Goal: Task Accomplishment & Management: Manage account settings

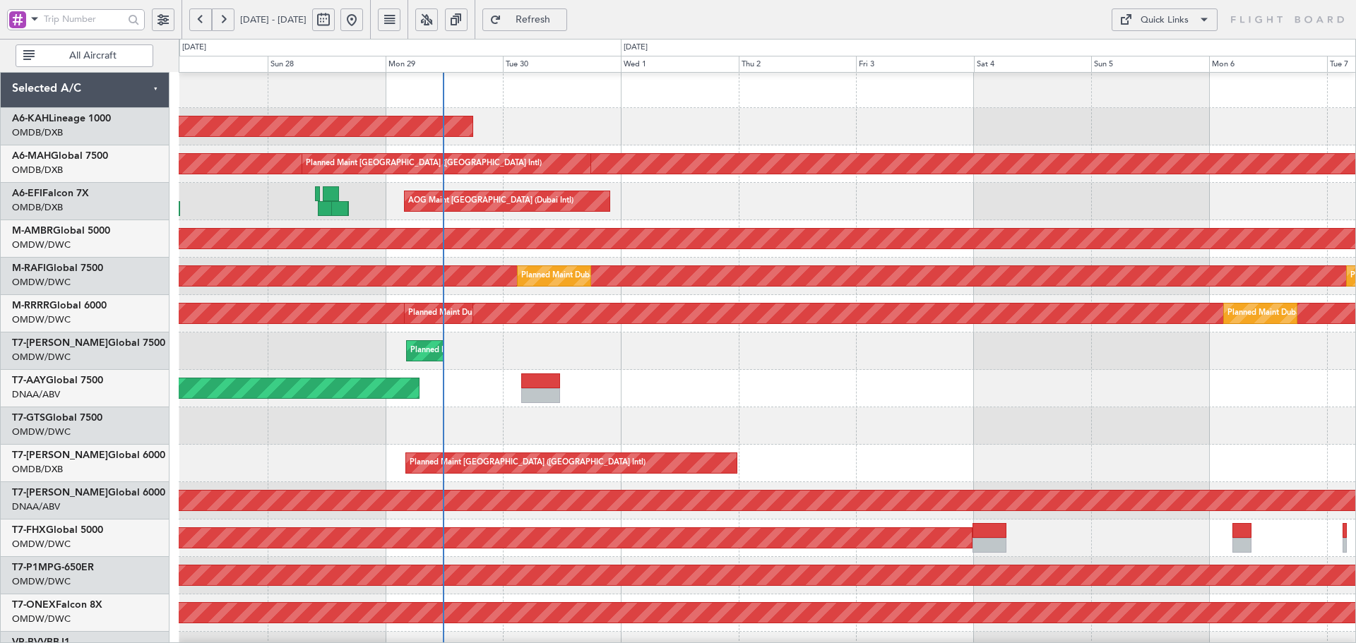
click at [239, 444] on div "Planned Maint Abu Dhabi (Al Bateen Executive) Planned Maint Dubai (Dubai Intl) …" at bounding box center [767, 483] width 1177 height 824
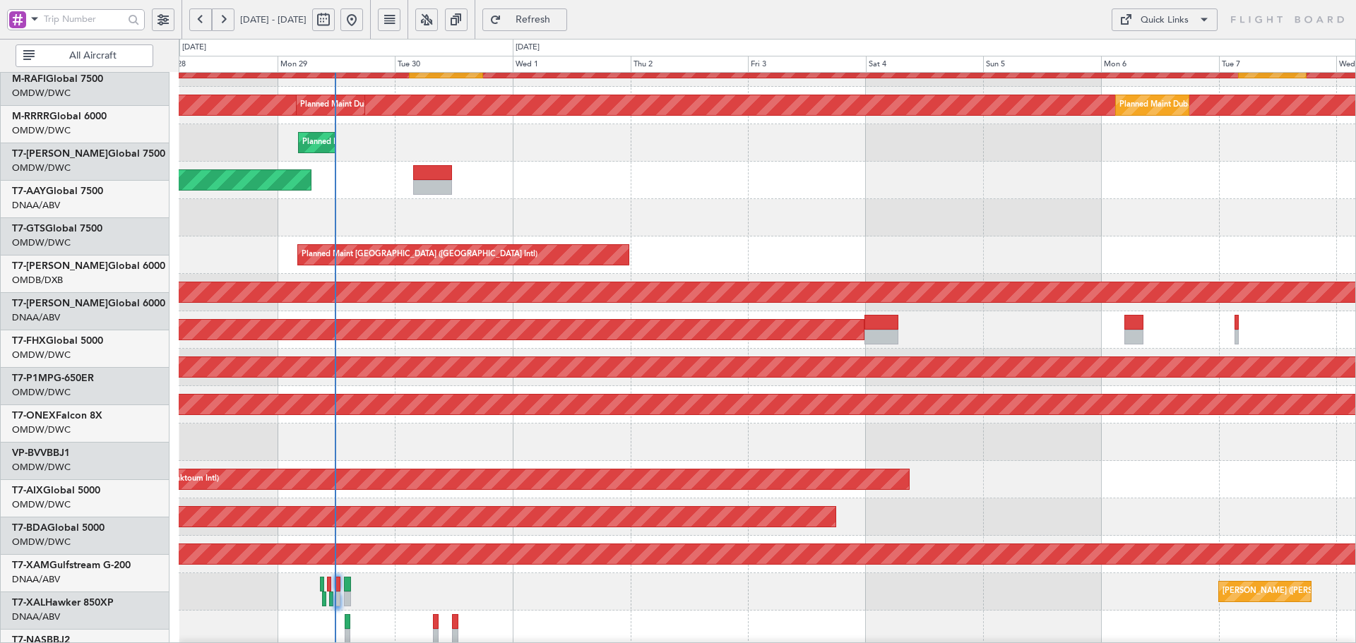
scroll to position [221, 0]
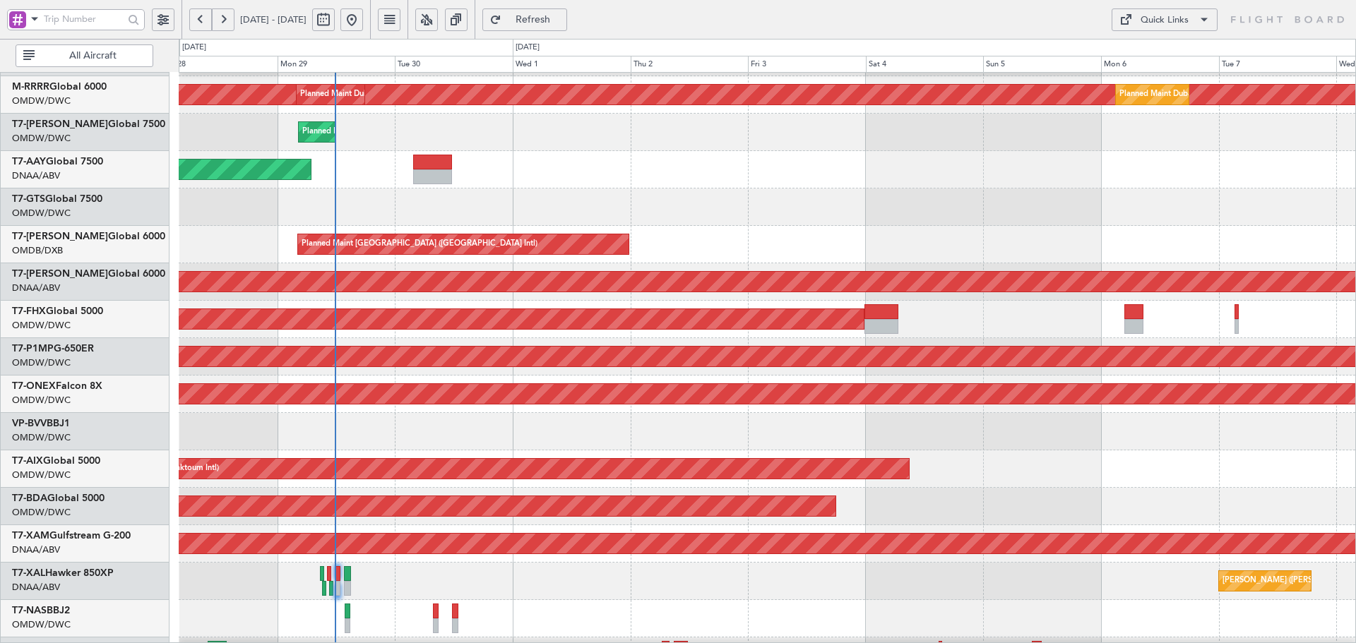
click at [270, 225] on div at bounding box center [767, 207] width 1177 height 37
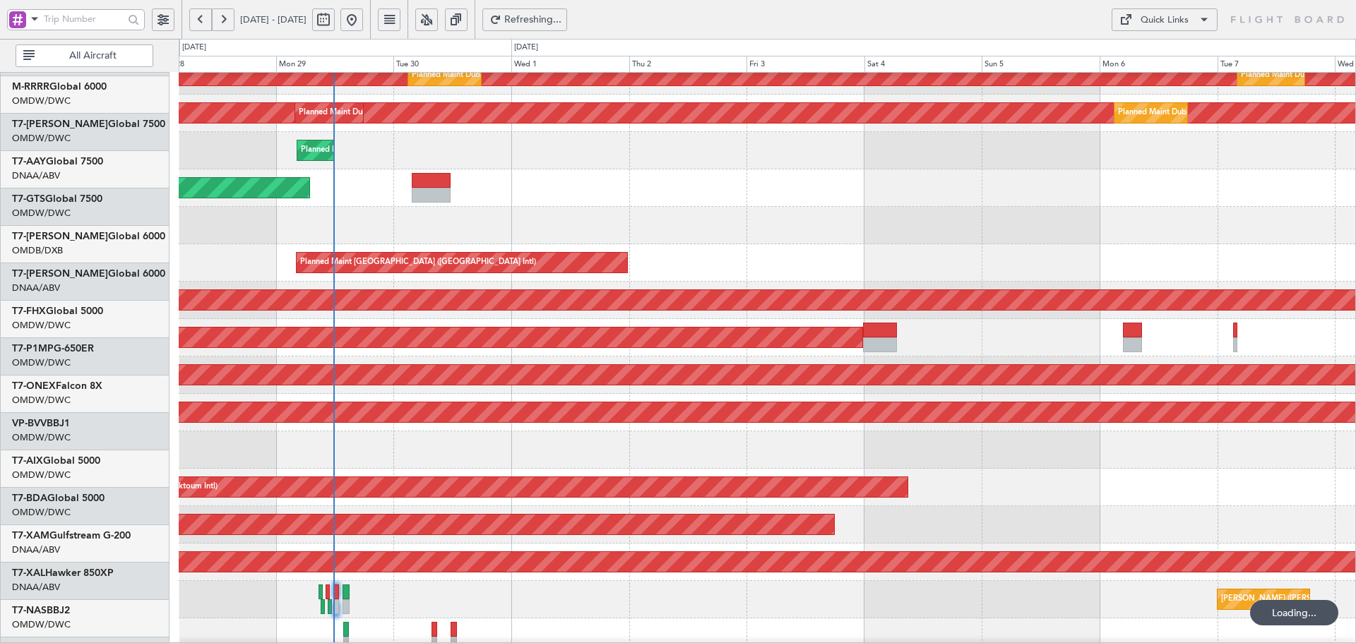
scroll to position [203, 0]
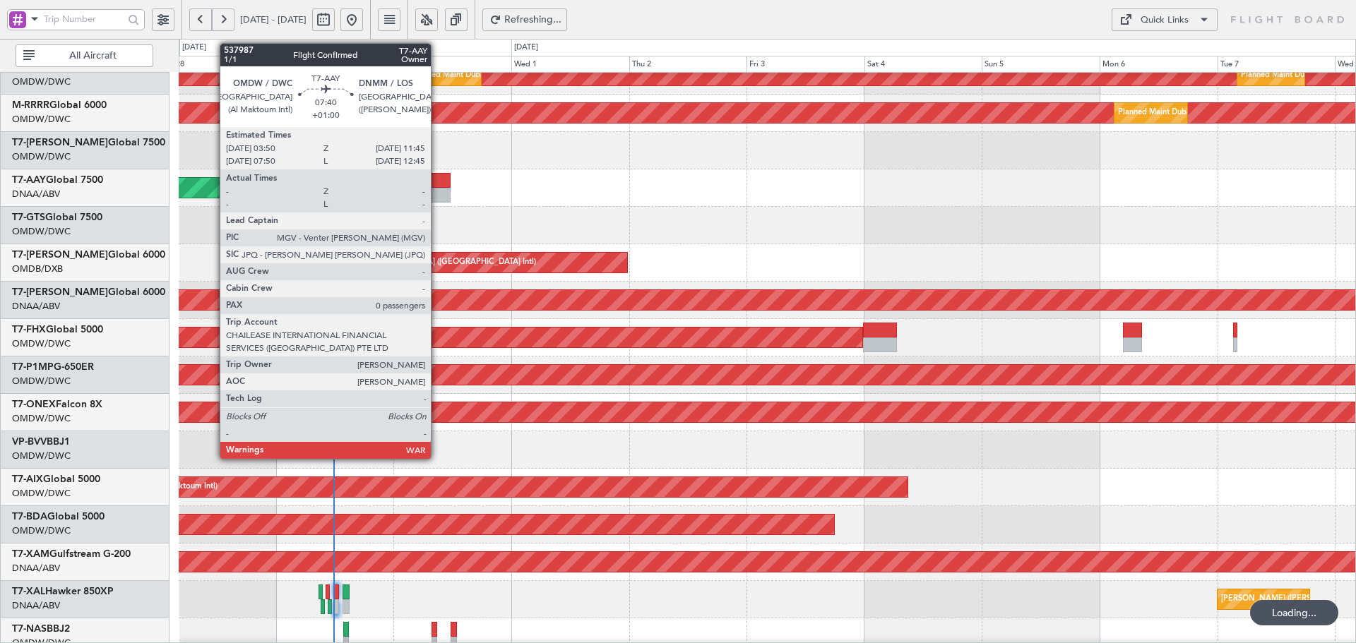
click at [437, 179] on div at bounding box center [431, 180] width 39 height 15
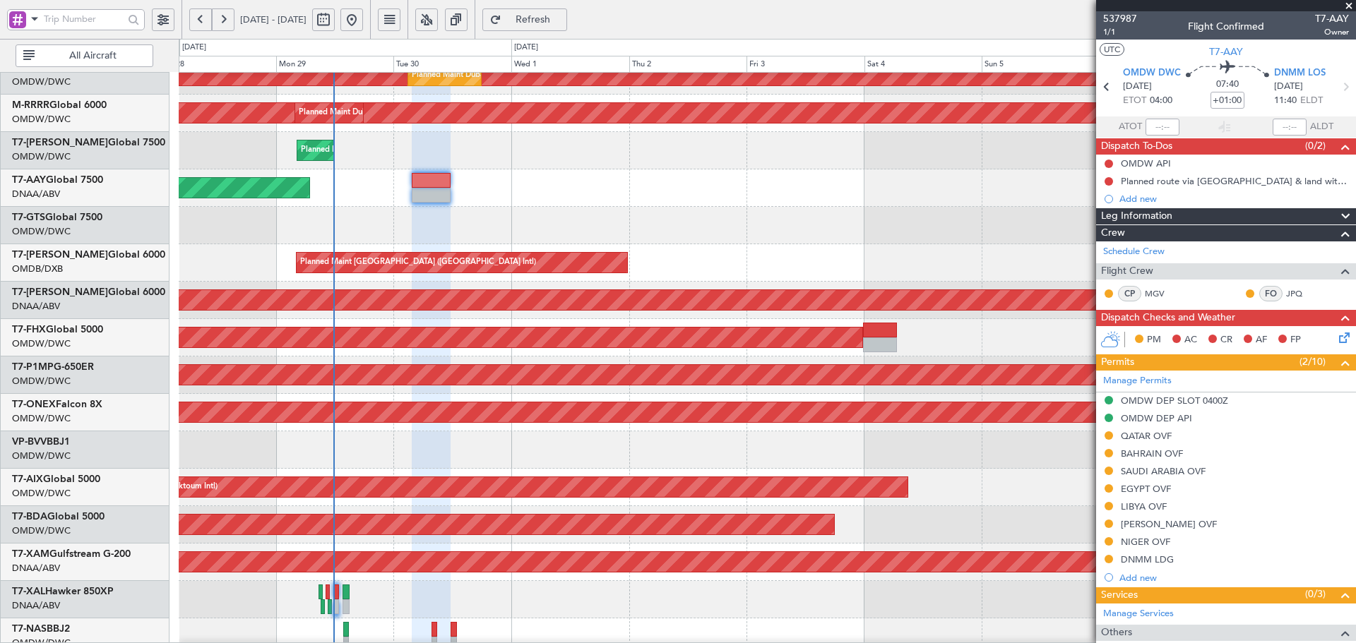
scroll to position [252, 0]
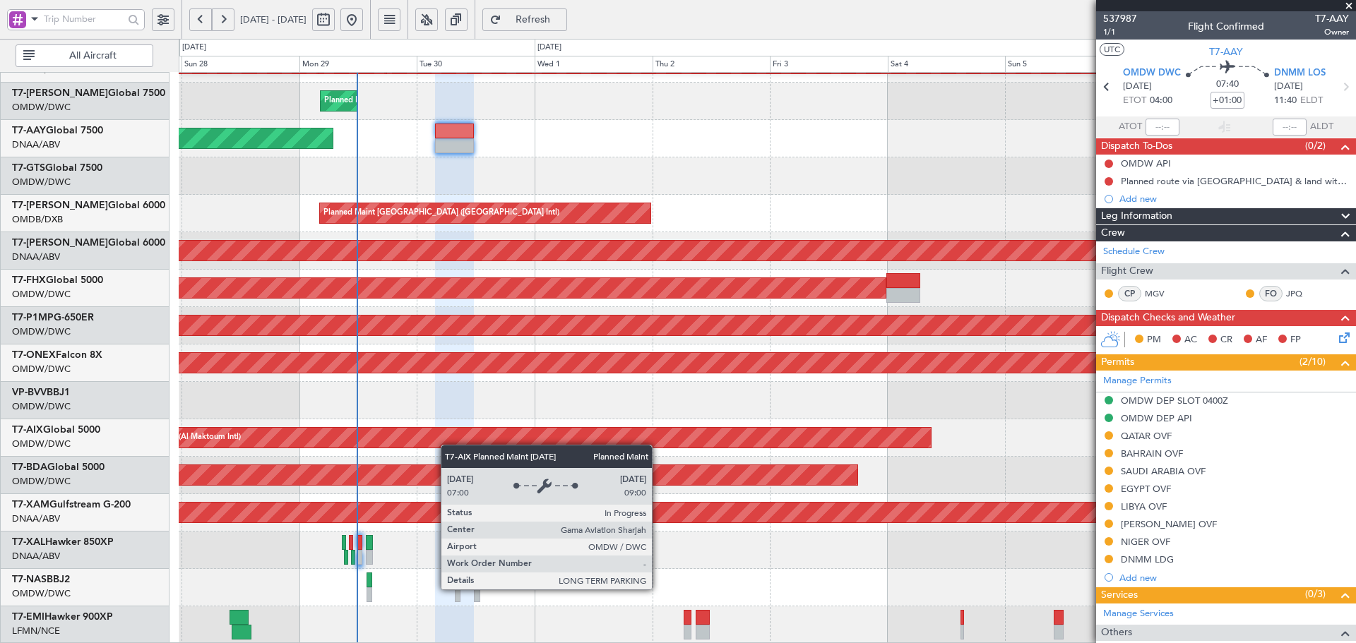
click at [451, 431] on div "Planned Maint Dubai (Al Maktoum Intl) Planned Maint Dubai (Al Maktoum Intl) Pla…" at bounding box center [767, 233] width 1177 height 824
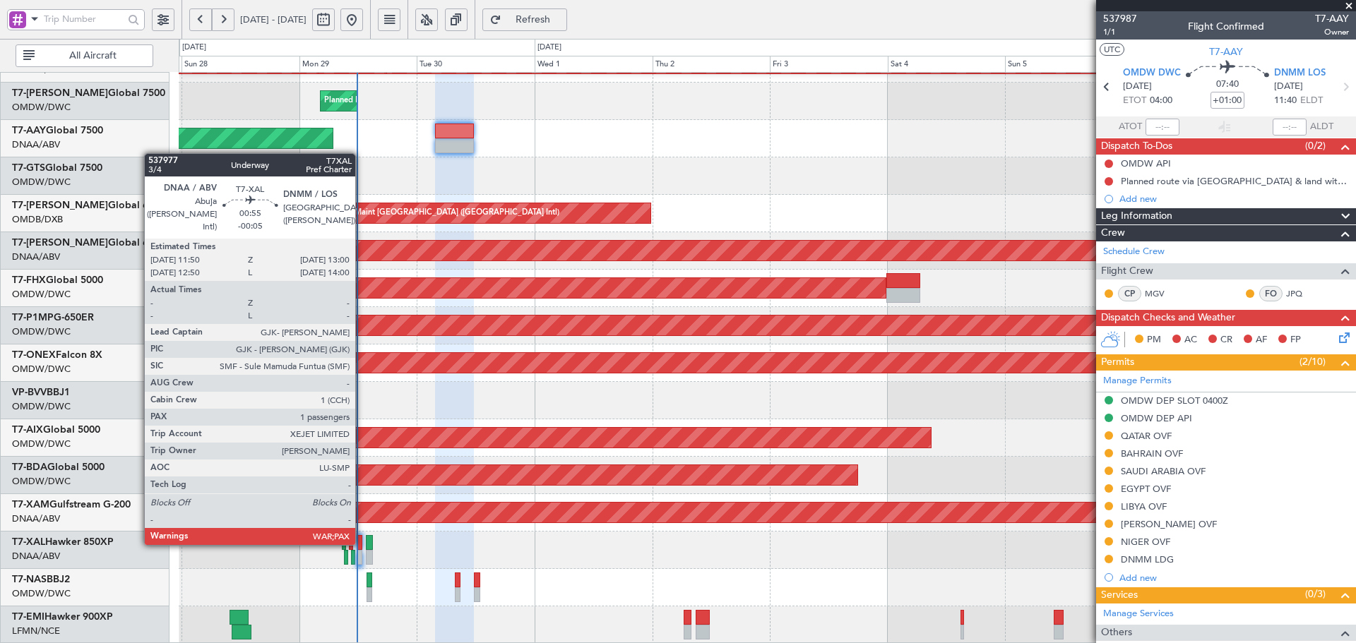
click at [362, 542] on div at bounding box center [360, 542] width 6 height 15
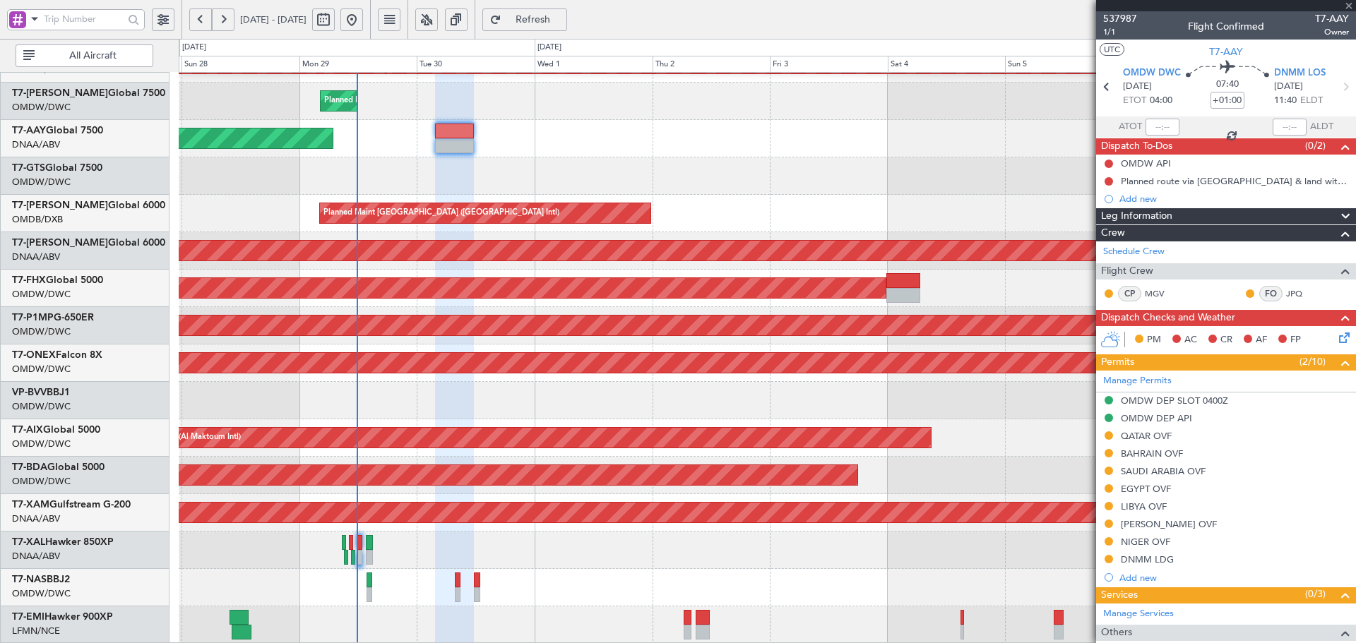
type input "-00:05"
type input "1"
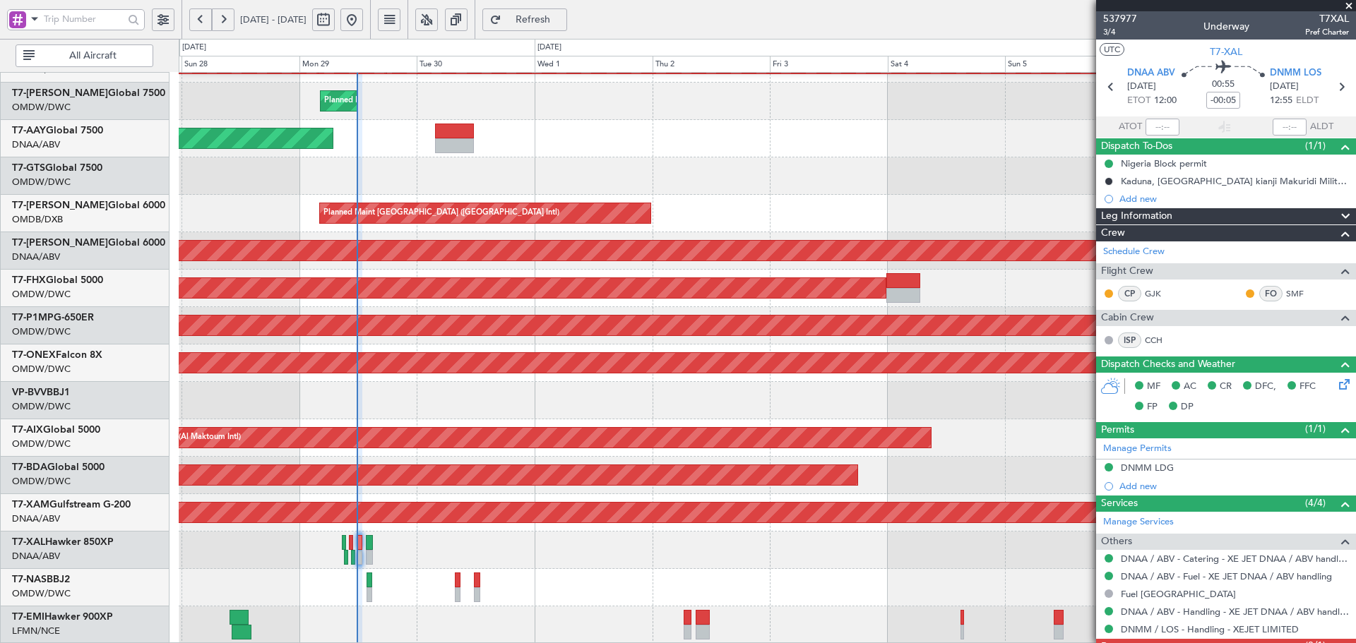
scroll to position [0, 0]
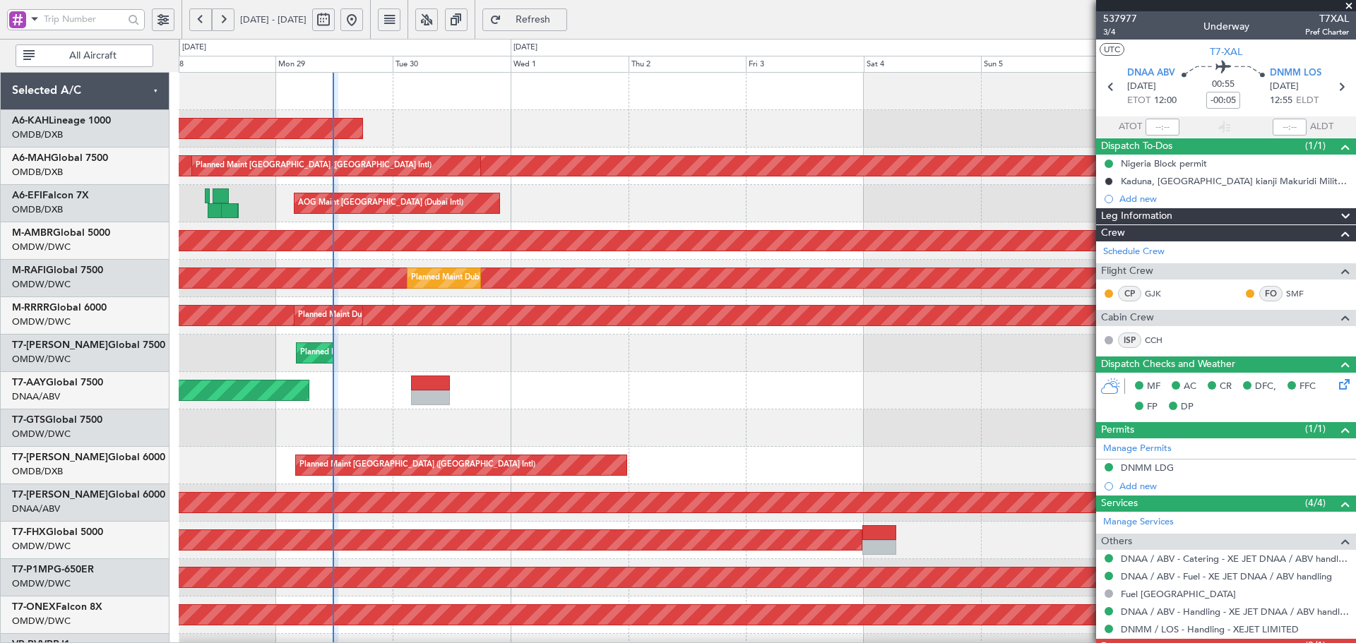
click at [349, 643] on html "27 Sep 2025 - 07 Oct 2025 Refresh Quick Links All Aircraft Planned Maint Abu Dh…" at bounding box center [678, 321] width 1356 height 643
click at [833, 367] on div "Planned Maint Dubai (Al Maktoum Intl) Planned Maint Dubai (Al Maktoum Intl)" at bounding box center [767, 353] width 1177 height 37
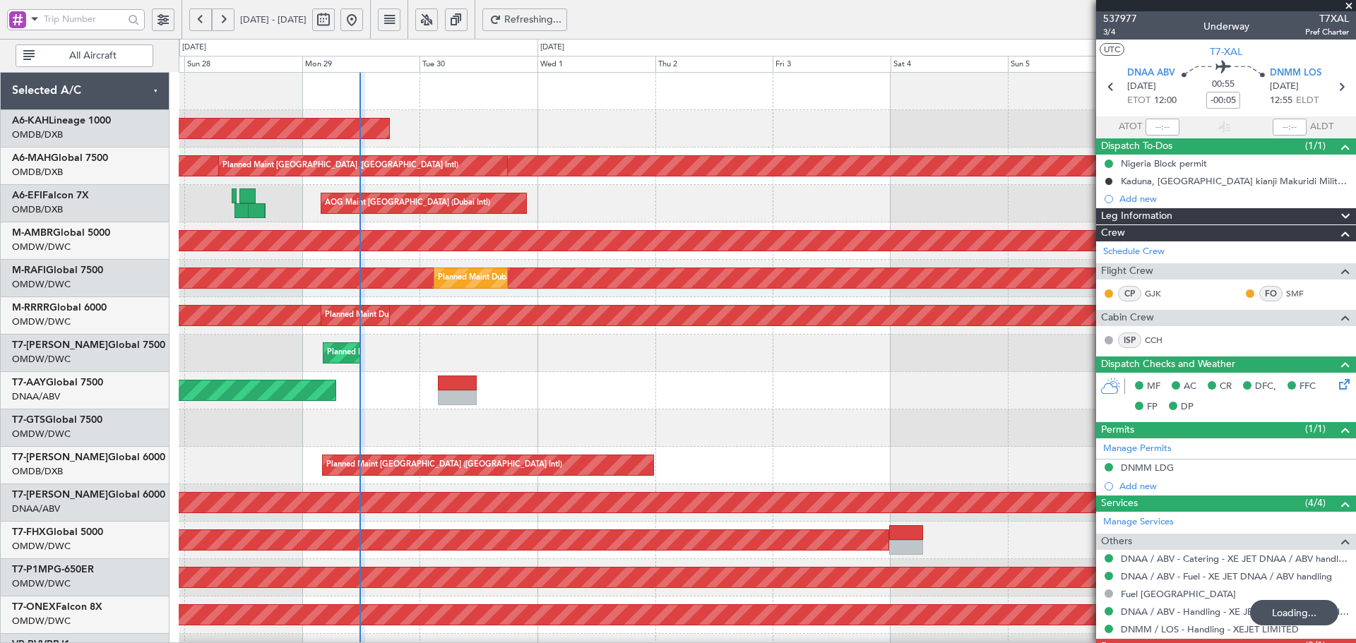
click at [412, 261] on div "Planned Maint Abu Dhabi (Al Bateen Executive) Planned Maint Dubai (Dubai Intl) …" at bounding box center [767, 485] width 1177 height 824
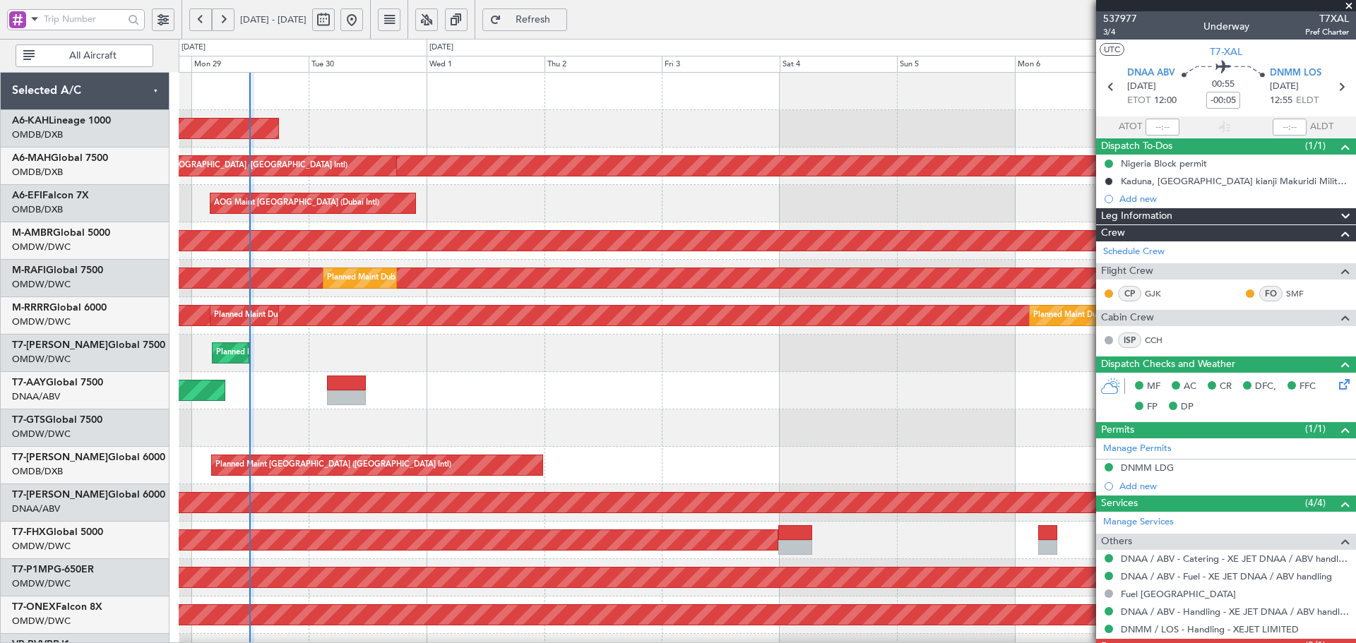
click at [723, 210] on div "AOG Maint [GEOGRAPHIC_DATA] (Dubai Intl)" at bounding box center [767, 203] width 1177 height 37
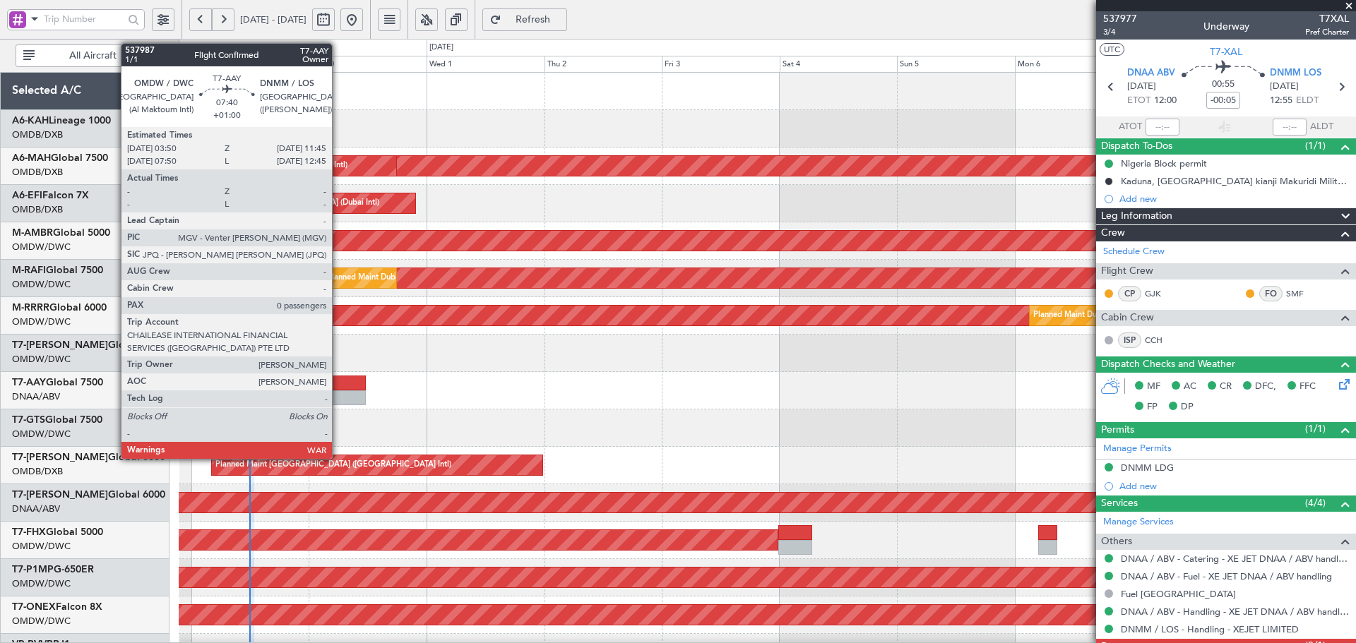
click at [338, 394] on div at bounding box center [346, 398] width 39 height 15
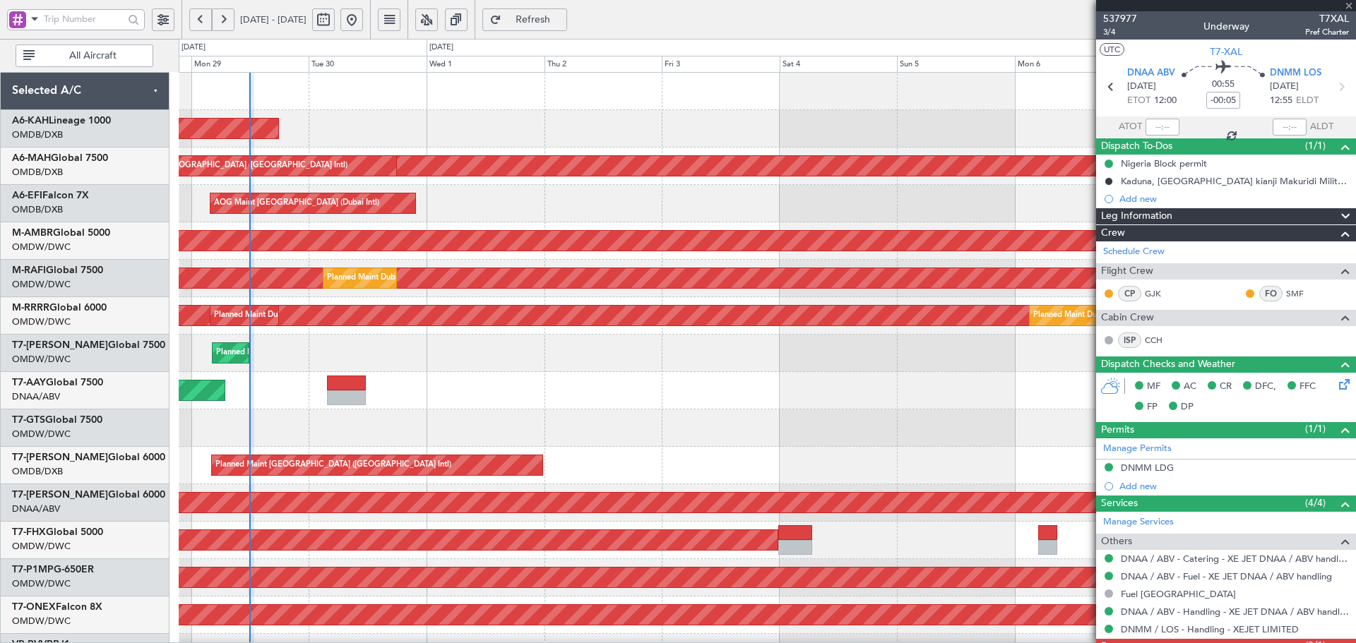
type input "+01:00"
type input "0"
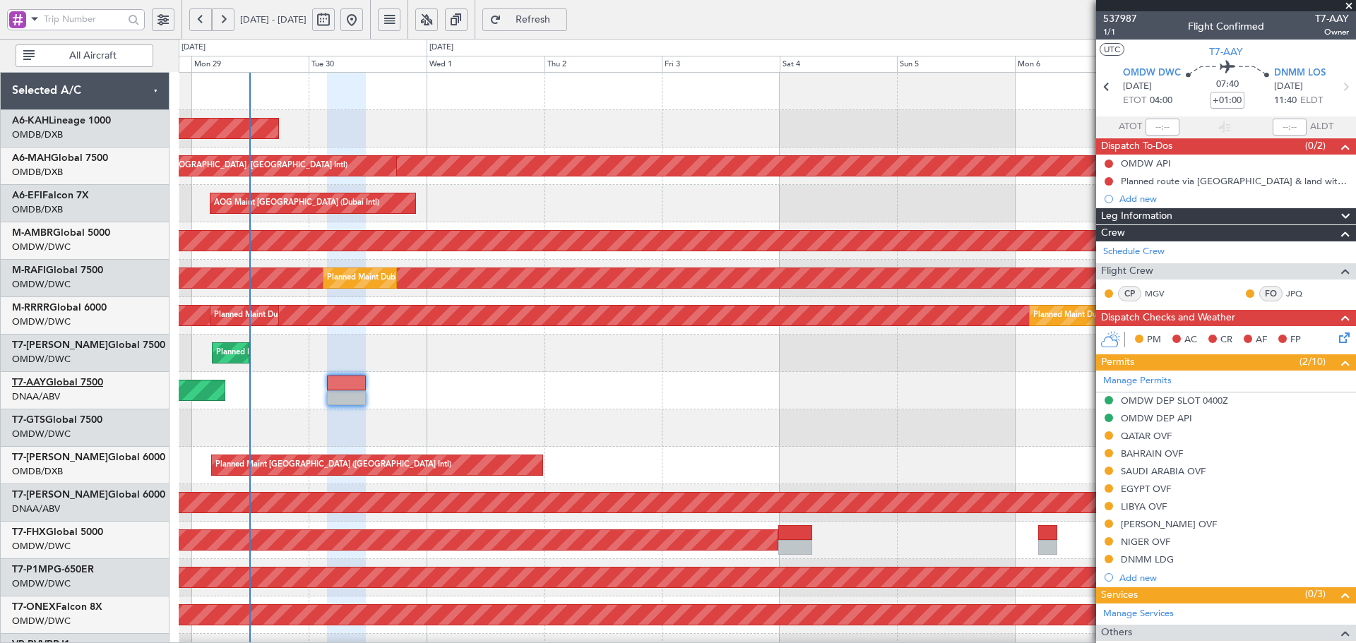
click at [97, 384] on link "T7-AAY Global 7500" at bounding box center [57, 383] width 91 height 10
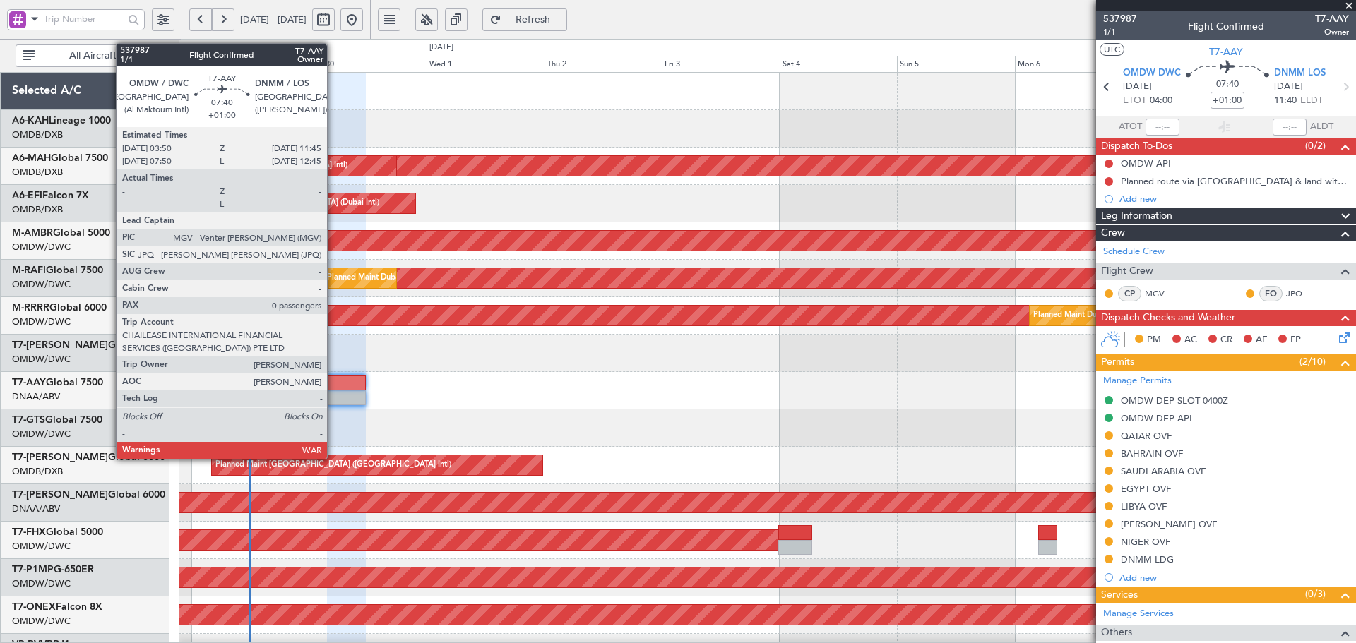
click at [333, 395] on div at bounding box center [346, 398] width 39 height 15
click at [333, 394] on div at bounding box center [346, 398] width 39 height 15
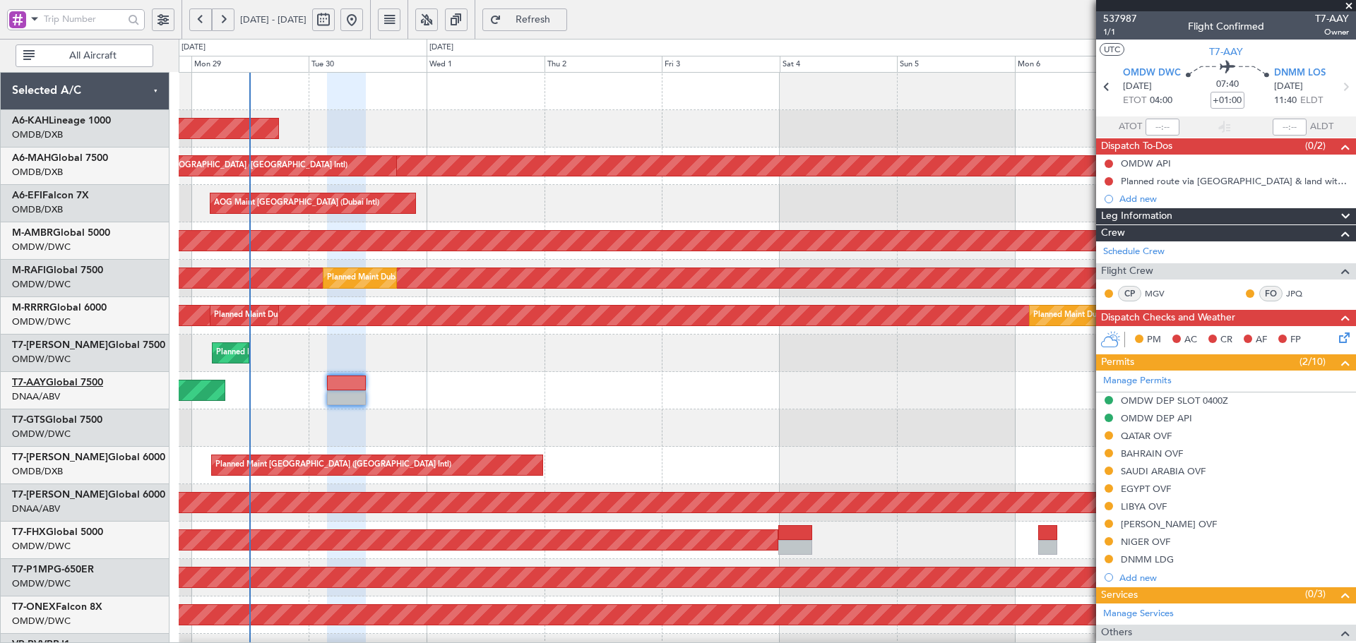
click at [82, 386] on link "T7-AAY Global 7500" at bounding box center [57, 383] width 91 height 10
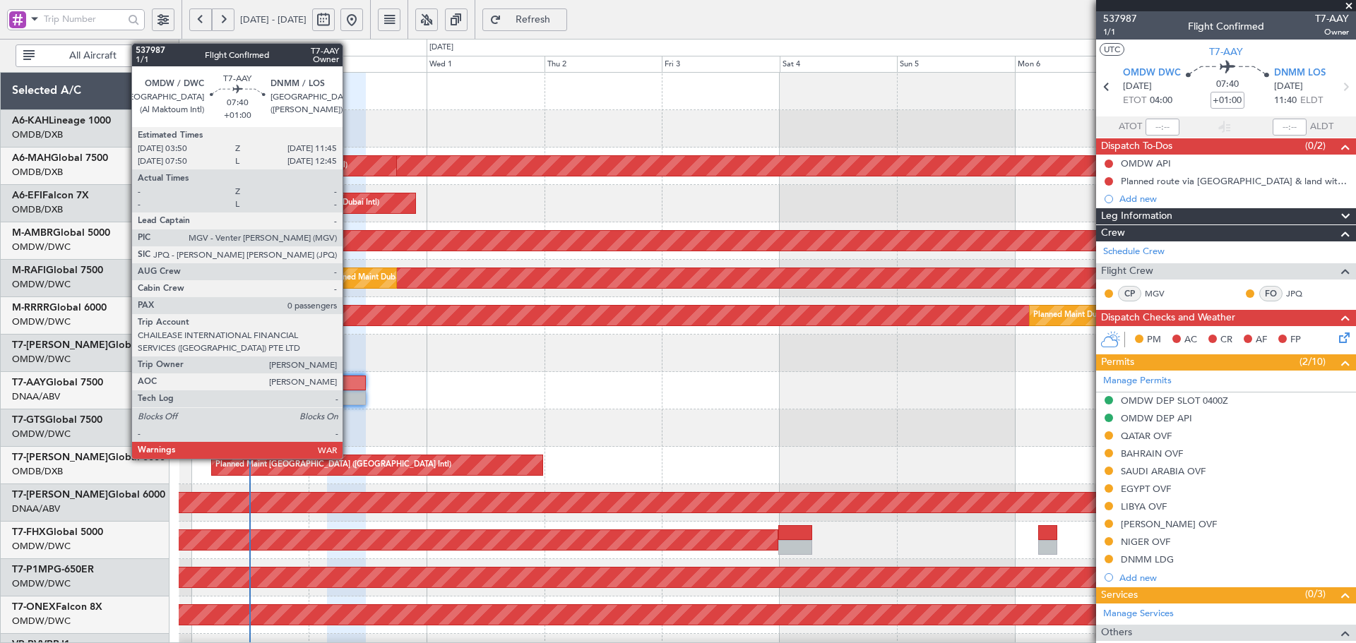
click at [349, 379] on div at bounding box center [346, 383] width 39 height 15
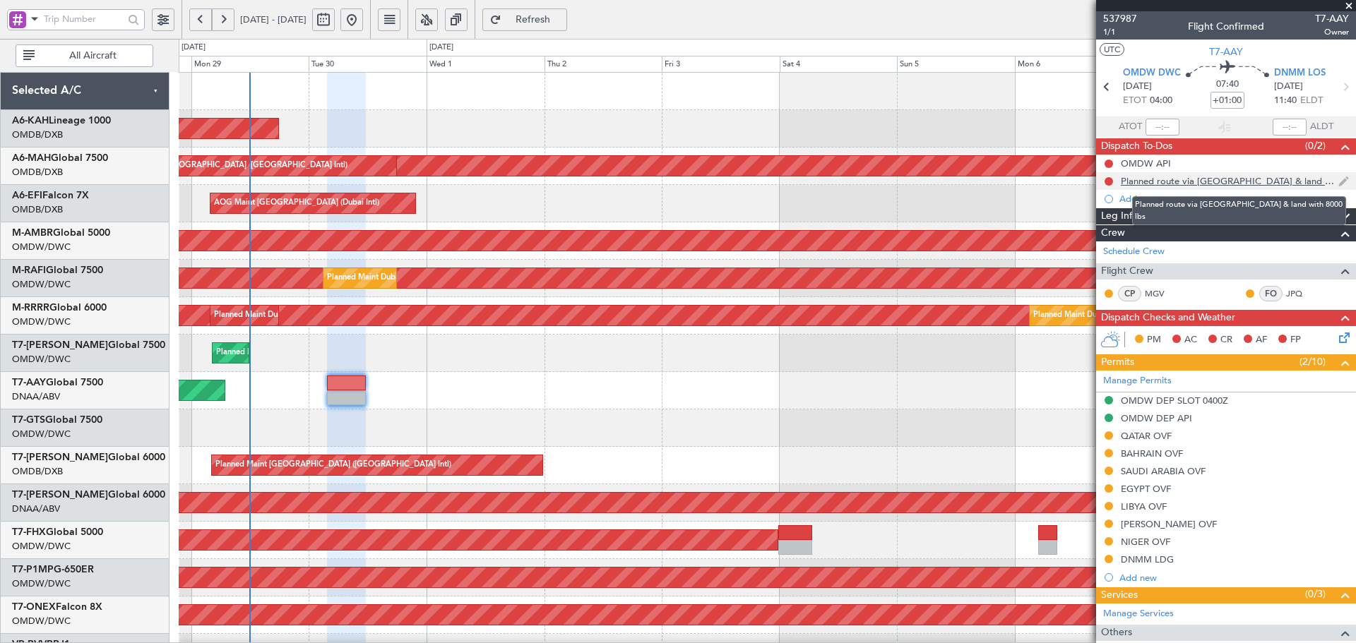
click at [1213, 178] on div "Planned route via [GEOGRAPHIC_DATA] & land with 8000 lbs" at bounding box center [1230, 181] width 218 height 12
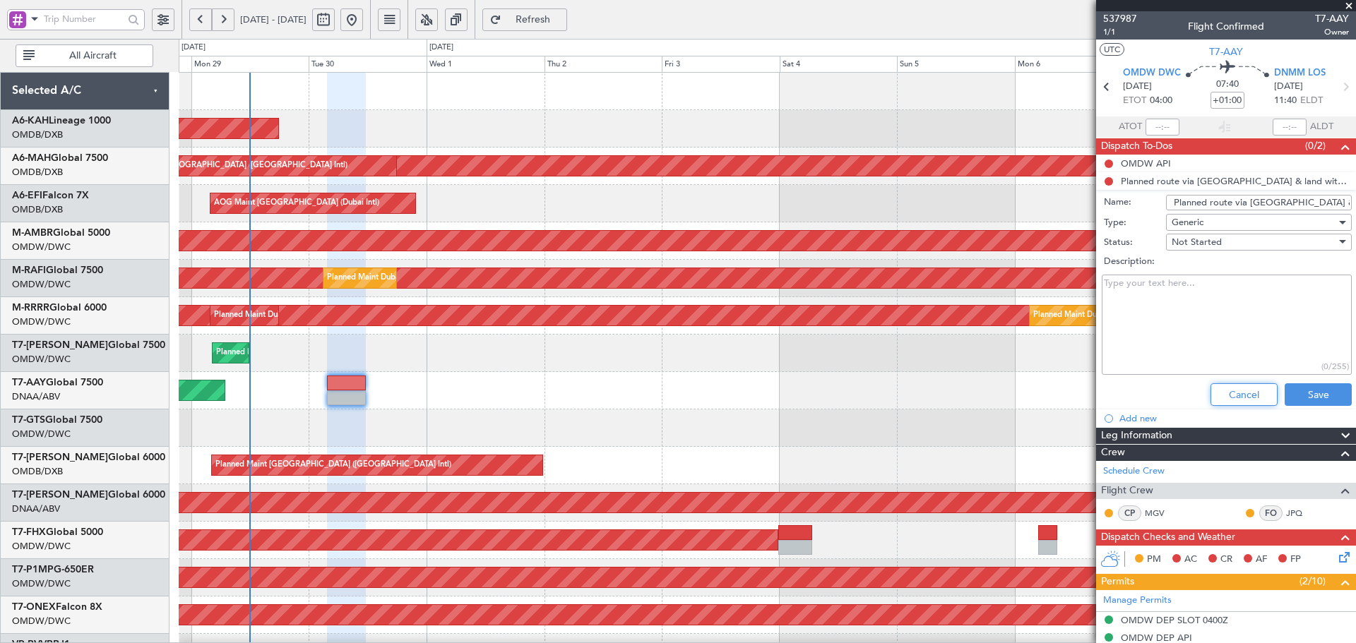
drag, startPoint x: 1228, startPoint y: 394, endPoint x: 641, endPoint y: 482, distance: 592.7
click at [1227, 394] on button "Cancel" at bounding box center [1244, 395] width 67 height 23
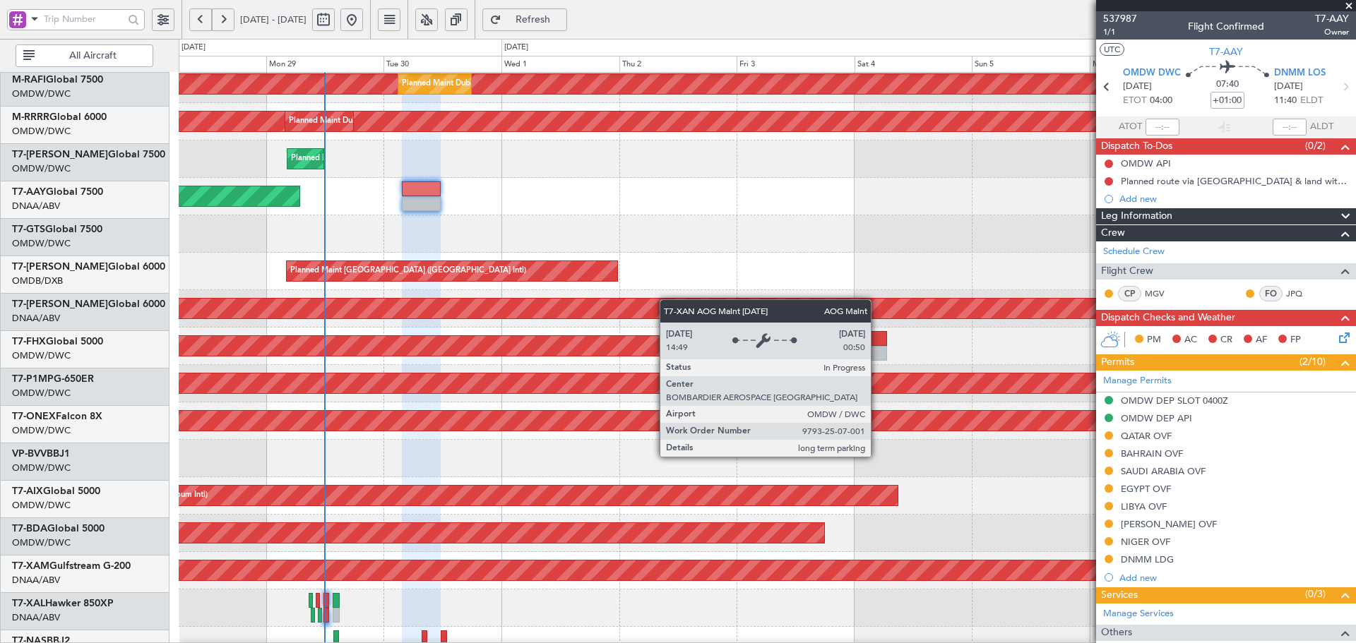
scroll to position [196, 0]
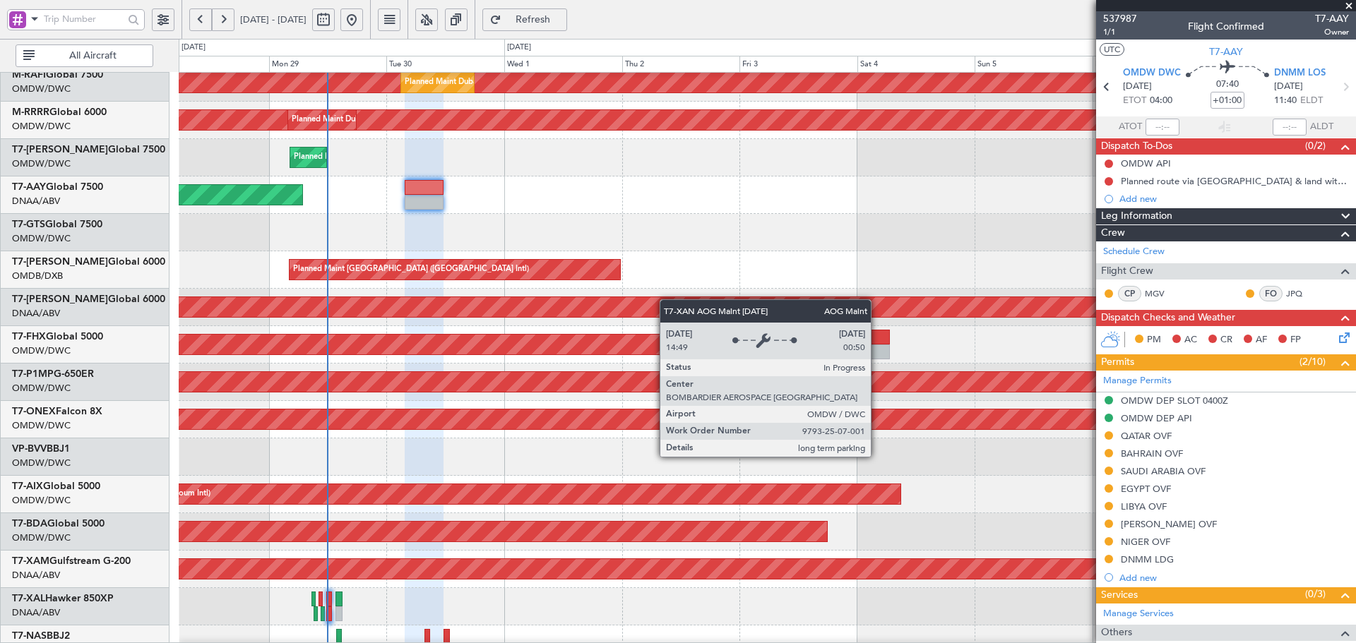
click at [670, 298] on div "AOG Maint Dubai (Al Maktoum Intl)" at bounding box center [767, 307] width 3529 height 20
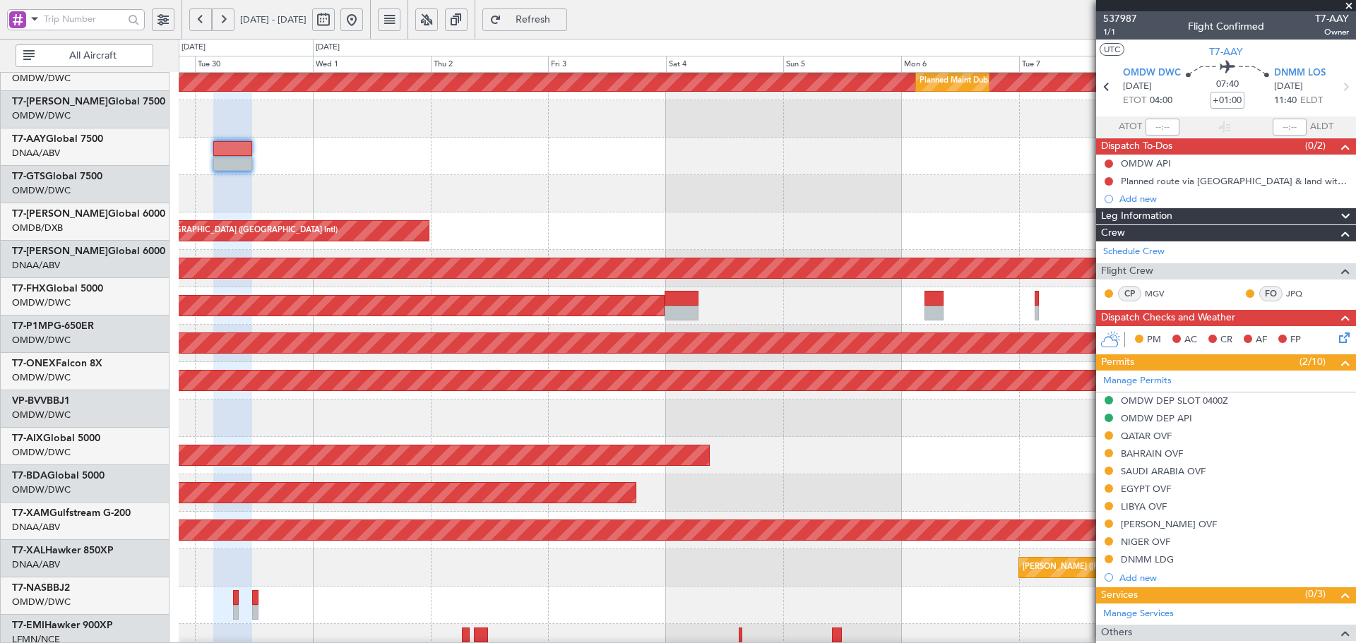
scroll to position [252, 0]
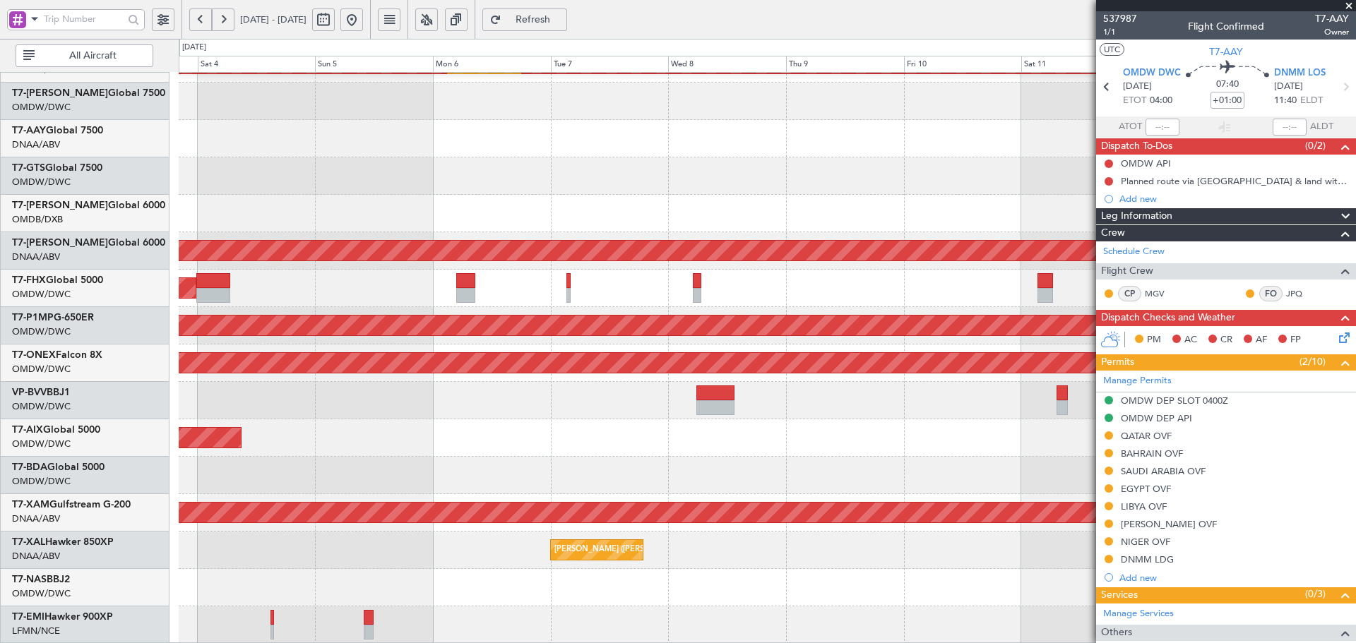
click at [0, 451] on html "28 Sep 2025 - 08 Oct 2025 Refresh Quick Links All Aircraft Planned Maint Dubai …" at bounding box center [678, 321] width 1356 height 643
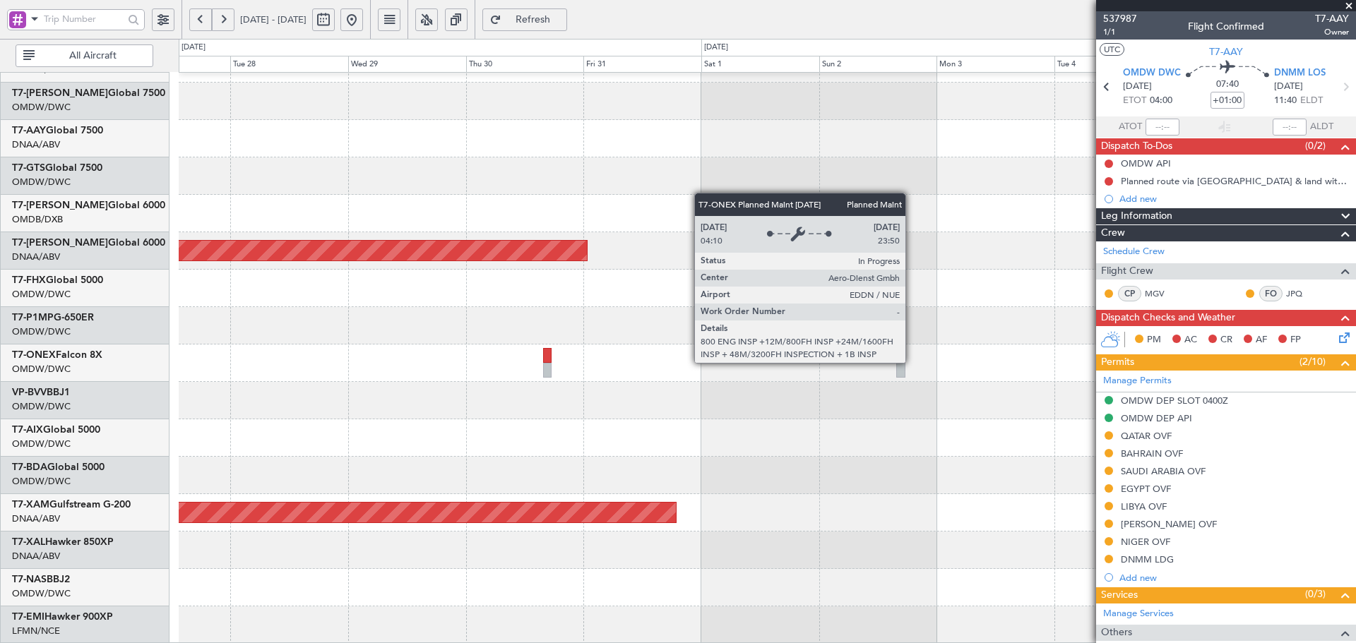
click at [389, 352] on div at bounding box center [767, 363] width 1177 height 37
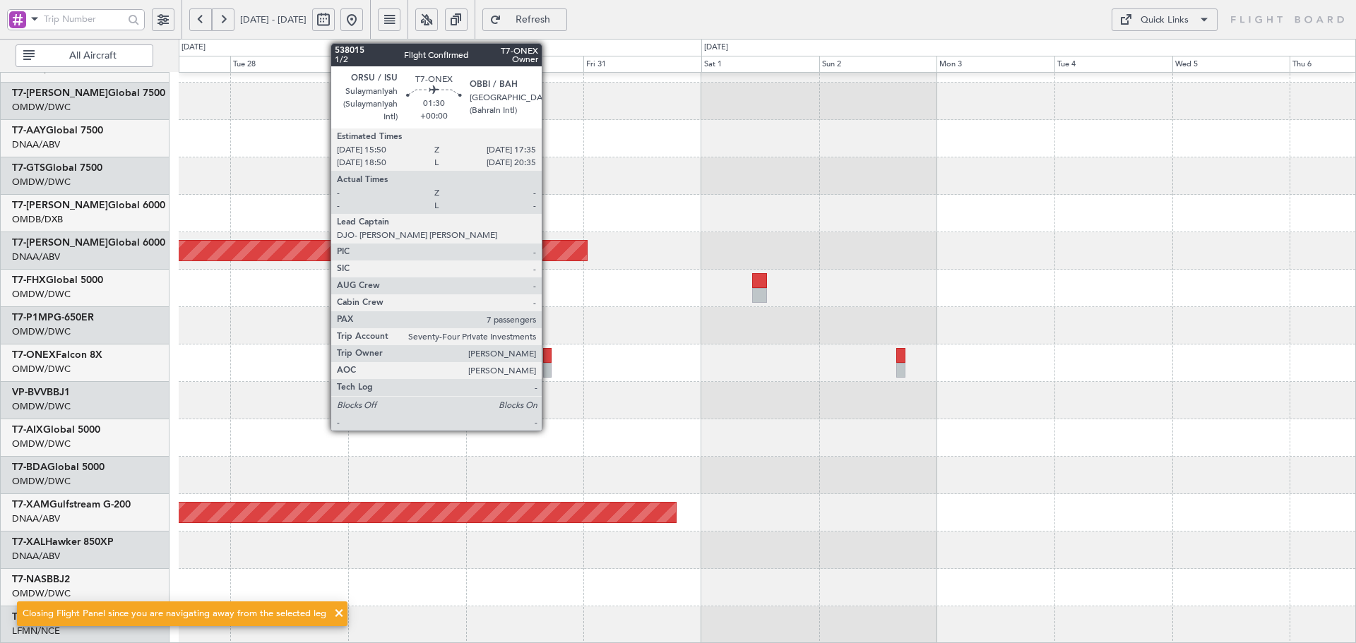
click at [548, 355] on div at bounding box center [547, 355] width 9 height 15
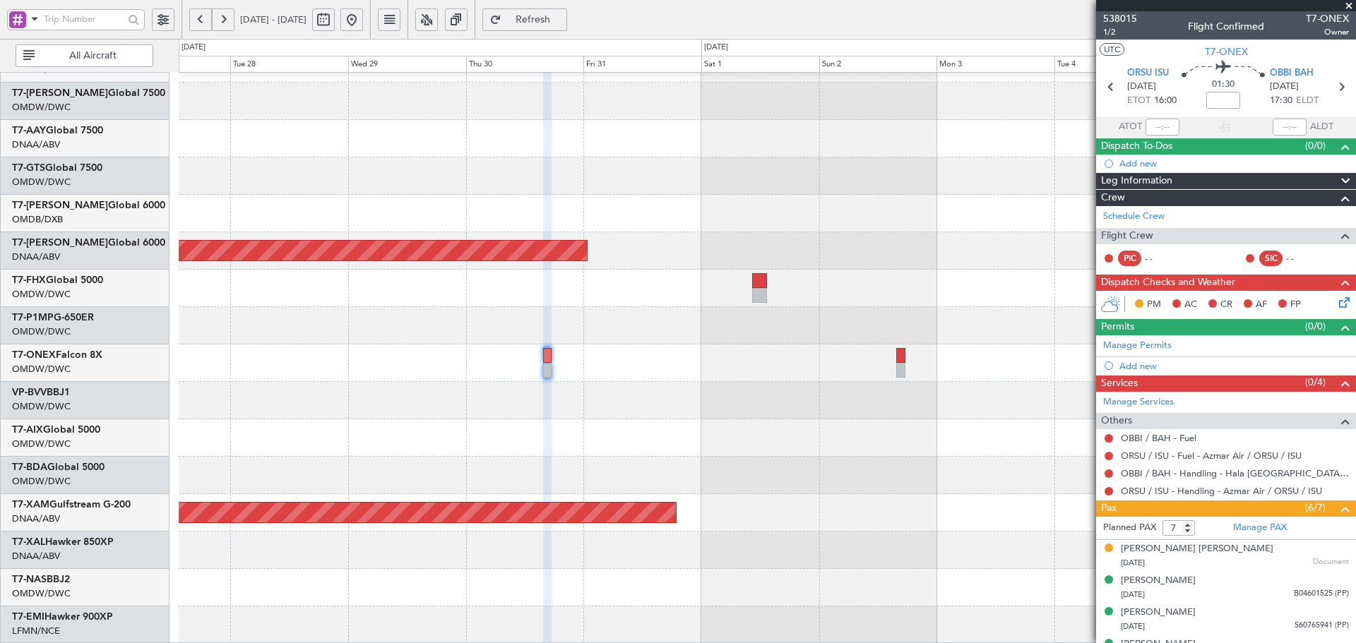
click at [363, 20] on button at bounding box center [351, 19] width 23 height 23
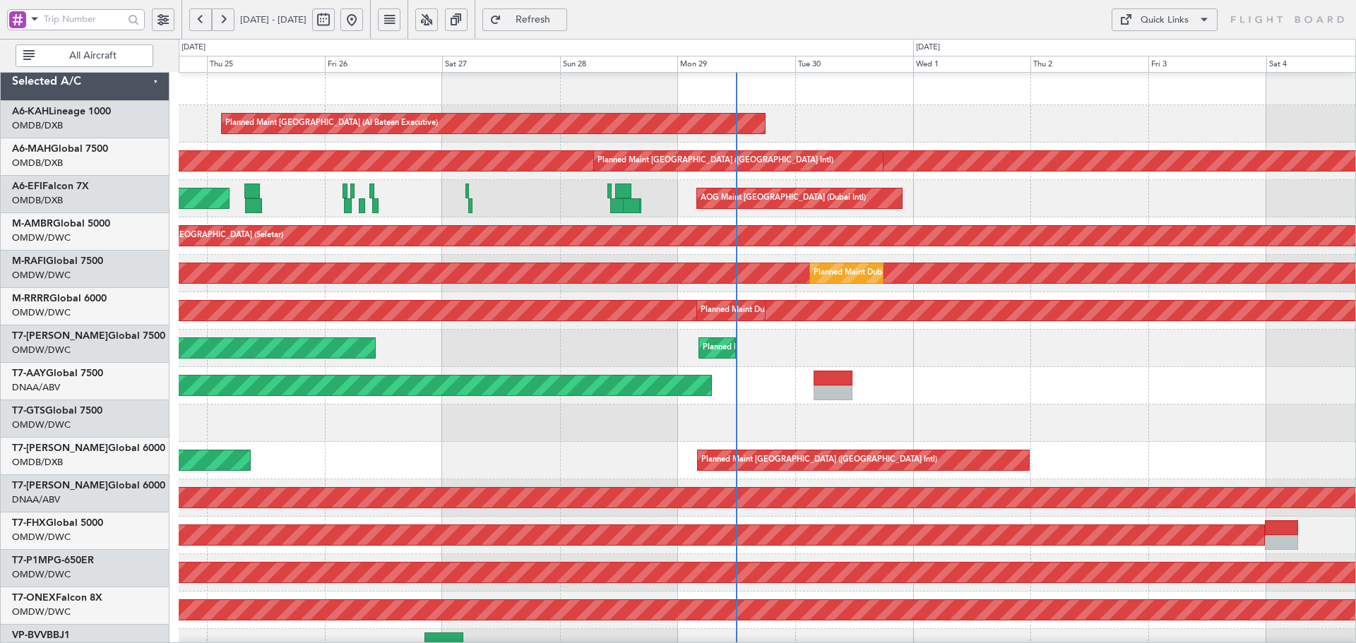
scroll to position [0, 0]
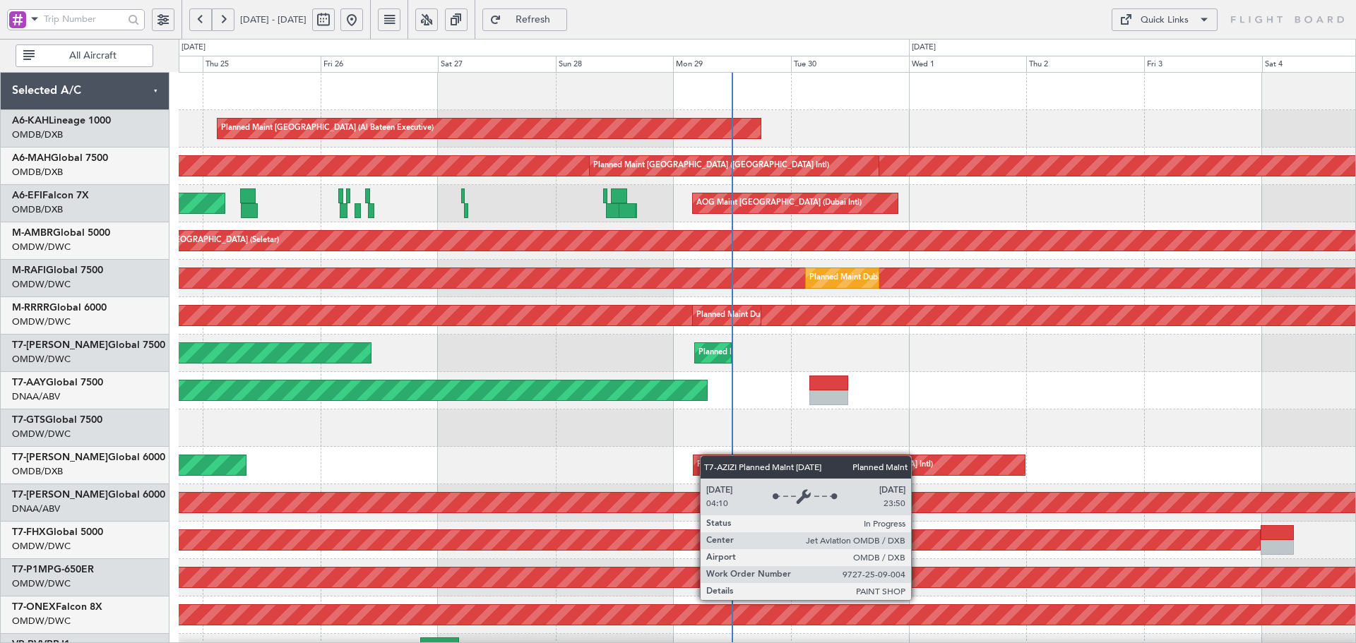
click at [706, 461] on div "Planned Maint Abu Dhabi (Al Bateen Executive) Planned Maint Dubai (Dubai Intl) …" at bounding box center [767, 485] width 1177 height 824
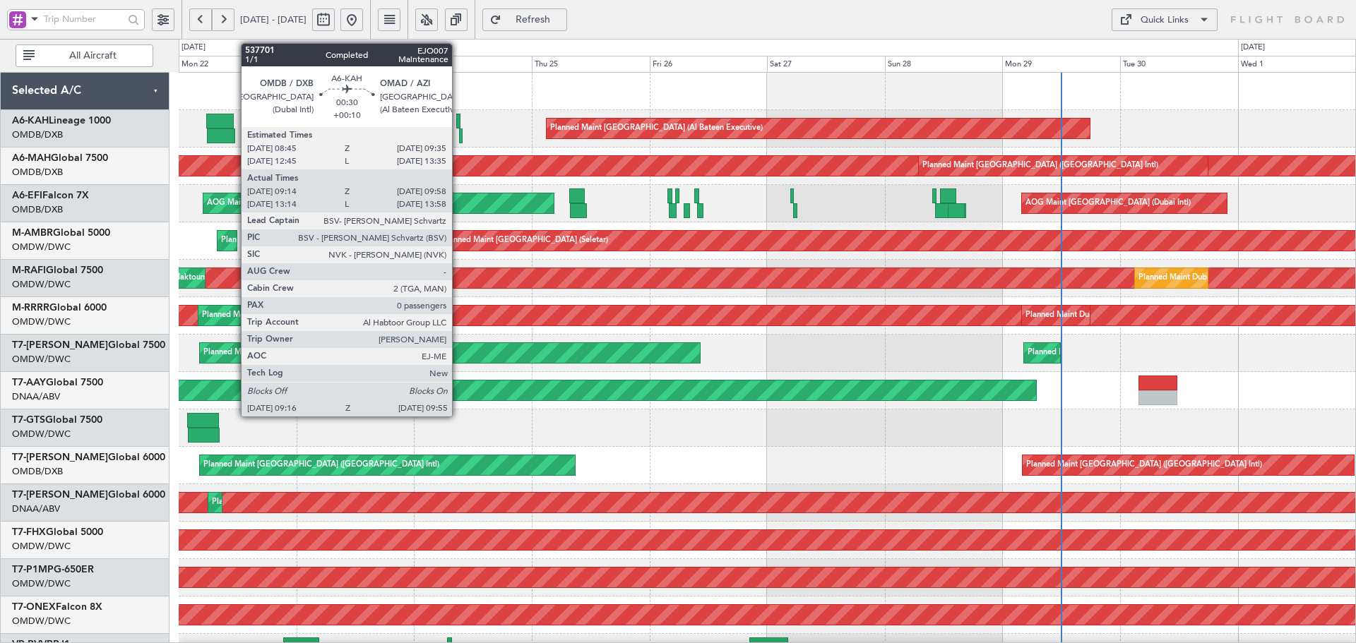
click at [458, 119] on div at bounding box center [458, 121] width 4 height 15
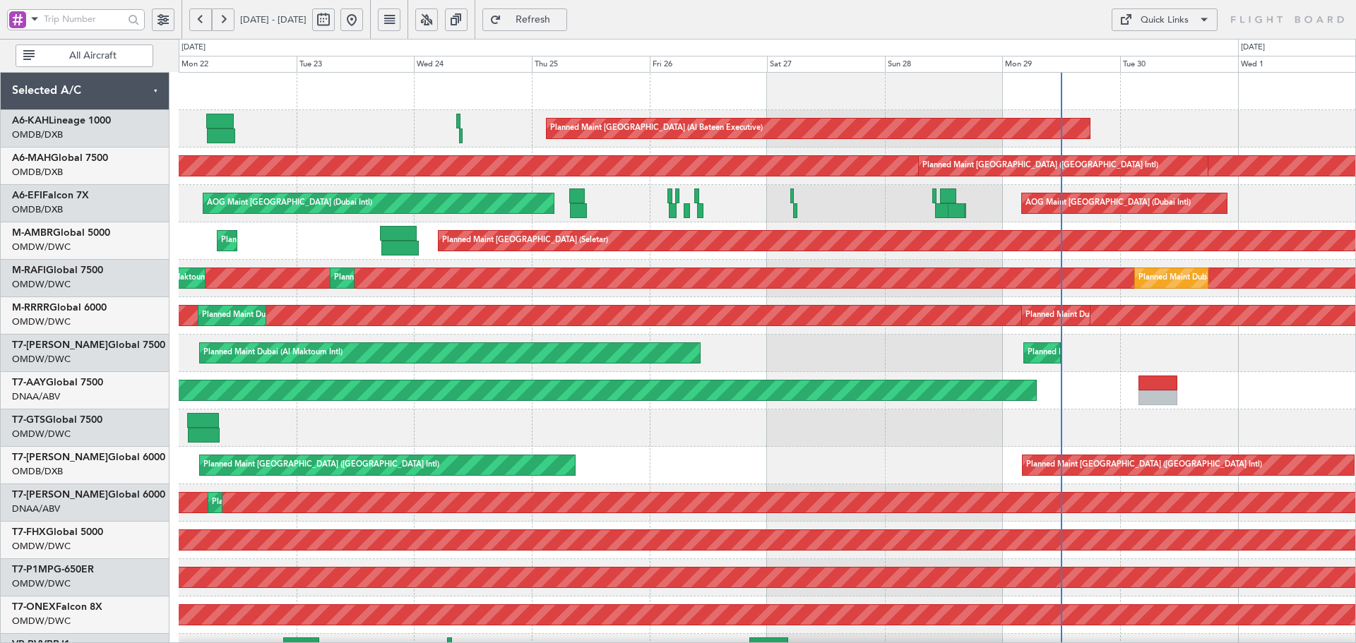
click at [363, 17] on button at bounding box center [351, 19] width 23 height 23
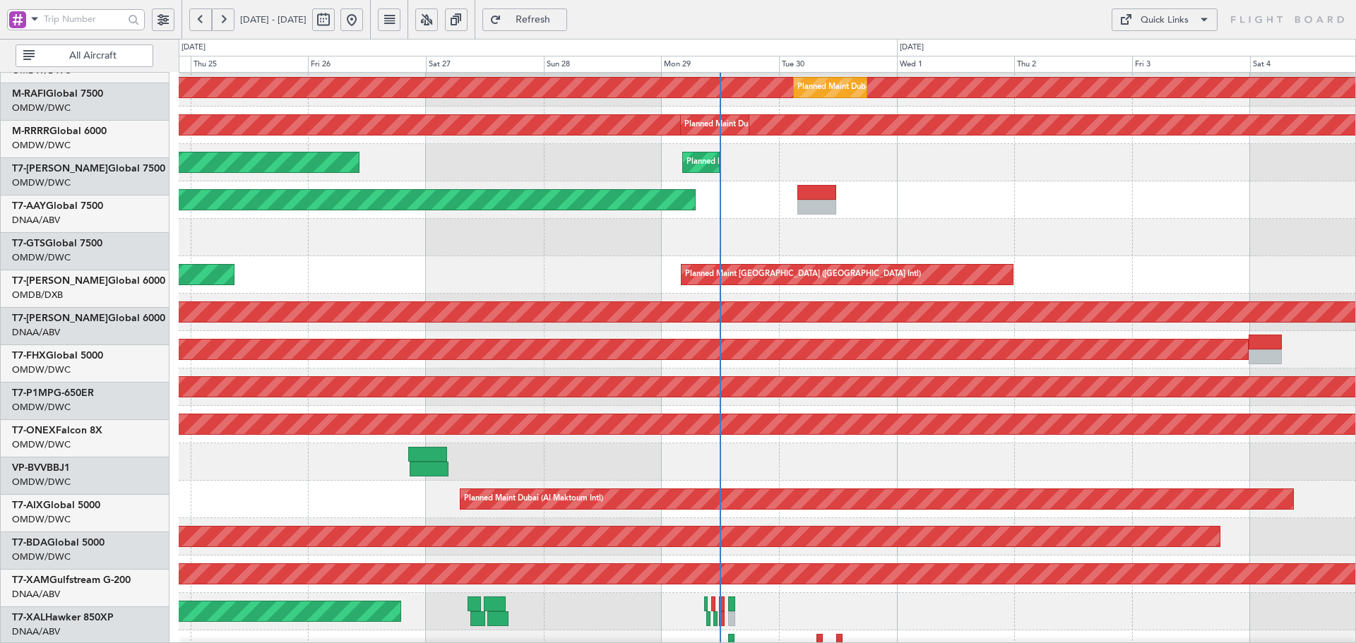
scroll to position [252, 0]
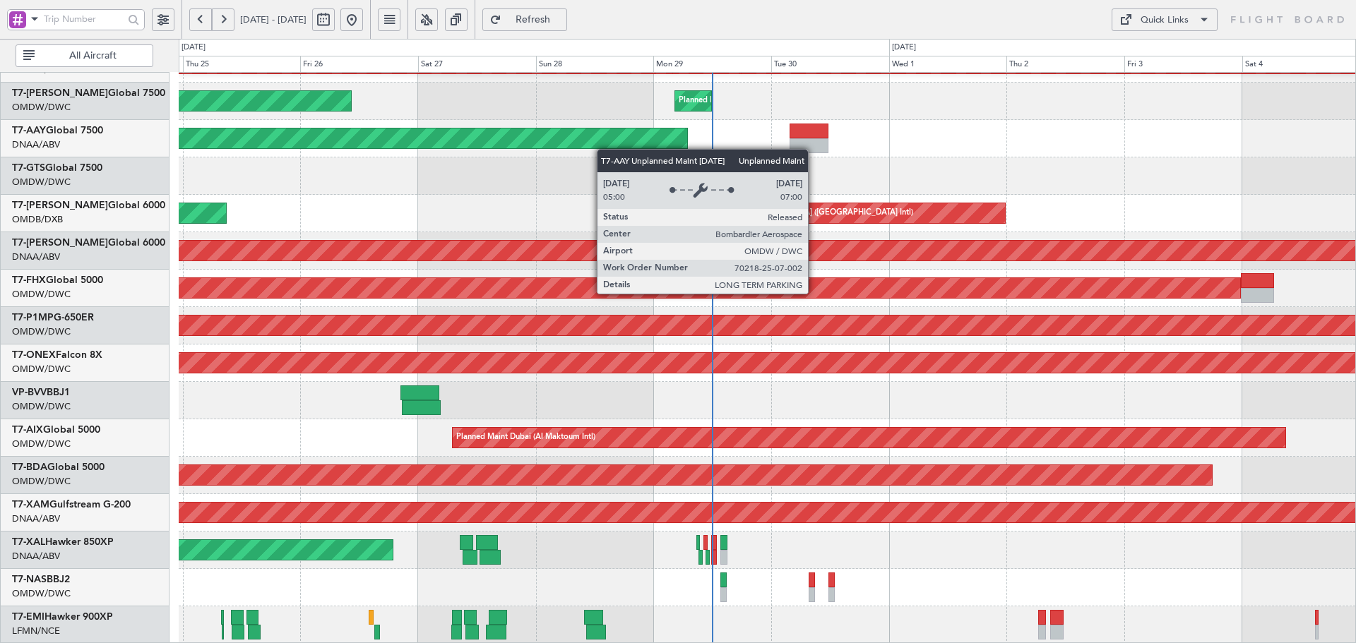
click at [603, 139] on div "Planned Maint Dubai (Al Maktoum Intl) Planned Maint Dubai (Al Maktoum Intl) Pla…" at bounding box center [767, 233] width 1177 height 824
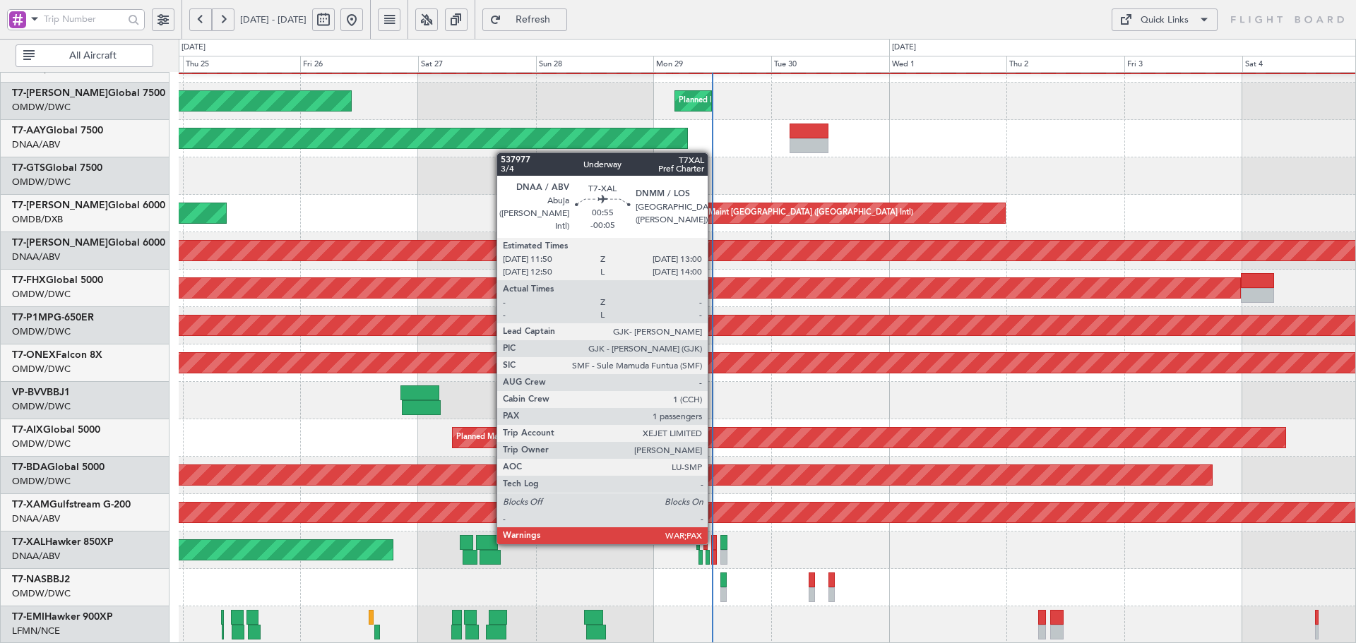
click at [714, 542] on div at bounding box center [714, 542] width 6 height 15
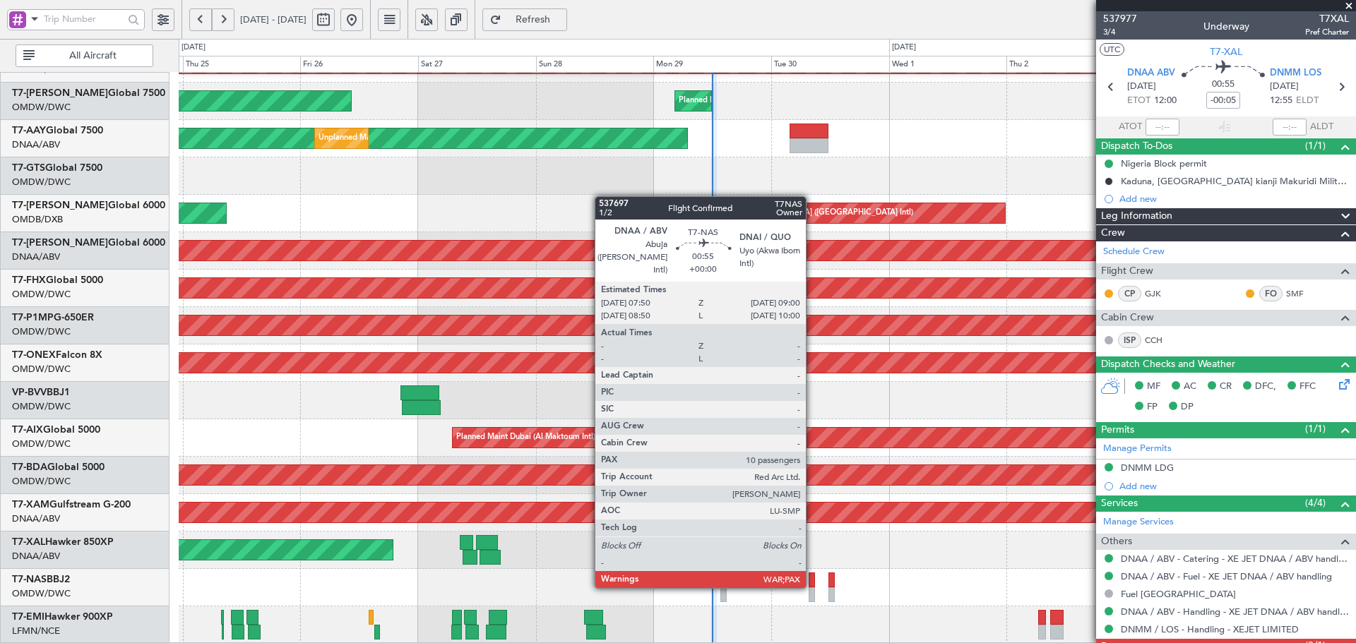
click at [812, 586] on div at bounding box center [812, 580] width 6 height 15
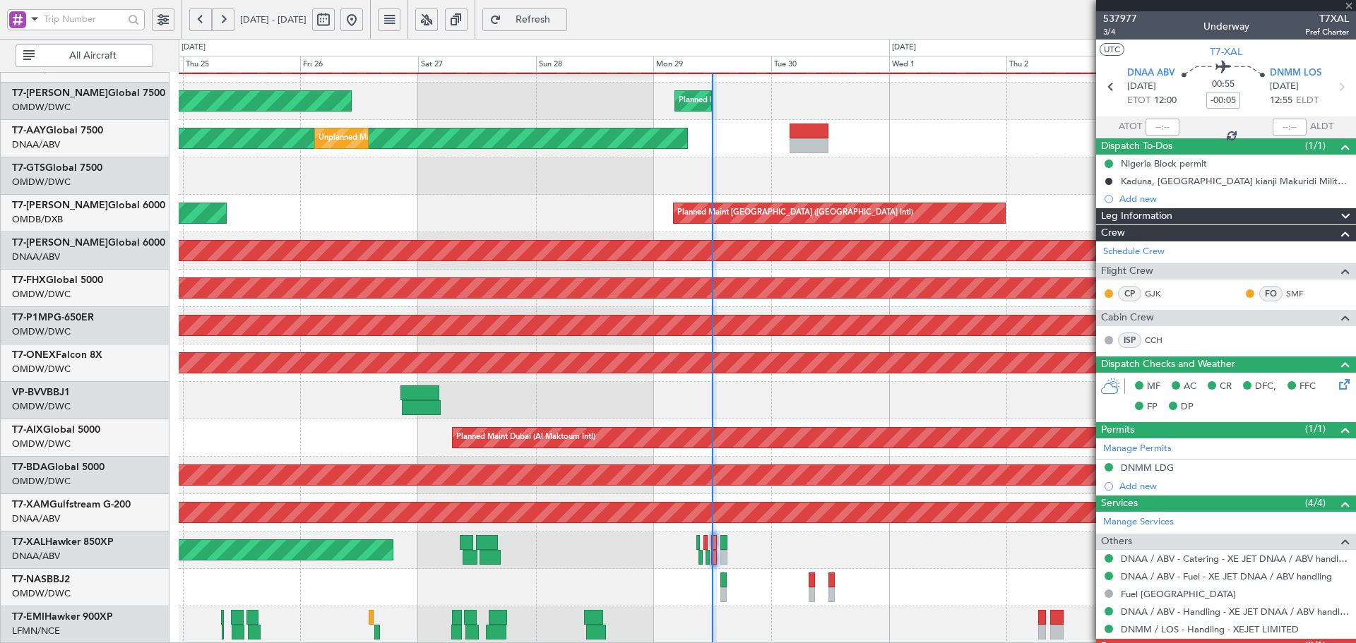
type input "10"
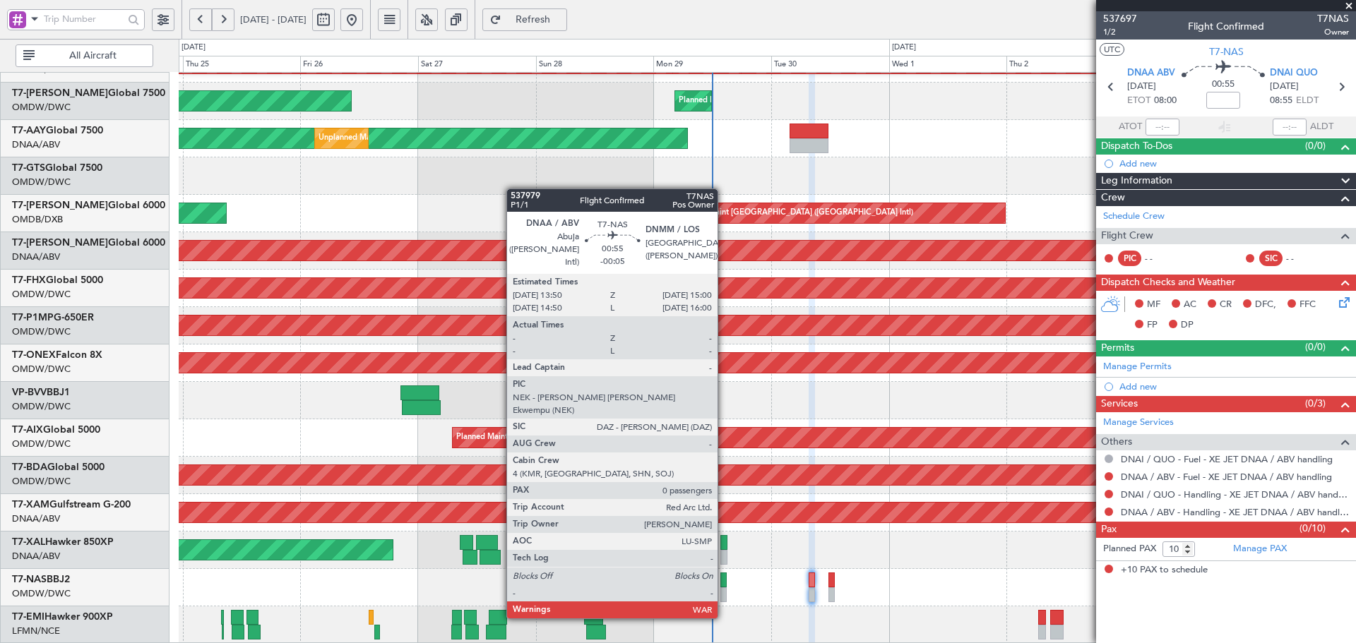
click at [724, 590] on div at bounding box center [723, 595] width 6 height 15
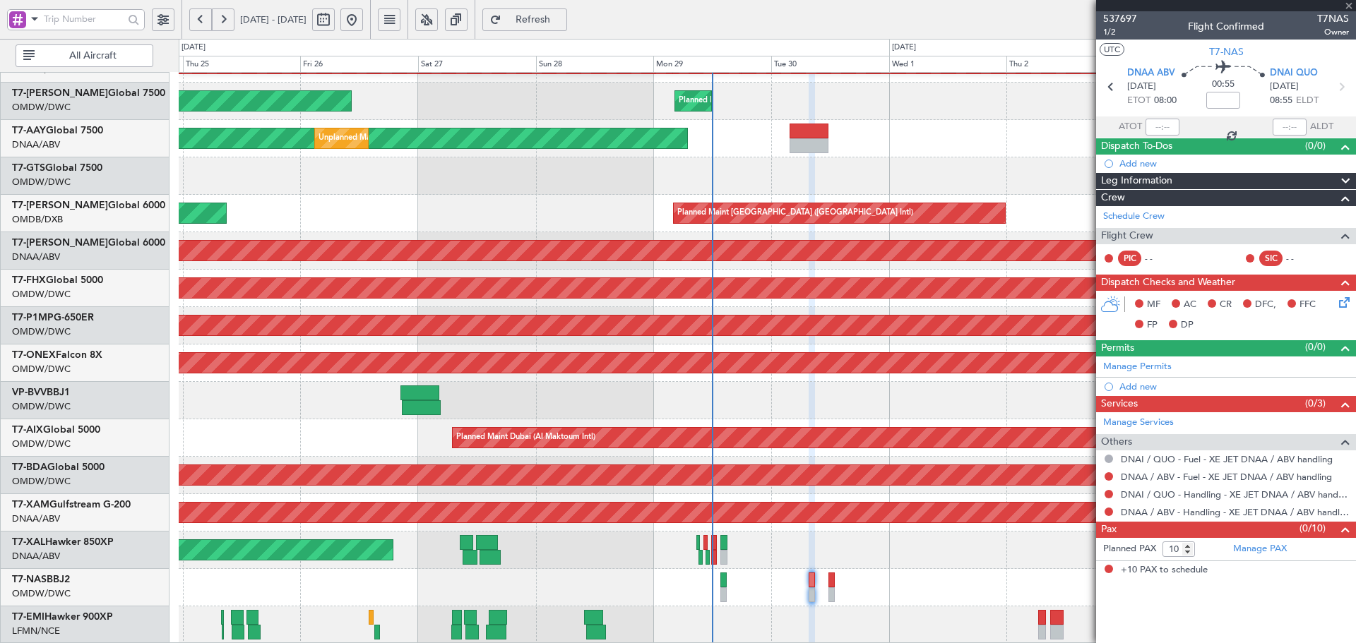
type input "-00:05"
type input "0"
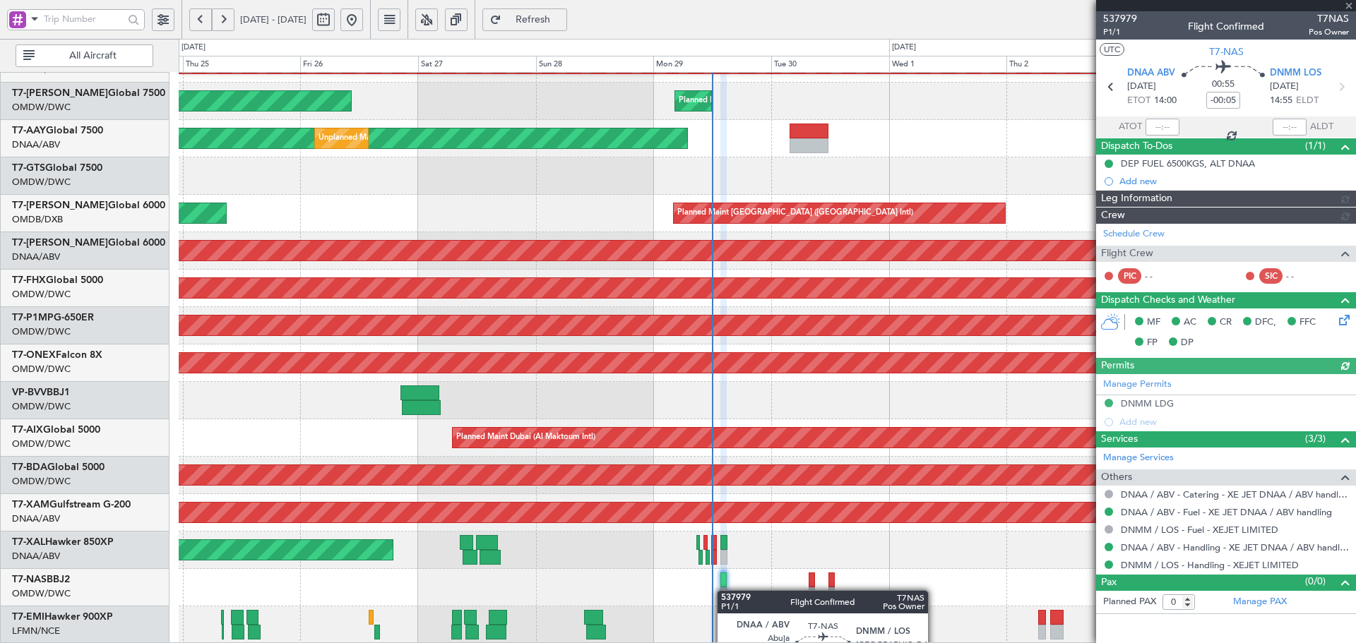
type input "Dherander Fithani (DHF)"
type input "7382"
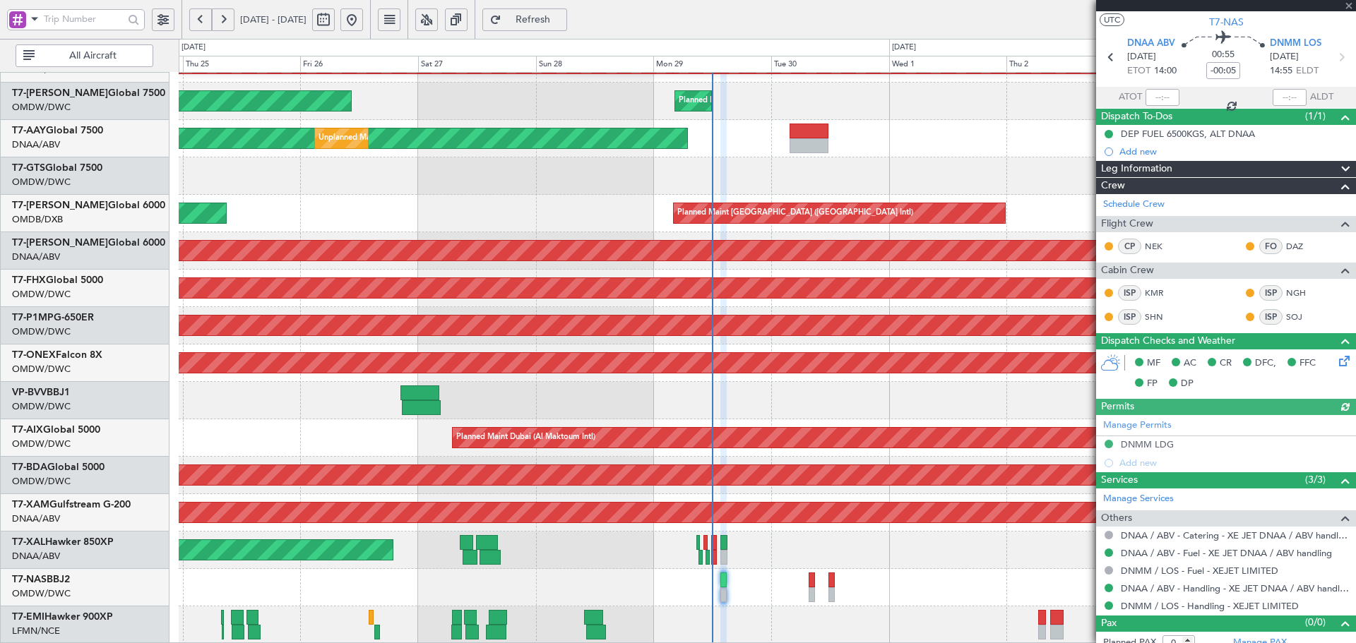
scroll to position [41, 0]
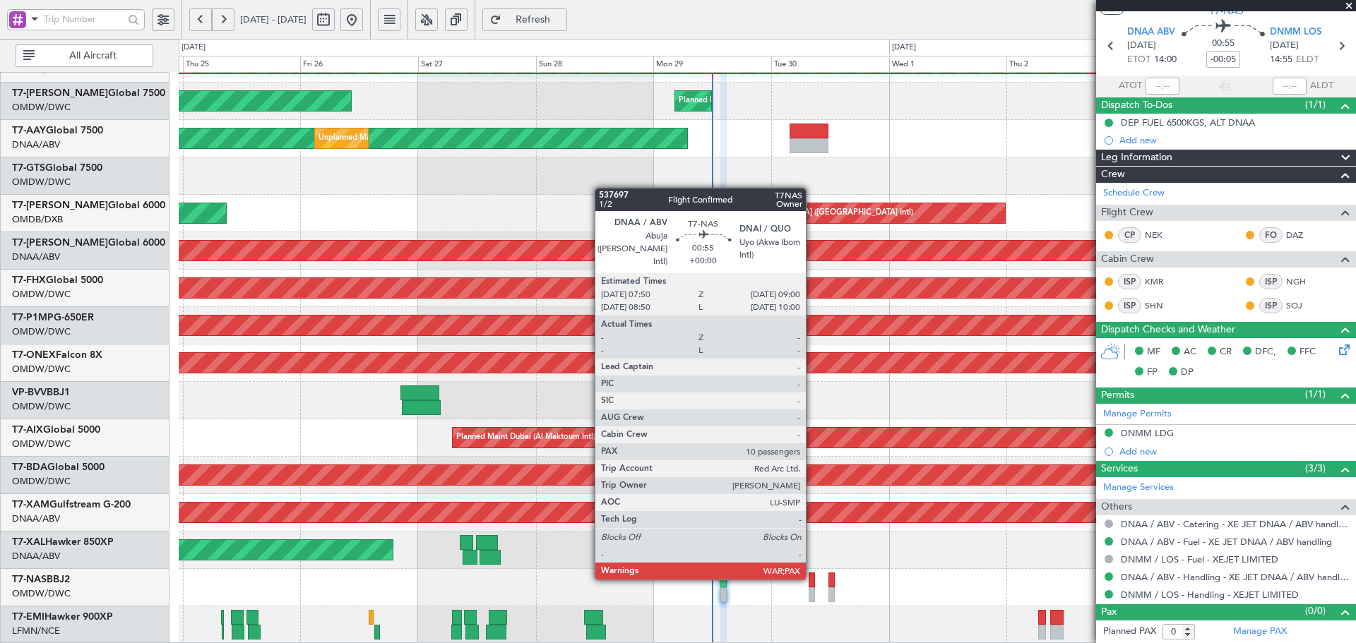
click at [812, 577] on div at bounding box center [812, 580] width 6 height 15
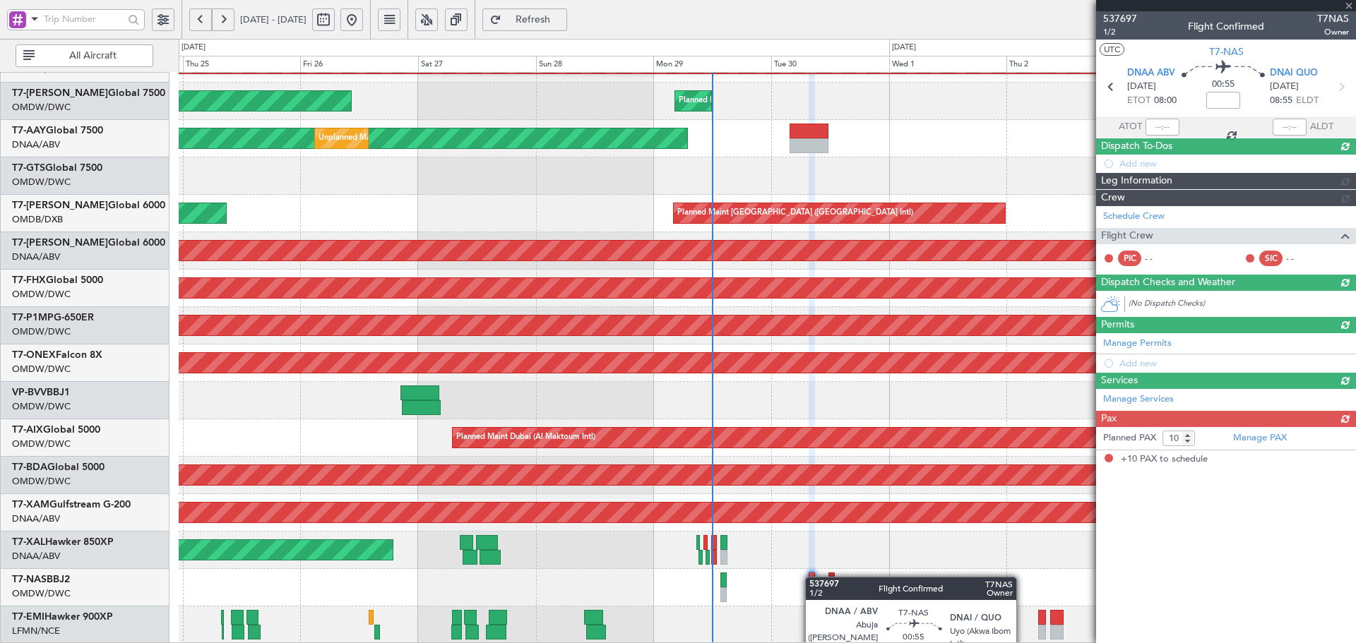
scroll to position [0, 0]
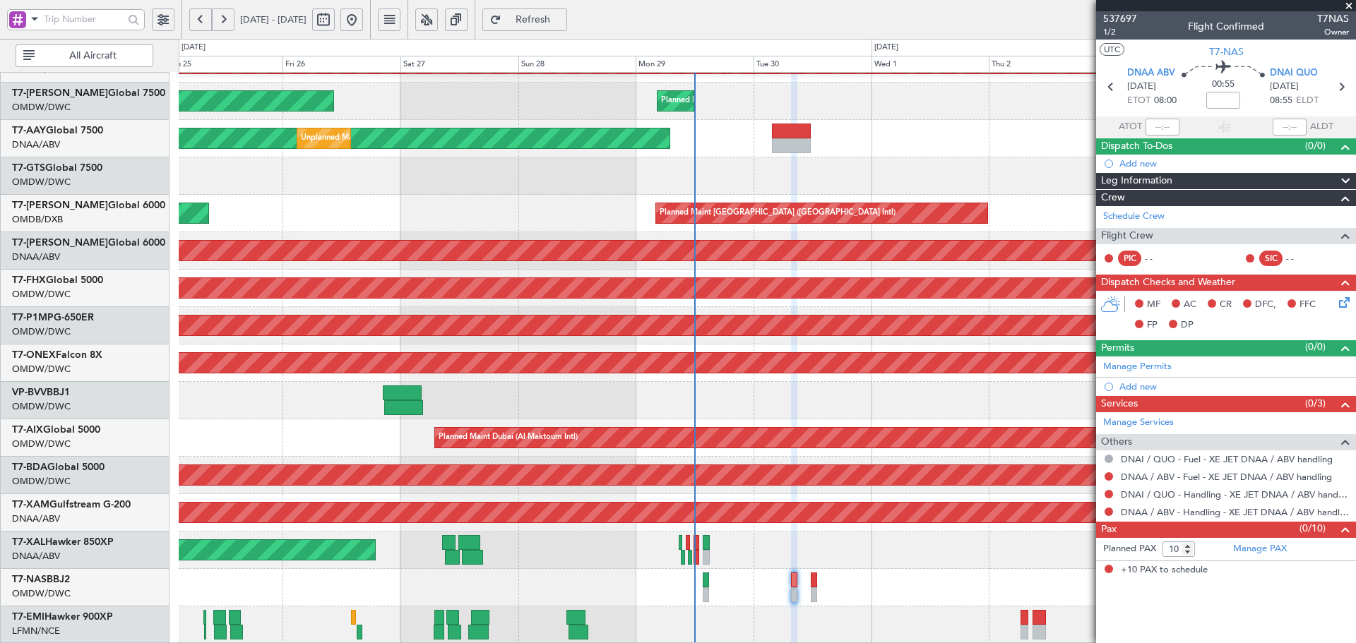
click at [729, 571] on div "Planned Maint Basel-Mulhouse" at bounding box center [767, 587] width 1177 height 37
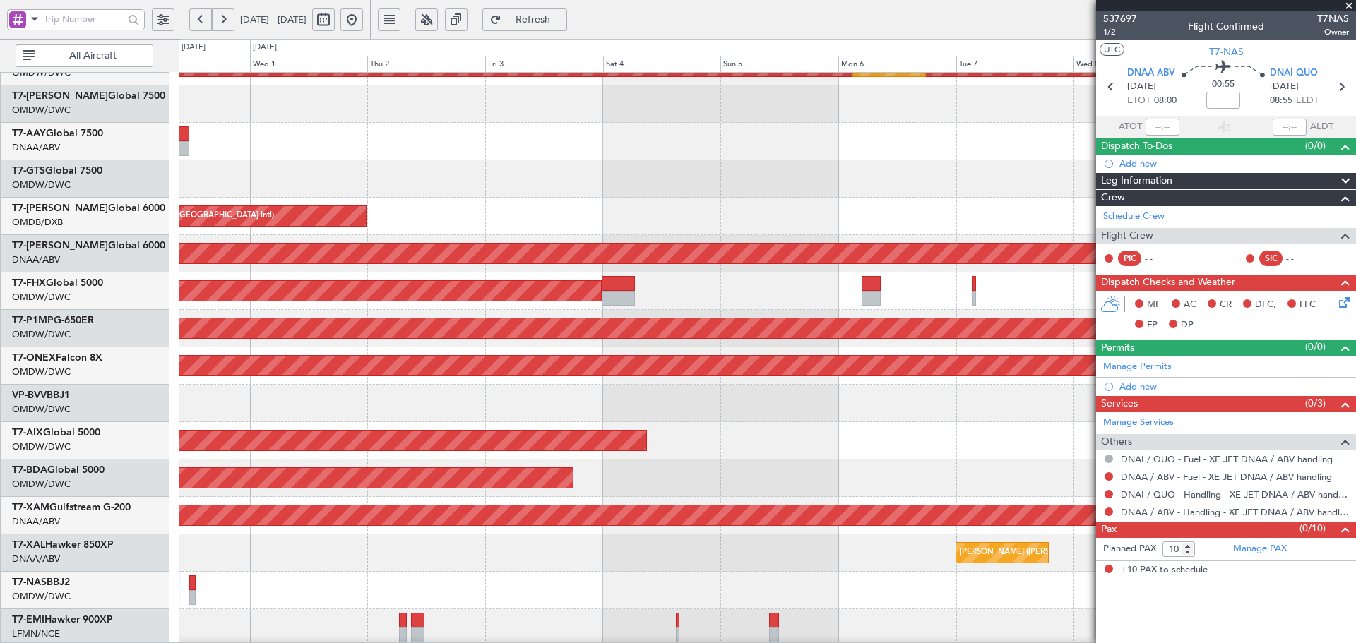
scroll to position [252, 0]
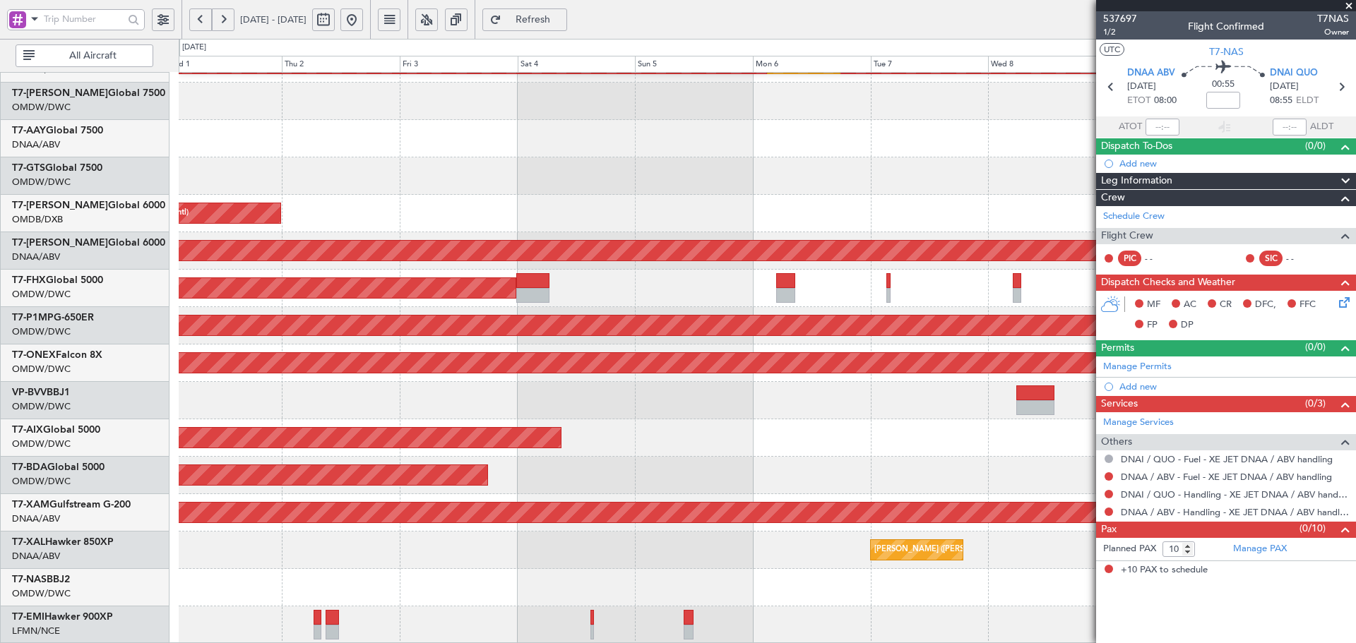
click at [0, 295] on html "25 Sep 2025 - 05 Oct 2025 Refresh Quick Links All Aircraft Planned Maint Dubai …" at bounding box center [678, 321] width 1356 height 643
click at [540, 22] on button "Refresh" at bounding box center [524, 19] width 85 height 23
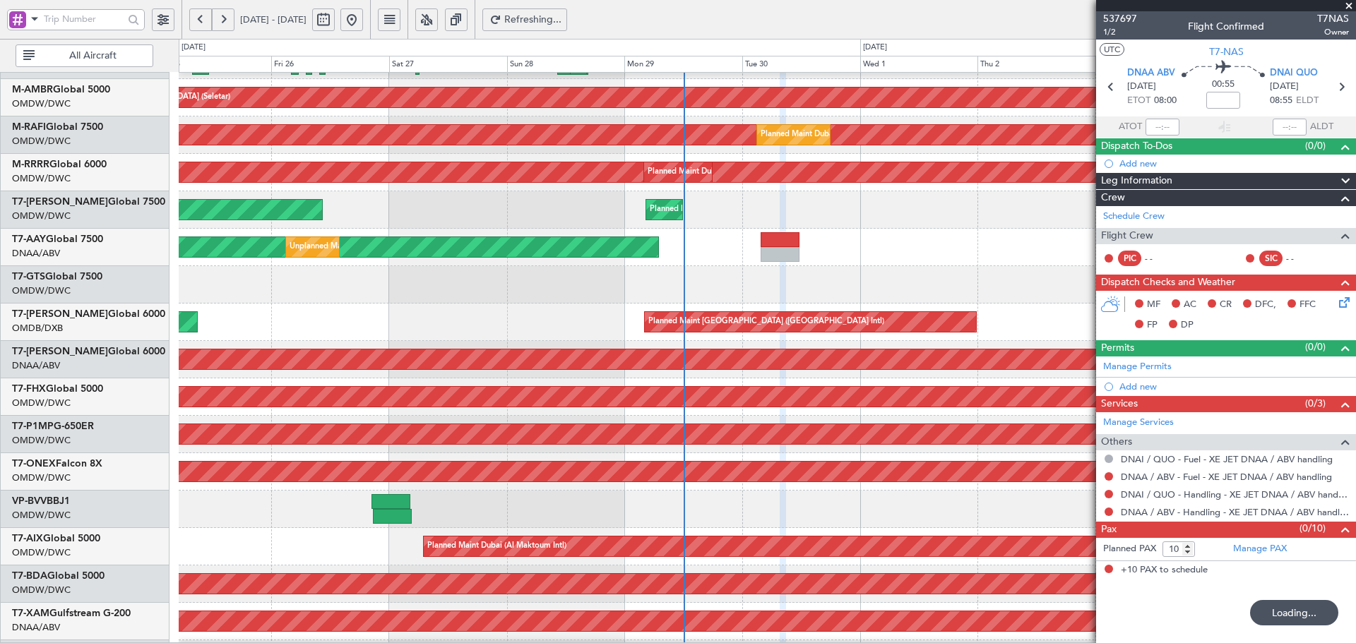
click at [1010, 201] on div "Planned Maint Dubai (Al Maktoum Intl) Planned Maint Dubai (Al Maktoum Intl)" at bounding box center [767, 209] width 1177 height 37
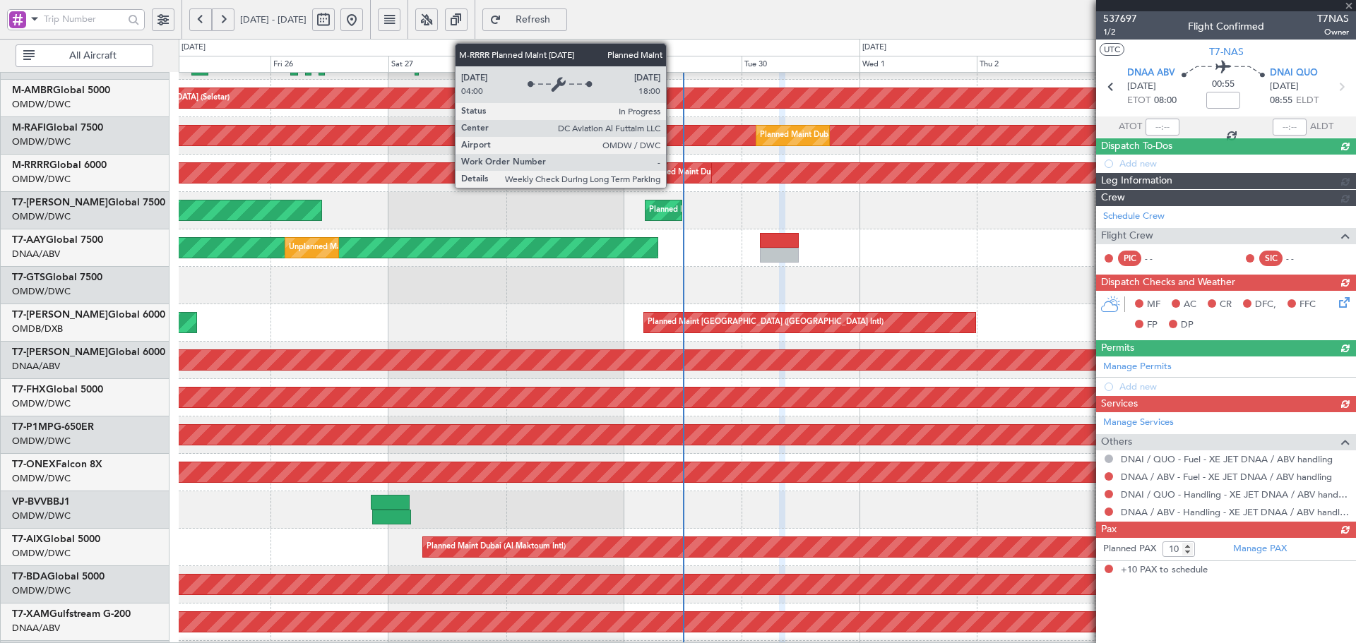
scroll to position [0, 0]
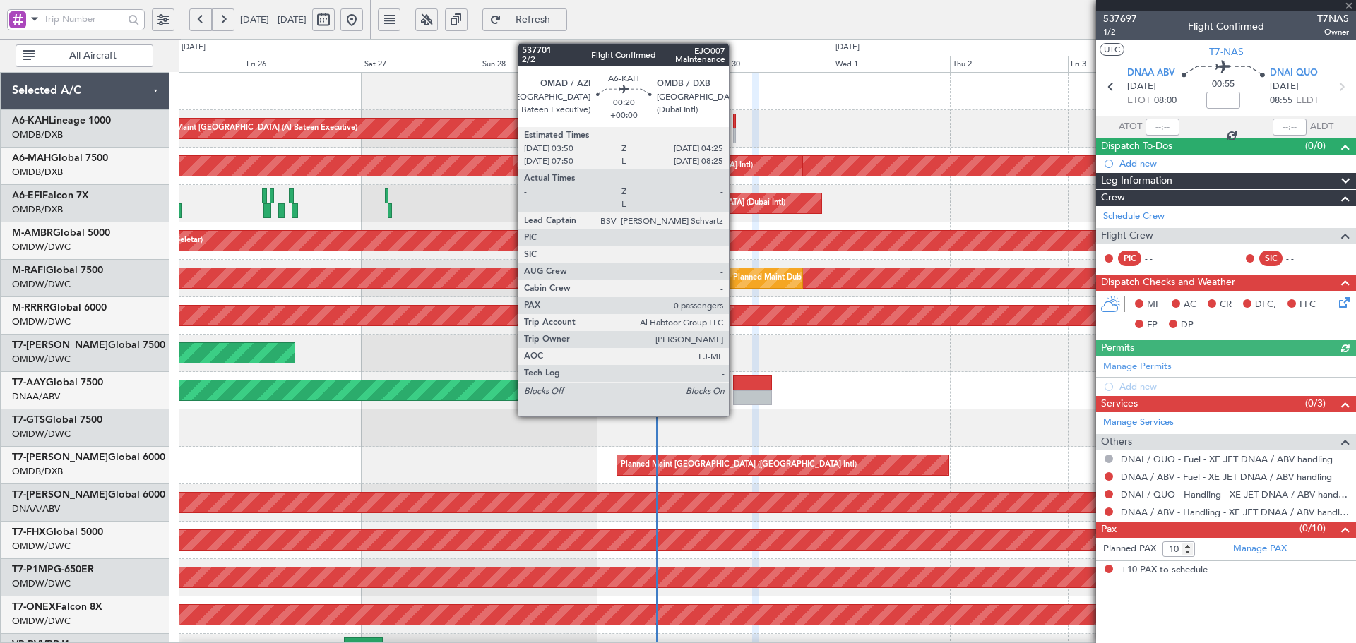
click at [735, 126] on div at bounding box center [735, 121] width 4 height 15
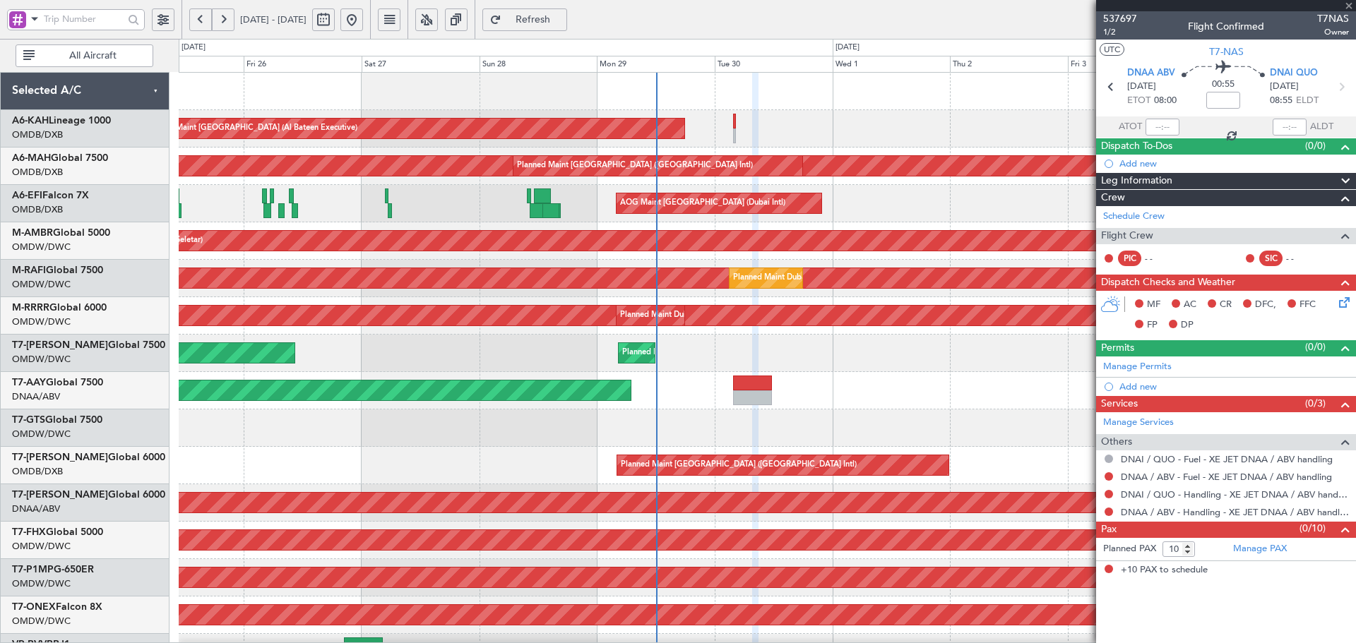
type input "0"
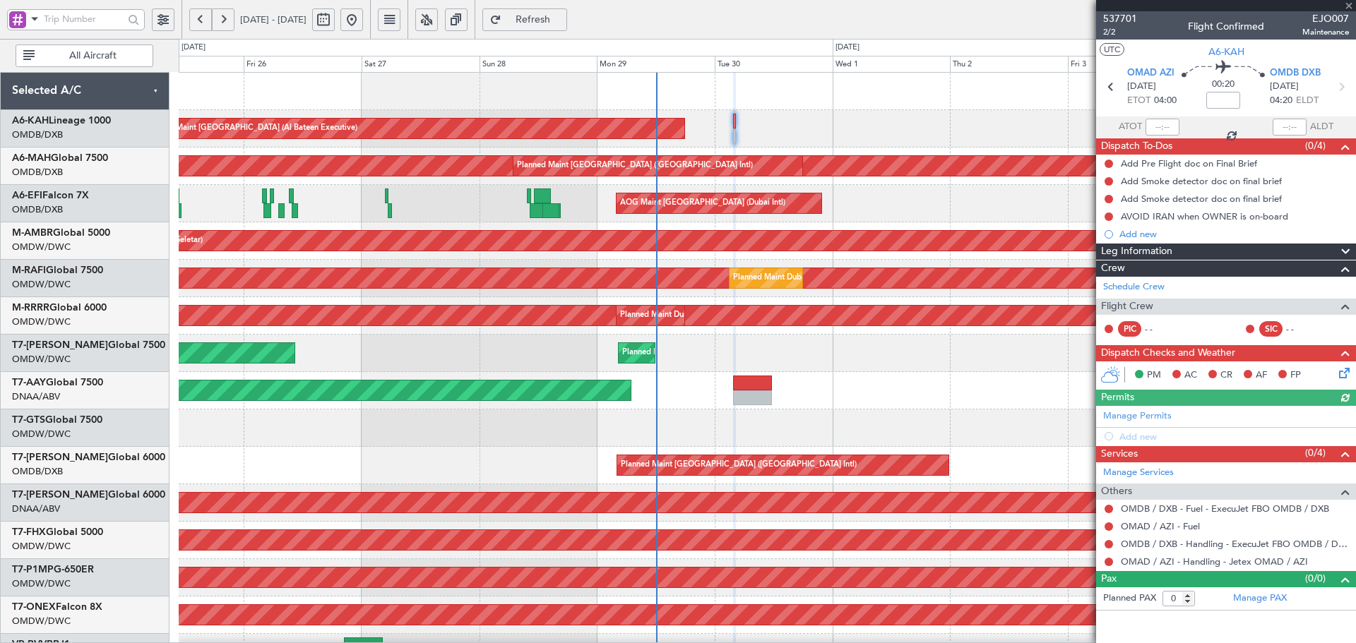
click at [1158, 411] on div "Manage Permits Add new" at bounding box center [1226, 426] width 260 height 40
click at [1159, 415] on link "Manage Permits" at bounding box center [1137, 417] width 69 height 14
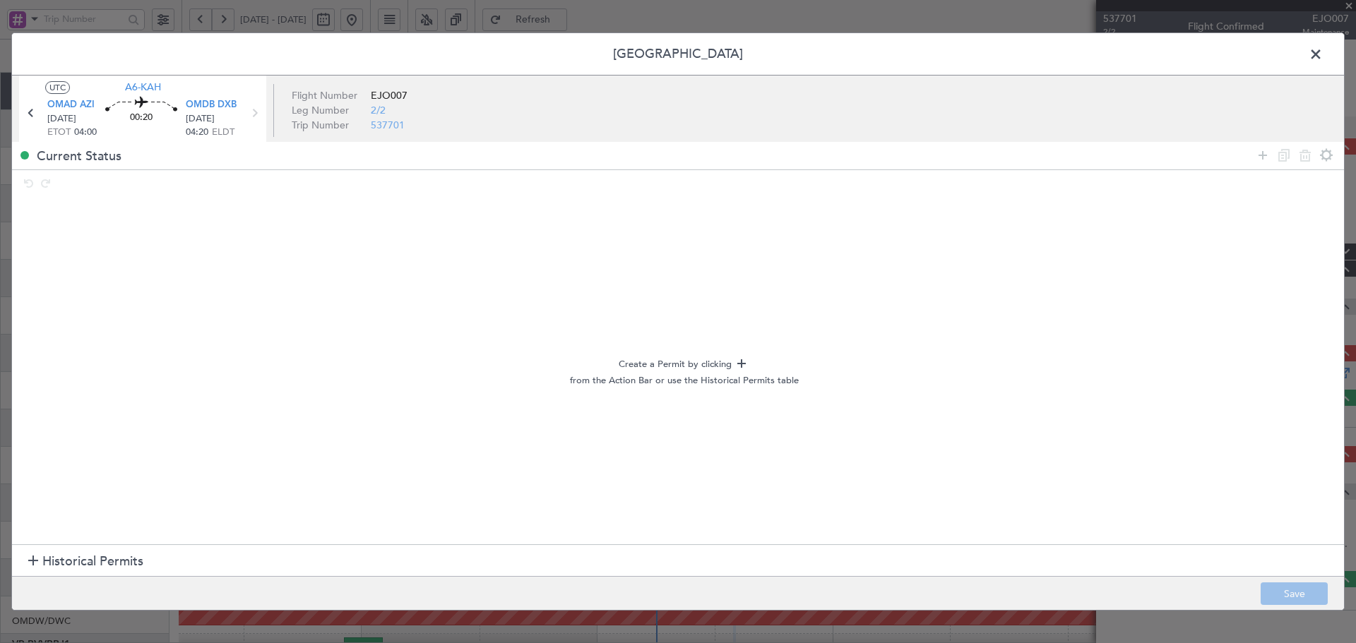
click at [80, 566] on span "Historical Permits" at bounding box center [92, 561] width 101 height 19
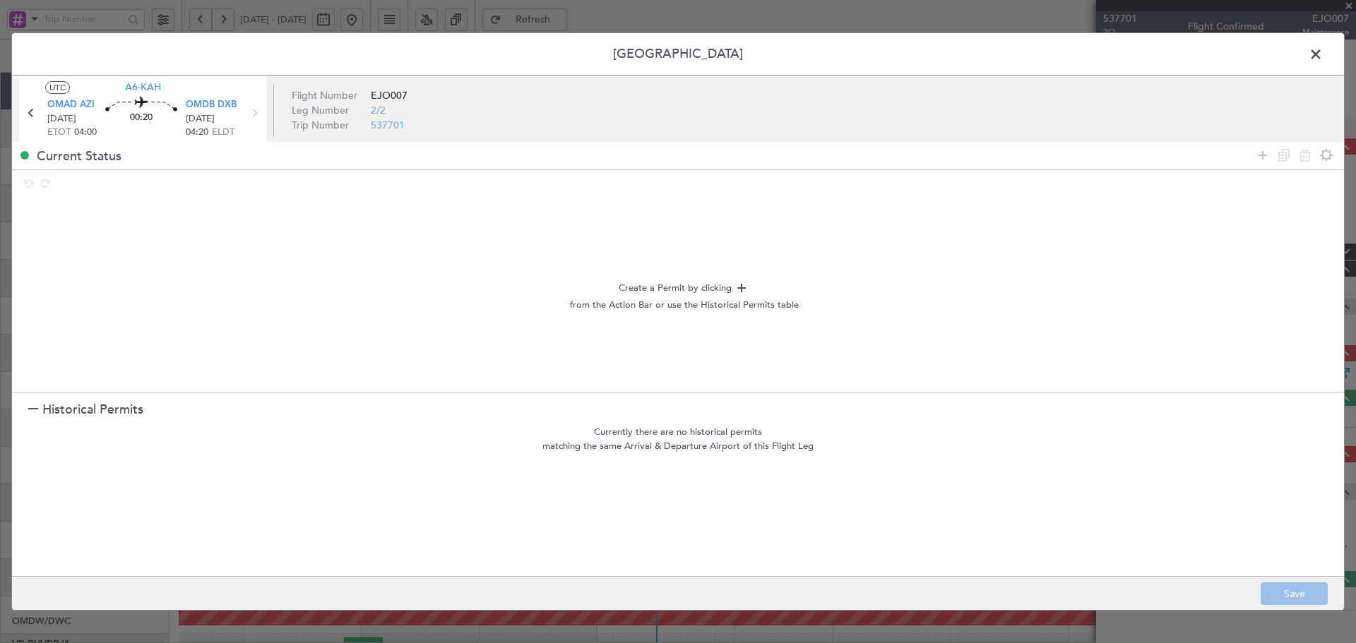
click at [66, 403] on span "Historical Permits" at bounding box center [92, 409] width 101 height 19
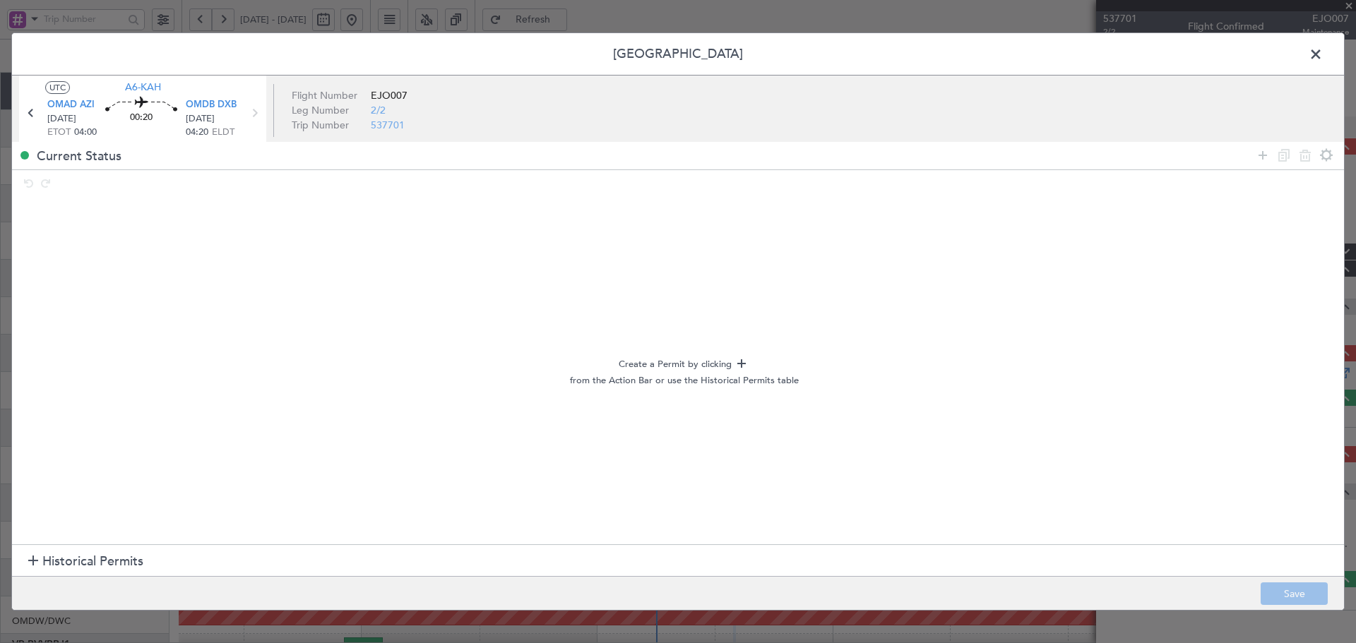
click at [1261, 153] on icon at bounding box center [1262, 155] width 17 height 17
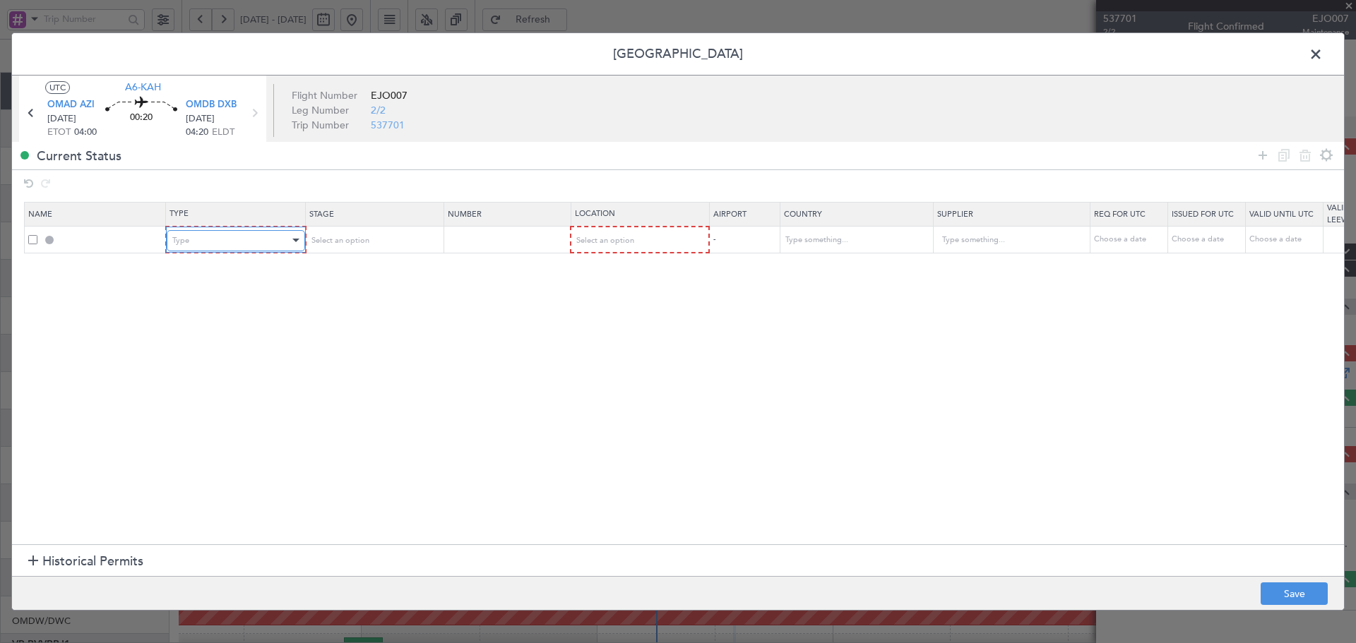
click at [210, 239] on div "Type" at bounding box center [230, 240] width 117 height 21
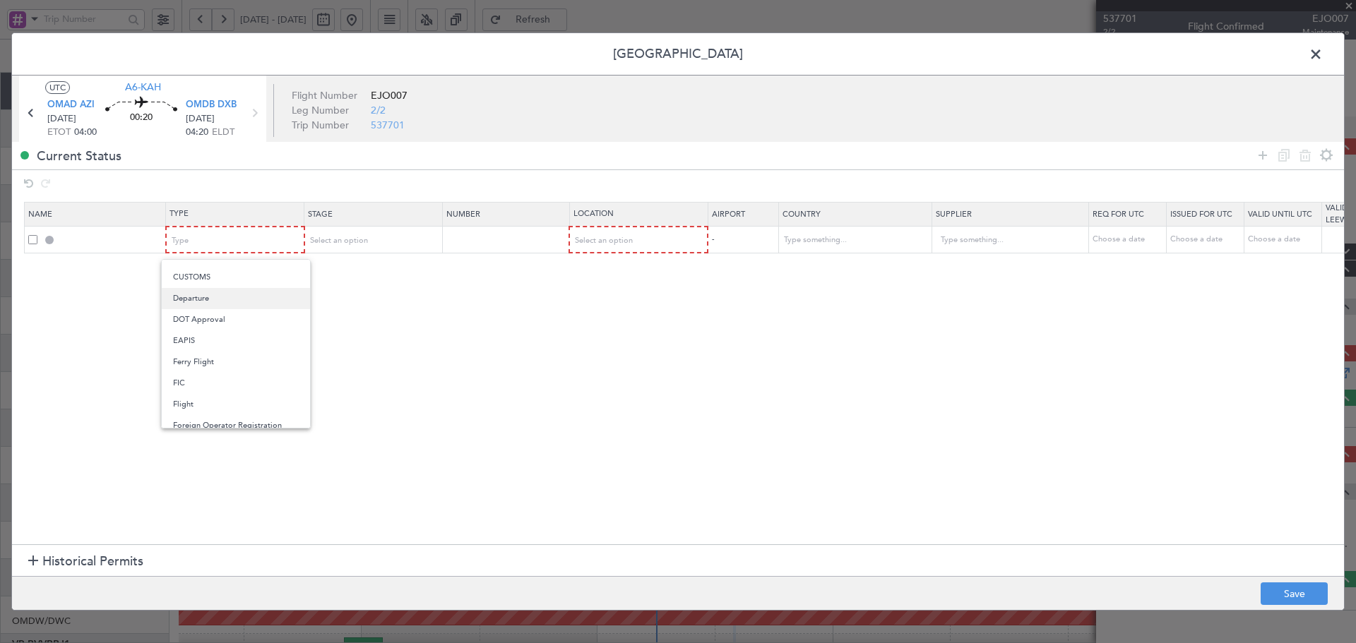
click at [201, 290] on span "Departure" at bounding box center [236, 298] width 126 height 21
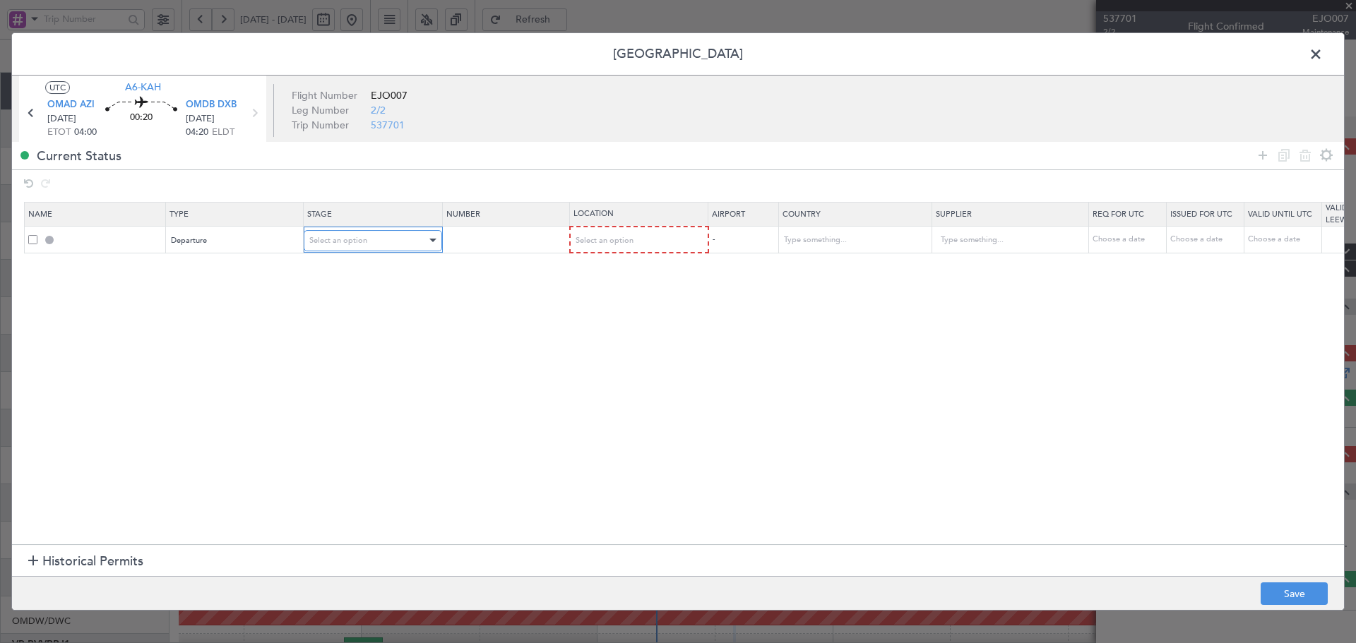
click at [373, 241] on div "Select an option" at bounding box center [367, 240] width 117 height 21
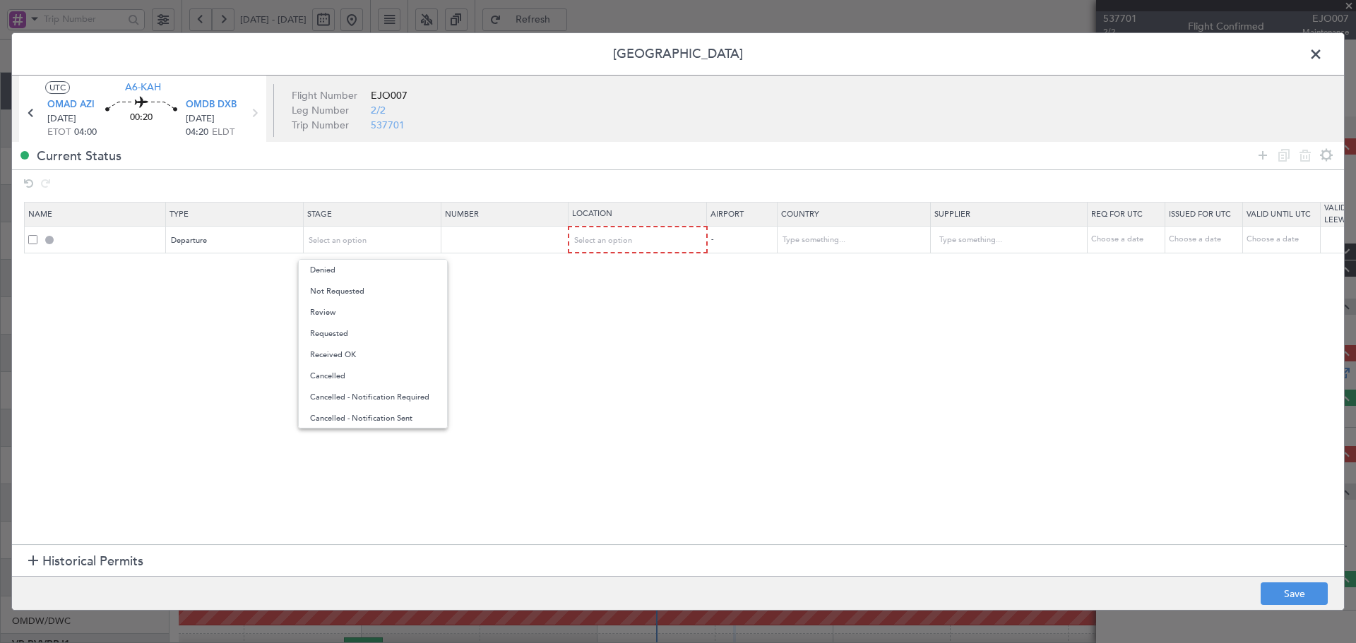
click at [337, 292] on span "Not Requested" at bounding box center [373, 291] width 126 height 21
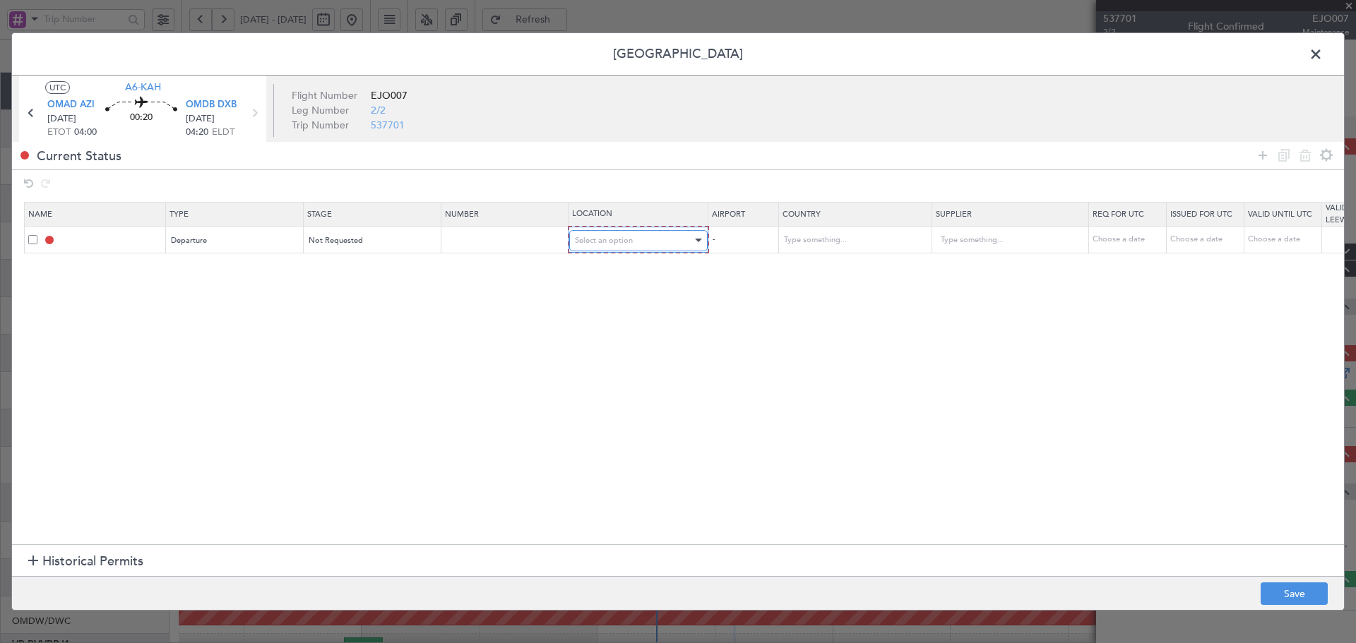
click at [662, 239] on div "Select an option" at bounding box center [633, 240] width 117 height 21
click at [596, 271] on span "Departure" at bounding box center [639, 270] width 126 height 21
click at [1260, 152] on icon at bounding box center [1262, 155] width 17 height 17
click at [202, 268] on div "Type" at bounding box center [230, 266] width 117 height 21
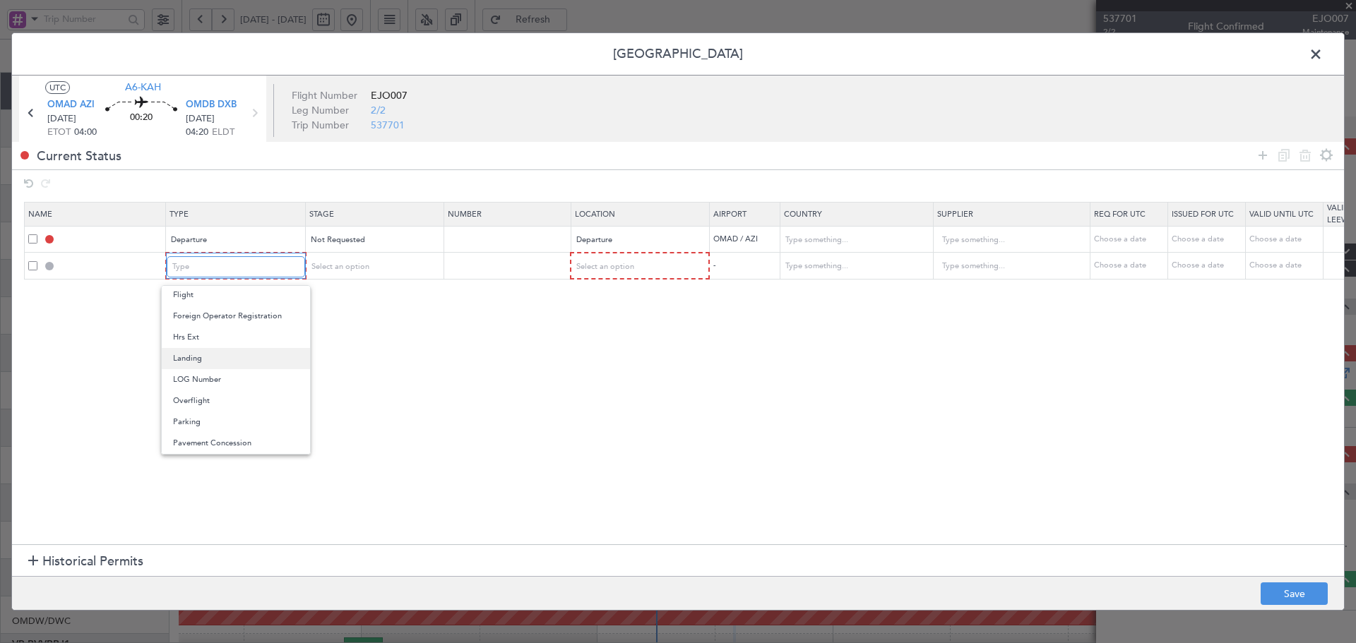
scroll to position [283, 0]
click at [187, 355] on span "Landing" at bounding box center [236, 353] width 126 height 21
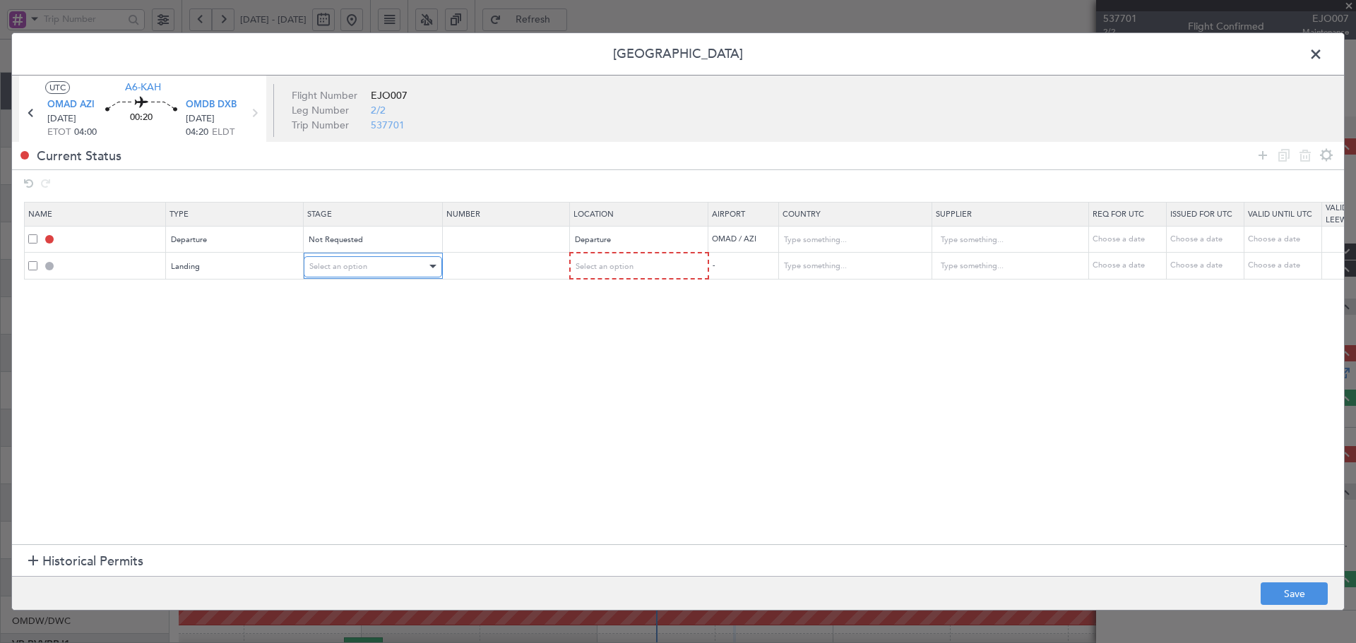
click at [350, 263] on span "Select an option" at bounding box center [338, 266] width 58 height 11
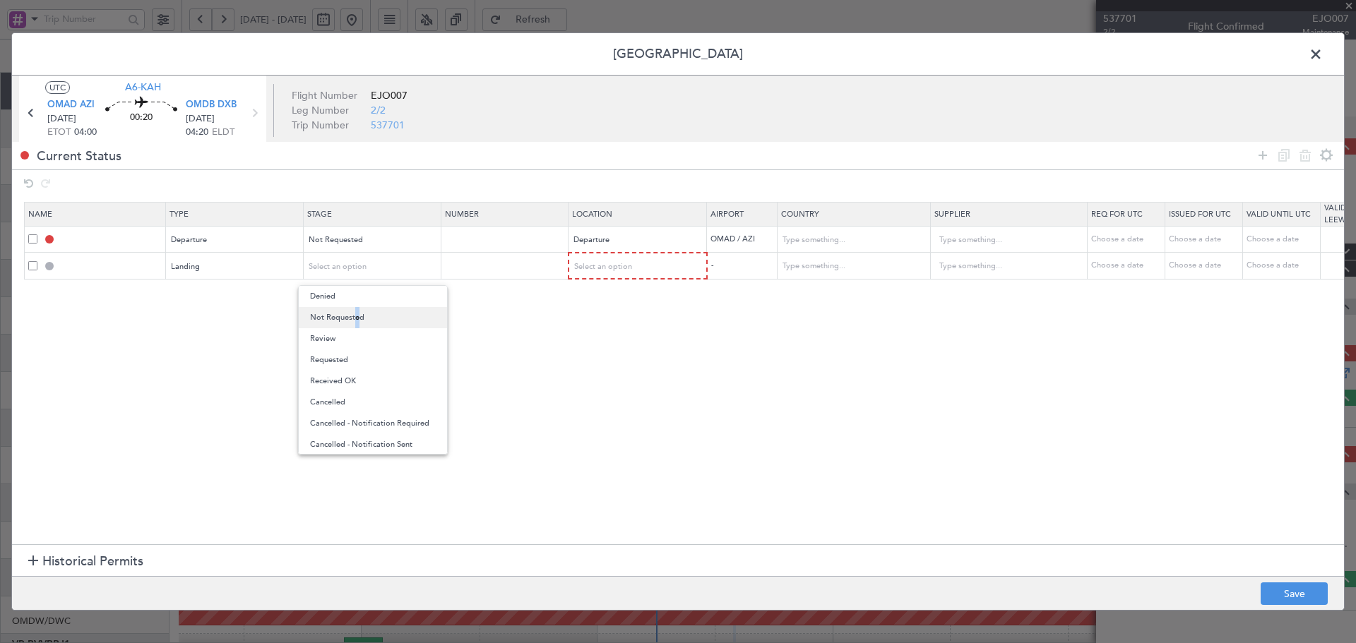
click at [353, 315] on span "Not Requested" at bounding box center [373, 317] width 126 height 21
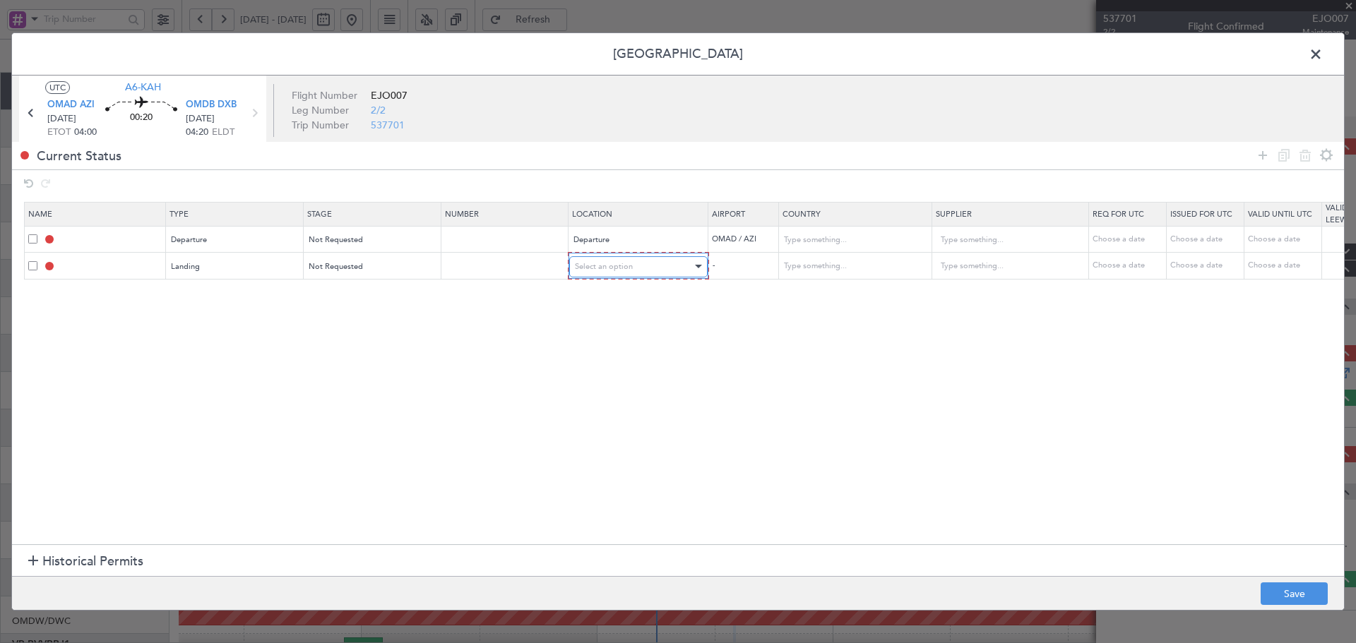
click at [601, 270] on span "Select an option" at bounding box center [604, 266] width 58 height 11
click at [603, 340] on span "Arrival" at bounding box center [639, 338] width 126 height 21
click at [1258, 158] on icon at bounding box center [1262, 155] width 17 height 17
click at [172, 295] on span "Type" at bounding box center [180, 292] width 17 height 11
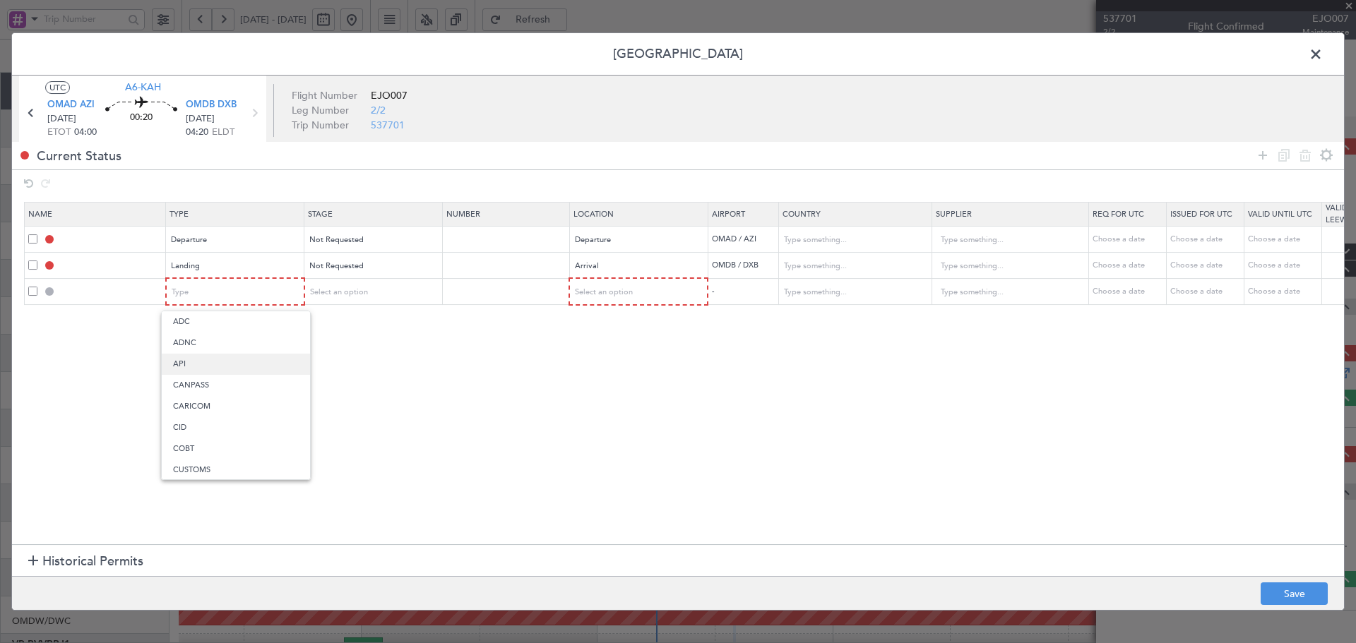
drag, startPoint x: 177, startPoint y: 365, endPoint x: 327, endPoint y: 311, distance: 159.1
click at [178, 365] on span "API" at bounding box center [236, 364] width 126 height 21
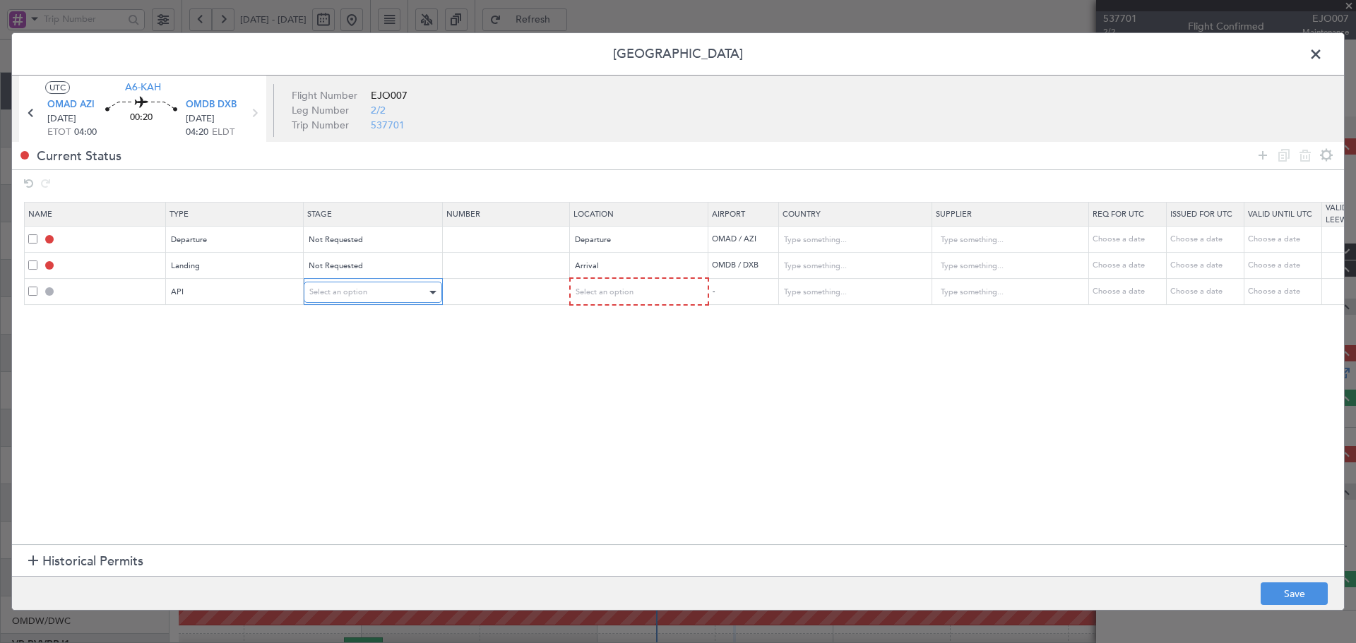
click at [372, 284] on div "Select an option" at bounding box center [367, 292] width 117 height 21
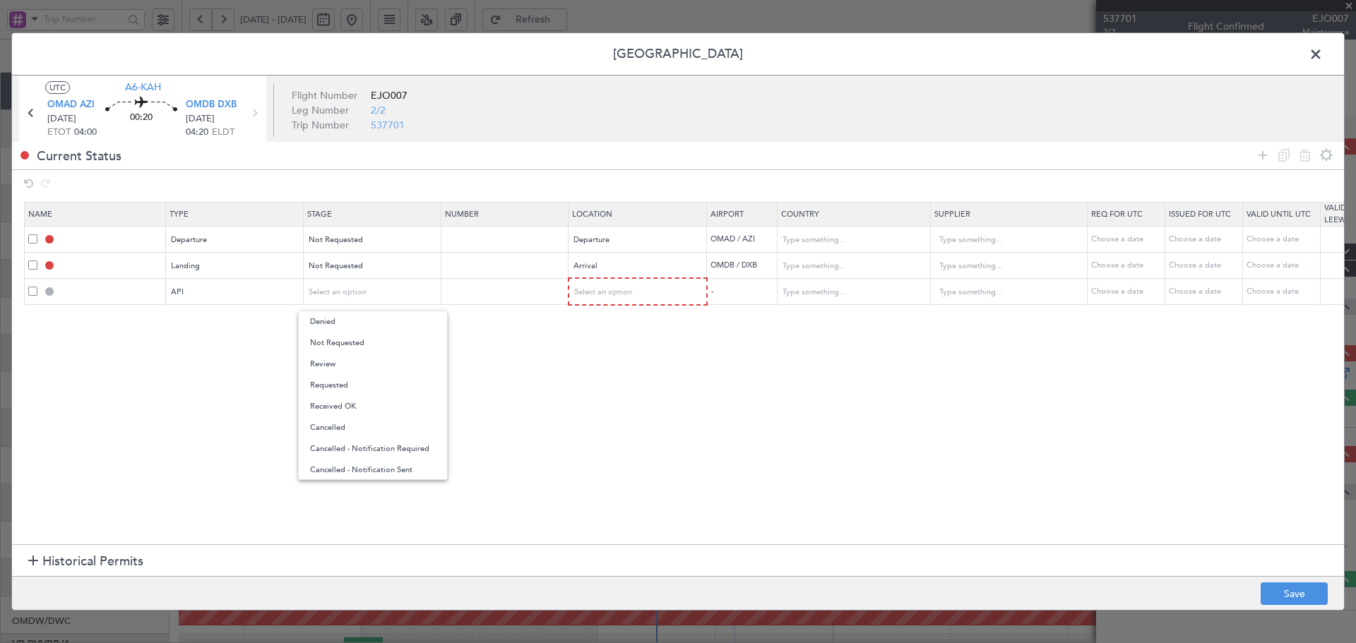
drag, startPoint x: 342, startPoint y: 344, endPoint x: 477, endPoint y: 321, distance: 137.6
click at [341, 344] on span "Not Requested" at bounding box center [373, 343] width 126 height 21
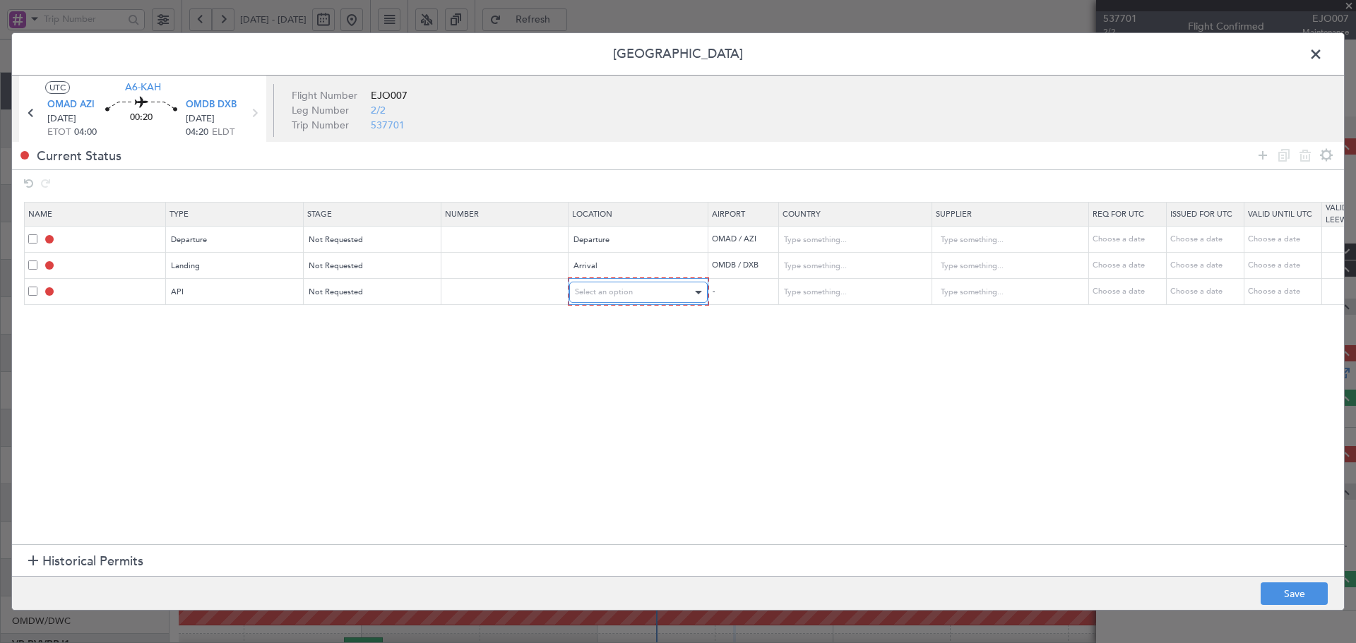
click at [614, 299] on div "Select an option" at bounding box center [633, 292] width 117 height 21
click at [582, 365] on span "Arrival" at bounding box center [639, 364] width 126 height 21
click at [1258, 155] on icon at bounding box center [1262, 155] width 17 height 17
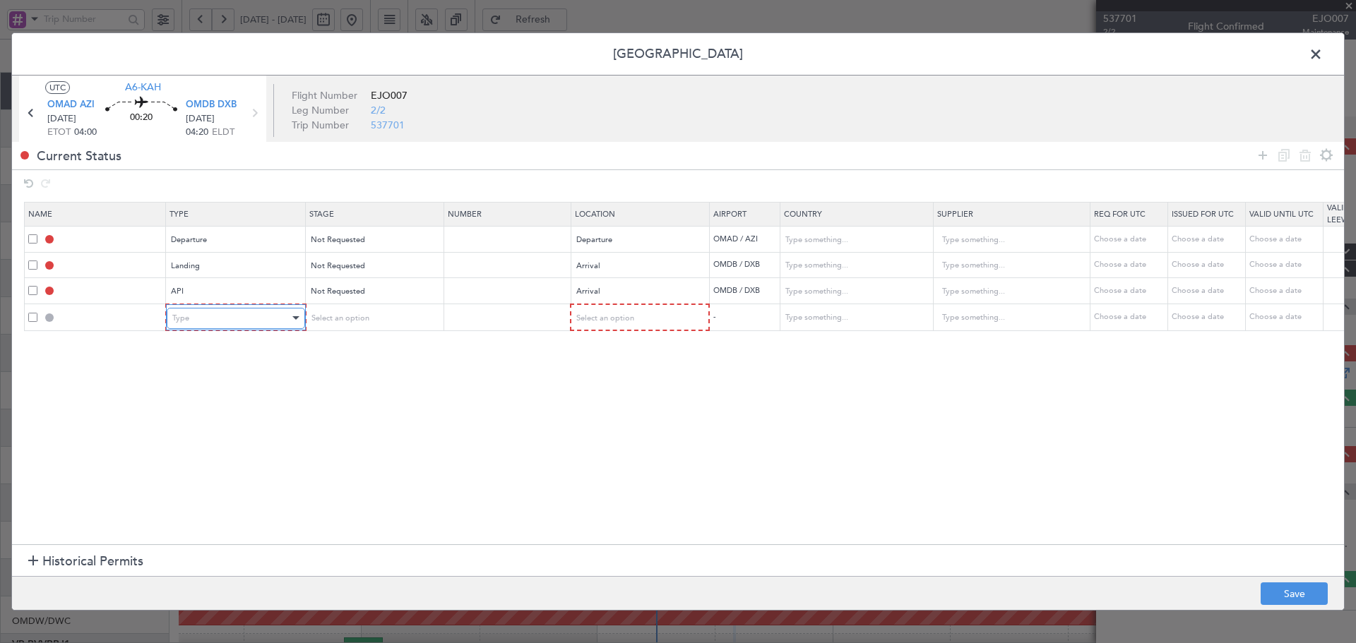
click at [234, 311] on div "Type" at bounding box center [230, 318] width 117 height 21
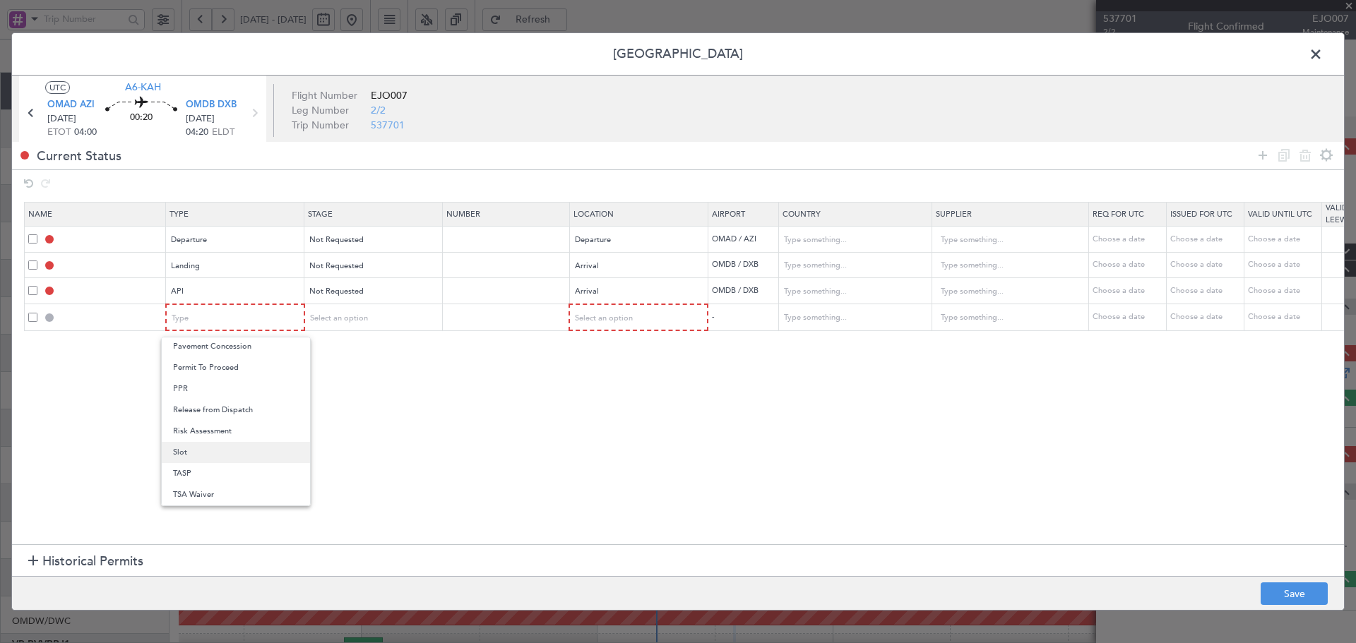
click at [194, 457] on span "Slot" at bounding box center [236, 452] width 126 height 21
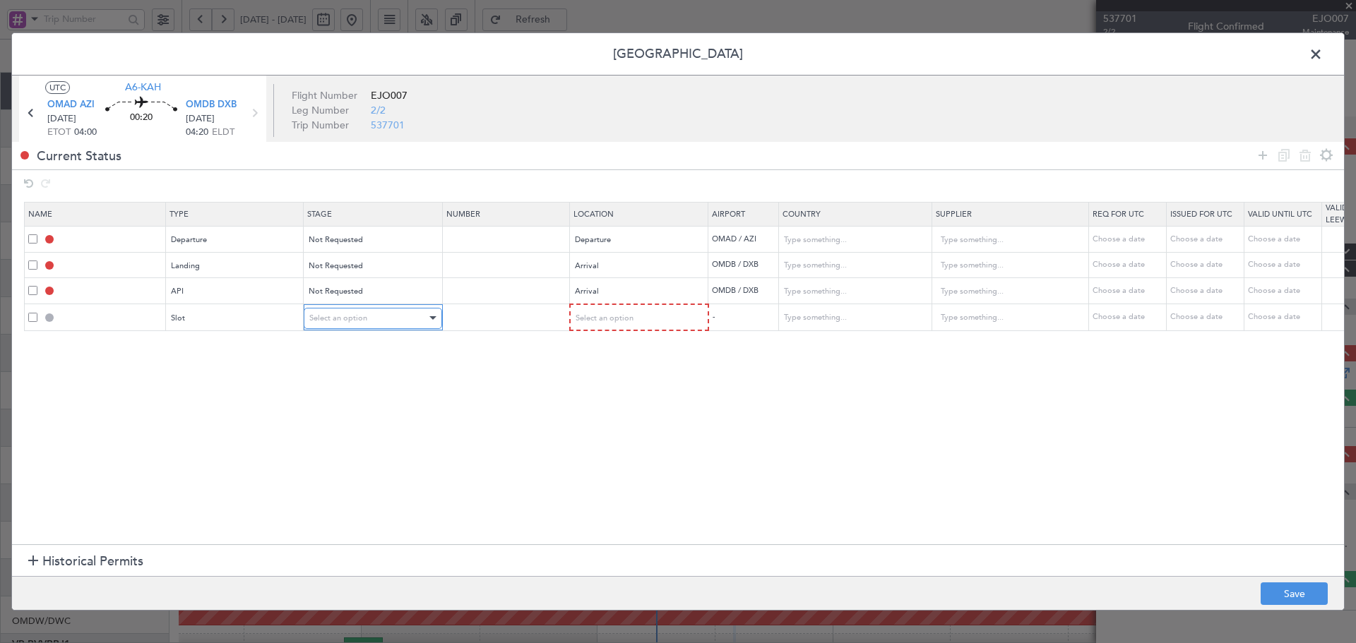
click at [376, 326] on div "Select an option" at bounding box center [367, 318] width 117 height 21
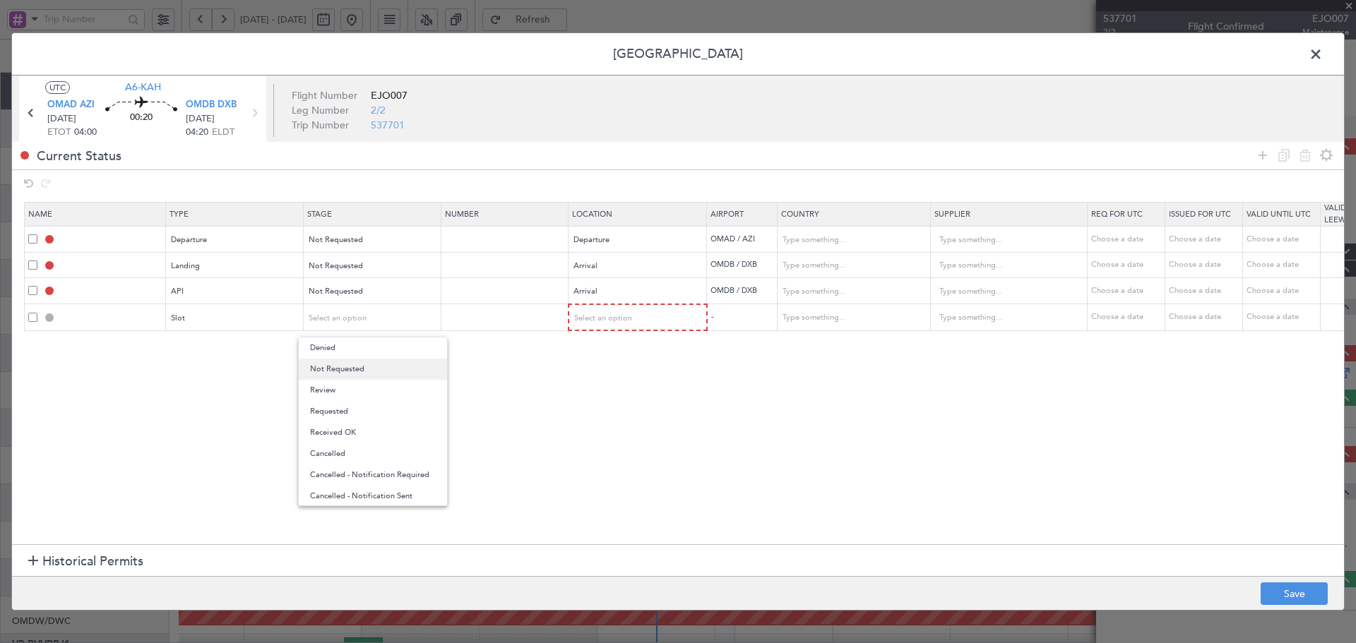
click at [368, 367] on span "Not Requested" at bounding box center [373, 369] width 126 height 21
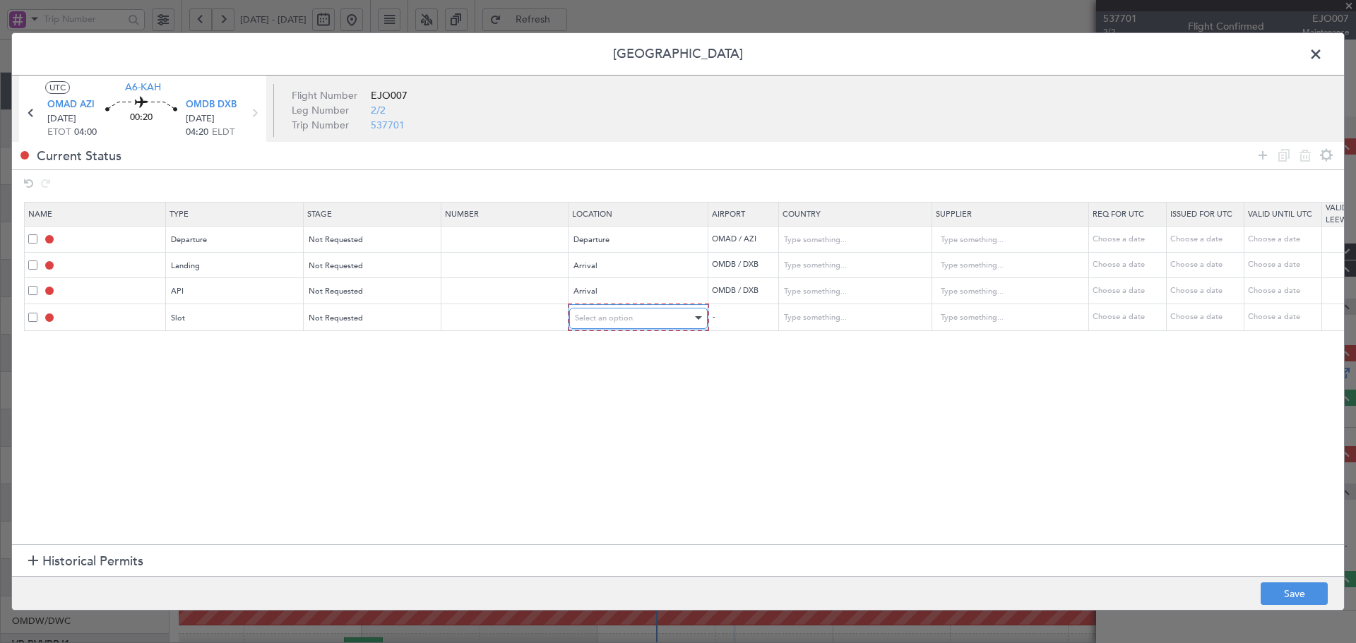
click at [665, 323] on div "Select an option" at bounding box center [633, 318] width 117 height 21
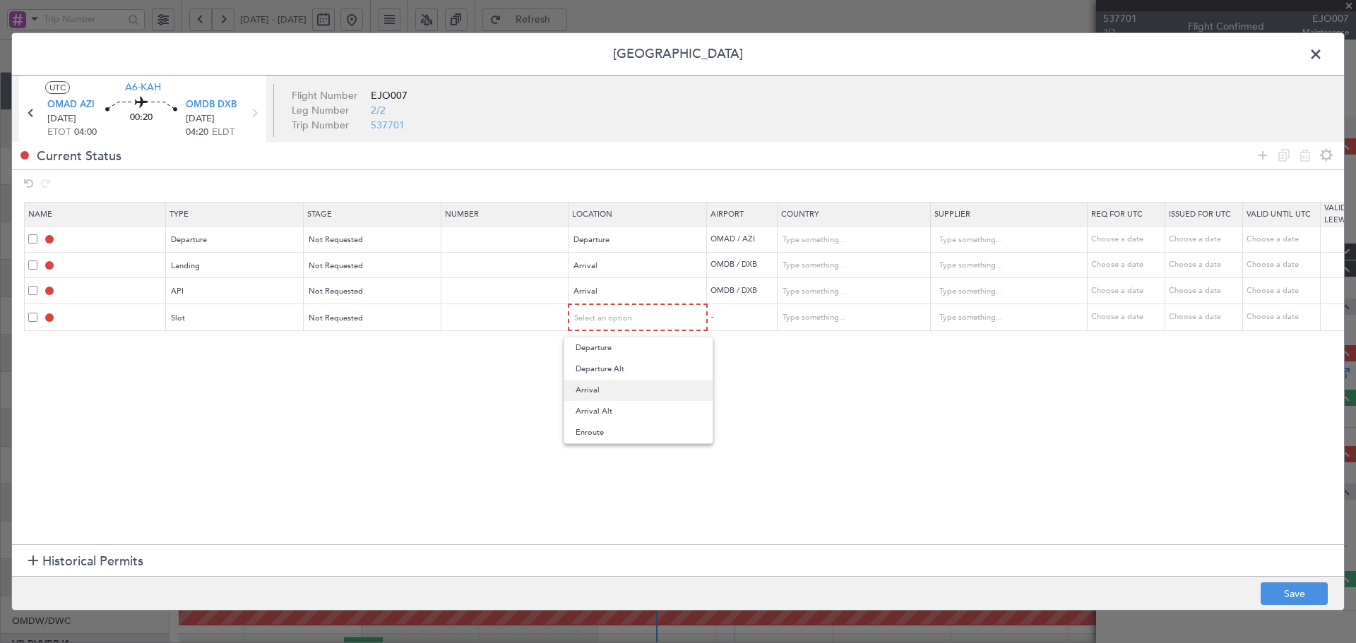
click at [594, 388] on span "Arrival" at bounding box center [639, 390] width 126 height 21
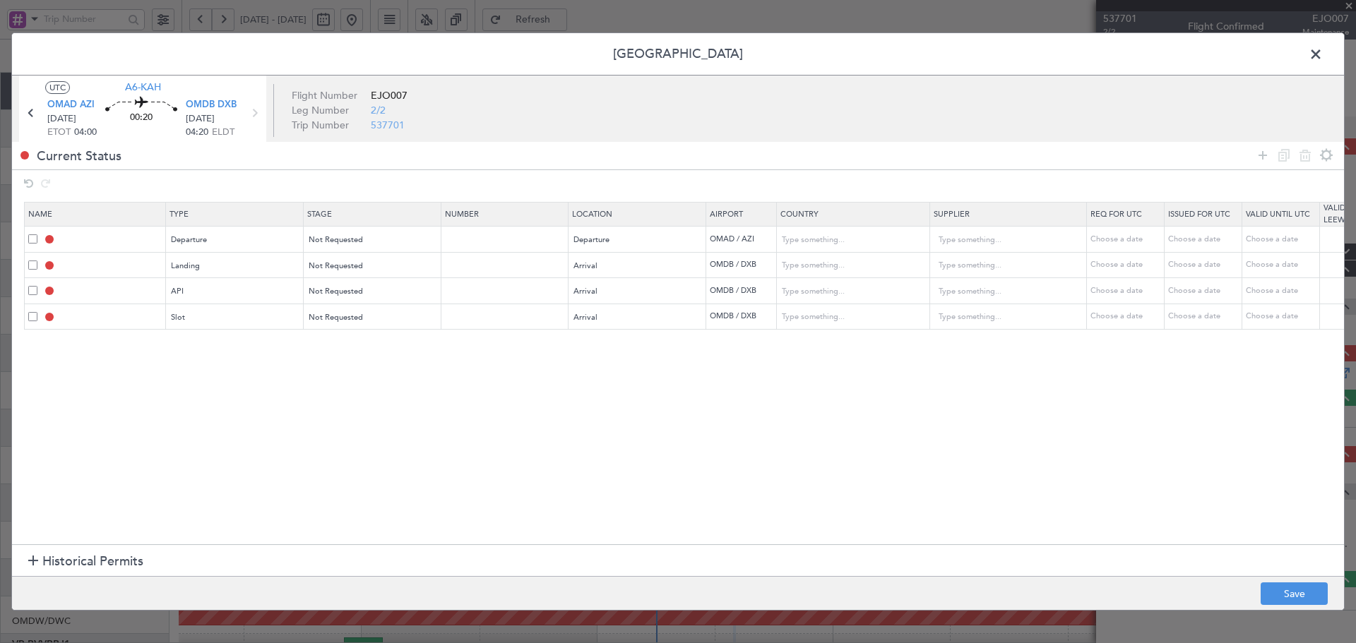
click at [478, 415] on section "Name Type Stage Number Location Airport Country Supplier Req For Utc Issued For…" at bounding box center [678, 371] width 1332 height 346
click at [1280, 588] on button "Save" at bounding box center [1294, 594] width 67 height 23
type input "DEPARTURE"
type input "United Arab Emirates"
type input "NNN"
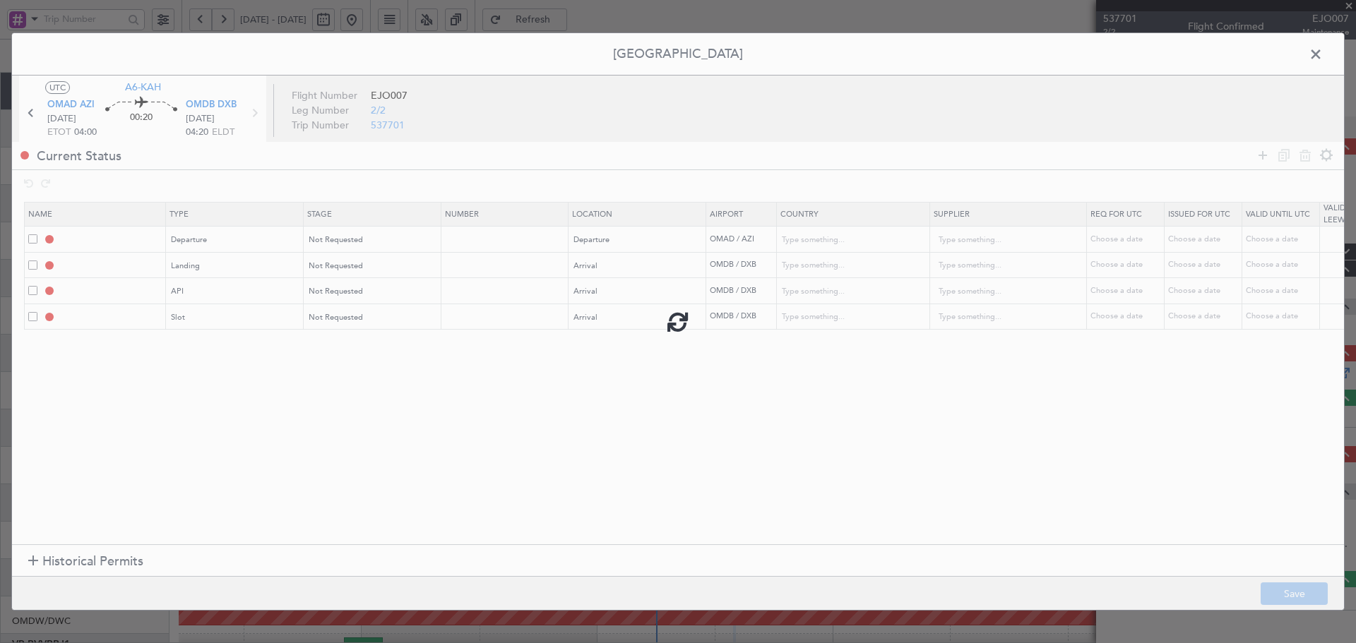
type input "1"
type input "OMDB LDG"
type input "United Arab Emirates"
type input "NNN"
type input "1"
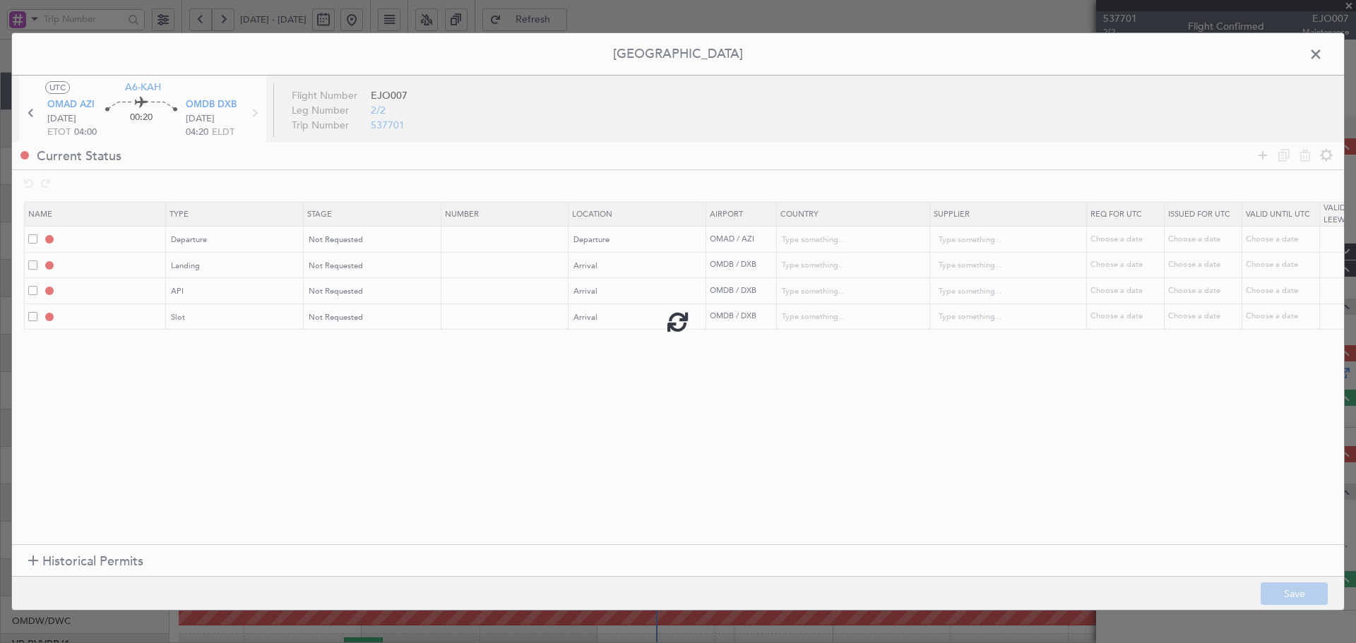
type input "OMDB ARR API"
type input "United Arab Emirates"
type input "NNN"
type input "1"
type input "OMDB ARR SLOT"
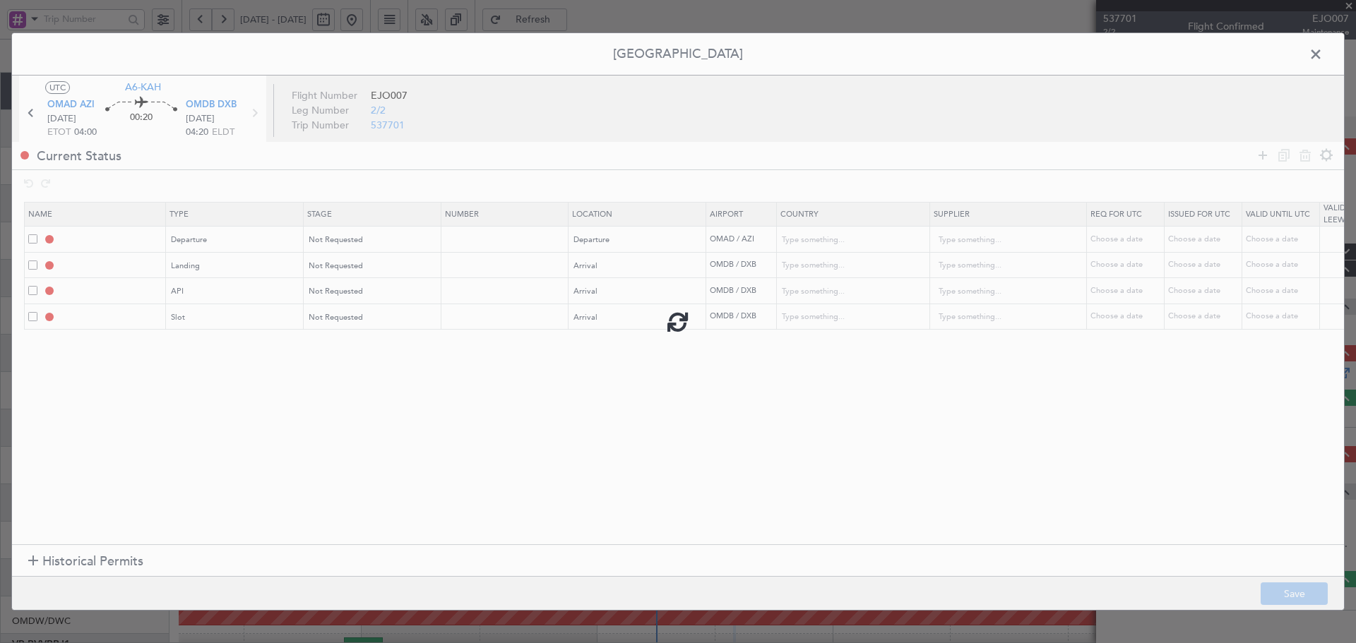
type input "United Arab Emirates"
type input "NNN"
type input "1"
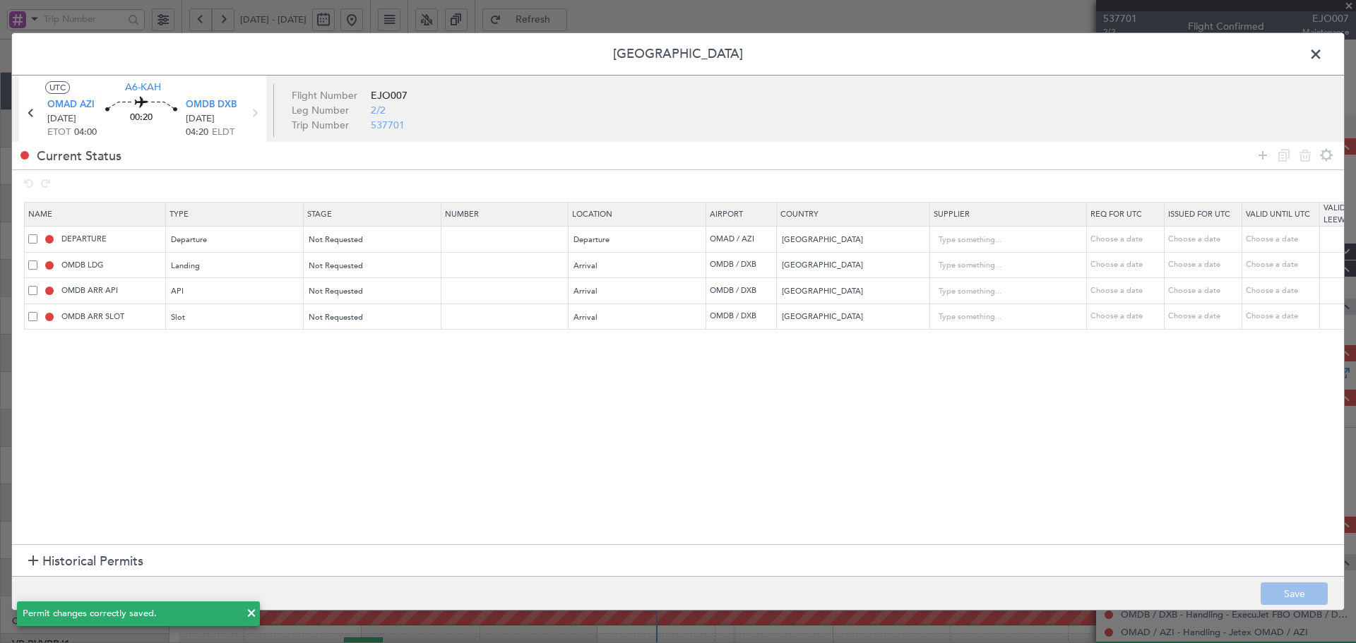
click at [1323, 49] on span at bounding box center [1323, 58] width 0 height 28
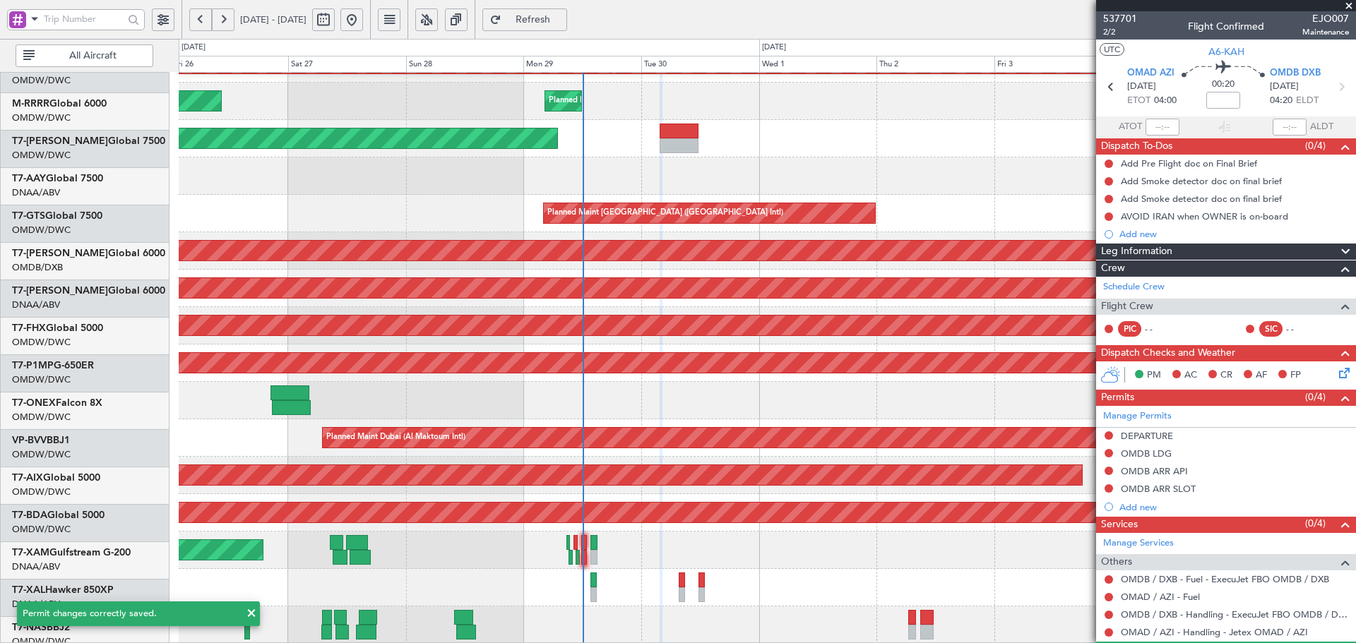
scroll to position [252, 0]
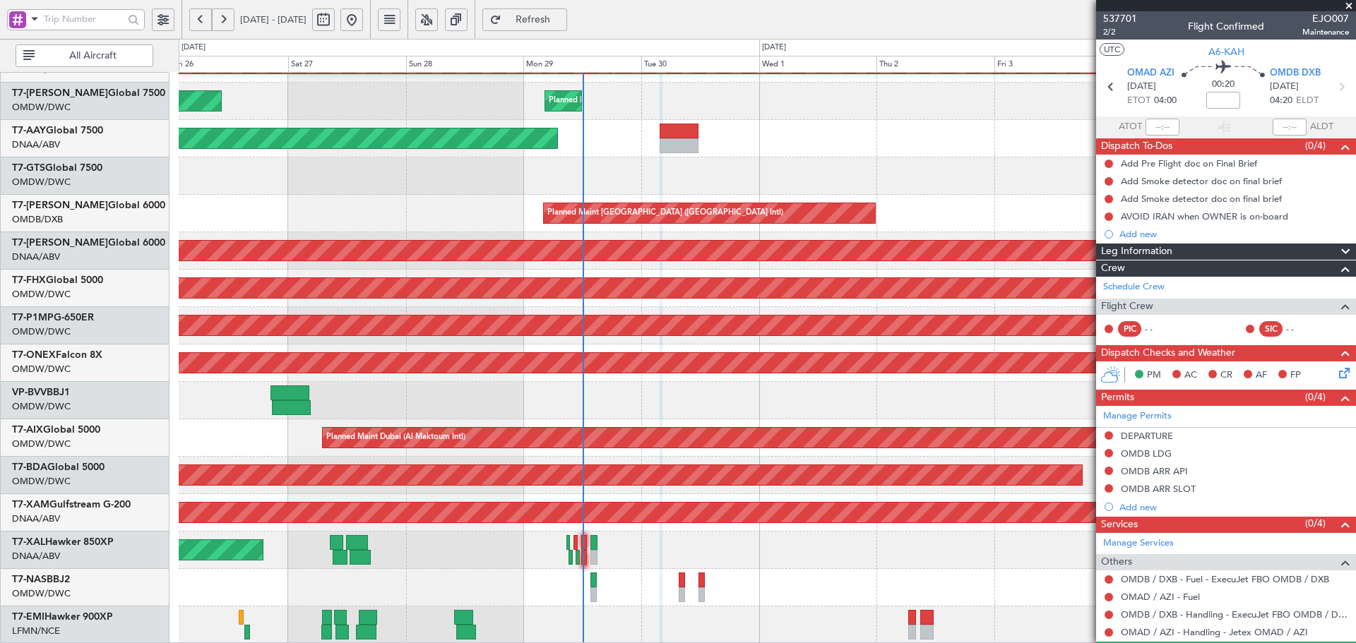
click at [683, 149] on div "Planned Maint Dubai (Al Maktoum Intl) Planned Maint Dubai (Al Maktoum Intl) Pla…" at bounding box center [767, 233] width 1177 height 824
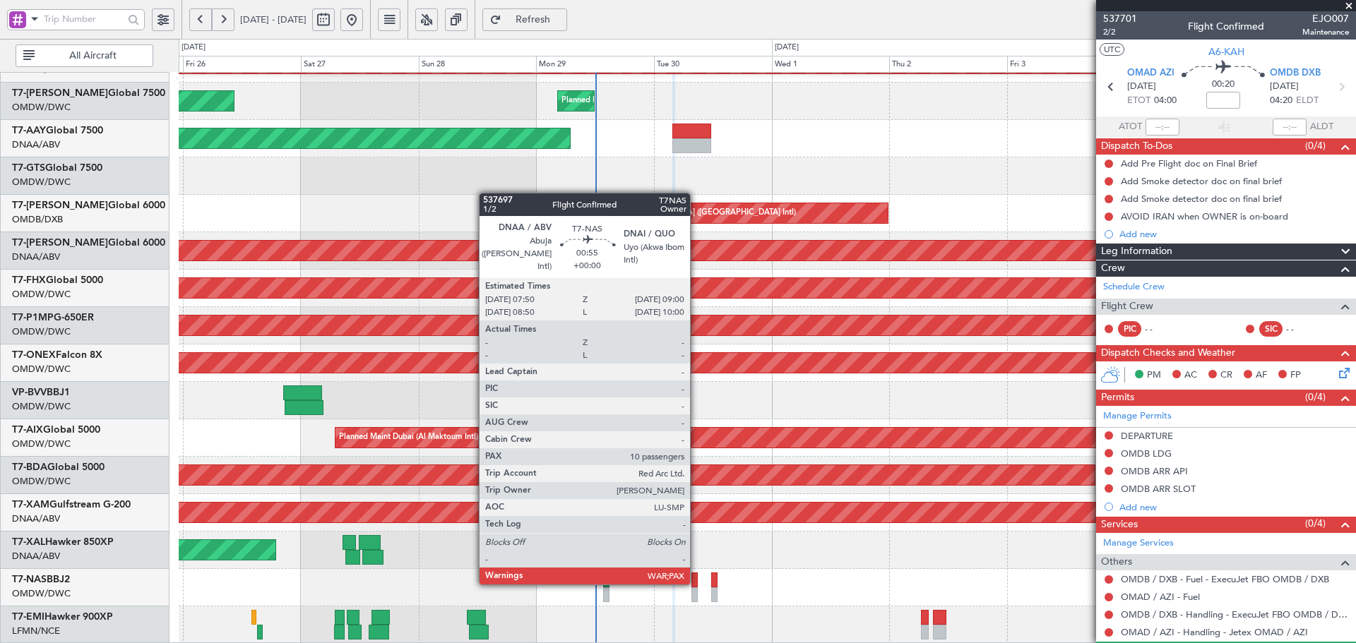
click at [696, 582] on div at bounding box center [694, 580] width 6 height 15
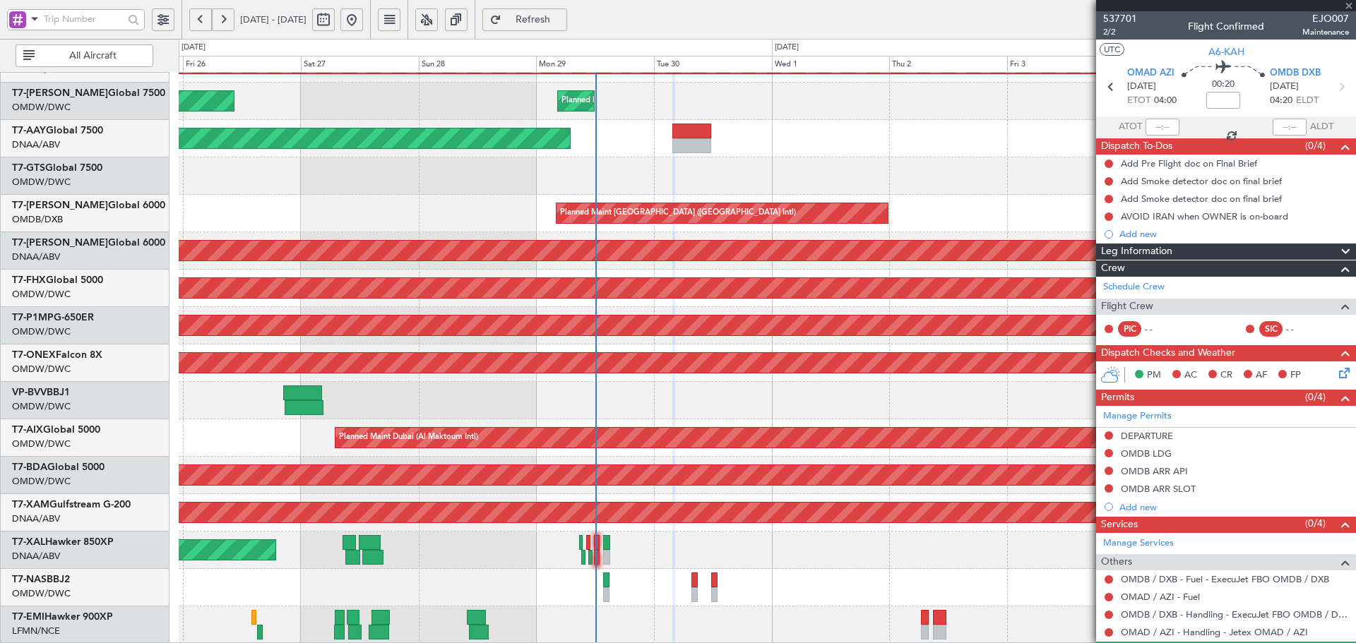
type input "10"
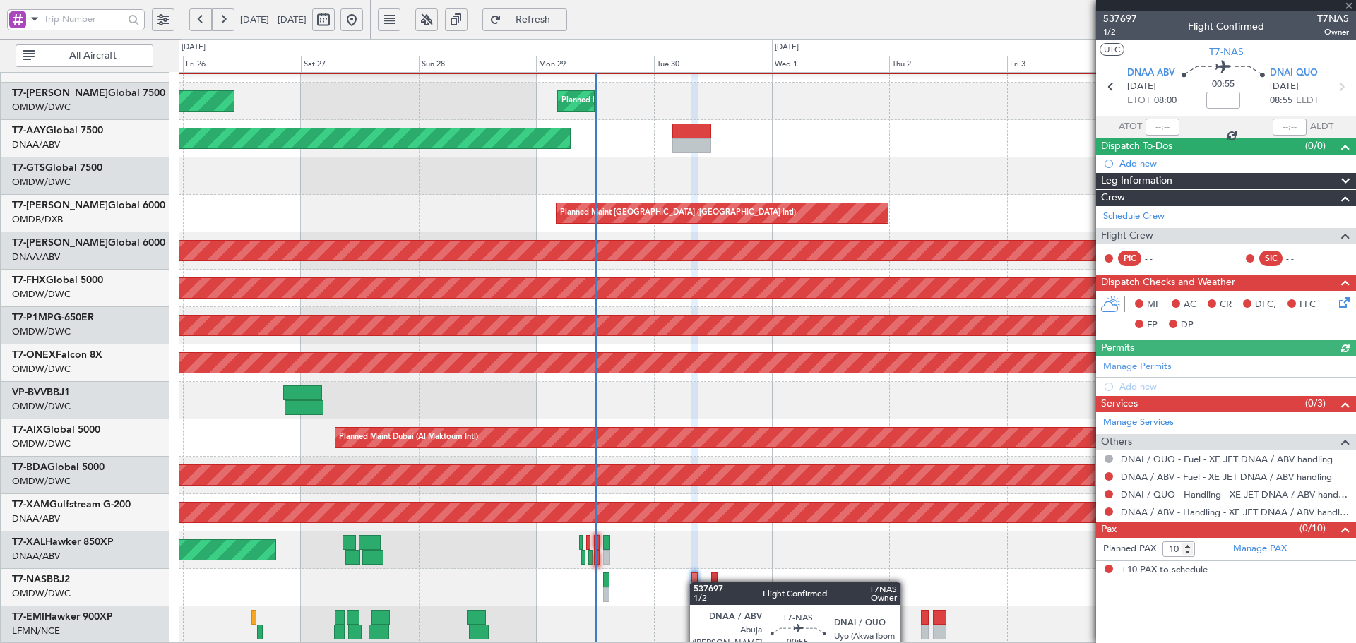
click at [696, 582] on div at bounding box center [694, 580] width 6 height 15
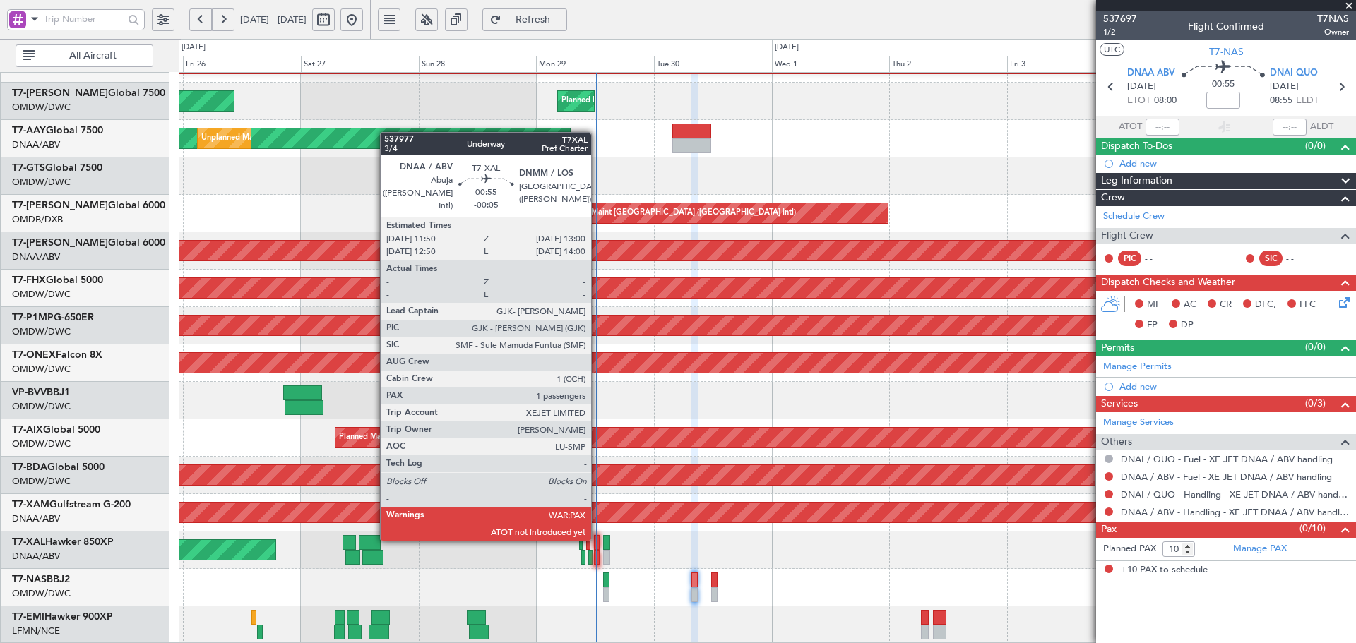
click at [598, 538] on div at bounding box center [597, 542] width 6 height 15
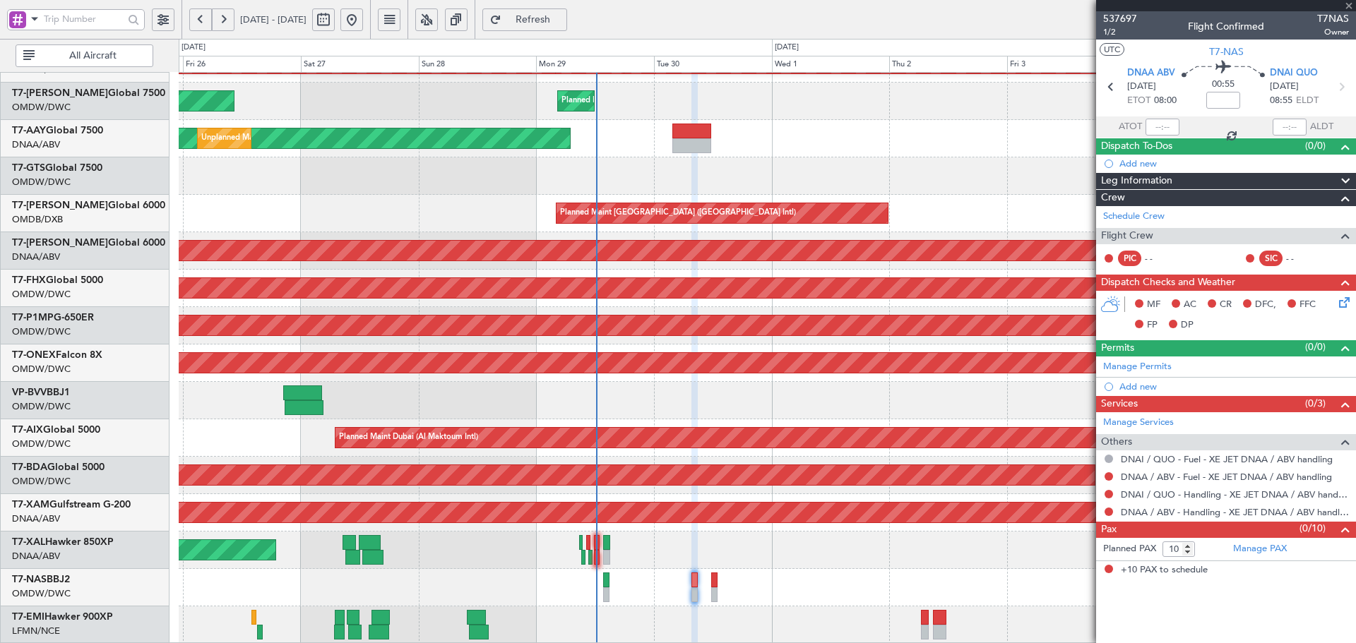
type input "-00:05"
type input "1"
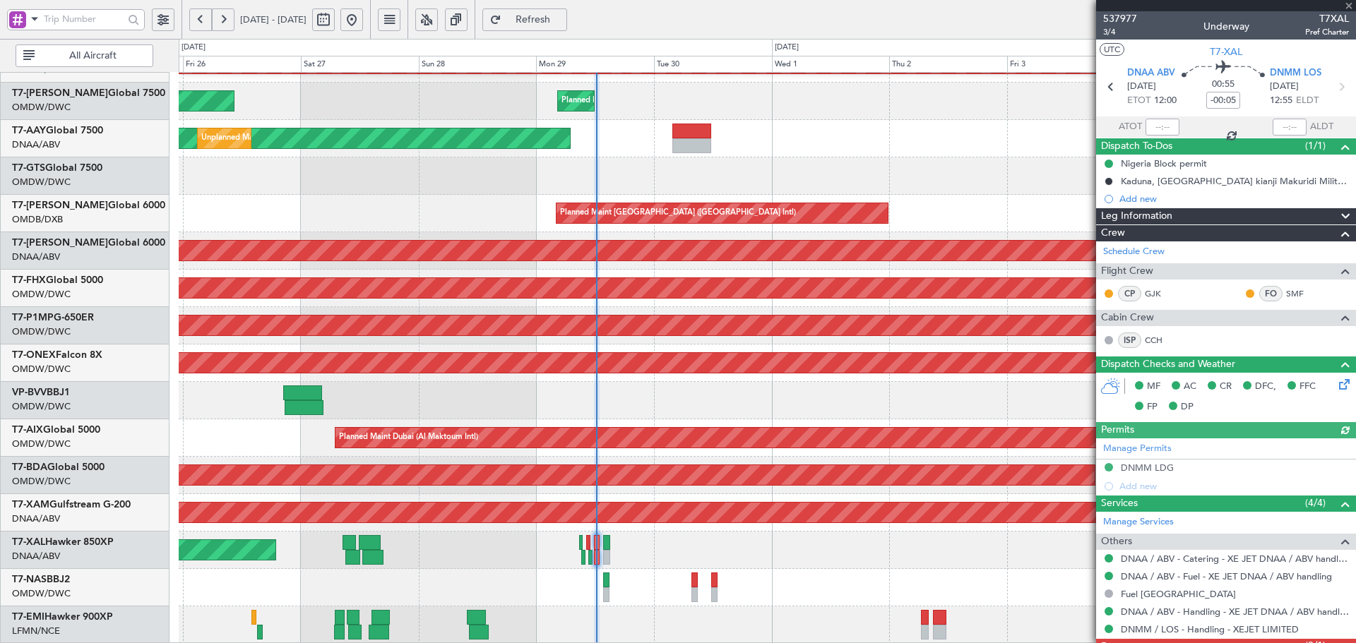
click at [1156, 124] on div at bounding box center [1163, 127] width 34 height 17
click at [1162, 126] on input "text" at bounding box center [1163, 127] width 34 height 17
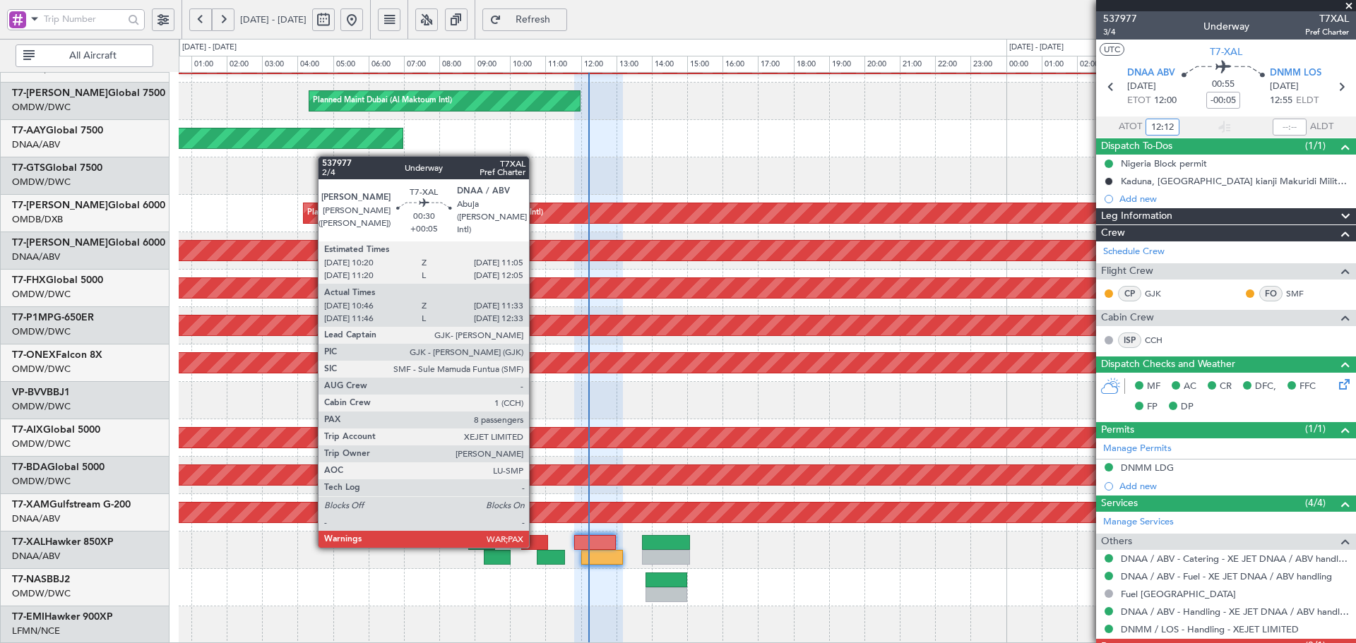
click at [535, 545] on div at bounding box center [534, 542] width 27 height 15
type input "12:12"
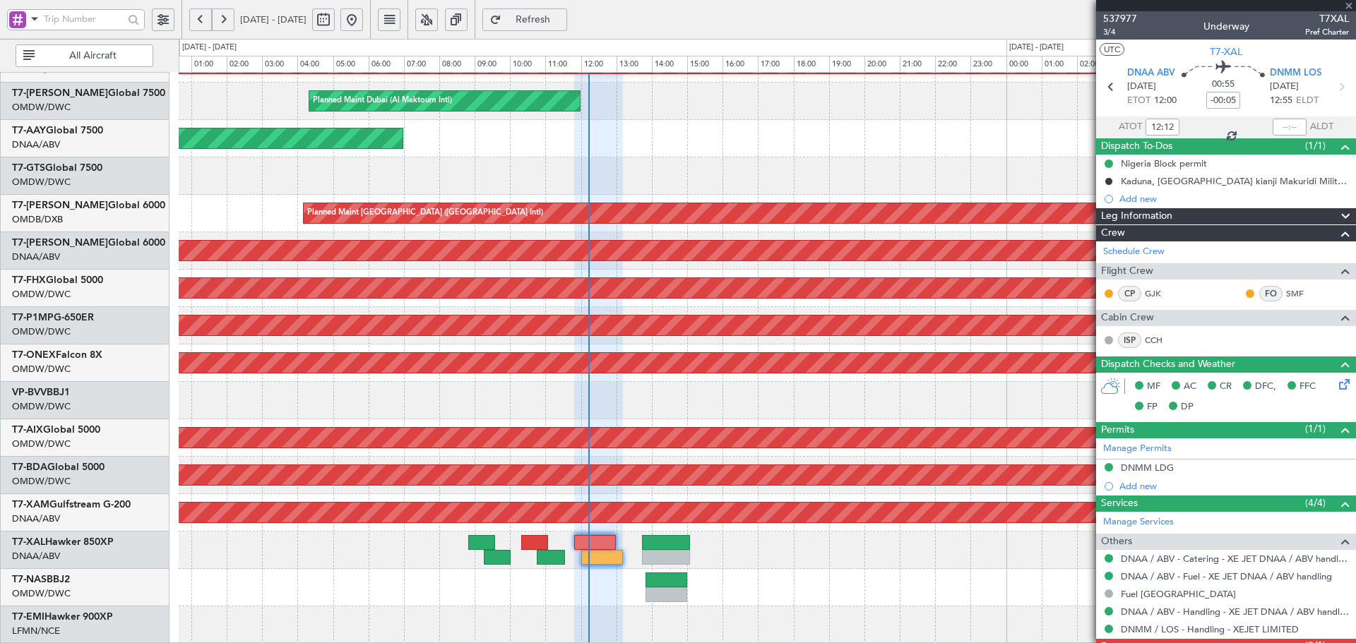
type input "+00:05"
type input "10:56"
type input "11:28"
type input "8"
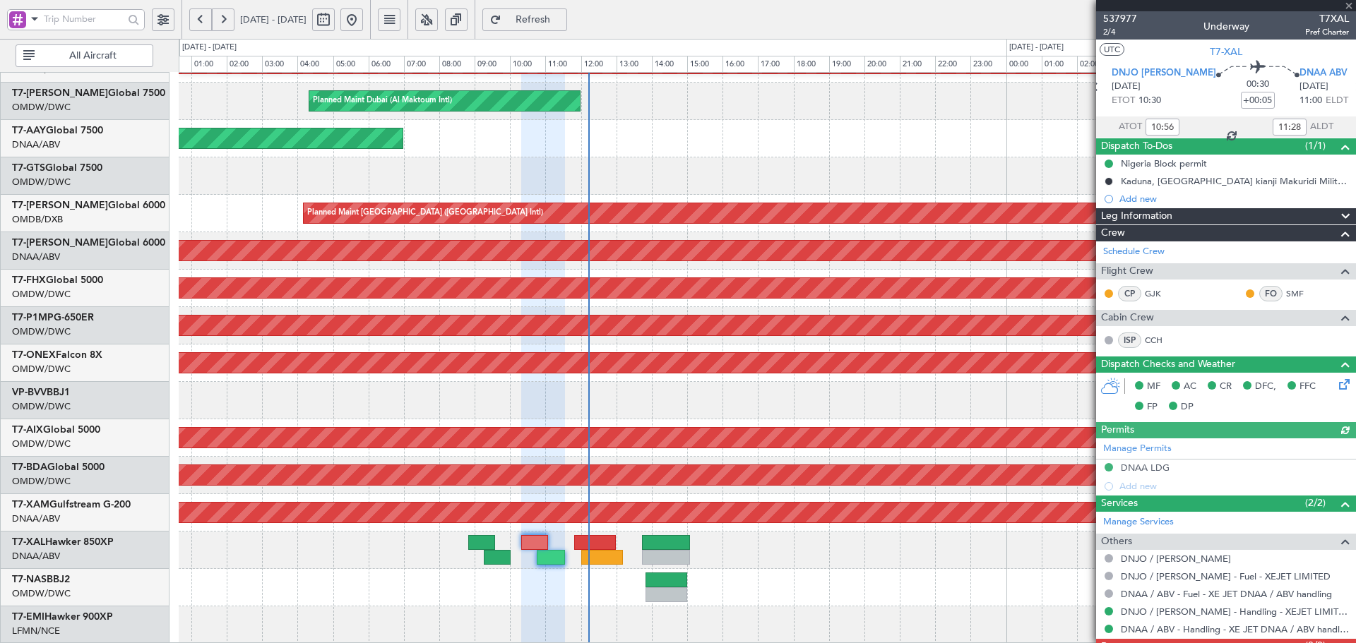
scroll to position [52, 0]
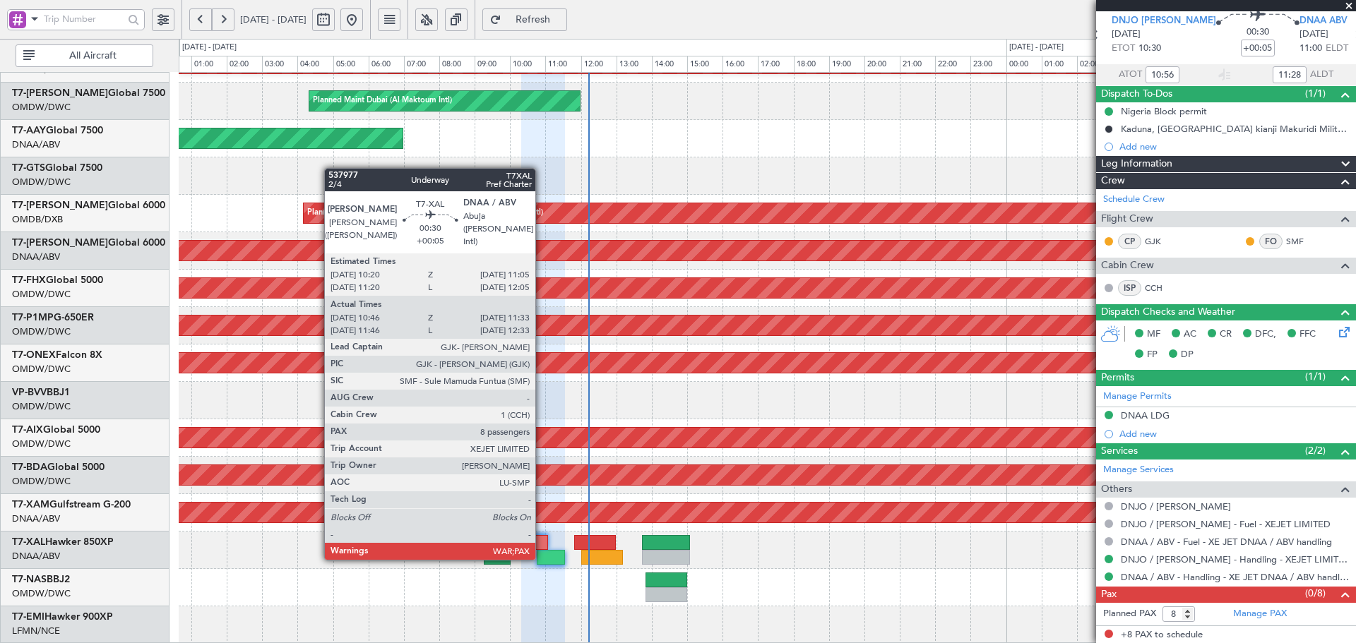
click at [542, 557] on div at bounding box center [551, 557] width 28 height 15
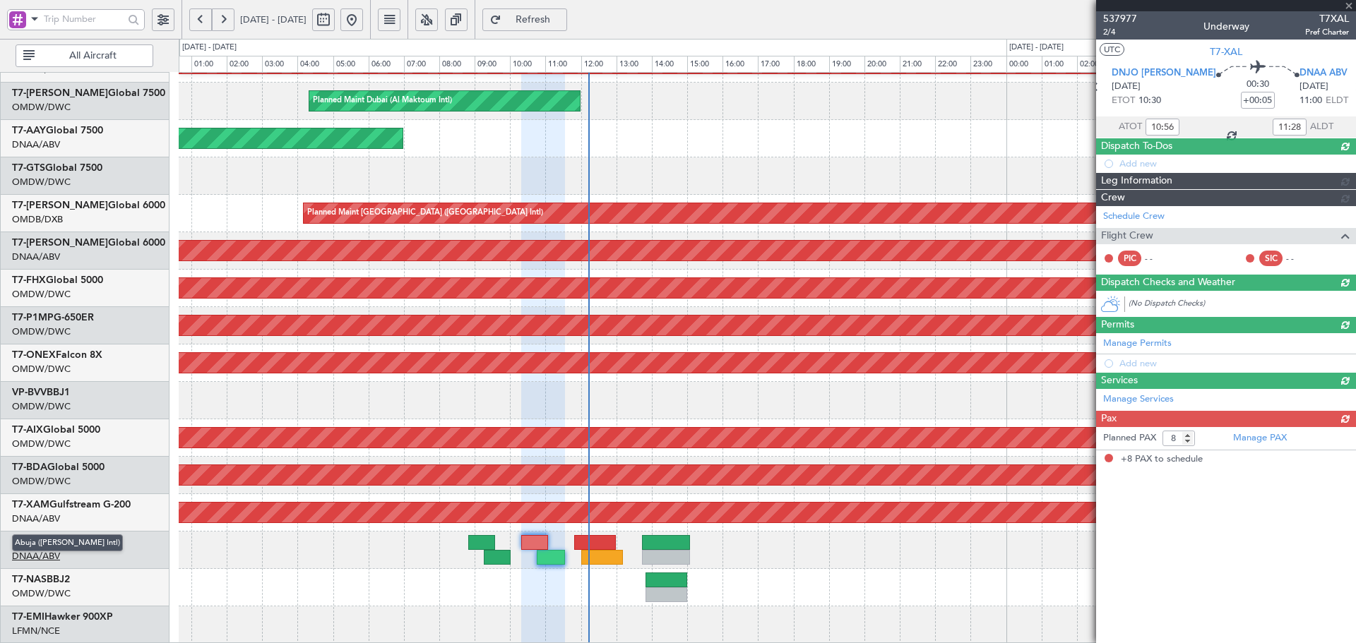
scroll to position [0, 0]
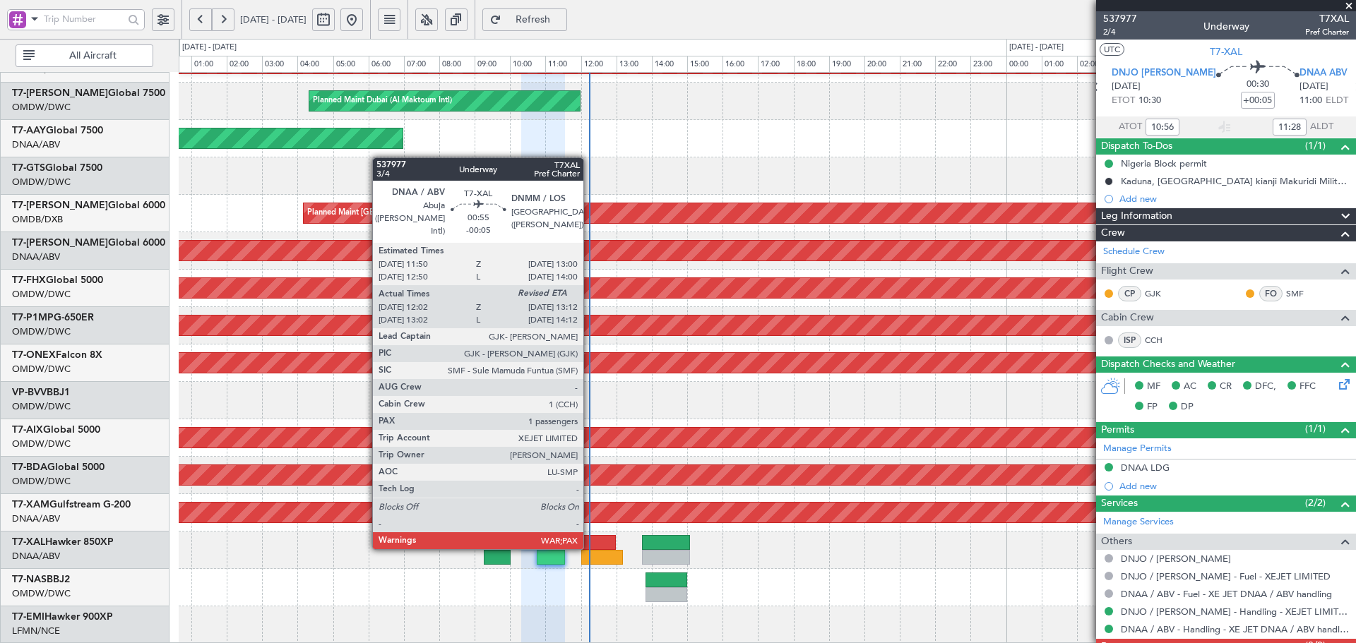
click at [590, 547] on div at bounding box center [595, 542] width 42 height 15
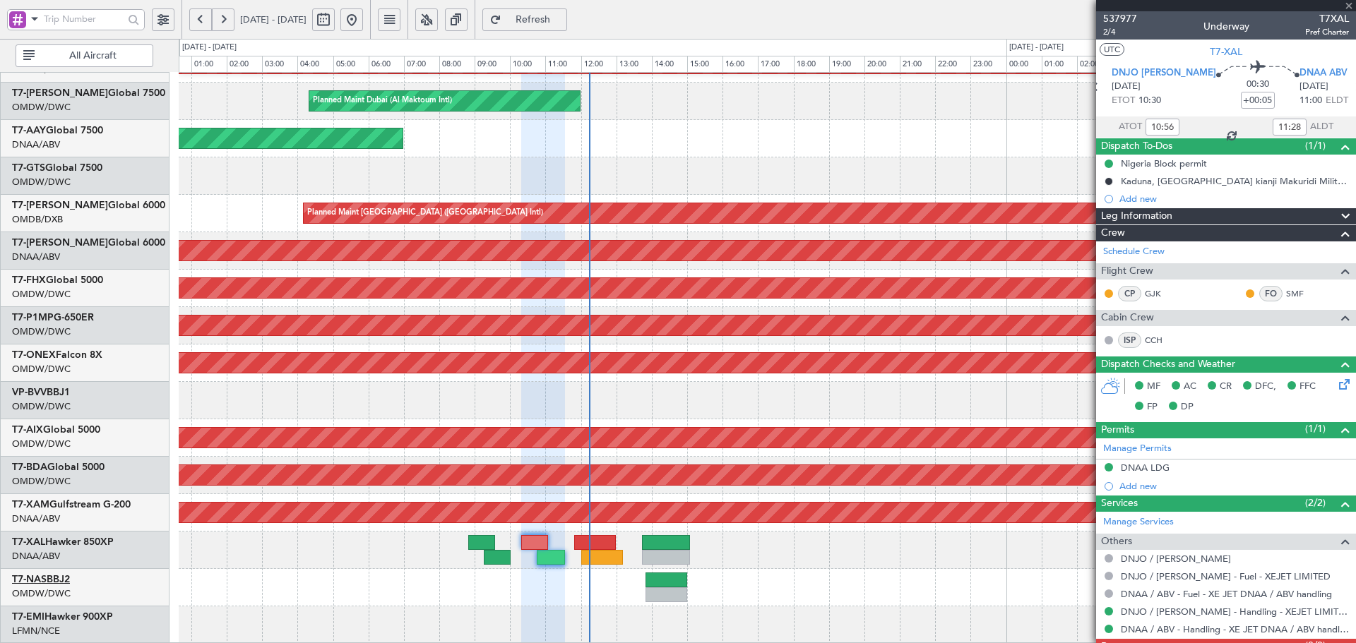
type input "-00:05"
type input "12:12"
type input "1"
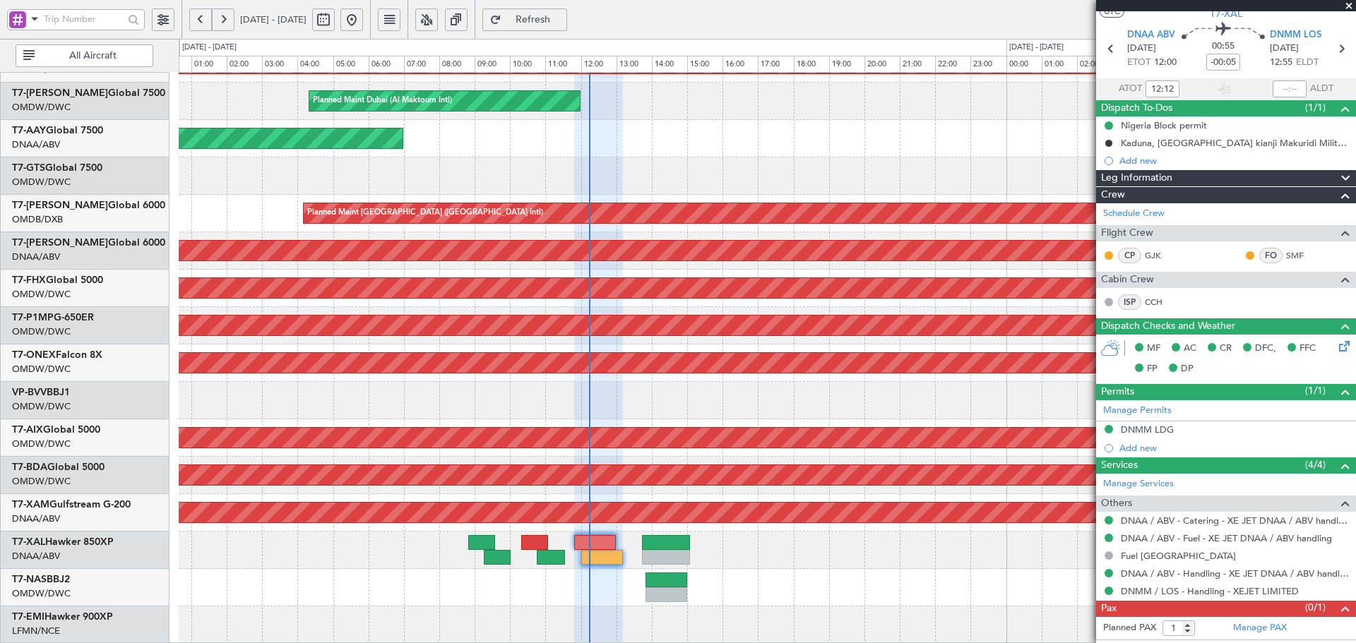
scroll to position [52, 0]
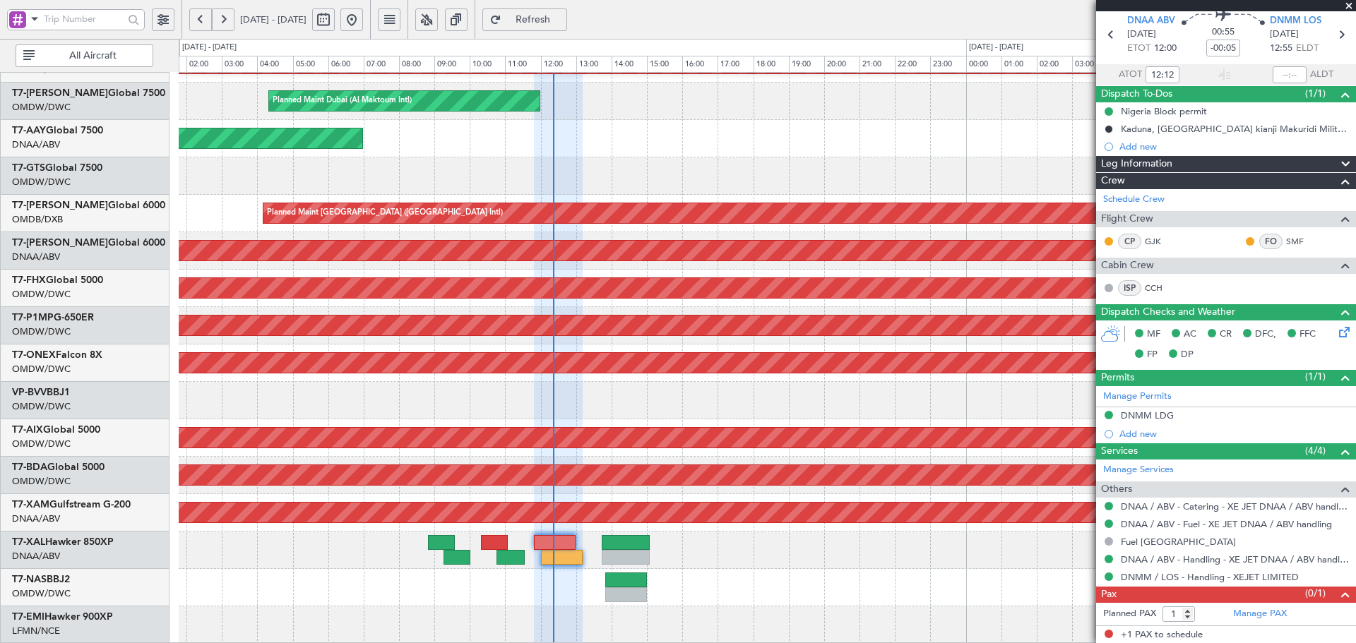
click at [404, 350] on div "Planned Maint Dubai (Al Maktoum Intl) Planned Maint Dubai (Al Maktoum Intl) Pla…" at bounding box center [767, 233] width 1177 height 824
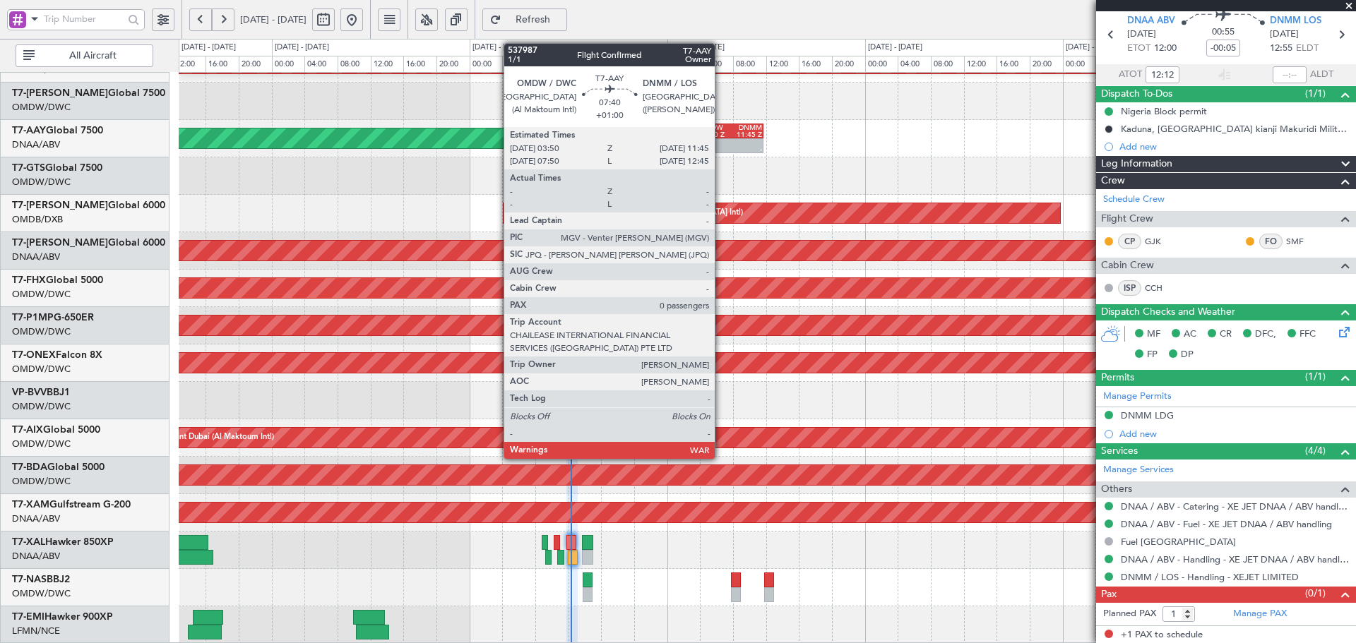
click at [721, 129] on div "OMDW" at bounding box center [714, 127] width 31 height 7
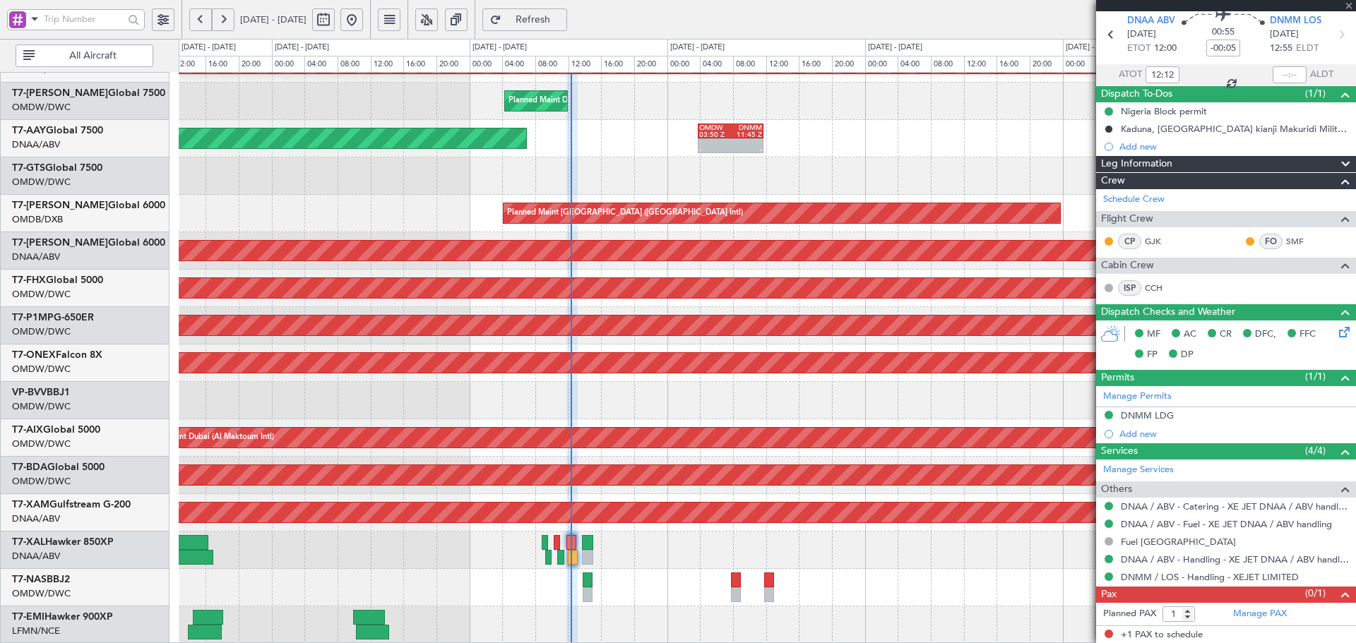
type input "+01:00"
type input "0"
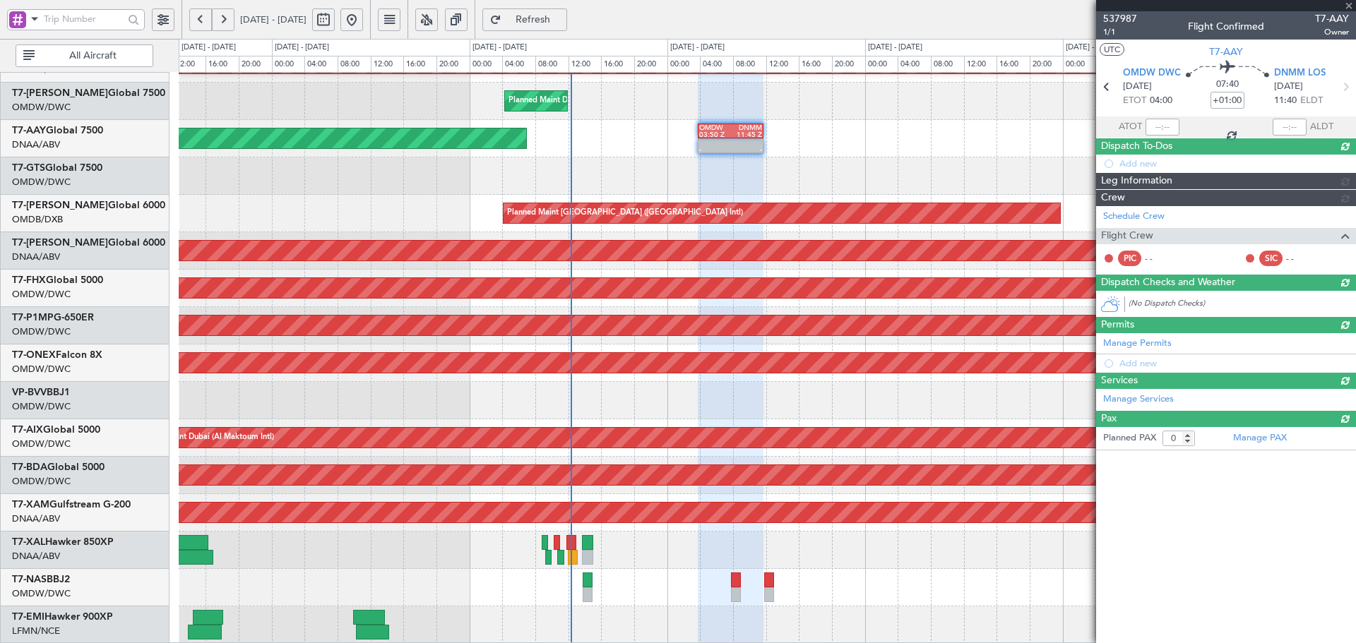
scroll to position [0, 0]
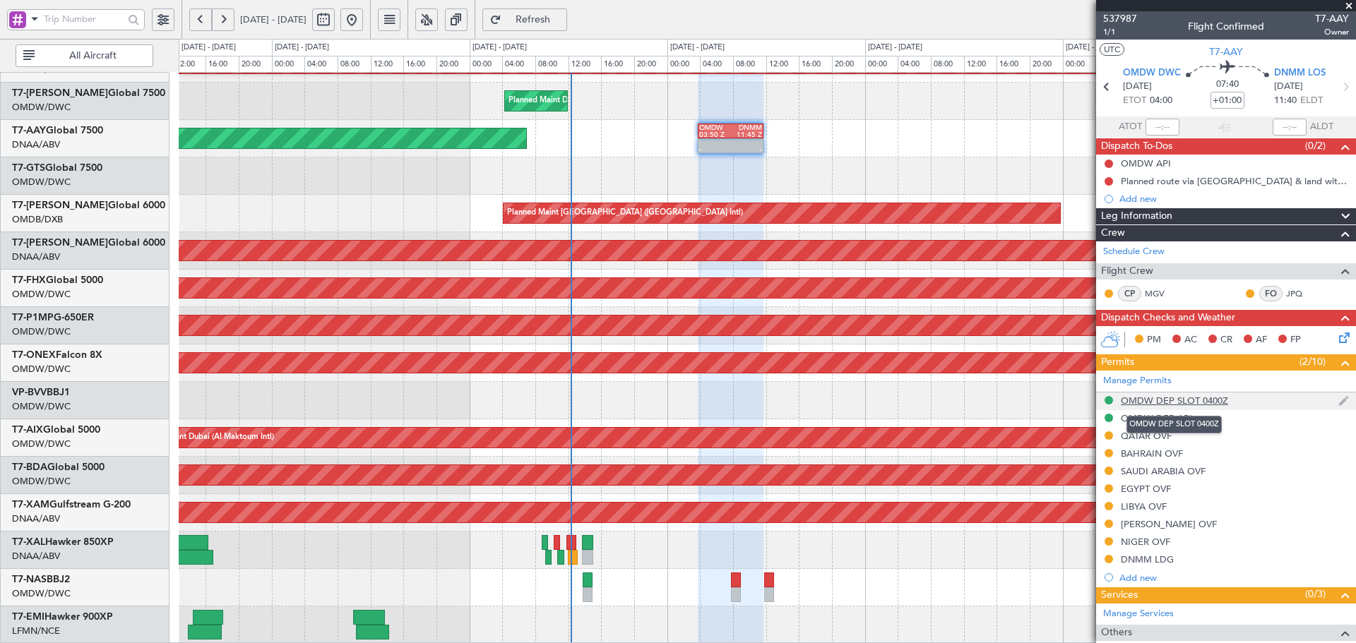
click at [1211, 395] on div "OMDW DEP SLOT 0400Z" at bounding box center [1174, 401] width 107 height 12
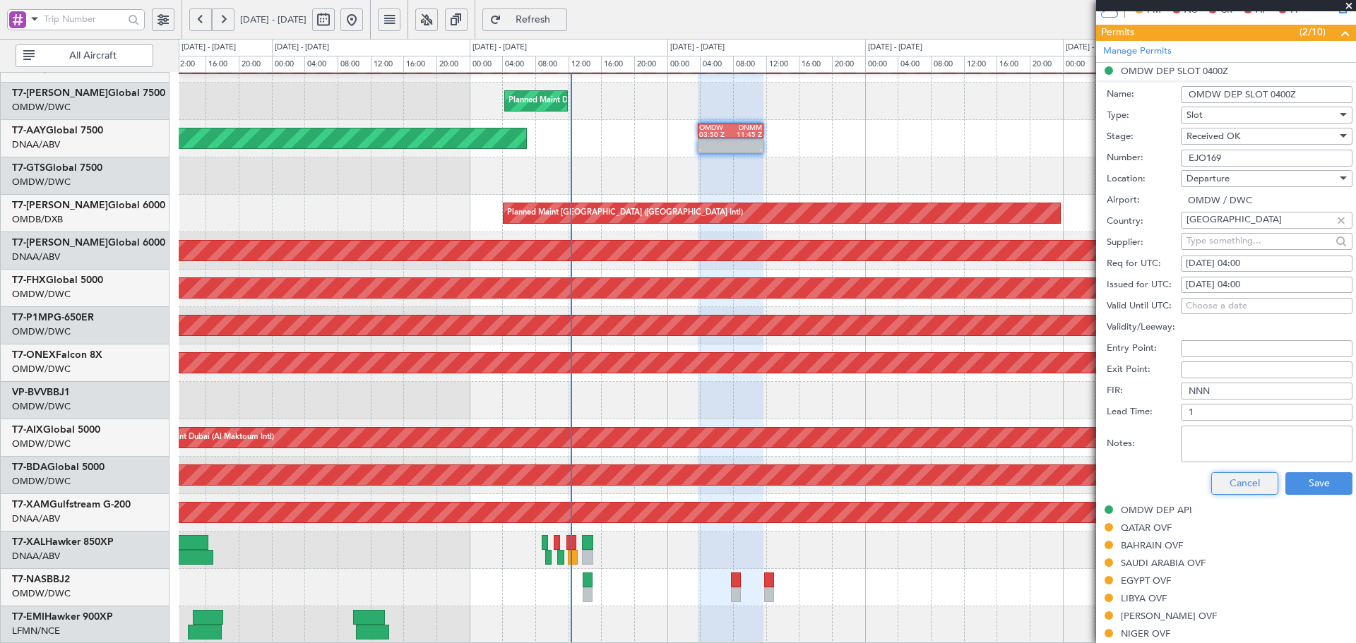
click at [1223, 480] on button "Cancel" at bounding box center [1244, 484] width 67 height 23
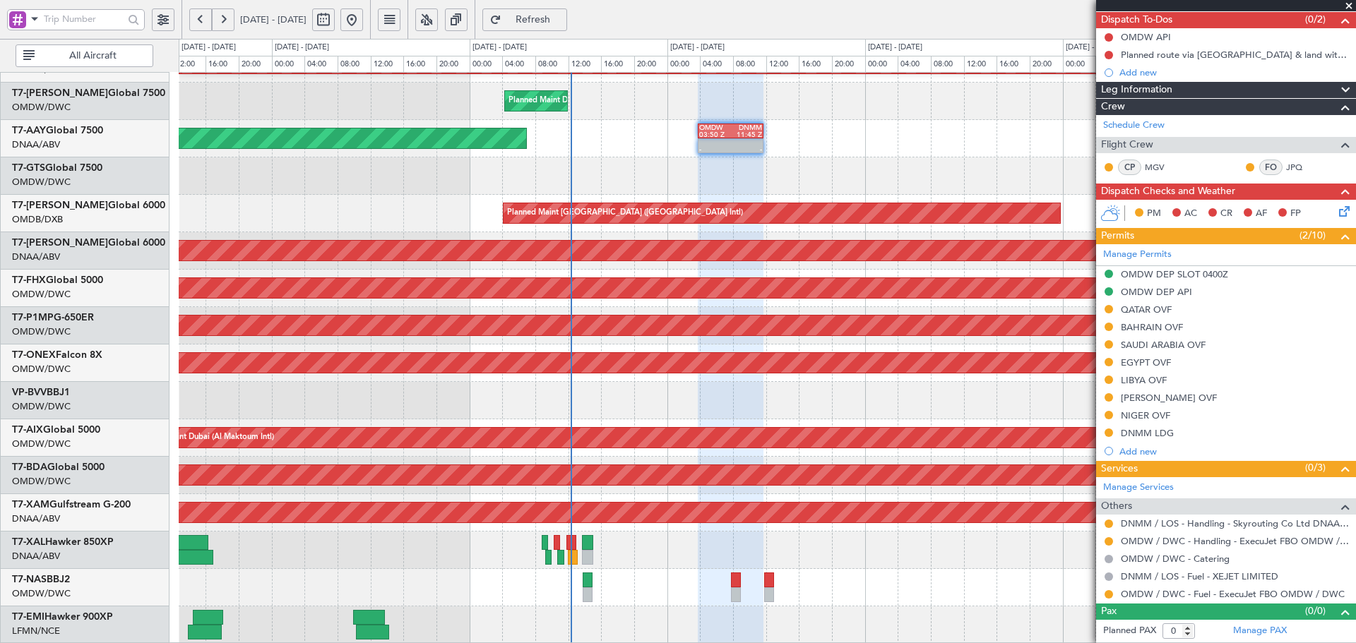
scroll to position [126, 0]
click at [67, 393] on link "VP-BVV BBJ1" at bounding box center [41, 393] width 58 height 10
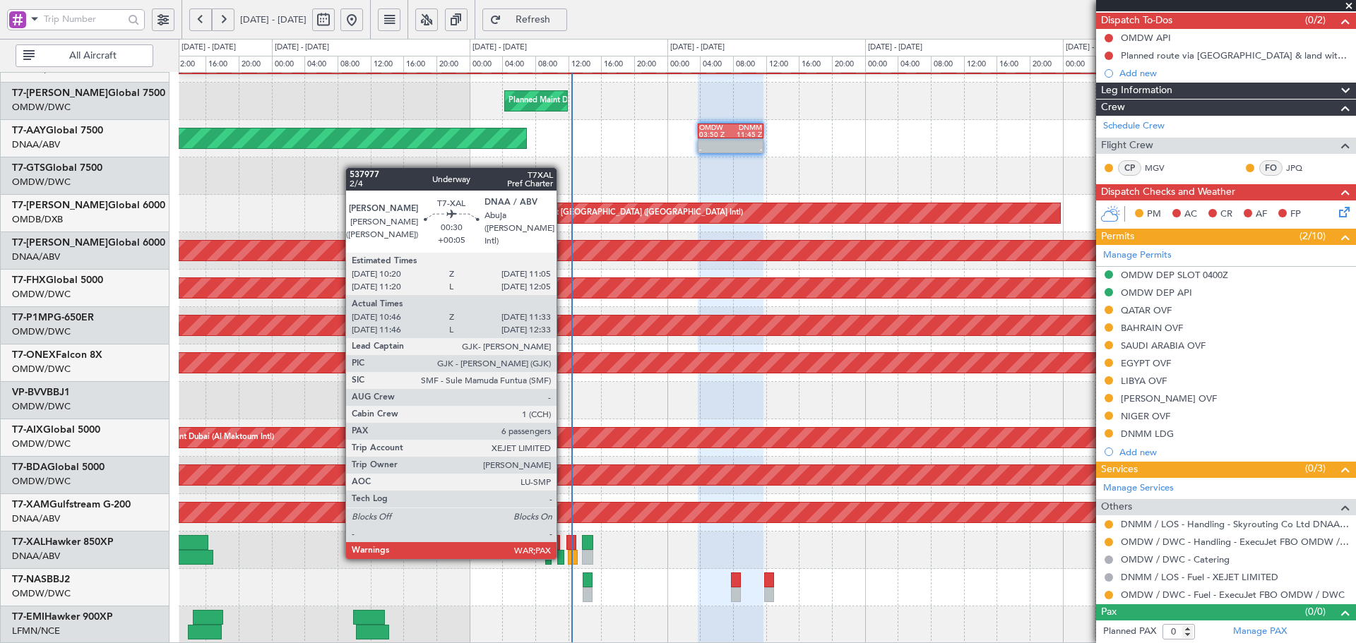
click at [563, 557] on div at bounding box center [560, 557] width 7 height 15
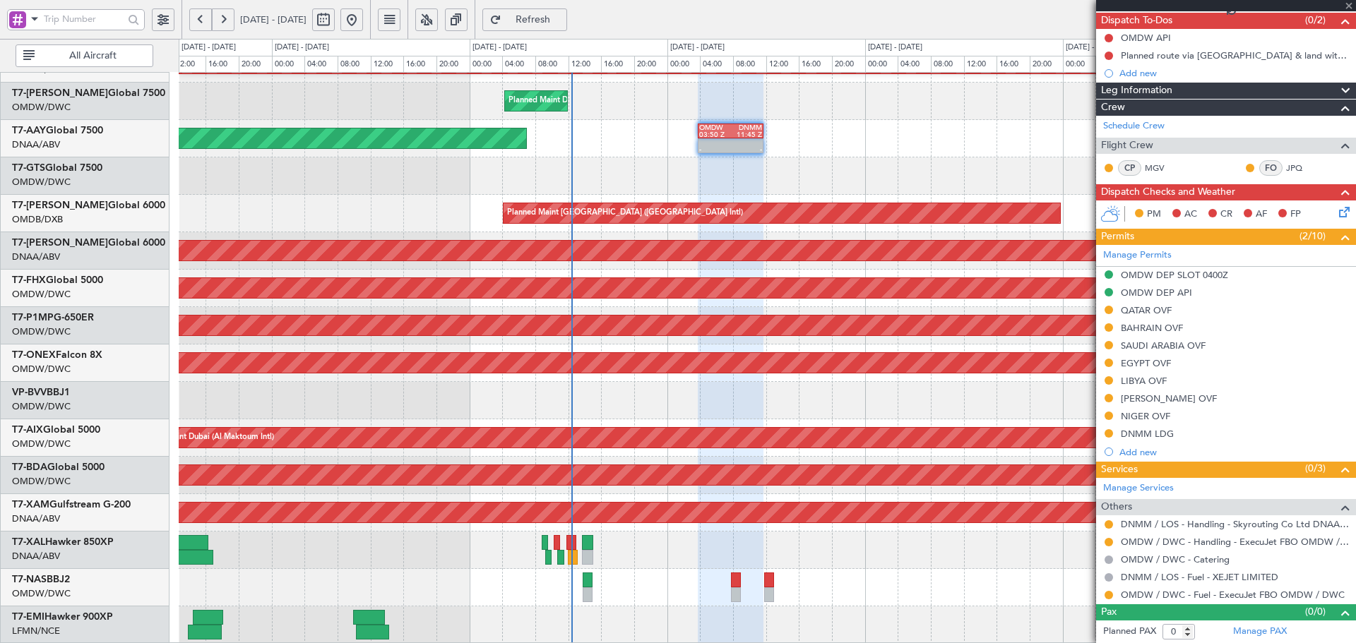
type input "+00:05"
type input "10:56"
type input "11:28"
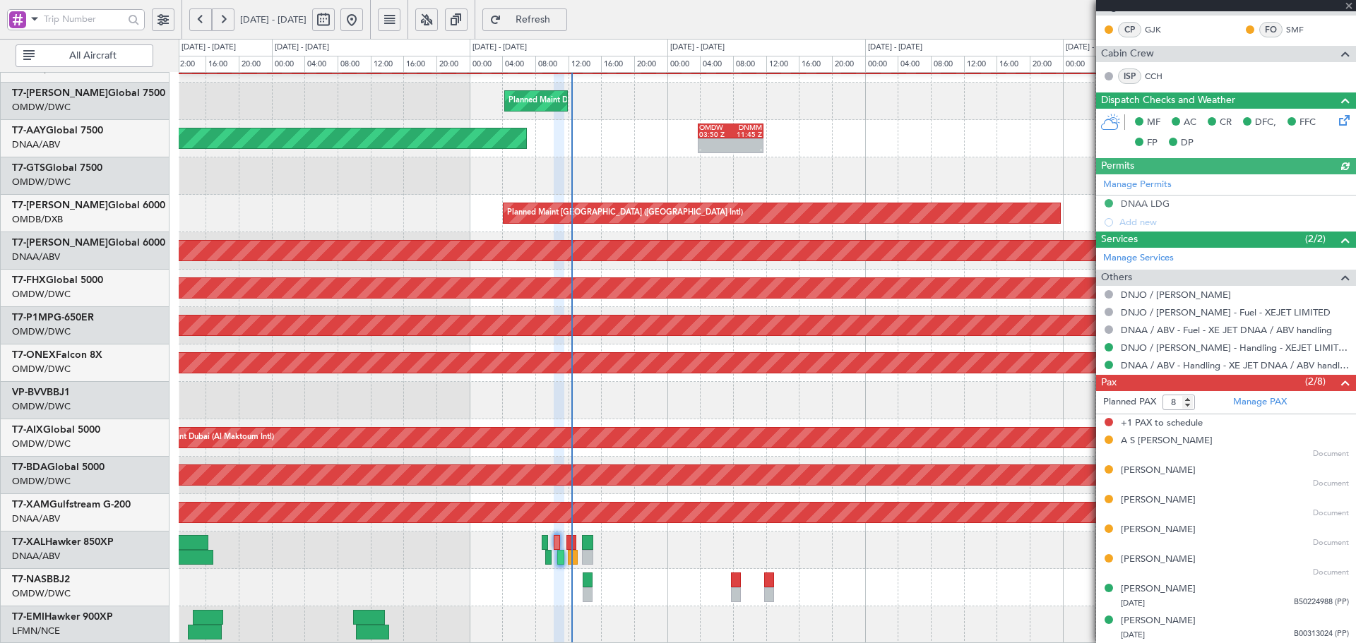
scroll to position [282, 0]
type input "7"
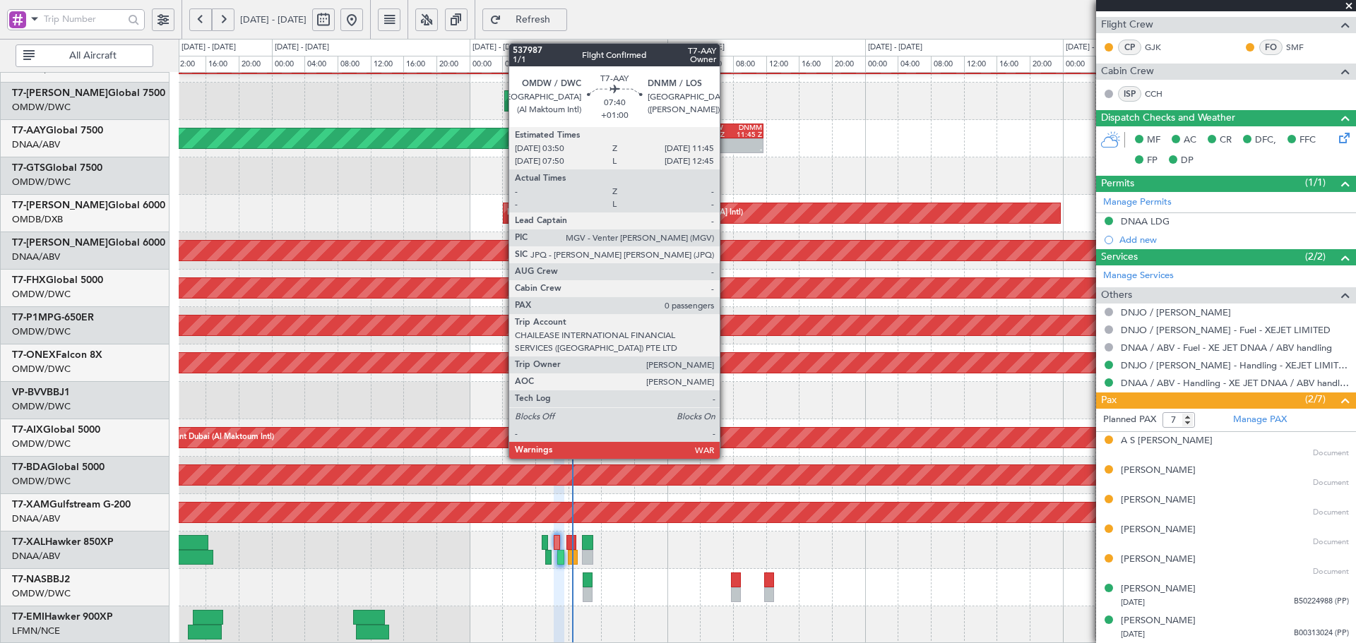
click at [726, 148] on div "-" at bounding box center [714, 149] width 31 height 7
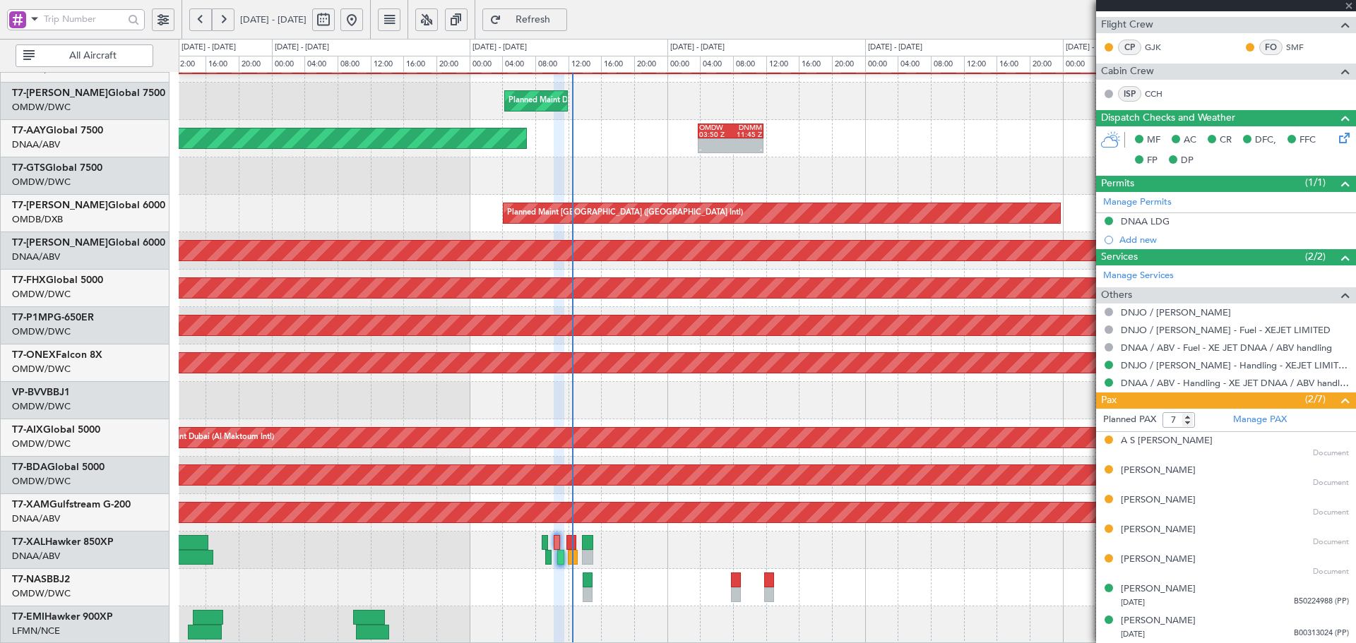
type input "+01:00"
type input "0"
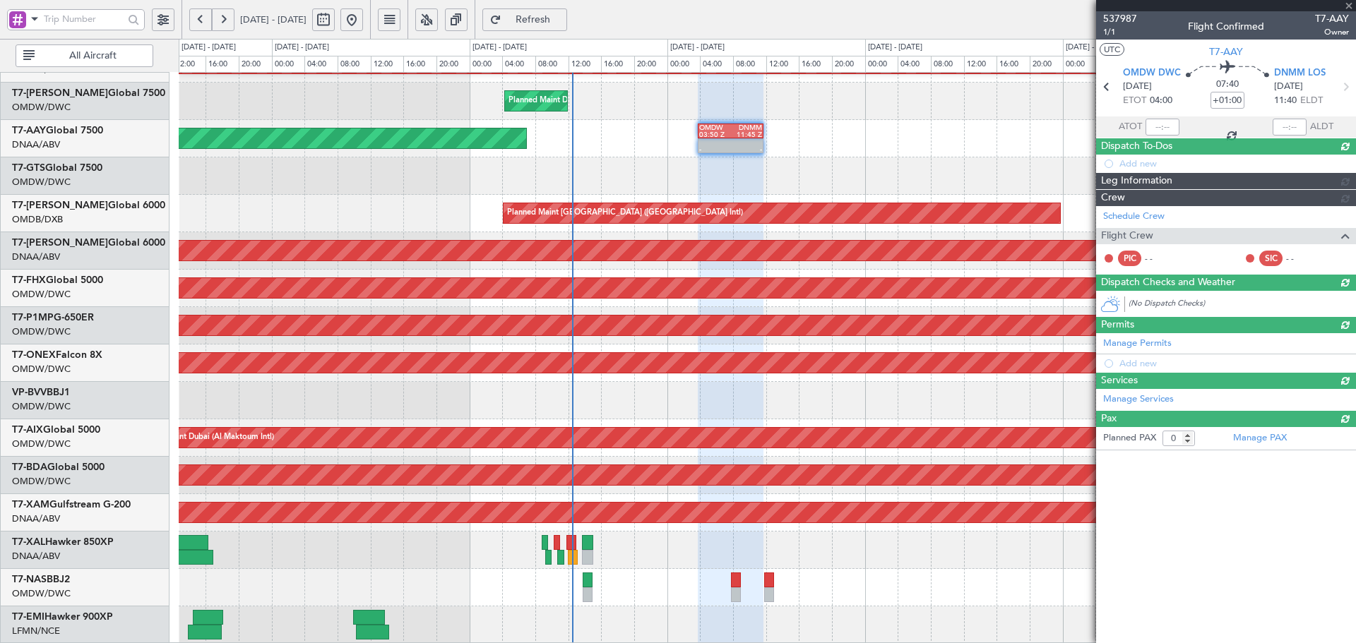
scroll to position [0, 0]
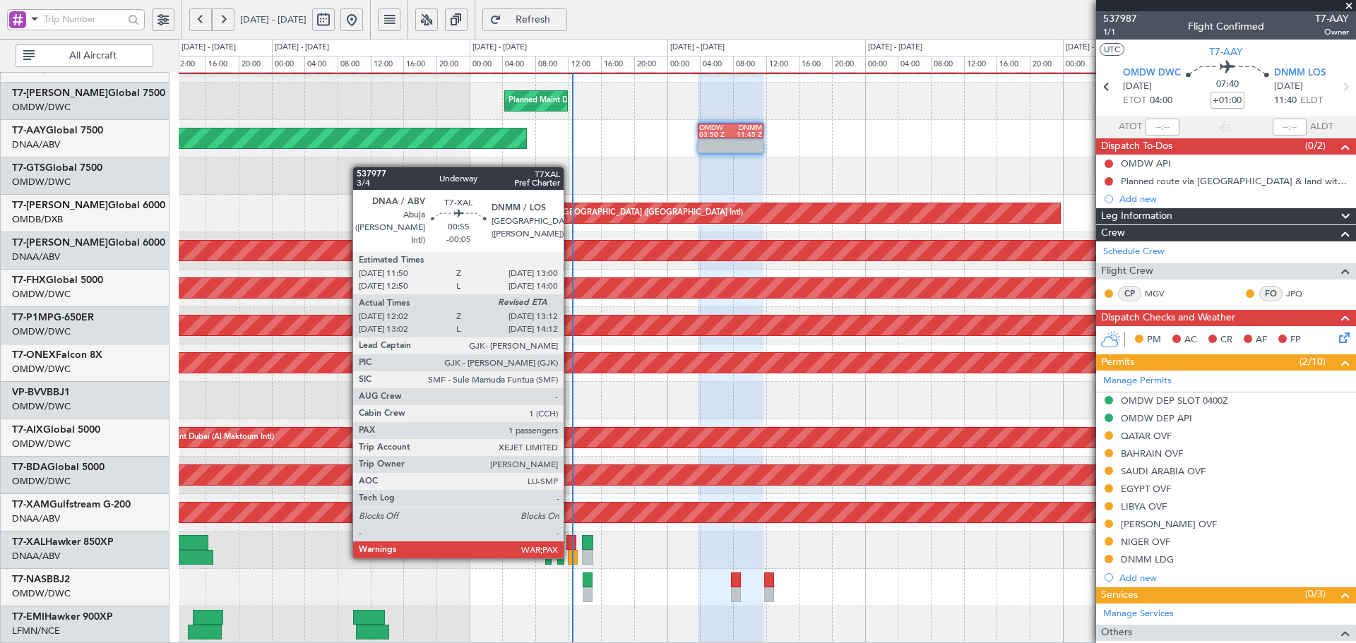
click at [570, 555] on div at bounding box center [573, 557] width 10 height 15
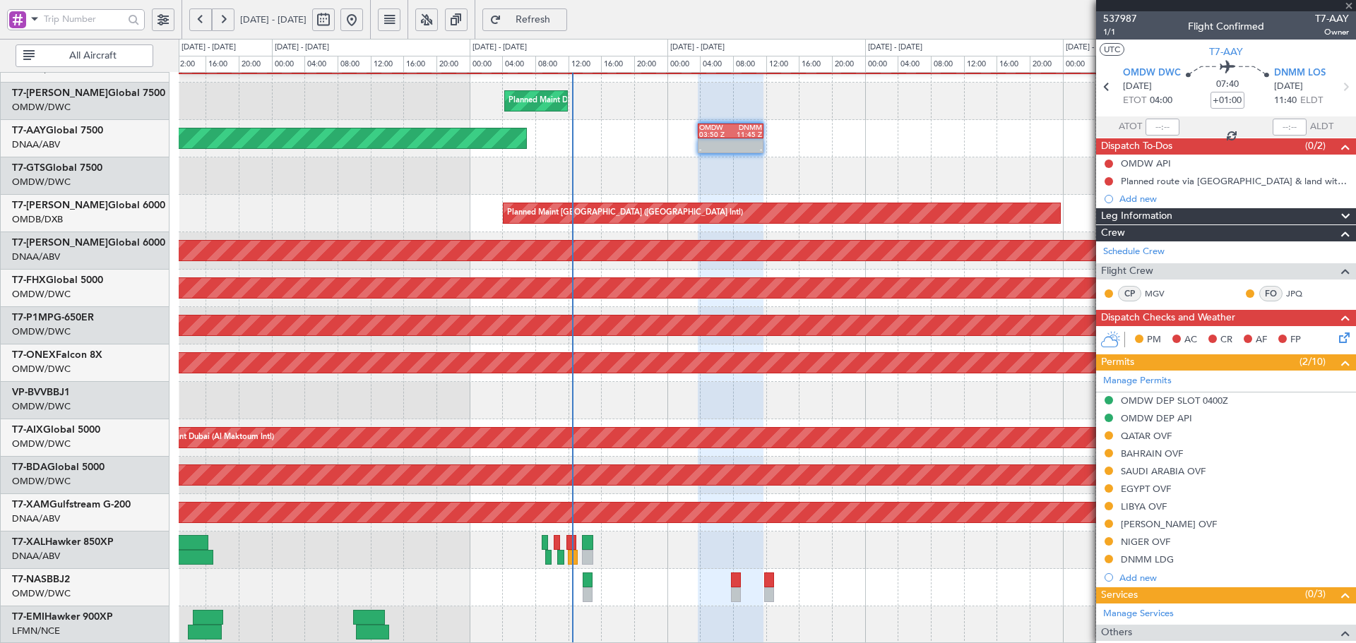
type input "-00:05"
type input "12:12"
type input "1"
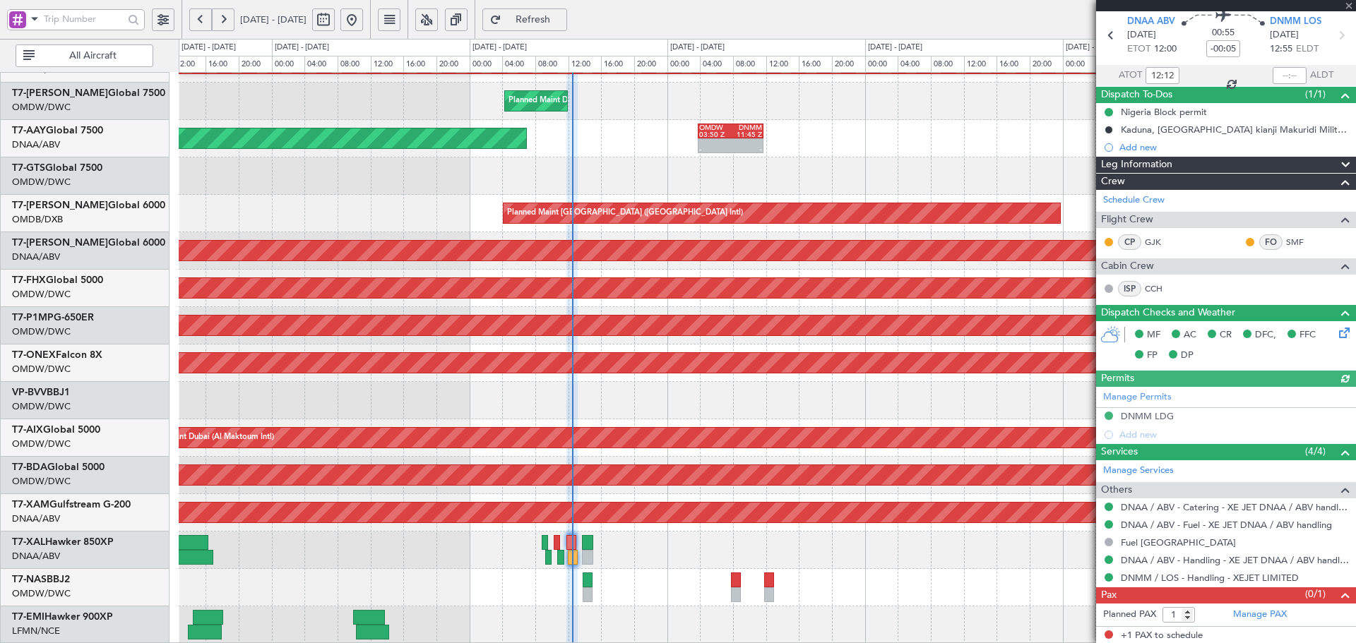
scroll to position [52, 0]
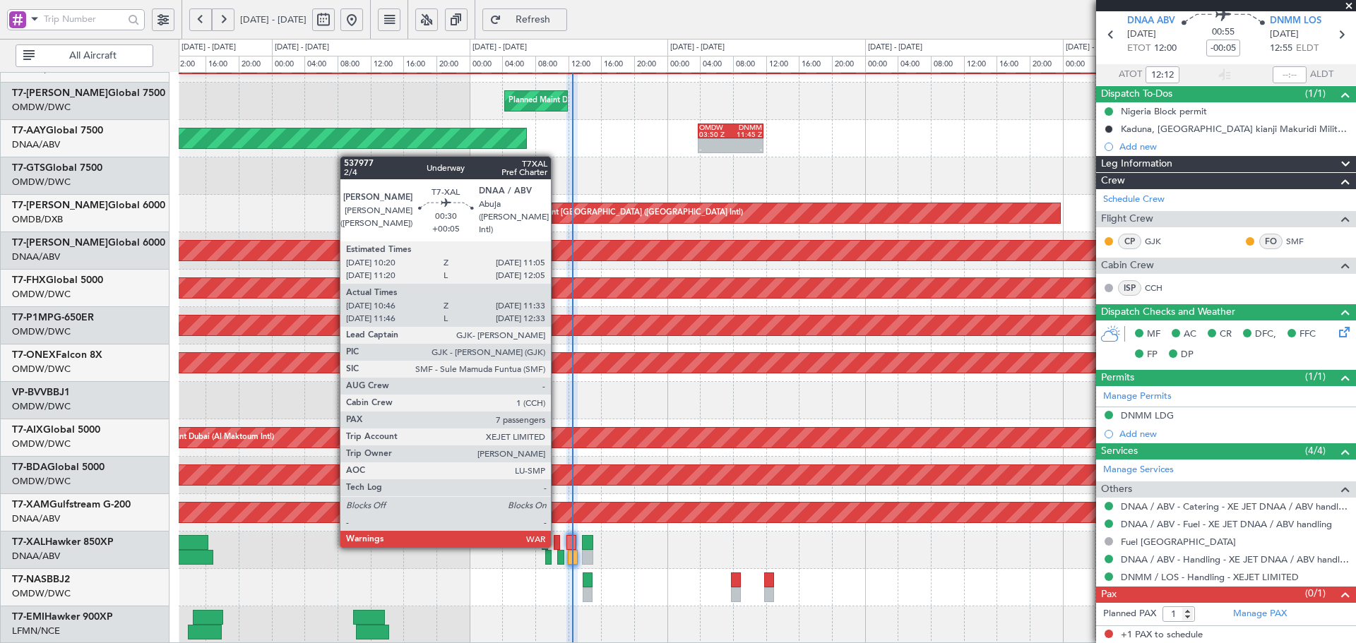
click at [557, 545] on div at bounding box center [557, 542] width 6 height 15
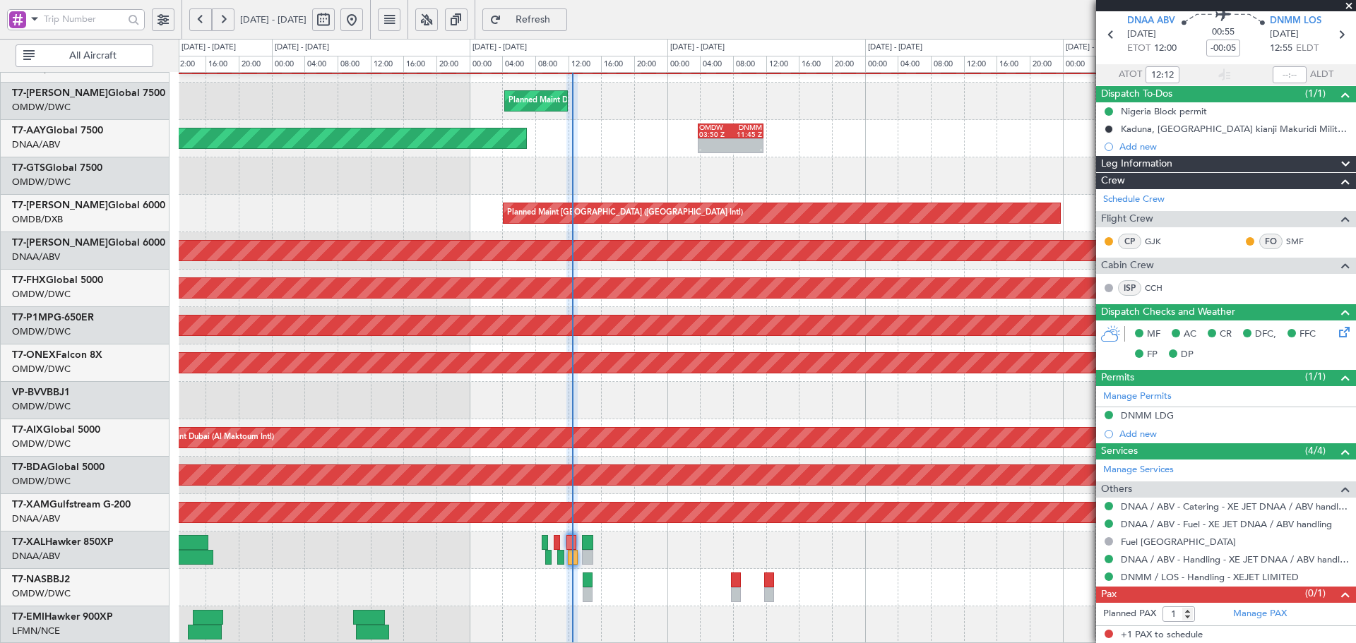
click at [557, 15] on span "Refresh" at bounding box center [533, 20] width 58 height 10
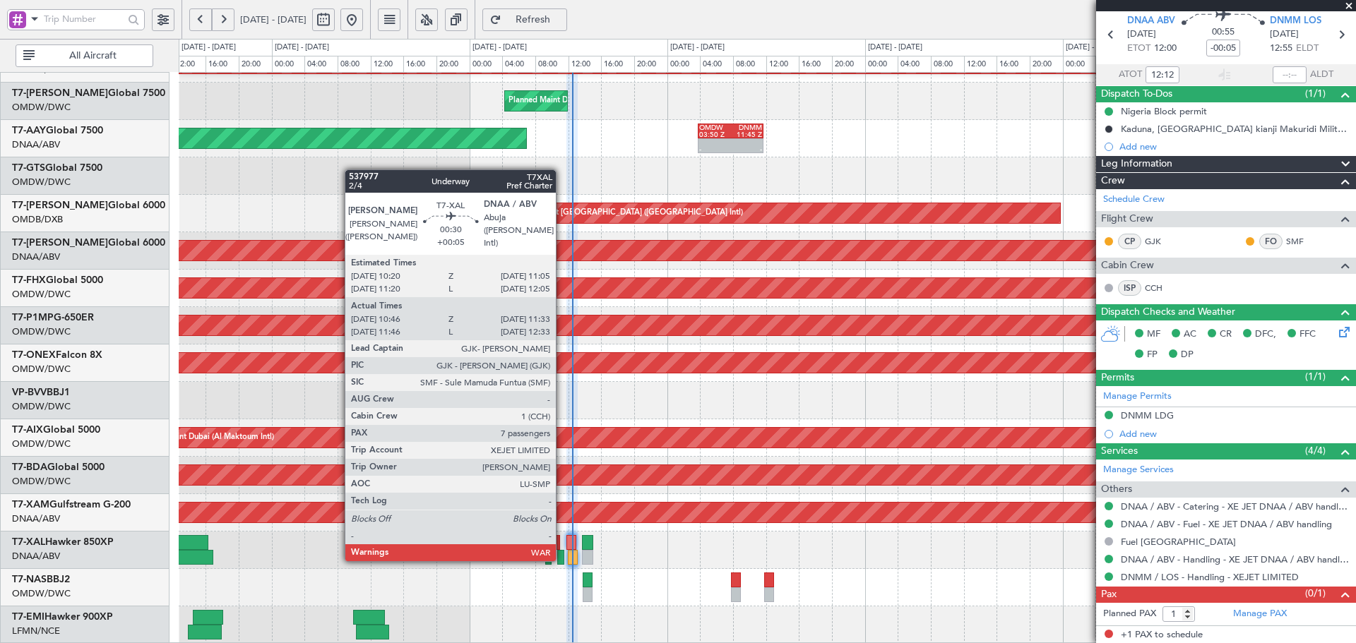
click at [562, 559] on div at bounding box center [560, 557] width 7 height 15
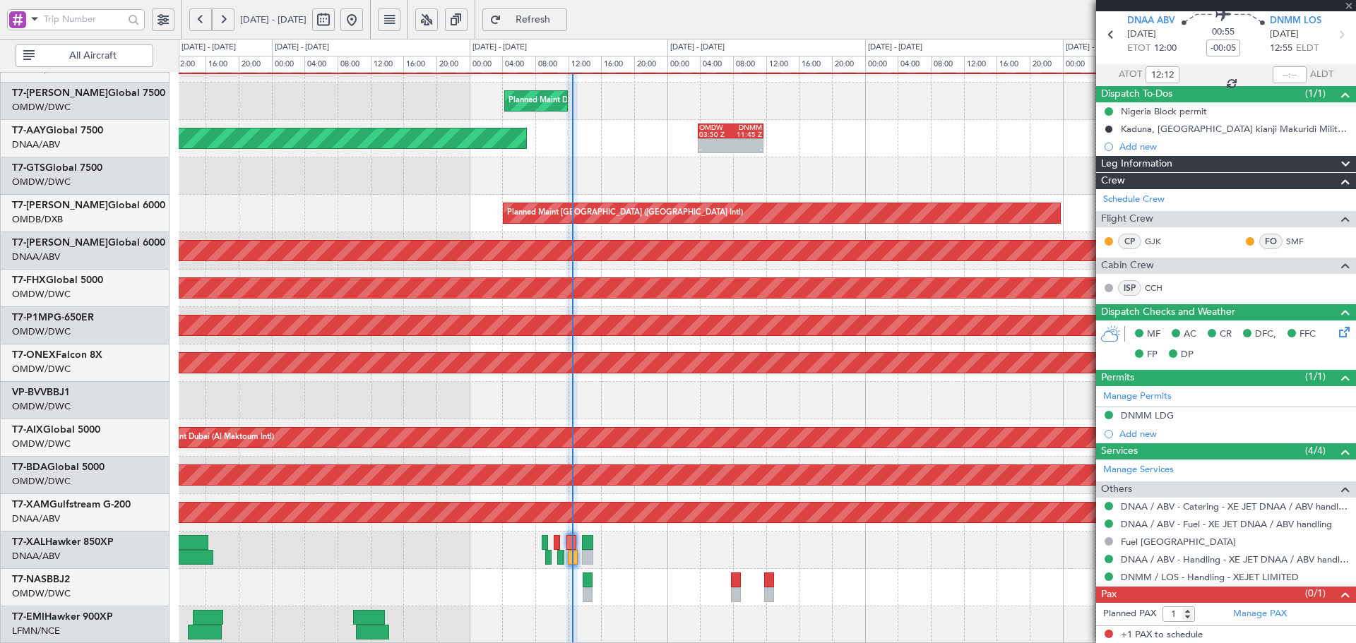
type input "+00:05"
type input "10:56"
type input "11:28"
type input "7"
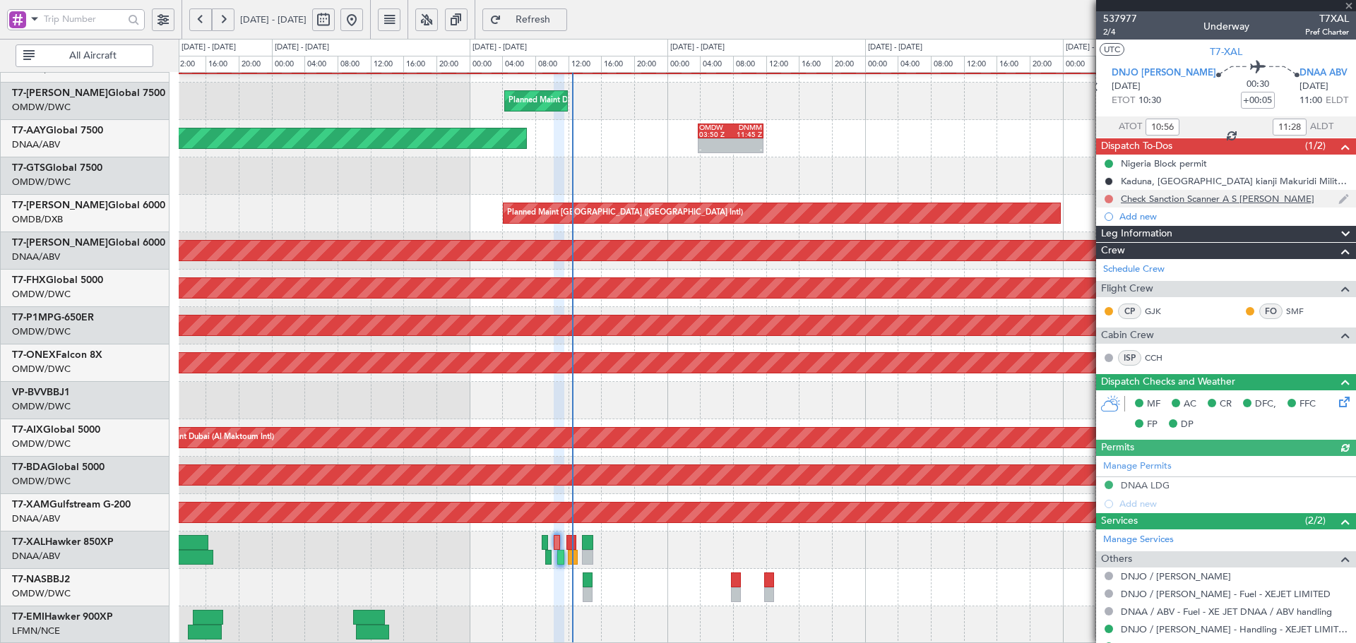
click at [1109, 198] on button at bounding box center [1109, 199] width 8 height 8
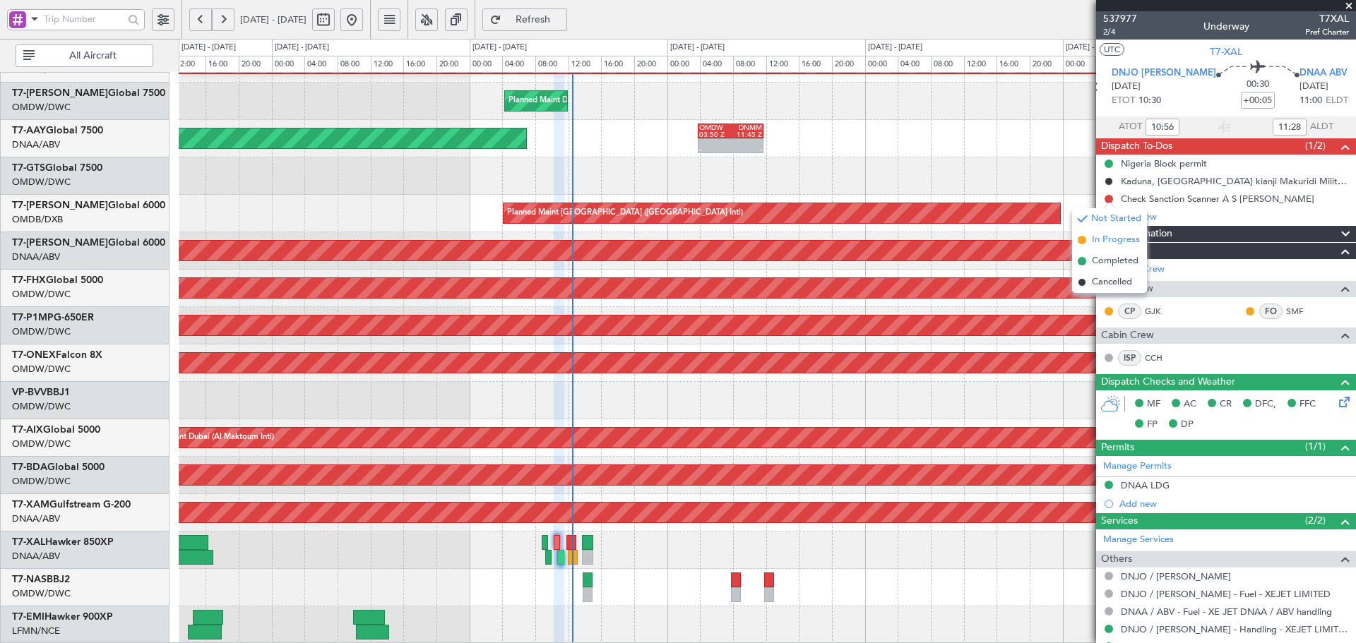
click at [1091, 240] on li "In Progress" at bounding box center [1109, 240] width 75 height 21
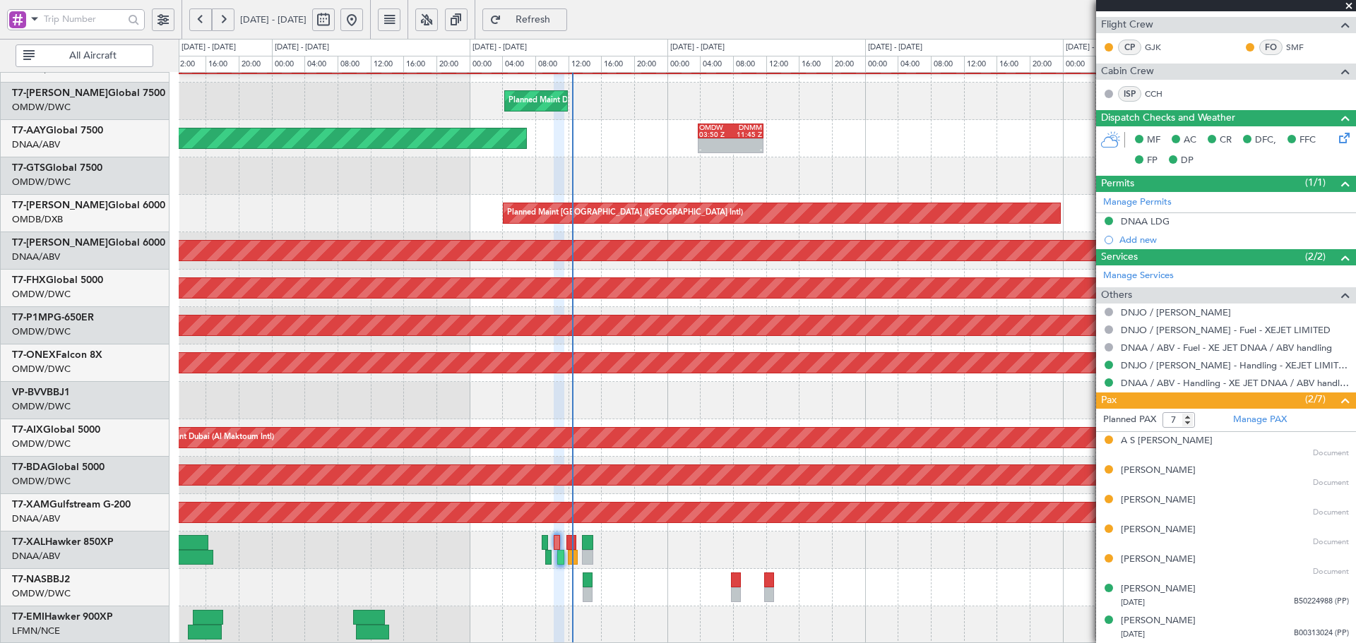
scroll to position [264, 0]
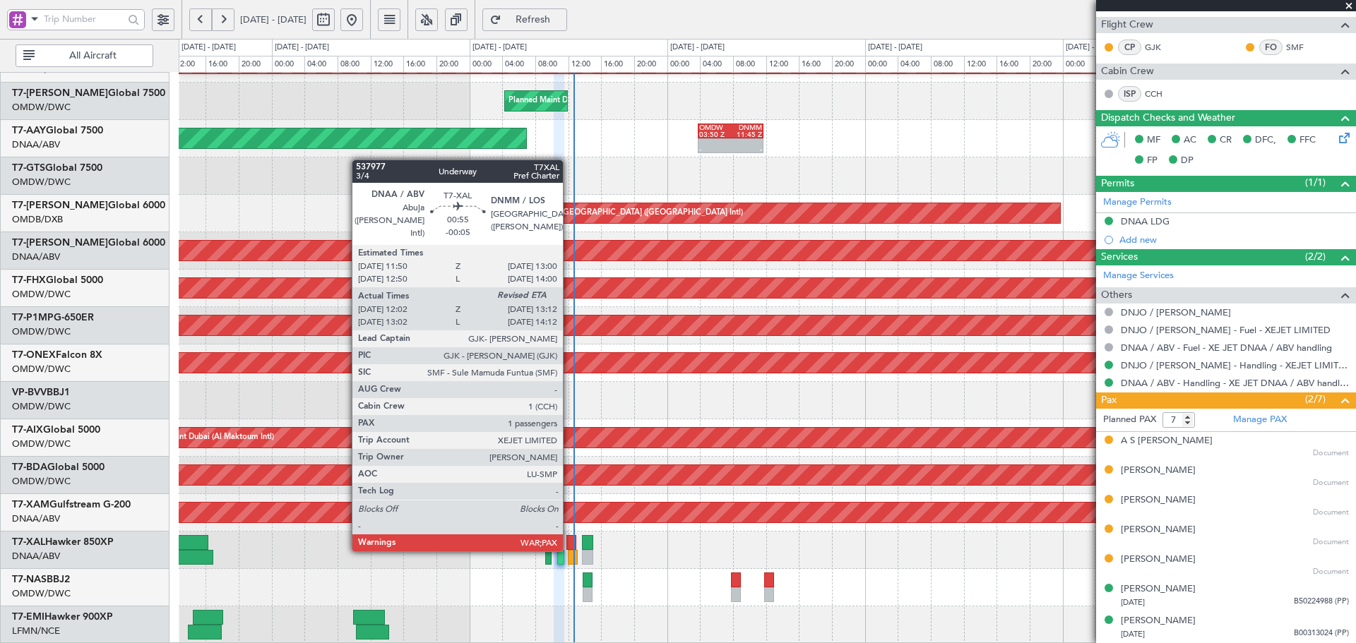
click at [569, 549] on div at bounding box center [571, 542] width 10 height 15
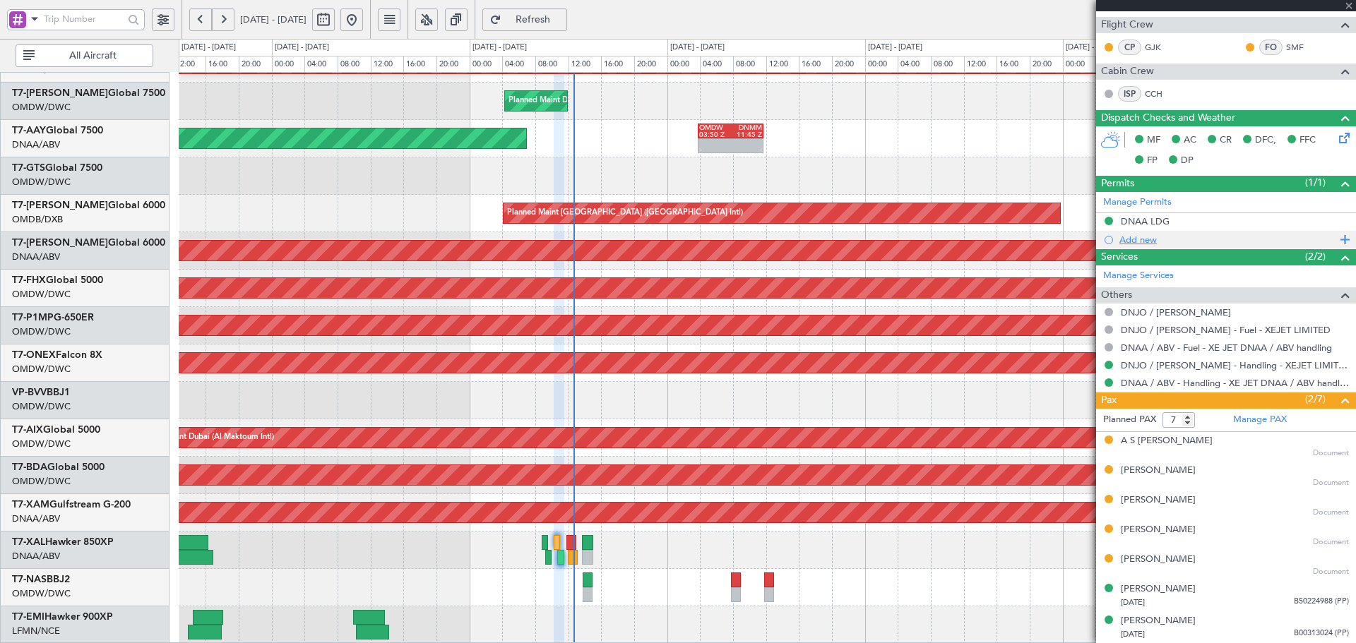
type input "-00:05"
type input "12:12"
type input "1"
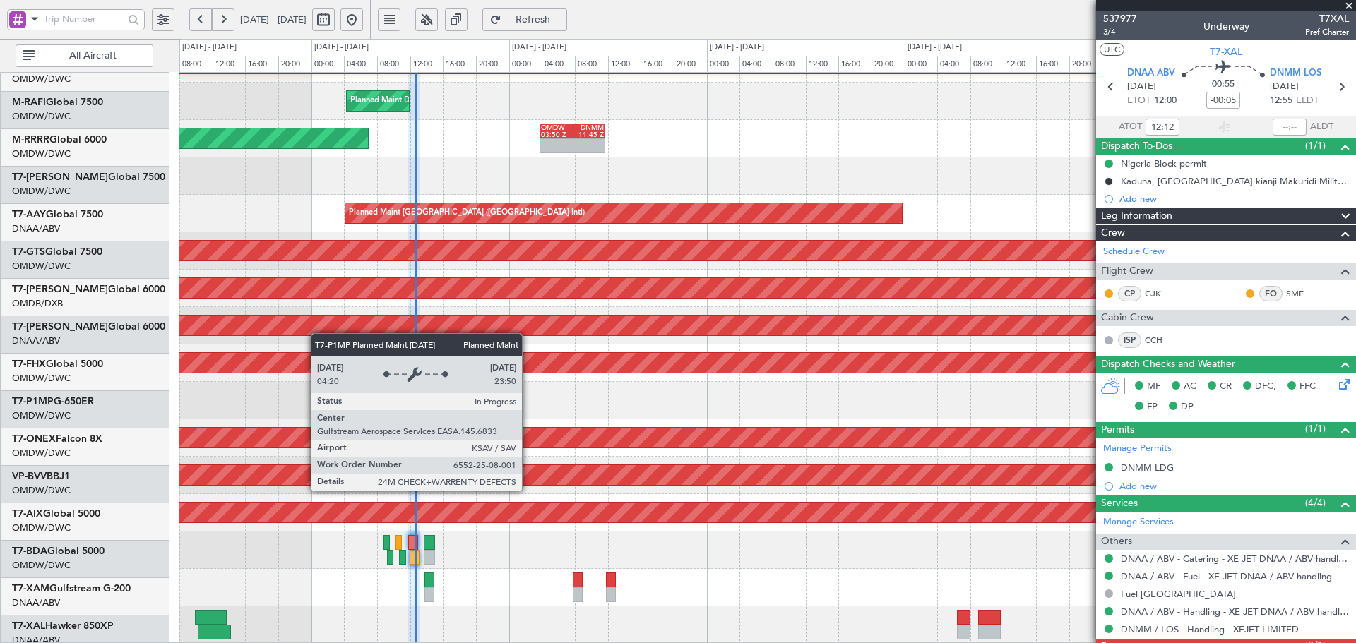
scroll to position [252, 0]
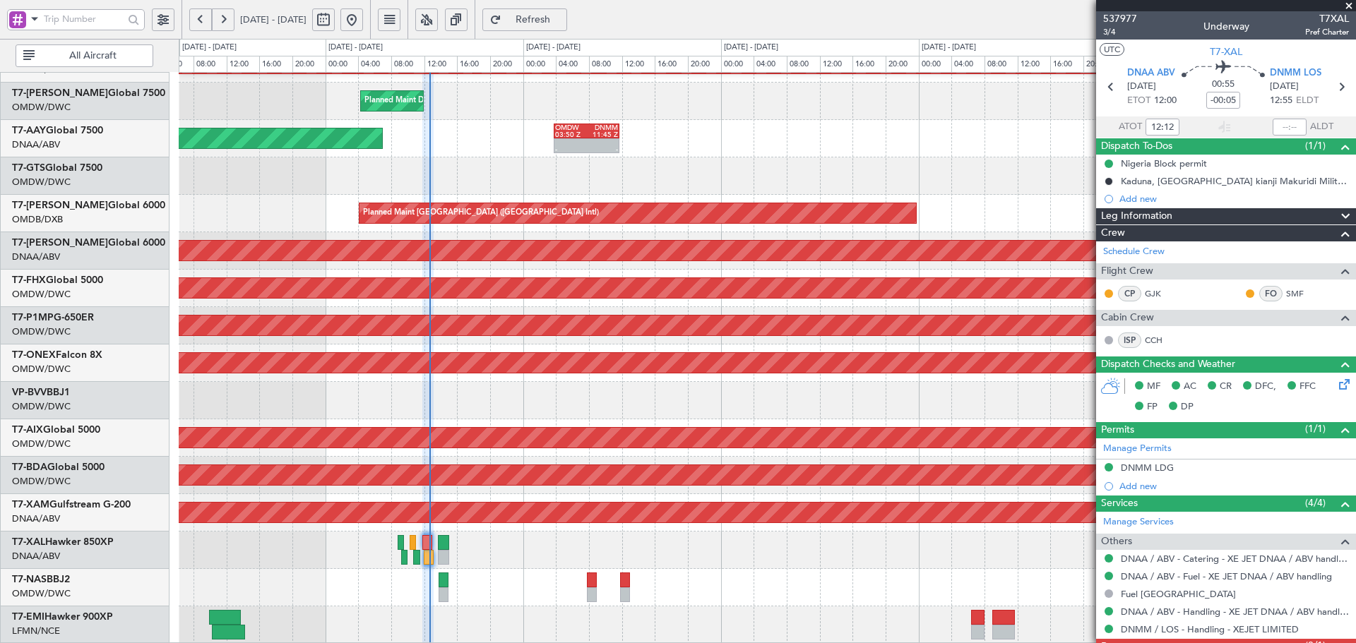
click at [332, 234] on div "Planned Maint Dubai (Al Maktoum Intl) Planned Maint Dubai (Al Maktoum Intl) Pla…" at bounding box center [767, 233] width 1177 height 824
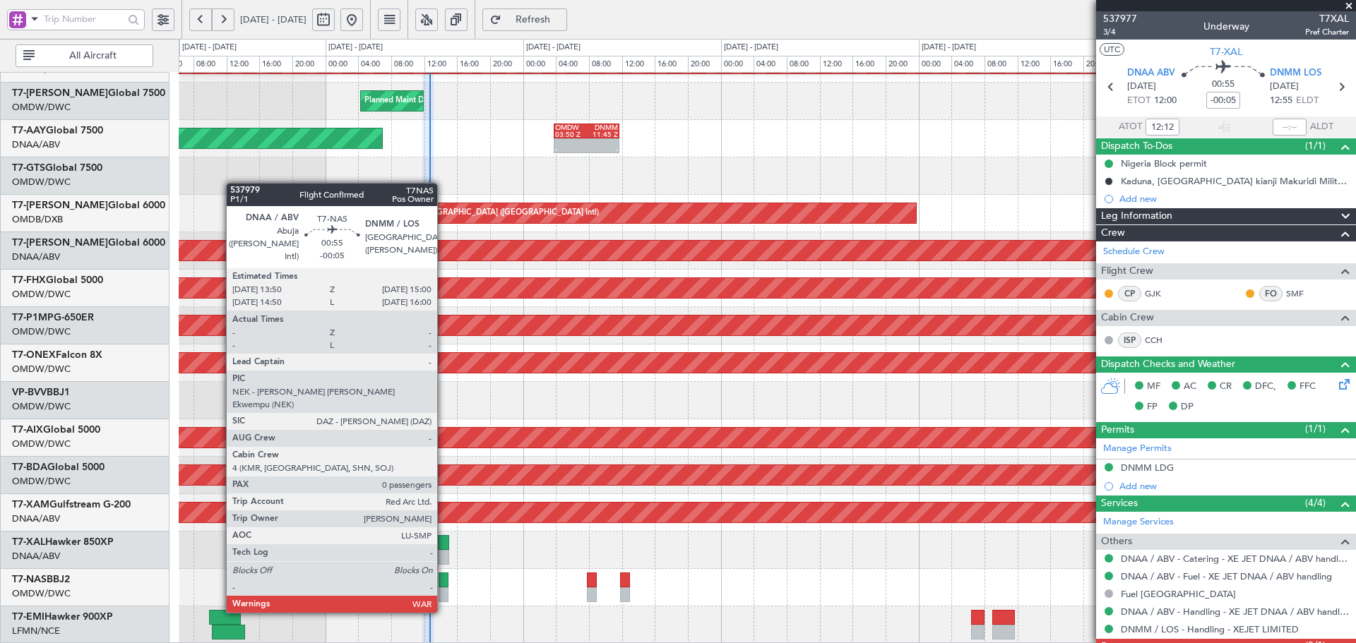
click at [444, 585] on div at bounding box center [444, 580] width 10 height 15
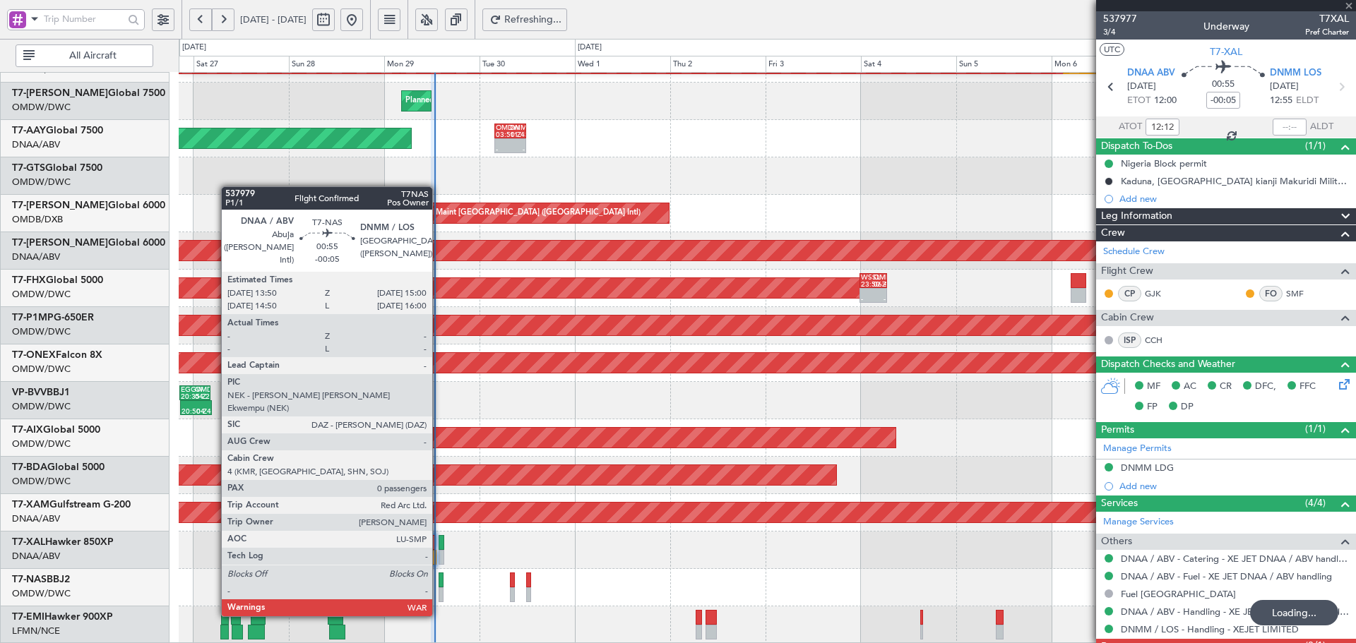
type input "0"
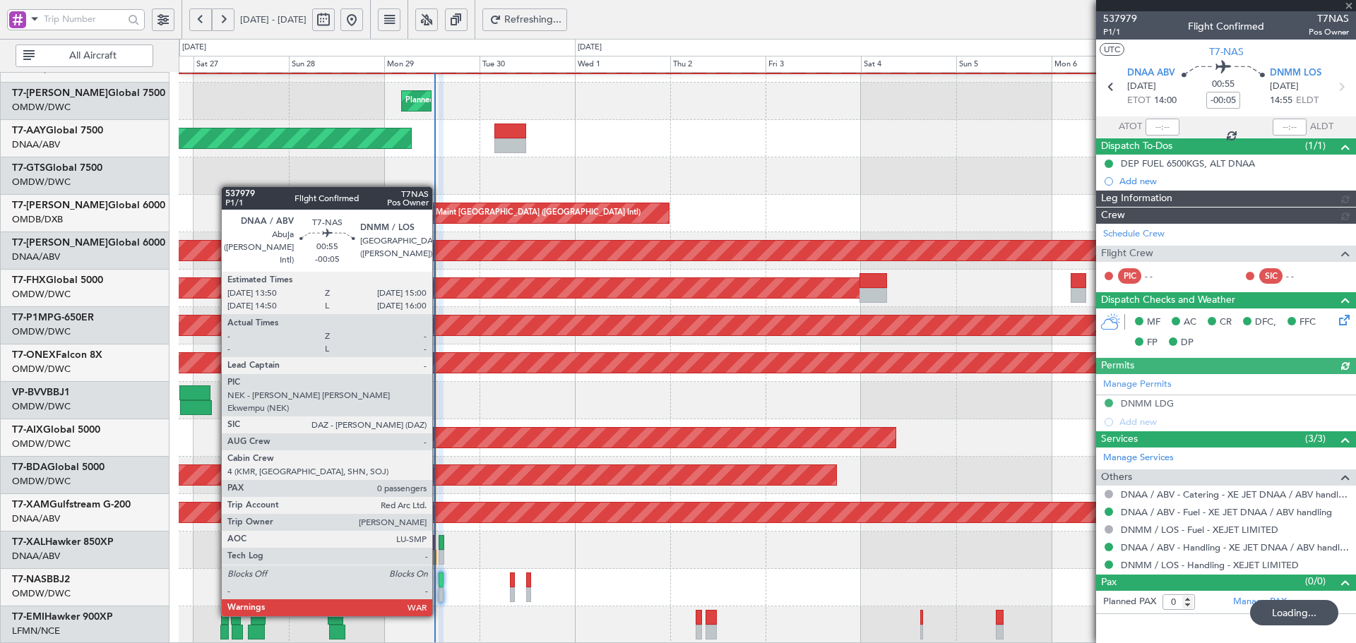
type input "Dherander Fithani (DHF)"
type input "7382"
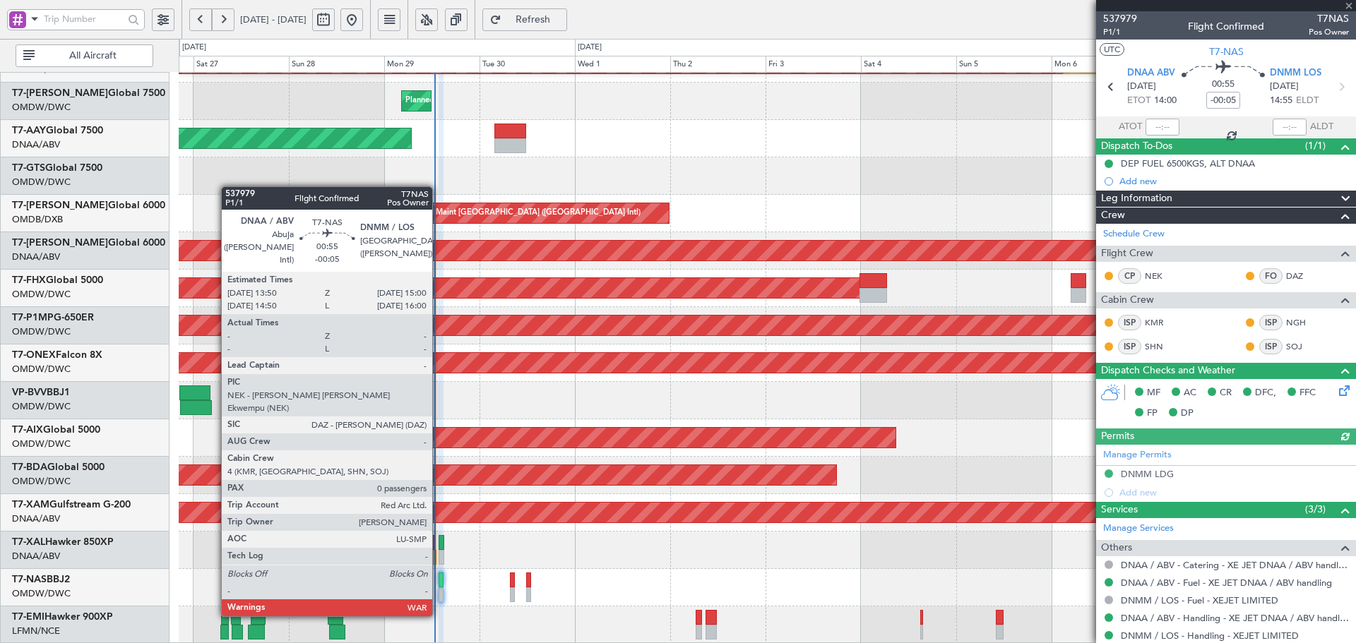
type input "12:12"
type input "1"
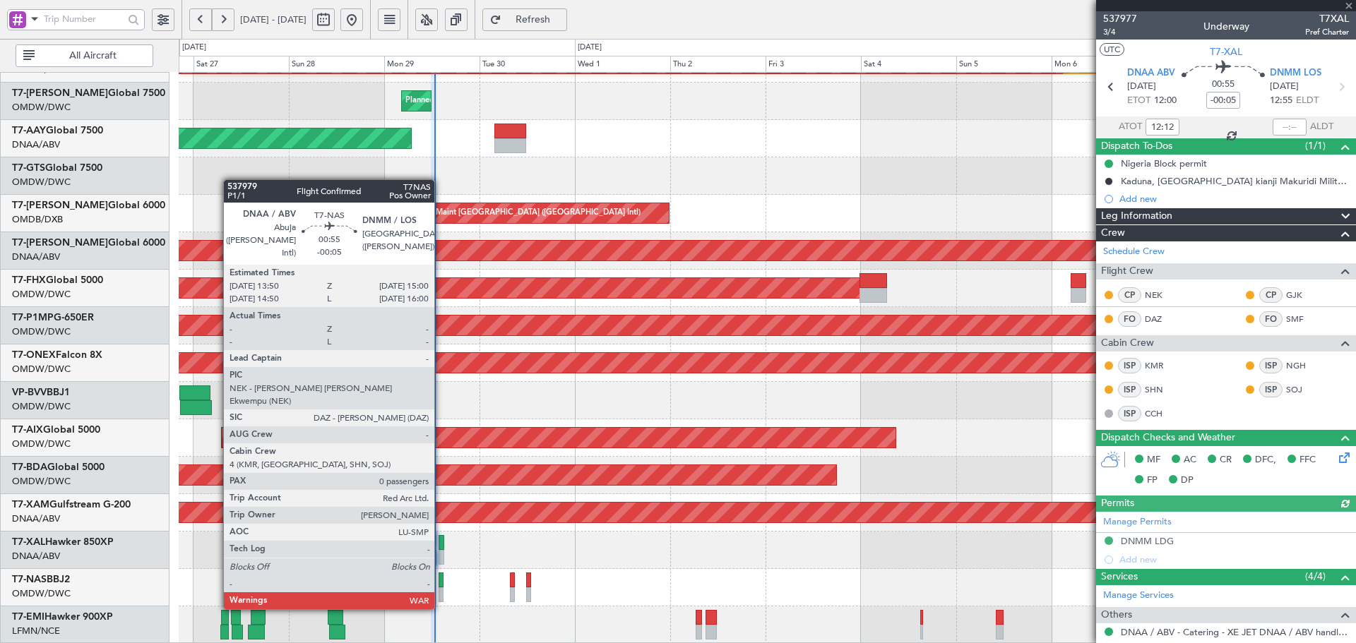
click at [441, 581] on div at bounding box center [441, 580] width 5 height 15
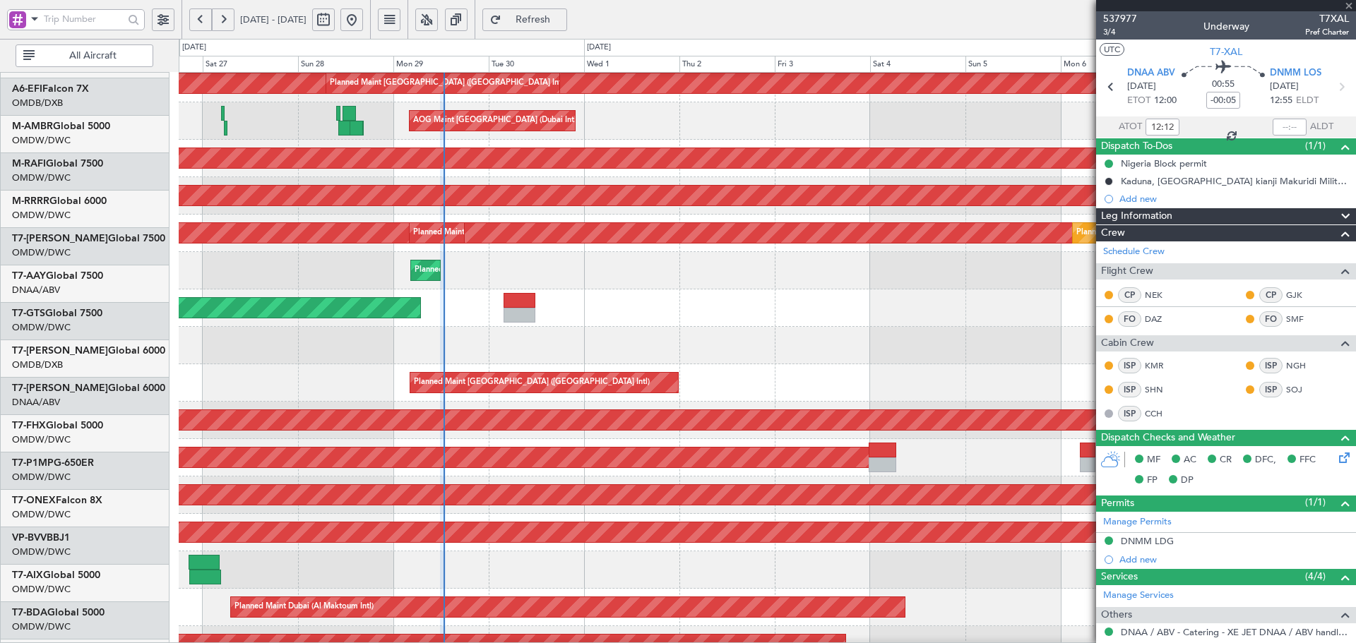
scroll to position [75, 0]
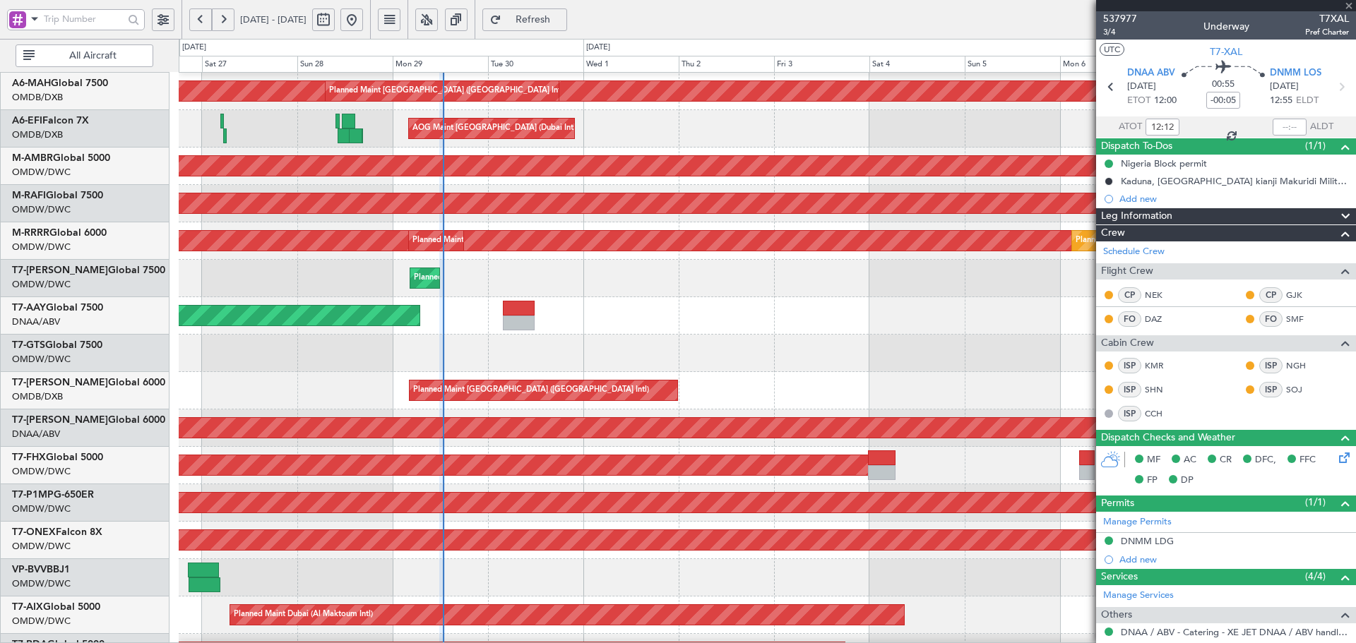
click at [550, 299] on div "Unplanned Maint [GEOGRAPHIC_DATA] (Al Maktoum Intl) Unplanned Maint [GEOGRAPHIC…" at bounding box center [767, 315] width 1177 height 37
type input "0"
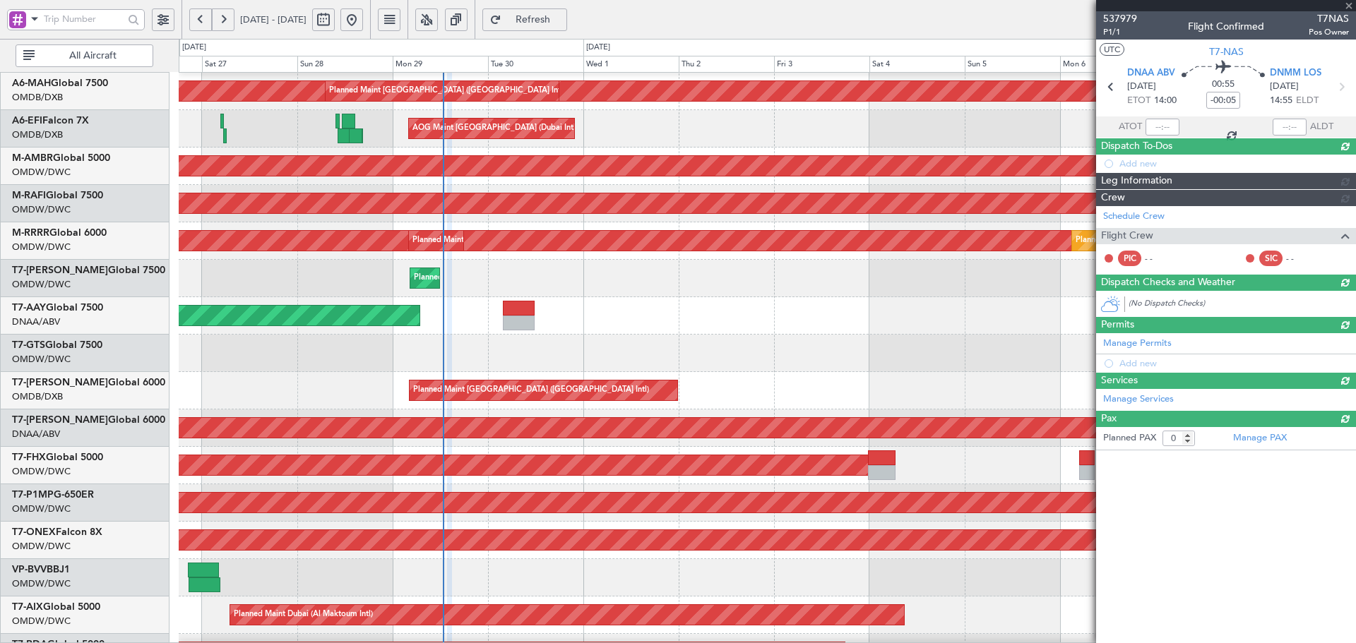
scroll to position [0, 0]
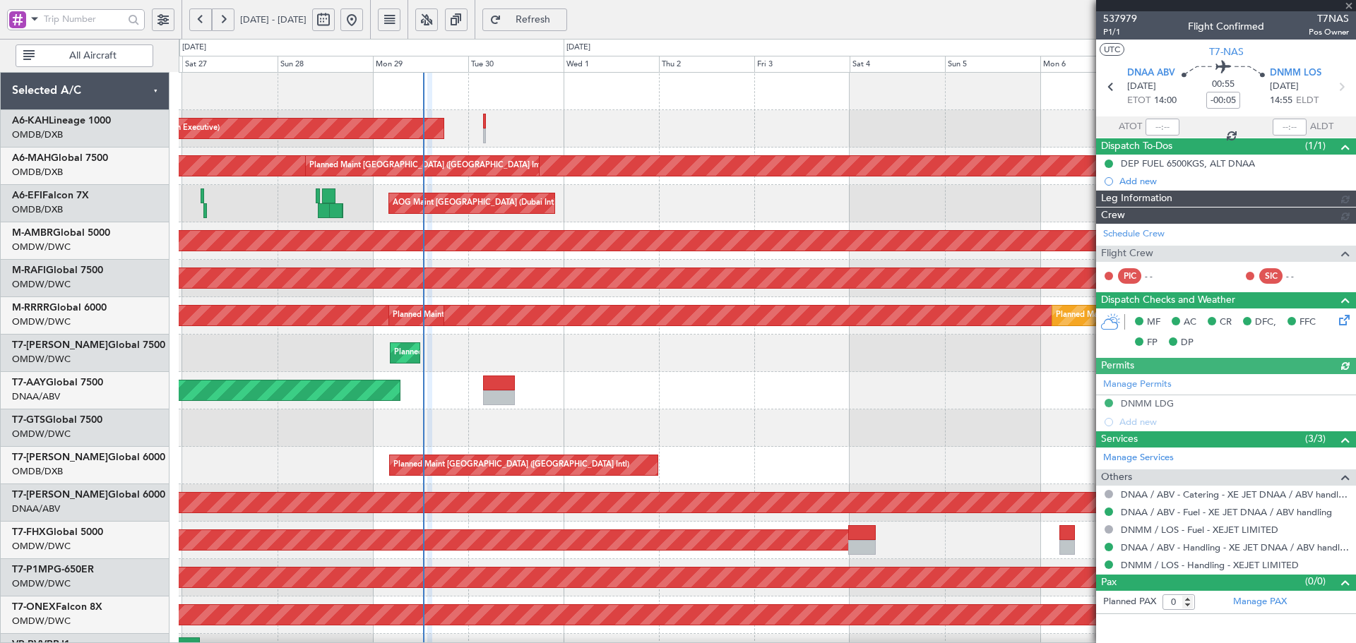
type input "Dherander Fithani (DHF)"
type input "7382"
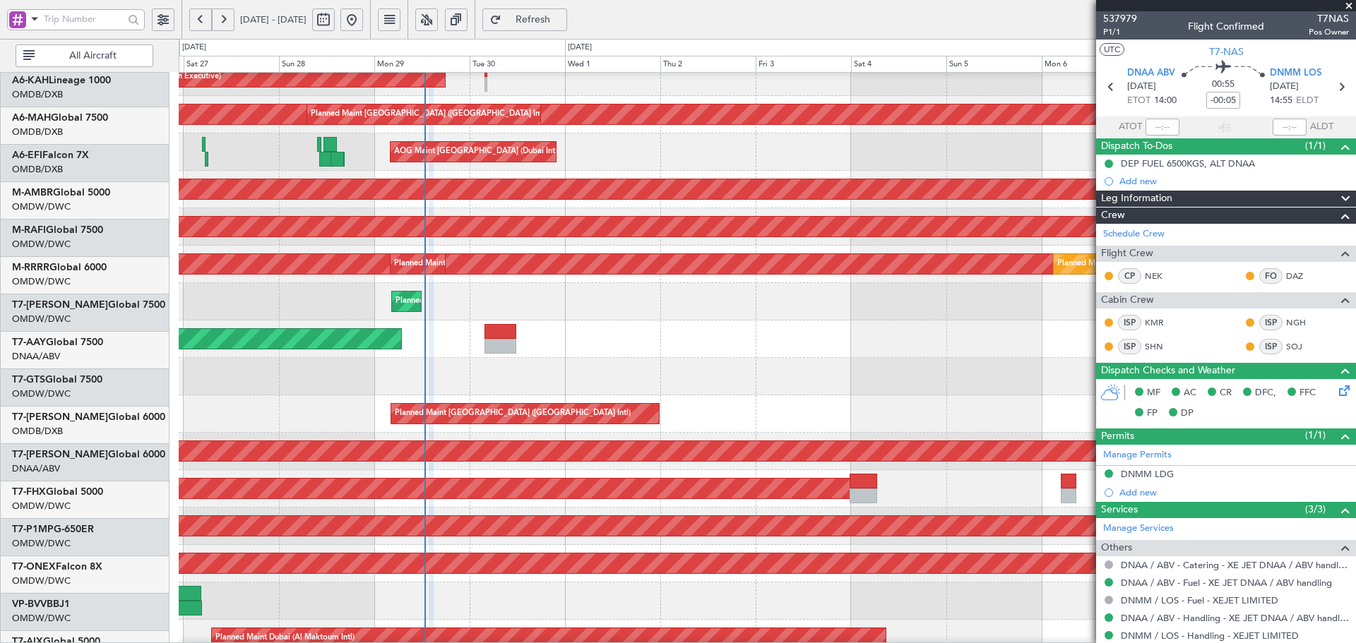
scroll to position [52, 0]
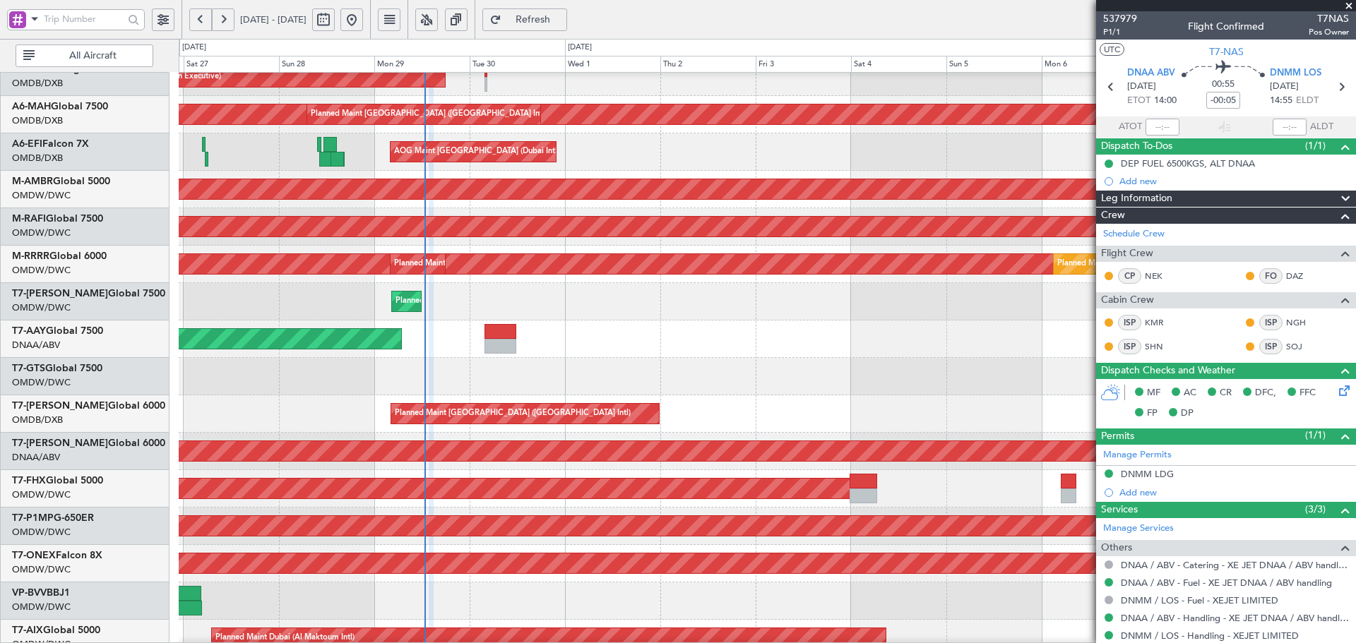
click at [473, 437] on div "AOG Maint Dubai (Al Maktoum Intl)" at bounding box center [767, 451] width 1177 height 37
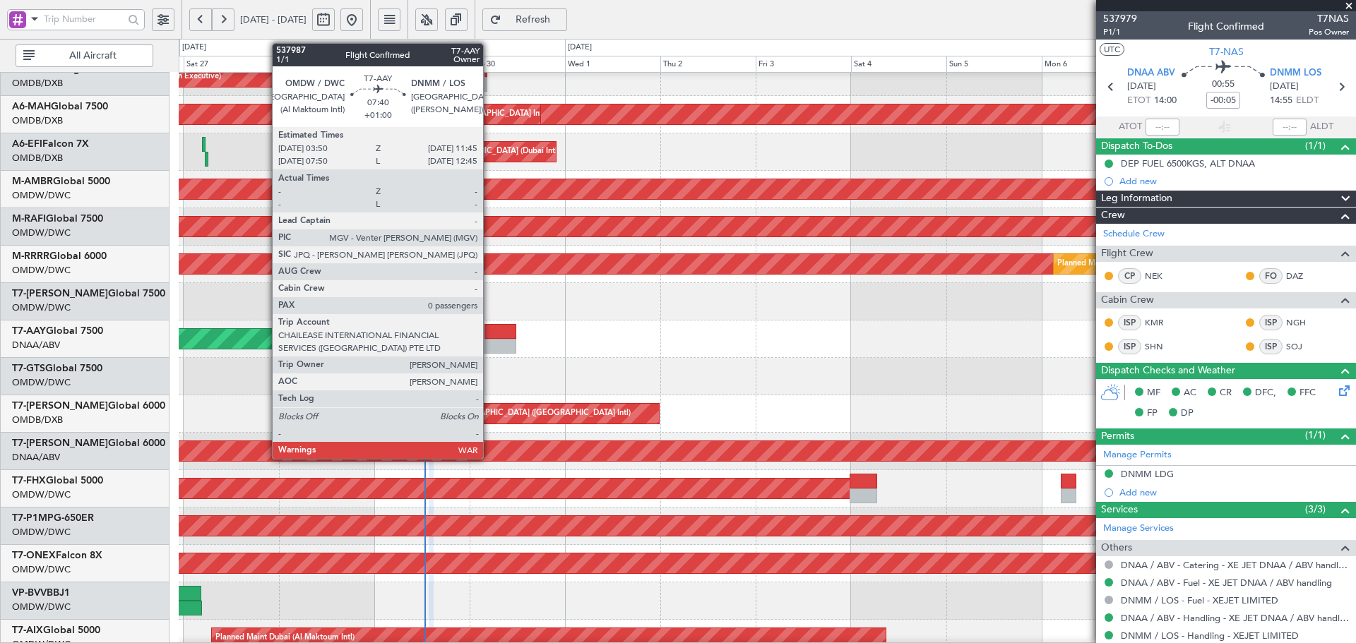
click at [489, 327] on div at bounding box center [501, 331] width 32 height 15
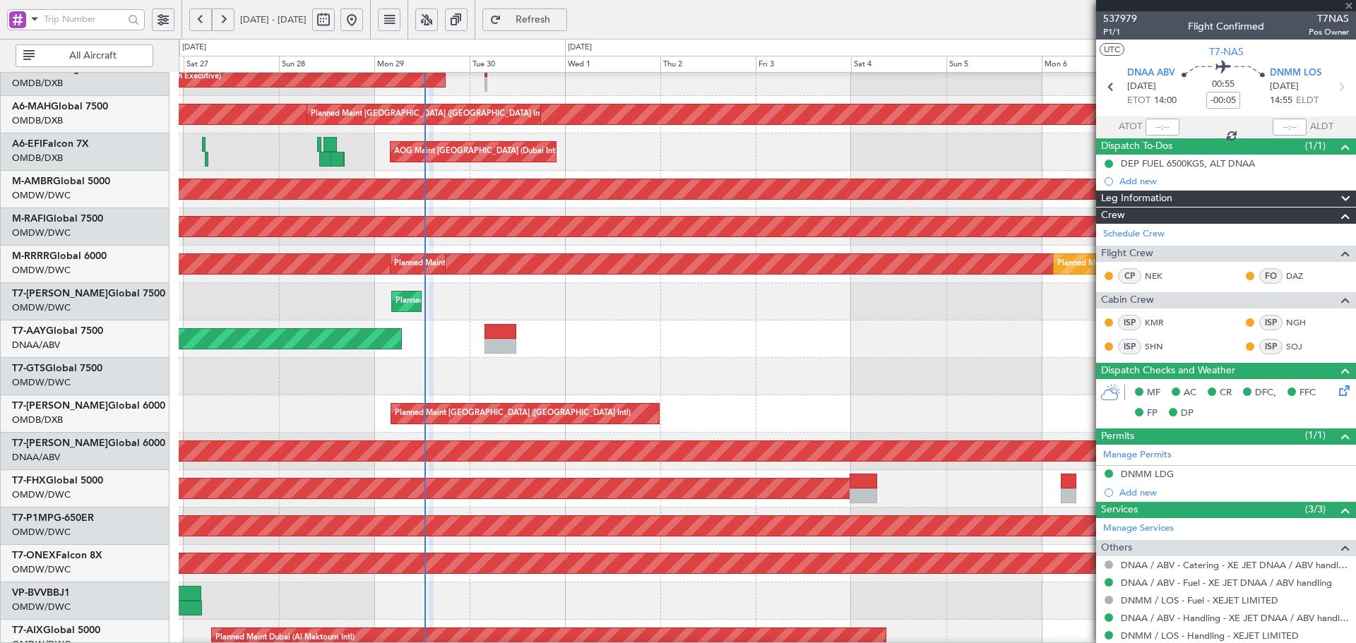
type input "+01:00"
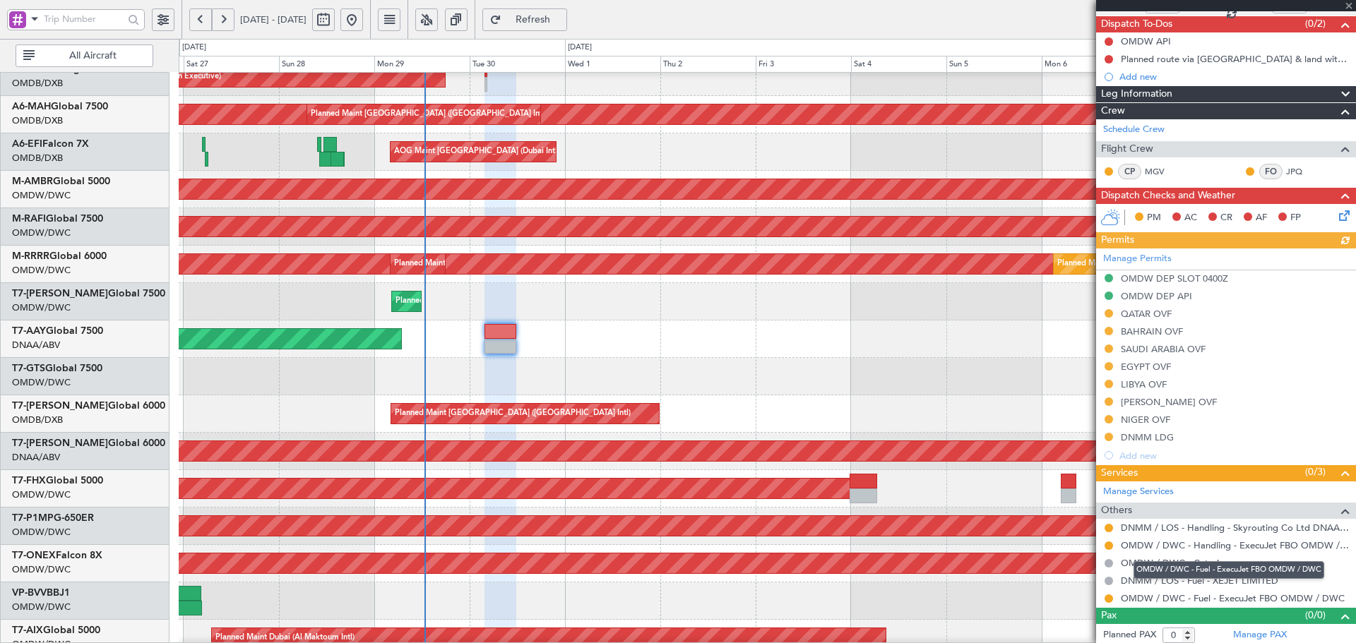
scroll to position [126, 0]
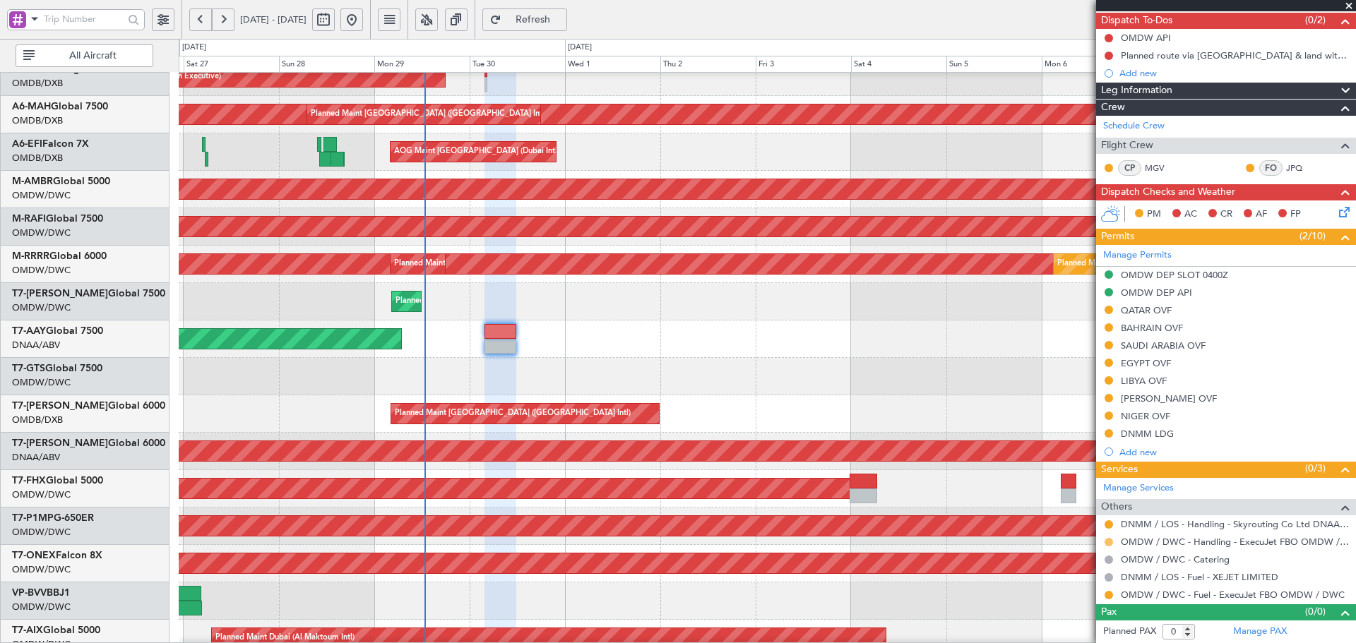
click at [1110, 540] on button at bounding box center [1109, 542] width 8 height 8
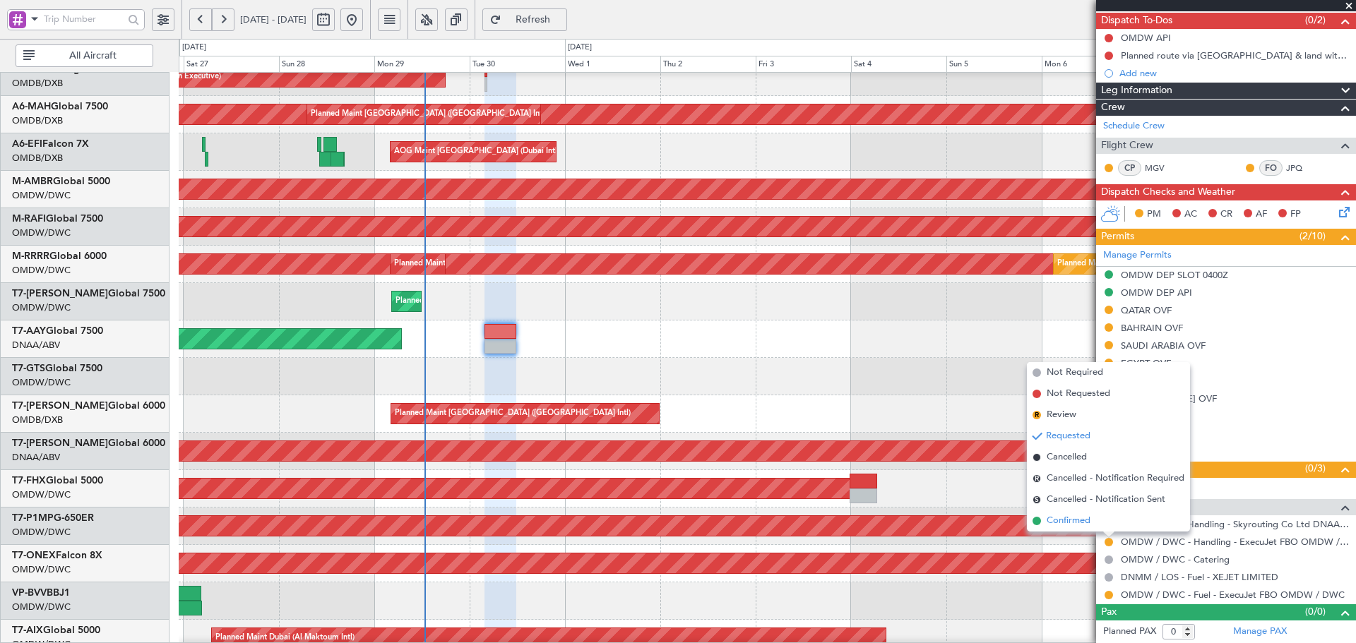
click at [1069, 521] on span "Confirmed" at bounding box center [1069, 521] width 44 height 14
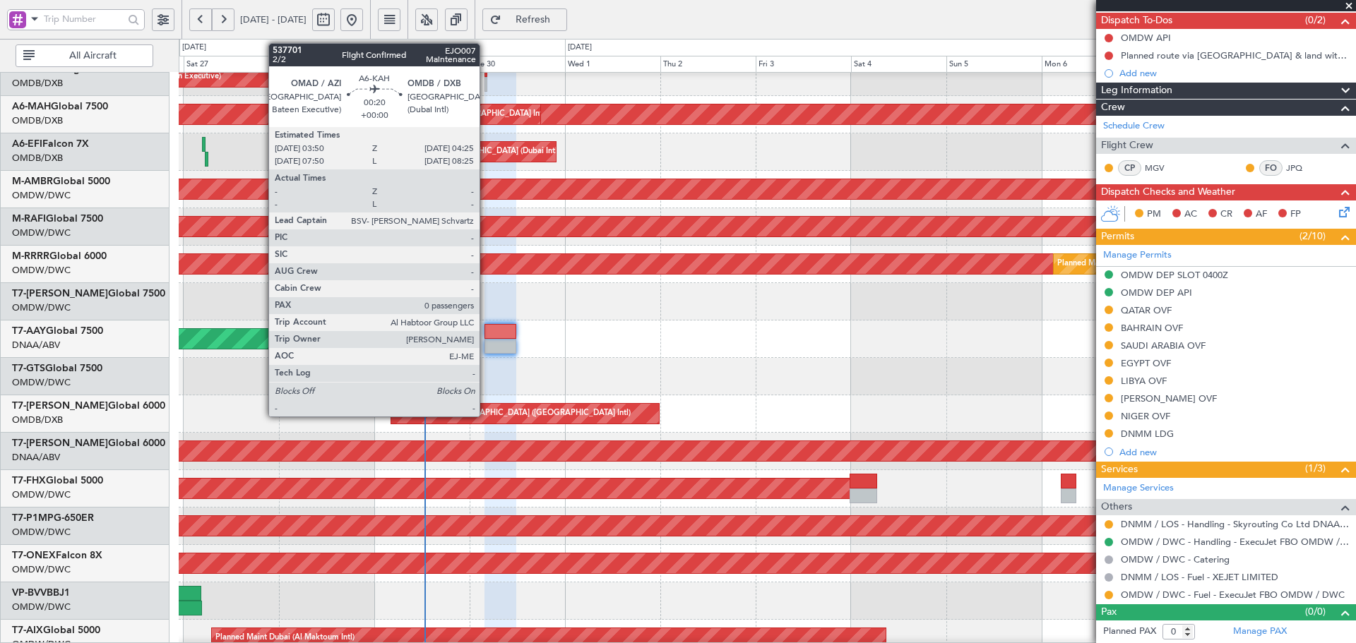
click at [486, 79] on div at bounding box center [486, 84] width 3 height 15
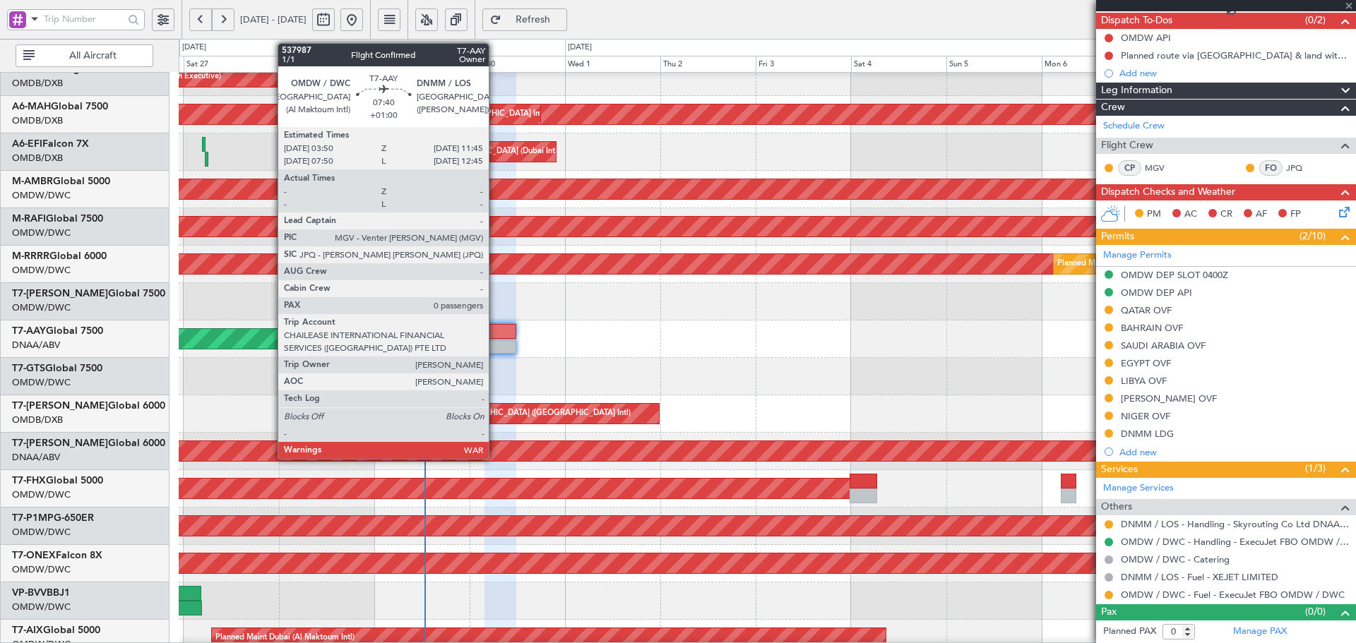
click at [494, 350] on div at bounding box center [501, 346] width 32 height 15
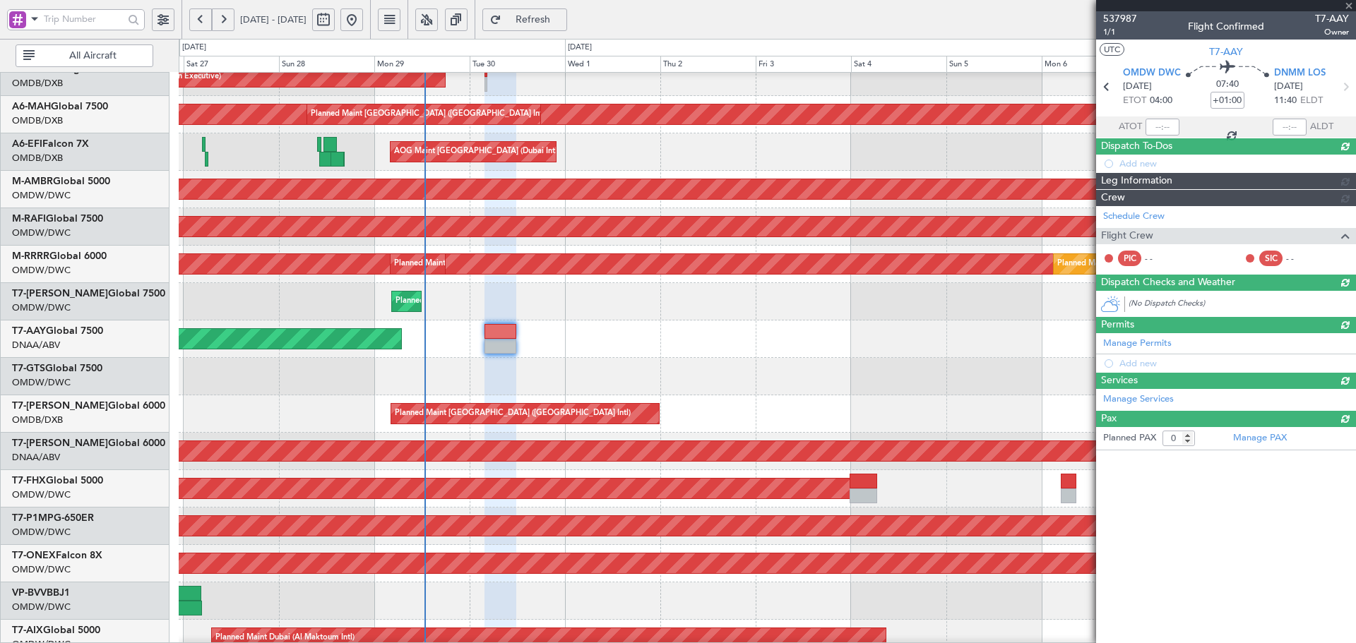
scroll to position [0, 0]
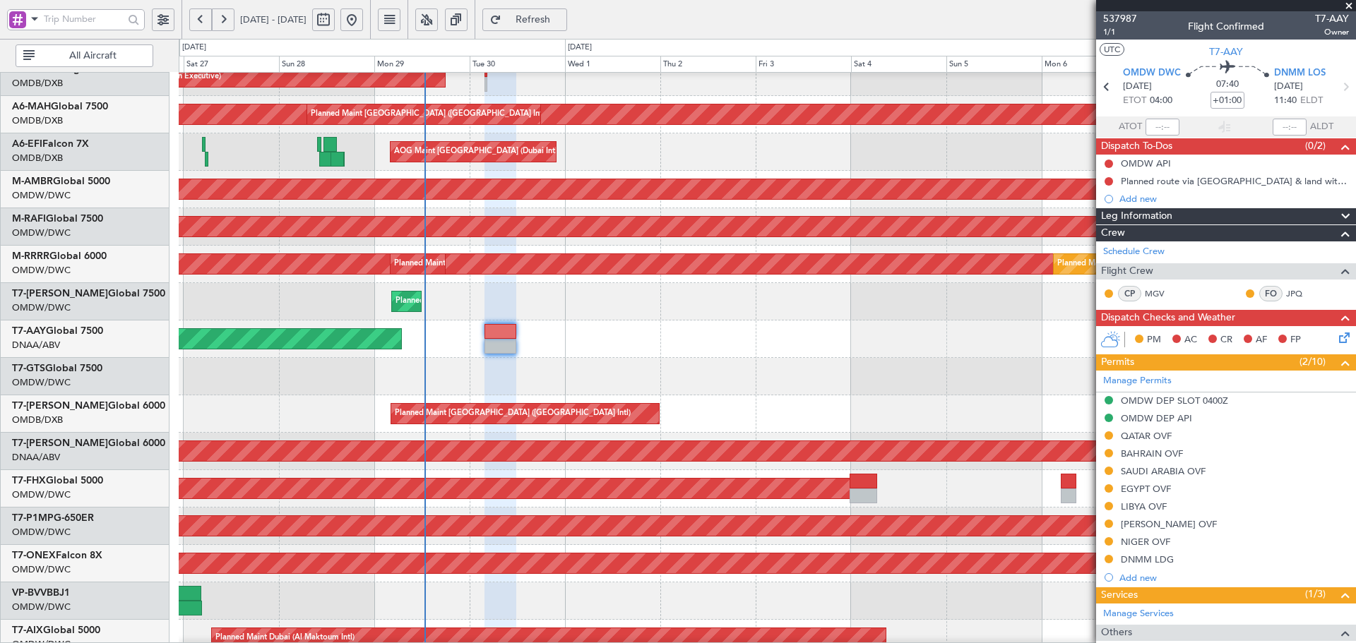
click at [791, 400] on div "Planned Maint Dubai (Dubai Intl) Planned Maint Dubai (Dubai Intl)" at bounding box center [767, 414] width 1177 height 37
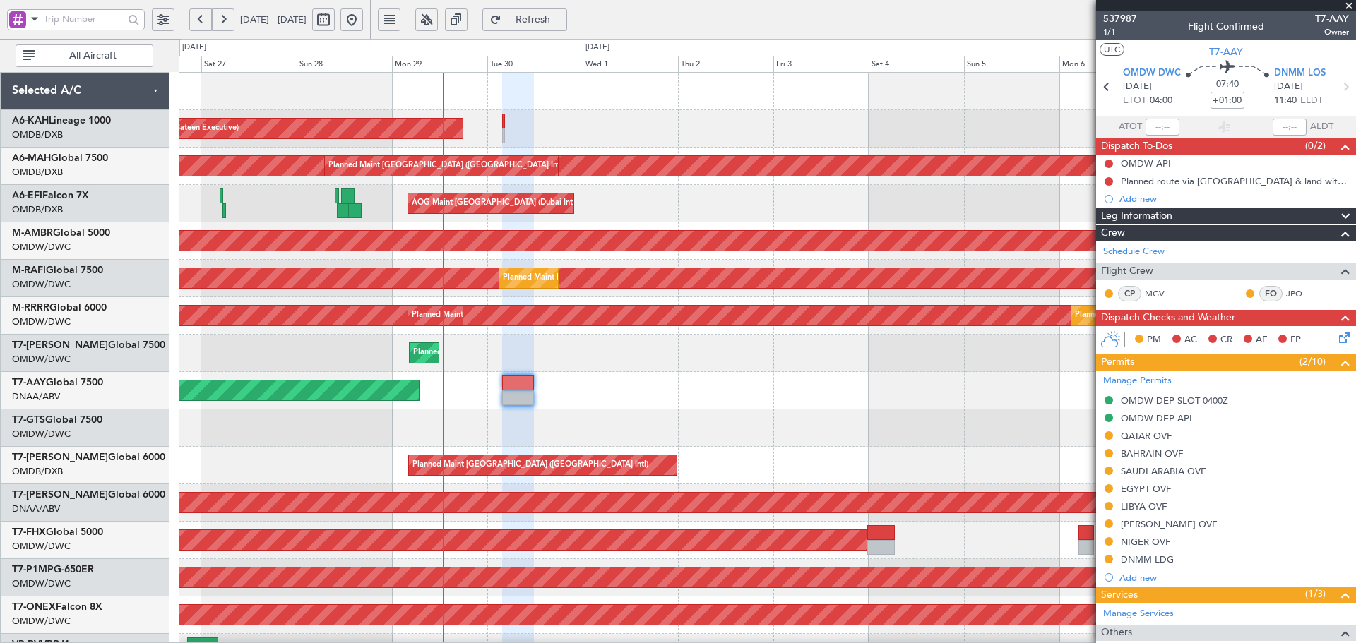
click at [528, 335] on div "Planned Maint Abu Dhabi (Al Bateen Executive) Planned Maint Dubai (Dubai Intl) …" at bounding box center [767, 485] width 1177 height 824
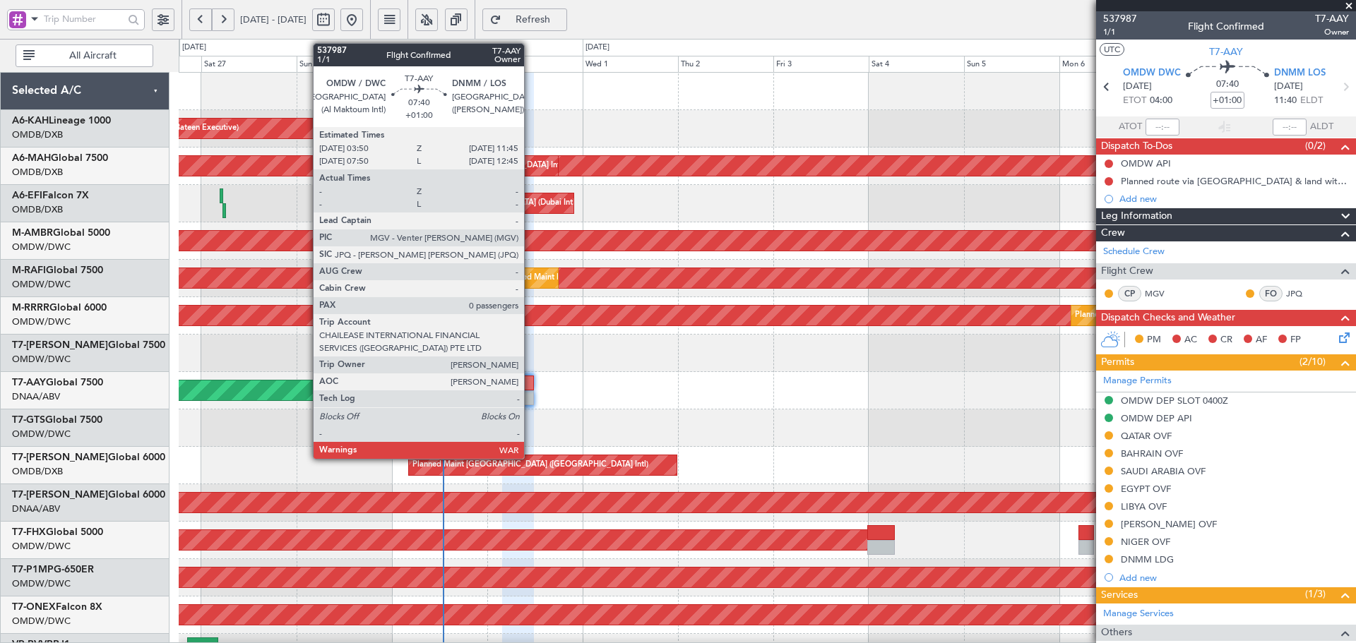
click at [530, 386] on div at bounding box center [518, 383] width 32 height 15
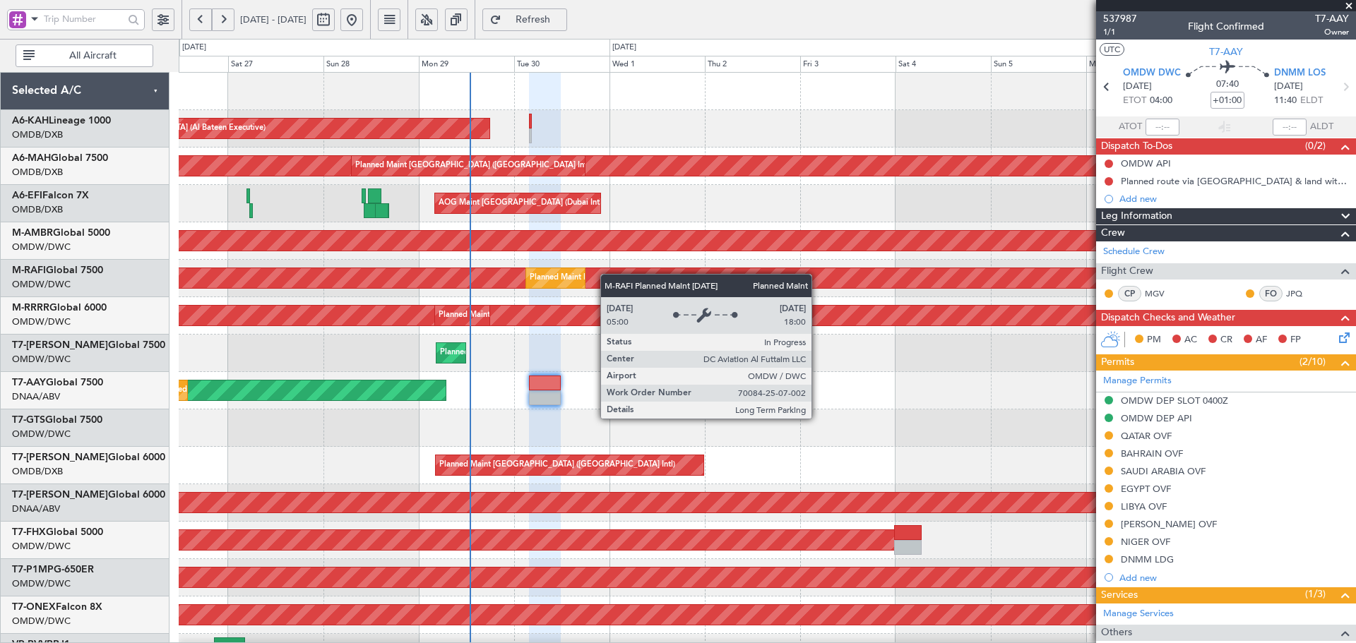
click at [609, 287] on div "Planned Maint Abu Dhabi (Al Bateen Executive) Planned Maint Dubai (Dubai Intl) …" at bounding box center [767, 485] width 1177 height 824
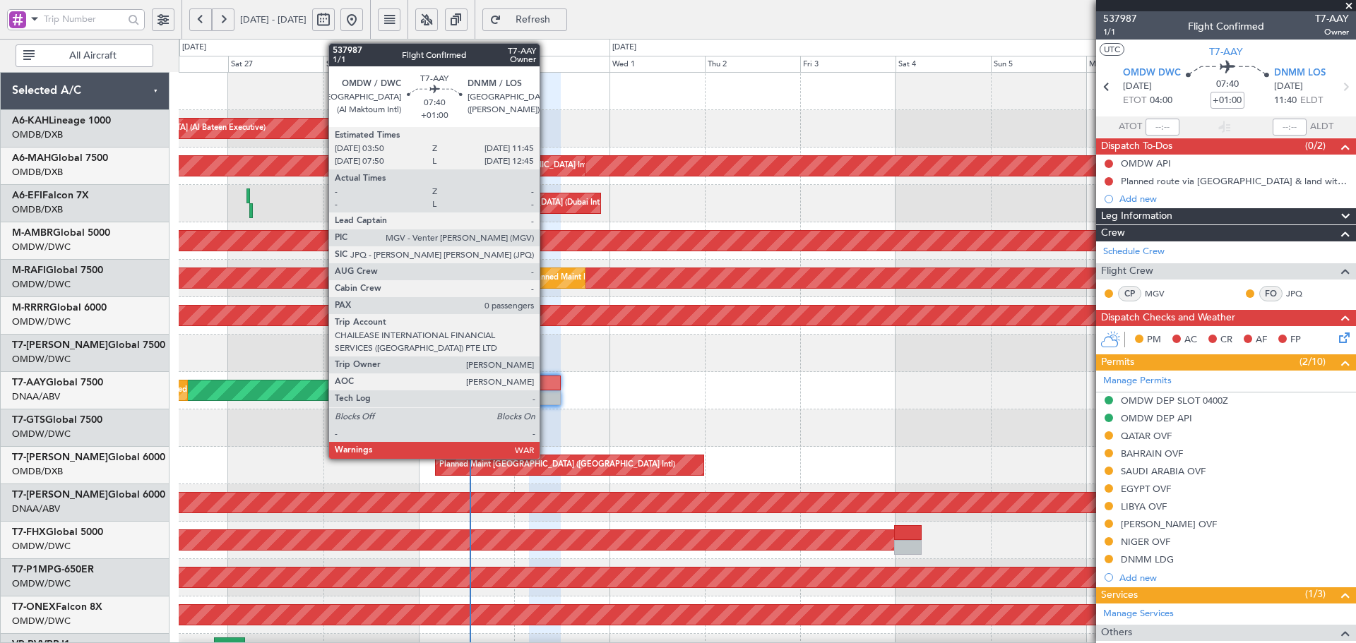
click at [546, 386] on div at bounding box center [545, 383] width 32 height 15
click at [546, 385] on div at bounding box center [545, 383] width 32 height 15
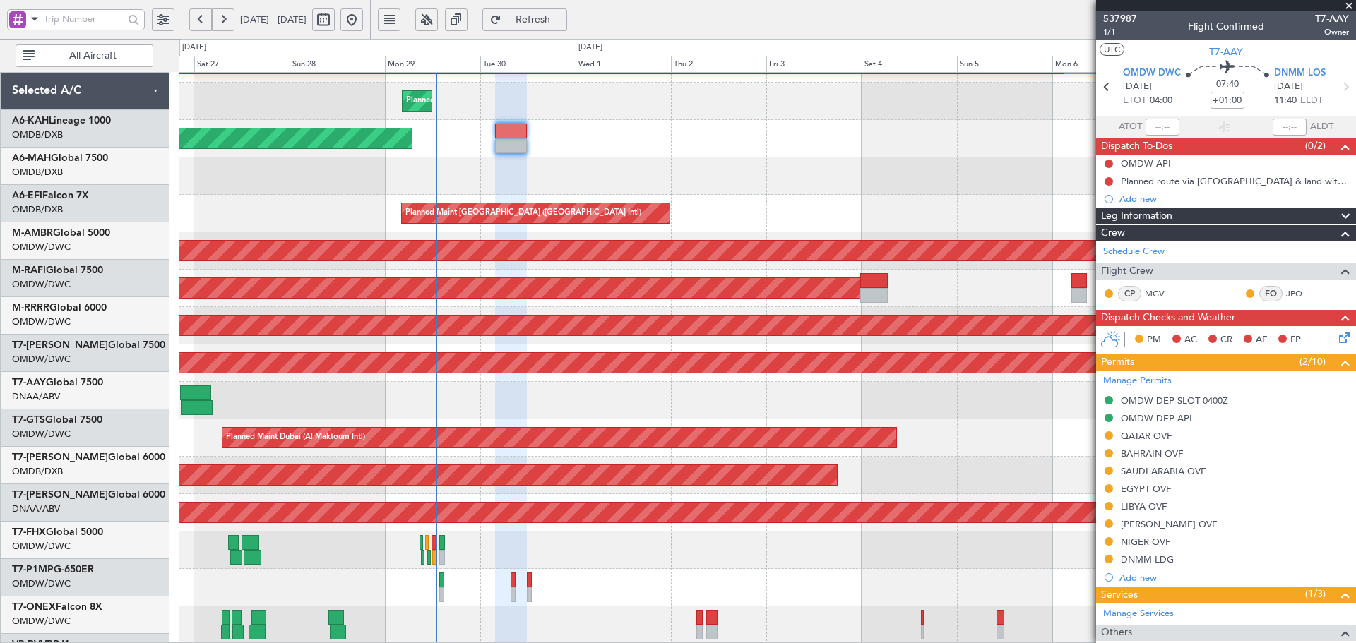
scroll to position [252, 0]
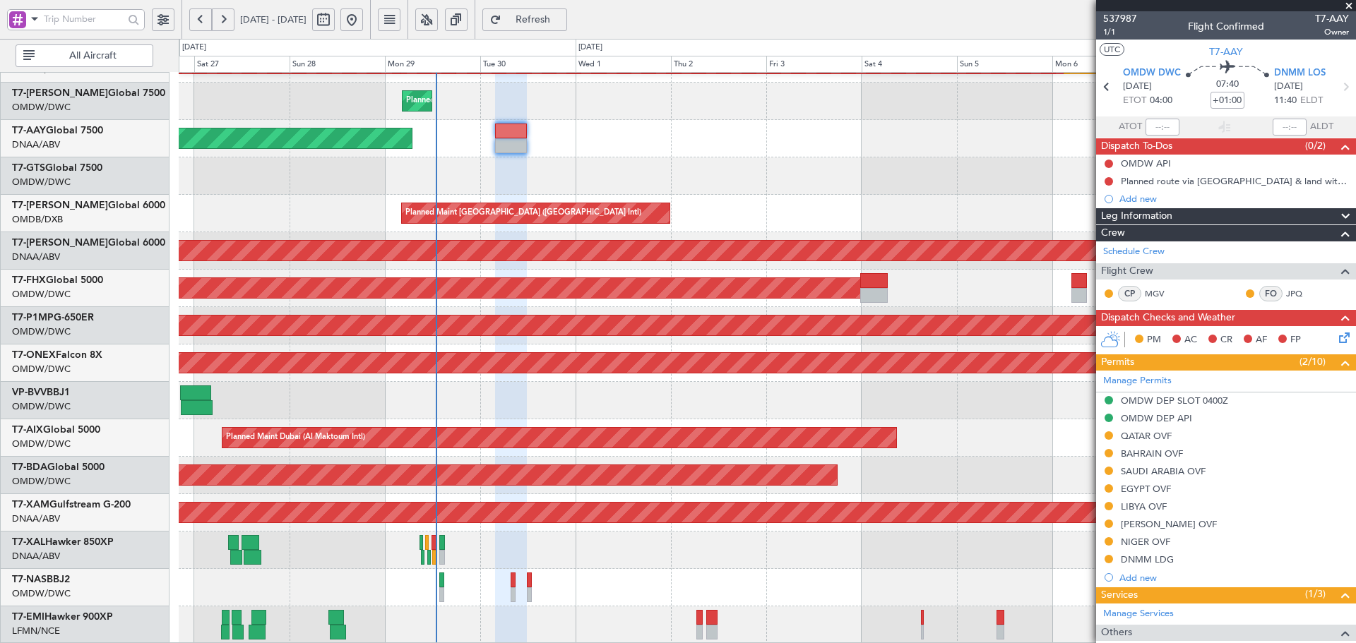
click at [600, 99] on div "Planned Maint Dubai (Al Maktoum Intl) Planned Maint Dubai (Al Maktoum Intl) Pla…" at bounding box center [767, 233] width 1177 height 824
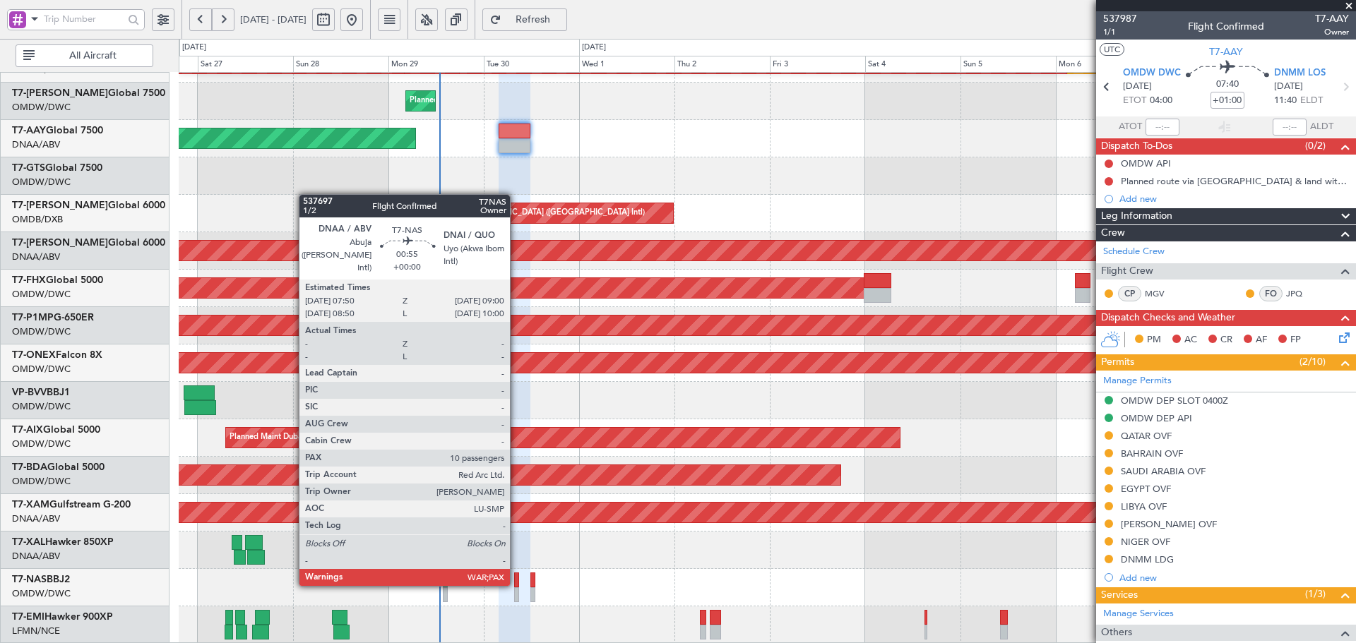
click at [516, 583] on div at bounding box center [516, 580] width 5 height 15
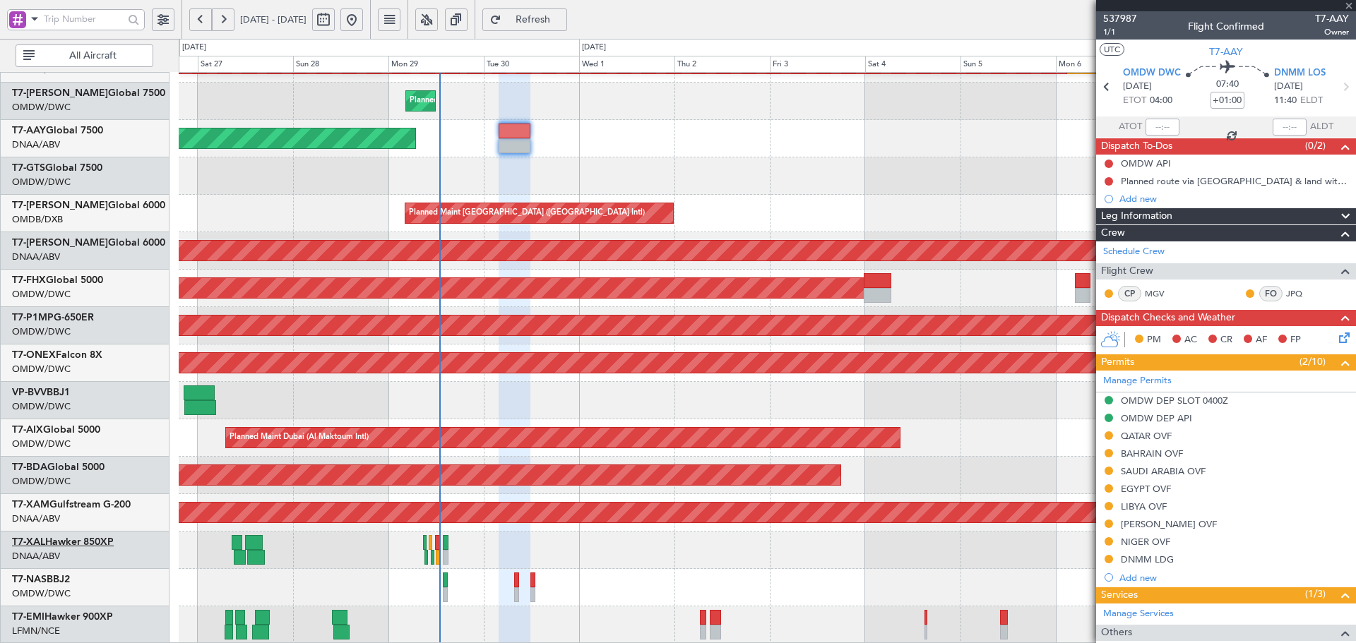
type input "10"
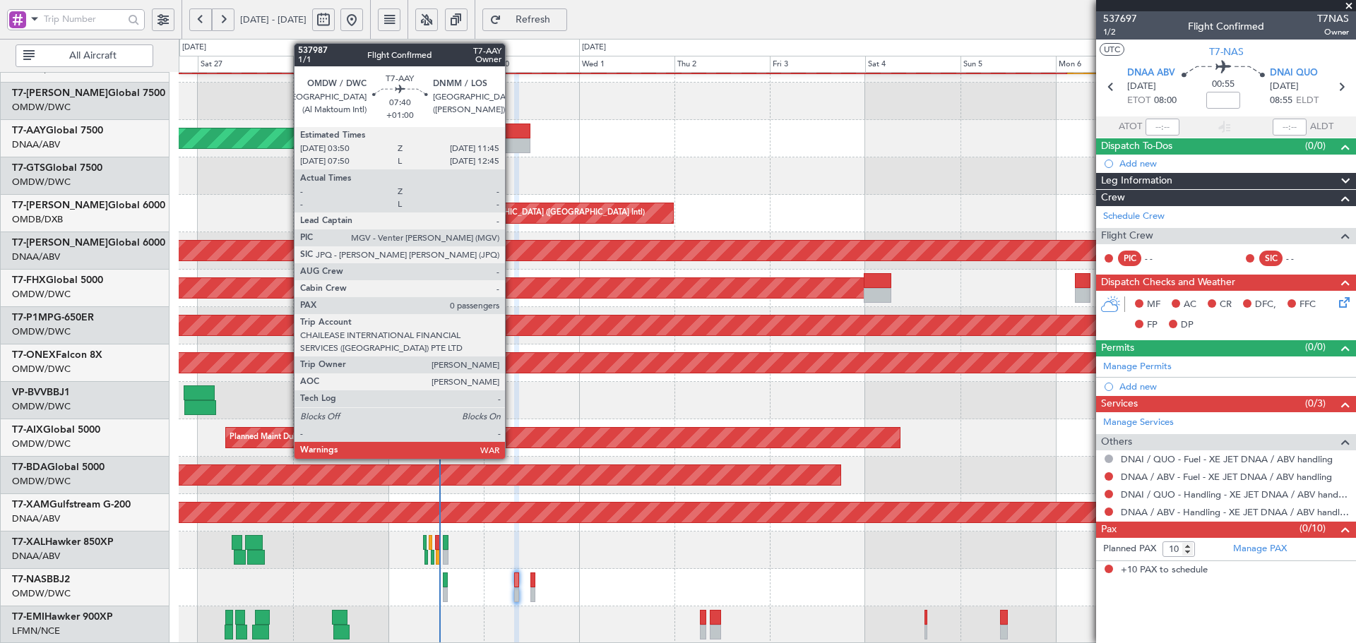
click at [511, 143] on div at bounding box center [515, 145] width 32 height 15
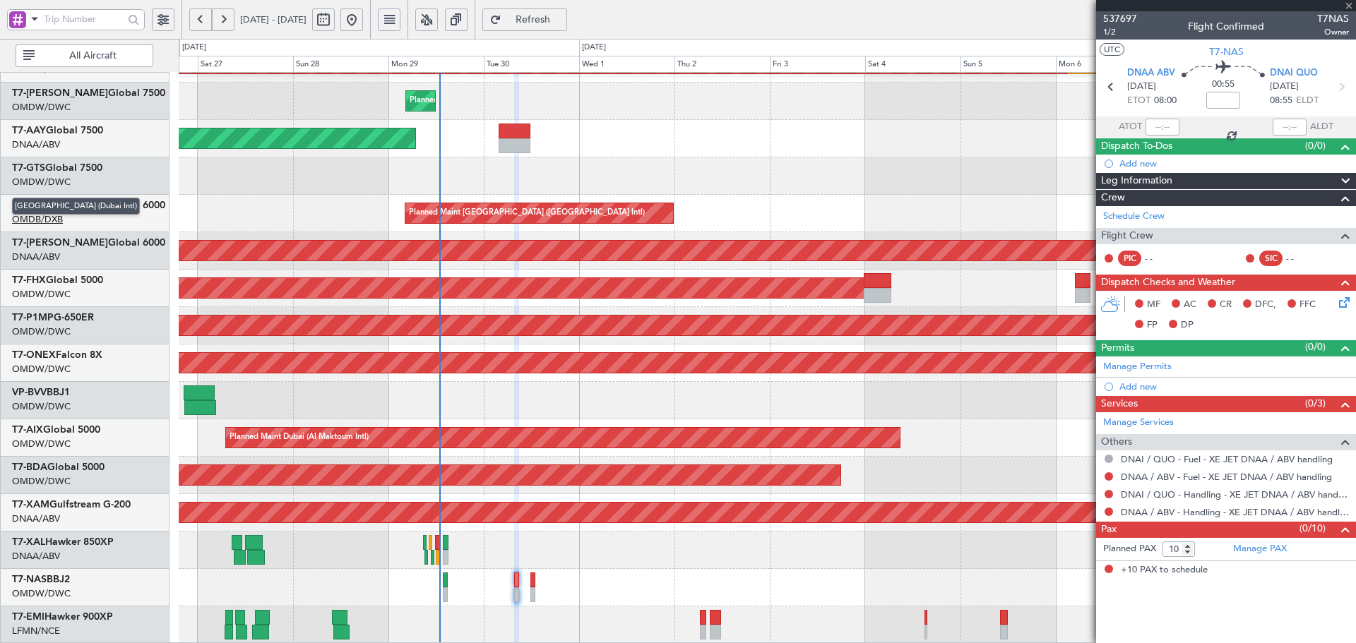
type input "+01:00"
type input "0"
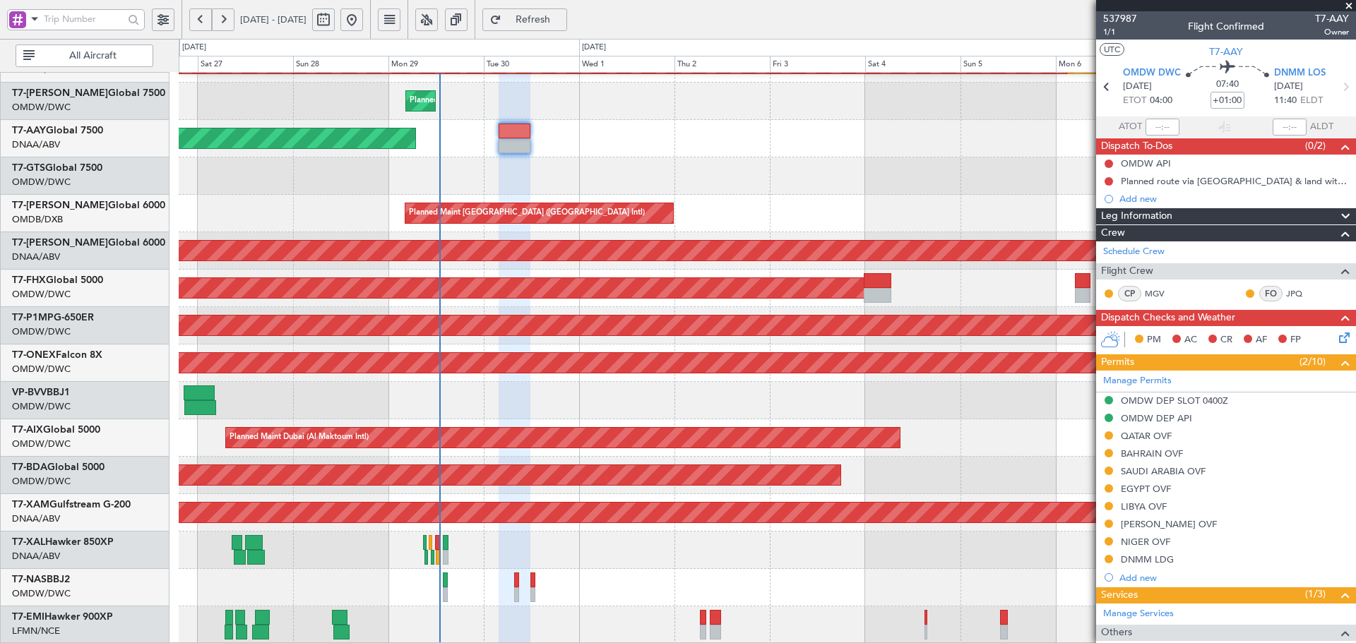
click at [769, 130] on div "Unplanned Maint Dubai (Al Maktoum Intl) Unplanned Maint Dubai (Al Maktoum Intl)" at bounding box center [767, 138] width 1177 height 37
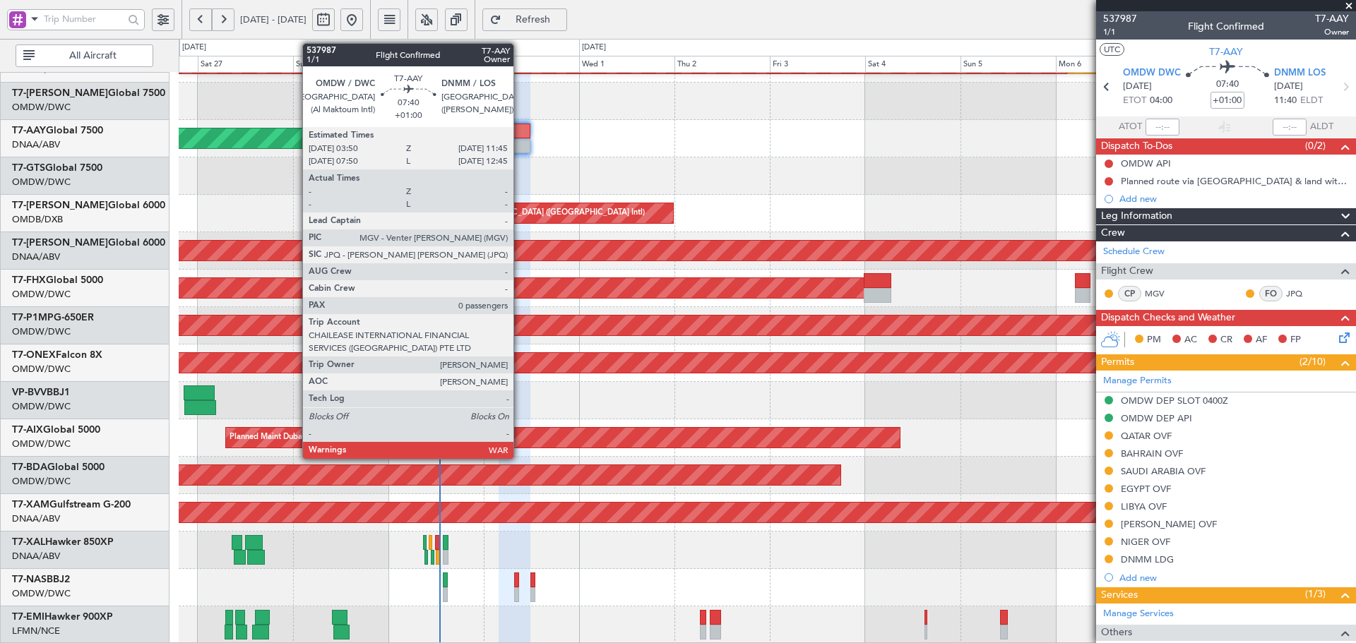
click at [518, 133] on div at bounding box center [515, 131] width 32 height 15
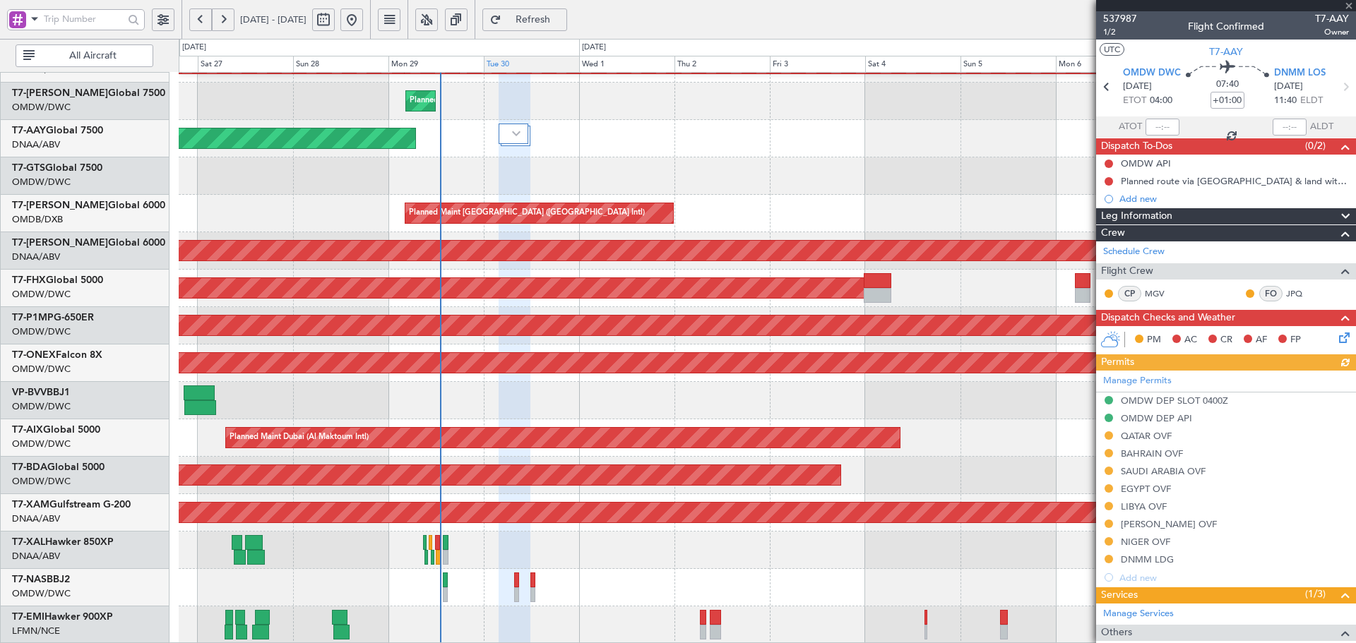
drag, startPoint x: 586, startPoint y: 11, endPoint x: 562, endPoint y: 66, distance: 60.7
click at [567, 10] on button "Refresh" at bounding box center [524, 19] width 85 height 23
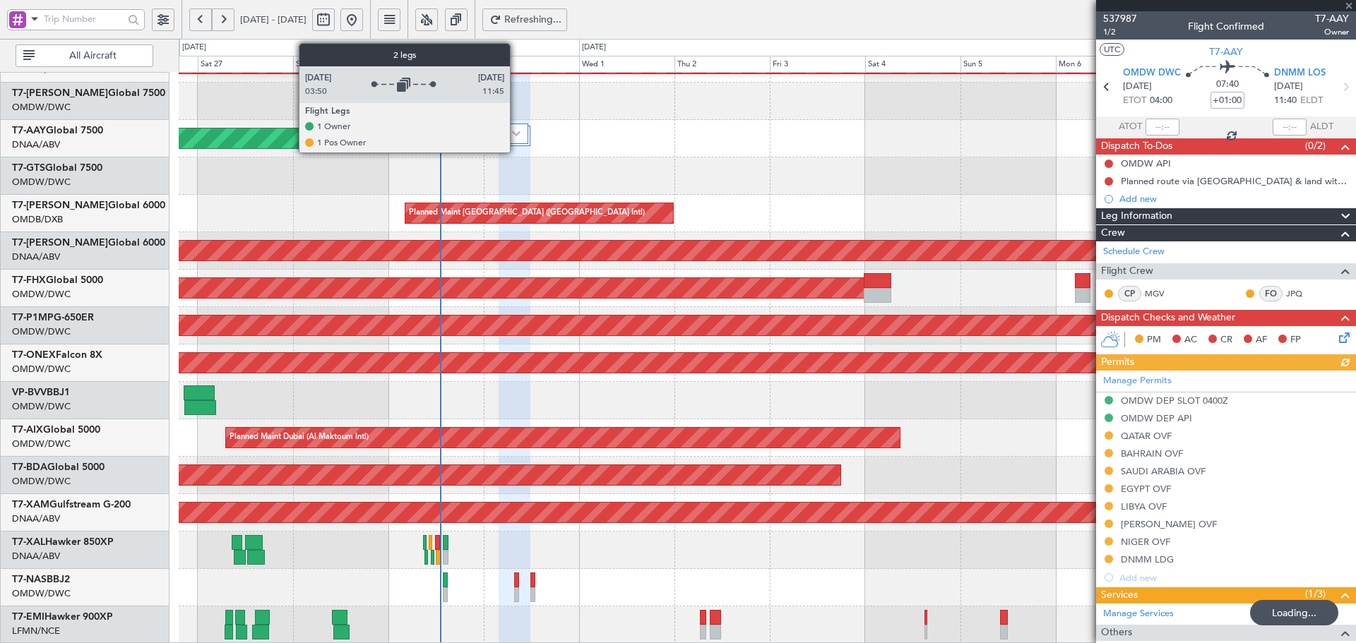
click at [516, 130] on div at bounding box center [514, 134] width 30 height 20
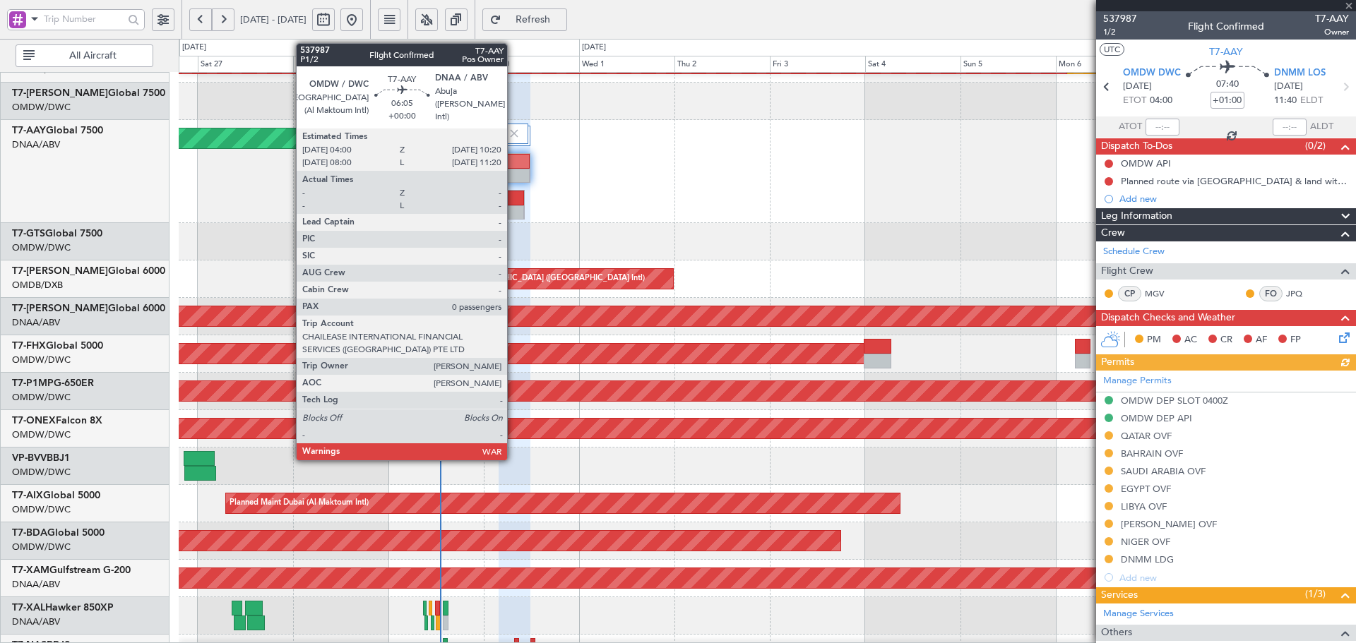
click at [513, 206] on div at bounding box center [512, 213] width 24 height 15
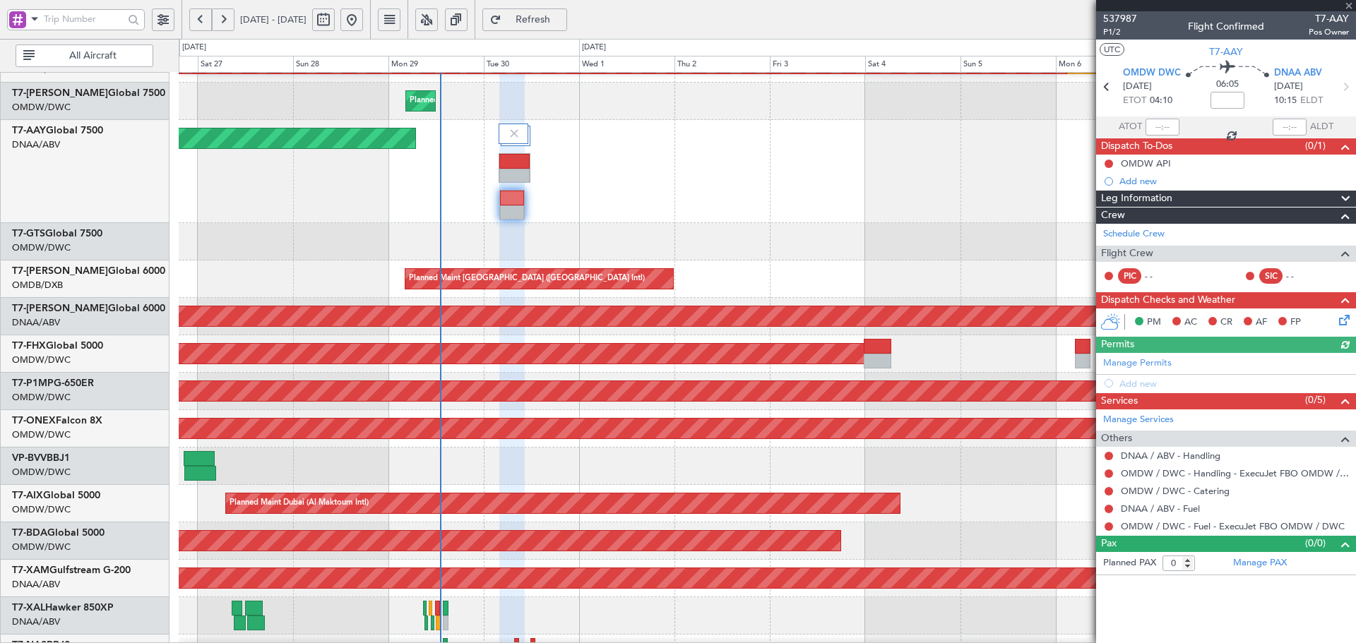
click at [528, 203] on div "Unplanned Maint [GEOGRAPHIC_DATA] (Al Maktoum Intl) Unplanned Maint [GEOGRAPHIC…" at bounding box center [767, 171] width 1177 height 103
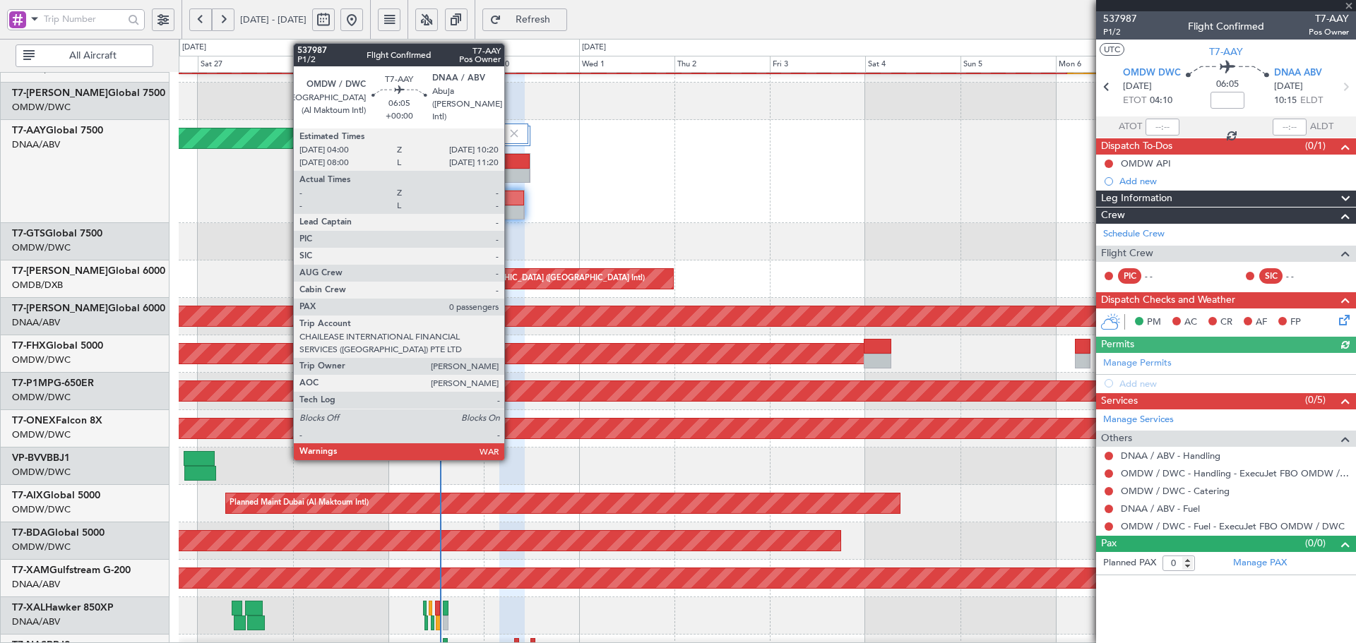
click at [511, 204] on div at bounding box center [512, 198] width 24 height 15
click at [511, 203] on div at bounding box center [512, 198] width 24 height 15
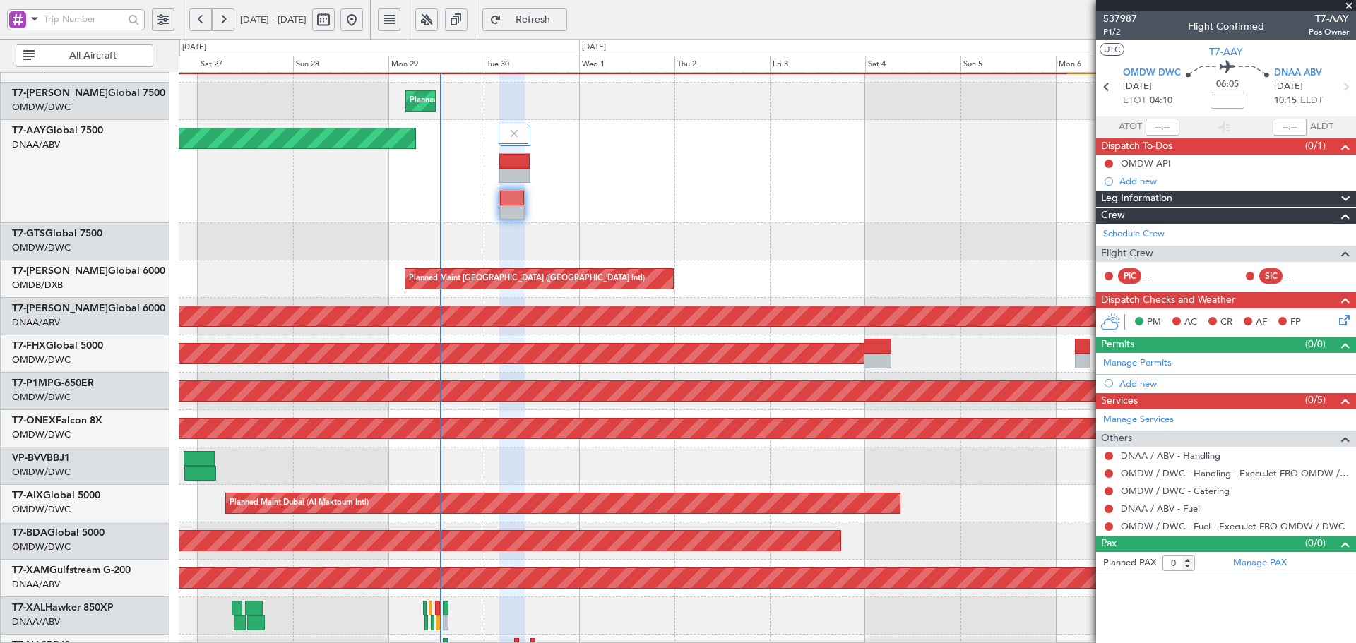
click at [562, 15] on span "Refresh" at bounding box center [533, 20] width 58 height 10
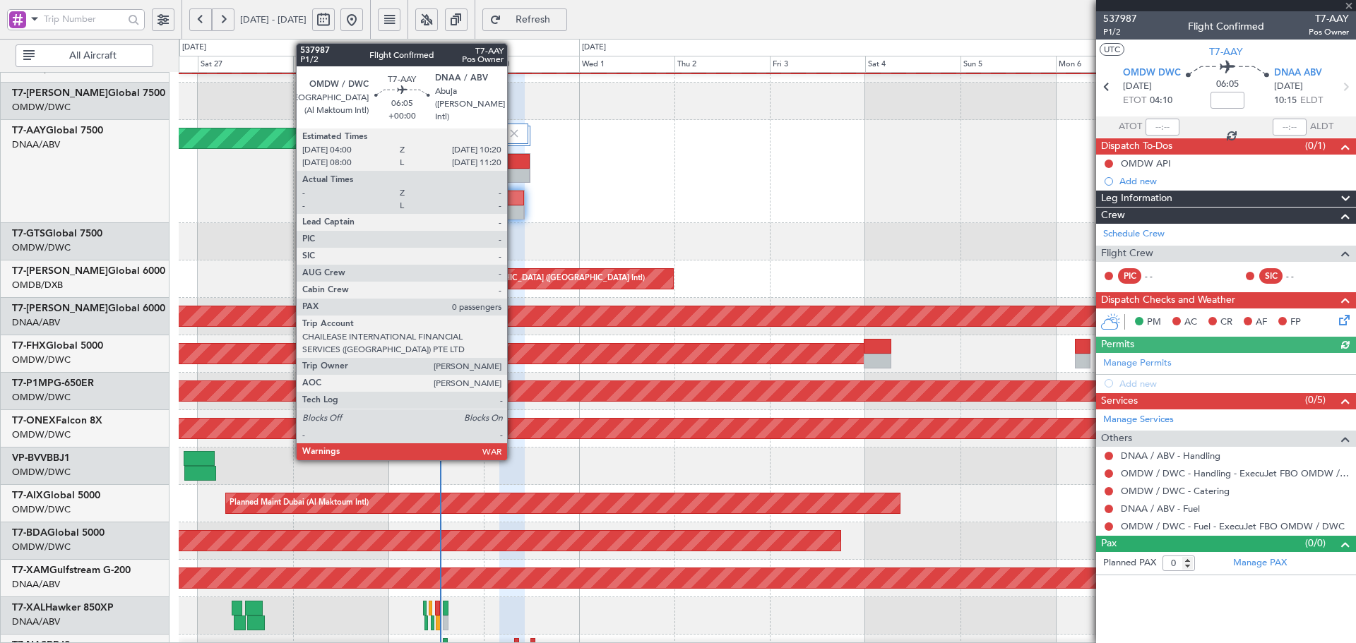
click at [513, 207] on div at bounding box center [512, 213] width 24 height 15
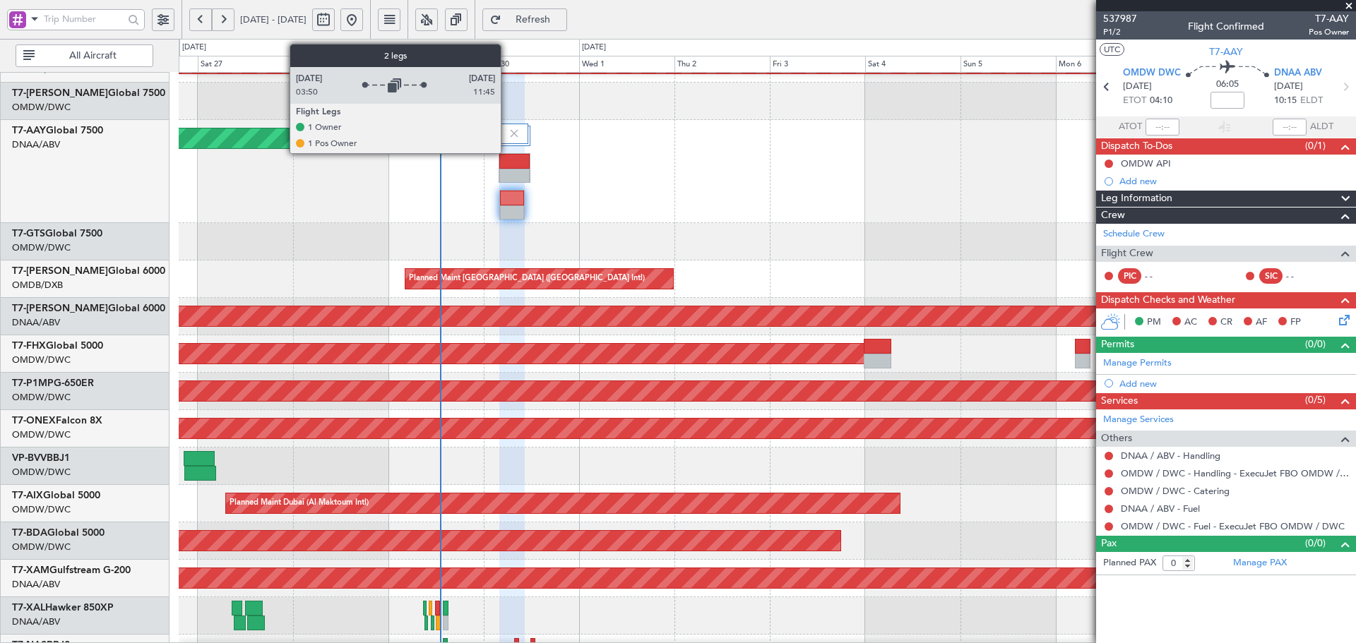
click at [507, 152] on div at bounding box center [515, 139] width 32 height 30
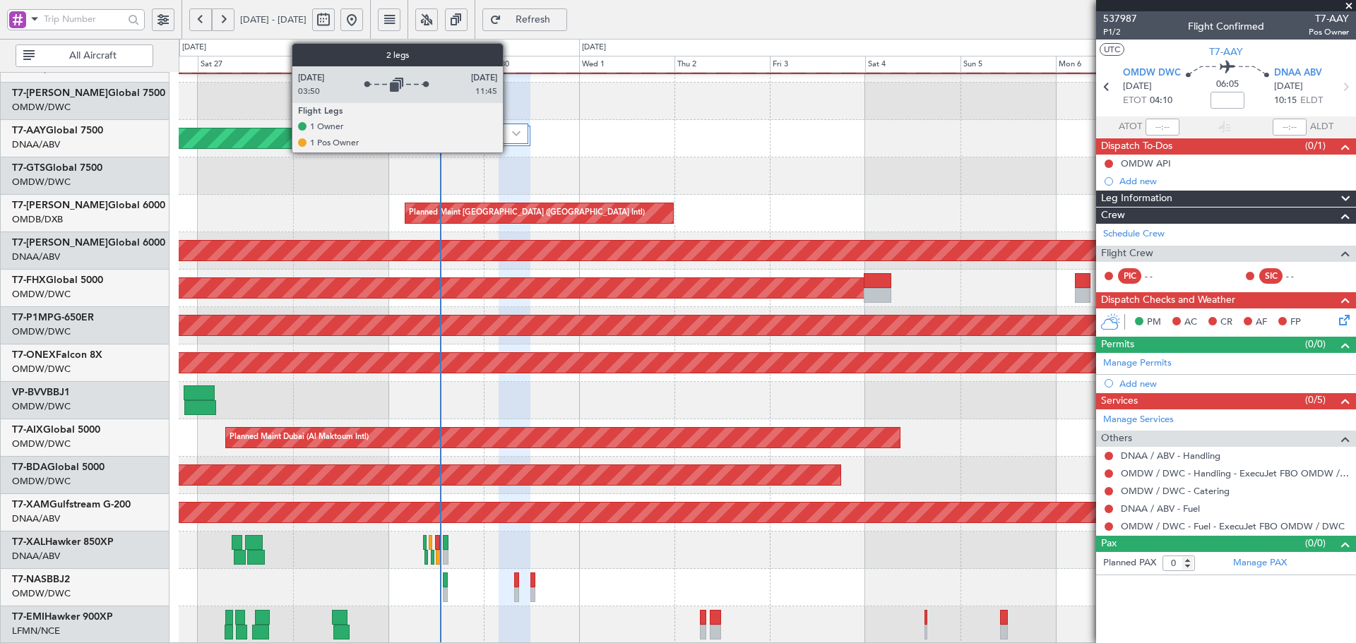
click at [509, 138] on div at bounding box center [514, 134] width 30 height 20
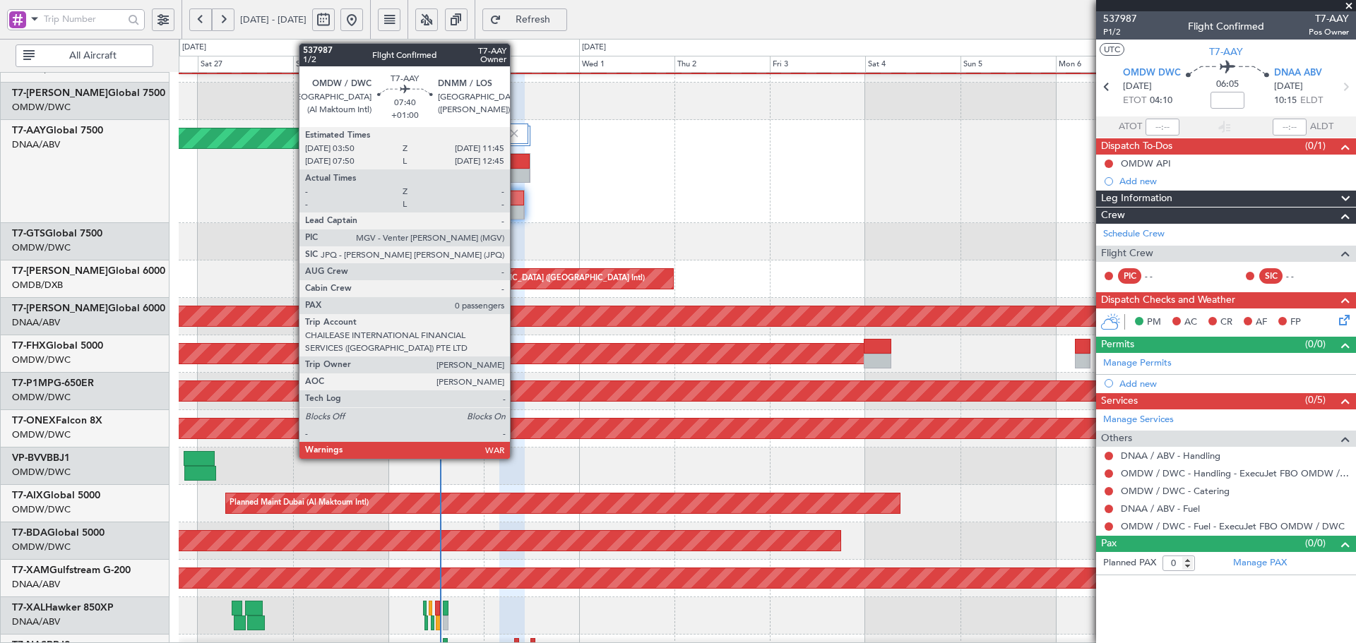
click at [516, 165] on div at bounding box center [514, 161] width 30 height 15
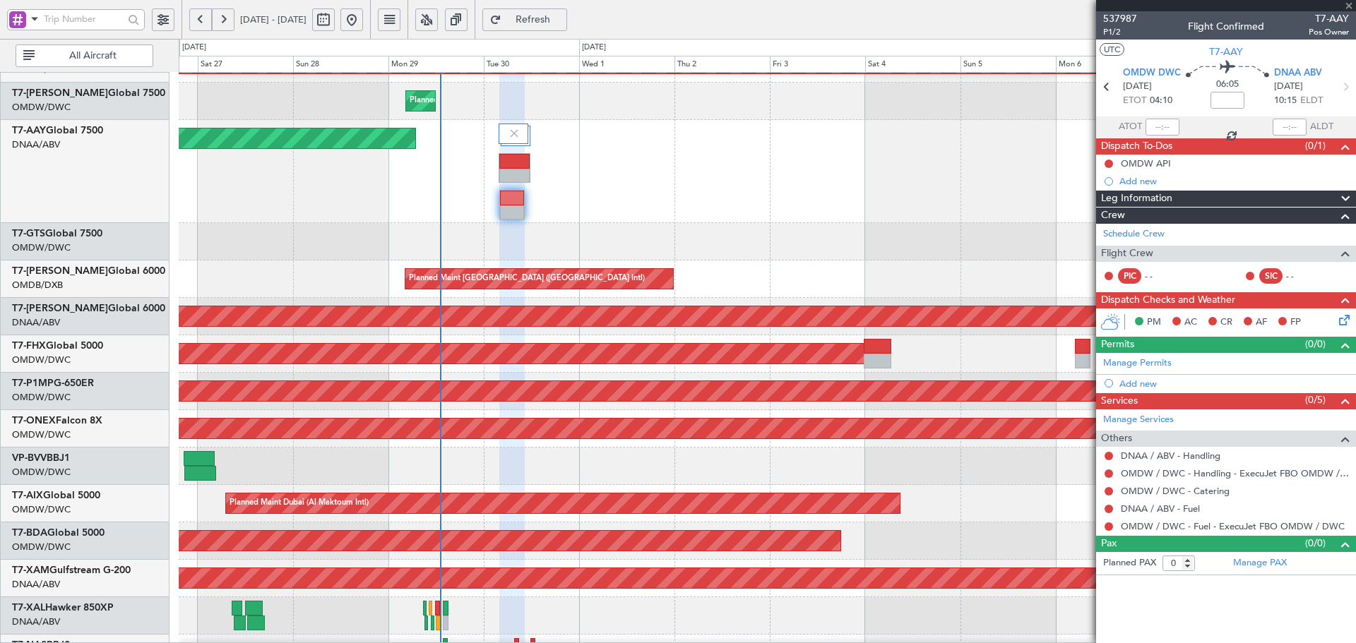
type input "+01:00"
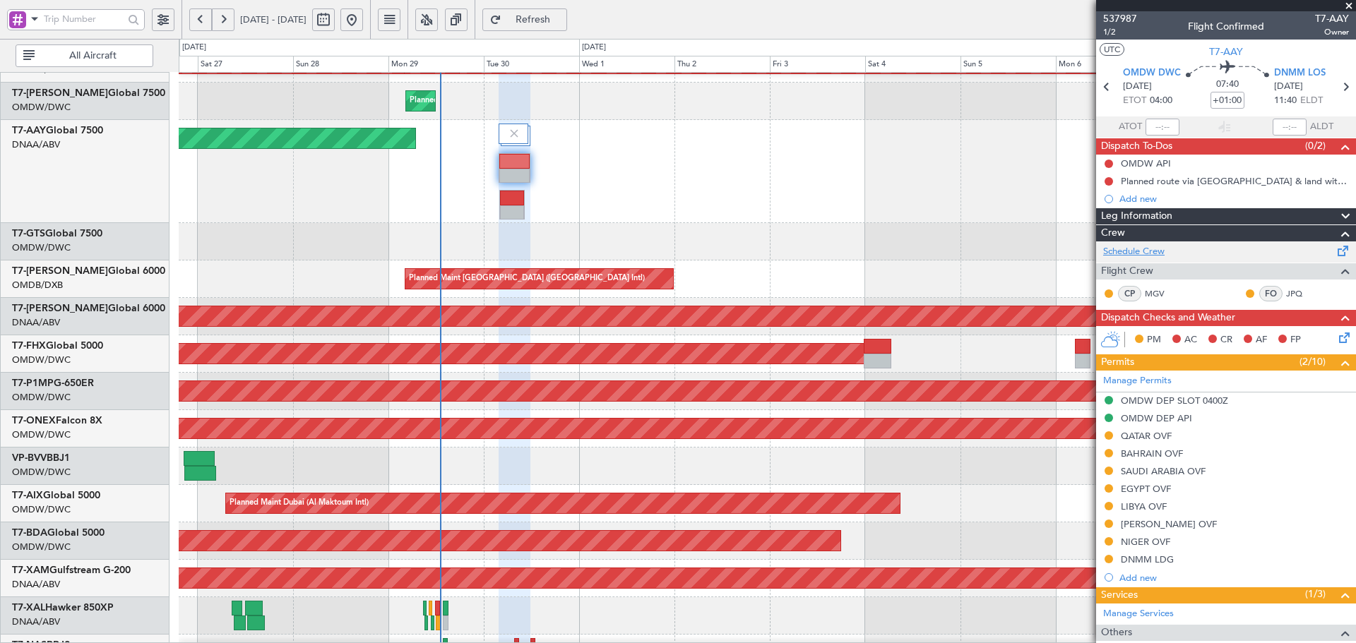
click at [1159, 252] on link "Schedule Crew" at bounding box center [1133, 252] width 61 height 14
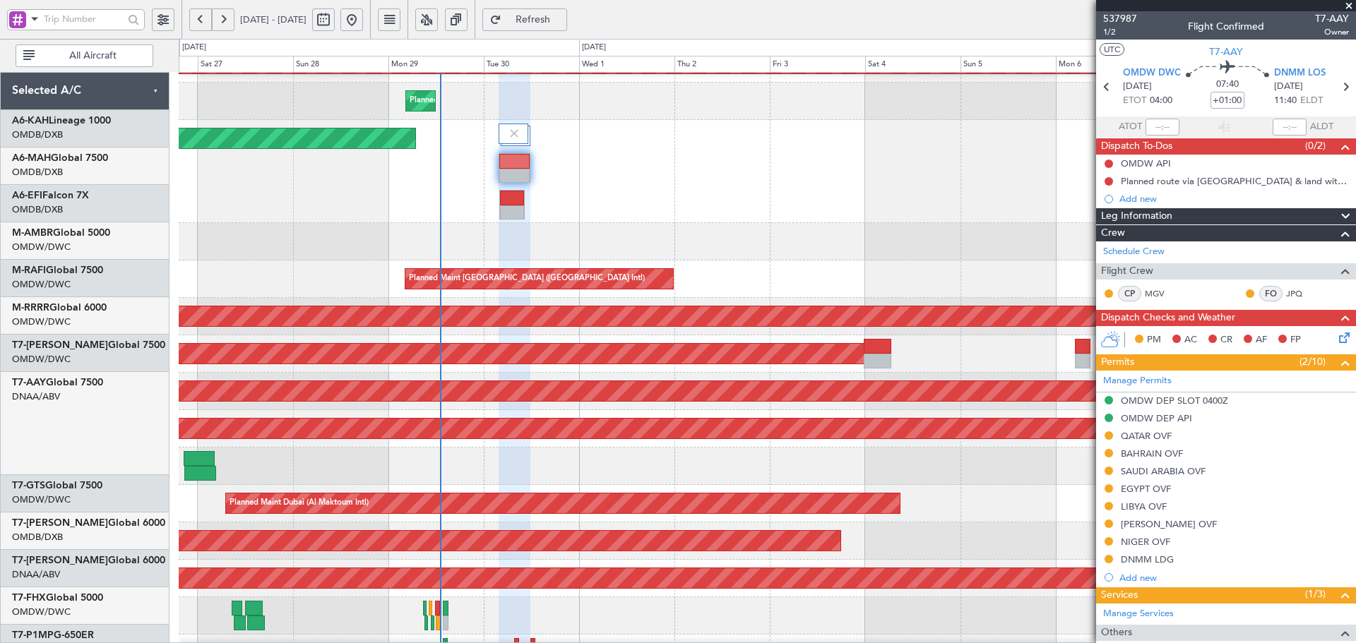
scroll to position [252, 0]
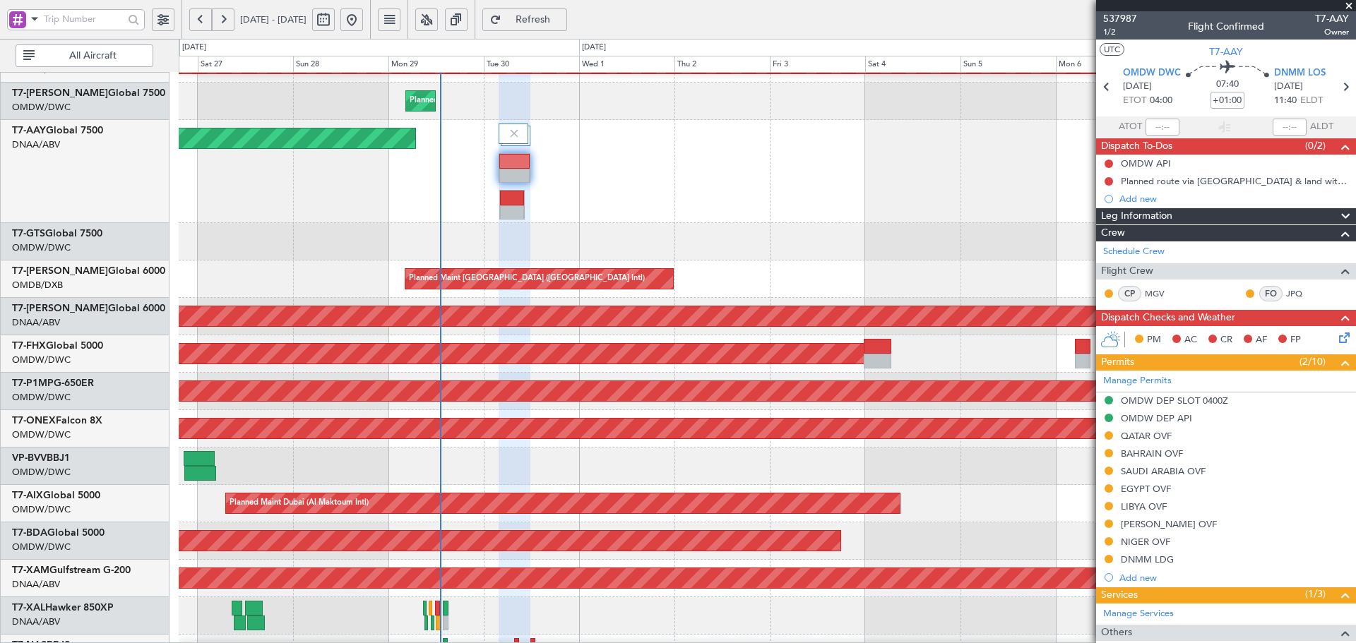
click at [553, 23] on span "Refresh" at bounding box center [533, 20] width 58 height 10
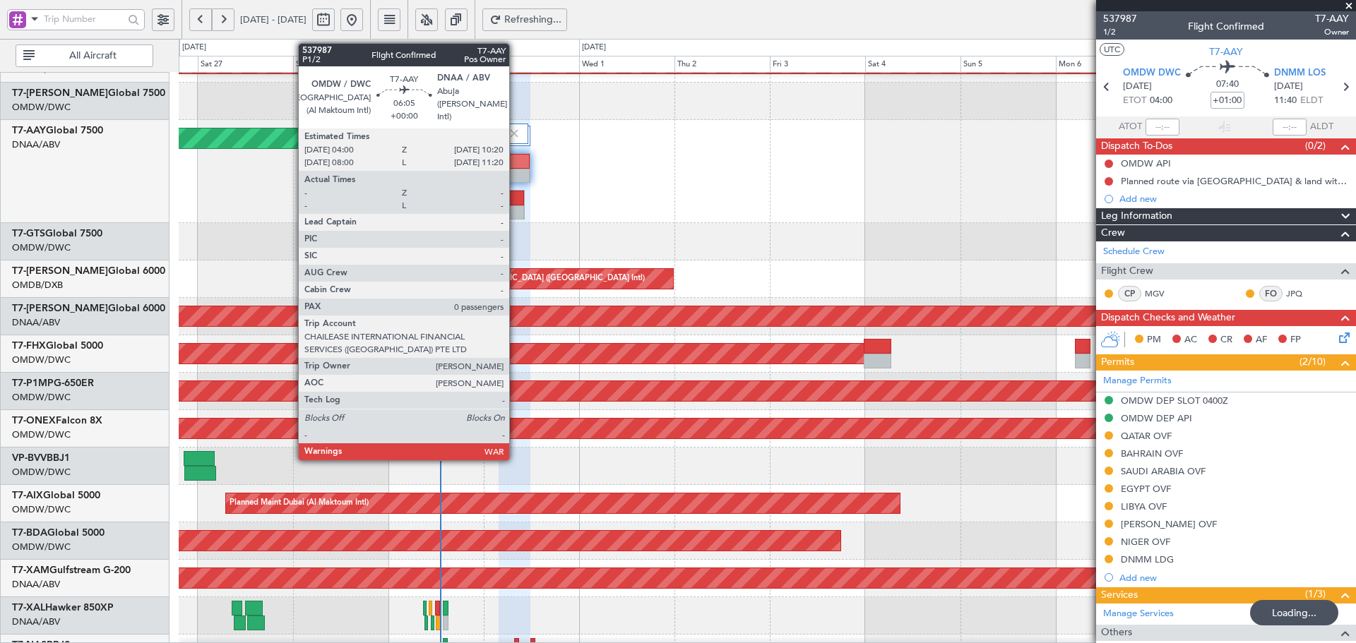
click at [516, 198] on div at bounding box center [512, 198] width 24 height 15
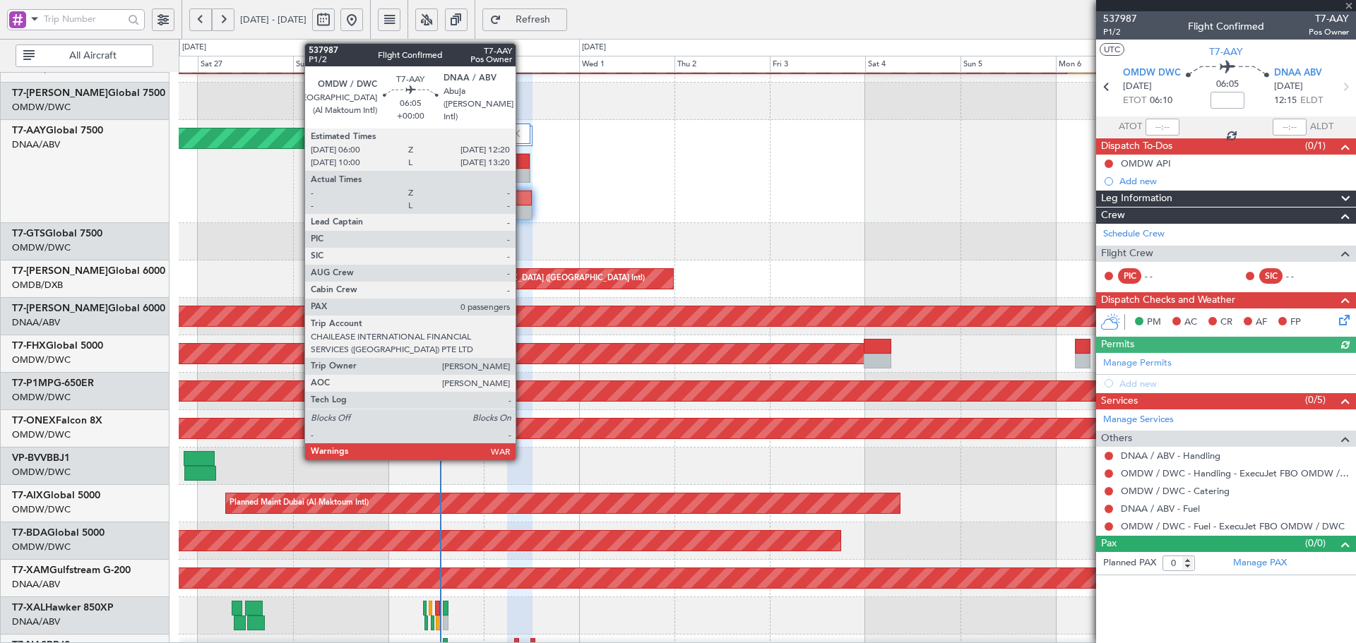
click at [522, 200] on div at bounding box center [520, 198] width 24 height 15
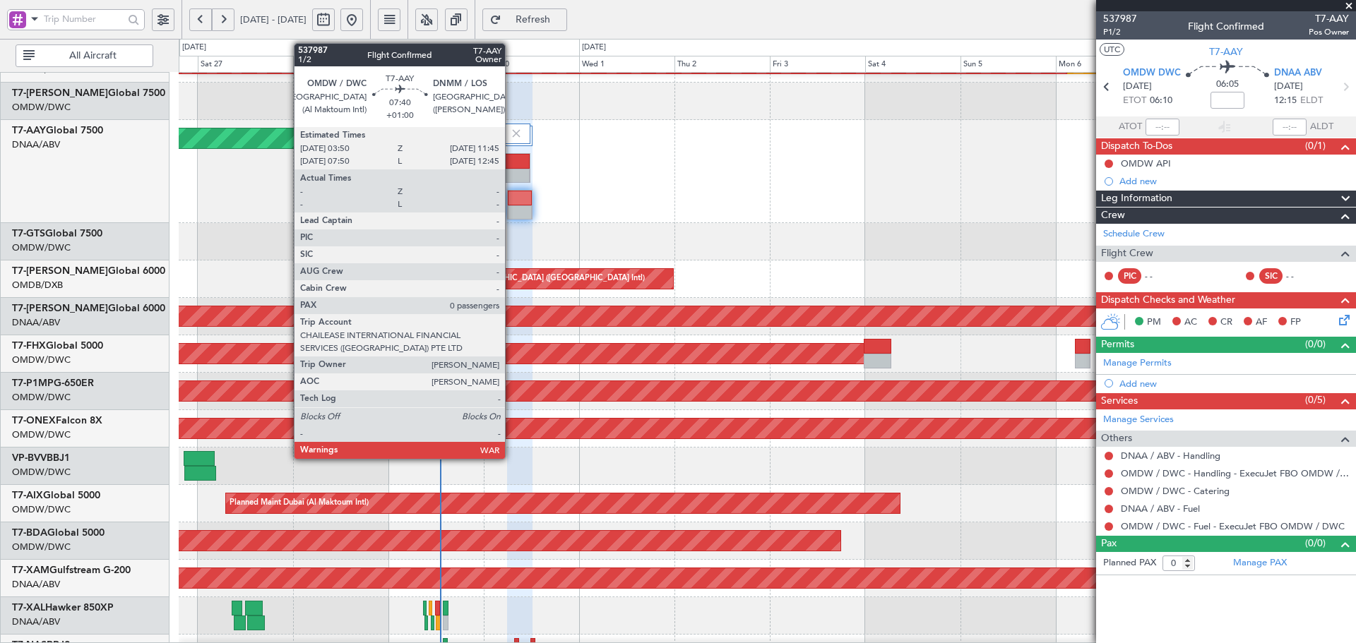
click at [511, 163] on div at bounding box center [514, 161] width 30 height 15
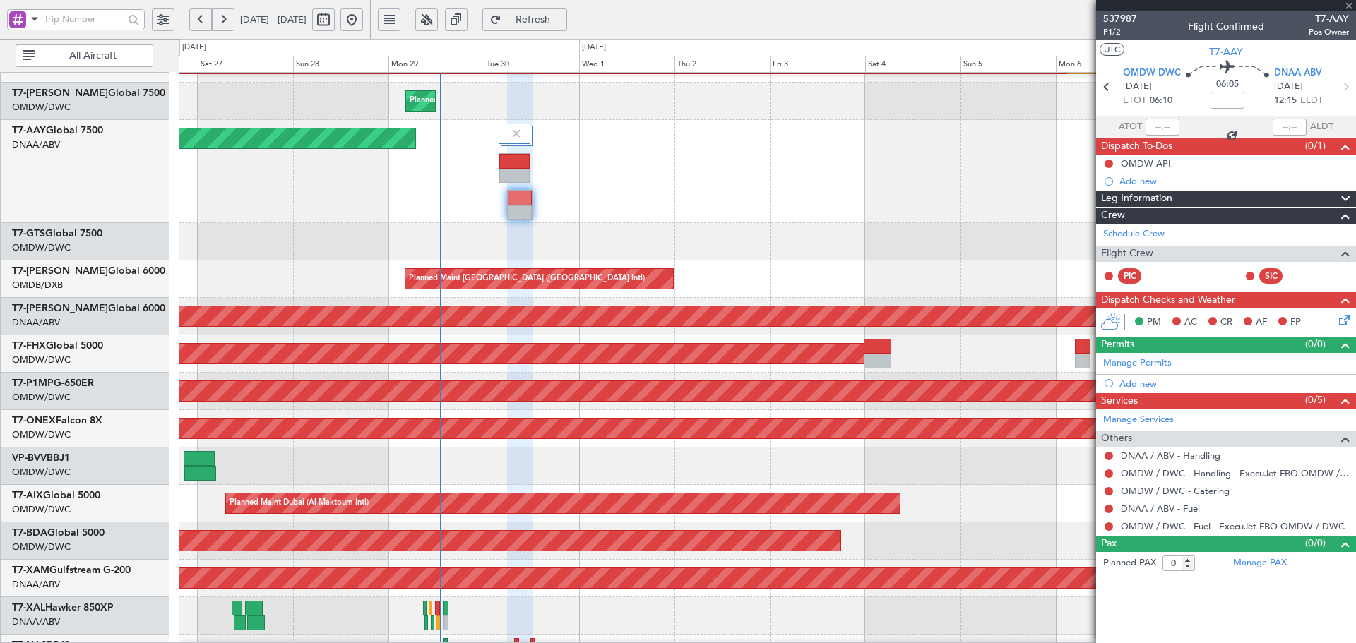
click at [511, 163] on div at bounding box center [514, 161] width 30 height 15
type input "+01:00"
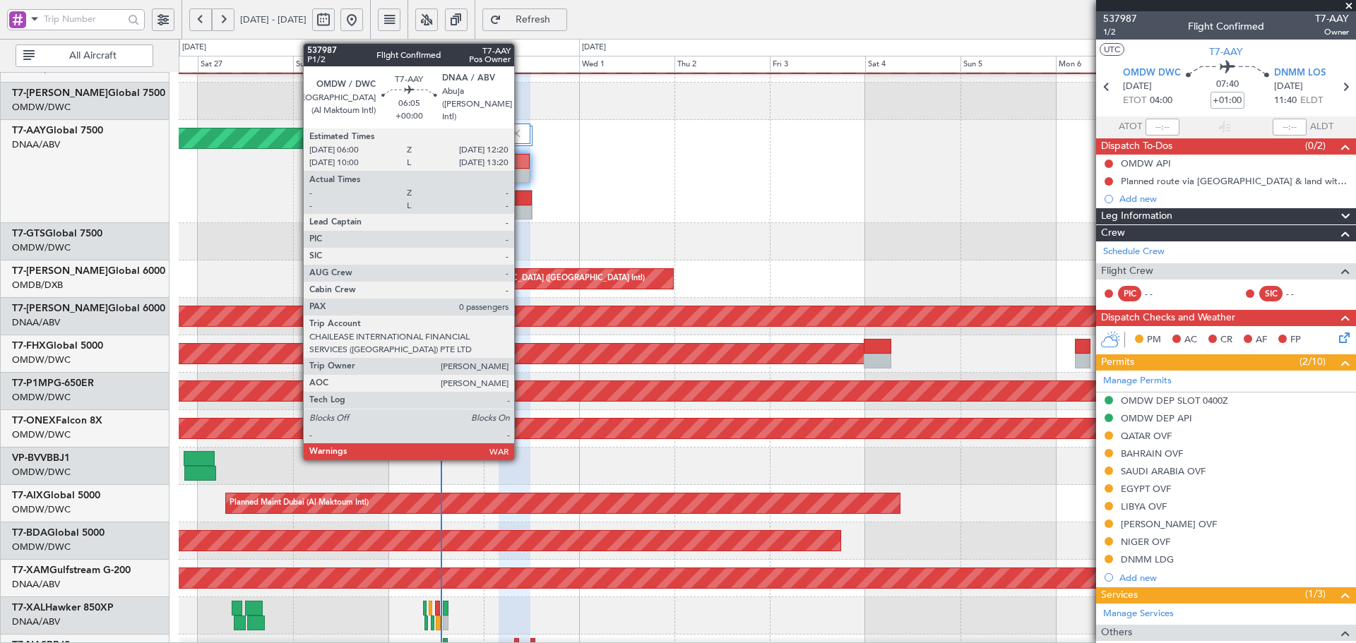
click at [521, 198] on div at bounding box center [520, 198] width 24 height 15
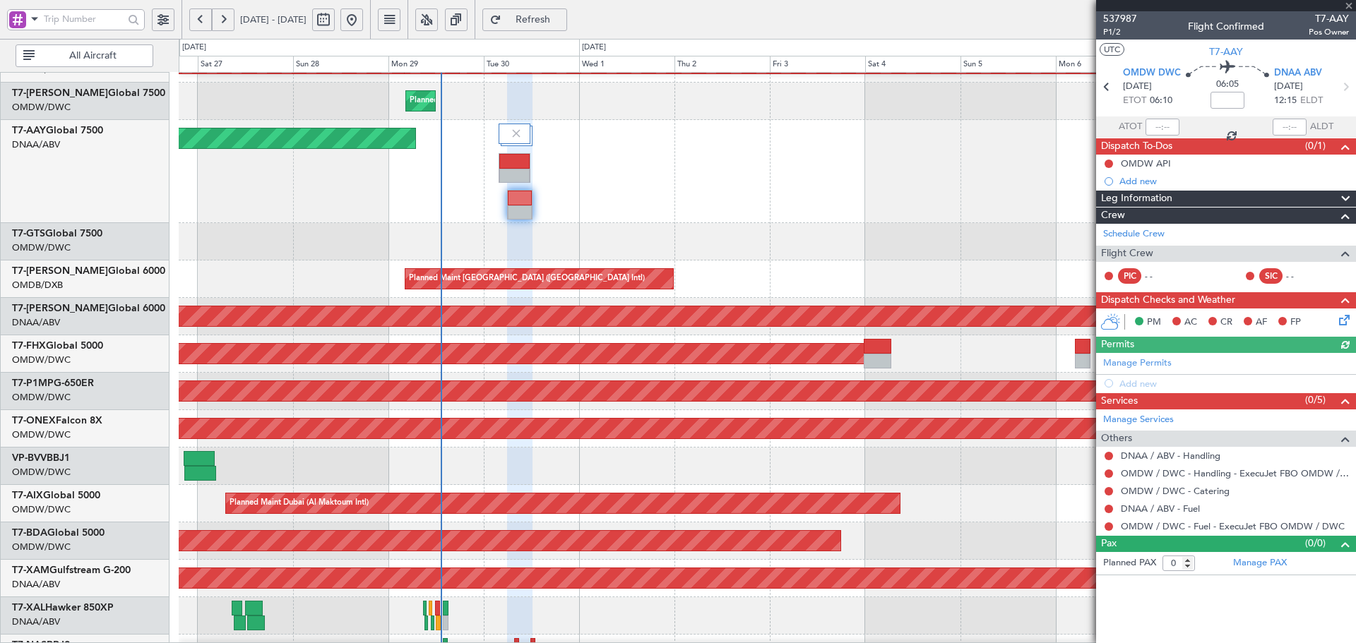
click at [1142, 358] on div "Manage Permits Add new" at bounding box center [1226, 373] width 260 height 40
click at [1156, 364] on link "Manage Permits" at bounding box center [1137, 364] width 69 height 14
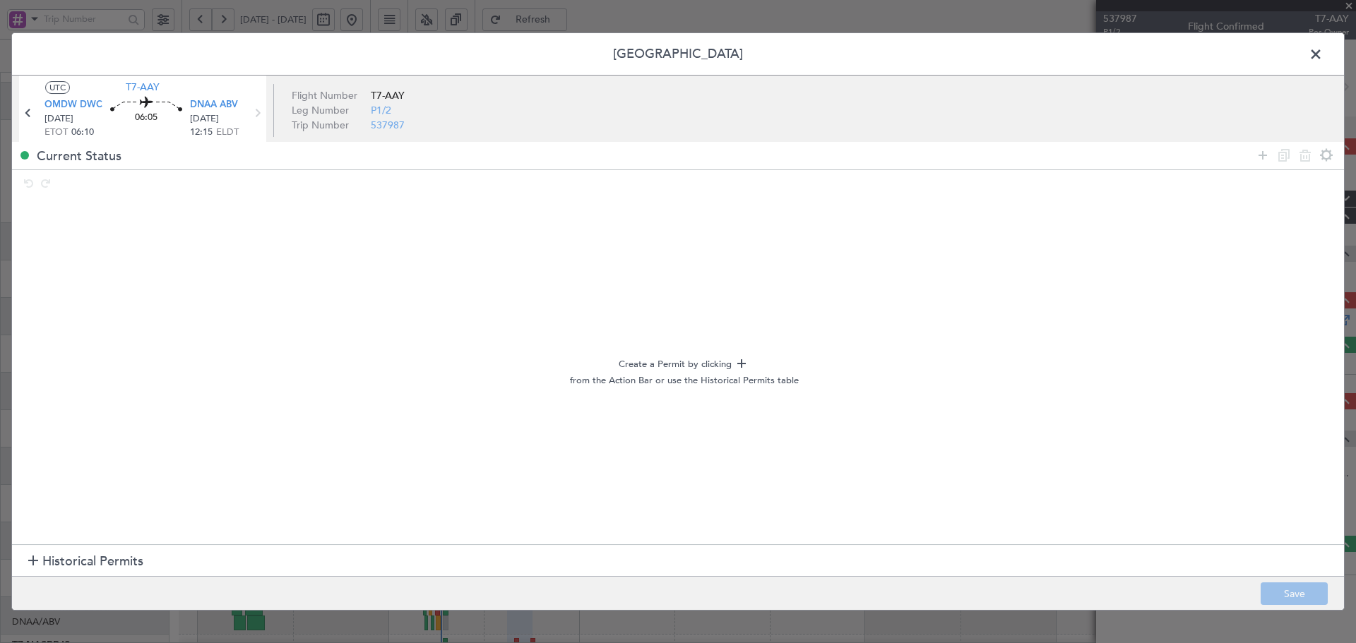
click at [112, 565] on span "Historical Permits" at bounding box center [92, 561] width 101 height 19
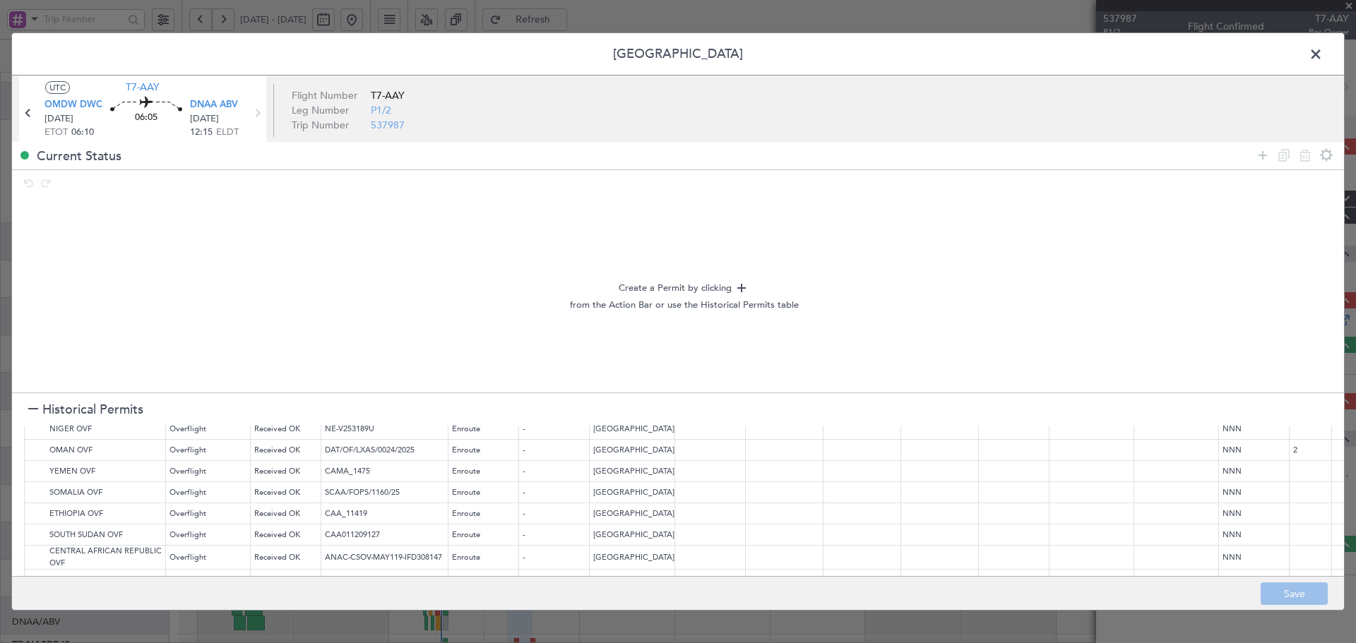
scroll to position [259, 0]
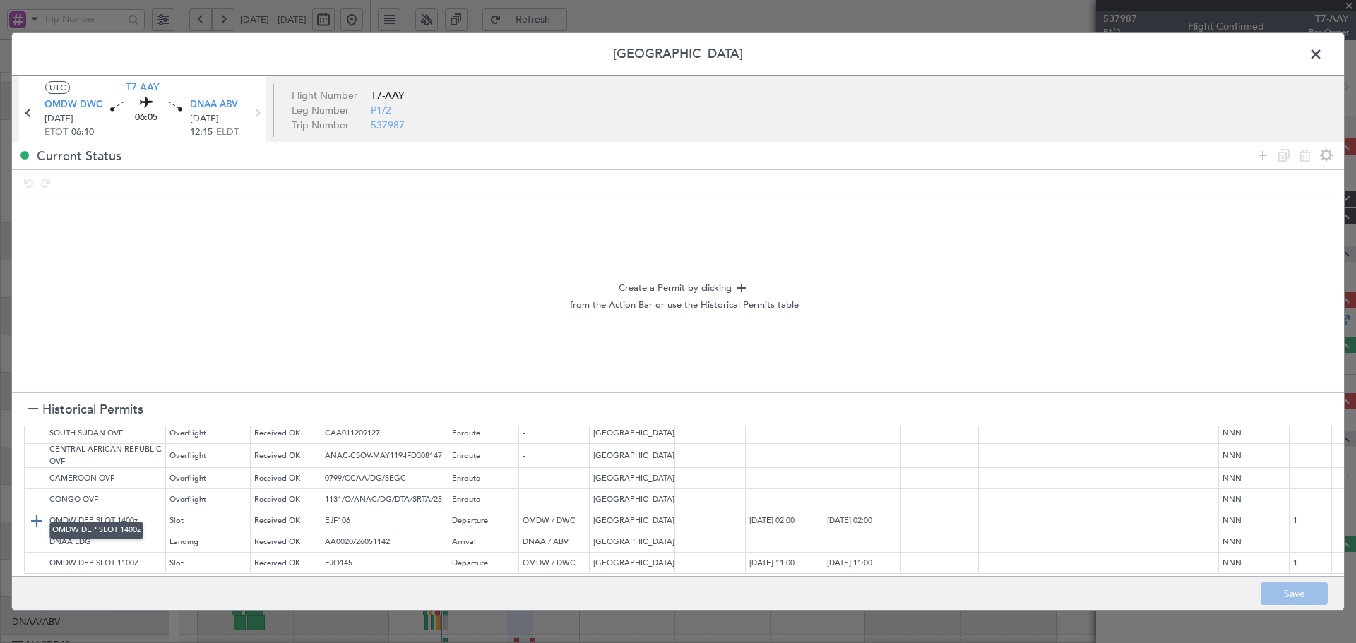
click at [32, 513] on img at bounding box center [36, 521] width 17 height 17
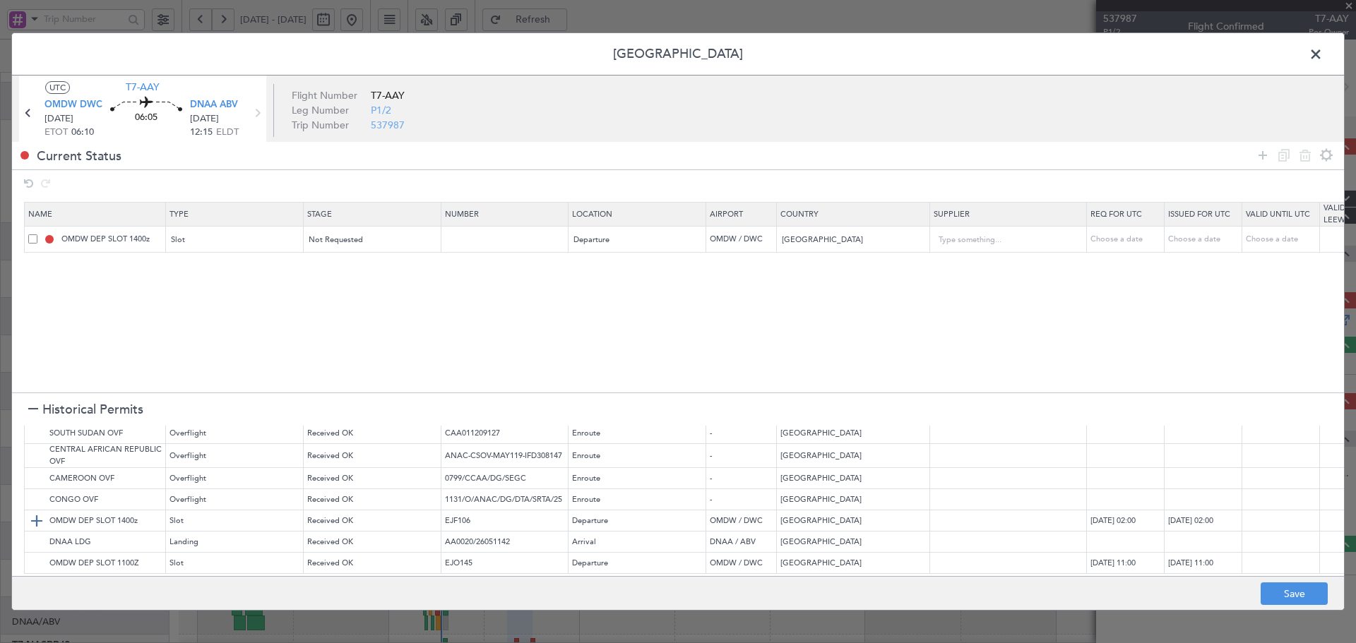
scroll to position [254, 0]
click at [34, 555] on img at bounding box center [36, 563] width 17 height 17
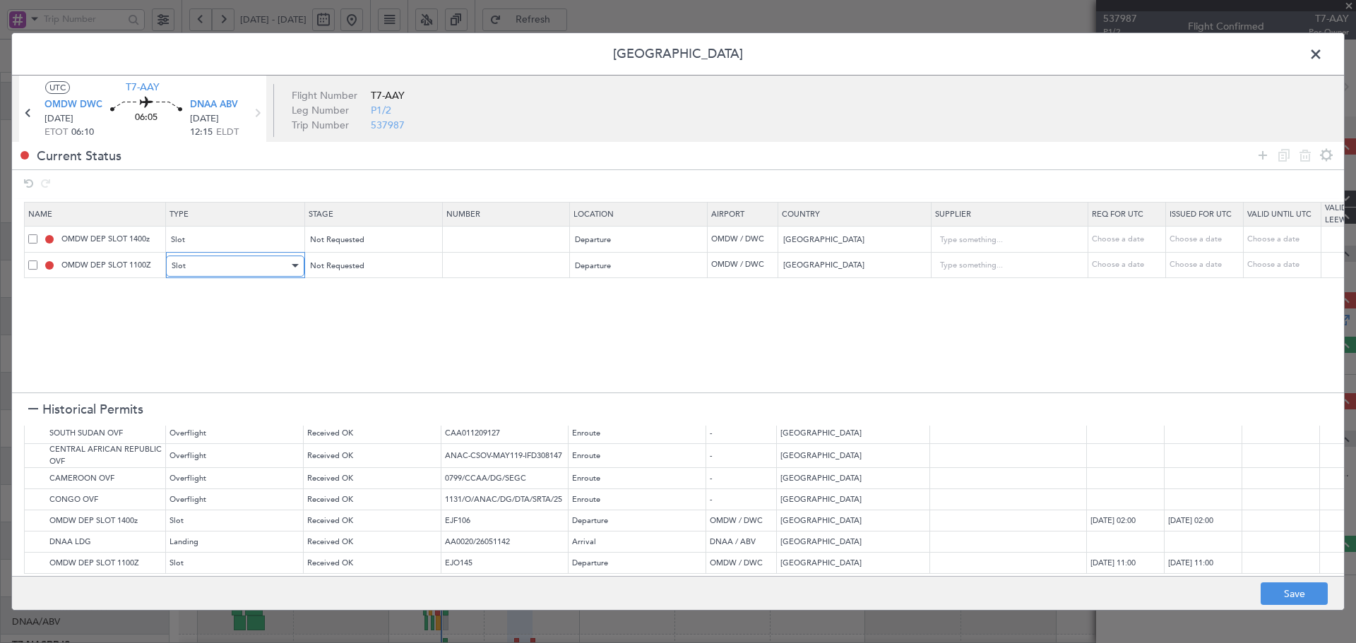
click at [225, 271] on div "Slot" at bounding box center [230, 266] width 117 height 21
click at [182, 342] on span "API" at bounding box center [235, 338] width 126 height 21
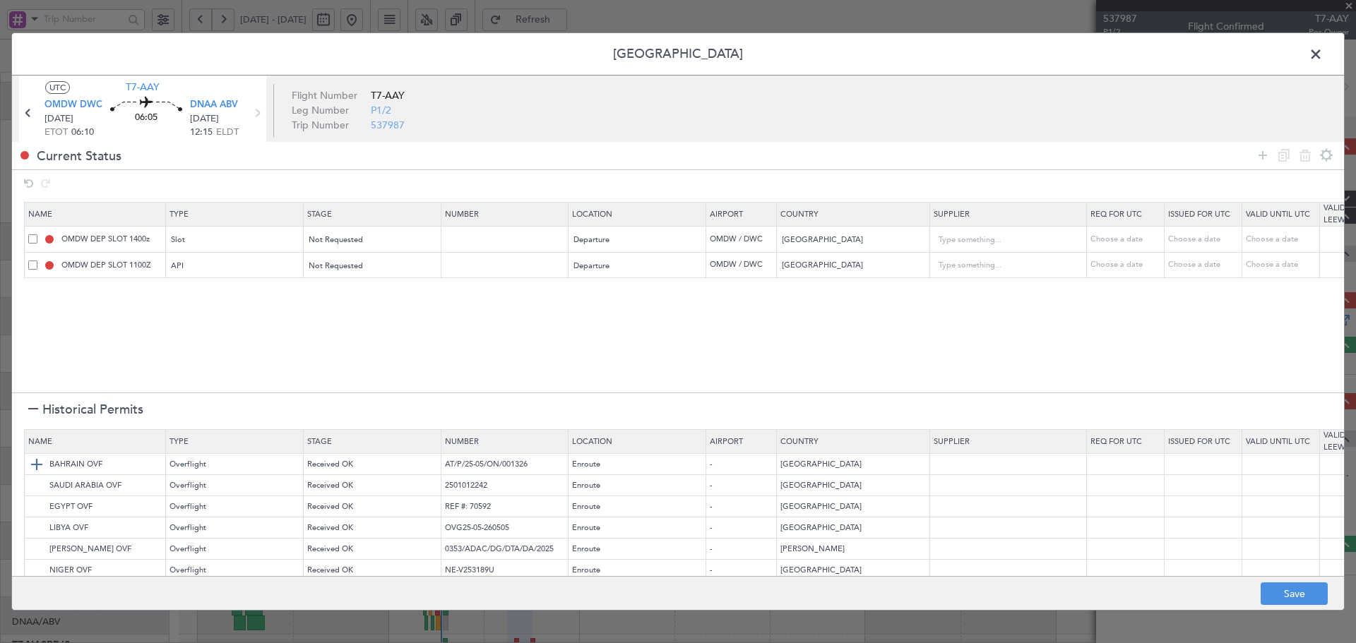
click at [35, 461] on img at bounding box center [36, 464] width 17 height 17
click at [34, 486] on img at bounding box center [36, 485] width 17 height 17
click at [32, 506] on img at bounding box center [36, 507] width 17 height 17
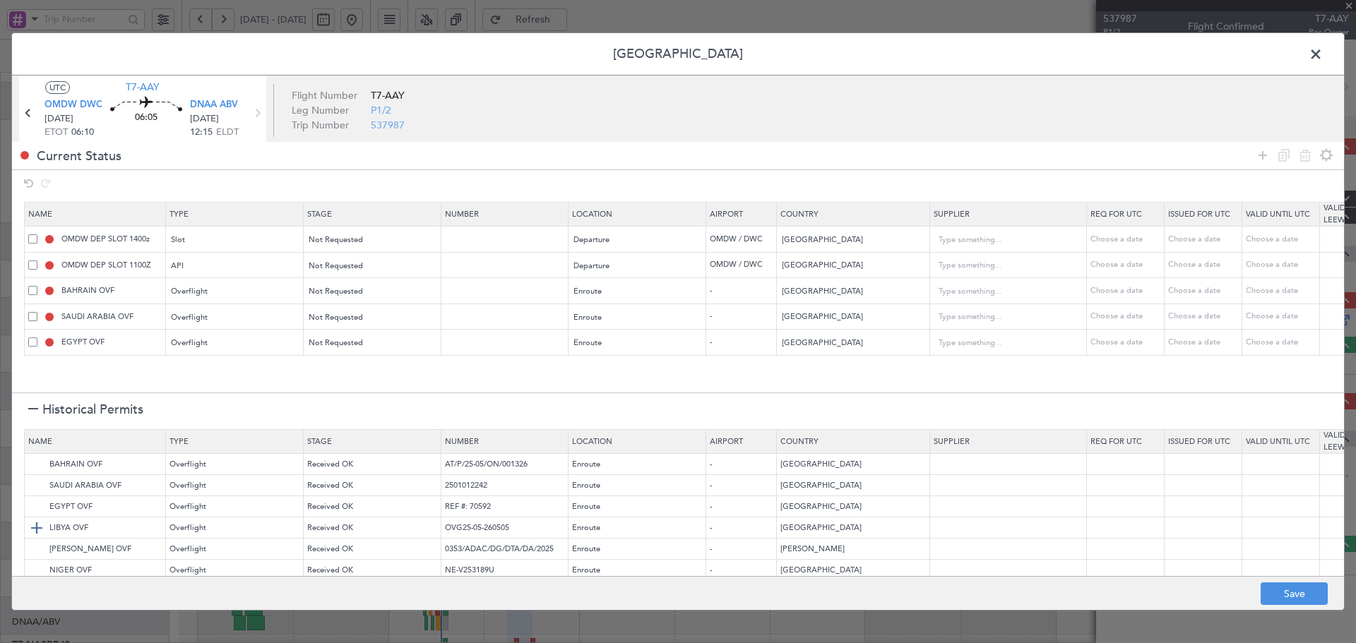
click at [33, 524] on img at bounding box center [36, 528] width 17 height 17
click at [31, 552] on img at bounding box center [36, 549] width 17 height 17
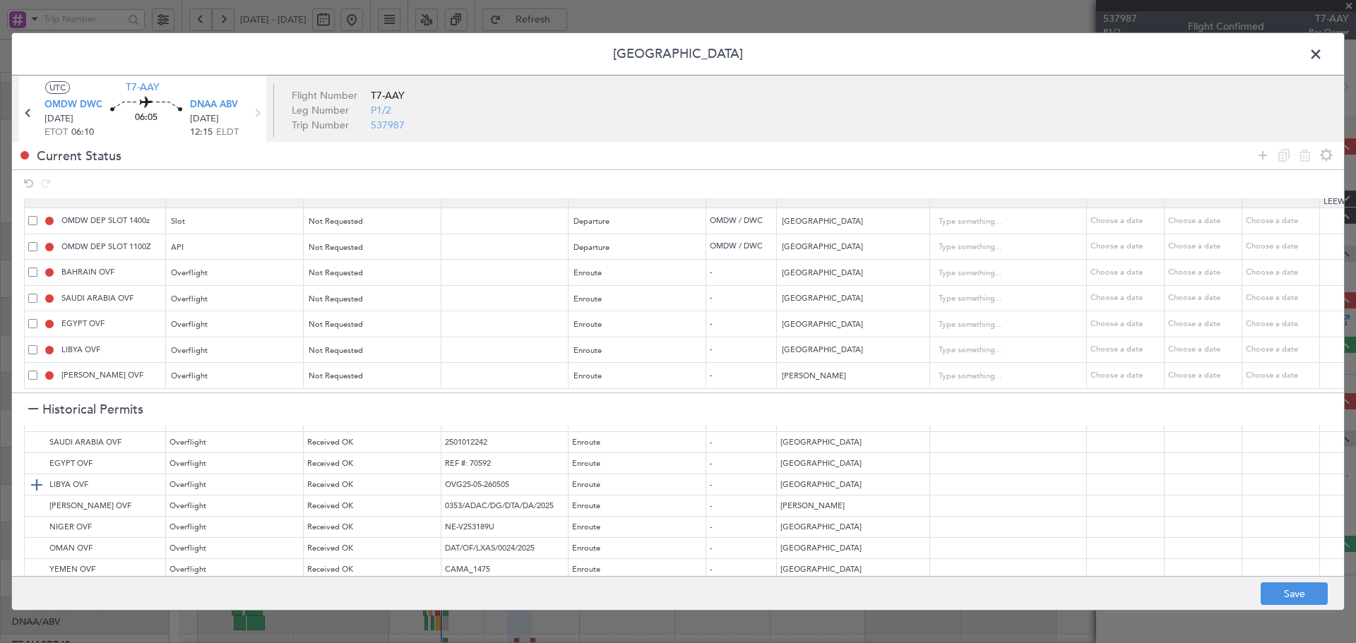
scroll to position [94, 0]
click at [36, 480] on img at bounding box center [36, 476] width 17 height 17
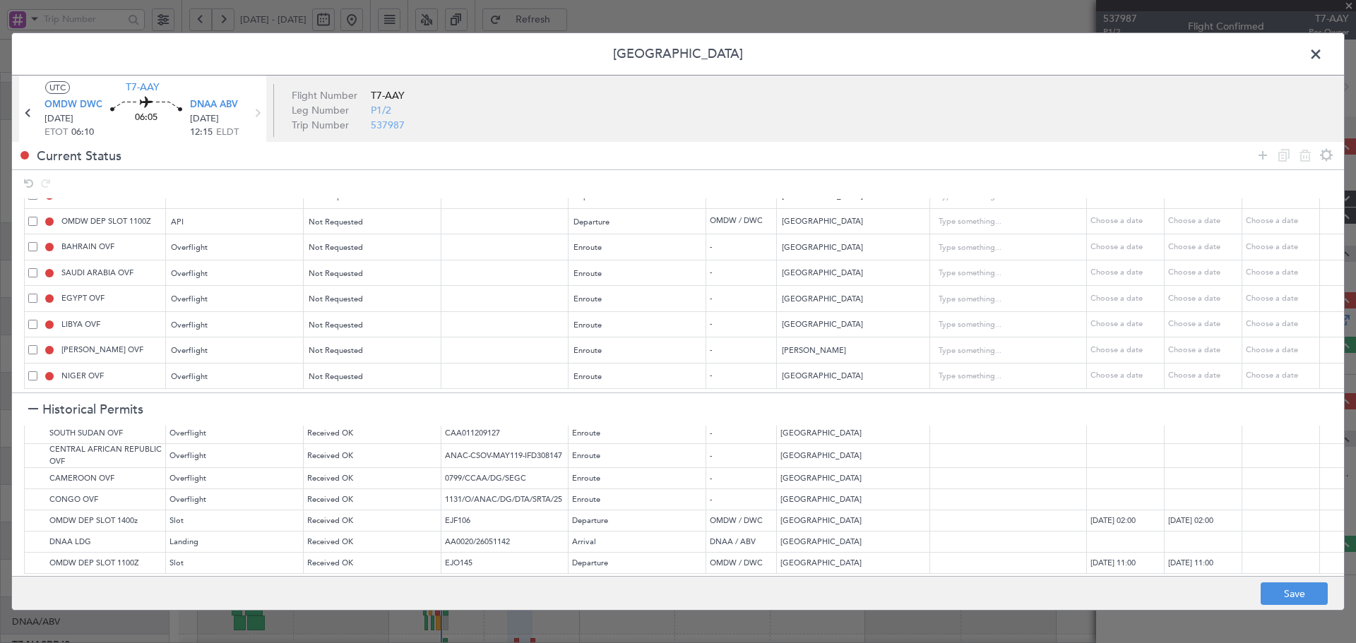
scroll to position [254, 0]
click at [34, 534] on img at bounding box center [36, 542] width 17 height 17
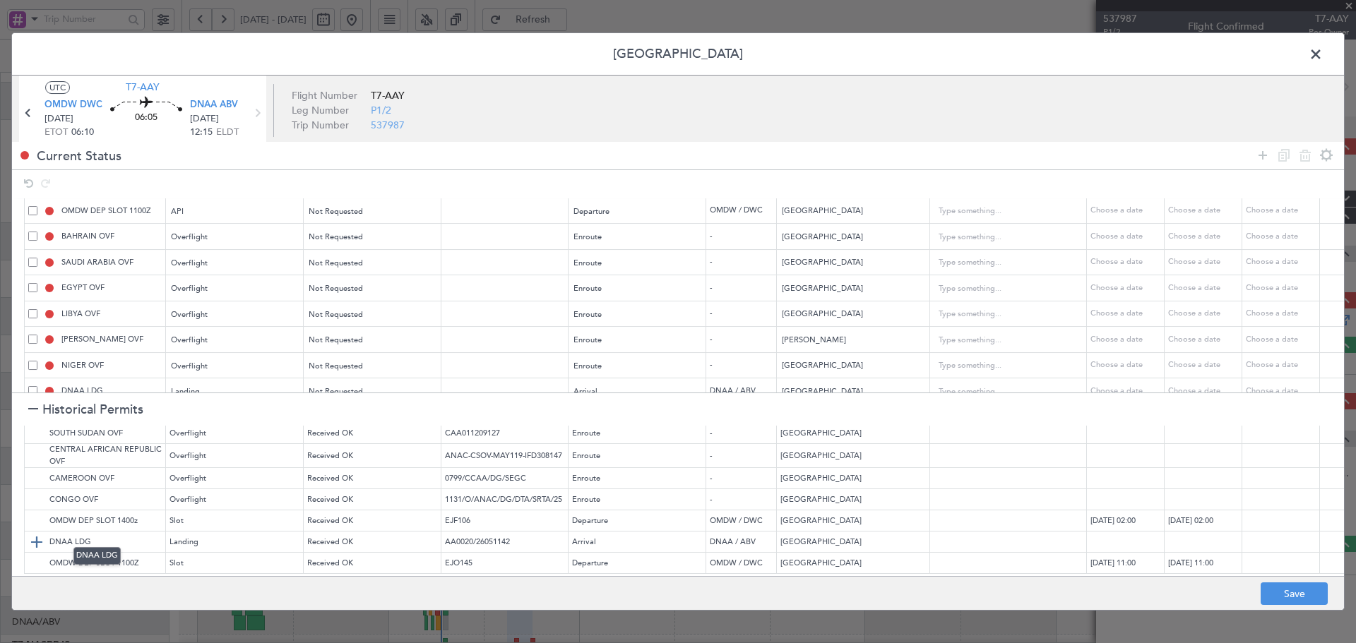
scroll to position [81, 0]
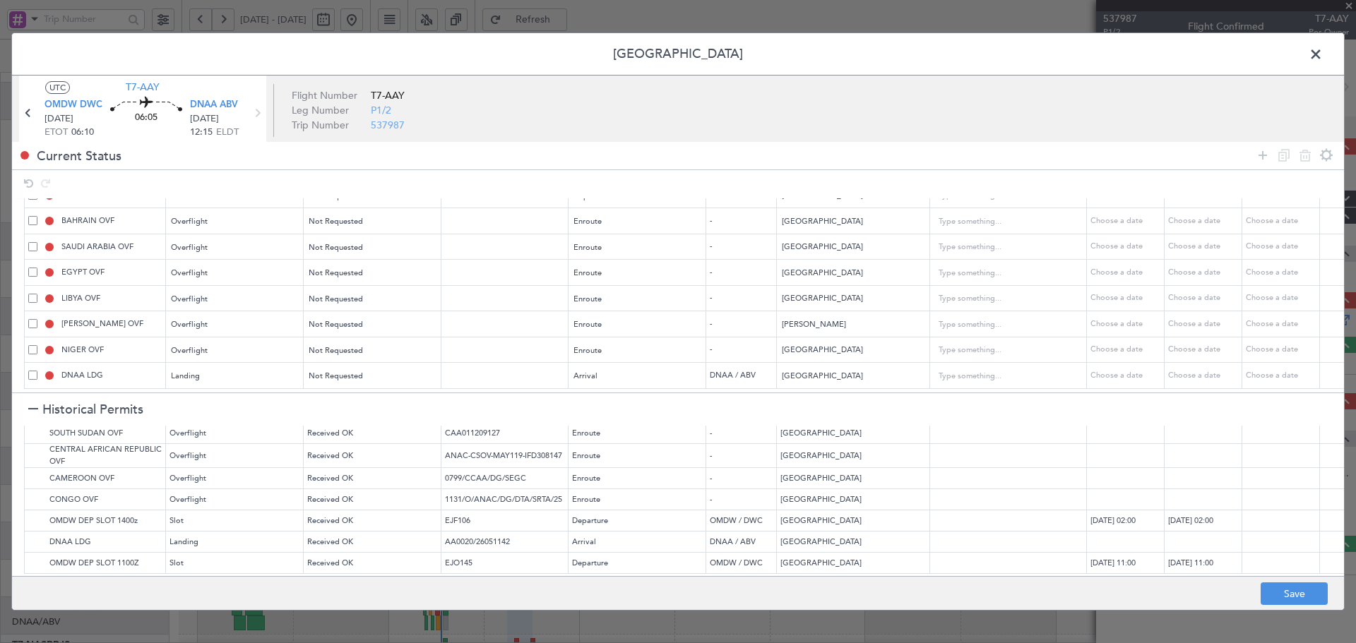
click at [28, 406] on div at bounding box center [33, 410] width 10 height 10
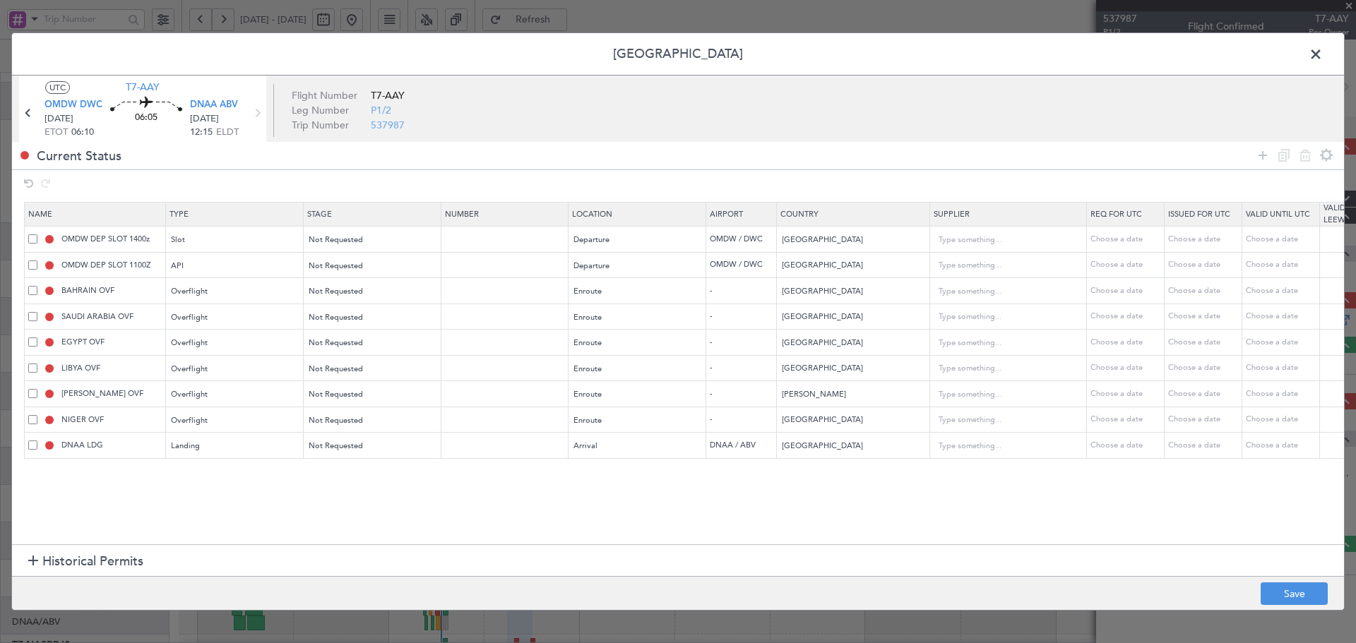
scroll to position [0, 0]
drag, startPoint x: 1276, startPoint y: 592, endPoint x: 1082, endPoint y: 637, distance: 199.4
click at [1276, 591] on button "Save" at bounding box center [1294, 594] width 67 height 23
type input "OMDW DEP SLOT"
type input "NNN"
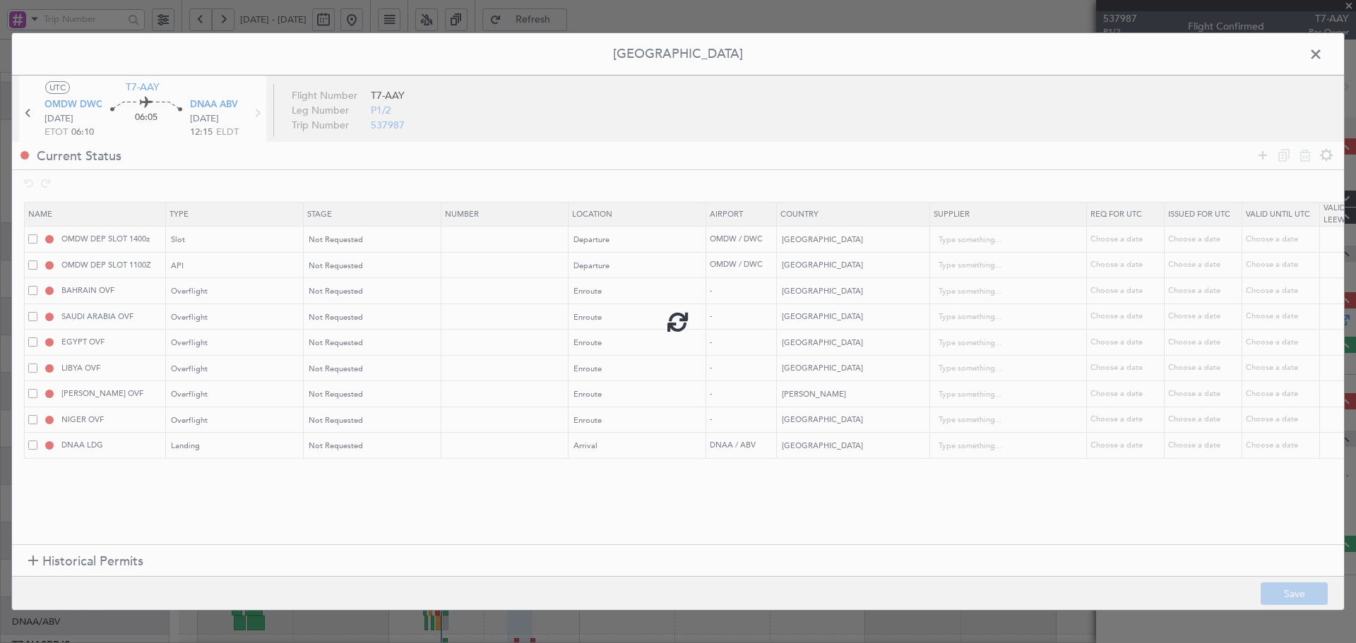
type input "1"
type input "OMDW DEP API"
type input "NNN"
type input "1"
type input "NNN"
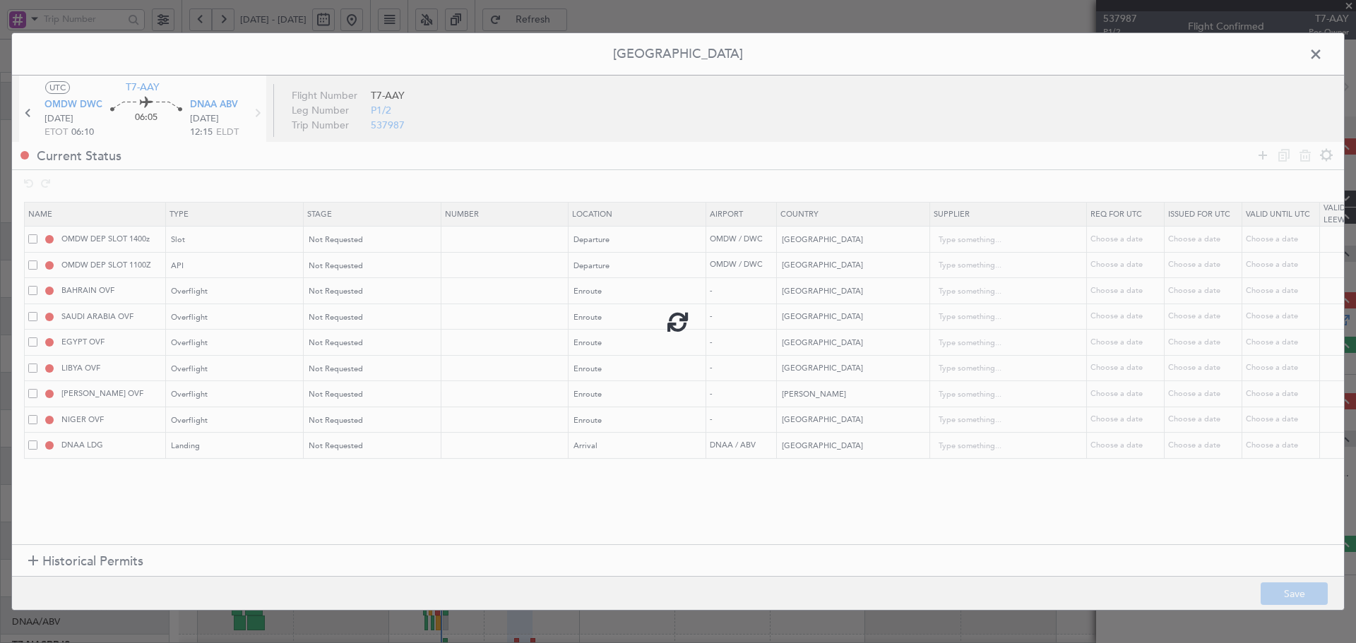
type input "NNN"
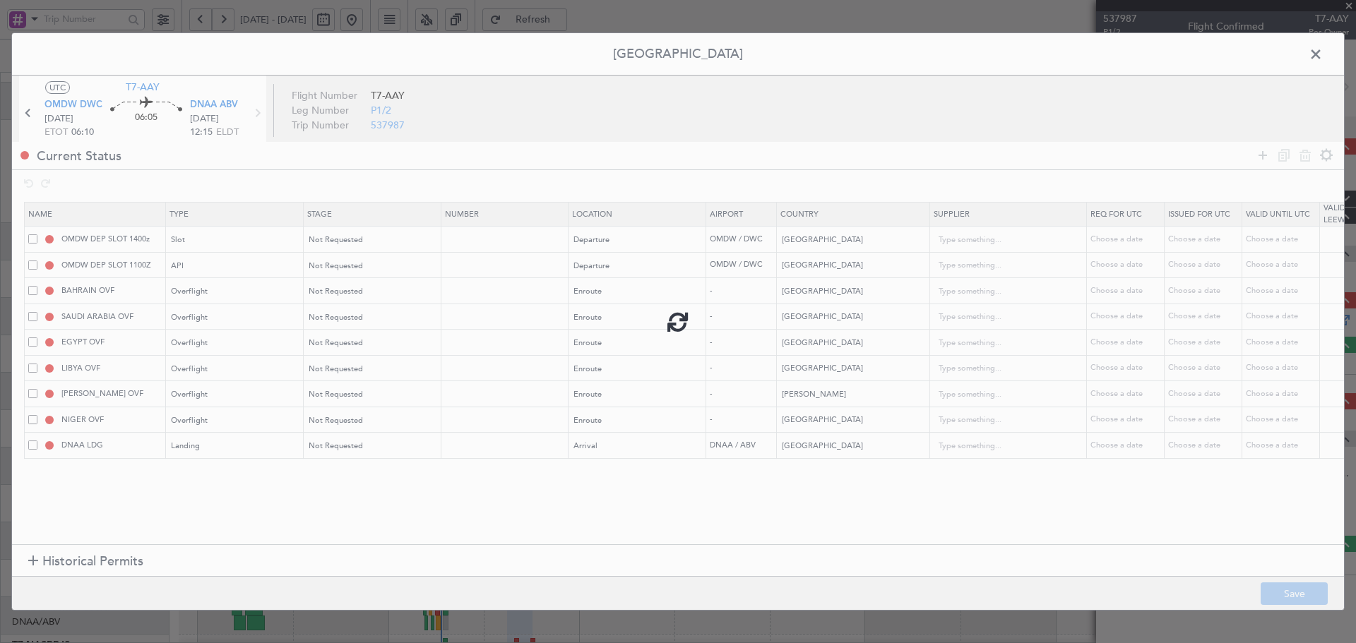
type input "NNN"
drag, startPoint x: 1318, startPoint y: 57, endPoint x: 967, endPoint y: 81, distance: 351.9
click at [1323, 57] on span at bounding box center [1323, 58] width 0 height 28
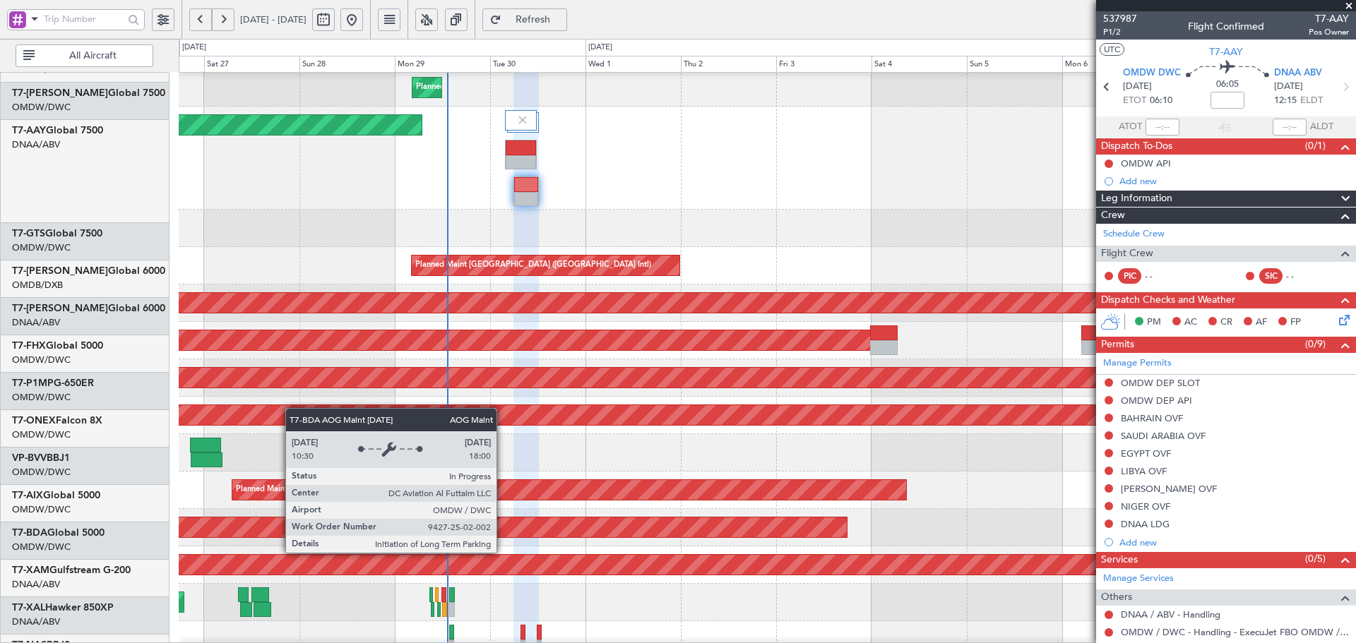
scroll to position [318, 0]
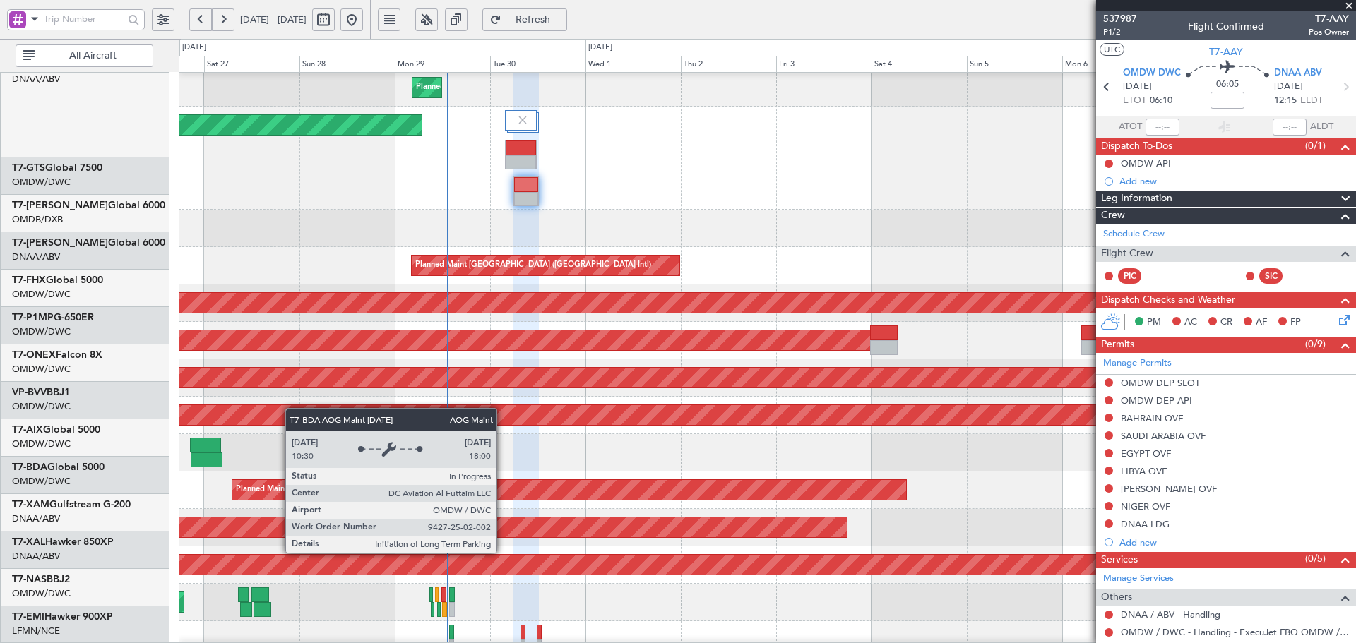
click at [516, 349] on div "Planned Maint Dubai (Al Maktoum Intl) Planned Maint Dubai (Al Maktoum Intl) Pla…" at bounding box center [767, 251] width 1177 height 889
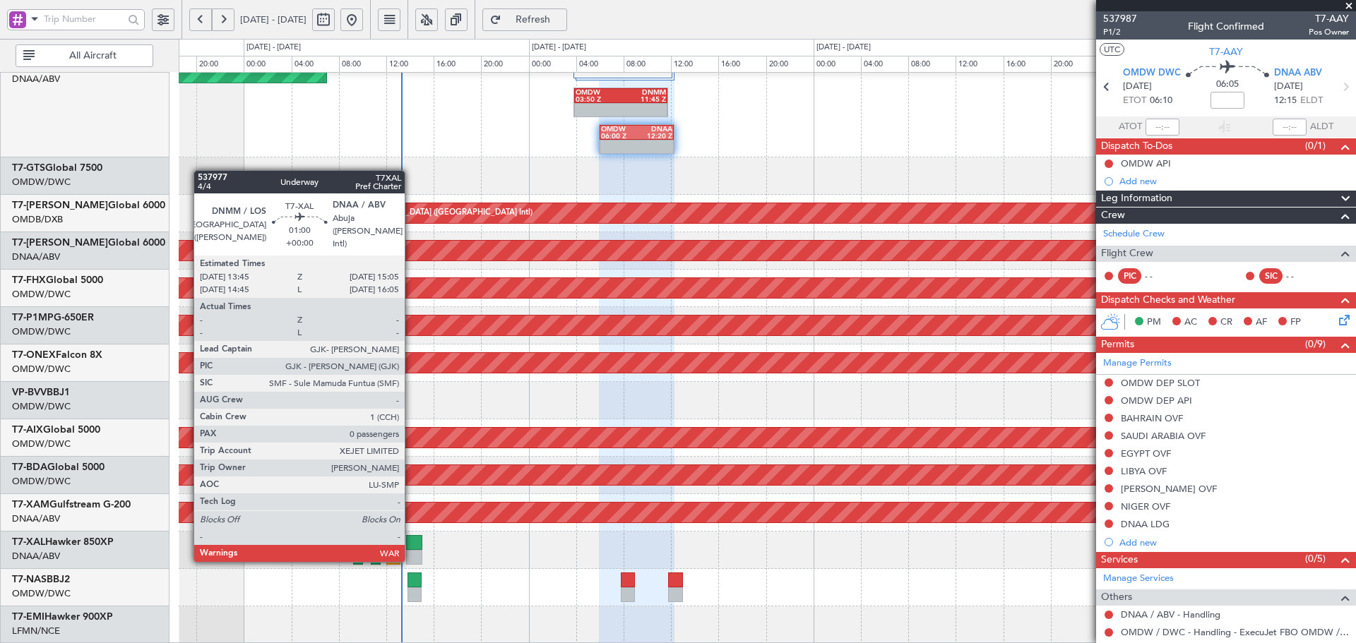
click at [411, 559] on div at bounding box center [414, 557] width 16 height 15
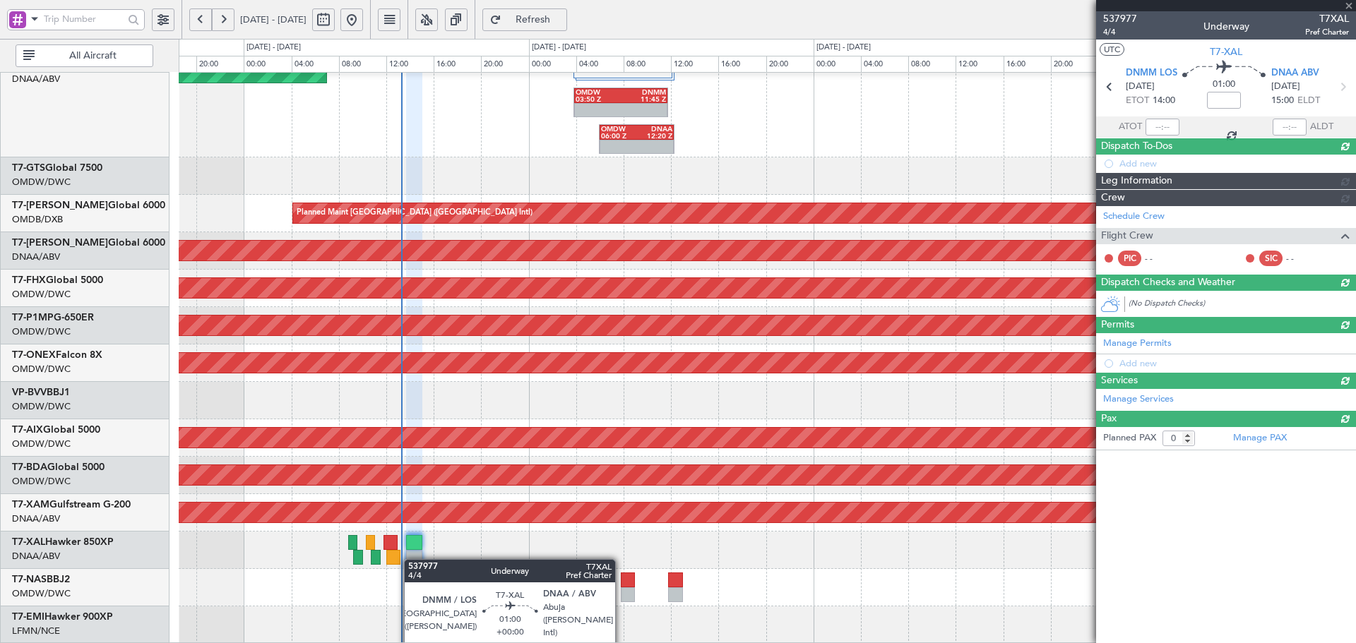
click at [411, 559] on div at bounding box center [414, 557] width 16 height 15
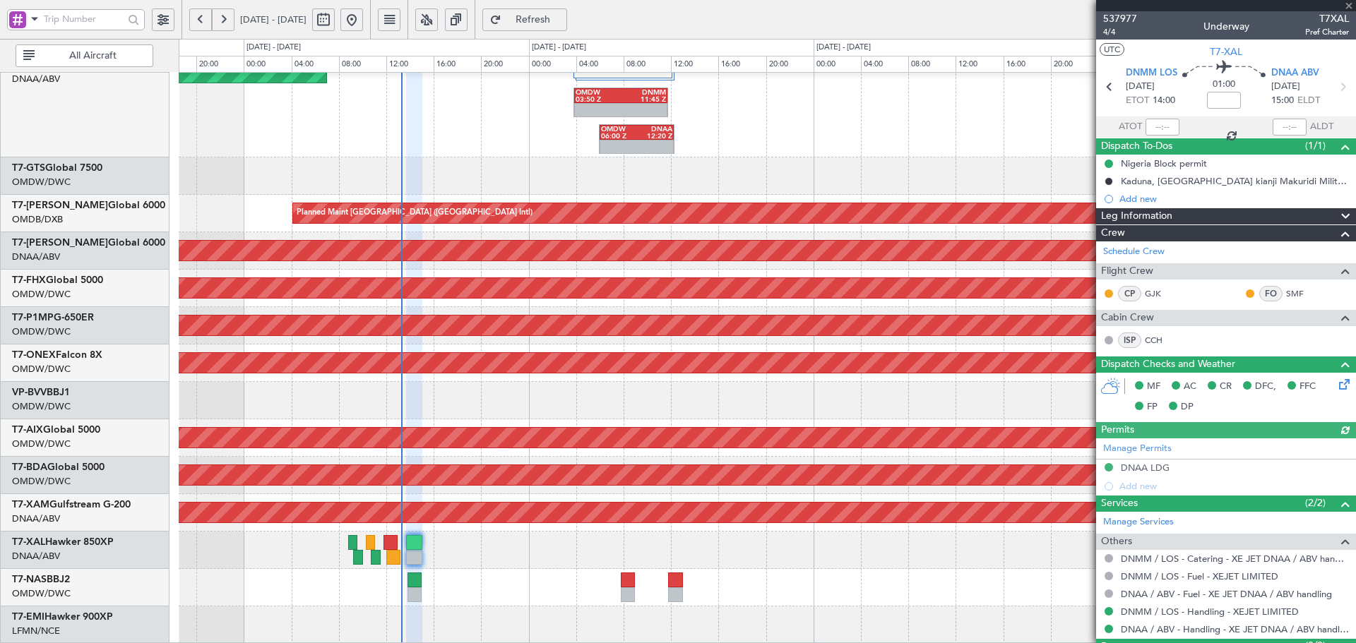
type input "Dherander Fithani (DHF)"
type input "7379"
type input "Dherander Fithani (DHF)"
type input "7379"
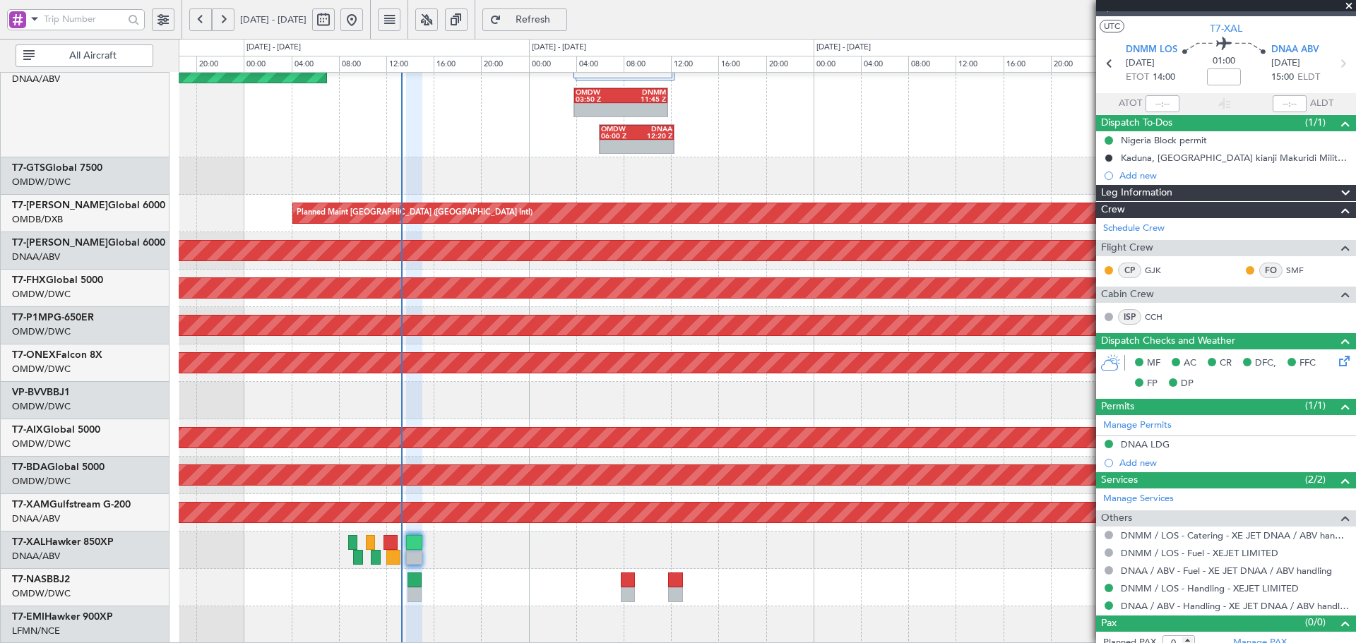
scroll to position [35, 0]
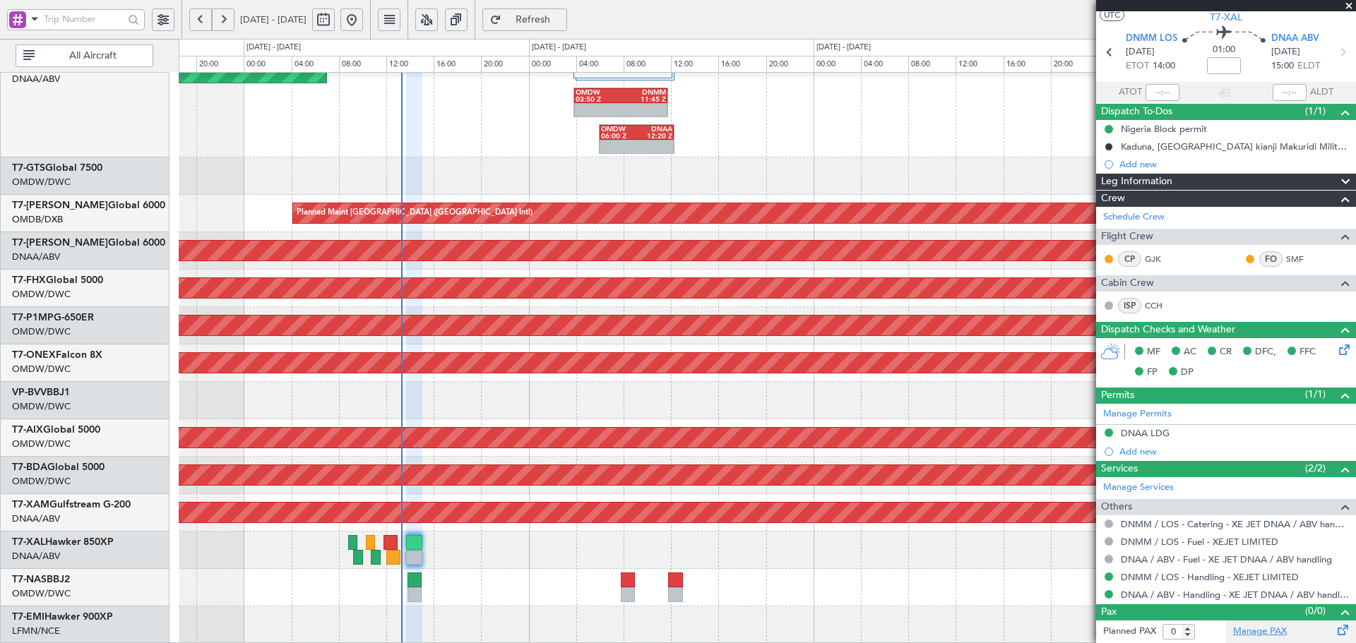
click at [1252, 631] on link "Manage PAX" at bounding box center [1260, 632] width 54 height 14
click at [559, 16] on span "Refresh" at bounding box center [533, 20] width 58 height 10
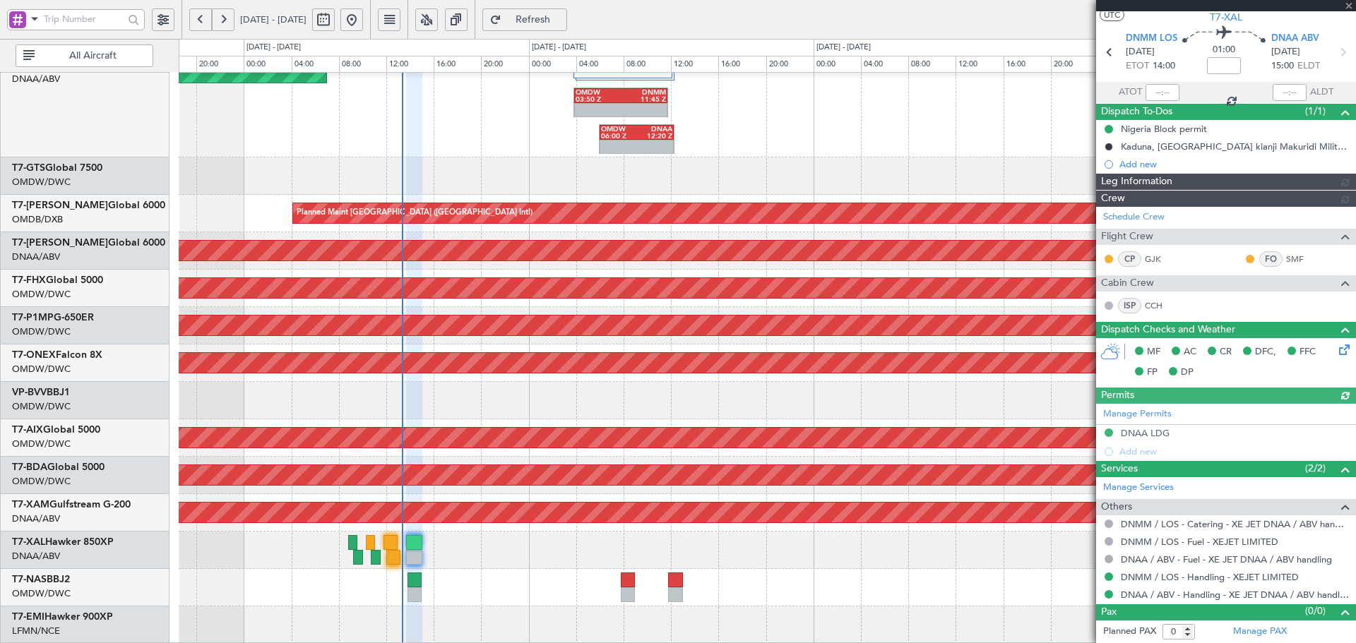
type input "Dherander Fithani (DHF)"
type input "7379"
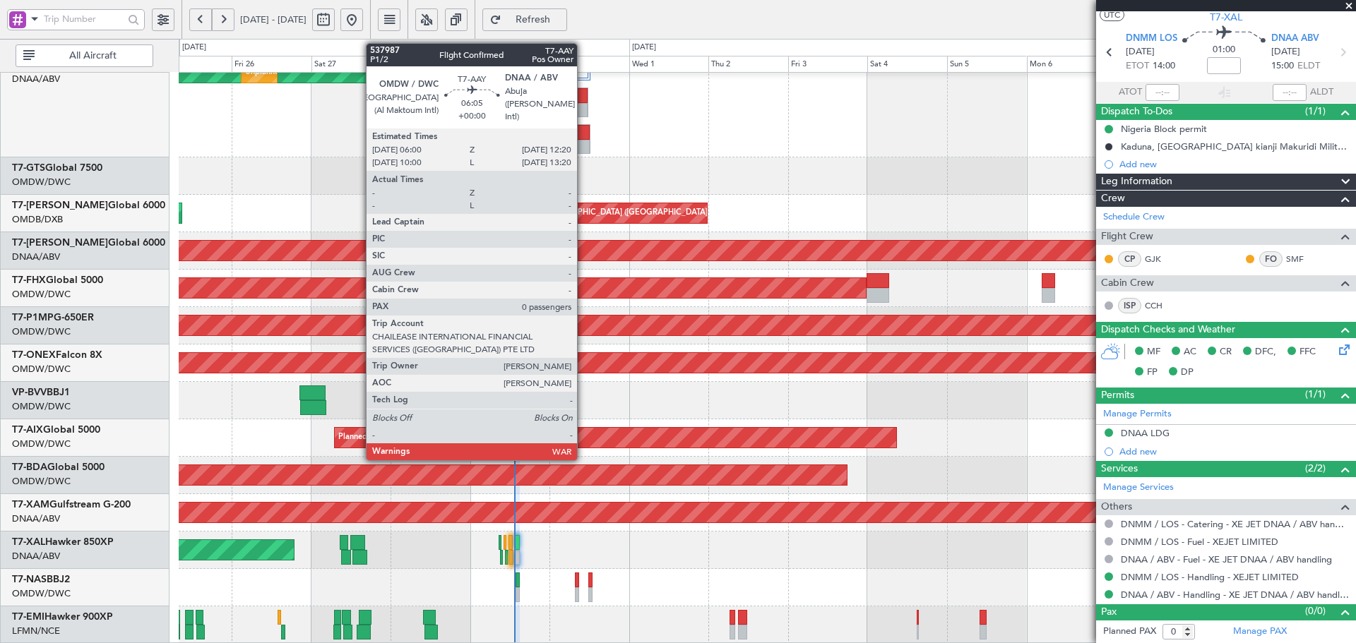
click at [583, 126] on div at bounding box center [580, 132] width 20 height 15
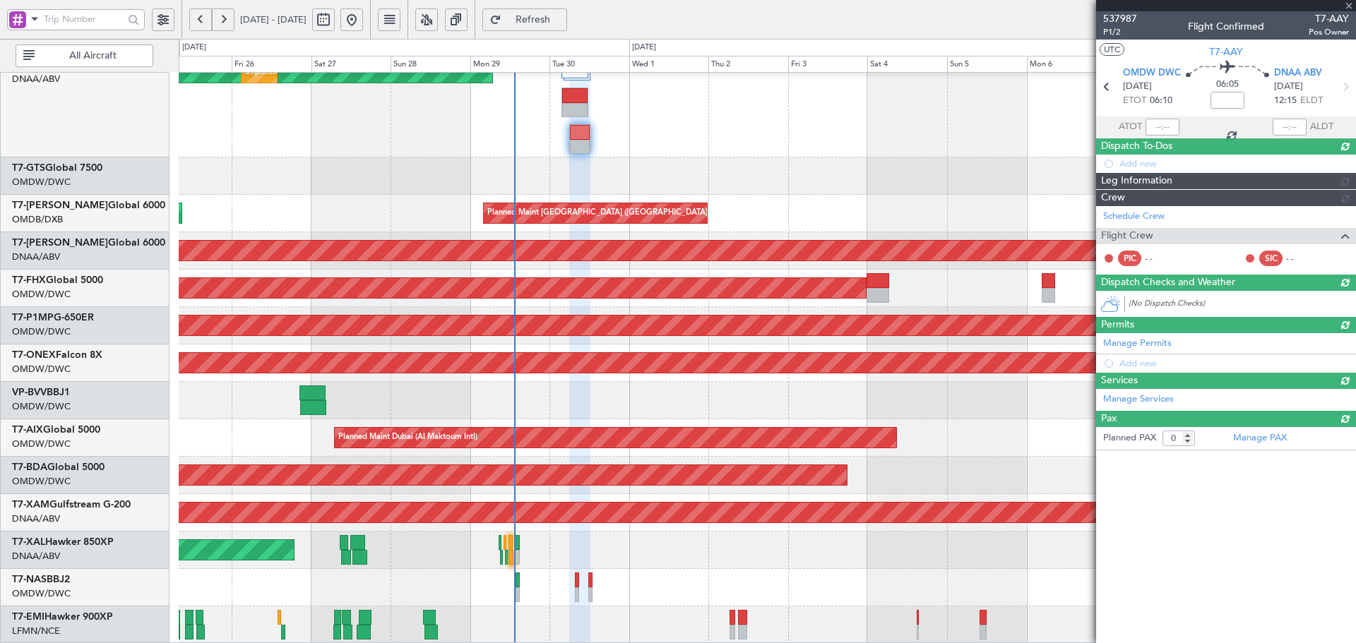
scroll to position [0, 0]
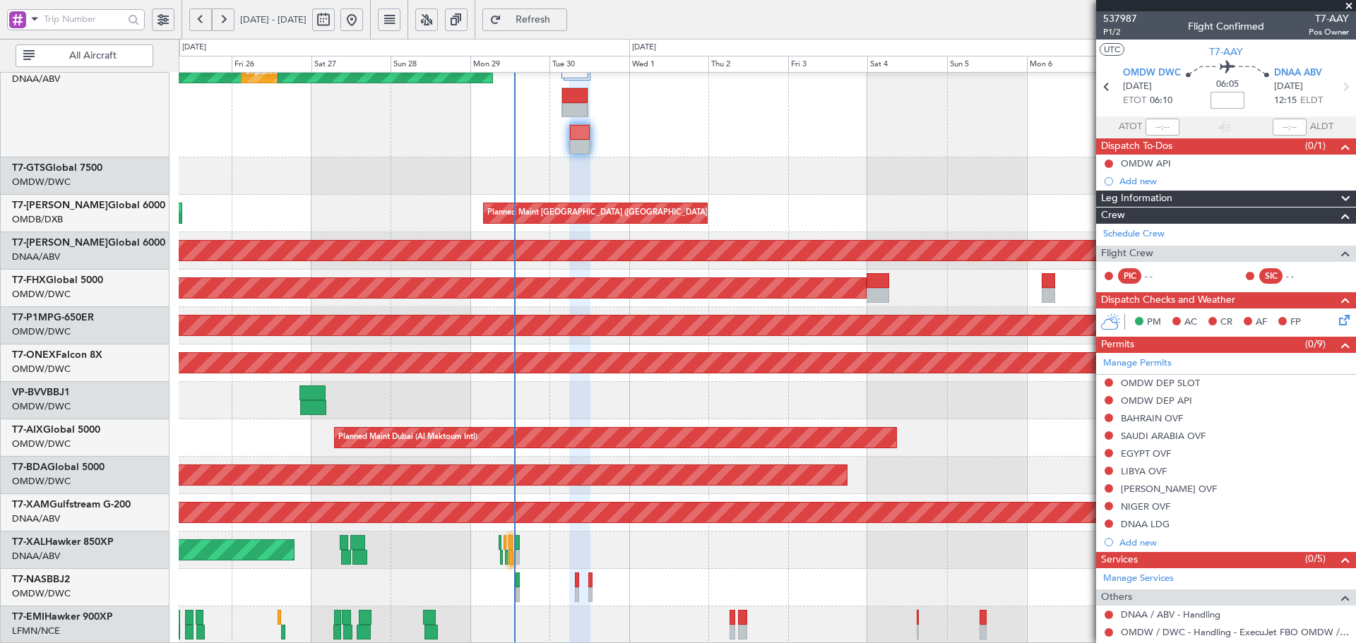
click at [1219, 100] on input at bounding box center [1228, 100] width 34 height 17
click at [1228, 105] on input at bounding box center [1228, 100] width 34 height 17
drag, startPoint x: 1235, startPoint y: 100, endPoint x: 1189, endPoint y: 100, distance: 46.6
click at [1189, 100] on div "06:10 +00:05" at bounding box center [1227, 87] width 93 height 52
click at [1016, 148] on div "Unplanned Maint [GEOGRAPHIC_DATA] (Al Maktoum Intl) Unplanned Maint [GEOGRAPHIC…" at bounding box center [767, 105] width 1177 height 103
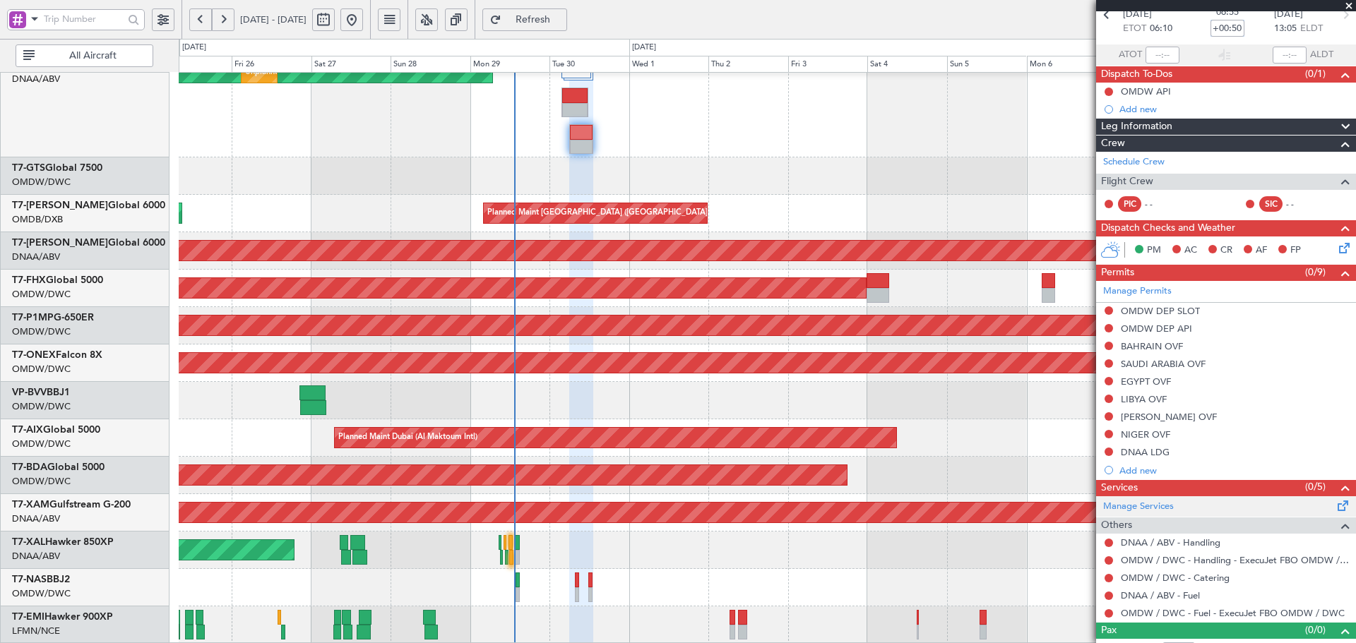
scroll to position [90, 0]
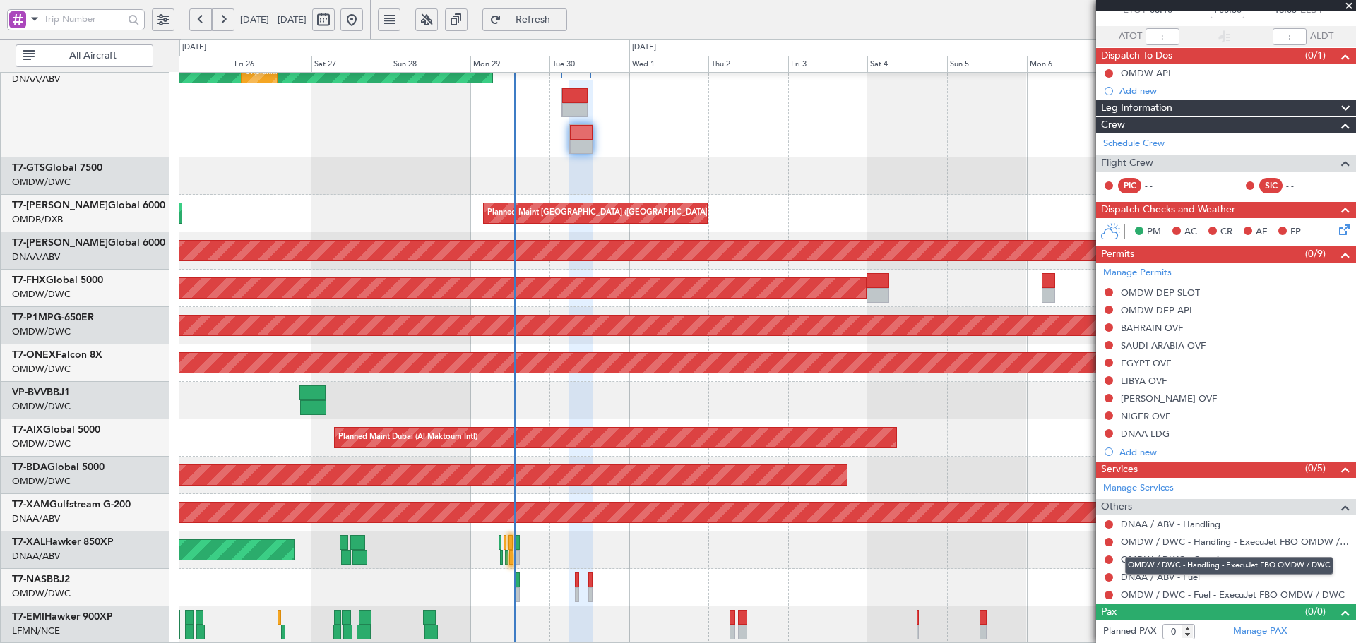
click at [1218, 546] on link "OMDW / DWC - Handling - ExecuJet FBO OMDW / DWC" at bounding box center [1235, 542] width 228 height 12
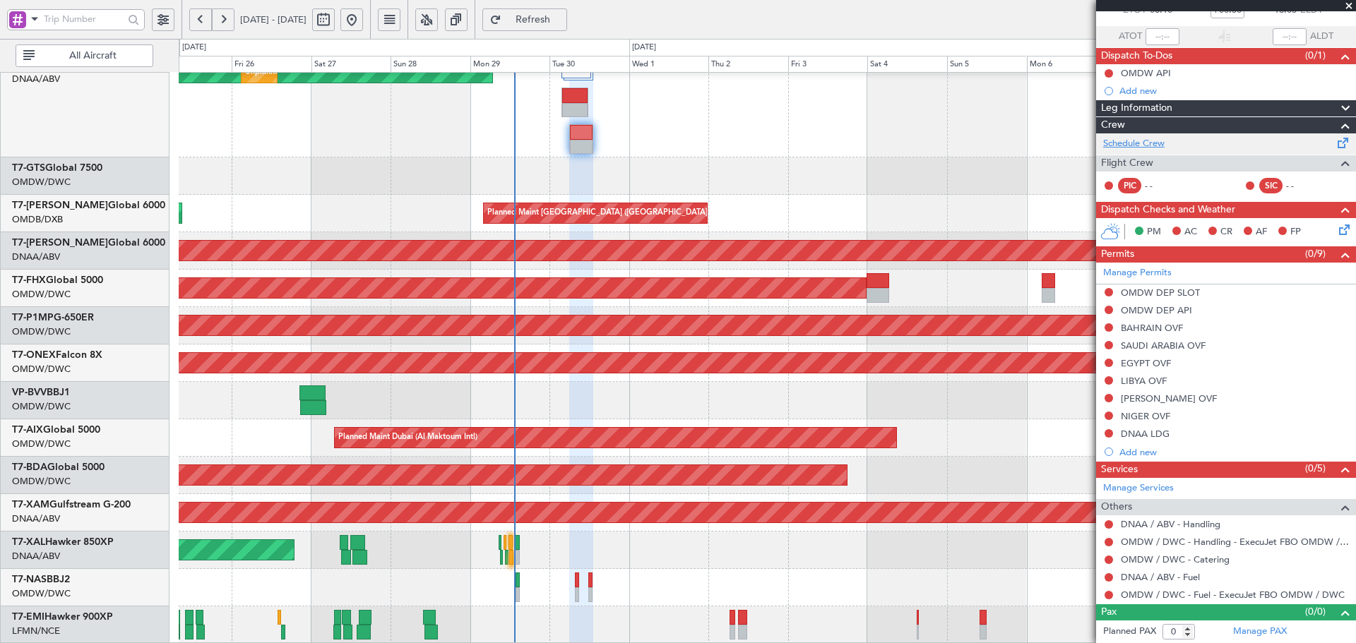
click at [1163, 144] on link "Schedule Crew" at bounding box center [1133, 144] width 61 height 14
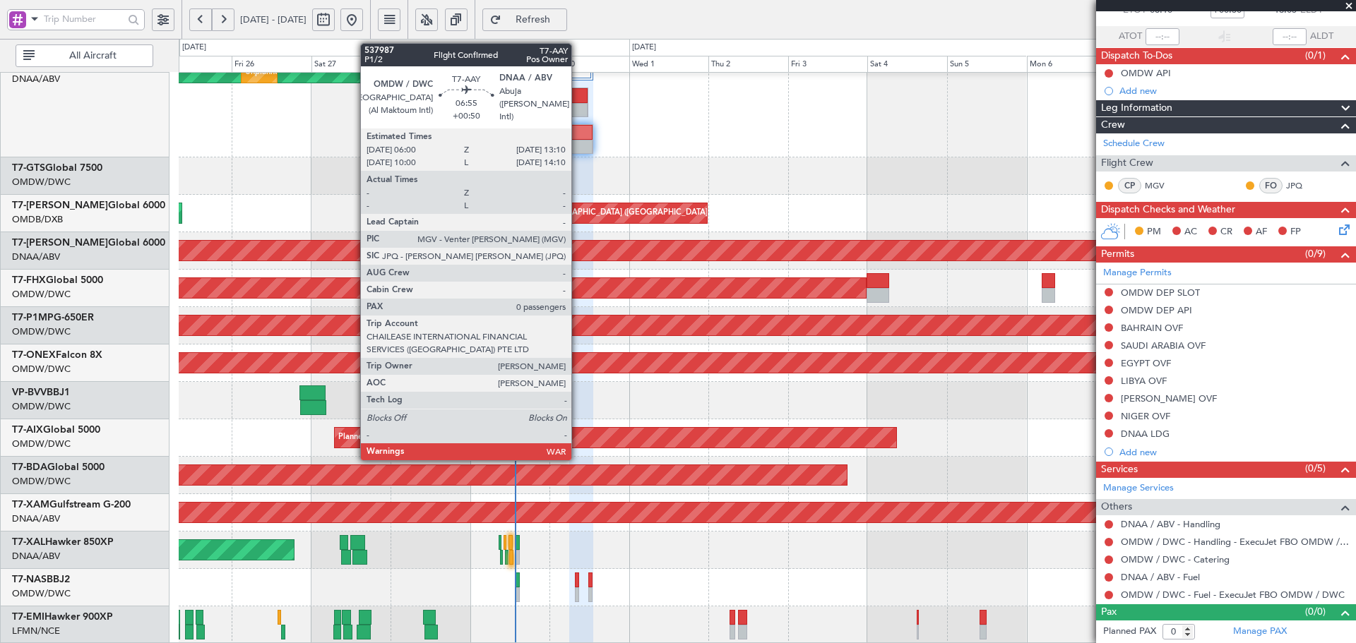
click at [578, 136] on div at bounding box center [581, 132] width 23 height 15
click at [578, 135] on div at bounding box center [581, 132] width 23 height 15
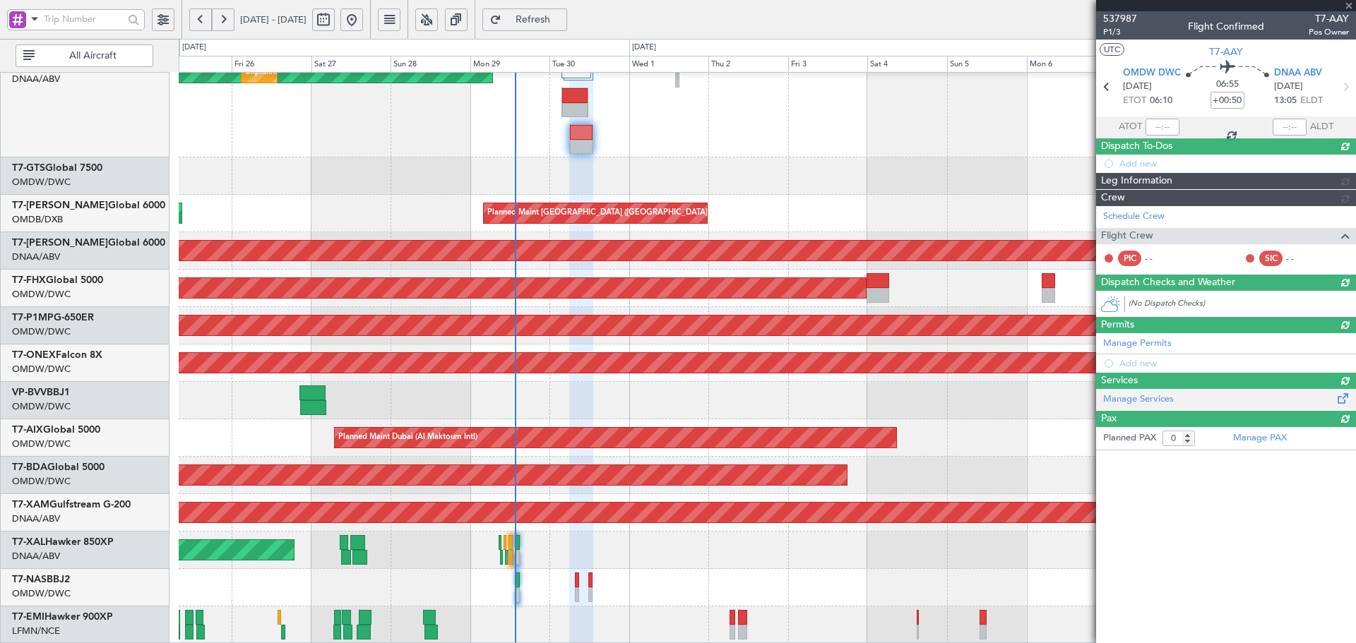
scroll to position [0, 0]
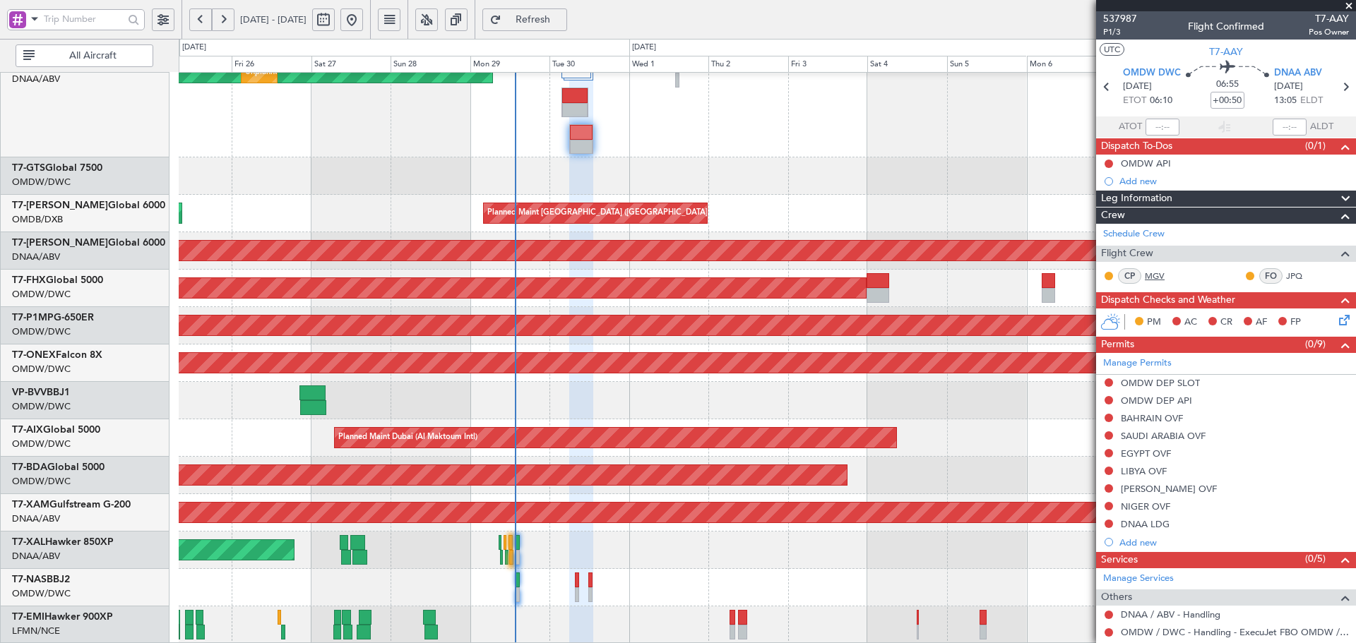
click at [1155, 272] on link "MGV" at bounding box center [1161, 276] width 32 height 13
click at [1290, 276] on link "JPQ" at bounding box center [1302, 276] width 32 height 13
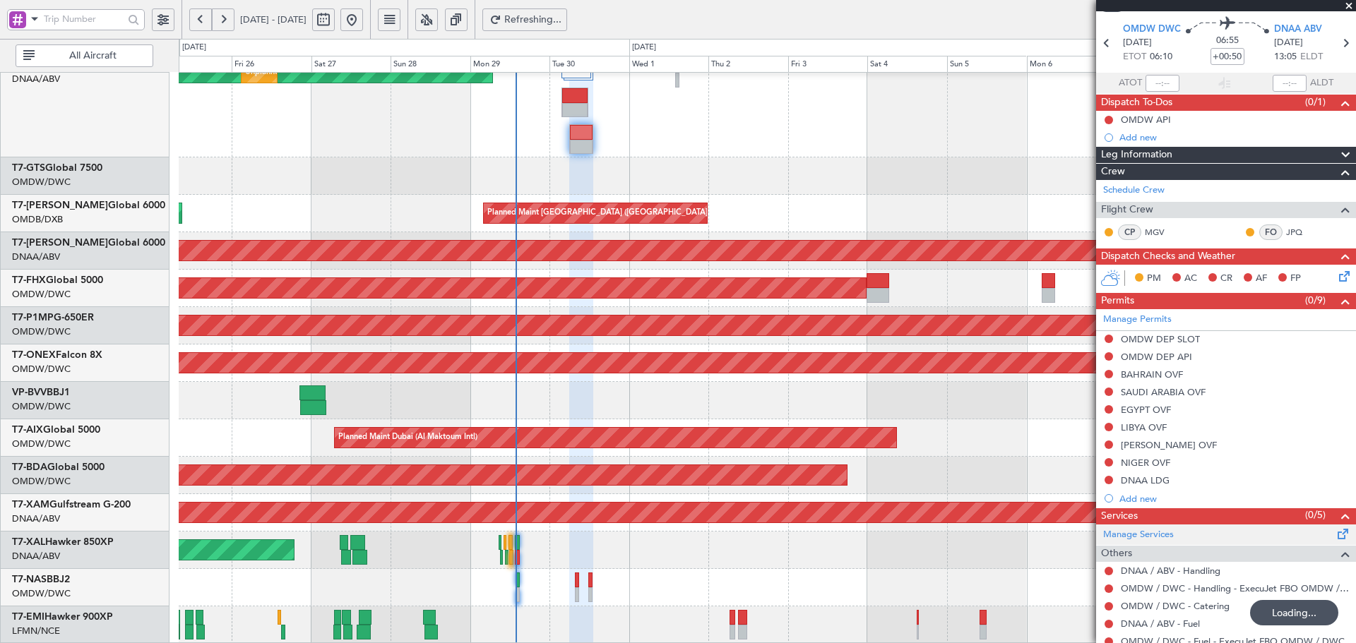
scroll to position [90, 0]
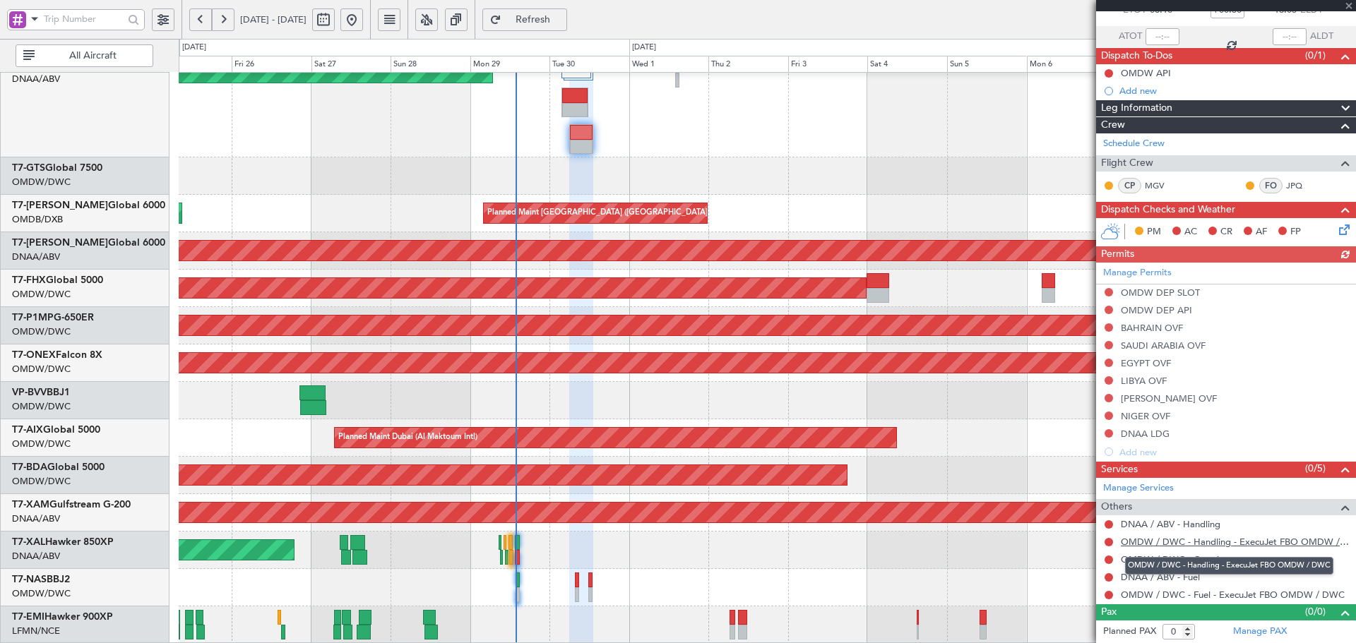
click at [1237, 542] on link "OMDW / DWC - Handling - ExecuJet FBO OMDW / DWC" at bounding box center [1235, 542] width 228 height 12
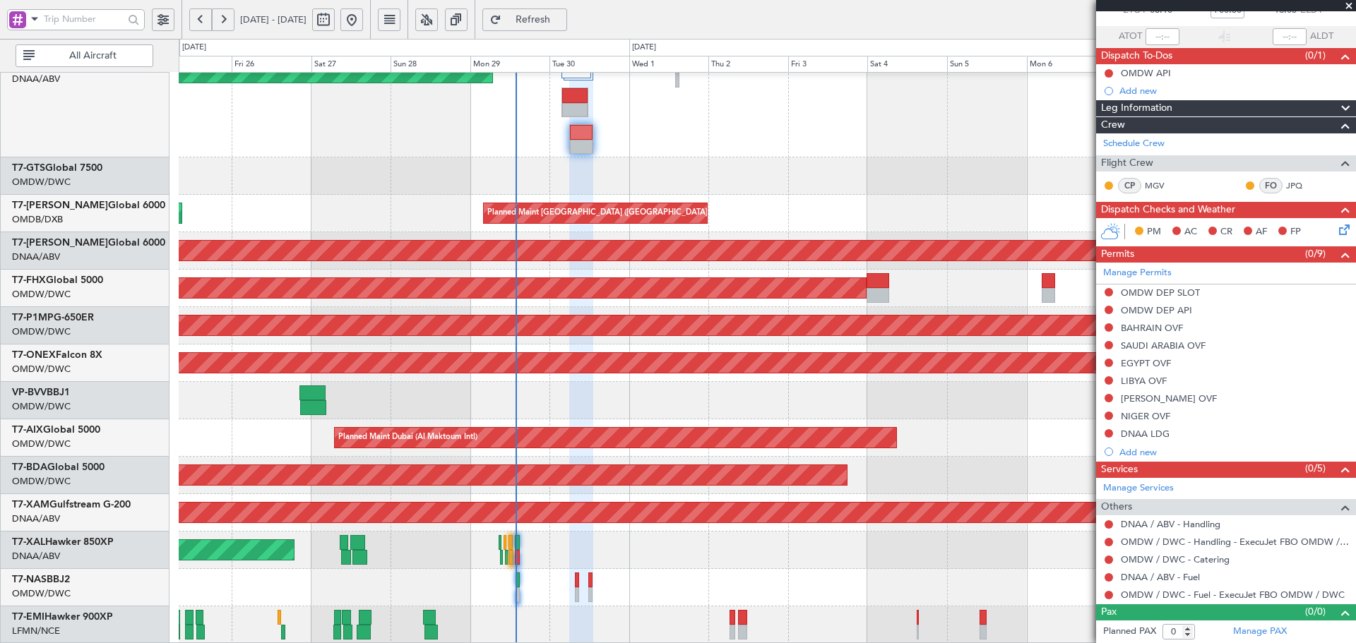
drag, startPoint x: 550, startPoint y: 13, endPoint x: 1024, endPoint y: 436, distance: 635.8
click at [550, 14] on button "Refresh" at bounding box center [524, 19] width 85 height 23
click at [1110, 521] on button at bounding box center [1109, 525] width 8 height 8
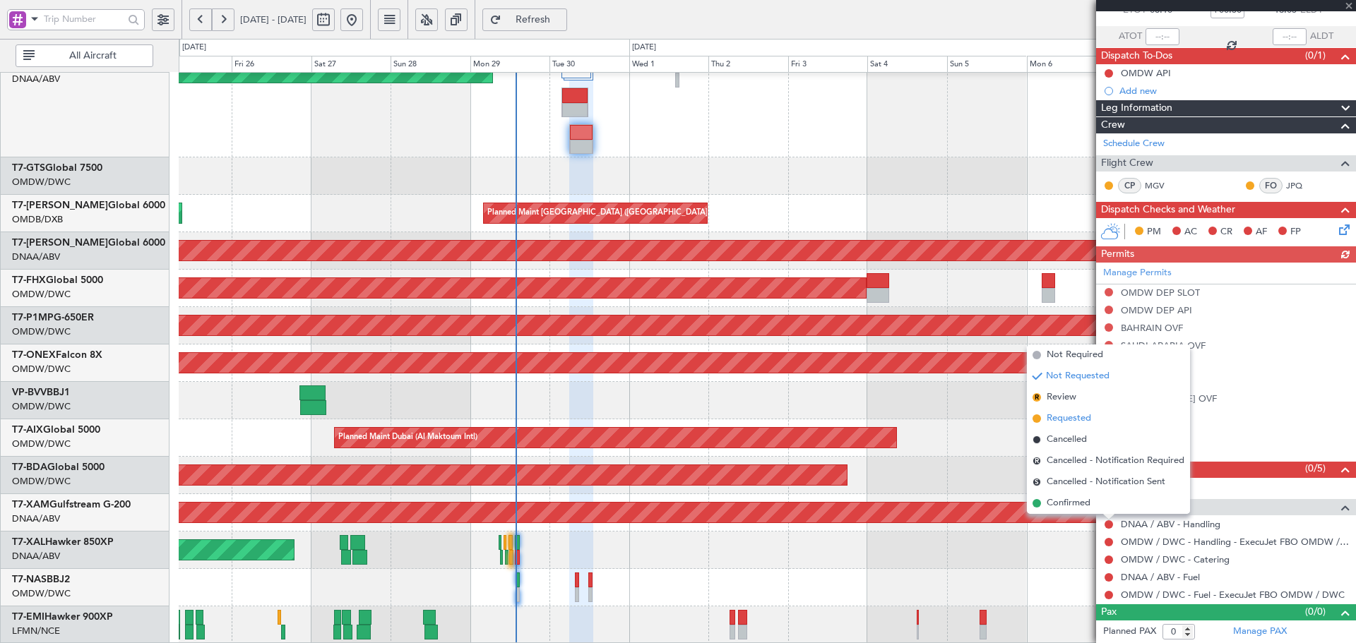
click at [1065, 418] on span "Requested" at bounding box center [1069, 419] width 44 height 14
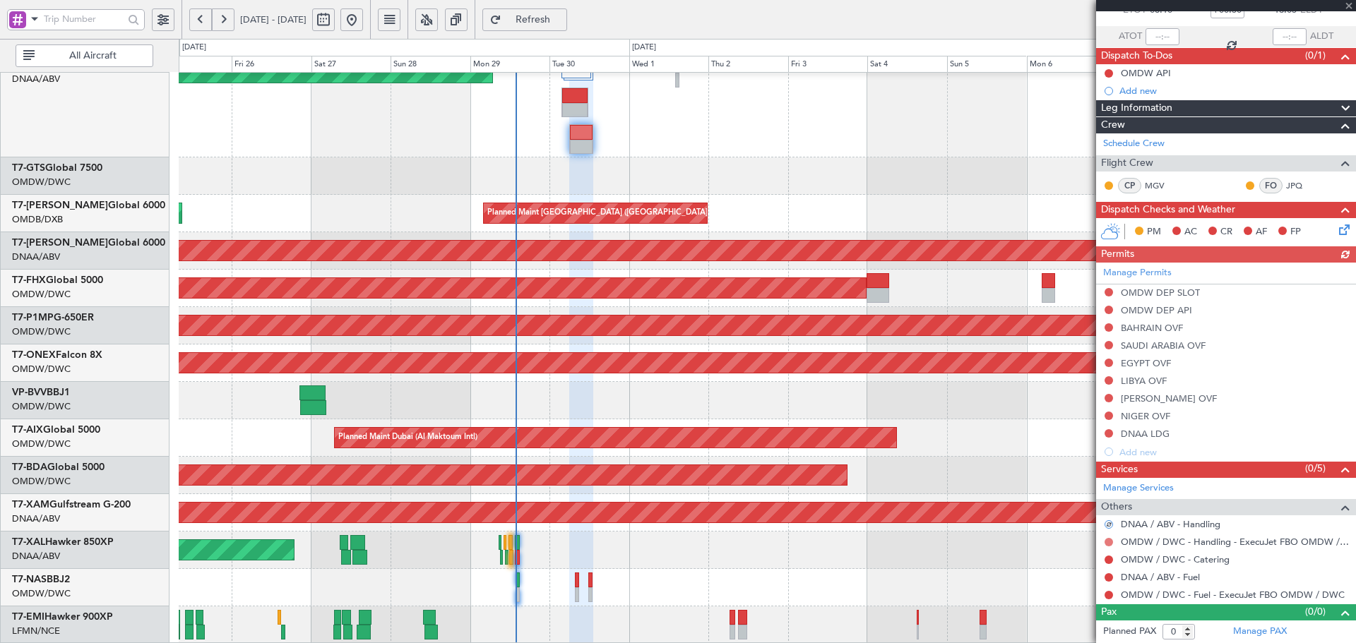
click at [1106, 542] on button at bounding box center [1109, 542] width 8 height 8
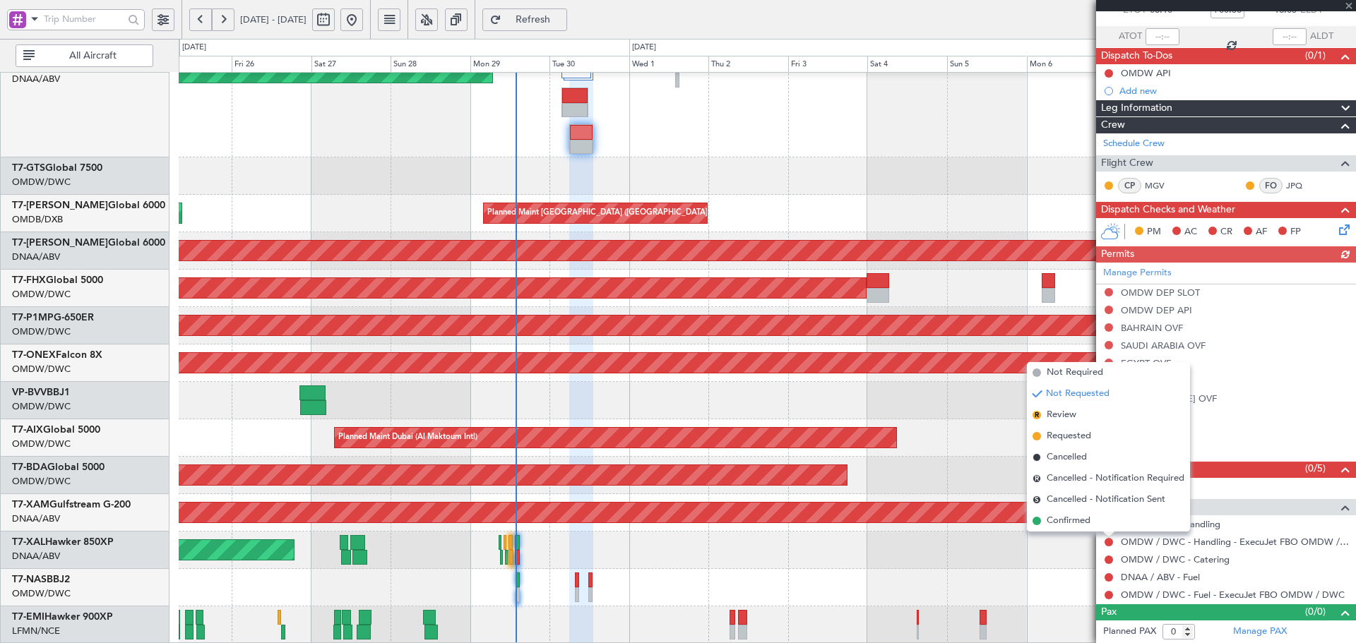
click at [1077, 436] on span "Requested" at bounding box center [1069, 436] width 44 height 14
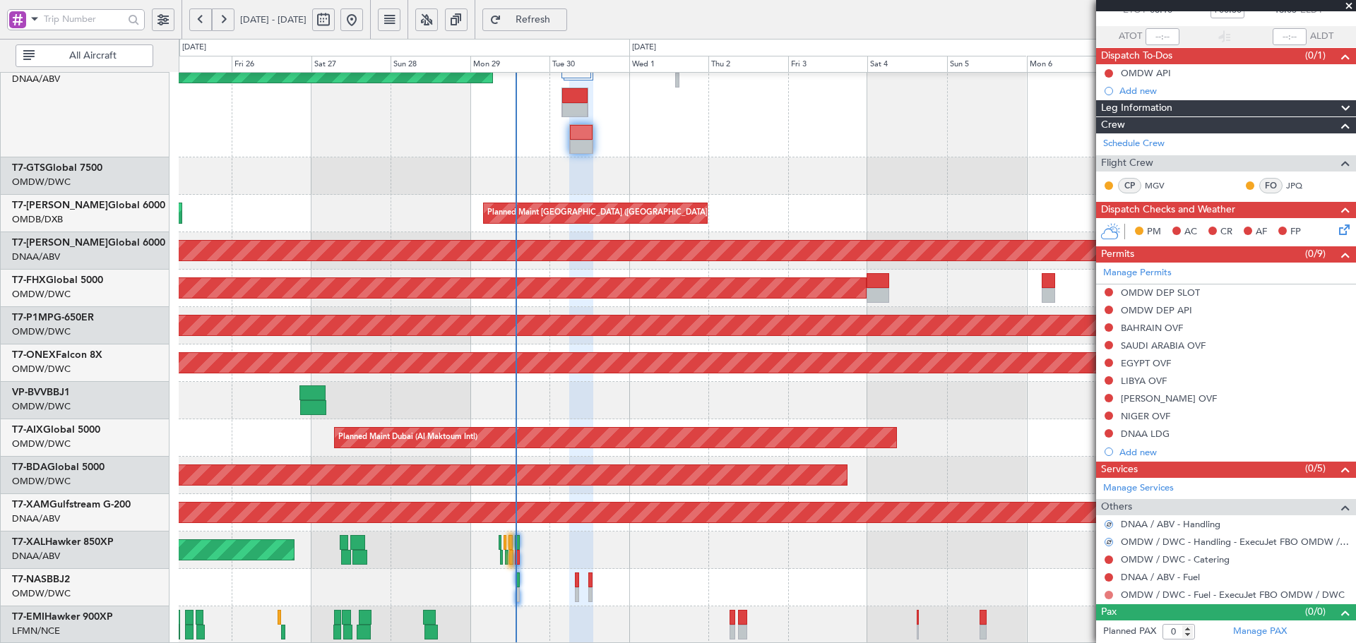
click at [1109, 595] on button at bounding box center [1109, 595] width 8 height 8
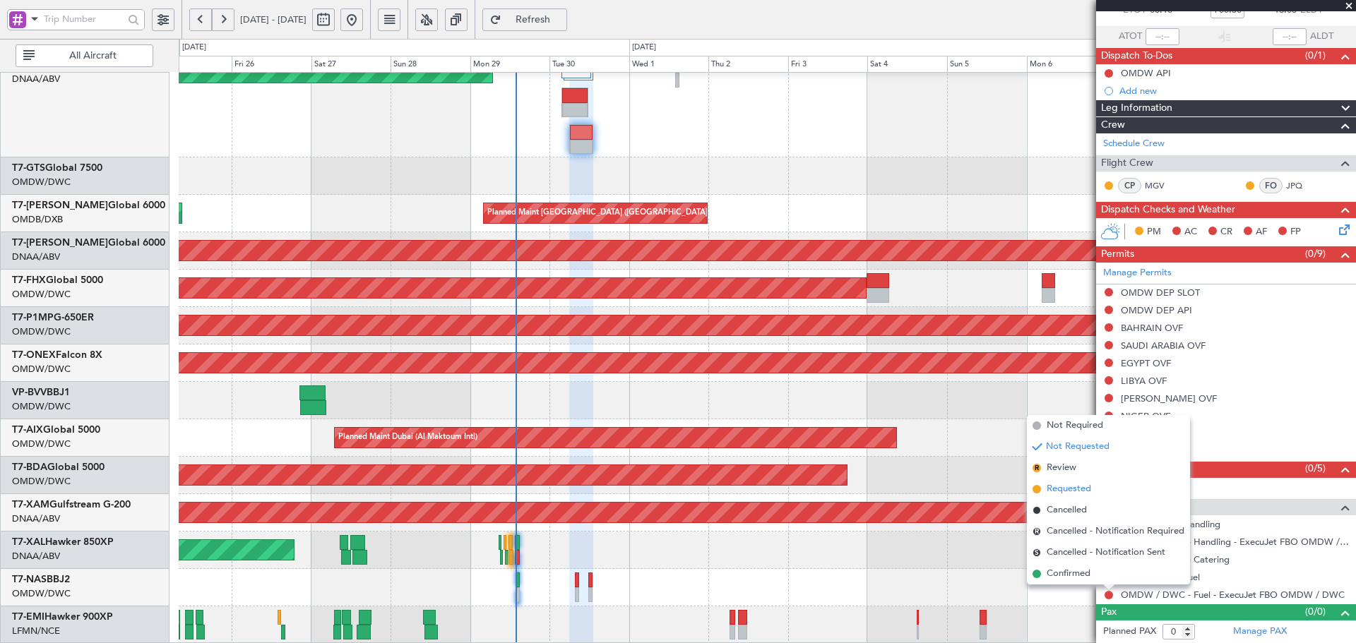
click at [1076, 492] on span "Requested" at bounding box center [1069, 489] width 44 height 14
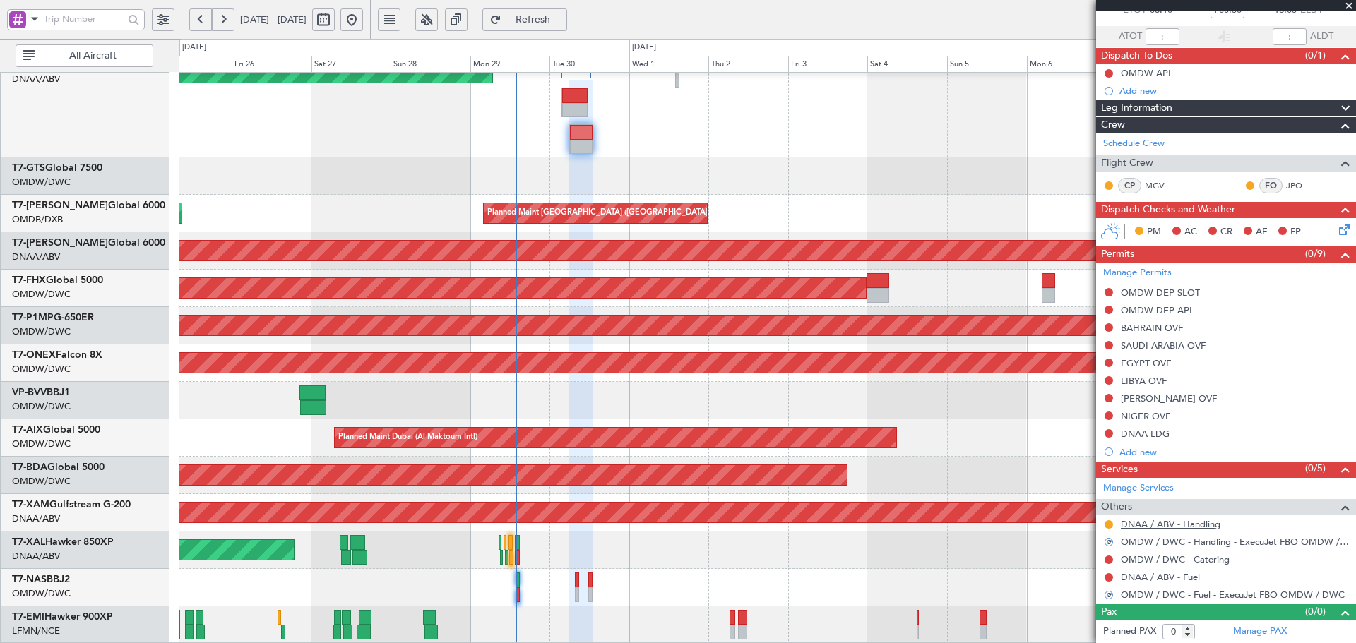
click at [1200, 526] on link "DNAA / ABV - Handling" at bounding box center [1171, 524] width 100 height 12
drag, startPoint x: 569, startPoint y: 13, endPoint x: 578, endPoint y: 25, distance: 16.1
click at [562, 18] on span "Refresh" at bounding box center [533, 20] width 58 height 10
click at [562, 19] on span "Refresh" at bounding box center [533, 20] width 58 height 10
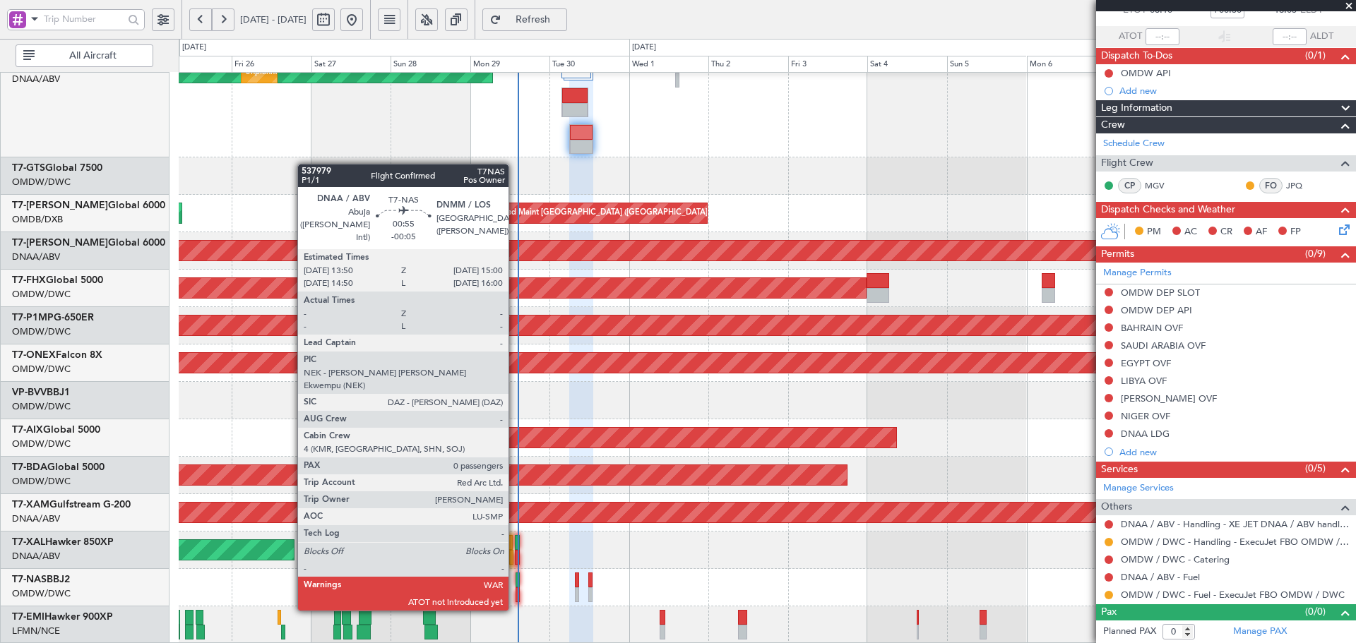
click at [516, 583] on div at bounding box center [518, 580] width 4 height 15
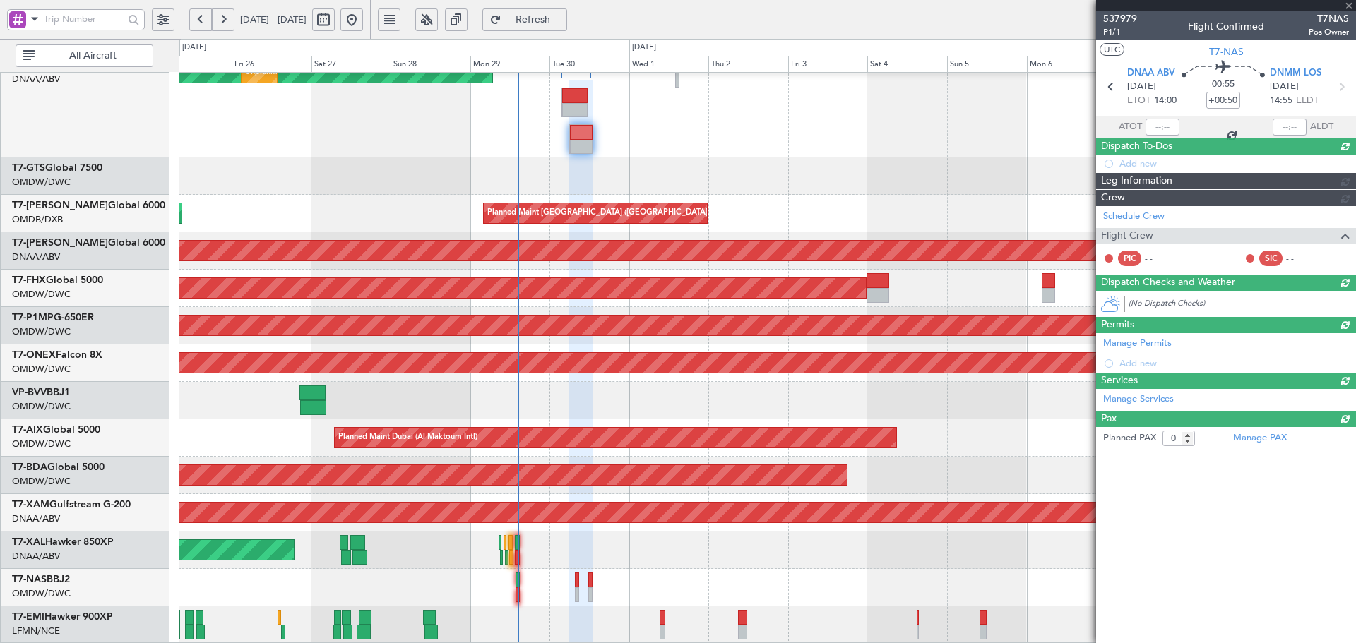
type input "-00:05"
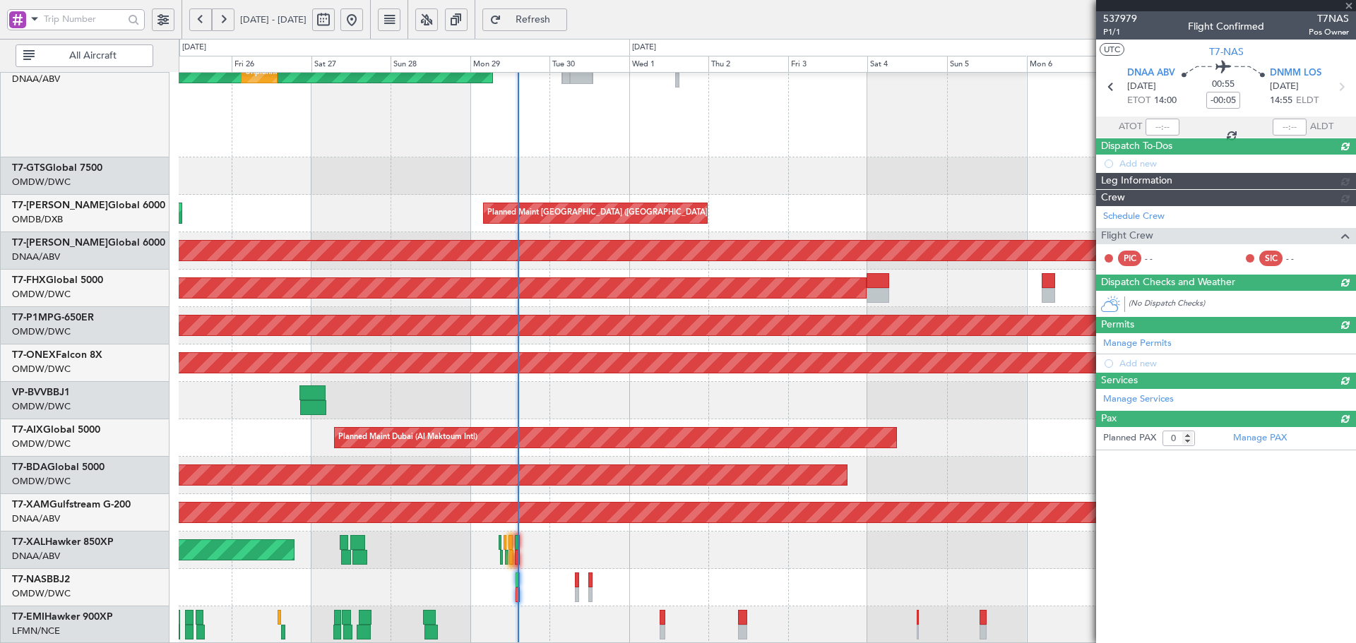
scroll to position [0, 0]
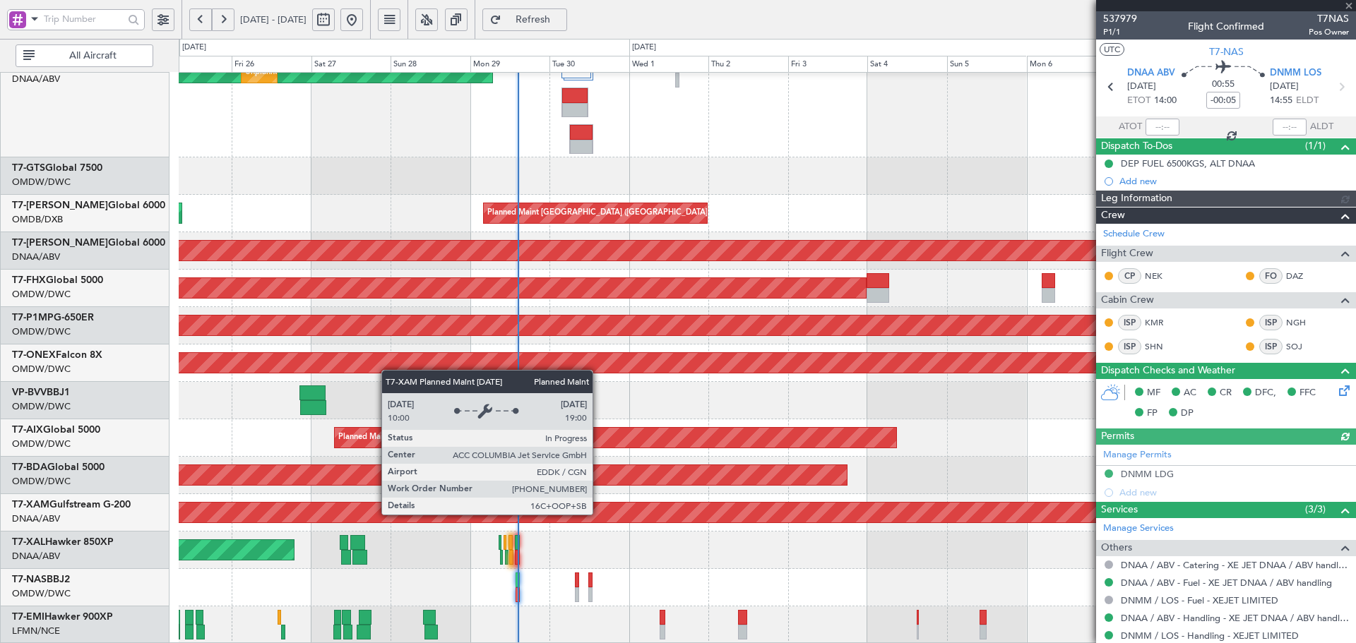
type input "Dherander Fithani (DHF)"
type input "7382"
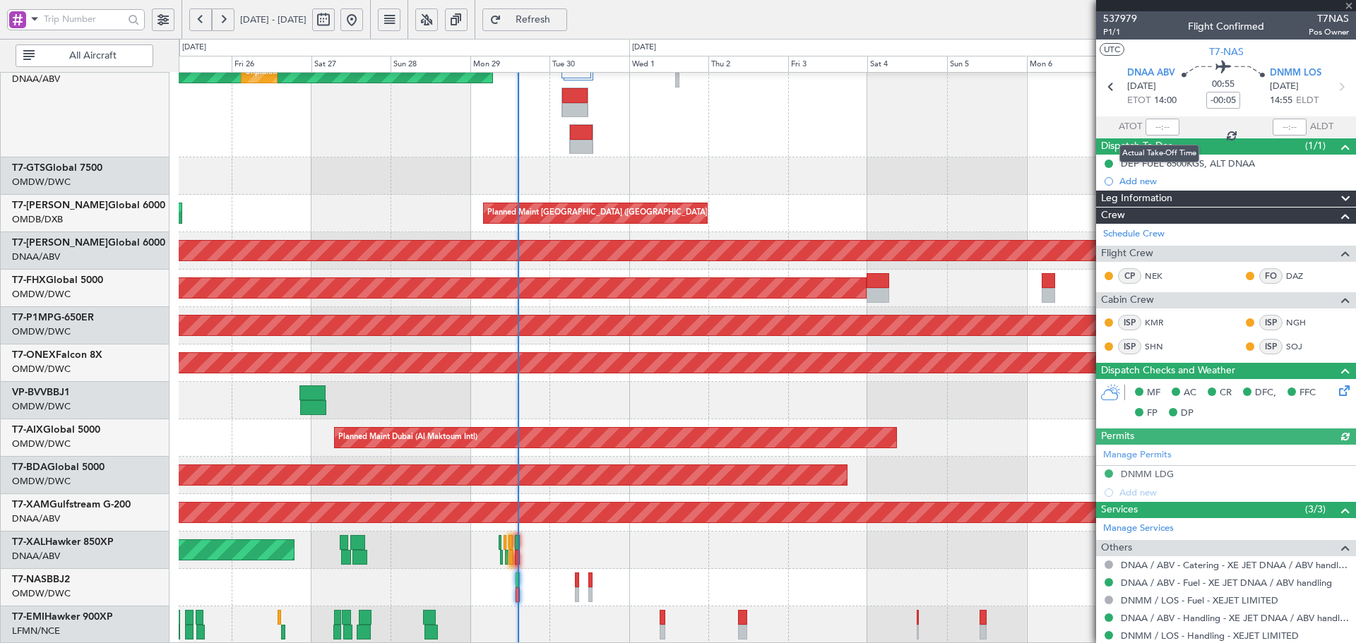
click at [1160, 123] on div at bounding box center [1163, 127] width 34 height 17
click at [1160, 122] on input "text" at bounding box center [1163, 127] width 34 height 17
type input "14:28"
type input "Dherander Fithani (DHF)"
type input "7382"
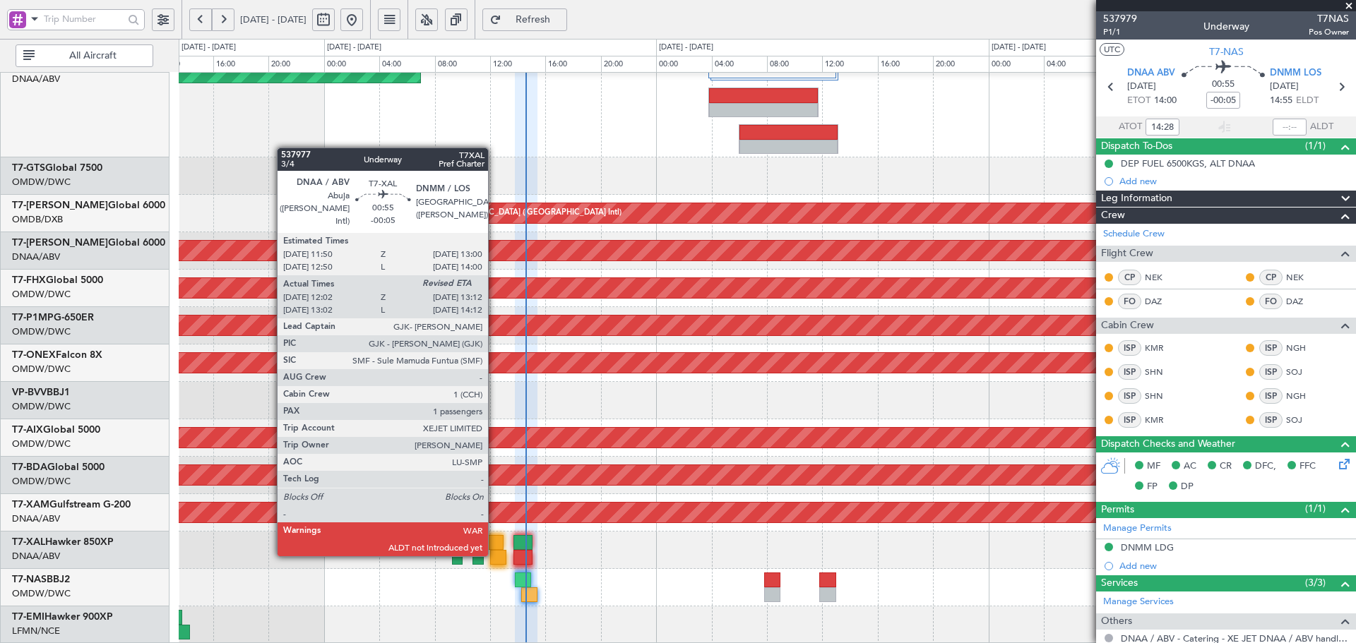
click at [494, 554] on div at bounding box center [498, 557] width 16 height 15
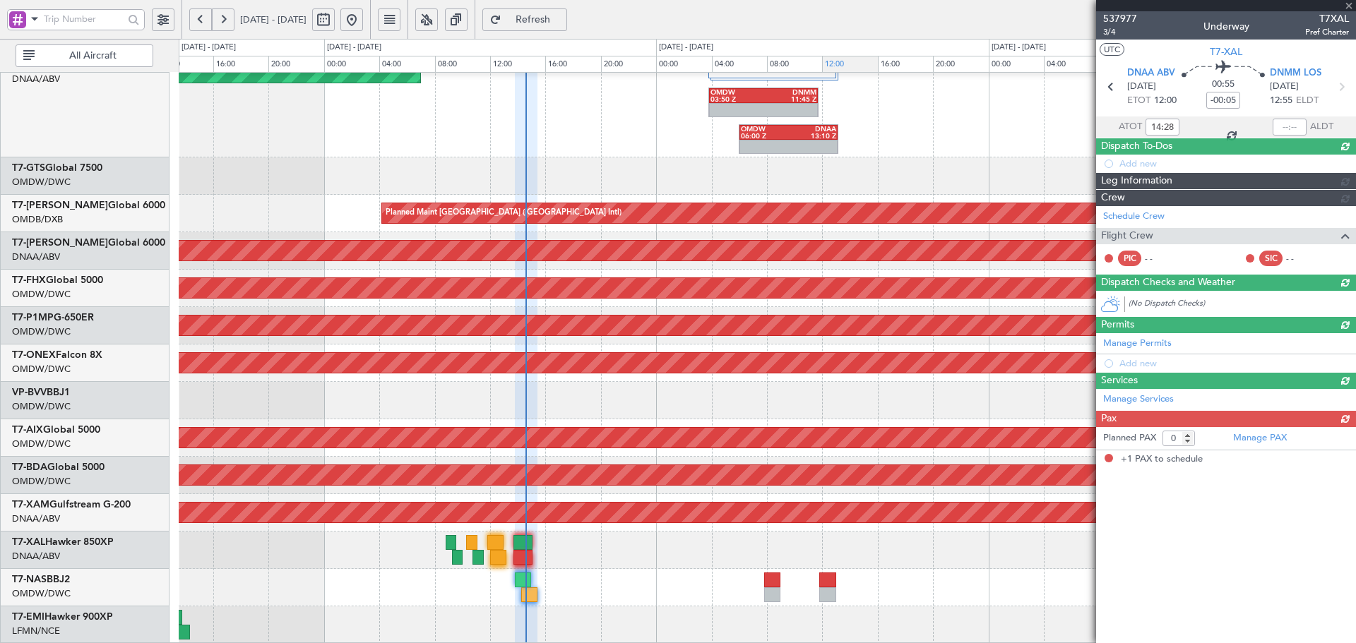
type input "12:12"
type input "1"
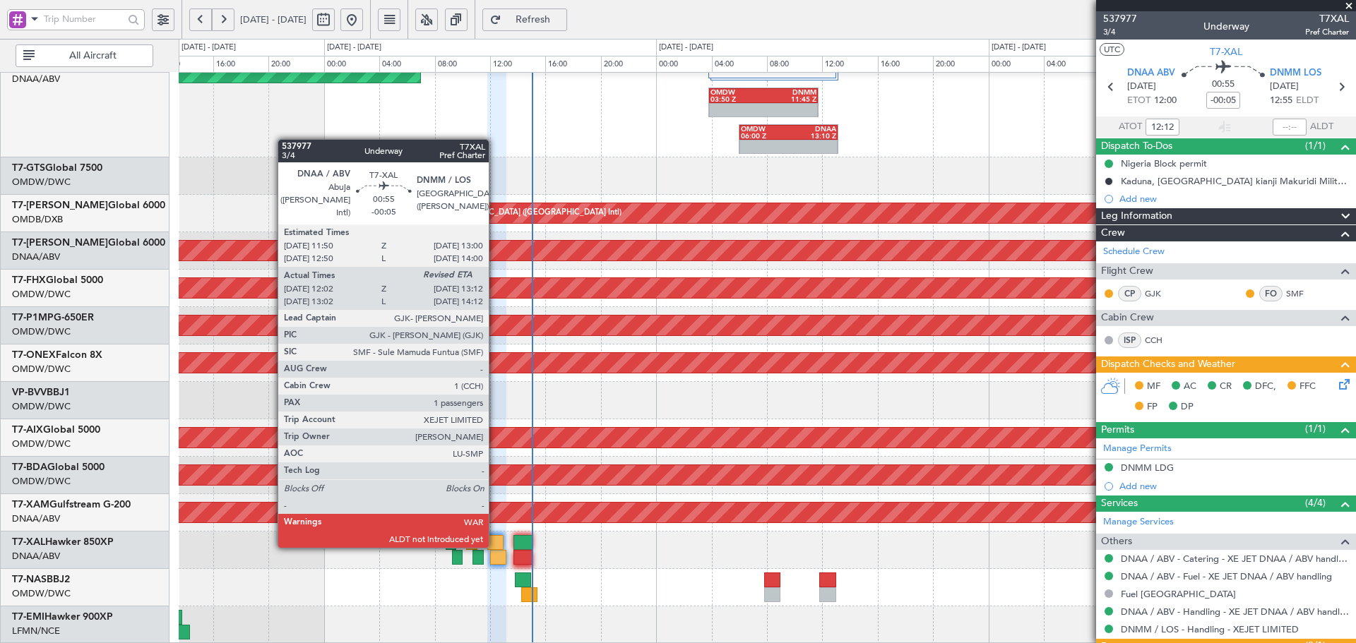
click at [495, 545] on div at bounding box center [495, 542] width 16 height 15
click at [494, 545] on div at bounding box center [495, 542] width 16 height 15
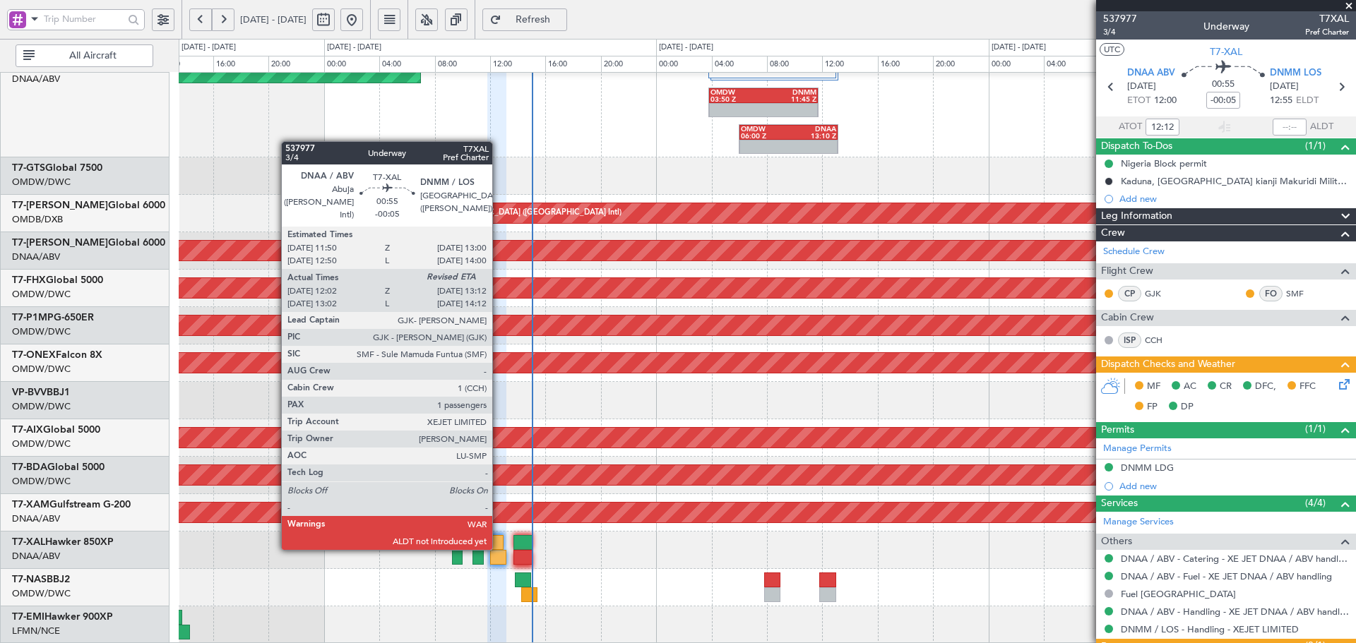
click at [499, 547] on div at bounding box center [495, 542] width 16 height 15
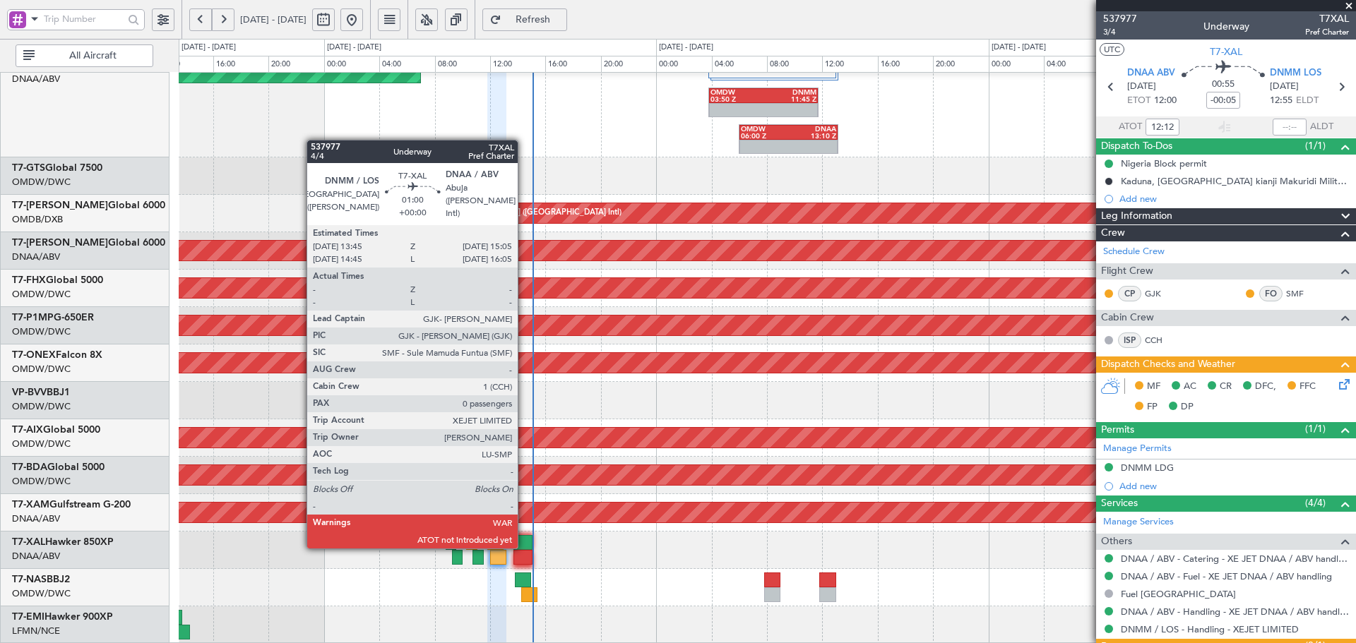
click at [523, 546] on div at bounding box center [522, 542] width 19 height 15
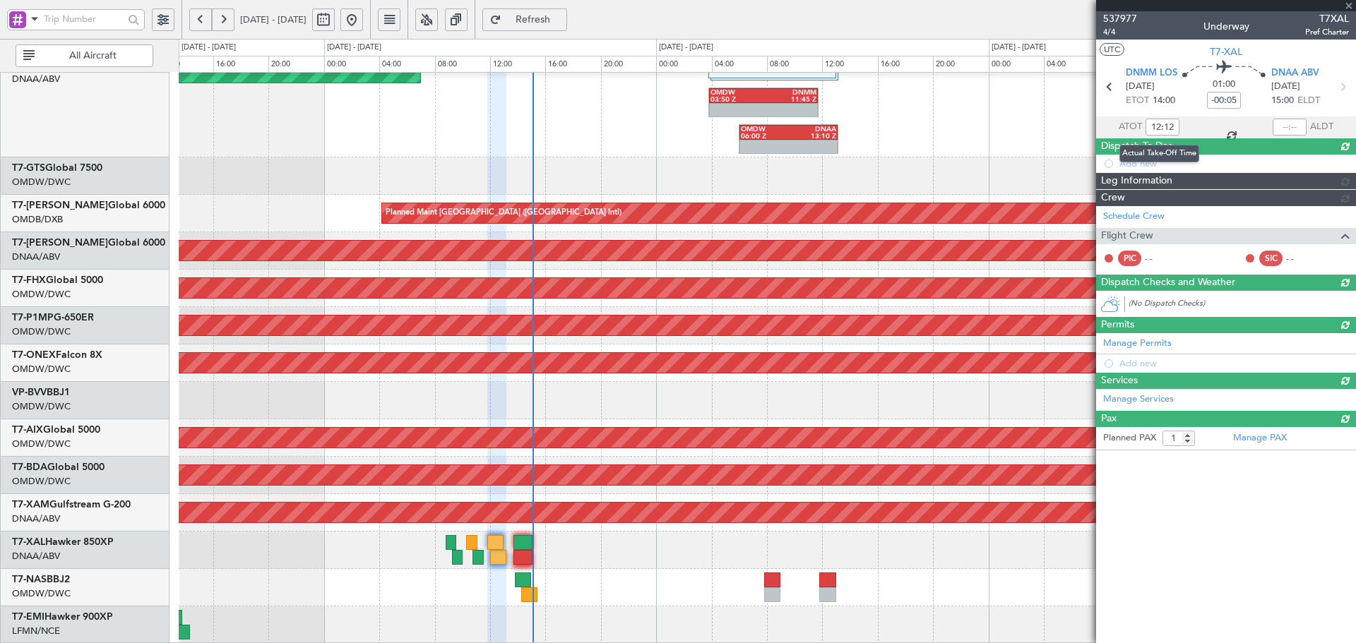
type input "0"
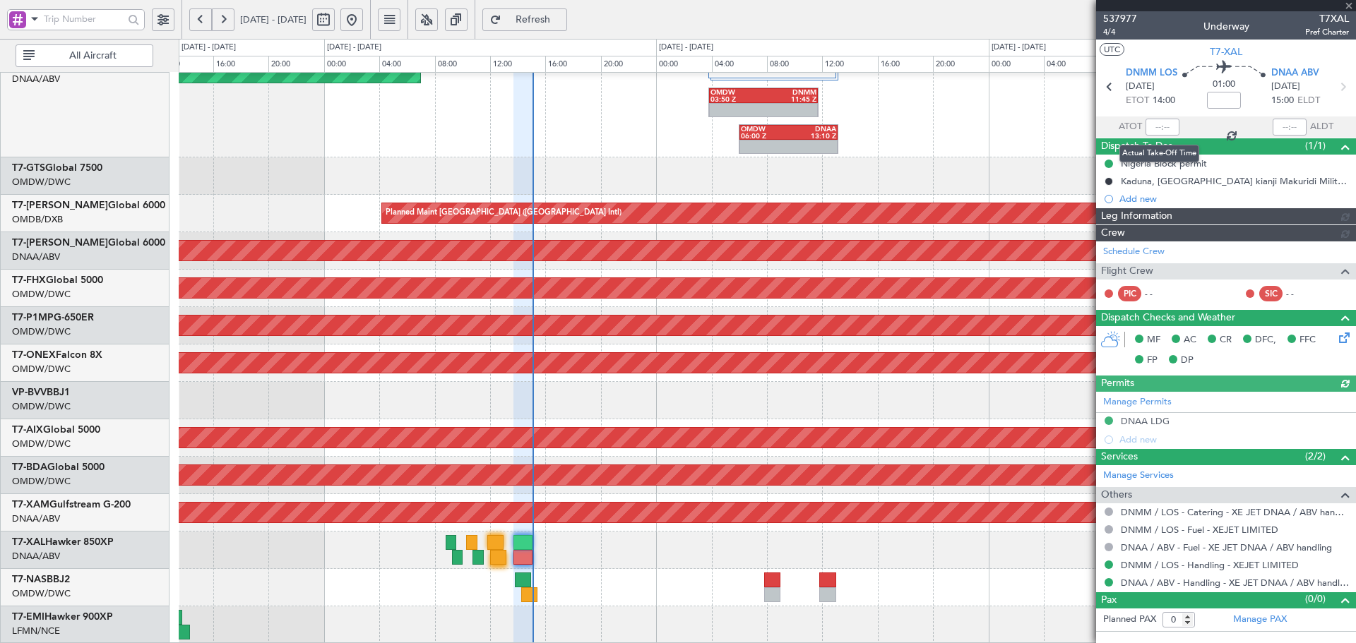
type input "Dherander Fithani (DHF)"
type input "7379"
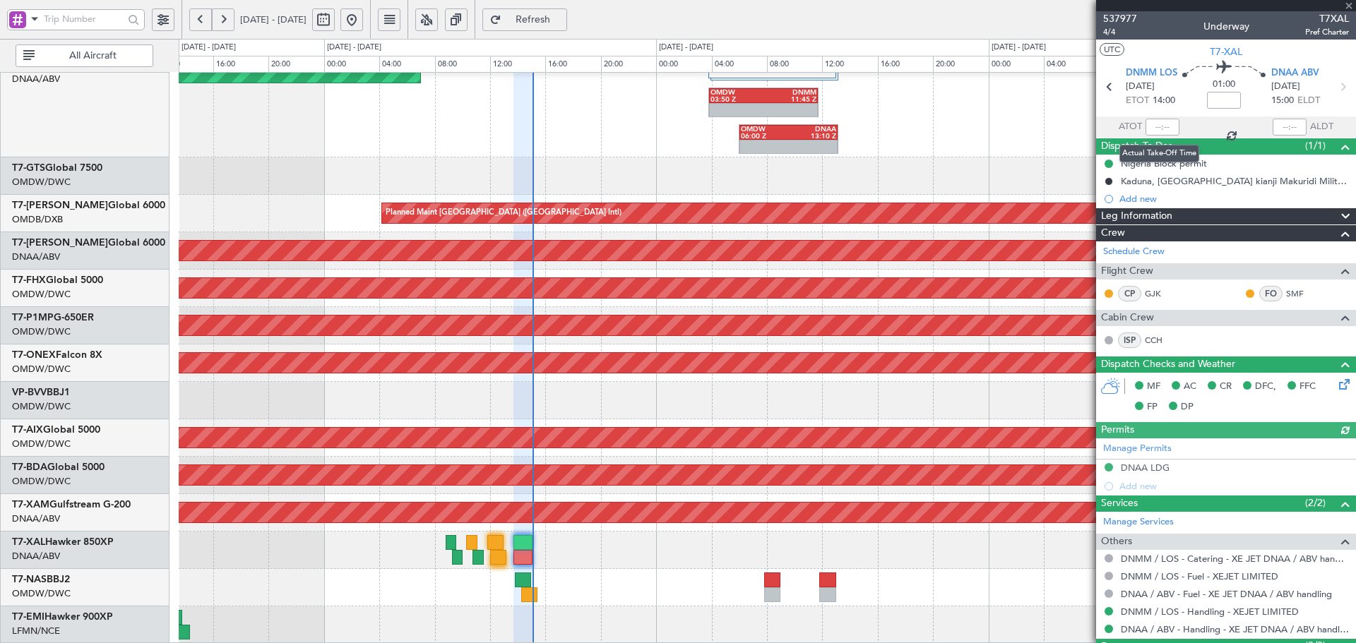
click at [1154, 122] on div at bounding box center [1163, 127] width 34 height 17
click at [1154, 129] on input "text" at bounding box center [1163, 127] width 34 height 17
type input "14:48"
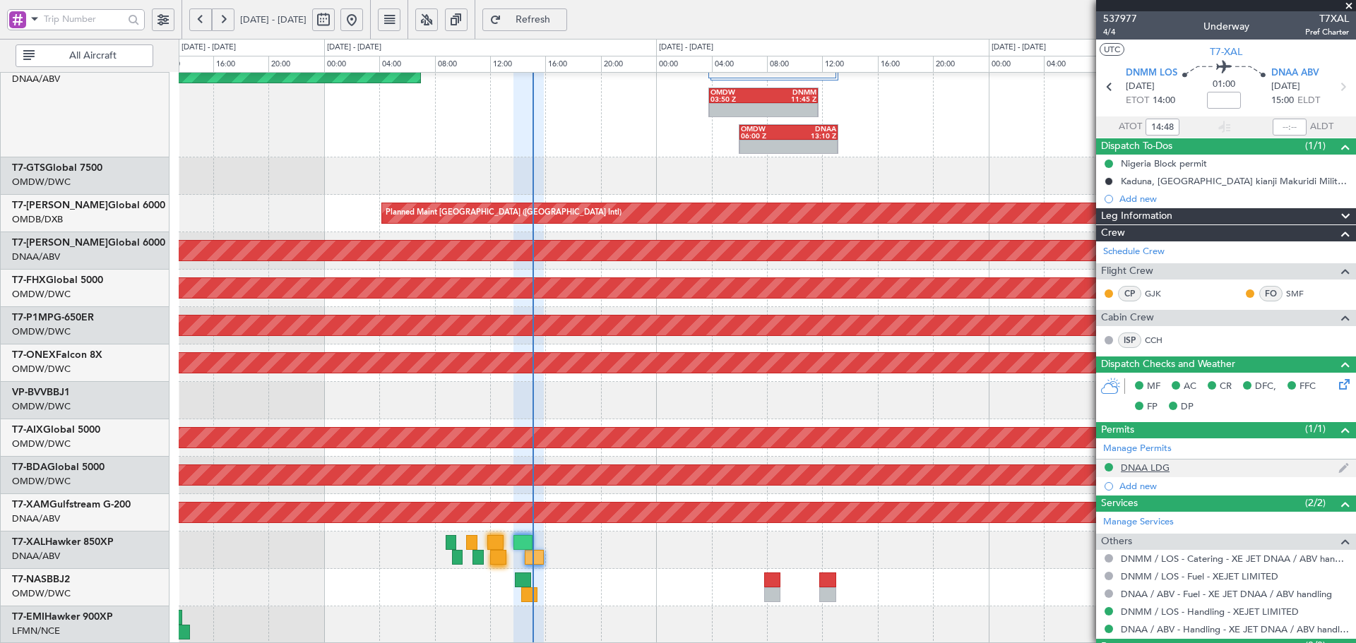
click at [1153, 469] on div "DNAA LDG" at bounding box center [1145, 468] width 49 height 12
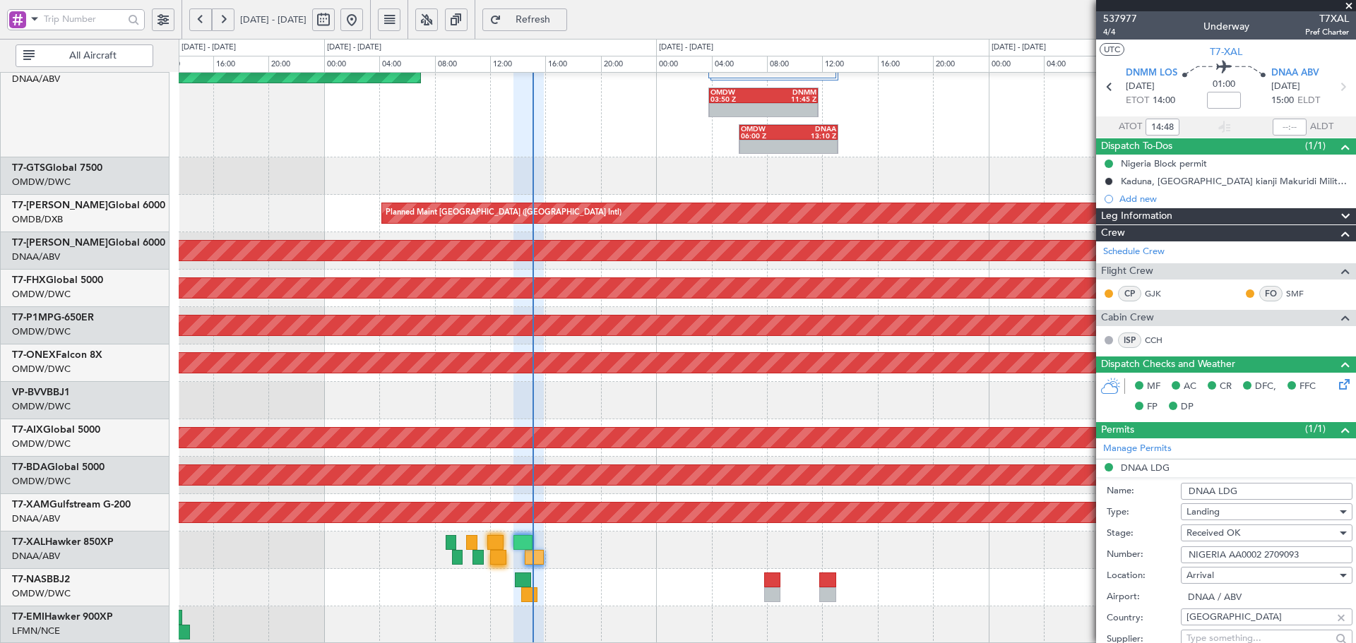
drag, startPoint x: 1313, startPoint y: 555, endPoint x: 1146, endPoint y: 555, distance: 166.7
click at [1146, 555] on div "Number: NIGERIA AA0002 2709093" at bounding box center [1230, 555] width 246 height 21
click at [549, 20] on span "Refresh" at bounding box center [533, 20] width 58 height 10
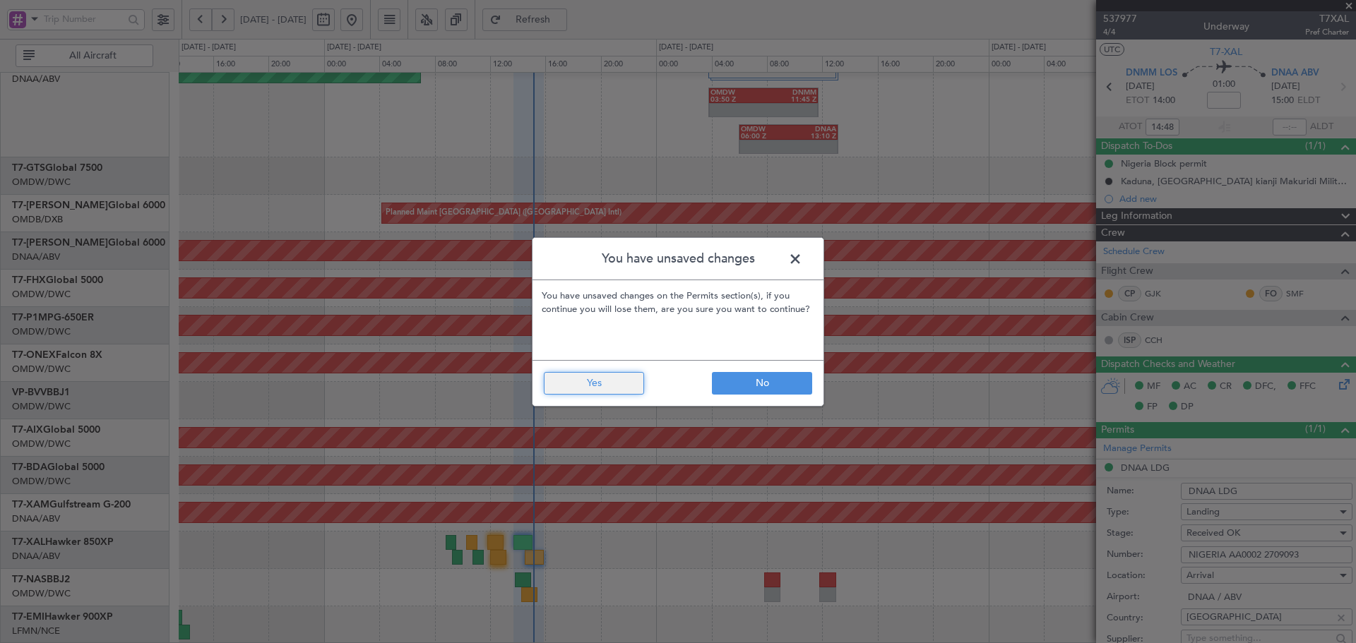
click at [605, 384] on button "Yes" at bounding box center [594, 383] width 100 height 23
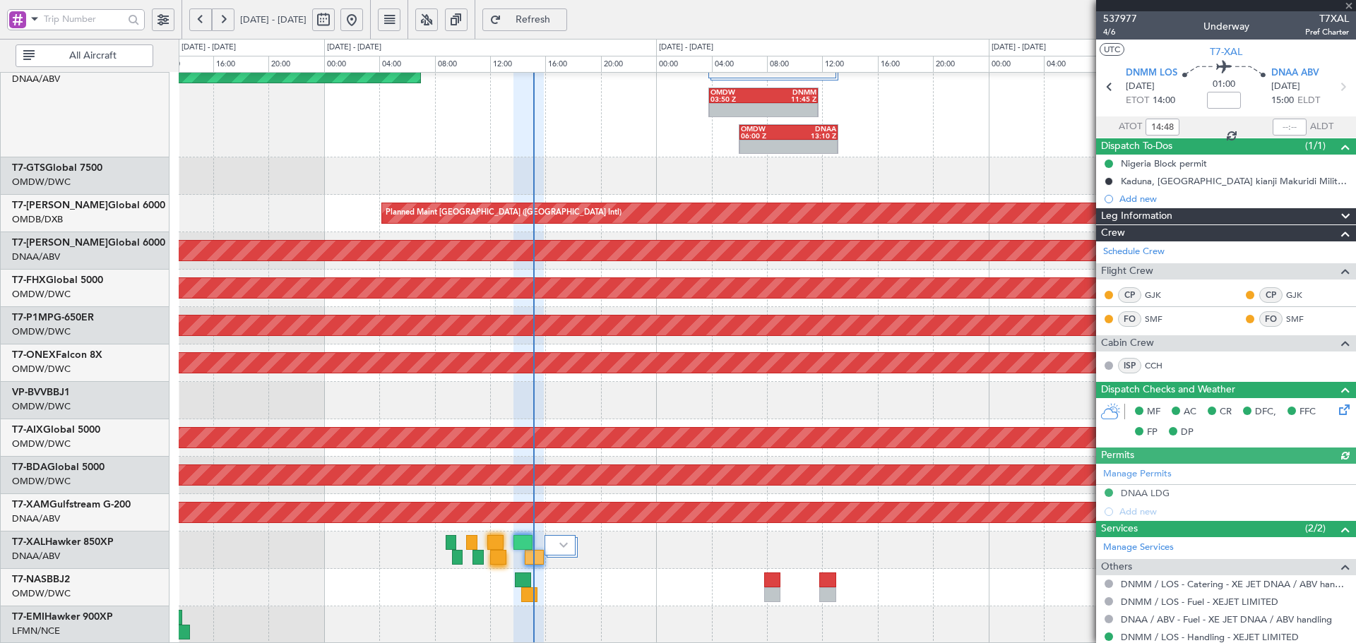
type input "Dherander Fithani (DHF)"
type input "7379"
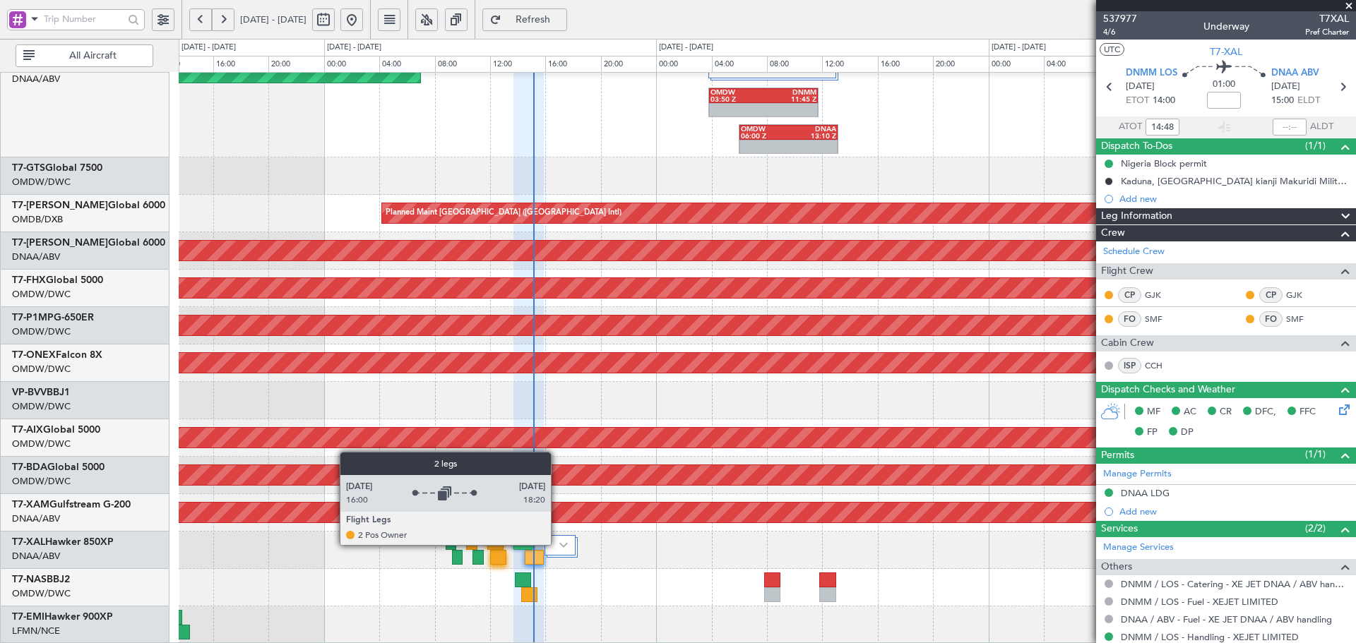
click at [558, 544] on div at bounding box center [560, 545] width 30 height 20
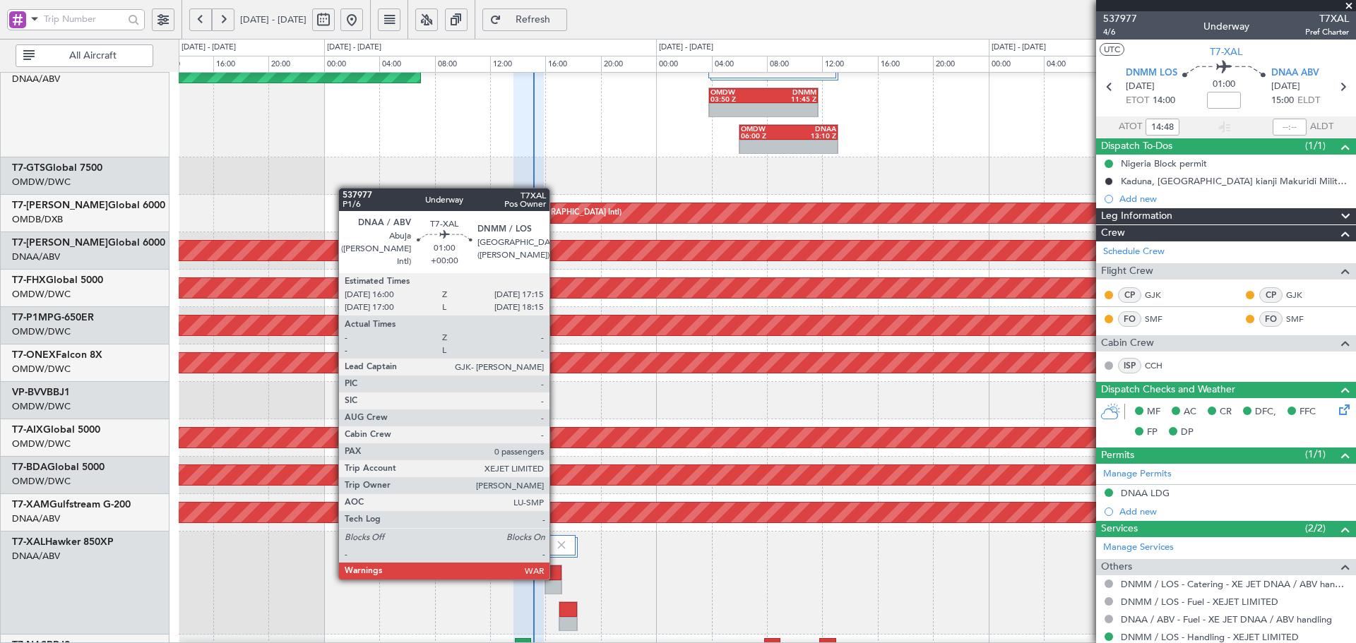
click at [556, 577] on div at bounding box center [553, 573] width 16 height 15
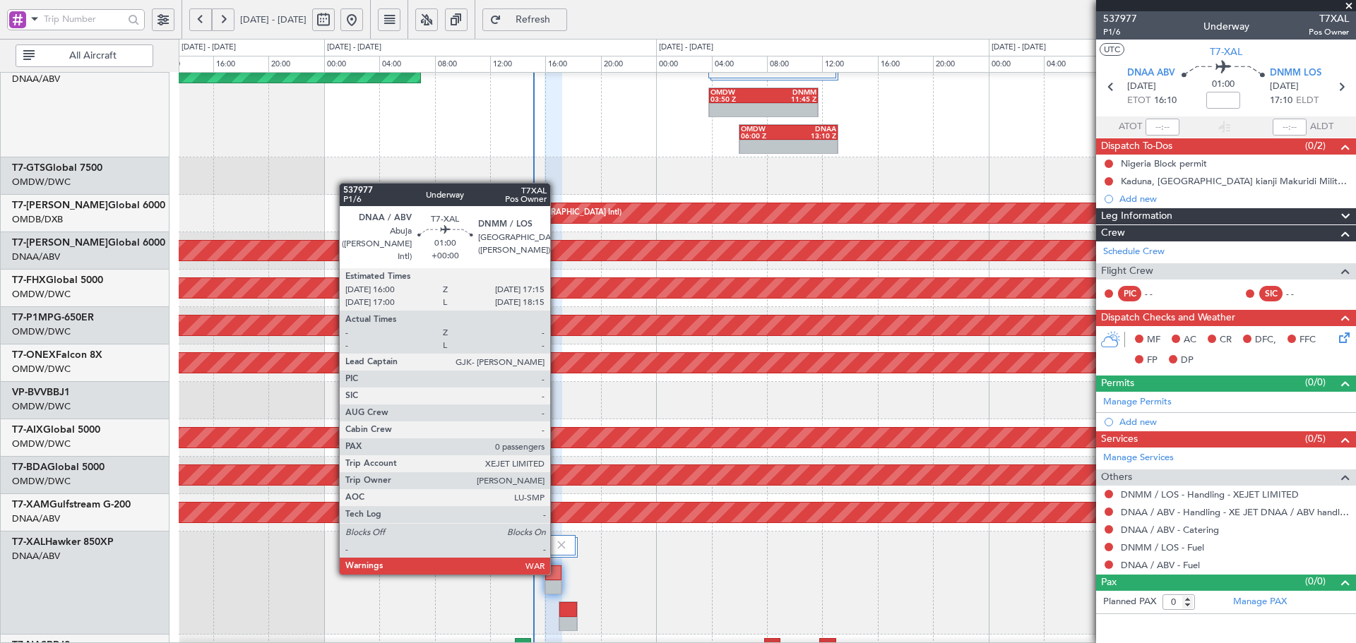
click at [557, 572] on div at bounding box center [553, 573] width 16 height 15
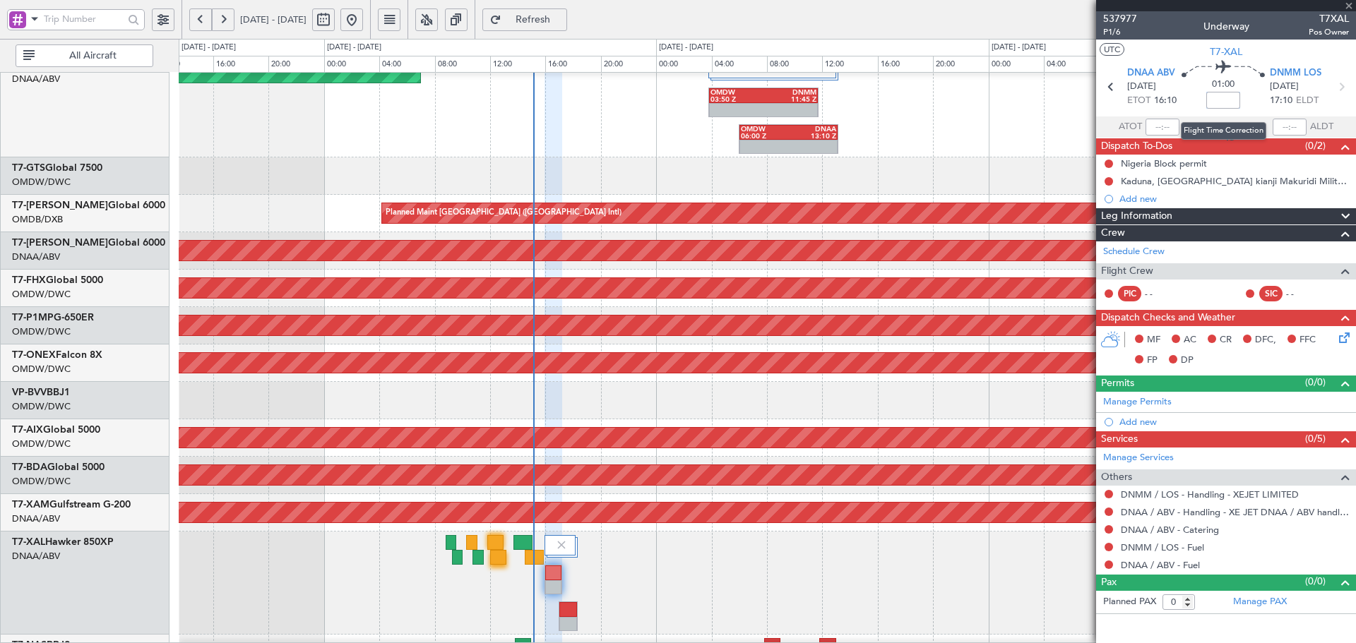
click at [1226, 100] on input at bounding box center [1223, 100] width 34 height 17
type input "-15"
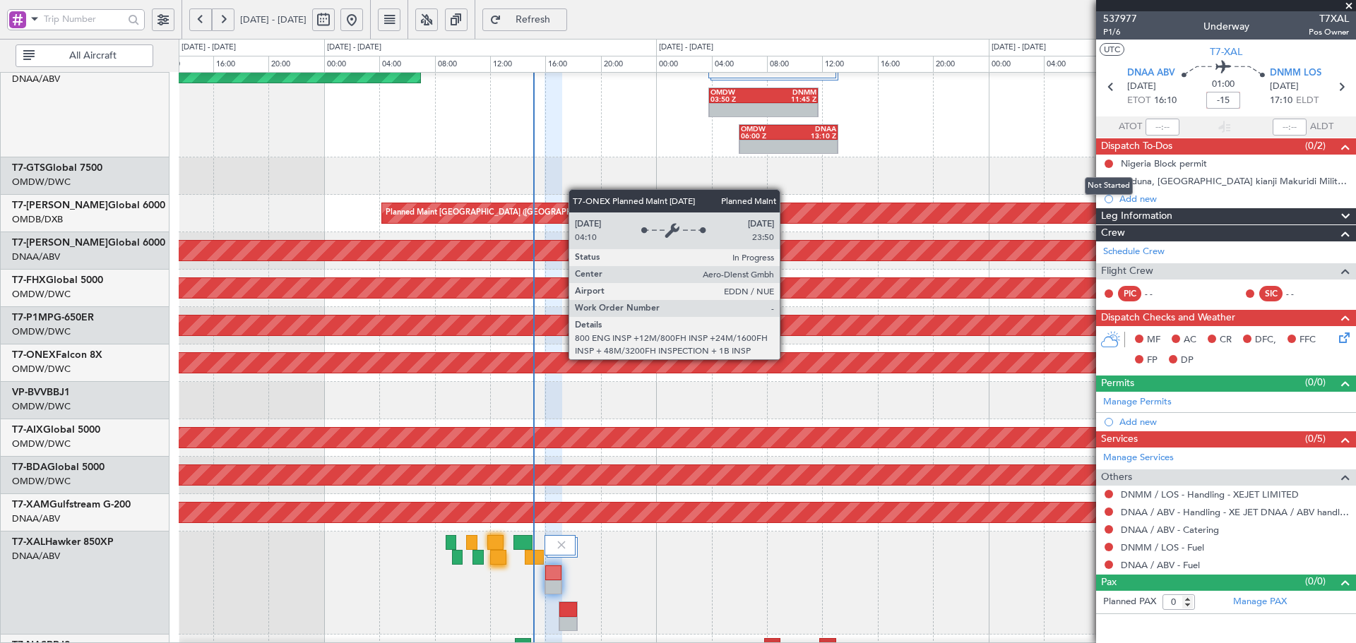
type input "-00:15"
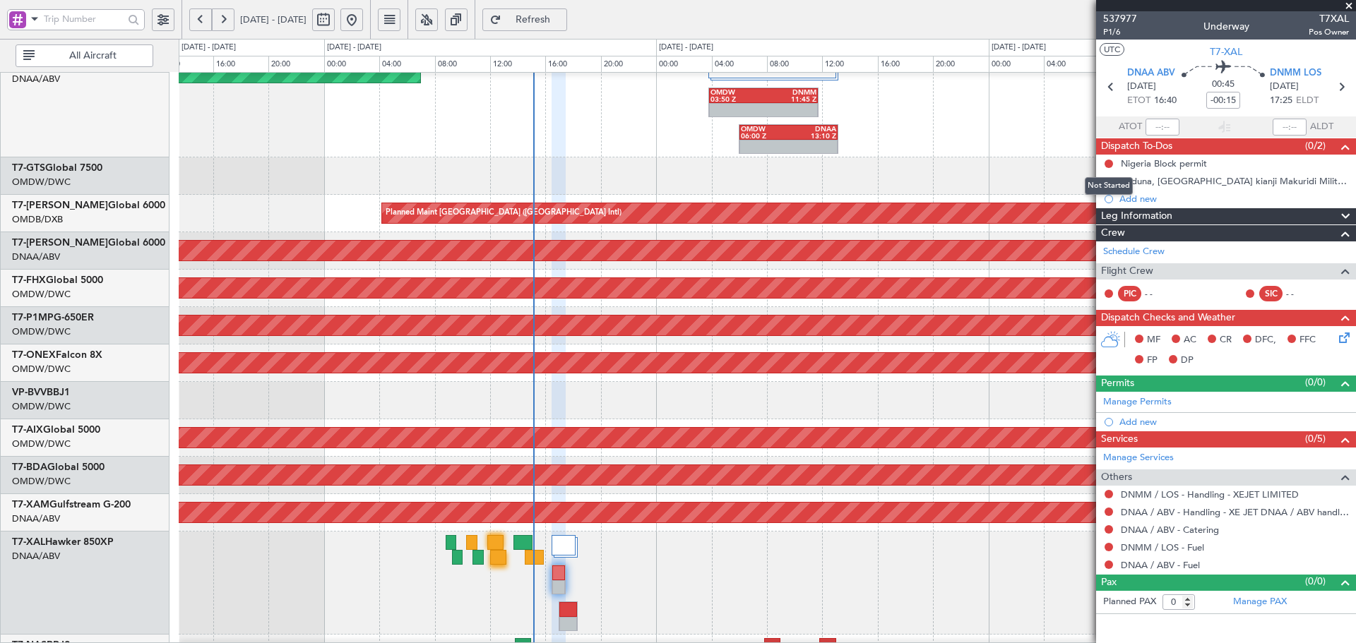
click at [562, 22] on span "Refresh" at bounding box center [533, 20] width 58 height 10
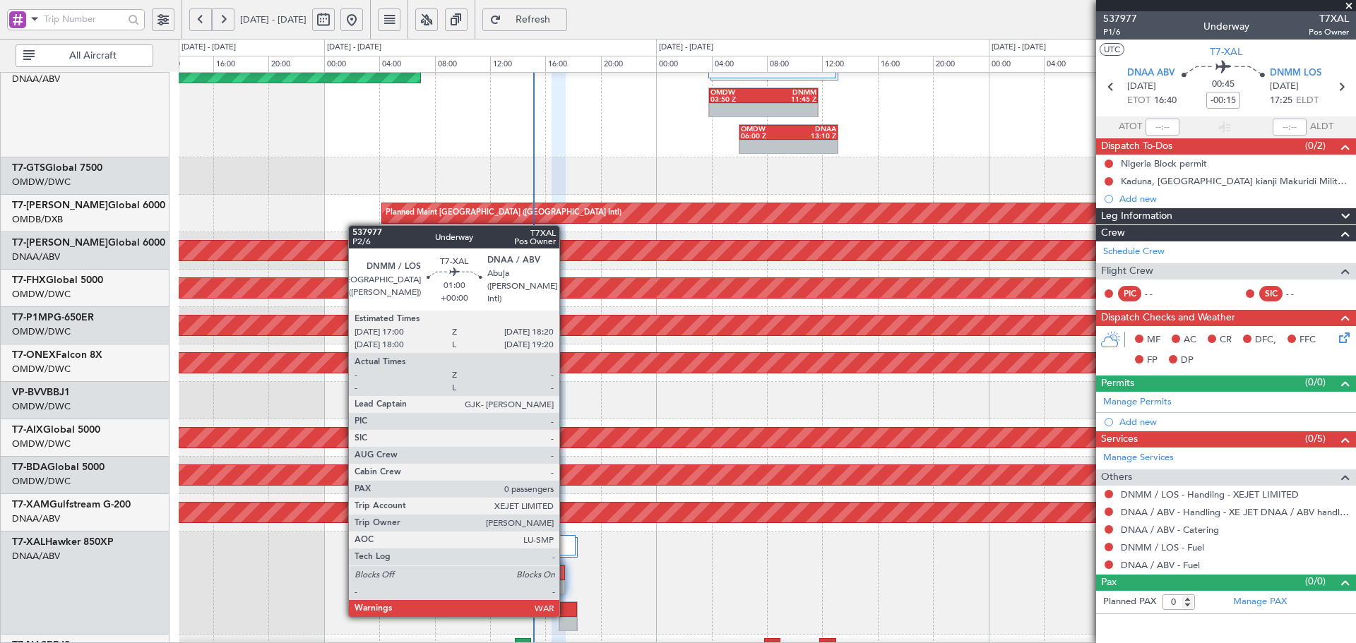
click at [566, 614] on div at bounding box center [568, 609] width 18 height 15
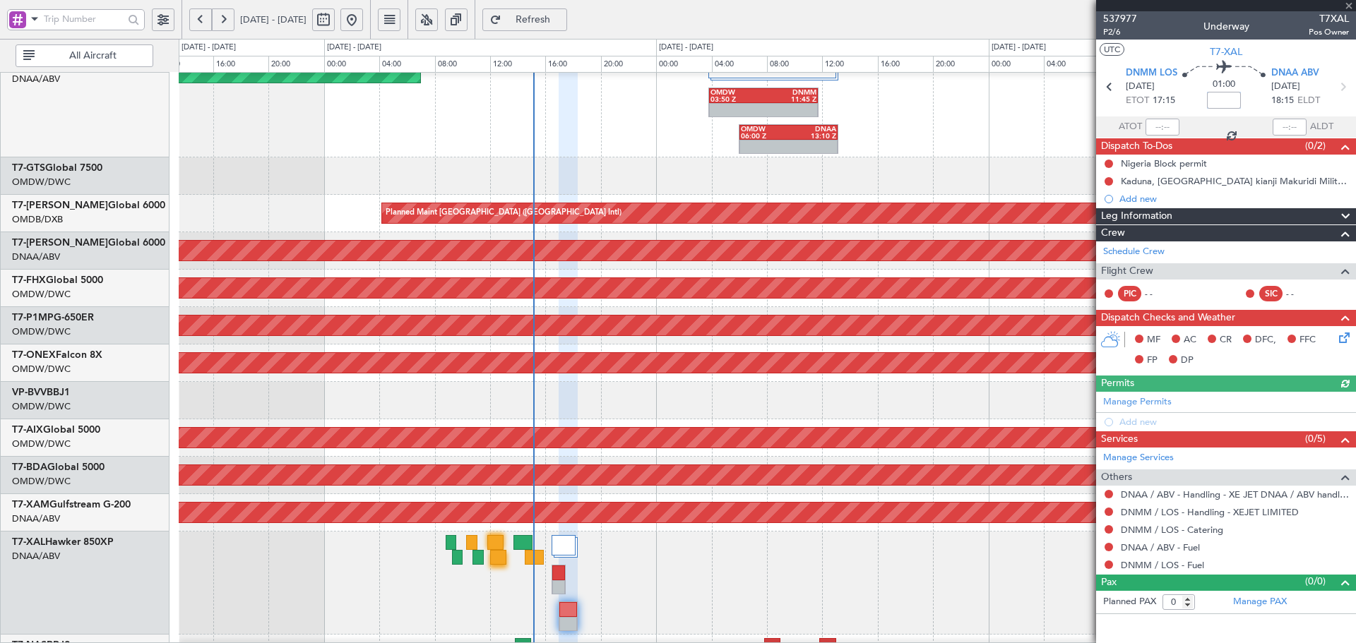
click at [1225, 99] on input at bounding box center [1224, 100] width 34 height 17
type input "-10"
type input "-00:10"
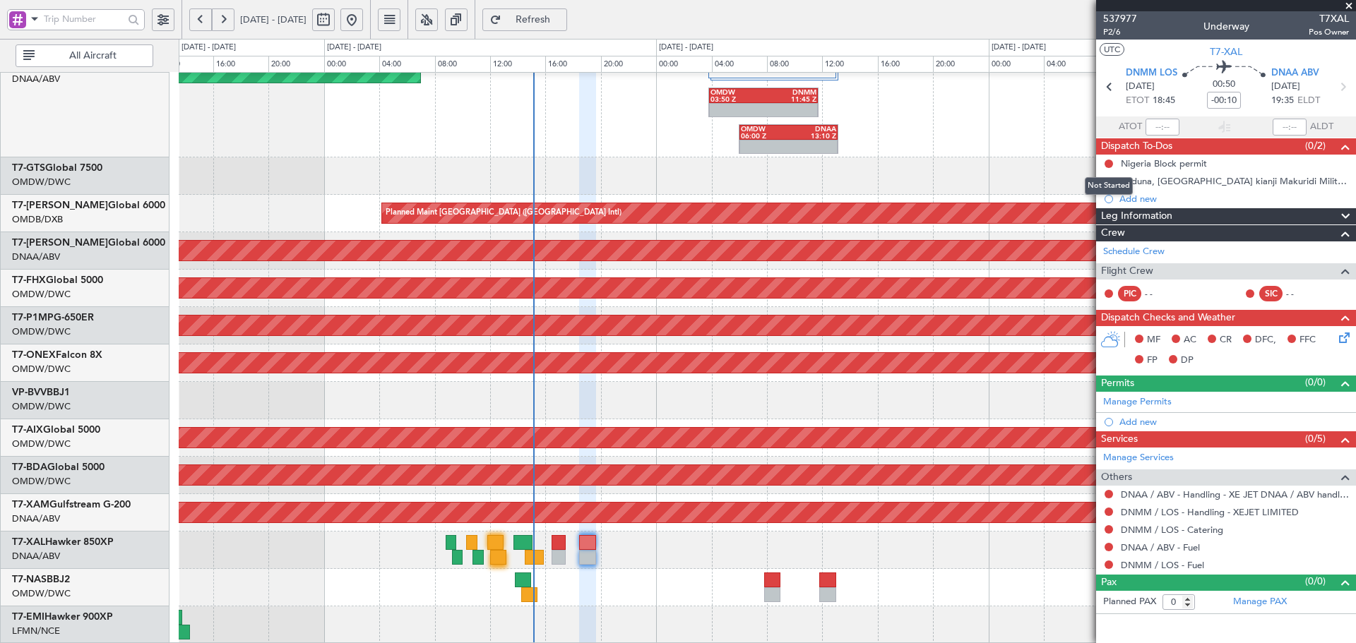
click at [562, 18] on span "Refresh" at bounding box center [533, 20] width 58 height 10
click at [1119, 403] on div "Manage Permits Add new" at bounding box center [1226, 412] width 260 height 40
click at [1153, 401] on link "Manage Permits" at bounding box center [1137, 403] width 69 height 14
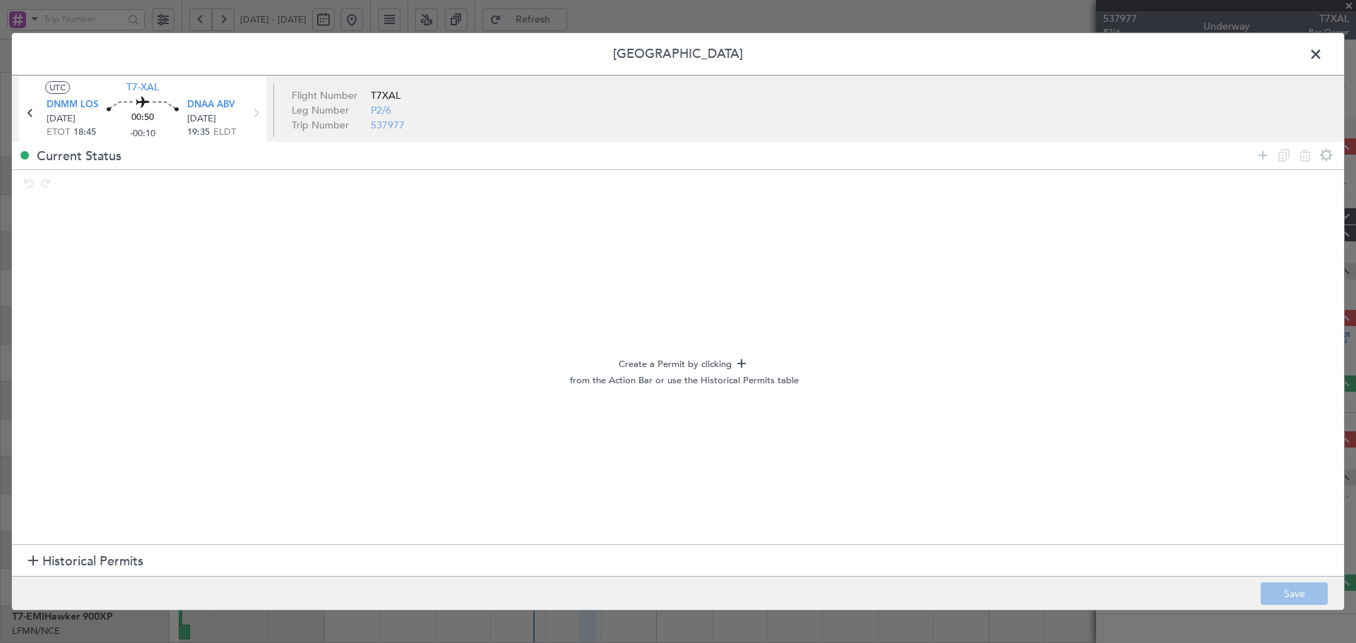
click at [124, 564] on span "Historical Permits" at bounding box center [92, 561] width 101 height 19
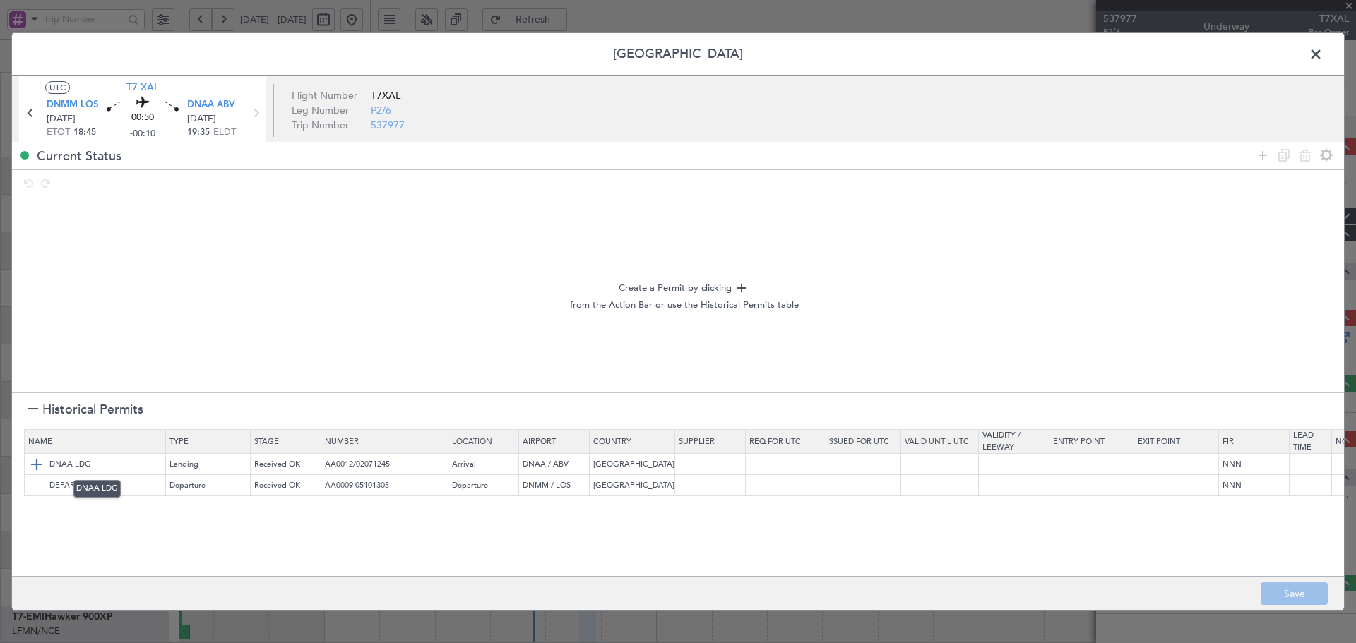
click at [37, 467] on img at bounding box center [36, 464] width 17 height 17
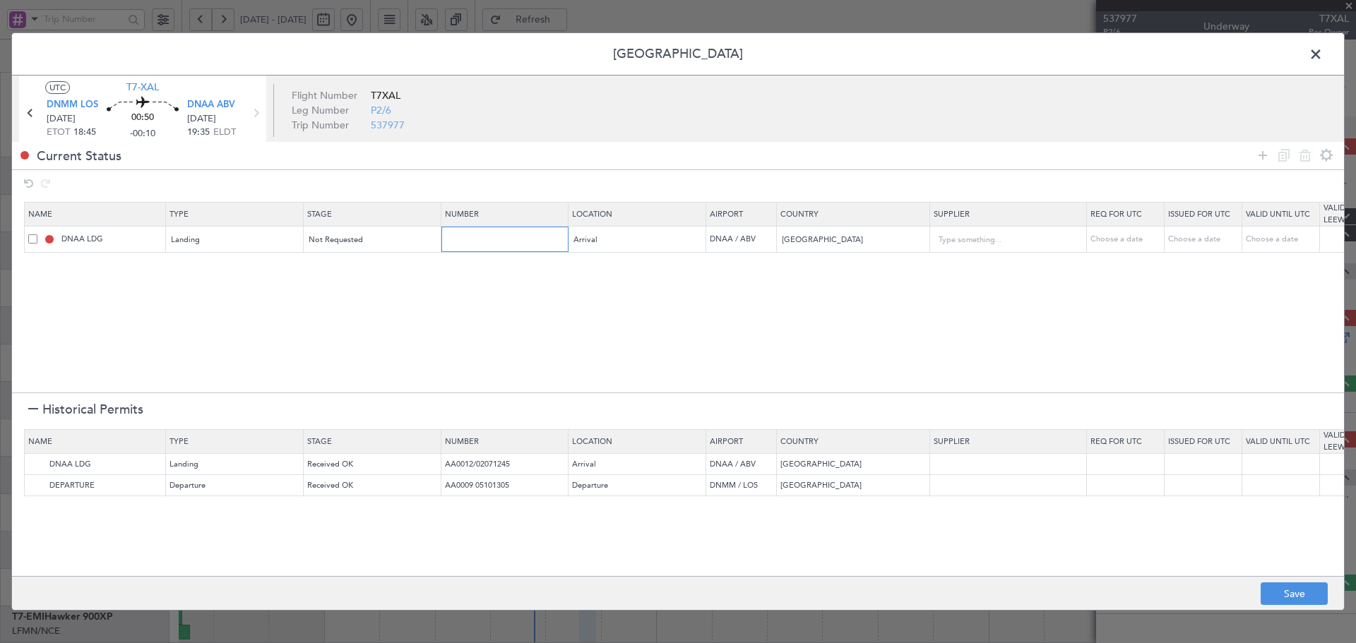
click at [470, 233] on input "text" at bounding box center [506, 239] width 123 height 12
paste input "NIGERIA AA0002 2709093"
drag, startPoint x: 477, startPoint y: 239, endPoint x: 287, endPoint y: 250, distance: 189.6
click at [290, 249] on tr "DNAA LDG Landing Not Requested NIGERIA AA0002 2709093 Arrival DNAA / ABV Nigeri…" at bounding box center [926, 240] width 1802 height 26
click at [372, 242] on div "Not Requested" at bounding box center [367, 240] width 117 height 21
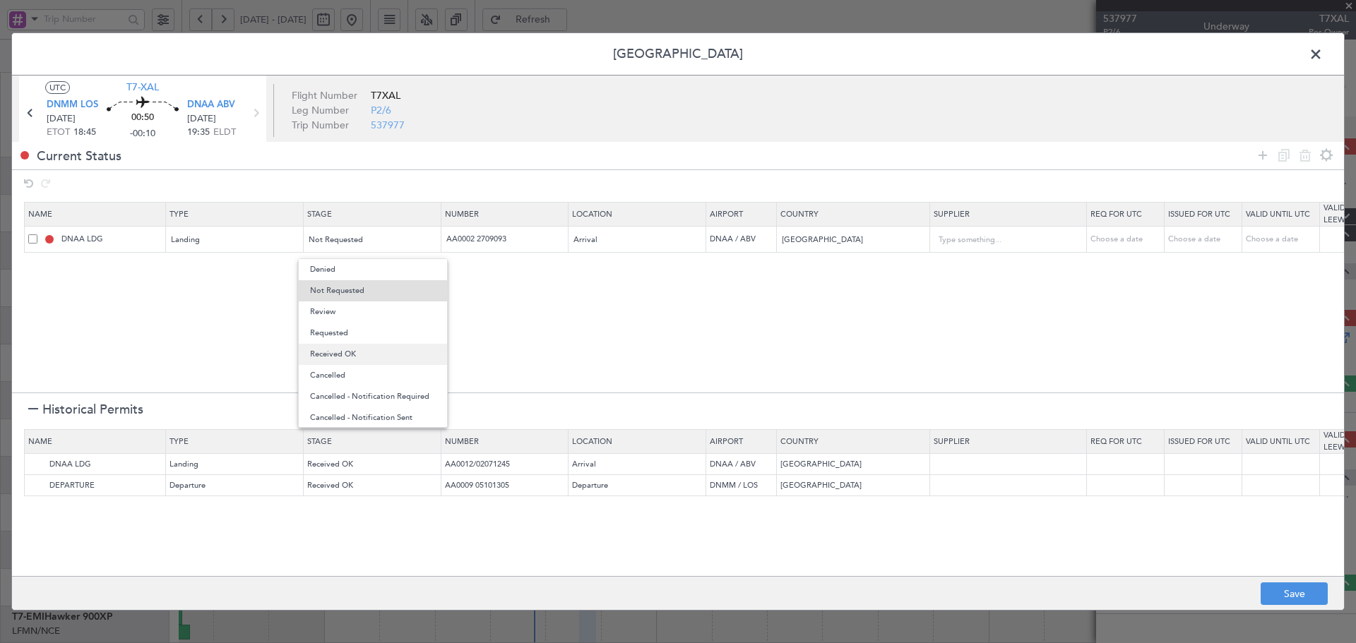
click at [358, 350] on span "Received OK" at bounding box center [373, 354] width 126 height 21
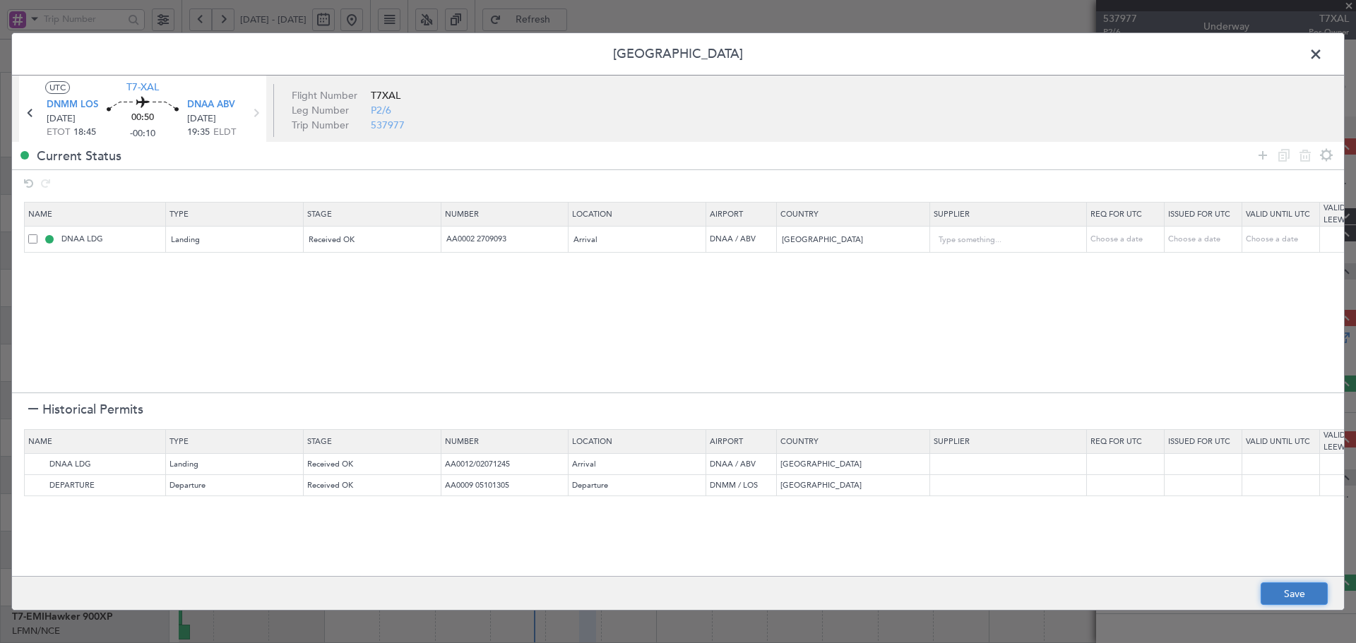
click at [1308, 589] on button "Save" at bounding box center [1294, 594] width 67 height 23
type input "AA0002 2709093"
type input "NNN"
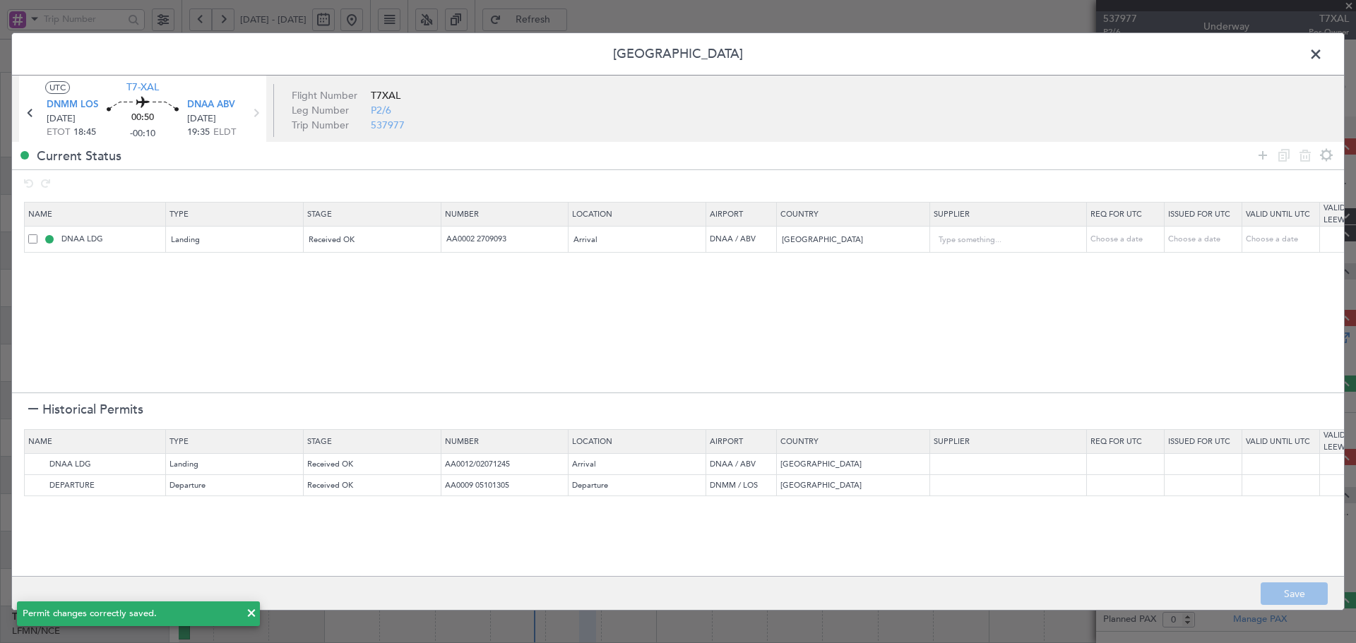
click at [212, 359] on section "Name Type Stage Number Location Airport Country Supplier Req For Utc Issued For…" at bounding box center [678, 295] width 1332 height 194
click at [32, 112] on icon at bounding box center [30, 113] width 18 height 18
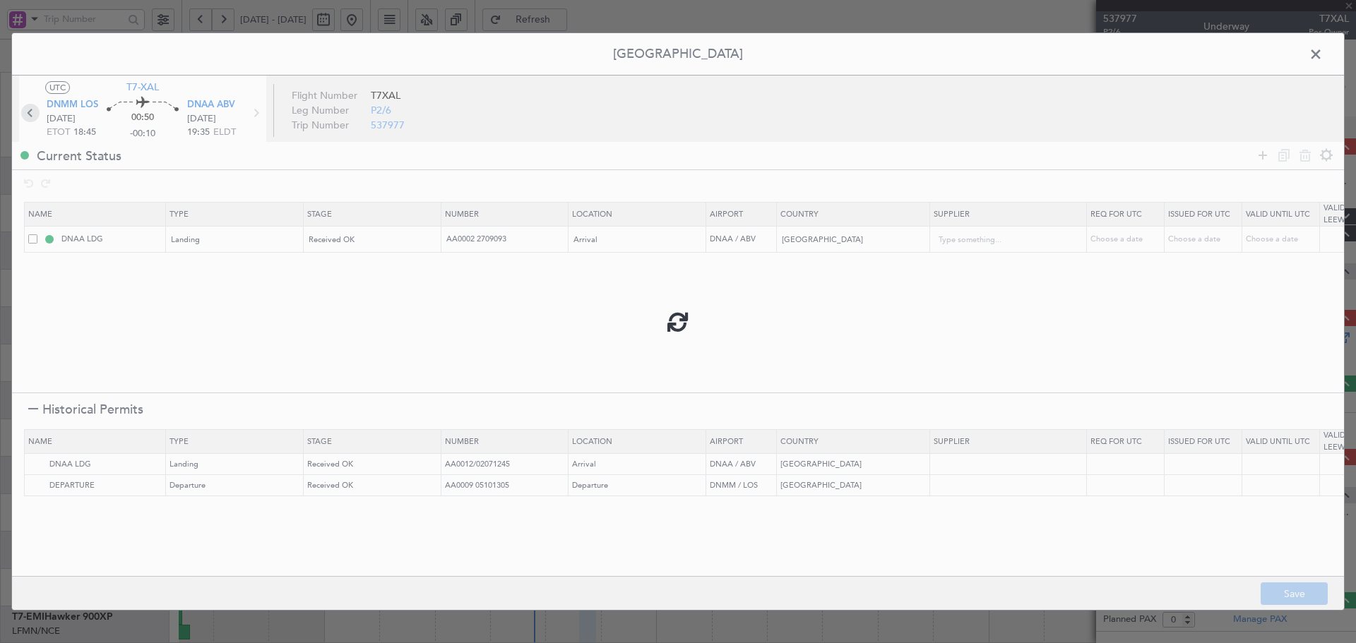
type input "-00:15"
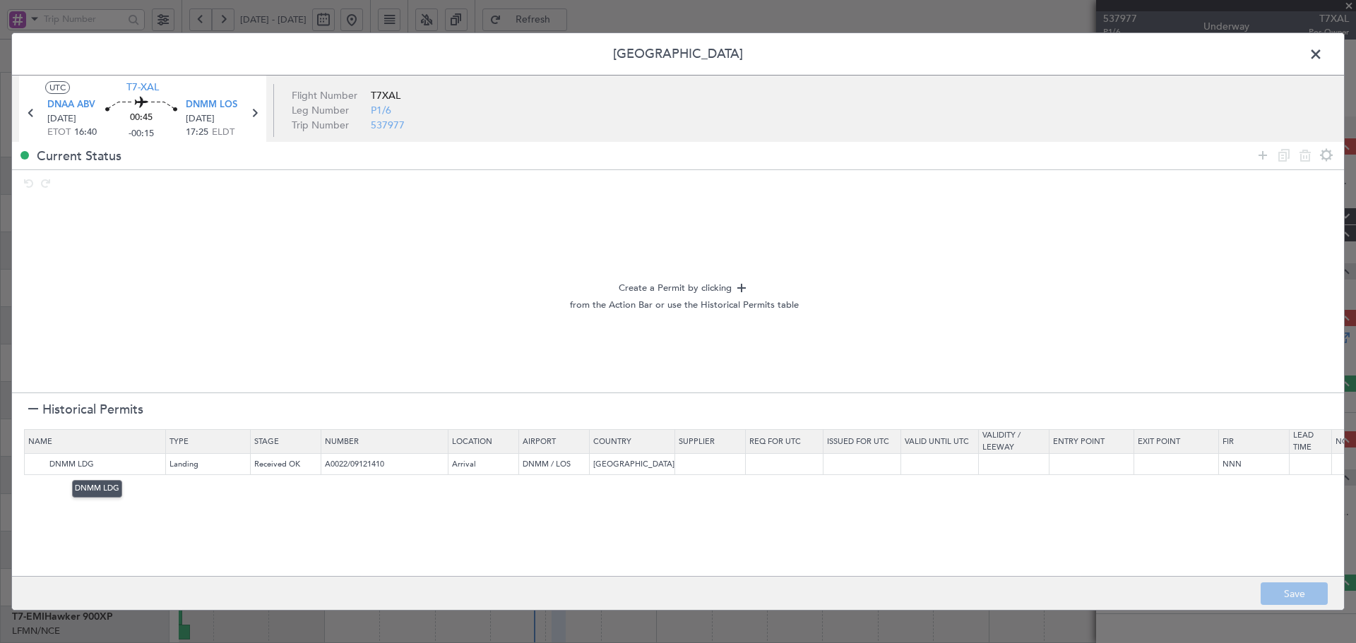
click at [0, 0] on img at bounding box center [0, 0] width 0 height 0
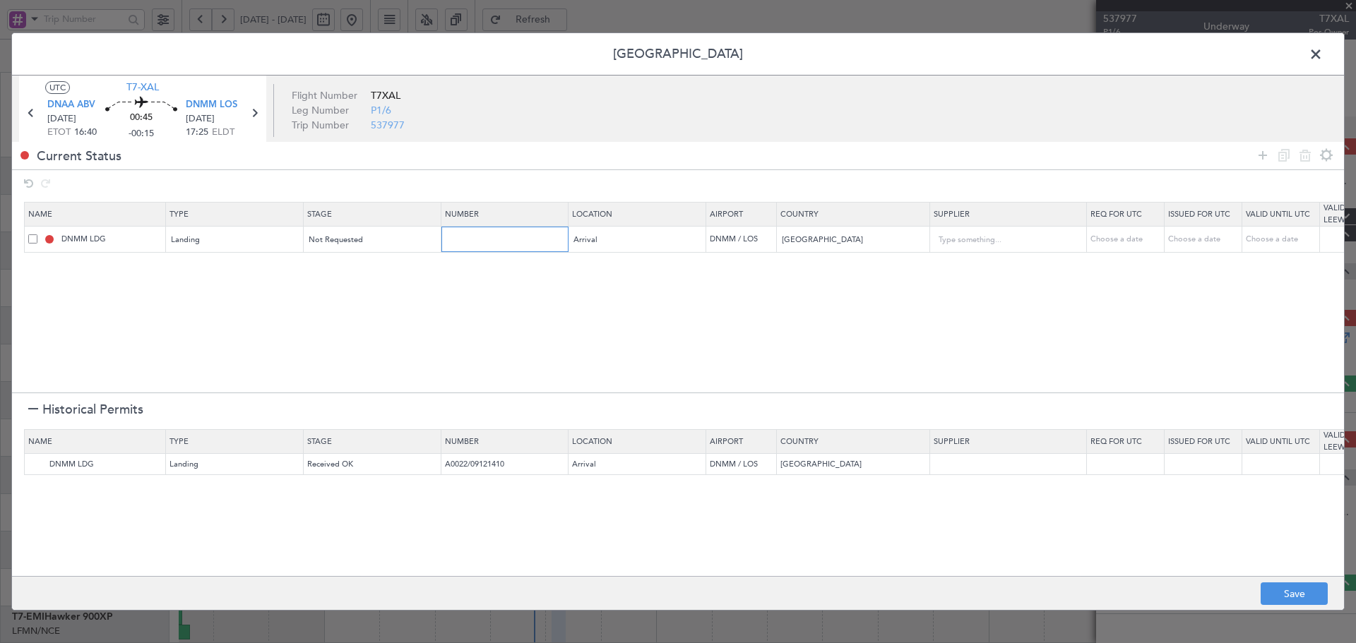
click at [461, 237] on input "text" at bounding box center [506, 239] width 123 height 12
paste input "NIGERIA AA0002 2709093"
drag, startPoint x: 474, startPoint y: 237, endPoint x: 191, endPoint y: 253, distance: 283.7
click at [191, 252] on tr "DNMM LDG Landing Not Requested NIGERIA AA0002 2709093 Arrival DNMM / LOS Nigeri…" at bounding box center [926, 240] width 1802 height 26
click at [331, 304] on section "Name Type Stage Number Location Airport Country Supplier Req For Utc Issued For…" at bounding box center [678, 295] width 1332 height 194
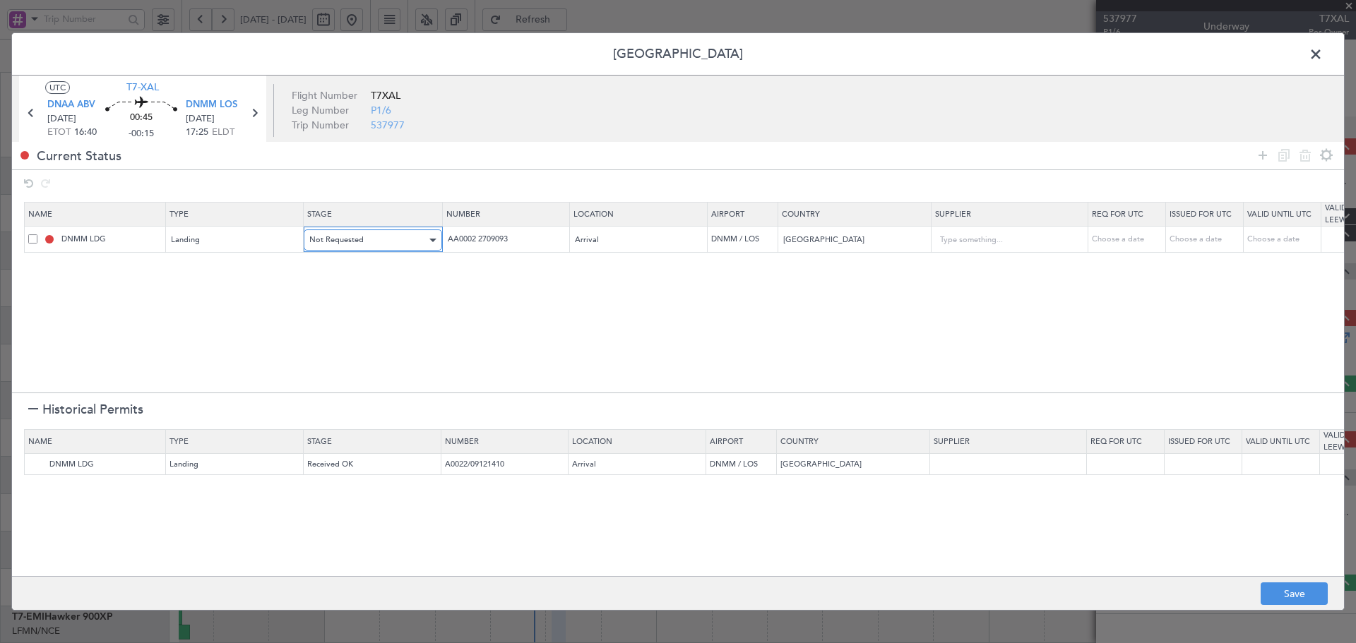
click at [362, 237] on span "Not Requested" at bounding box center [336, 239] width 54 height 11
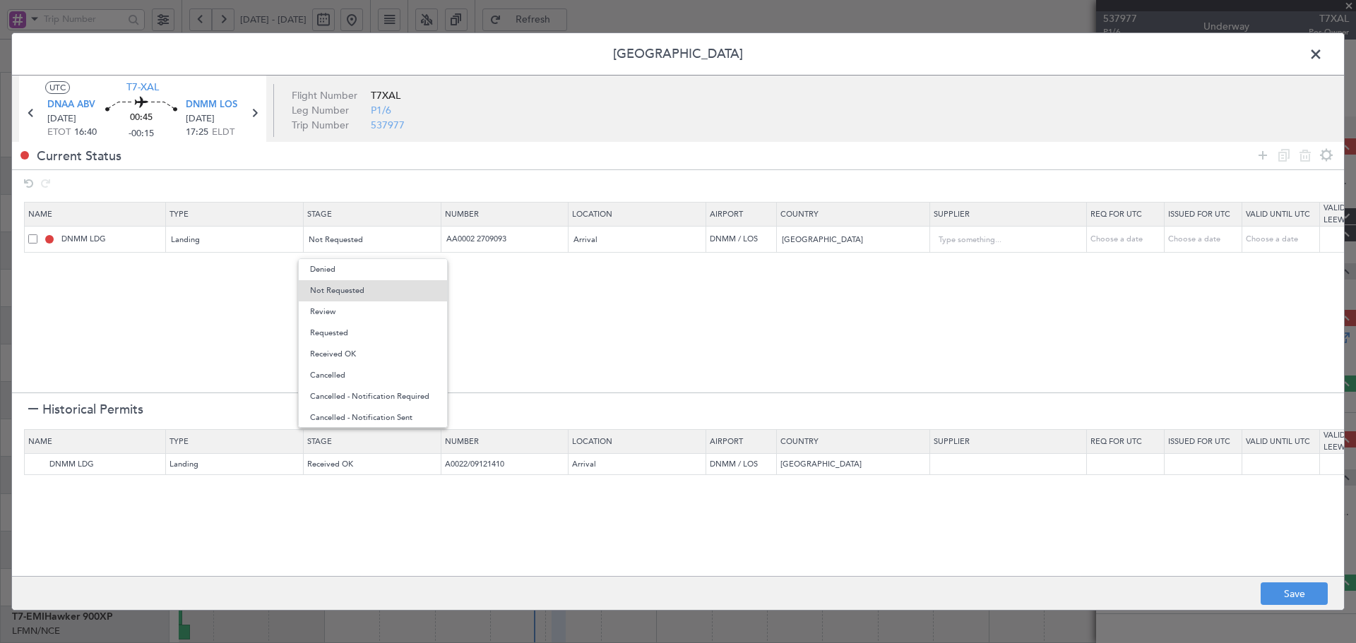
drag, startPoint x: 363, startPoint y: 351, endPoint x: 663, endPoint y: 350, distance: 300.2
click at [363, 350] on span "Received OK" at bounding box center [373, 354] width 126 height 21
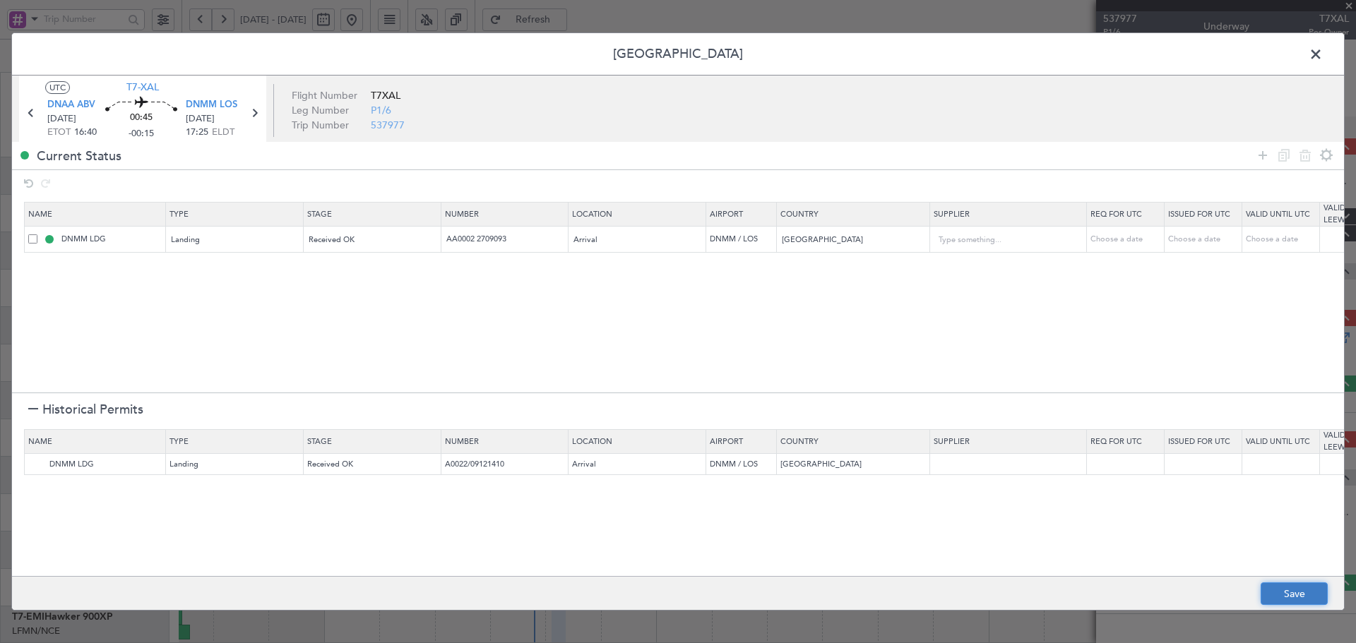
click at [1309, 590] on button "Save" at bounding box center [1294, 594] width 67 height 23
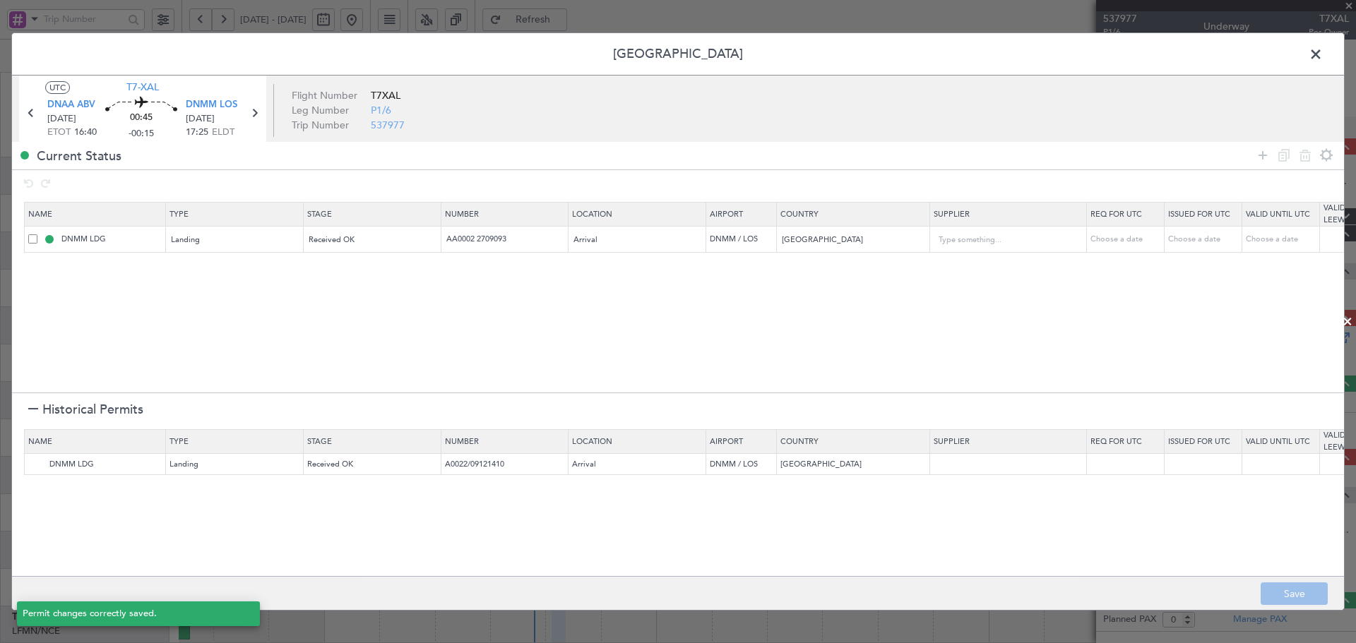
type input "AA0002 2709093"
type input "NNN"
click at [1323, 57] on span at bounding box center [1323, 58] width 0 height 28
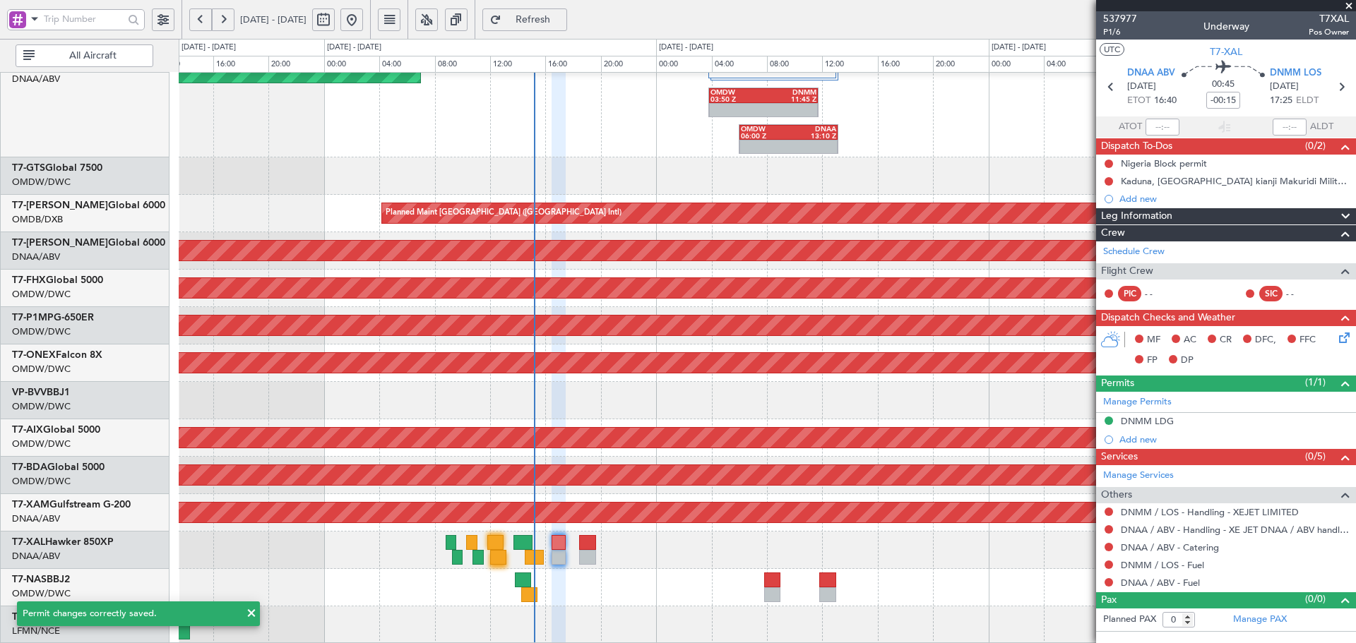
click at [562, 19] on span "Refresh" at bounding box center [533, 20] width 58 height 10
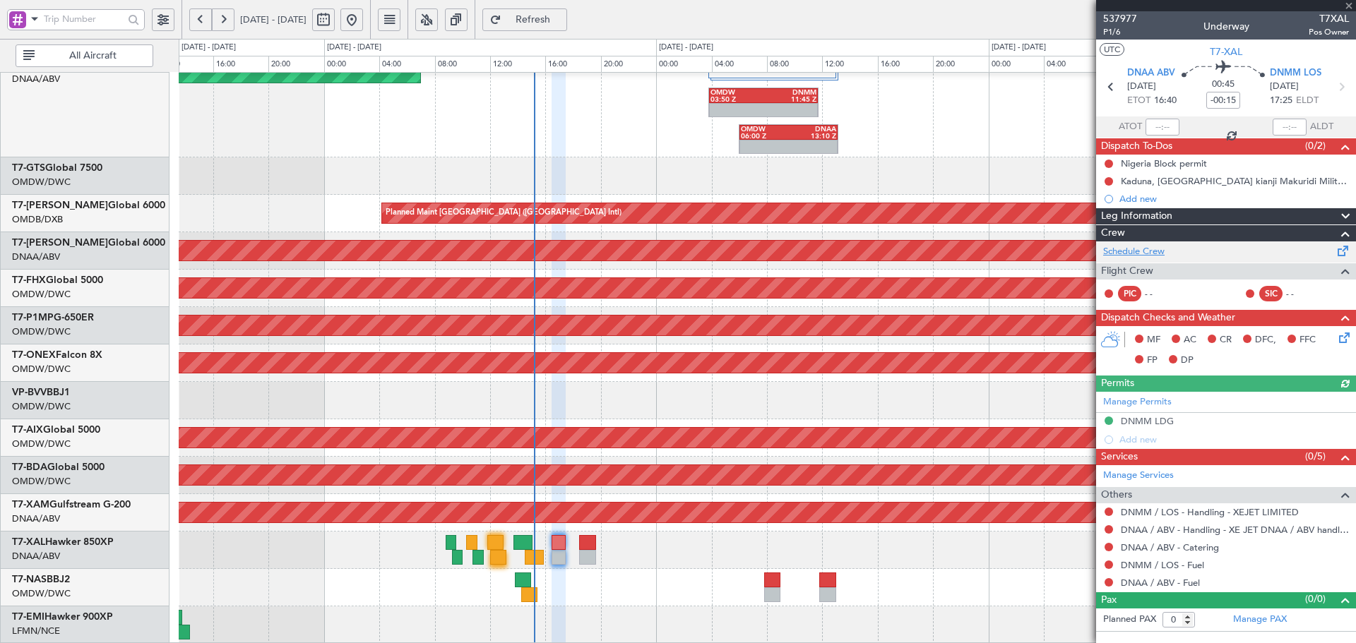
click at [1129, 251] on link "Schedule Crew" at bounding box center [1133, 252] width 61 height 14
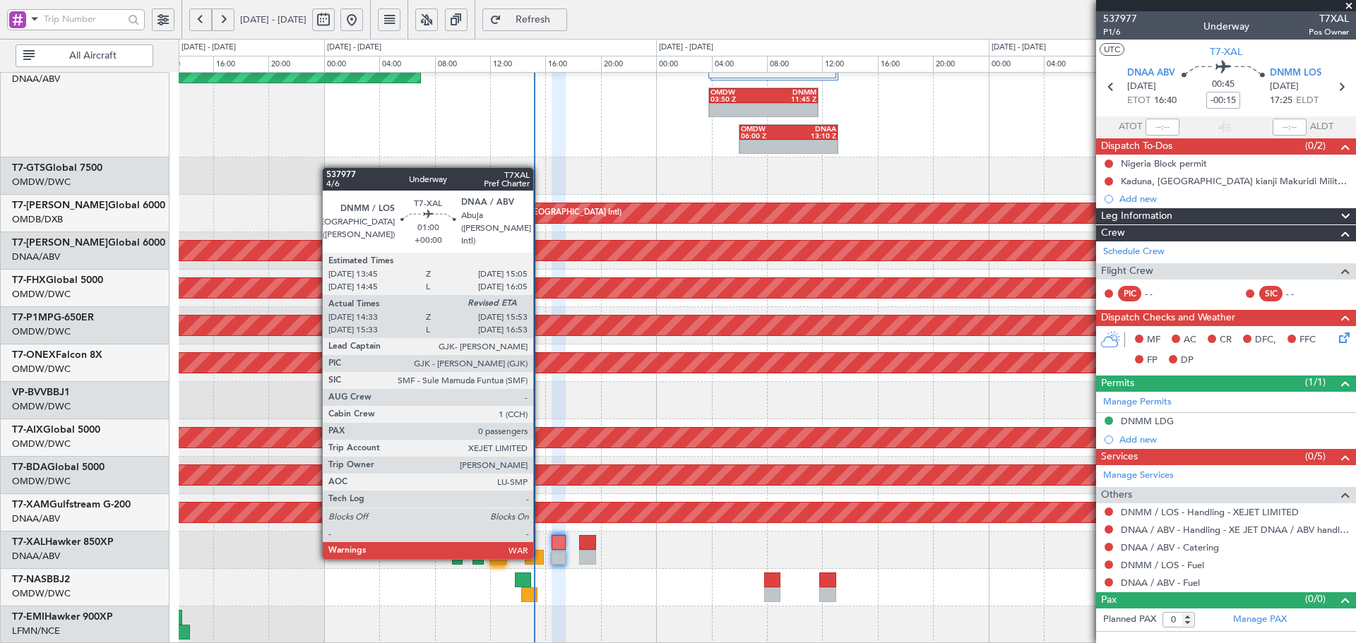
click at [540, 557] on div at bounding box center [534, 557] width 19 height 15
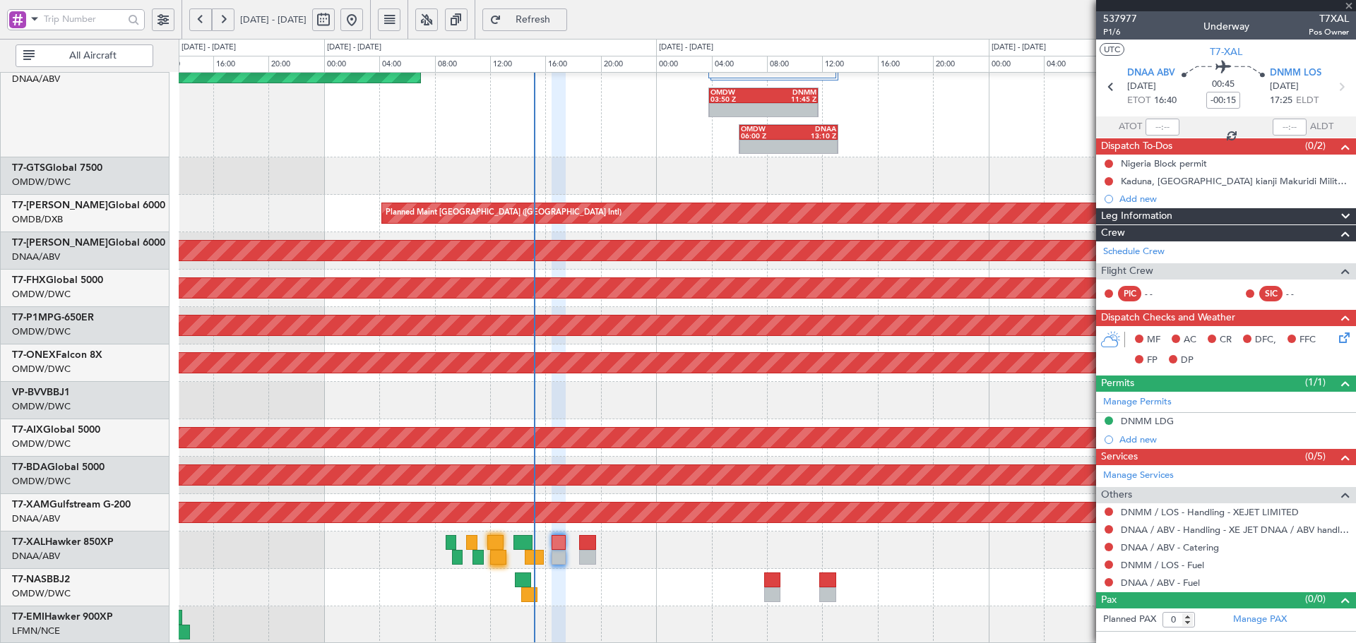
type input "14:48"
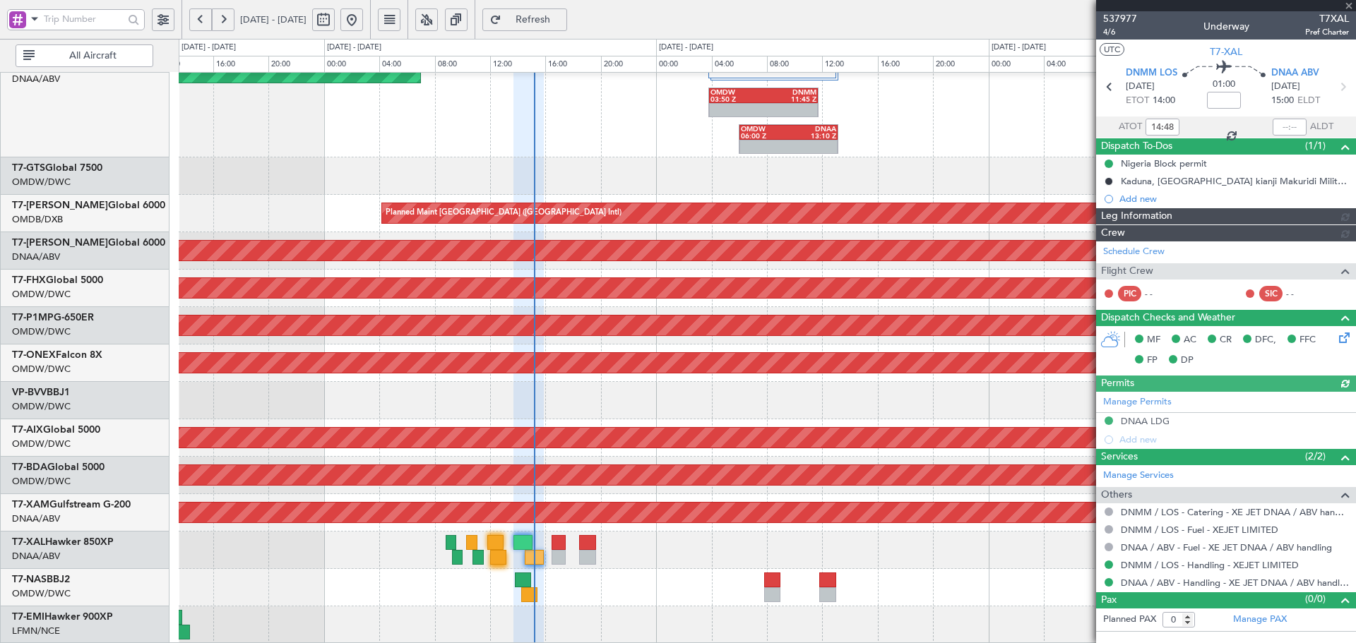
type input "Dherander Fithani (DHF)"
type input "7379"
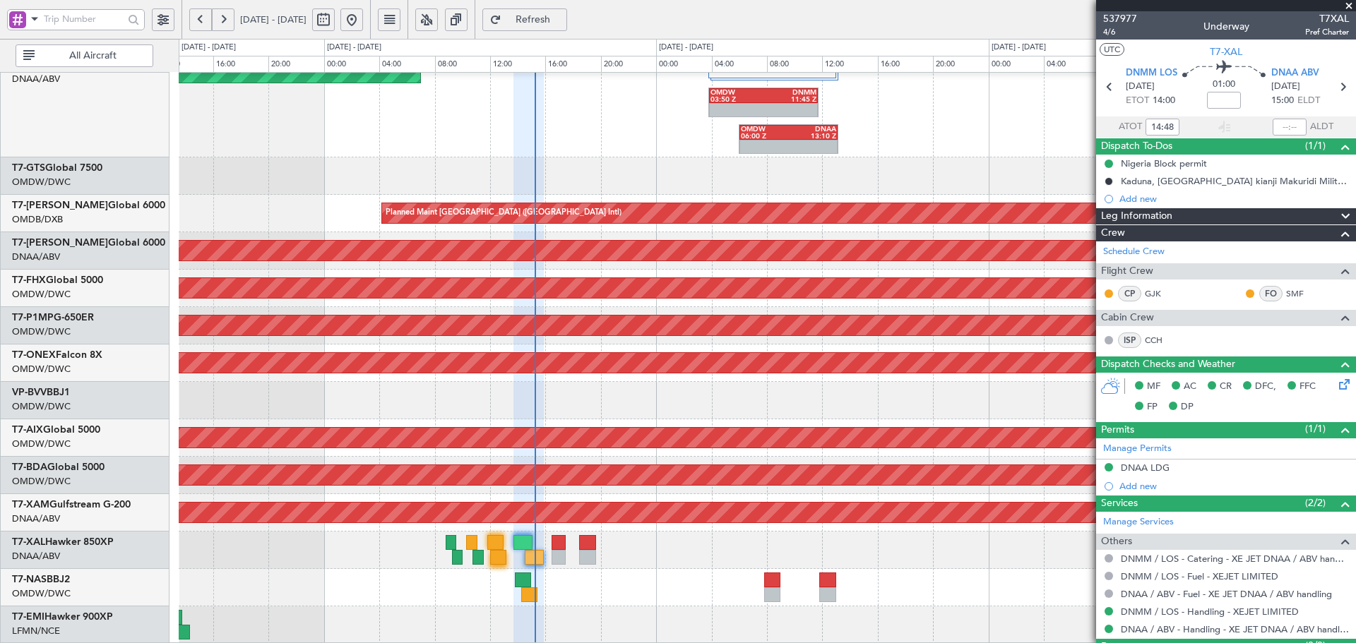
click at [562, 22] on span "Refresh" at bounding box center [533, 20] width 58 height 10
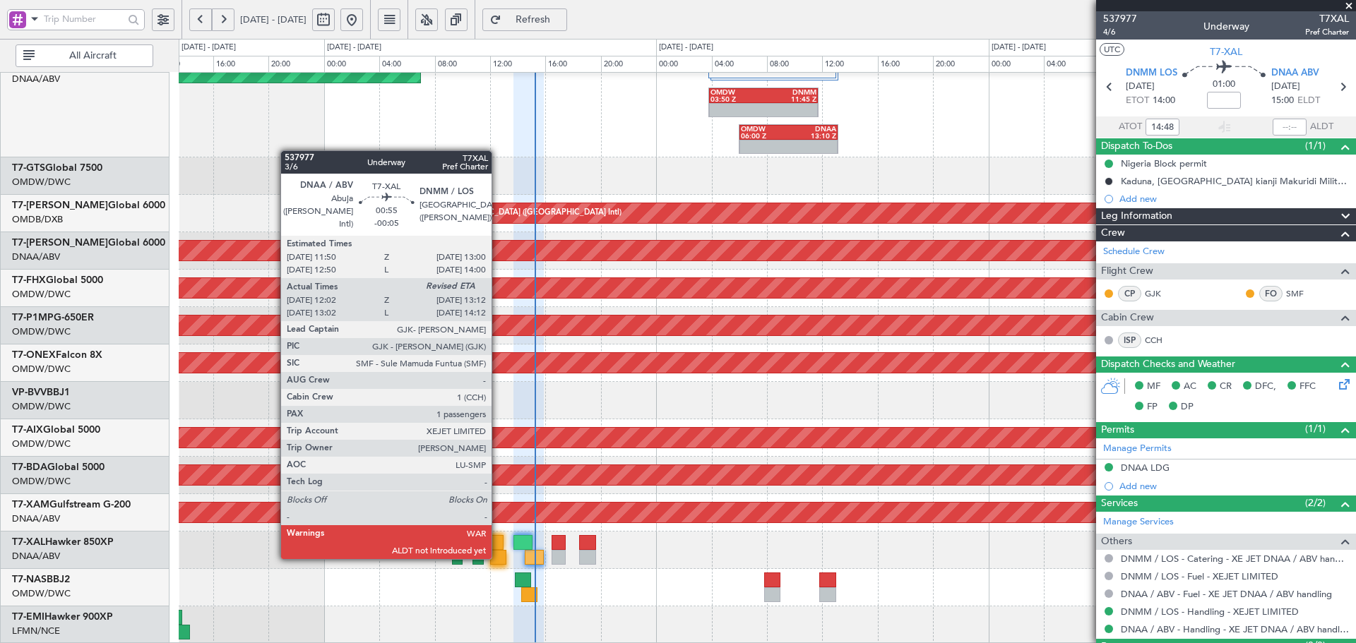
click at [498, 556] on div at bounding box center [498, 557] width 16 height 15
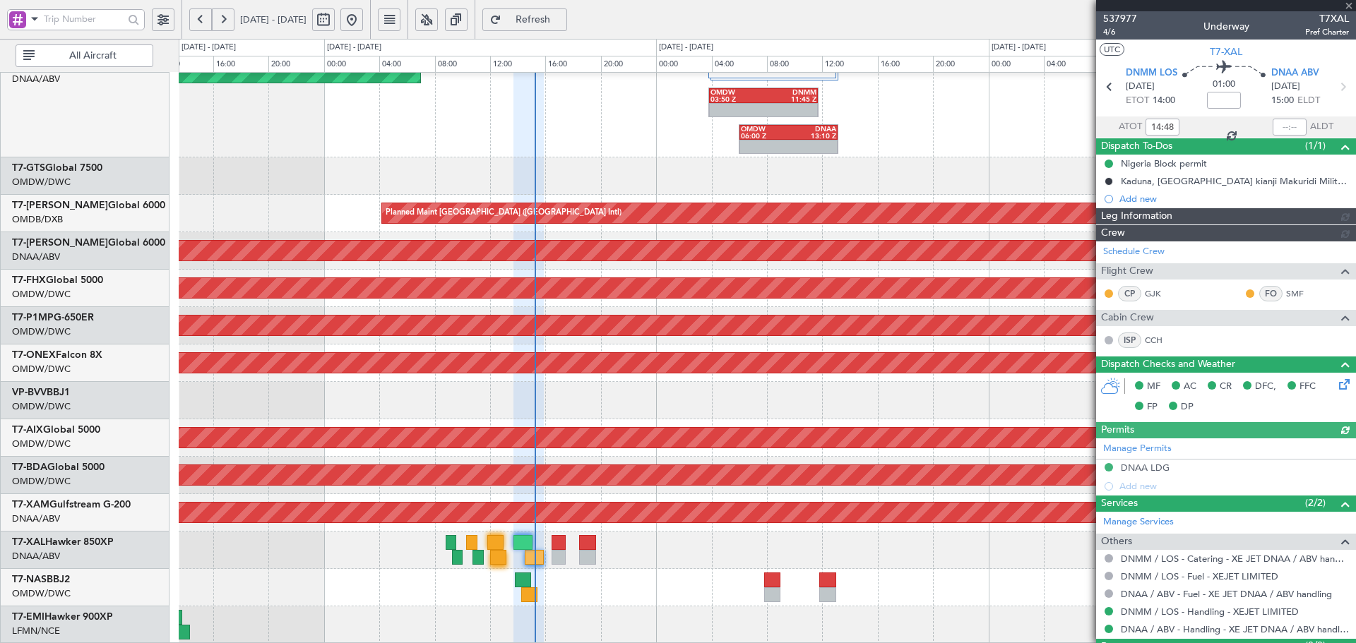
type input "Dherander Fithani (DHF)"
type input "7379"
type input "-00:05"
type input "12:12"
type input "1"
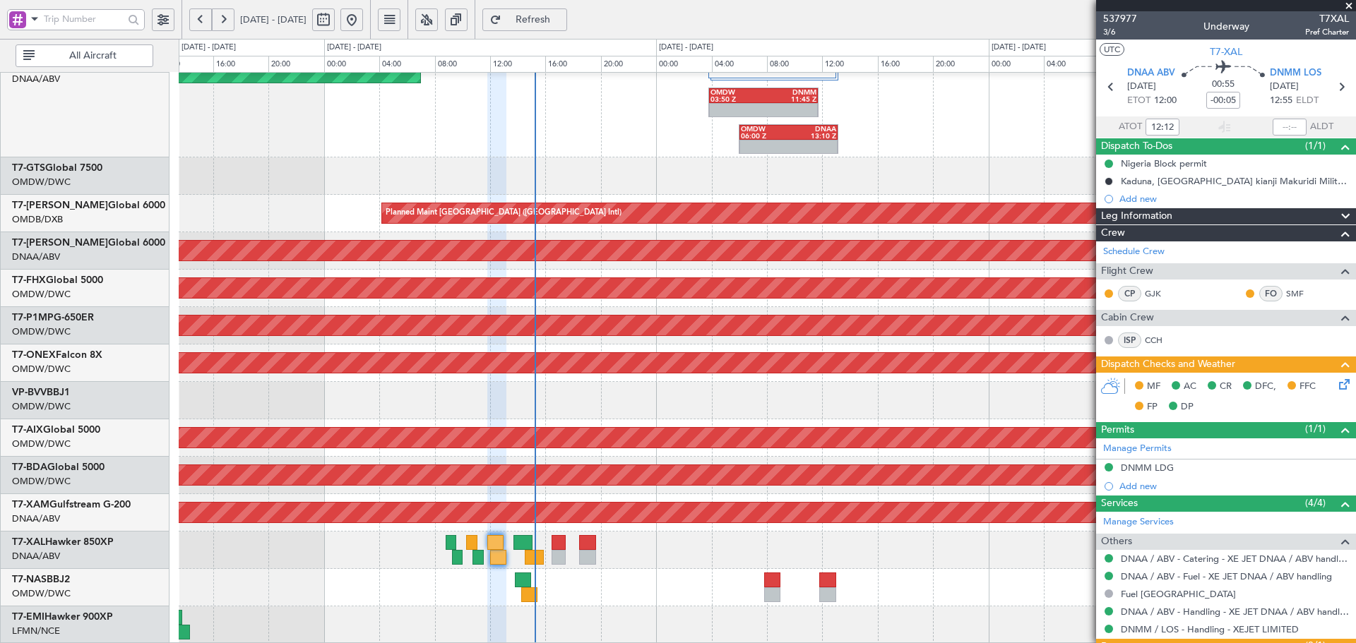
click at [571, 7] on fb-refresh-button "Refresh" at bounding box center [524, 19] width 99 height 39
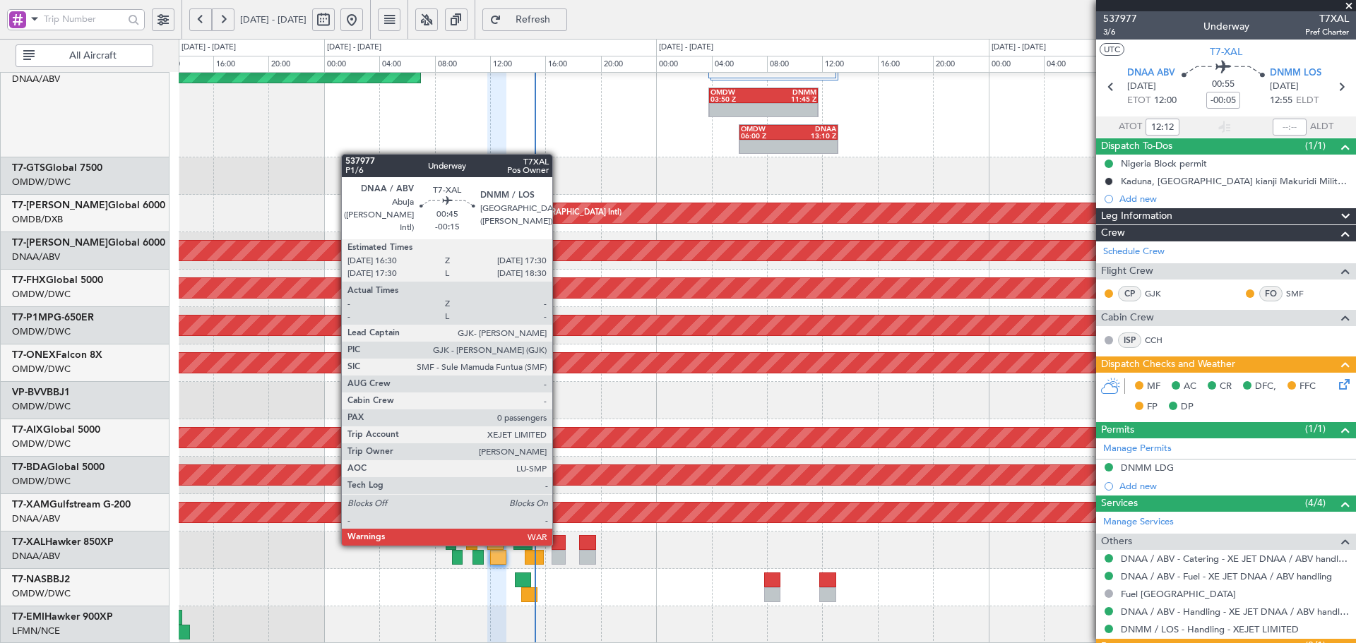
click at [557, 542] on div at bounding box center [559, 542] width 14 height 15
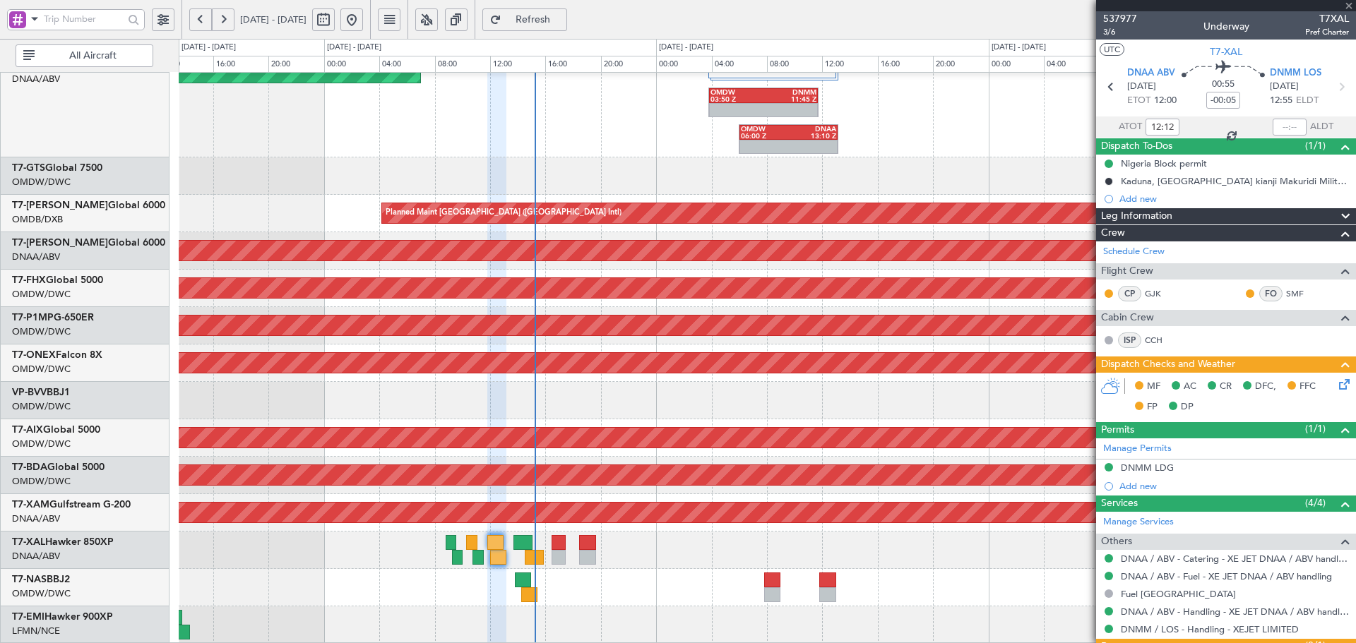
type input "-00:15"
type input "0"
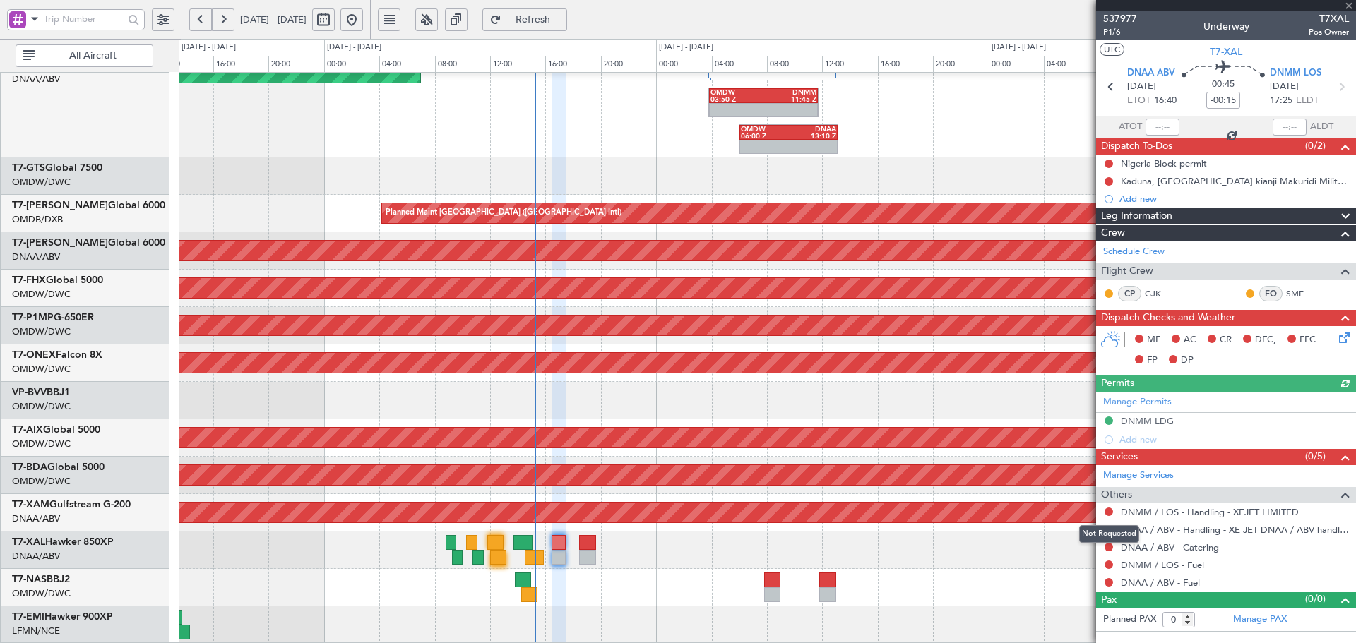
click at [1105, 510] on button at bounding box center [1109, 512] width 8 height 8
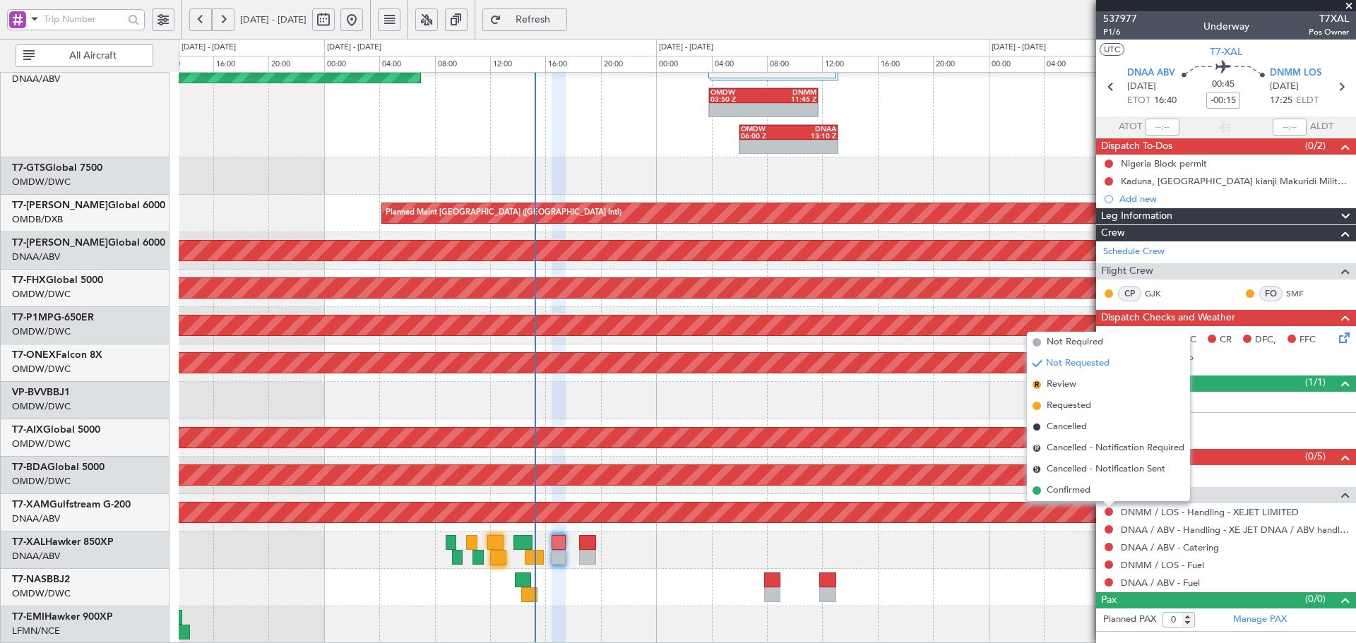
drag, startPoint x: 1069, startPoint y: 491, endPoint x: 1104, endPoint y: 540, distance: 60.4
click at [1071, 491] on span "Confirmed" at bounding box center [1069, 491] width 44 height 14
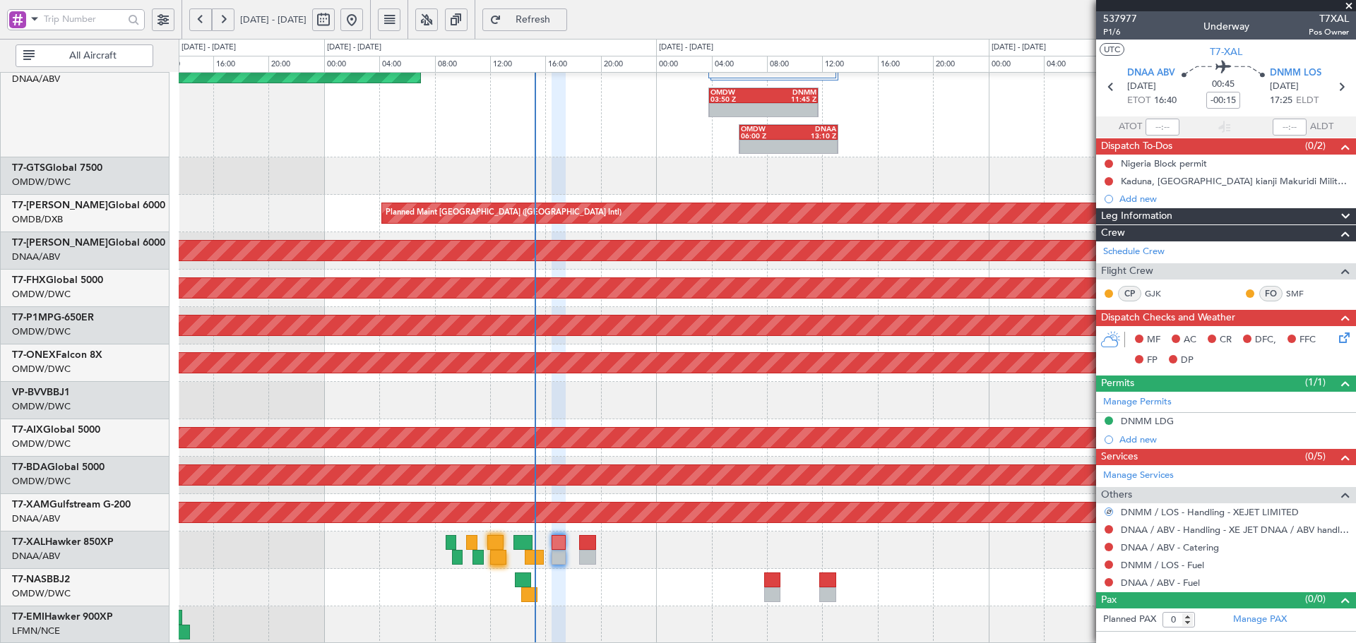
drag, startPoint x: 1107, startPoint y: 528, endPoint x: 1116, endPoint y: 499, distance: 30.4
click at [1114, 504] on ul "DNMM / LOS - Handling - XEJET LIMITED DNAA / ABV - Handling - XE JET DNAA / ABV…" at bounding box center [1226, 548] width 260 height 88
click at [1109, 525] on button at bounding box center [1109, 529] width 8 height 8
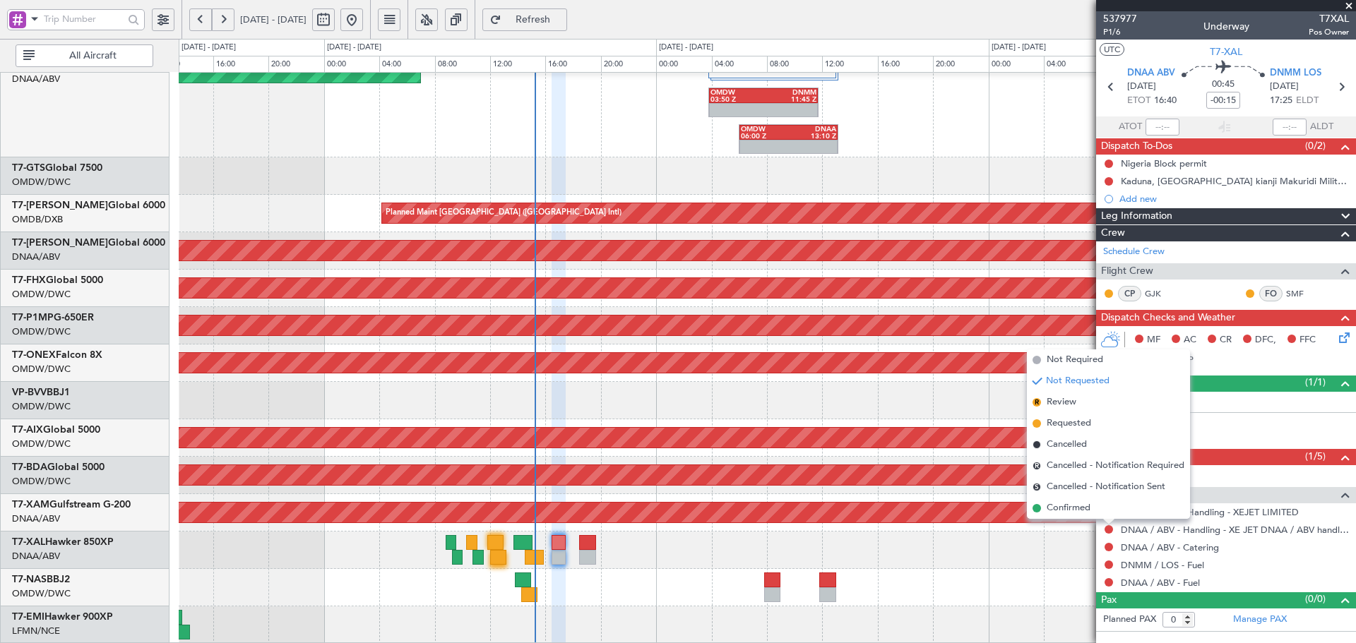
drag, startPoint x: 1080, startPoint y: 502, endPoint x: 1242, endPoint y: 639, distance: 212.1
click at [1080, 505] on span "Confirmed" at bounding box center [1069, 508] width 44 height 14
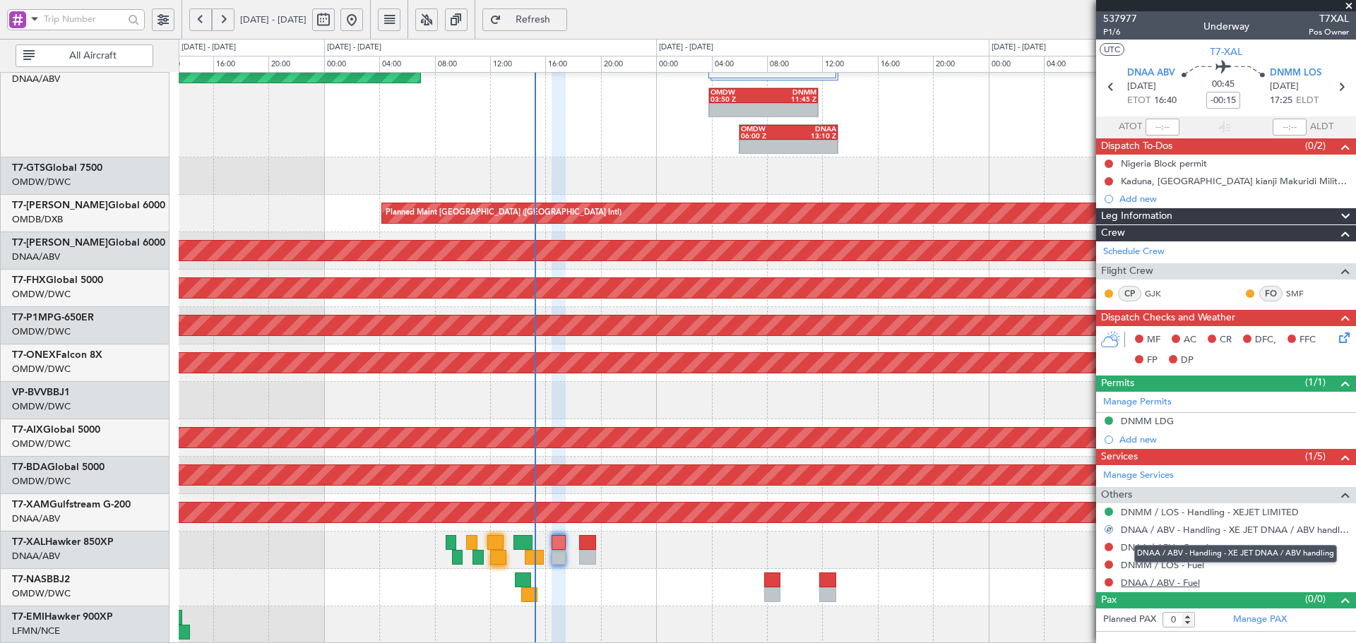
drag, startPoint x: 1199, startPoint y: 566, endPoint x: 1177, endPoint y: 581, distance: 26.3
click at [1198, 566] on mat-tooltip-component "DNAA / ABV - Handling - XE JET DNAA / ABV handling" at bounding box center [1235, 553] width 222 height 37
click at [1192, 565] on link "DNMM / LOS - Fuel" at bounding box center [1162, 565] width 83 height 12
click at [1159, 583] on link "DNAA / ABV - Fuel" at bounding box center [1160, 583] width 79 height 12
click at [562, 22] on span "Refresh" at bounding box center [533, 20] width 58 height 10
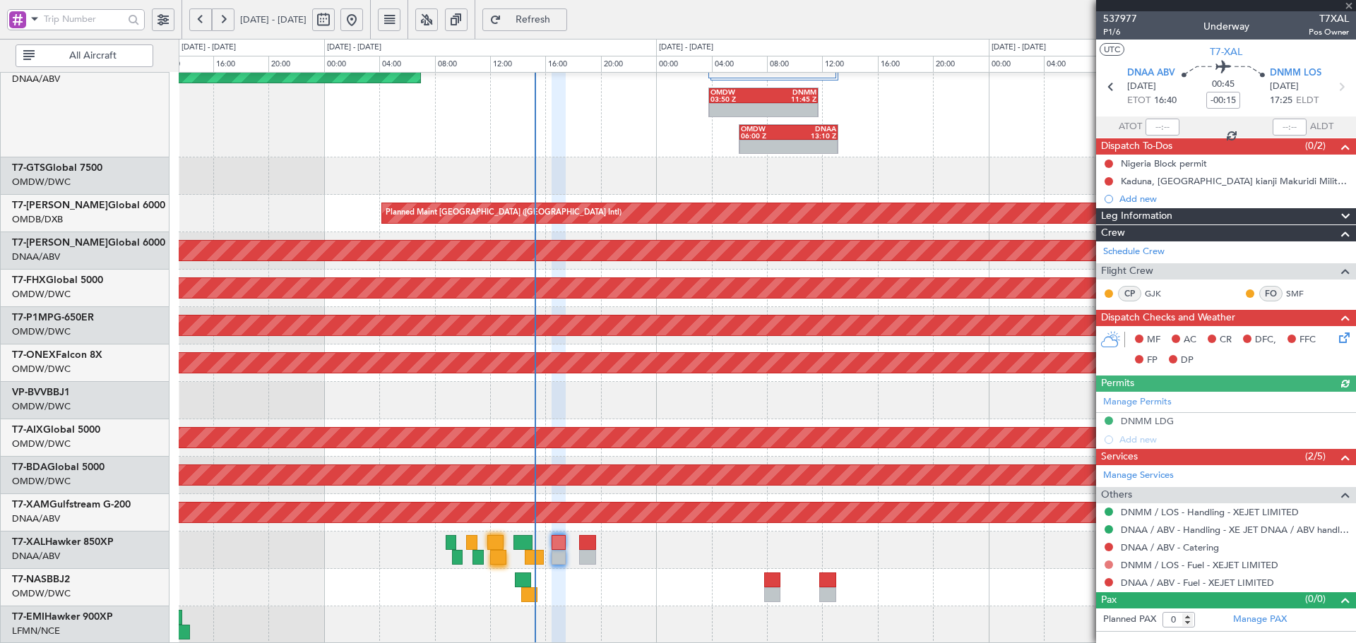
click at [1109, 565] on button at bounding box center [1109, 565] width 8 height 8
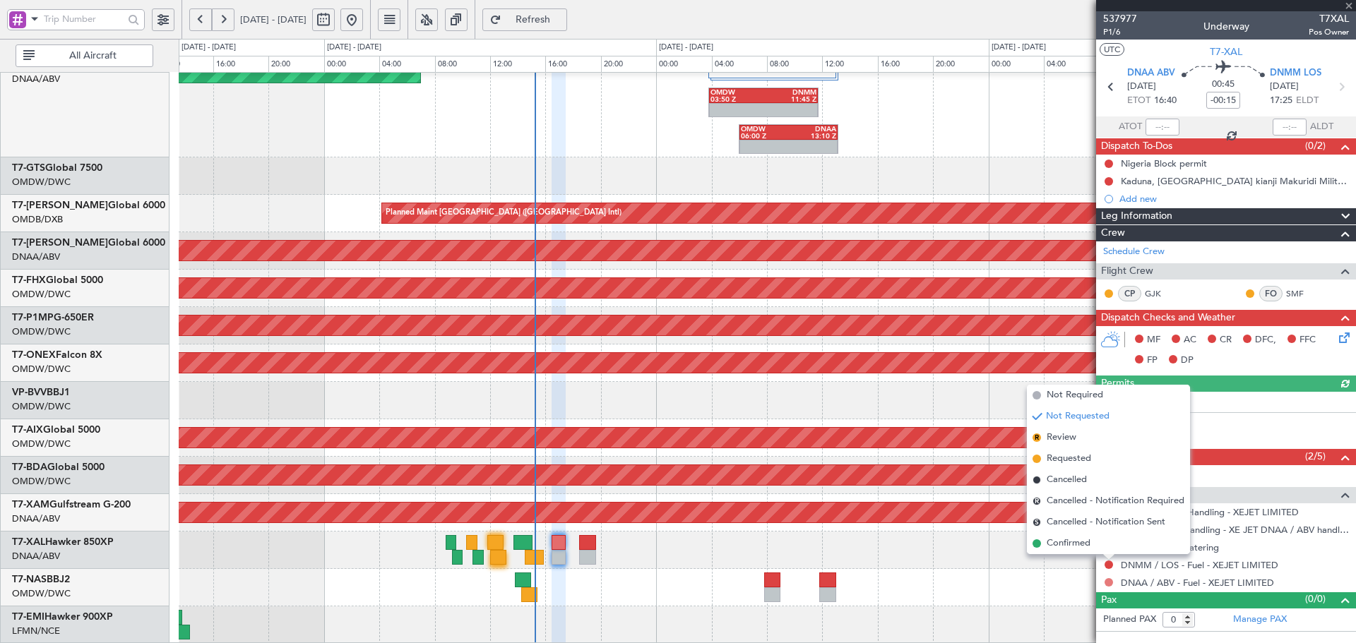
drag, startPoint x: 1066, startPoint y: 546, endPoint x: 1110, endPoint y: 585, distance: 58.5
click at [1067, 546] on span "Confirmed" at bounding box center [1069, 544] width 44 height 14
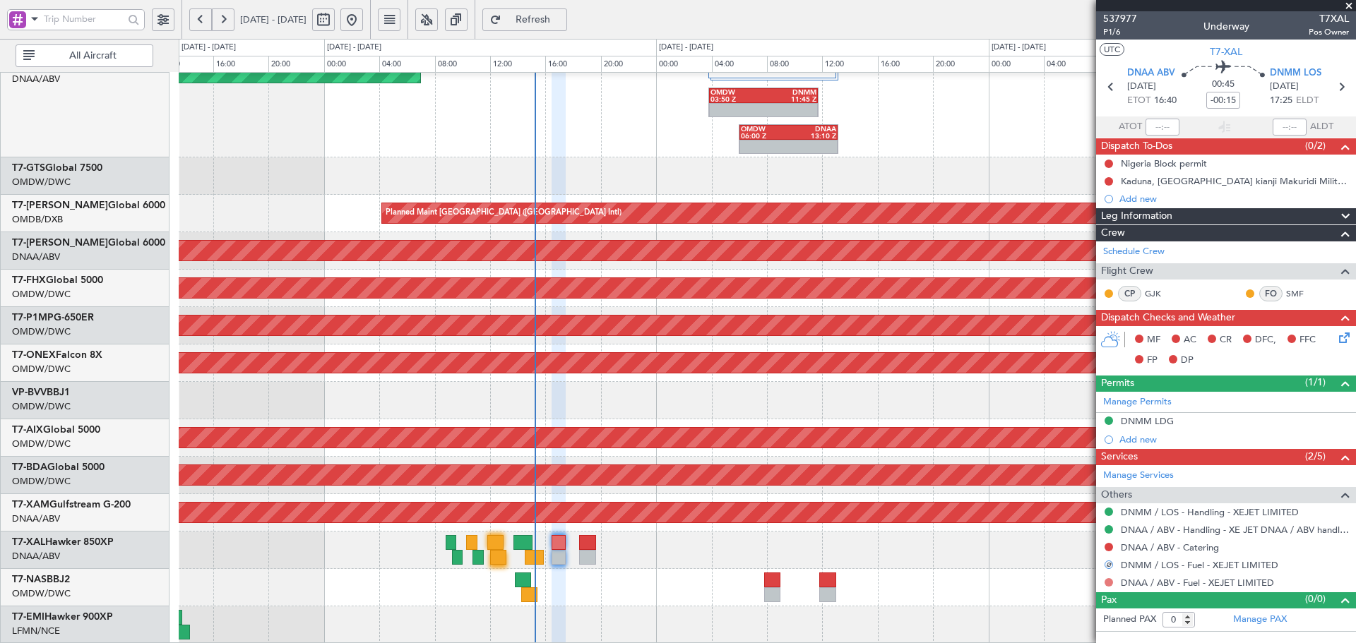
click at [1110, 583] on button at bounding box center [1109, 582] width 8 height 8
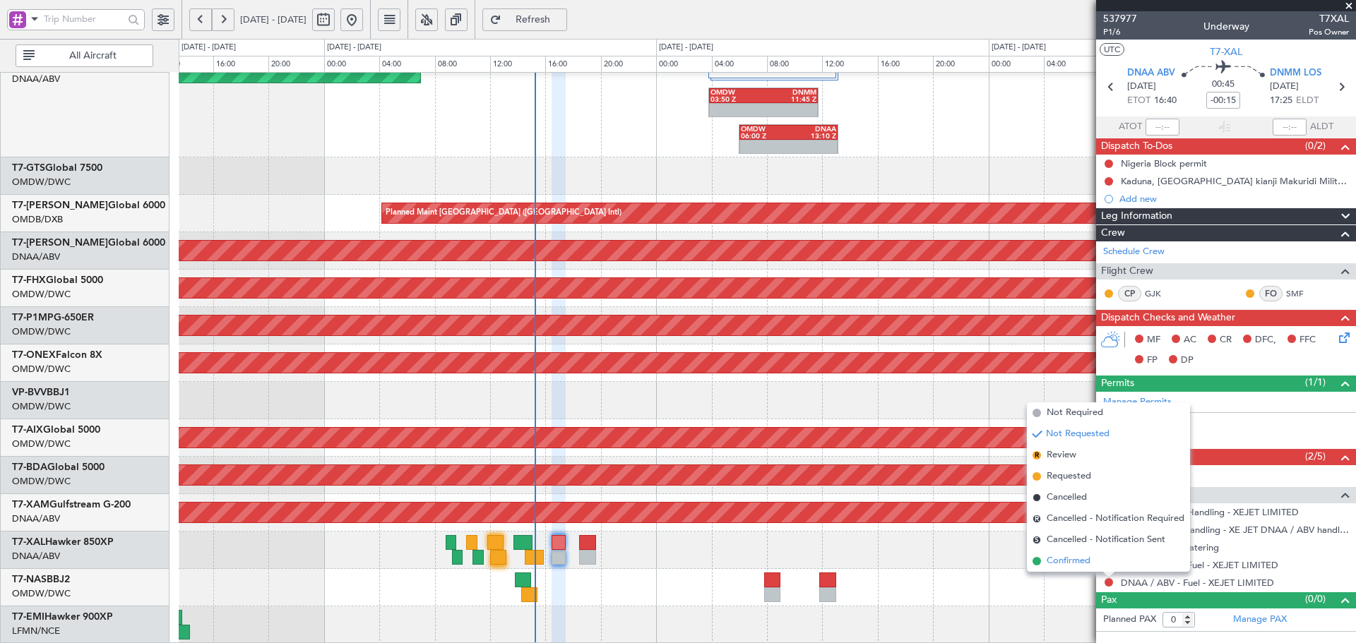
click at [1040, 564] on li "Confirmed" at bounding box center [1108, 561] width 163 height 21
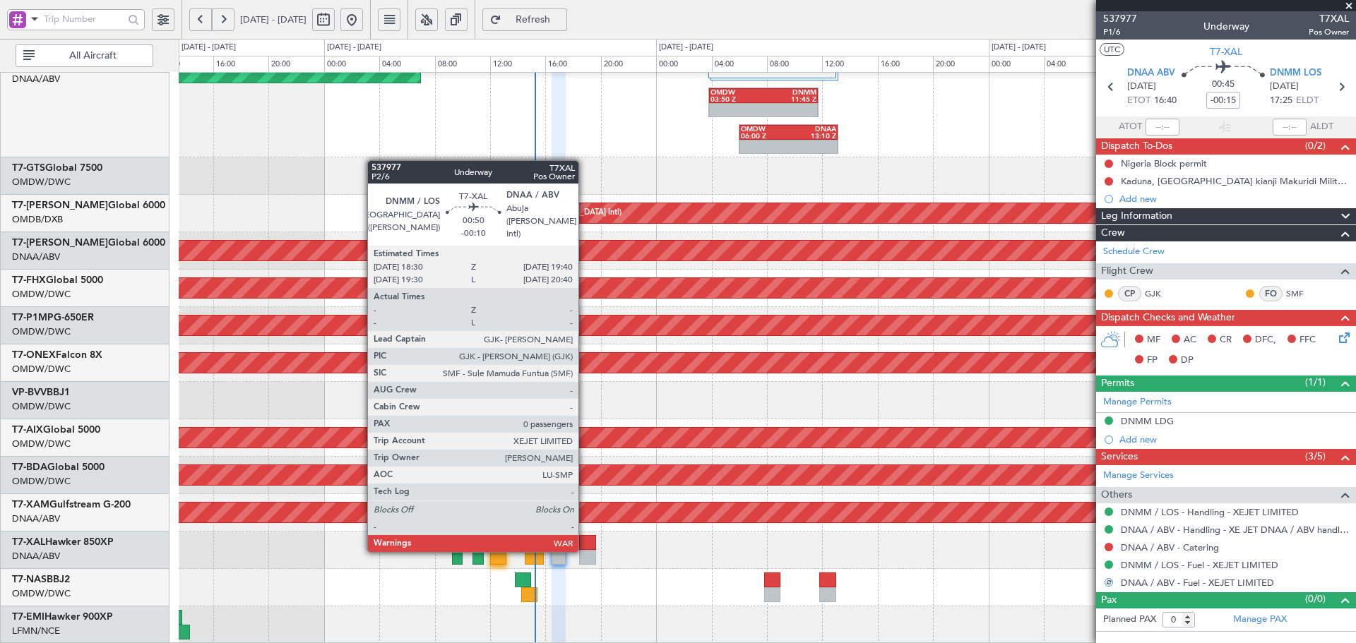
click at [584, 549] on div at bounding box center [587, 542] width 16 height 15
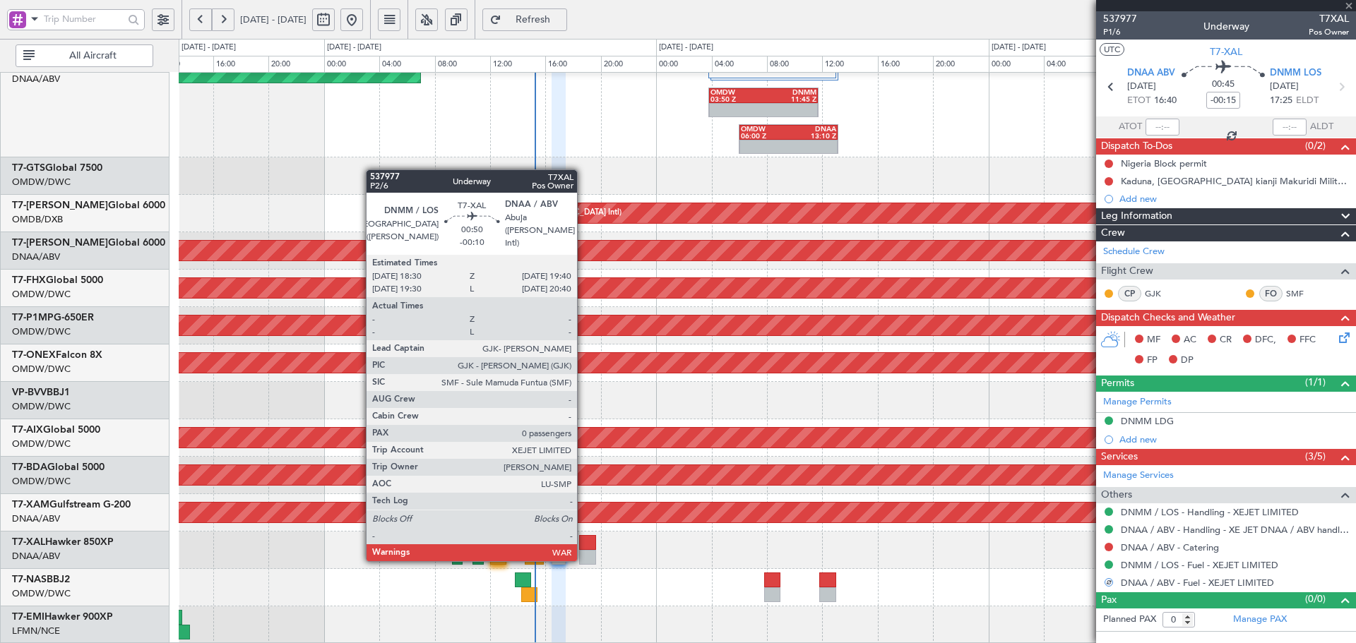
type input "-00:10"
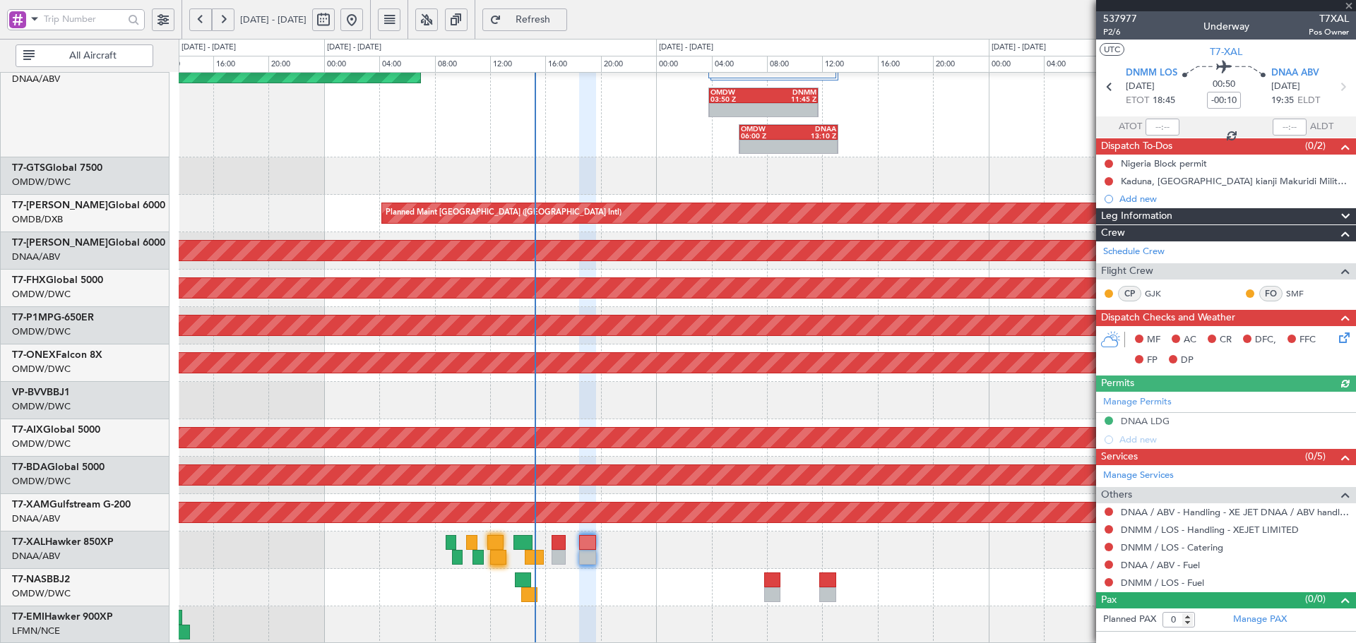
click at [1105, 510] on button at bounding box center [1109, 512] width 8 height 8
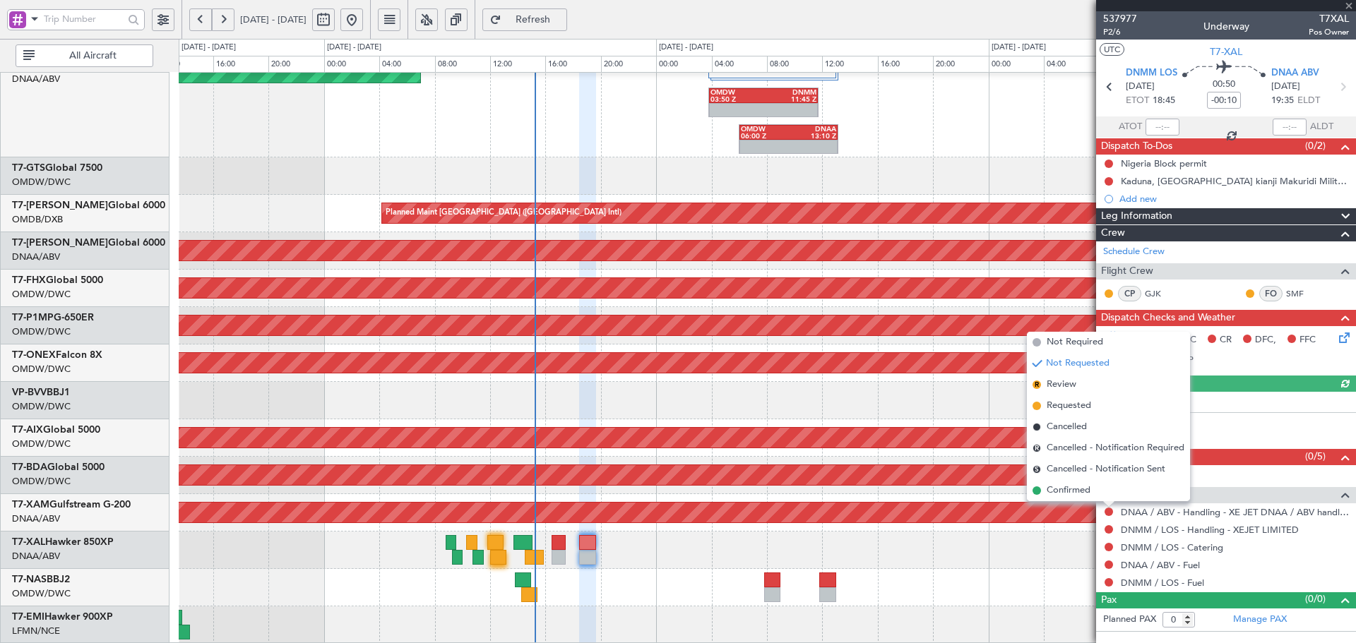
click at [1088, 492] on span "Confirmed" at bounding box center [1069, 491] width 44 height 14
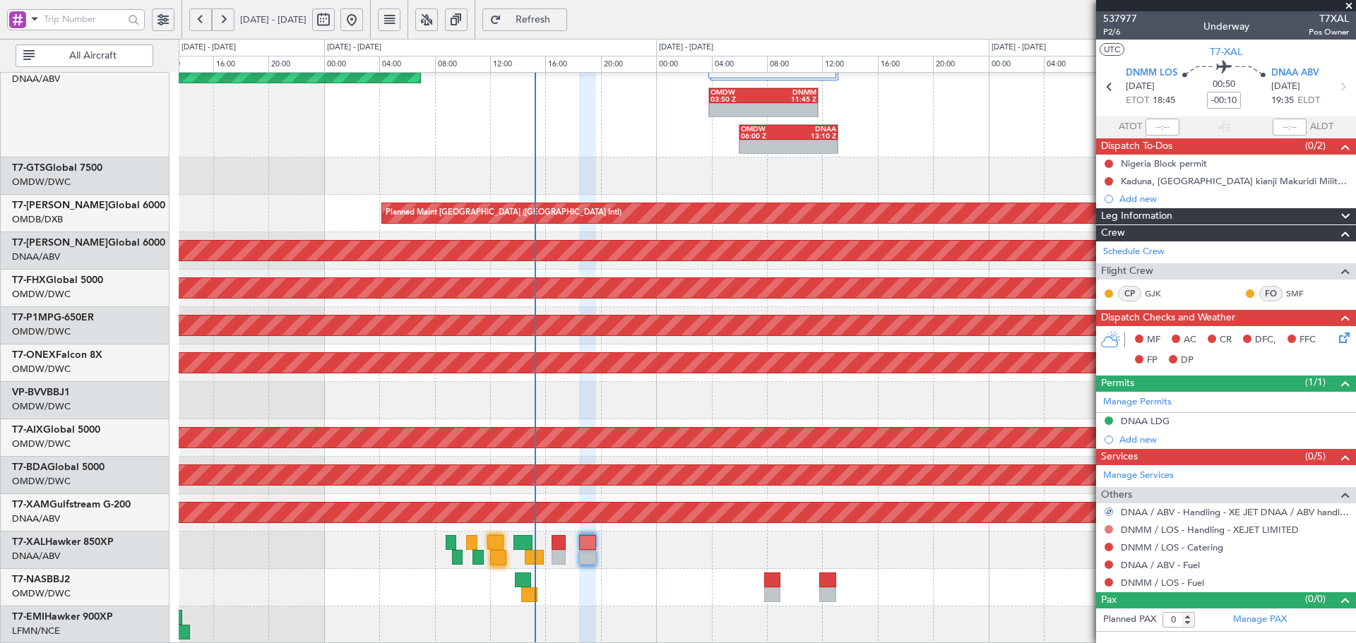
click at [1110, 526] on button at bounding box center [1109, 529] width 8 height 8
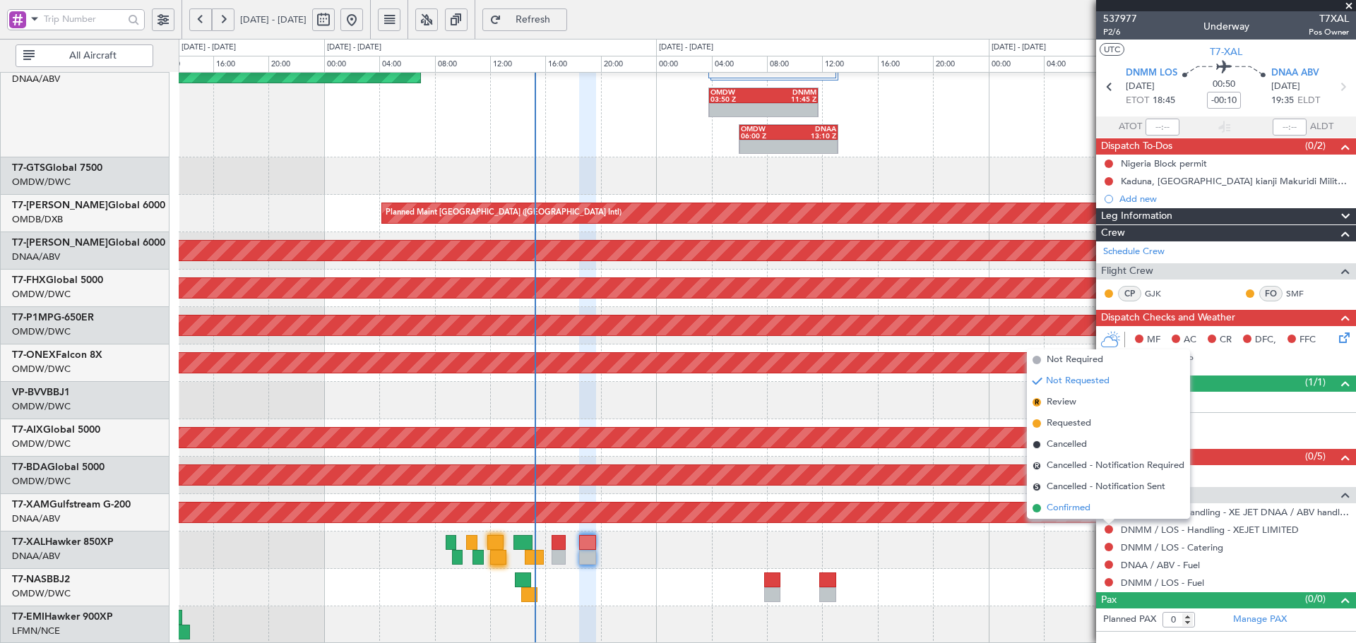
click at [1083, 511] on span "Confirmed" at bounding box center [1069, 508] width 44 height 14
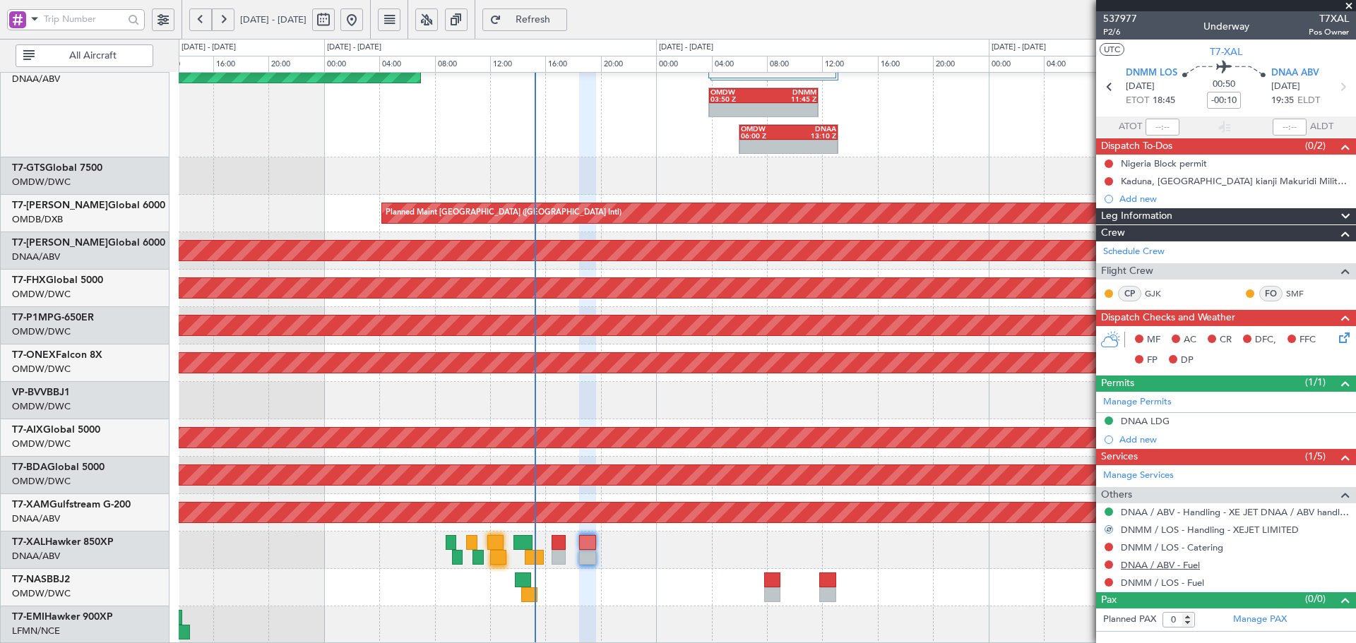
click at [1139, 566] on link "DNAA / ABV - Fuel" at bounding box center [1160, 565] width 79 height 12
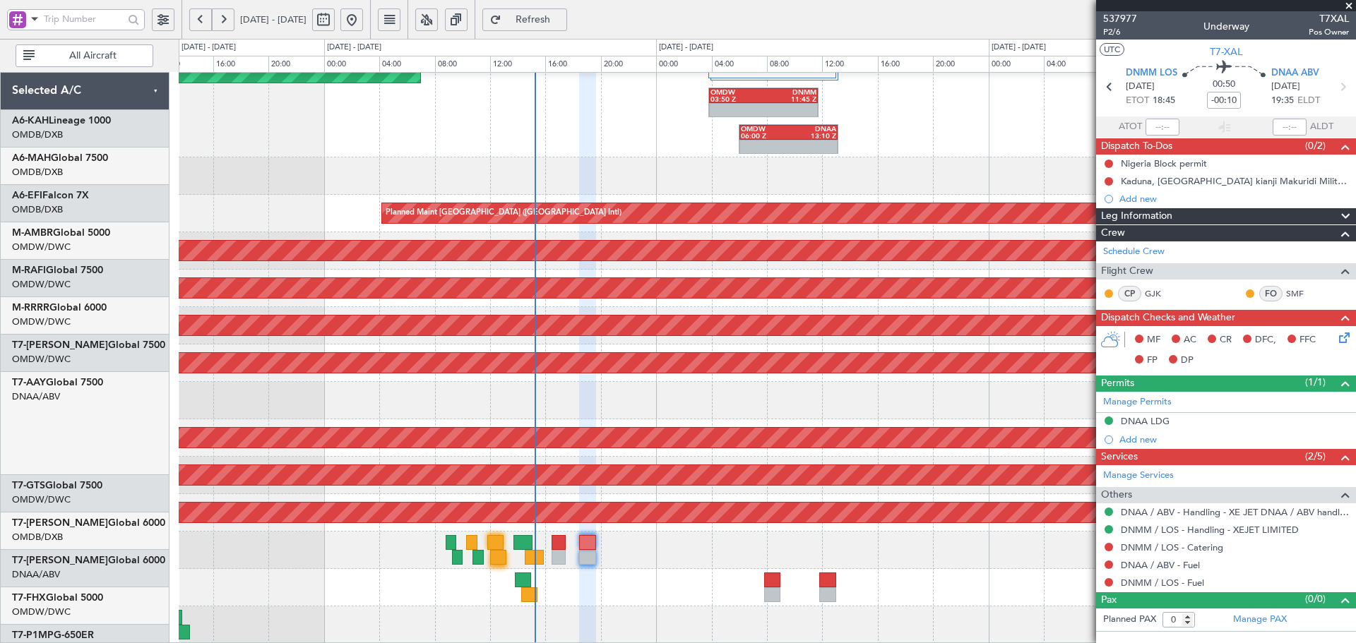
scroll to position [318, 0]
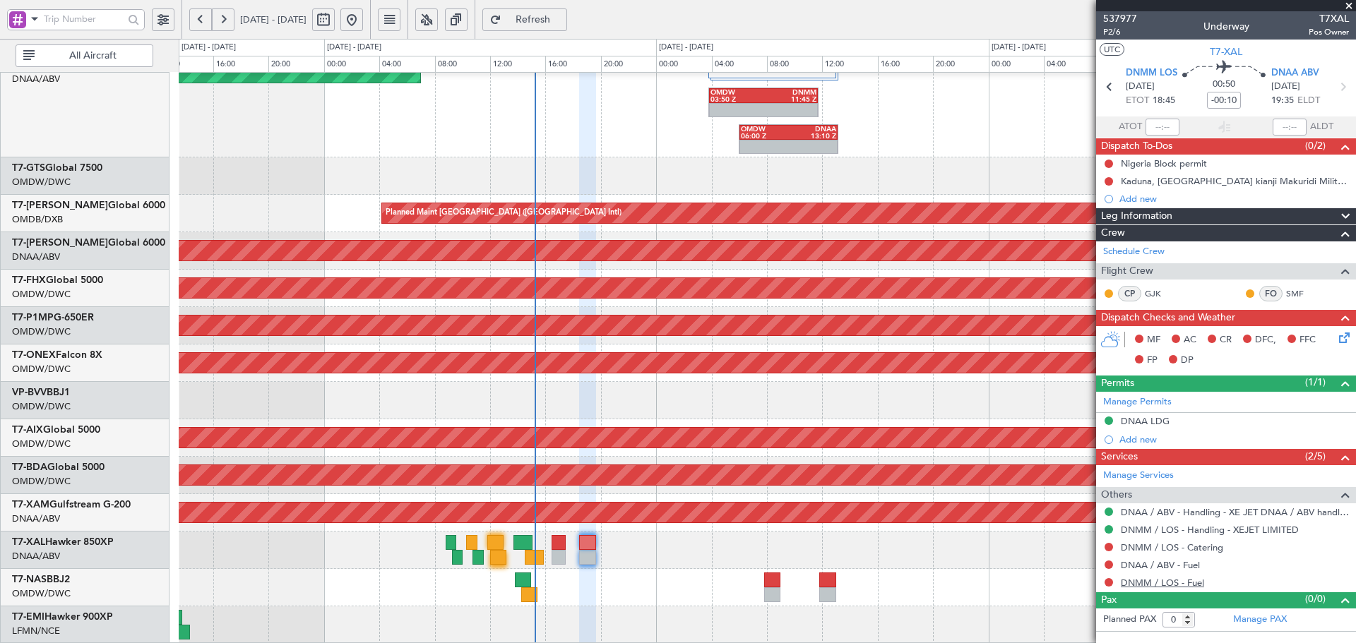
click at [1180, 580] on link "DNMM / LOS - Fuel" at bounding box center [1162, 583] width 83 height 12
click at [567, 12] on button "Refresh" at bounding box center [524, 19] width 85 height 23
click at [1110, 563] on button at bounding box center [1109, 565] width 8 height 8
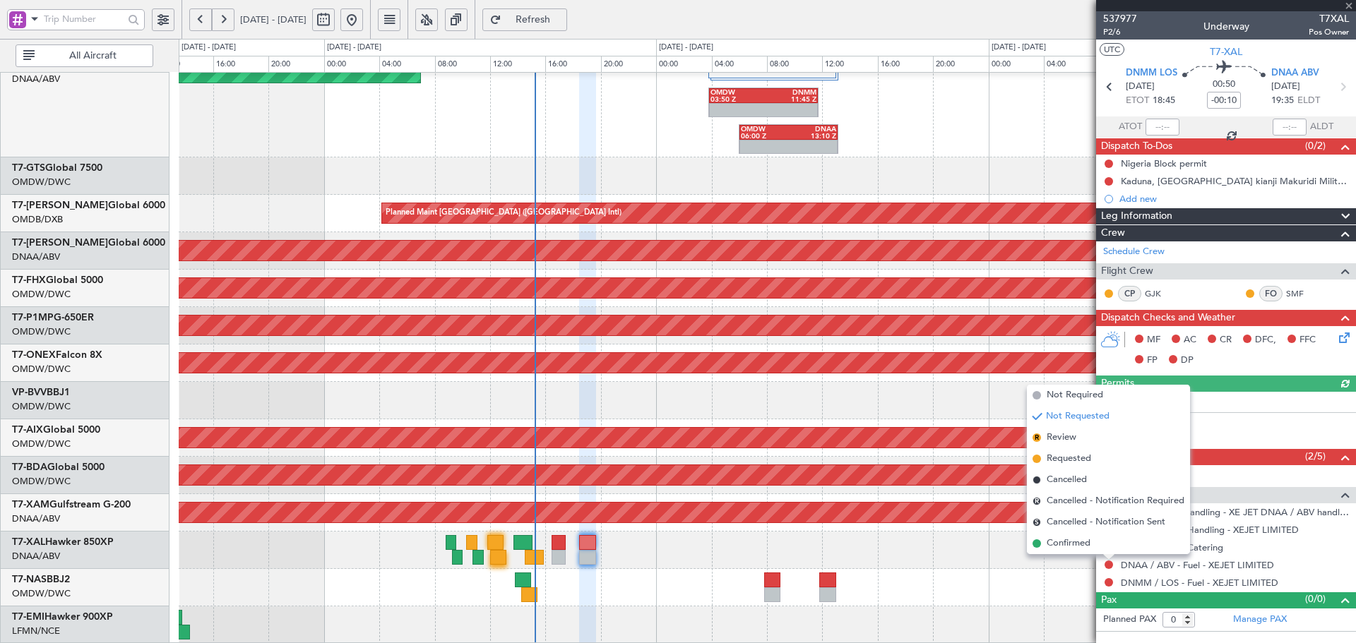
drag, startPoint x: 1076, startPoint y: 548, endPoint x: 1100, endPoint y: 581, distance: 40.8
click at [1075, 547] on span "Confirmed" at bounding box center [1069, 544] width 44 height 14
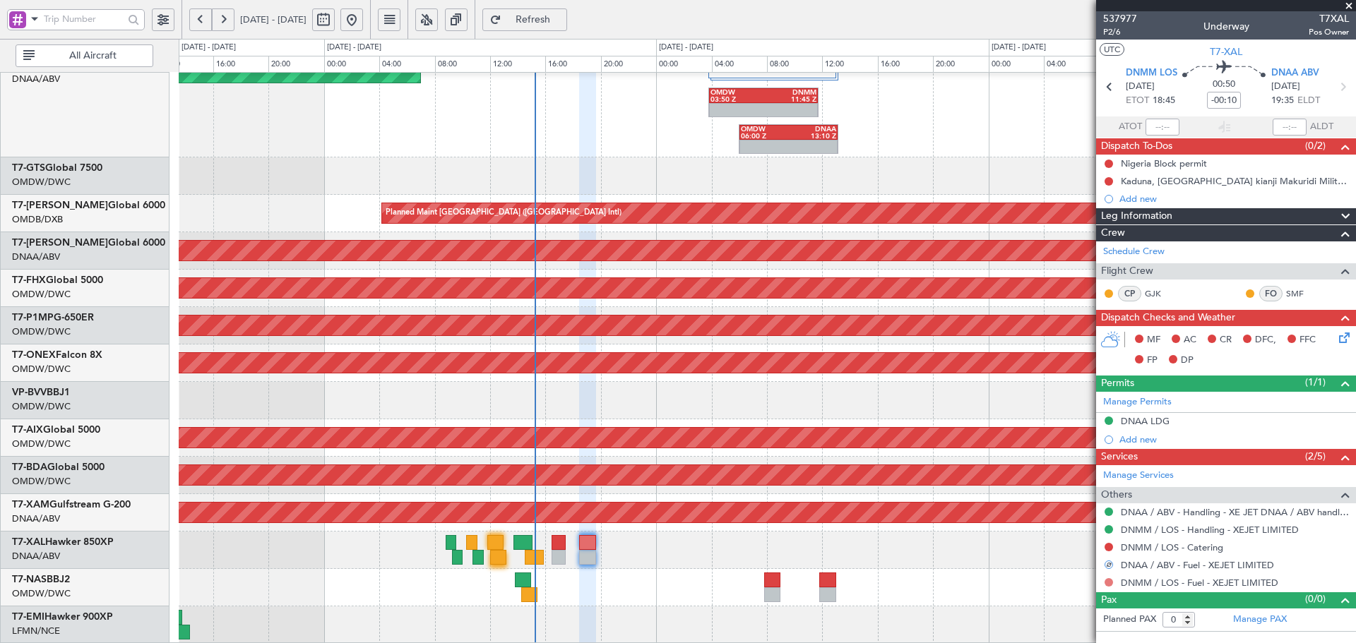
click at [1107, 583] on button at bounding box center [1109, 582] width 8 height 8
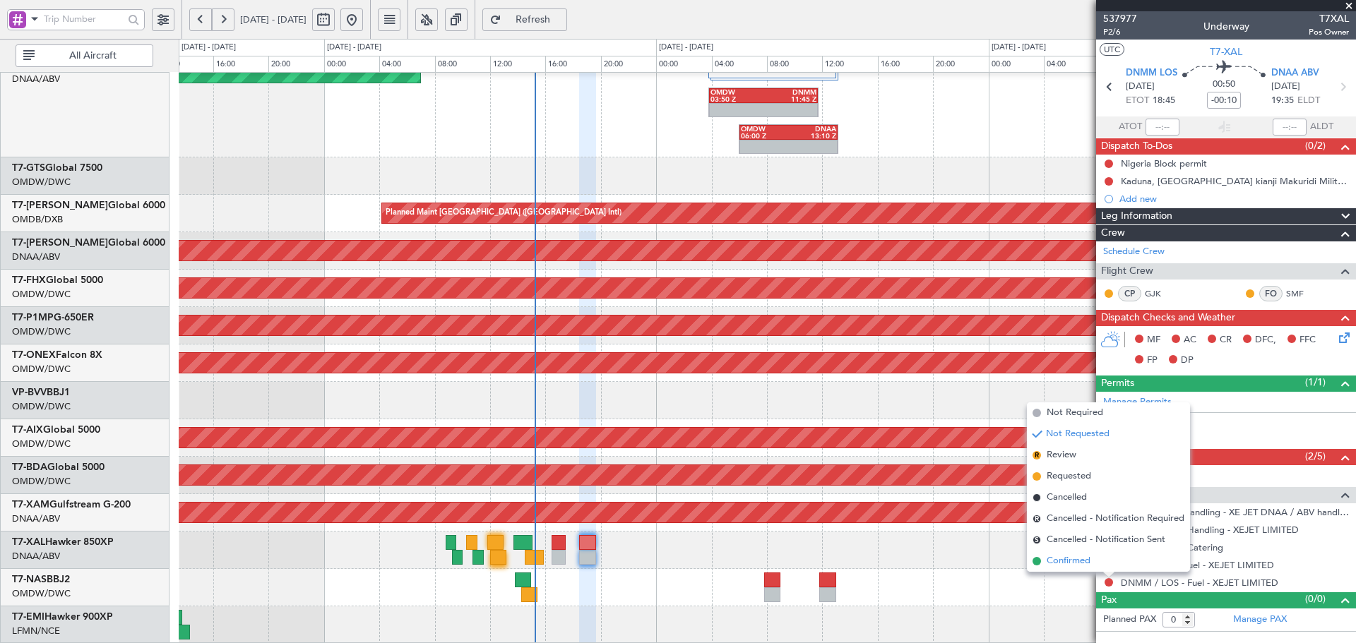
click at [1047, 560] on span "Confirmed" at bounding box center [1069, 561] width 44 height 14
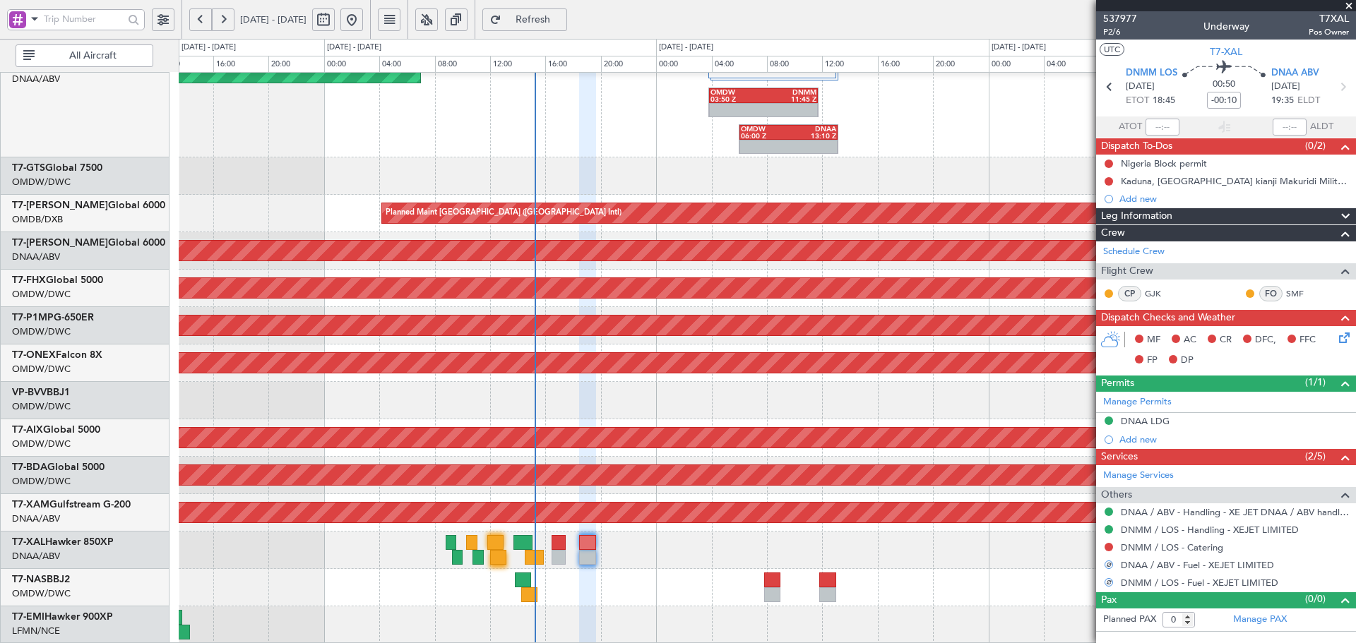
click at [562, 18] on span "Refresh" at bounding box center [533, 20] width 58 height 10
click at [1108, 579] on button at bounding box center [1109, 582] width 8 height 8
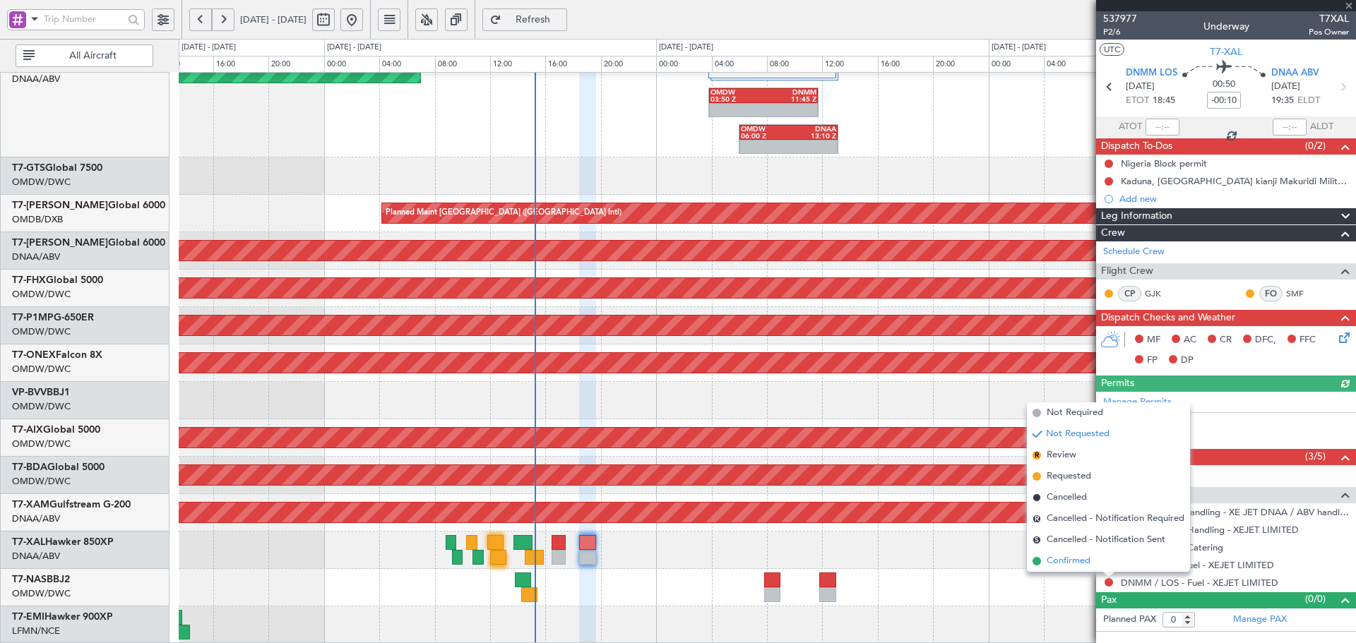
click at [1074, 562] on span "Confirmed" at bounding box center [1069, 561] width 44 height 14
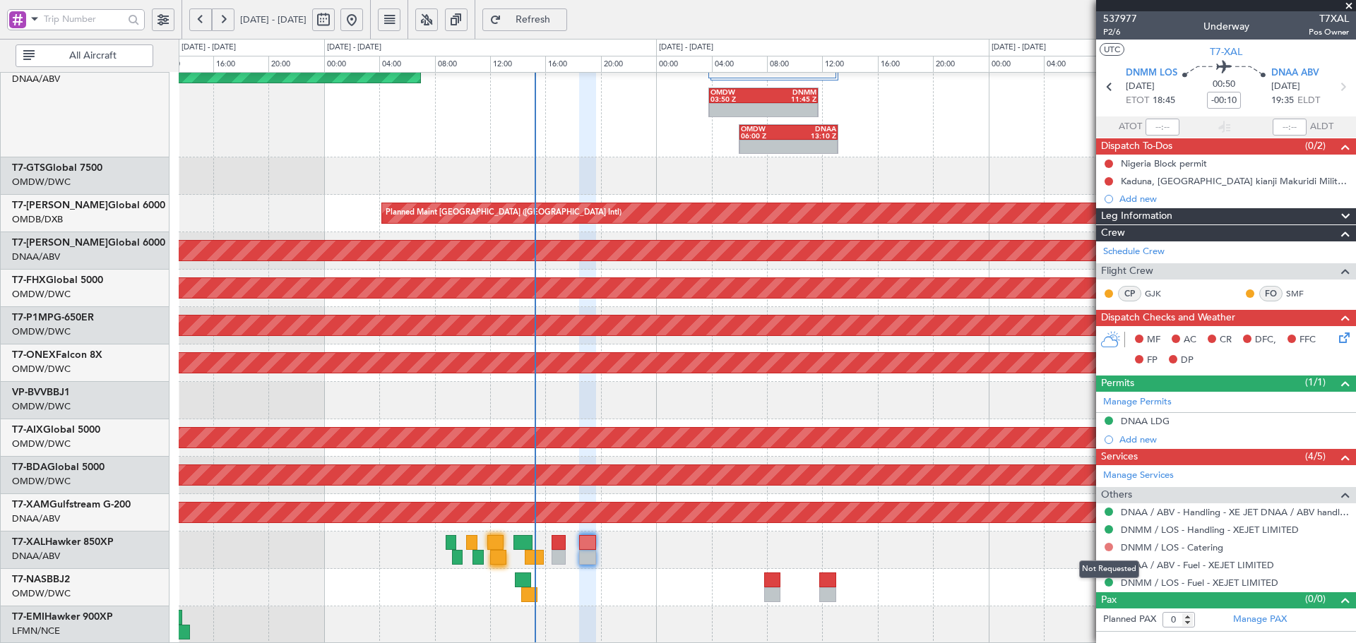
click at [1105, 549] on button at bounding box center [1109, 547] width 8 height 8
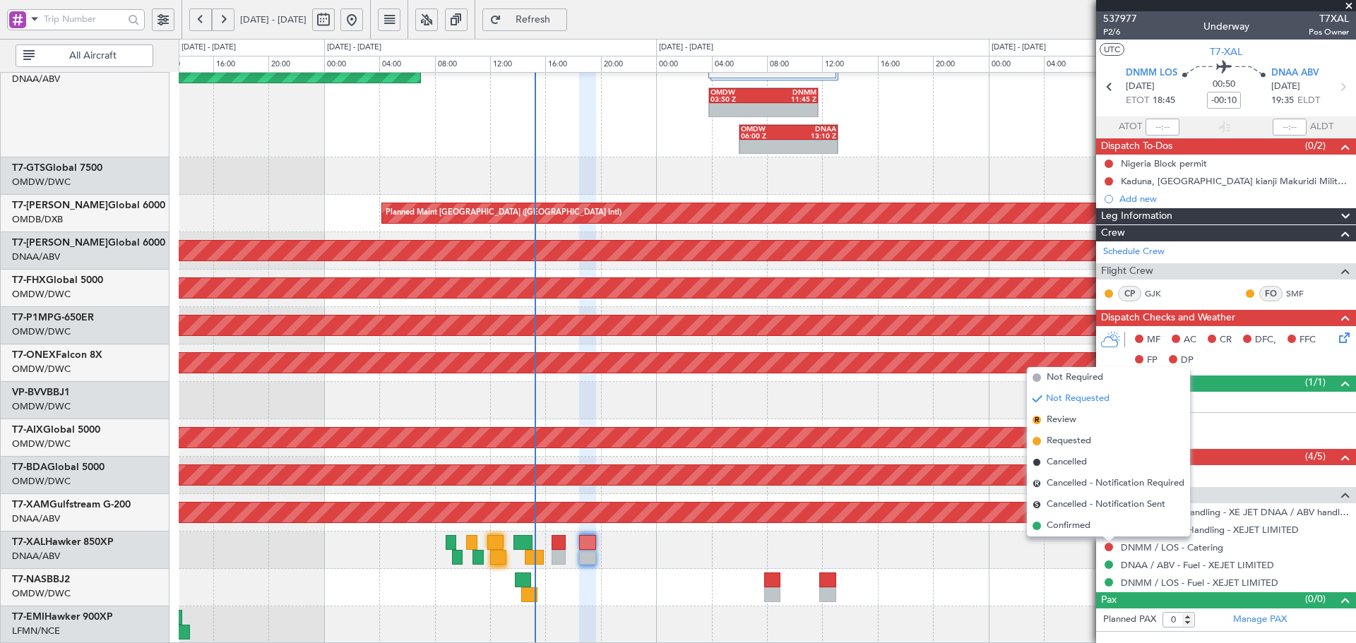
click at [1069, 369] on li "Not Required" at bounding box center [1108, 377] width 163 height 21
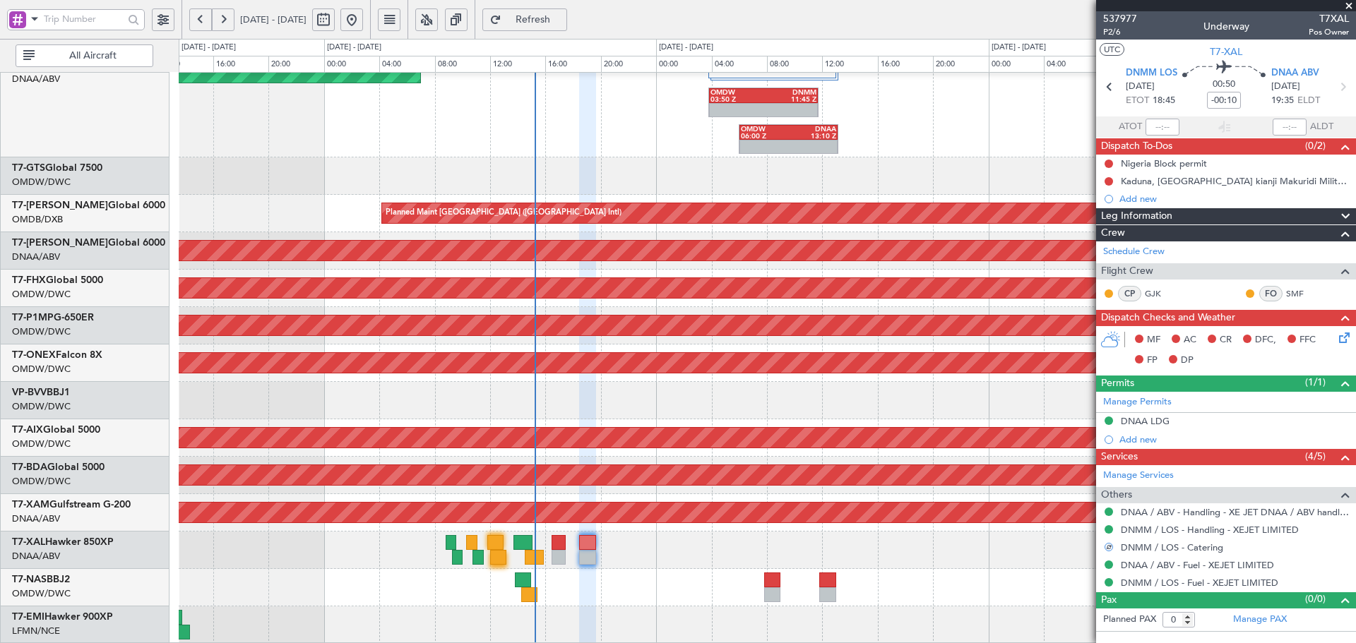
drag, startPoint x: 1193, startPoint y: 109, endPoint x: 1065, endPoint y: 251, distance: 190.5
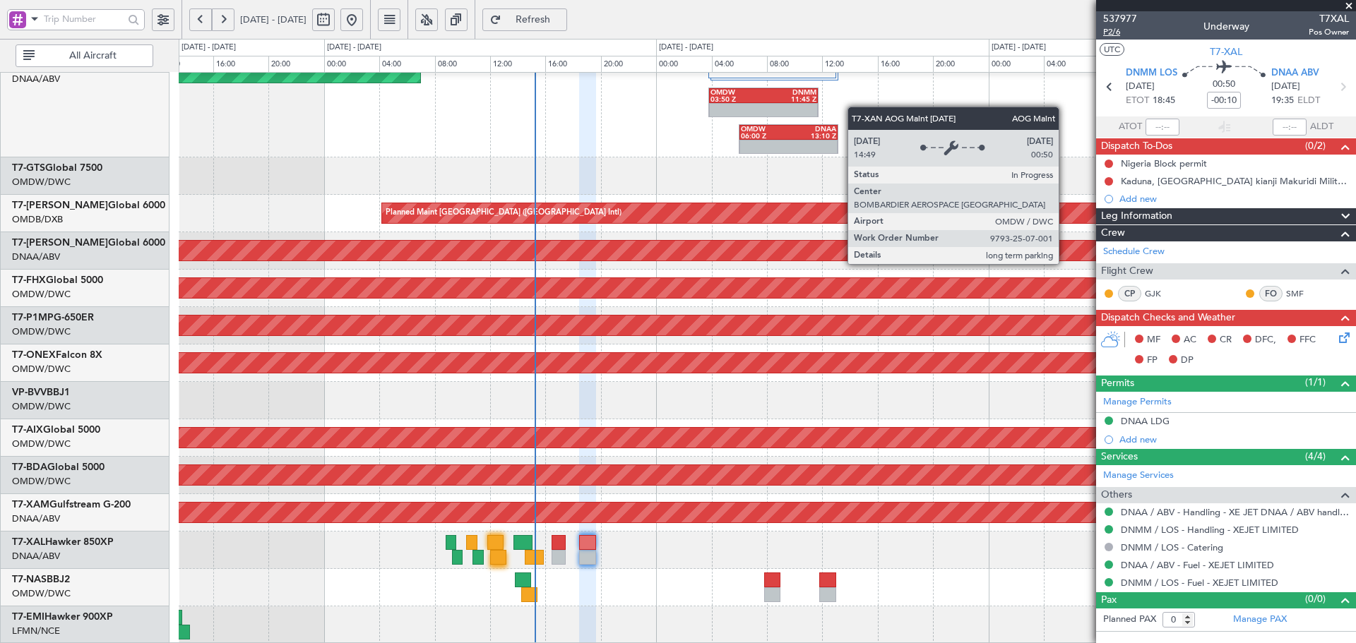
drag, startPoint x: 1065, startPoint y: 251, endPoint x: 1112, endPoint y: 37, distance: 219.0
click at [1112, 37] on span "P2/6" at bounding box center [1120, 32] width 34 height 12
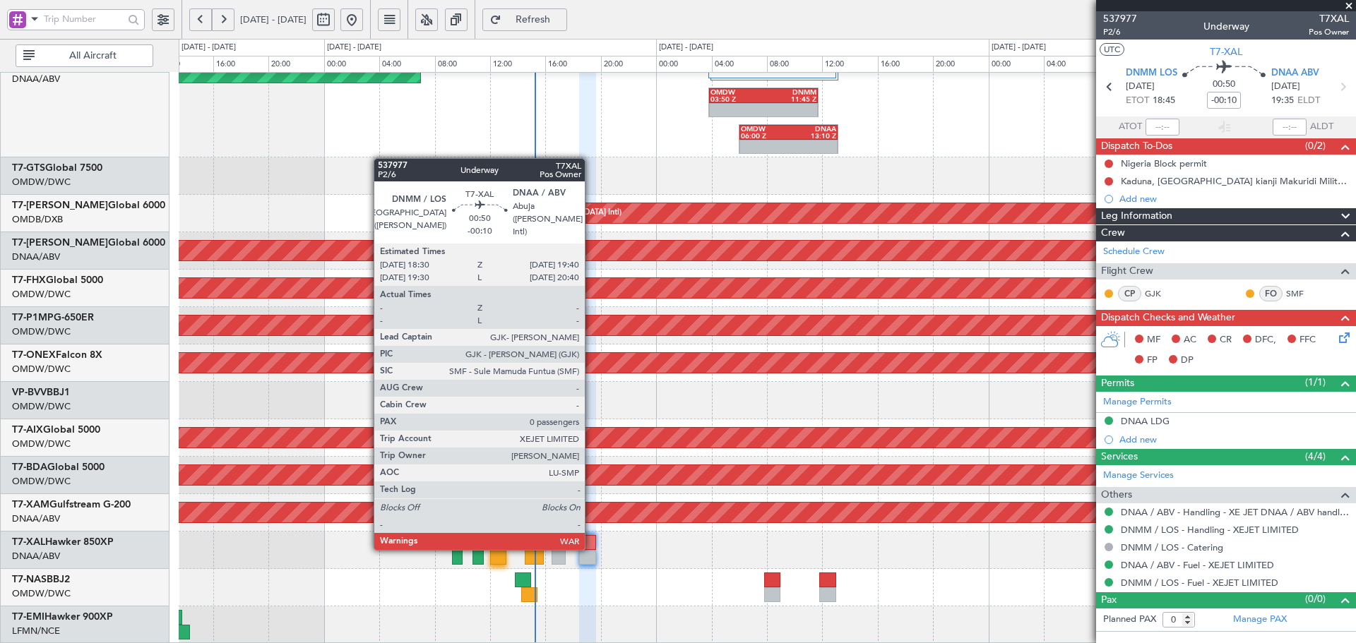
click at [591, 547] on div at bounding box center [587, 542] width 16 height 15
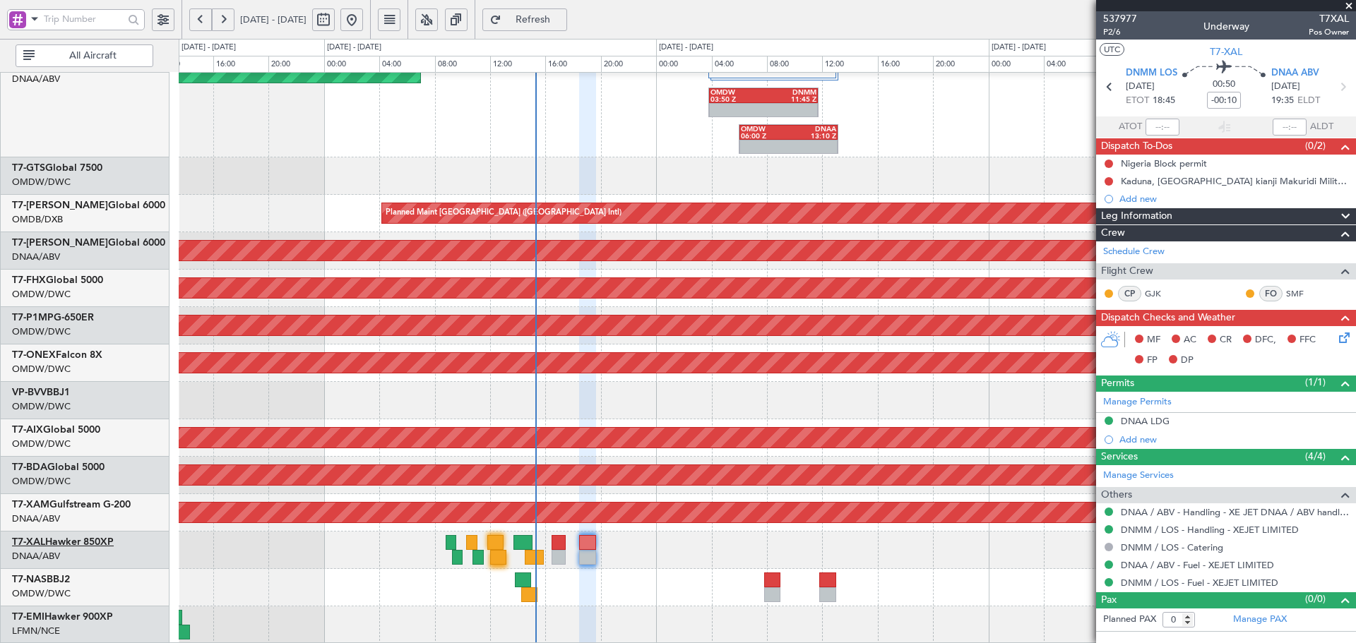
click at [107, 545] on link "T7-XAL Hawker 850XP" at bounding box center [63, 543] width 102 height 10
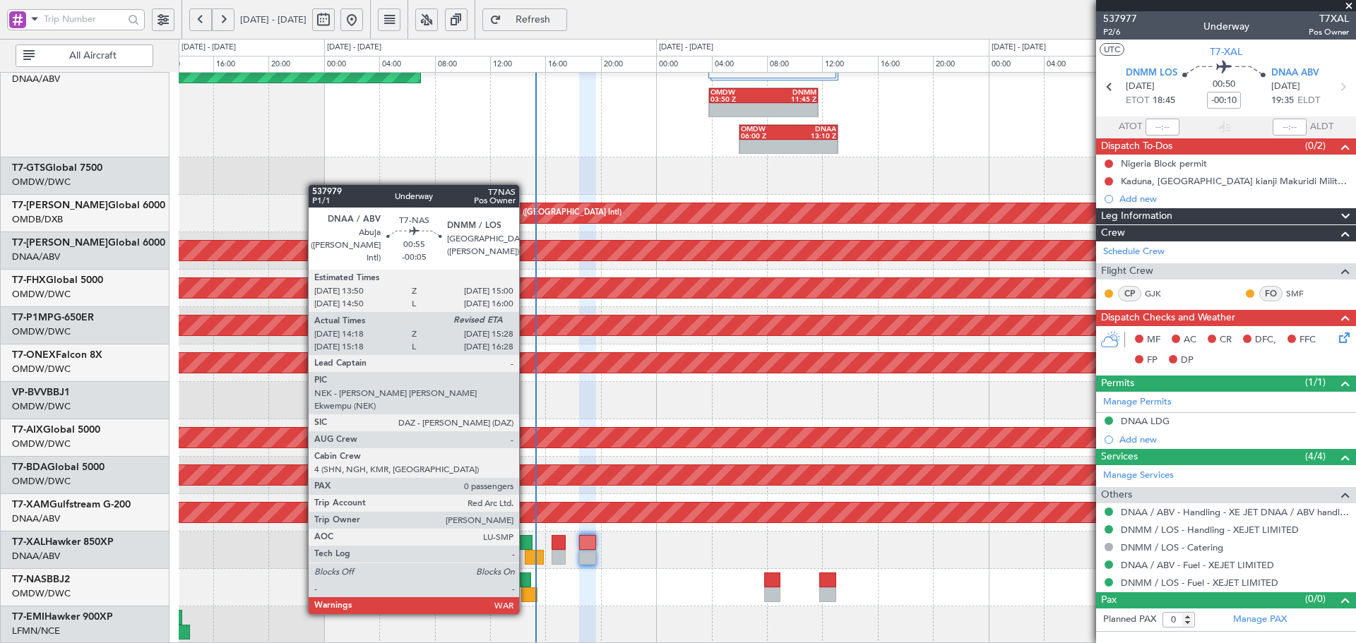
click at [525, 586] on div at bounding box center [523, 580] width 16 height 15
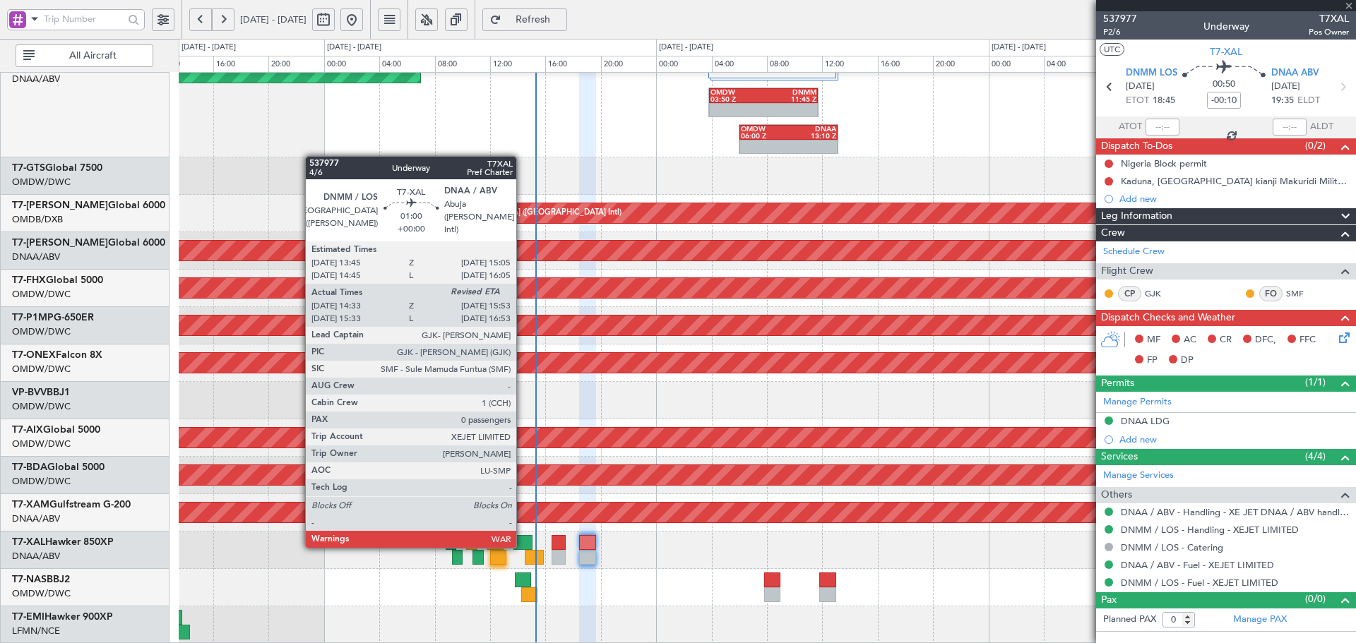
type input "-00:05"
type input "14:28"
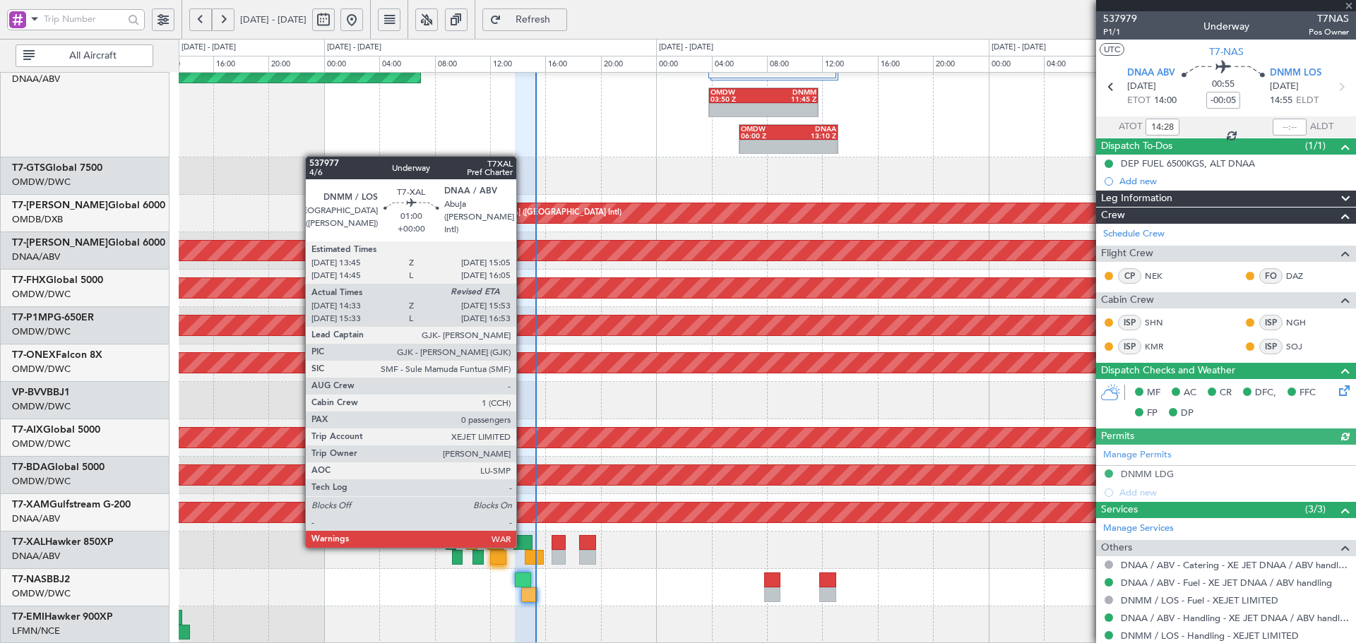
type input "Dherander Fithani (DHF)"
type input "7382"
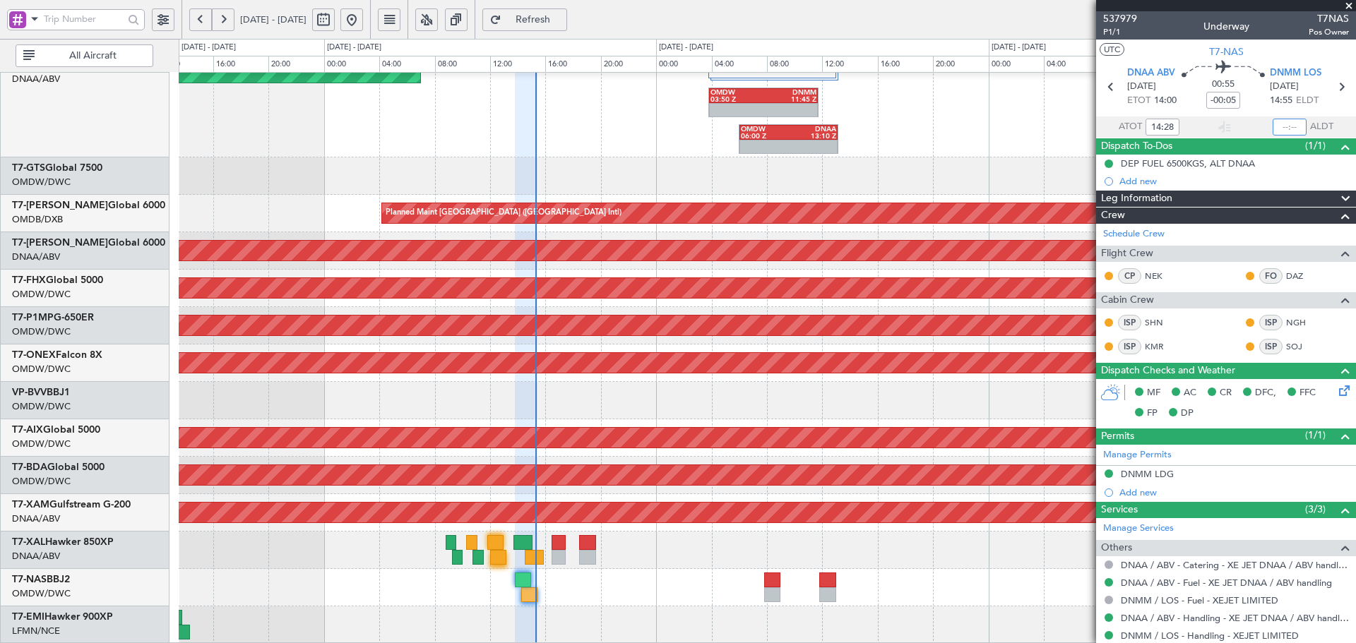
click at [1277, 124] on input "text" at bounding box center [1290, 127] width 34 height 17
type input "15:15"
type input "Dherander Fithani (DHF)"
type input "7382"
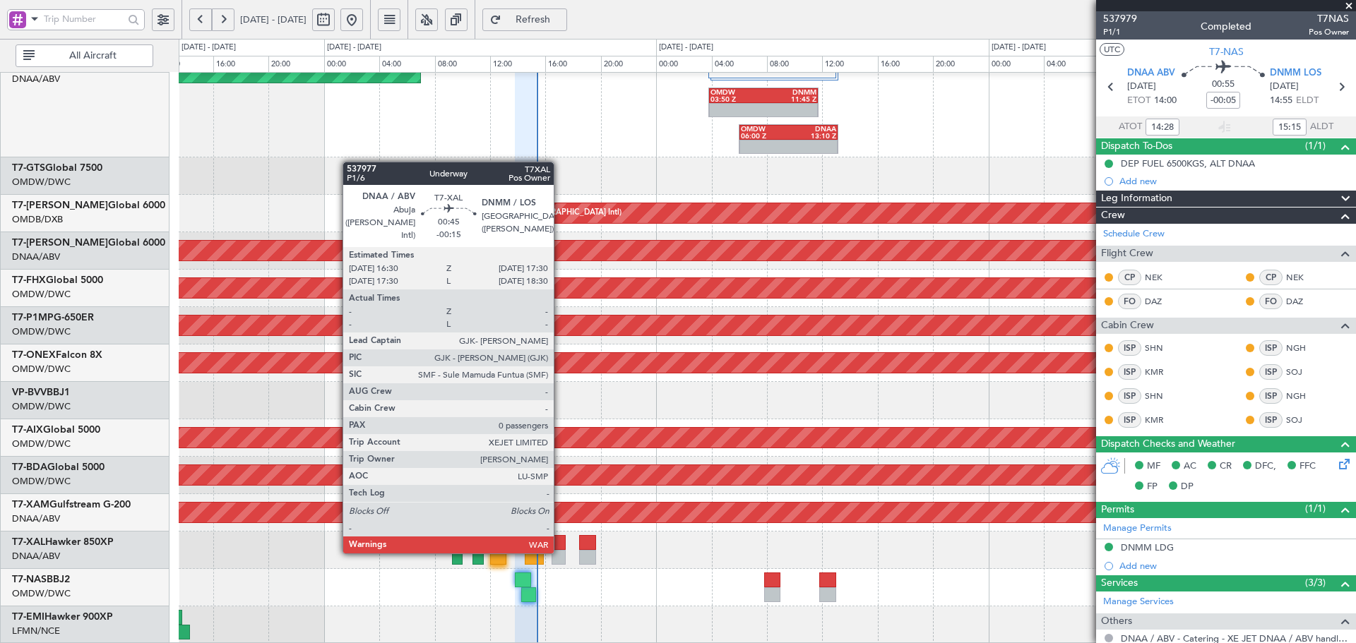
click at [563, 547] on div at bounding box center [559, 542] width 14 height 15
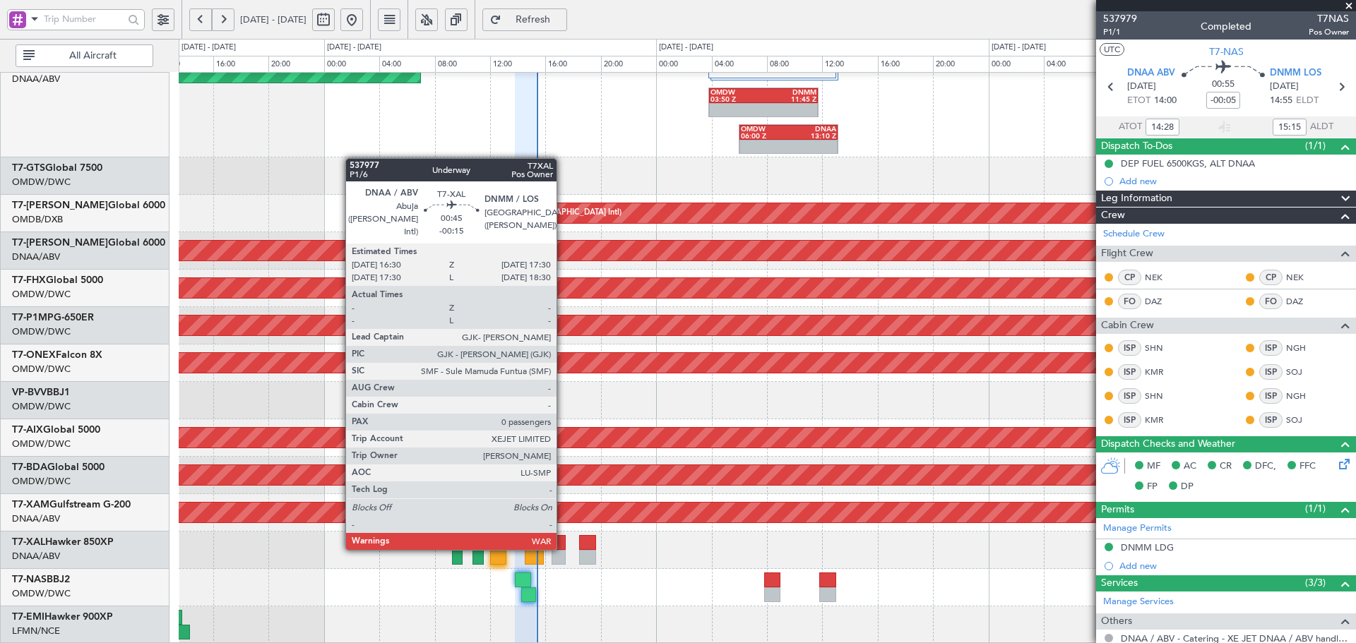
click at [563, 547] on div at bounding box center [559, 542] width 14 height 15
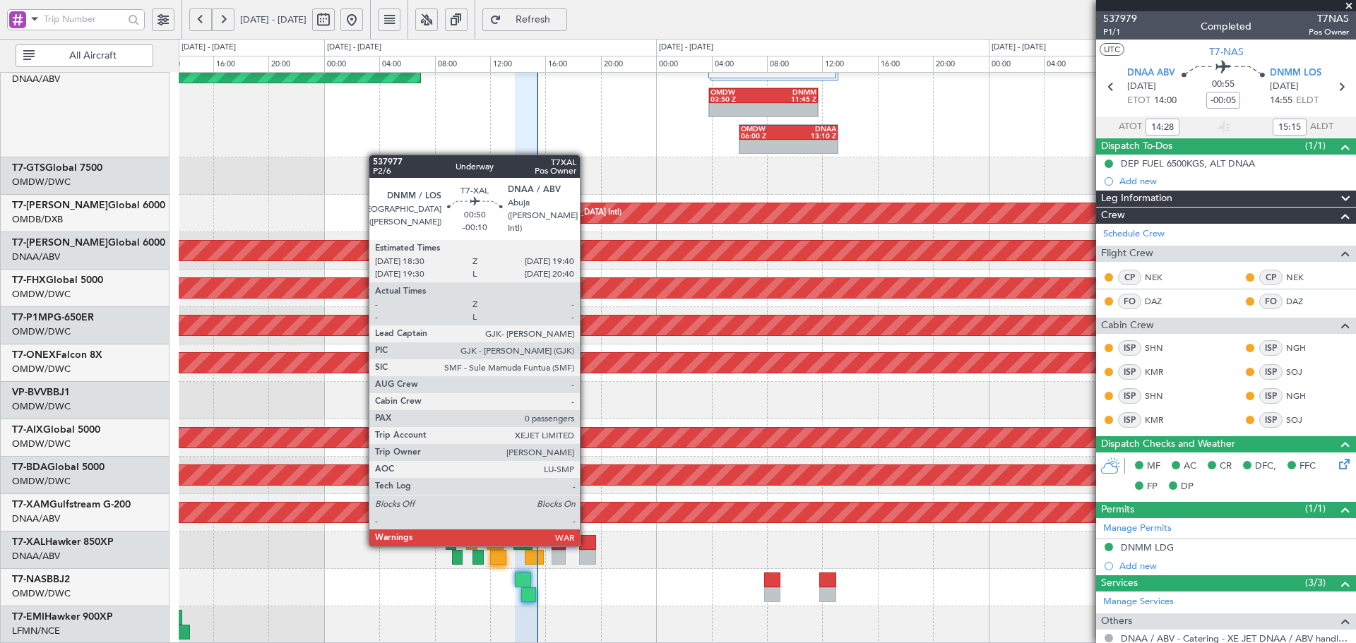
click at [586, 544] on div at bounding box center [587, 542] width 16 height 15
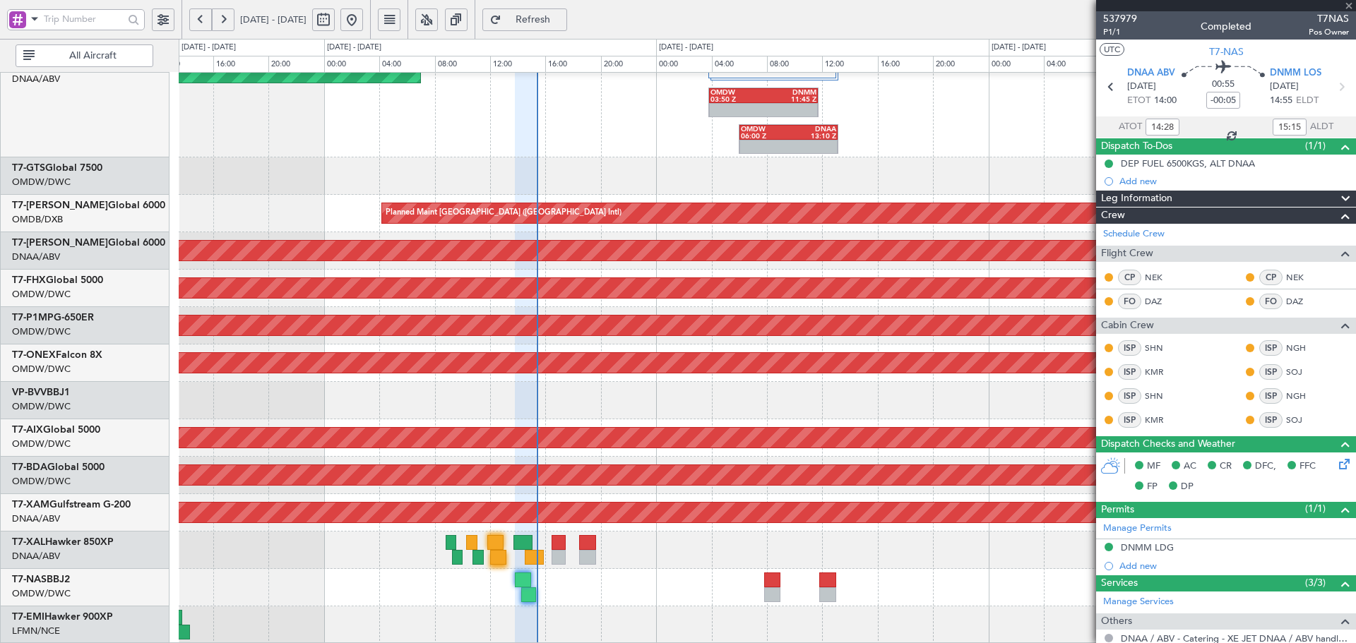
click at [586, 544] on div at bounding box center [587, 542] width 16 height 15
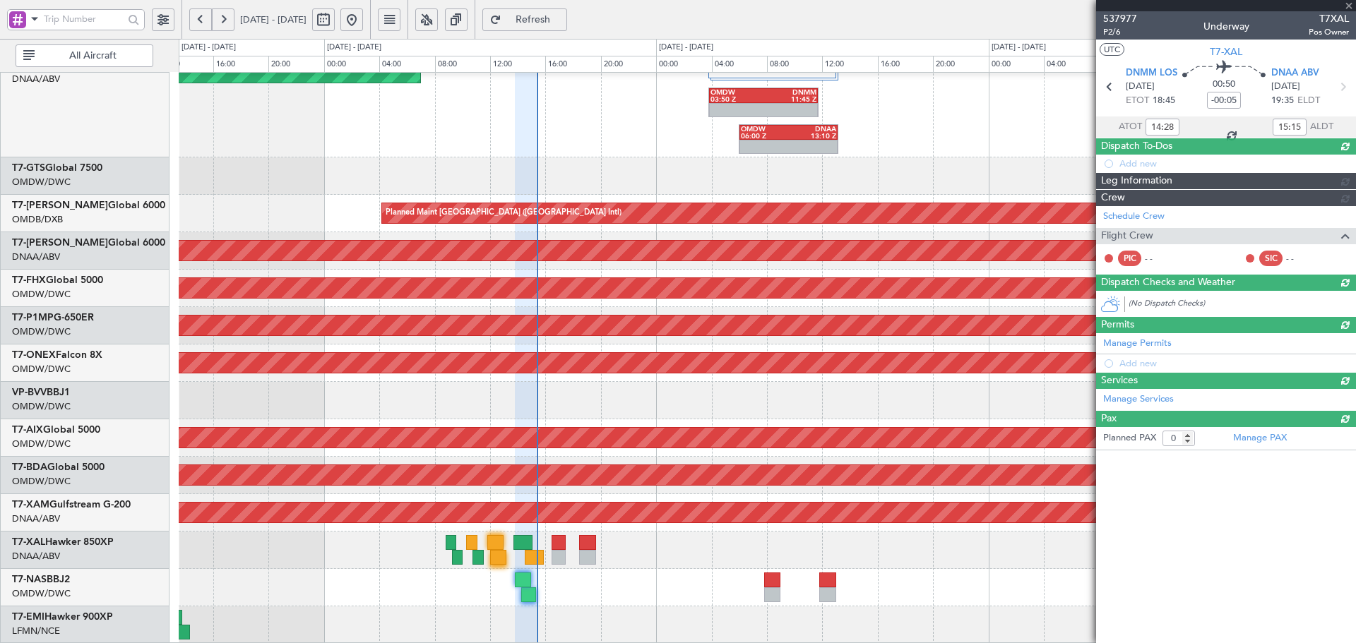
type input "-00:10"
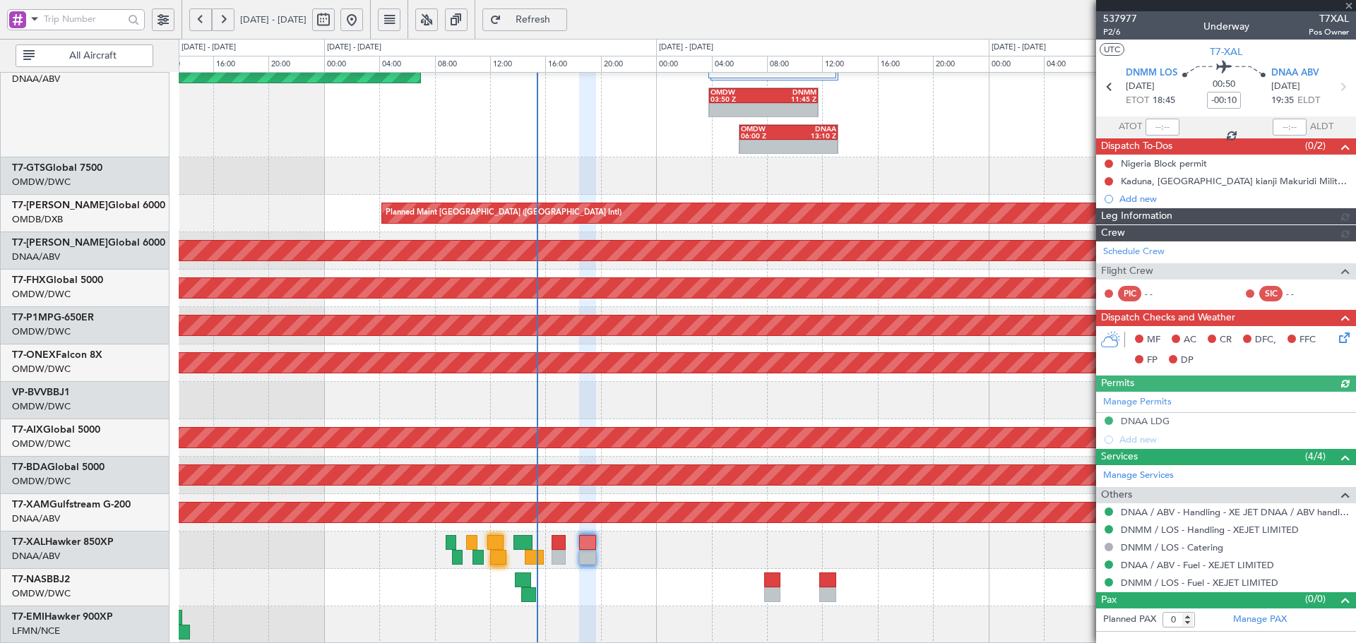
type input "[PERSON_NAME] (ANI)"
type input "7390"
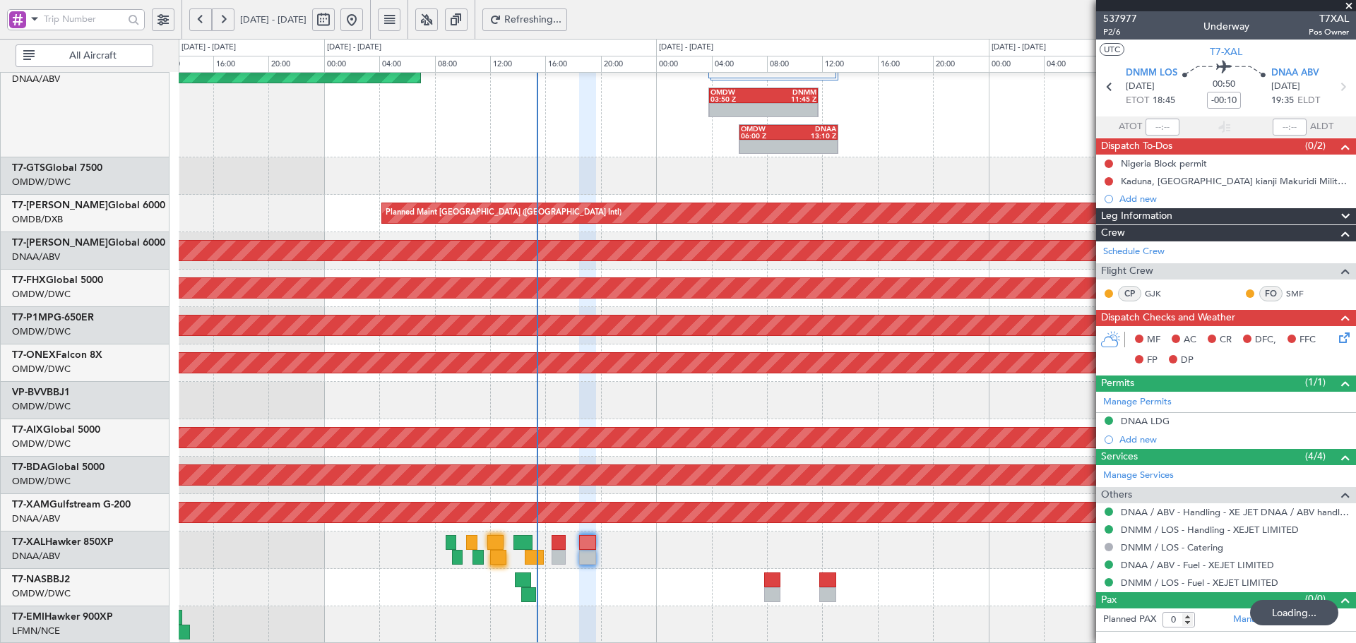
type input "[PERSON_NAME] (ANI)"
type input "7390"
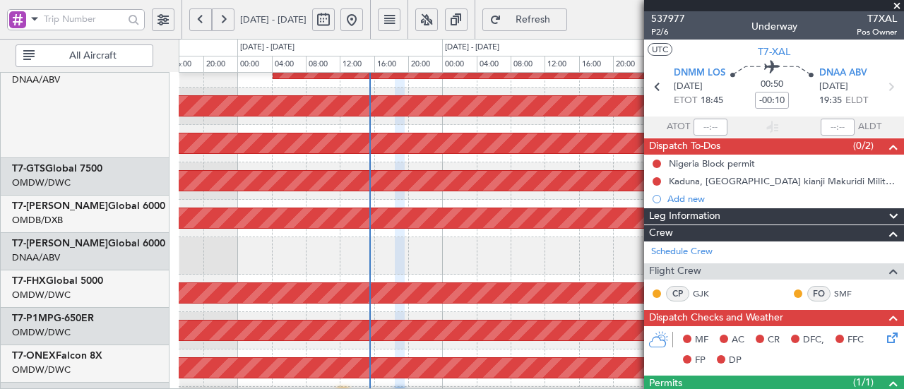
scroll to position [483, 0]
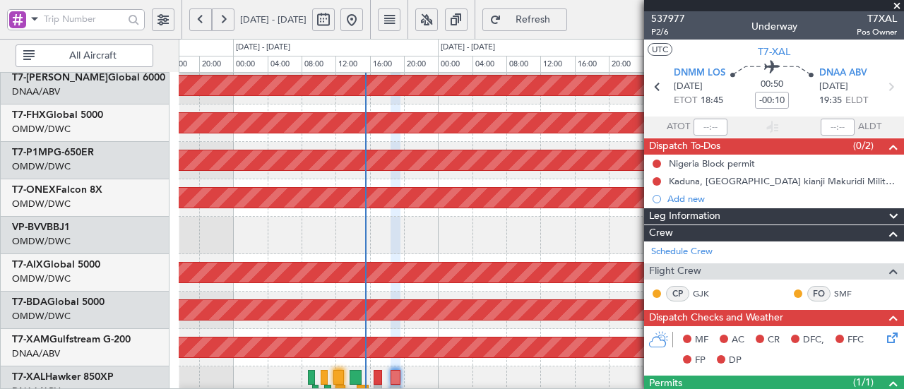
click at [446, 109] on div "Planned Maint [GEOGRAPHIC_DATA] ([GEOGRAPHIC_DATA])" at bounding box center [541, 123] width 725 height 37
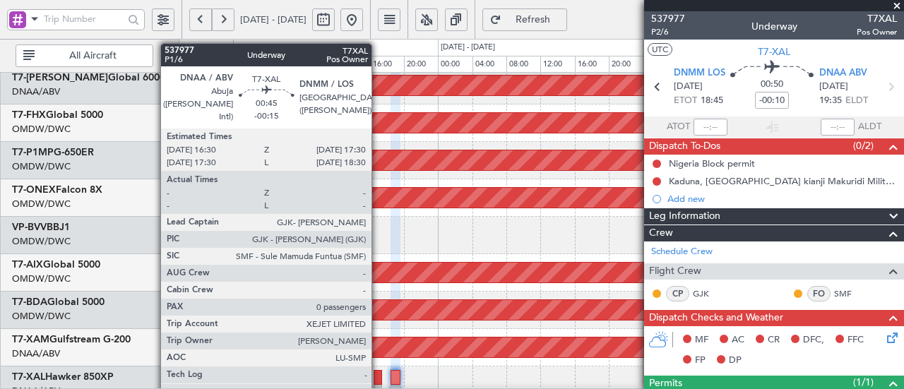
click at [379, 374] on div at bounding box center [378, 377] width 9 height 15
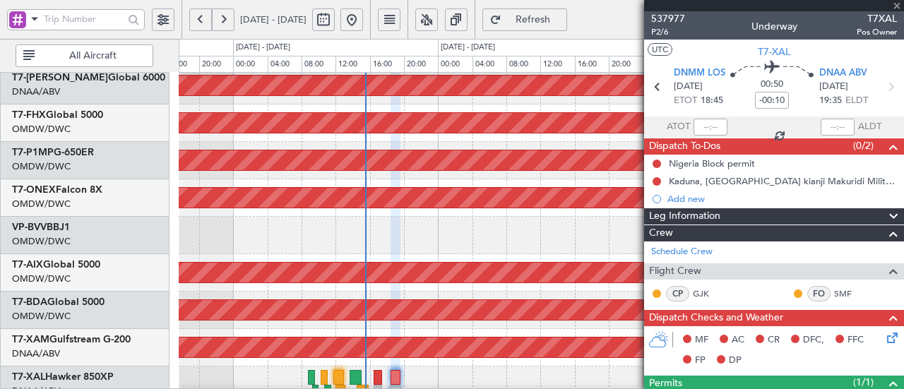
scroll to position [571, 0]
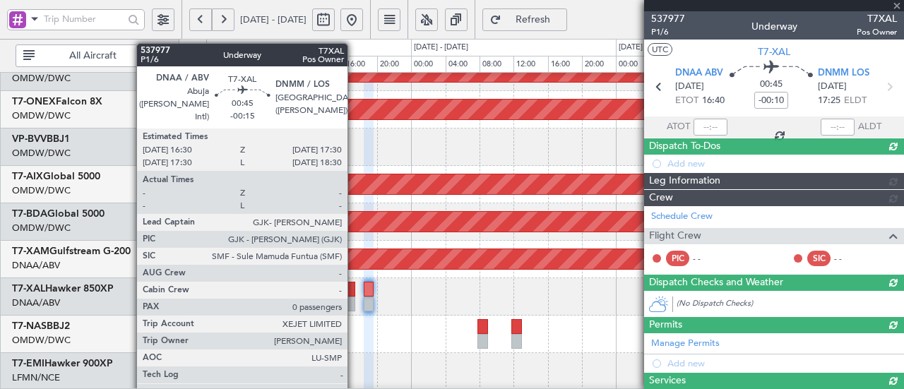
type input "-00:15"
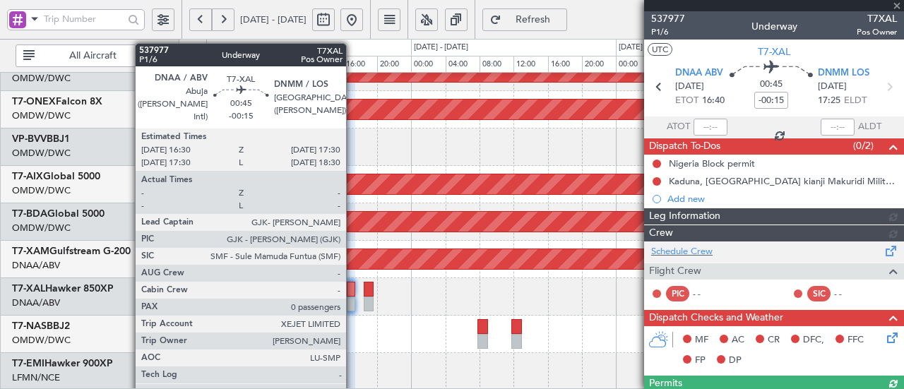
type input "[PERSON_NAME] (ANI)"
type input "7389"
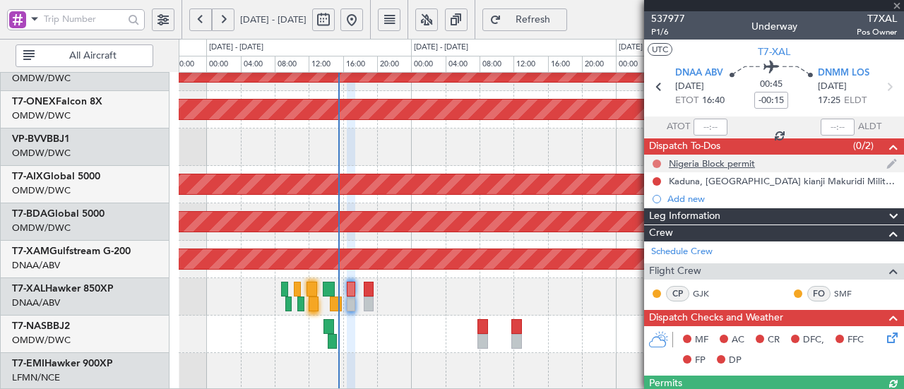
click at [658, 163] on button at bounding box center [657, 164] width 8 height 8
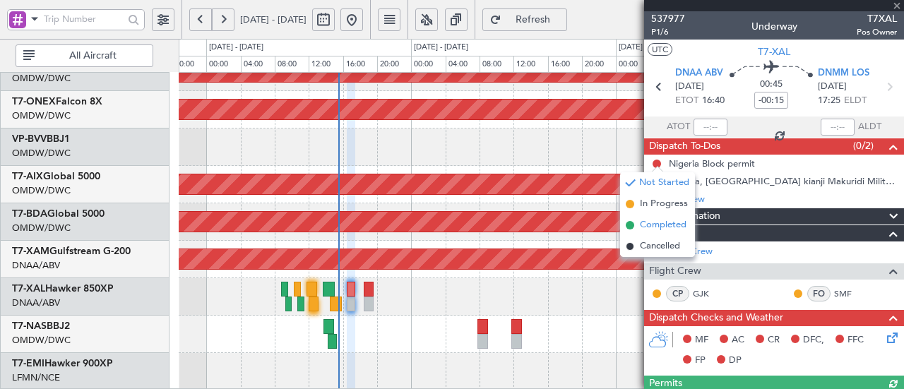
click at [641, 231] on span "Completed" at bounding box center [663, 225] width 47 height 14
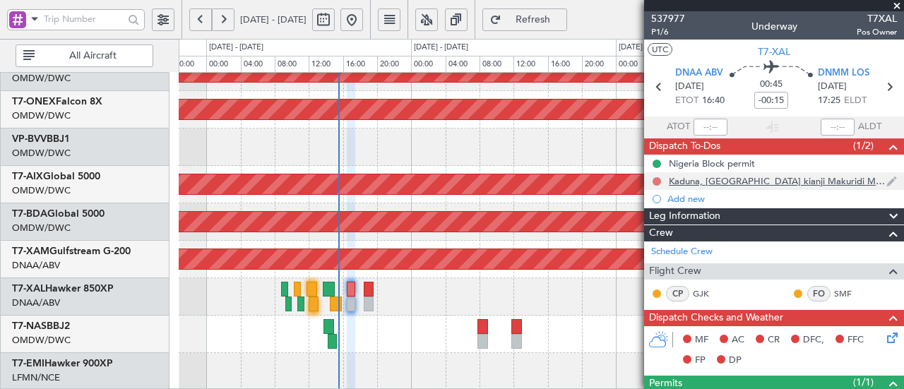
click at [655, 183] on button at bounding box center [657, 181] width 8 height 8
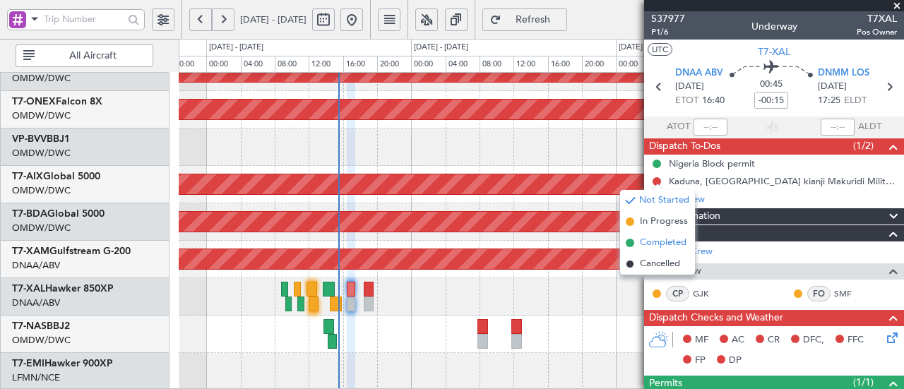
click at [638, 245] on li "Completed" at bounding box center [657, 242] width 75 height 21
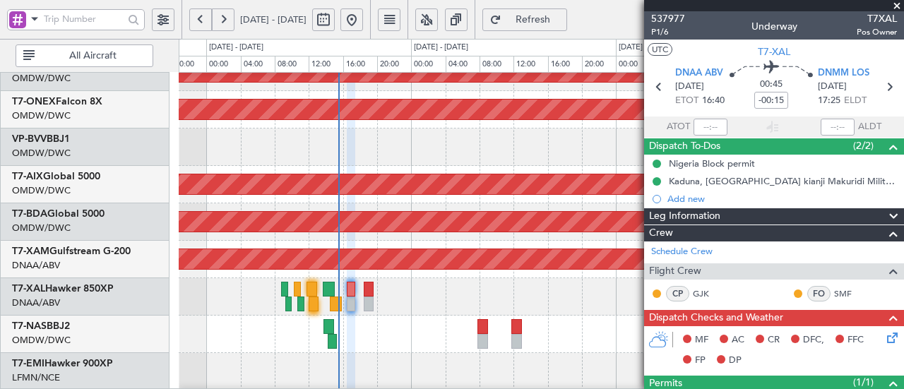
click at [884, 336] on icon at bounding box center [889, 335] width 11 height 11
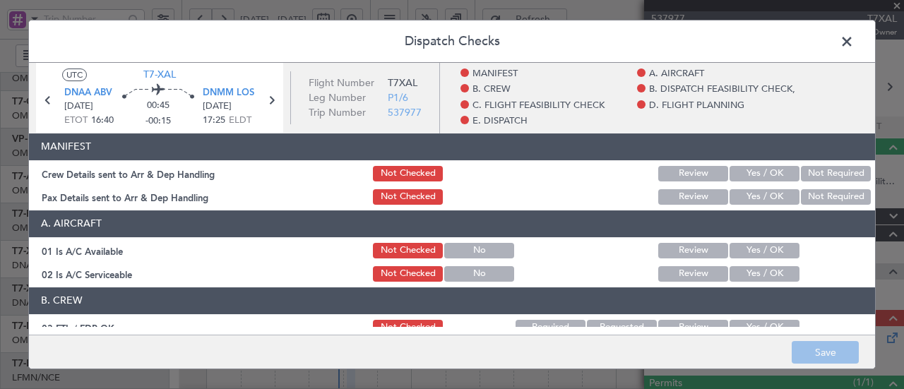
drag, startPoint x: 744, startPoint y: 172, endPoint x: 740, endPoint y: 205, distance: 32.8
click at [744, 173] on button "Yes / OK" at bounding box center [765, 174] width 70 height 16
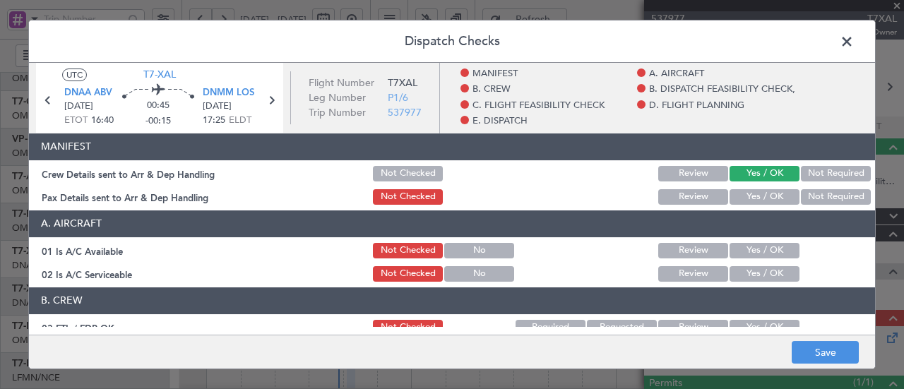
click at [740, 205] on div "Yes / OK" at bounding box center [762, 197] width 71 height 20
click at [743, 198] on button "Yes / OK" at bounding box center [765, 197] width 70 height 16
click at [747, 245] on button "Yes / OK" at bounding box center [765, 251] width 70 height 16
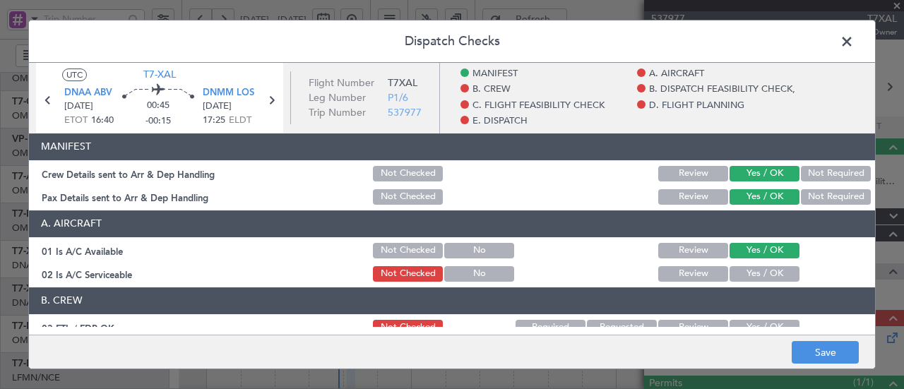
click at [750, 269] on button "Yes / OK" at bounding box center [765, 274] width 70 height 16
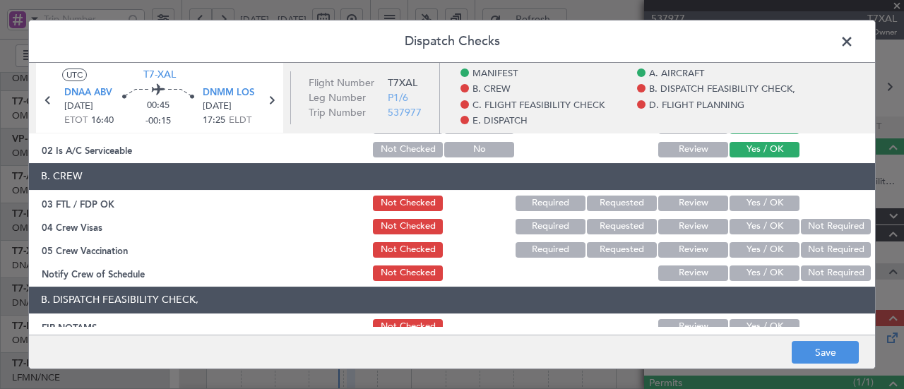
scroll to position [141, 0]
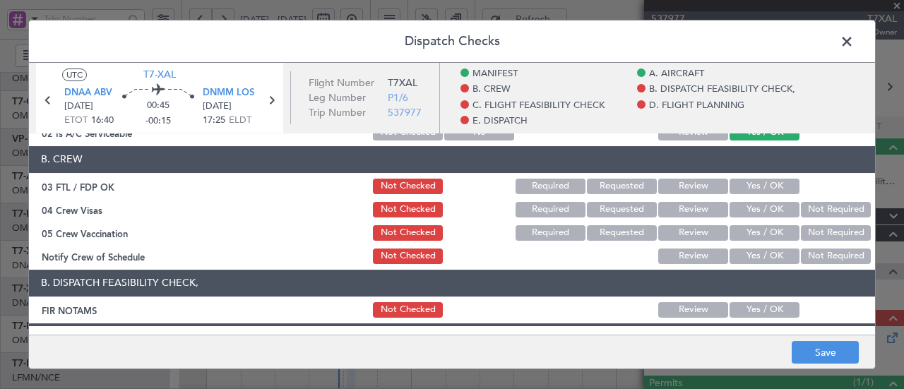
click at [746, 190] on button "Yes / OK" at bounding box center [765, 187] width 70 height 16
click at [744, 206] on button "Yes / OK" at bounding box center [765, 210] width 70 height 16
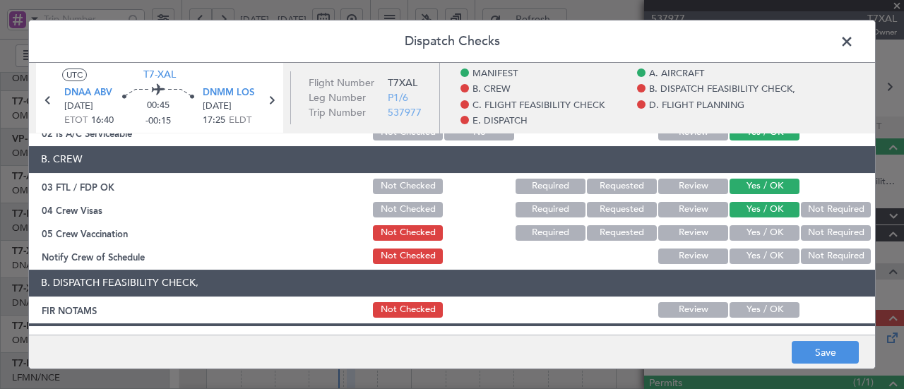
drag, startPoint x: 805, startPoint y: 234, endPoint x: 795, endPoint y: 242, distance: 13.1
click at [801, 239] on button "Not Required" at bounding box center [836, 233] width 70 height 16
click at [759, 266] on article "MANIFEST Crew Details sent to Arr & Dep Handling Not Checked Review Yes / OK No…" at bounding box center [452, 230] width 846 height 194
click at [761, 256] on button "Yes / OK" at bounding box center [765, 257] width 70 height 16
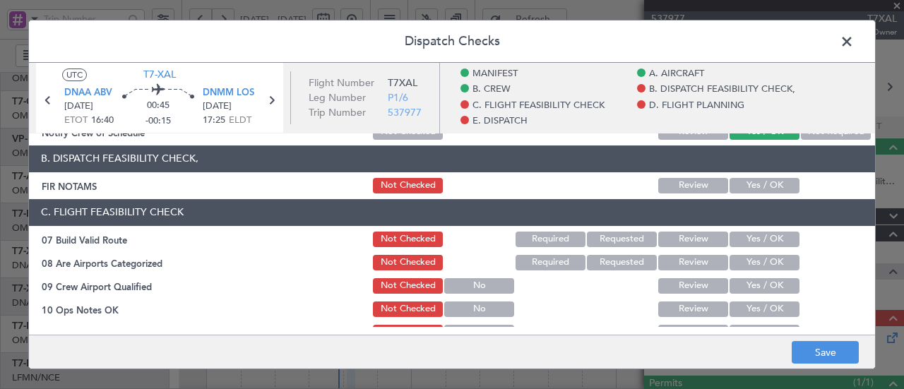
scroll to position [329, 0]
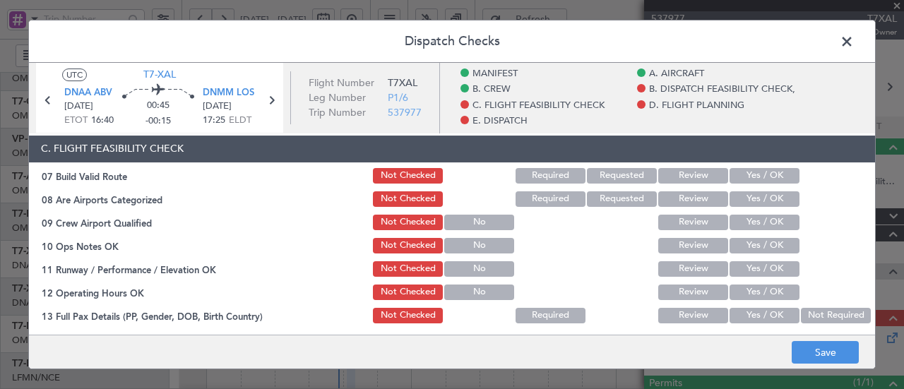
click at [735, 178] on button "Yes / OK" at bounding box center [765, 176] width 70 height 16
click at [736, 196] on button "Yes / OK" at bounding box center [765, 199] width 70 height 16
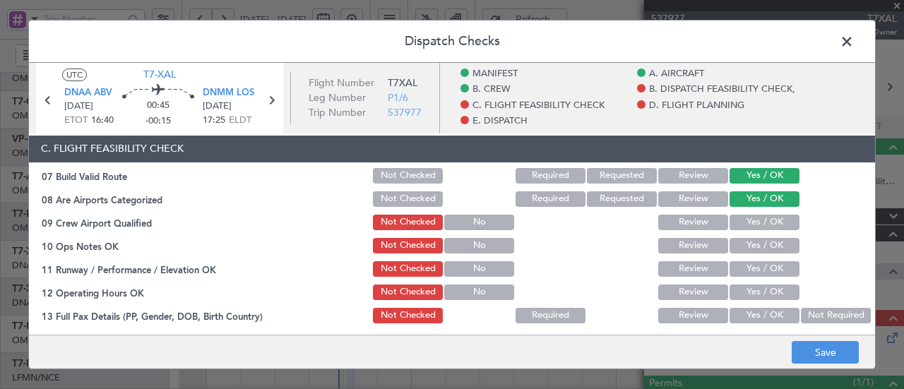
click at [741, 220] on button "Yes / OK" at bounding box center [765, 223] width 70 height 16
click at [740, 244] on button "Yes / OK" at bounding box center [765, 246] width 70 height 16
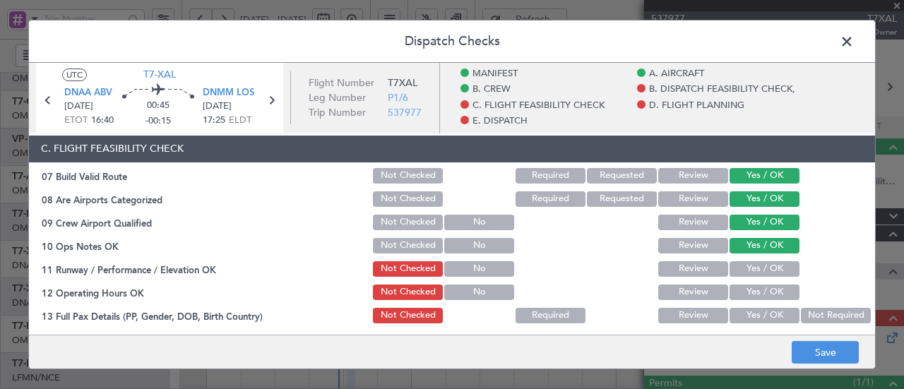
click at [743, 263] on button "Yes / OK" at bounding box center [765, 269] width 70 height 16
click at [741, 285] on button "Yes / OK" at bounding box center [765, 293] width 70 height 16
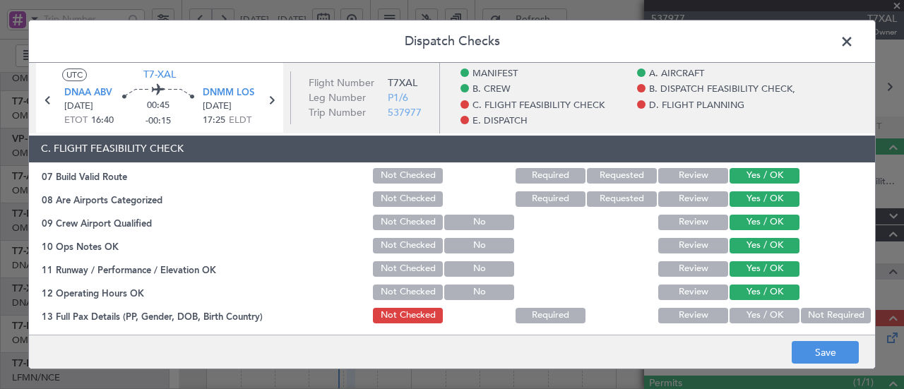
click at [735, 311] on button "Yes / OK" at bounding box center [765, 316] width 70 height 16
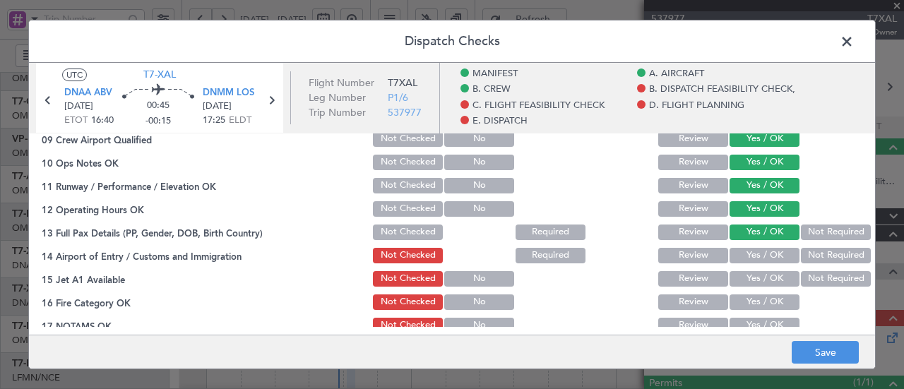
scroll to position [470, 0]
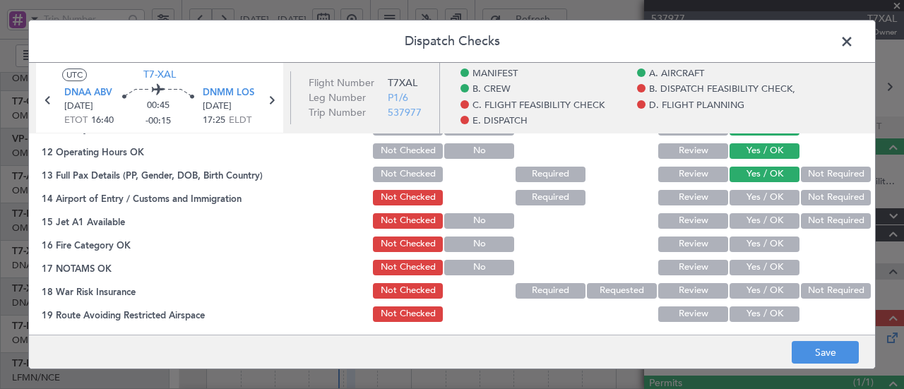
click at [744, 196] on button "Yes / OK" at bounding box center [765, 198] width 70 height 16
click at [744, 215] on button "Yes / OK" at bounding box center [765, 221] width 70 height 16
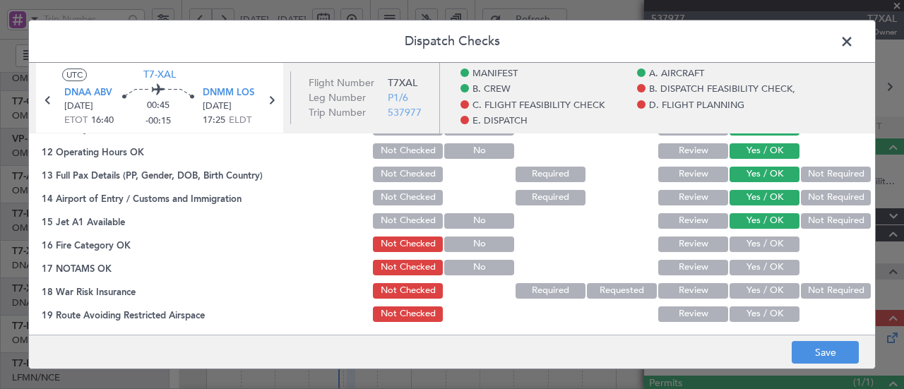
click at [745, 239] on button "Yes / OK" at bounding box center [765, 245] width 70 height 16
click at [744, 266] on button "Yes / OK" at bounding box center [765, 268] width 70 height 16
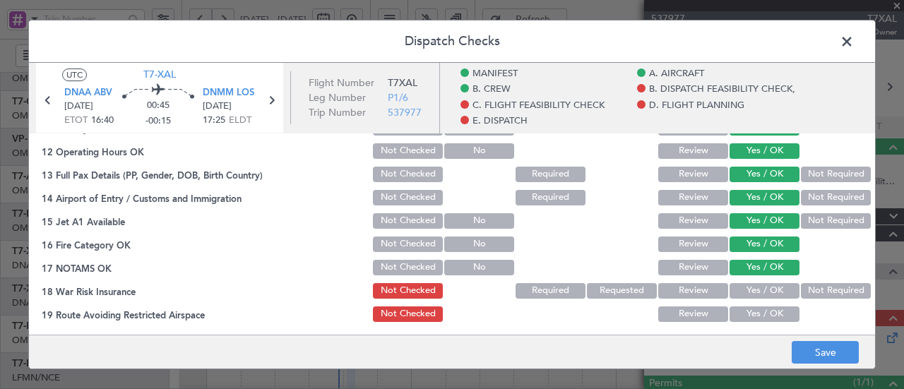
drag, startPoint x: 833, startPoint y: 289, endPoint x: 740, endPoint y: 316, distance: 96.3
click at [832, 289] on button "Not Required" at bounding box center [836, 291] width 70 height 16
click at [730, 313] on button "Yes / OK" at bounding box center [765, 315] width 70 height 16
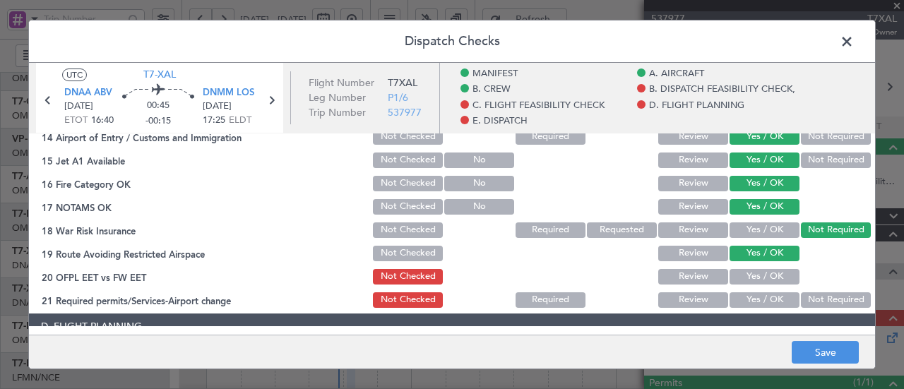
scroll to position [612, 0]
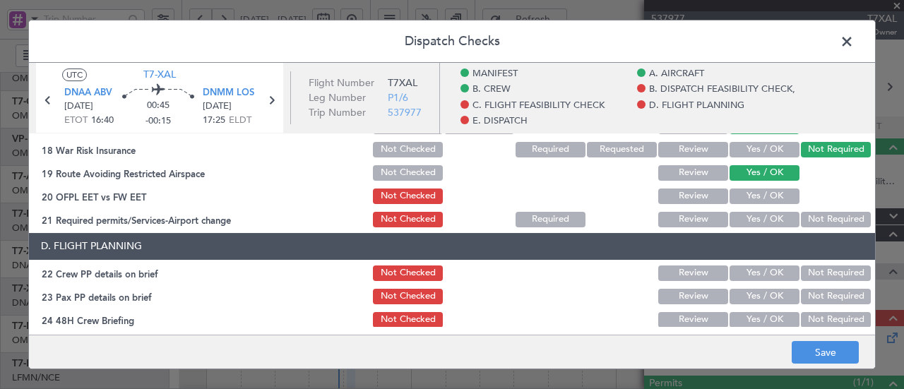
click at [739, 194] on button "Yes / OK" at bounding box center [765, 197] width 70 height 16
drag, startPoint x: 739, startPoint y: 213, endPoint x: 751, endPoint y: 254, distance: 42.7
click at [740, 217] on button "Yes / OK" at bounding box center [765, 220] width 70 height 16
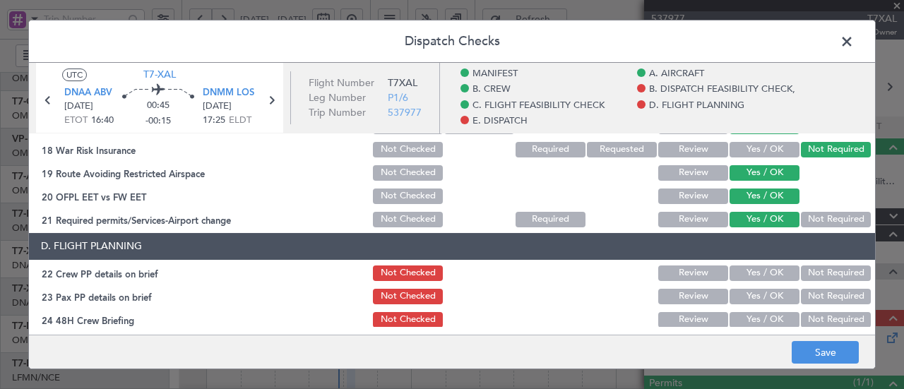
drag, startPoint x: 752, startPoint y: 265, endPoint x: 750, endPoint y: 285, distance: 20.5
click at [752, 268] on button "Yes / OK" at bounding box center [765, 274] width 70 height 16
click at [745, 302] on button "Yes / OK" at bounding box center [765, 297] width 70 height 16
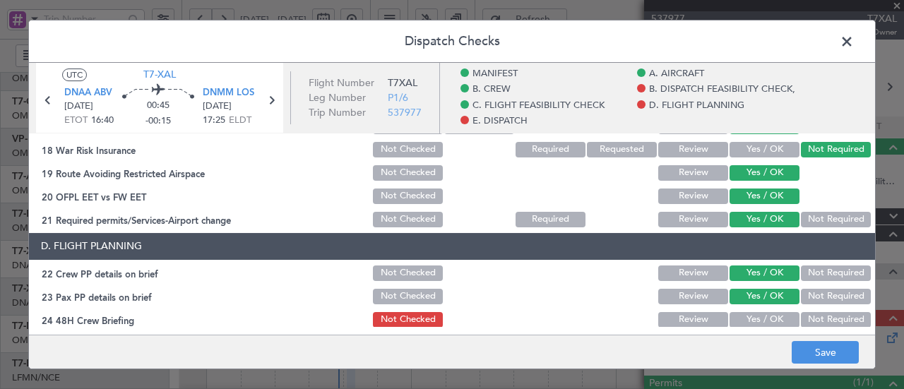
click at [747, 319] on button "Yes / OK" at bounding box center [765, 320] width 70 height 16
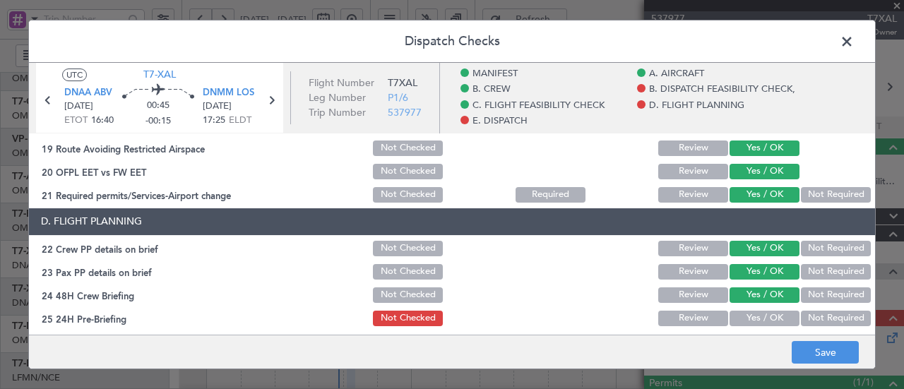
scroll to position [659, 0]
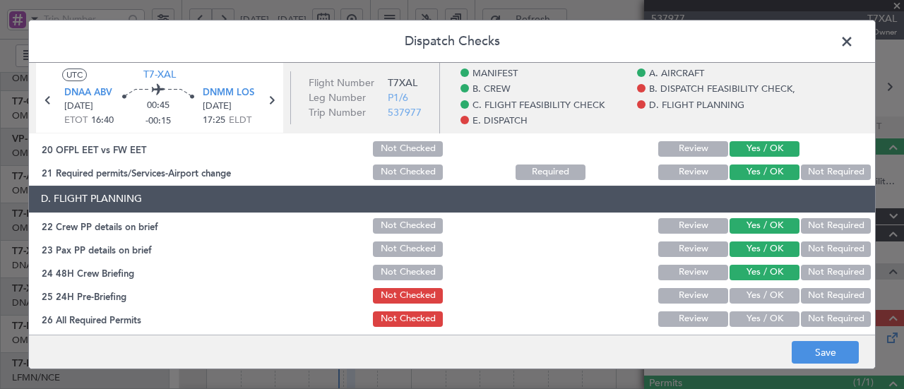
click at [744, 289] on button "Yes / OK" at bounding box center [765, 296] width 70 height 16
click at [745, 313] on button "Yes / OK" at bounding box center [765, 319] width 70 height 16
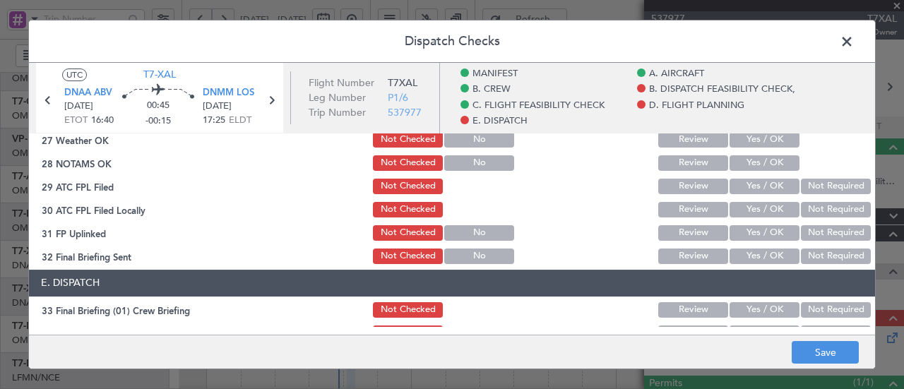
scroll to position [848, 0]
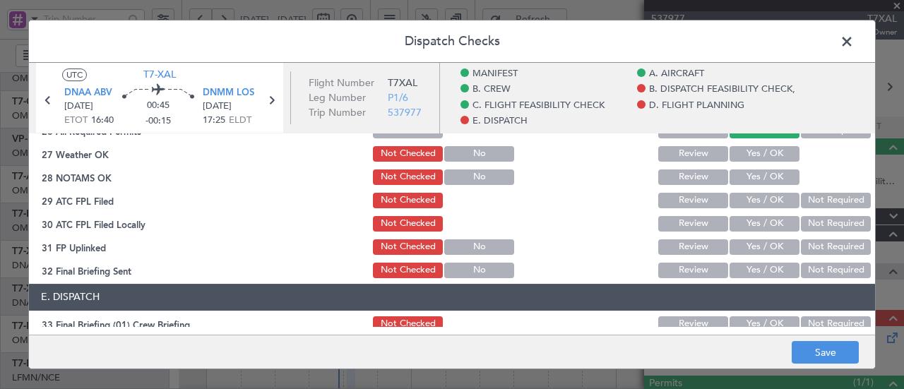
click at [748, 153] on button "Yes / OK" at bounding box center [765, 154] width 70 height 16
click at [748, 180] on button "Yes / OK" at bounding box center [765, 178] width 70 height 16
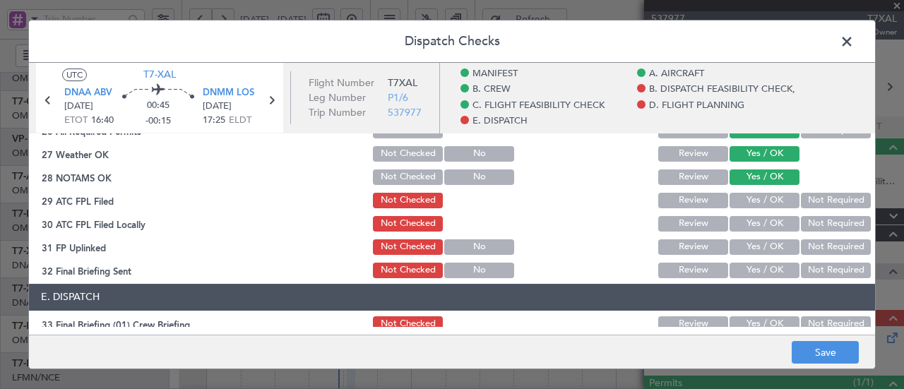
click at [748, 209] on div "Yes / OK" at bounding box center [762, 201] width 71 height 20
click at [749, 205] on button "Yes / OK" at bounding box center [765, 201] width 70 height 16
click at [748, 222] on button "Yes / OK" at bounding box center [765, 224] width 70 height 16
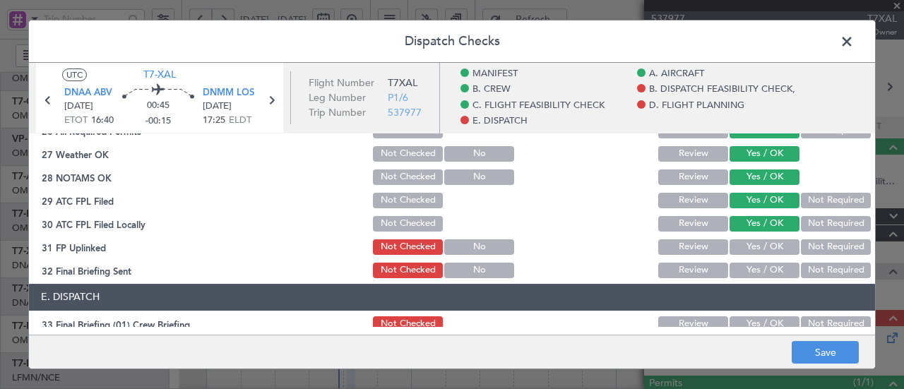
drag, startPoint x: 748, startPoint y: 245, endPoint x: 749, endPoint y: 268, distance: 23.3
click at [748, 247] on button "Yes / OK" at bounding box center [765, 247] width 70 height 16
click at [749, 268] on button "Yes / OK" at bounding box center [765, 271] width 70 height 16
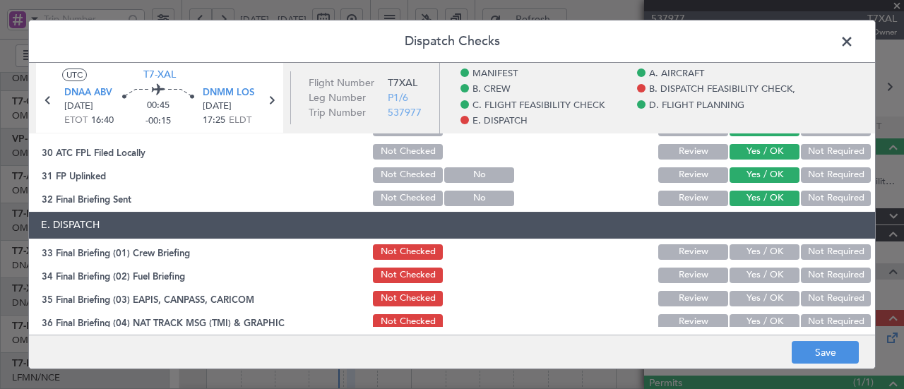
scroll to position [989, 0]
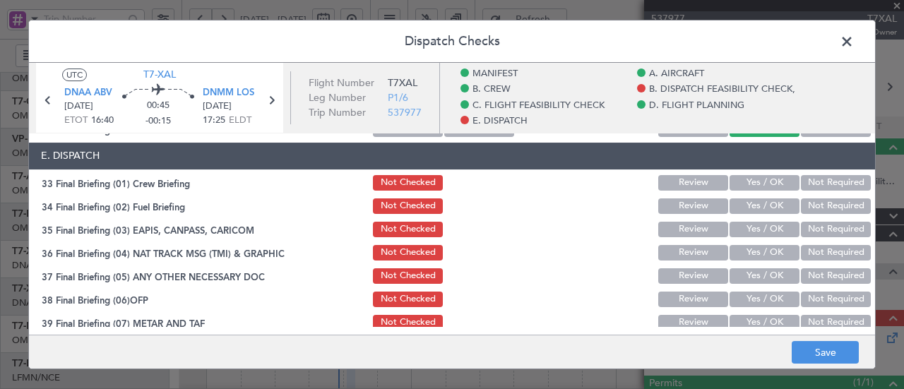
click at [744, 189] on button "Yes / OK" at bounding box center [765, 183] width 70 height 16
click at [742, 207] on button "Yes / OK" at bounding box center [765, 206] width 70 height 16
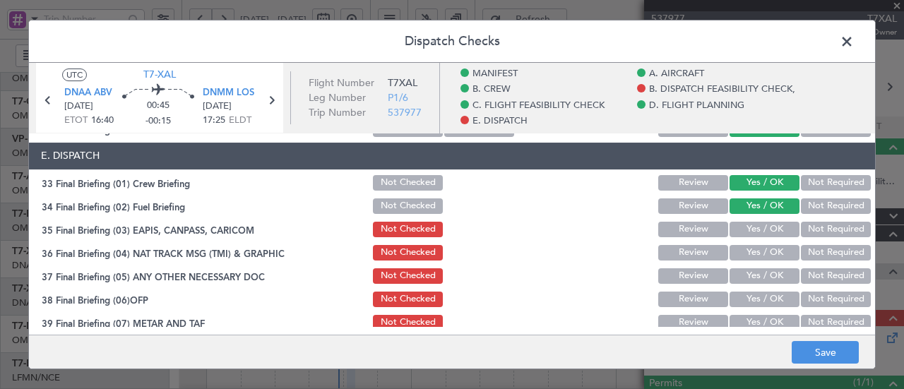
drag, startPoint x: 827, startPoint y: 226, endPoint x: 827, endPoint y: 249, distance: 23.3
click at [827, 227] on button "Not Required" at bounding box center [836, 230] width 70 height 16
click at [827, 249] on button "Not Required" at bounding box center [836, 253] width 70 height 16
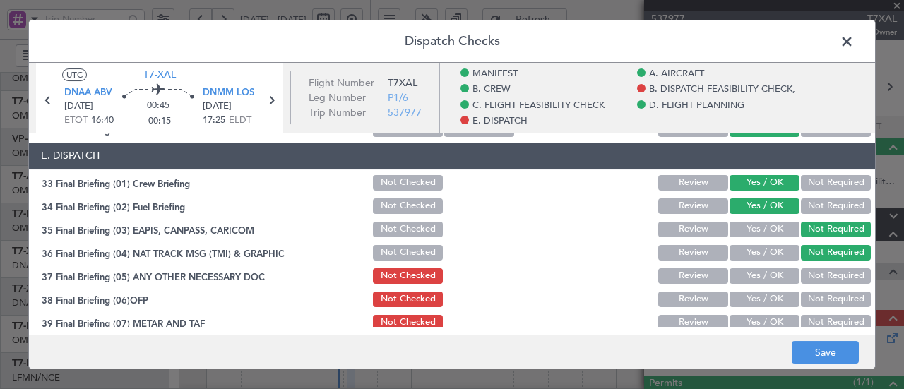
click at [816, 275] on button "Not Required" at bounding box center [836, 276] width 70 height 16
click at [773, 298] on button "Yes / OK" at bounding box center [765, 300] width 70 height 16
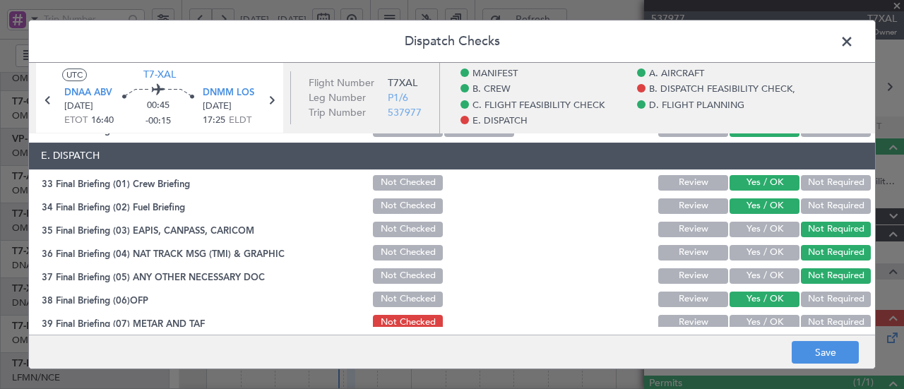
click at [763, 319] on button "Yes / OK" at bounding box center [765, 323] width 70 height 16
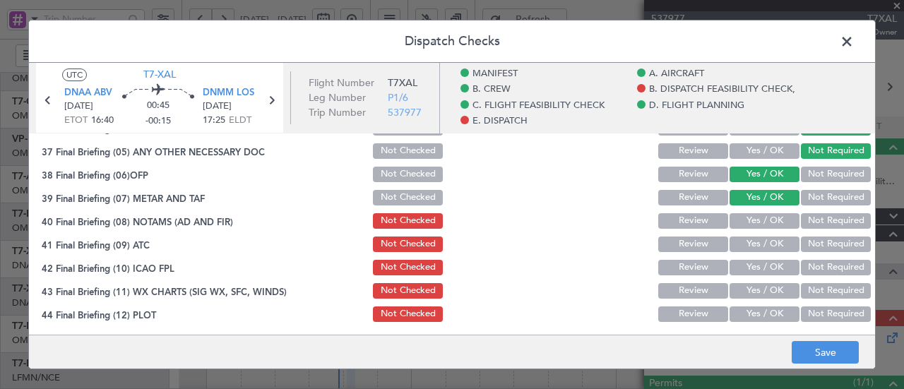
click at [768, 225] on button "Yes / OK" at bounding box center [765, 221] width 70 height 16
drag, startPoint x: 764, startPoint y: 242, endPoint x: 763, endPoint y: 270, distance: 27.6
click at [764, 244] on button "Yes / OK" at bounding box center [765, 245] width 70 height 16
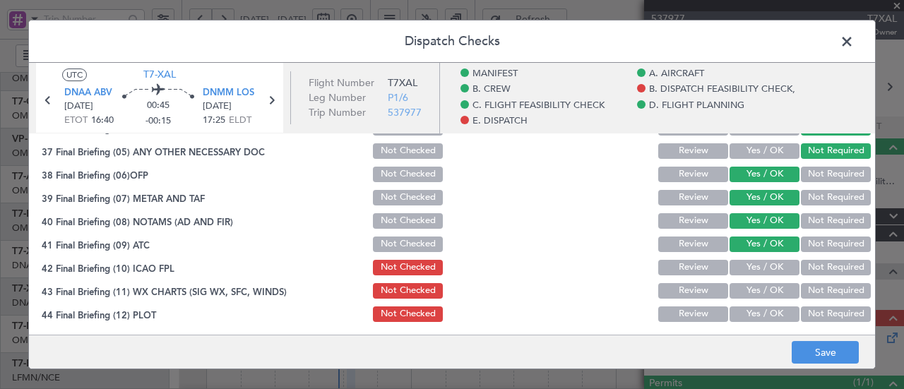
click at [763, 271] on button "Yes / OK" at bounding box center [765, 268] width 70 height 16
drag, startPoint x: 761, startPoint y: 295, endPoint x: 762, endPoint y: 309, distance: 14.2
click at [761, 296] on button "Yes / OK" at bounding box center [765, 291] width 70 height 16
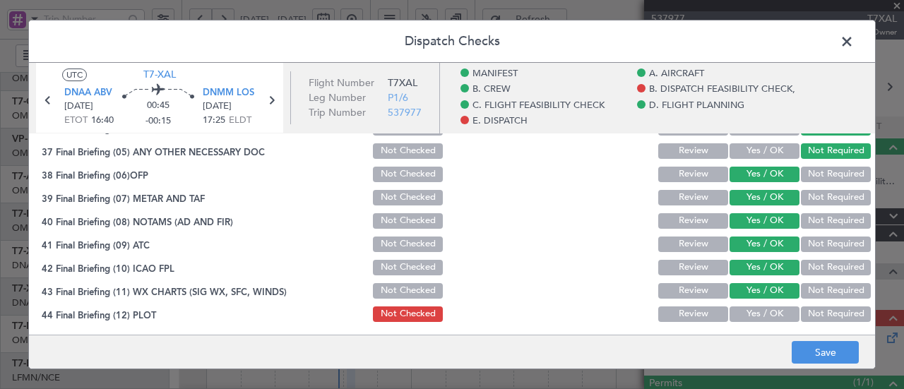
click at [762, 311] on button "Yes / OK" at bounding box center [765, 315] width 70 height 16
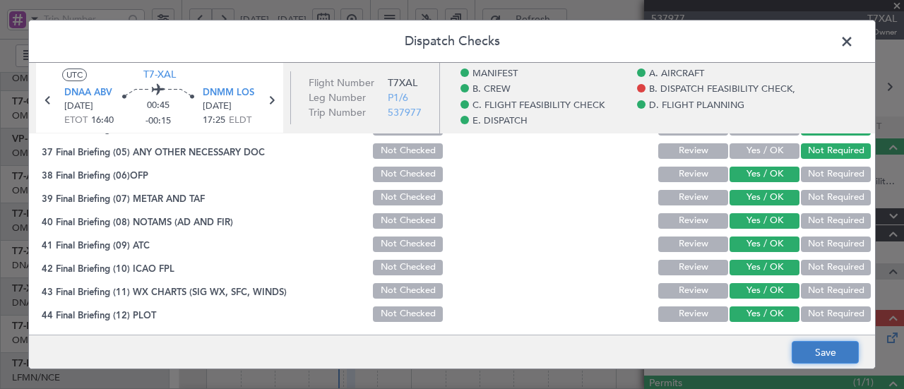
click at [811, 345] on button "Save" at bounding box center [825, 352] width 67 height 23
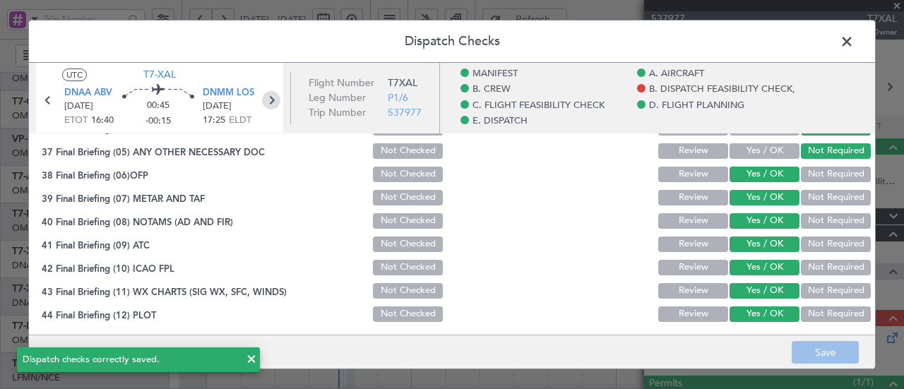
click at [275, 105] on icon at bounding box center [271, 100] width 18 height 18
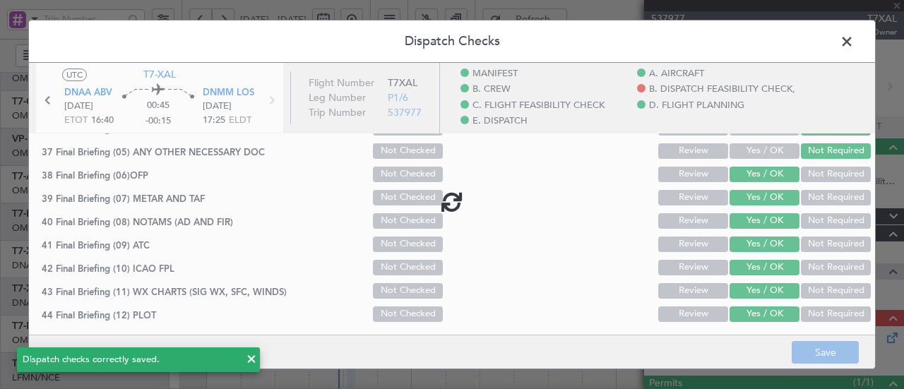
type input "-00:10"
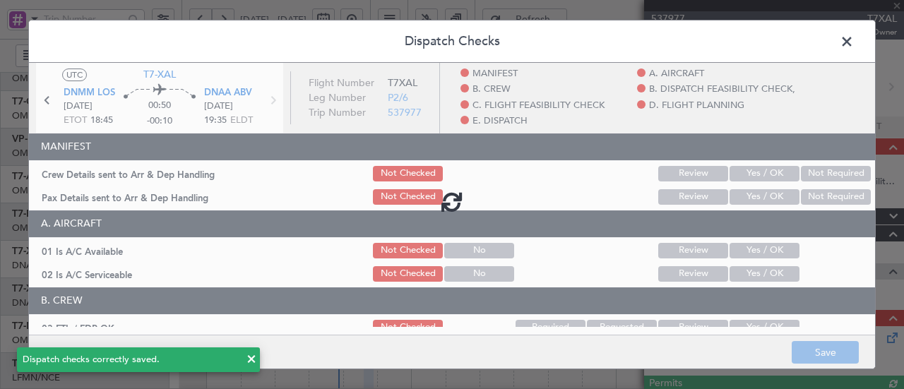
type input "[PERSON_NAME] (ANI)"
type input "7390"
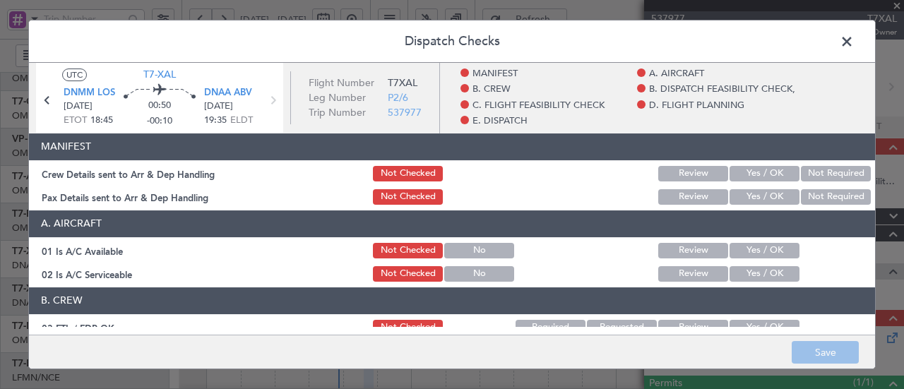
click at [752, 164] on div "Yes / OK" at bounding box center [762, 174] width 71 height 20
click at [754, 175] on button "Yes / OK" at bounding box center [765, 174] width 70 height 16
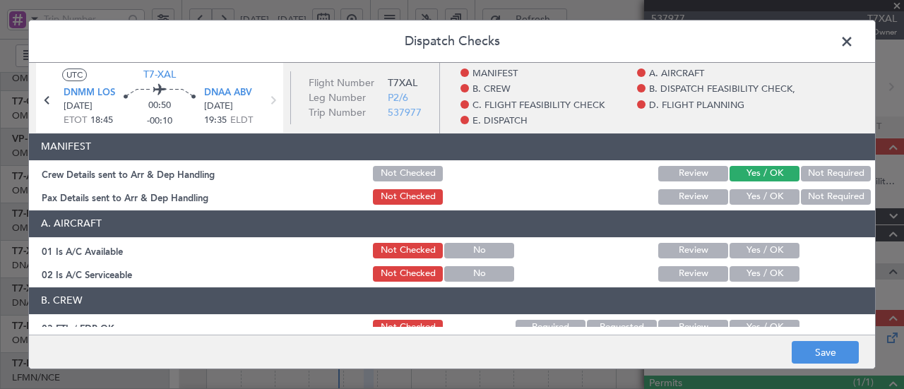
click at [754, 200] on button "Yes / OK" at bounding box center [765, 197] width 70 height 16
click at [763, 254] on button "Yes / OK" at bounding box center [765, 251] width 70 height 16
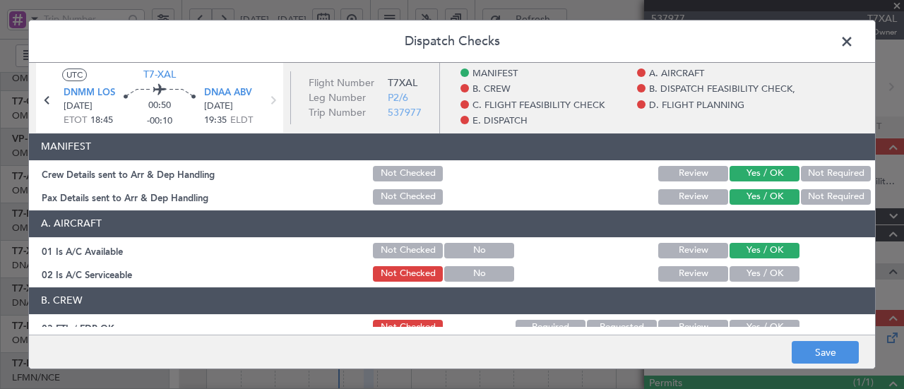
click at [753, 275] on button "Yes / OK" at bounding box center [765, 274] width 70 height 16
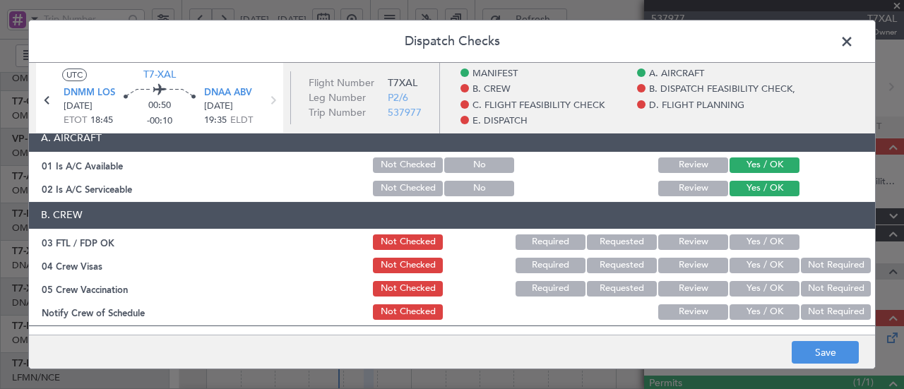
scroll to position [94, 0]
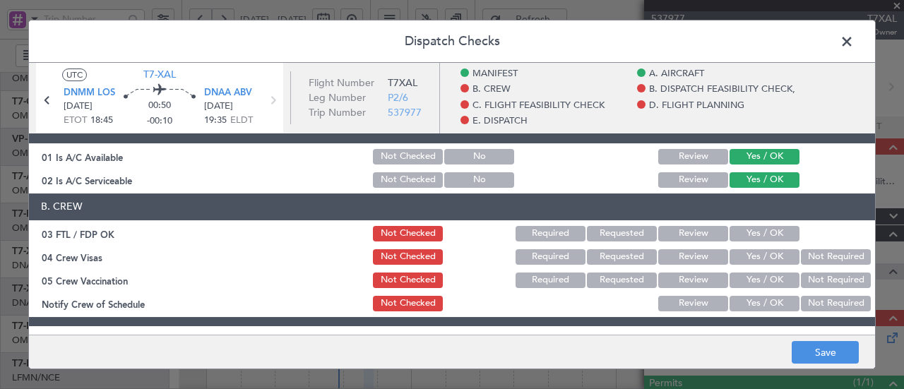
click at [751, 237] on button "Yes / OK" at bounding box center [765, 234] width 70 height 16
click at [747, 255] on button "Yes / OK" at bounding box center [765, 257] width 70 height 16
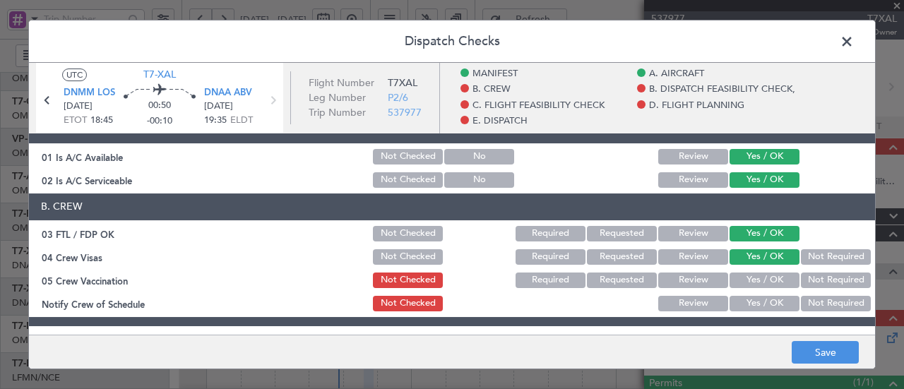
drag, startPoint x: 800, startPoint y: 276, endPoint x: 761, endPoint y: 308, distance: 50.7
click at [801, 279] on button "Not Required" at bounding box center [836, 281] width 70 height 16
click at [759, 304] on button "Yes / OK" at bounding box center [765, 304] width 70 height 16
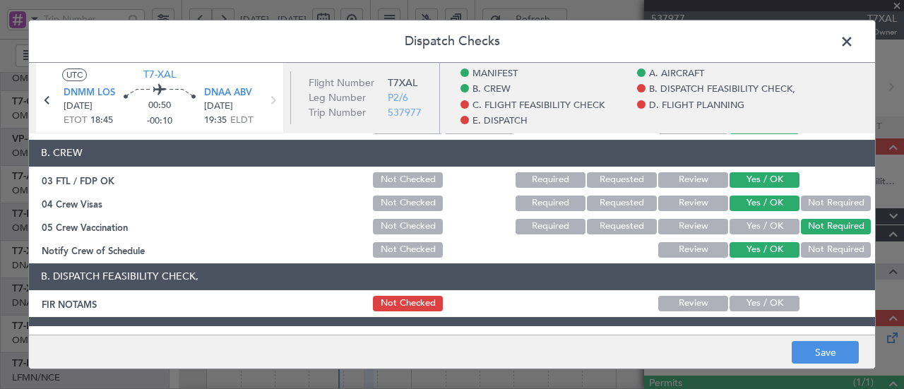
scroll to position [235, 0]
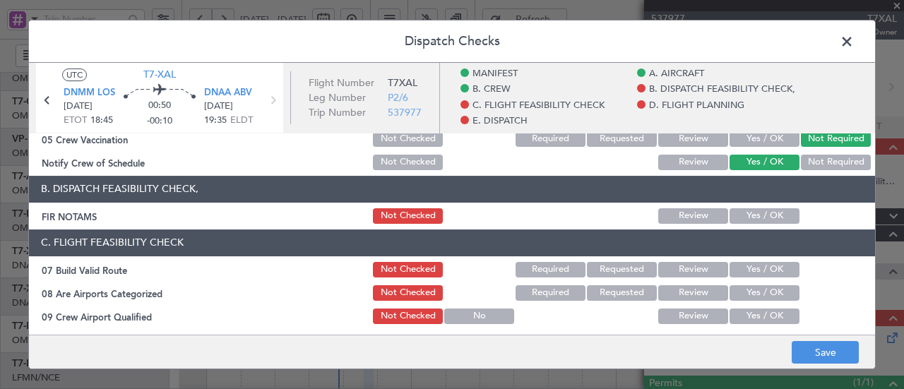
click at [750, 214] on button "Yes / OK" at bounding box center [765, 216] width 70 height 16
click at [746, 267] on button "Yes / OK" at bounding box center [765, 270] width 70 height 16
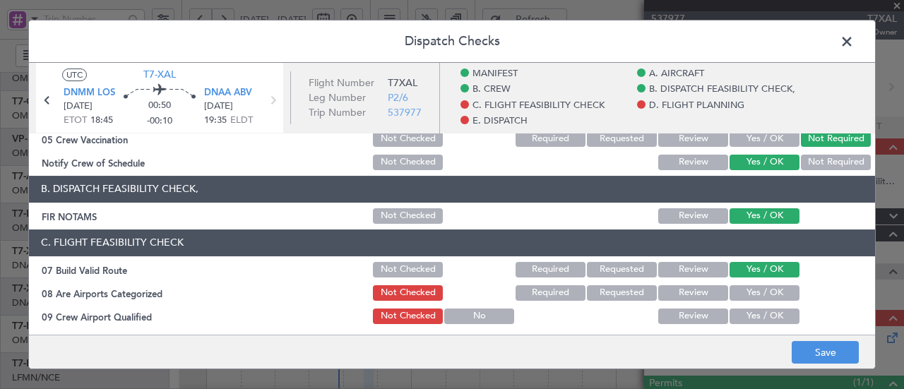
drag, startPoint x: 748, startPoint y: 285, endPoint x: 747, endPoint y: 321, distance: 36.7
click at [748, 285] on button "Yes / OK" at bounding box center [765, 293] width 70 height 16
click at [746, 323] on div "Yes / OK" at bounding box center [762, 317] width 71 height 20
click at [744, 313] on button "Yes / OK" at bounding box center [765, 317] width 70 height 16
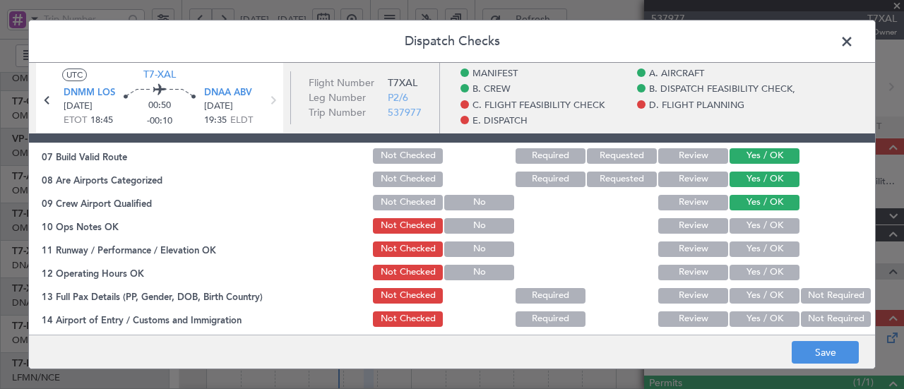
scroll to position [470, 0]
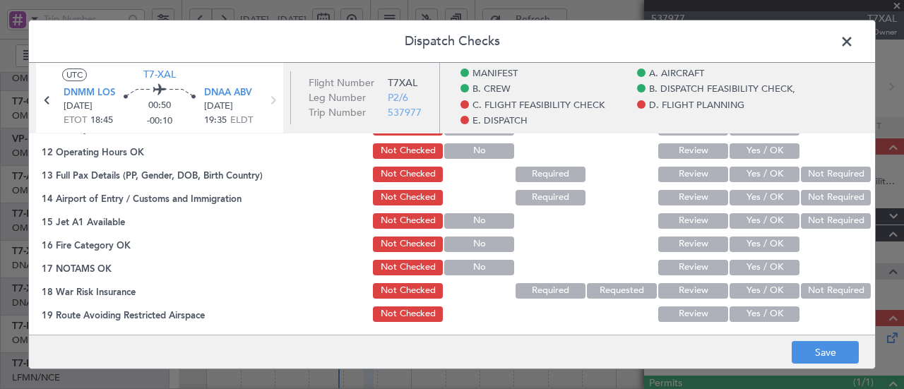
click at [760, 147] on button "Yes / OK" at bounding box center [765, 151] width 70 height 16
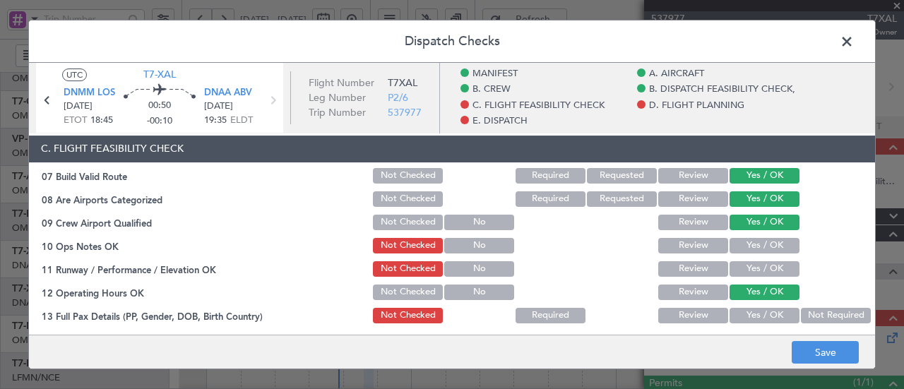
click at [753, 275] on button "Yes / OK" at bounding box center [765, 269] width 70 height 16
click at [752, 249] on button "Yes / OK" at bounding box center [765, 246] width 70 height 16
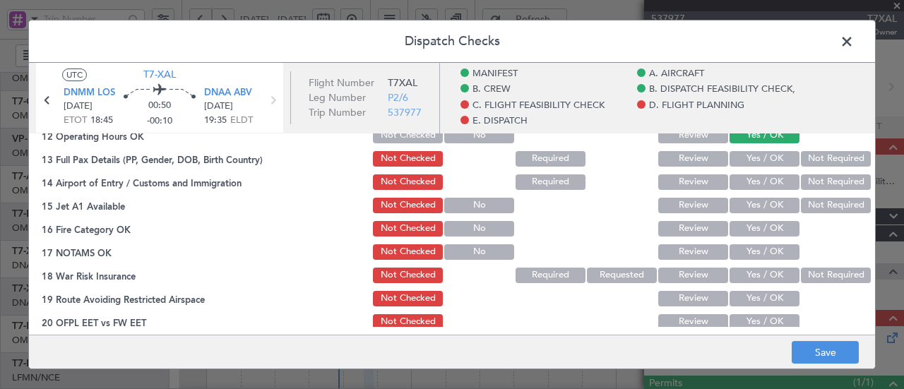
scroll to position [470, 0]
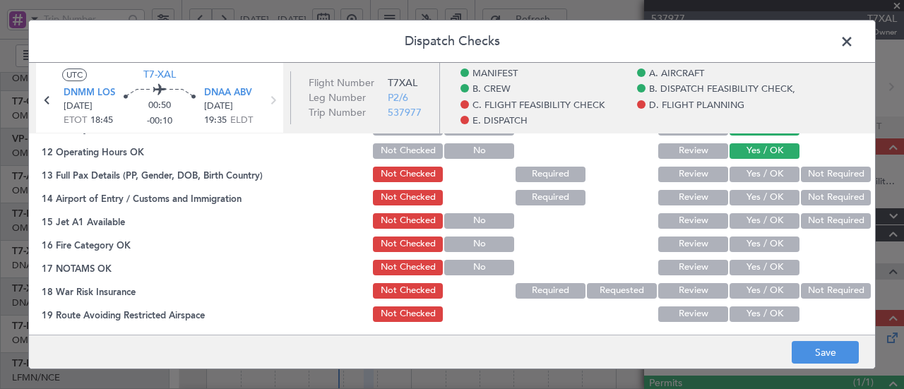
click at [753, 172] on button "Yes / OK" at bounding box center [765, 175] width 70 height 16
click at [752, 194] on button "Yes / OK" at bounding box center [765, 198] width 70 height 16
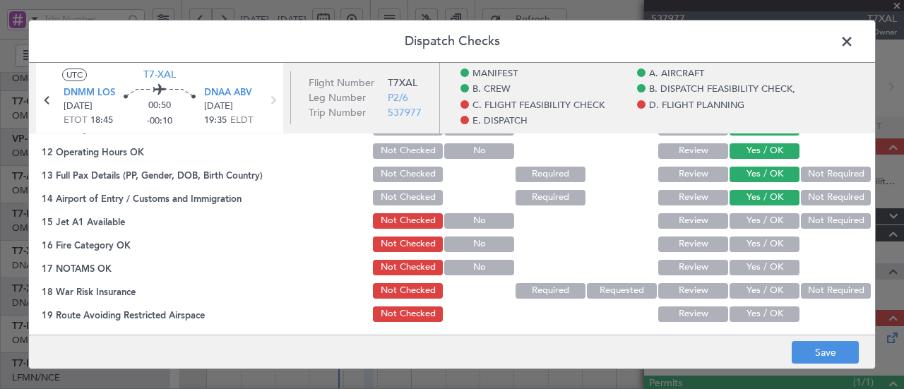
drag, startPoint x: 754, startPoint y: 212, endPoint x: 756, endPoint y: 230, distance: 18.4
click at [754, 213] on button "Yes / OK" at bounding box center [765, 221] width 70 height 16
click at [756, 238] on button "Yes / OK" at bounding box center [765, 245] width 70 height 16
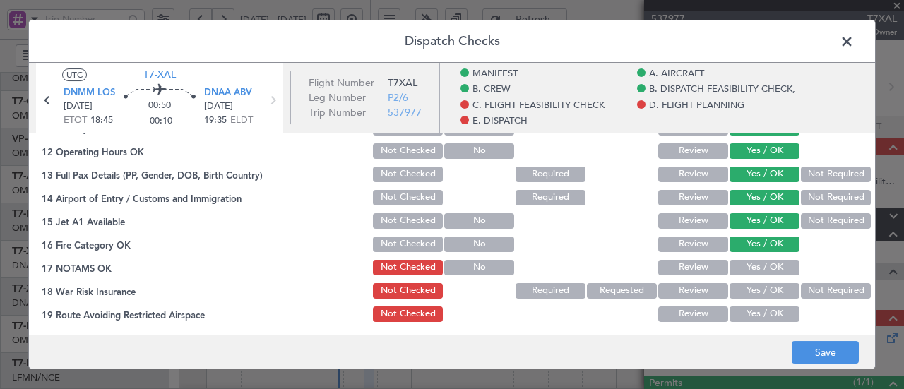
click at [757, 271] on button "Yes / OK" at bounding box center [765, 268] width 70 height 16
click at [801, 285] on button "Not Required" at bounding box center [836, 291] width 70 height 16
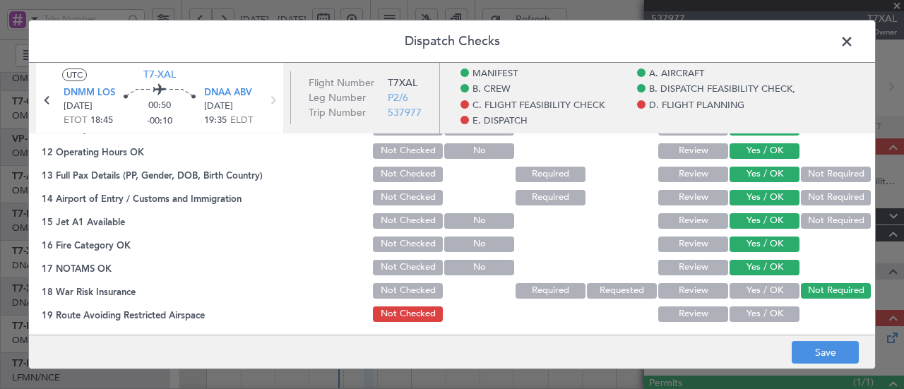
click at [764, 311] on button "Yes / OK" at bounding box center [765, 315] width 70 height 16
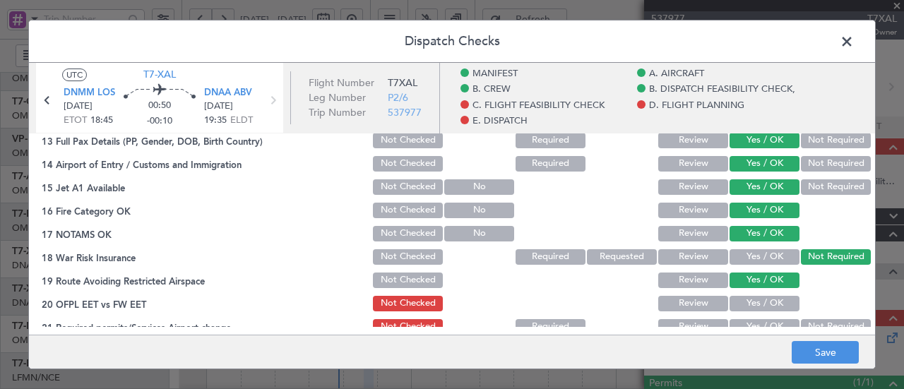
scroll to position [518, 0]
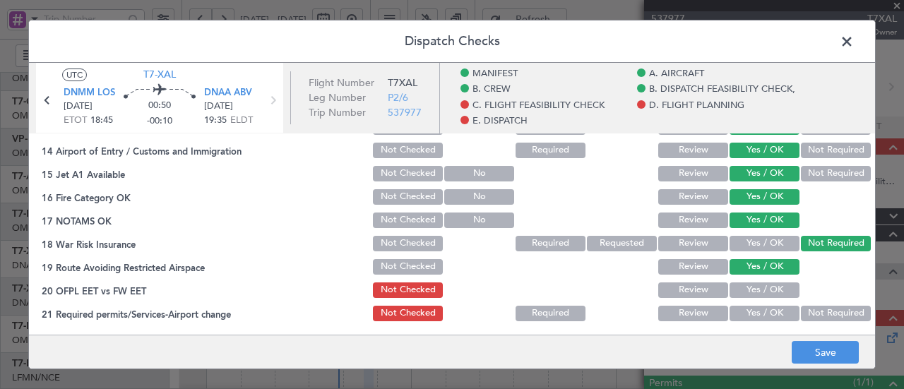
click at [757, 284] on button "Yes / OK" at bounding box center [765, 291] width 70 height 16
drag, startPoint x: 753, startPoint y: 306, endPoint x: 753, endPoint y: 297, distance: 8.5
click at [753, 307] on button "Yes / OK" at bounding box center [765, 314] width 70 height 16
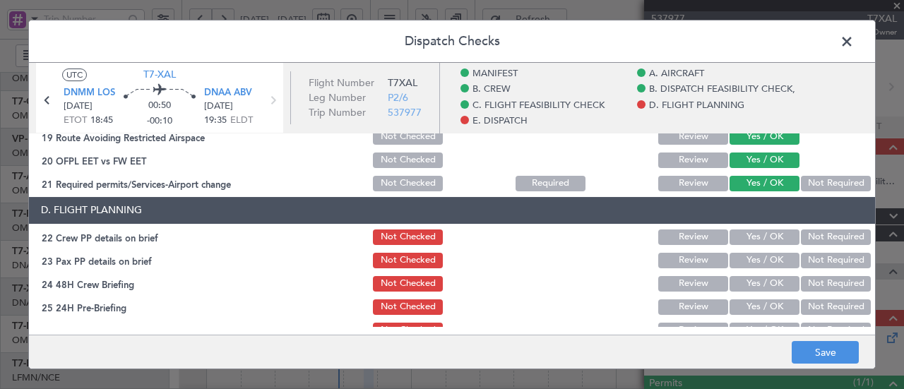
scroll to position [659, 0]
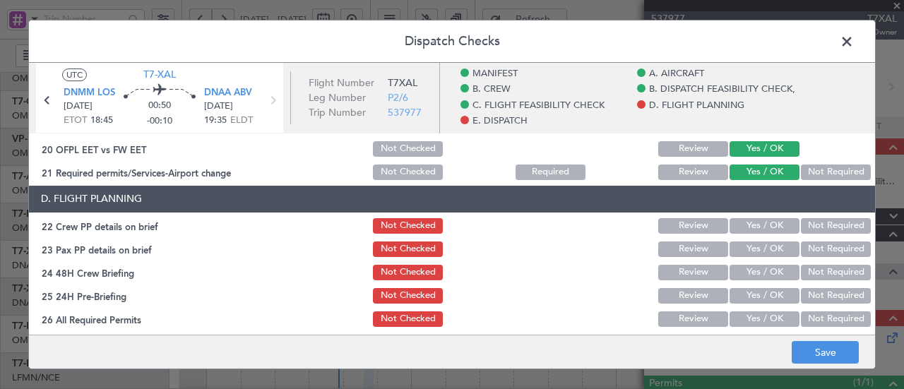
click at [759, 221] on button "Yes / OK" at bounding box center [765, 226] width 70 height 16
click at [756, 252] on button "Yes / OK" at bounding box center [765, 250] width 70 height 16
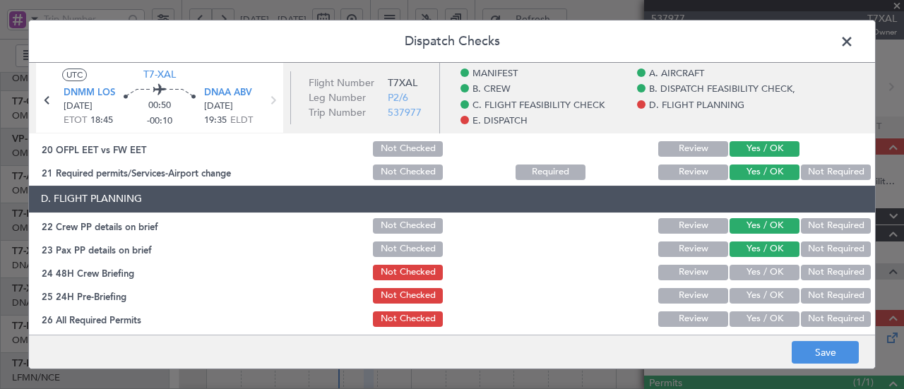
drag, startPoint x: 753, startPoint y: 272, endPoint x: 750, endPoint y: 287, distance: 15.8
click at [753, 272] on button "Yes / OK" at bounding box center [765, 273] width 70 height 16
click at [749, 297] on button "Yes / OK" at bounding box center [765, 296] width 70 height 16
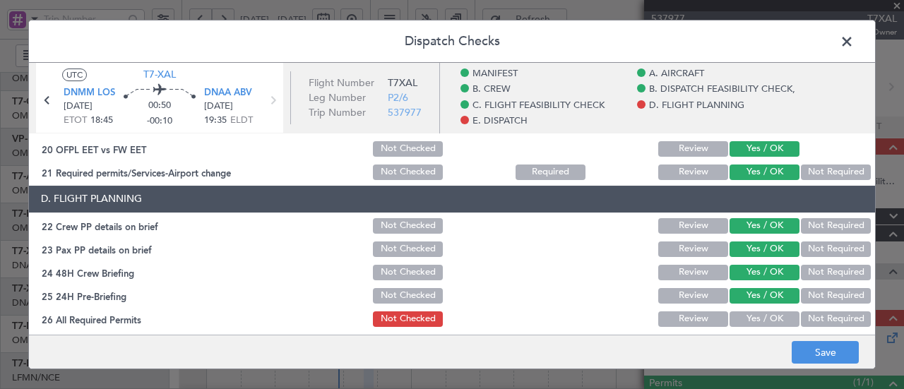
click at [746, 314] on button "Yes / OK" at bounding box center [765, 319] width 70 height 16
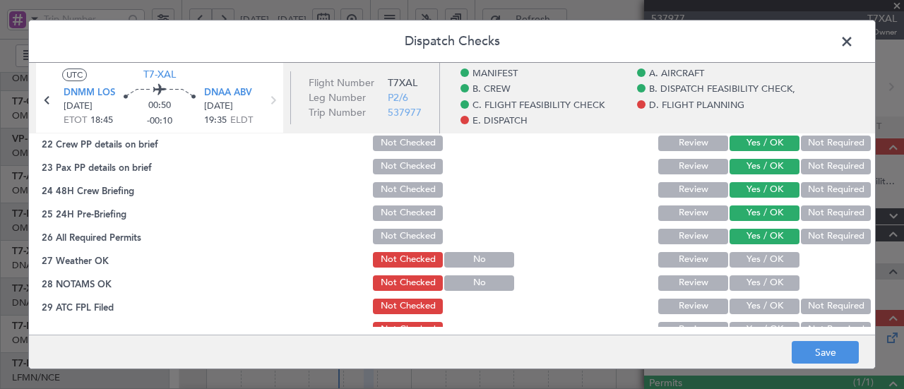
scroll to position [800, 0]
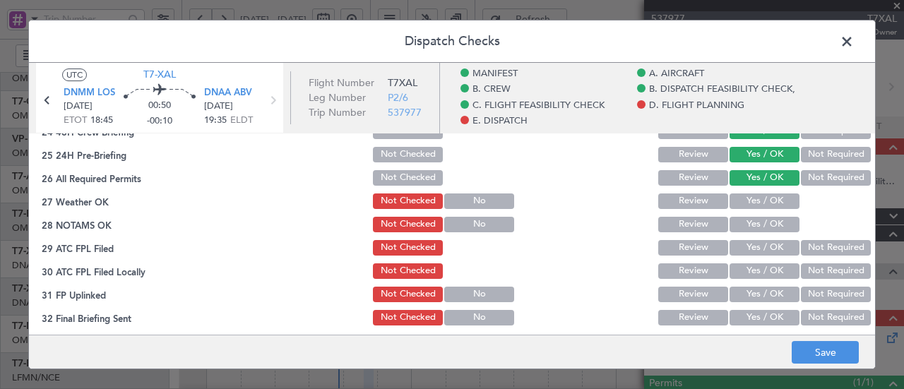
click at [740, 200] on button "Yes / OK" at bounding box center [765, 202] width 70 height 16
click at [739, 227] on button "Yes / OK" at bounding box center [765, 225] width 70 height 16
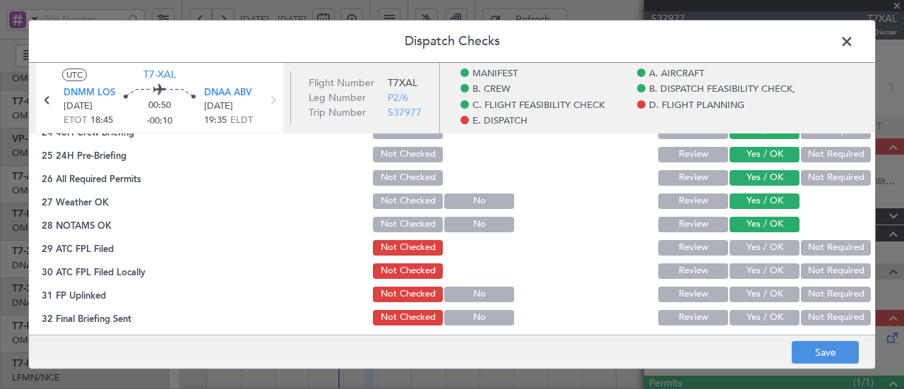
click at [742, 249] on button "Yes / OK" at bounding box center [765, 248] width 70 height 16
click at [744, 275] on button "Yes / OK" at bounding box center [765, 271] width 70 height 16
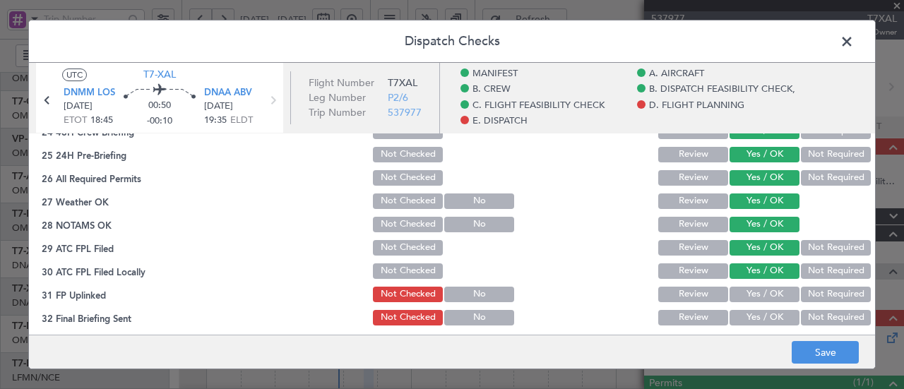
click at [747, 296] on button "Yes / OK" at bounding box center [765, 295] width 70 height 16
click at [746, 316] on button "Yes / OK" at bounding box center [765, 318] width 70 height 16
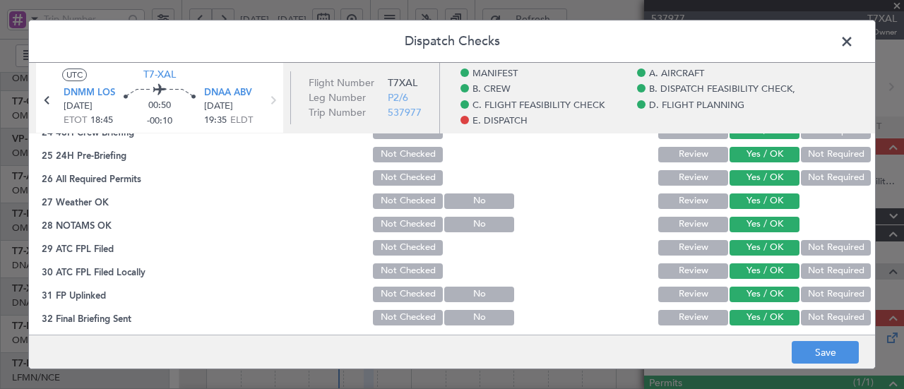
scroll to position [848, 0]
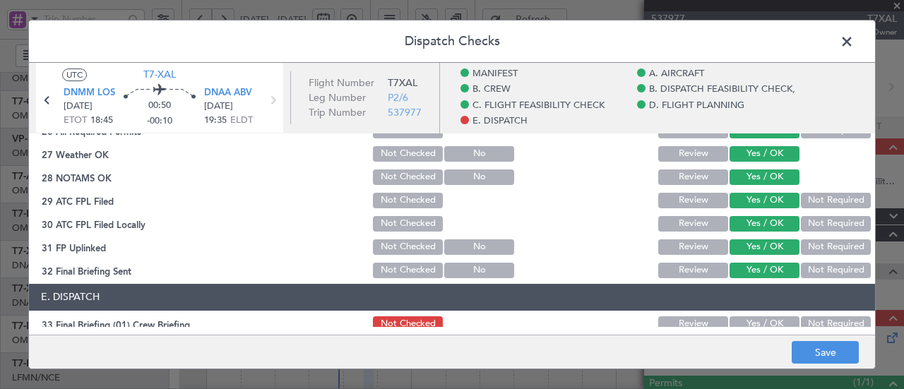
click at [747, 323] on button "Yes / OK" at bounding box center [765, 324] width 70 height 16
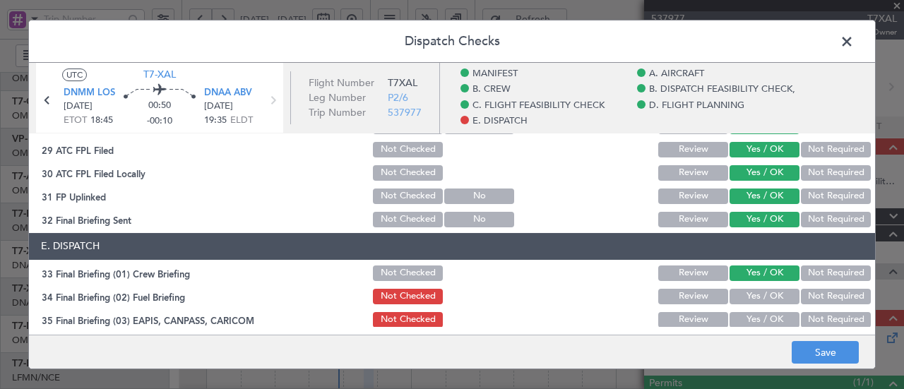
scroll to position [942, 0]
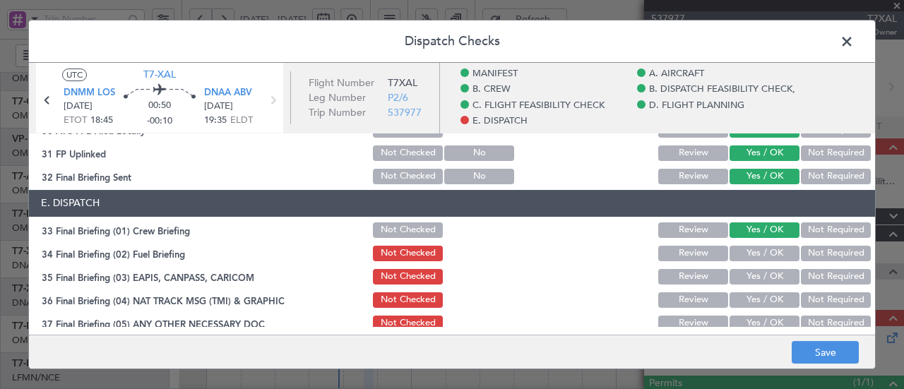
click at [752, 255] on button "Yes / OK" at bounding box center [765, 254] width 70 height 16
click at [832, 266] on section "E. DISPATCH 33 Final Briefing (01) Crew Briefing Not Checked Review Yes / OK No…" at bounding box center [452, 343] width 846 height 307
click at [827, 276] on button "Not Required" at bounding box center [836, 277] width 70 height 16
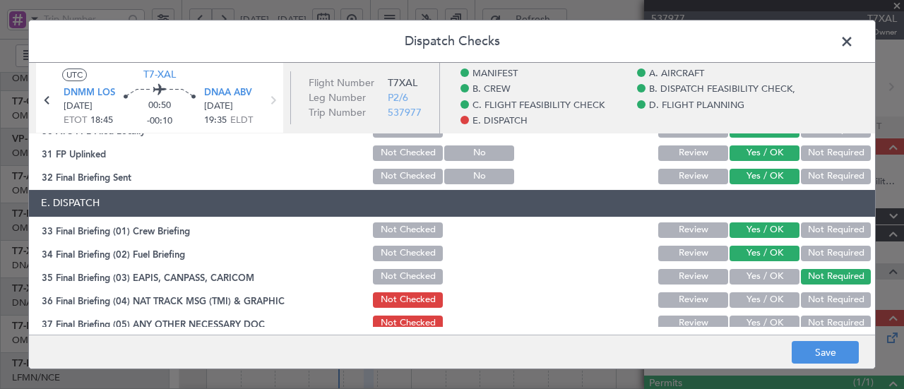
click at [819, 303] on button "Not Required" at bounding box center [836, 300] width 70 height 16
click at [804, 316] on button "Not Required" at bounding box center [836, 324] width 70 height 16
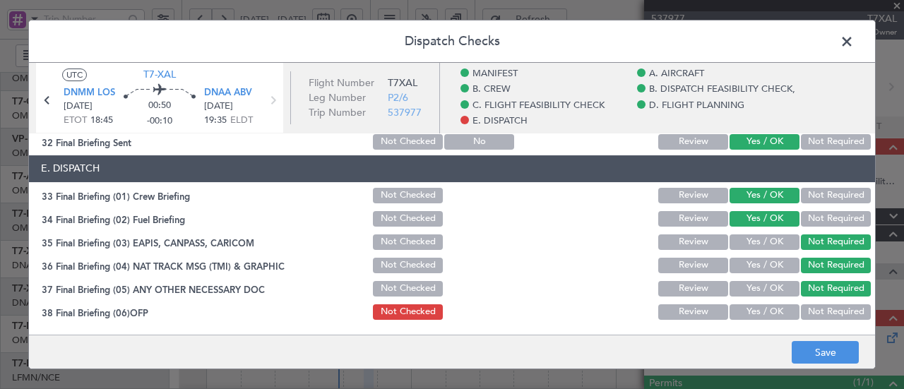
scroll to position [989, 0]
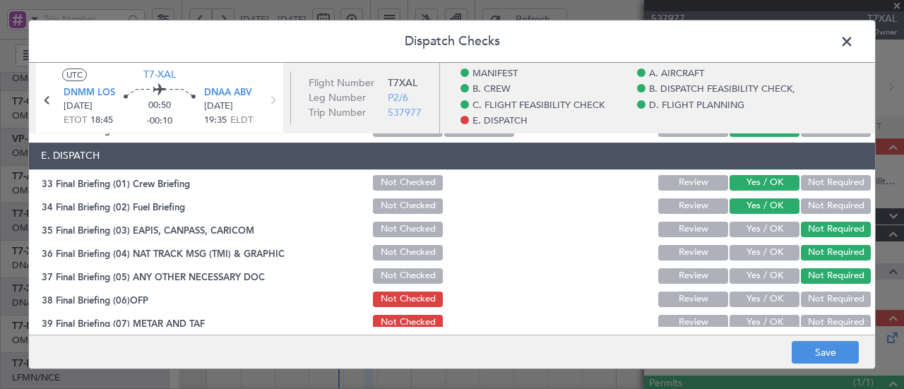
drag, startPoint x: 760, startPoint y: 299, endPoint x: 753, endPoint y: 313, distance: 15.8
click at [759, 299] on button "Yes / OK" at bounding box center [765, 300] width 70 height 16
click at [749, 318] on button "Yes / OK" at bounding box center [765, 323] width 70 height 16
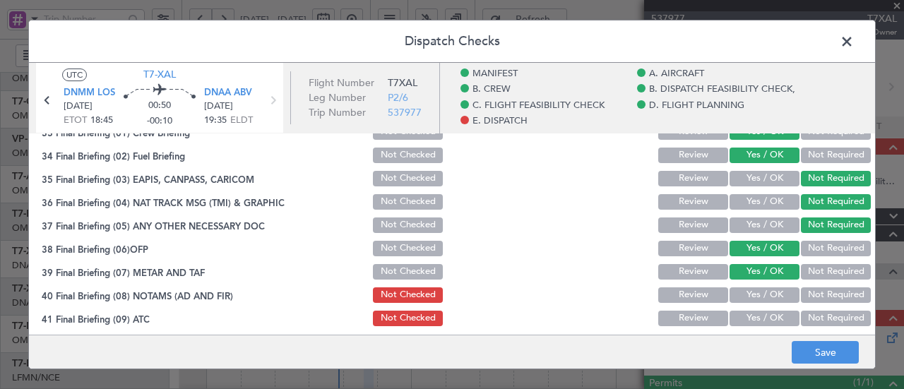
scroll to position [1114, 0]
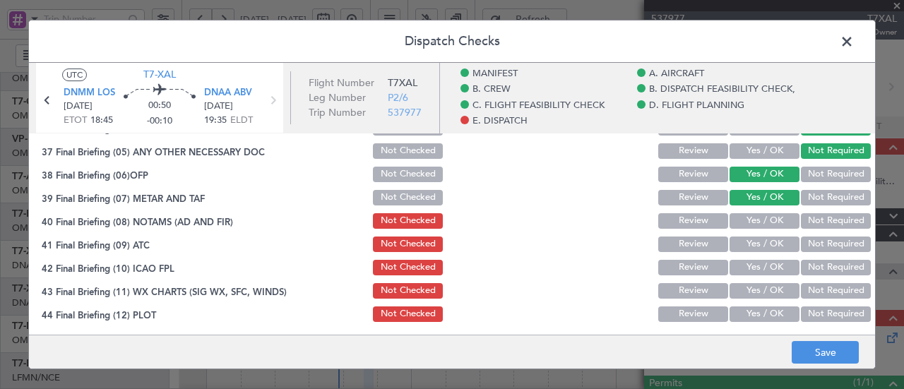
click at [746, 225] on button "Yes / OK" at bounding box center [765, 221] width 70 height 16
click at [747, 241] on button "Yes / OK" at bounding box center [765, 245] width 70 height 16
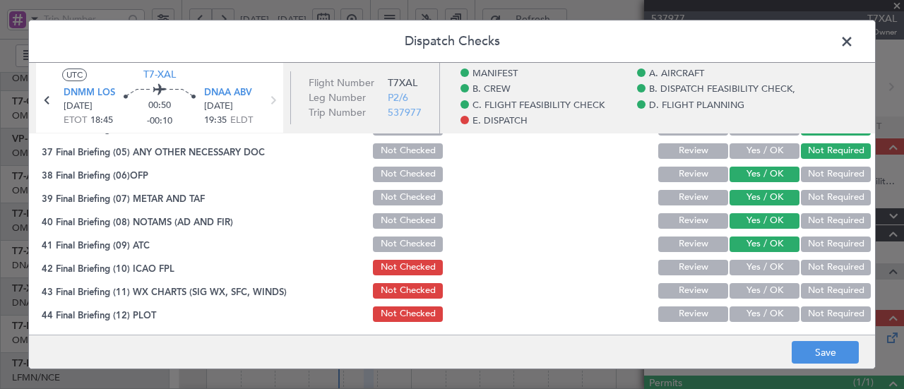
click at [752, 266] on button "Yes / OK" at bounding box center [765, 268] width 70 height 16
drag, startPoint x: 749, startPoint y: 290, endPoint x: 754, endPoint y: 307, distance: 17.9
click at [749, 293] on button "Yes / OK" at bounding box center [765, 291] width 70 height 16
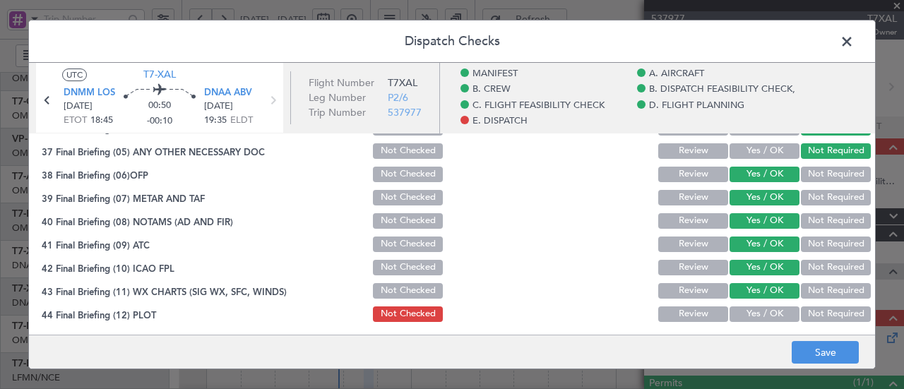
click at [757, 309] on button "Yes / OK" at bounding box center [765, 315] width 70 height 16
click at [826, 355] on button "Save" at bounding box center [825, 352] width 67 height 23
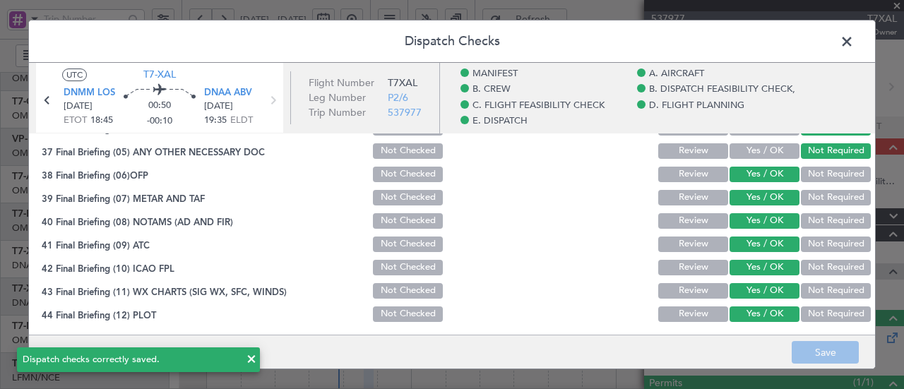
click at [854, 37] on span at bounding box center [854, 45] width 0 height 28
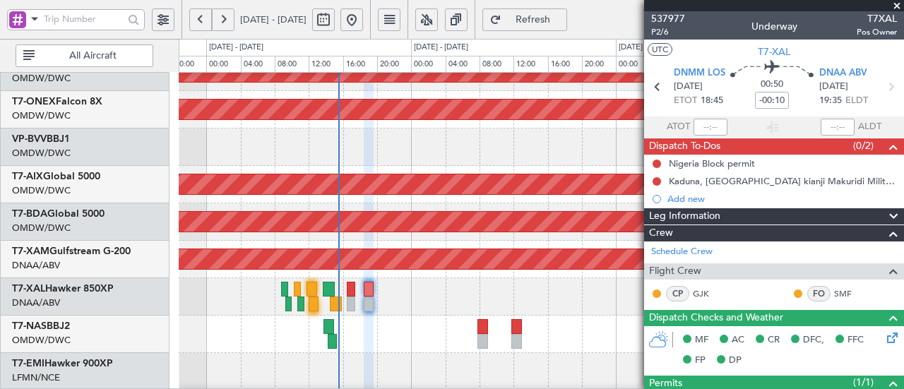
click at [562, 22] on span "Refresh" at bounding box center [533, 20] width 58 height 10
click at [897, 4] on span at bounding box center [897, 6] width 14 height 13
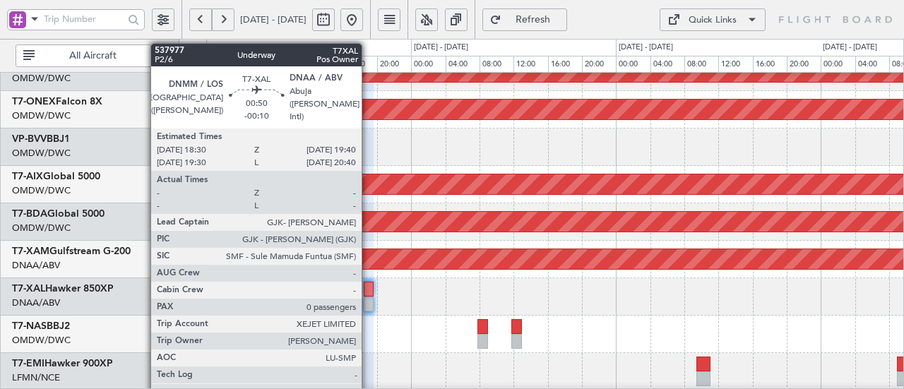
click at [369, 291] on div at bounding box center [369, 289] width 11 height 15
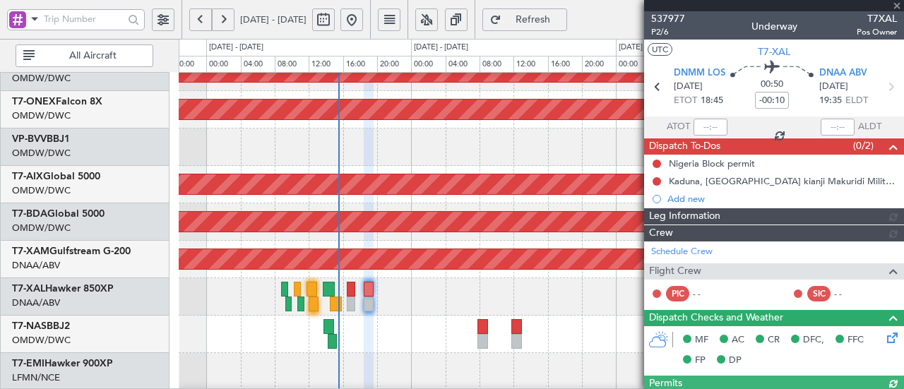
type input "[PERSON_NAME] (ANI)"
type input "7390"
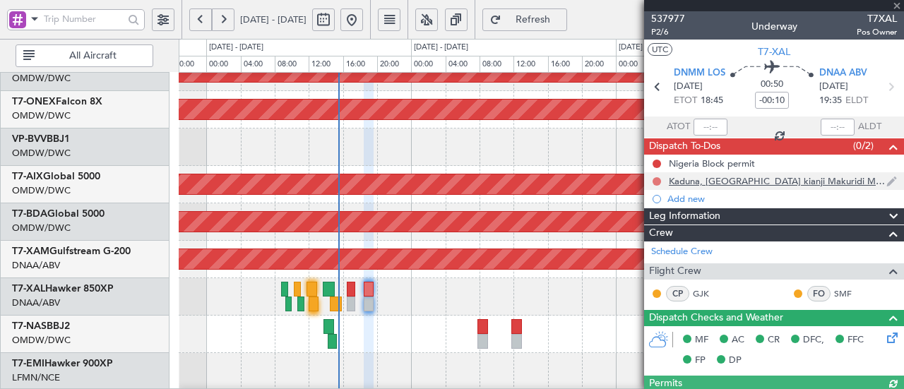
click at [654, 179] on button at bounding box center [657, 181] width 8 height 8
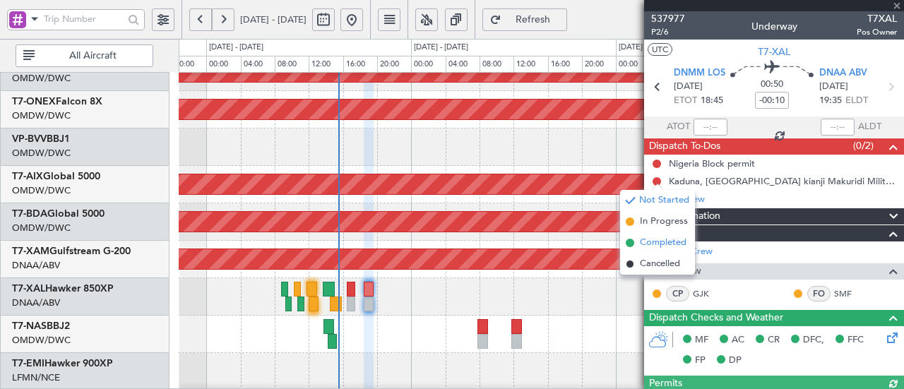
click at [646, 244] on span "Completed" at bounding box center [663, 243] width 47 height 14
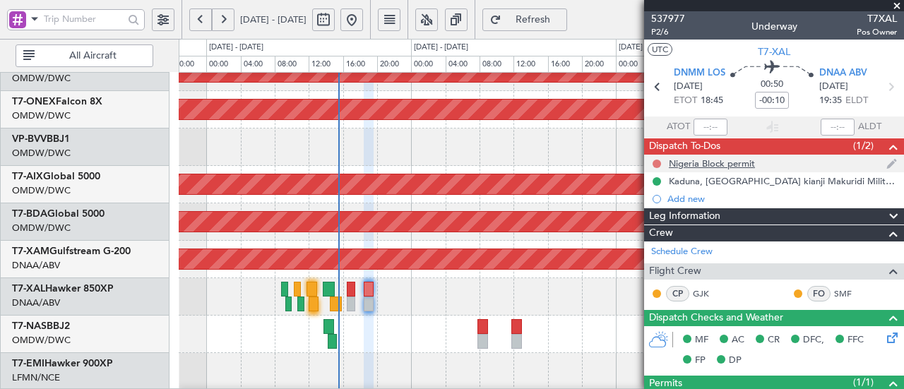
click at [653, 161] on button at bounding box center [657, 164] width 8 height 8
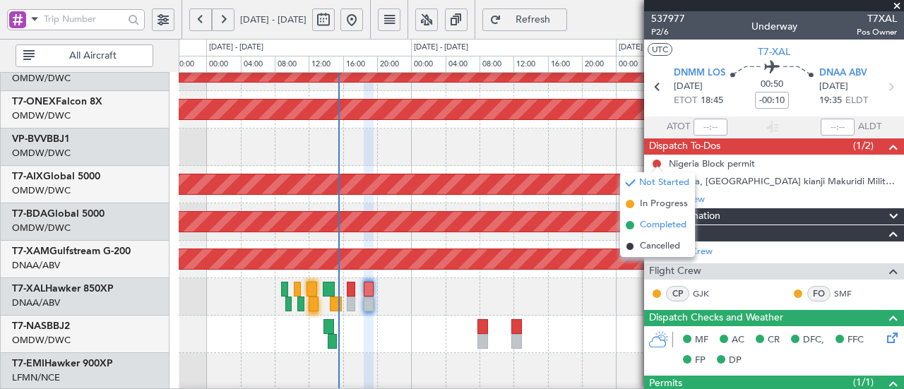
click at [651, 222] on span "Completed" at bounding box center [663, 225] width 47 height 14
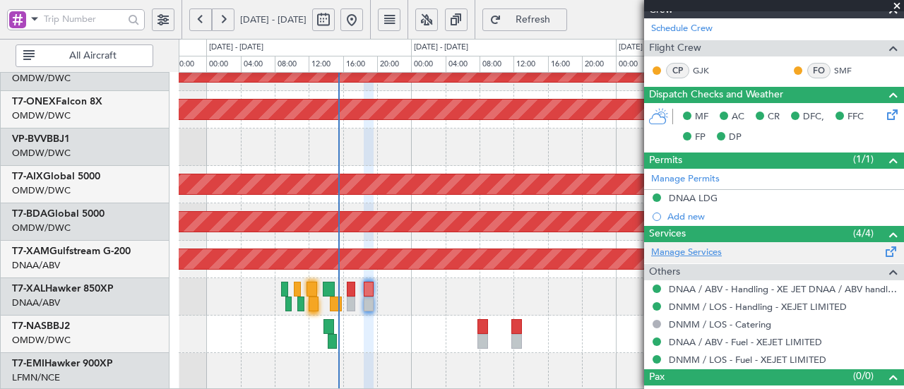
scroll to position [239, 0]
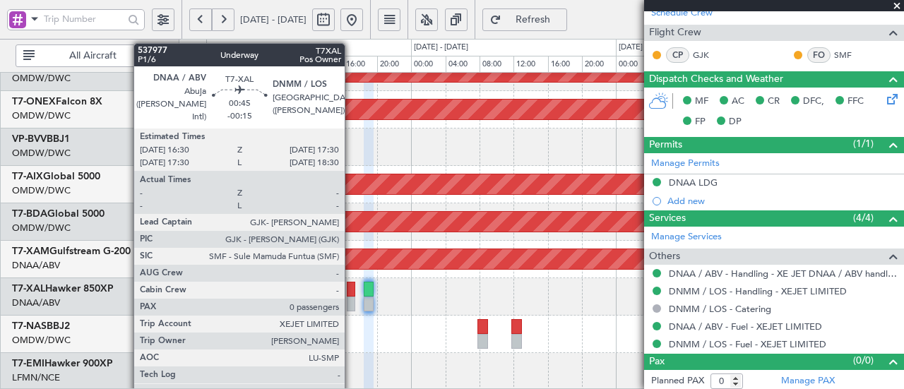
click at [352, 295] on div at bounding box center [351, 289] width 9 height 15
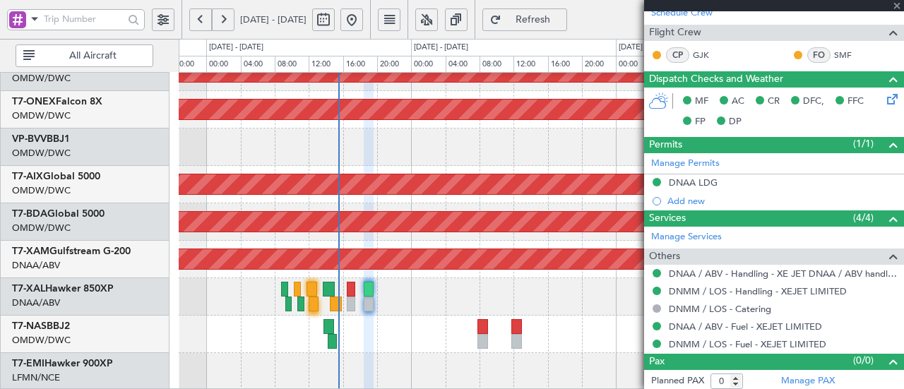
type input "-00:15"
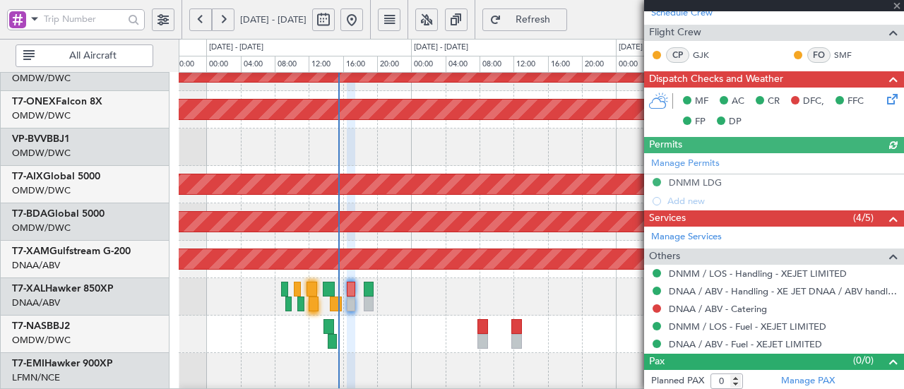
type input "[PERSON_NAME] (ANI)"
type input "7389"
click at [655, 304] on button at bounding box center [657, 308] width 8 height 8
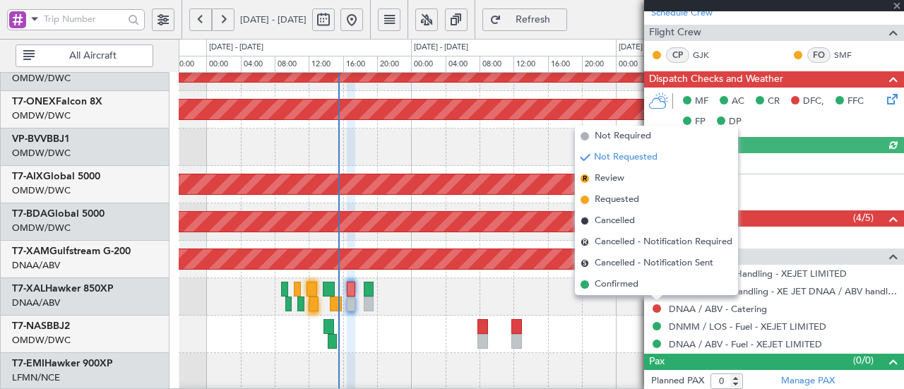
click at [616, 133] on span "Not Required" at bounding box center [623, 136] width 57 height 14
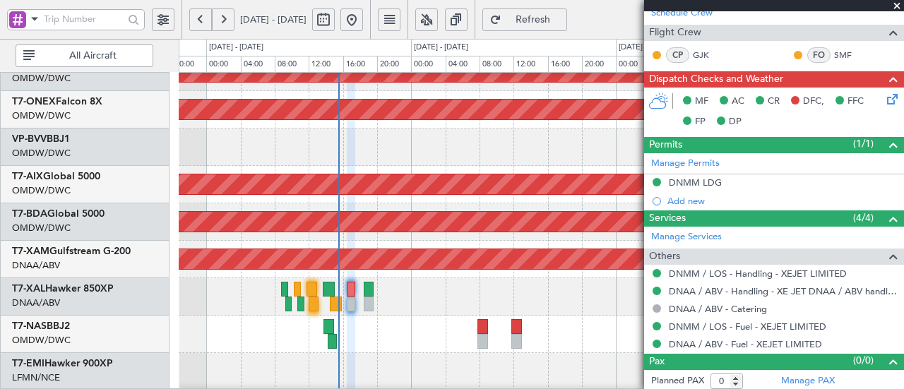
click at [884, 98] on icon at bounding box center [889, 96] width 11 height 11
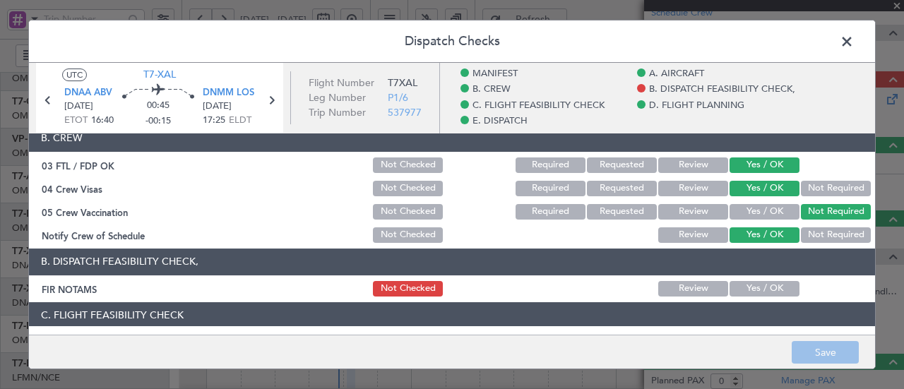
scroll to position [235, 0]
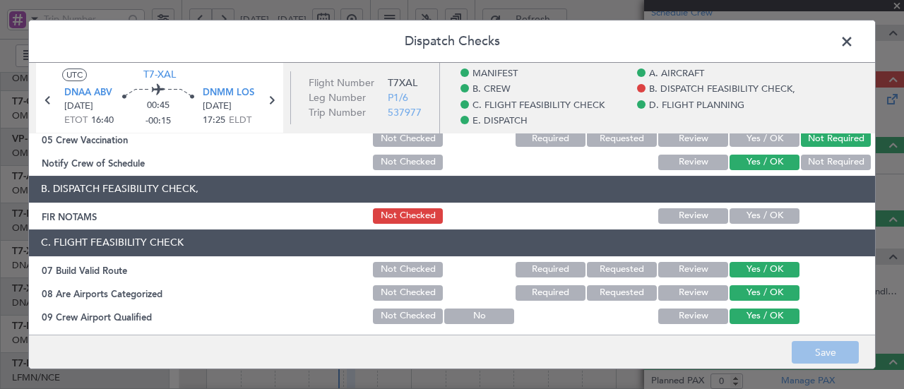
drag, startPoint x: 730, startPoint y: 216, endPoint x: 798, endPoint y: 290, distance: 100.0
click at [730, 216] on button "Yes / OK" at bounding box center [765, 216] width 70 height 16
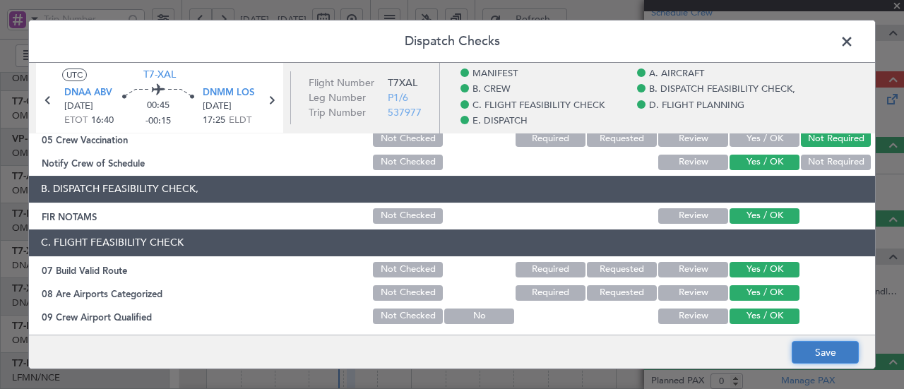
click at [812, 344] on button "Save" at bounding box center [825, 352] width 67 height 23
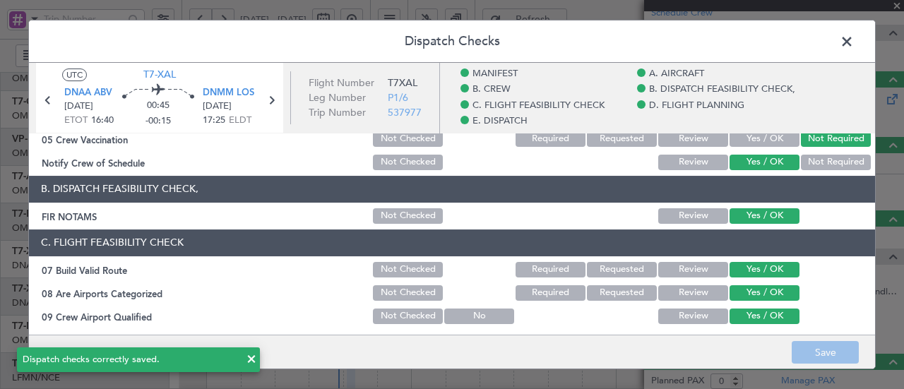
click at [854, 42] on span at bounding box center [854, 45] width 0 height 28
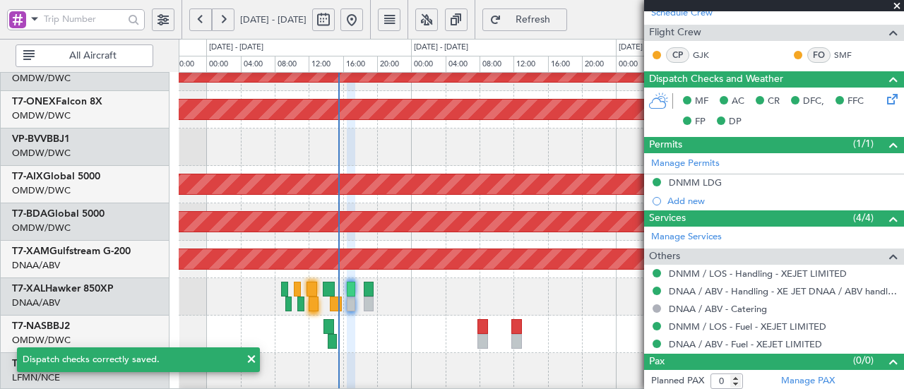
click at [550, 15] on span "Refresh" at bounding box center [533, 20] width 58 height 10
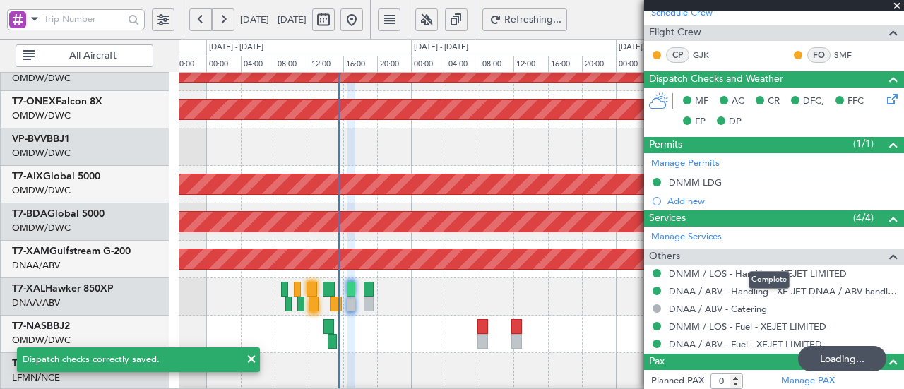
scroll to position [239, 0]
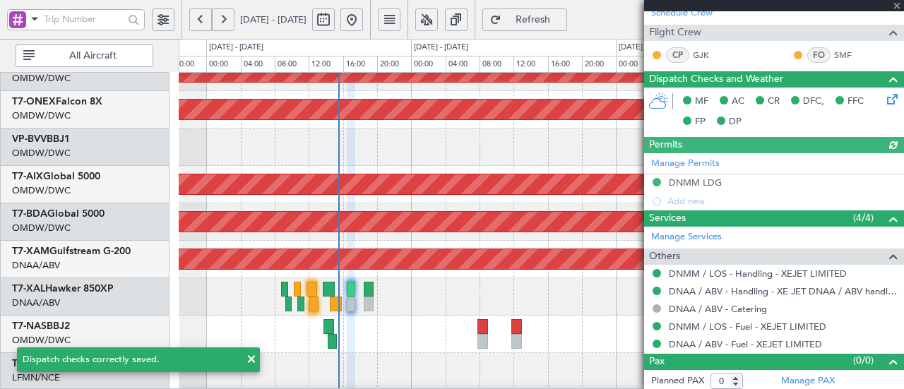
type input "[PERSON_NAME] (ANI)"
type input "7389"
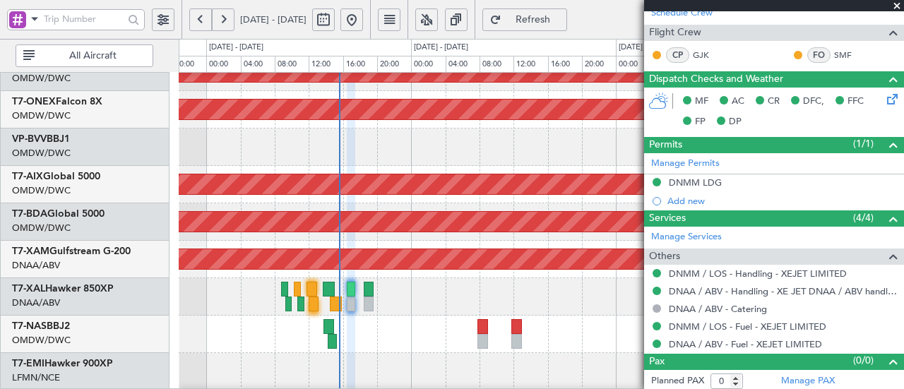
type input "[PERSON_NAME] (ANI)"
type input "7389"
type input "[PERSON_NAME] (ANI)"
type input "7389"
type input "[PERSON_NAME] (ANI)"
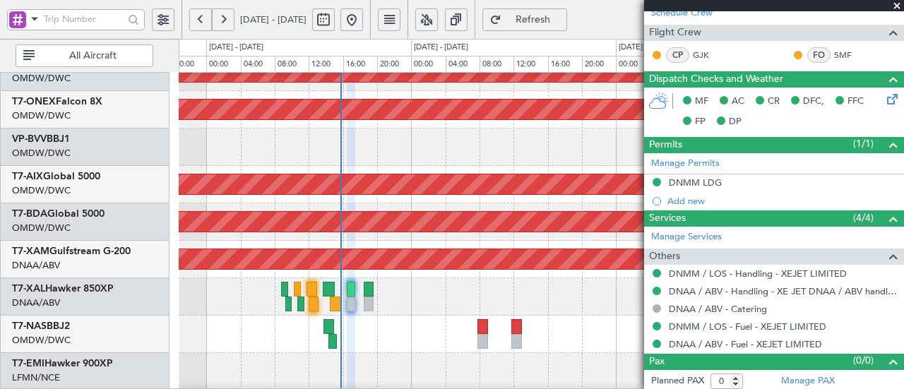
type input "7389"
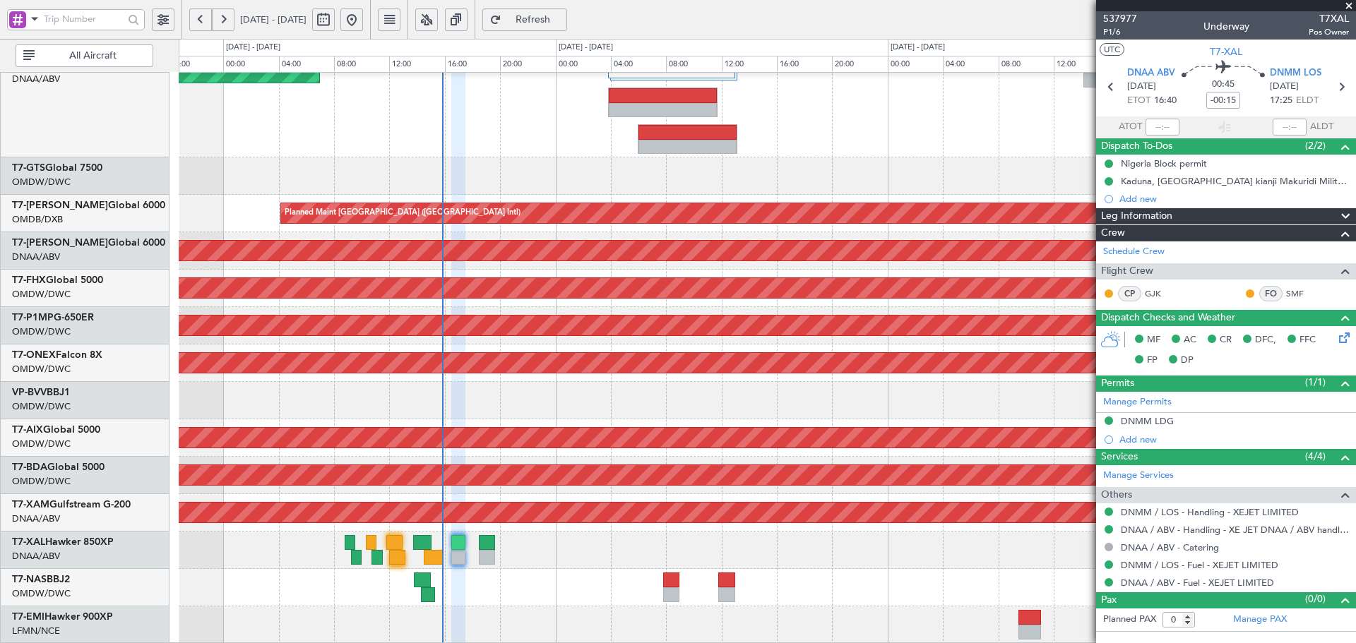
scroll to position [318, 0]
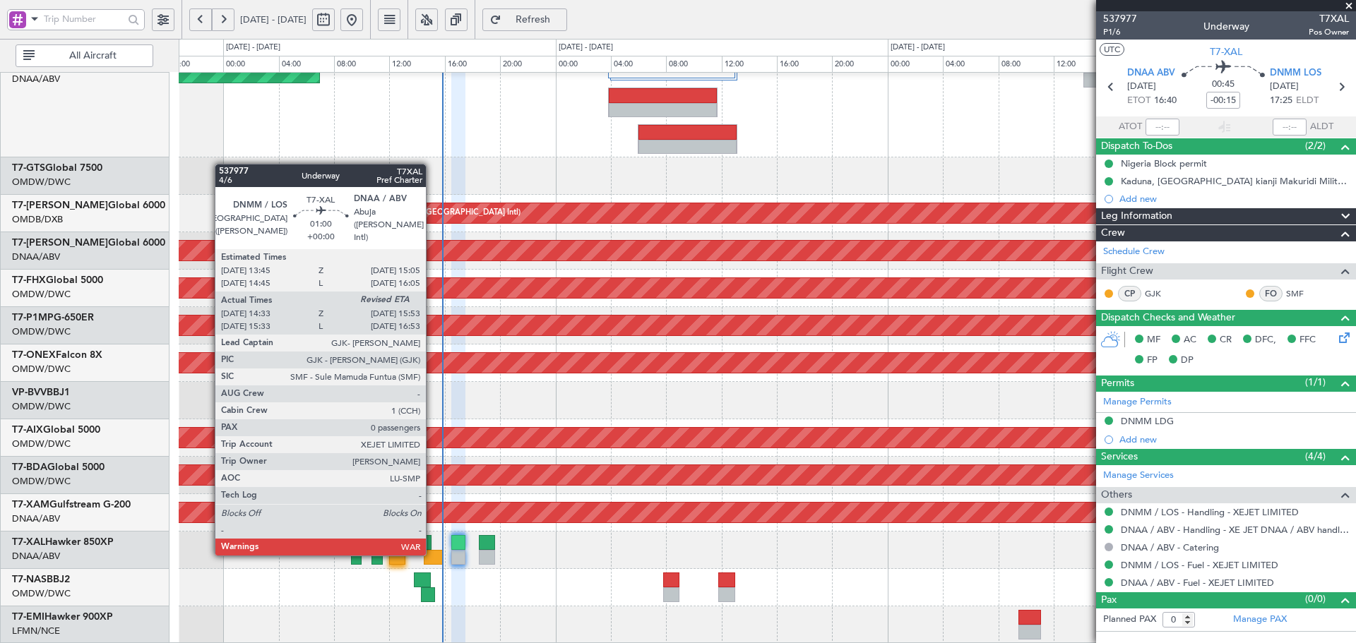
click at [432, 553] on div at bounding box center [433, 557] width 19 height 15
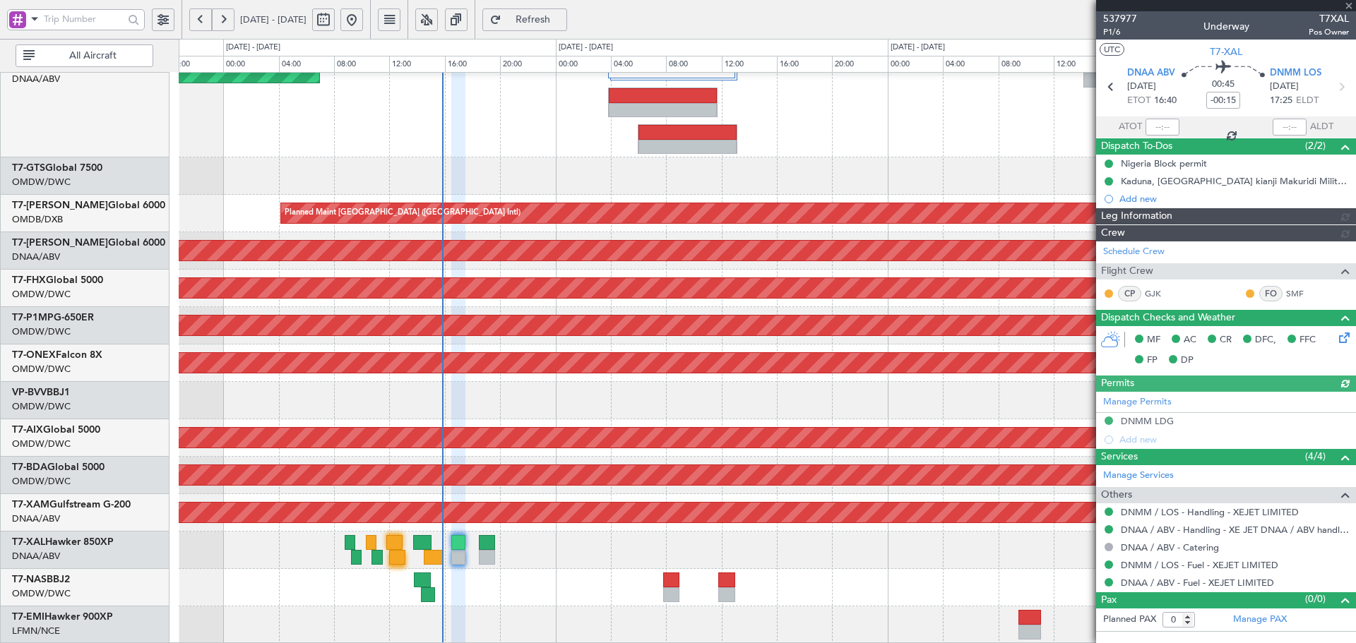
type input "[PERSON_NAME] (ANI)"
type input "7389"
type input "14:48"
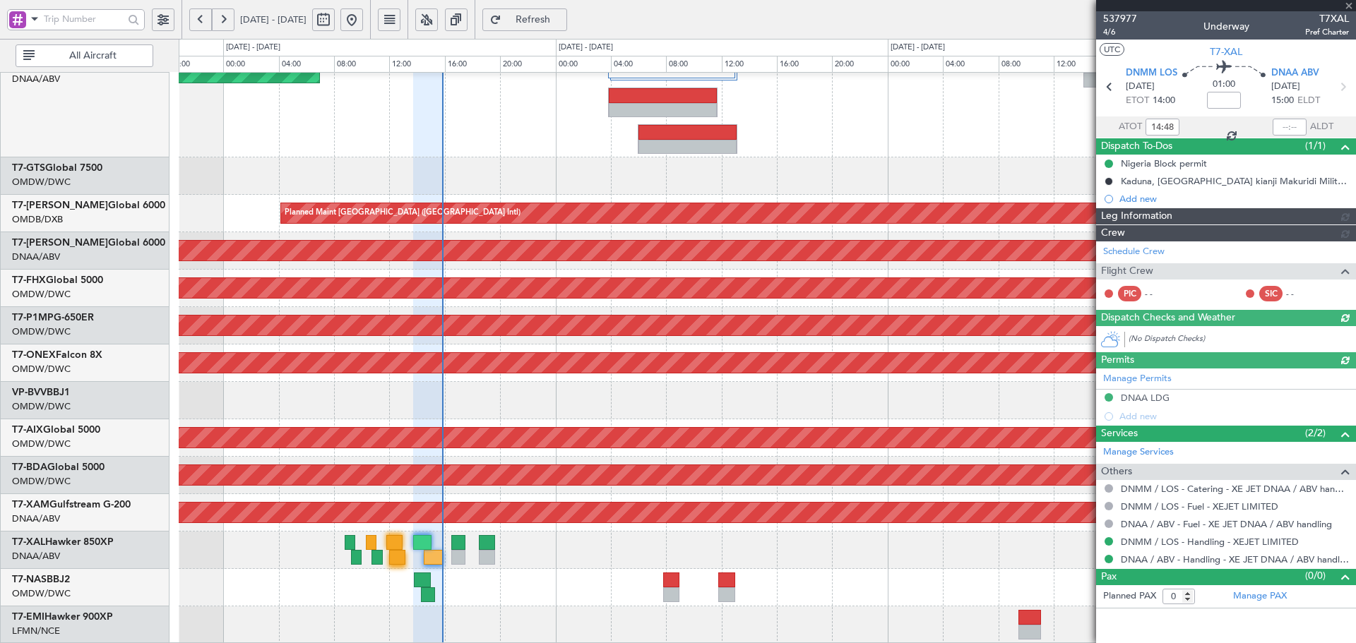
type input "Dherander Fithani (DHF)"
type input "7379"
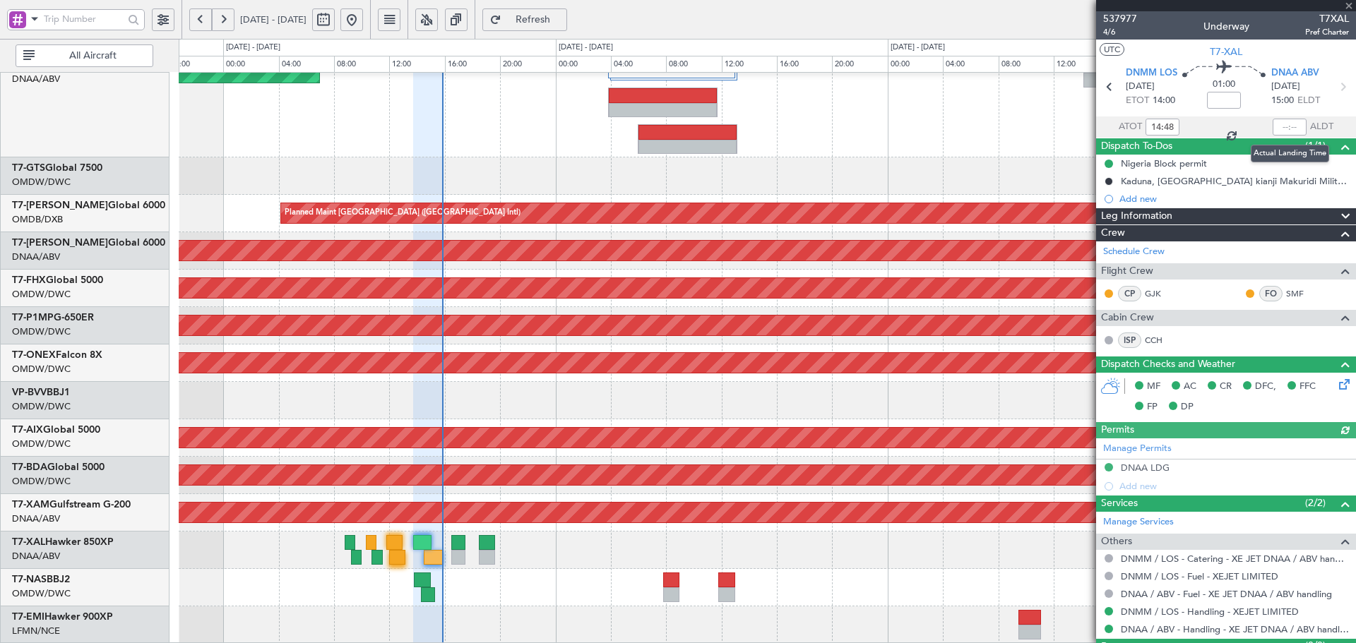
click at [1288, 125] on div at bounding box center [1290, 127] width 34 height 17
click at [1283, 127] on input "text" at bounding box center [1290, 127] width 34 height 17
type input "15:42"
click at [562, 15] on span "Refresh" at bounding box center [533, 20] width 58 height 10
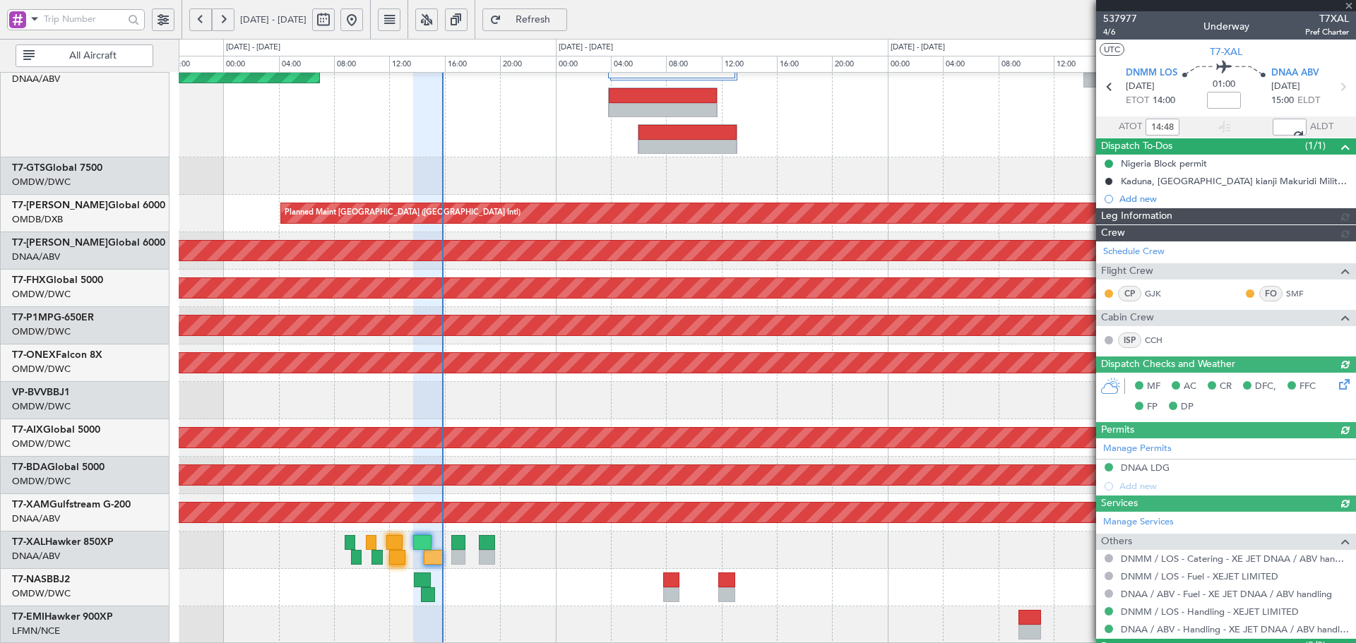
type input "Dherander Fithani (DHF)"
type input "7379"
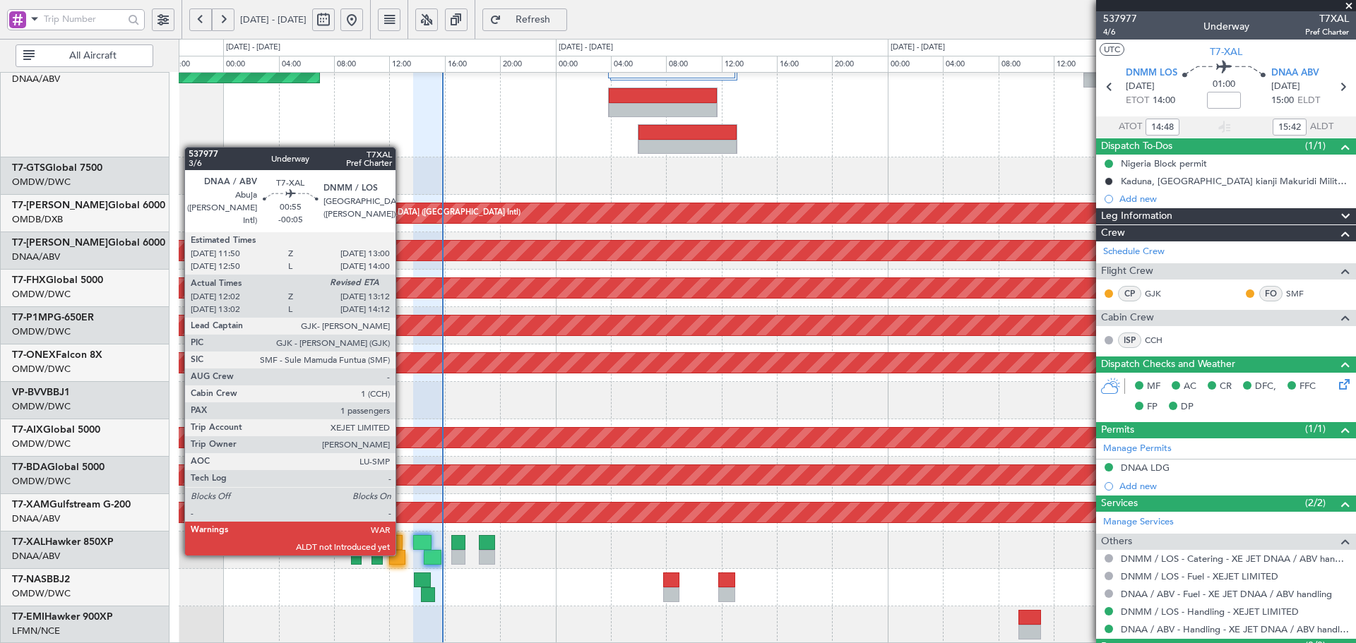
click at [402, 553] on div at bounding box center [397, 557] width 16 height 15
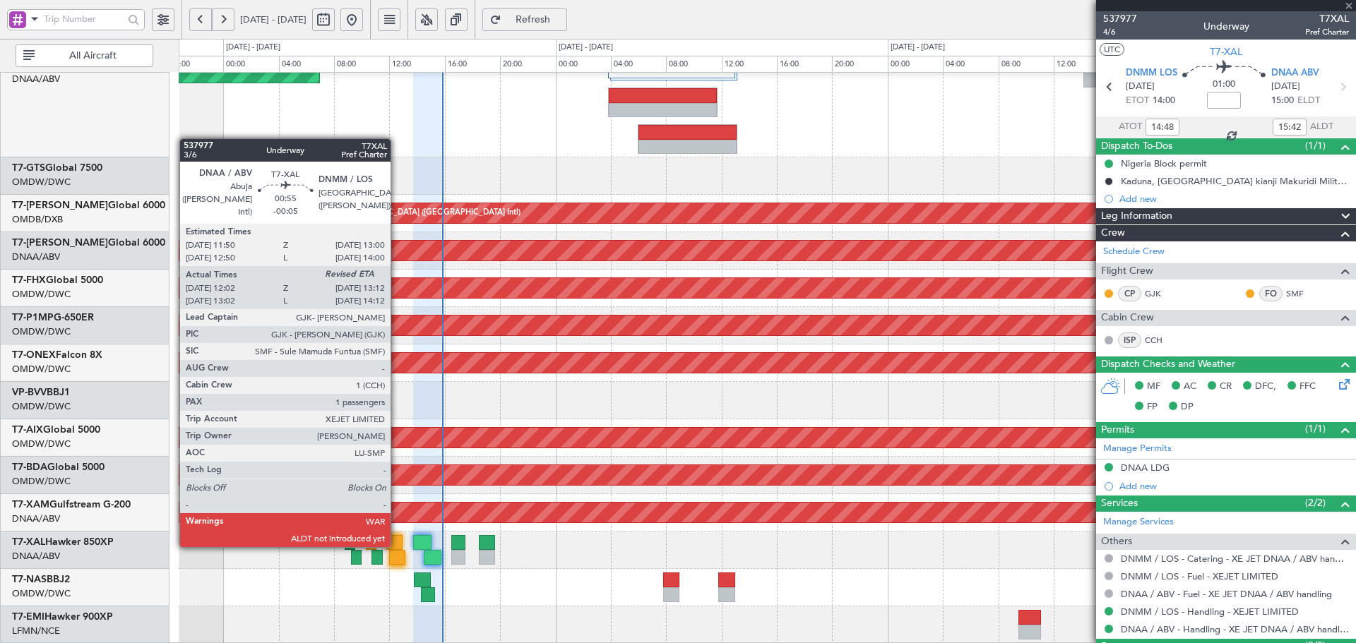
type input "-00:05"
type input "12:12"
type input "1"
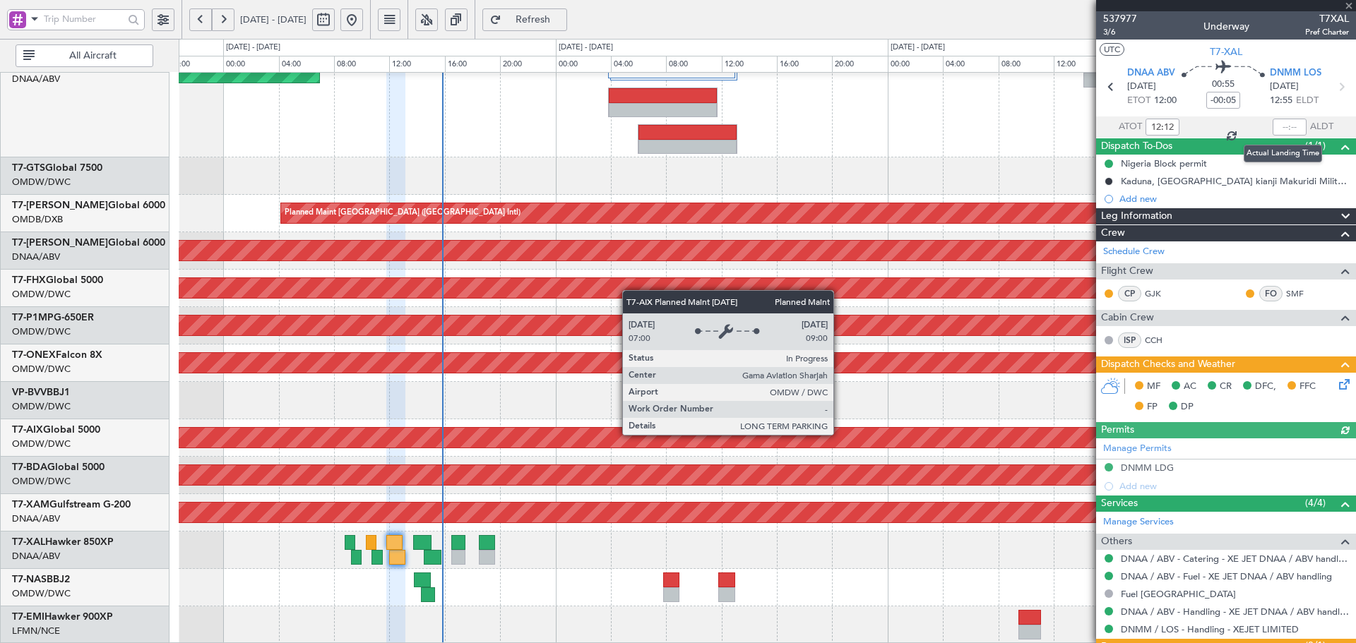
click at [1285, 124] on div at bounding box center [1290, 127] width 34 height 17
click at [1285, 129] on input "text" at bounding box center [1290, 127] width 34 height 17
click at [931, 185] on div at bounding box center [767, 176] width 1177 height 37
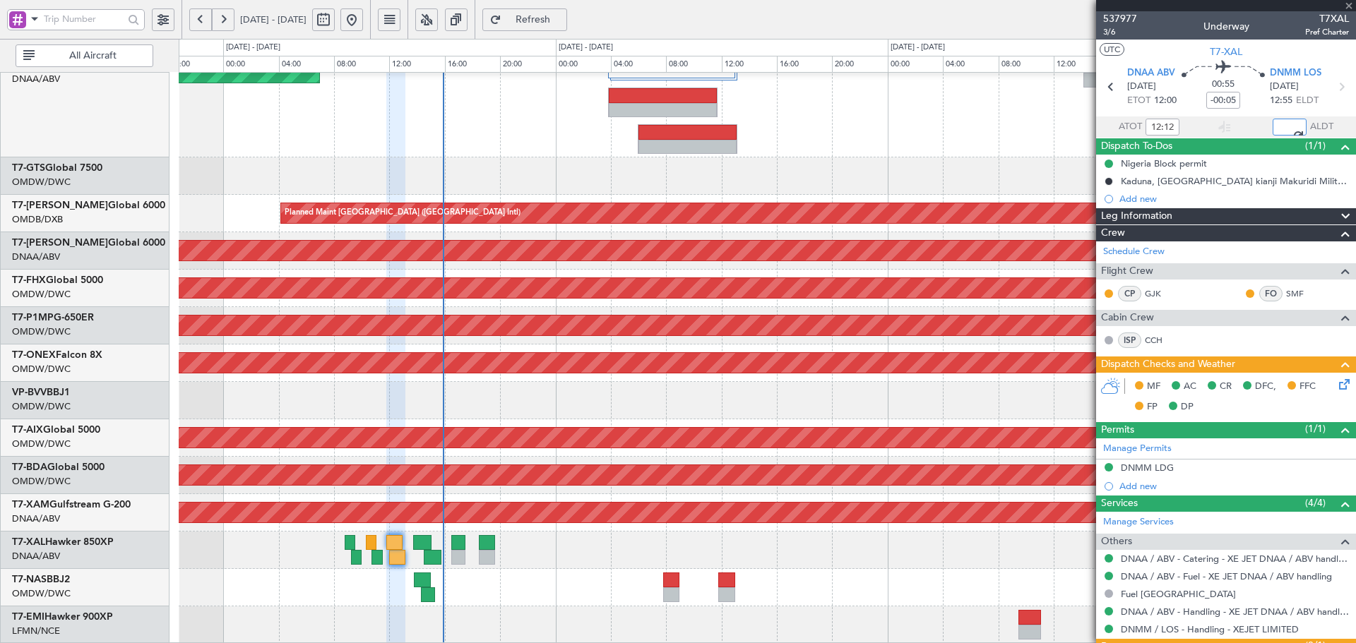
type input "13:04"
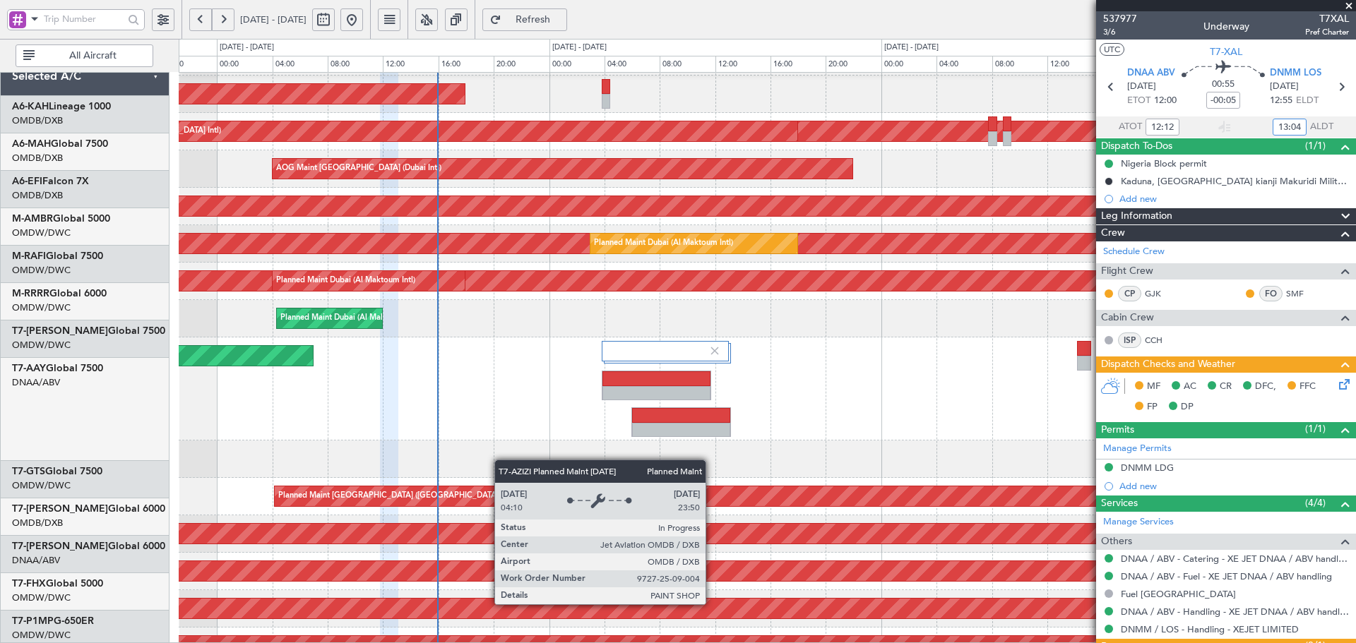
scroll to position [0, 0]
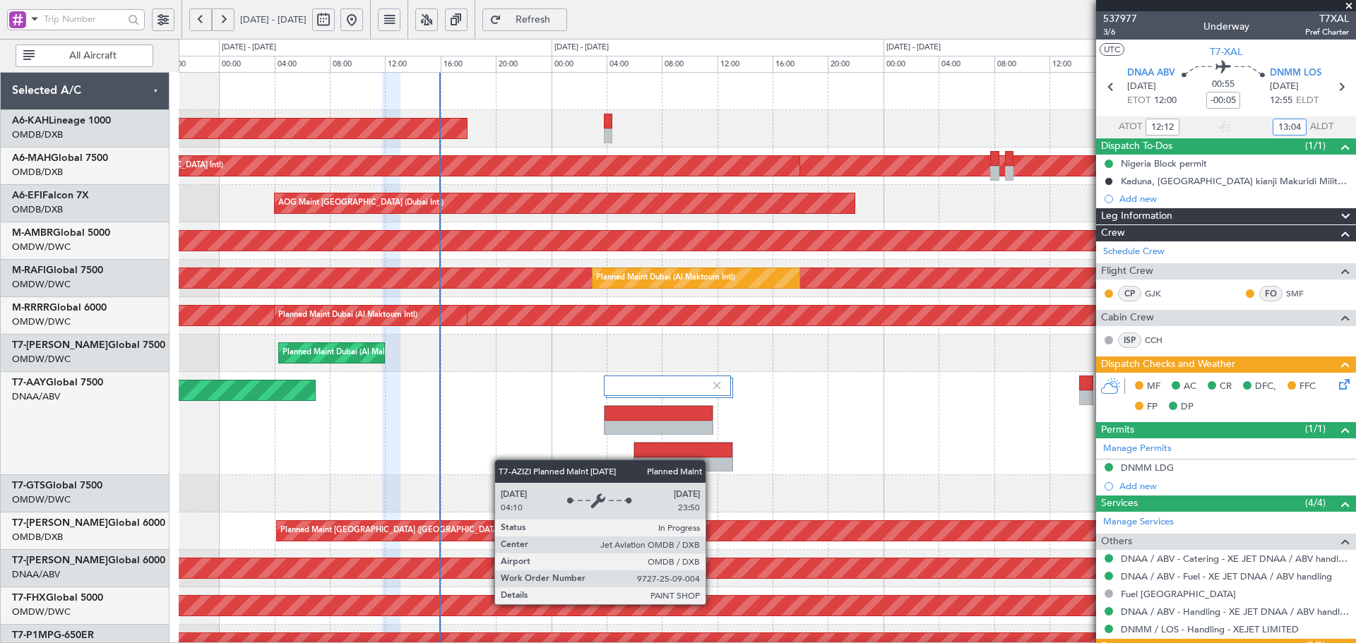
click at [507, 525] on div "Planned Maint [GEOGRAPHIC_DATA] ([GEOGRAPHIC_DATA] Intl)" at bounding box center [767, 531] width 1177 height 37
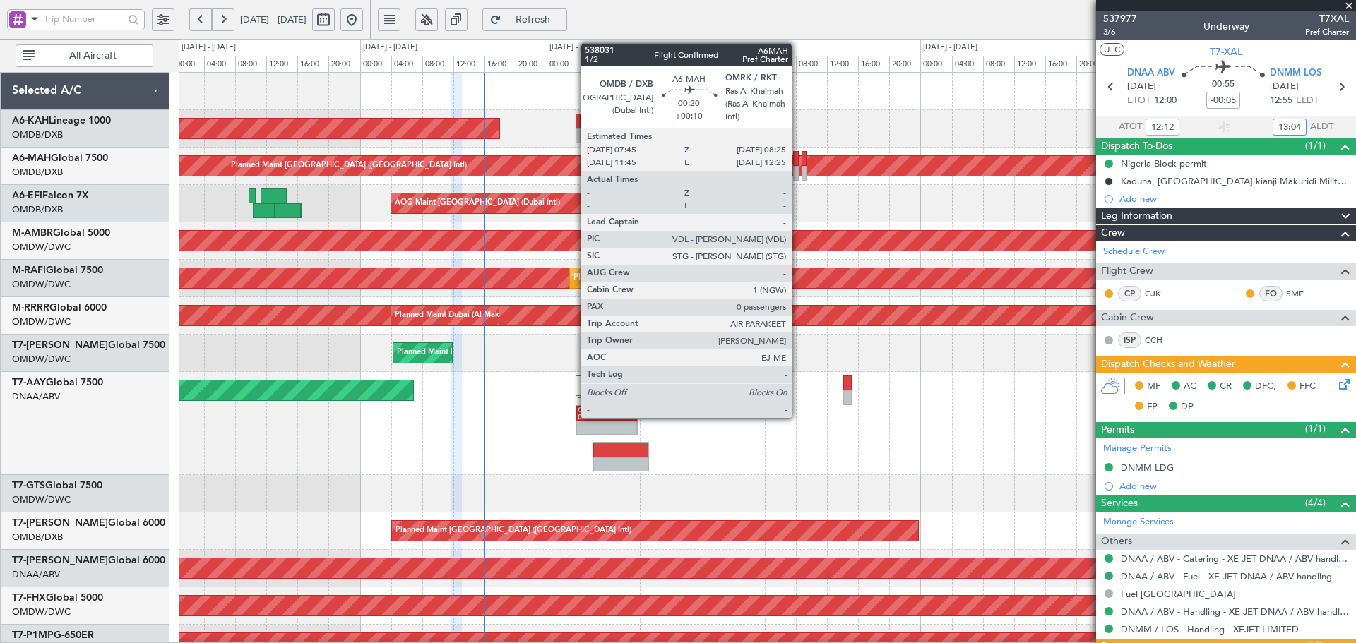
click at [798, 156] on div at bounding box center [796, 158] width 6 height 15
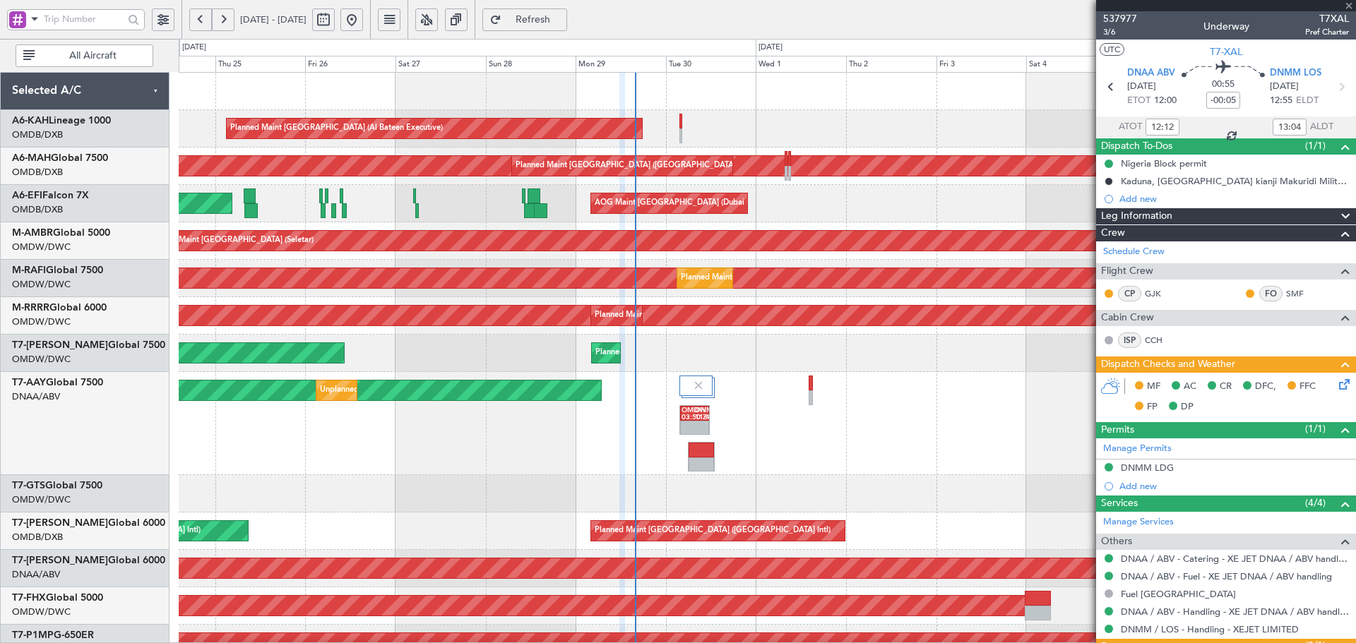
type input "+00:10"
type input "0"
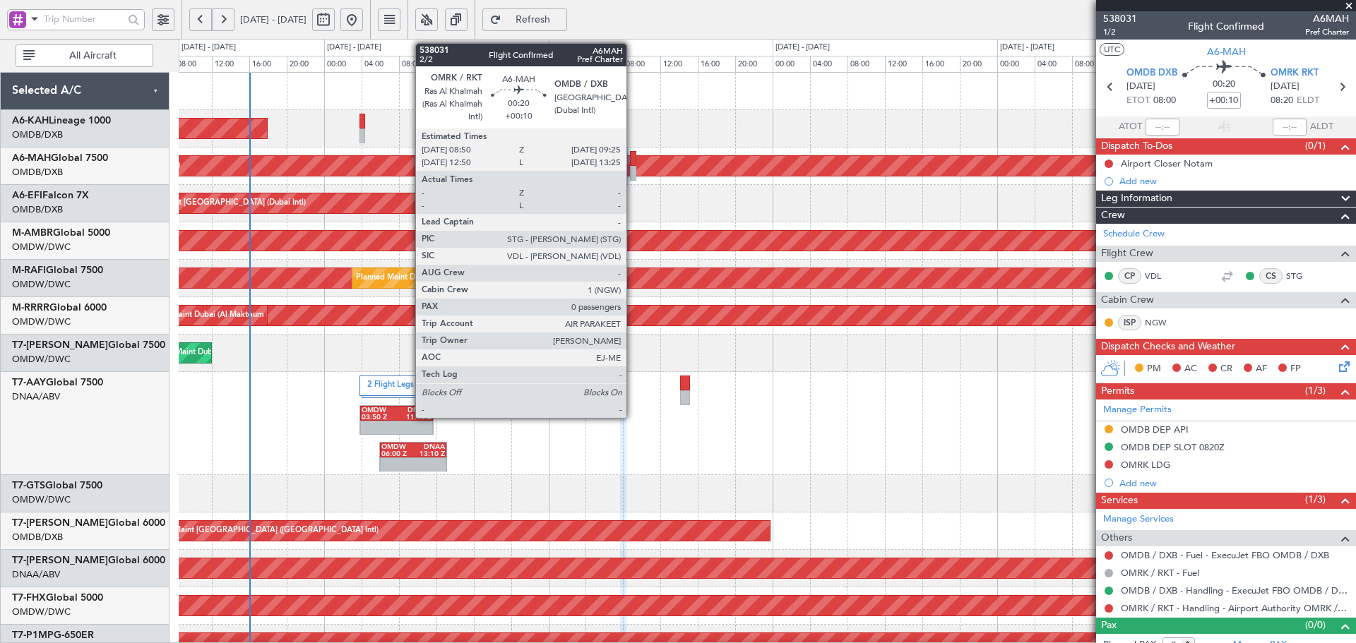
click at [633, 153] on div at bounding box center [633, 158] width 6 height 15
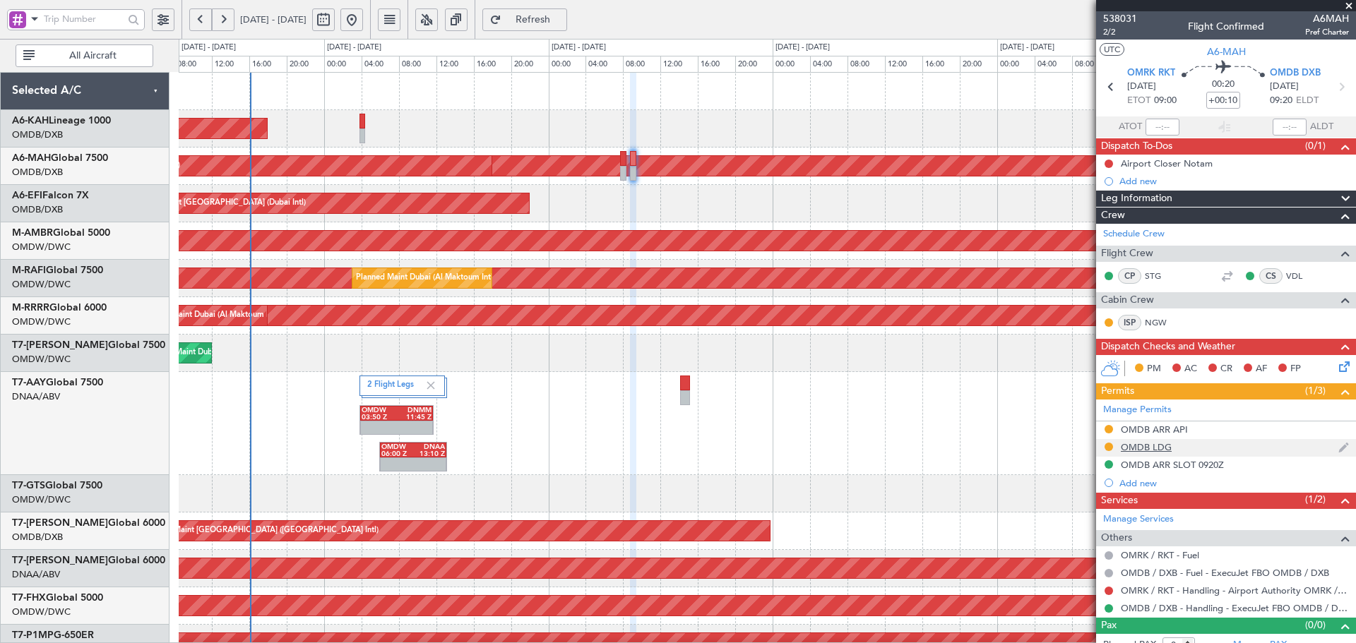
click at [1151, 446] on div "OMDB LDG" at bounding box center [1146, 447] width 51 height 12
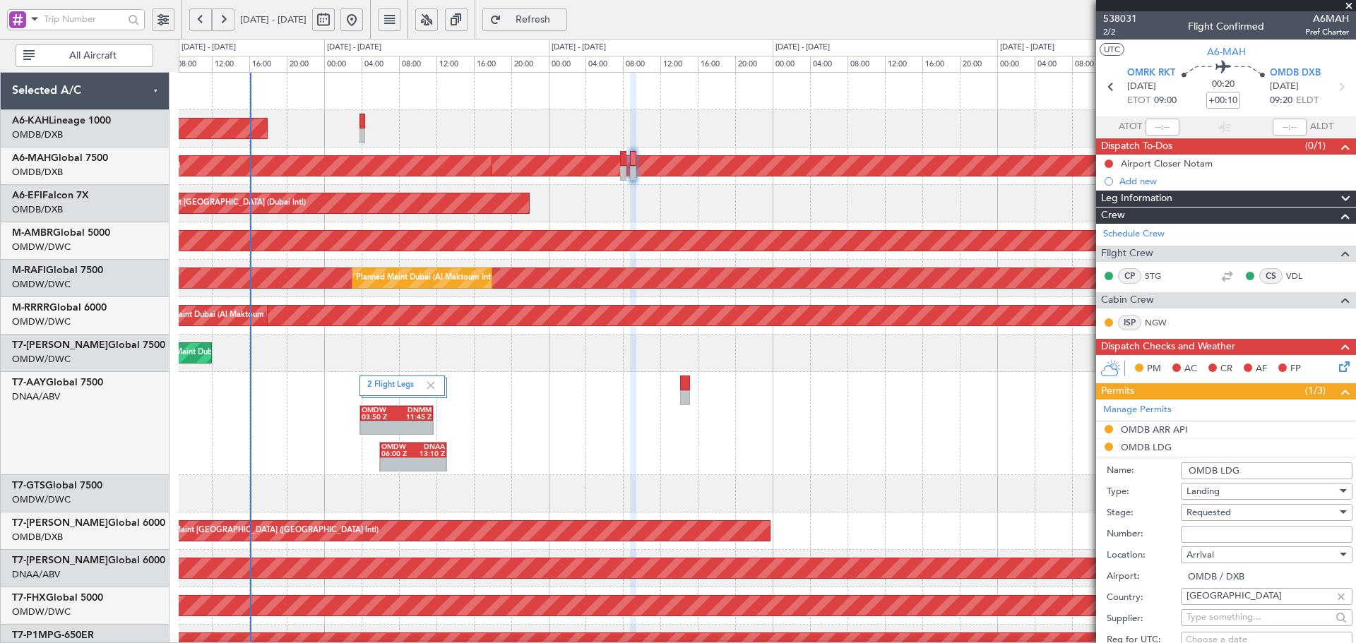
click at [1199, 540] on input "Number:" at bounding box center [1267, 534] width 172 height 17
paste input "LP/2025/13326"
type input "LP/2025/13326"
click at [1233, 512] on div "Requested" at bounding box center [1262, 512] width 150 height 21
drag, startPoint x: 1221, startPoint y: 622, endPoint x: 1237, endPoint y: 562, distance: 62.0
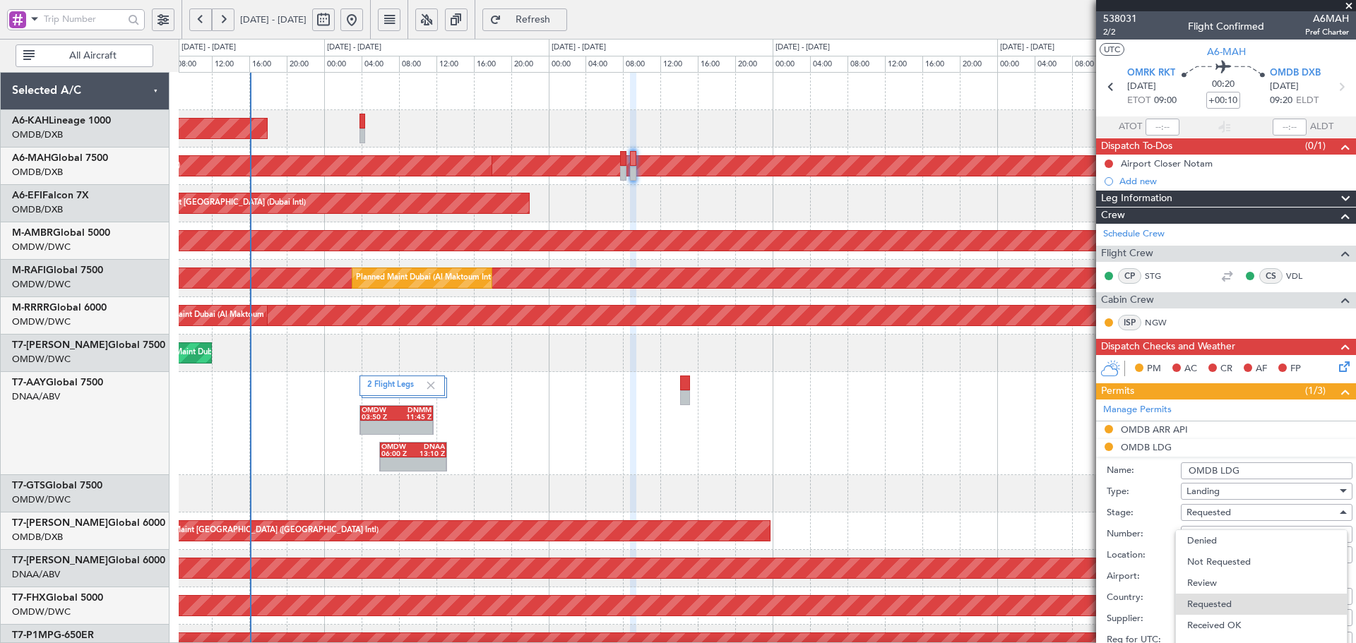
click at [1222, 622] on span "Received OK" at bounding box center [1261, 625] width 148 height 21
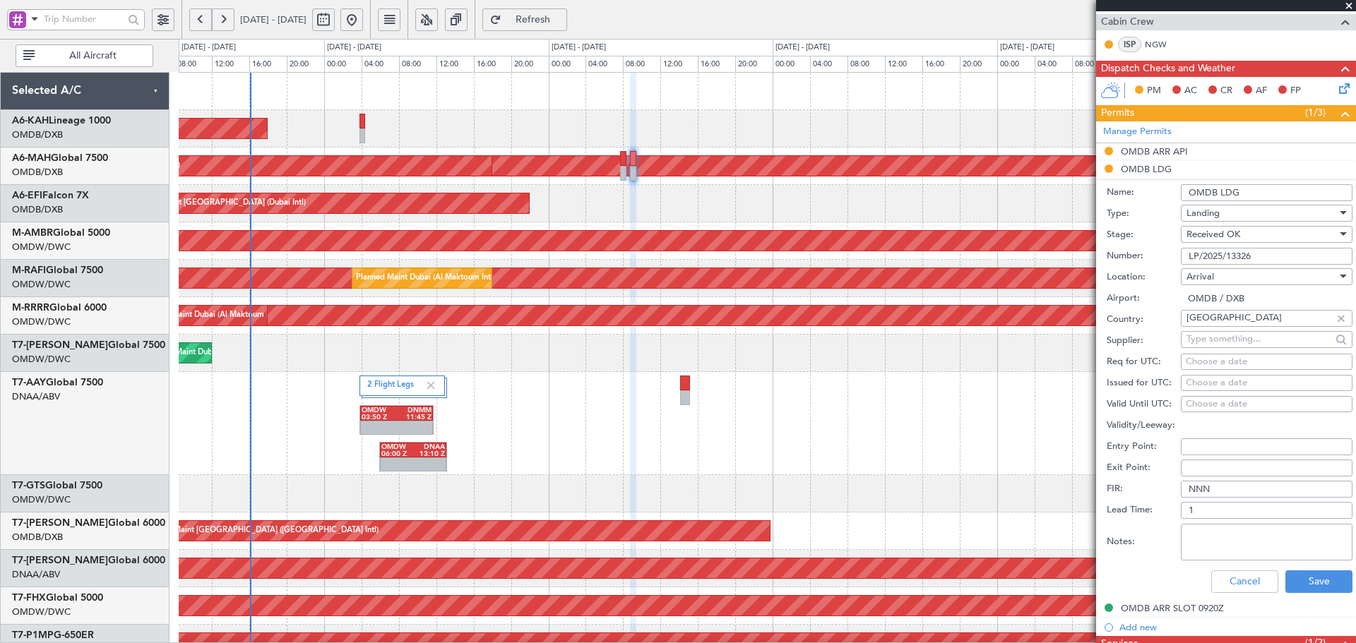
scroll to position [283, 0]
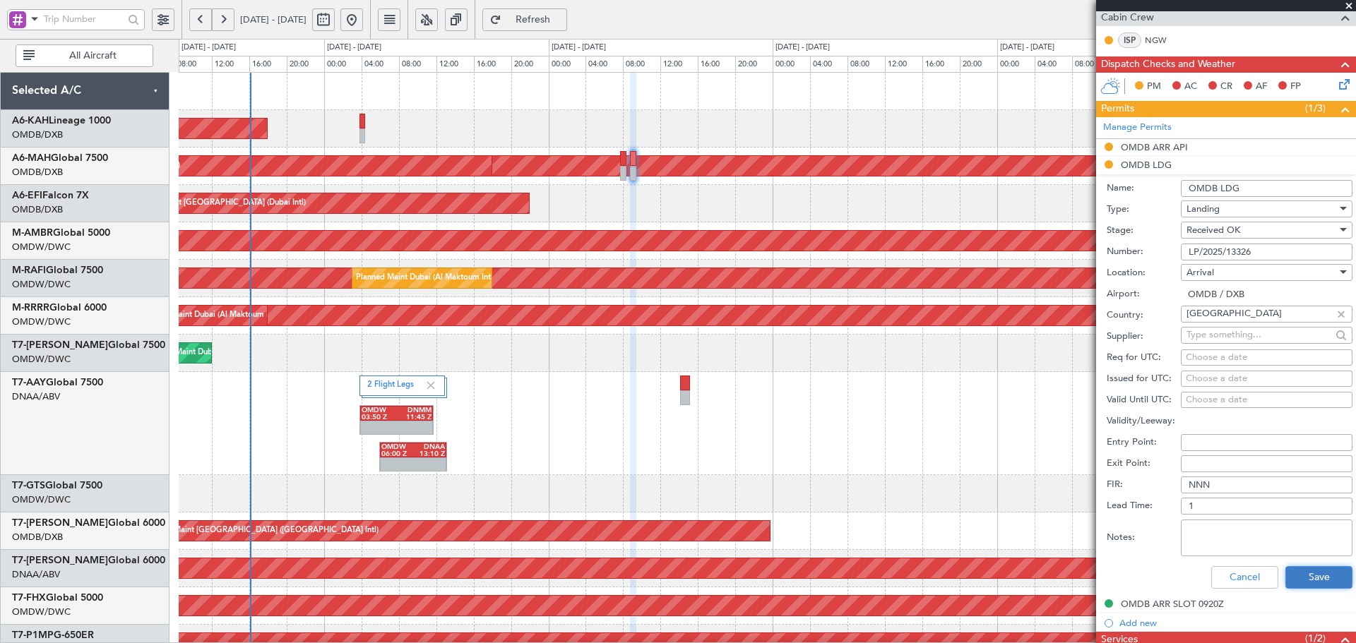
click at [1287, 576] on button "Save" at bounding box center [1318, 577] width 67 height 23
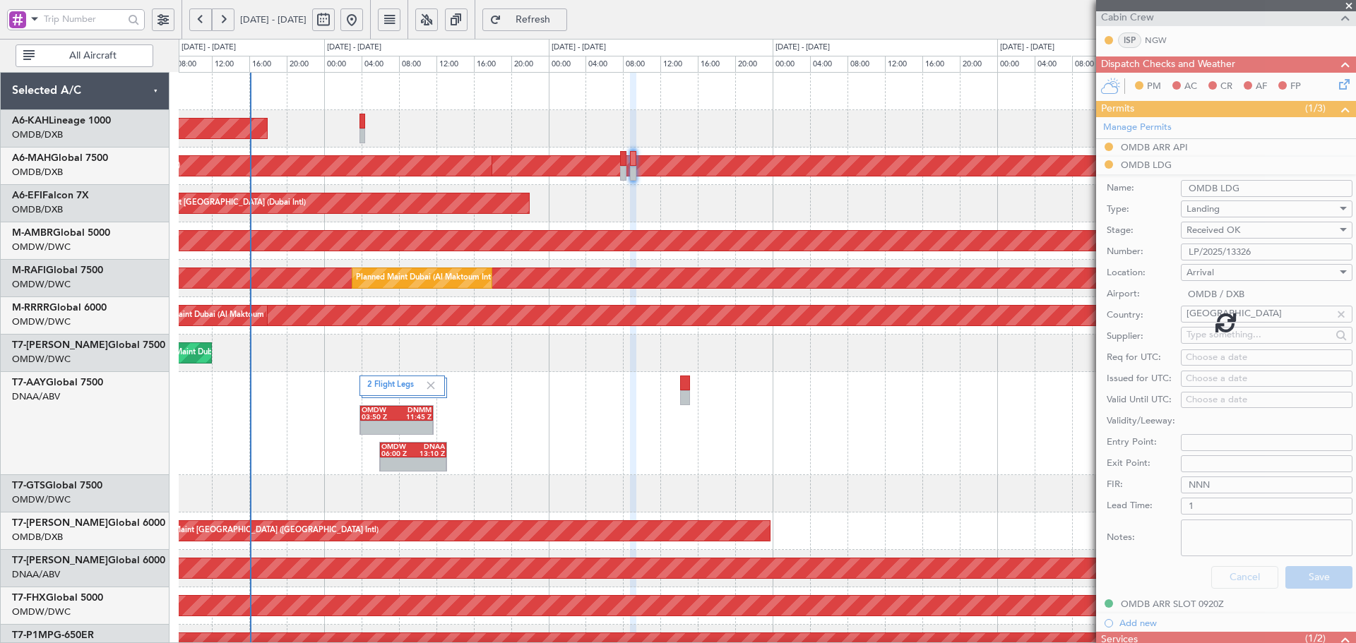
scroll to position [13, 0]
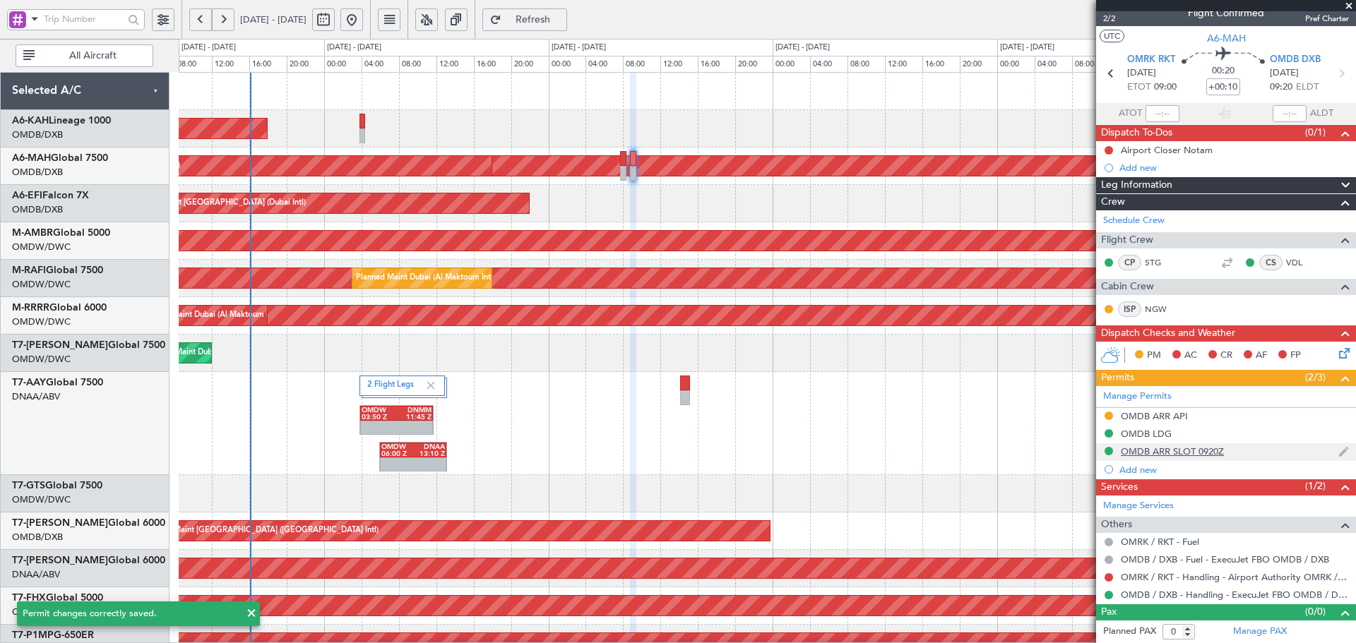
click at [1194, 455] on div "OMDB ARR SLOT 0920Z" at bounding box center [1172, 452] width 103 height 12
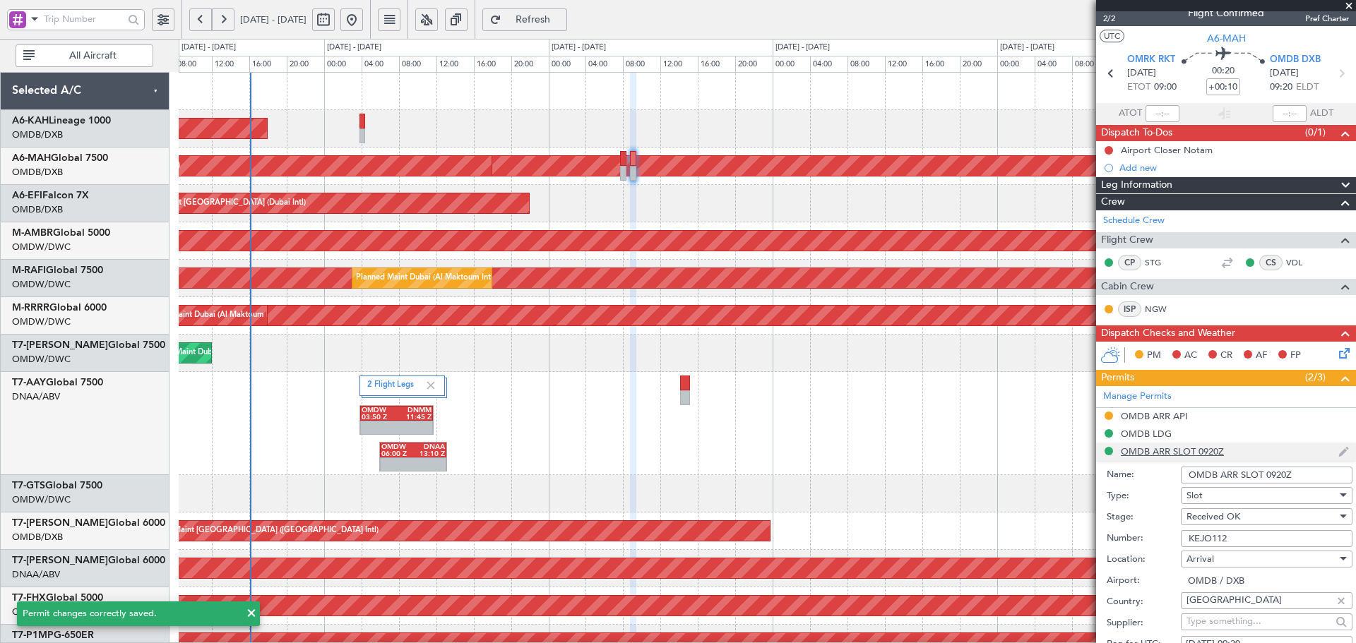
scroll to position [283, 0]
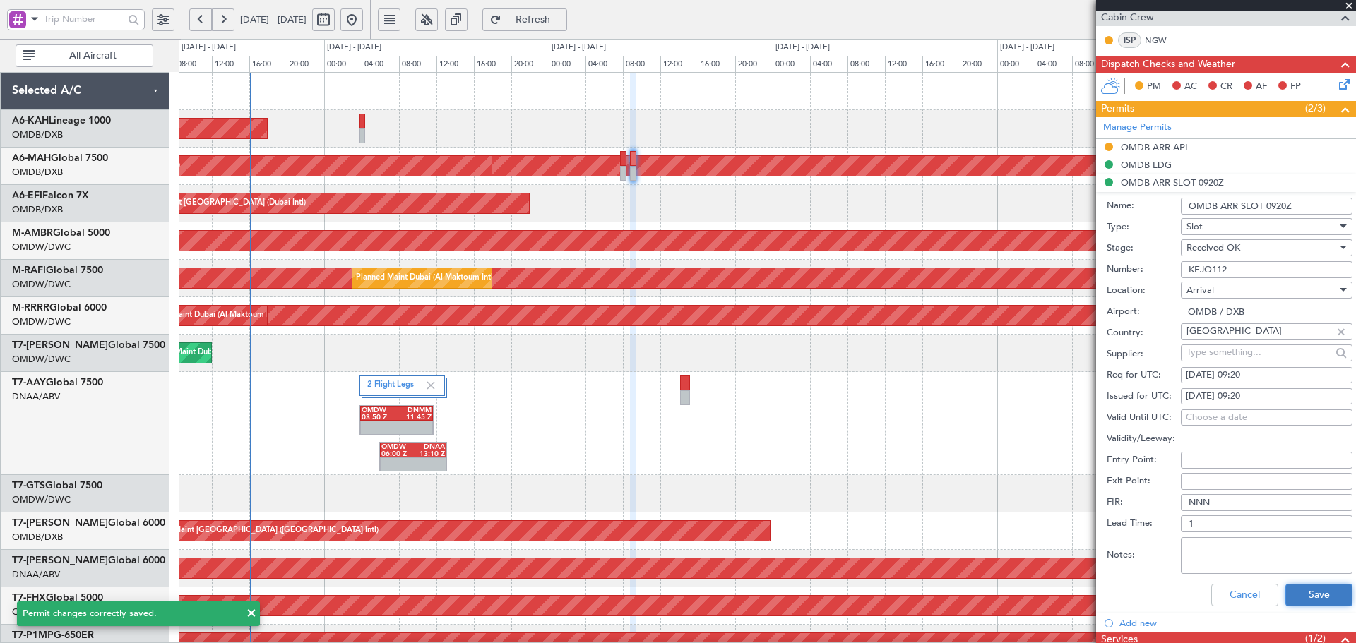
click at [1295, 595] on button "Save" at bounding box center [1318, 595] width 67 height 23
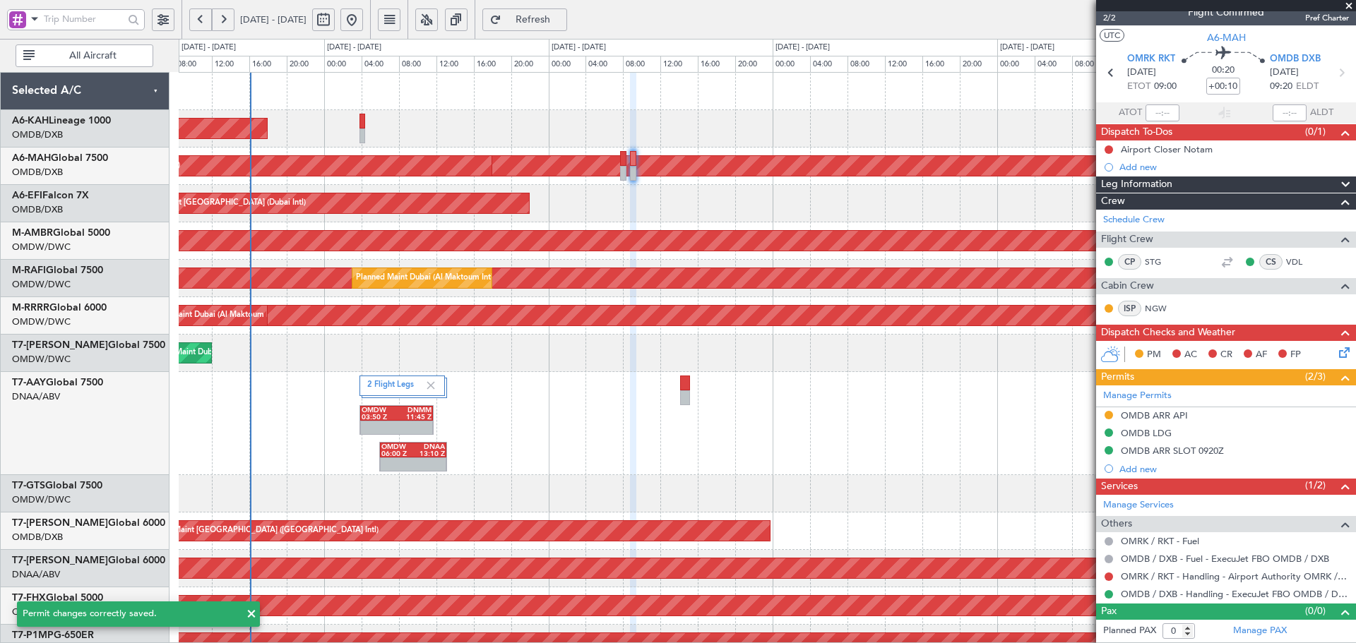
scroll to position [13, 0]
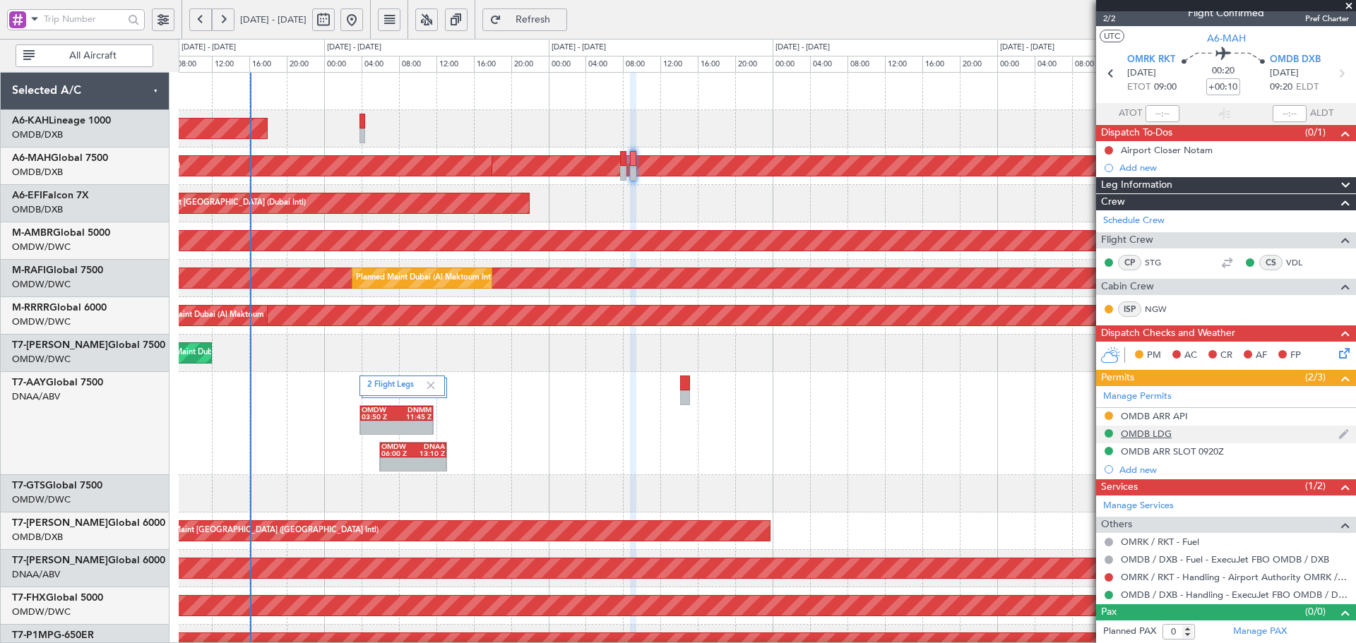
click at [1139, 430] on div "OMDB LDG" at bounding box center [1146, 434] width 51 height 12
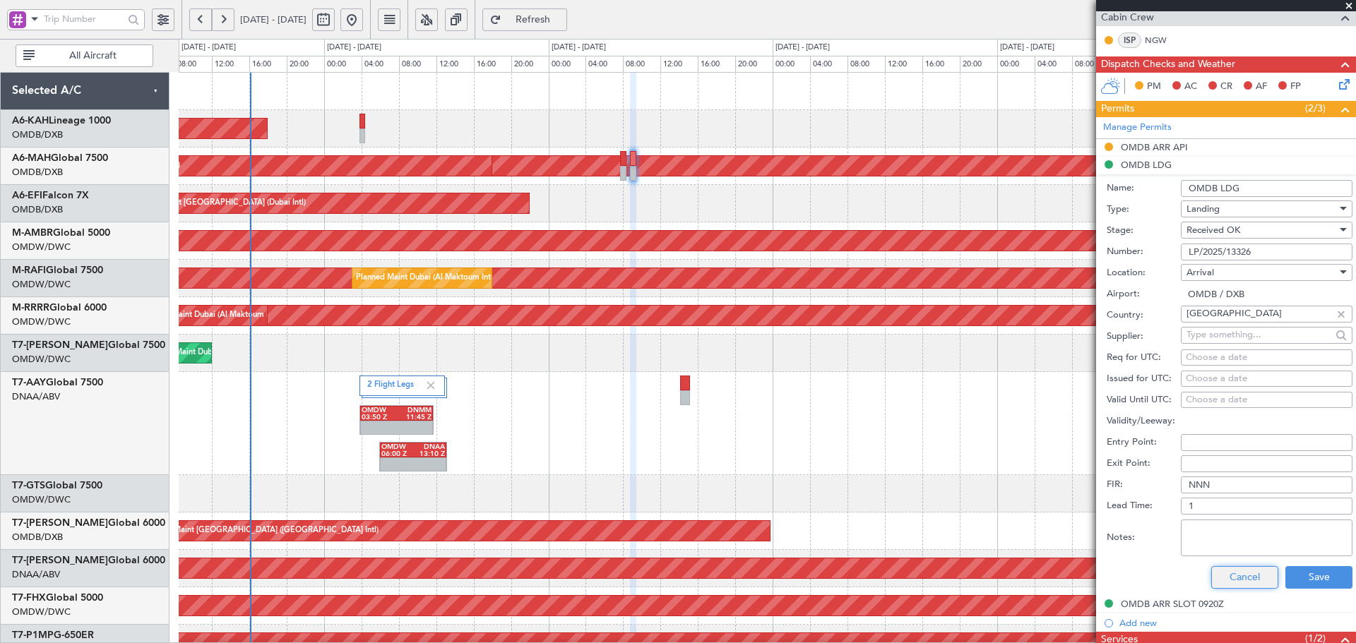
click at [1249, 578] on button "Cancel" at bounding box center [1244, 577] width 67 height 23
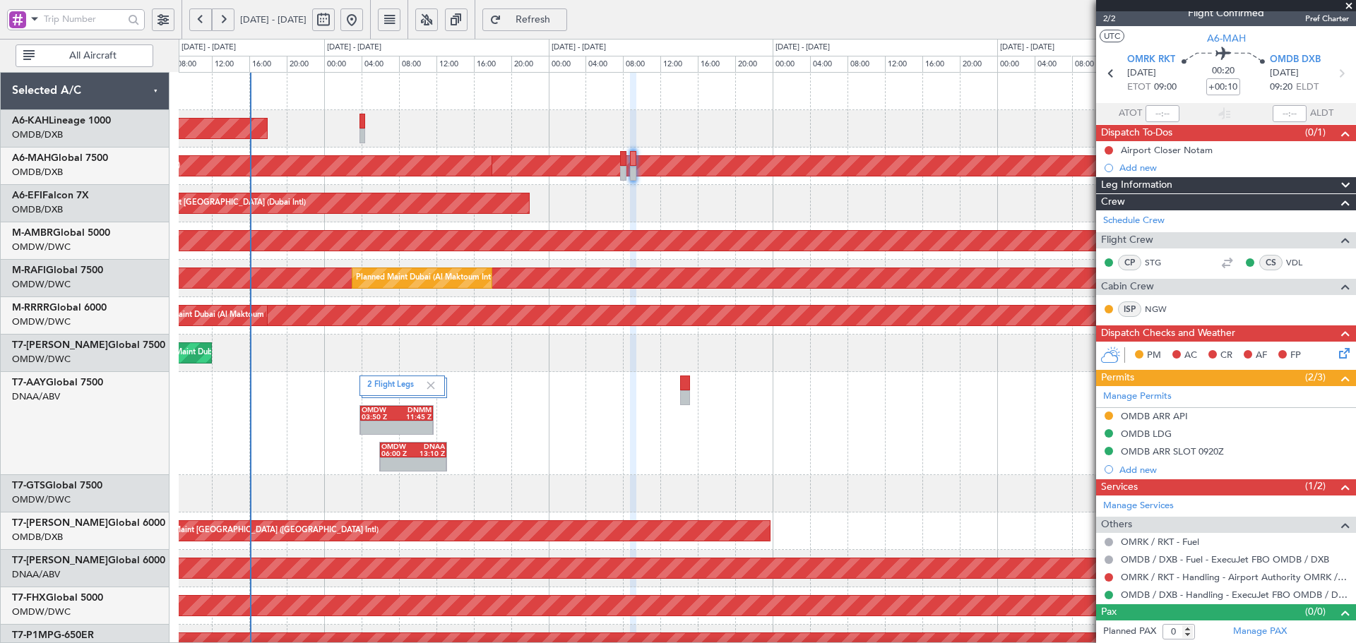
scroll to position [62, 0]
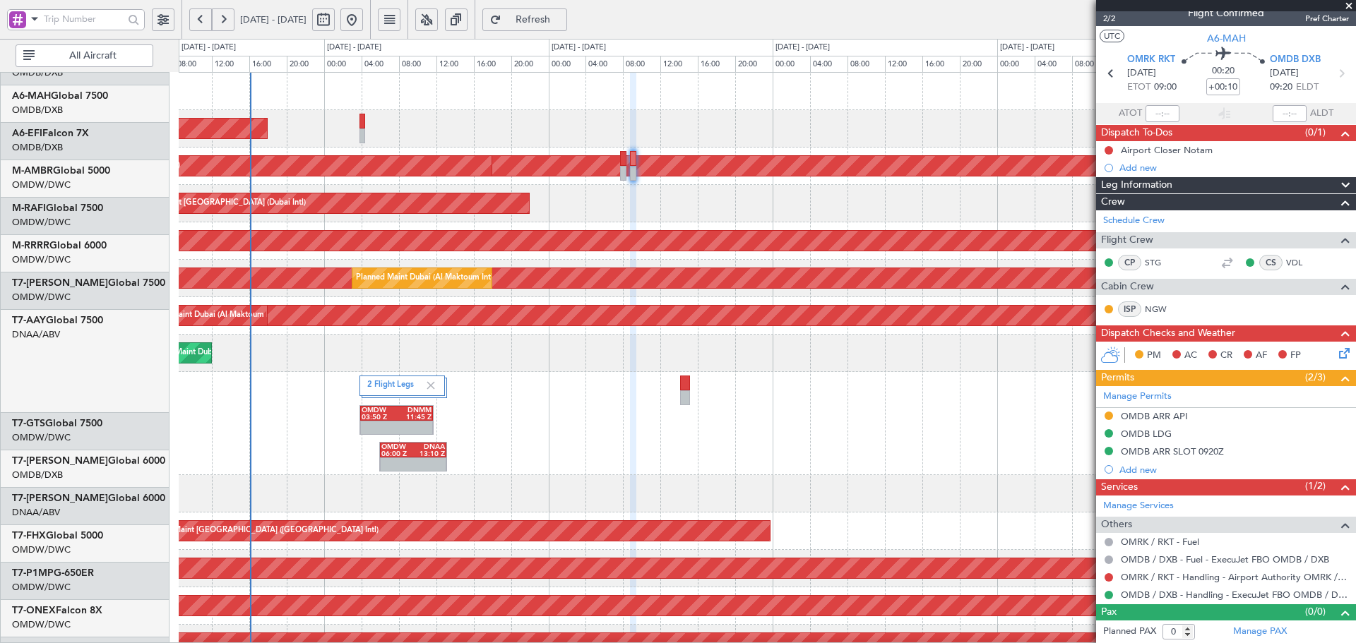
click at [552, 372] on div "2 Flight Legs OMDW 03:50 Z DNMM 11:45 Z OMDW 06:00 Z DNAA 13:10 Z Unplanned Mai…" at bounding box center [767, 423] width 1177 height 103
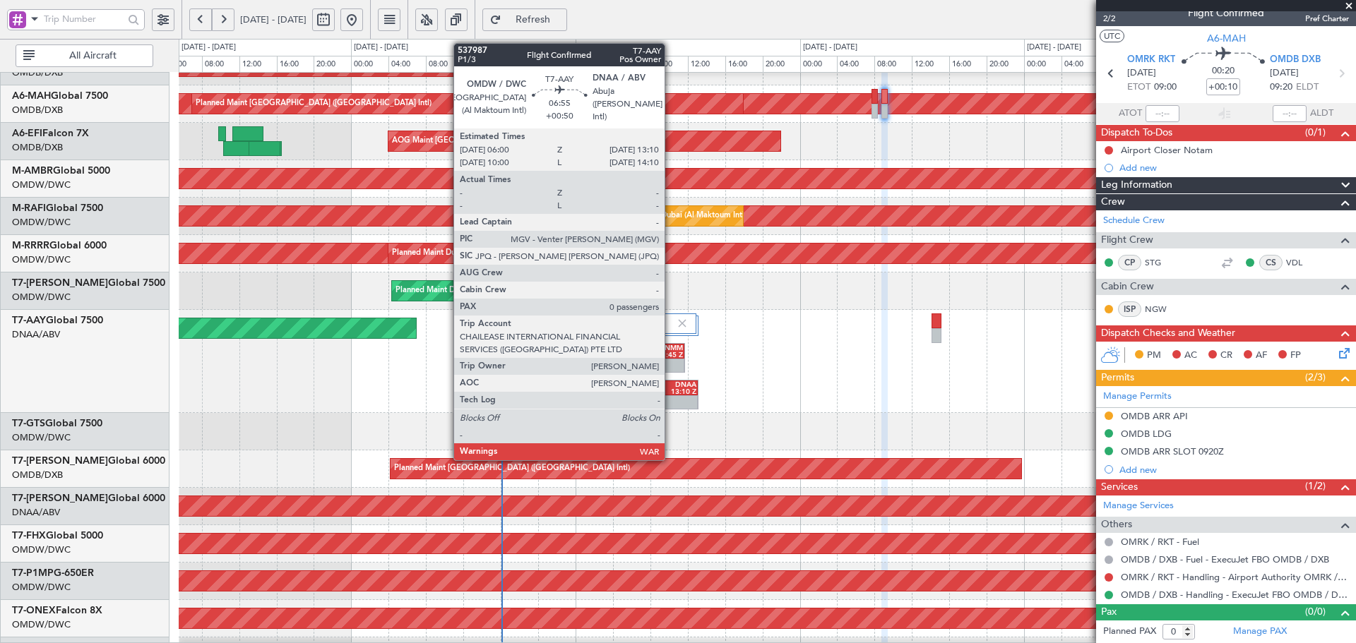
click at [671, 387] on div "DNAA" at bounding box center [681, 384] width 32 height 7
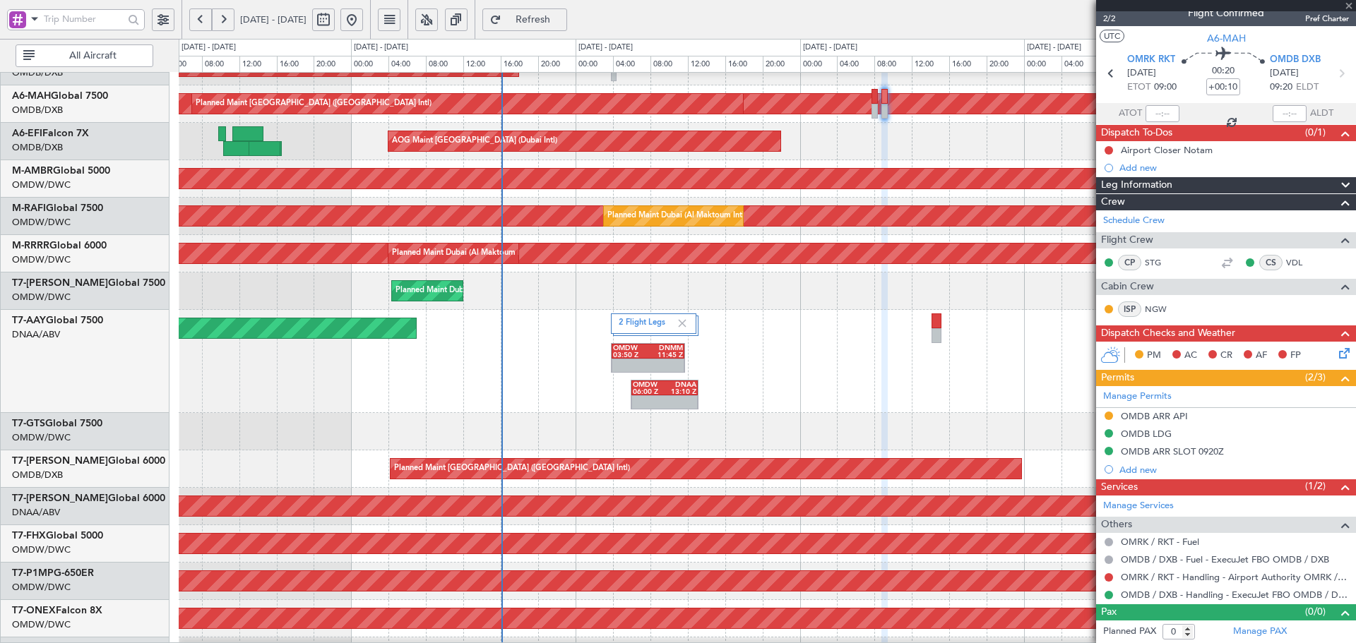
type input "+00:50"
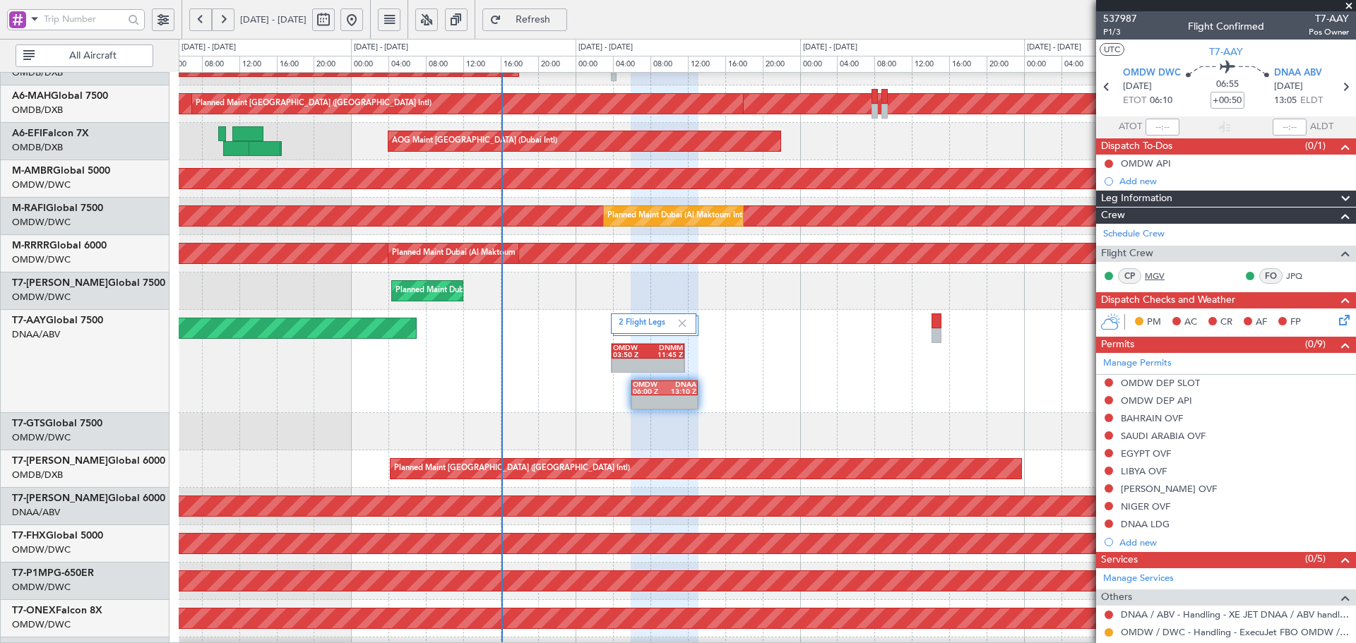
click at [1162, 275] on link "MGV" at bounding box center [1161, 276] width 32 height 13
click at [1289, 276] on link "JPQ" at bounding box center [1302, 276] width 32 height 13
drag, startPoint x: 571, startPoint y: 11, endPoint x: 36, endPoint y: 42, distance: 535.6
click at [567, 11] on button "Refresh" at bounding box center [524, 19] width 85 height 23
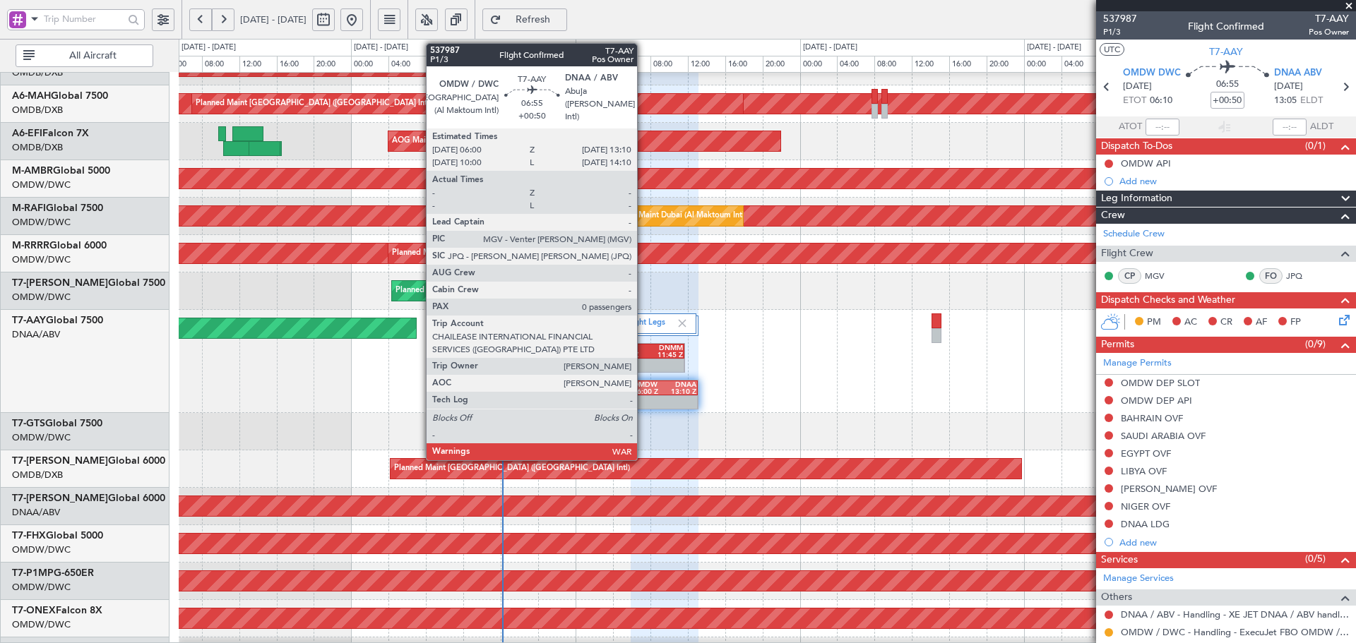
click at [643, 396] on div "06:00 Z" at bounding box center [649, 391] width 32 height 7
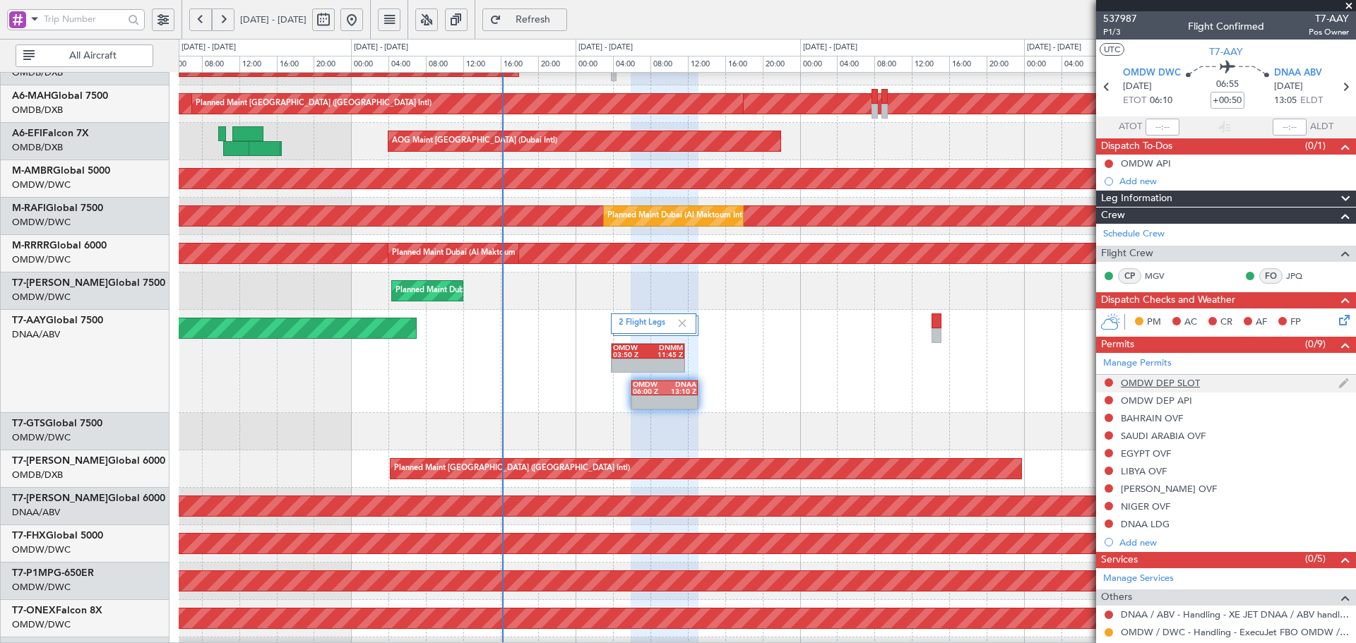
click at [1196, 381] on div "OMDW DEP SLOT" at bounding box center [1160, 383] width 79 height 12
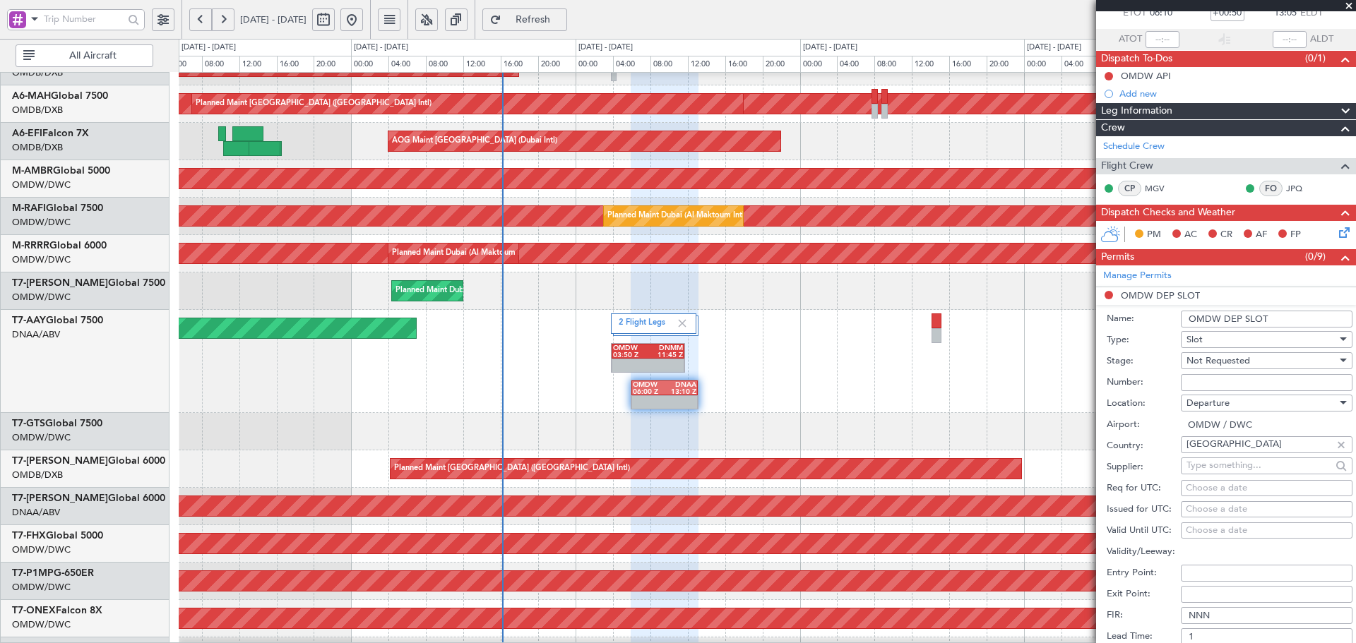
scroll to position [235, 0]
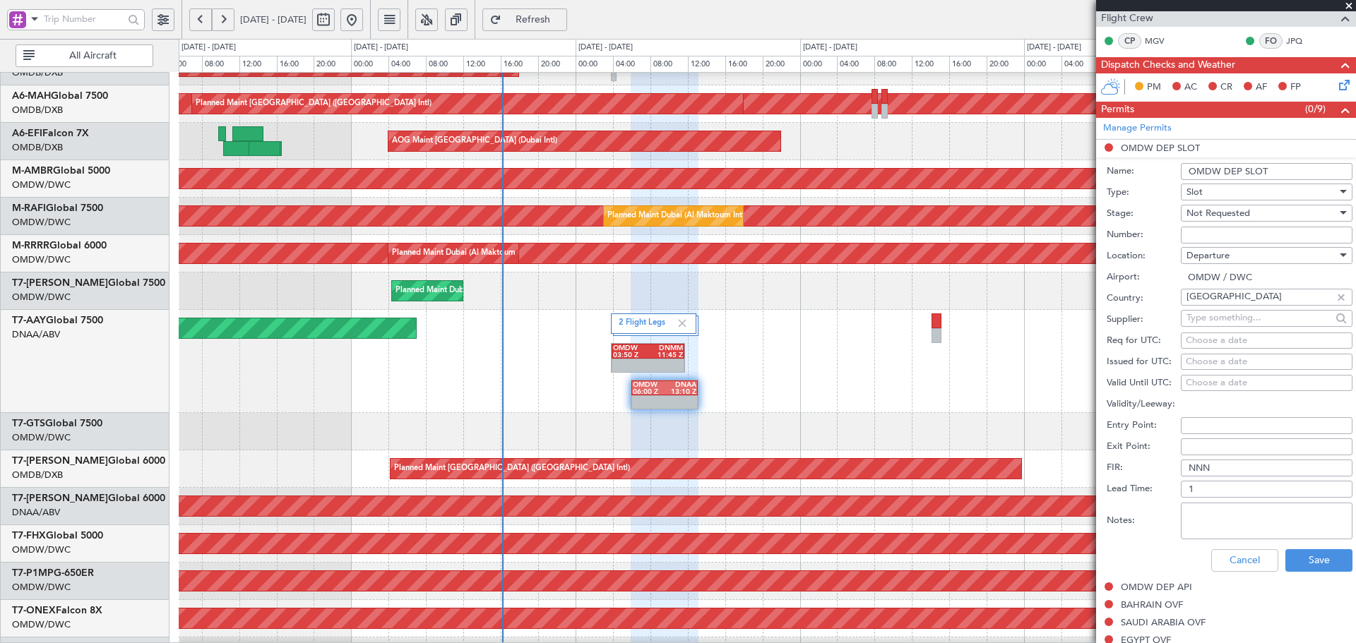
click at [1235, 228] on input "Number:" at bounding box center [1267, 235] width 172 height 17
paste input "EJO169"
type input "EJO169"
click at [1231, 212] on span "Not Requested" at bounding box center [1219, 213] width 64 height 13
click at [1226, 323] on span "Received OK" at bounding box center [1261, 326] width 148 height 21
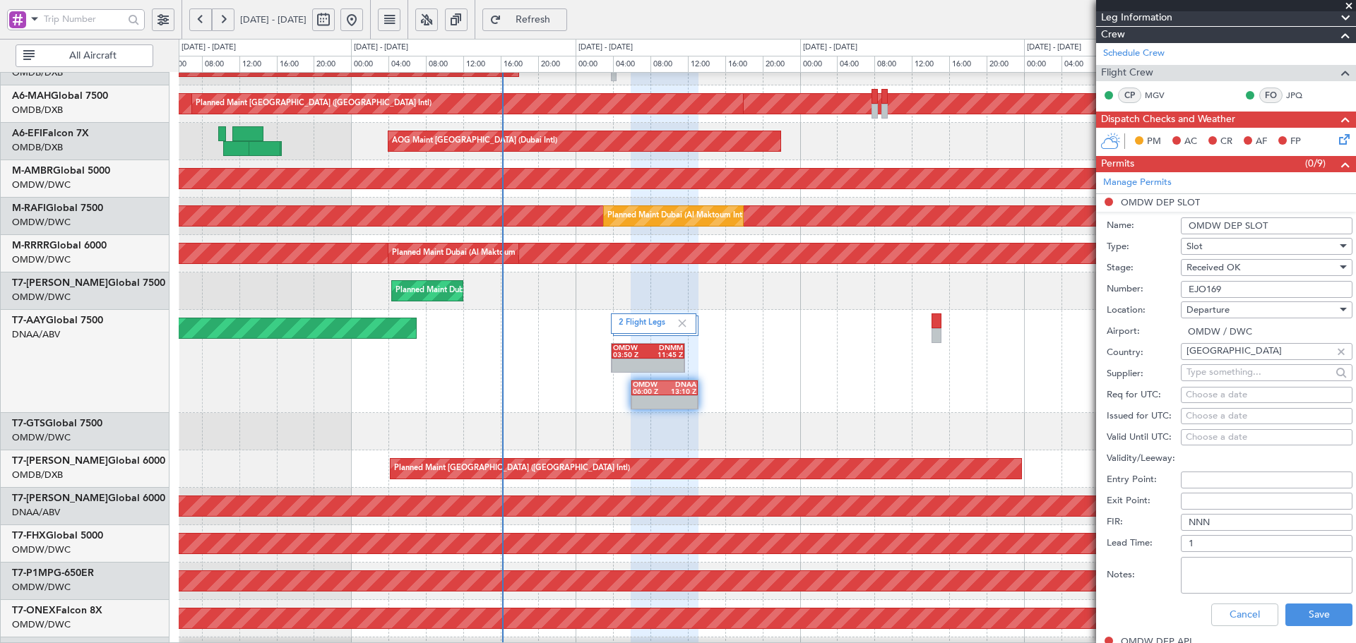
scroll to position [189, 0]
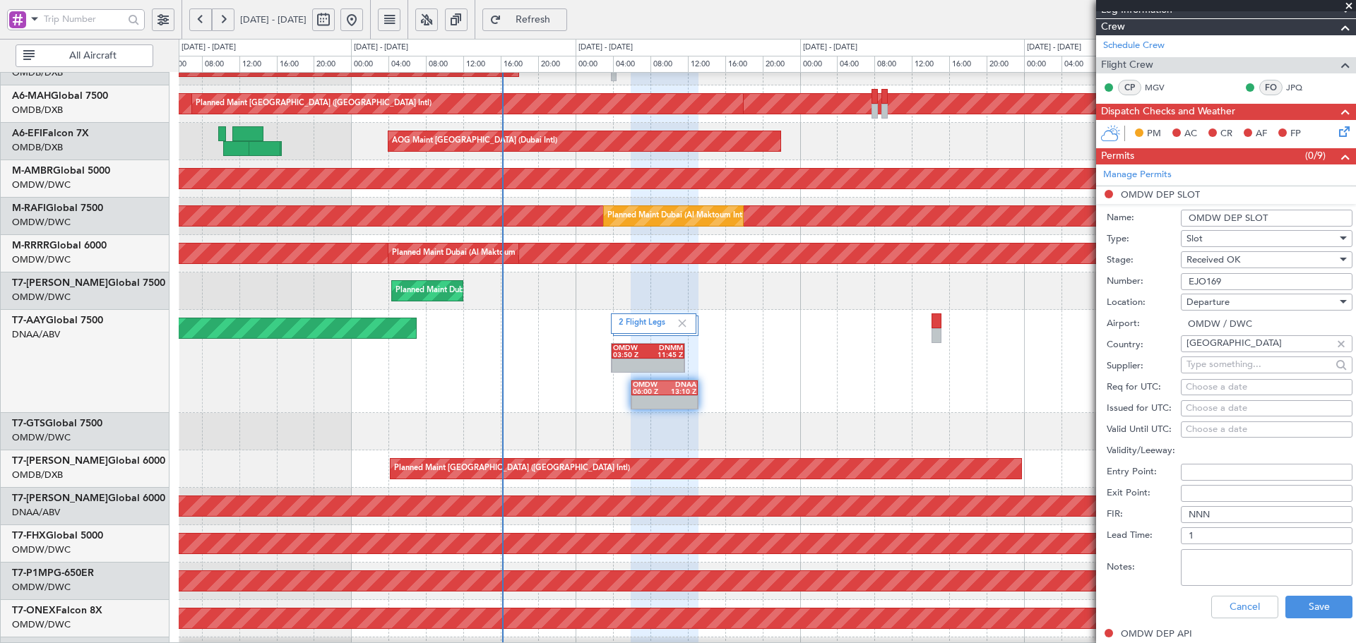
click at [1206, 387] on div "Choose a date" at bounding box center [1267, 388] width 162 height 14
select select "9"
select select "2025"
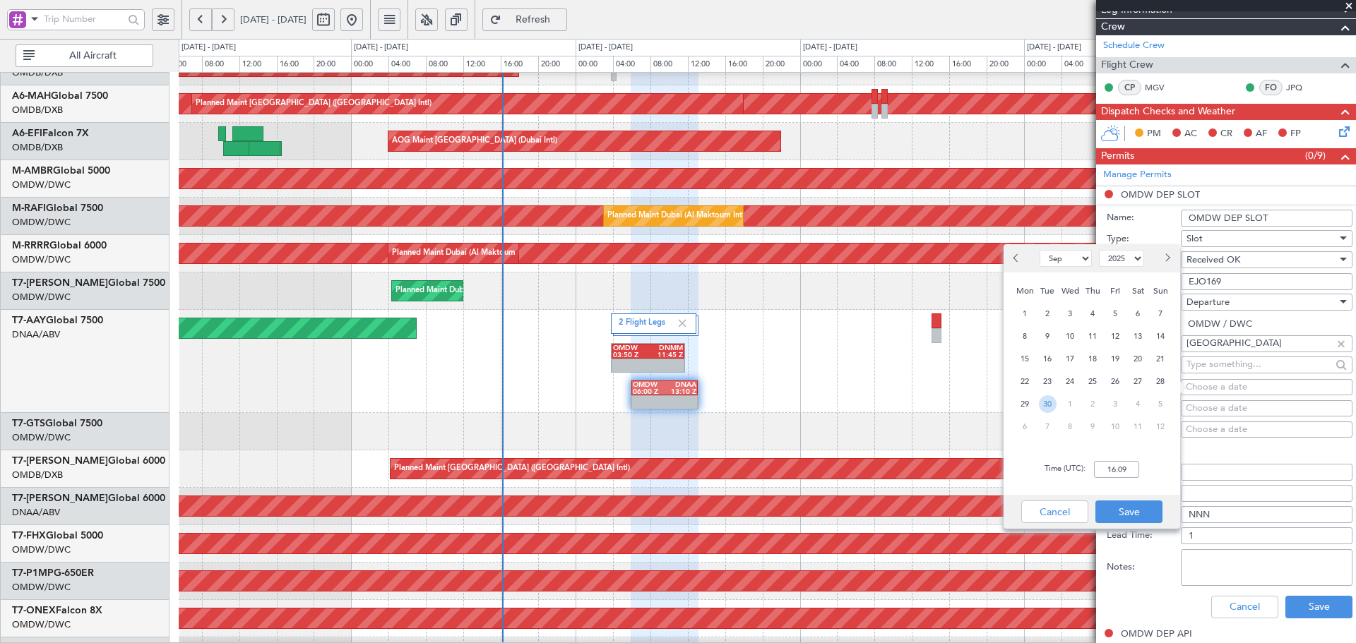
drag, startPoint x: 1043, startPoint y: 403, endPoint x: 1088, endPoint y: 449, distance: 63.4
click at [1043, 403] on span "30" at bounding box center [1048, 405] width 18 height 18
click at [1126, 464] on input "00:00" at bounding box center [1116, 469] width 45 height 17
type input "06:00"
click at [1115, 514] on button "Save" at bounding box center [1128, 512] width 67 height 23
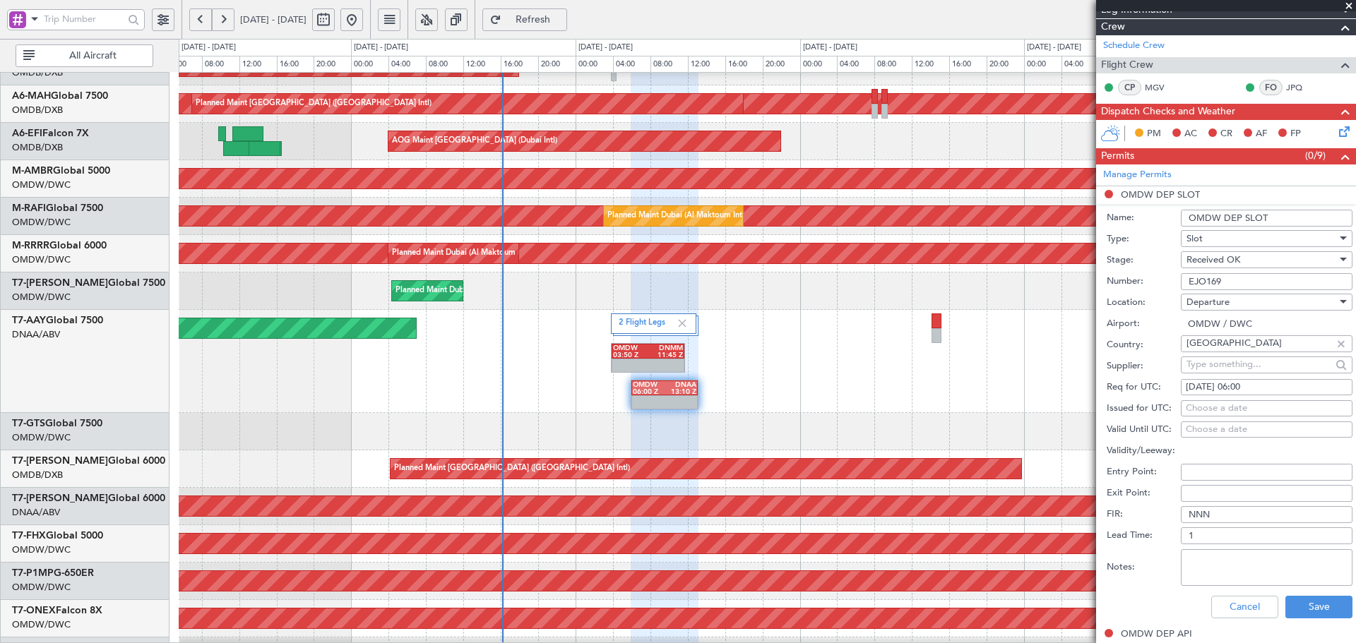
click at [1236, 411] on div "Choose a date" at bounding box center [1267, 409] width 162 height 14
select select "9"
select select "2025"
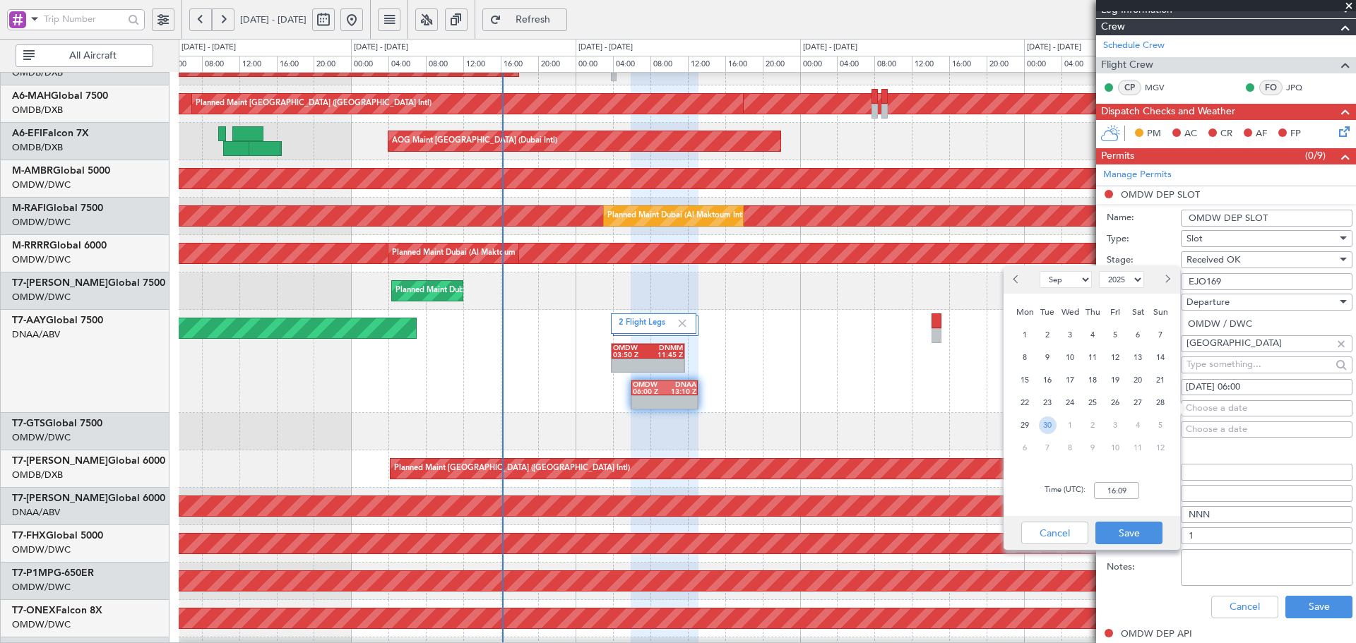
click at [1050, 419] on span "30" at bounding box center [1048, 426] width 18 height 18
click at [1131, 482] on div "Time (UTC): 00:00" at bounding box center [1092, 490] width 177 height 51
click at [1129, 489] on input "00:00" at bounding box center [1116, 490] width 45 height 17
type input "06:10"
click at [1143, 536] on button "Save" at bounding box center [1128, 533] width 67 height 23
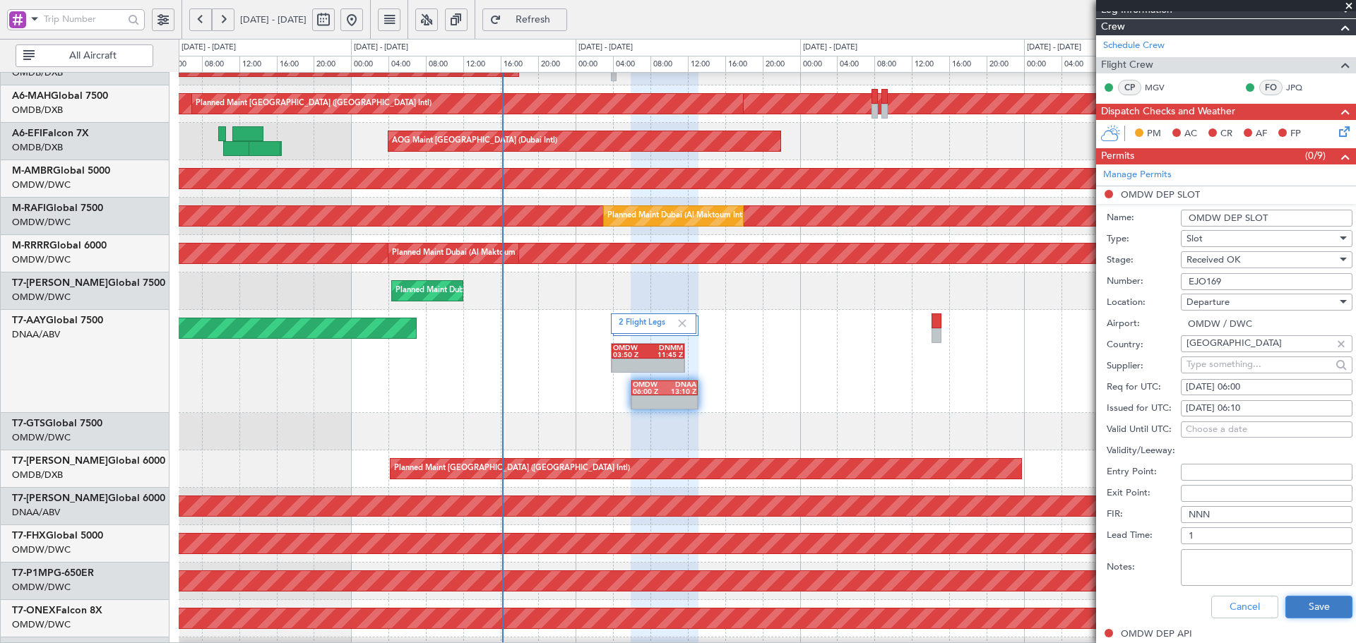
click at [1288, 605] on button "Save" at bounding box center [1318, 607] width 67 height 23
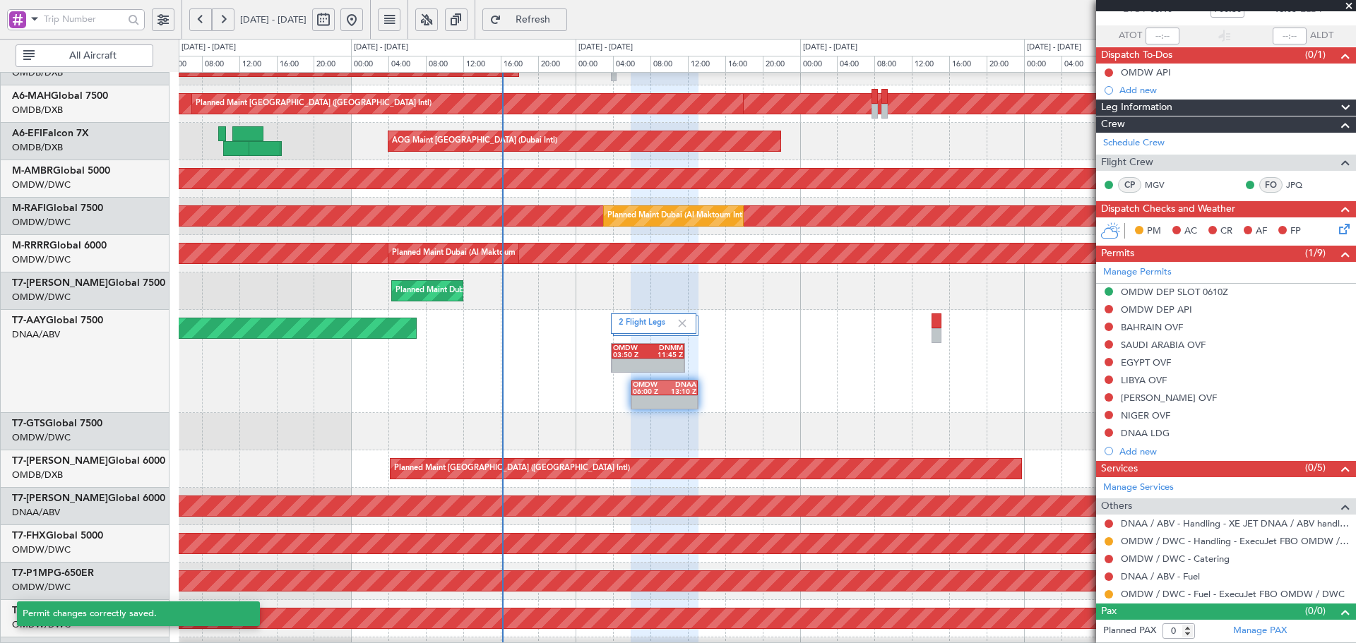
scroll to position [90, 0]
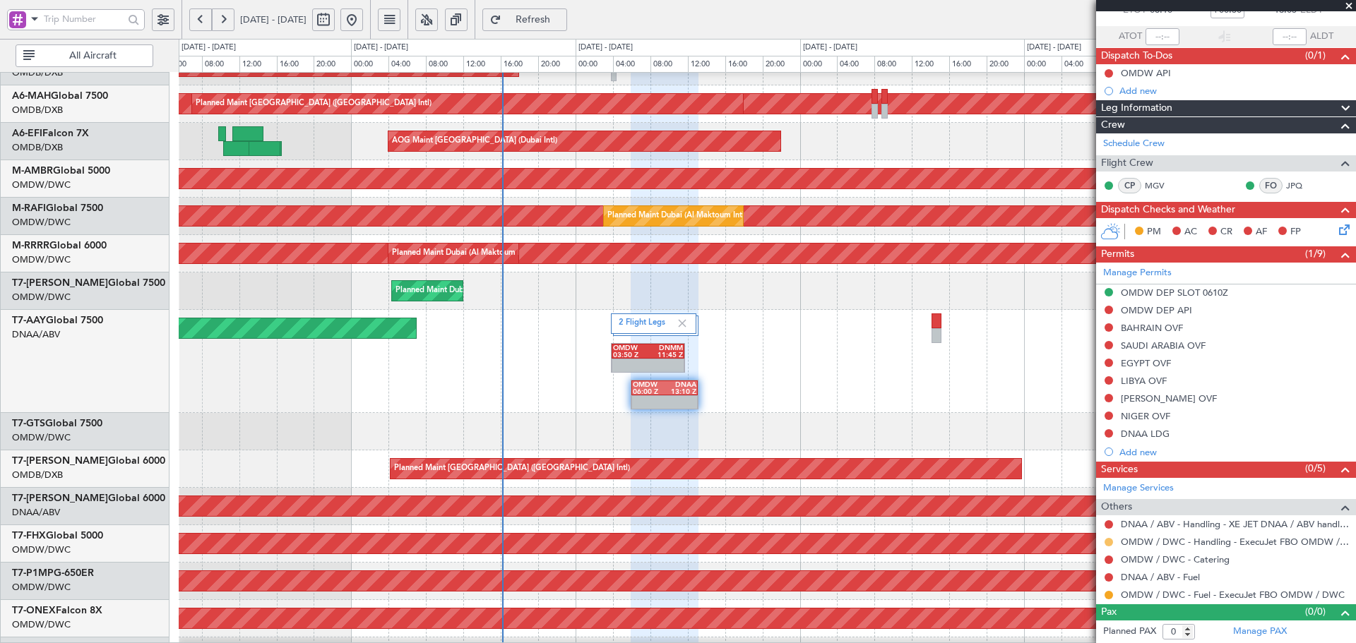
click at [1109, 543] on button at bounding box center [1109, 542] width 8 height 8
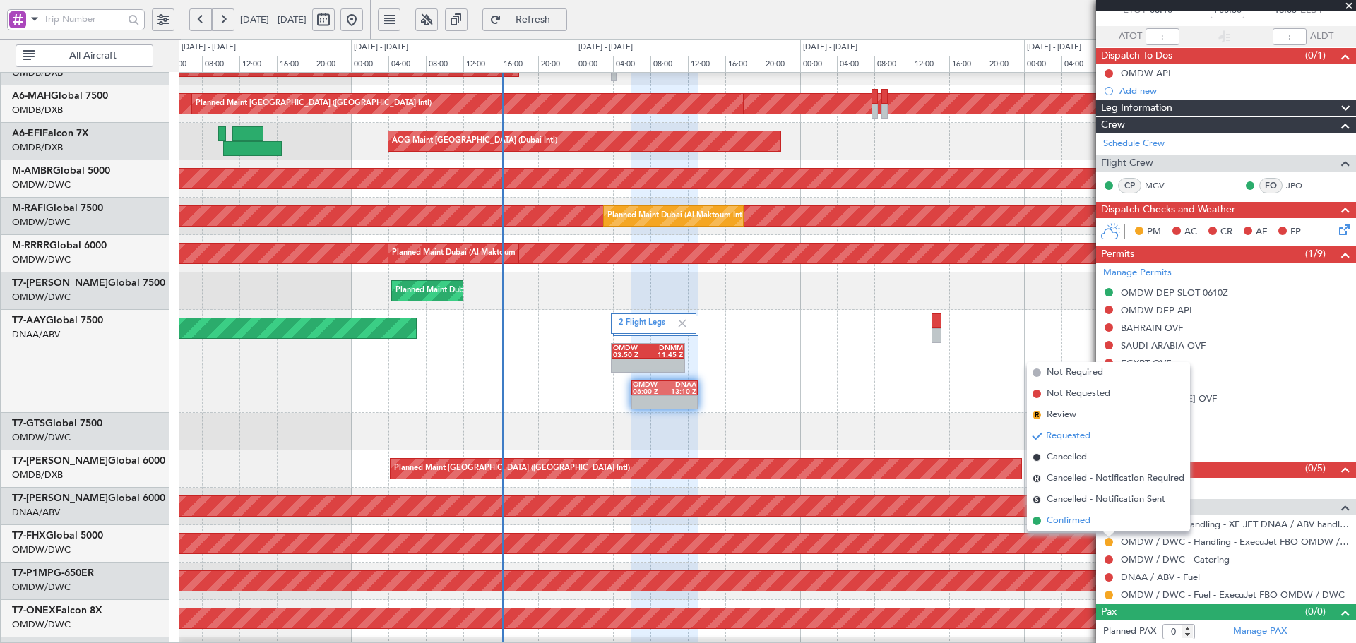
click at [1074, 521] on span "Confirmed" at bounding box center [1069, 521] width 44 height 14
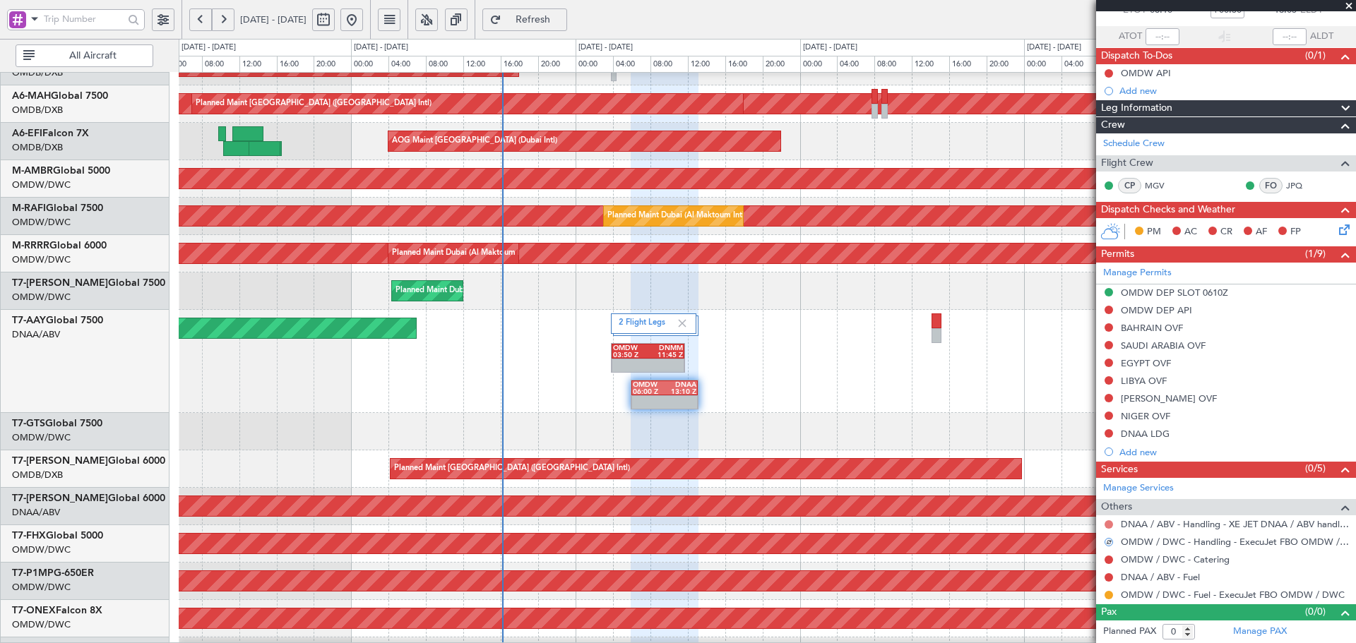
click at [1109, 528] on mat-tooltip-component "Not Requested" at bounding box center [1109, 546] width 80 height 37
click at [1108, 524] on button at bounding box center [1109, 525] width 8 height 8
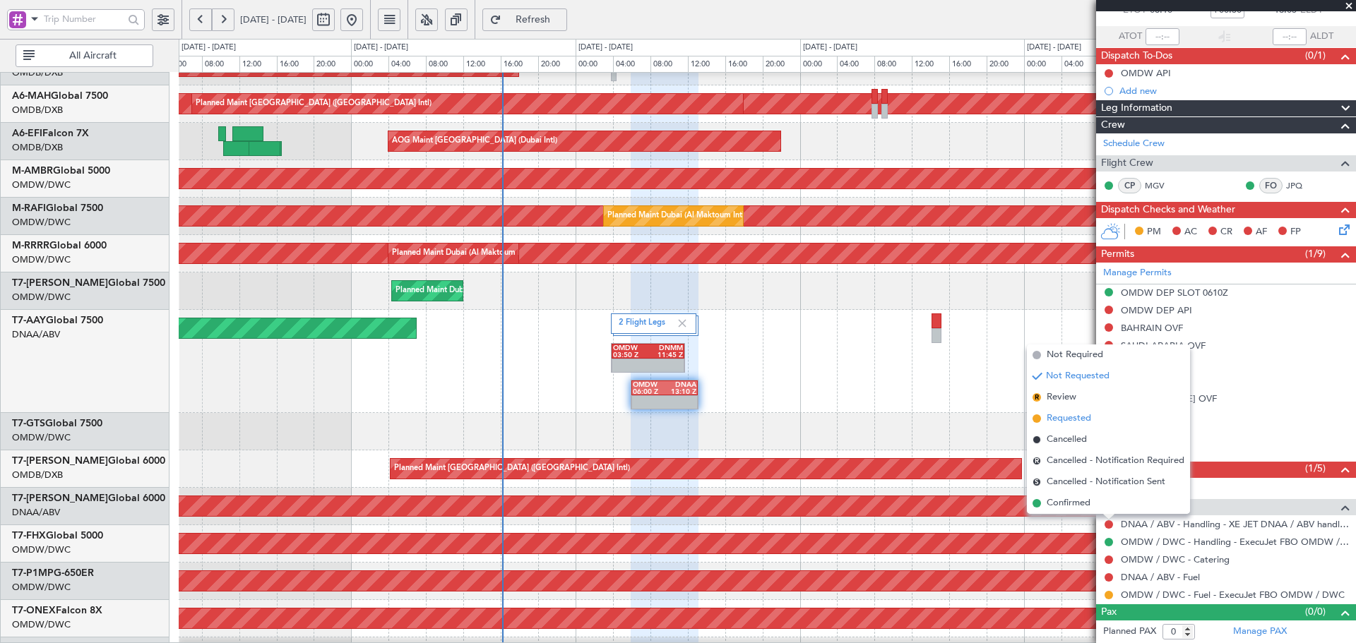
click at [1055, 413] on span "Requested" at bounding box center [1069, 419] width 44 height 14
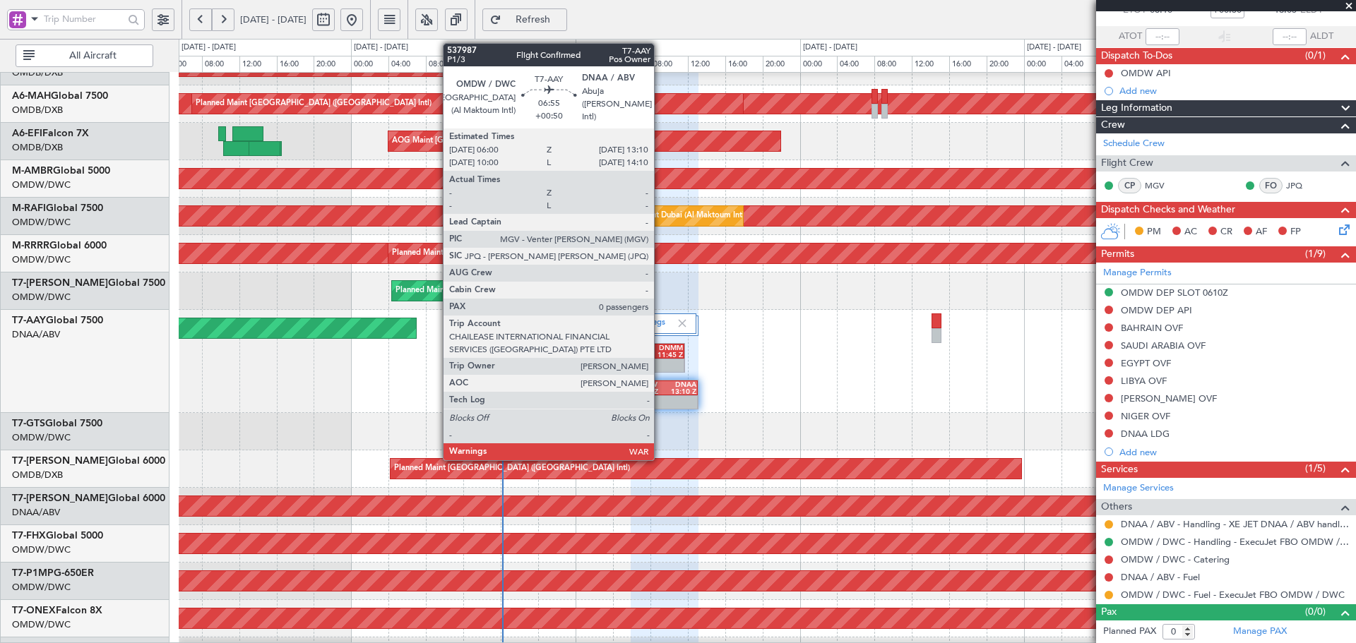
click at [660, 396] on div at bounding box center [664, 403] width 66 height 15
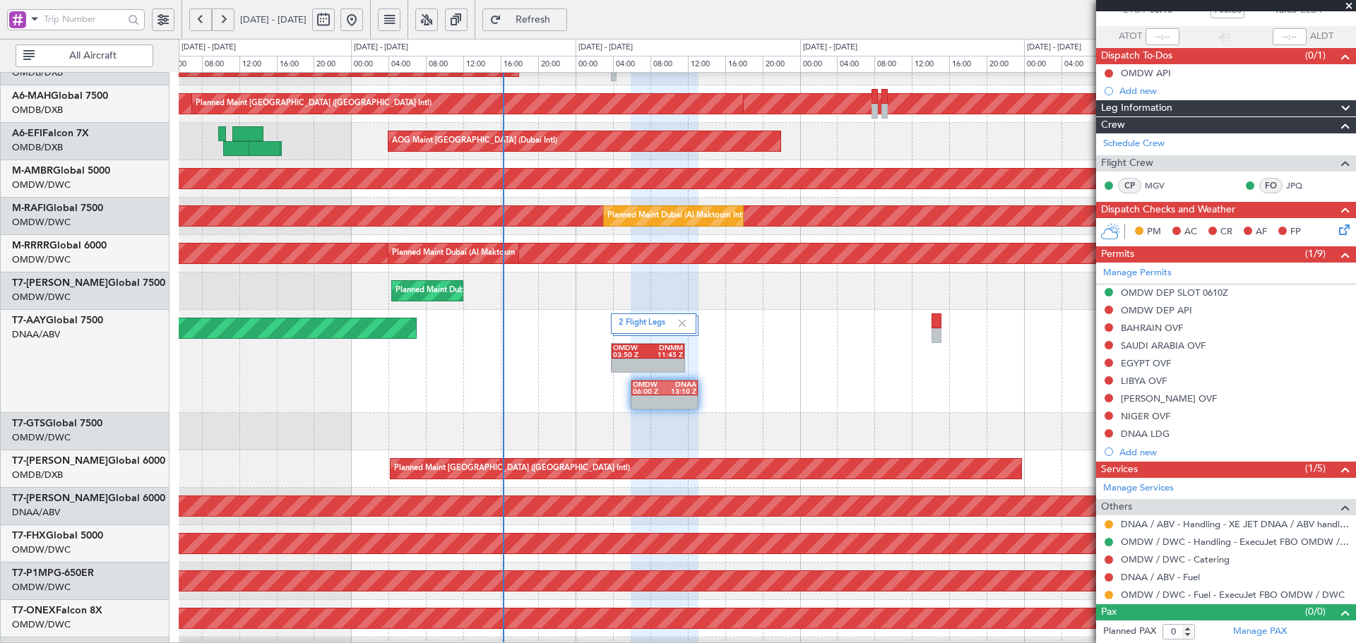
scroll to position [0, 0]
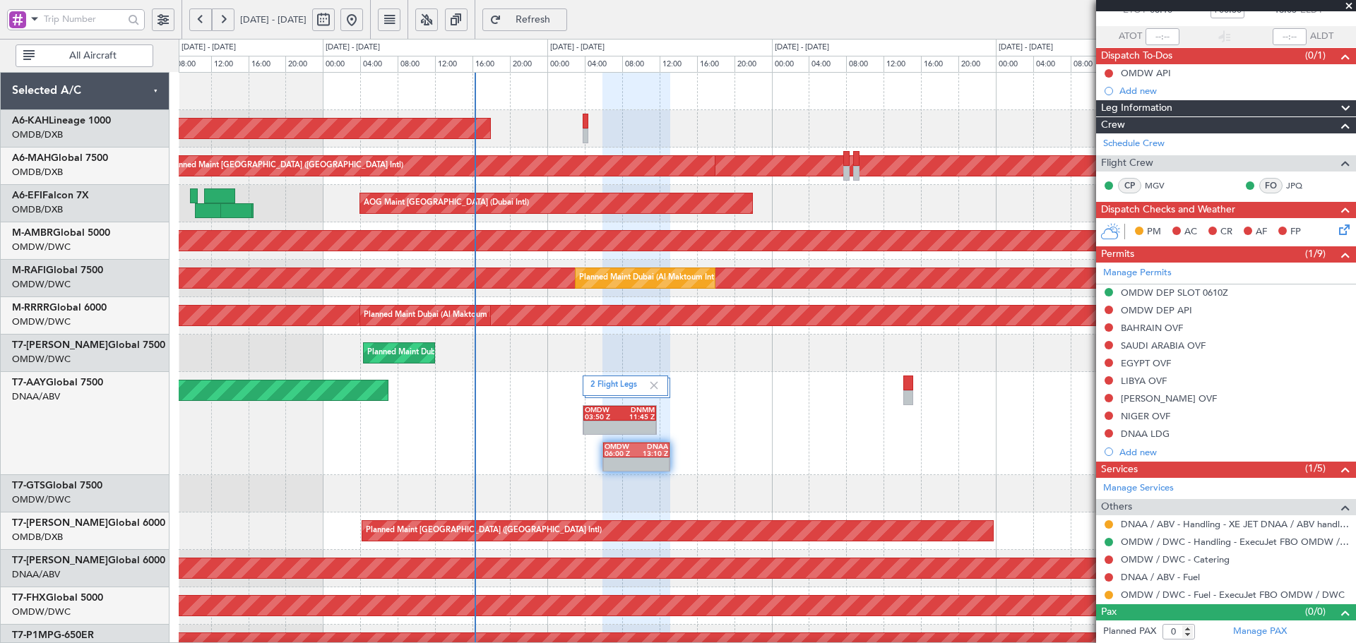
click at [780, 336] on div "Planned Maint Abu Dhabi (Al Bateen Executive) Planned Maint Dubai (Dubai Intl) …" at bounding box center [767, 517] width 1177 height 889
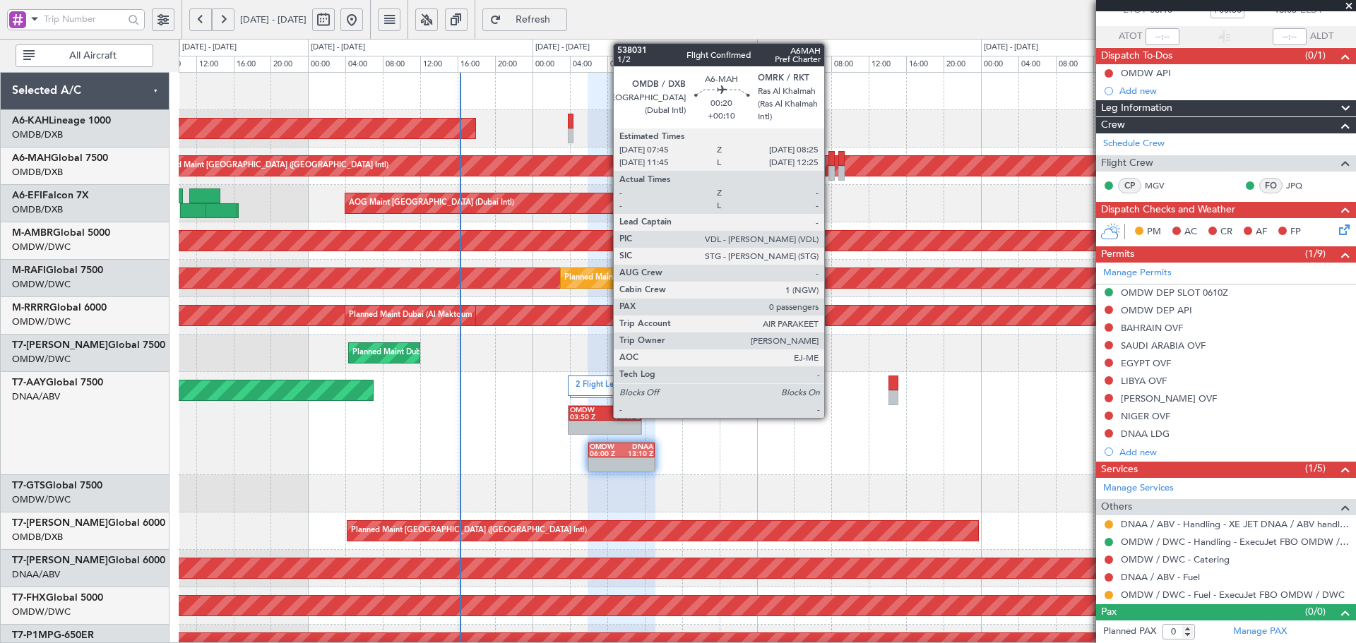
click at [831, 175] on div at bounding box center [832, 173] width 6 height 15
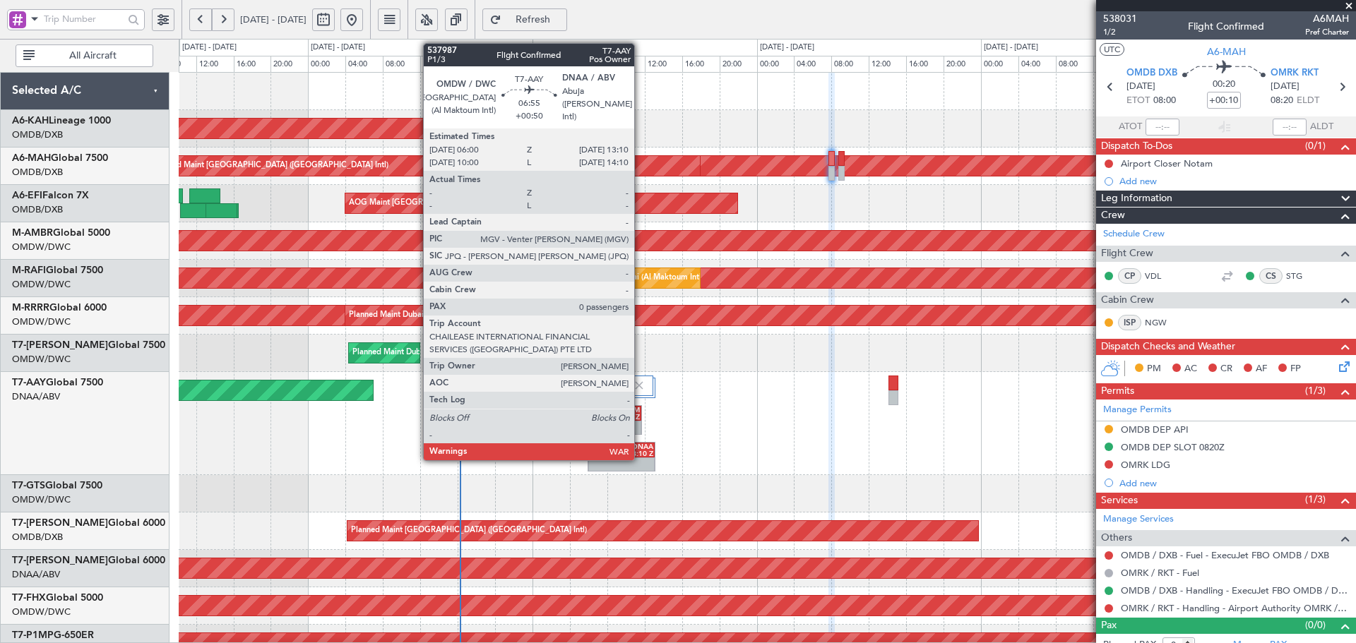
click at [626, 451] on div "13:10 Z" at bounding box center [638, 454] width 32 height 7
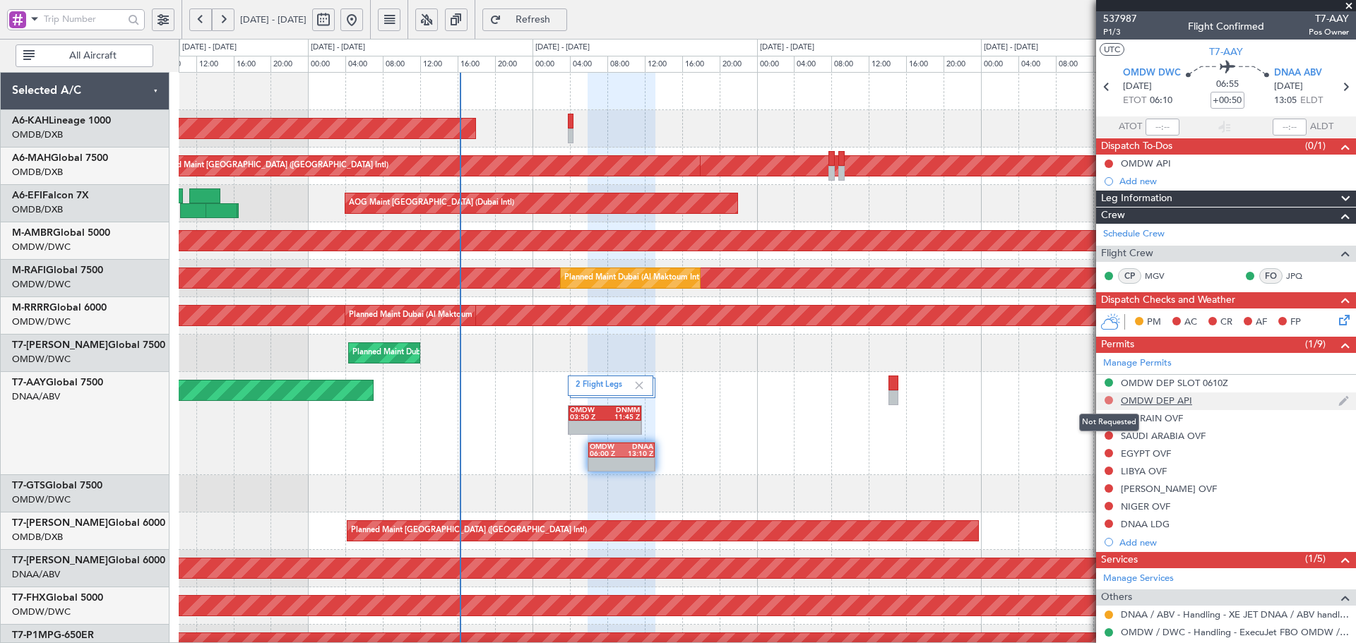
click at [1109, 396] on button at bounding box center [1109, 400] width 8 height 8
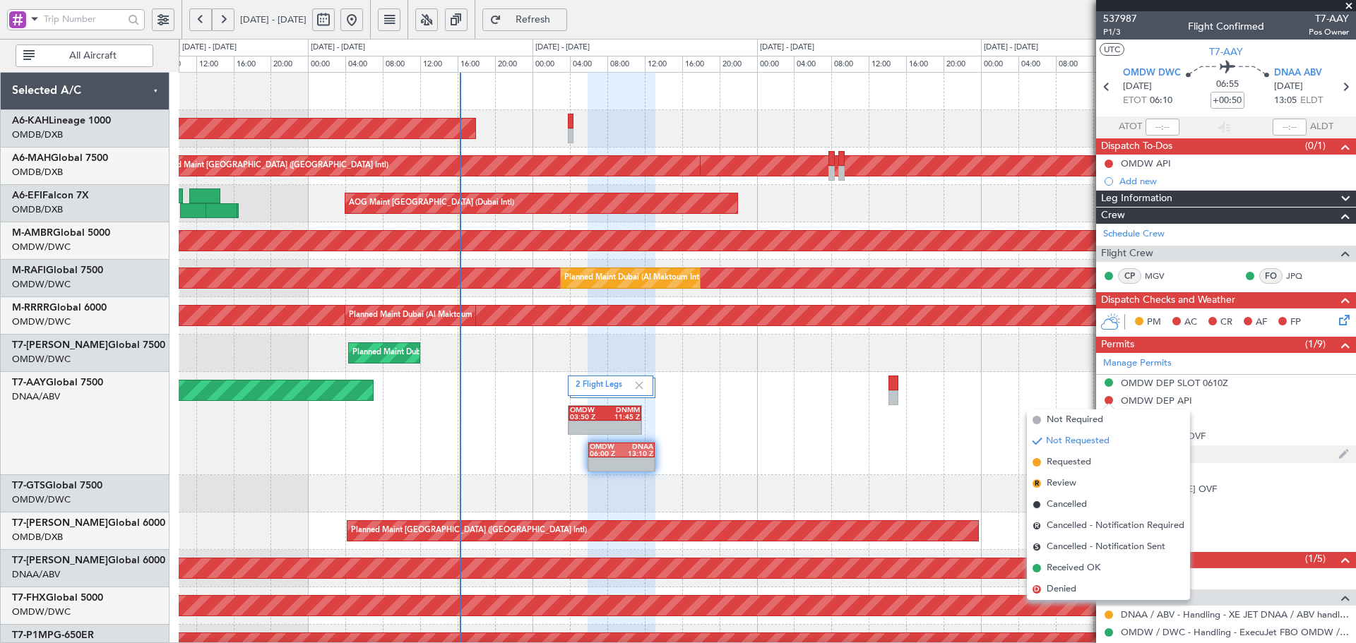
drag, startPoint x: 1058, startPoint y: 462, endPoint x: 1114, endPoint y: 446, distance: 58.1
click at [1057, 462] on span "Requested" at bounding box center [1069, 463] width 44 height 14
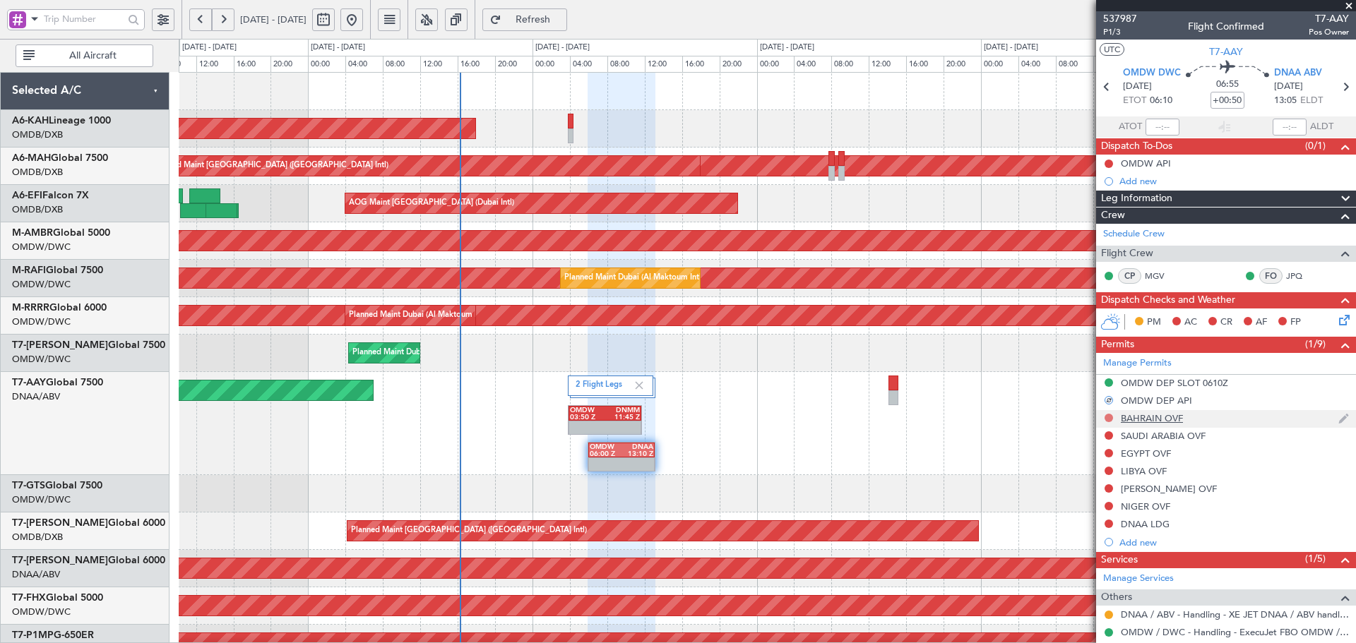
click at [1107, 414] on button at bounding box center [1109, 418] width 8 height 8
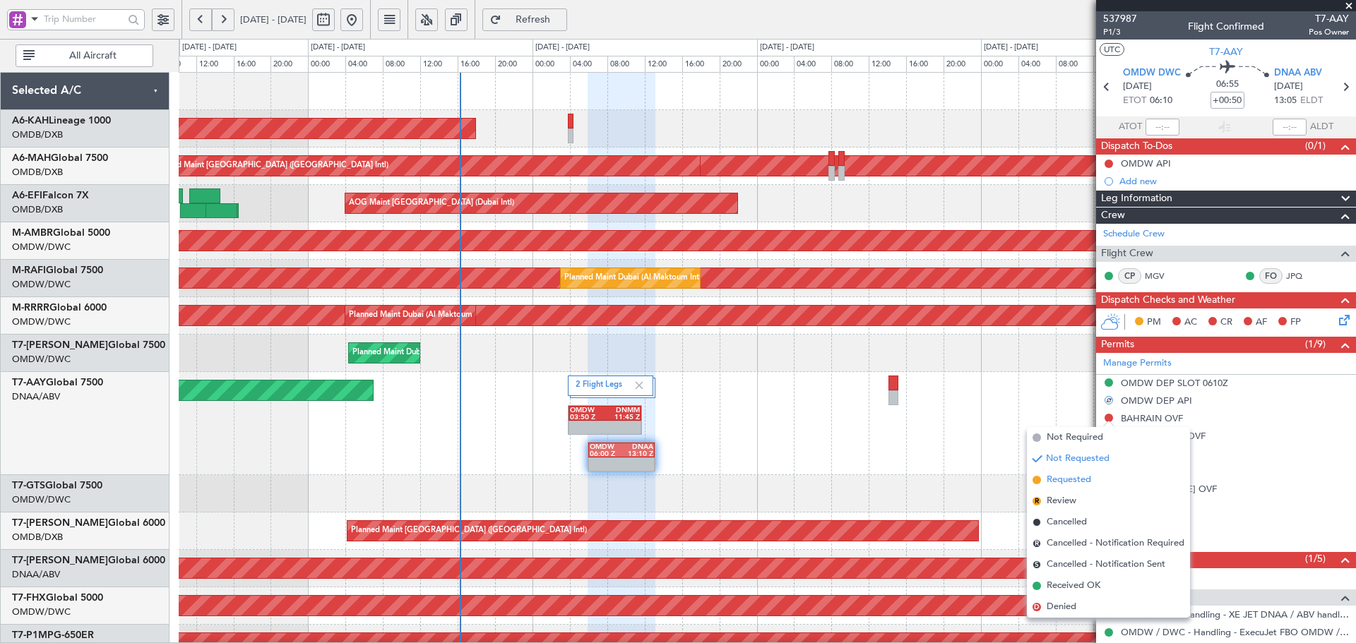
click at [1078, 477] on span "Requested" at bounding box center [1069, 480] width 44 height 14
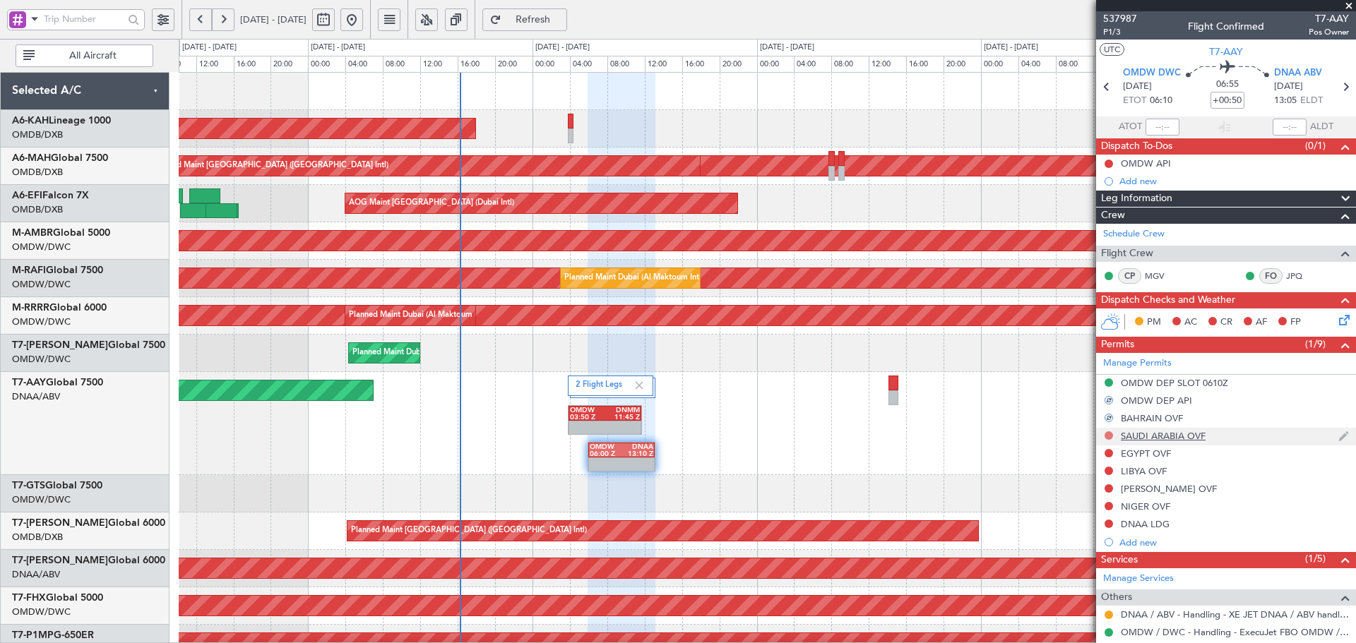
click at [1111, 434] on button at bounding box center [1109, 436] width 8 height 8
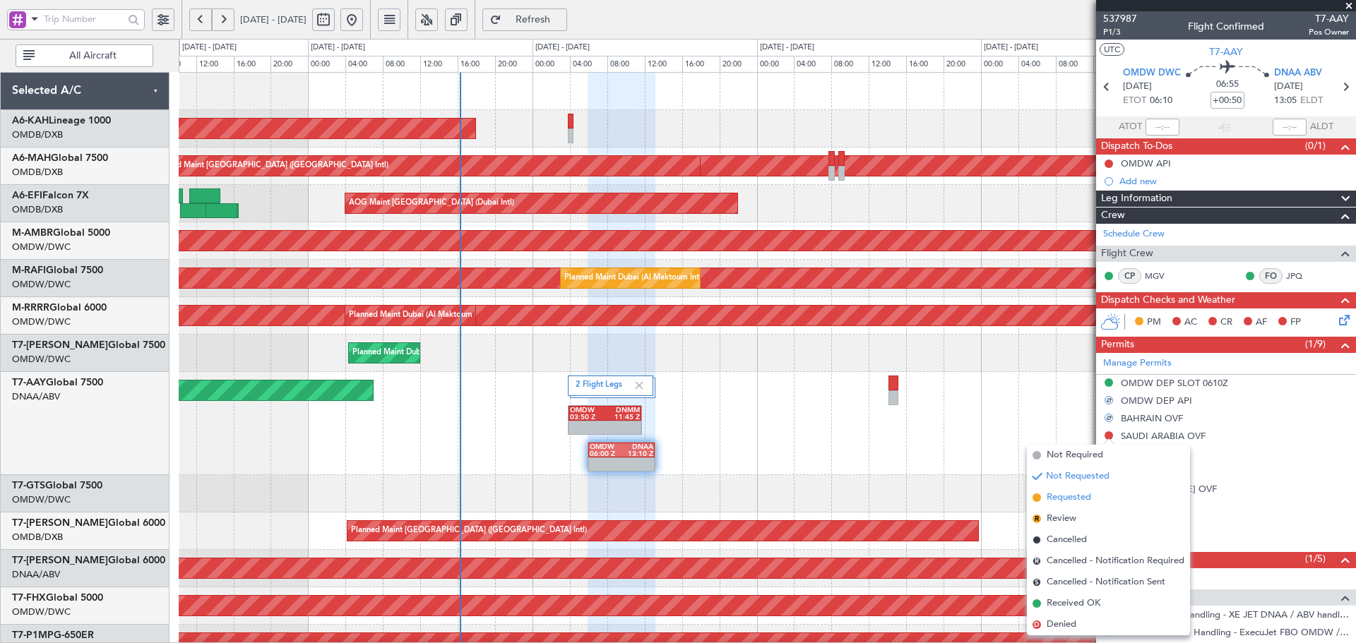
click at [1053, 495] on span "Requested" at bounding box center [1069, 498] width 44 height 14
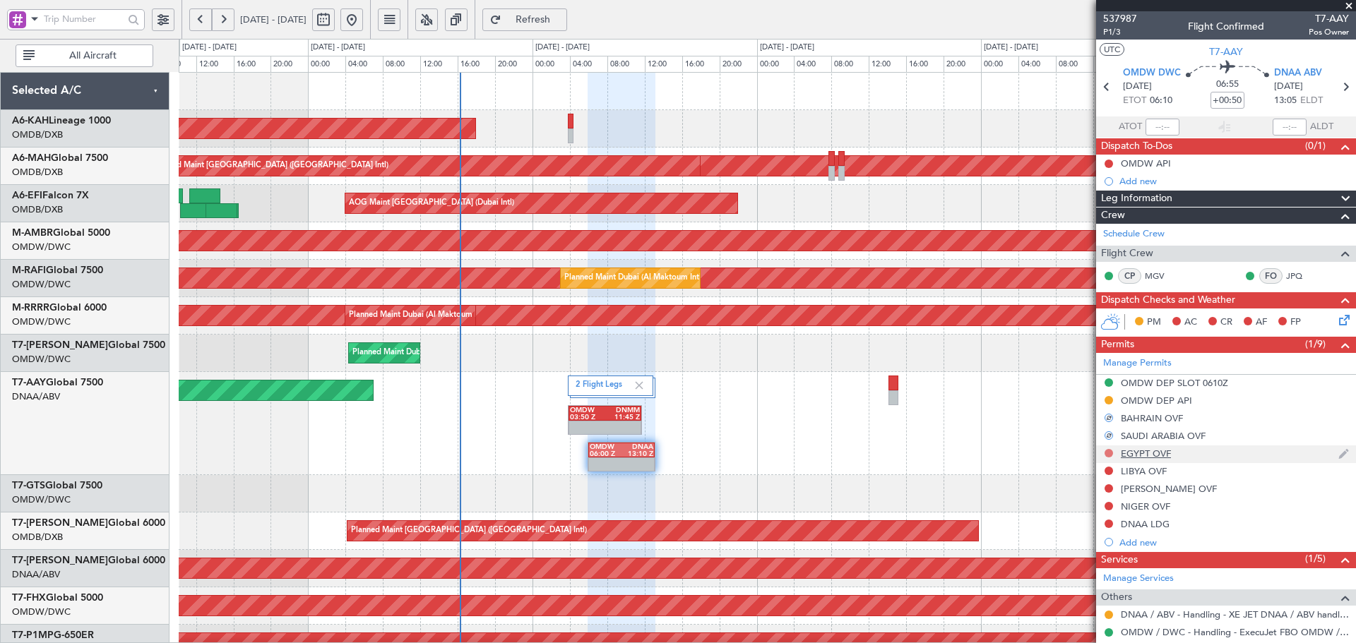
click at [1110, 454] on button at bounding box center [1109, 453] width 8 height 8
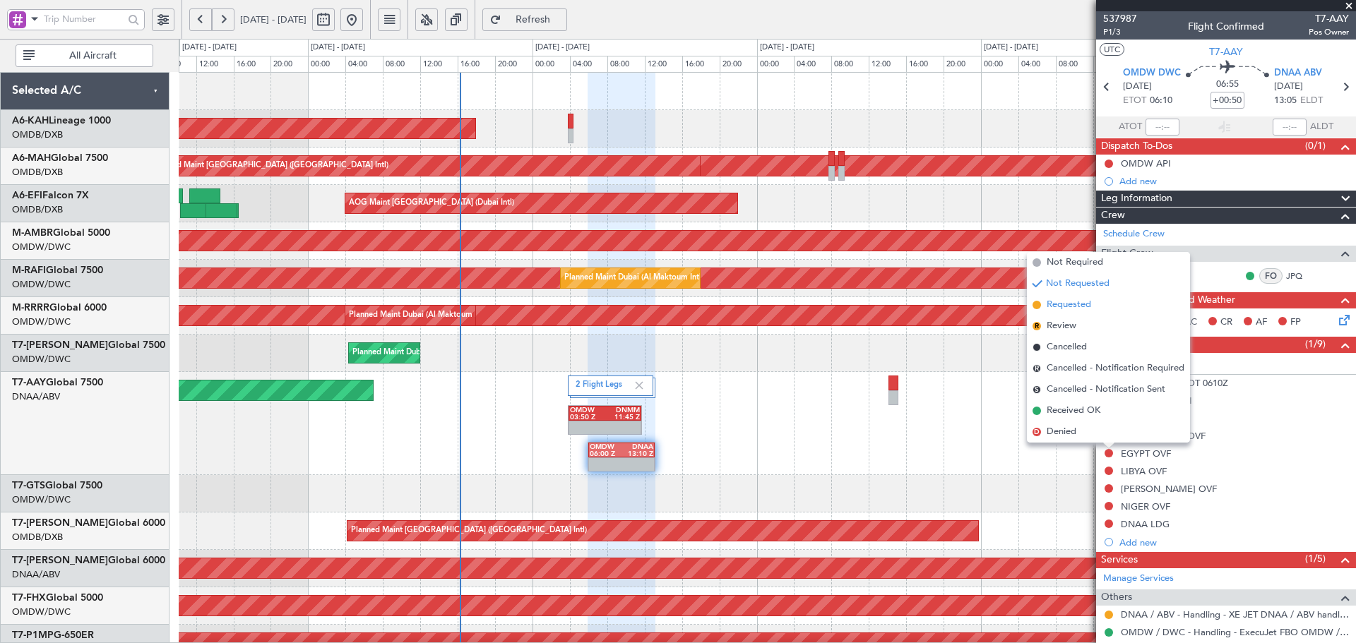
click at [1061, 304] on span "Requested" at bounding box center [1069, 305] width 44 height 14
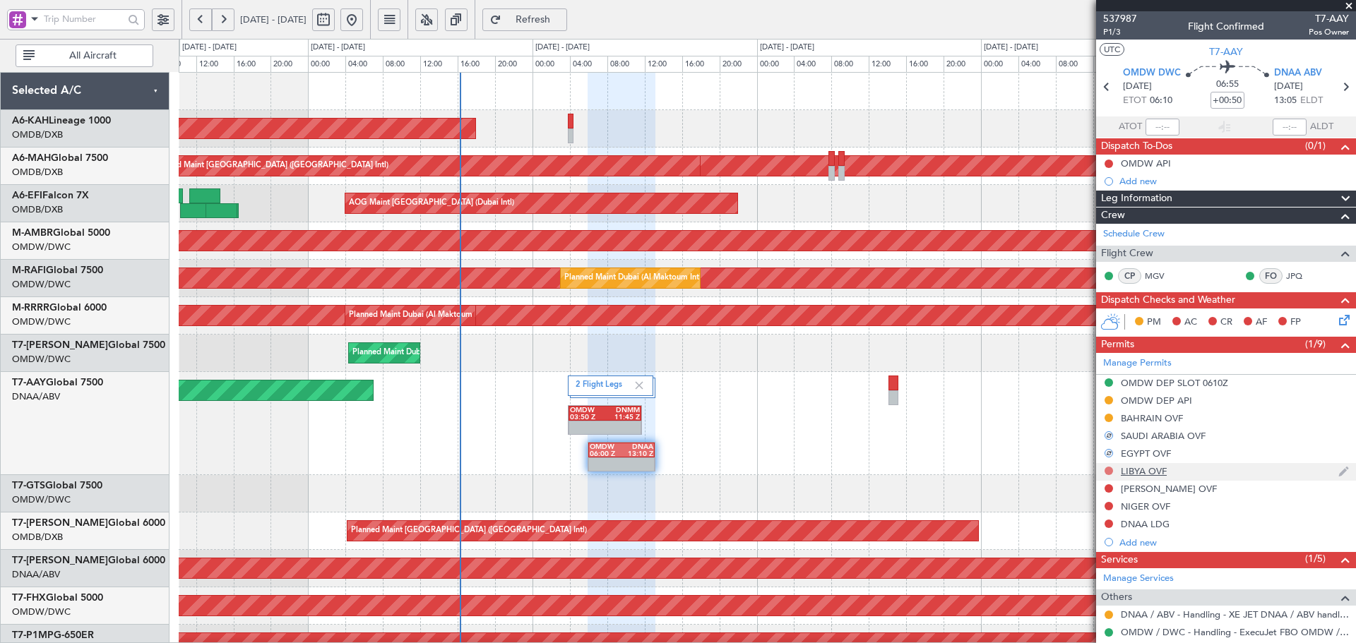
click at [1107, 470] on button at bounding box center [1109, 471] width 8 height 8
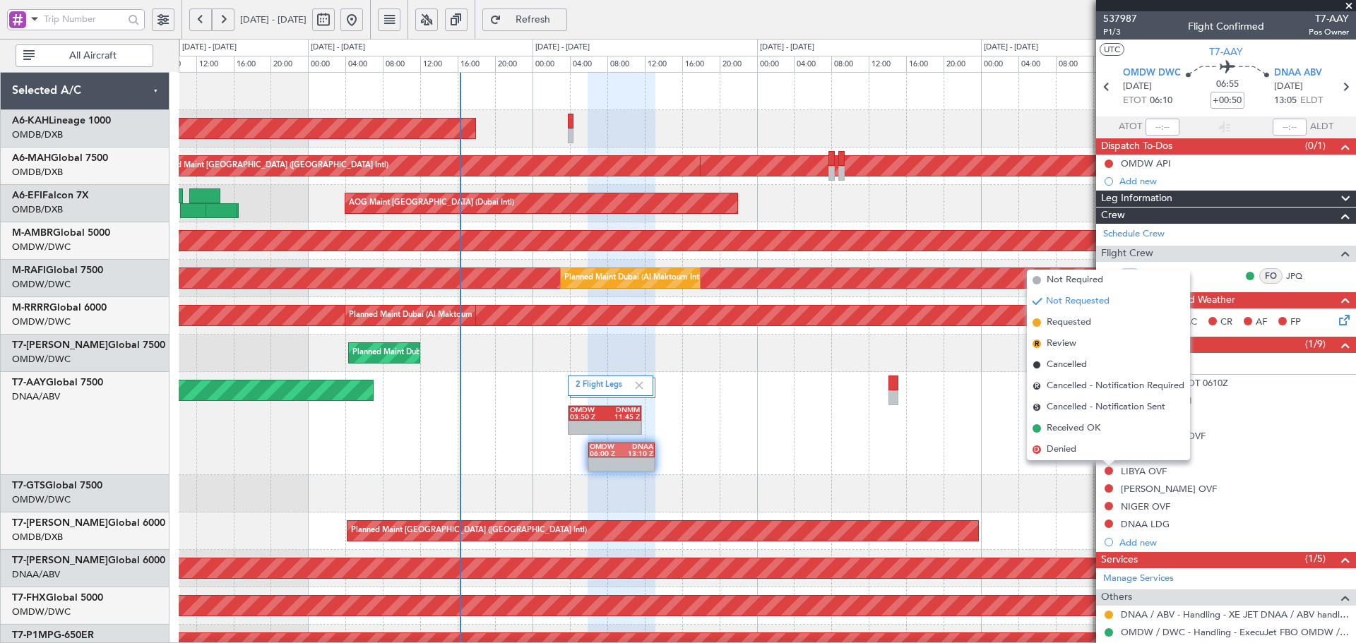
click at [1055, 321] on span "Requested" at bounding box center [1069, 323] width 44 height 14
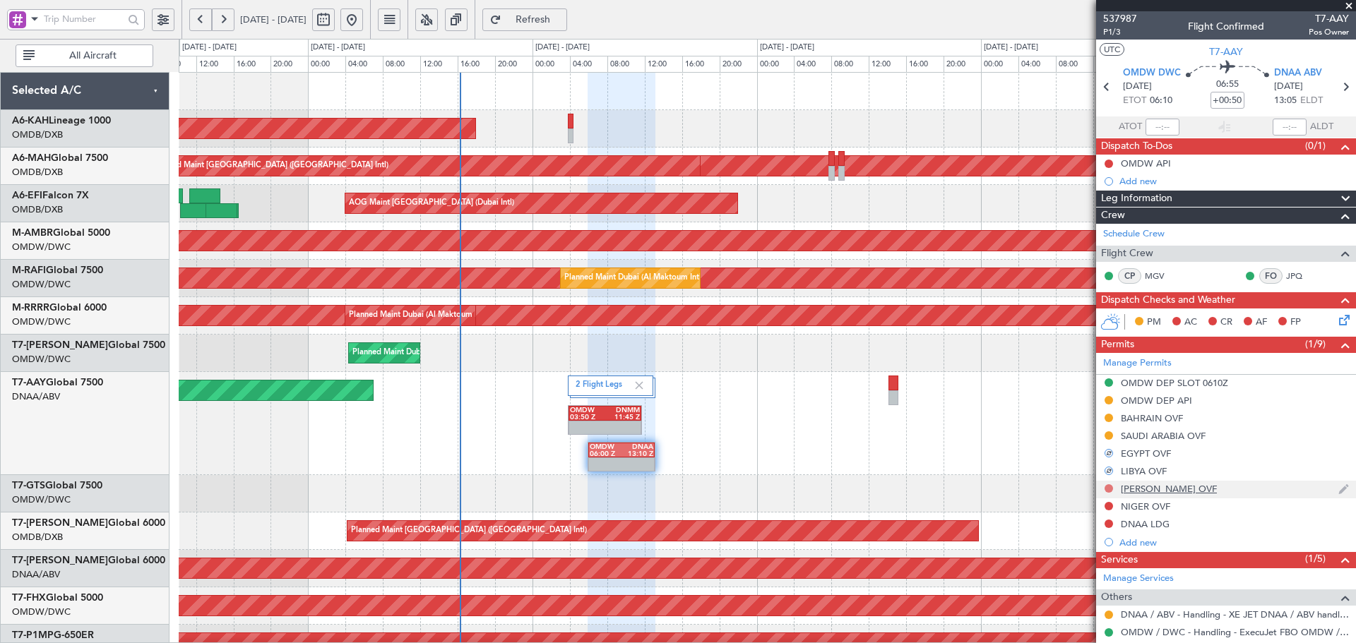
click at [1107, 486] on button at bounding box center [1109, 489] width 8 height 8
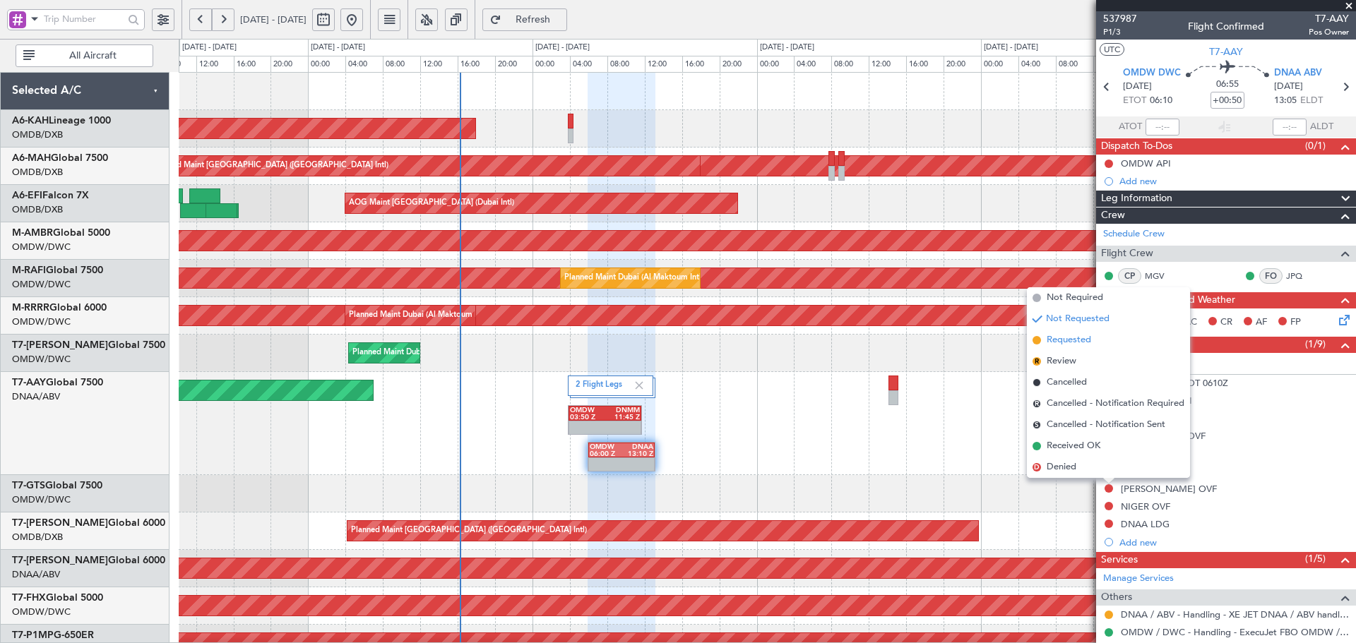
click at [1043, 338] on li "Requested" at bounding box center [1108, 340] width 163 height 21
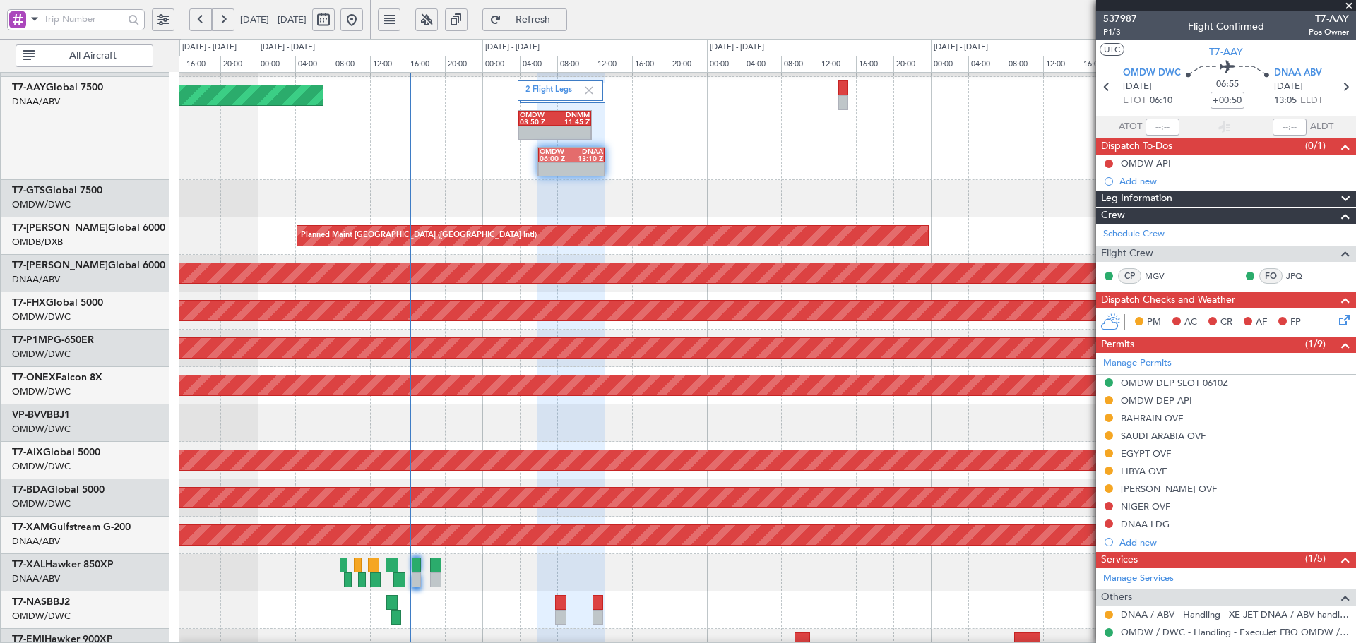
scroll to position [318, 0]
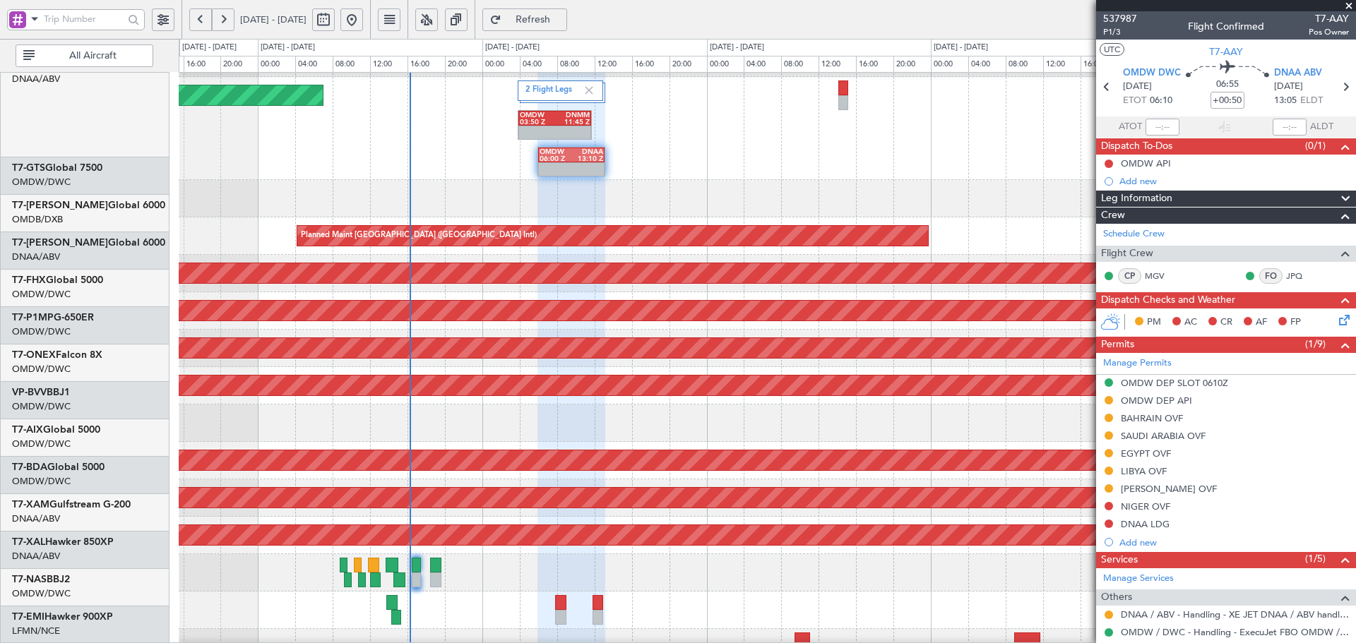
click at [436, 153] on div "Planned Maint Dubai (Al Maktoum Intl) 2 Flight Legs Unplanned Maint Dubai (Al M…" at bounding box center [767, 222] width 1177 height 889
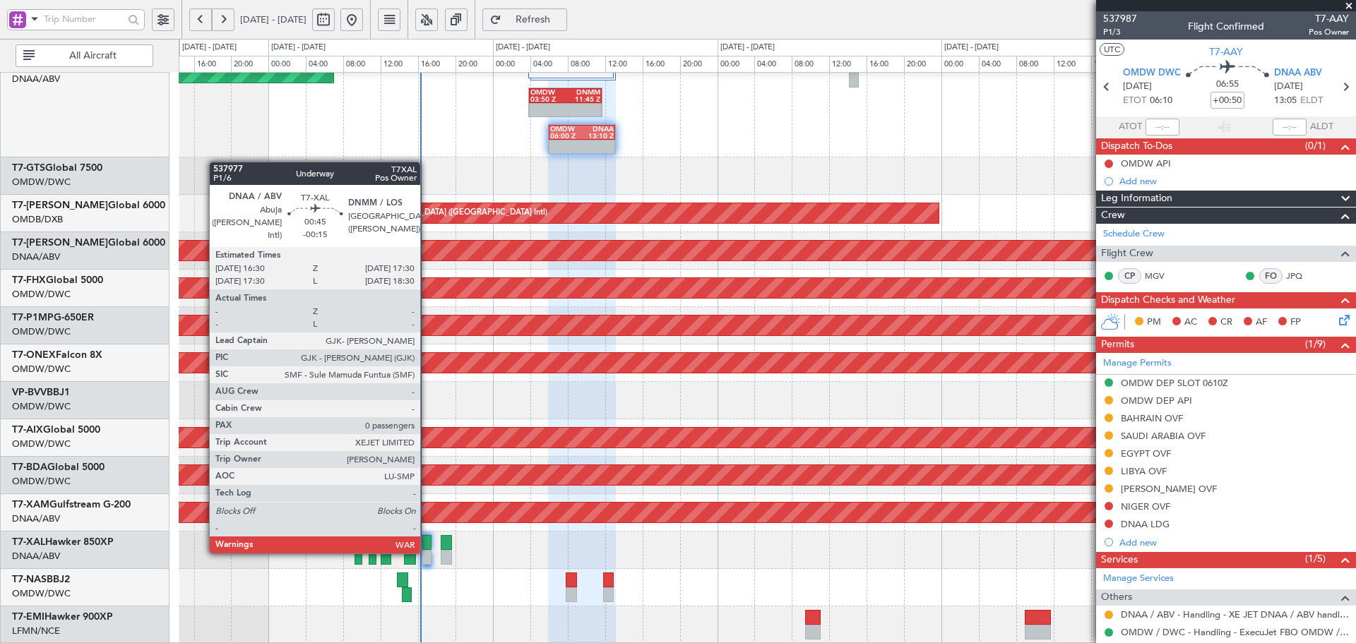
click at [427, 551] on div at bounding box center [427, 557] width 10 height 15
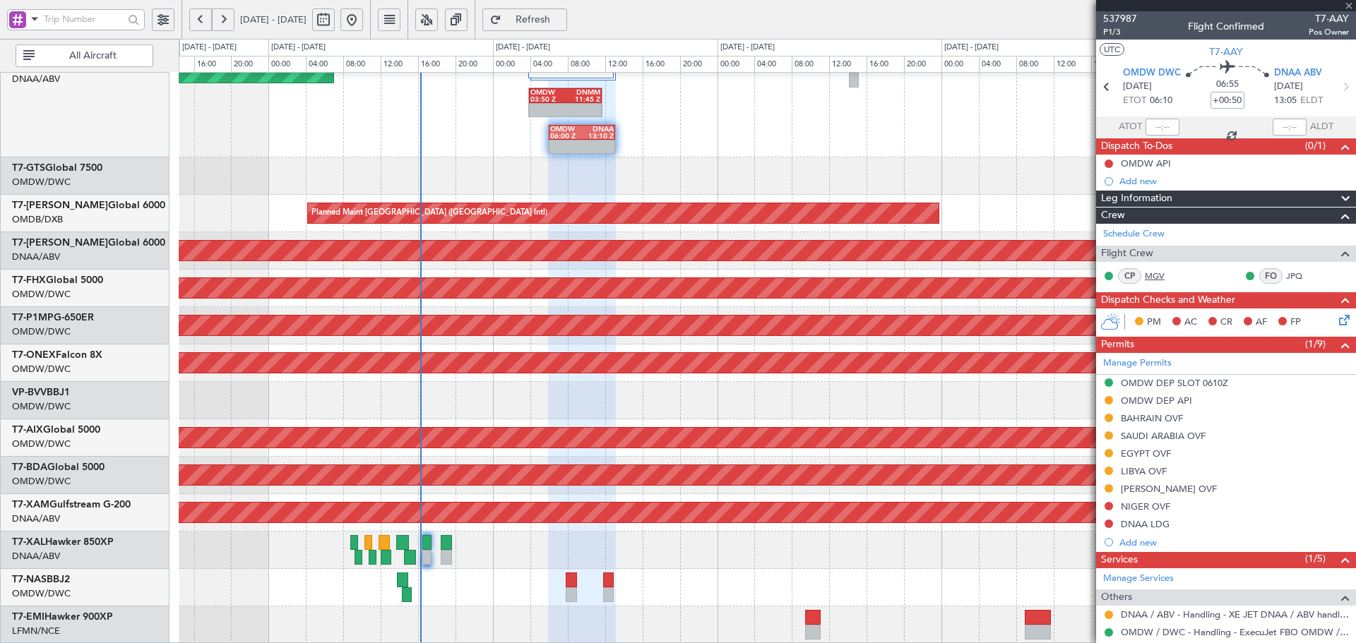
type input "-00:15"
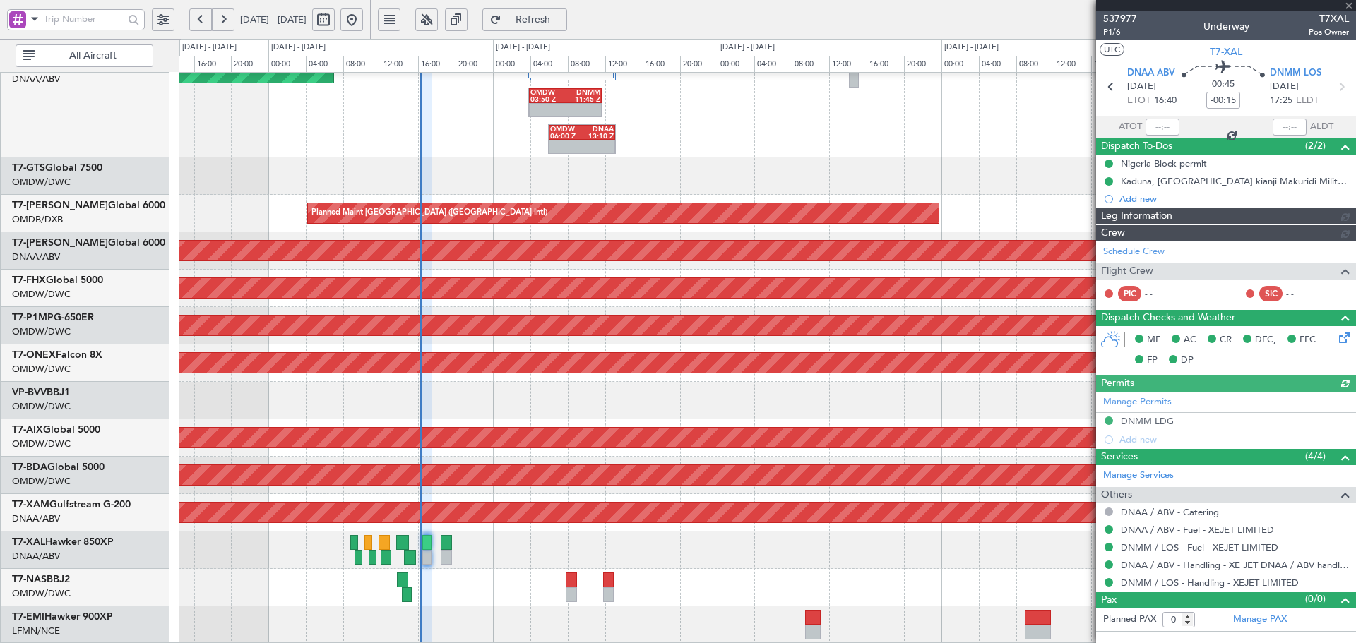
type input "Anita Mani (ANI)"
type input "7389"
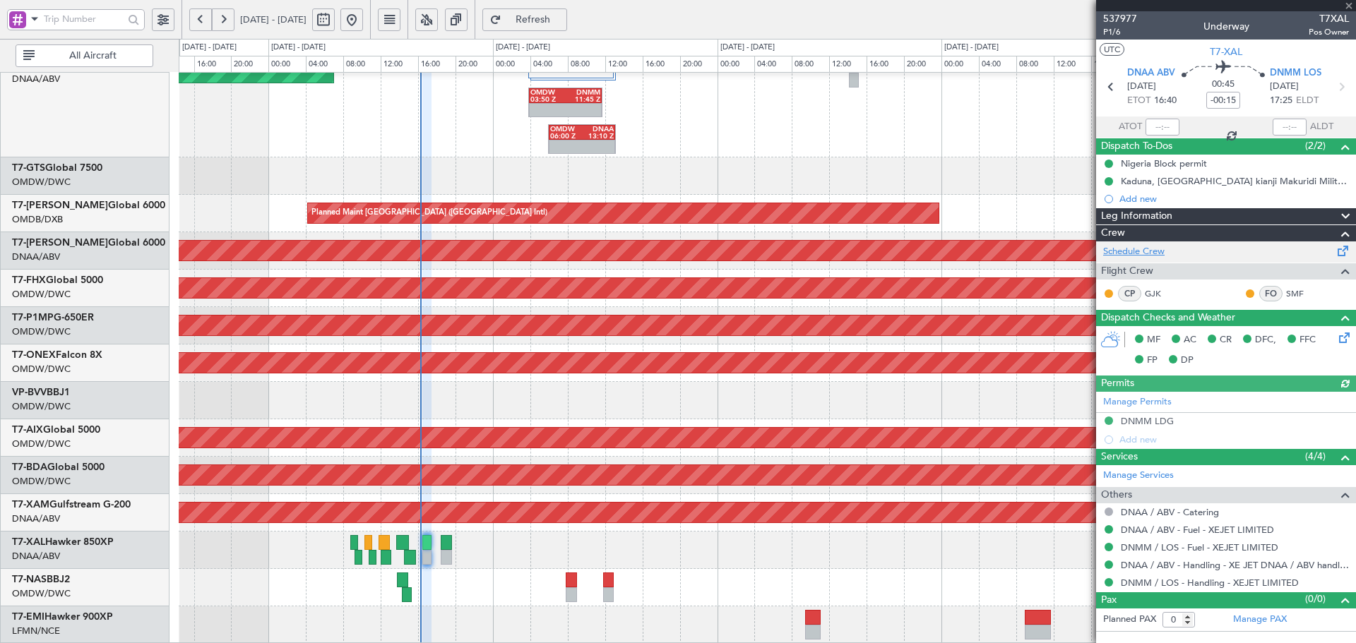
click at [1153, 250] on link "Schedule Crew" at bounding box center [1133, 252] width 61 height 14
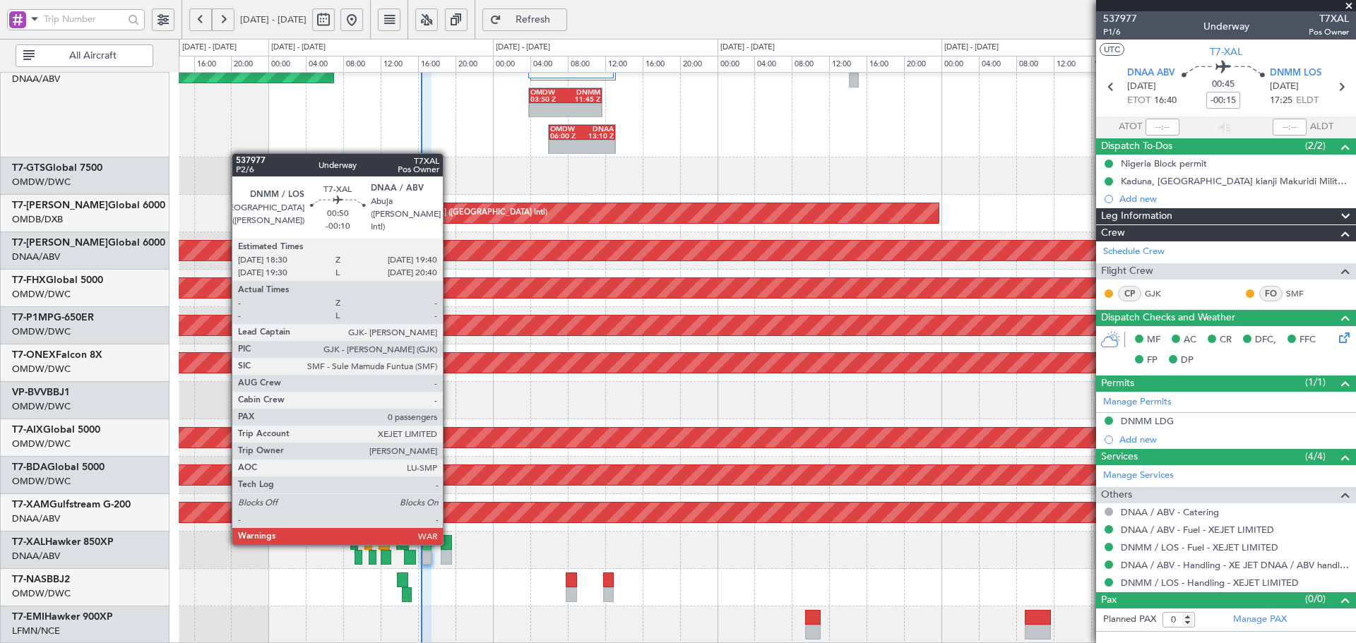
click at [449, 542] on div at bounding box center [446, 542] width 11 height 15
click at [448, 542] on div at bounding box center [446, 542] width 11 height 15
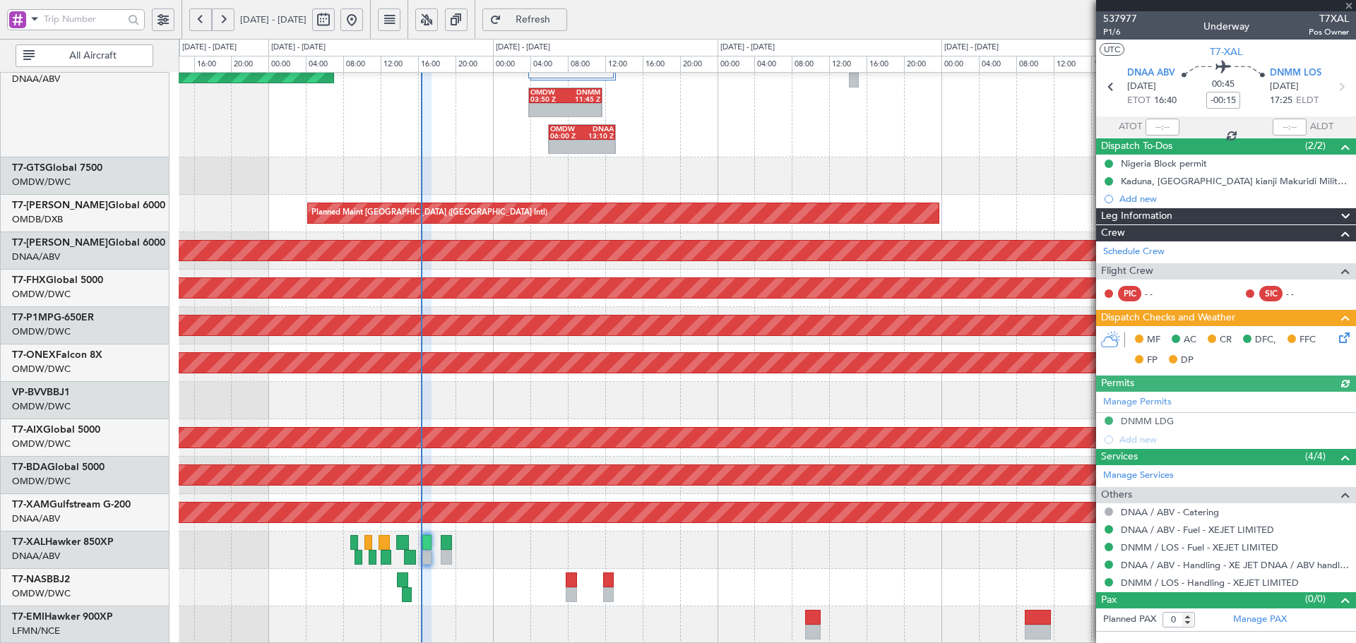
type input "Anita Mani (ANI)"
type input "7389"
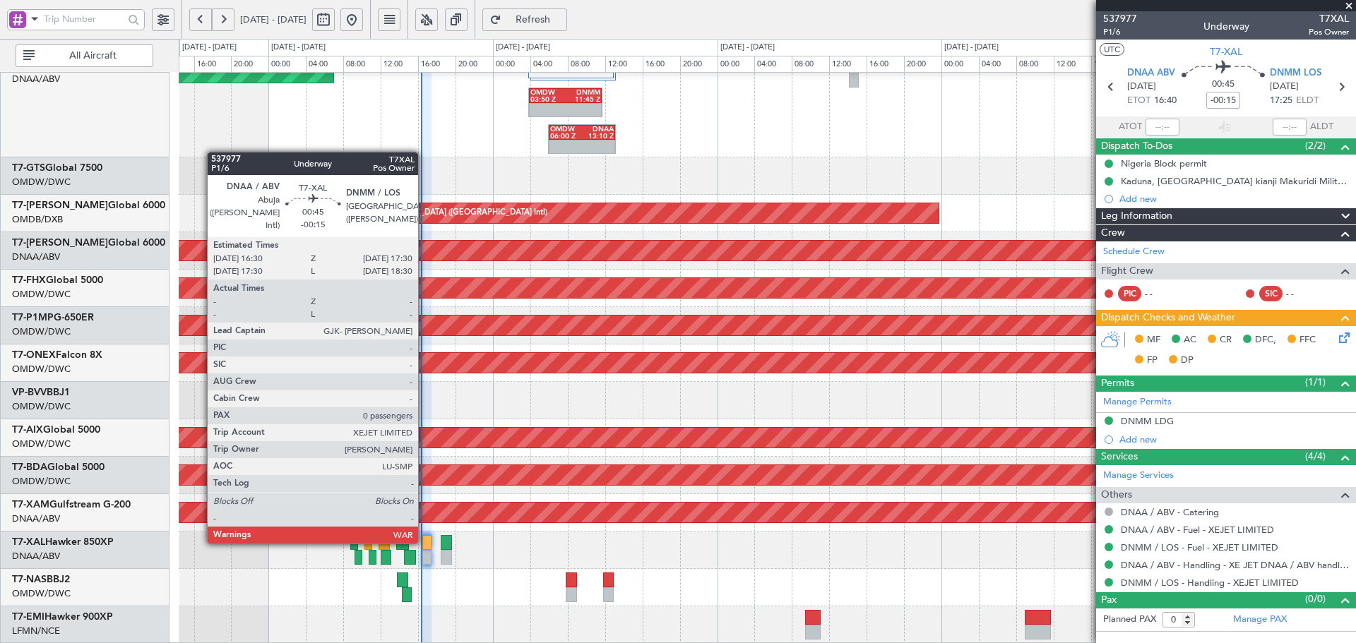
click at [423, 541] on div at bounding box center [427, 542] width 10 height 15
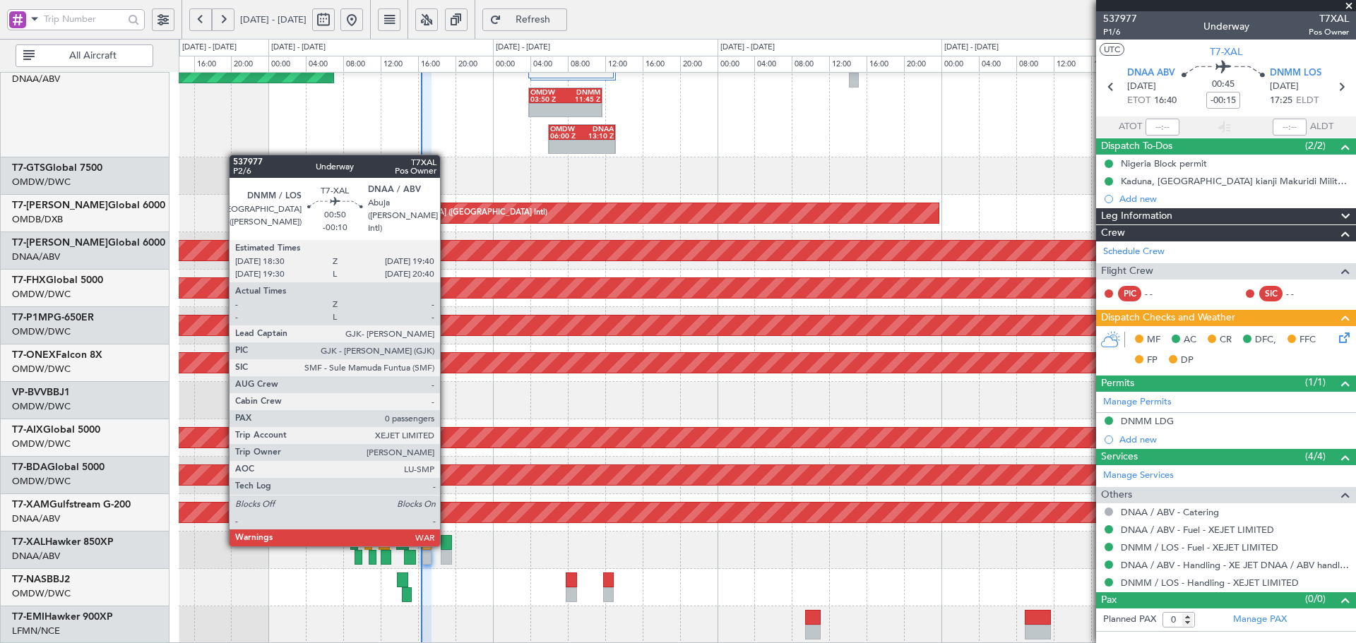
click at [446, 544] on div at bounding box center [446, 542] width 11 height 15
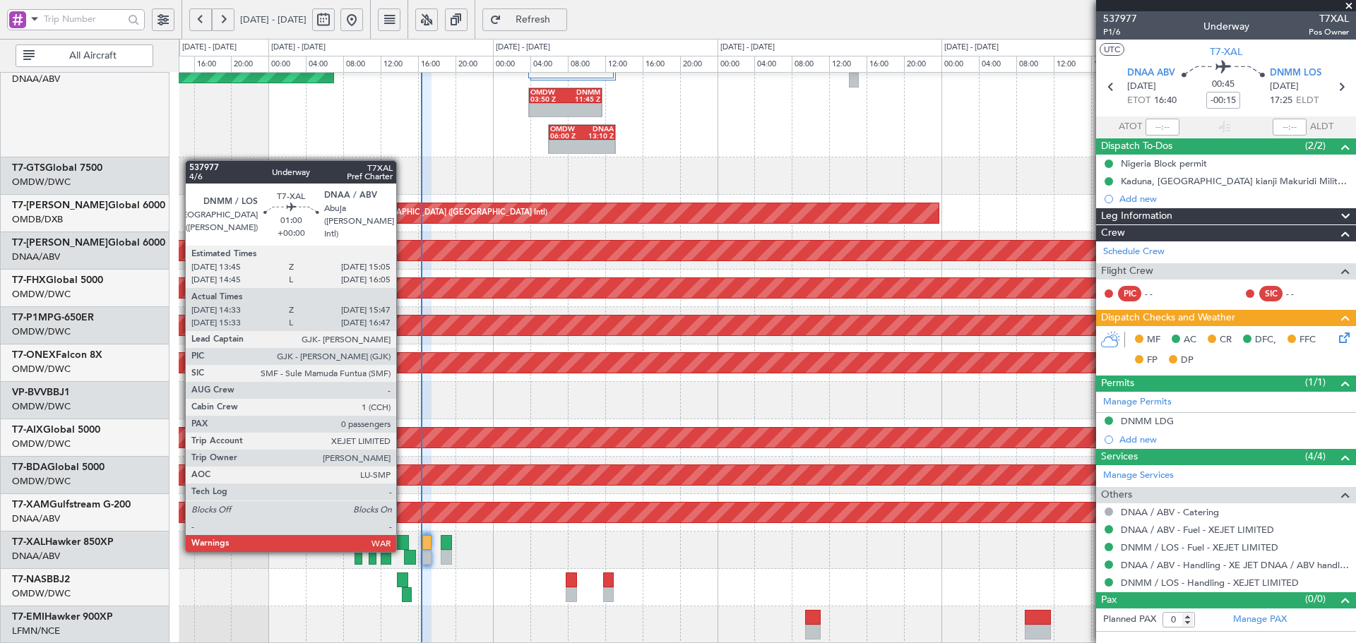
click at [403, 549] on div at bounding box center [402, 542] width 13 height 15
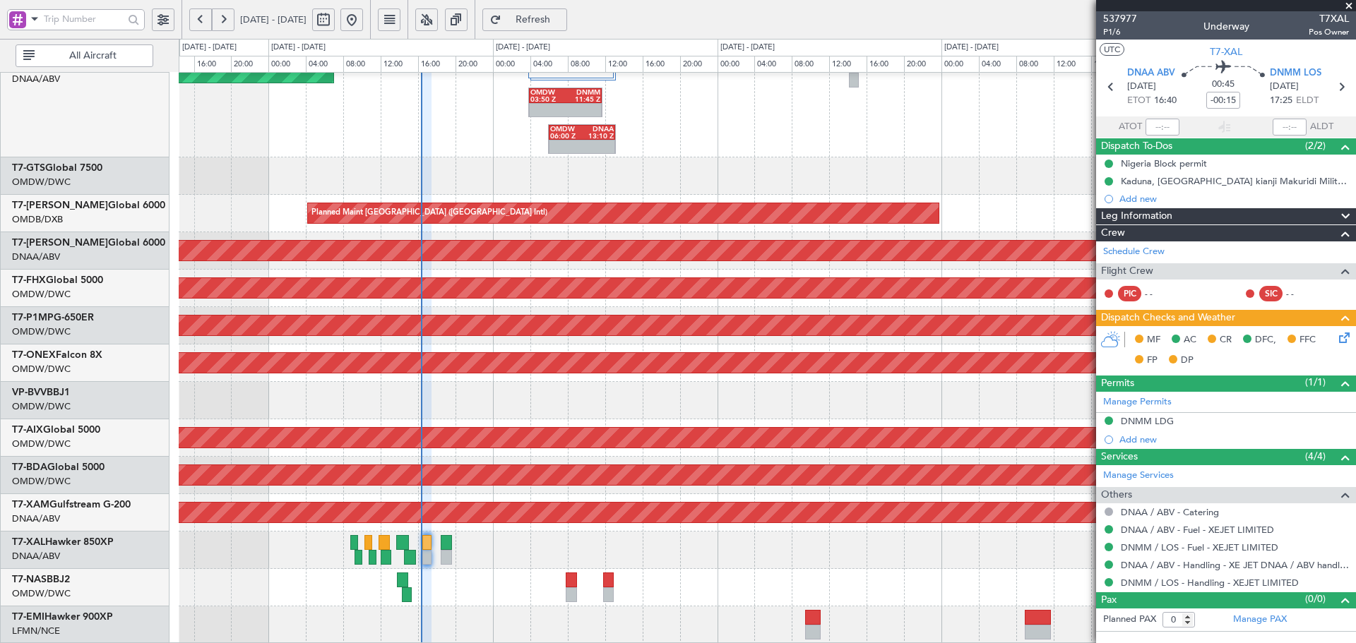
click at [562, 21] on span "Refresh" at bounding box center [533, 20] width 58 height 10
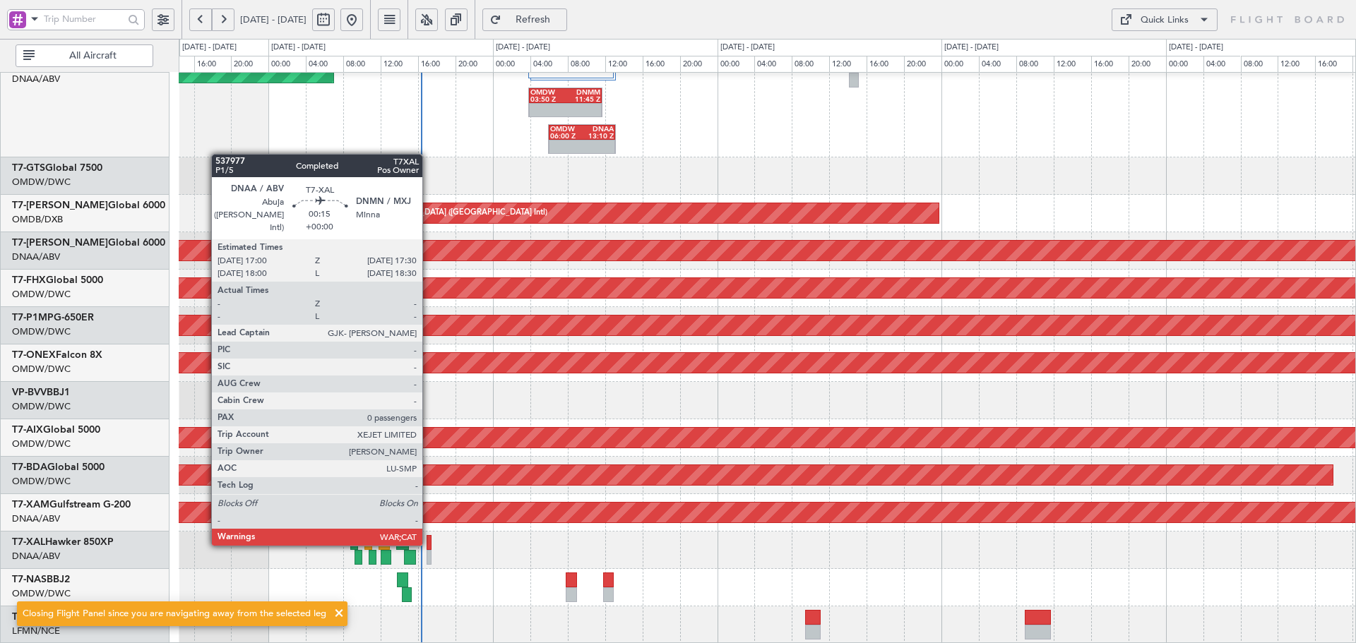
click at [429, 543] on div at bounding box center [429, 542] width 5 height 15
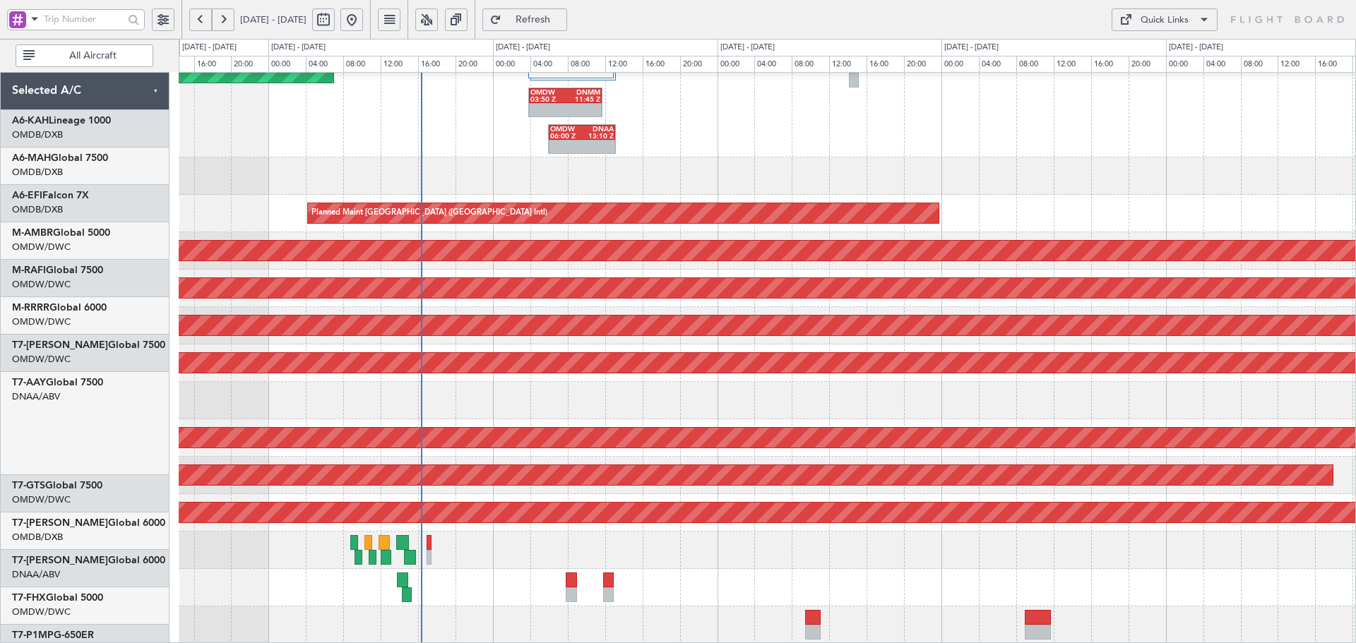
scroll to position [318, 0]
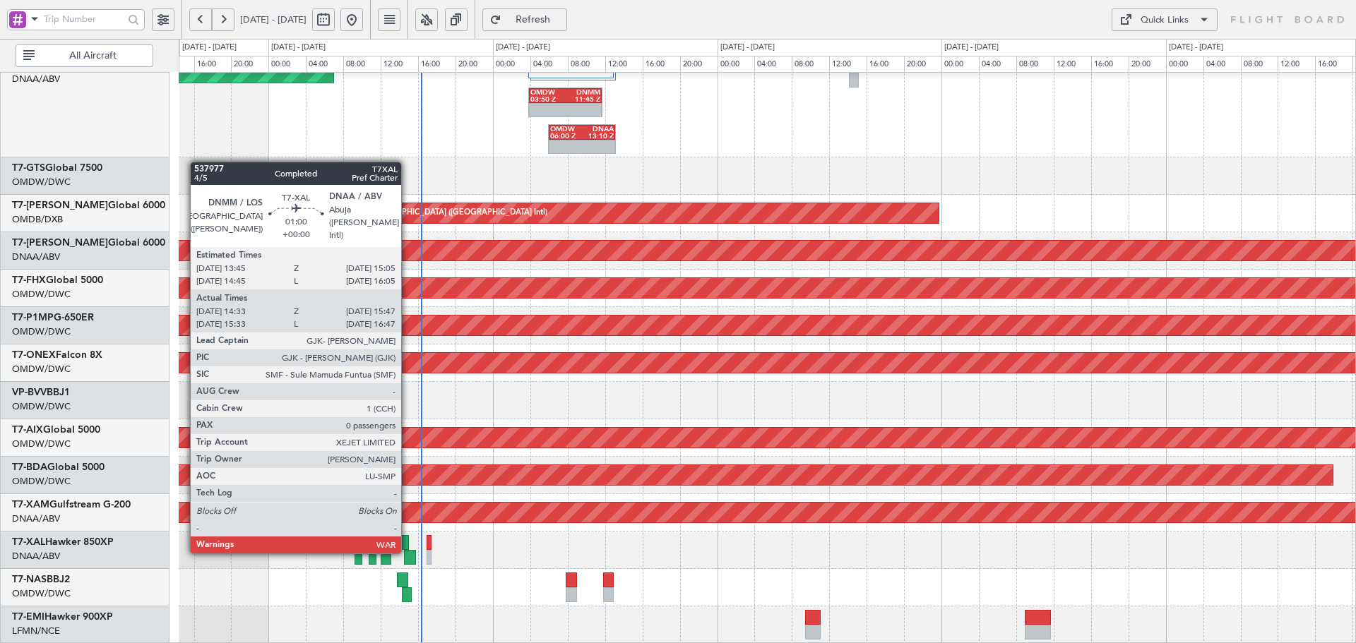
click at [408, 551] on div at bounding box center [410, 557] width 12 height 15
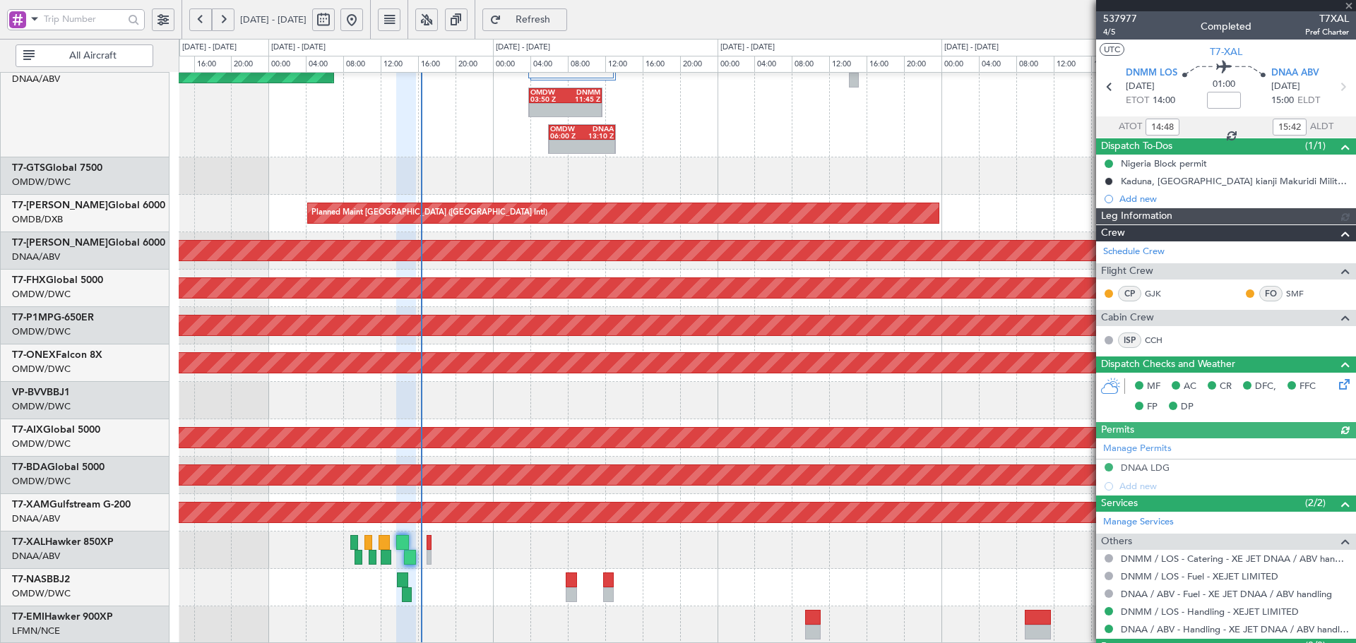
type input "Dherander Fithani (DHF)"
type input "7379"
click at [1146, 463] on div "Manage Permits DNAA LDG Add new" at bounding box center [1226, 467] width 260 height 57
click at [1152, 470] on div "DNAA LDG" at bounding box center [1145, 468] width 49 height 12
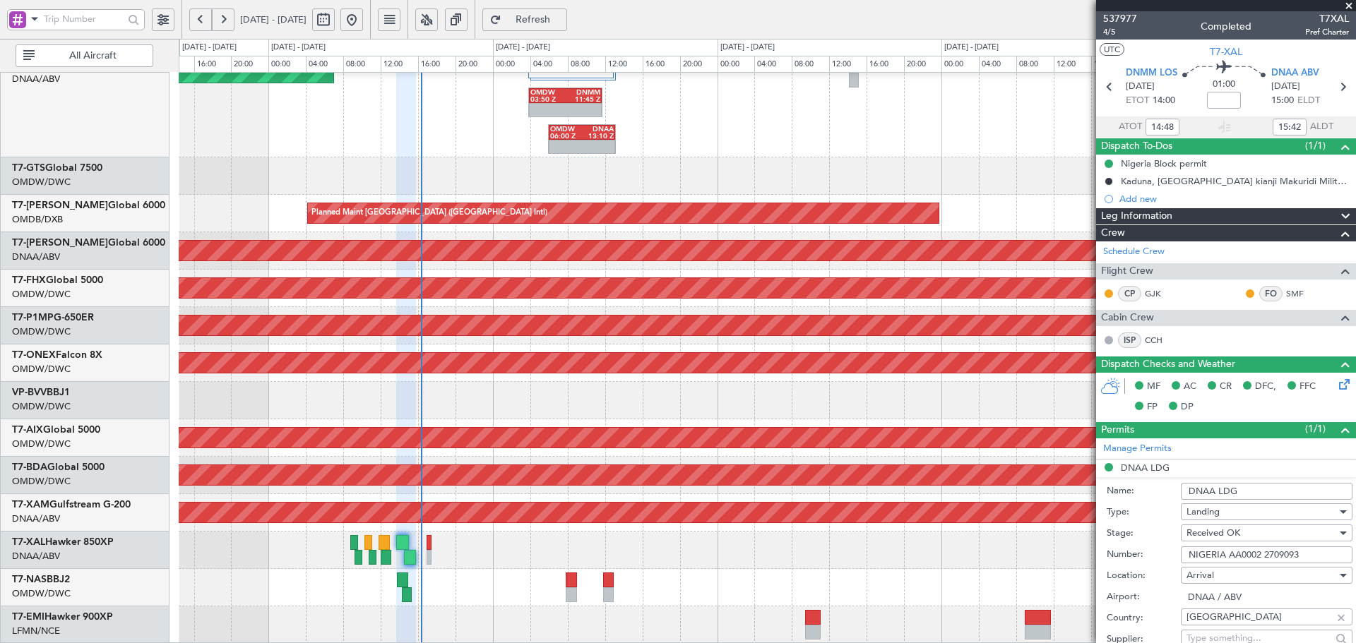
drag, startPoint x: 1307, startPoint y: 556, endPoint x: 1062, endPoint y: 549, distance: 244.5
click at [1062, 549] on fb-app "28 Sep 2025 - 03 Oct 2025 Refresh Quick Links All Aircraft 2 Flight Legs Unplan…" at bounding box center [678, 331] width 1356 height 626
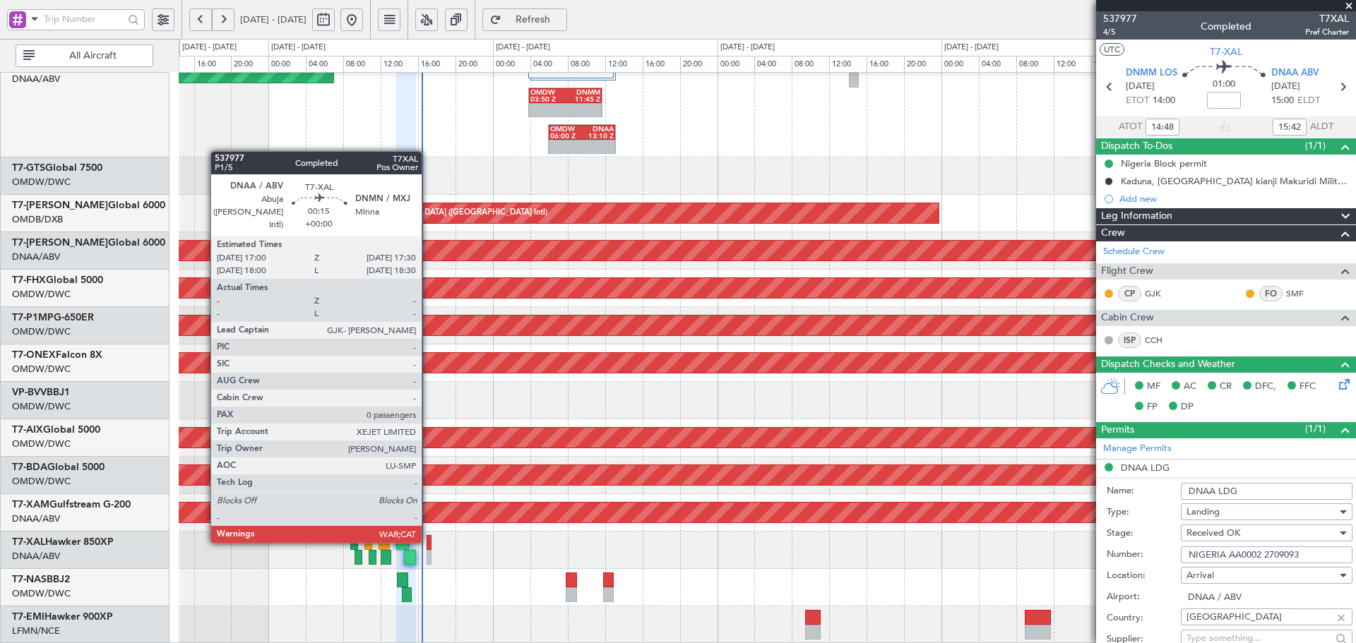
click at [428, 540] on div at bounding box center [429, 542] width 5 height 15
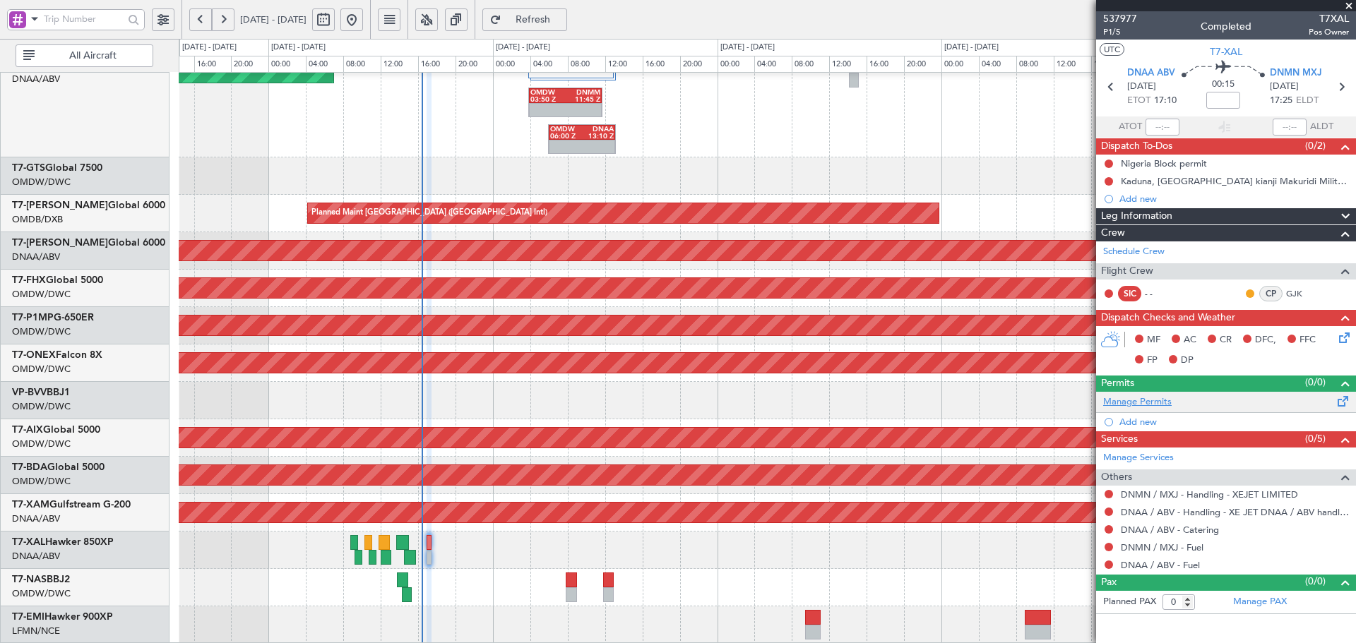
click at [1147, 406] on link "Manage Permits" at bounding box center [1137, 403] width 69 height 14
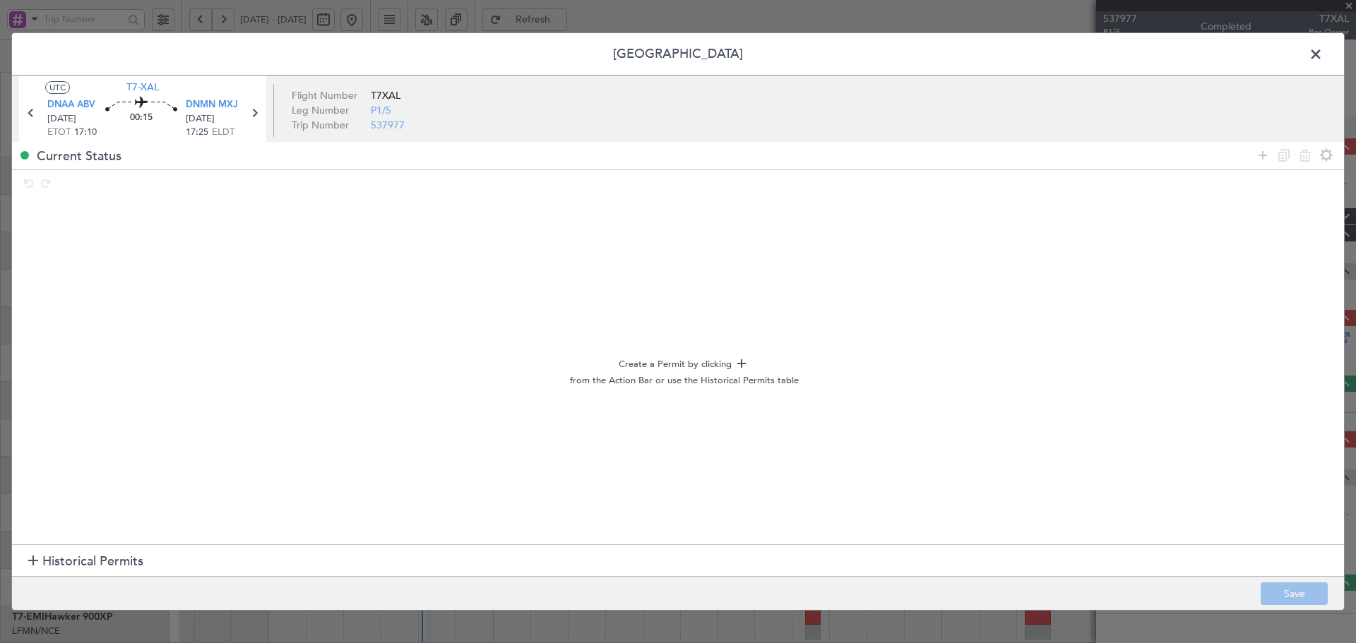
click at [97, 557] on span "Historical Permits" at bounding box center [92, 561] width 101 height 19
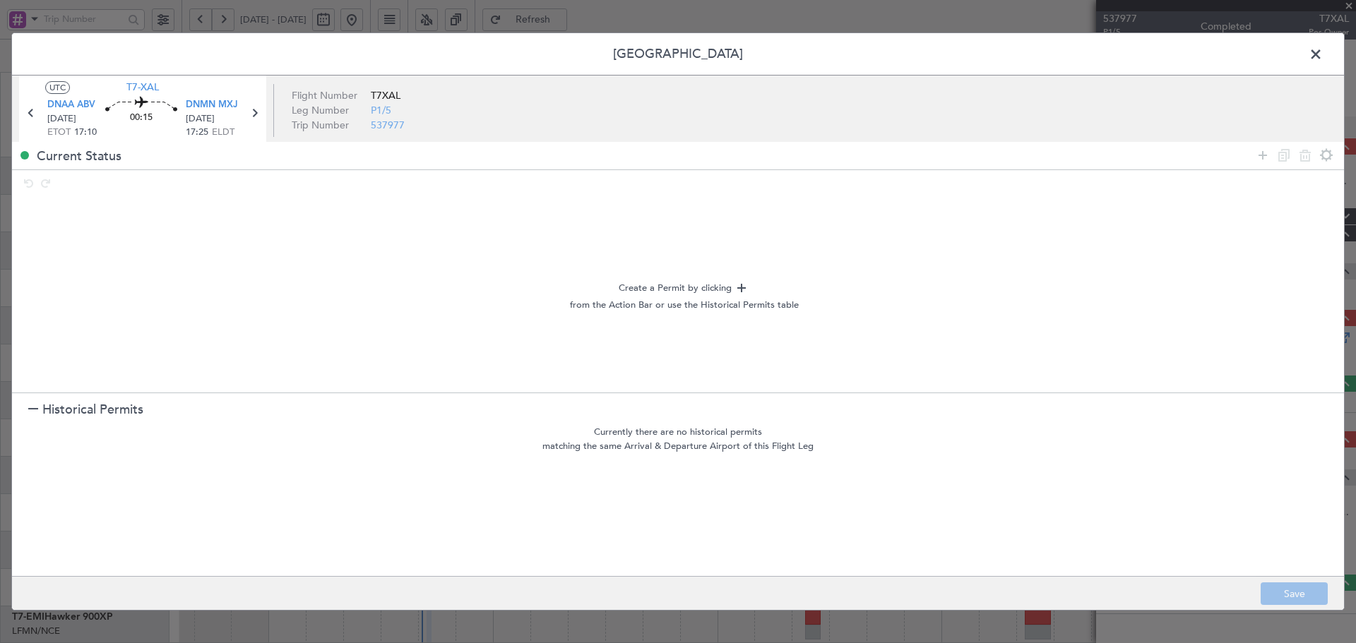
click at [41, 409] on h1 "Historical Permits" at bounding box center [85, 409] width 115 height 19
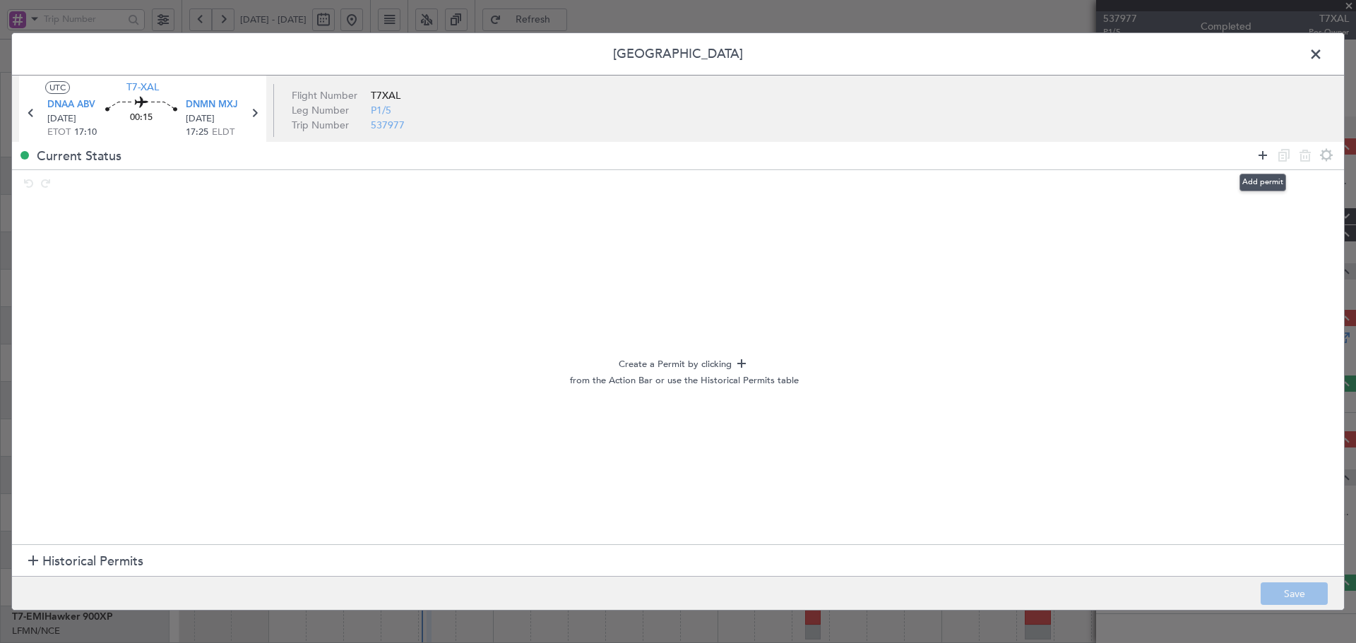
click at [1262, 155] on icon at bounding box center [1262, 155] width 17 height 17
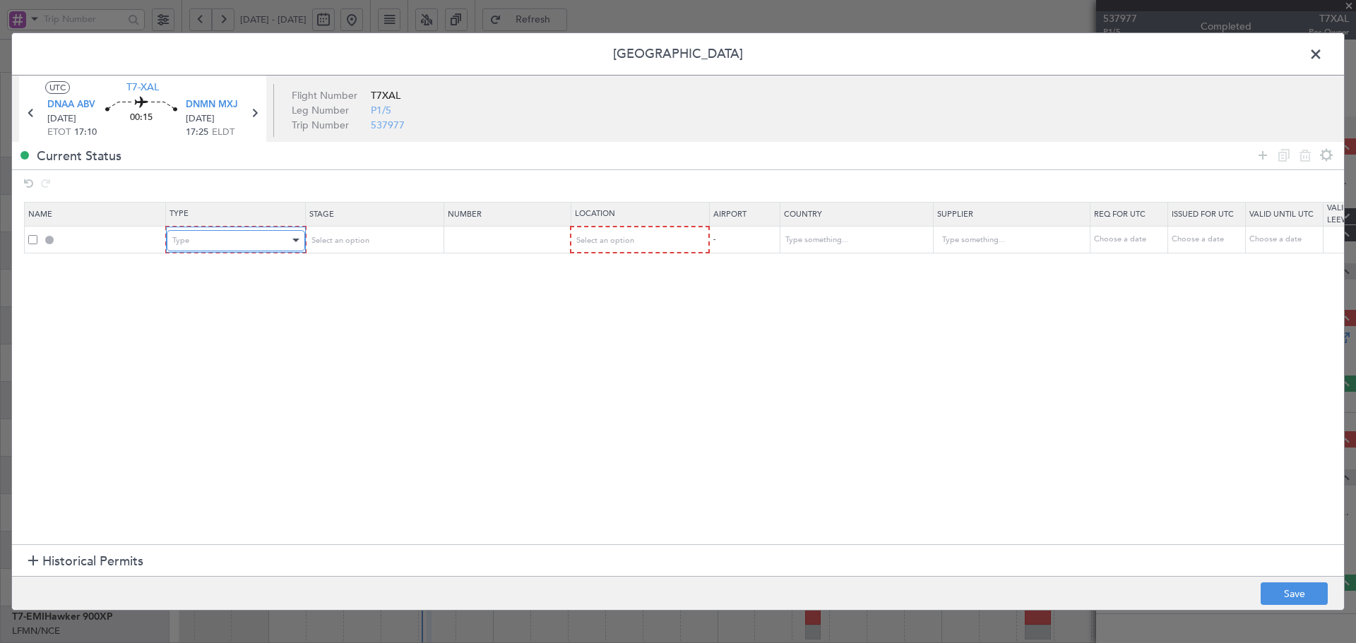
click at [208, 242] on div "Type" at bounding box center [230, 240] width 117 height 21
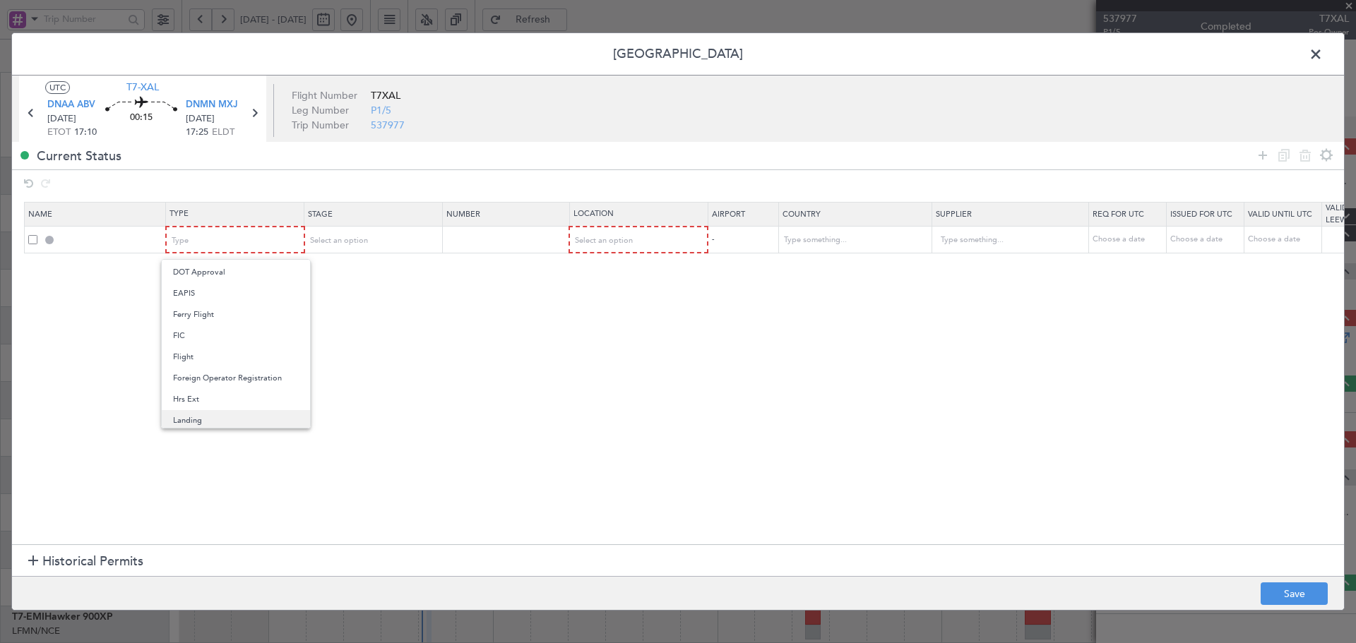
click at [202, 420] on span "Landing" at bounding box center [236, 420] width 126 height 21
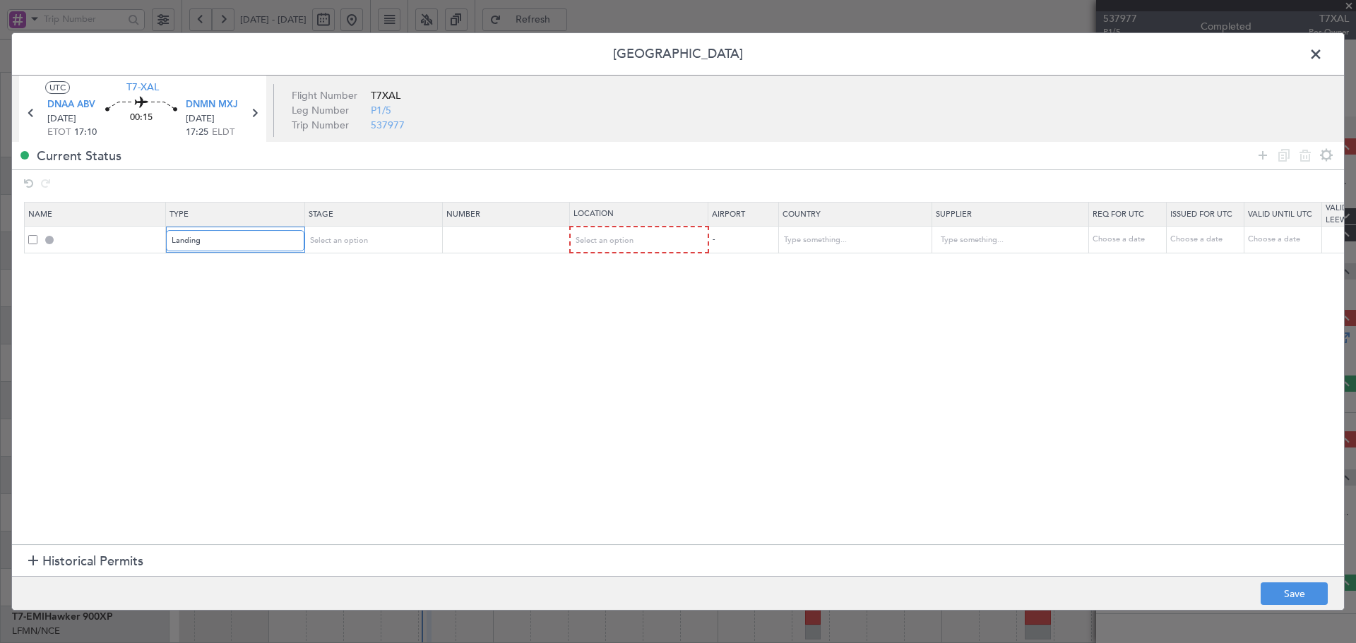
scroll to position [215, 0]
click at [326, 241] on span "Select an option" at bounding box center [338, 240] width 58 height 11
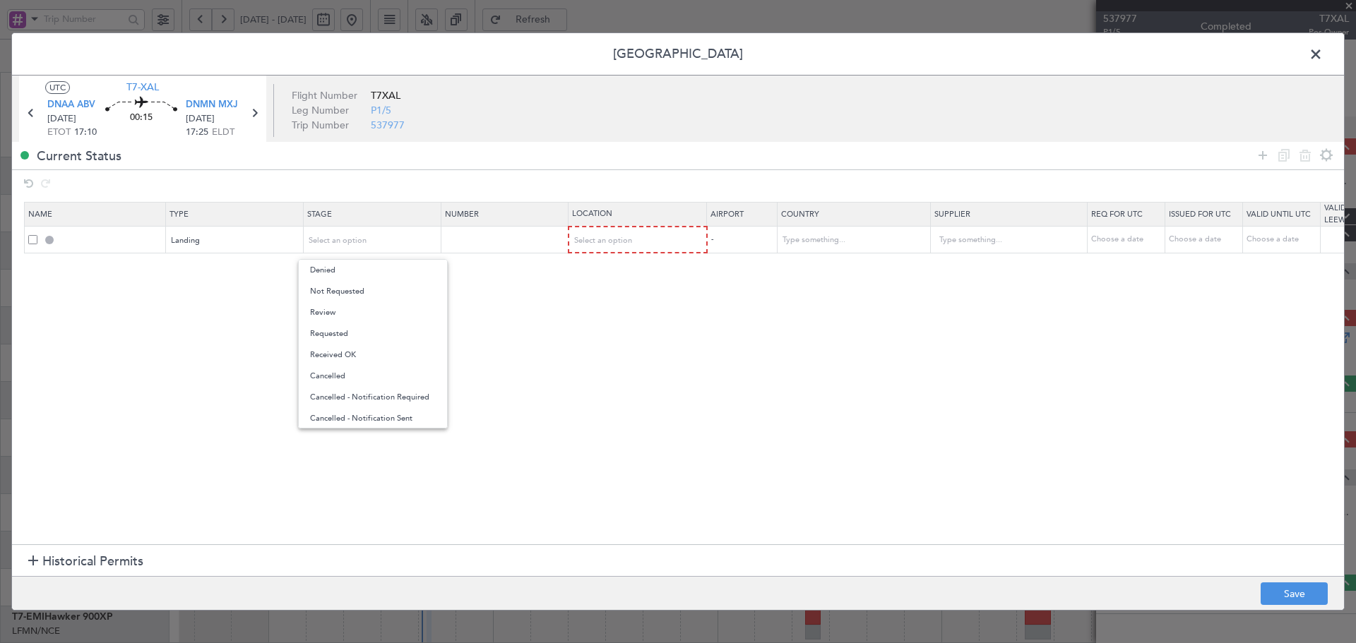
click at [327, 352] on span "Received OK" at bounding box center [373, 355] width 126 height 21
click at [494, 243] on input "text" at bounding box center [506, 240] width 123 height 12
paste input "NIGERIA AA0002 2709093"
drag, startPoint x: 479, startPoint y: 241, endPoint x: 220, endPoint y: 242, distance: 259.2
click at [220, 242] on tr "Landing Received OK NIGERIA AA0002 2709093 Select an option - Choose a date Cho…" at bounding box center [926, 240] width 1803 height 27
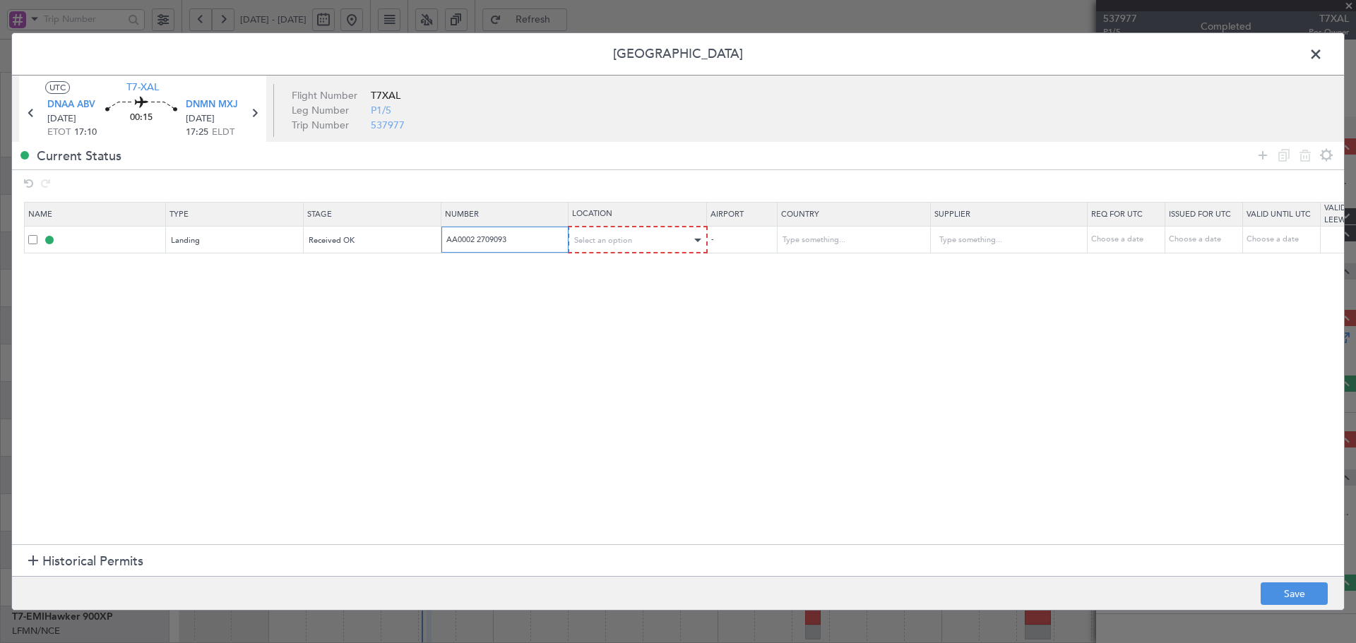
type input "AA0002 2709093"
click at [591, 238] on span "Select an option" at bounding box center [604, 240] width 58 height 11
click at [621, 311] on span "Arrival" at bounding box center [639, 312] width 126 height 21
click at [1273, 578] on footer "Save" at bounding box center [678, 593] width 1332 height 34
click at [1276, 587] on button "Save" at bounding box center [1294, 594] width 67 height 23
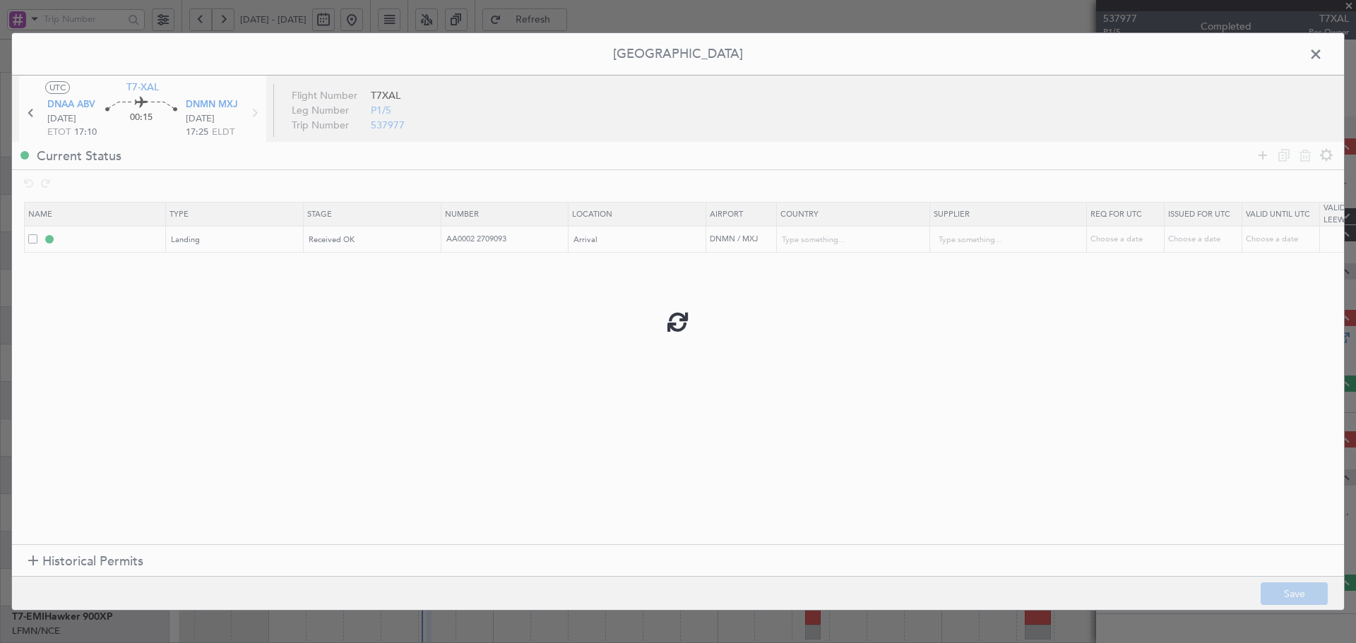
type input "DNMN LDG"
type input "AA0002 2709093"
type input "[GEOGRAPHIC_DATA]"
type input "NNN"
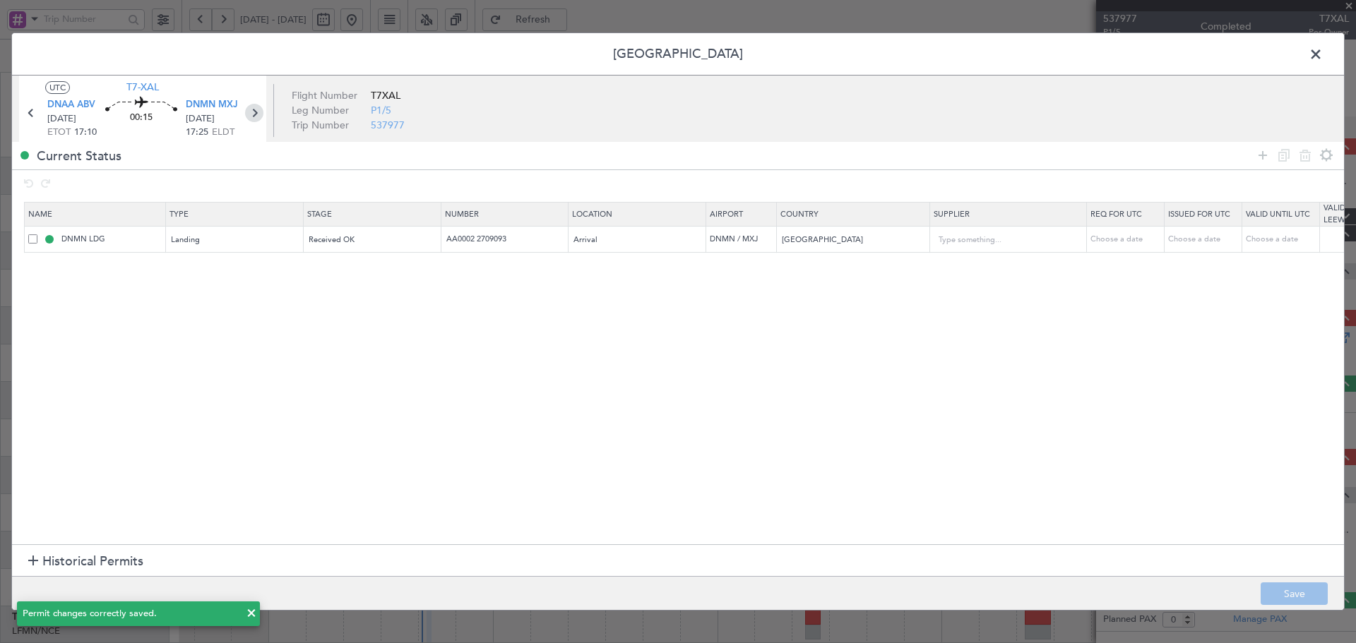
click at [254, 109] on icon at bounding box center [254, 113] width 18 height 18
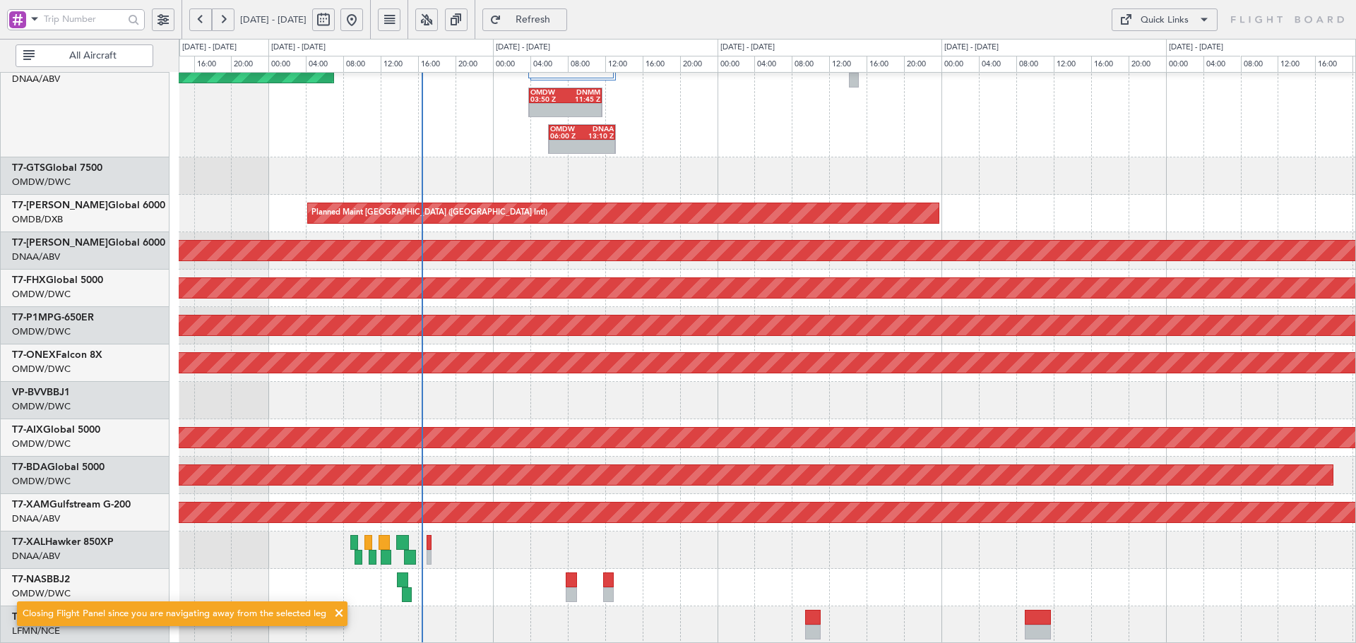
click at [562, 16] on span "Refresh" at bounding box center [533, 20] width 58 height 10
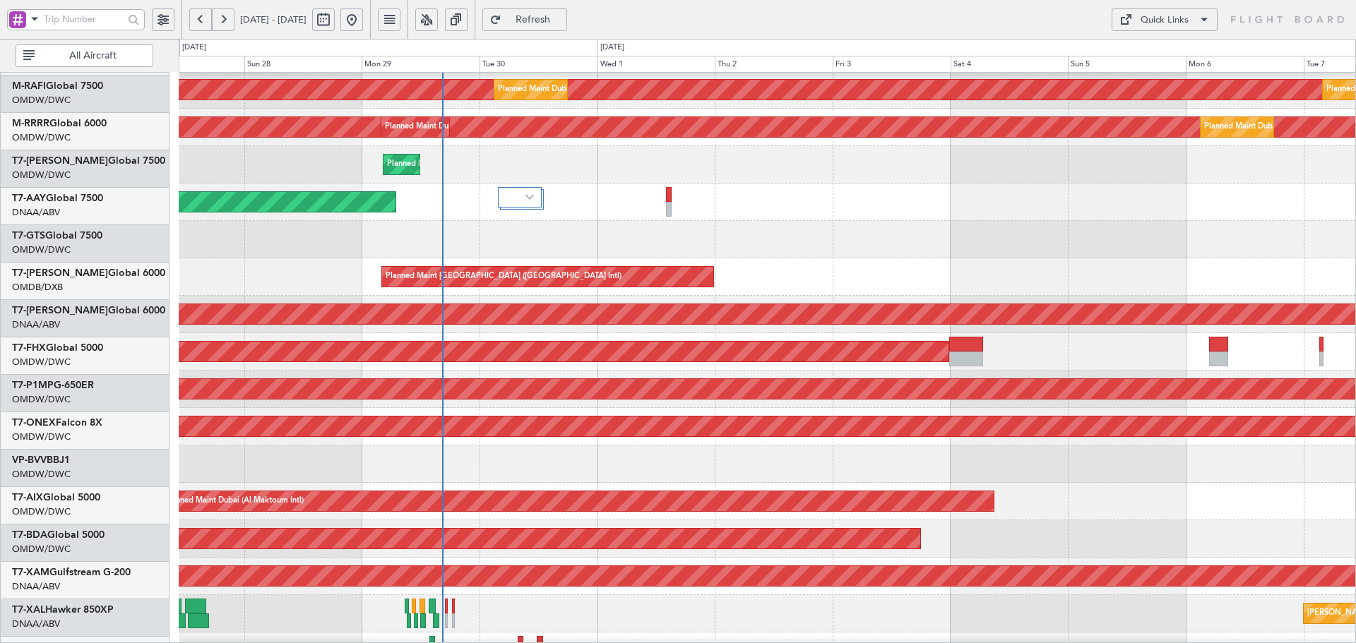
click at [433, 191] on div "Unplanned Maint [GEOGRAPHIC_DATA] (Al Maktoum Intl) Unplanned Maint [GEOGRAPHIC…" at bounding box center [767, 202] width 1177 height 37
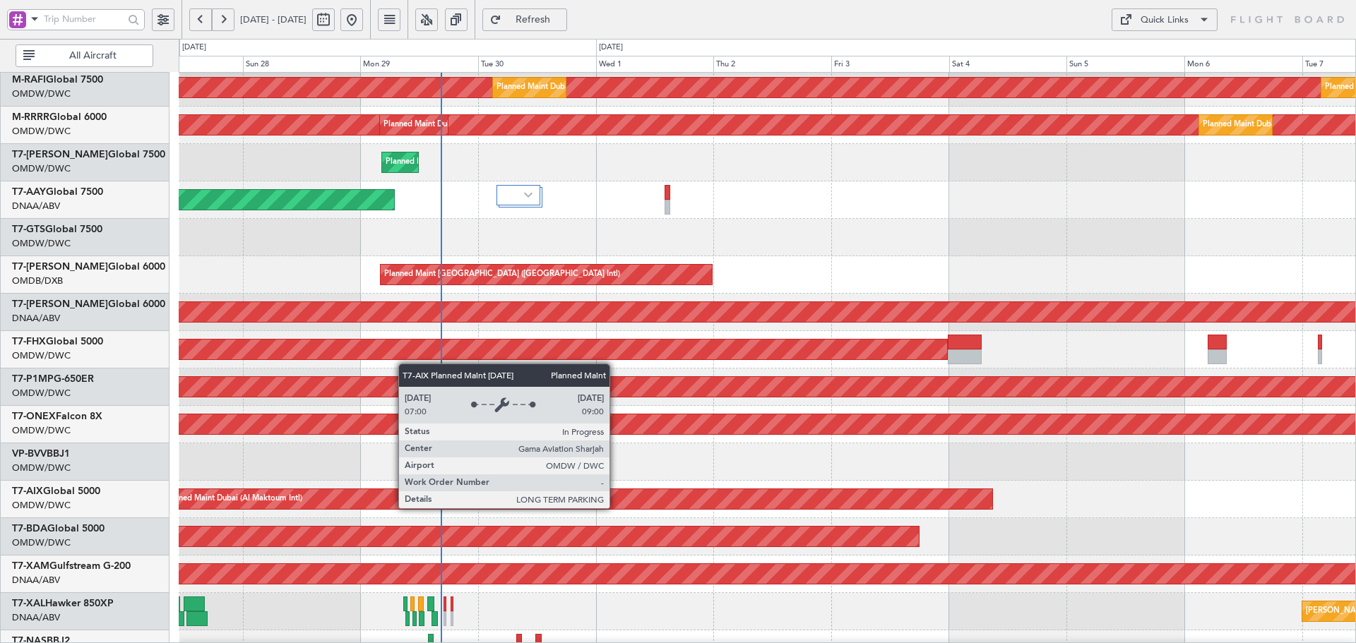
scroll to position [252, 0]
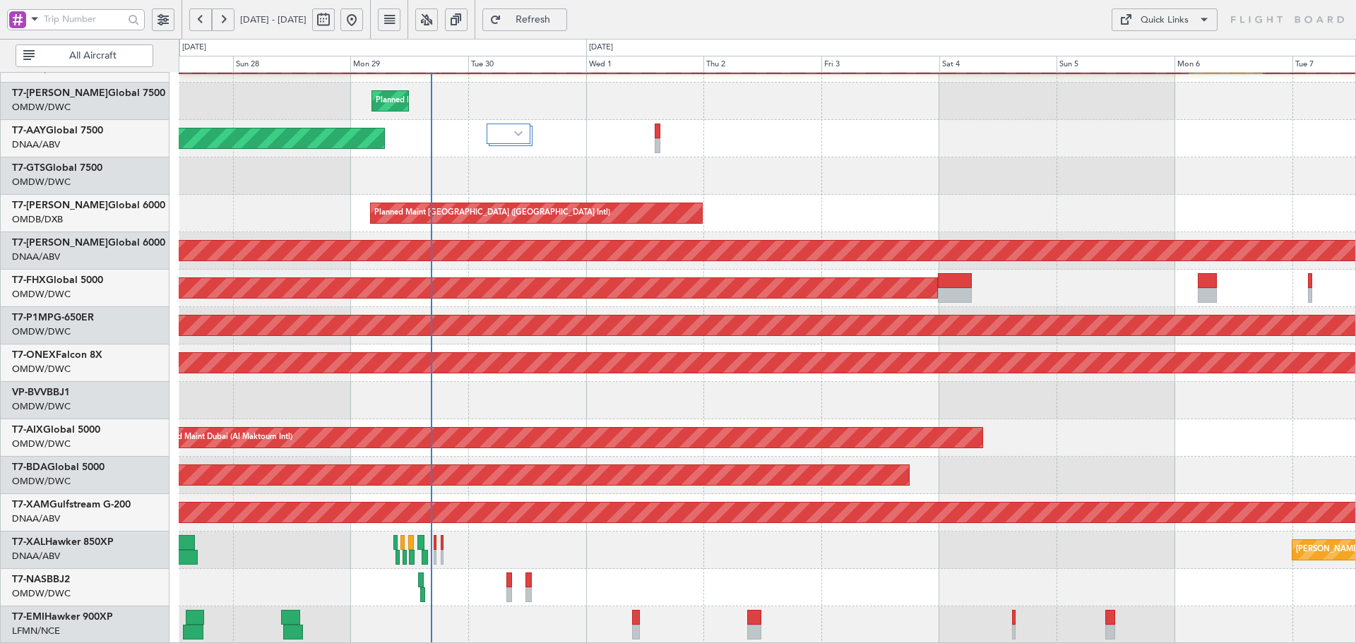
click at [610, 399] on div "Planned Maint Dubai (Al Maktoum Intl) Planned Maint [GEOGRAPHIC_DATA] (Al Makto…" at bounding box center [767, 233] width 1177 height 824
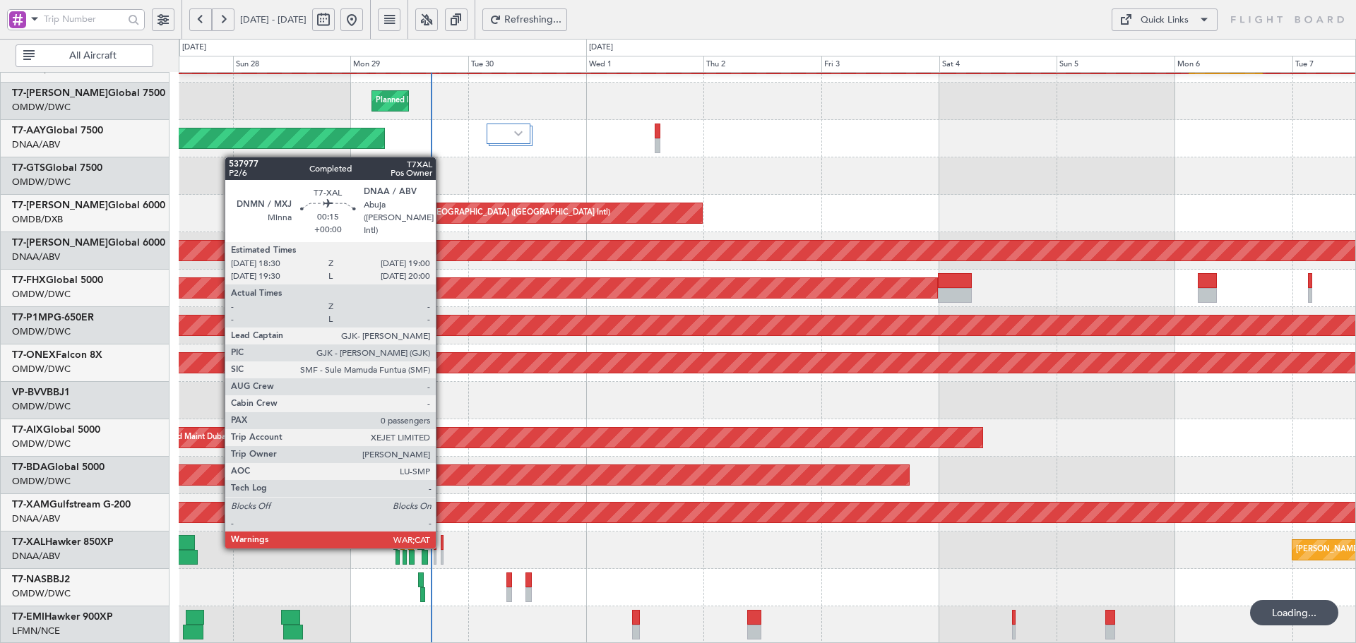
click at [442, 545] on div at bounding box center [442, 542] width 3 height 15
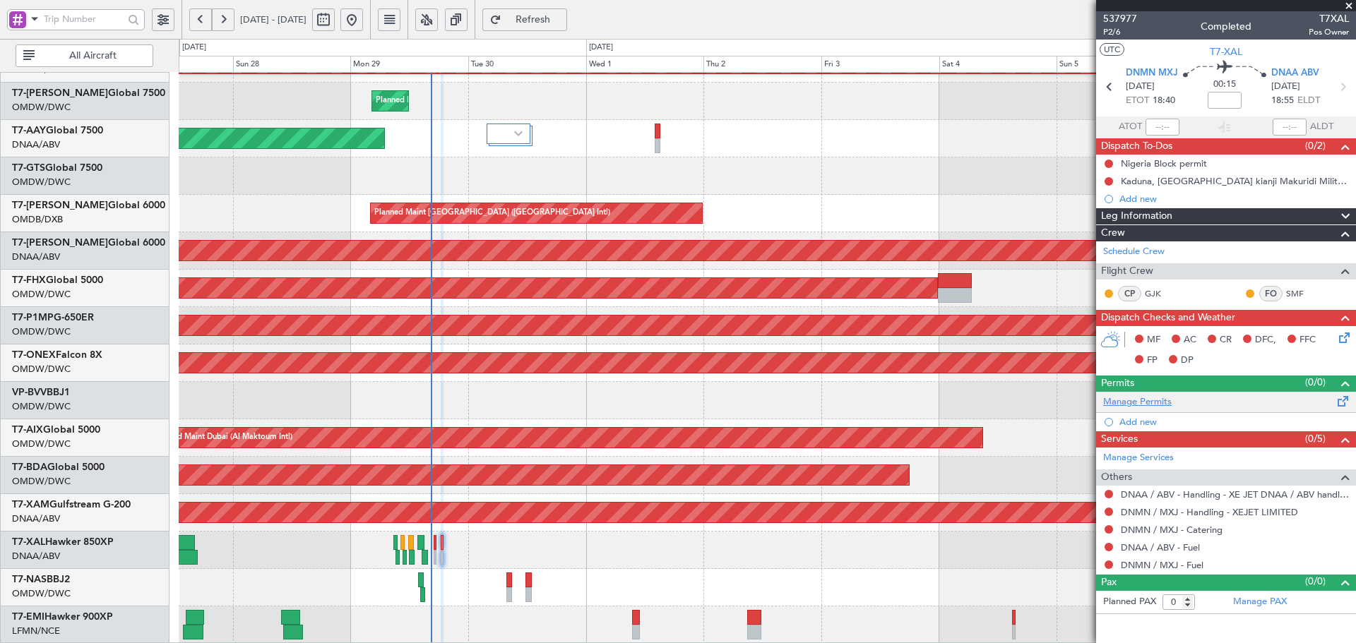
click at [1156, 403] on link "Manage Permits" at bounding box center [1137, 403] width 69 height 14
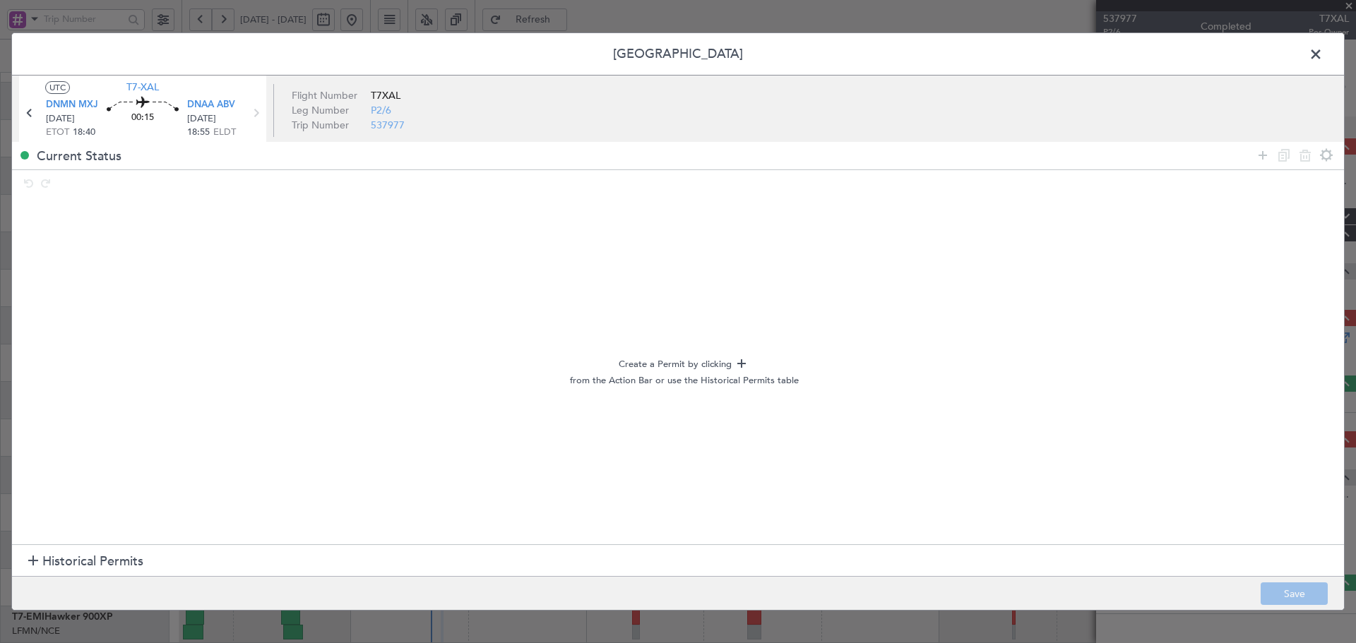
click at [102, 565] on span "Historical Permits" at bounding box center [92, 561] width 101 height 19
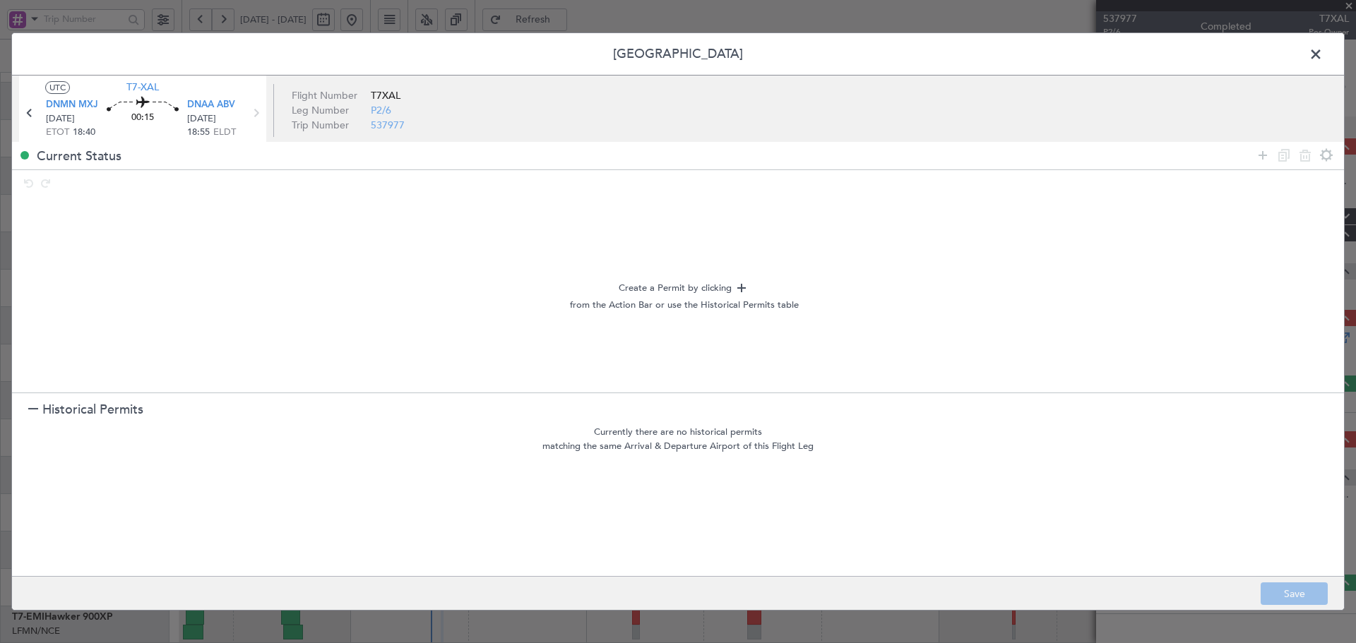
click at [33, 410] on div at bounding box center [33, 410] width 10 height 10
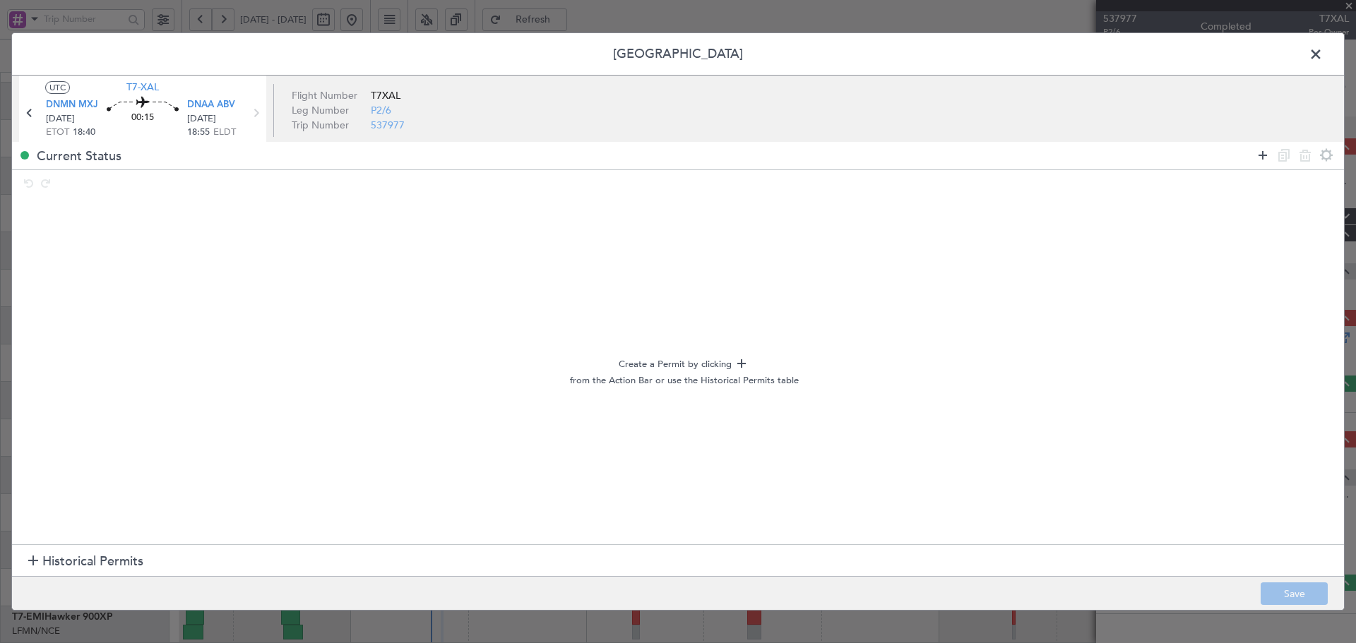
click at [1262, 156] on icon at bounding box center [1262, 155] width 17 height 17
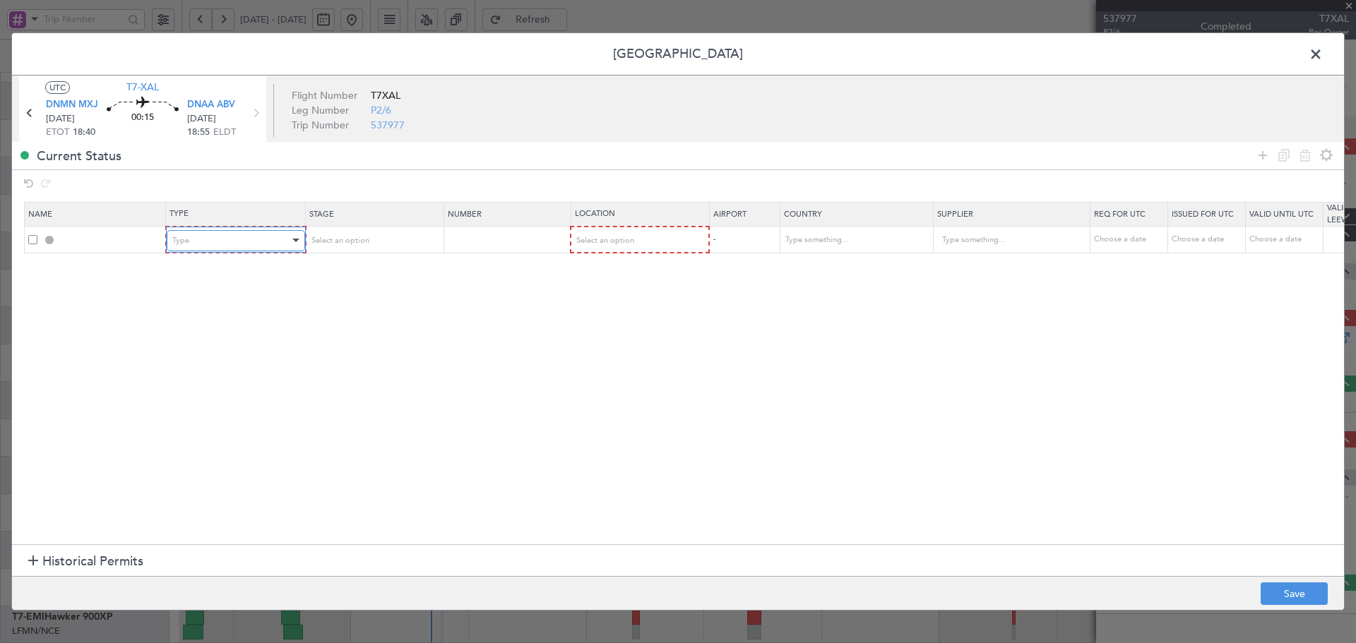
click at [203, 234] on div "Type" at bounding box center [230, 240] width 117 height 21
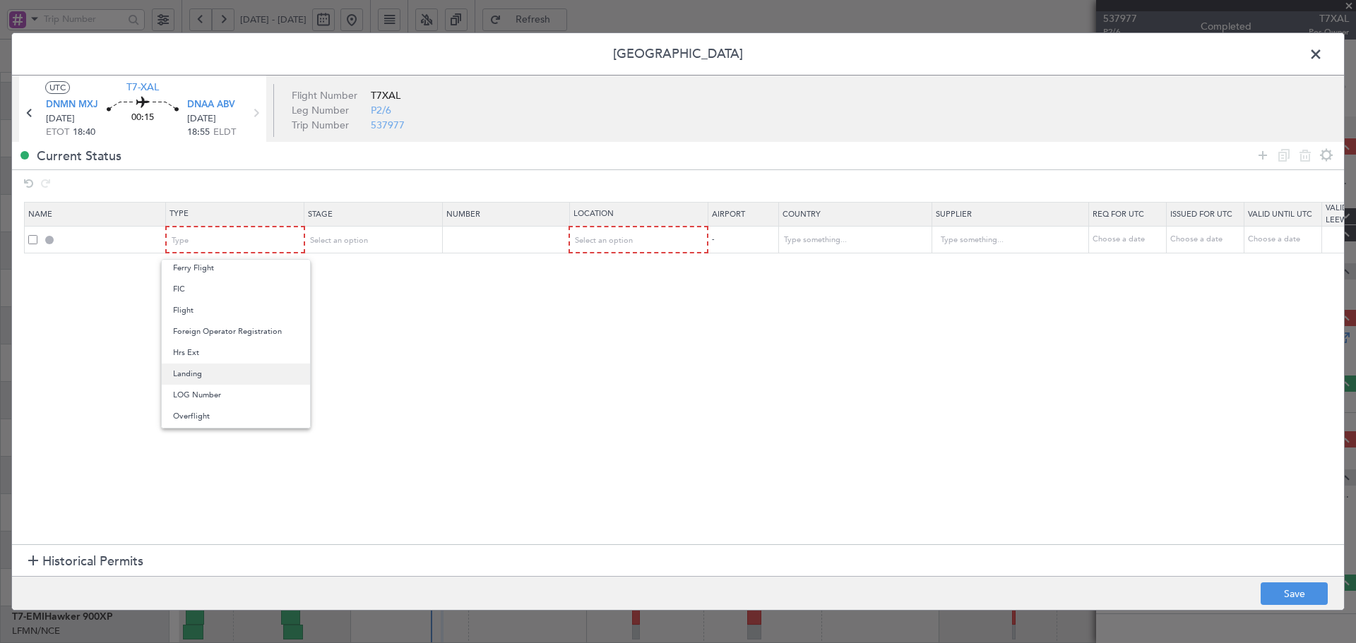
click at [202, 374] on span "Landing" at bounding box center [236, 374] width 126 height 21
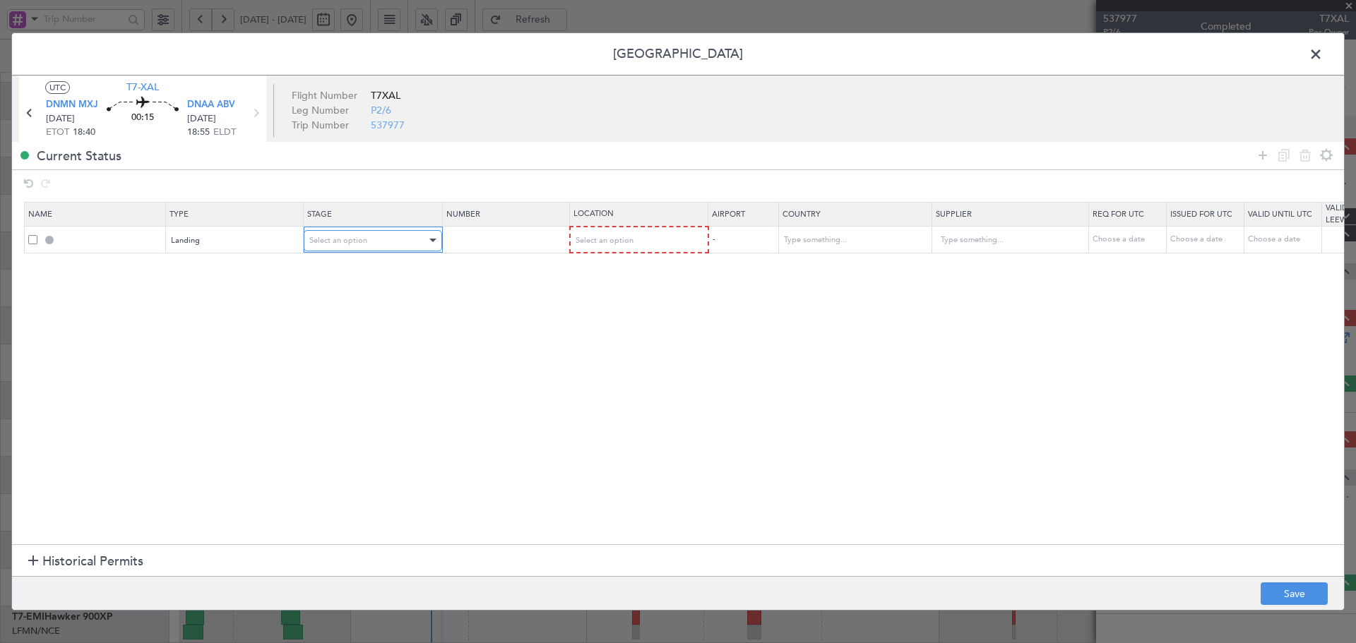
click at [399, 242] on div "Select an option" at bounding box center [367, 240] width 117 height 21
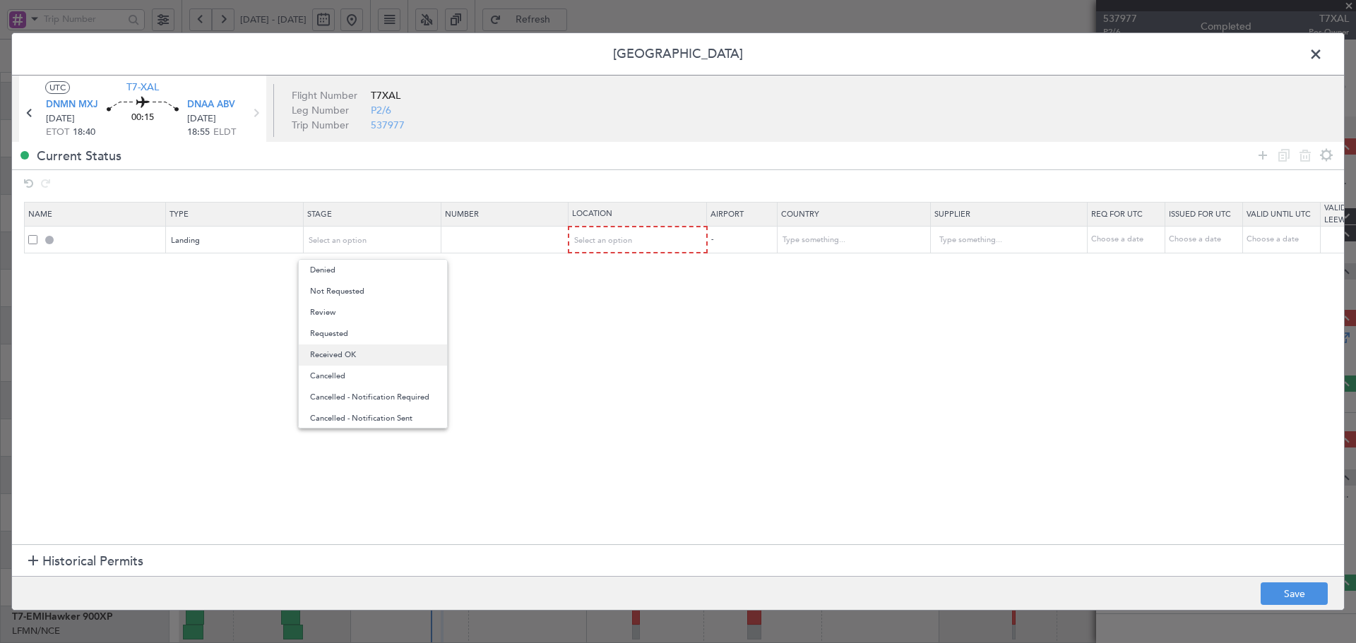
click at [340, 348] on span "Received OK" at bounding box center [373, 355] width 126 height 21
click at [525, 243] on input "text" at bounding box center [506, 240] width 123 height 12
paste input "NIGERIA AA0002 2709093"
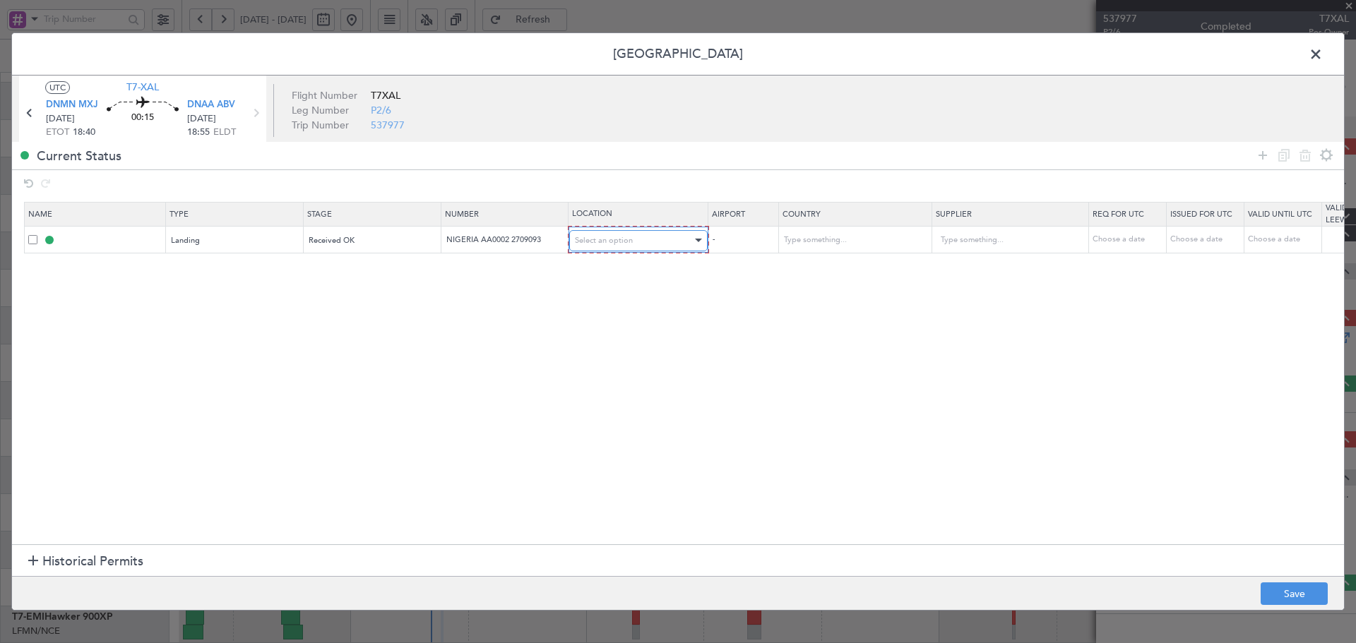
click at [606, 235] on span "Select an option" at bounding box center [604, 240] width 58 height 11
click at [605, 314] on span "Arrival" at bounding box center [639, 312] width 126 height 21
drag, startPoint x: 479, startPoint y: 237, endPoint x: 370, endPoint y: 239, distance: 108.8
click at [370, 239] on tr "Landing Received OK [GEOGRAPHIC_DATA] AA0002 2709093 Arrival DNAA / ABV Choose …" at bounding box center [926, 240] width 1802 height 26
type input "AA0002 2709093"
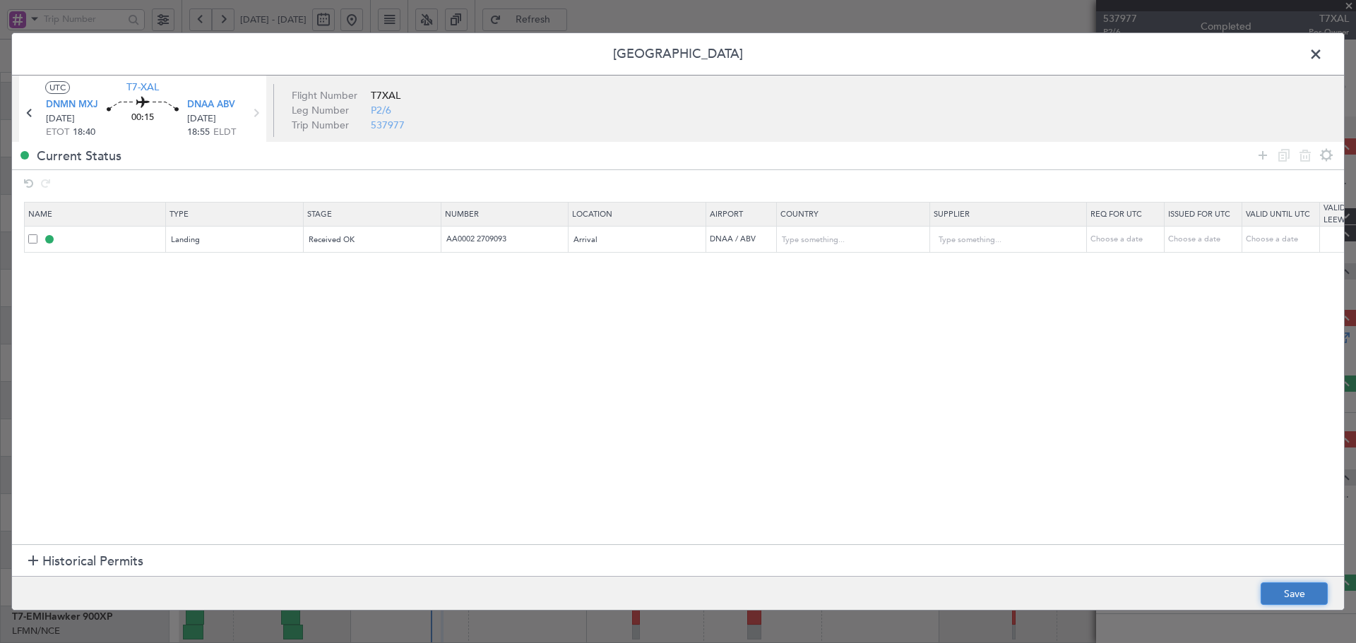
click at [1299, 596] on button "Save" at bounding box center [1294, 594] width 67 height 23
type input "DNAA LDG"
type input "AA0002 2709093"
type input "[GEOGRAPHIC_DATA]"
type input "NNN"
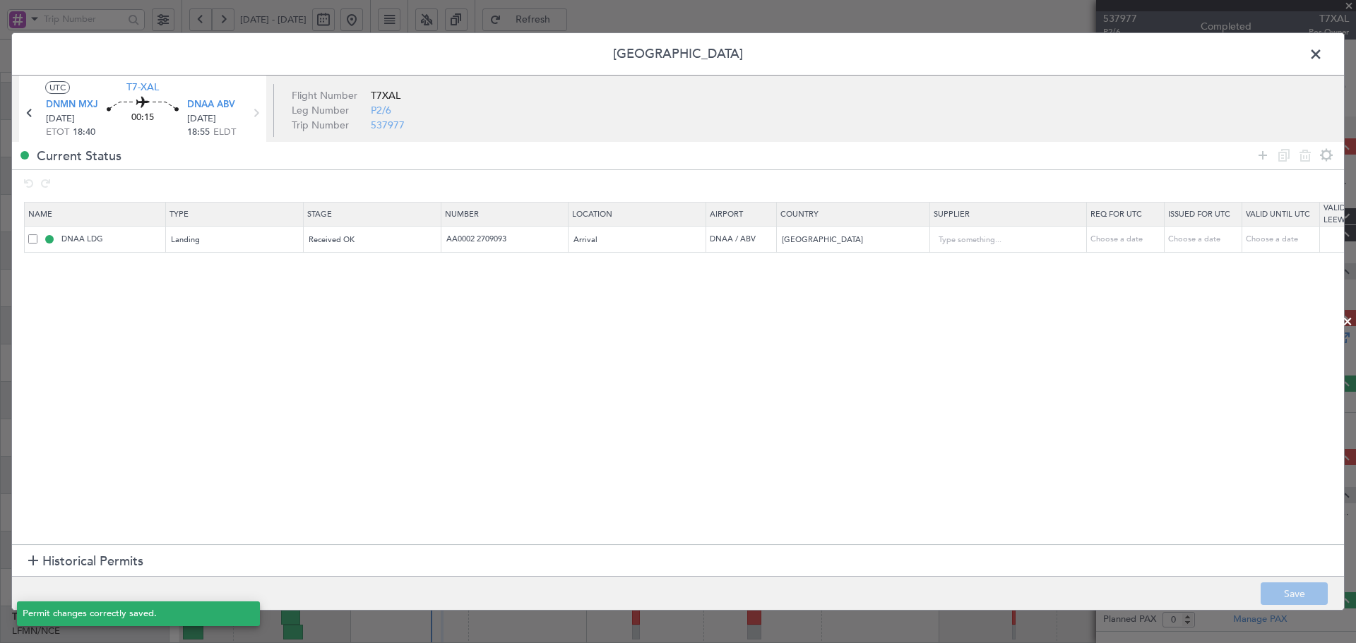
click at [1323, 54] on span at bounding box center [1323, 58] width 0 height 28
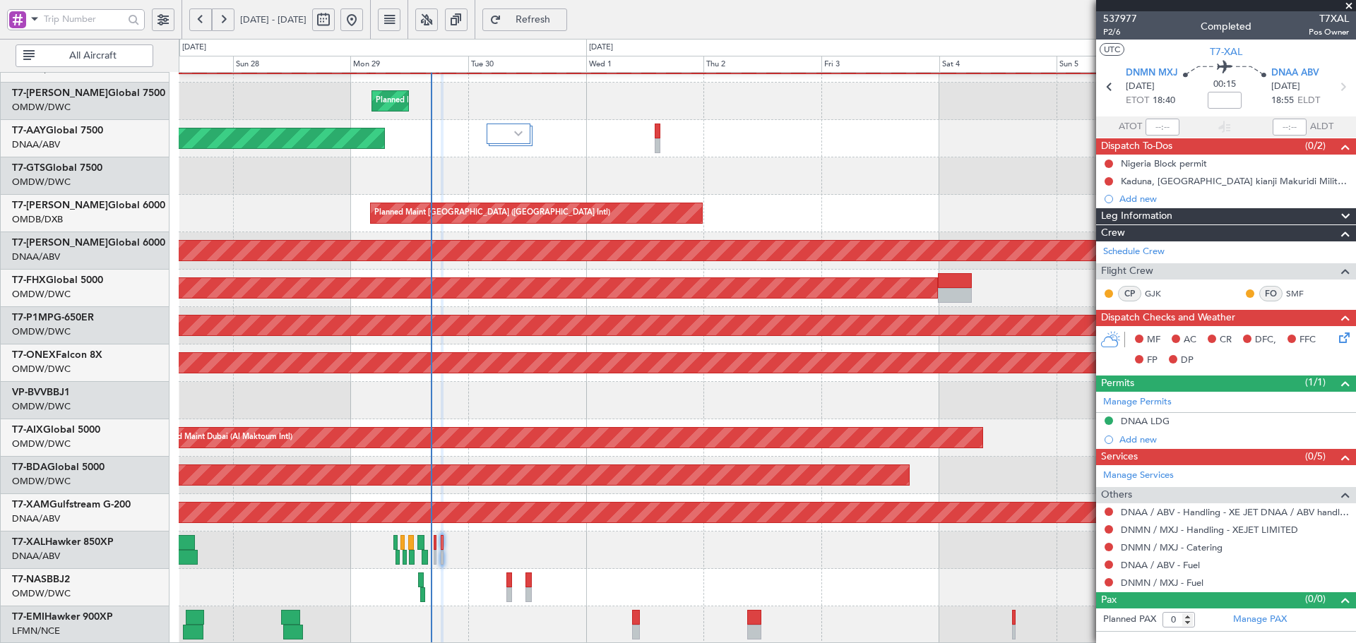
click at [562, 19] on span "Refresh" at bounding box center [533, 20] width 58 height 10
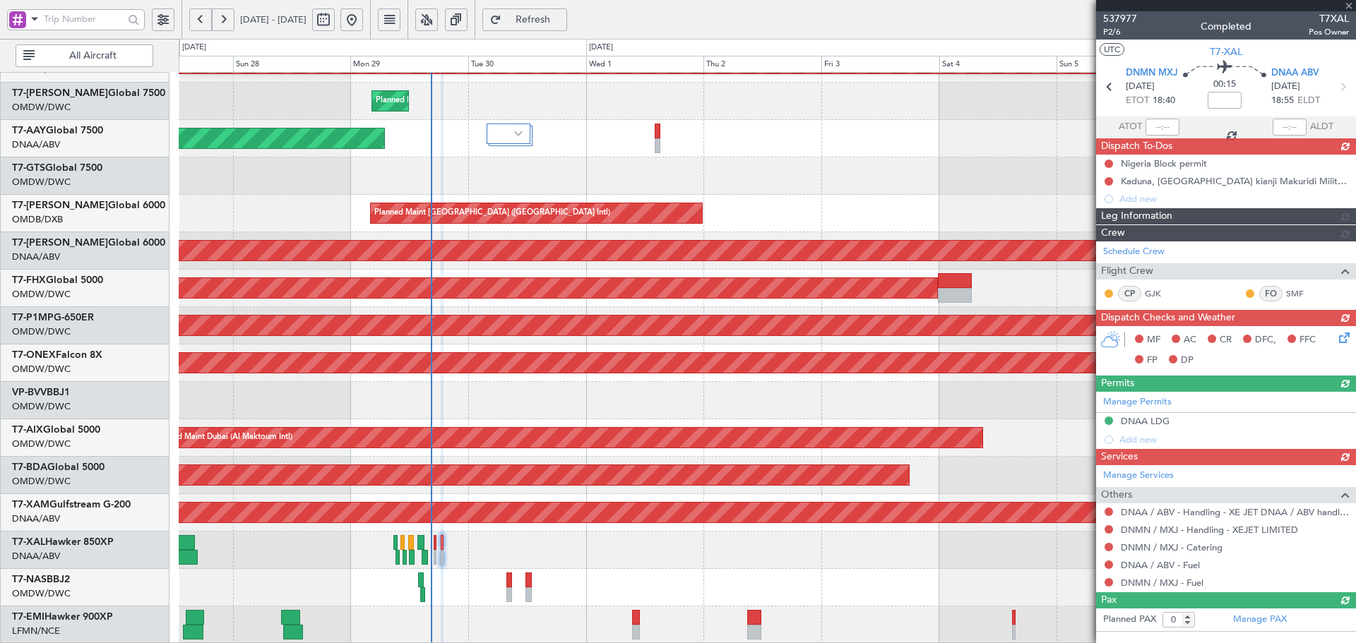
click at [1178, 567] on div "Manage Services Others DNAA / ABV - Handling - XE JET DNAA / ABV handling DNMN …" at bounding box center [1226, 528] width 260 height 126
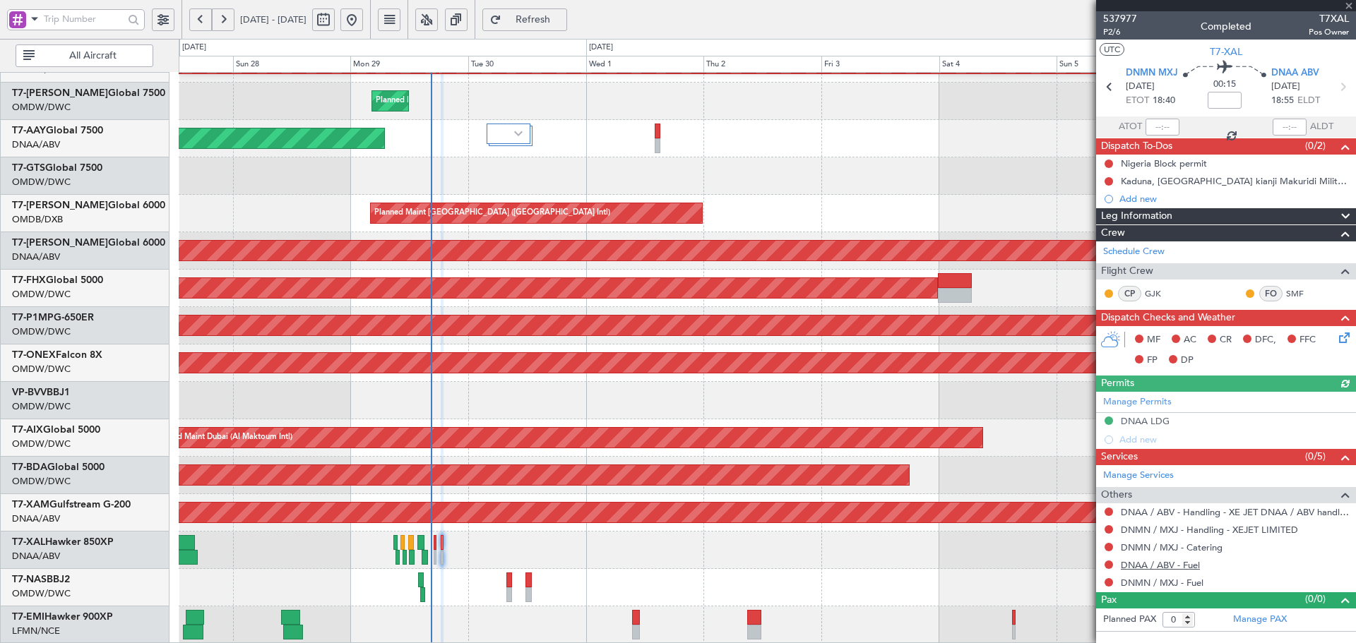
click at [1181, 566] on link "DNAA / ABV - Fuel" at bounding box center [1160, 565] width 79 height 12
click at [1165, 584] on link "DNMN / MXJ - Fuel" at bounding box center [1162, 583] width 83 height 12
click at [562, 19] on span "Refresh" at bounding box center [533, 20] width 58 height 10
click at [1110, 511] on button at bounding box center [1109, 512] width 8 height 8
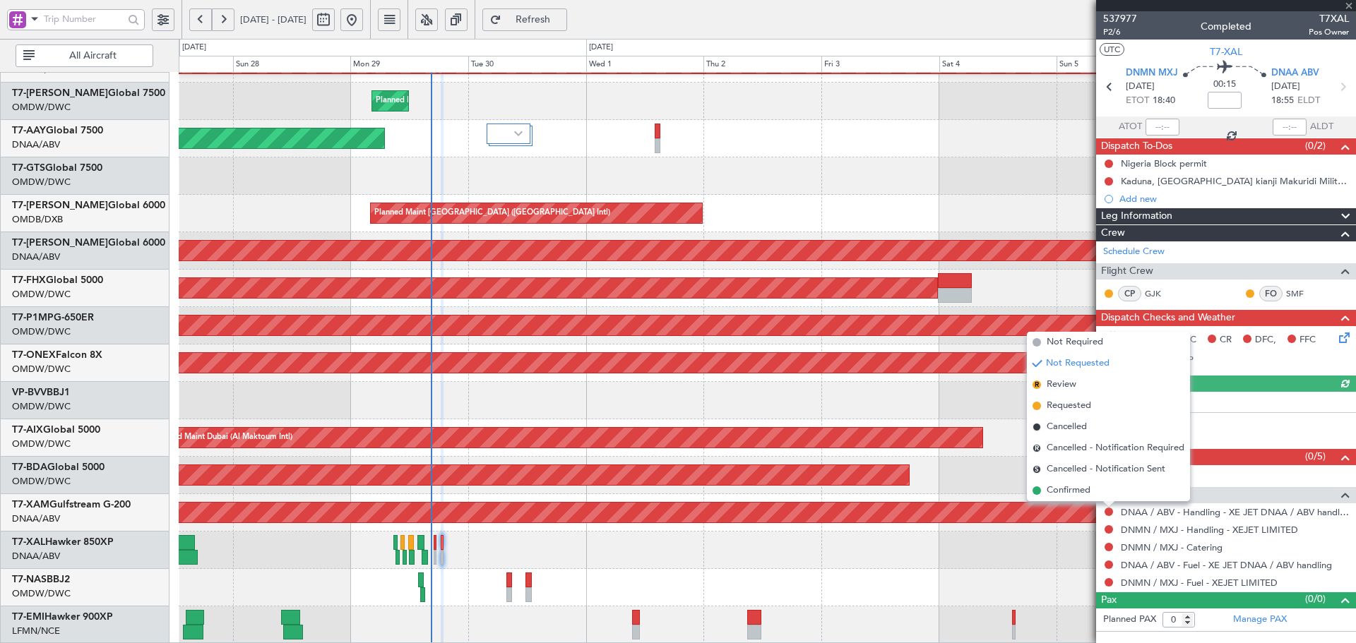
click at [1054, 495] on span "Confirmed" at bounding box center [1069, 491] width 44 height 14
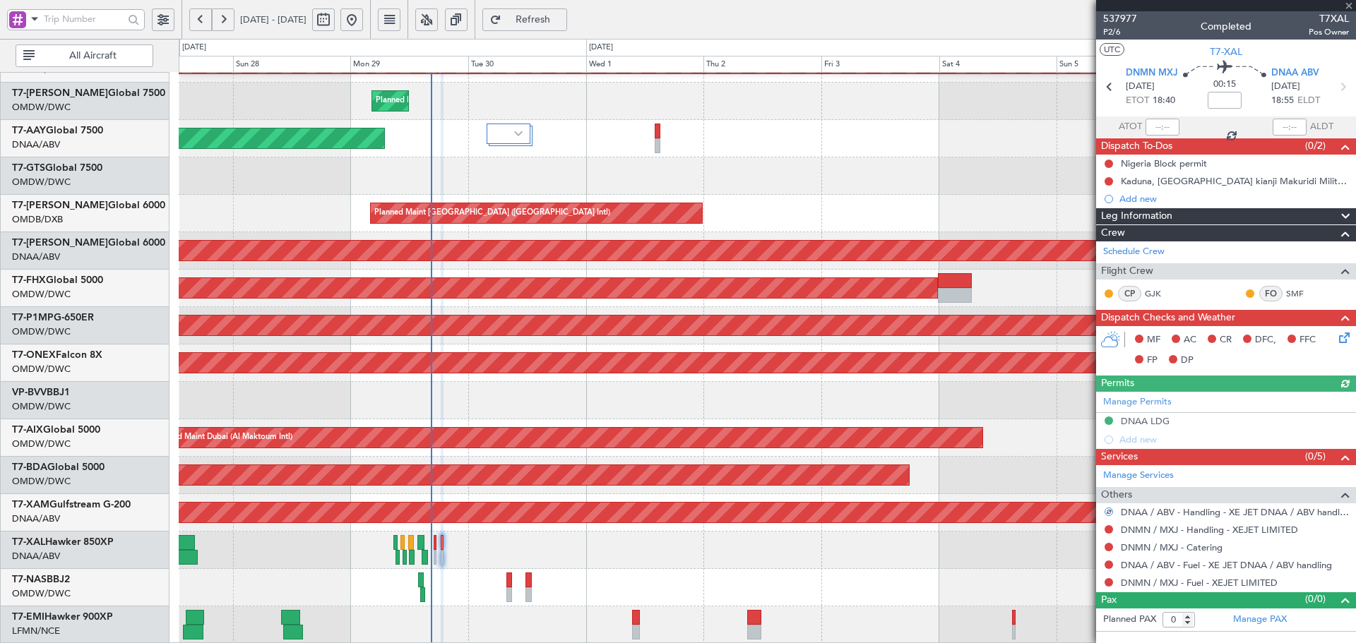
drag, startPoint x: 1111, startPoint y: 527, endPoint x: 1099, endPoint y: 519, distance: 14.3
click at [1110, 526] on button at bounding box center [1109, 529] width 8 height 8
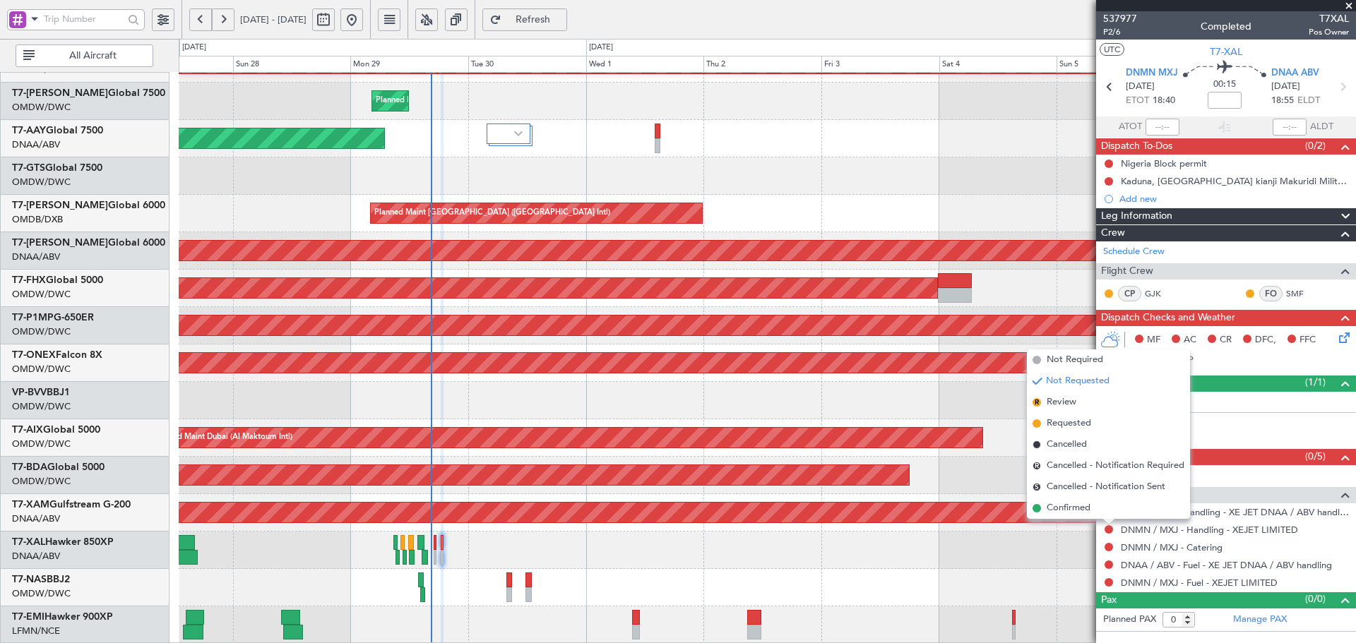
click at [1079, 501] on li "Confirmed" at bounding box center [1108, 508] width 163 height 21
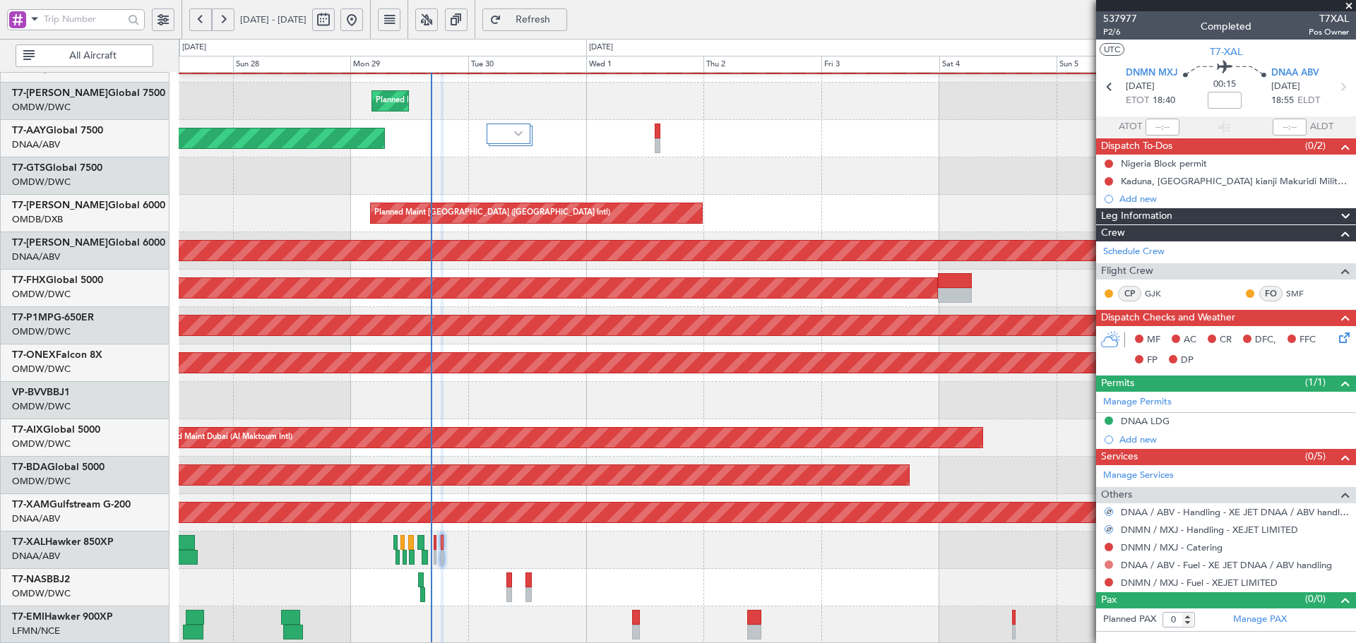
click at [1111, 564] on button at bounding box center [1109, 565] width 8 height 8
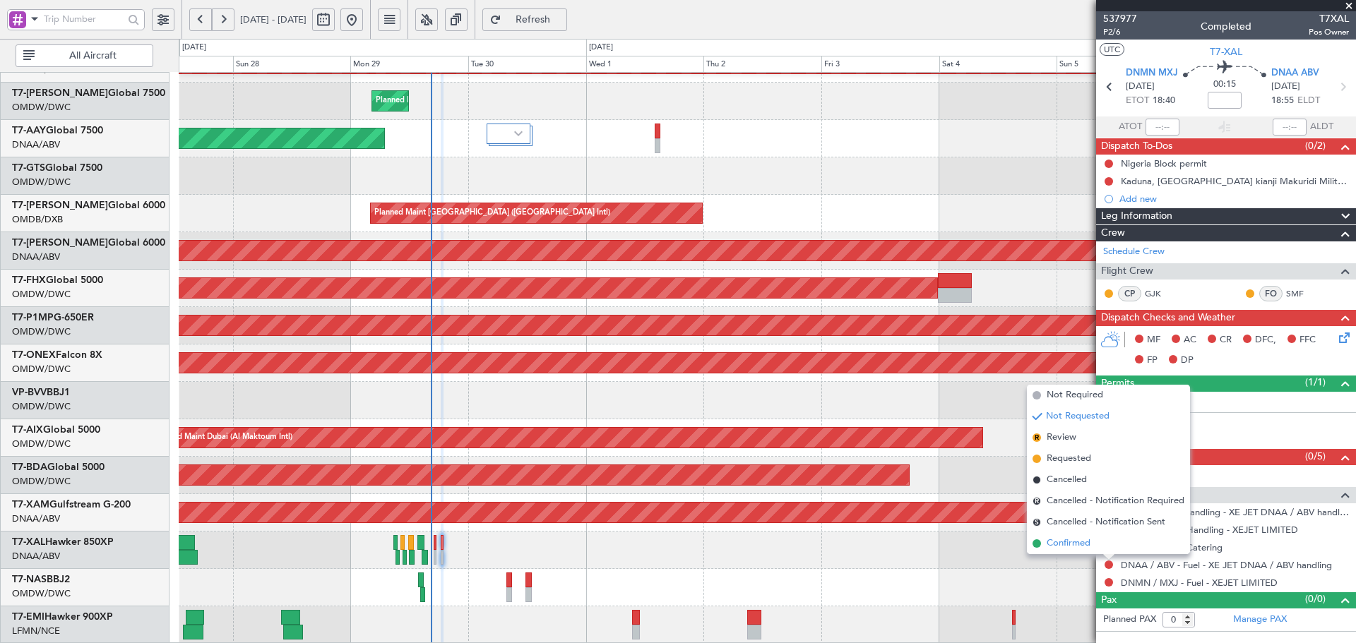
click at [1074, 544] on span "Confirmed" at bounding box center [1069, 544] width 44 height 14
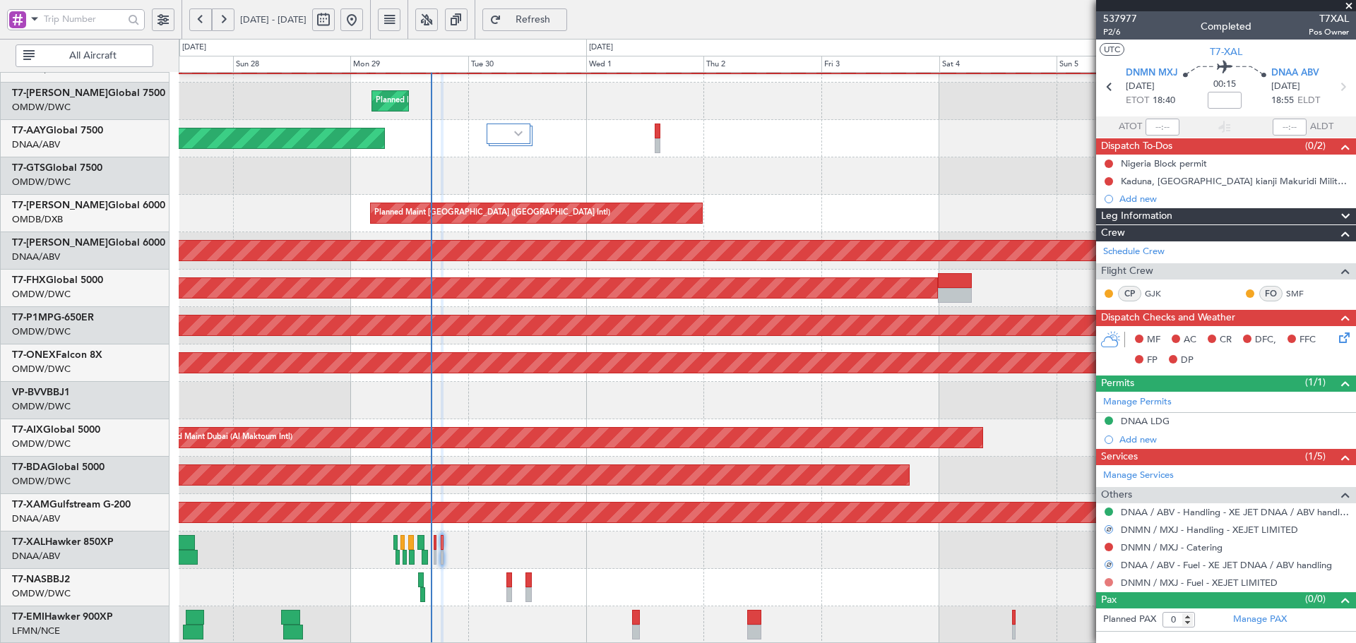
click at [1108, 581] on button at bounding box center [1109, 582] width 8 height 8
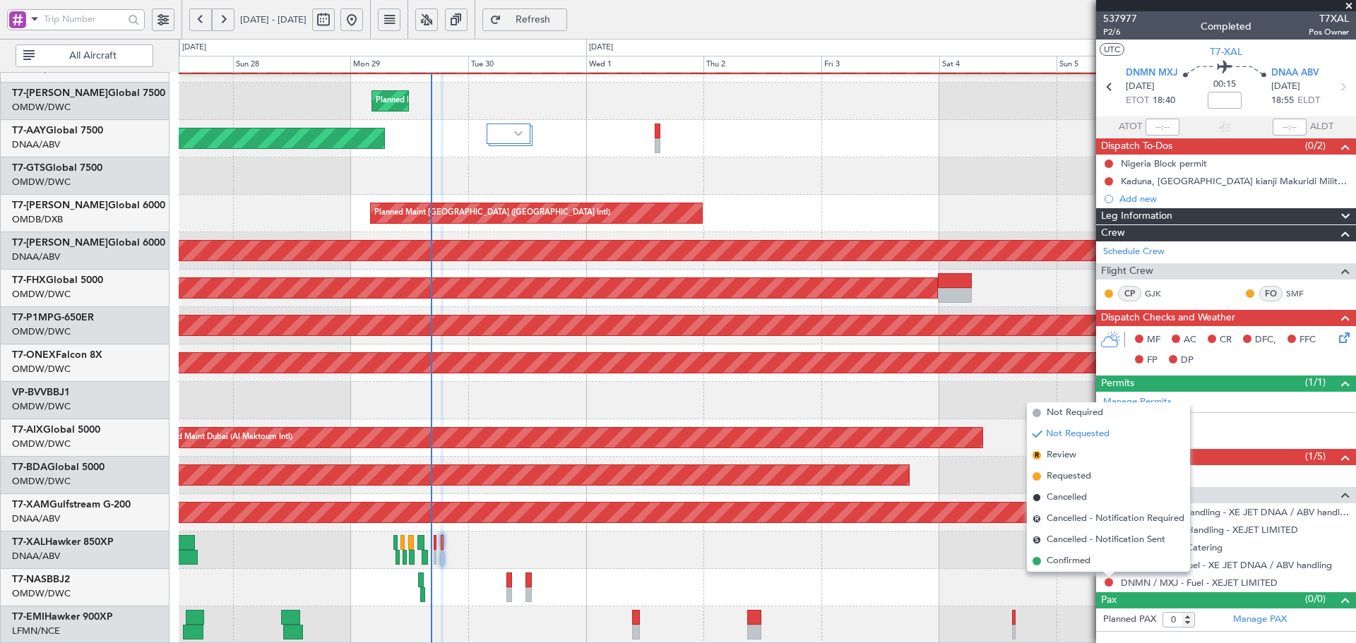
click at [1064, 415] on span "Not Required" at bounding box center [1075, 413] width 57 height 14
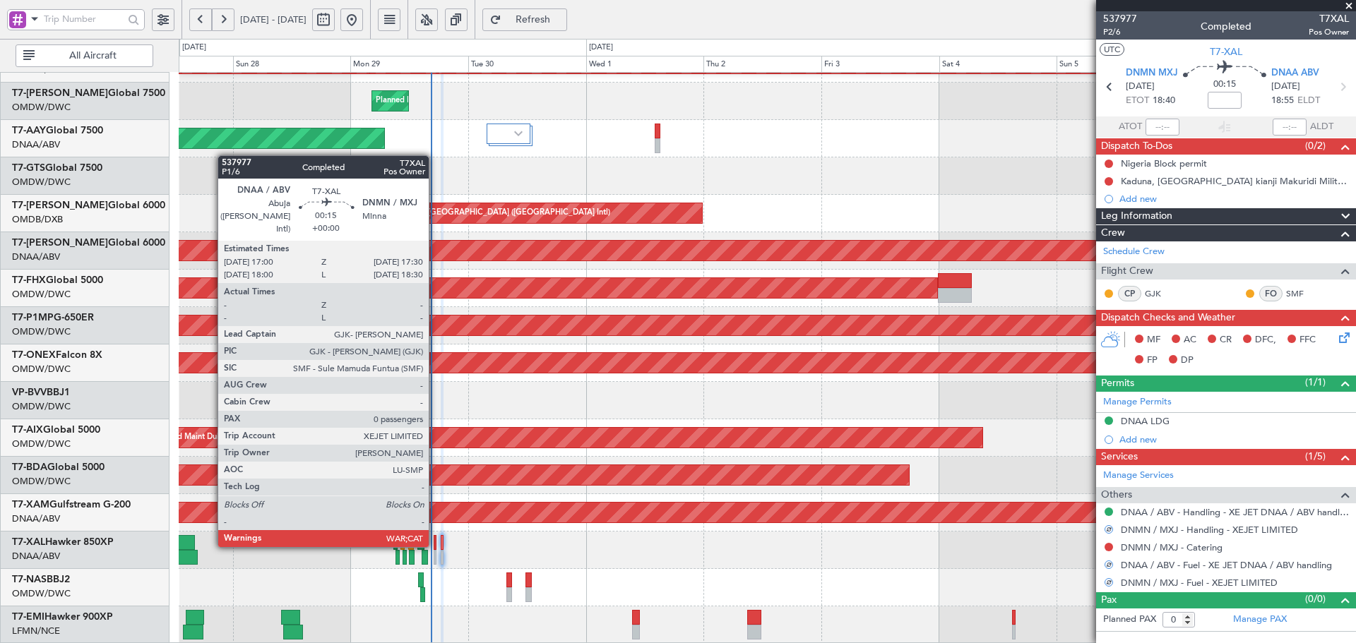
click at [435, 544] on div at bounding box center [435, 542] width 3 height 15
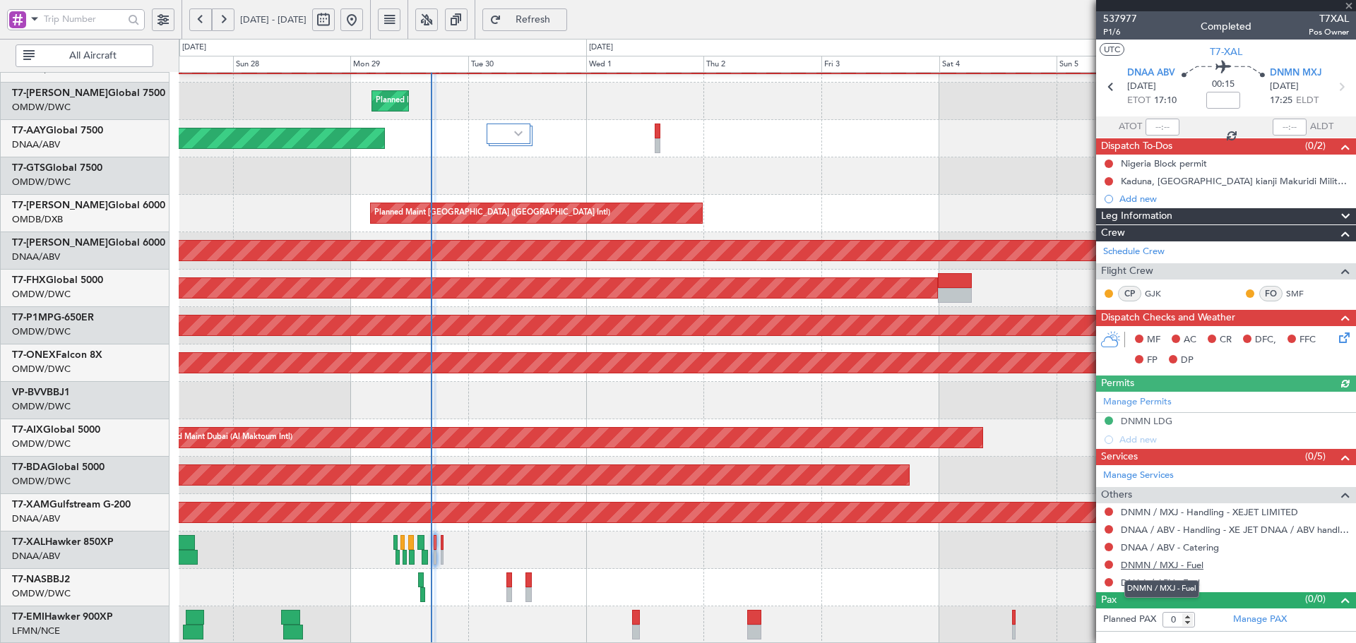
click at [1189, 565] on link "DNMN / MXJ - Fuel" at bounding box center [1162, 565] width 83 height 12
click at [1175, 584] on link "DNAA / ABV - Fuel" at bounding box center [1160, 583] width 79 height 12
click at [562, 15] on span "Refresh" at bounding box center [533, 20] width 58 height 10
click at [1110, 528] on button at bounding box center [1109, 529] width 8 height 8
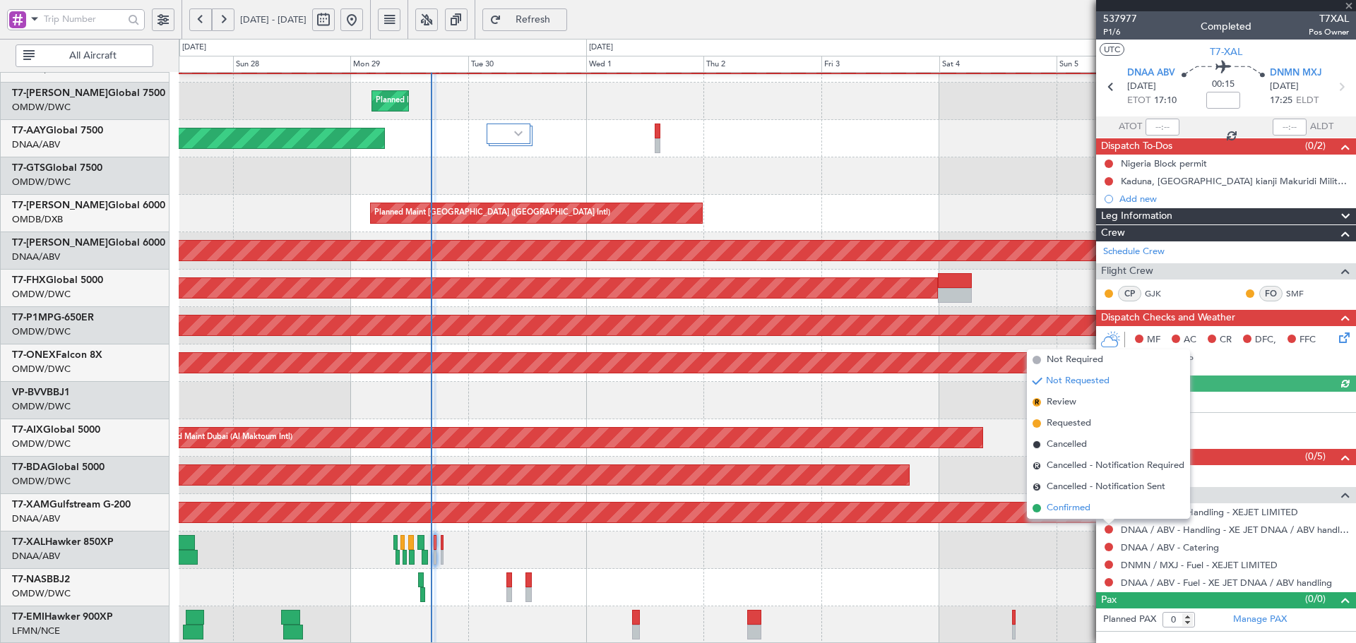
click at [1046, 509] on li "Confirmed" at bounding box center [1108, 508] width 163 height 21
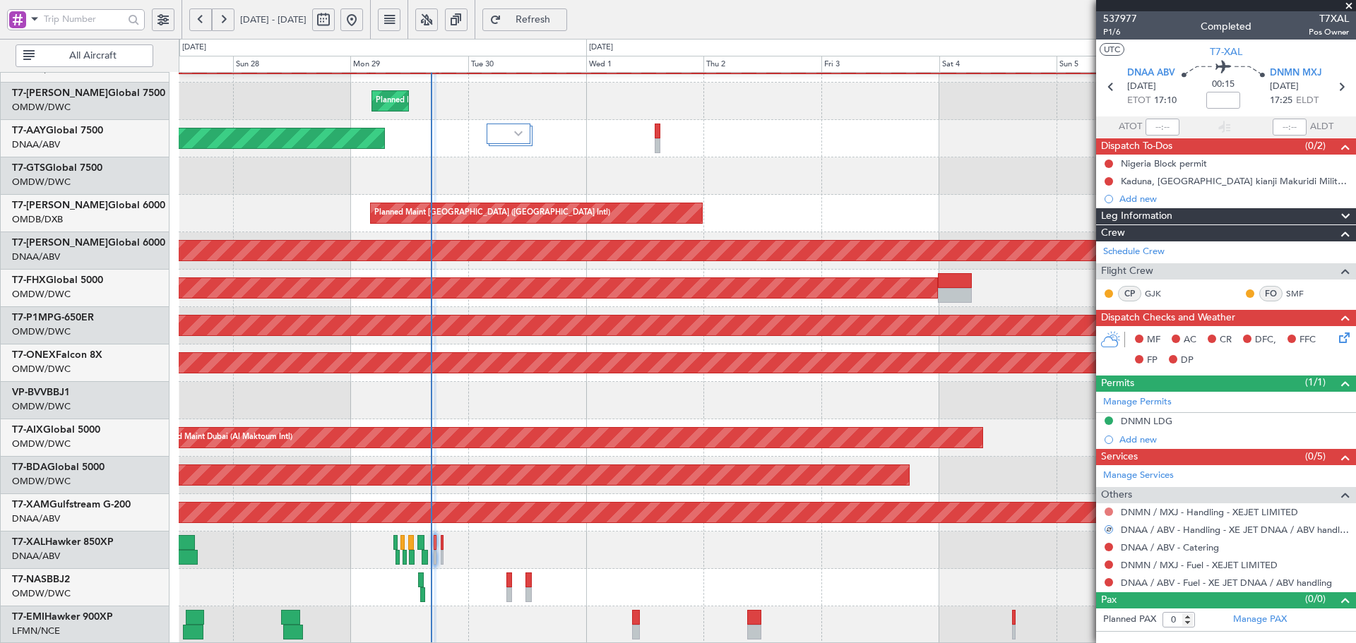
click at [1110, 511] on button at bounding box center [1109, 512] width 8 height 8
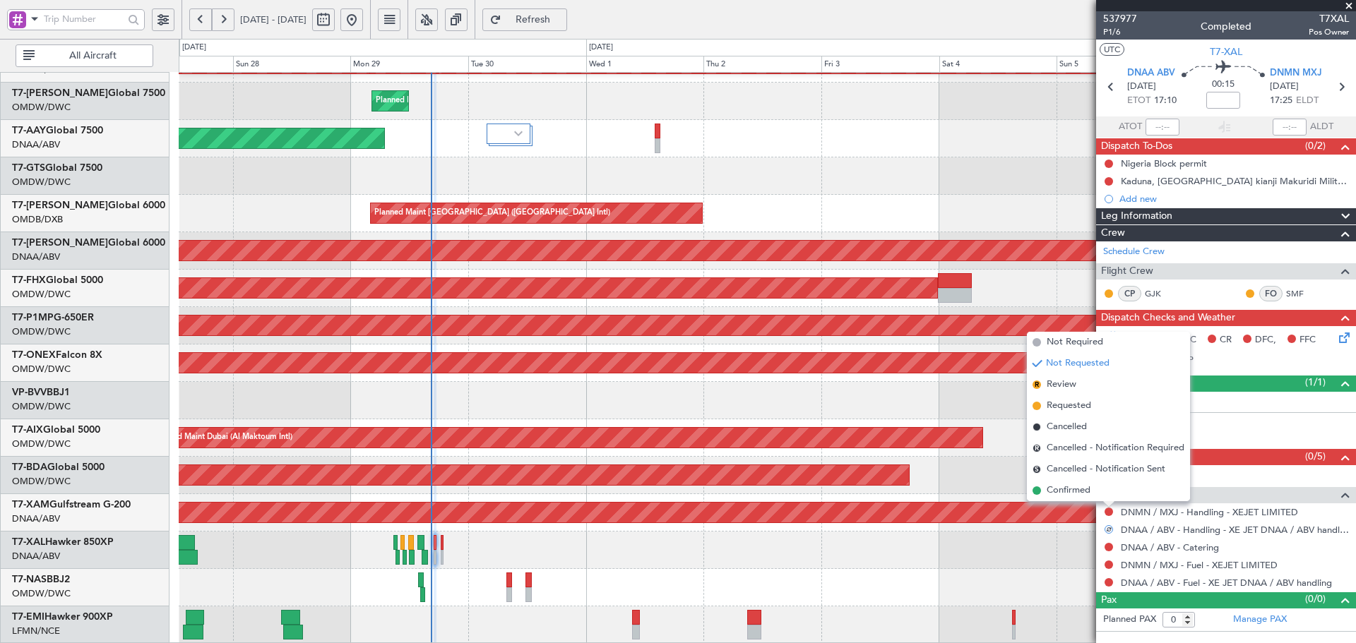
drag, startPoint x: 1086, startPoint y: 488, endPoint x: 1108, endPoint y: 555, distance: 70.6
click at [1085, 488] on span "Confirmed" at bounding box center [1069, 491] width 44 height 14
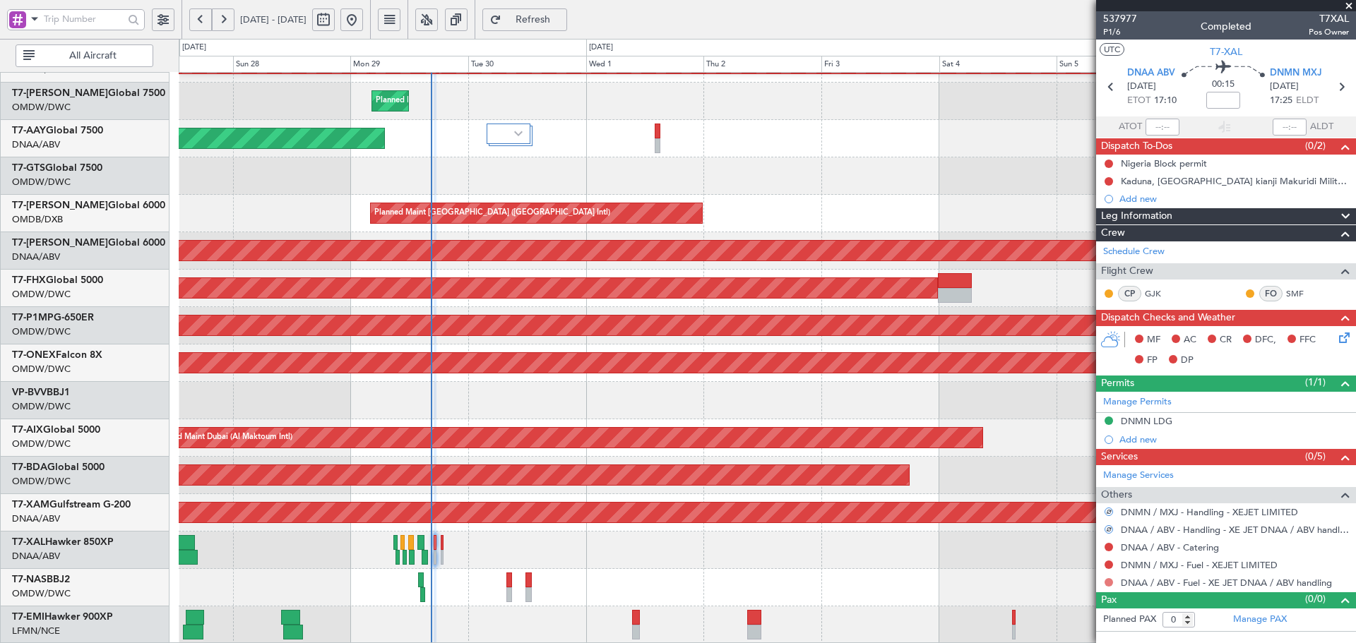
click at [1109, 581] on button at bounding box center [1109, 582] width 8 height 8
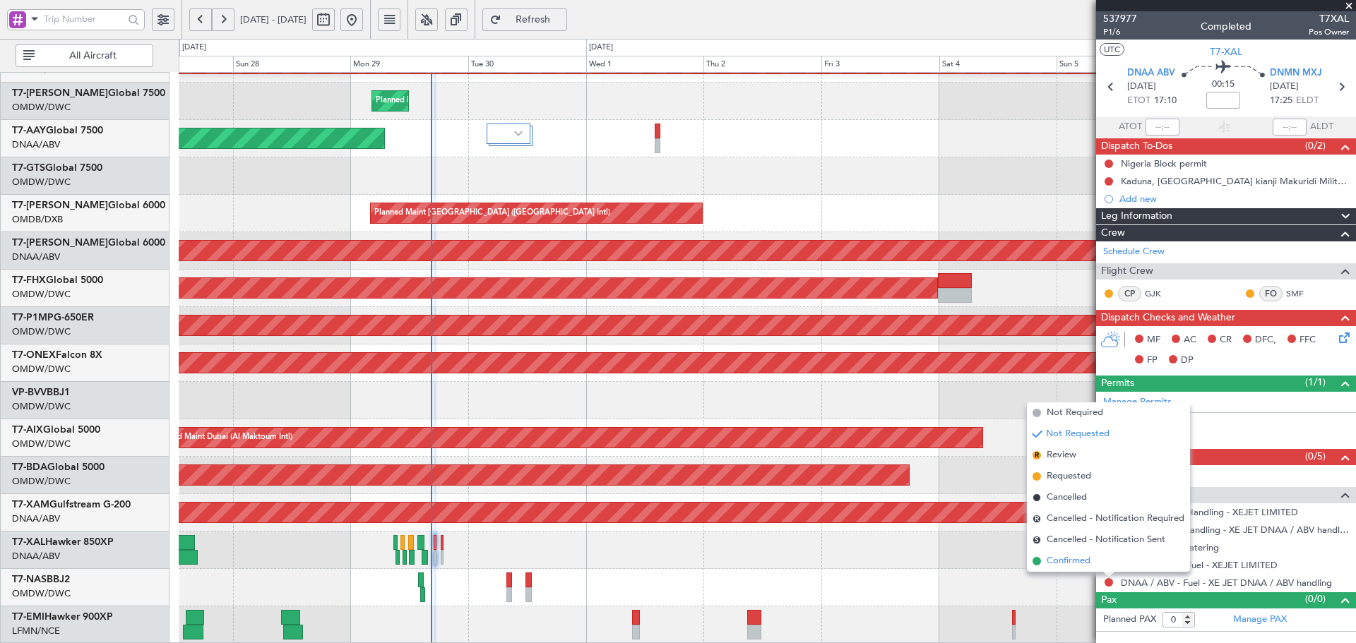
click at [1074, 557] on span "Confirmed" at bounding box center [1069, 561] width 44 height 14
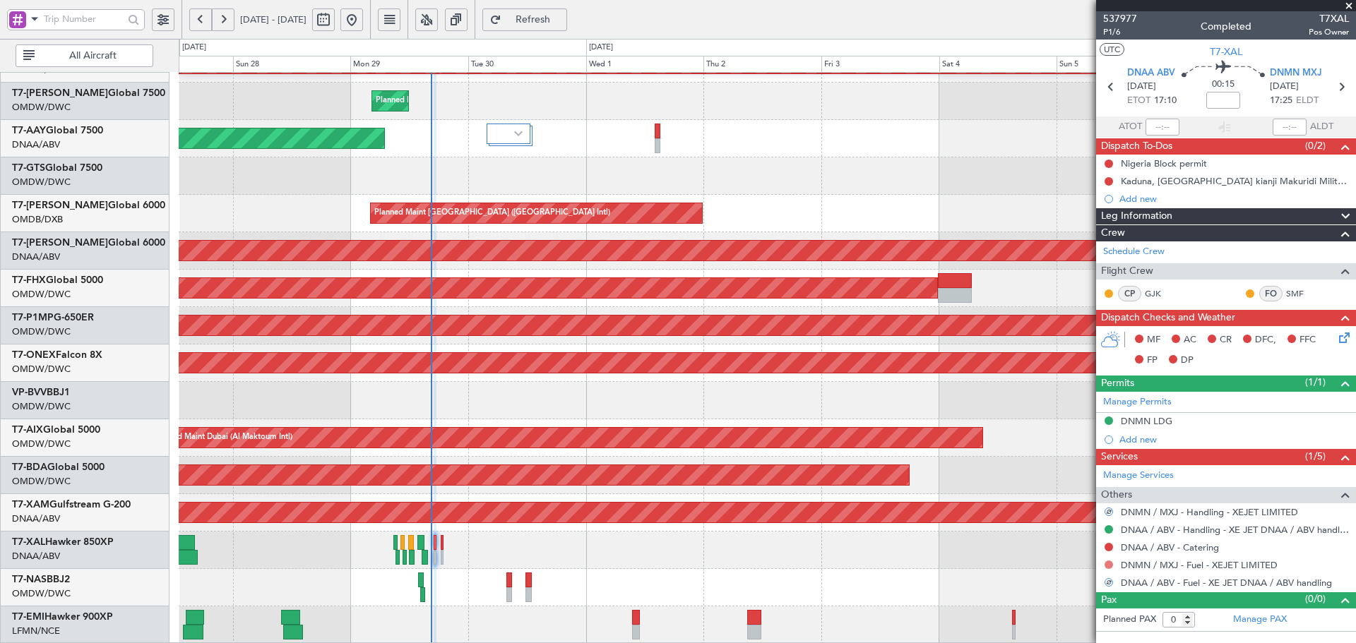
click at [1110, 565] on button at bounding box center [1109, 565] width 8 height 8
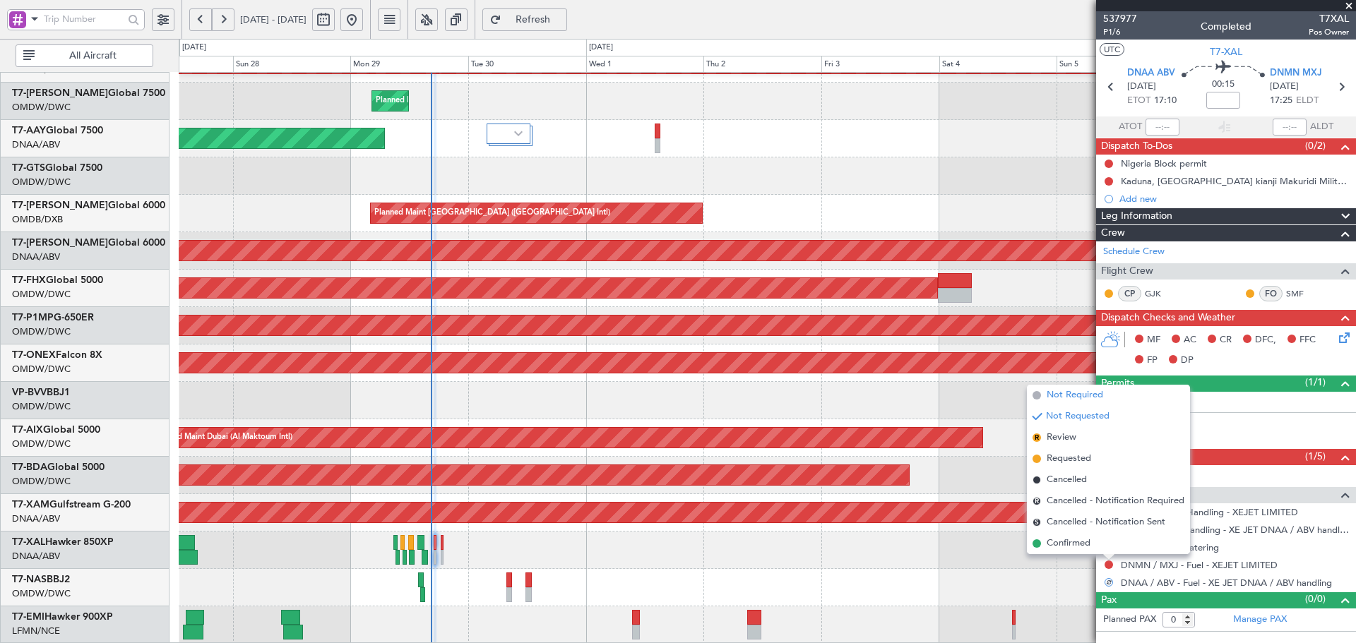
click at [1084, 389] on span "Not Required" at bounding box center [1075, 395] width 57 height 14
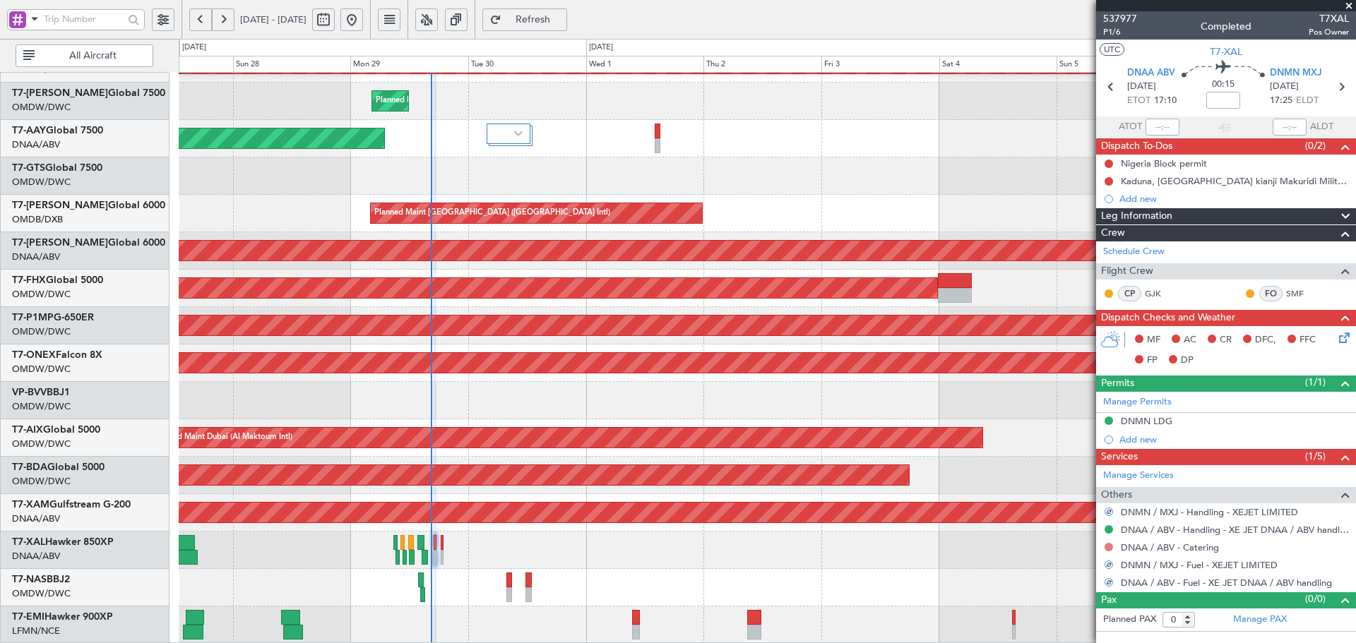
click at [1110, 547] on button at bounding box center [1109, 547] width 8 height 8
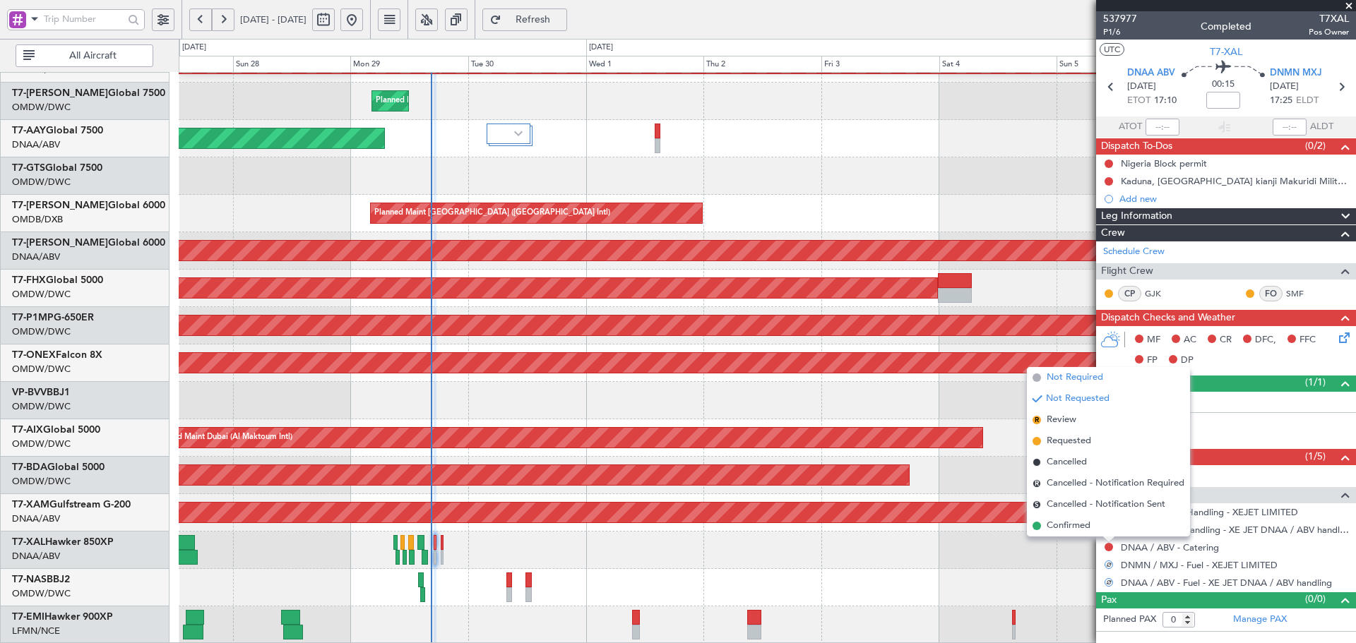
click at [1085, 381] on span "Not Required" at bounding box center [1075, 378] width 57 height 14
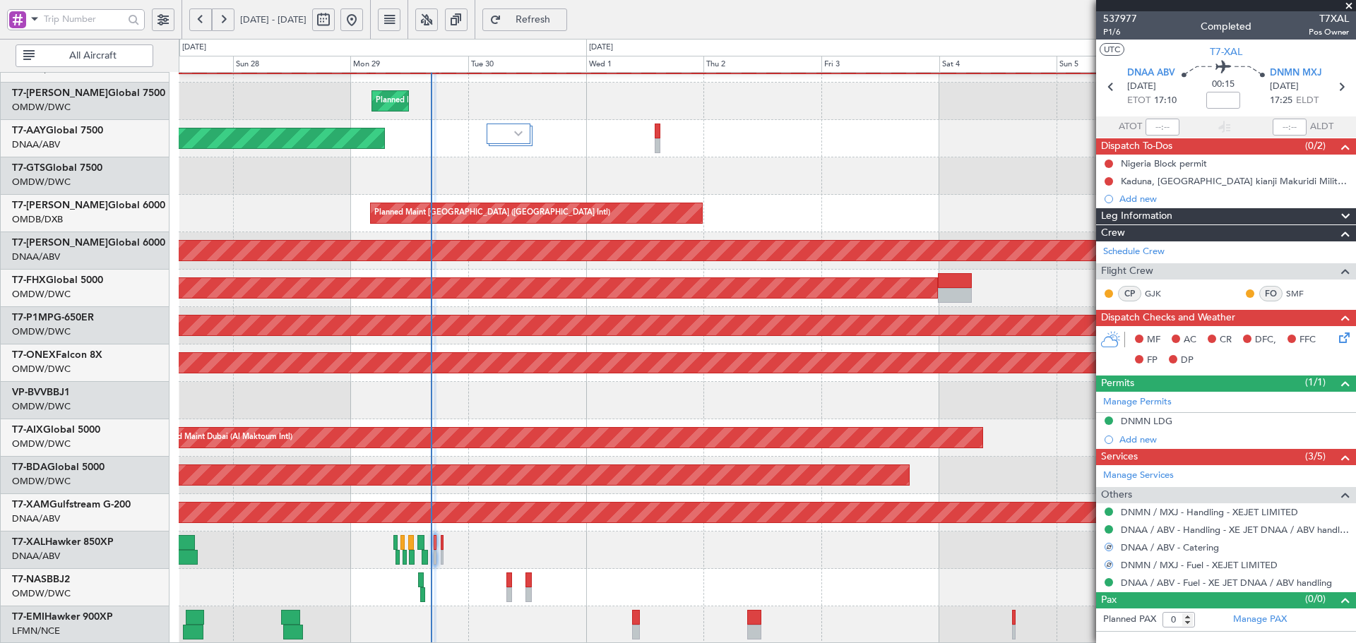
click at [562, 17] on span "Refresh" at bounding box center [533, 20] width 58 height 10
click at [1107, 547] on button at bounding box center [1109, 547] width 8 height 8
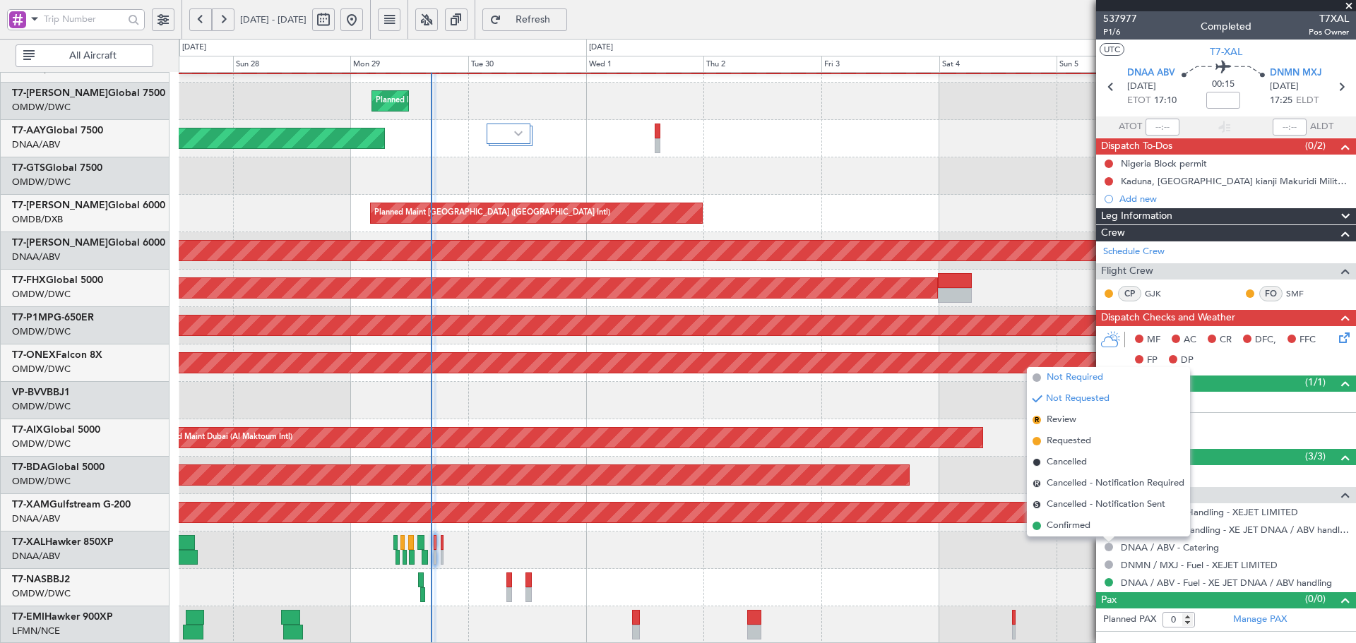
click at [1049, 374] on span "Not Required" at bounding box center [1075, 378] width 57 height 14
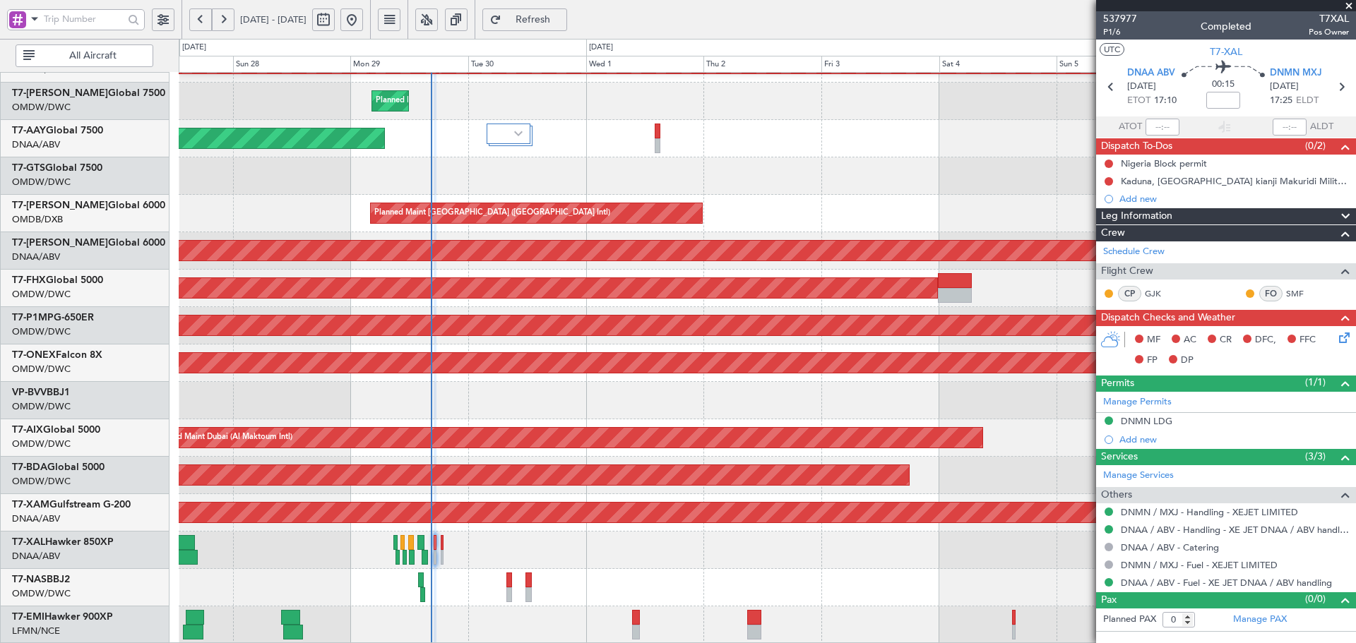
click at [444, 543] on div "[PERSON_NAME] ([PERSON_NAME] Intl) Planned Maint [PERSON_NAME]" at bounding box center [767, 550] width 1177 height 37
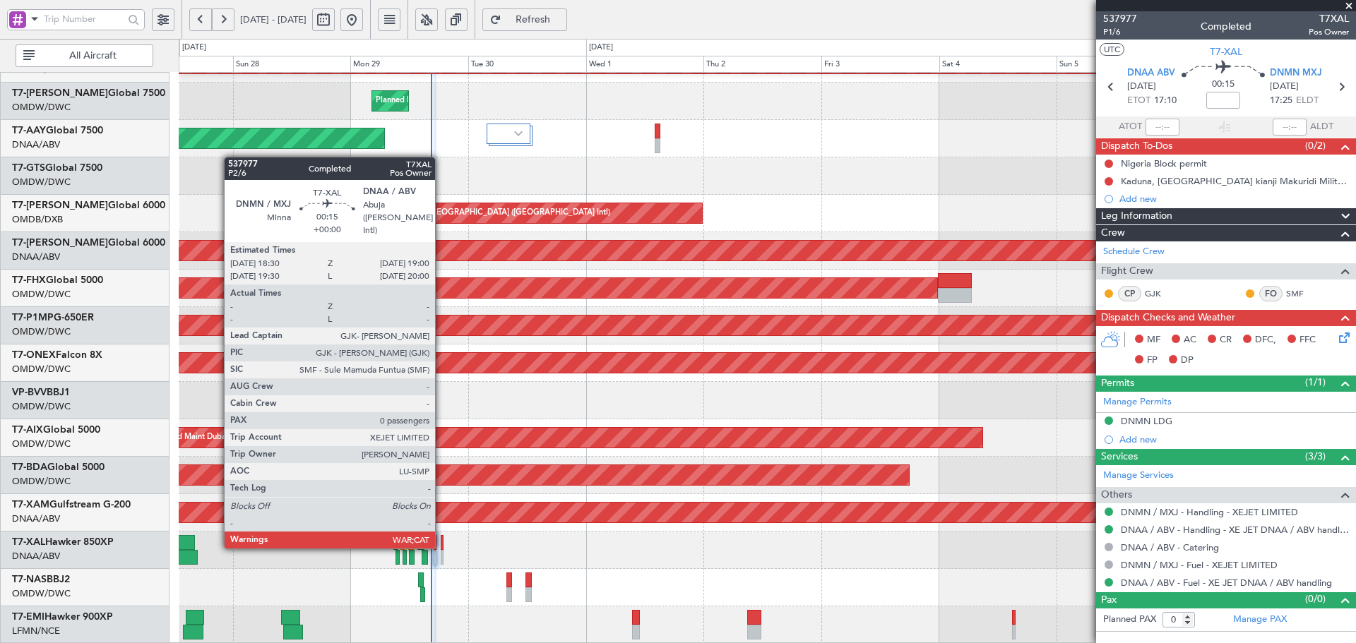
click at [441, 546] on div at bounding box center [442, 542] width 3 height 15
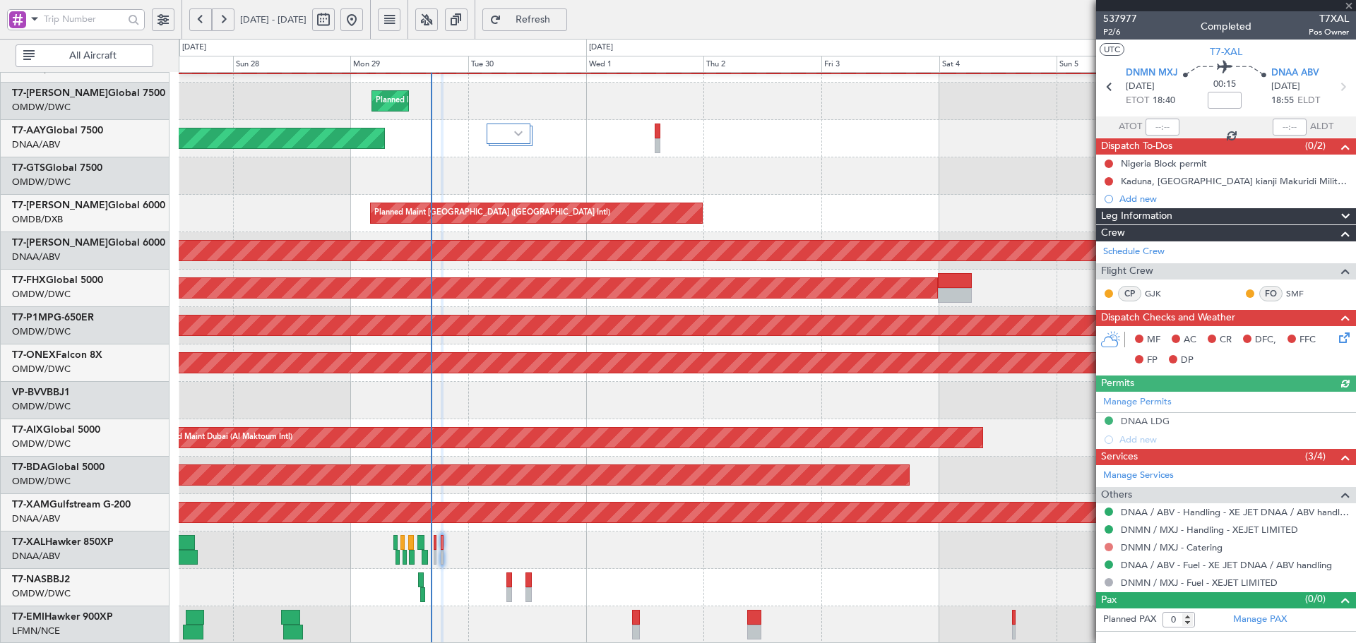
click at [1110, 548] on button at bounding box center [1109, 547] width 8 height 8
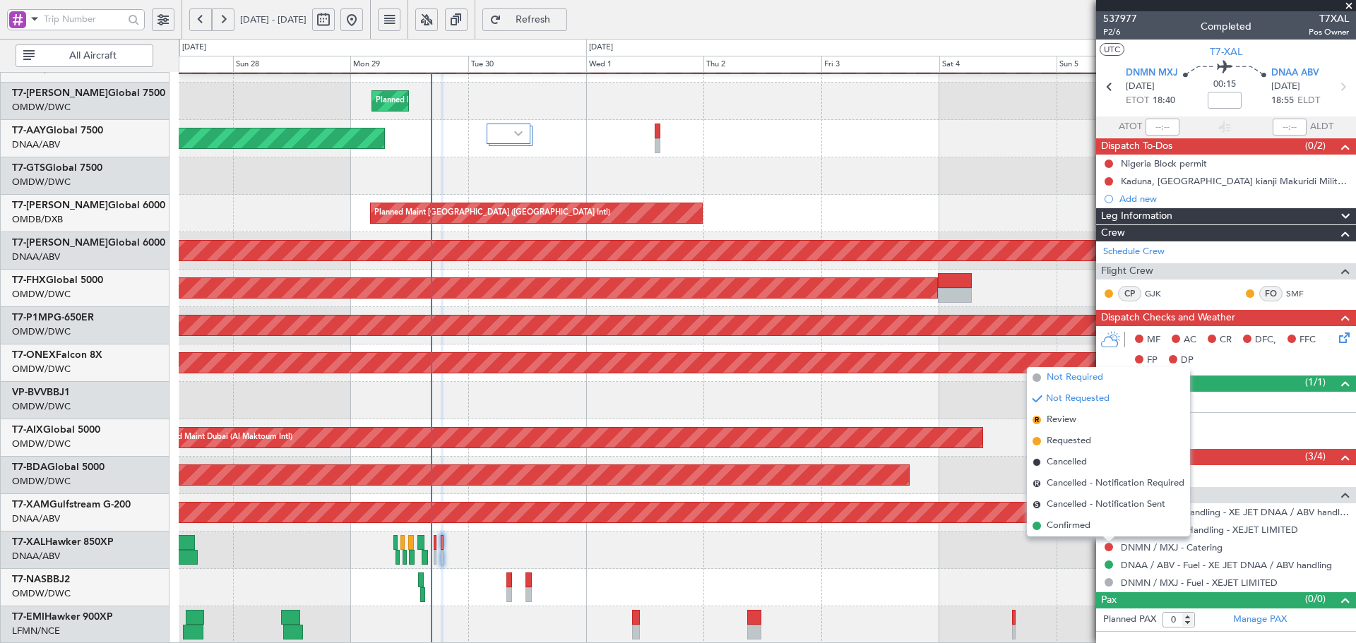
click at [1081, 384] on span "Not Required" at bounding box center [1075, 378] width 57 height 14
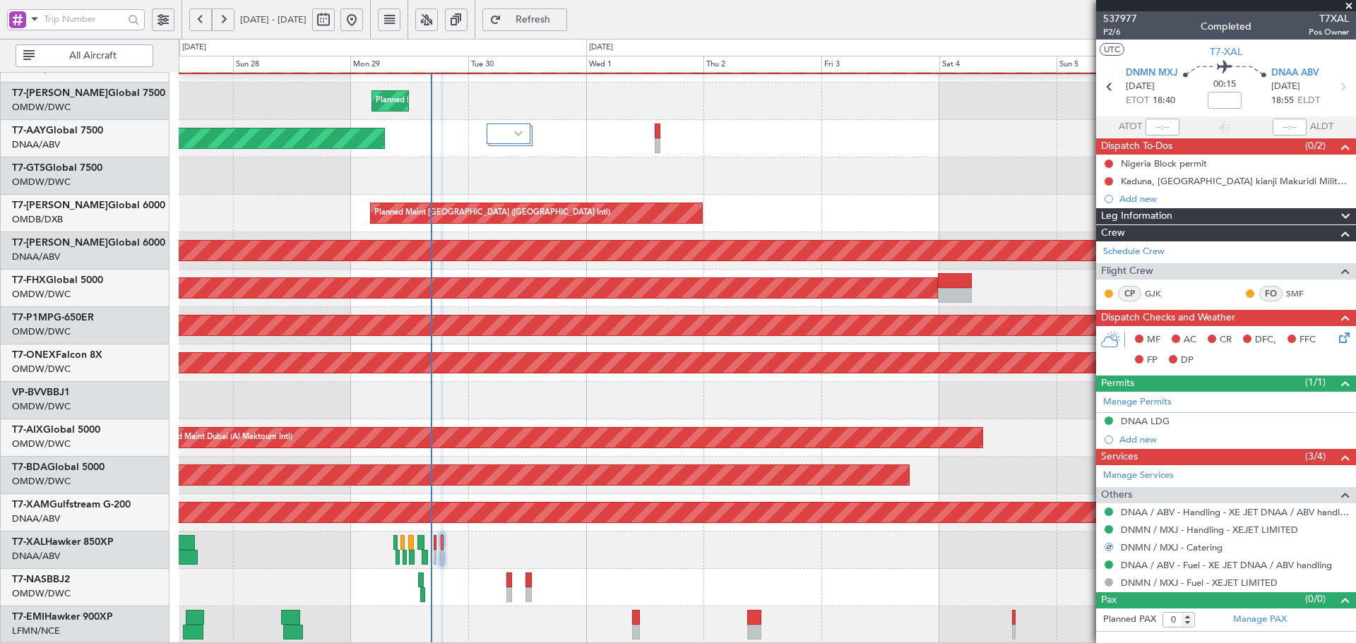
click at [929, 547] on div "[PERSON_NAME] ([PERSON_NAME] Intl) Planned Maint [PERSON_NAME]" at bounding box center [767, 550] width 1177 height 37
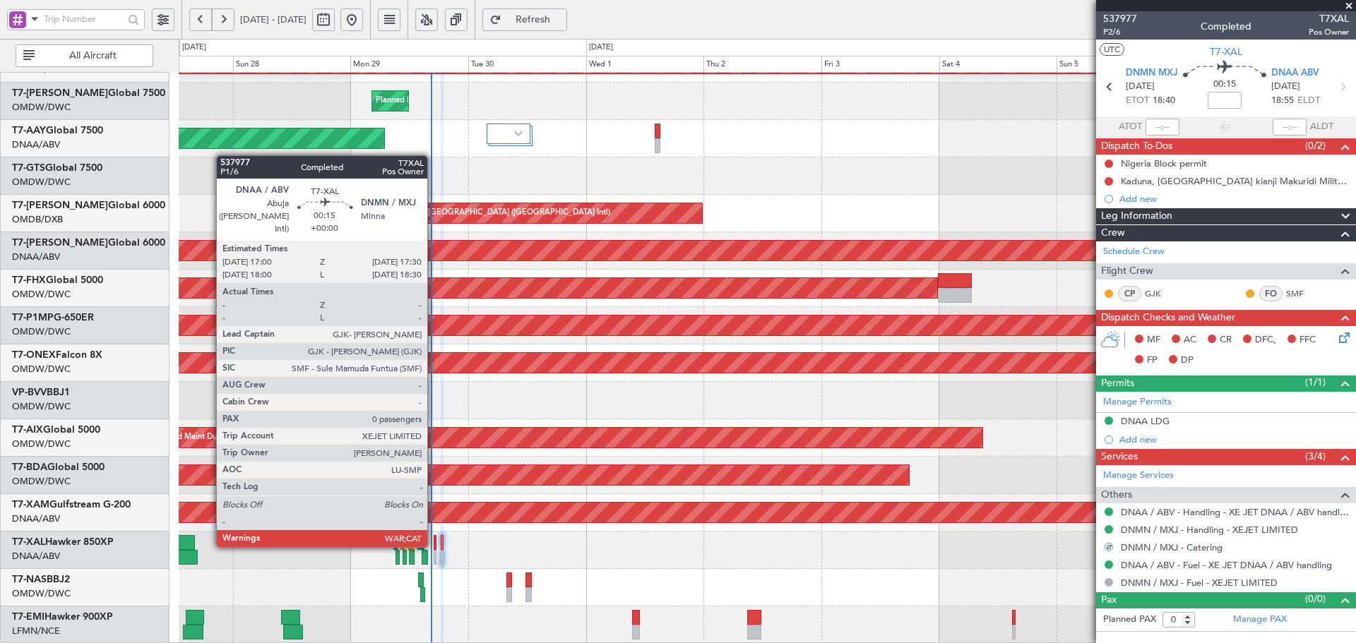
click at [434, 545] on div at bounding box center [435, 542] width 3 height 15
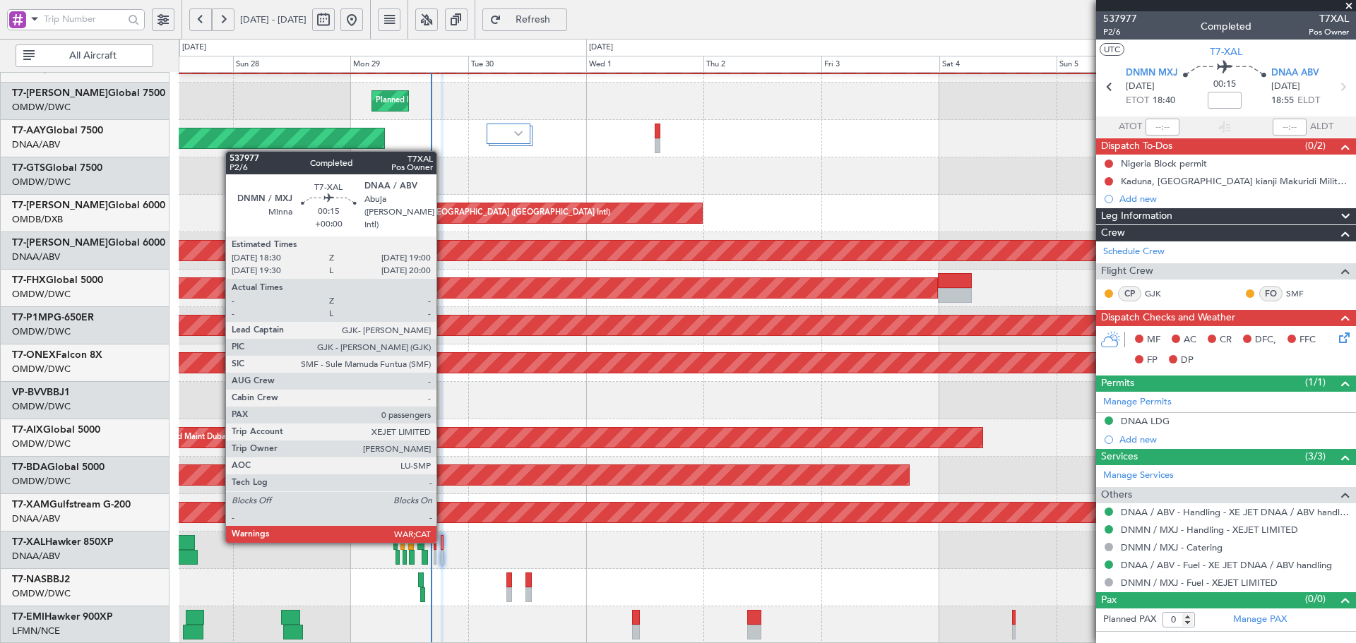
click at [443, 540] on div at bounding box center [442, 542] width 3 height 15
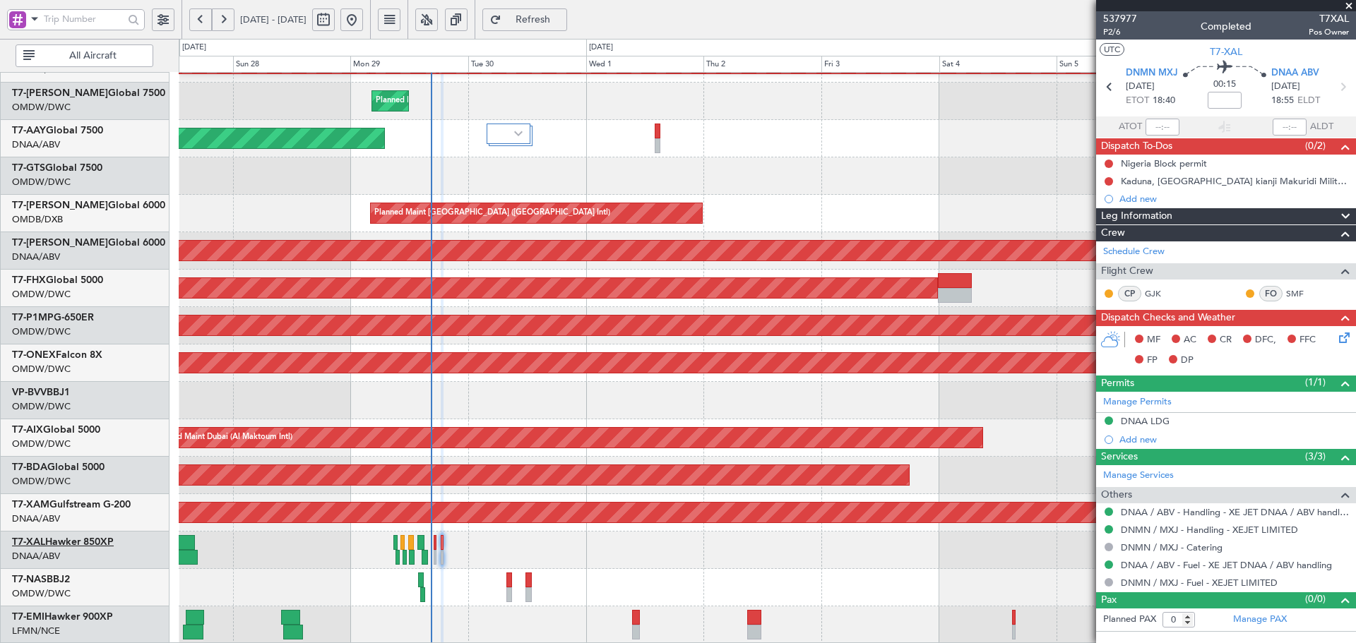
click at [93, 541] on link "T7-XAL Hawker 850XP" at bounding box center [63, 543] width 102 height 10
type input "[PERSON_NAME] (ANI)"
type input "7392"
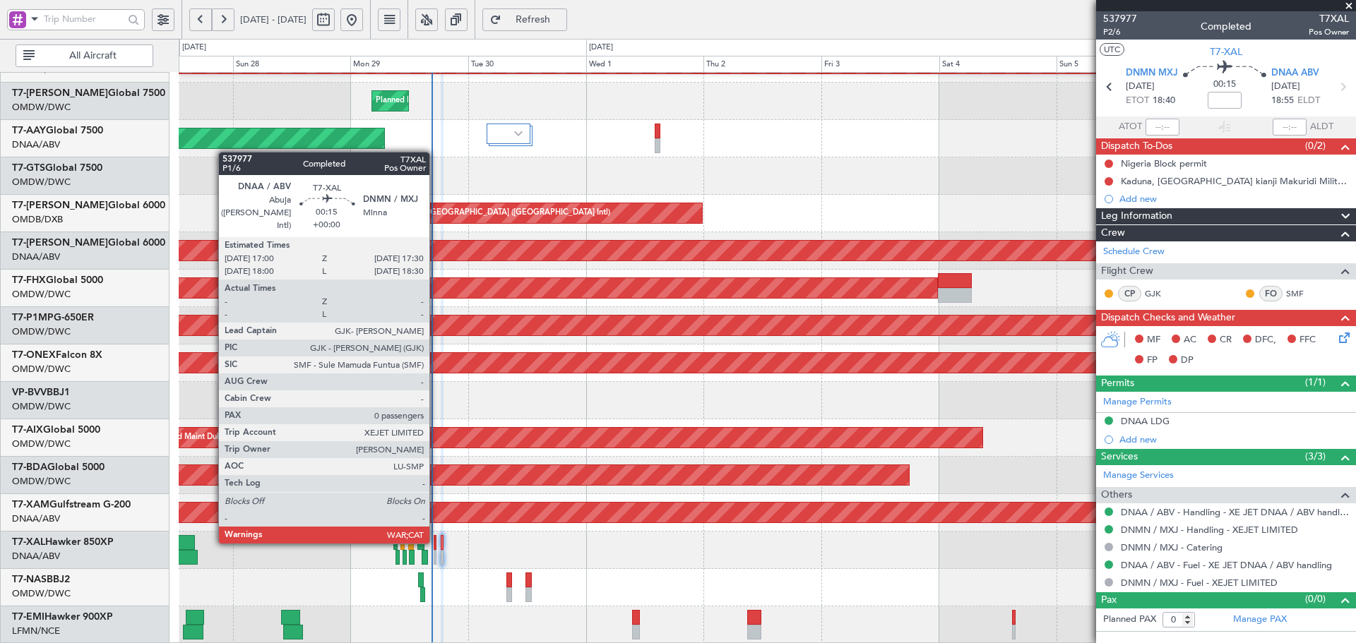
click at [436, 541] on div at bounding box center [435, 542] width 3 height 15
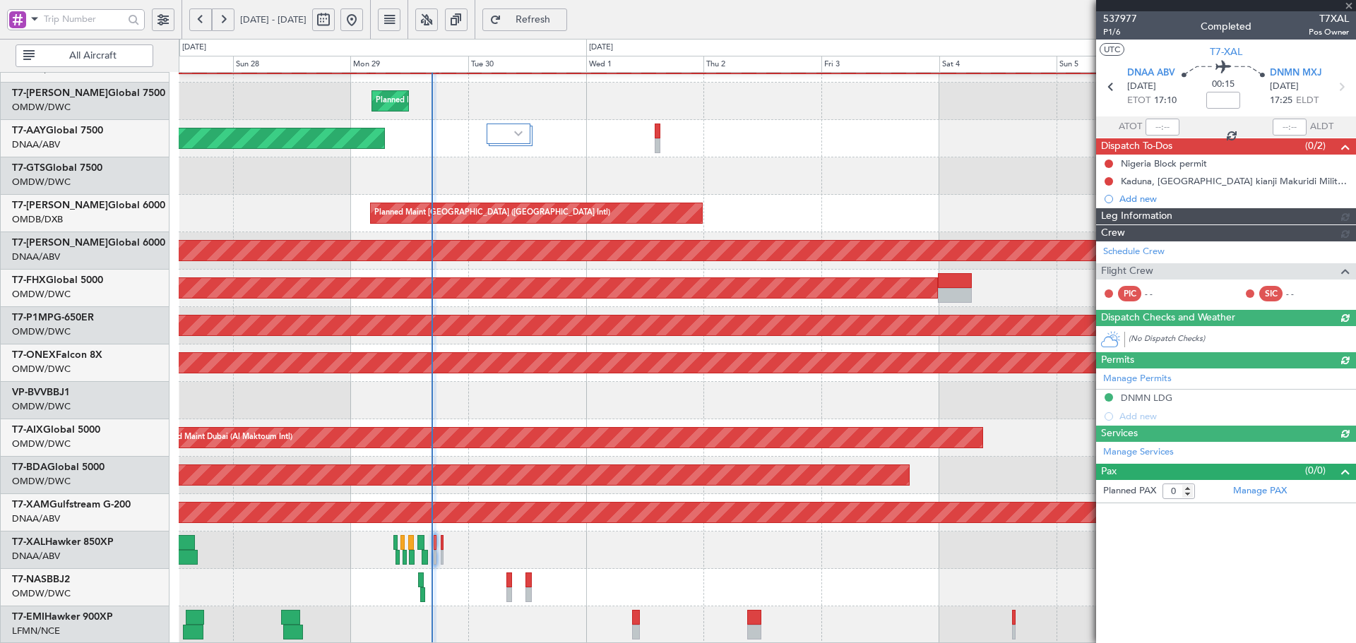
type input "[PERSON_NAME] (ANI)"
type input "7391"
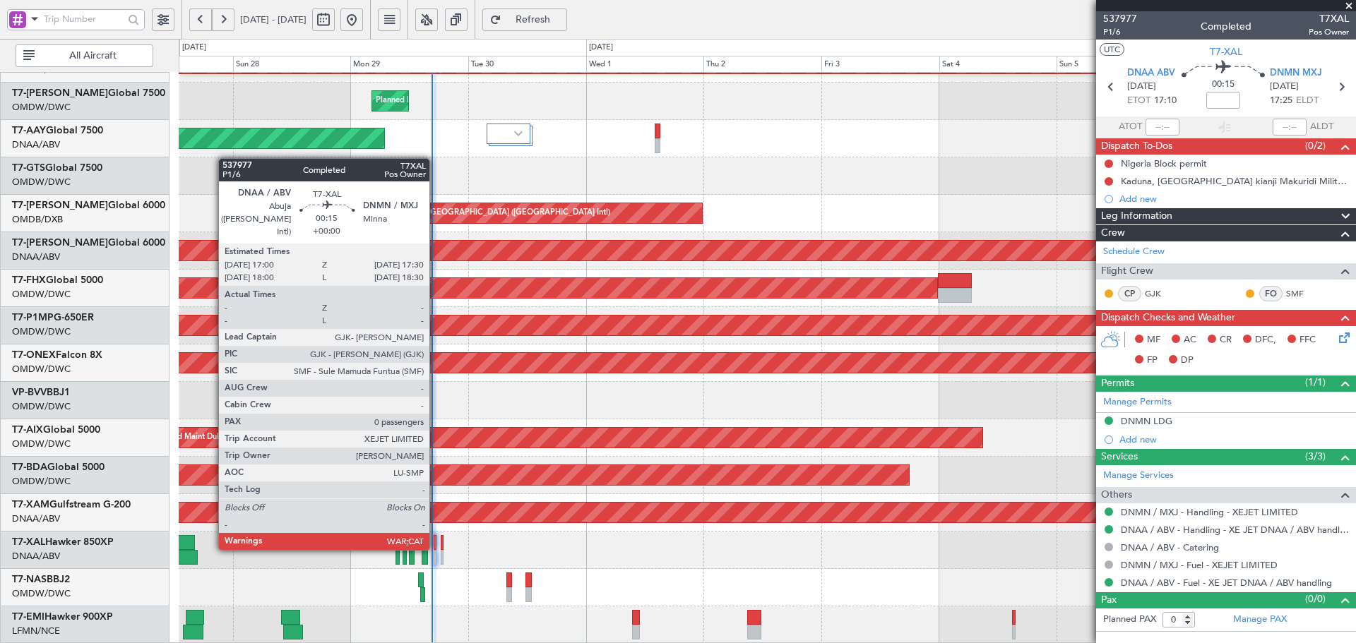
click at [436, 547] on div at bounding box center [435, 542] width 3 height 15
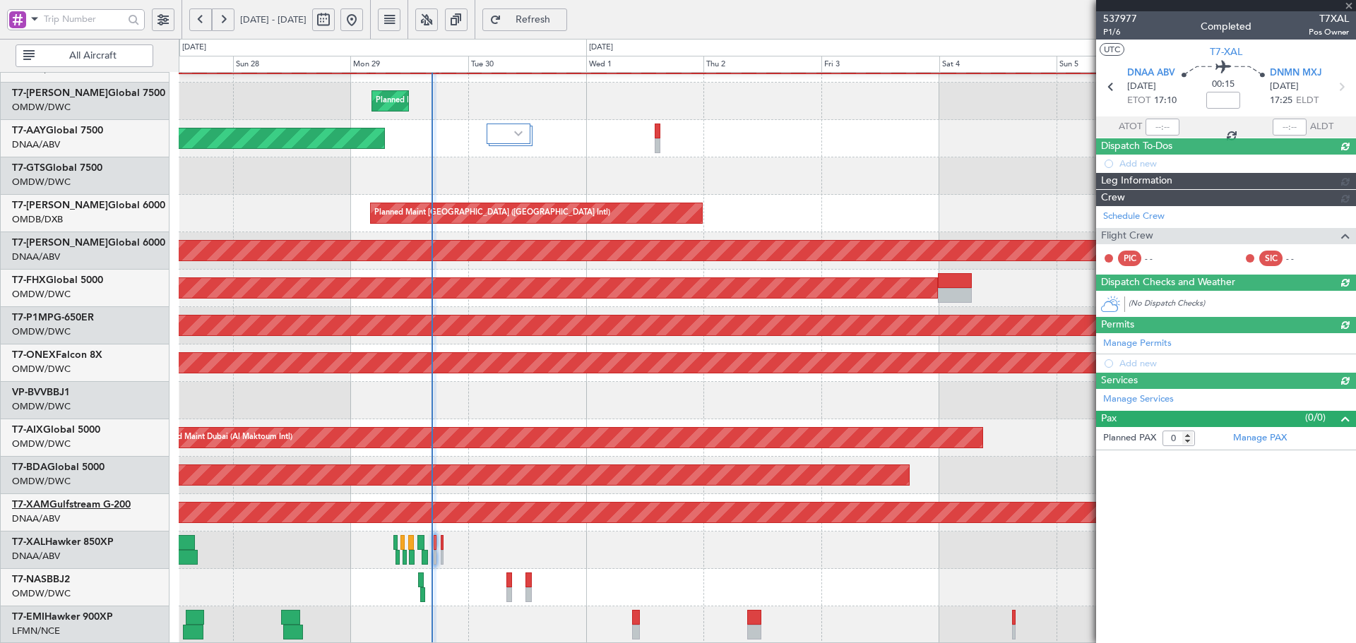
type input "[PERSON_NAME] (ANI)"
type input "7391"
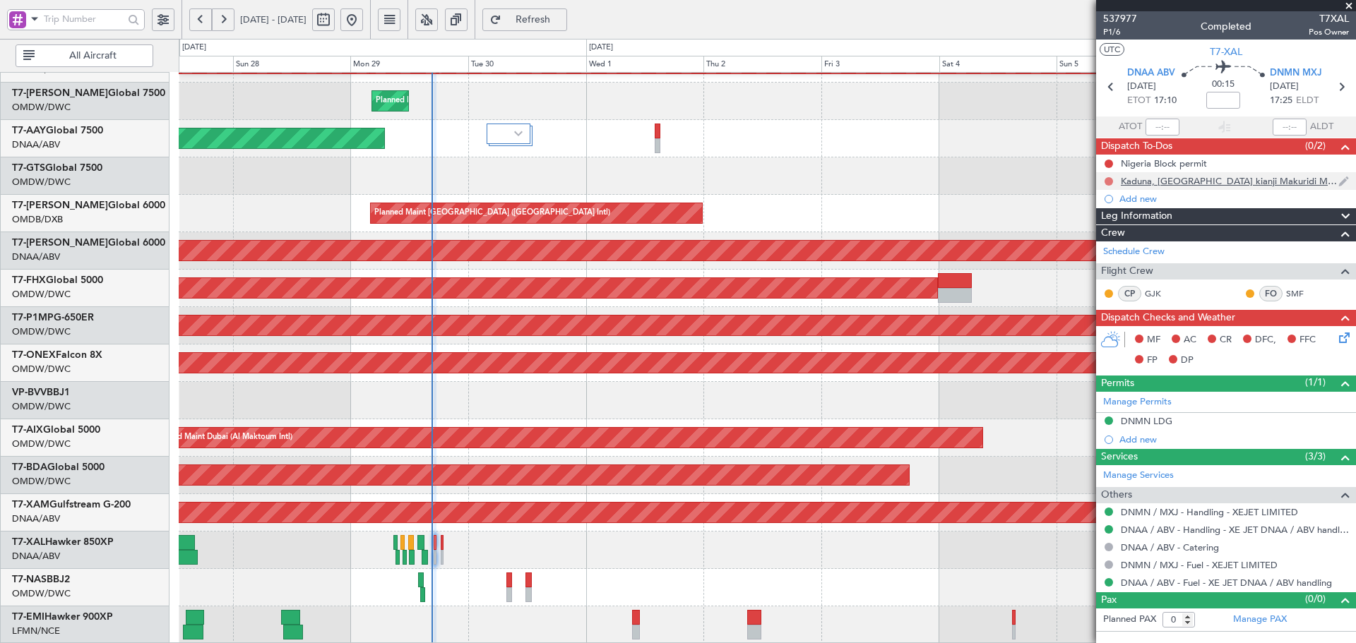
click at [1110, 182] on button at bounding box center [1109, 181] width 8 height 8
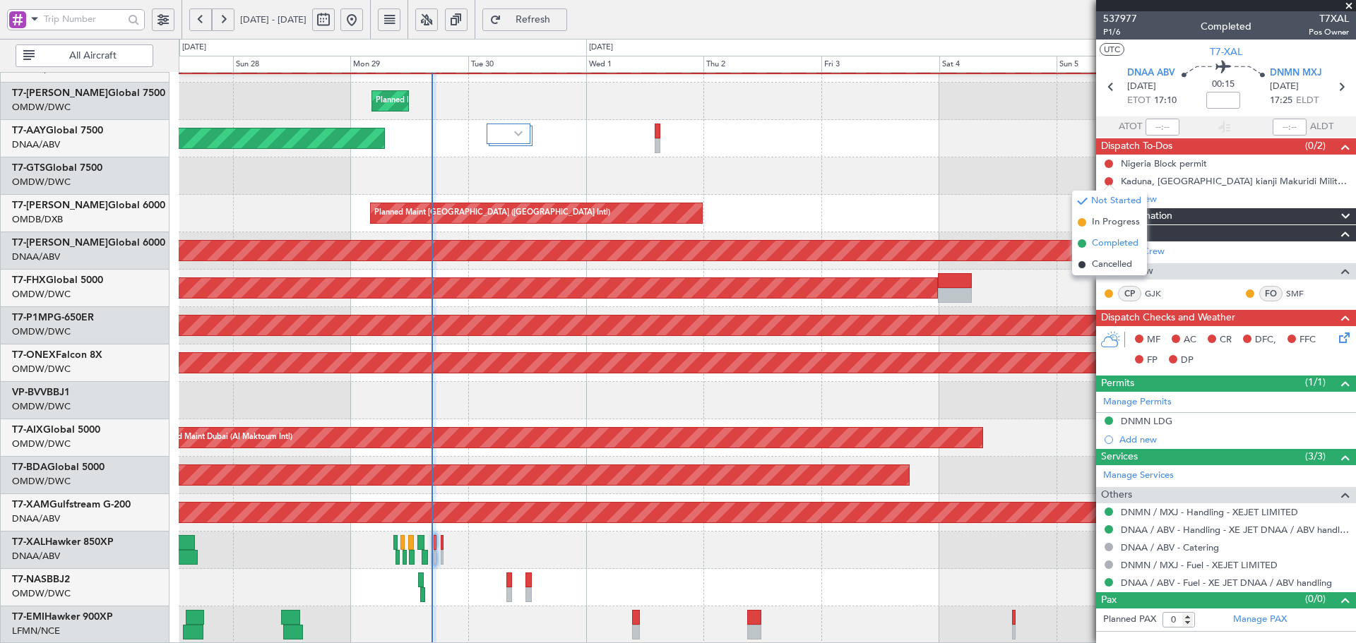
click at [1106, 241] on span "Completed" at bounding box center [1115, 244] width 47 height 14
click at [1107, 162] on button at bounding box center [1109, 164] width 8 height 8
click at [1095, 226] on span "Completed" at bounding box center [1115, 226] width 47 height 14
click at [1346, 339] on icon at bounding box center [1341, 335] width 11 height 11
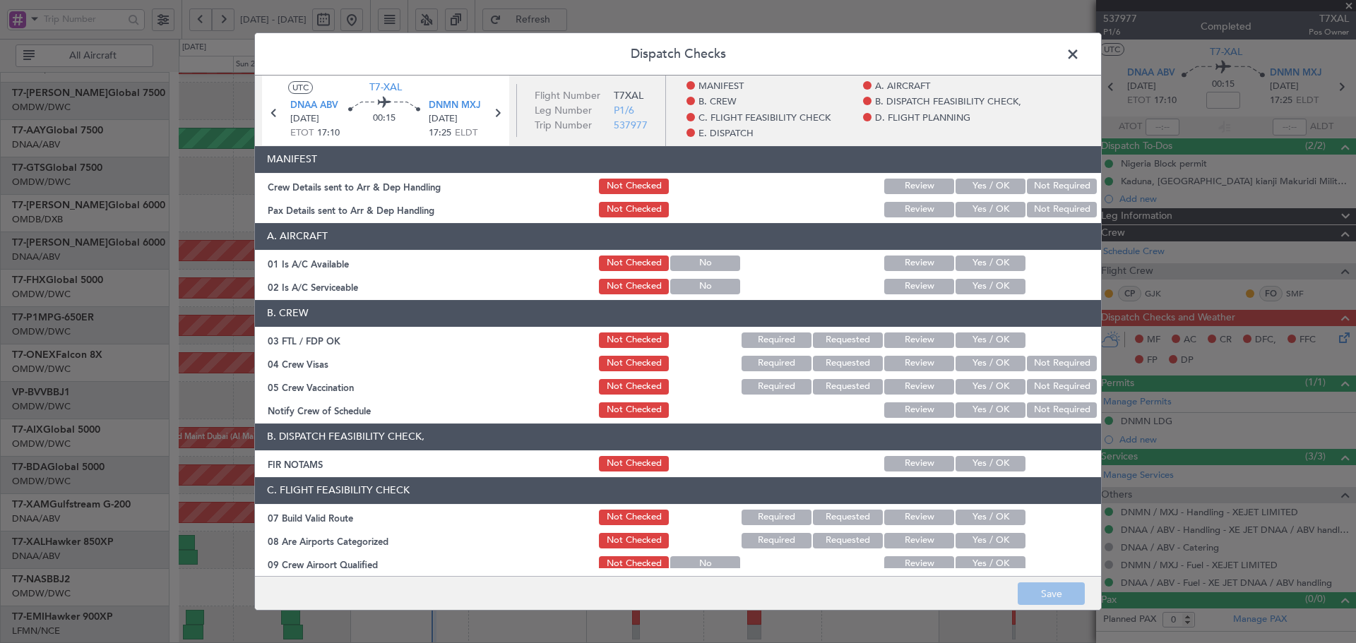
click at [981, 191] on button "Yes / OK" at bounding box center [991, 187] width 70 height 16
click at [982, 207] on button "Yes / OK" at bounding box center [991, 210] width 70 height 16
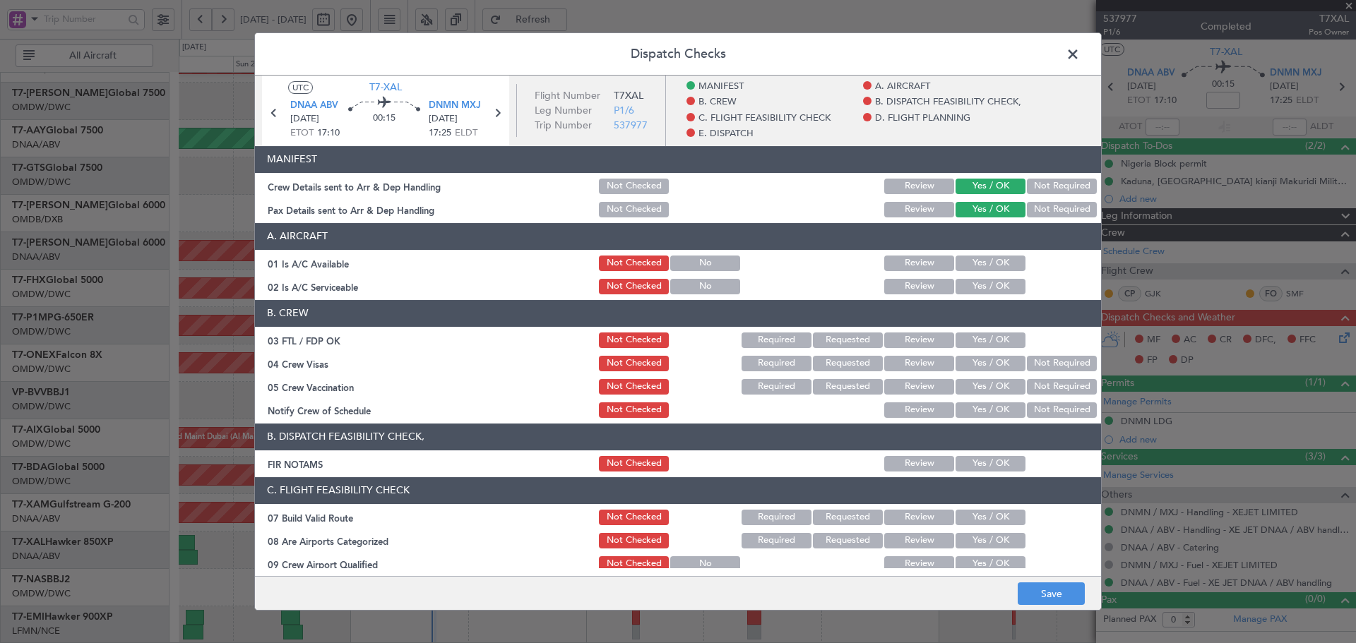
click at [980, 260] on button "Yes / OK" at bounding box center [991, 264] width 70 height 16
click at [977, 286] on button "Yes / OK" at bounding box center [991, 287] width 70 height 16
click at [975, 333] on button "Yes / OK" at bounding box center [991, 341] width 70 height 16
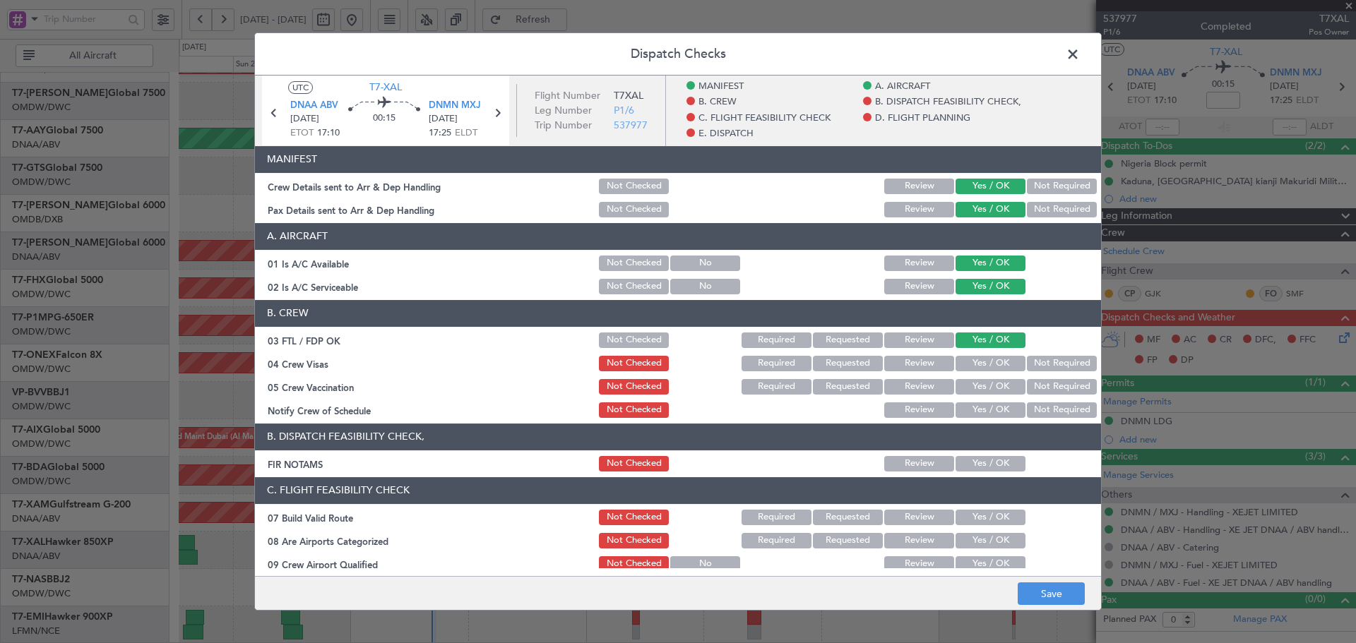
click at [976, 362] on button "Yes / OK" at bounding box center [991, 364] width 70 height 16
click at [1057, 381] on button "Not Required" at bounding box center [1062, 387] width 70 height 16
click at [998, 414] on button "Yes / OK" at bounding box center [991, 411] width 70 height 16
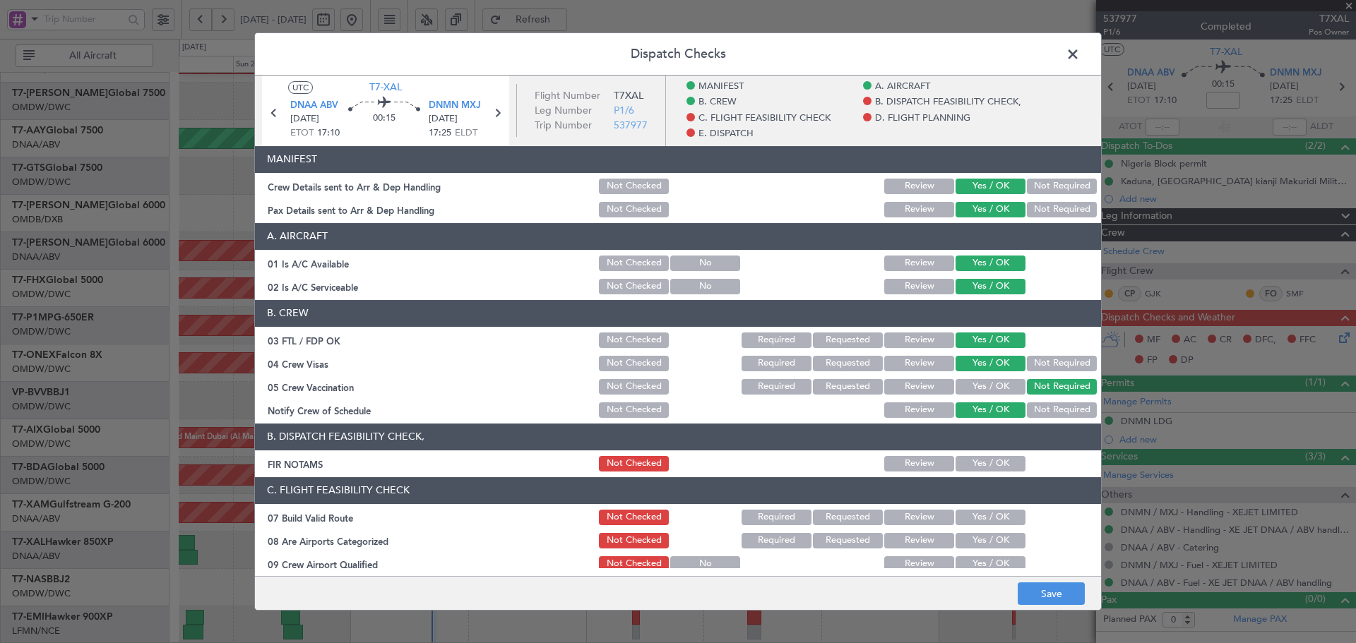
click at [991, 462] on div "Yes / OK" at bounding box center [989, 464] width 71 height 20
click at [989, 466] on button "Yes / OK" at bounding box center [991, 464] width 70 height 16
click at [990, 526] on div "Yes / OK" at bounding box center [989, 518] width 71 height 20
click at [992, 516] on button "Yes / OK" at bounding box center [991, 518] width 70 height 16
click at [987, 540] on button "Yes / OK" at bounding box center [991, 541] width 70 height 16
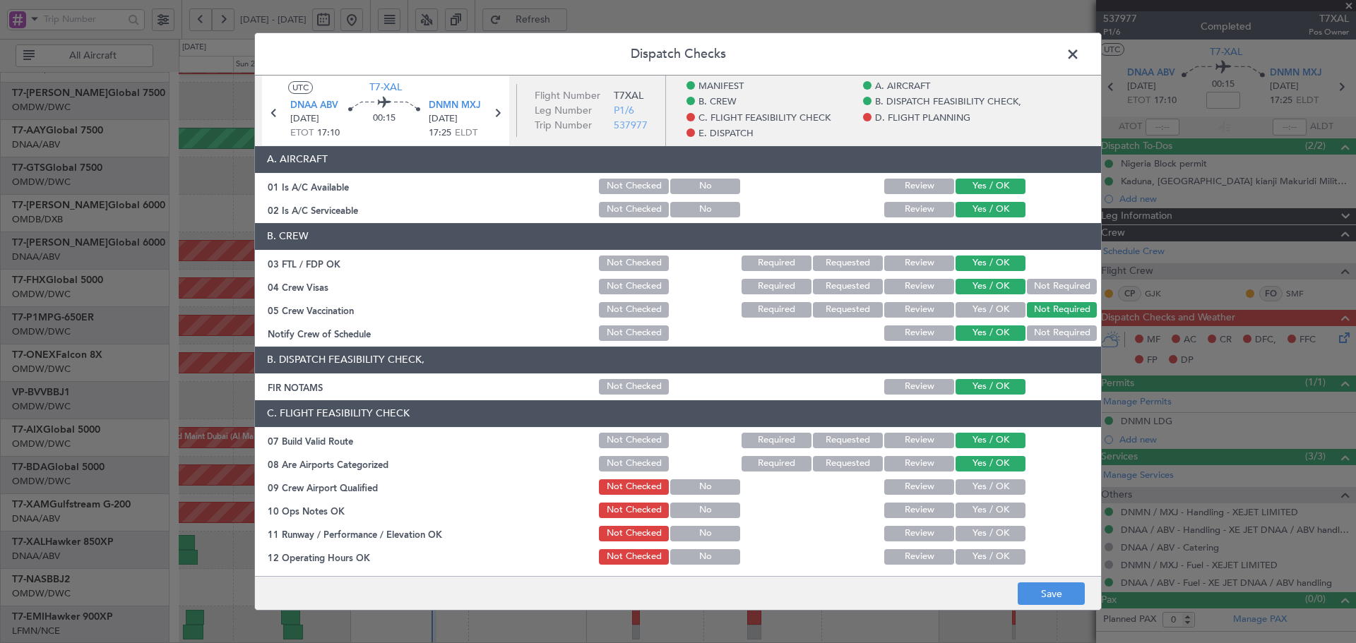
scroll to position [189, 0]
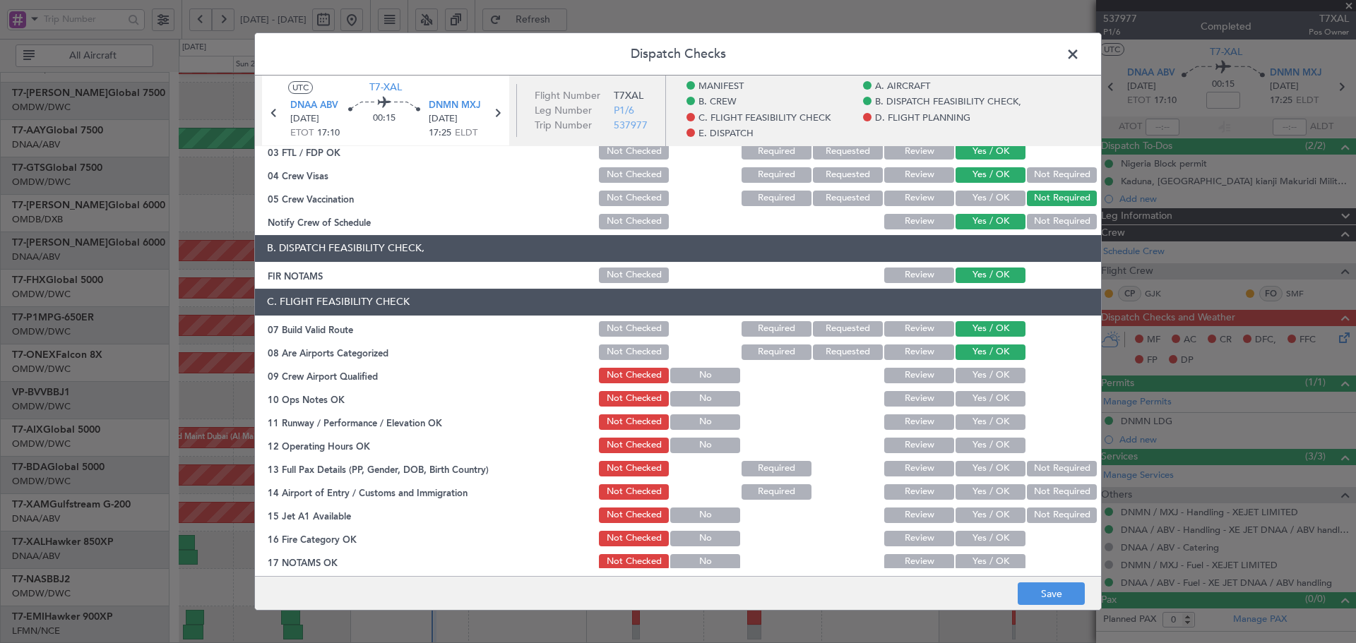
click at [988, 374] on button "Yes / OK" at bounding box center [991, 376] width 70 height 16
click at [985, 393] on button "Yes / OK" at bounding box center [991, 399] width 70 height 16
drag, startPoint x: 984, startPoint y: 422, endPoint x: 984, endPoint y: 446, distance: 24.7
click at [984, 422] on button "Yes / OK" at bounding box center [991, 423] width 70 height 16
drag, startPoint x: 984, startPoint y: 446, endPoint x: 984, endPoint y: 457, distance: 10.6
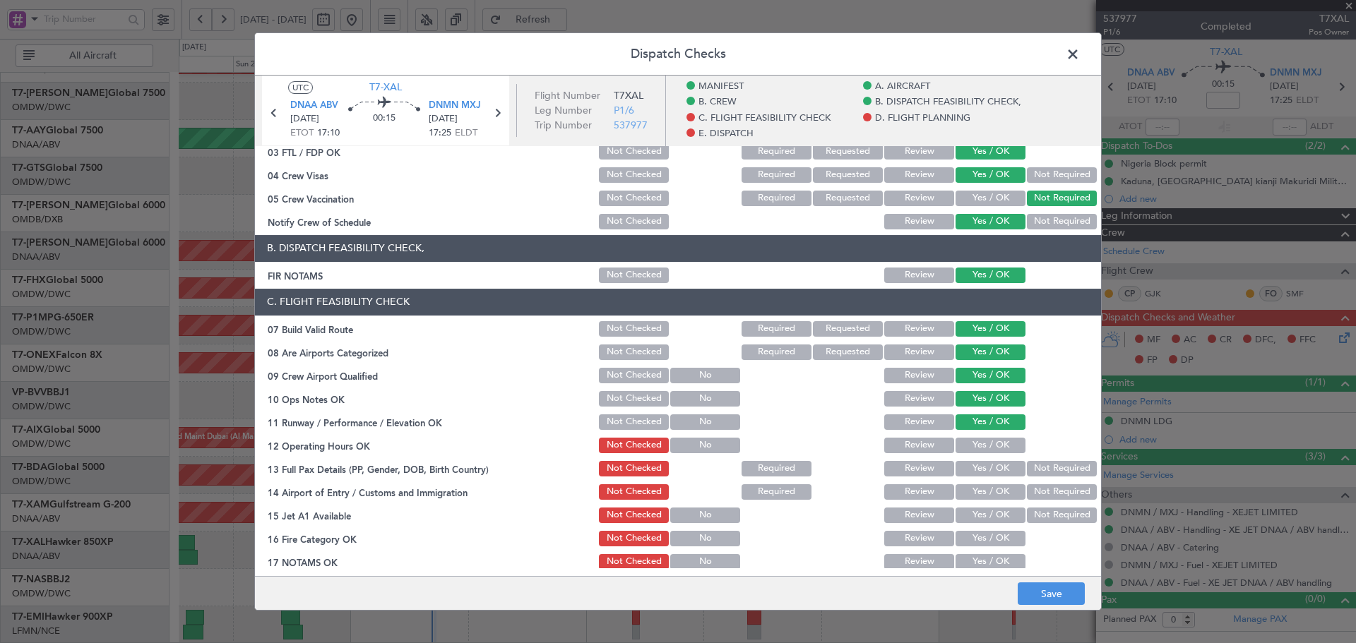
click at [985, 446] on button "Yes / OK" at bounding box center [991, 446] width 70 height 16
drag, startPoint x: 984, startPoint y: 466, endPoint x: 985, endPoint y: 485, distance: 18.4
click at [984, 467] on button "Yes / OK" at bounding box center [991, 469] width 70 height 16
drag, startPoint x: 985, startPoint y: 486, endPoint x: 985, endPoint y: 507, distance: 21.2
click at [985, 487] on button "Yes / OK" at bounding box center [991, 493] width 70 height 16
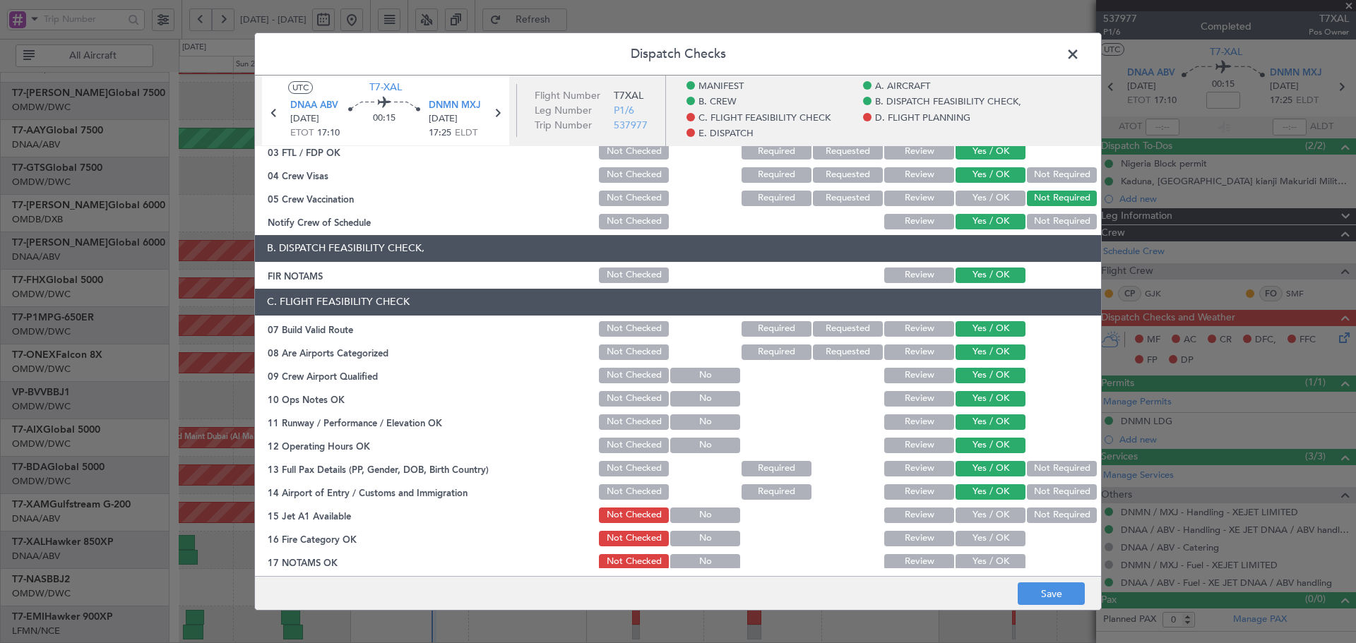
drag, startPoint x: 985, startPoint y: 507, endPoint x: 985, endPoint y: 520, distance: 12.7
click at [986, 509] on button "Yes / OK" at bounding box center [991, 516] width 70 height 16
drag, startPoint x: 977, startPoint y: 525, endPoint x: 976, endPoint y: 533, distance: 7.8
click at [977, 530] on section "C. FLIGHT FEASIBILITY CHECK 07 Build Valid Route Not Checked Required Requested…" at bounding box center [678, 477] width 846 height 376
click at [970, 541] on button "Yes / OK" at bounding box center [991, 539] width 70 height 16
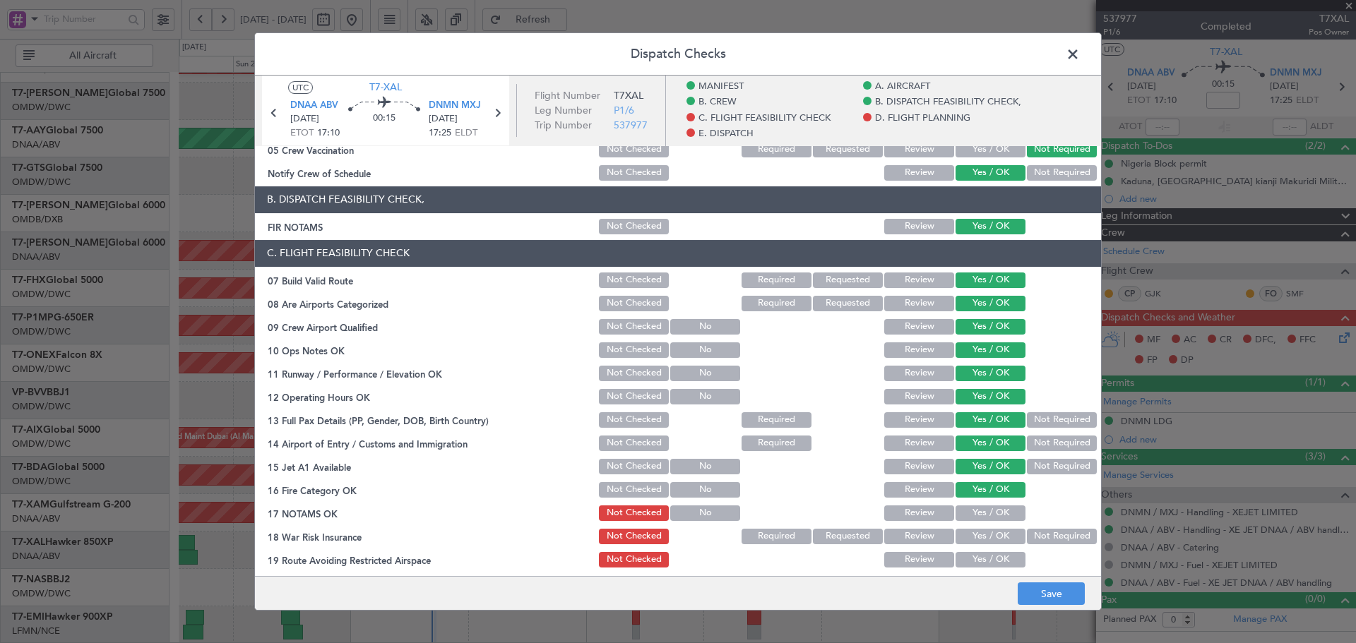
scroll to position [283, 0]
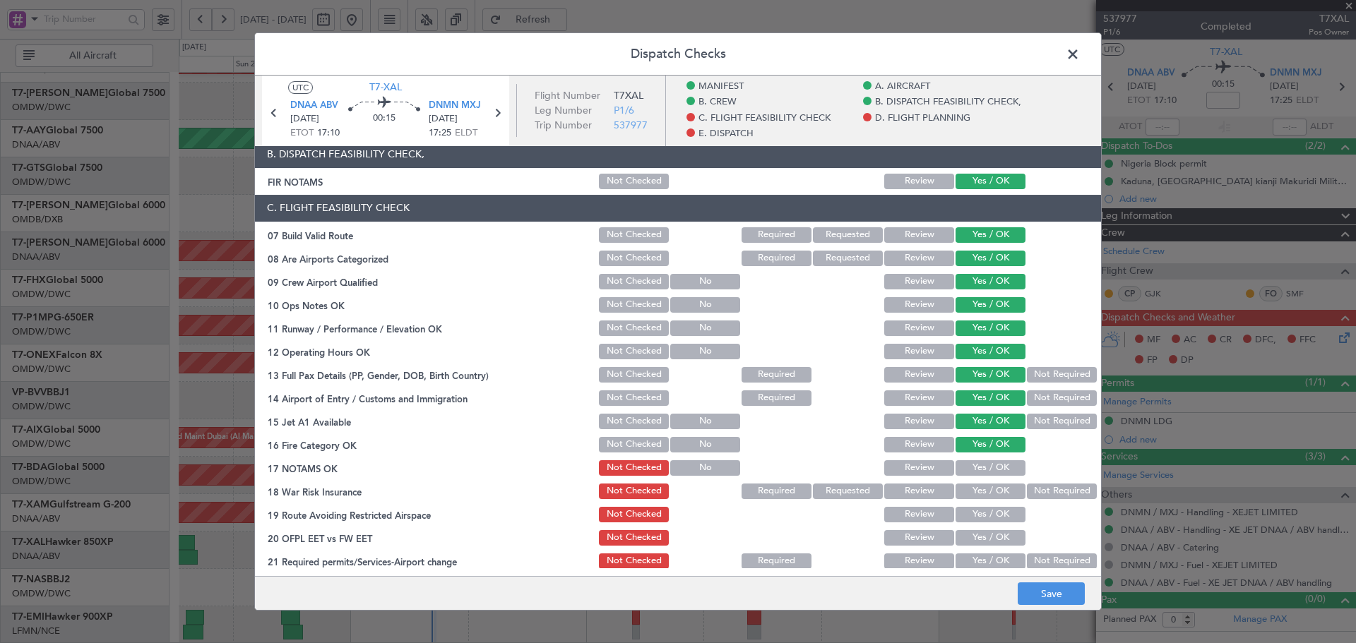
click at [975, 469] on button "Yes / OK" at bounding box center [991, 469] width 70 height 16
click at [1059, 485] on button "Not Required" at bounding box center [1062, 492] width 70 height 16
drag, startPoint x: 989, startPoint y: 515, endPoint x: 985, endPoint y: 525, distance: 11.2
click at [988, 516] on button "Yes / OK" at bounding box center [991, 515] width 70 height 16
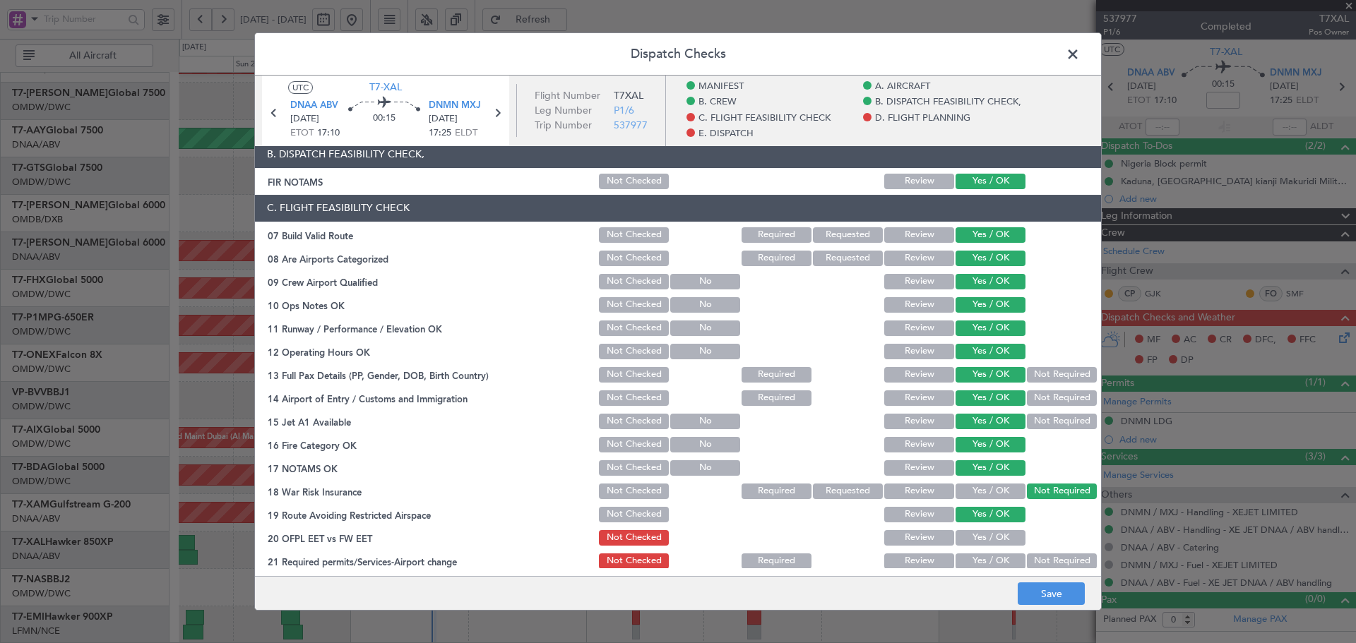
click at [977, 546] on div "Yes / OK" at bounding box center [989, 538] width 71 height 20
click at [979, 538] on button "Yes / OK" at bounding box center [991, 538] width 70 height 16
click at [978, 561] on button "Yes / OK" at bounding box center [991, 562] width 70 height 16
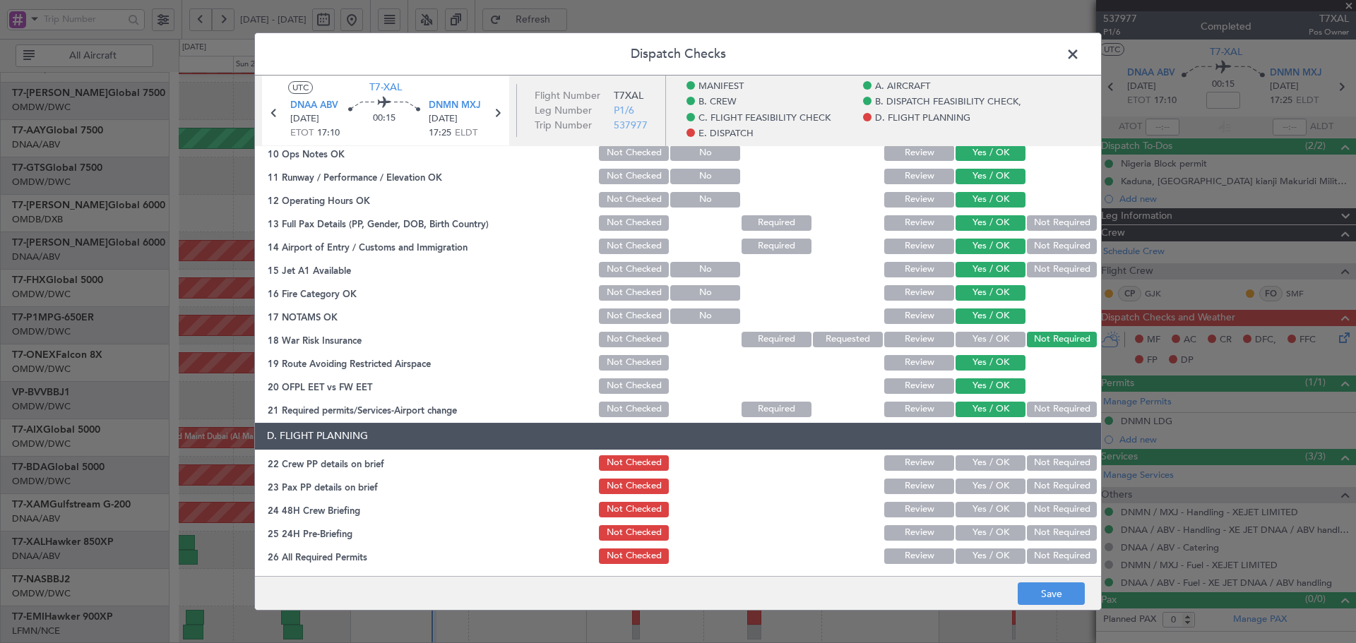
scroll to position [565, 0]
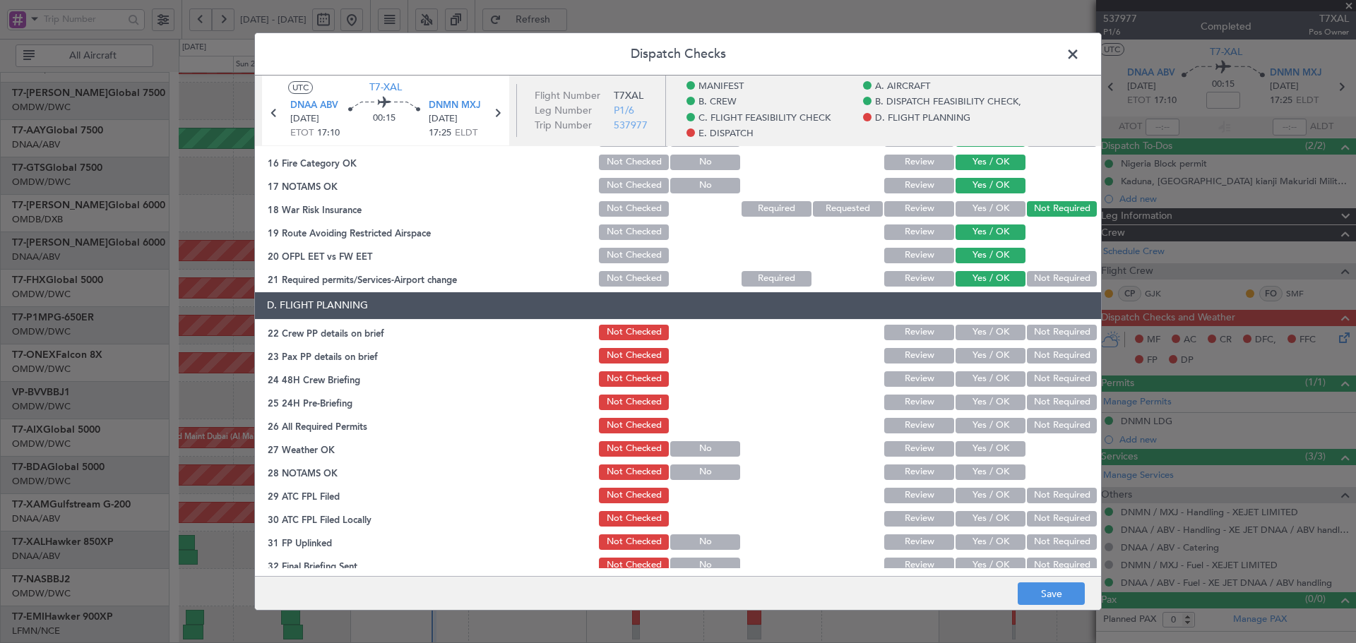
click at [973, 335] on button "Yes / OK" at bounding box center [991, 333] width 70 height 16
click at [974, 353] on button "Yes / OK" at bounding box center [991, 356] width 70 height 16
click at [974, 383] on button "Yes / OK" at bounding box center [991, 380] width 70 height 16
drag, startPoint x: 972, startPoint y: 397, endPoint x: 970, endPoint y: 412, distance: 15.6
click at [972, 400] on button "Yes / OK" at bounding box center [991, 403] width 70 height 16
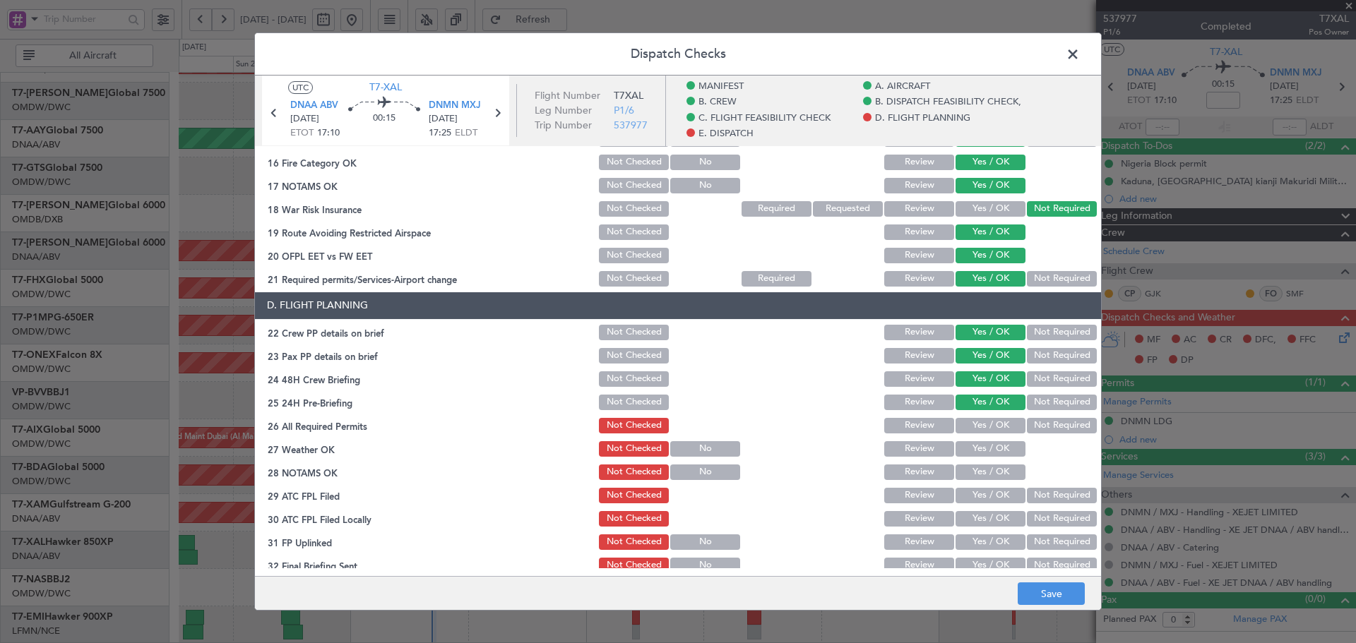
drag, startPoint x: 970, startPoint y: 412, endPoint x: 971, endPoint y: 429, distance: 16.3
click at [970, 419] on section "D. FLIGHT PLANNING 22 Crew PP details on brief Not Checked Review Yes / OK Not …" at bounding box center [678, 433] width 846 height 283
click at [973, 423] on button "Yes / OK" at bounding box center [991, 426] width 70 height 16
click at [975, 449] on button "Yes / OK" at bounding box center [991, 449] width 70 height 16
click at [972, 482] on div "Yes / OK" at bounding box center [989, 473] width 71 height 20
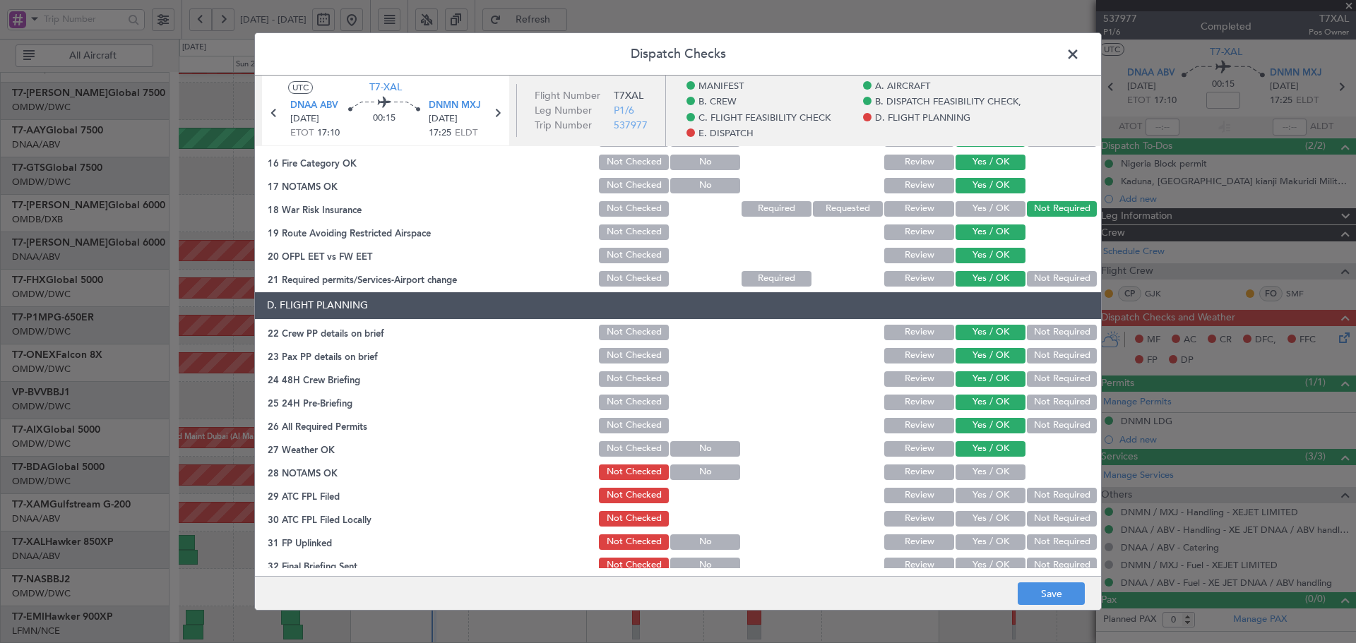
click at [974, 468] on button "Yes / OK" at bounding box center [991, 473] width 70 height 16
click at [973, 492] on button "Yes / OK" at bounding box center [991, 496] width 70 height 16
click at [978, 514] on button "Yes / OK" at bounding box center [991, 519] width 70 height 16
click at [974, 542] on button "Yes / OK" at bounding box center [991, 543] width 70 height 16
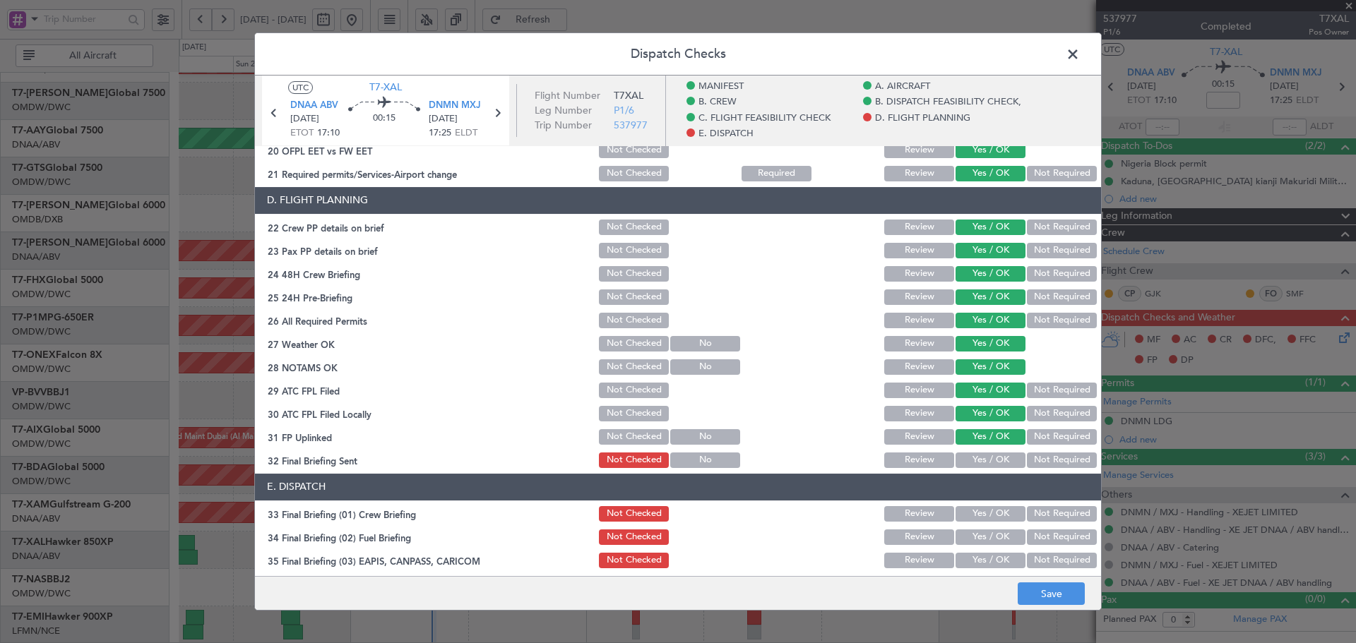
scroll to position [754, 0]
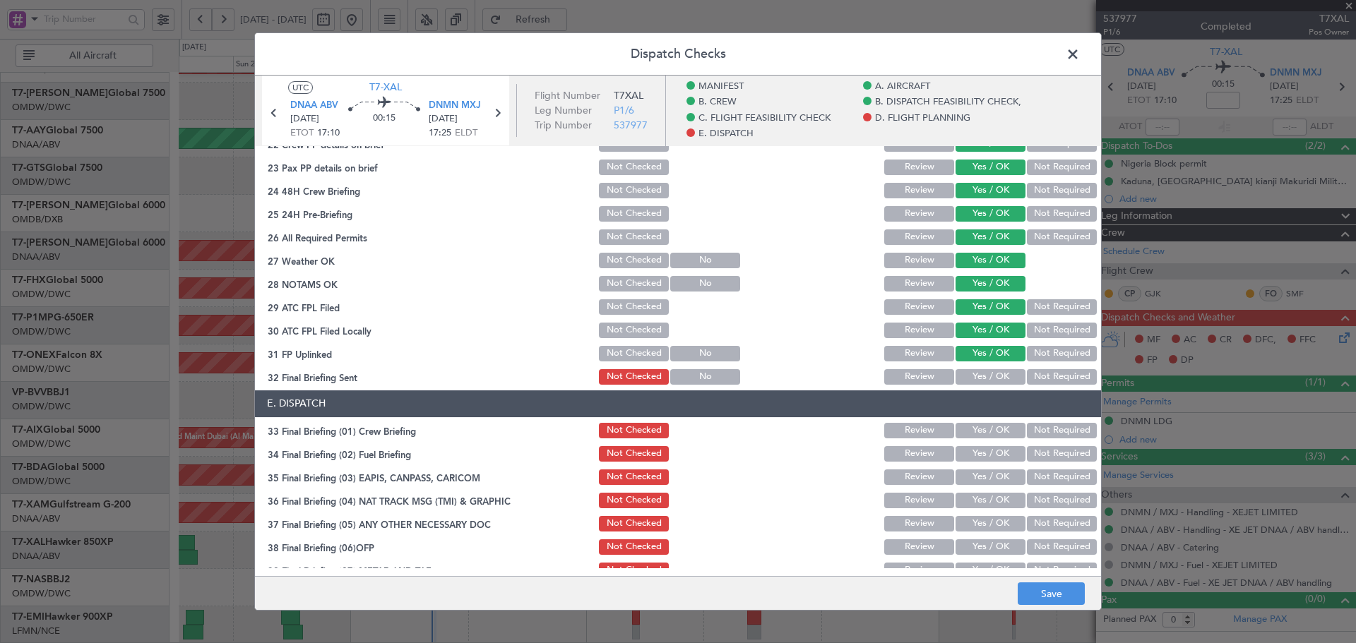
drag, startPoint x: 982, startPoint y: 372, endPoint x: 980, endPoint y: 406, distance: 34.0
click at [982, 373] on button "Yes / OK" at bounding box center [991, 377] width 70 height 16
click at [978, 429] on button "Yes / OK" at bounding box center [991, 431] width 70 height 16
click at [977, 448] on button "Yes / OK" at bounding box center [991, 454] width 70 height 16
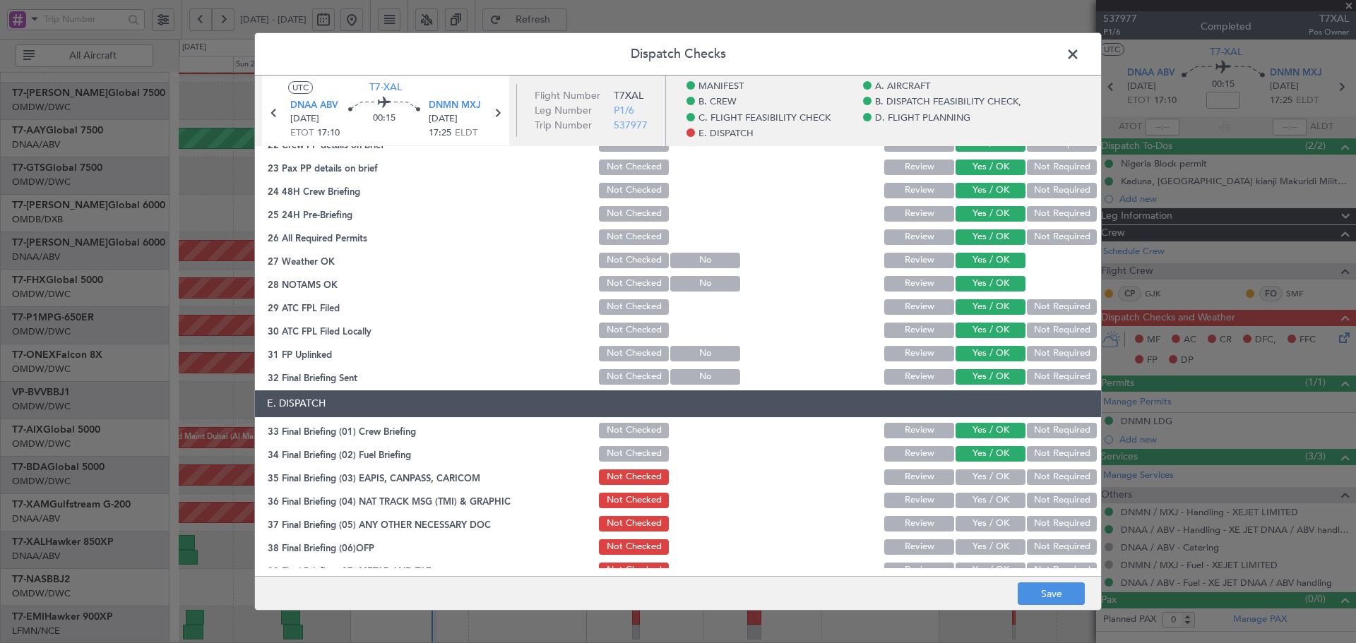
click at [1032, 480] on button "Not Required" at bounding box center [1062, 478] width 70 height 16
click at [1036, 498] on button "Not Required" at bounding box center [1062, 501] width 70 height 16
click at [1035, 522] on button "Not Required" at bounding box center [1062, 524] width 70 height 16
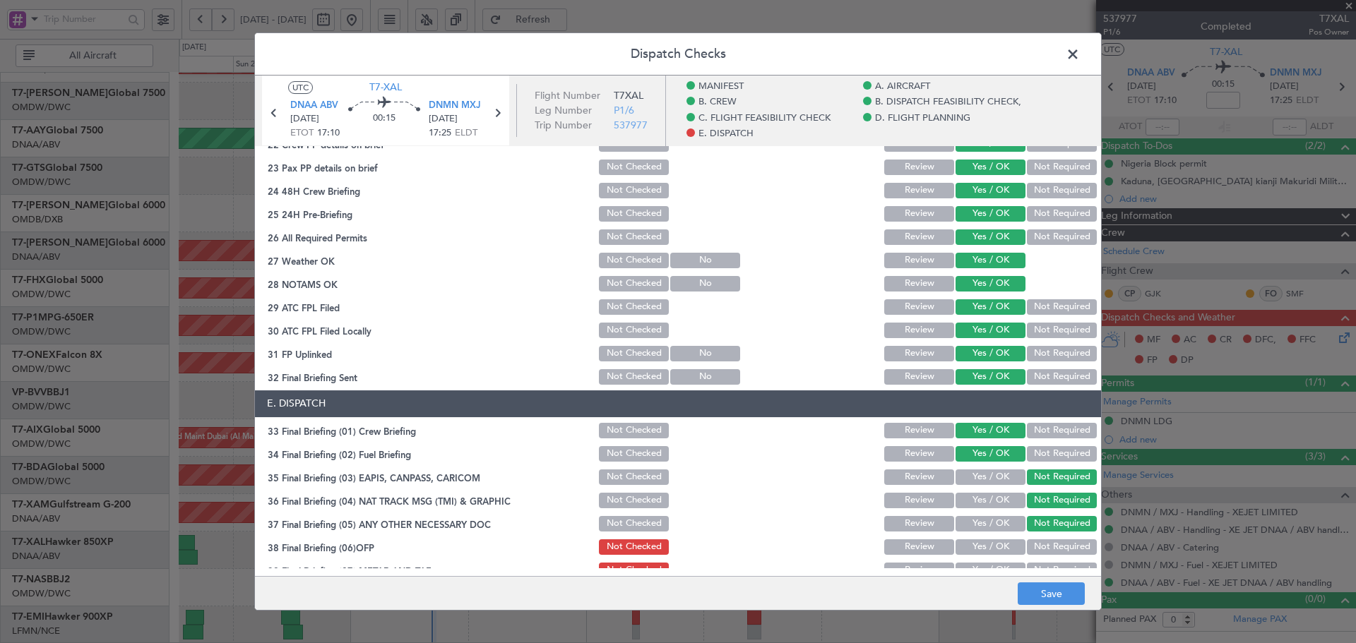
scroll to position [886, 0]
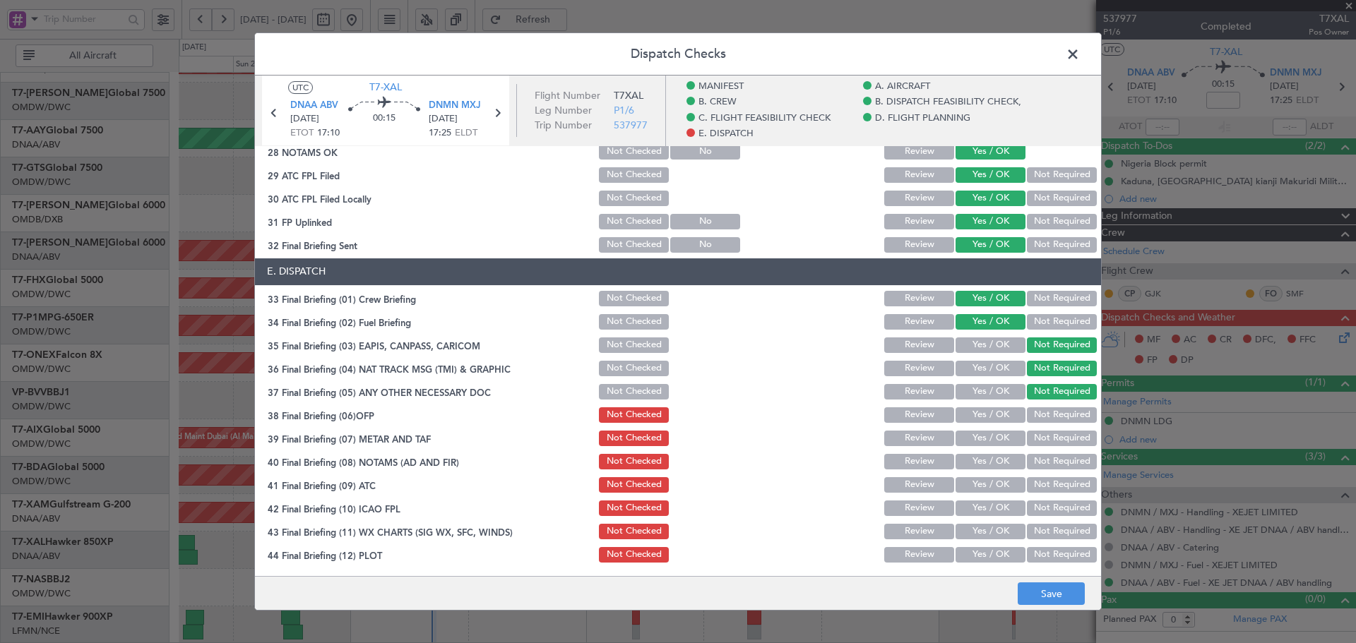
click at [991, 420] on button "Yes / OK" at bounding box center [991, 416] width 70 height 16
drag, startPoint x: 981, startPoint y: 440, endPoint x: 979, endPoint y: 470, distance: 29.7
click at [981, 447] on div "Yes / OK" at bounding box center [989, 439] width 71 height 20
click at [980, 470] on div "Yes / OK" at bounding box center [989, 462] width 71 height 20
click at [982, 484] on button "Yes / OK" at bounding box center [991, 485] width 70 height 16
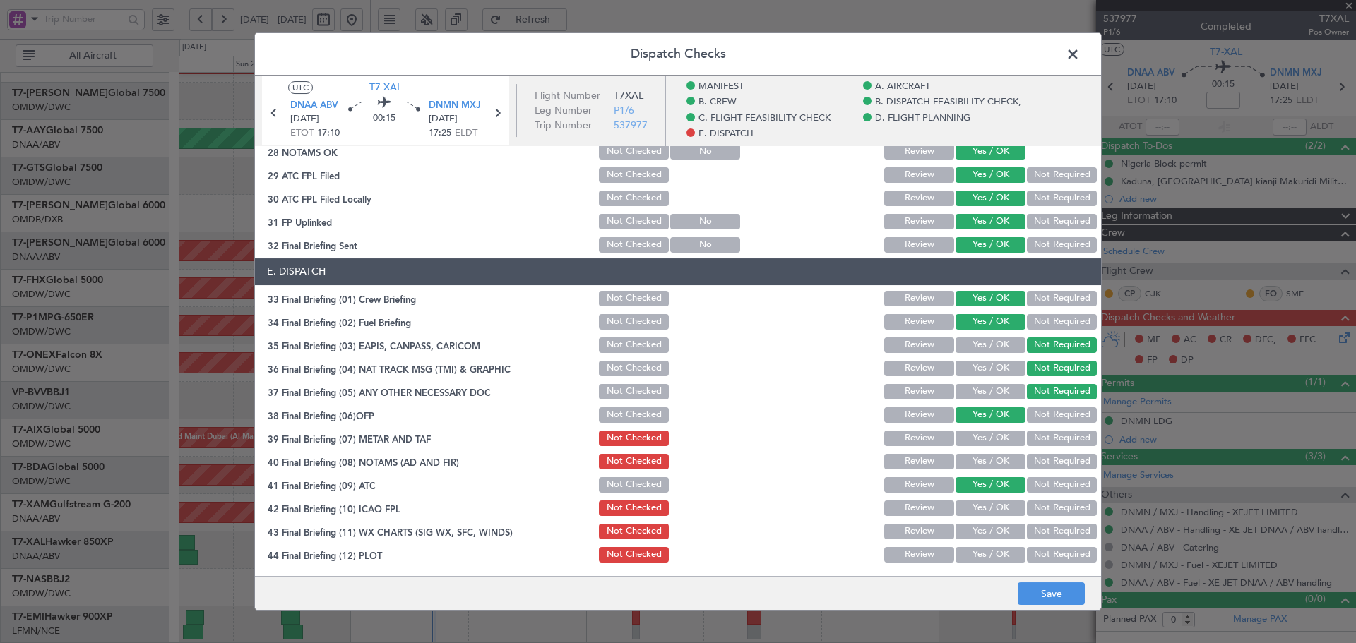
click at [980, 456] on button "Yes / OK" at bounding box center [991, 462] width 70 height 16
click at [980, 440] on button "Yes / OK" at bounding box center [991, 439] width 70 height 16
click at [984, 502] on button "Yes / OK" at bounding box center [991, 509] width 70 height 16
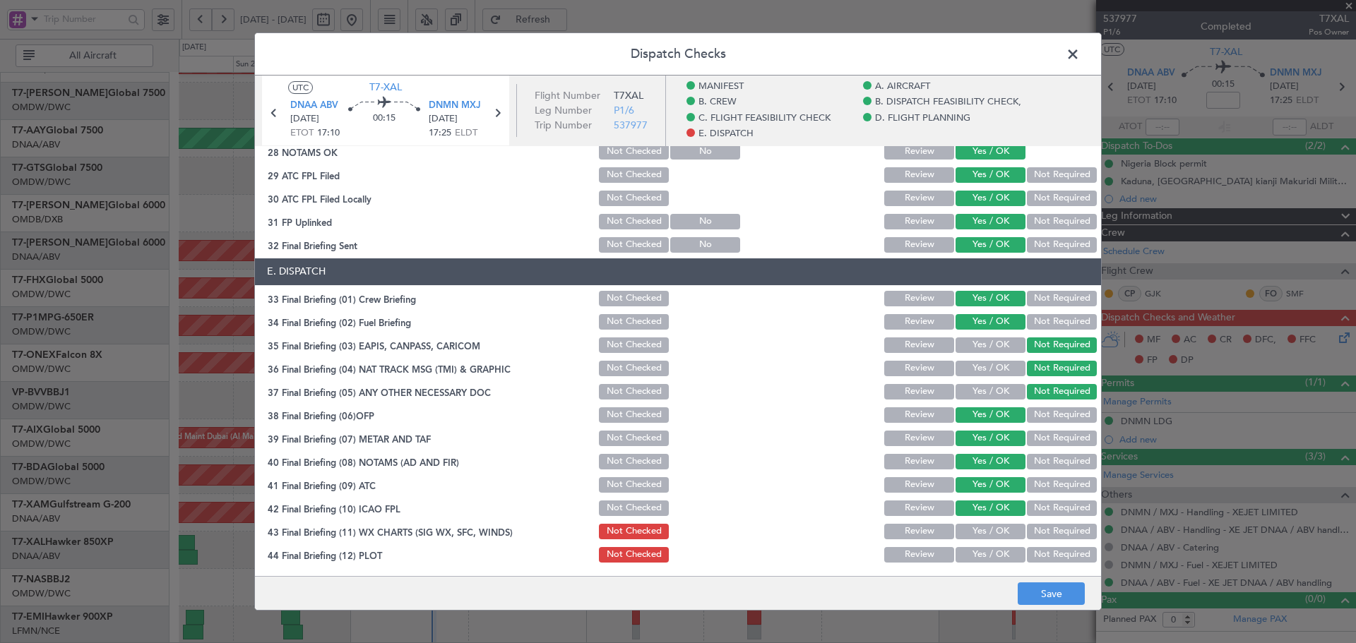
drag, startPoint x: 982, startPoint y: 526, endPoint x: 978, endPoint y: 545, distance: 18.8
click at [981, 532] on button "Yes / OK" at bounding box center [991, 532] width 70 height 16
drag, startPoint x: 975, startPoint y: 554, endPoint x: 976, endPoint y: 544, distance: 9.9
click at [975, 553] on button "Yes / OK" at bounding box center [991, 555] width 70 height 16
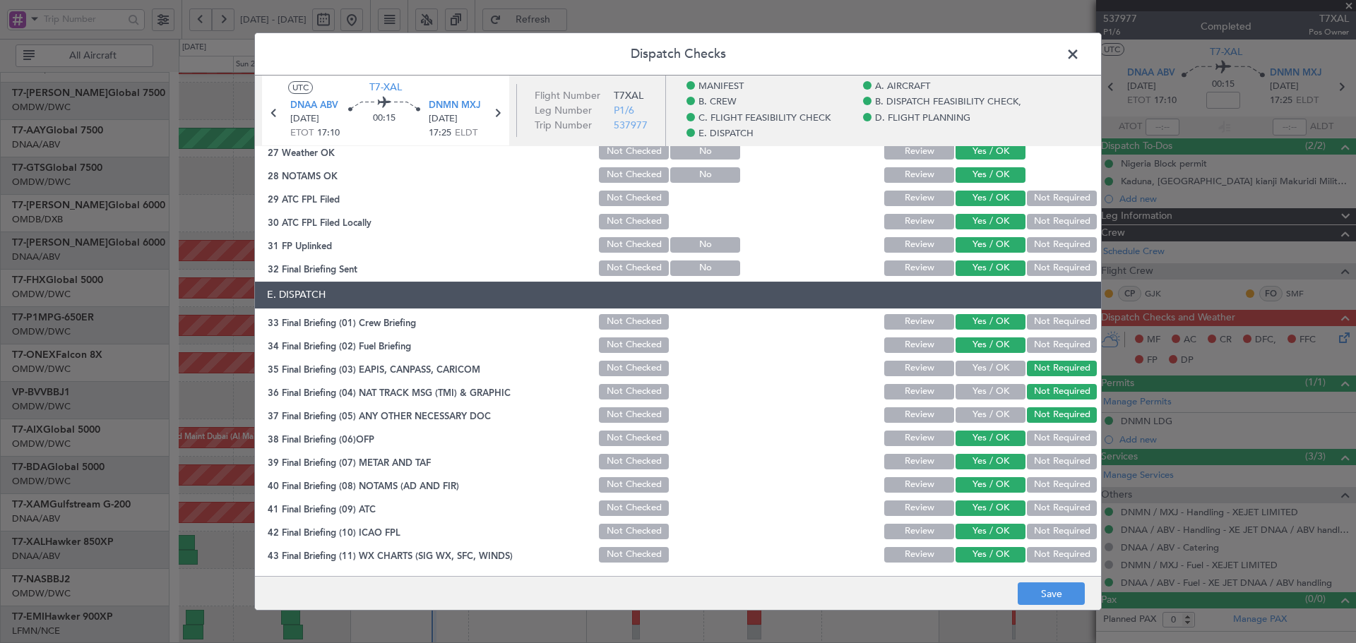
scroll to position [839, 0]
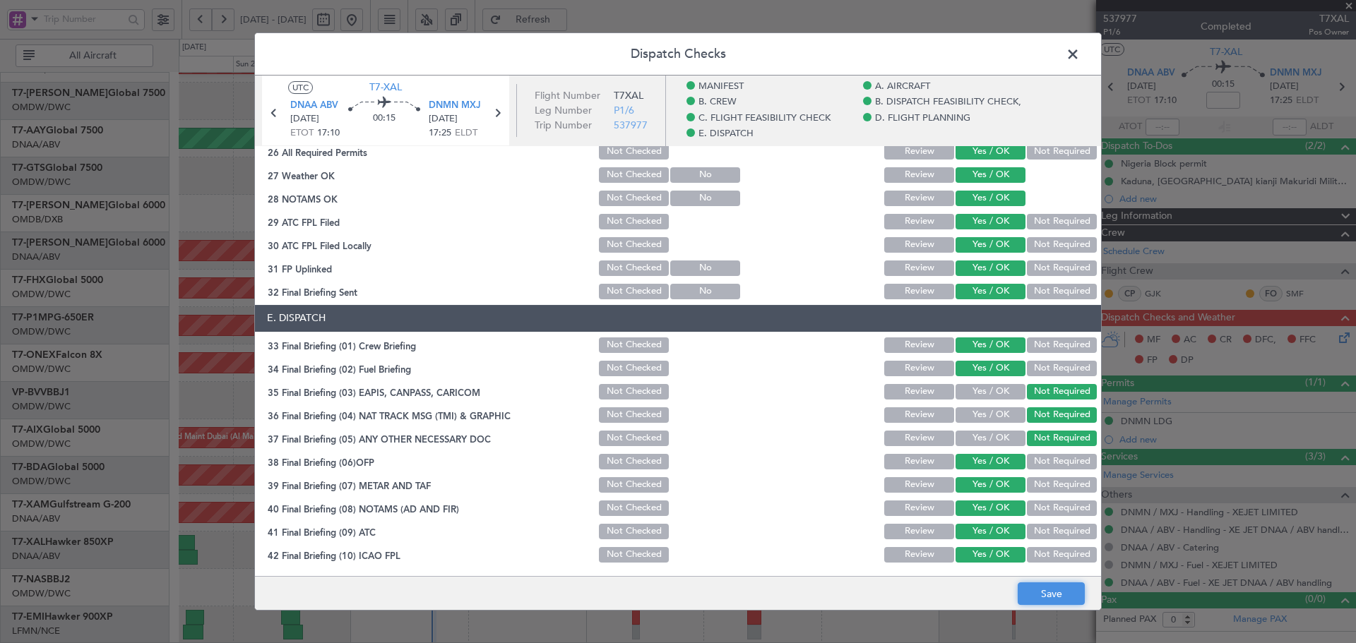
click at [1058, 585] on button "Save" at bounding box center [1051, 594] width 67 height 23
click at [502, 112] on icon at bounding box center [497, 113] width 18 height 18
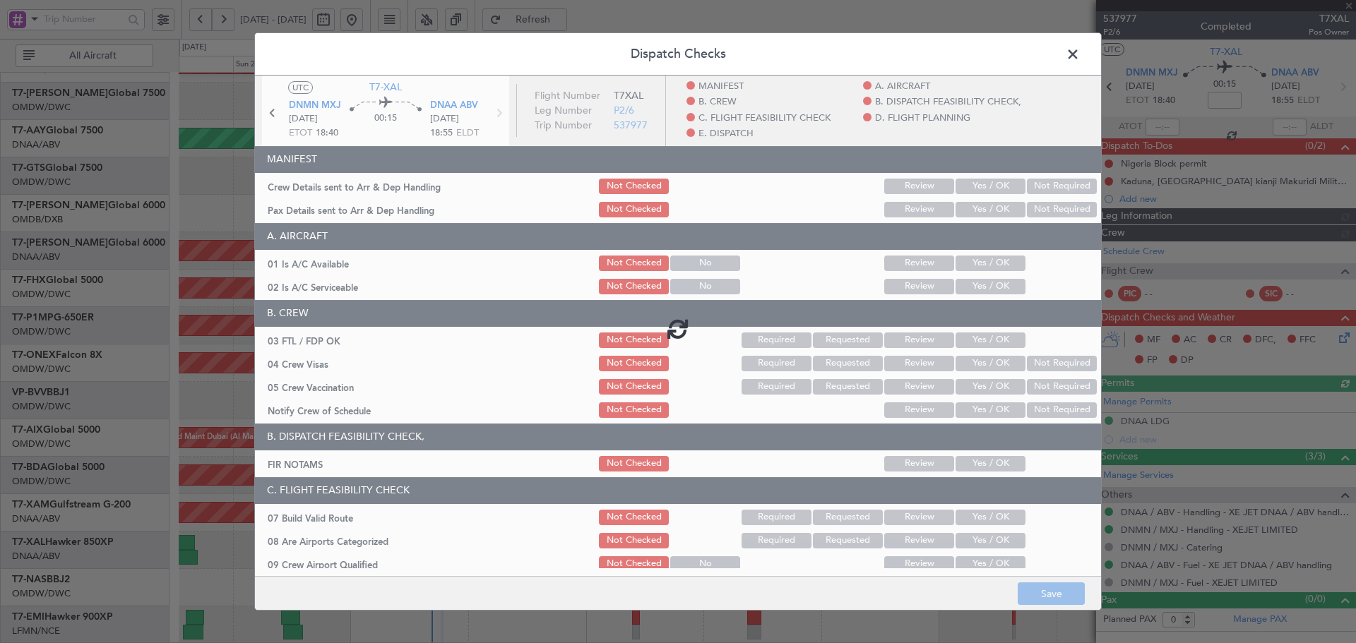
type input "[PERSON_NAME] (ANI)"
type input "7392"
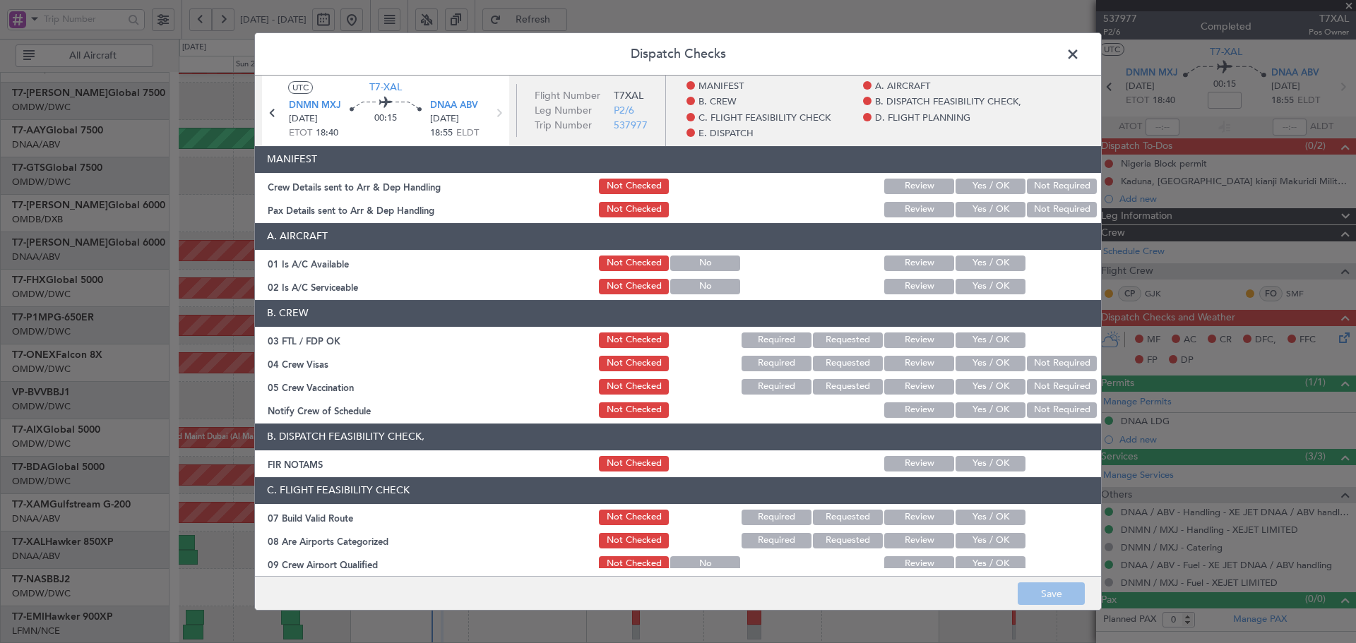
click at [976, 187] on button "Yes / OK" at bounding box center [991, 187] width 70 height 16
click at [981, 208] on button "Yes / OK" at bounding box center [991, 210] width 70 height 16
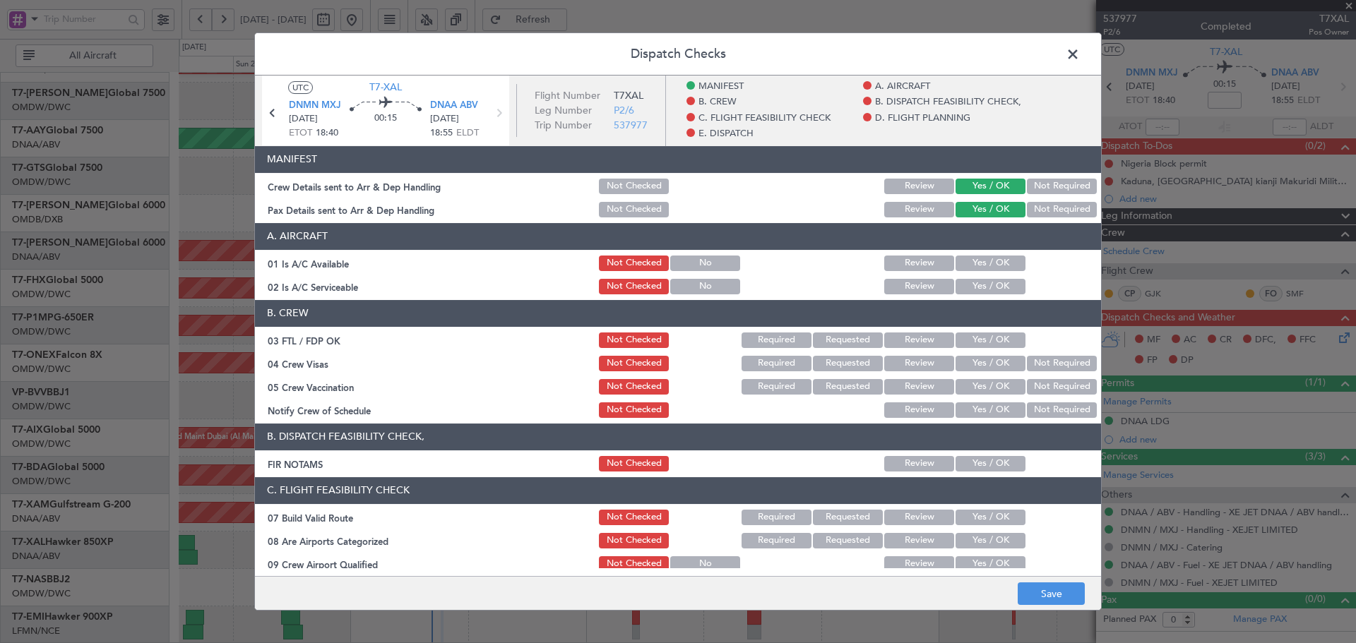
drag, startPoint x: 953, startPoint y: 259, endPoint x: 961, endPoint y: 274, distance: 17.1
click at [956, 259] on button "Yes / OK" at bounding box center [991, 264] width 70 height 16
click at [965, 284] on button "Yes / OK" at bounding box center [991, 287] width 70 height 16
click at [985, 338] on button "Yes / OK" at bounding box center [991, 341] width 70 height 16
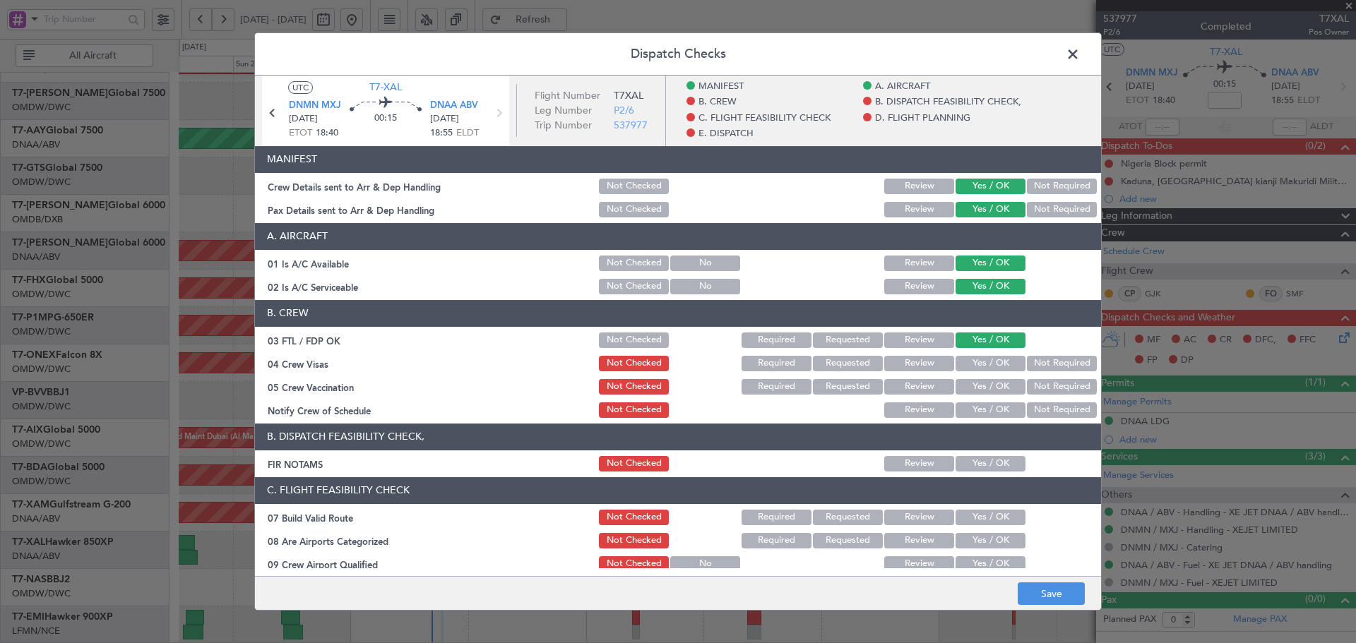
click at [980, 369] on button "Yes / OK" at bounding box center [991, 364] width 70 height 16
click at [1052, 386] on button "Not Required" at bounding box center [1062, 387] width 70 height 16
drag, startPoint x: 1001, startPoint y: 406, endPoint x: 994, endPoint y: 432, distance: 26.9
click at [1001, 407] on button "Yes / OK" at bounding box center [991, 411] width 70 height 16
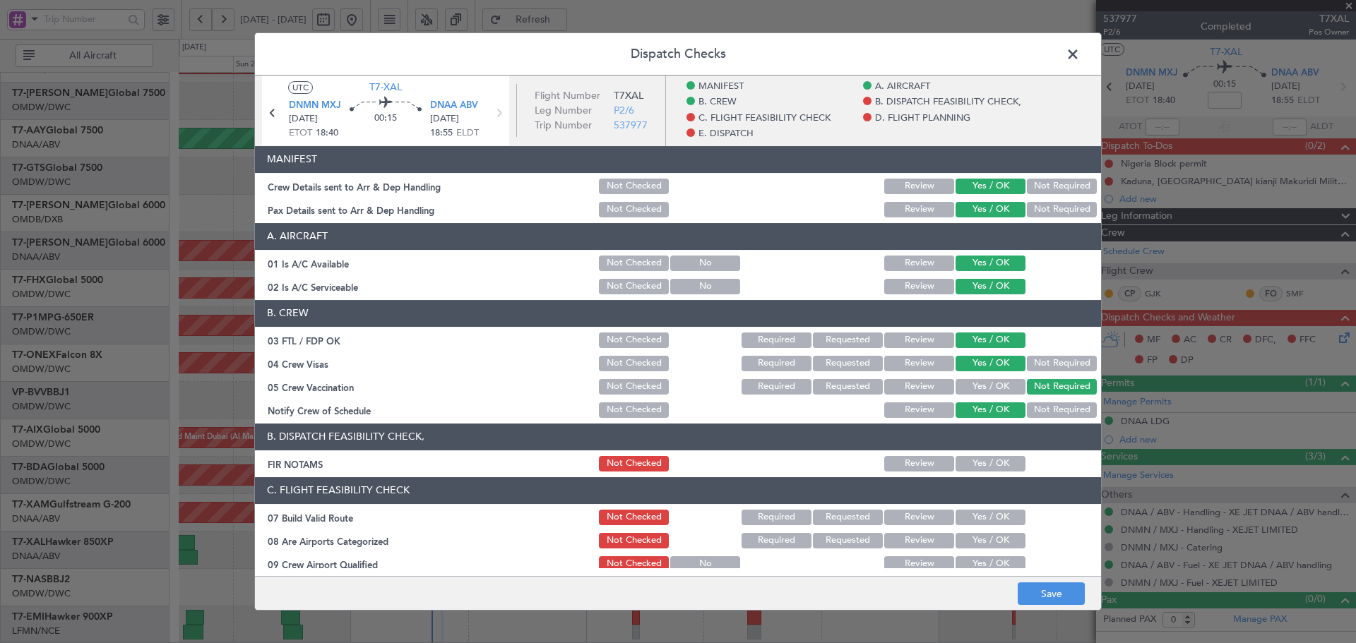
click at [987, 461] on button "Yes / OK" at bounding box center [991, 464] width 70 height 16
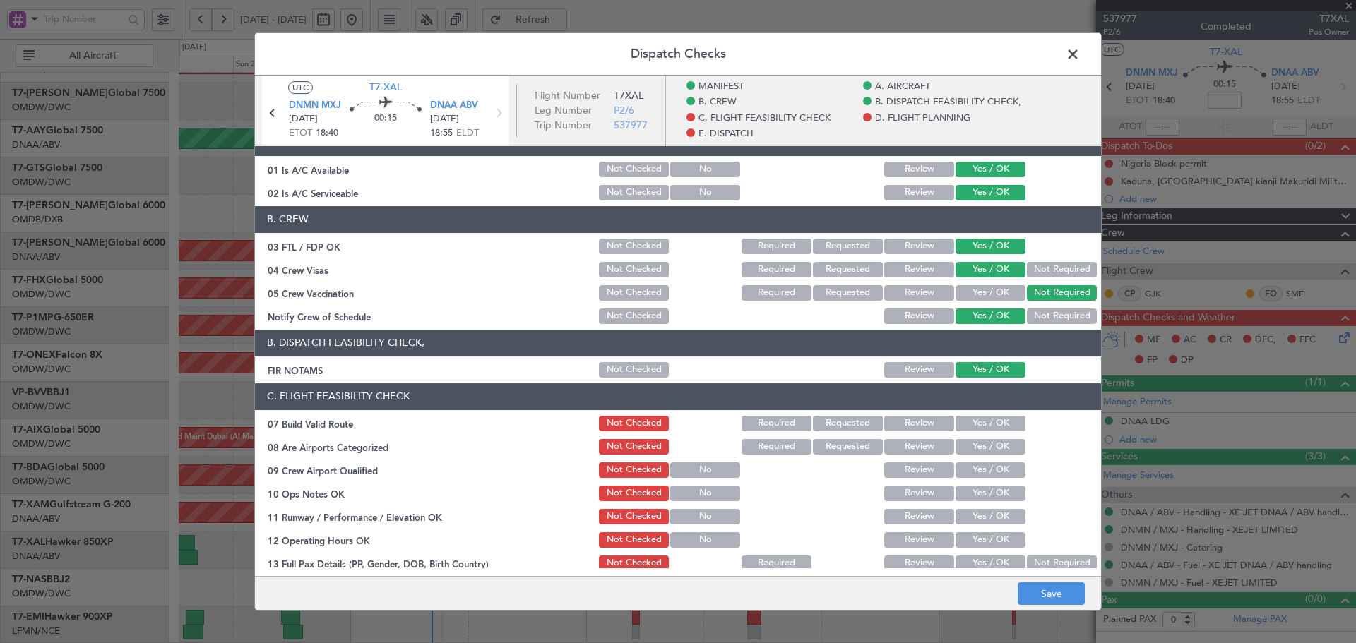
drag, startPoint x: 991, startPoint y: 431, endPoint x: 986, endPoint y: 451, distance: 20.4
click at [992, 431] on button "Yes / OK" at bounding box center [991, 424] width 70 height 16
click at [986, 451] on button "Yes / OK" at bounding box center [991, 447] width 70 height 16
drag, startPoint x: 985, startPoint y: 463, endPoint x: 985, endPoint y: 486, distance: 23.3
click at [985, 463] on button "Yes / OK" at bounding box center [991, 471] width 70 height 16
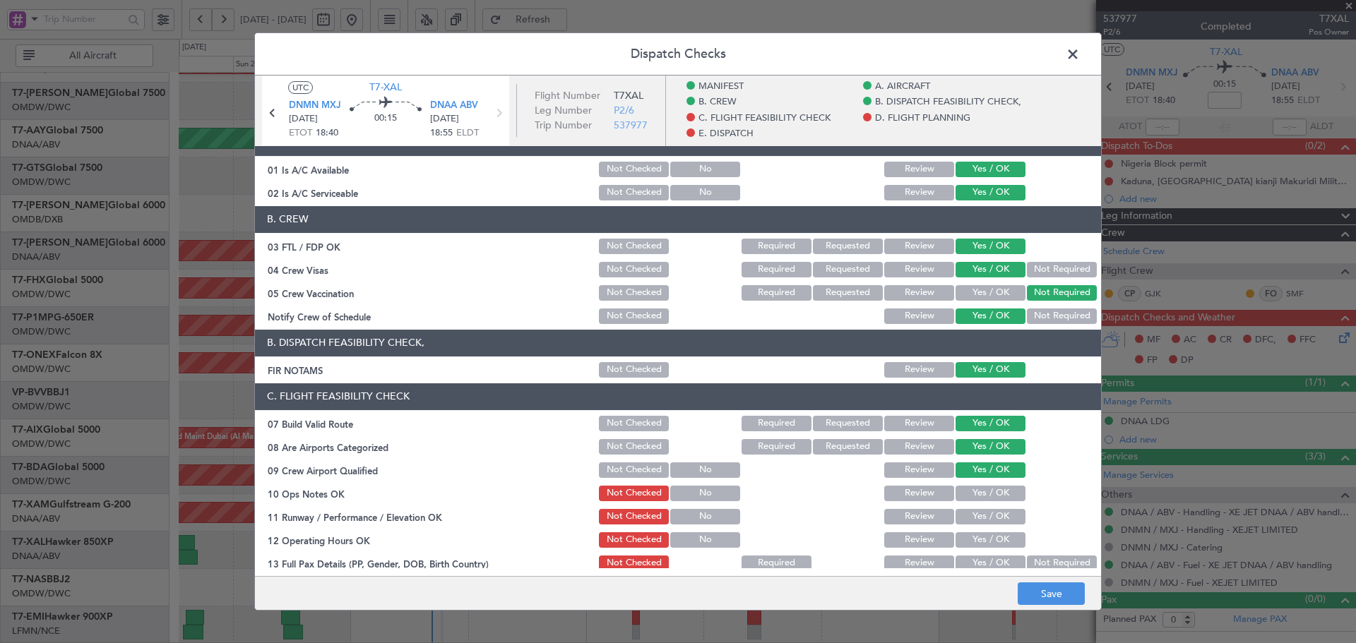
drag, startPoint x: 985, startPoint y: 486, endPoint x: 985, endPoint y: 514, distance: 28.3
click at [985, 487] on button "Yes / OK" at bounding box center [991, 494] width 70 height 16
click at [985, 514] on button "Yes / OK" at bounding box center [991, 517] width 70 height 16
click at [984, 538] on button "Yes / OK" at bounding box center [991, 541] width 70 height 16
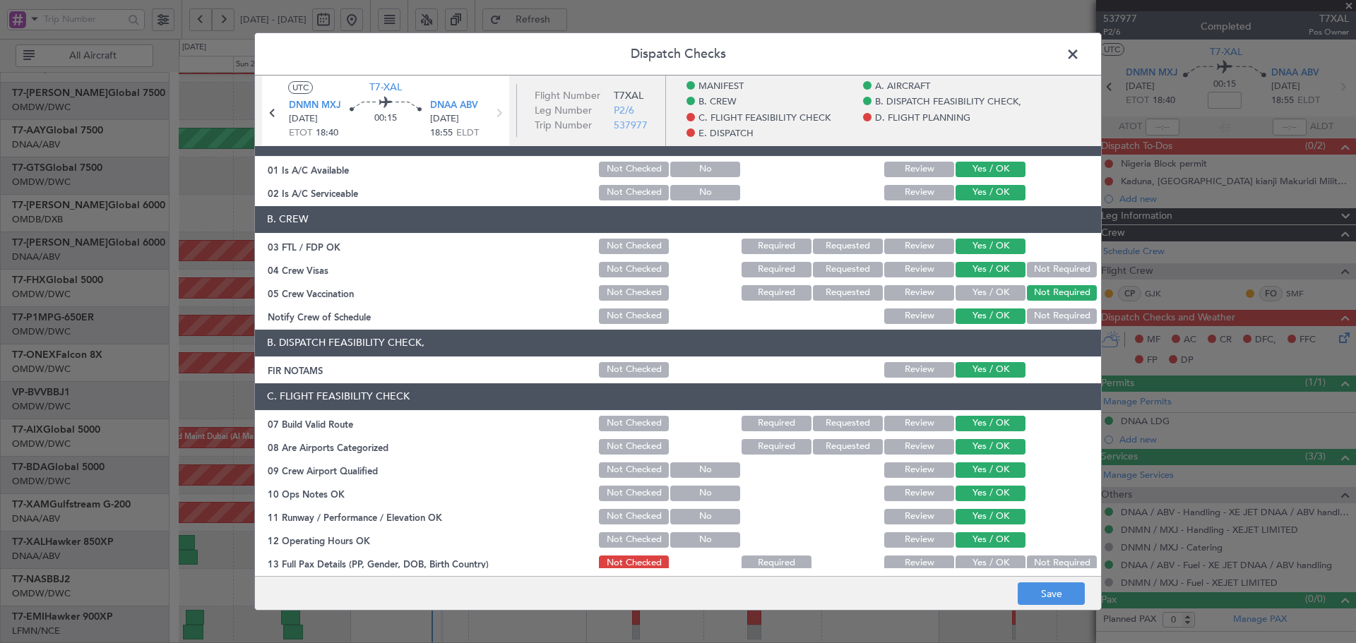
scroll to position [283, 0]
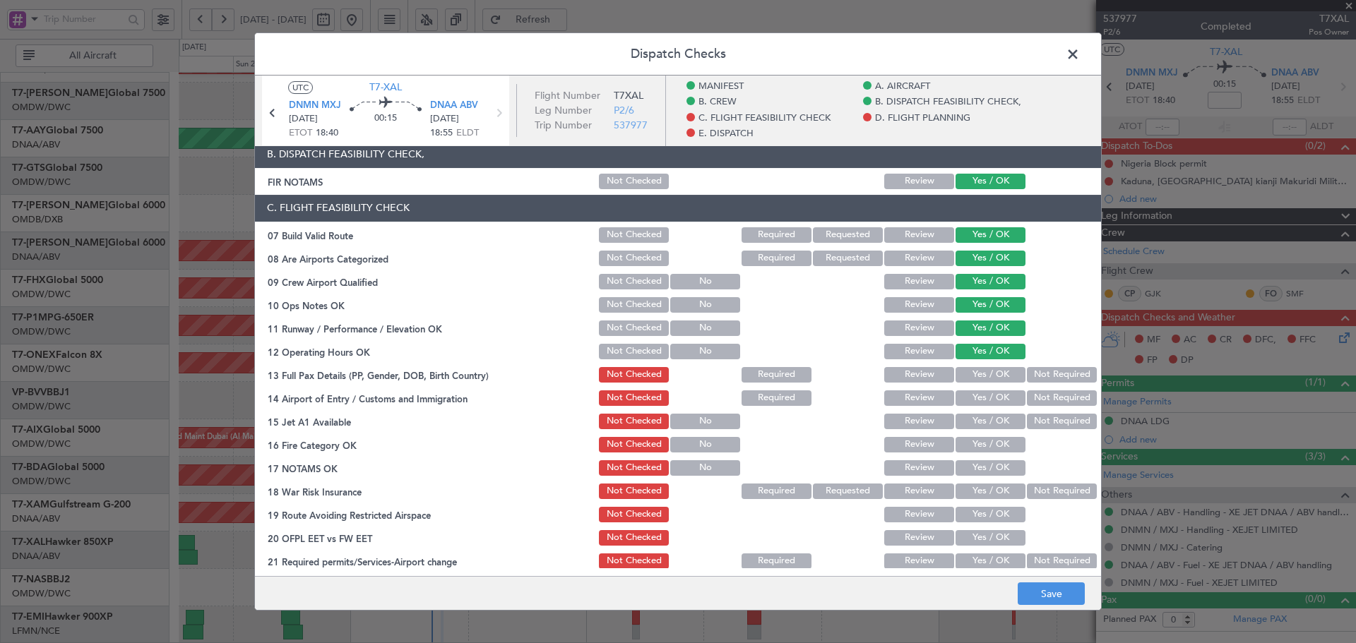
click at [983, 372] on button "Yes / OK" at bounding box center [991, 375] width 70 height 16
click at [982, 398] on button "Yes / OK" at bounding box center [991, 399] width 70 height 16
click at [969, 418] on button "Yes / OK" at bounding box center [991, 422] width 70 height 16
click at [975, 445] on button "Yes / OK" at bounding box center [991, 445] width 70 height 16
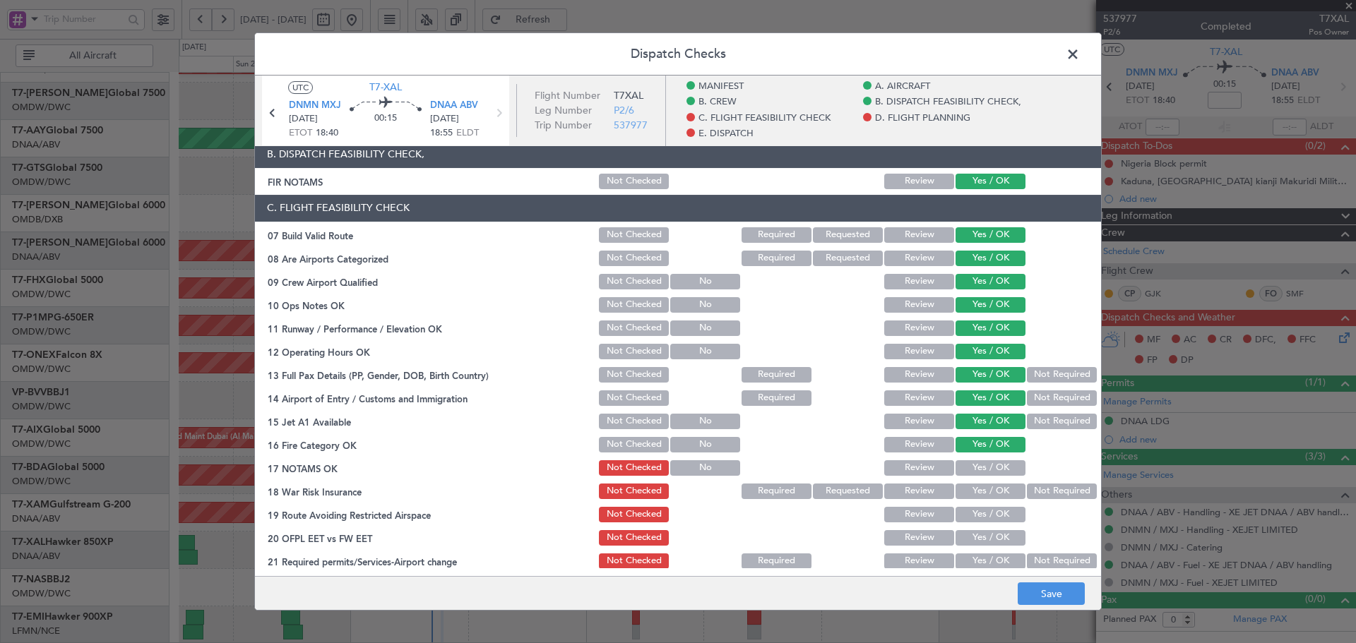
click at [973, 463] on button "Yes / OK" at bounding box center [991, 469] width 70 height 16
drag, startPoint x: 1055, startPoint y: 497, endPoint x: 993, endPoint y: 526, distance: 67.9
click at [1054, 497] on button "Not Required" at bounding box center [1062, 492] width 70 height 16
click at [985, 513] on button "Yes / OK" at bounding box center [991, 515] width 70 height 16
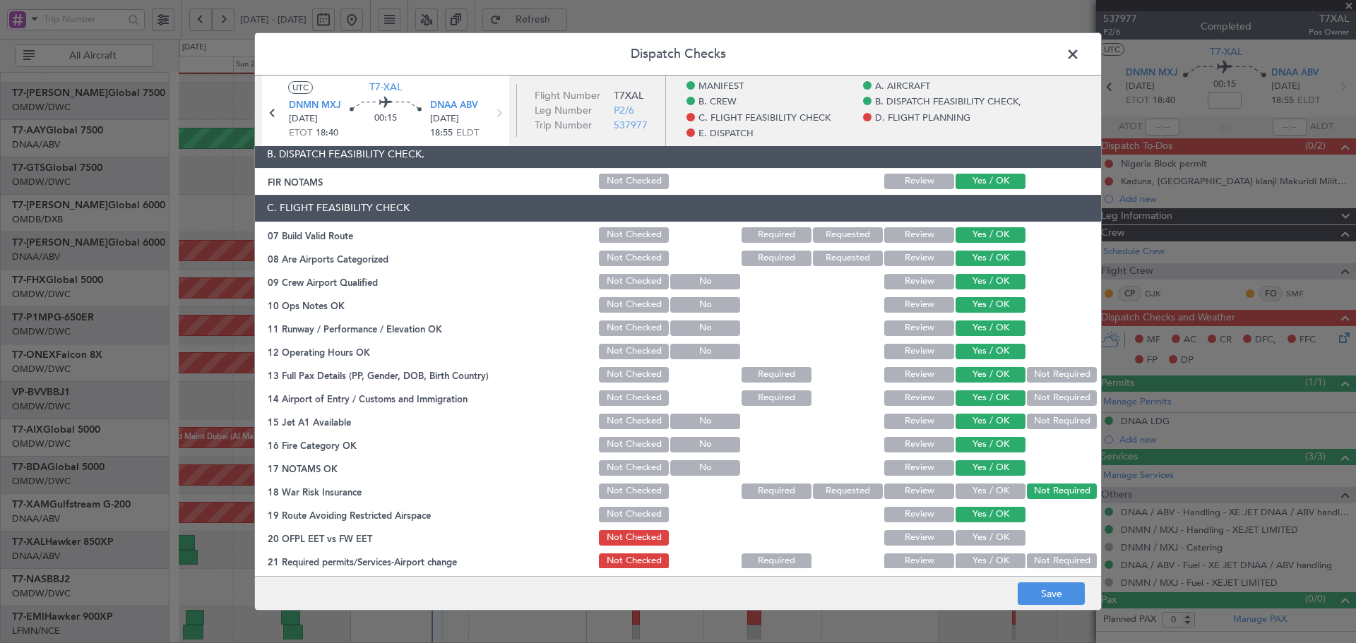
click at [988, 533] on button "Yes / OK" at bounding box center [991, 538] width 70 height 16
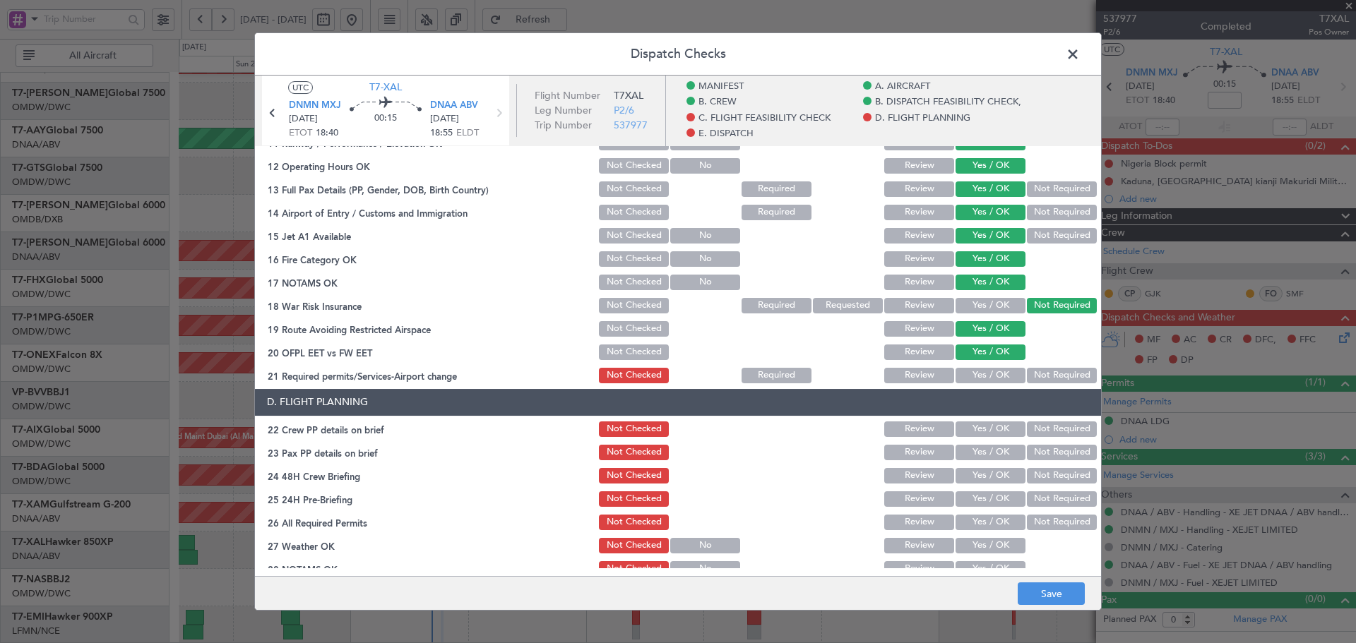
scroll to position [471, 0]
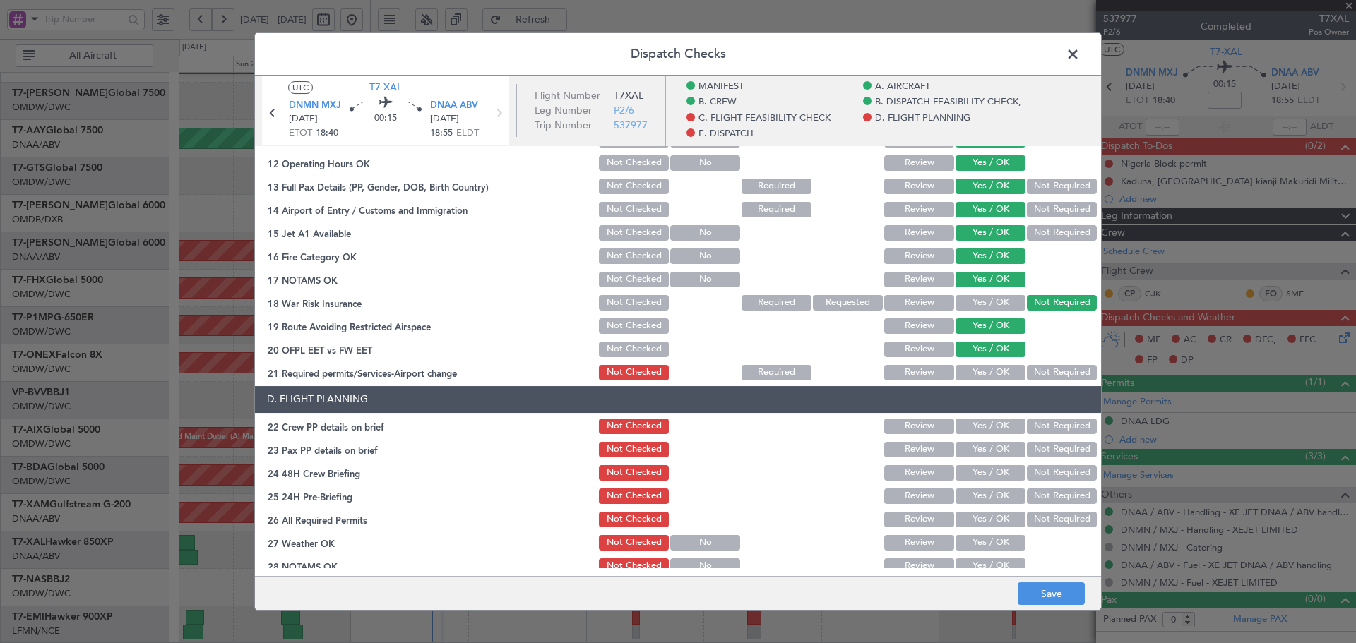
click at [979, 375] on button "Yes / OK" at bounding box center [991, 373] width 70 height 16
click at [978, 423] on button "Yes / OK" at bounding box center [991, 427] width 70 height 16
click at [973, 451] on button "Yes / OK" at bounding box center [991, 450] width 70 height 16
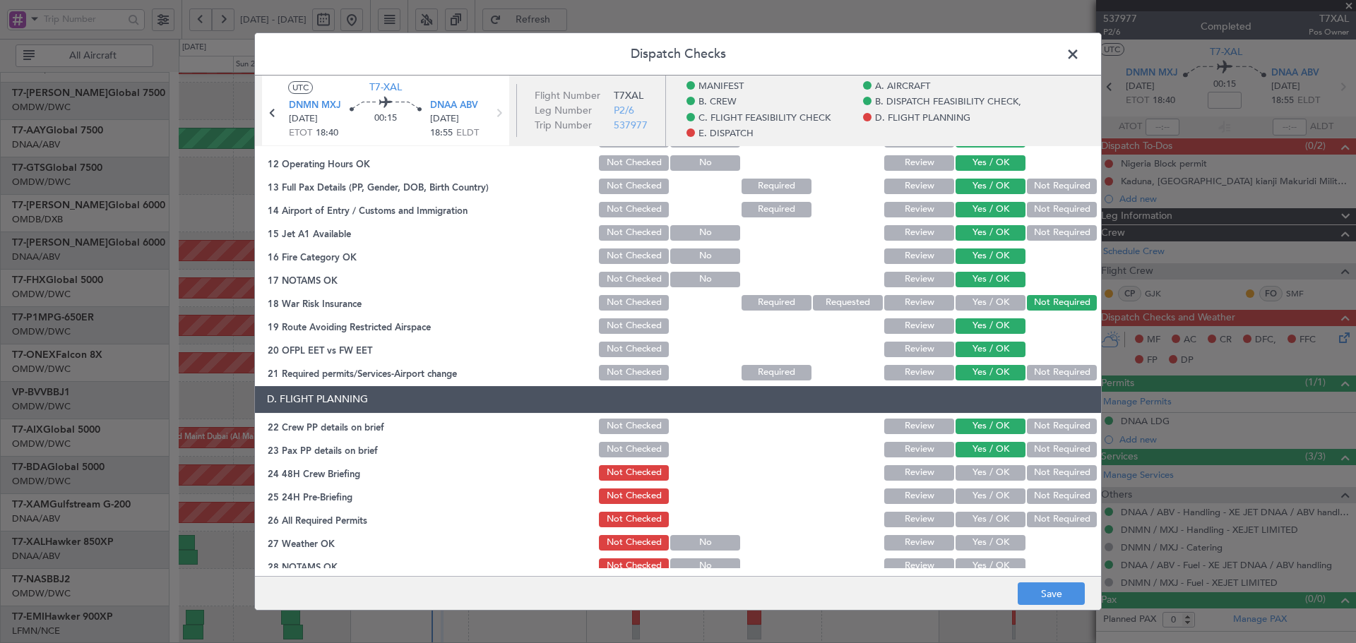
drag, startPoint x: 976, startPoint y: 472, endPoint x: 979, endPoint y: 487, distance: 15.8
click at [977, 472] on button "Yes / OK" at bounding box center [991, 473] width 70 height 16
click at [980, 497] on button "Yes / OK" at bounding box center [991, 497] width 70 height 16
click at [981, 522] on button "Yes / OK" at bounding box center [991, 520] width 70 height 16
click at [978, 530] on section "D. FLIGHT PLANNING 22 Crew PP details on brief Not Checked Review Yes / OK Not …" at bounding box center [678, 527] width 846 height 283
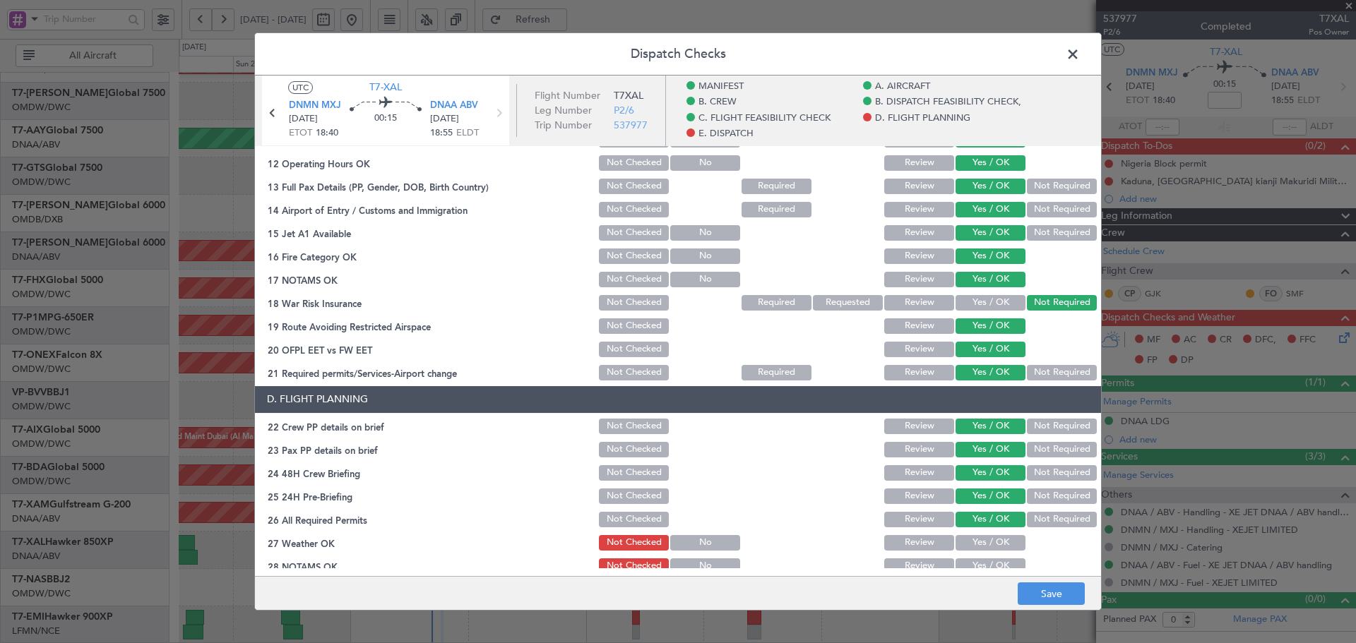
click at [981, 545] on button "Yes / OK" at bounding box center [991, 543] width 70 height 16
click at [981, 562] on button "Yes / OK" at bounding box center [991, 567] width 70 height 16
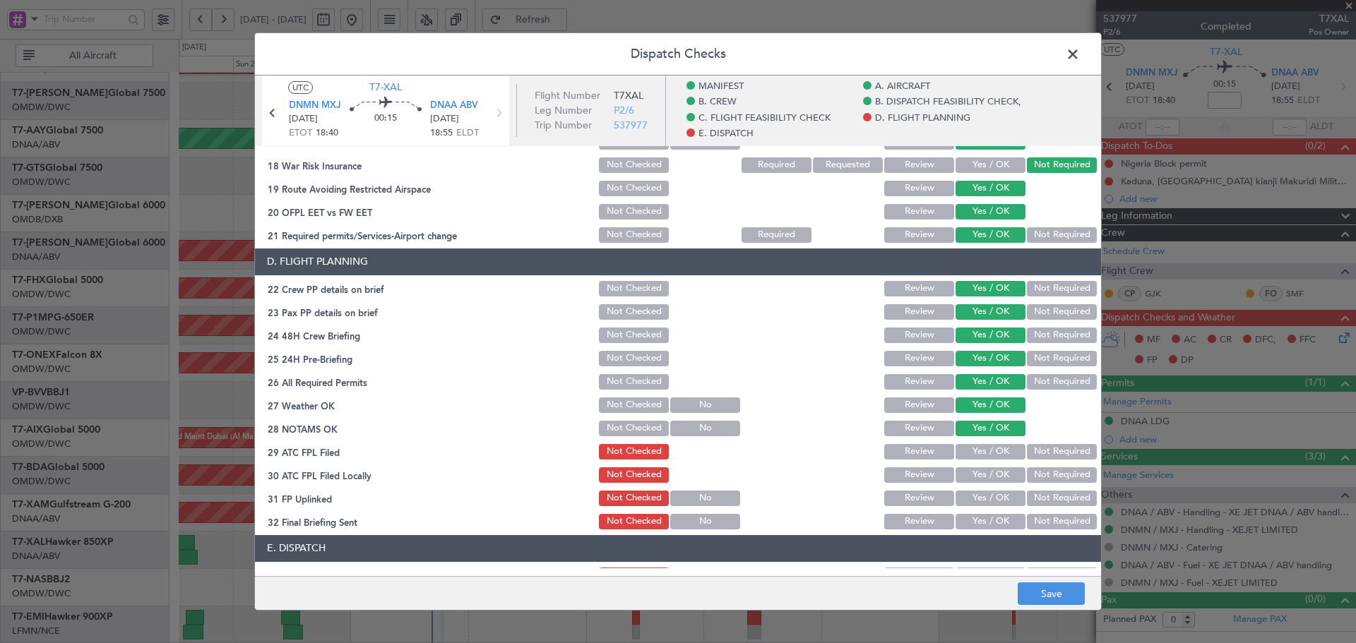
scroll to position [612, 0]
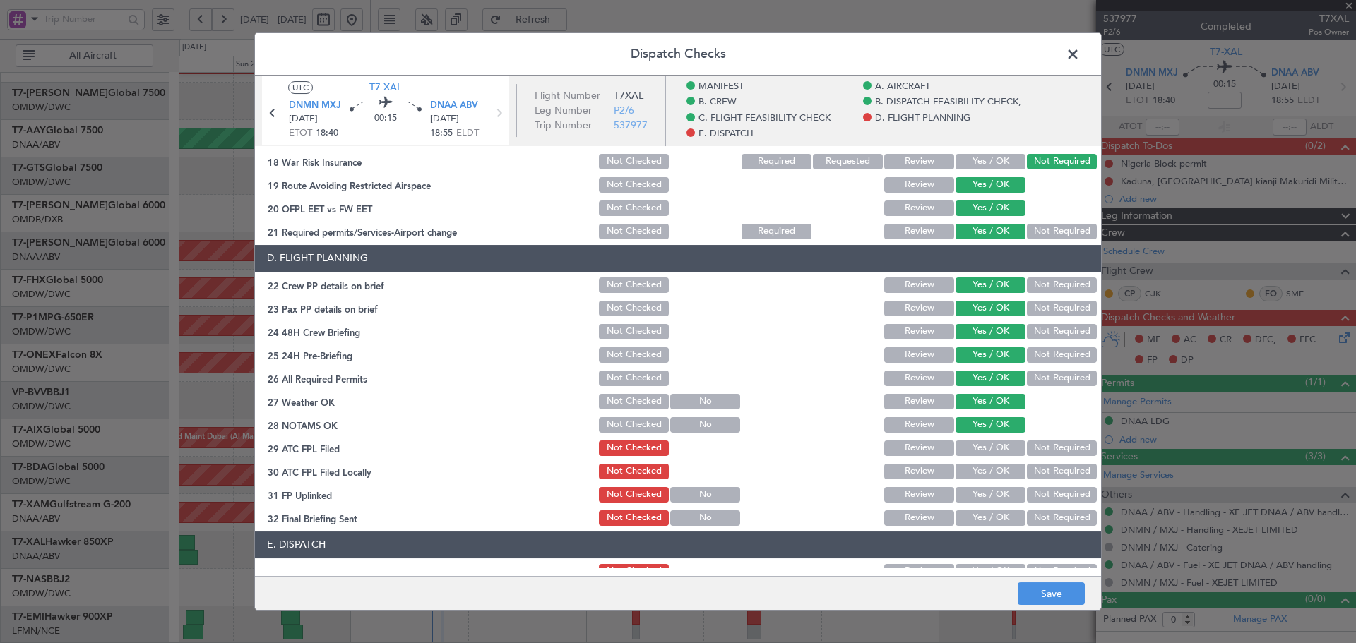
click at [978, 451] on button "Yes / OK" at bounding box center [991, 449] width 70 height 16
click at [972, 475] on button "Yes / OK" at bounding box center [991, 472] width 70 height 16
click at [975, 497] on button "Yes / OK" at bounding box center [991, 495] width 70 height 16
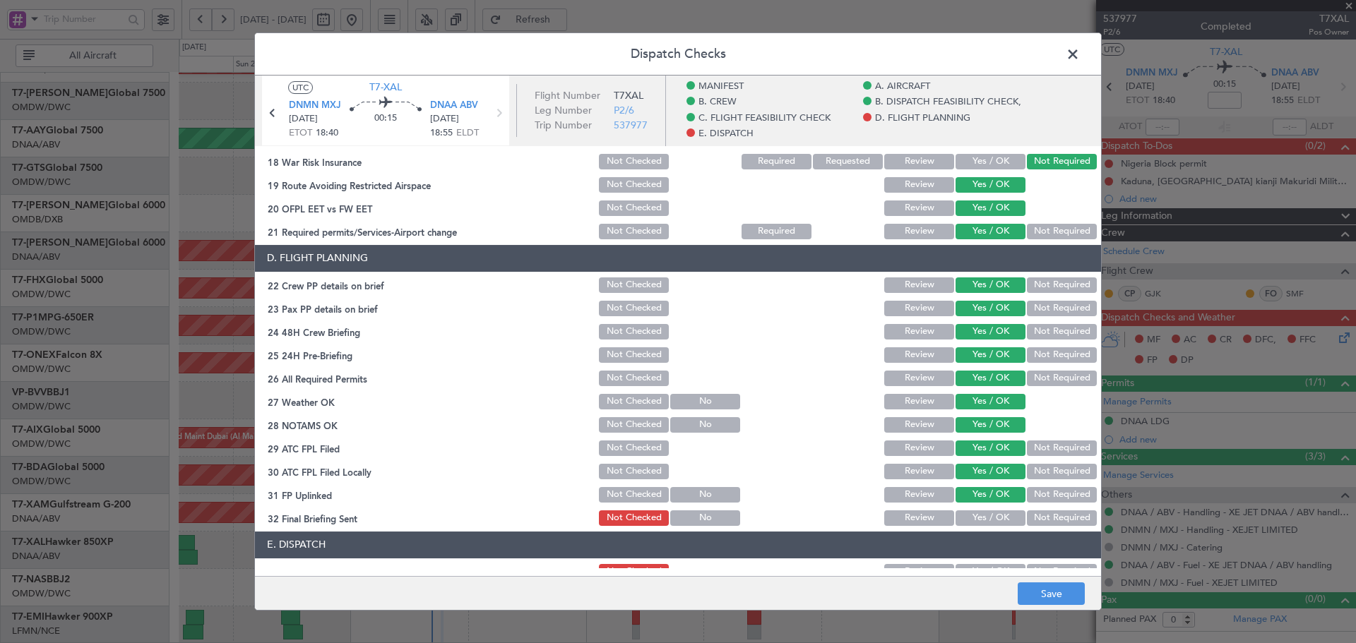
click at [976, 517] on button "Yes / OK" at bounding box center [991, 519] width 70 height 16
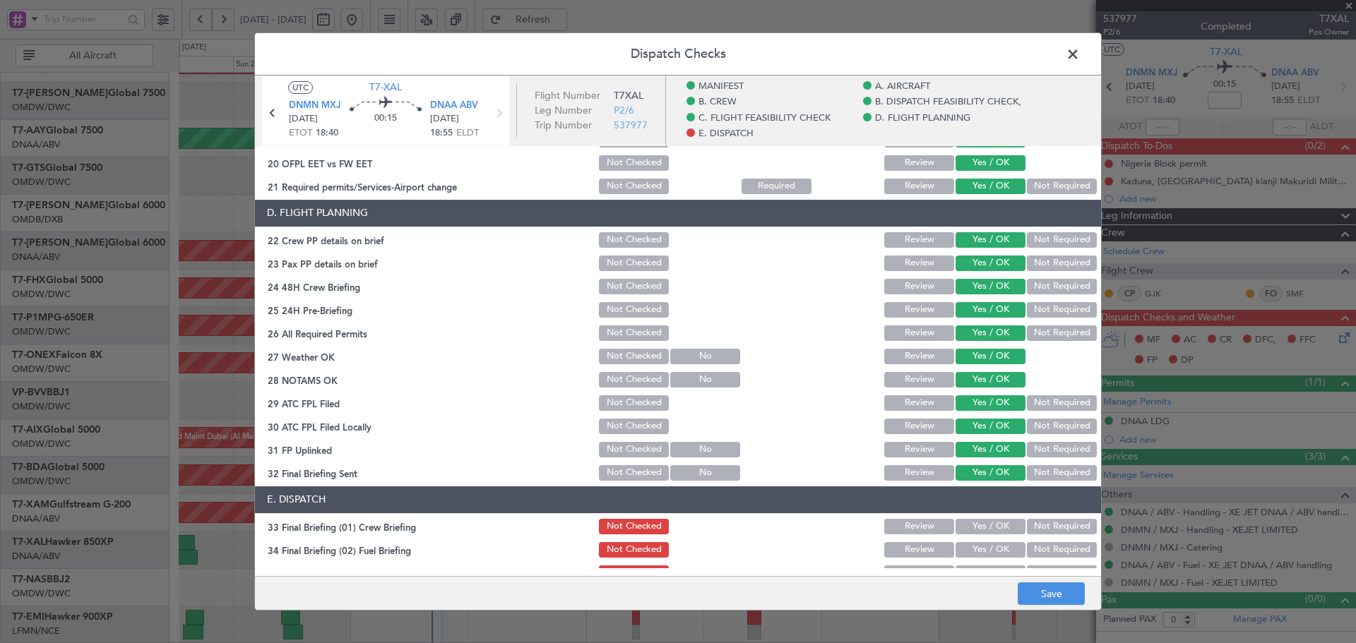
scroll to position [659, 0]
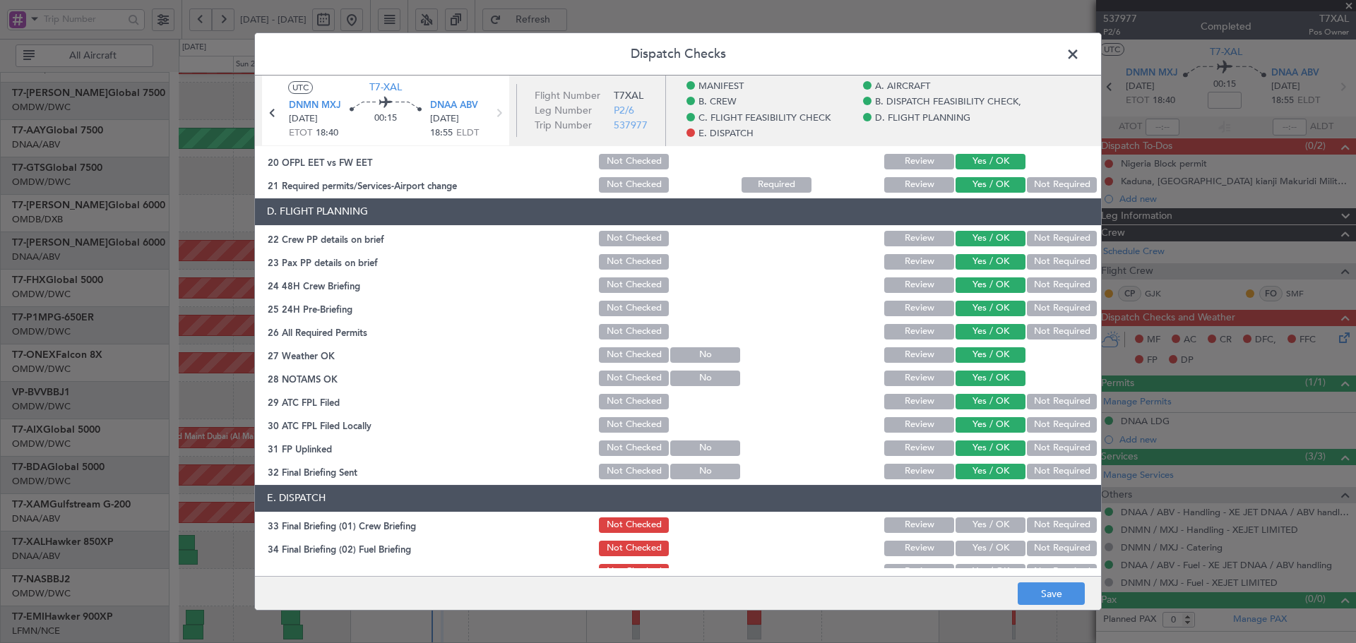
drag, startPoint x: 981, startPoint y: 523, endPoint x: 974, endPoint y: 554, distance: 31.9
click at [980, 524] on button "Yes / OK" at bounding box center [991, 526] width 70 height 16
click at [974, 554] on button "Yes / OK" at bounding box center [991, 549] width 70 height 16
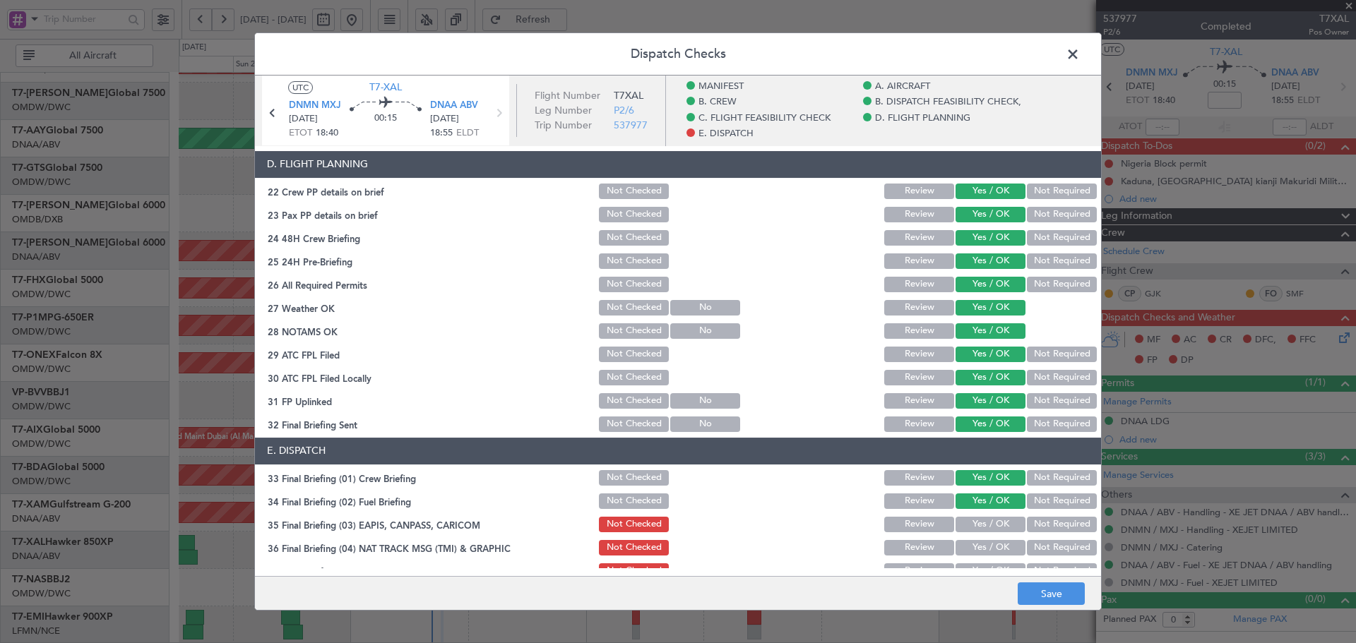
scroll to position [754, 0]
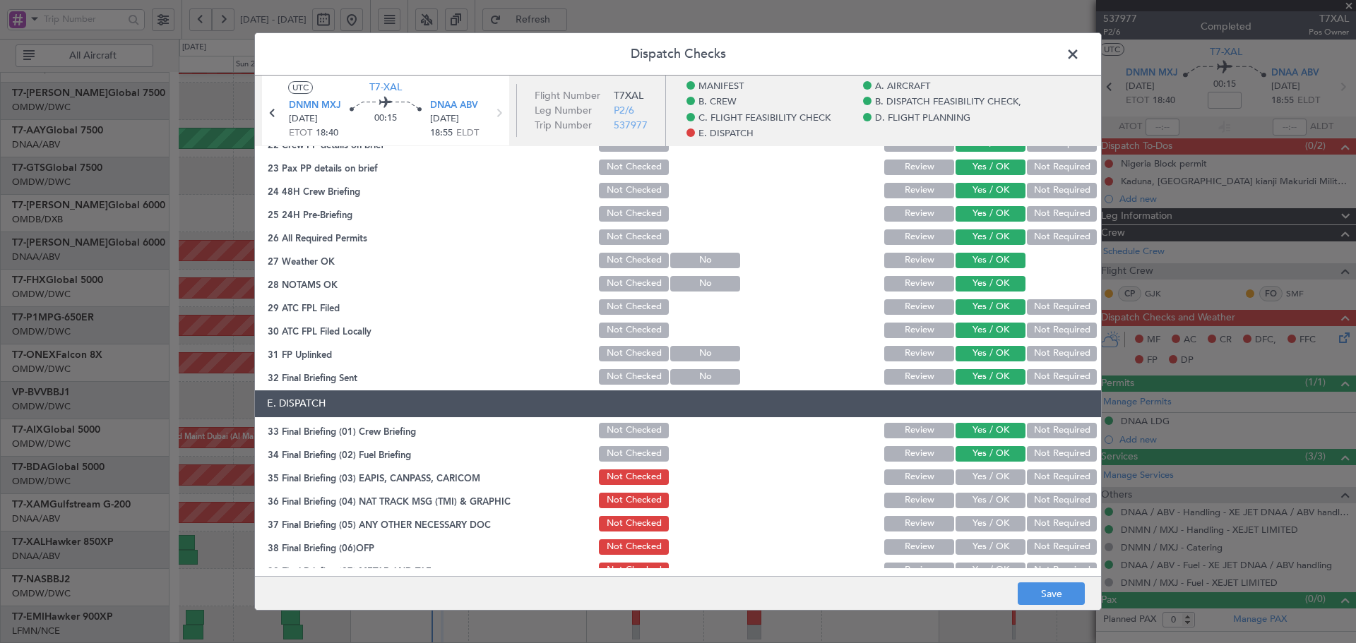
drag, startPoint x: 1023, startPoint y: 475, endPoint x: 1026, endPoint y: 500, distance: 24.9
click at [1027, 477] on button "Not Required" at bounding box center [1062, 478] width 70 height 16
click at [1027, 500] on button "Not Required" at bounding box center [1062, 501] width 70 height 16
drag, startPoint x: 1025, startPoint y: 526, endPoint x: 1019, endPoint y: 541, distance: 15.9
click at [1027, 526] on button "Not Required" at bounding box center [1062, 524] width 70 height 16
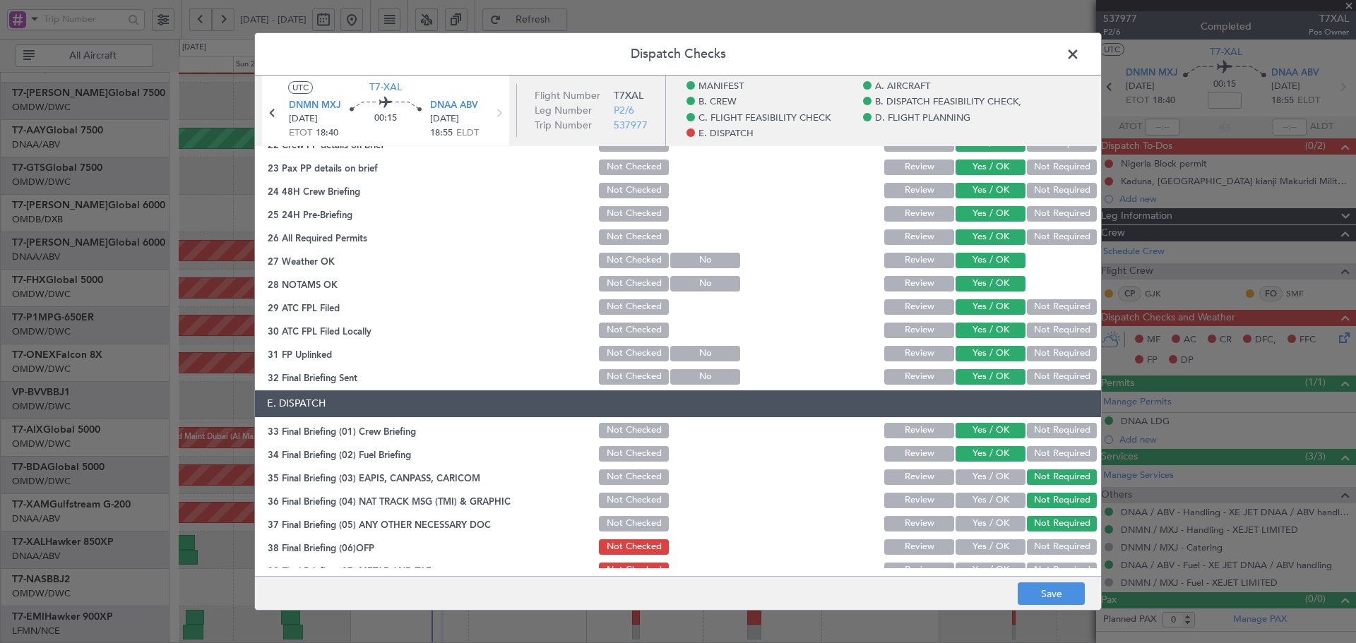
drag, startPoint x: 1001, startPoint y: 542, endPoint x: 996, endPoint y: 528, distance: 14.3
click at [999, 542] on button "Yes / OK" at bounding box center [991, 548] width 70 height 16
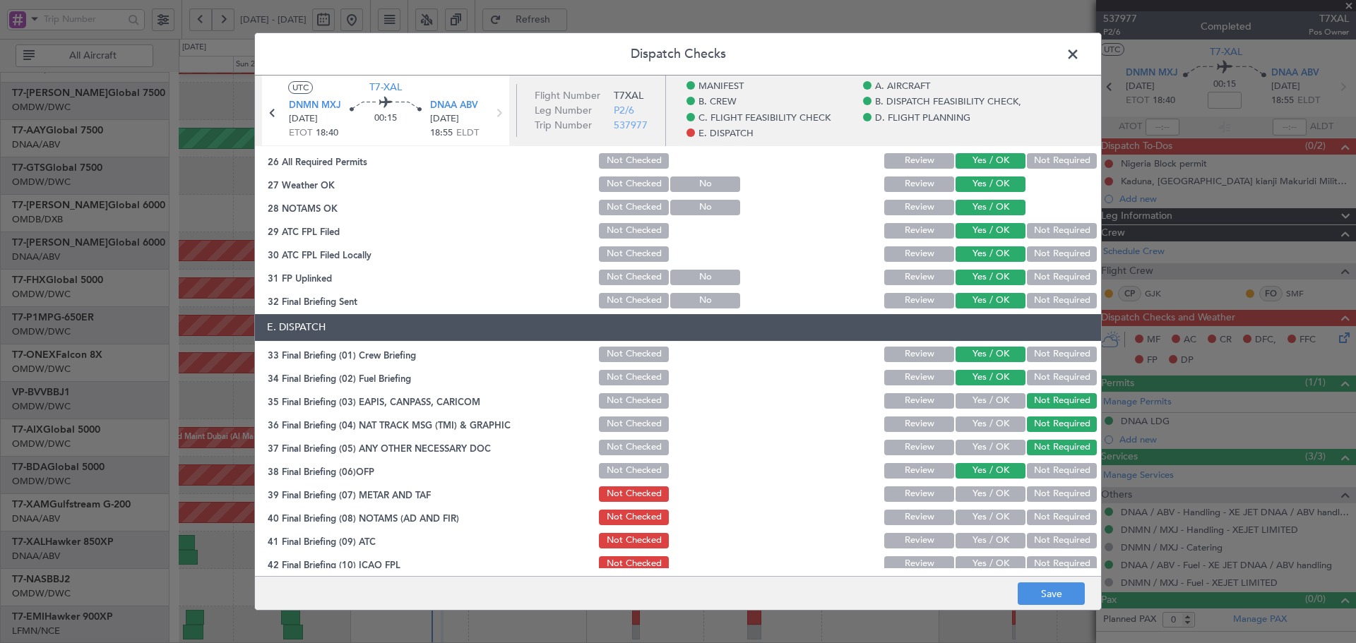
scroll to position [886, 0]
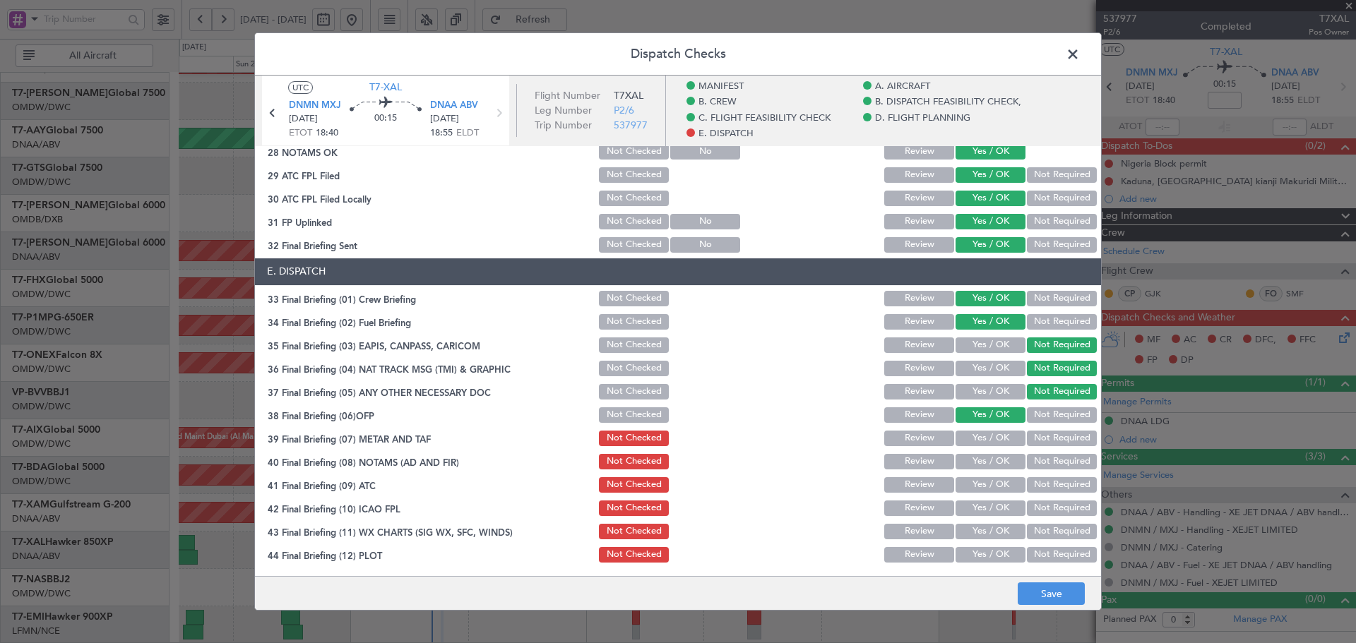
click at [983, 436] on button "Yes / OK" at bounding box center [991, 439] width 70 height 16
drag, startPoint x: 978, startPoint y: 466, endPoint x: 978, endPoint y: 482, distance: 16.2
click at [979, 466] on button "Yes / OK" at bounding box center [991, 462] width 70 height 16
click at [978, 481] on button "Yes / OK" at bounding box center [991, 485] width 70 height 16
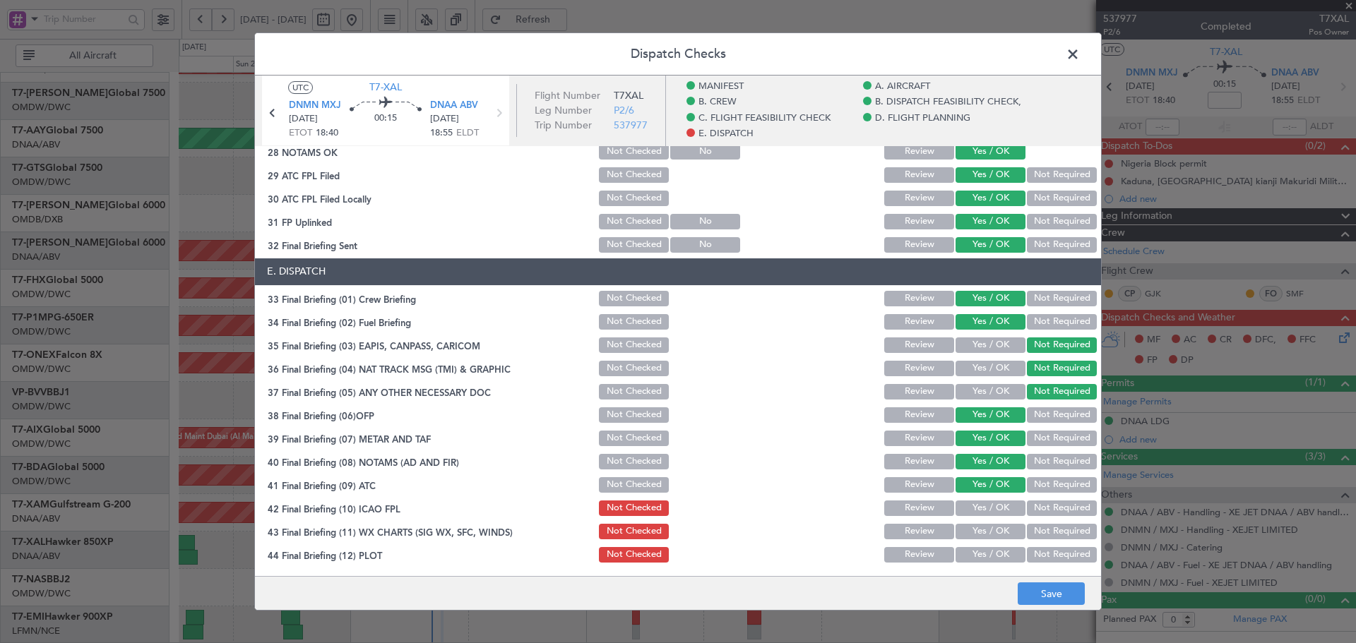
click at [976, 501] on button "Yes / OK" at bounding box center [991, 509] width 70 height 16
click at [986, 535] on button "Yes / OK" at bounding box center [991, 532] width 70 height 16
click at [989, 552] on button "Yes / OK" at bounding box center [991, 555] width 70 height 16
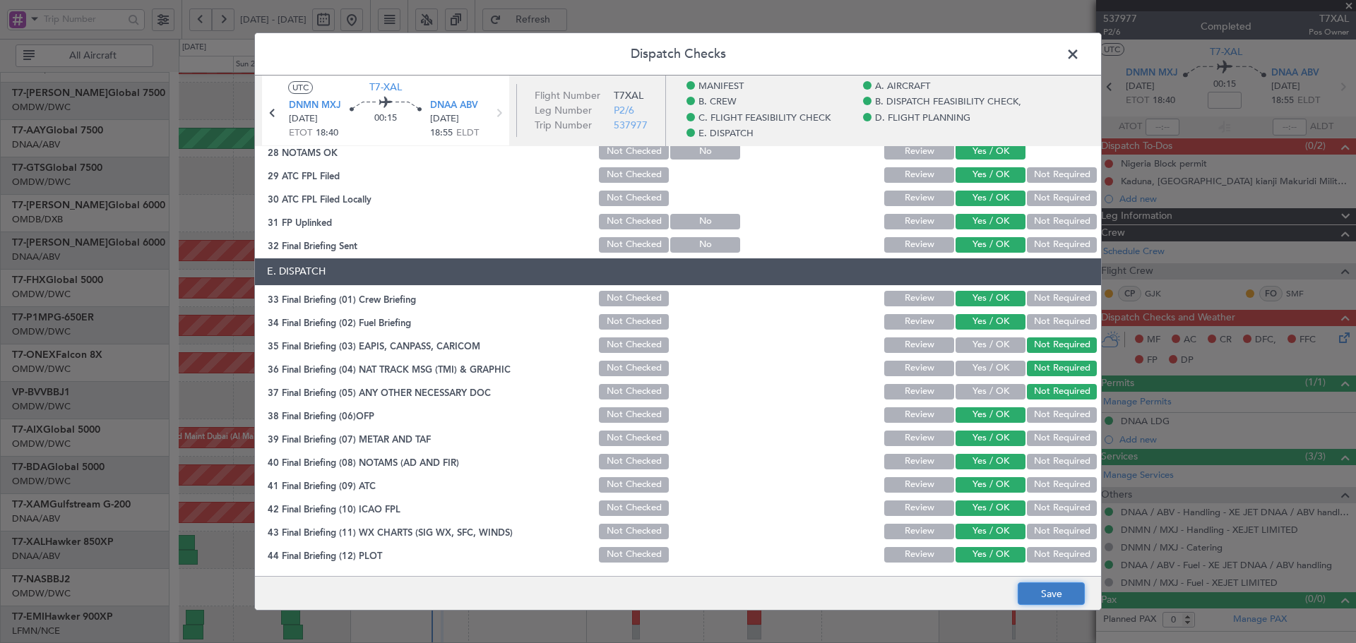
click at [1054, 589] on button "Save" at bounding box center [1051, 594] width 67 height 23
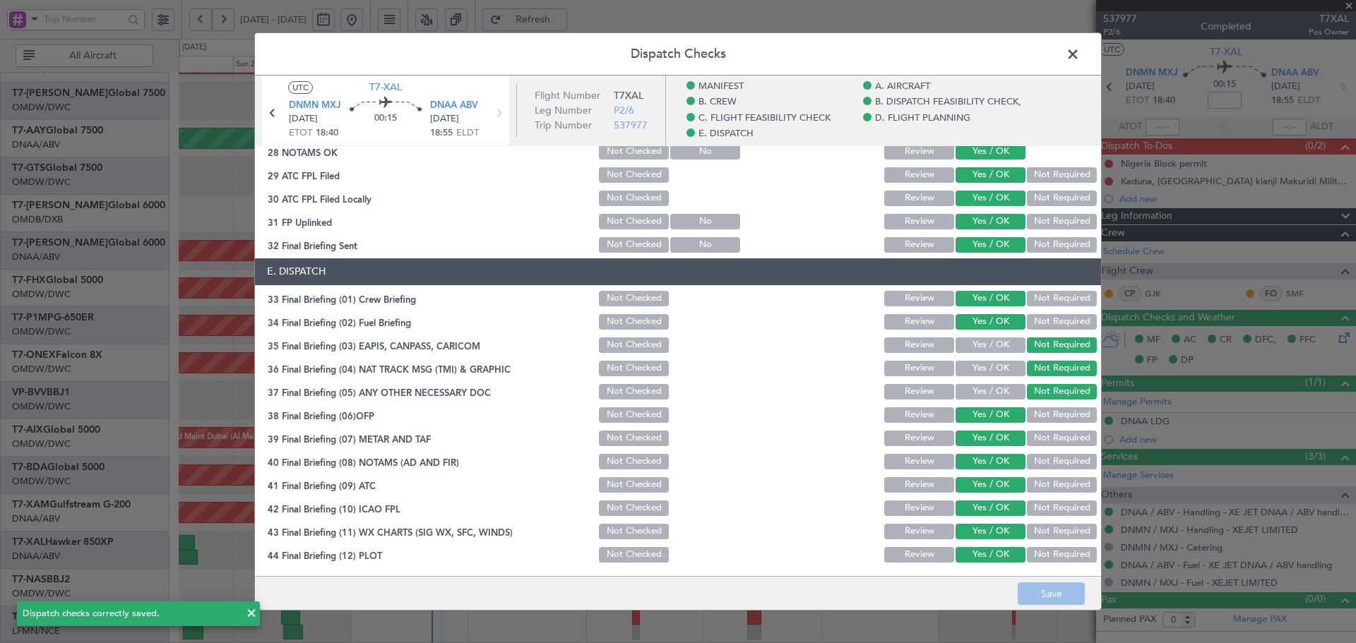
click at [1080, 54] on span at bounding box center [1080, 58] width 0 height 28
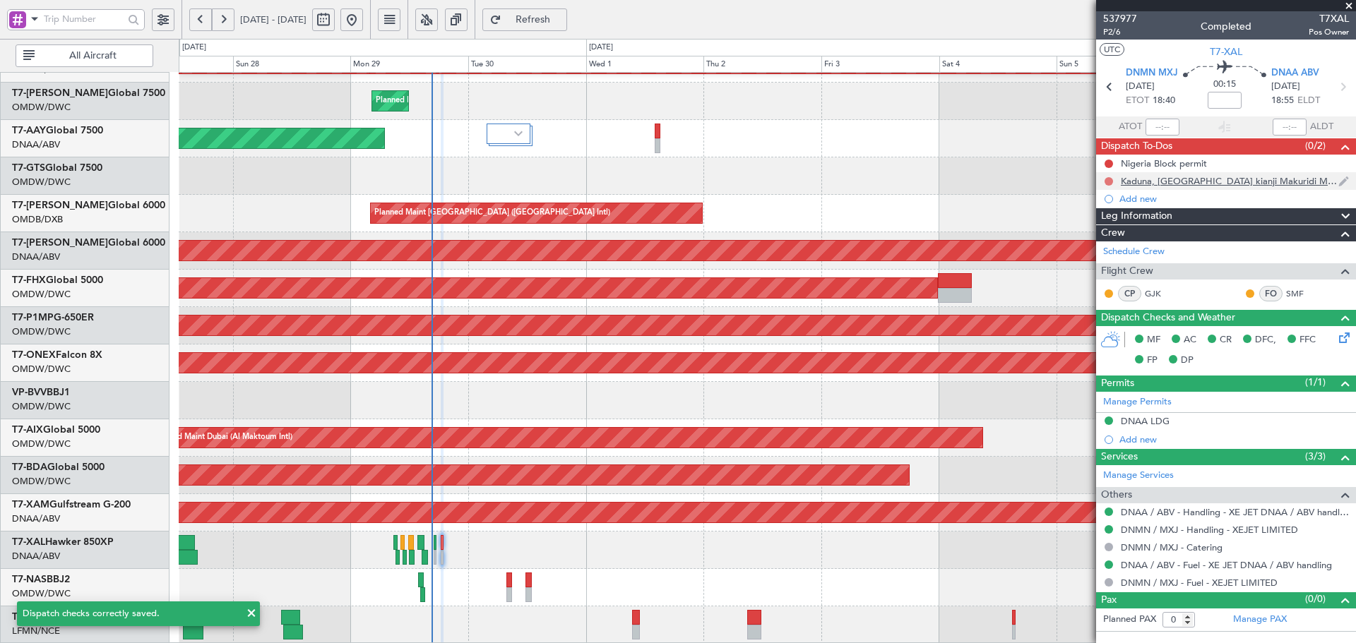
click at [1109, 179] on button at bounding box center [1109, 181] width 8 height 8
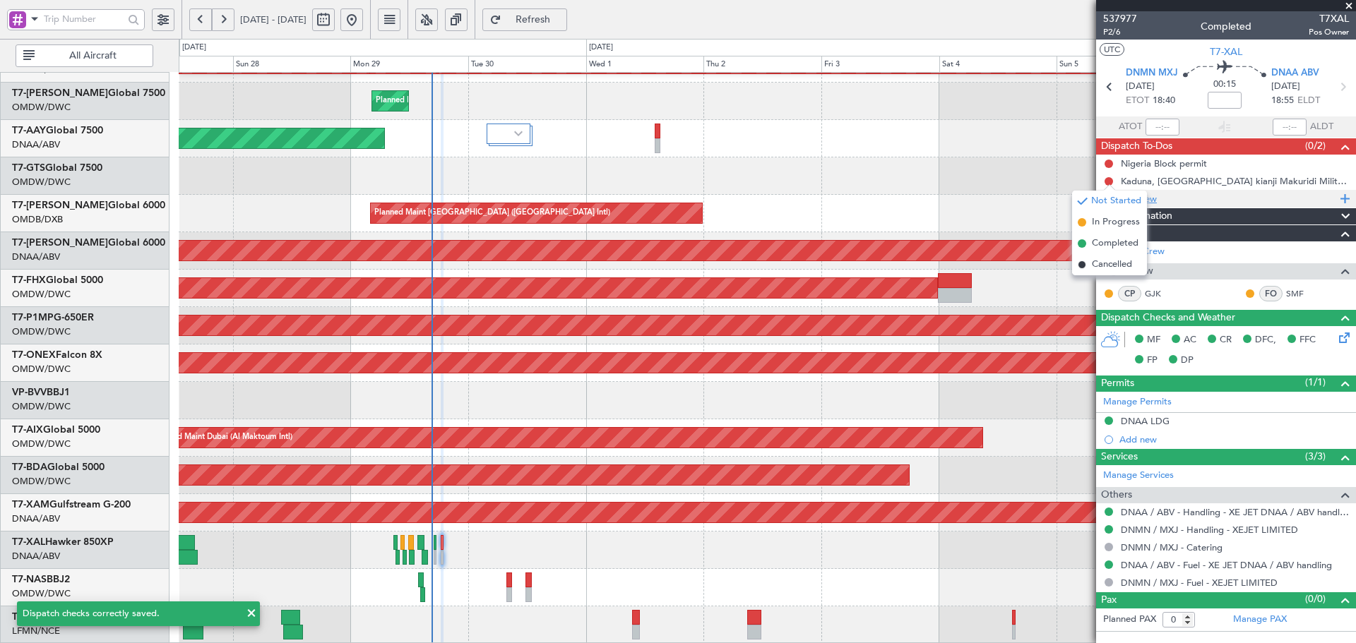
click at [1103, 242] on span "Completed" at bounding box center [1115, 244] width 47 height 14
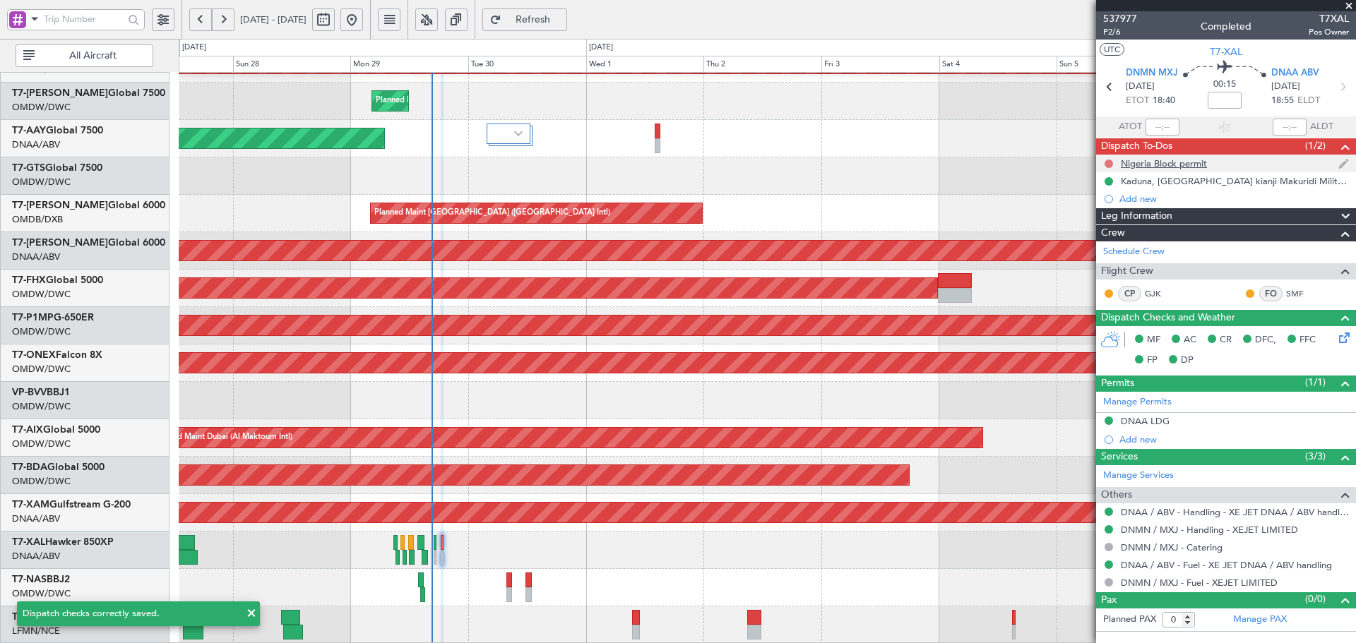
click at [1107, 160] on button at bounding box center [1109, 164] width 8 height 8
click at [1102, 227] on span "Completed" at bounding box center [1115, 226] width 47 height 14
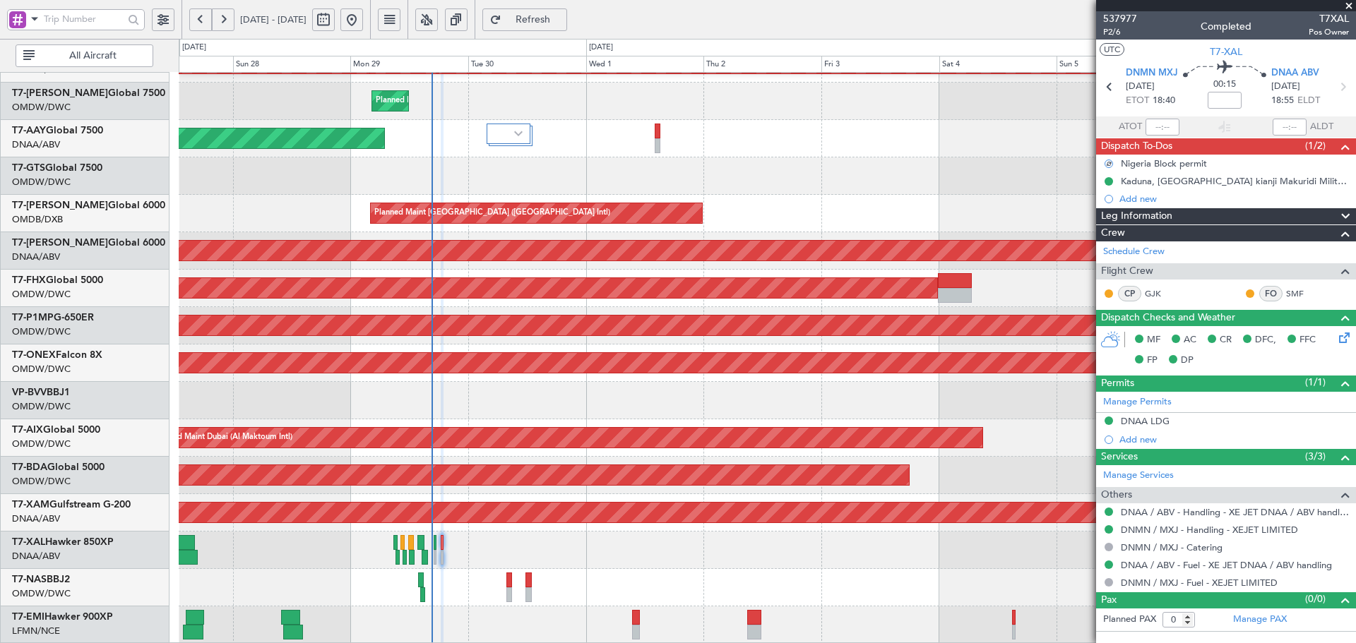
click at [675, 451] on div "Planned Maint Dubai (Al Maktoum Intl)" at bounding box center [767, 438] width 1177 height 37
click at [562, 16] on span "Refresh" at bounding box center [533, 20] width 58 height 10
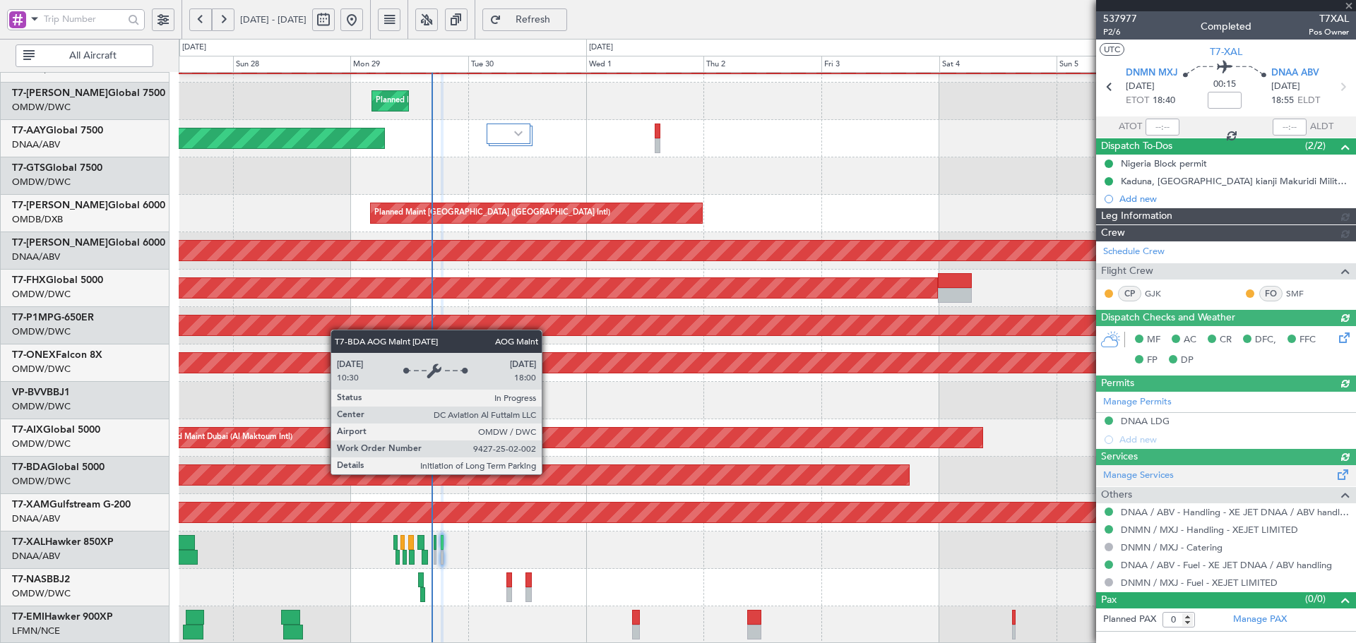
type input "[PERSON_NAME] (ANI)"
type input "7392"
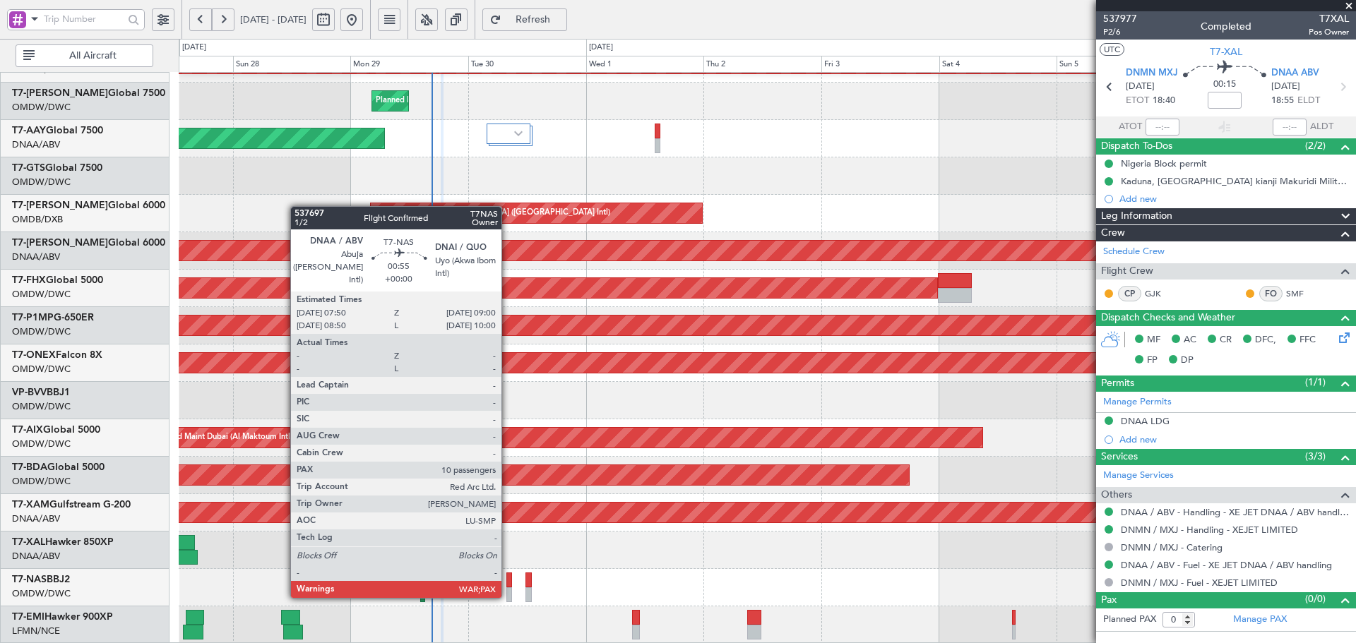
click at [508, 595] on div at bounding box center [509, 595] width 6 height 15
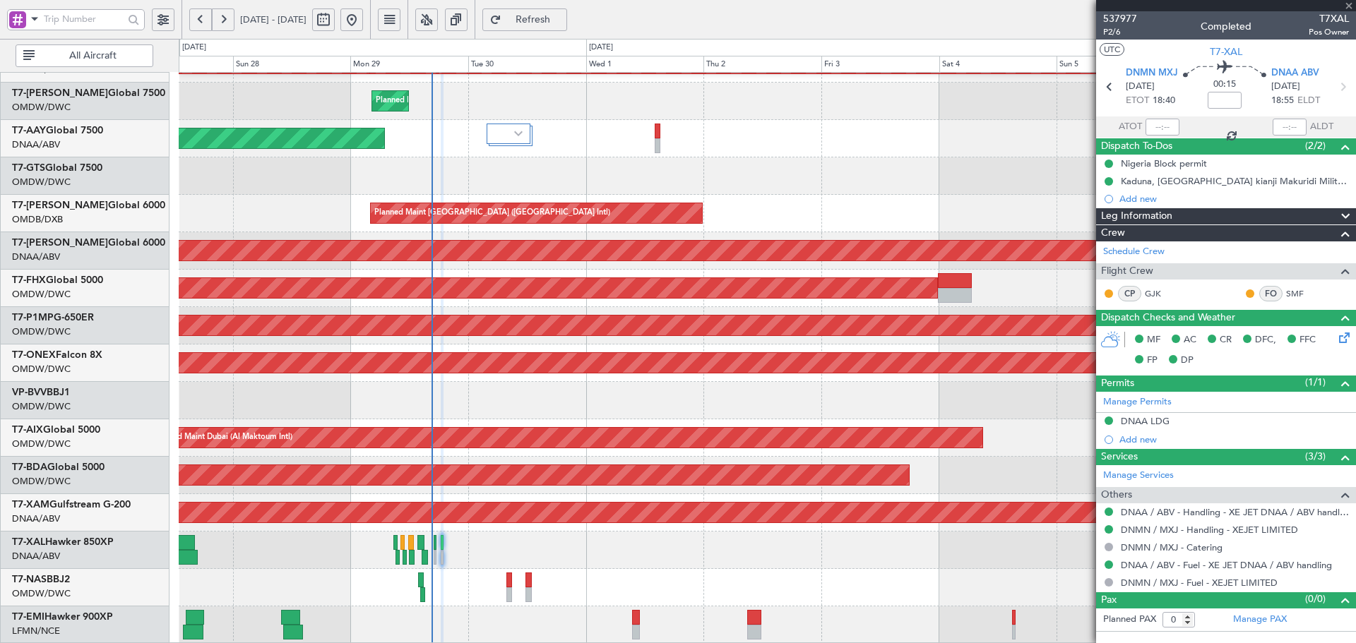
type input "10"
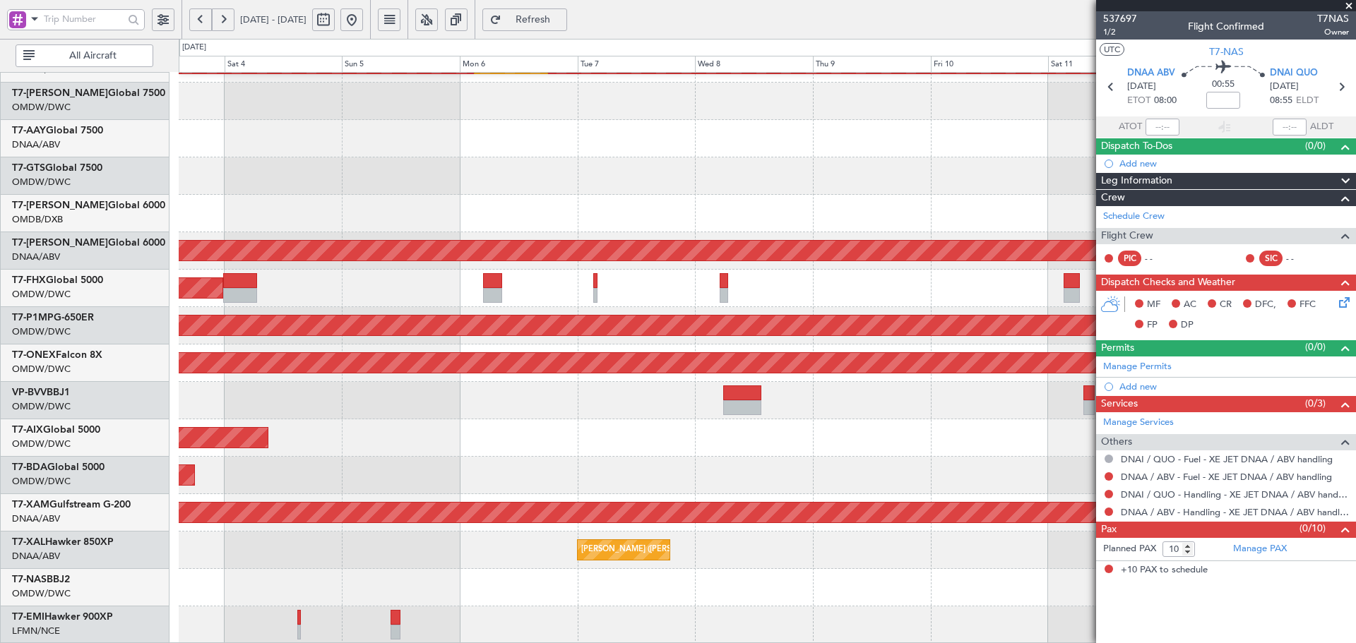
click at [0, 348] on html "[DATE] - [DATE] Refresh Quick Links All Aircraft Planned Maint [GEOGRAPHIC_DATA…" at bounding box center [678, 321] width 1356 height 643
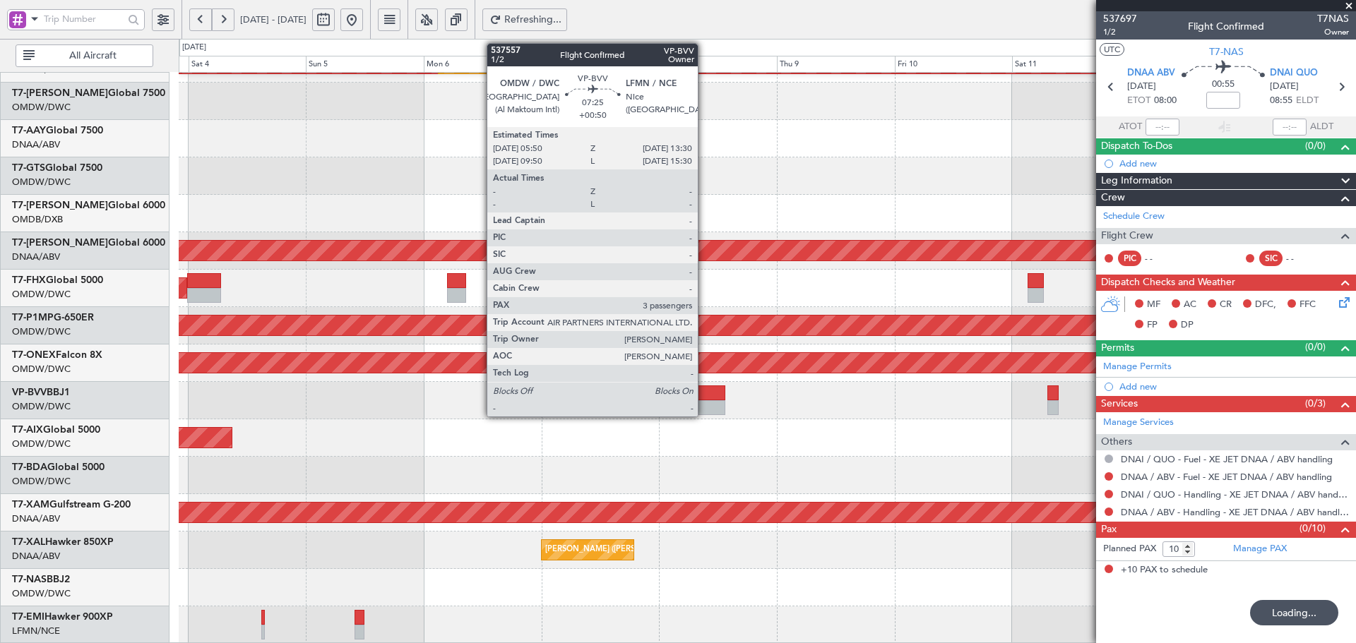
click at [704, 402] on div at bounding box center [706, 407] width 38 height 15
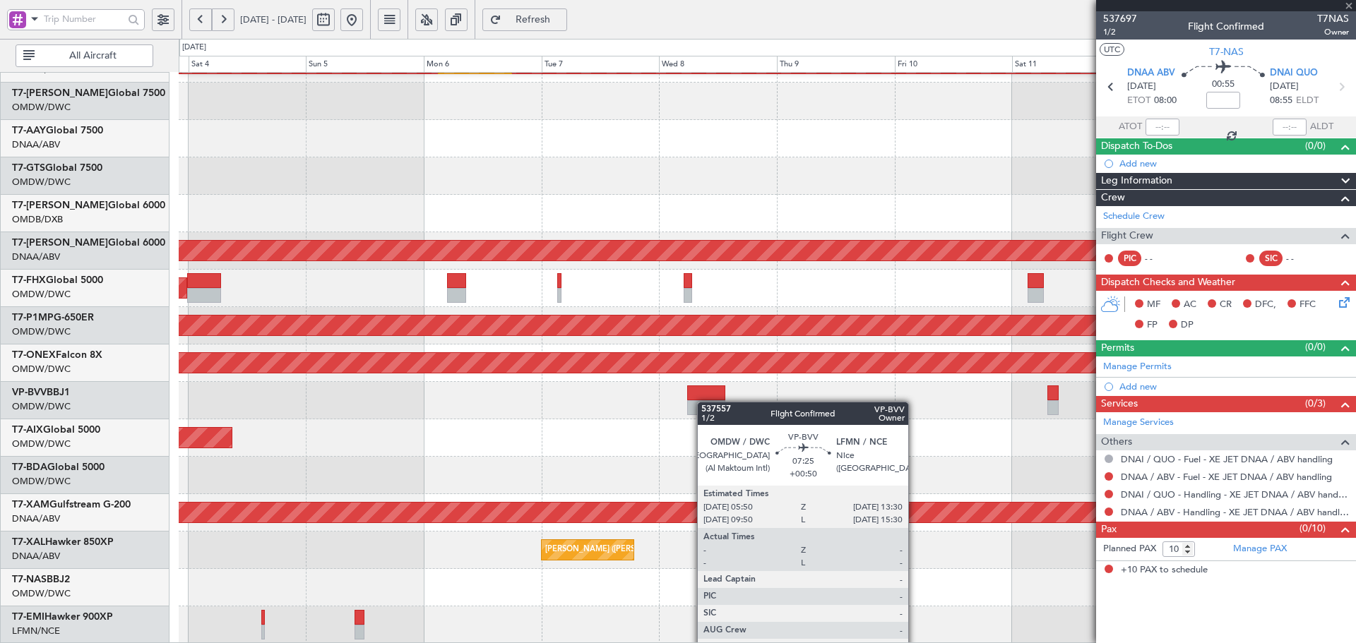
type input "+00:50"
type input "3"
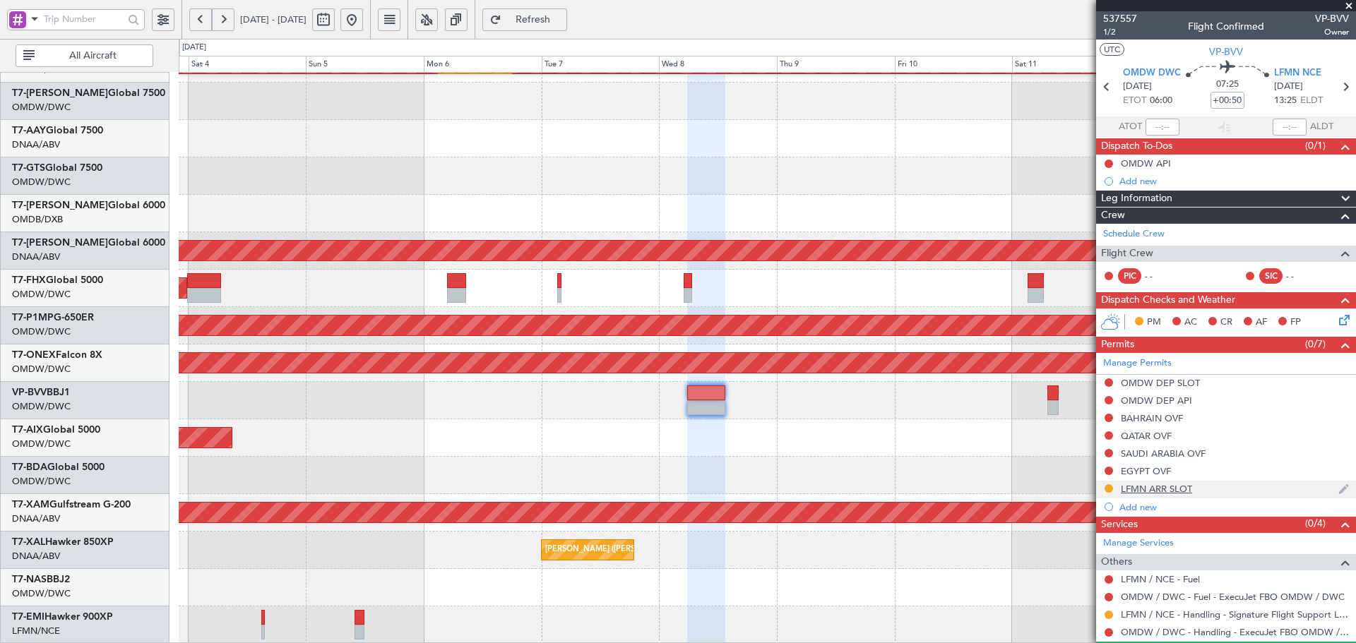
scroll to position [133, 0]
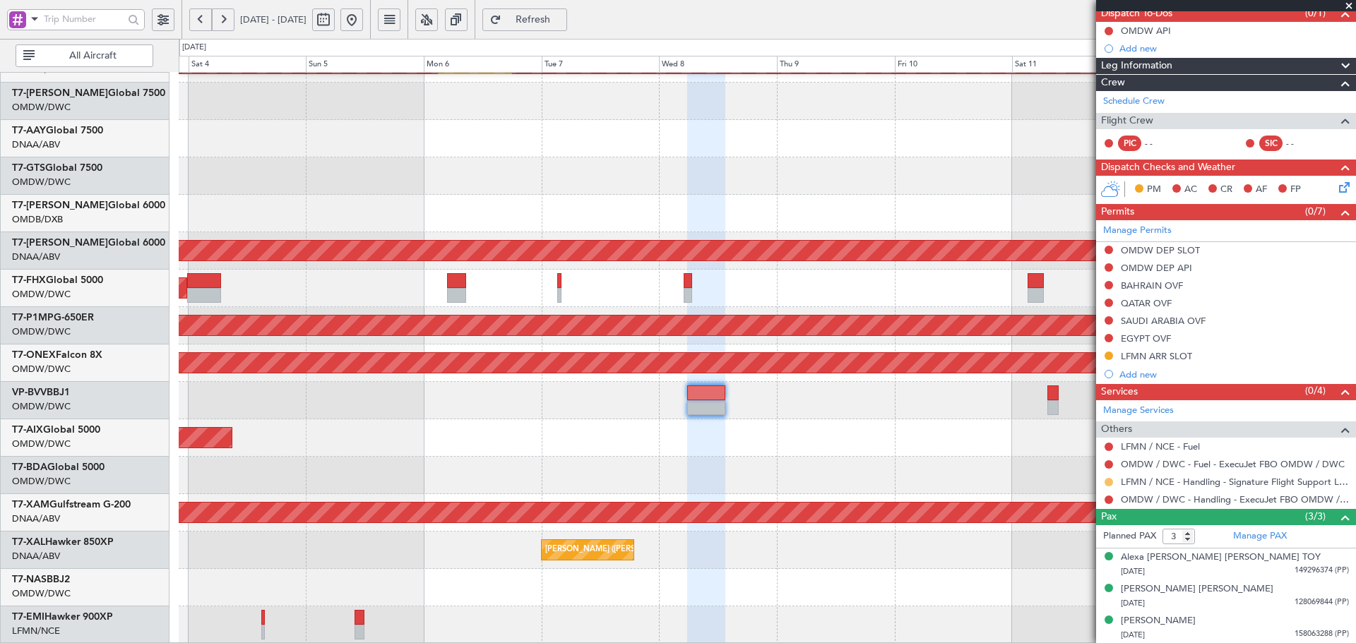
click at [1107, 482] on button at bounding box center [1109, 482] width 8 height 8
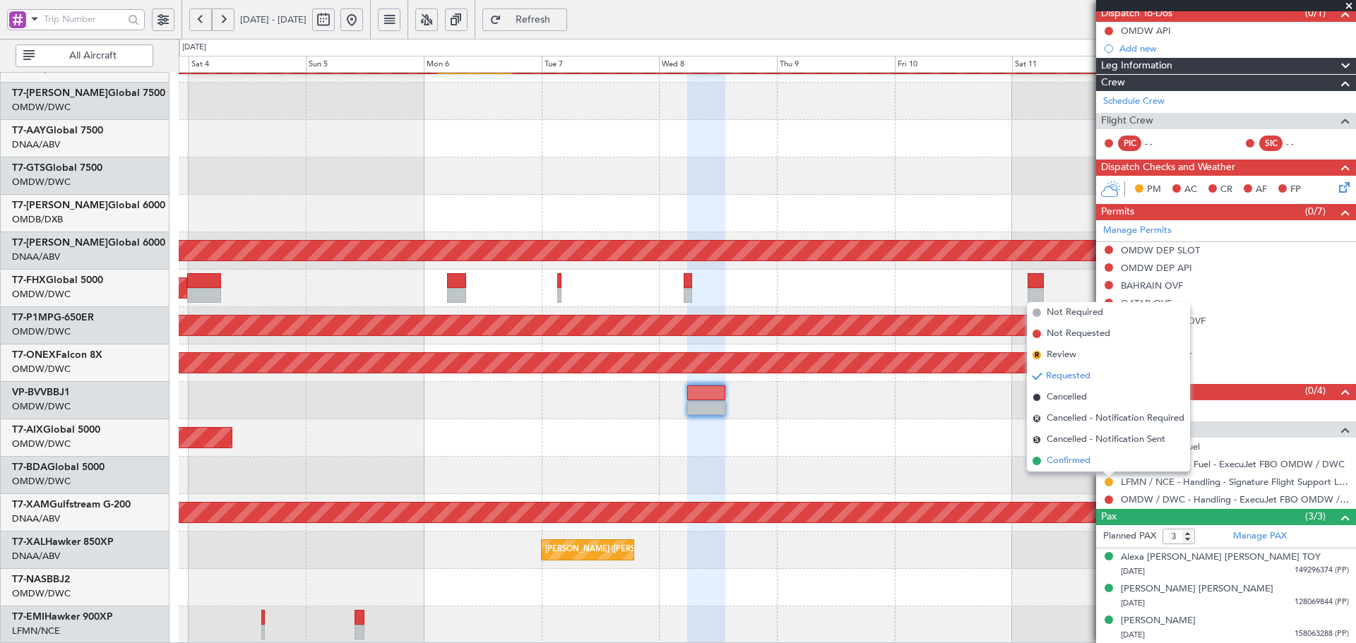
click at [1043, 457] on li "Confirmed" at bounding box center [1108, 461] width 163 height 21
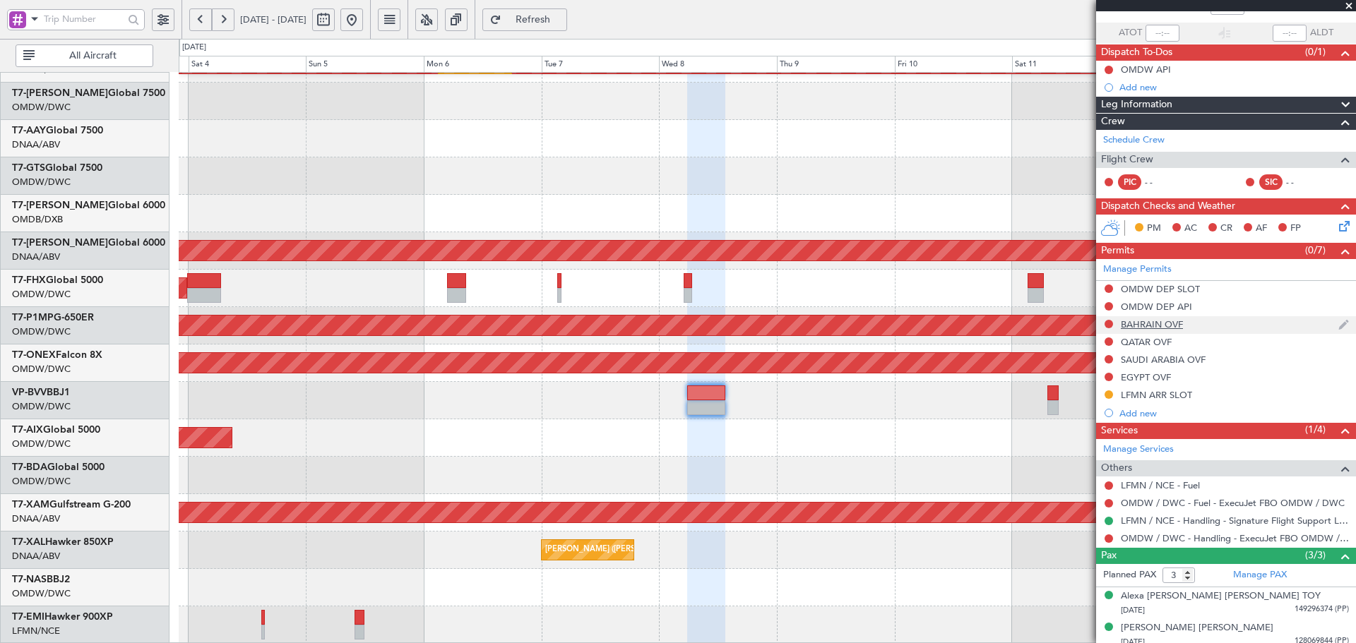
scroll to position [0, 0]
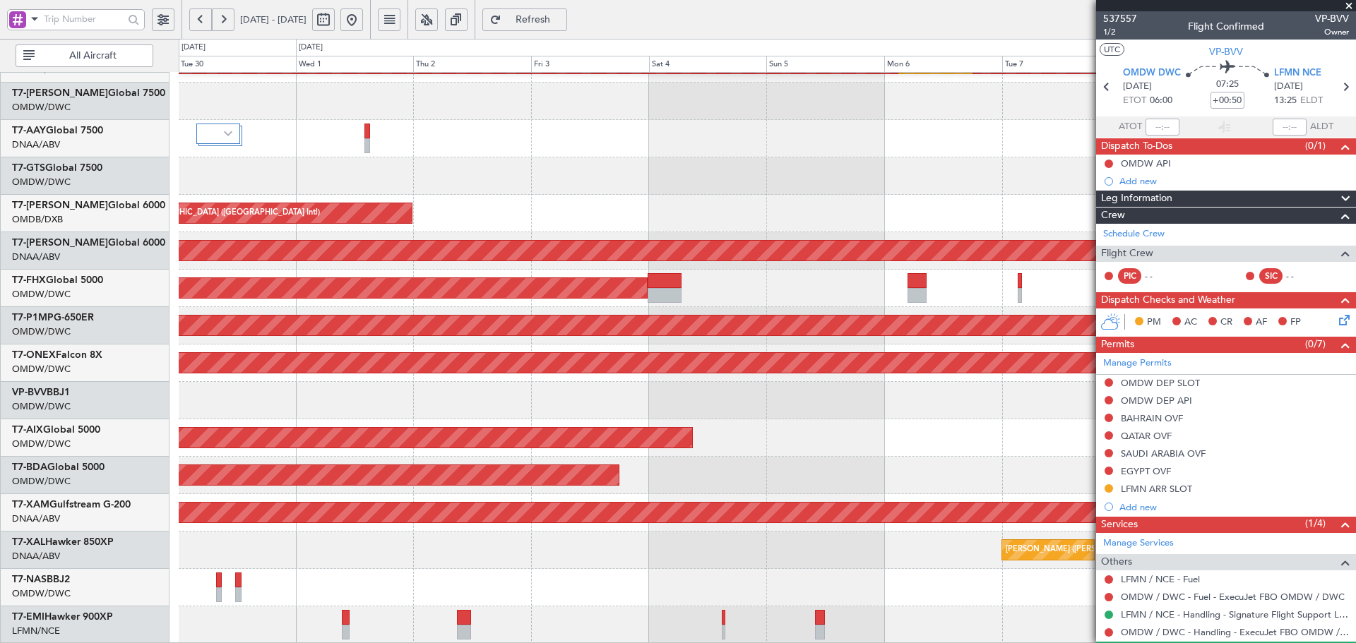
click at [995, 406] on div "Planned Maint Dubai (Al Maktoum Intl) Planned Maint [GEOGRAPHIC_DATA] (Al Makto…" at bounding box center [767, 233] width 1177 height 824
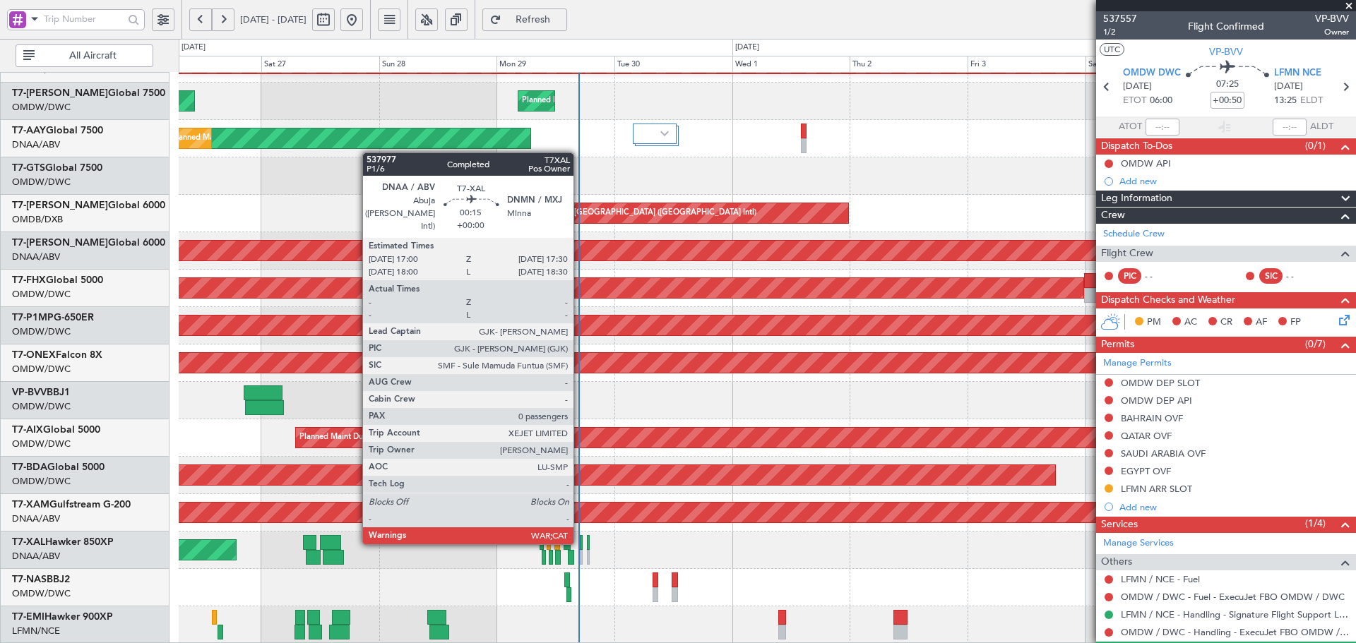
click at [580, 542] on div at bounding box center [581, 542] width 3 height 15
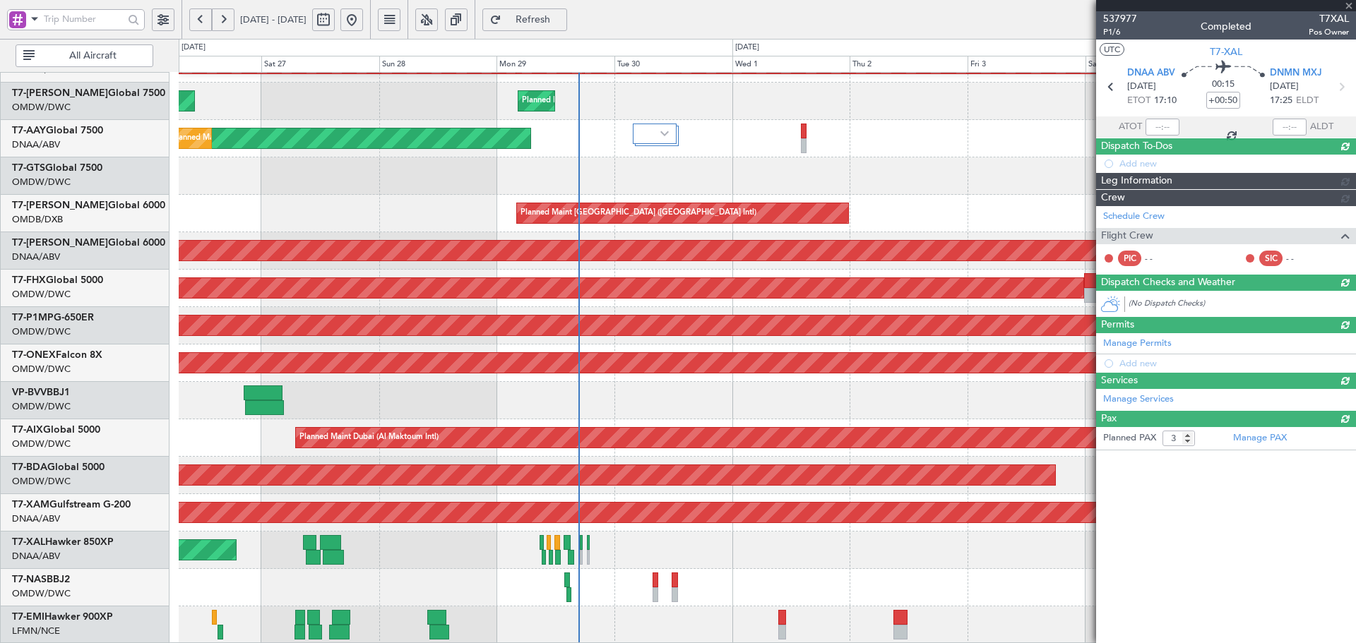
type input "0"
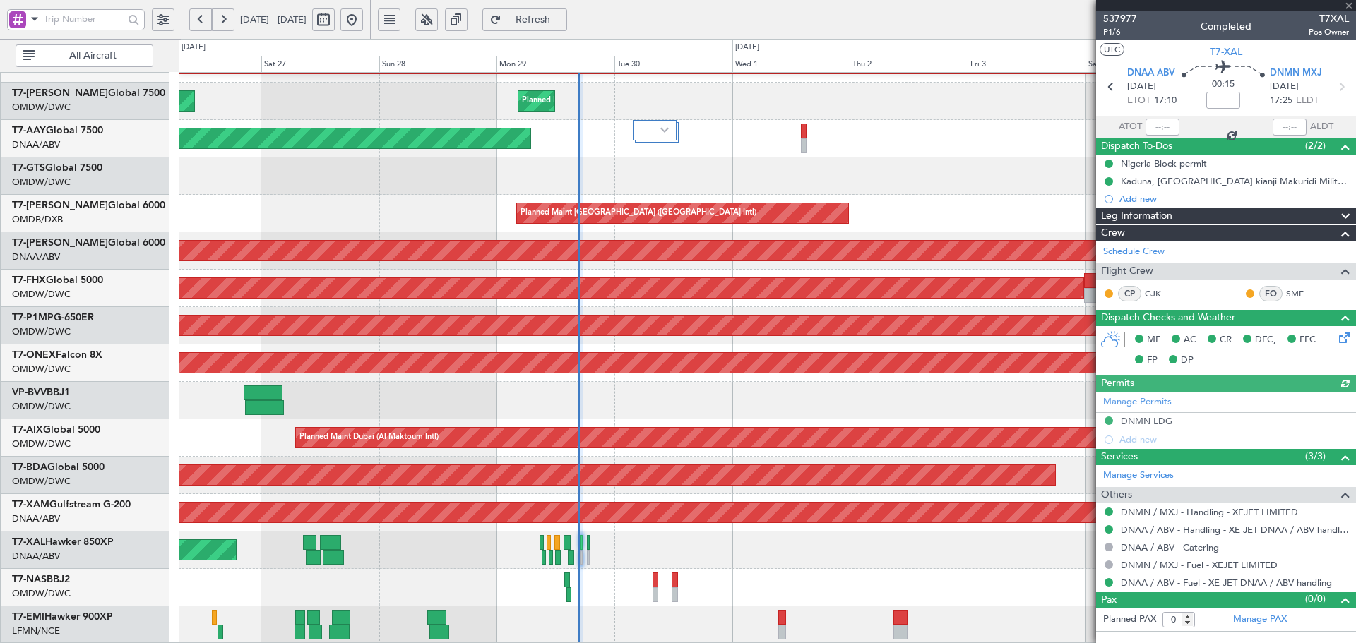
type input "[PERSON_NAME] (ANI)"
type input "7391"
click at [1162, 119] on input "text" at bounding box center [1163, 127] width 34 height 17
click at [931, 158] on div at bounding box center [767, 176] width 1177 height 37
type input "16:42"
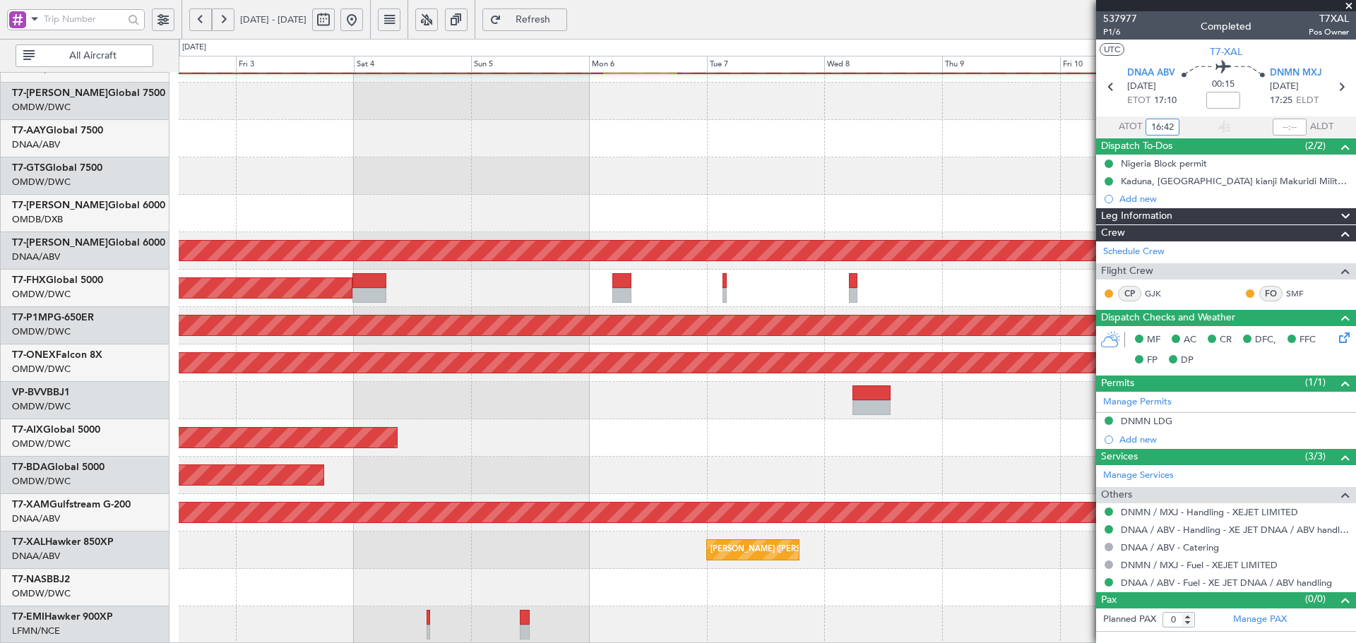
click at [102, 118] on div "Planned Maint Dubai (Al Maktoum Intl) Planned Maint [GEOGRAPHIC_DATA] (Al Makto…" at bounding box center [678, 341] width 1356 height 605
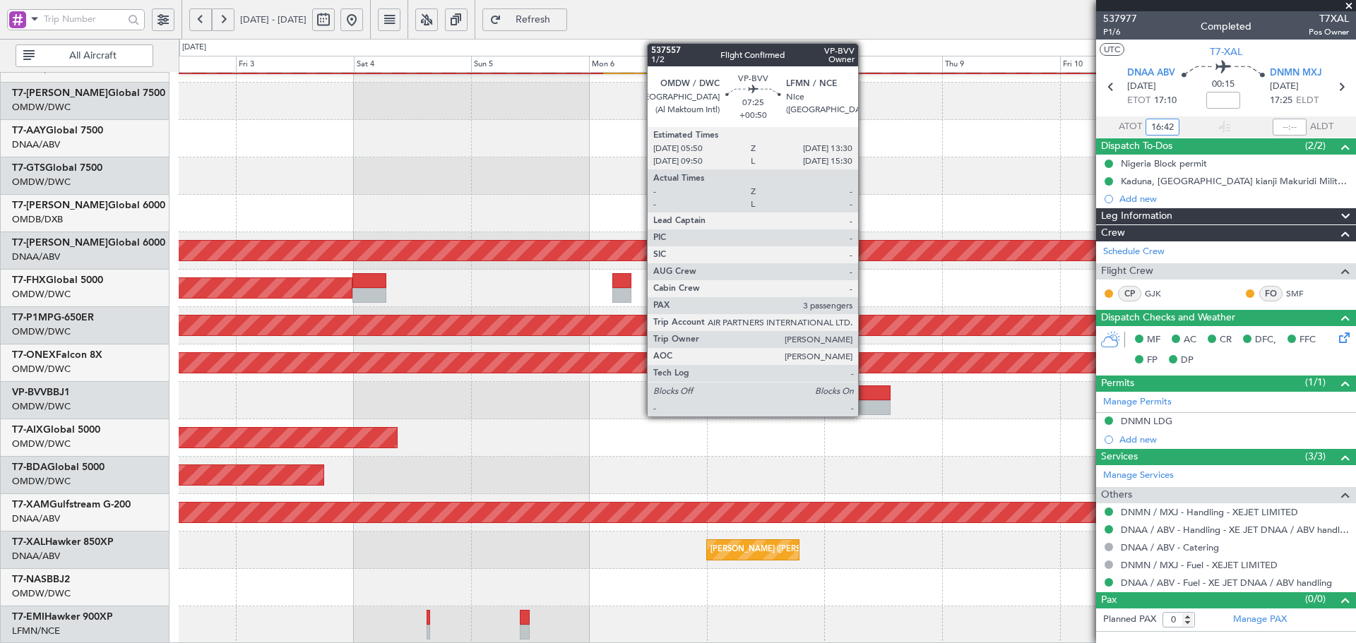
click at [869, 395] on div at bounding box center [872, 393] width 38 height 15
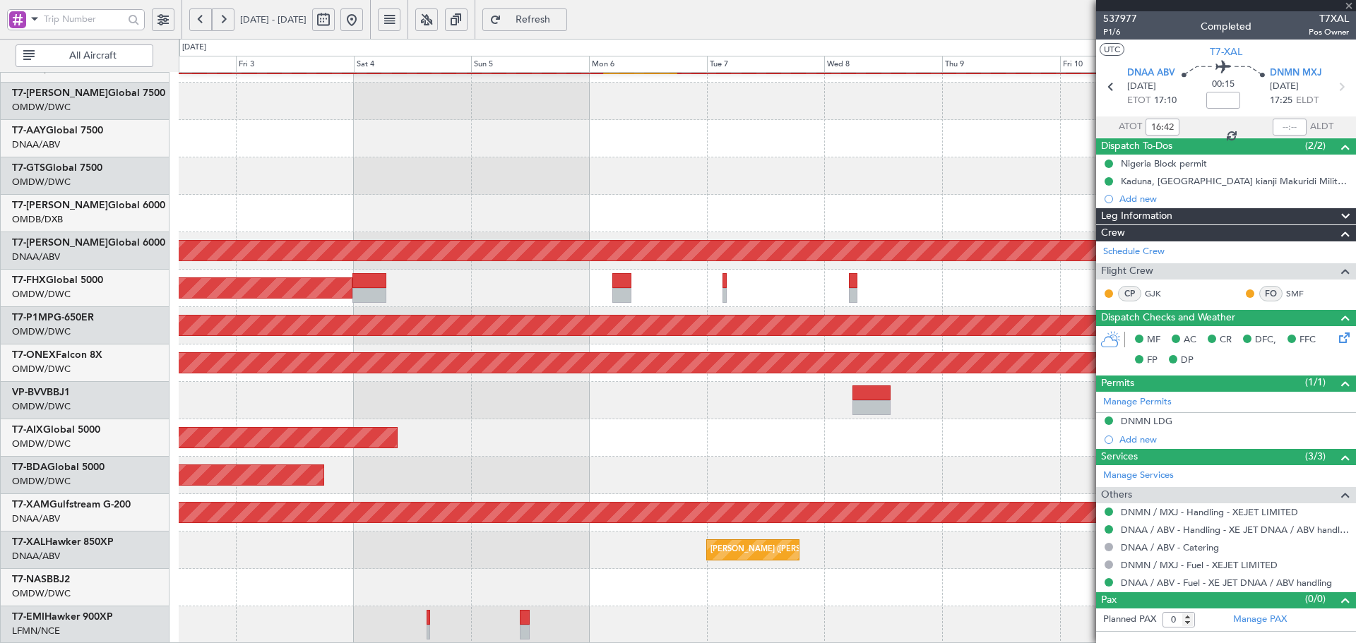
type input "+00:50"
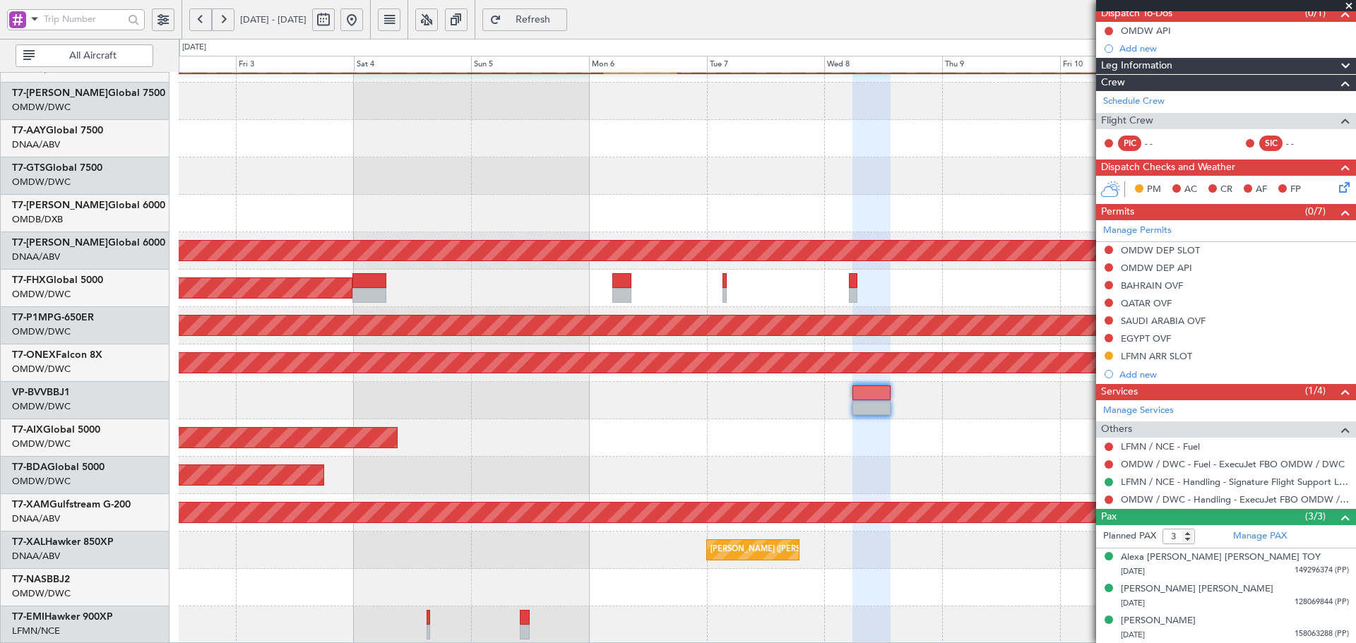
scroll to position [239, 0]
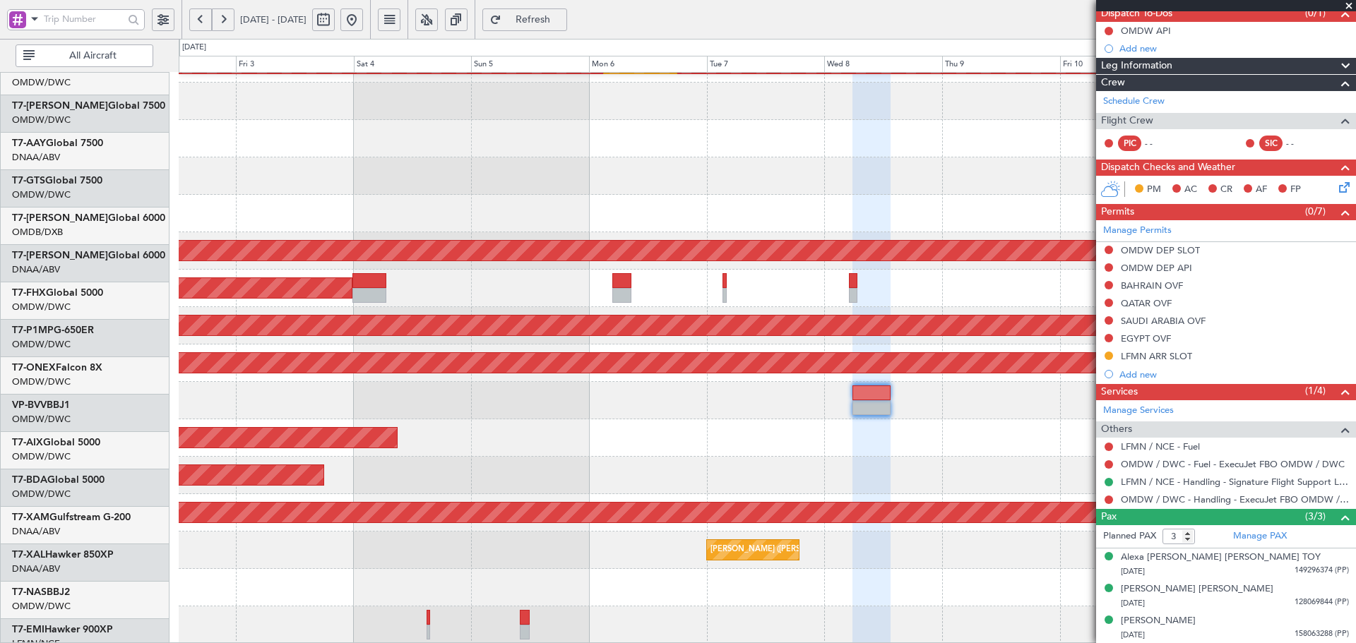
click at [756, 441] on div "Planned Maint Dubai (Al Maktoum Intl)" at bounding box center [767, 438] width 1177 height 37
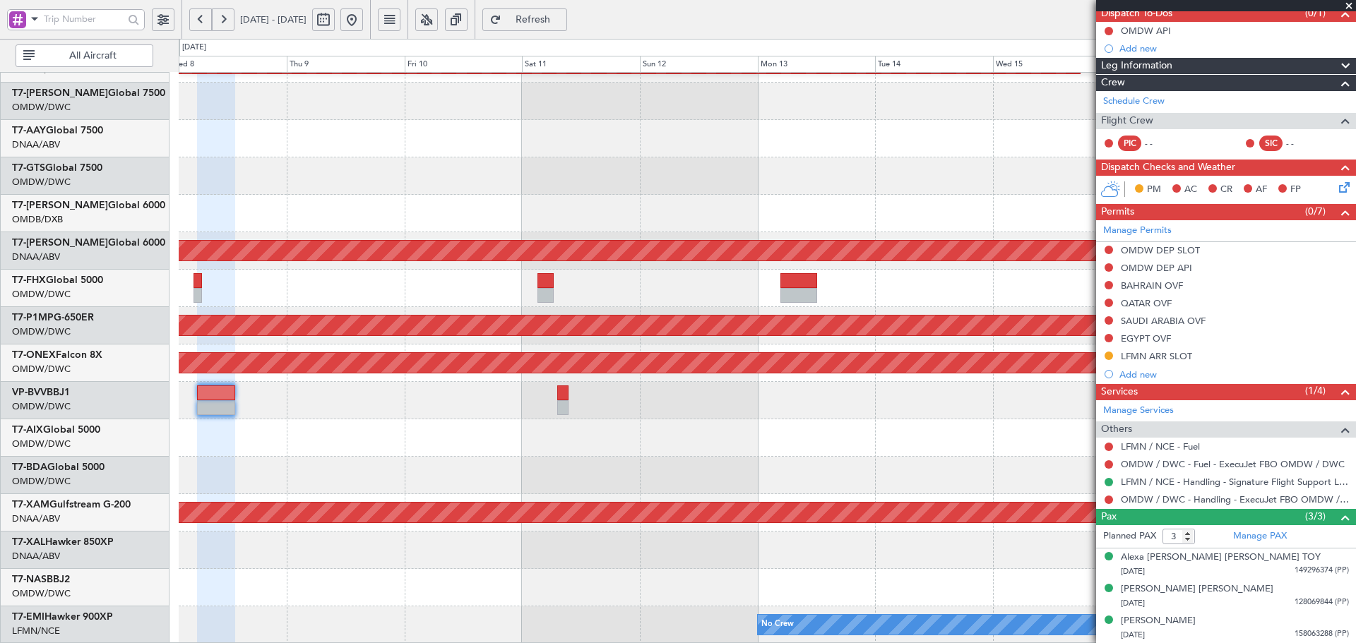
scroll to position [248, 0]
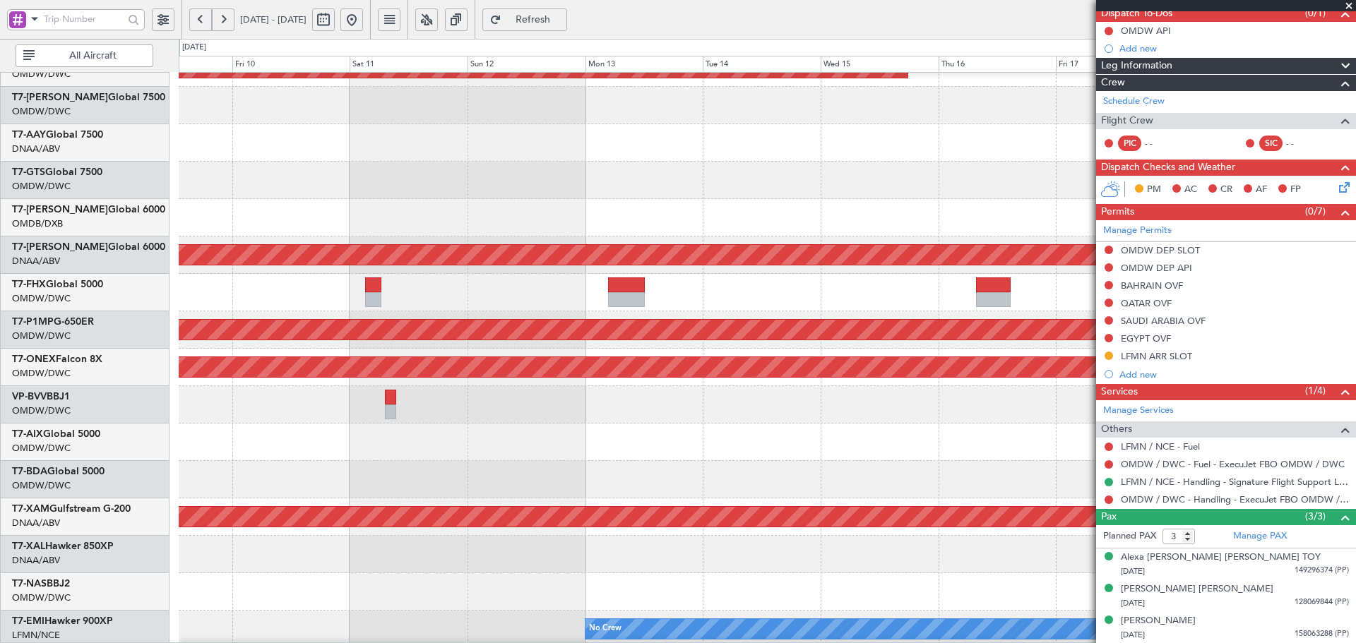
click at [179, 427] on div at bounding box center [767, 442] width 1177 height 37
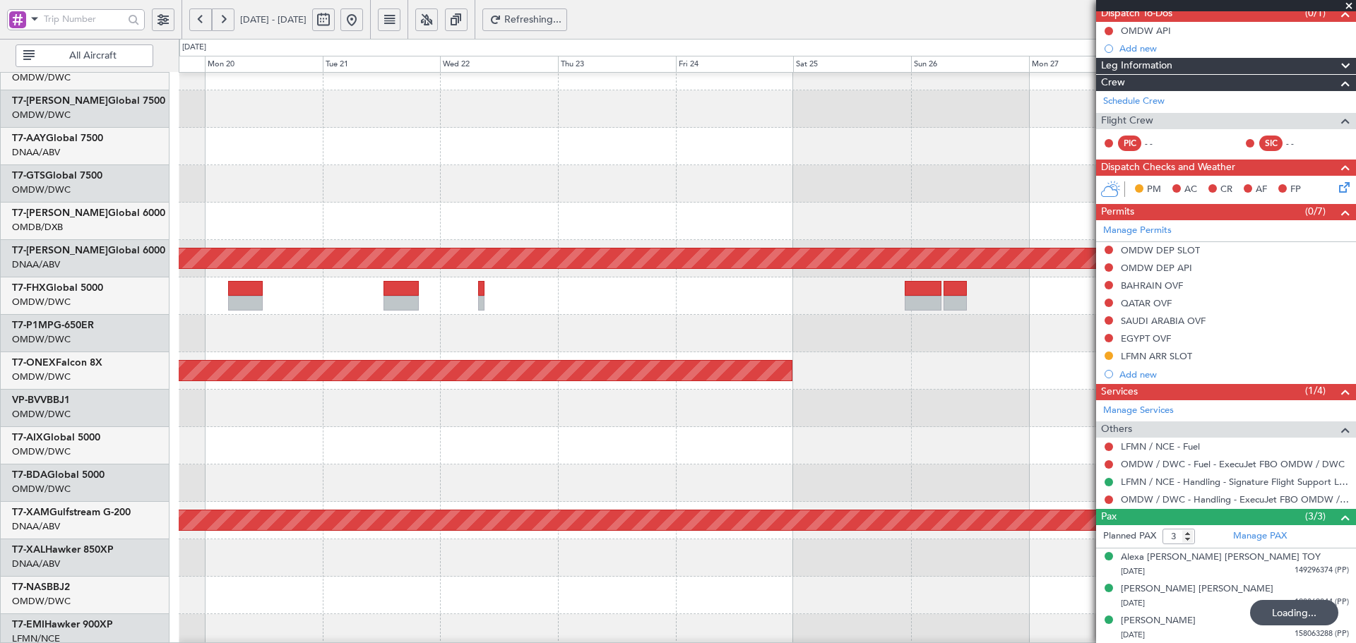
scroll to position [252, 0]
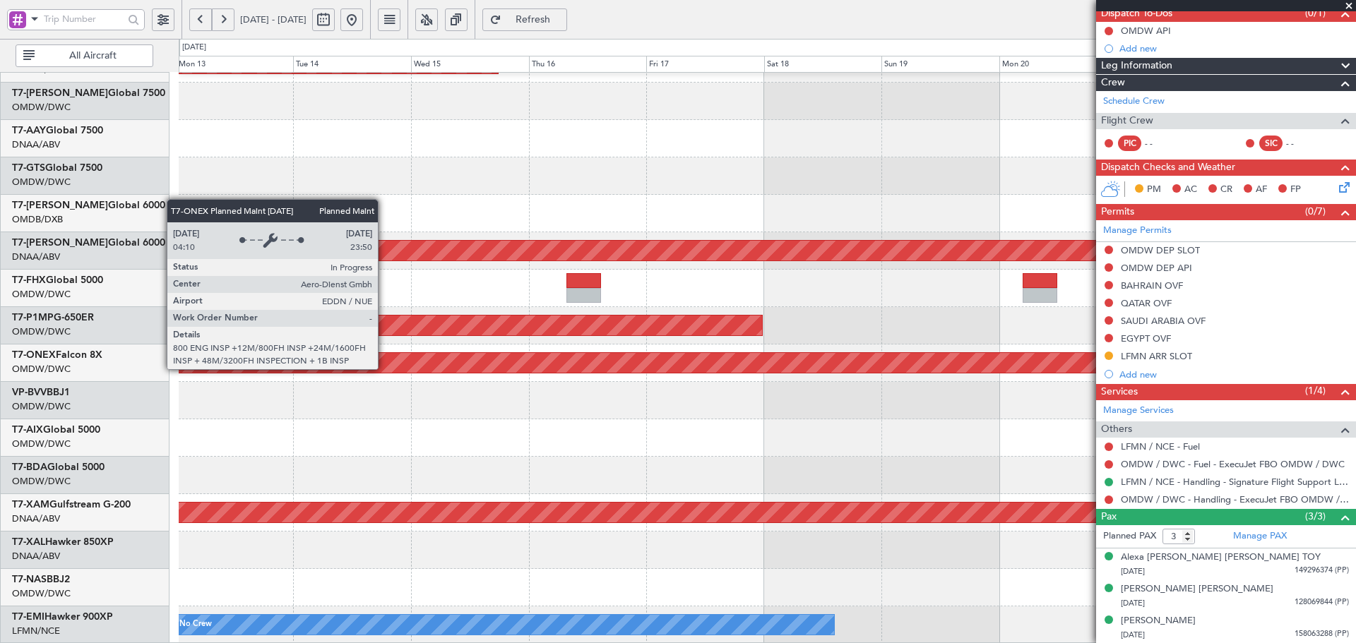
click at [1179, 362] on fb-app "[DATE] - [DATE] Refresh Quick Links All Aircraft Planned Maint [GEOGRAPHIC_DATA…" at bounding box center [678, 331] width 1356 height 626
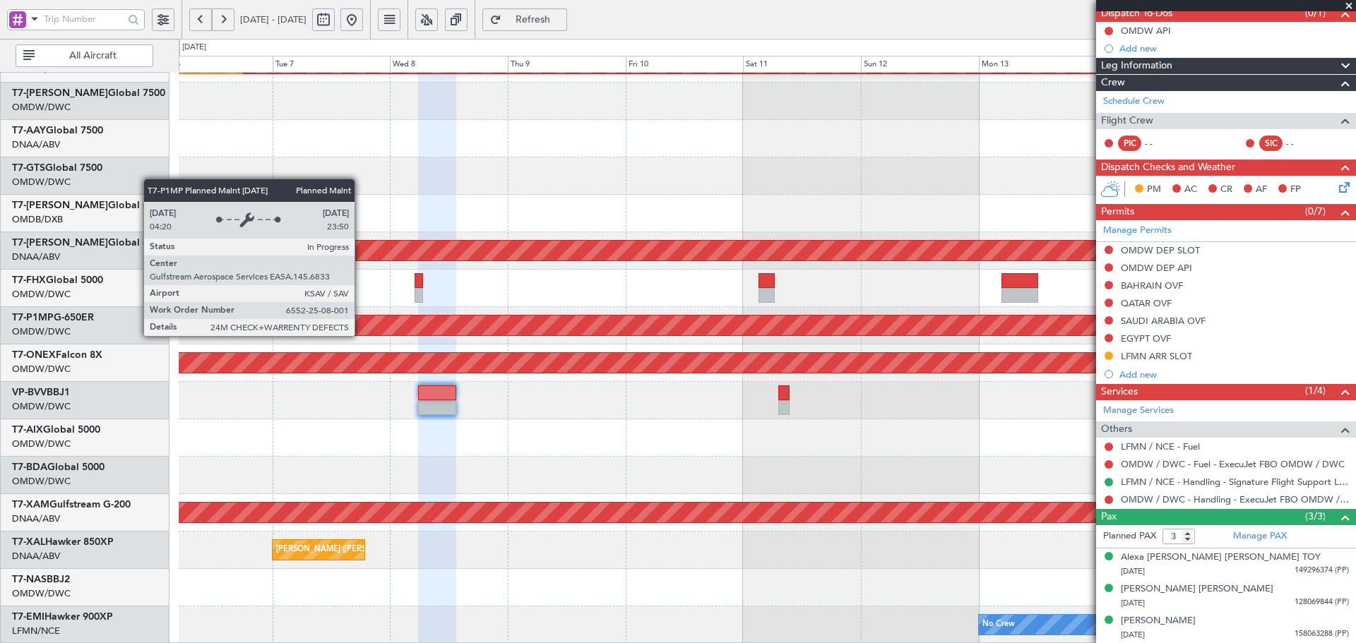
click at [980, 324] on div "Planned Maint Savannah (Savannah/hilton Head Intl)" at bounding box center [284, 325] width 2564 height 21
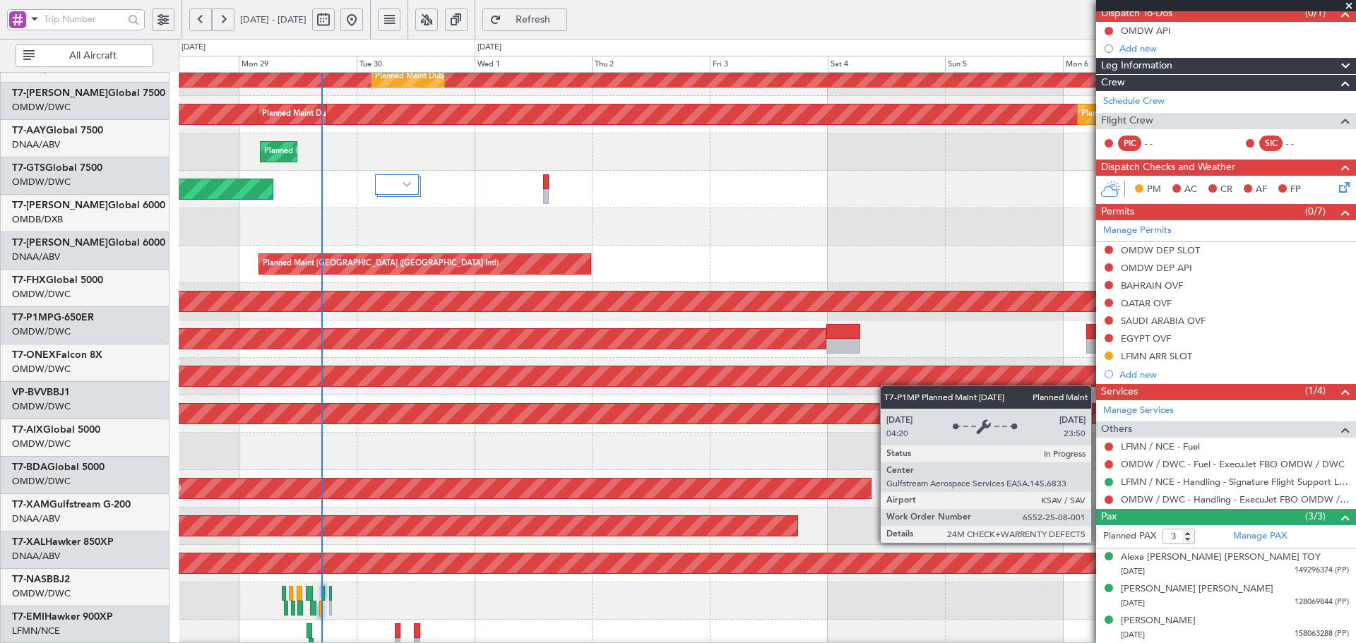
scroll to position [199, 0]
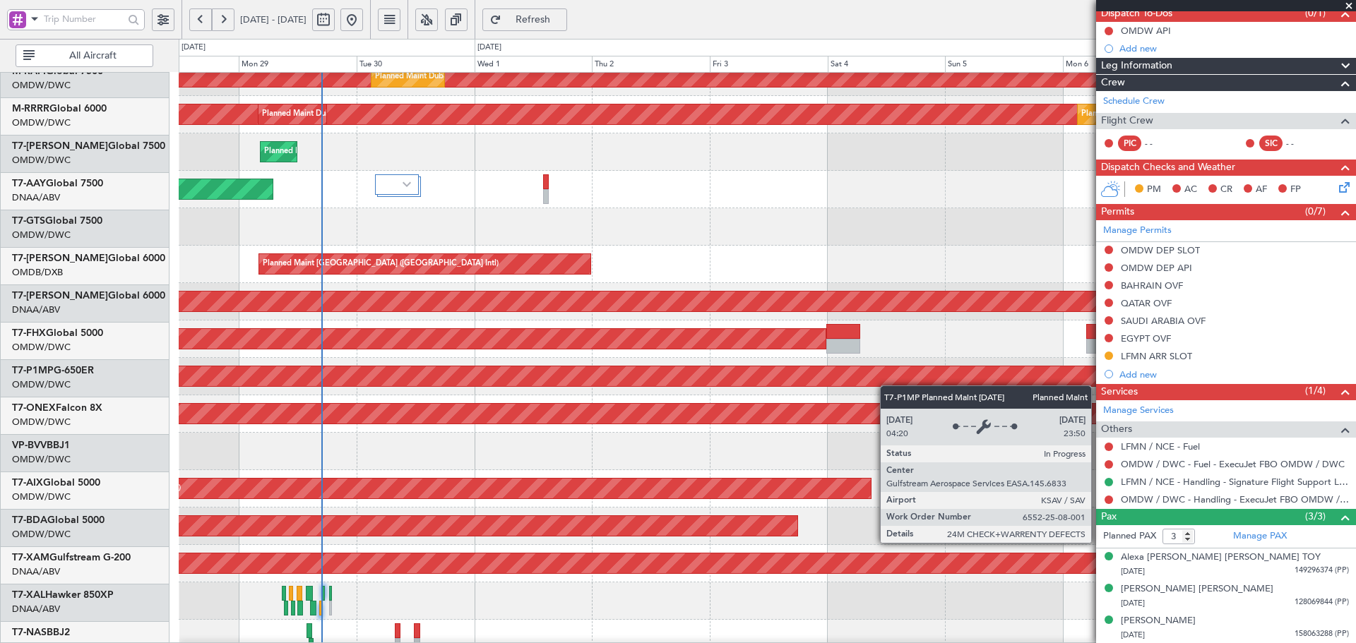
click at [903, 386] on div "Planned Maint Savannah (Savannah/hilton Head Intl)" at bounding box center [738, 377] width 3471 height 20
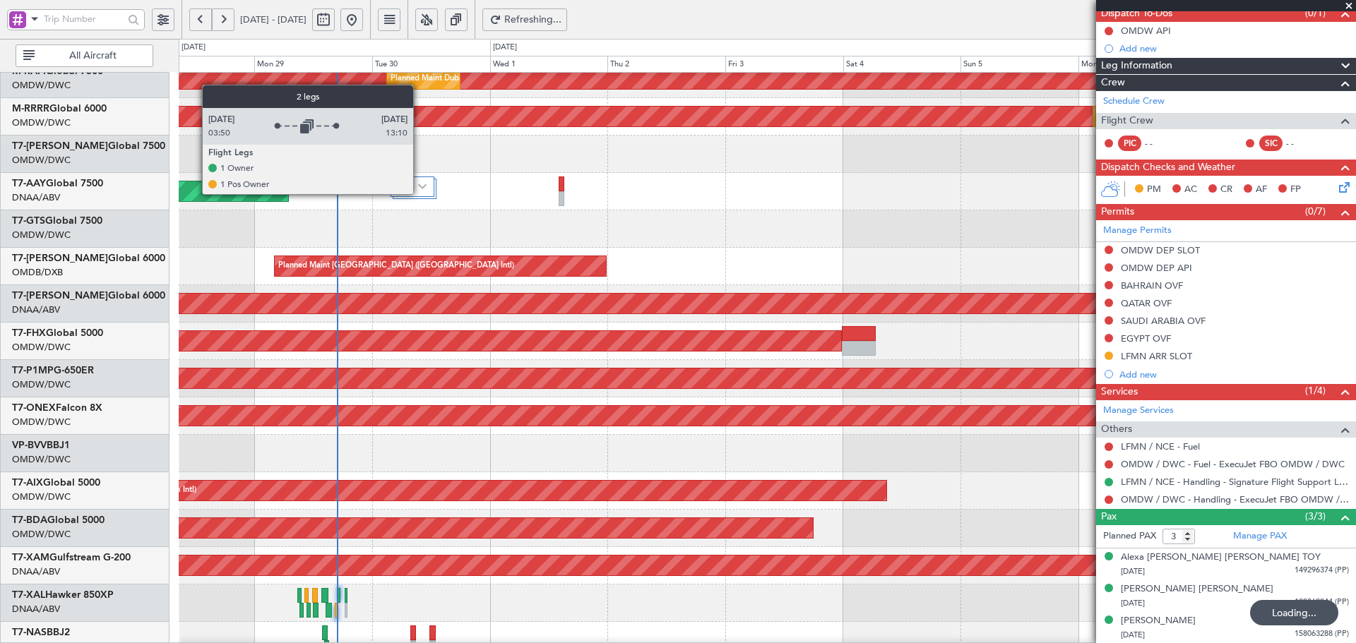
click at [420, 194] on div at bounding box center [413, 187] width 44 height 20
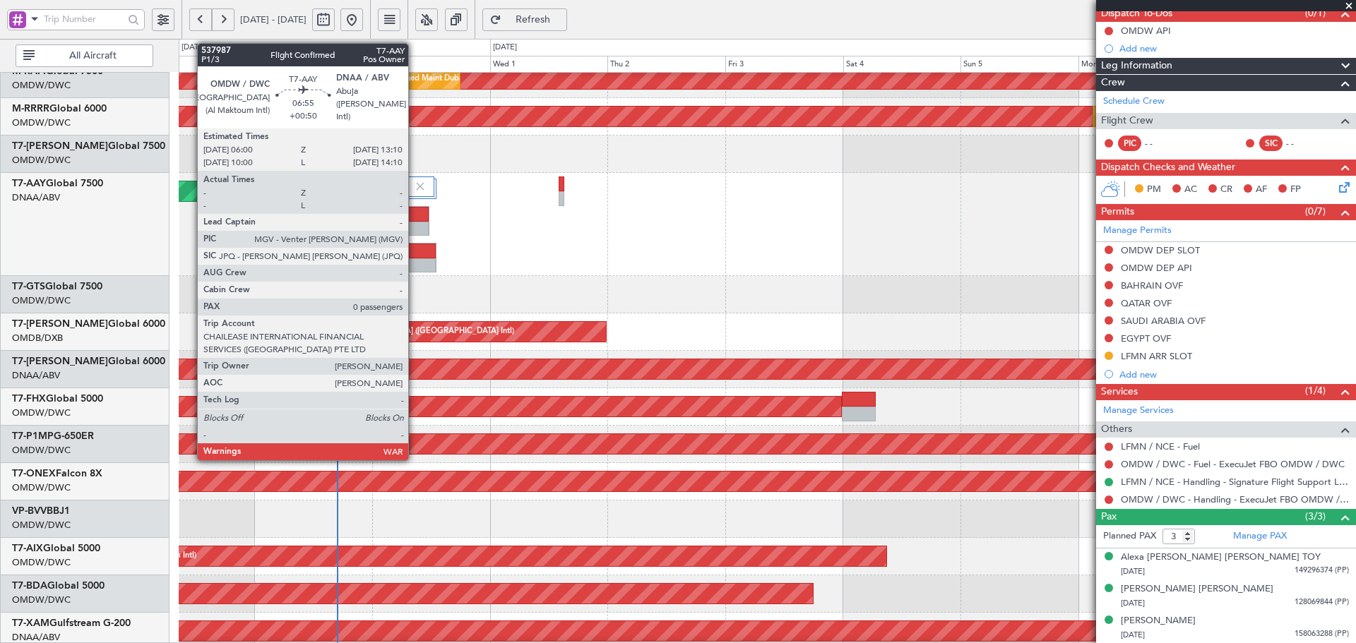
click at [415, 260] on div at bounding box center [419, 266] width 34 height 15
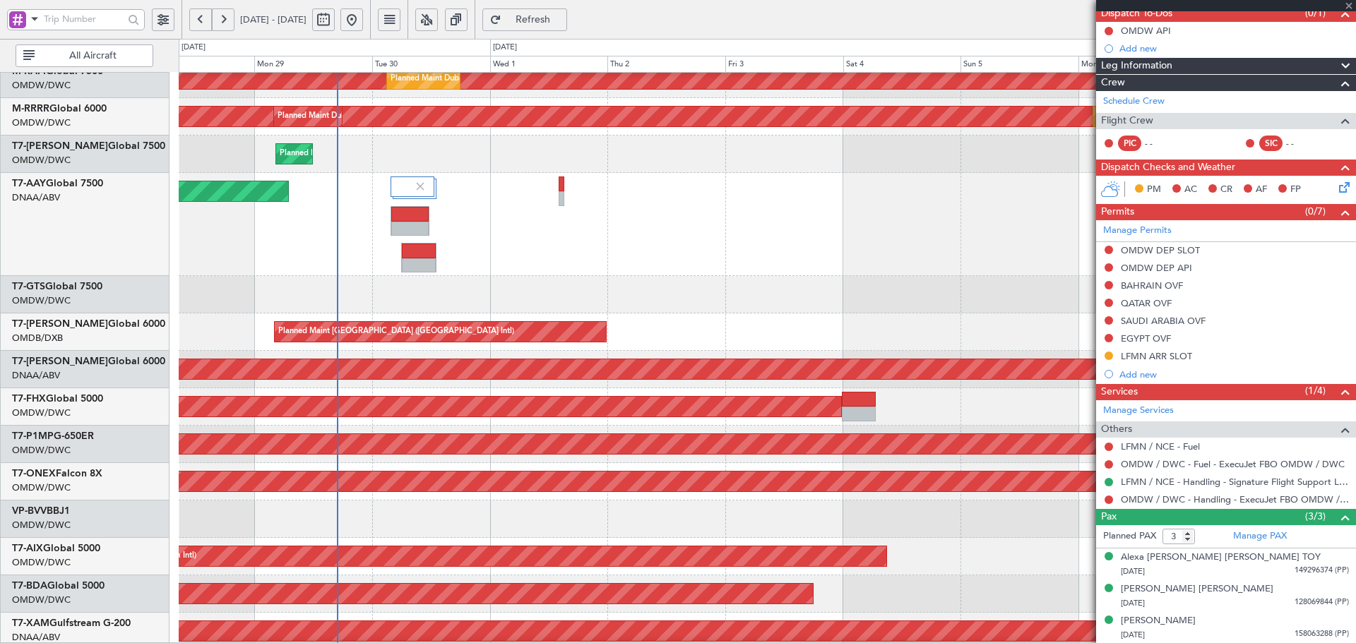
type input "0"
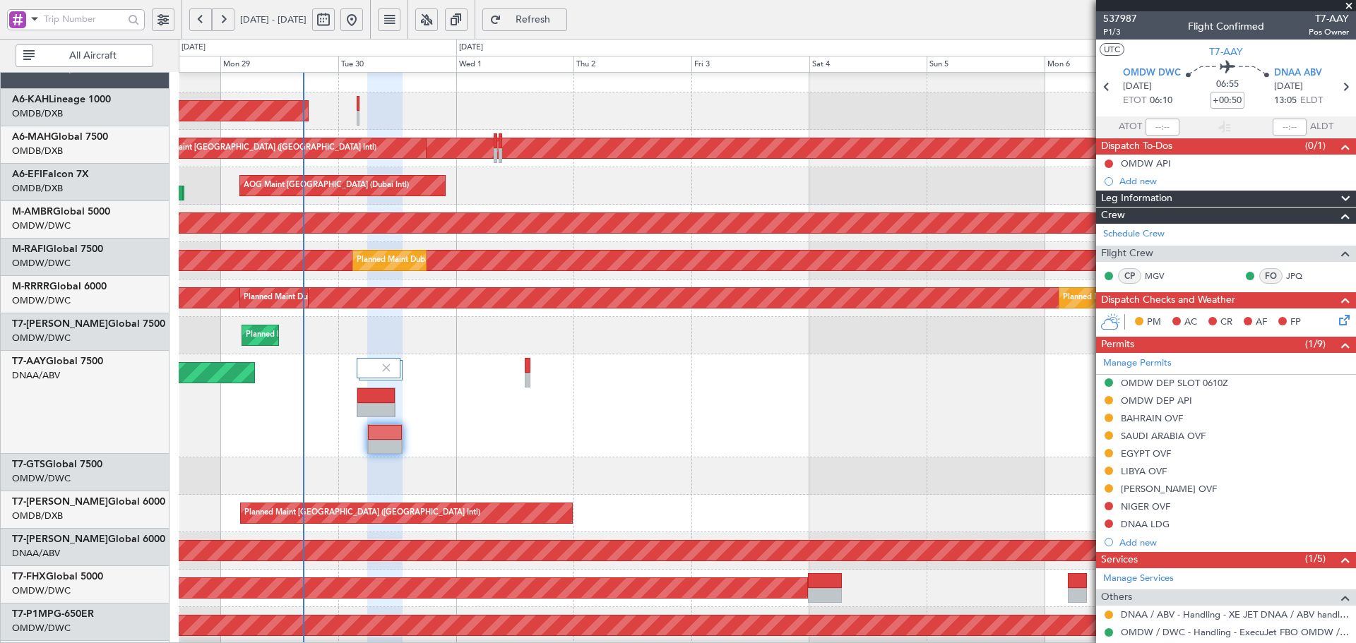
scroll to position [0, 0]
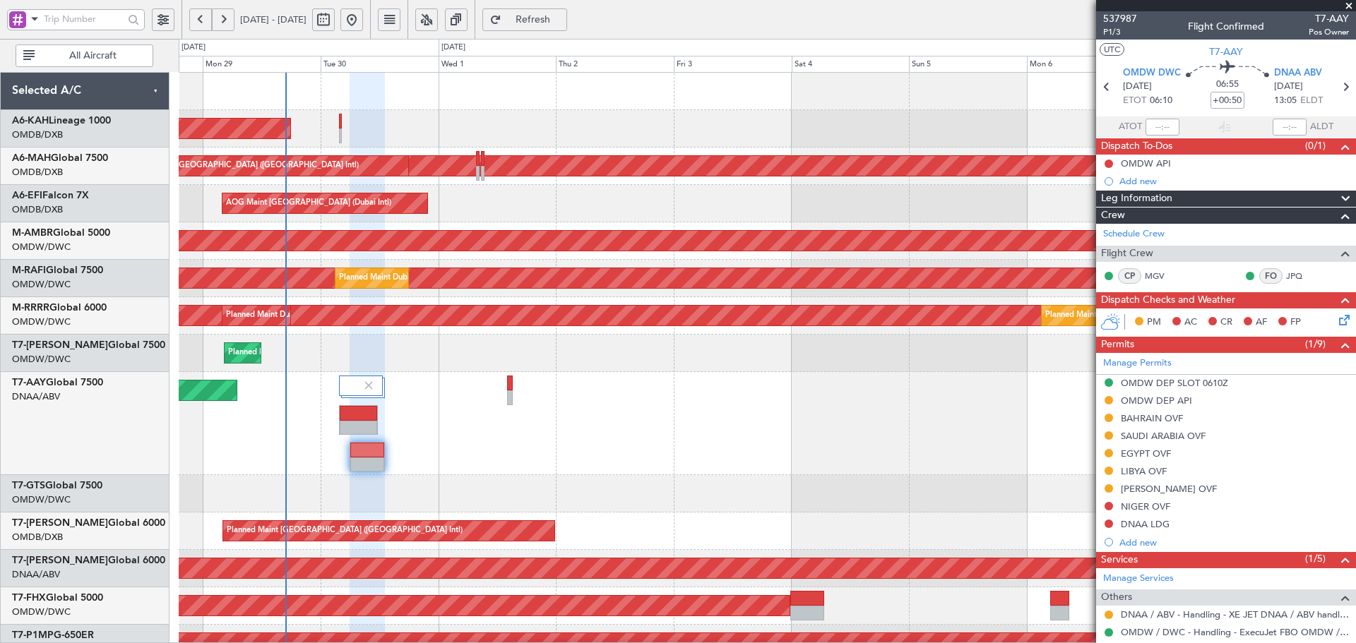
click at [477, 505] on div "Planned Maint [GEOGRAPHIC_DATA] (Al Bateen Executive) Planned Maint [GEOGRAPHIC…" at bounding box center [767, 517] width 1177 height 889
click at [1110, 504] on button at bounding box center [1109, 506] width 8 height 8
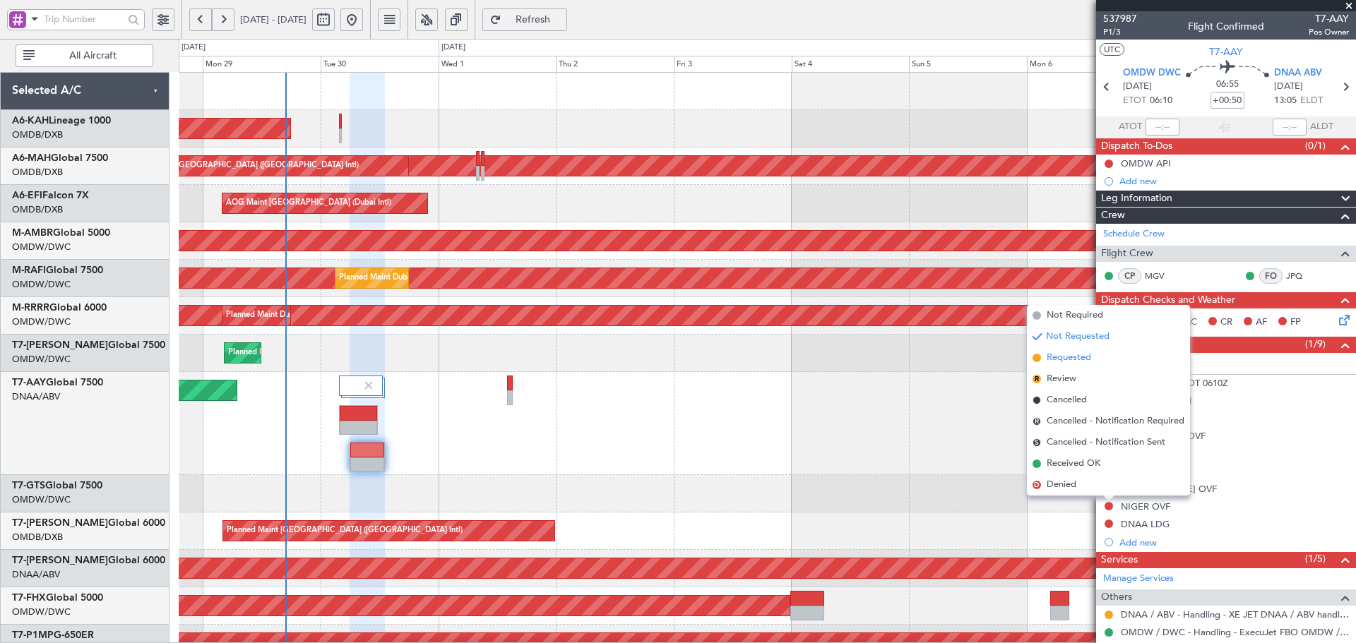
click at [1071, 354] on span "Requested" at bounding box center [1069, 358] width 44 height 14
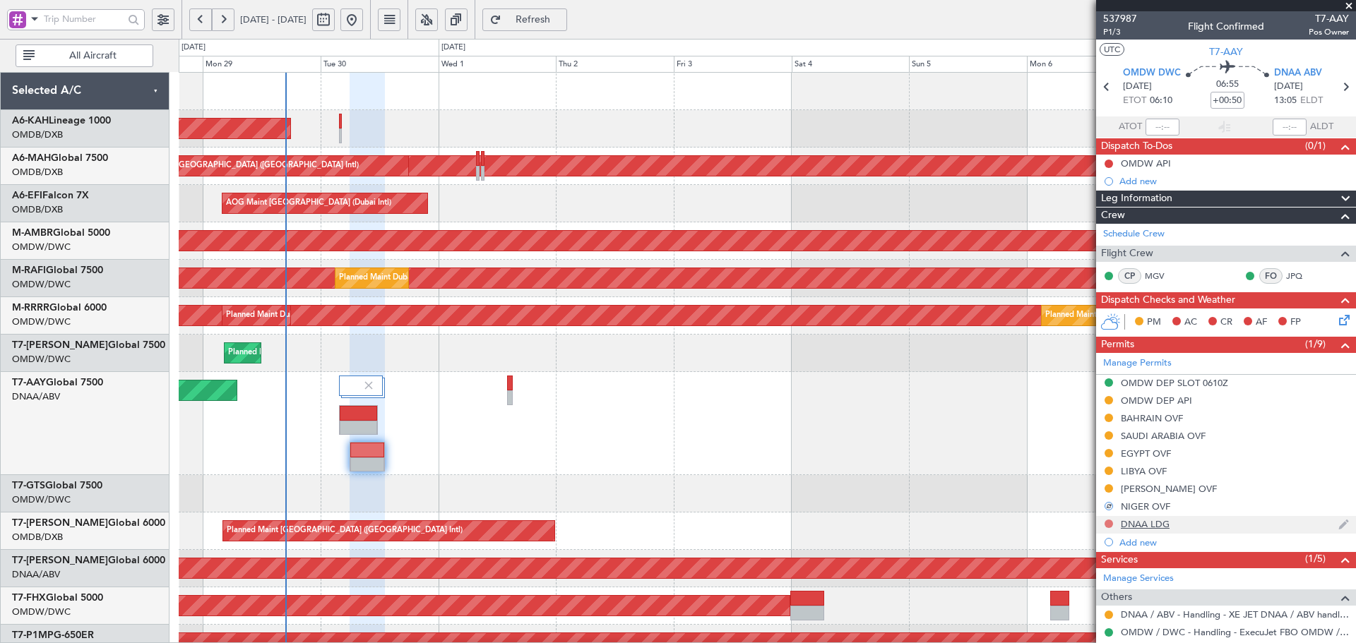
click at [1107, 523] on button at bounding box center [1109, 524] width 8 height 8
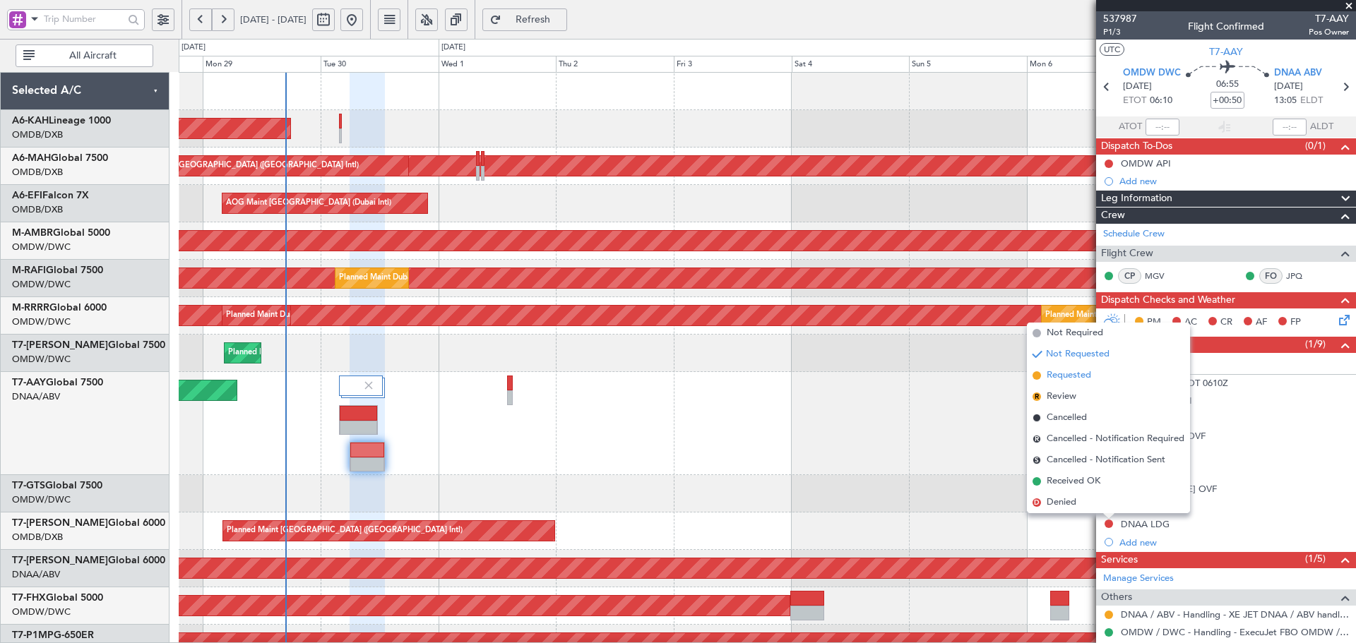
click at [1052, 374] on span "Requested" at bounding box center [1069, 376] width 44 height 14
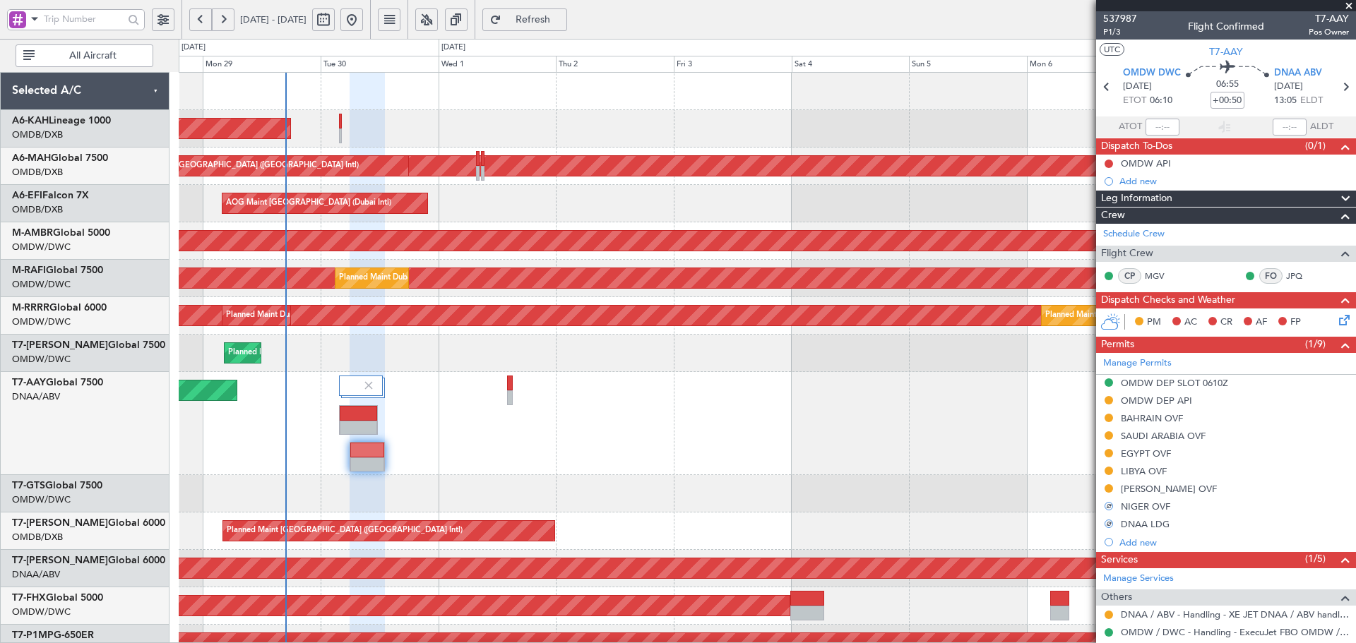
scroll to position [90, 0]
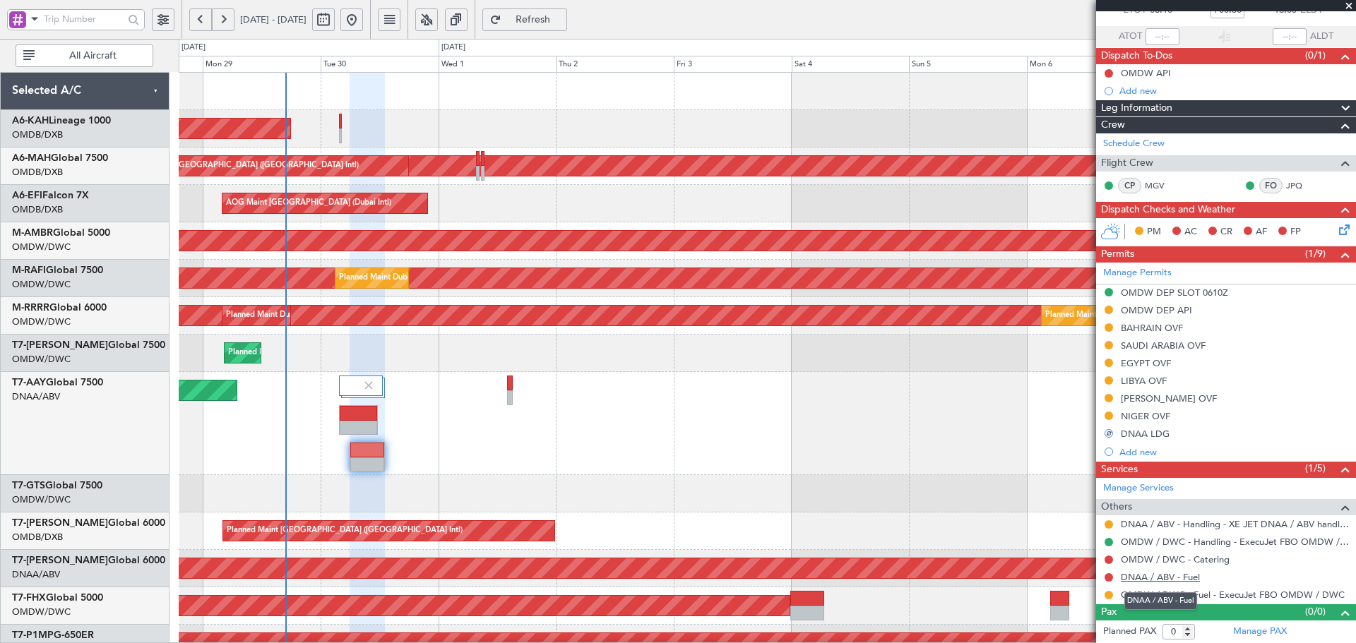
click at [1161, 580] on link "DNAA / ABV - Fuel" at bounding box center [1160, 577] width 79 height 12
click at [1108, 561] on button at bounding box center [1109, 560] width 8 height 8
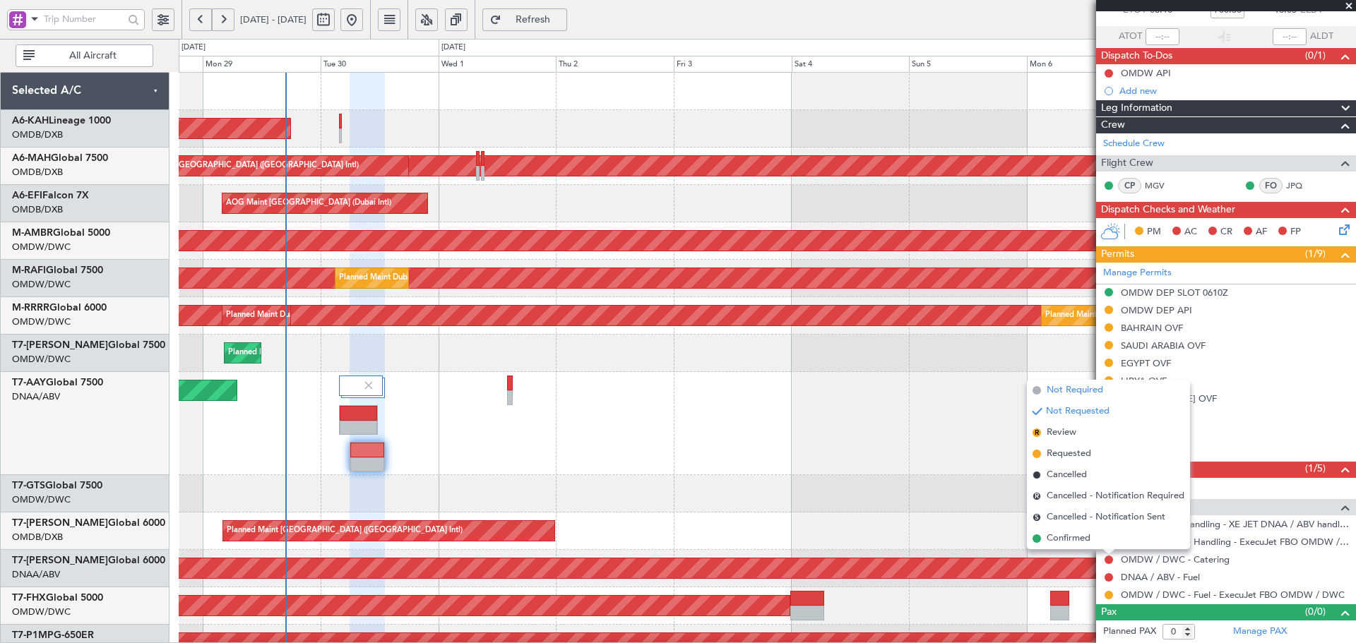
click at [1060, 392] on span "Not Required" at bounding box center [1075, 391] width 57 height 14
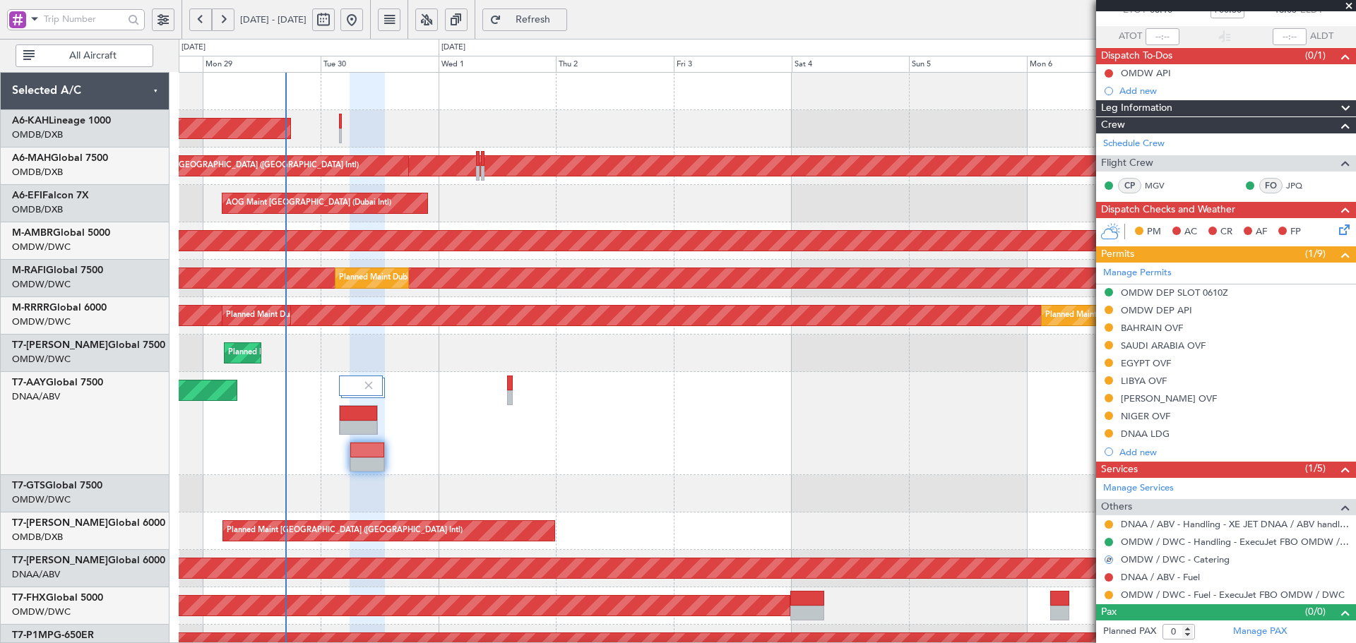
drag, startPoint x: 578, startPoint y: 17, endPoint x: 565, endPoint y: 23, distance: 13.9
click at [562, 16] on span "Refresh" at bounding box center [533, 20] width 58 height 10
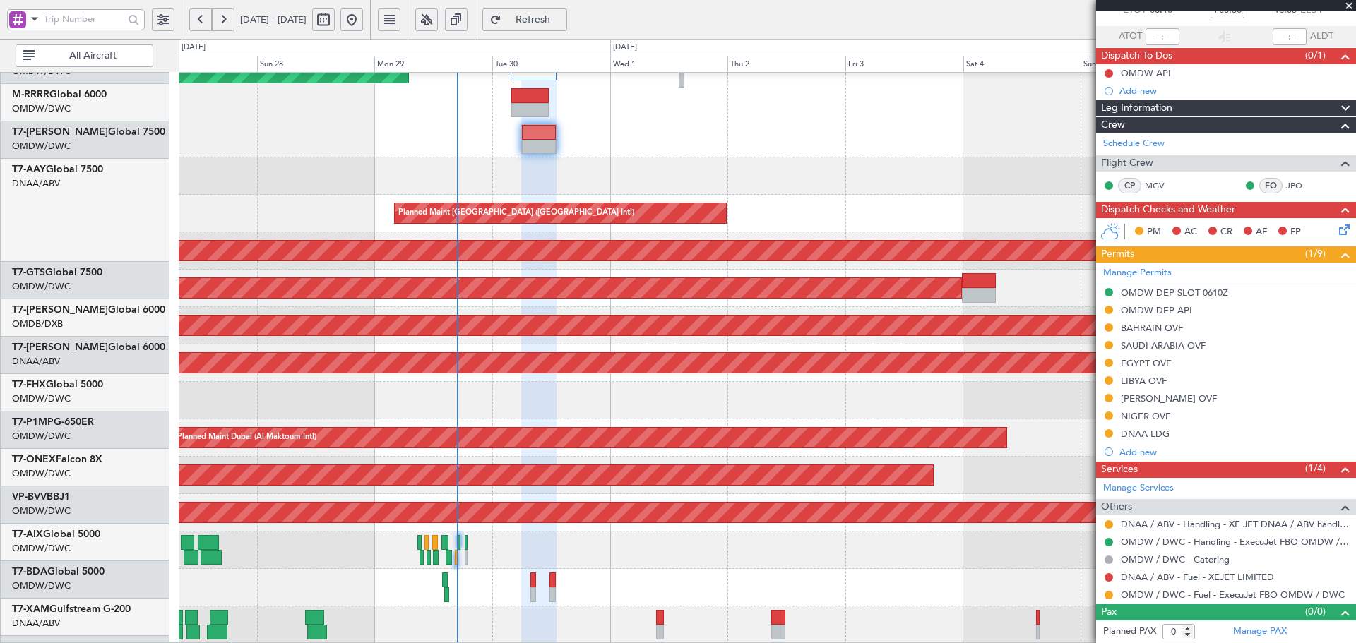
scroll to position [318, 0]
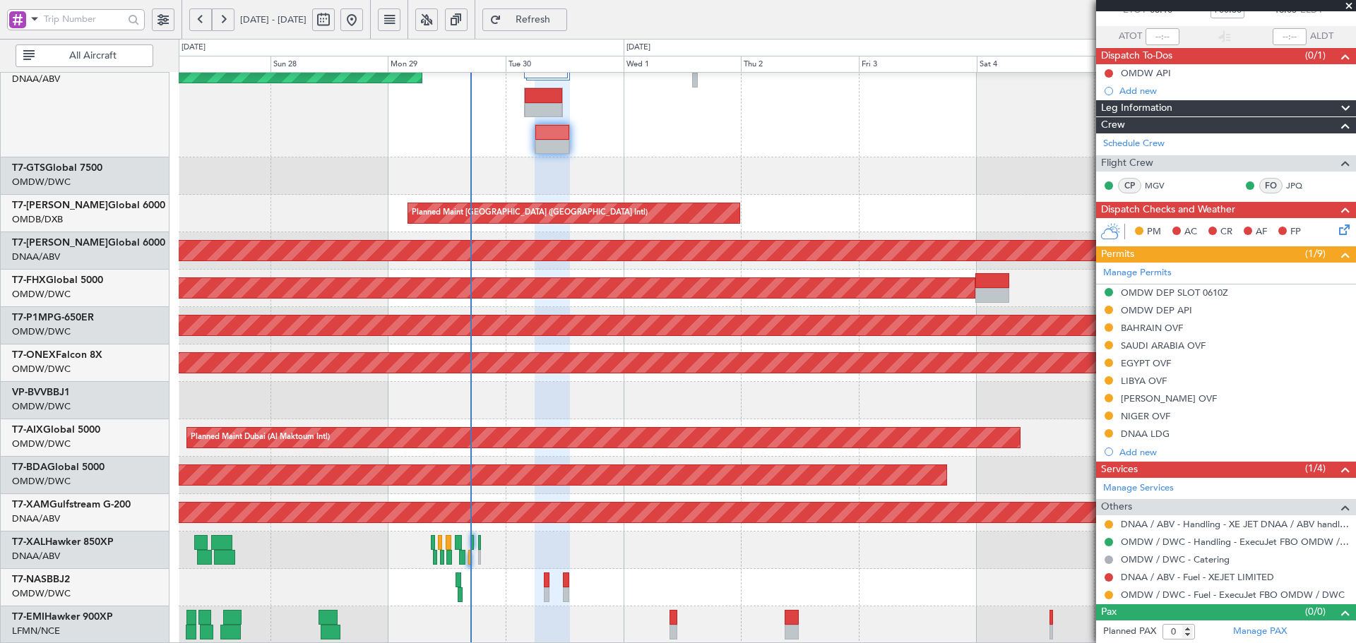
click at [578, 170] on div at bounding box center [767, 176] width 1177 height 37
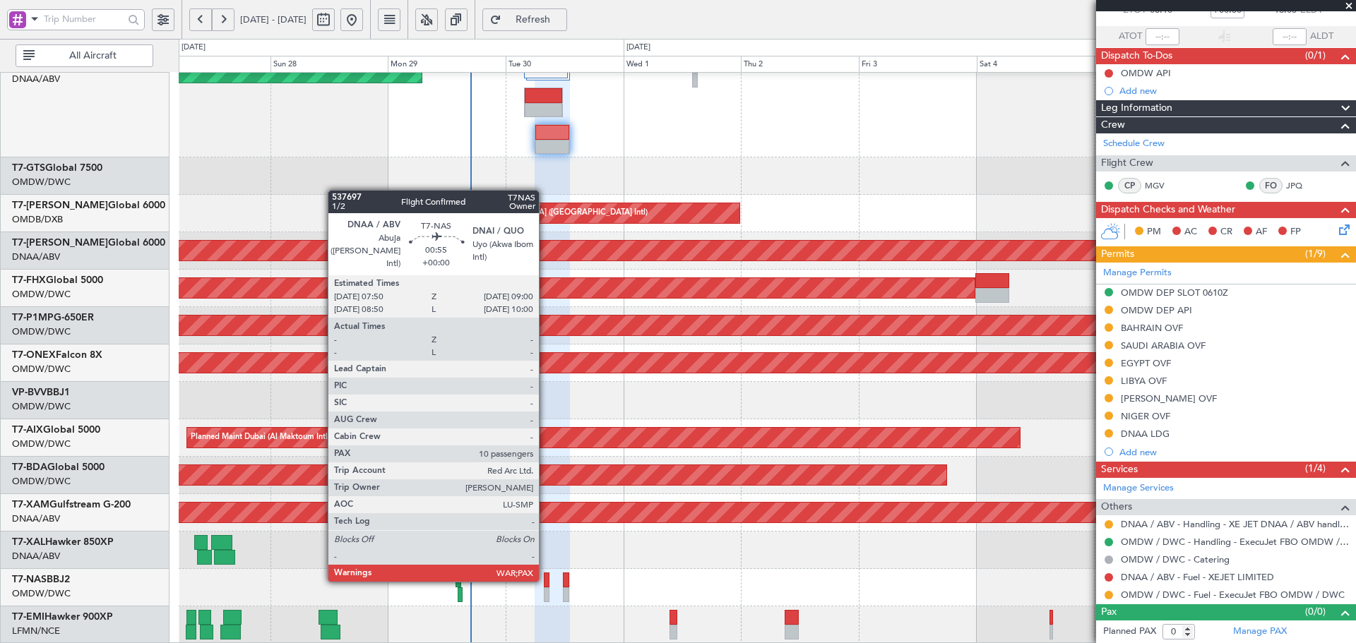
click at [545, 579] on div at bounding box center [547, 580] width 6 height 15
click at [545, 578] on div at bounding box center [547, 580] width 6 height 15
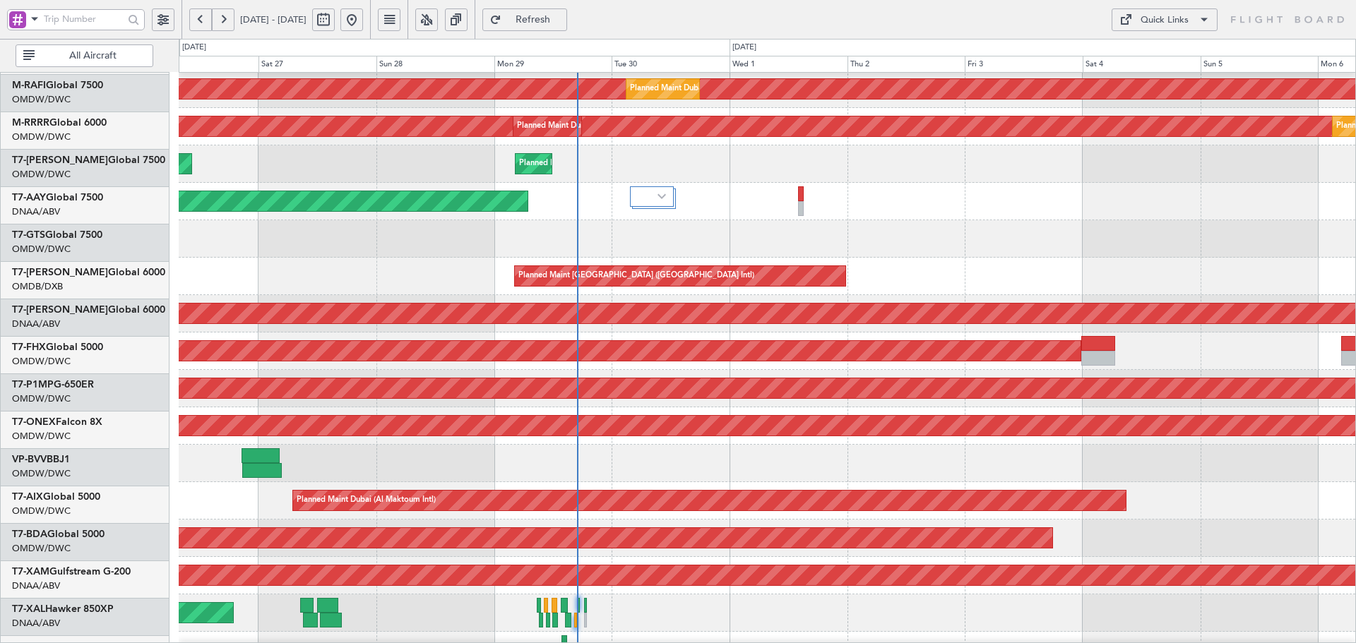
scroll to position [236, 0]
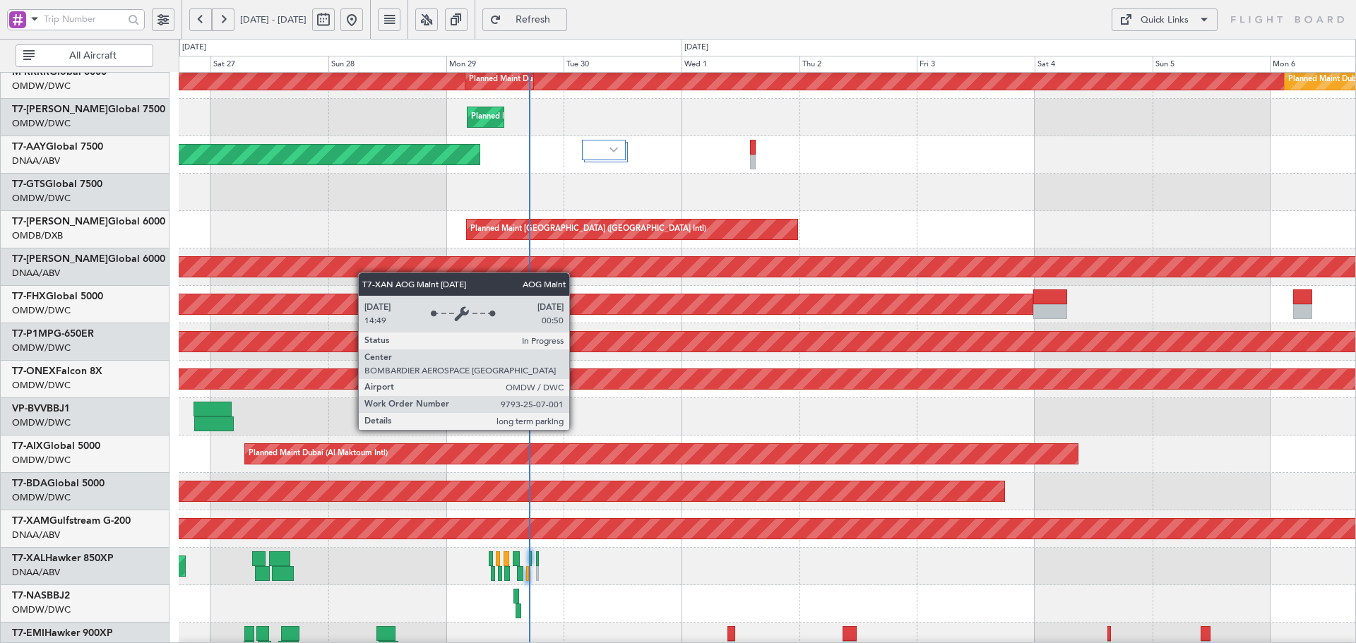
click at [352, 260] on div "AOG Maint Dubai (Al Maktoum Intl)" at bounding box center [767, 267] width 3529 height 20
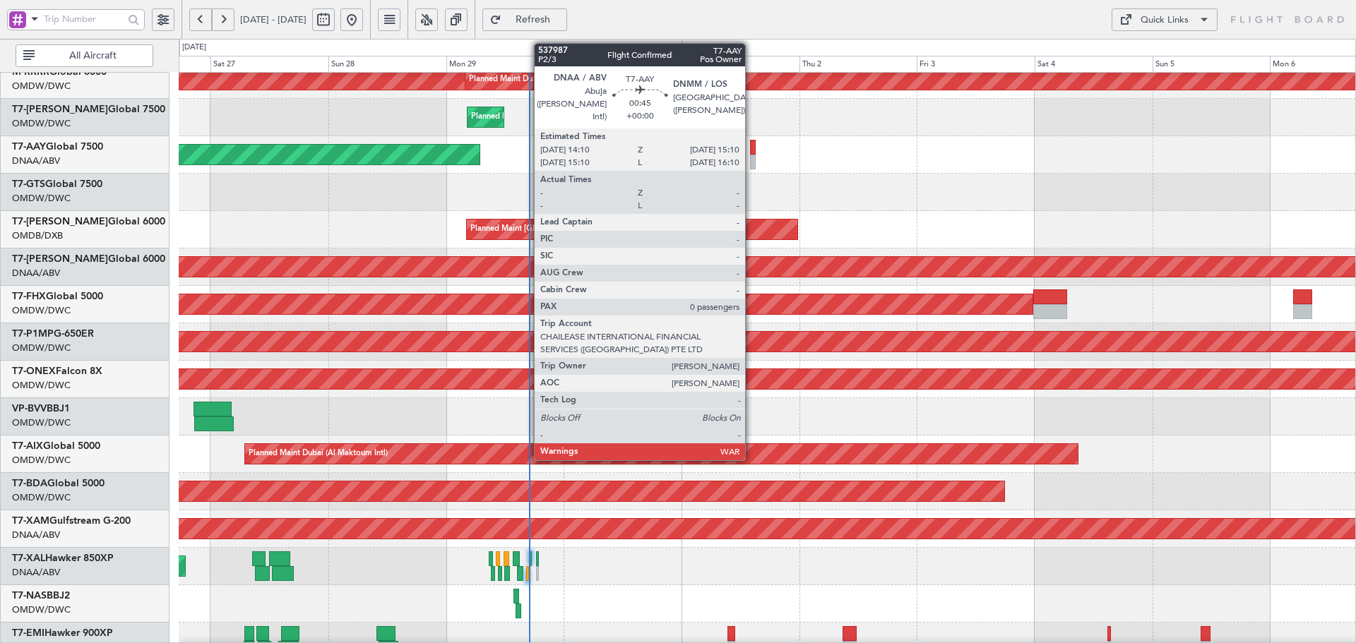
click at [752, 148] on div at bounding box center [752, 147] width 5 height 15
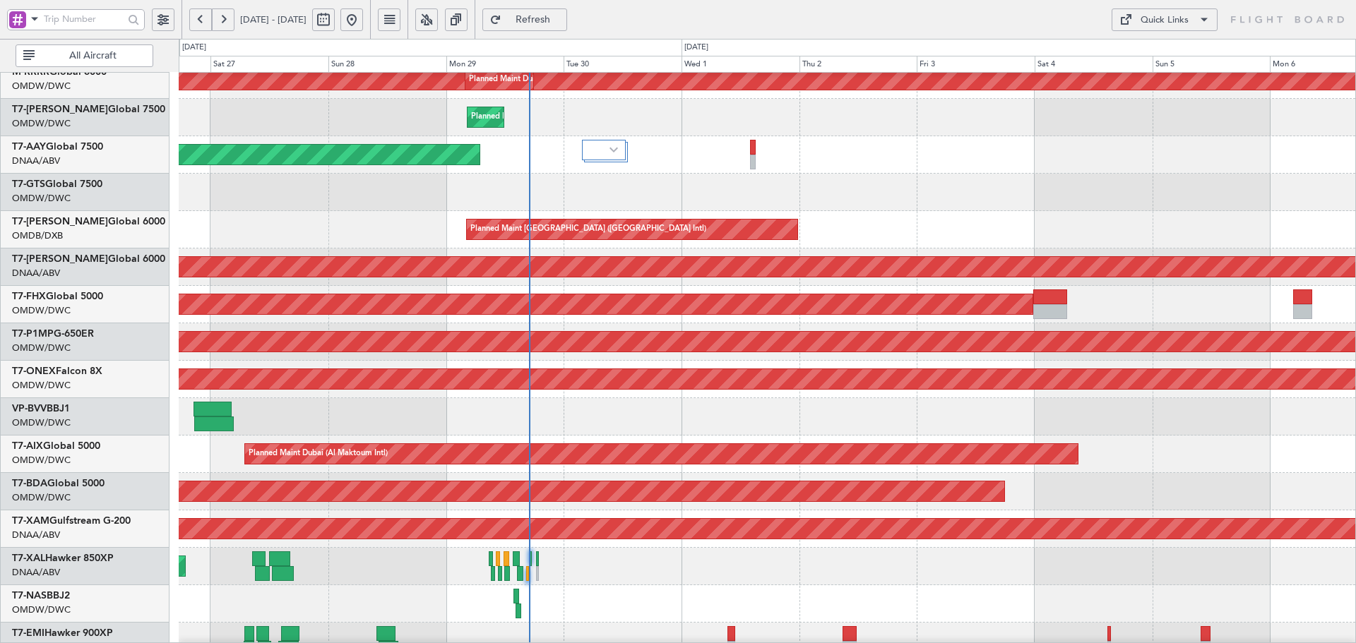
click at [562, 15] on span "Refresh" at bounding box center [533, 20] width 58 height 10
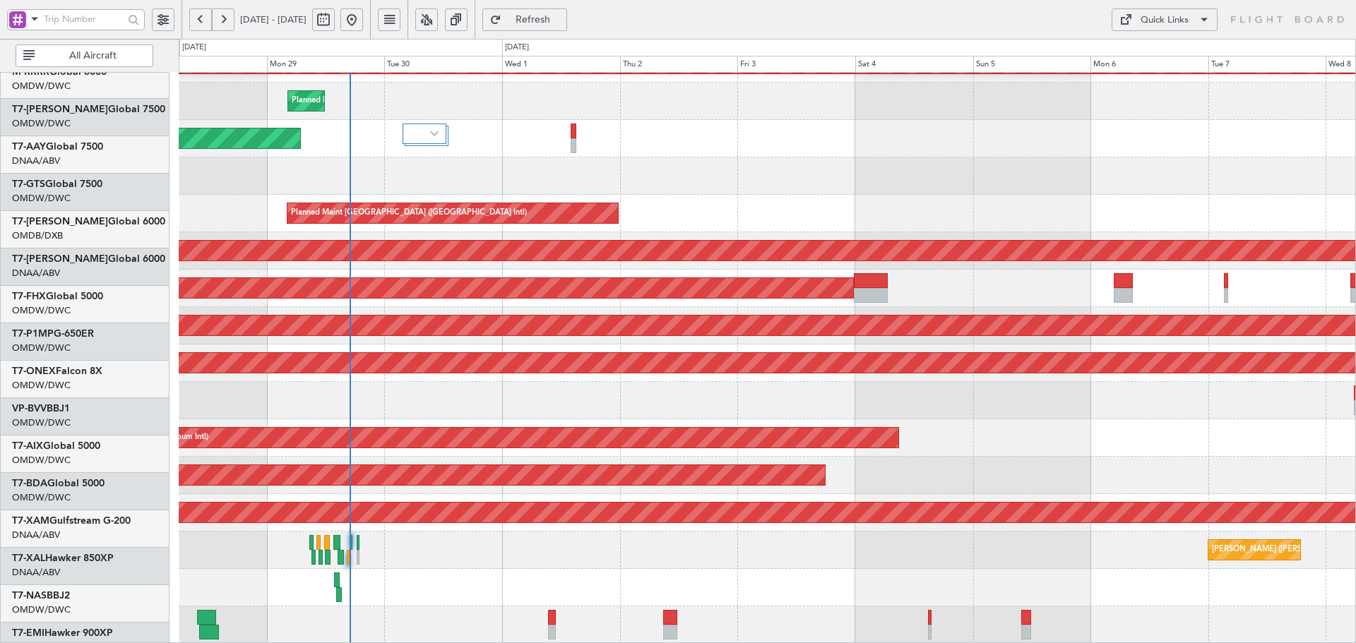
scroll to position [252, 0]
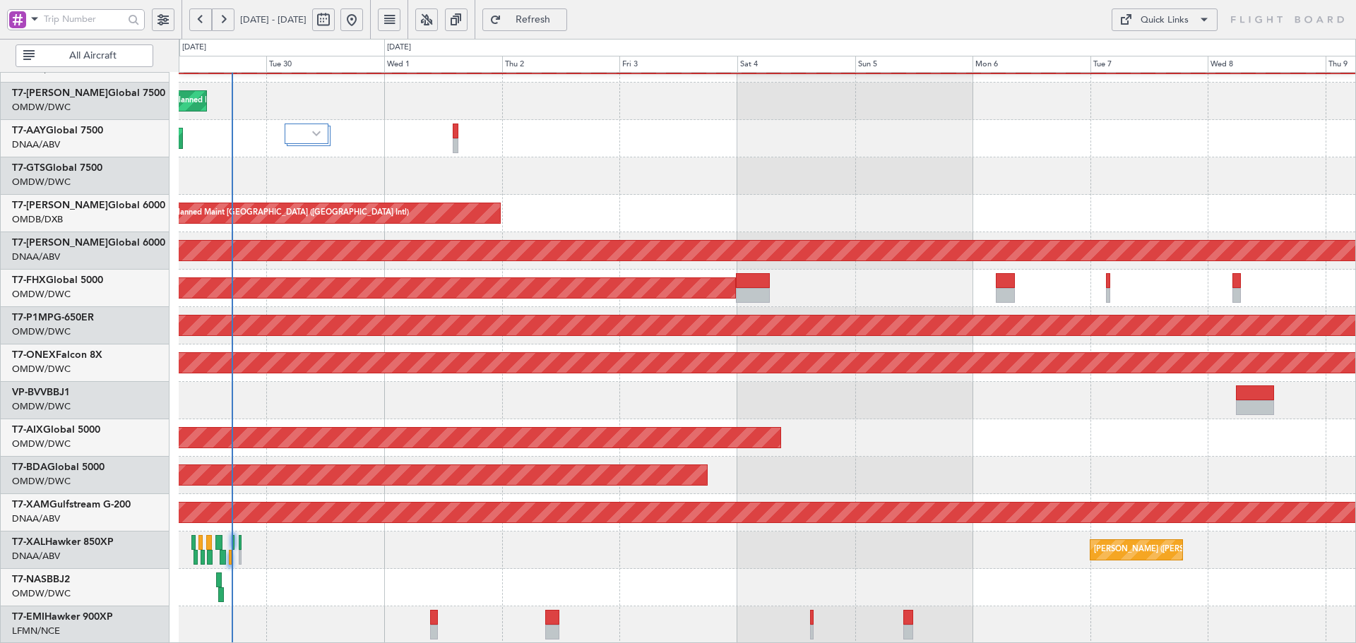
click at [398, 163] on div "Planned Maint Dubai (Al Maktoum Intl) Planned Maint [GEOGRAPHIC_DATA] (Al Makto…" at bounding box center [767, 233] width 1177 height 824
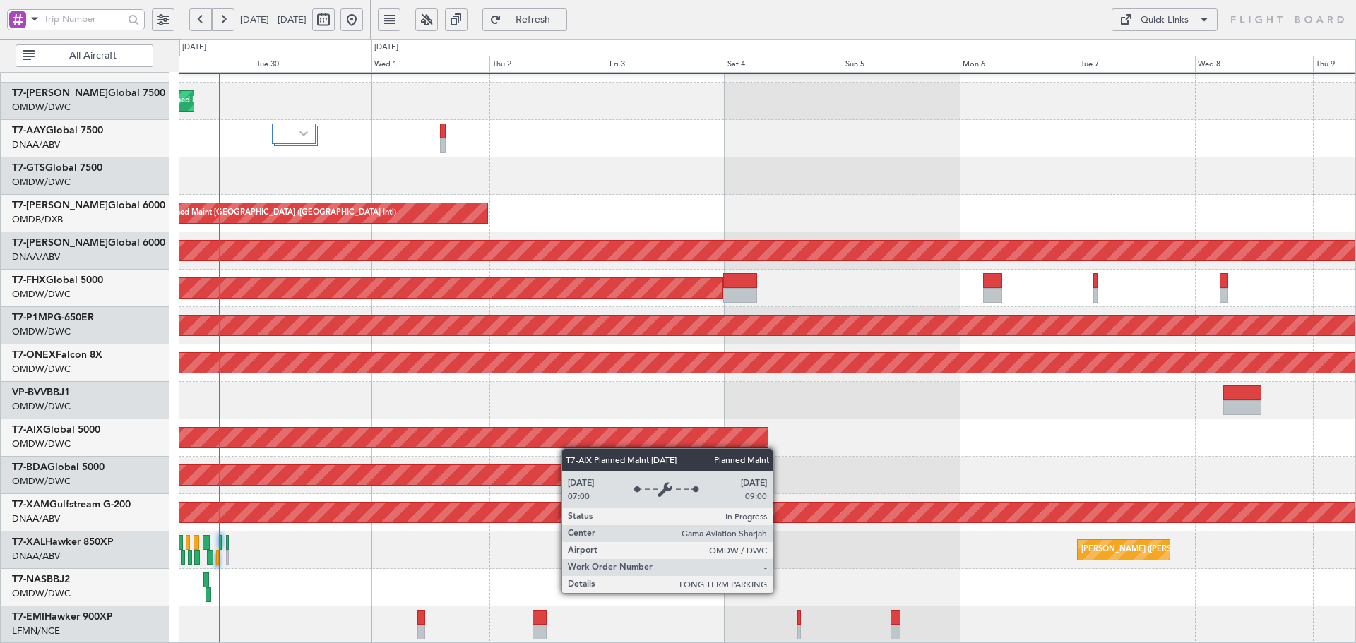
click at [569, 444] on div "Planned Maint Dubai (Al Maktoum Intl) Planned Maint [GEOGRAPHIC_DATA] (Al Makto…" at bounding box center [767, 233] width 1177 height 824
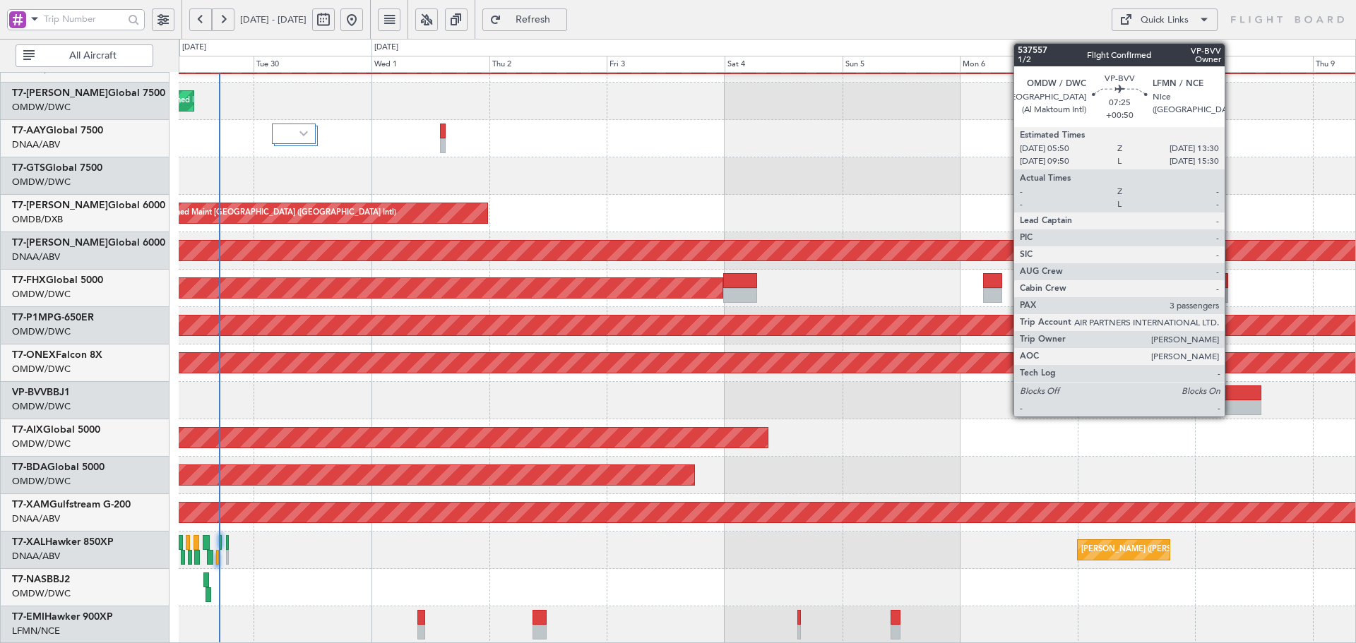
click at [1231, 390] on div at bounding box center [1242, 393] width 38 height 15
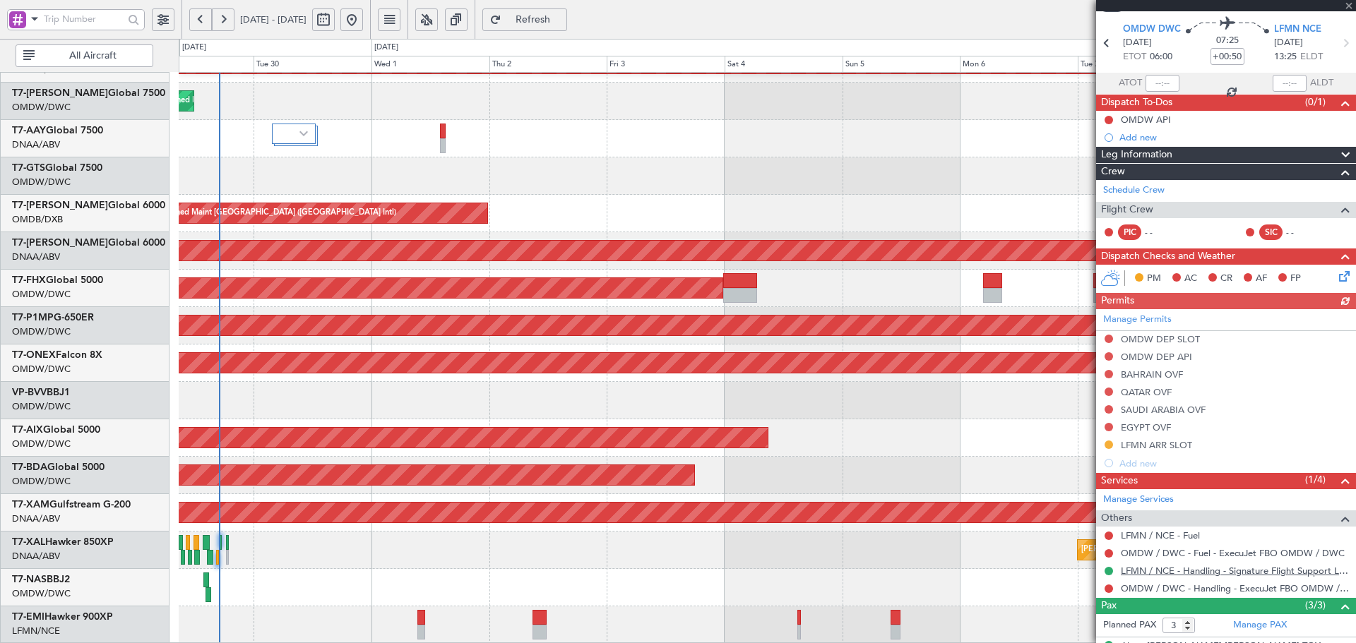
scroll to position [94, 0]
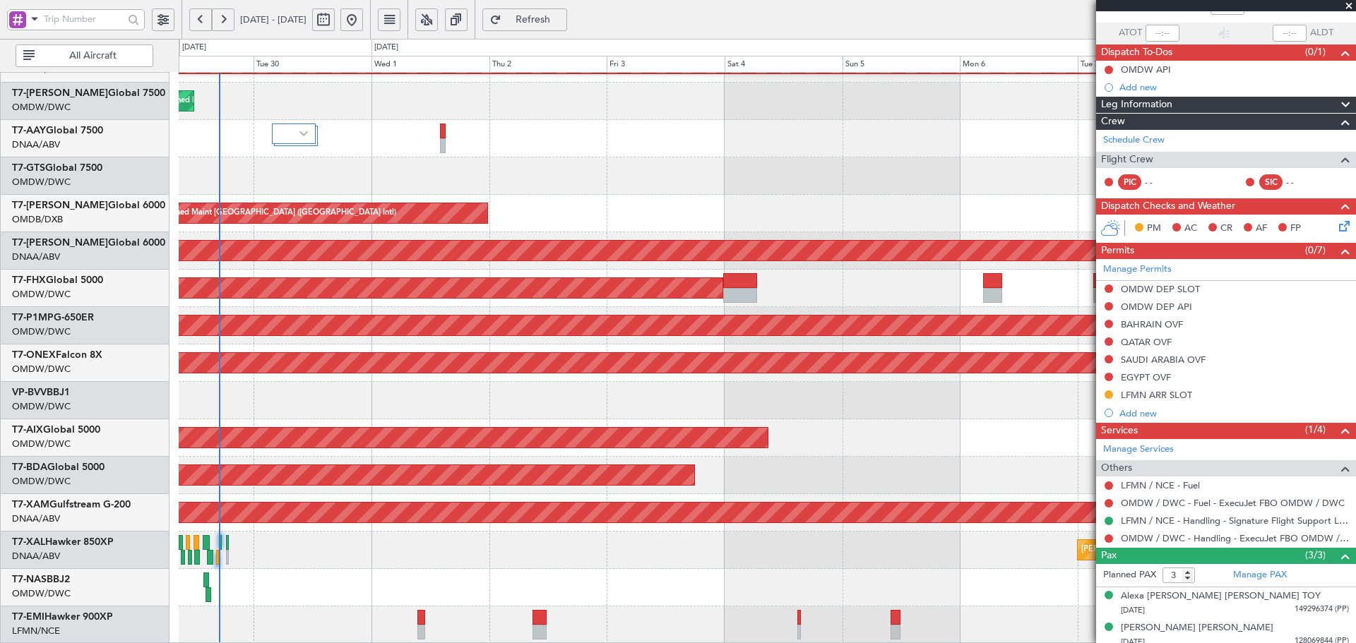
drag, startPoint x: 1176, startPoint y: 394, endPoint x: 1190, endPoint y: 406, distance: 18.5
click at [1176, 394] on div "LFMN ARR SLOT" at bounding box center [1156, 395] width 71 height 12
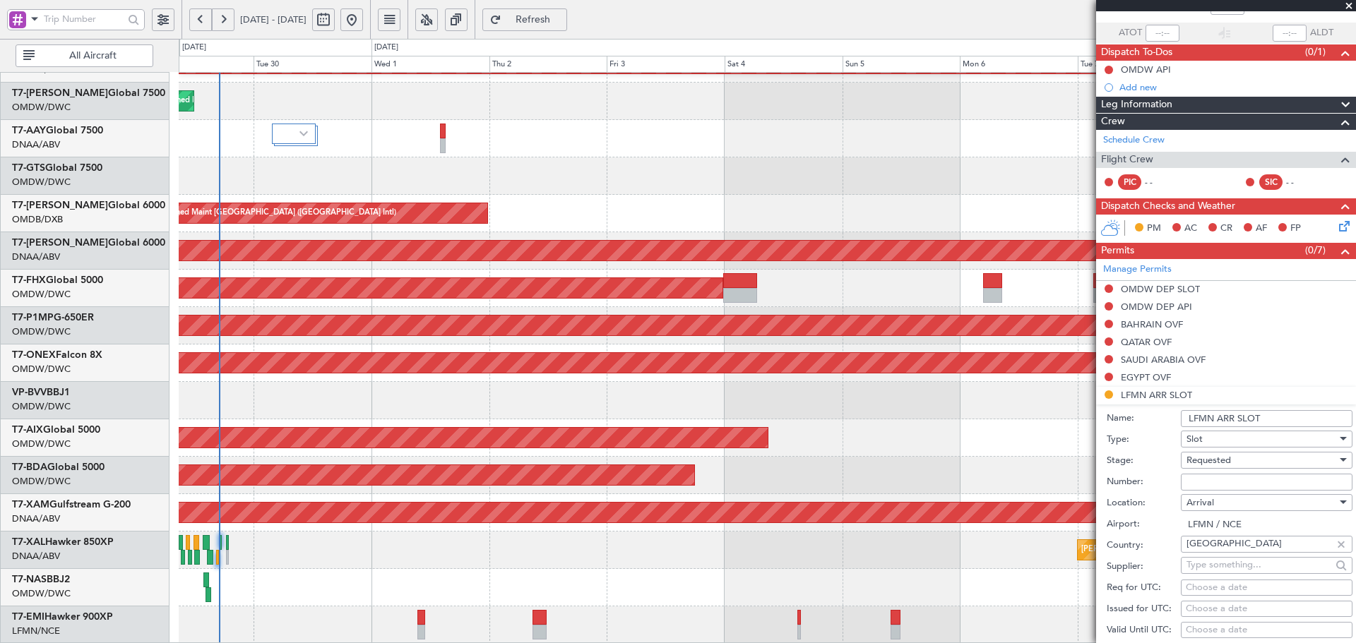
drag, startPoint x: 1223, startPoint y: 480, endPoint x: 1229, endPoint y: 473, distance: 9.5
click at [1223, 480] on input "Number:" at bounding box center [1267, 482] width 172 height 17
paste input "LFMNA000091208"
type input "LFMNA000091208"
click at [1238, 458] on div "Requested" at bounding box center [1262, 460] width 150 height 21
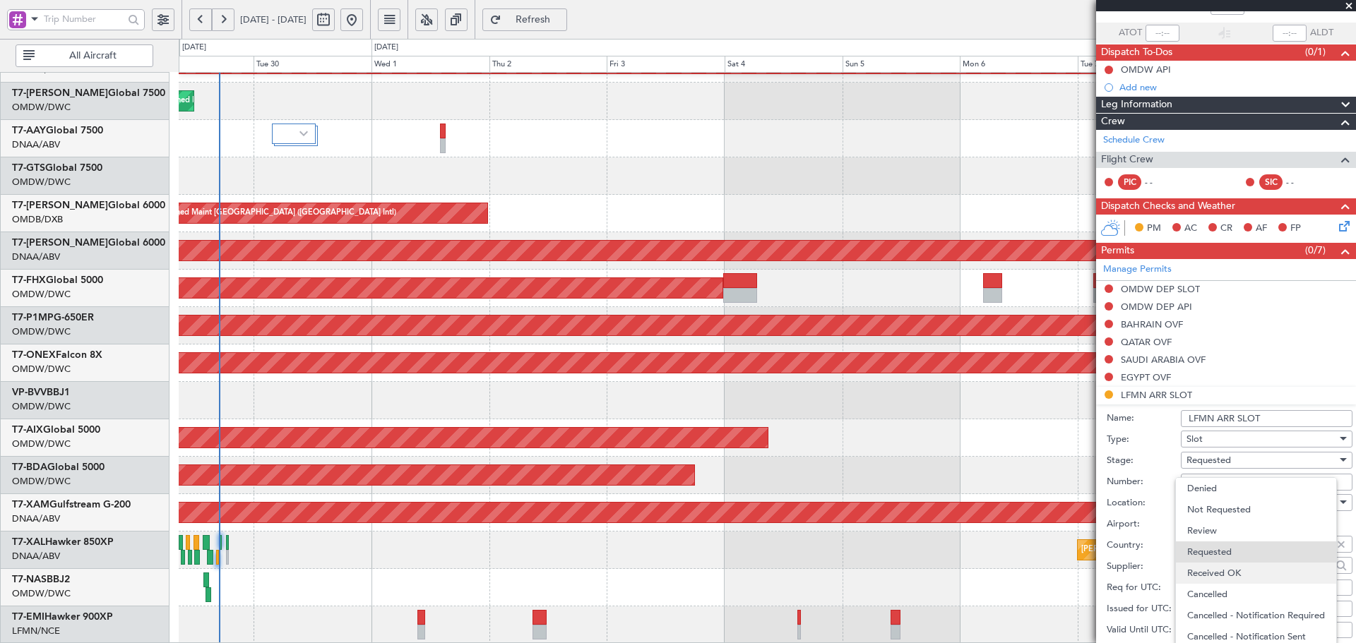
scroll to position [6, 0]
click at [1206, 567] on span "Received OK" at bounding box center [1261, 567] width 148 height 21
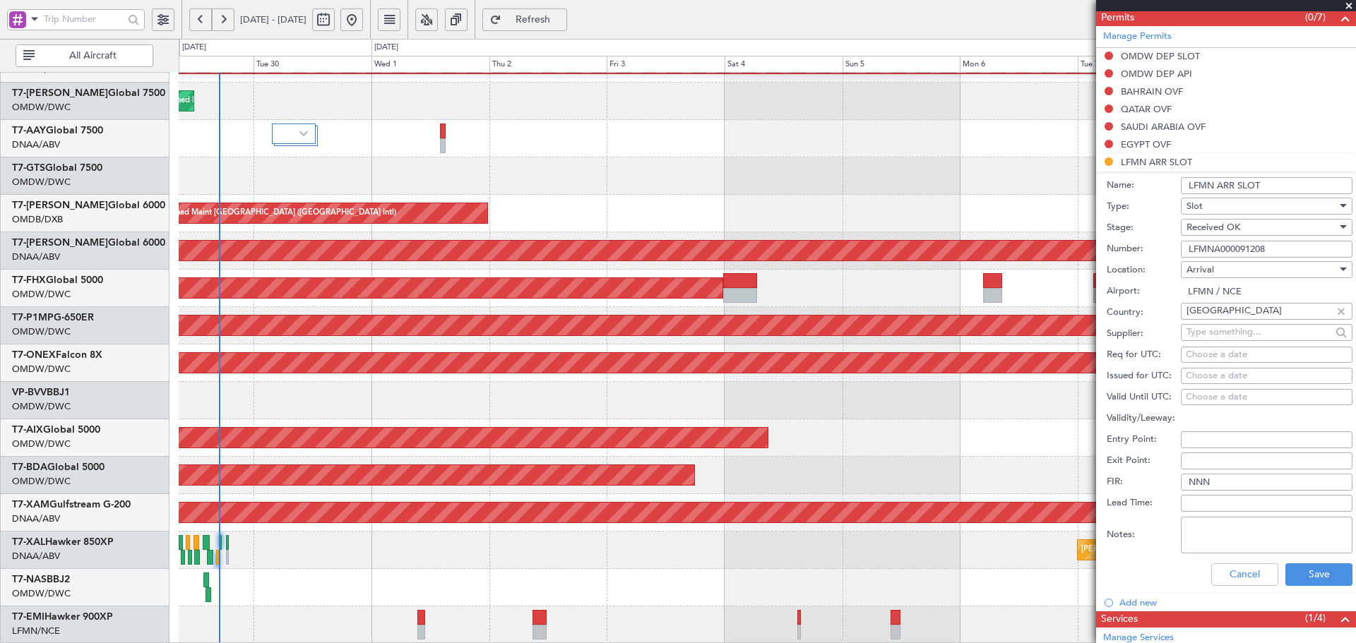
scroll to position [330, 0]
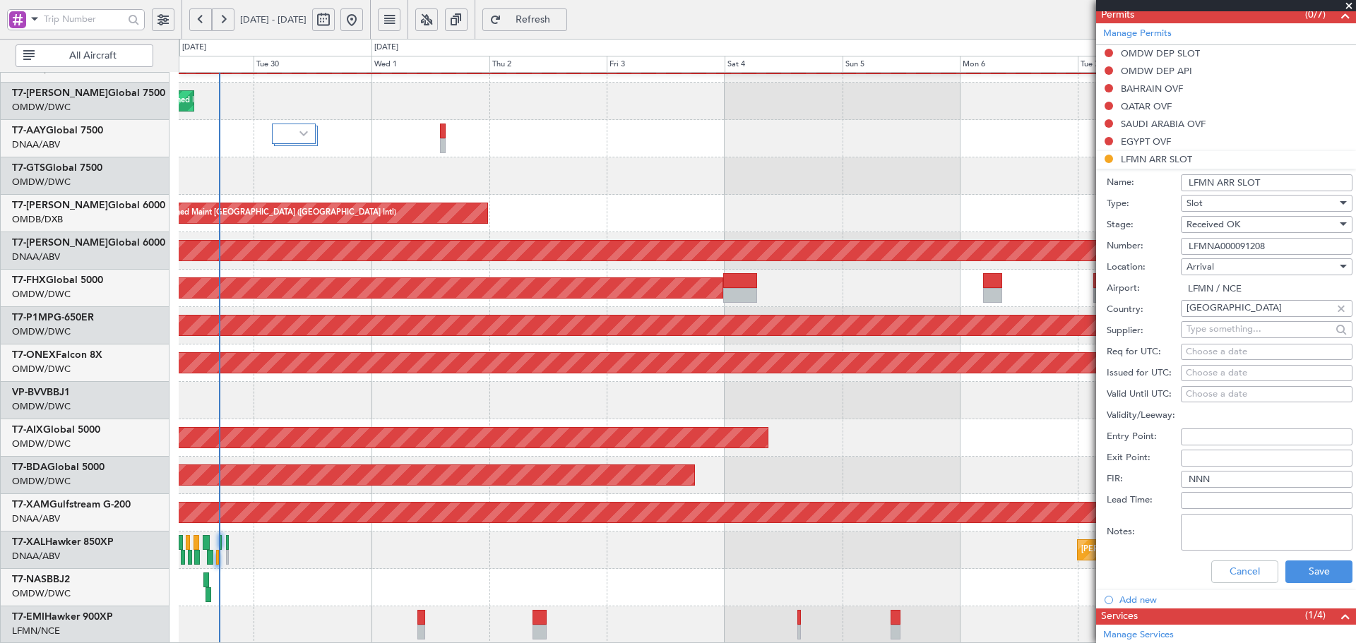
click at [1216, 351] on div "Choose a date" at bounding box center [1267, 352] width 162 height 14
select select "9"
select select "2025"
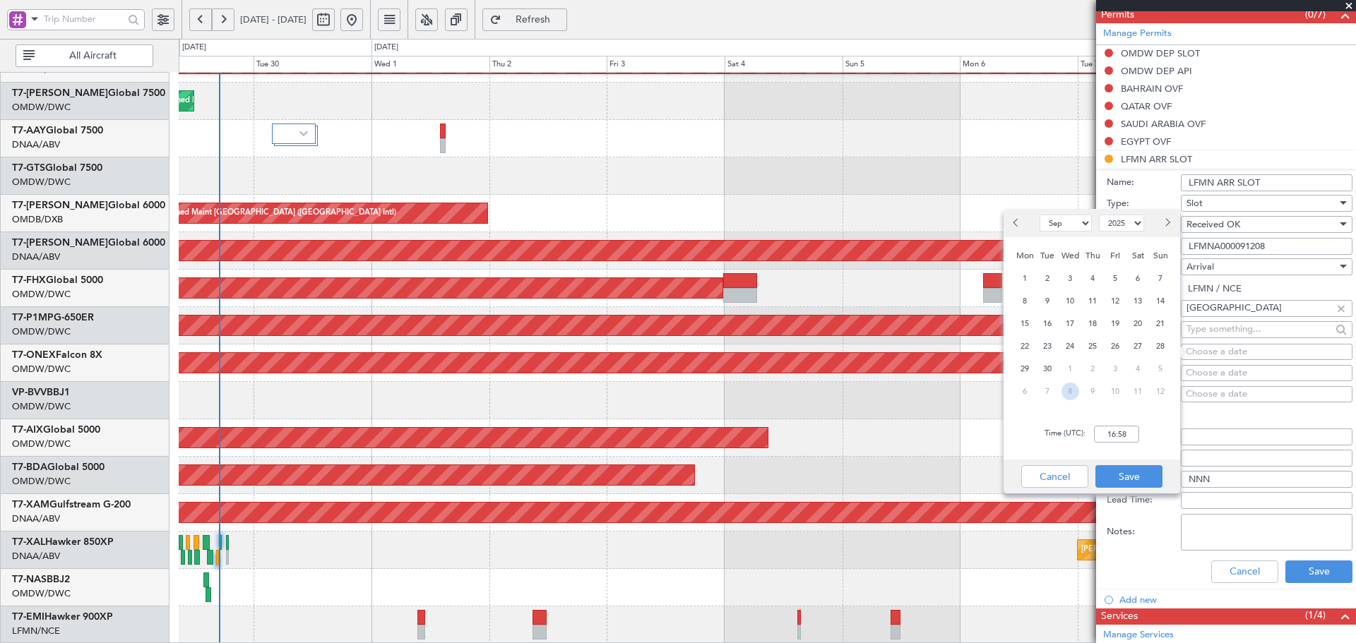
click at [1067, 396] on span "8" at bounding box center [1071, 392] width 18 height 18
select select "10"
click at [1117, 438] on input "00:00" at bounding box center [1116, 434] width 45 height 17
type input "13:25"
click at [1128, 470] on button "Save" at bounding box center [1128, 476] width 67 height 23
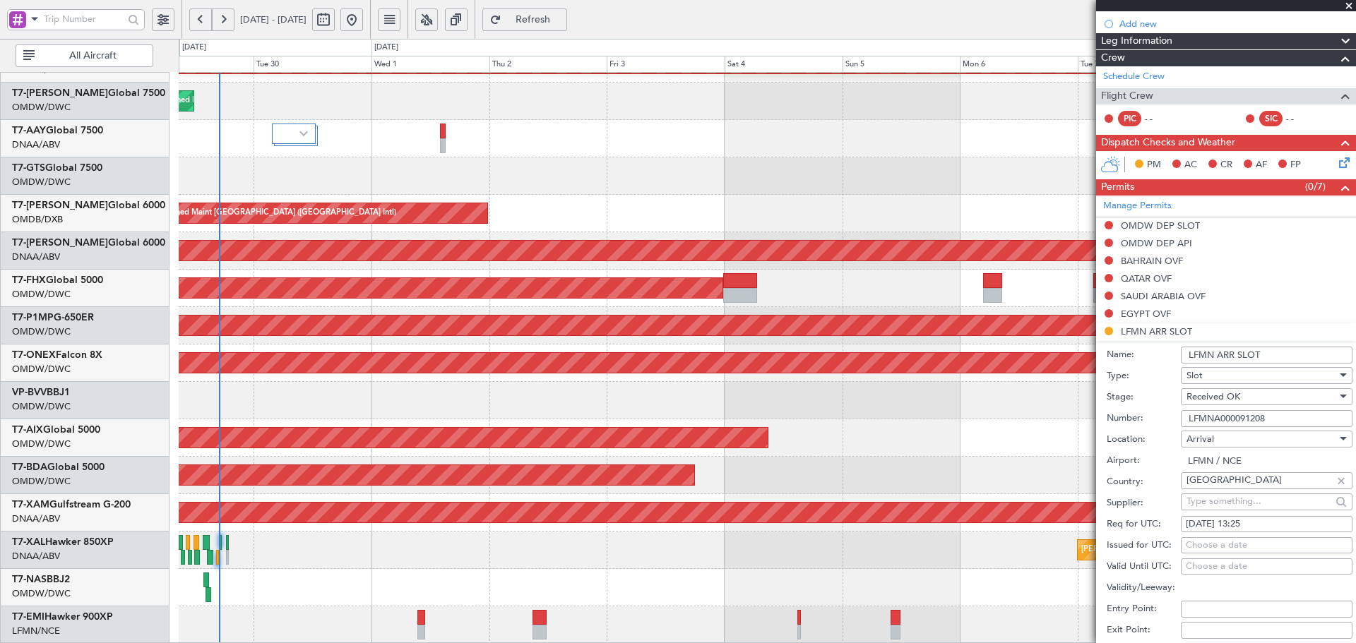
scroll to position [283, 0]
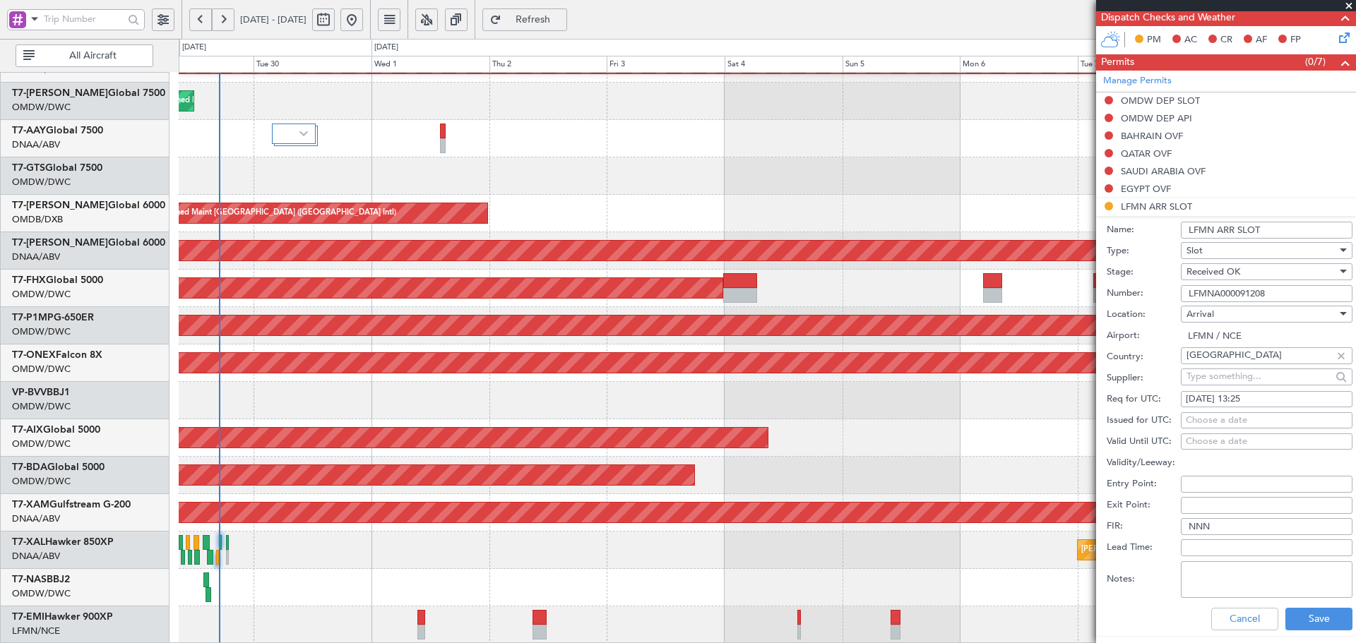
click at [1235, 420] on div "Choose a date" at bounding box center [1267, 421] width 162 height 14
select select "9"
select select "2025"
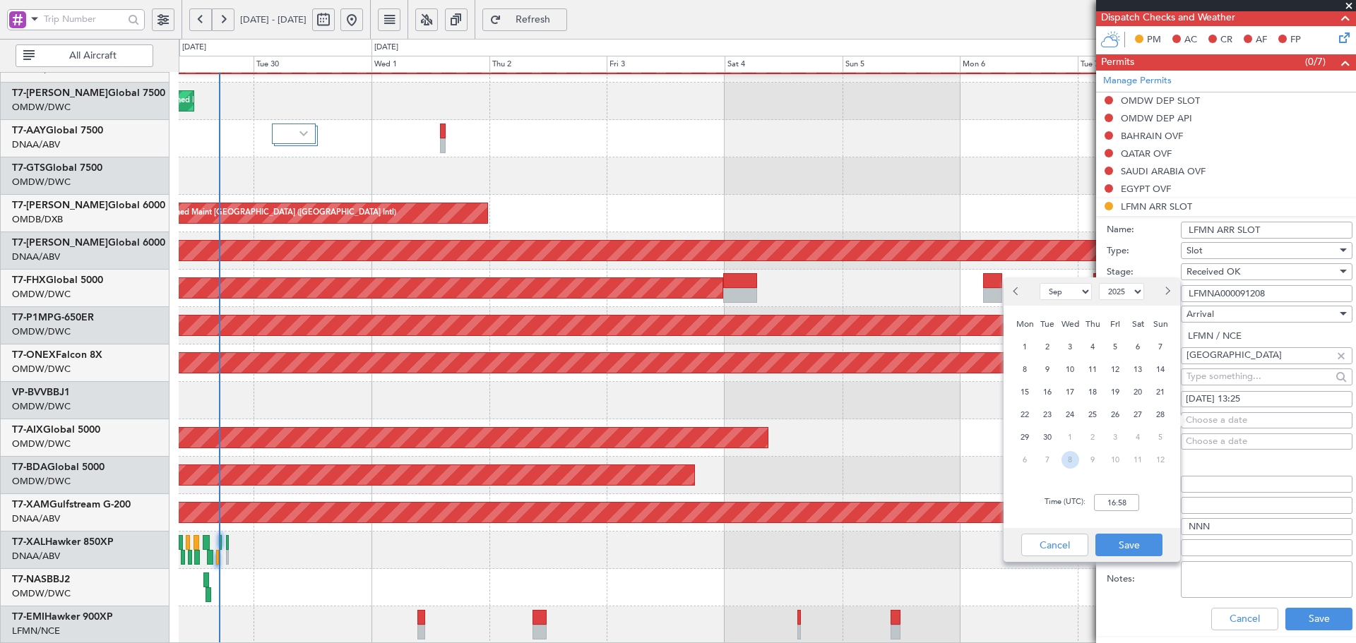
click at [1069, 464] on span "8" at bounding box center [1071, 460] width 18 height 18
select select "10"
click at [1105, 496] on input "00:00" at bounding box center [1116, 502] width 45 height 17
type input "13:25"
drag, startPoint x: 1131, startPoint y: 542, endPoint x: 1180, endPoint y: 533, distance: 49.5
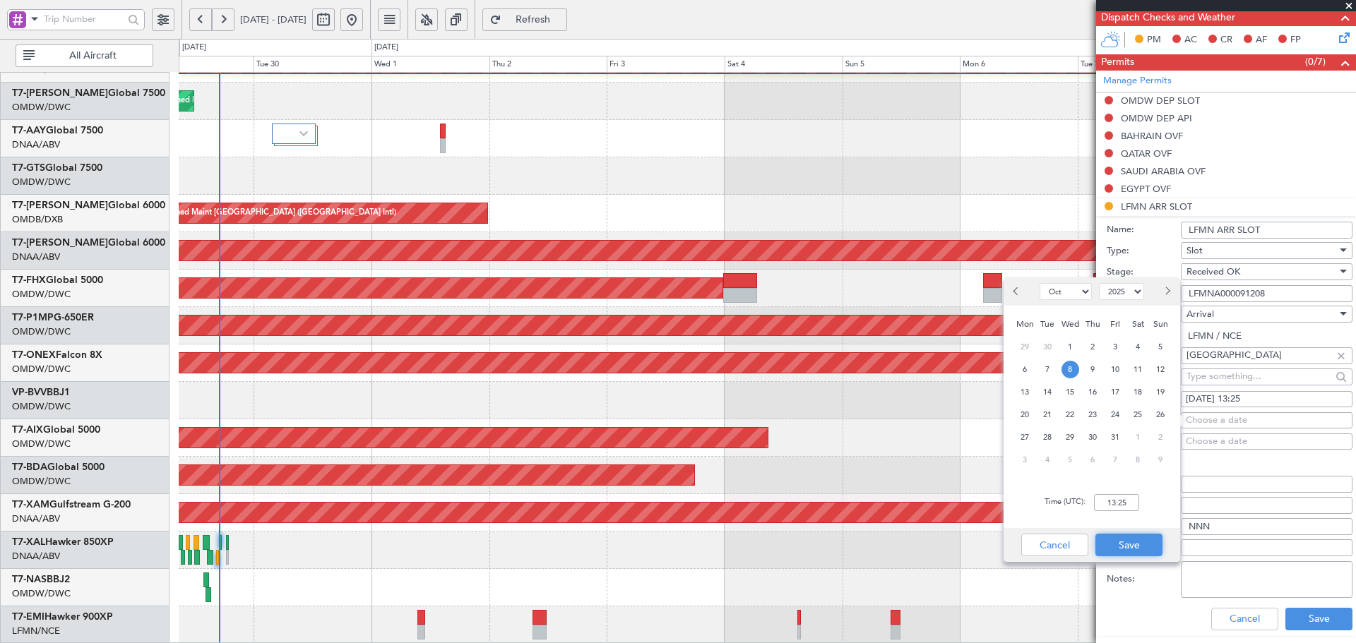
click at [1131, 541] on button "Save" at bounding box center [1128, 545] width 67 height 23
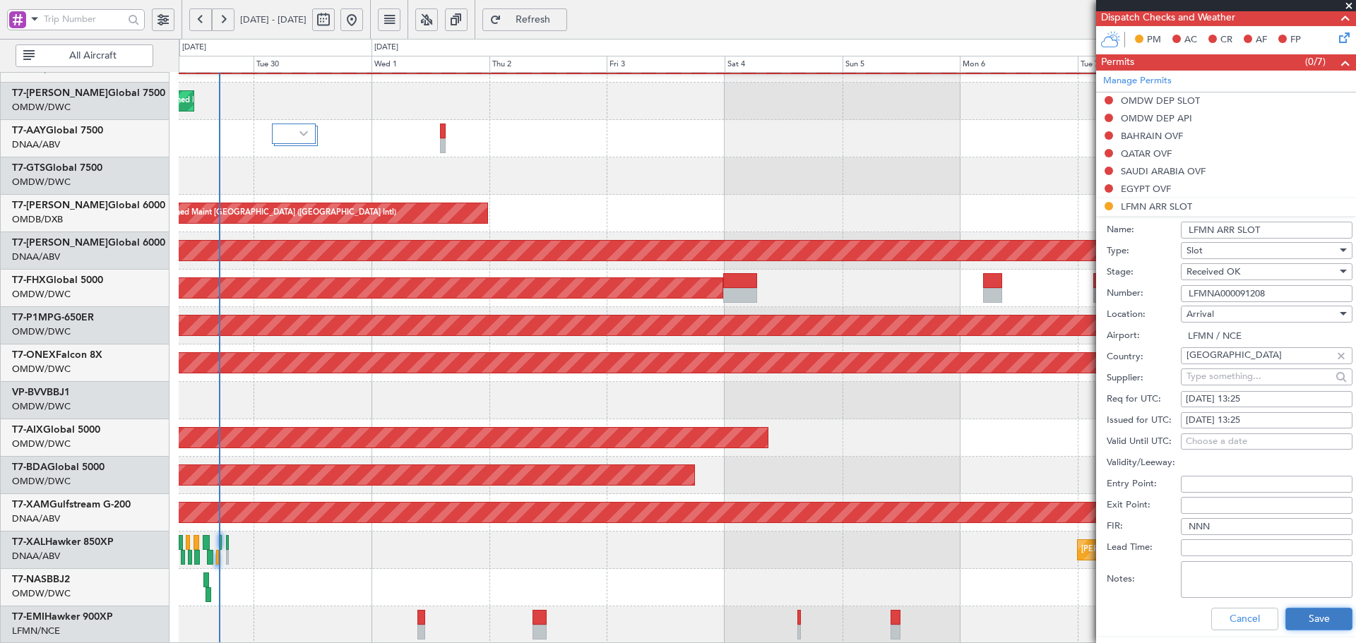
click at [1312, 620] on button "Save" at bounding box center [1318, 619] width 67 height 23
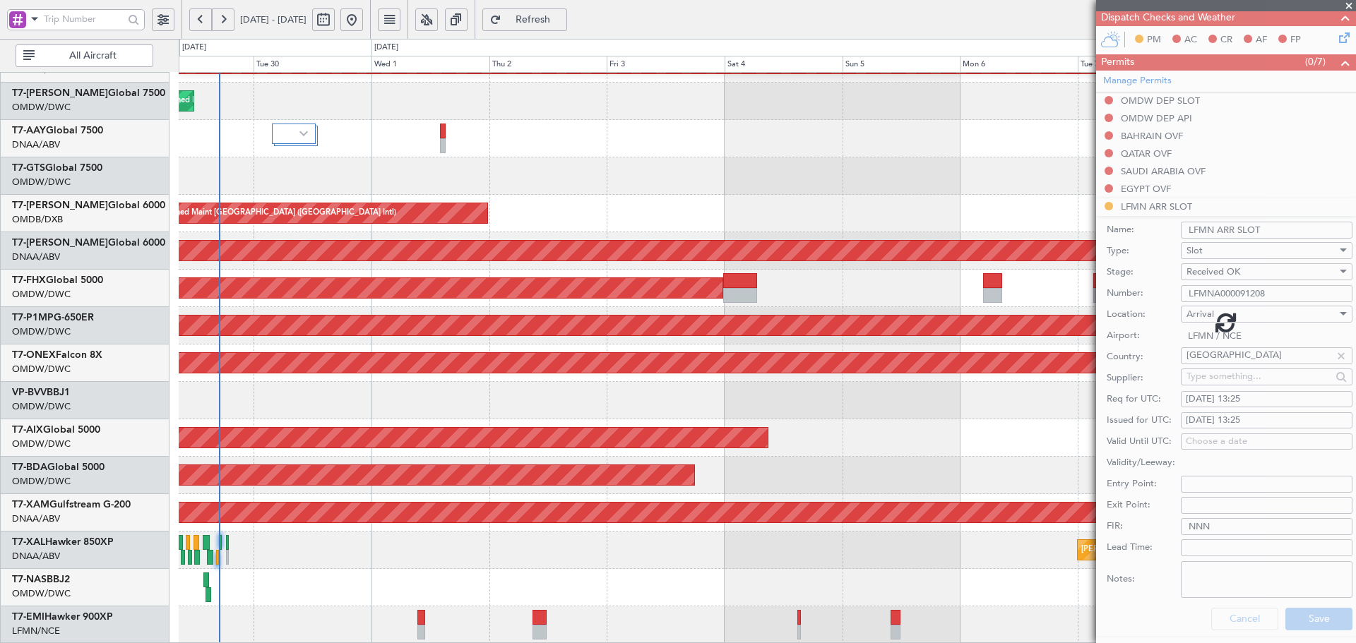
scroll to position [133, 0]
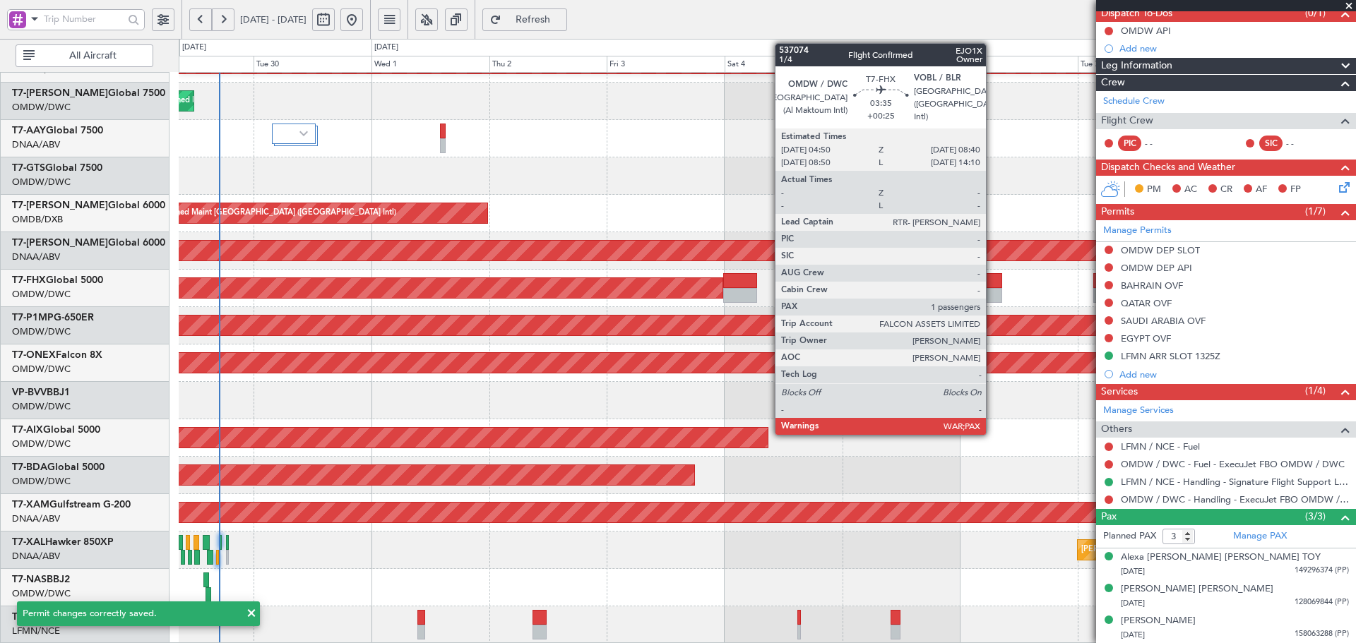
click at [992, 285] on div at bounding box center [992, 280] width 19 height 15
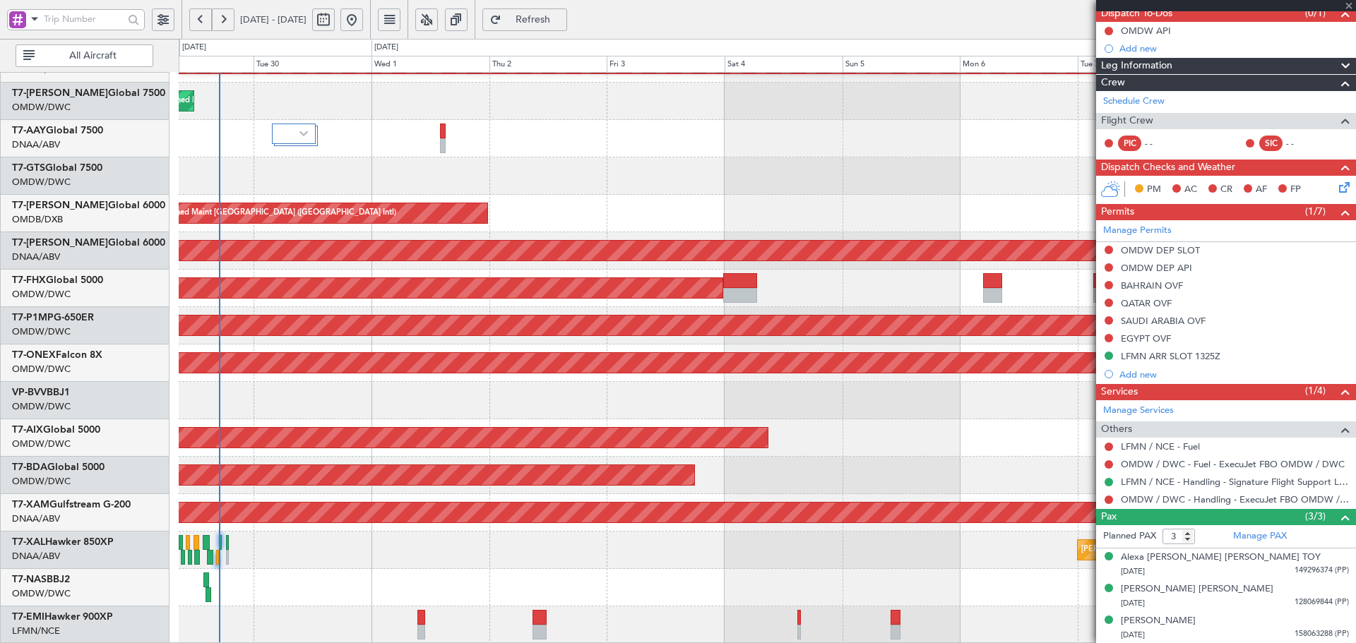
type input "+00:25"
type input "1"
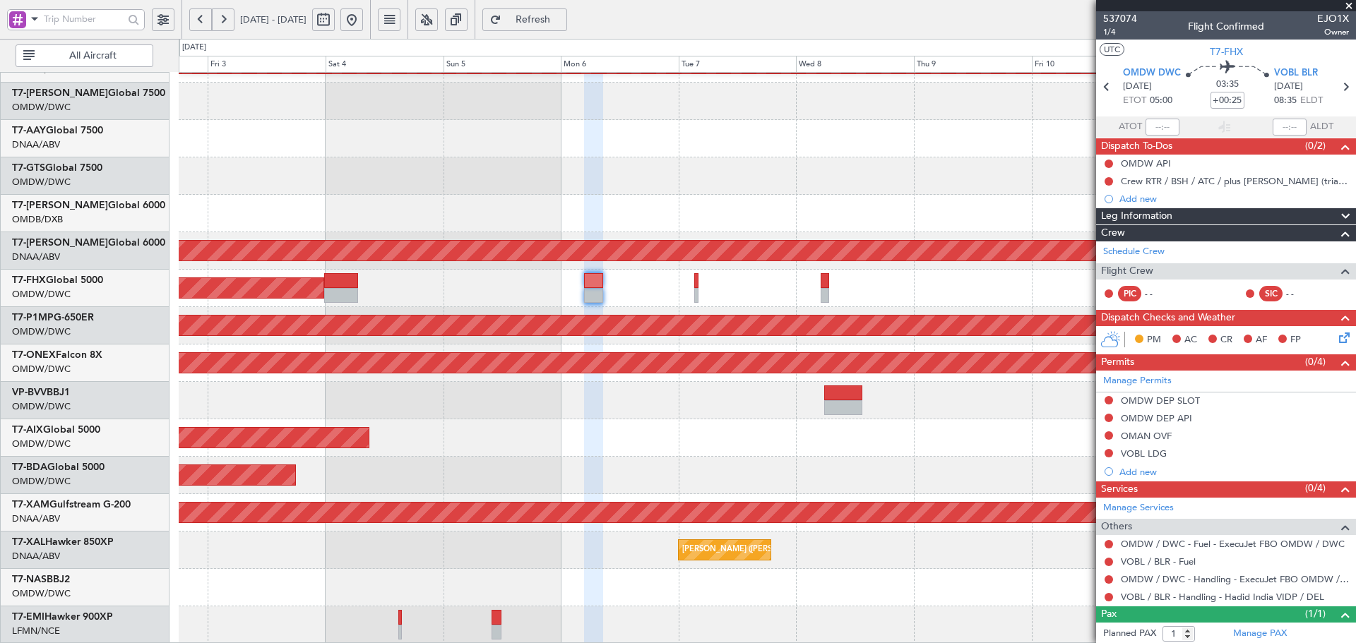
click at [450, 461] on div "Planned Maint Dubai (Al Maktoum Intl) Planned Maint [GEOGRAPHIC_DATA] (Al Makto…" at bounding box center [767, 233] width 1177 height 824
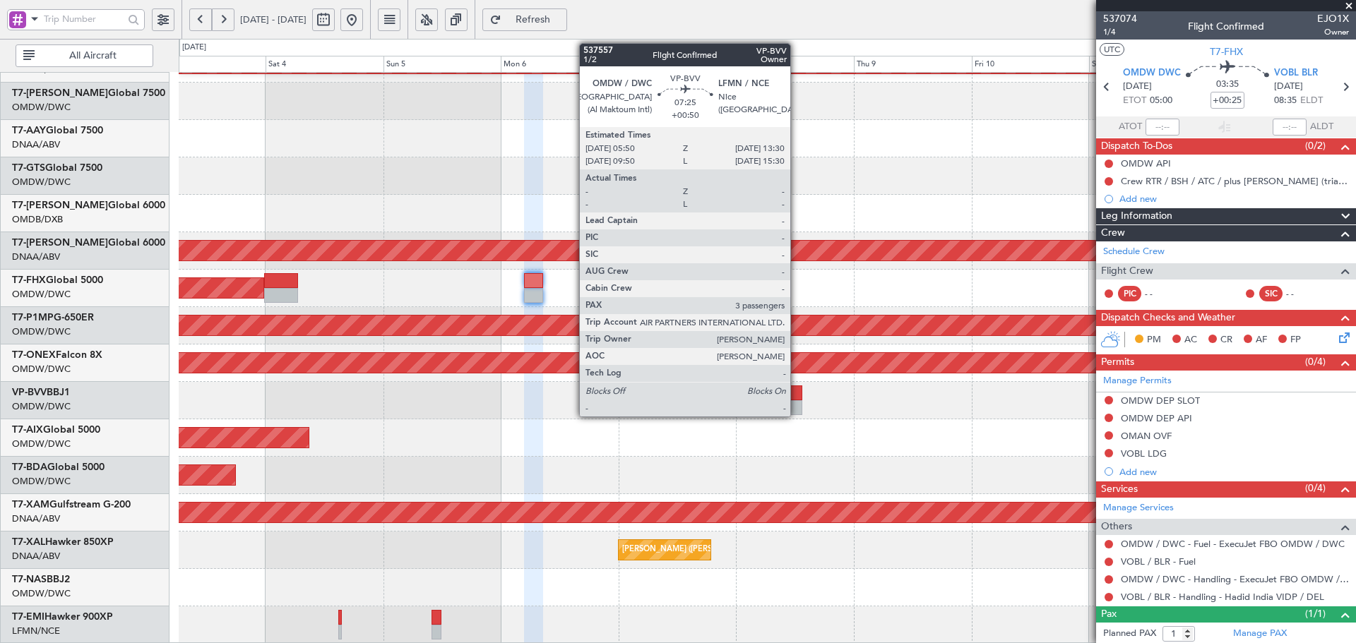
click at [797, 396] on div at bounding box center [783, 393] width 38 height 15
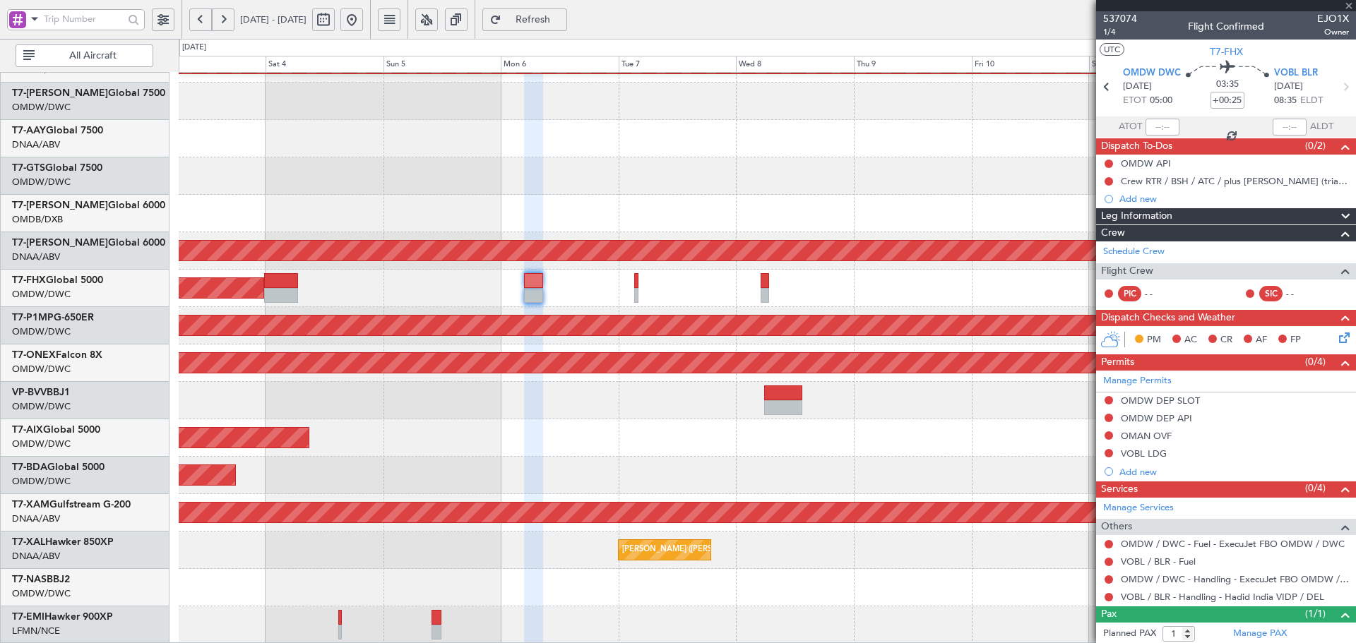
type input "+00:50"
type input "3"
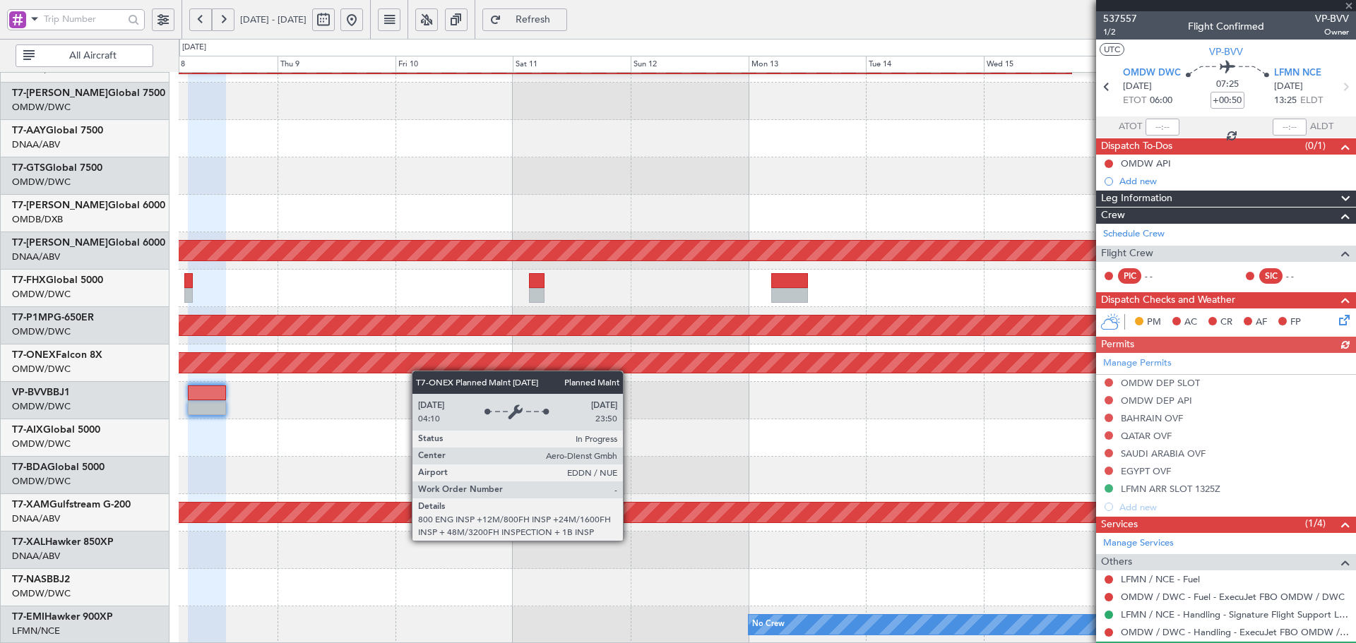
click at [415, 367] on div "Planned Maint Dubai (Al Maktoum Intl) Planned Maint [GEOGRAPHIC_DATA] (Al Makto…" at bounding box center [767, 233] width 1177 height 824
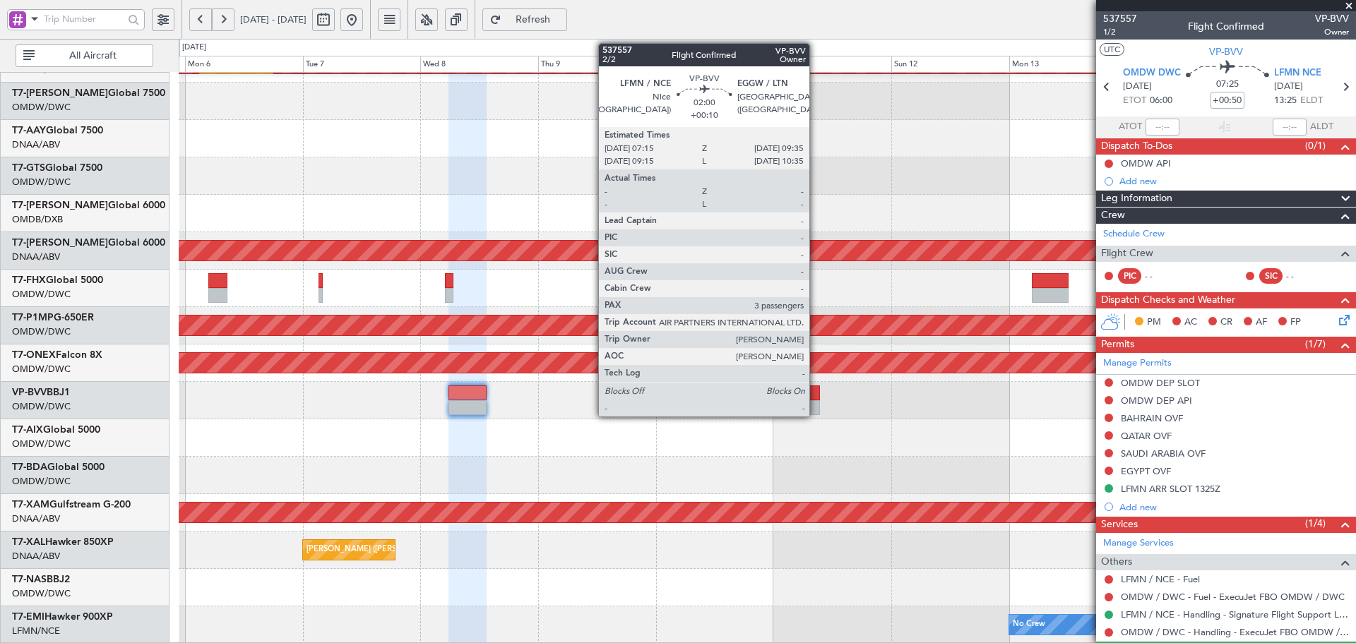
click at [816, 394] on div at bounding box center [815, 393] width 12 height 15
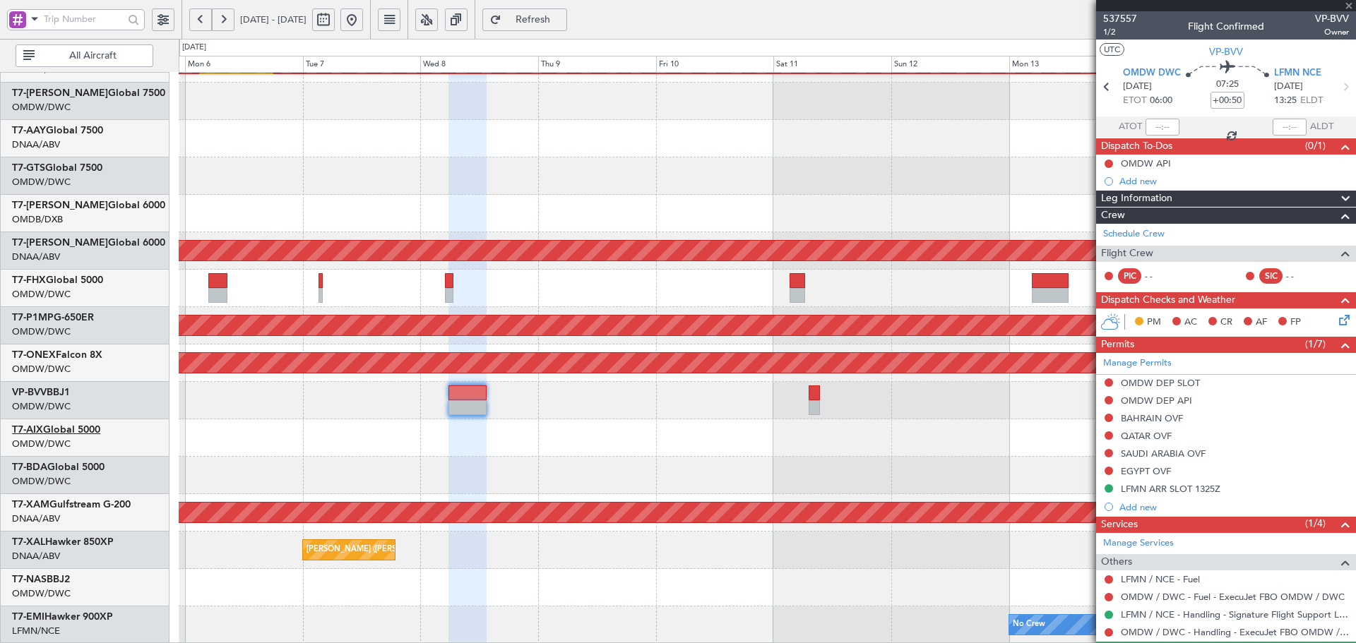
type input "+00:10"
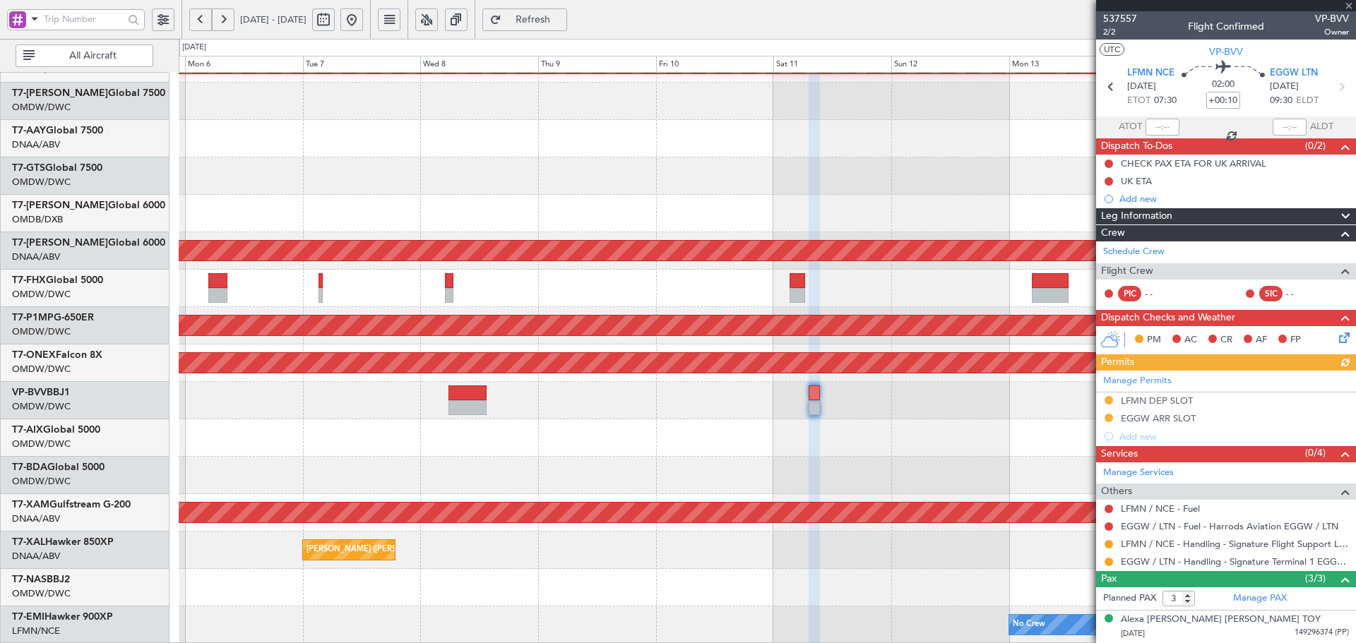
click at [1132, 403] on div "Manage Permits LFMN DEP SLOT EGGW ARR SLOT Add new" at bounding box center [1226, 408] width 260 height 75
click at [1180, 398] on div "LFMN DEP SLOT" at bounding box center [1157, 401] width 72 height 12
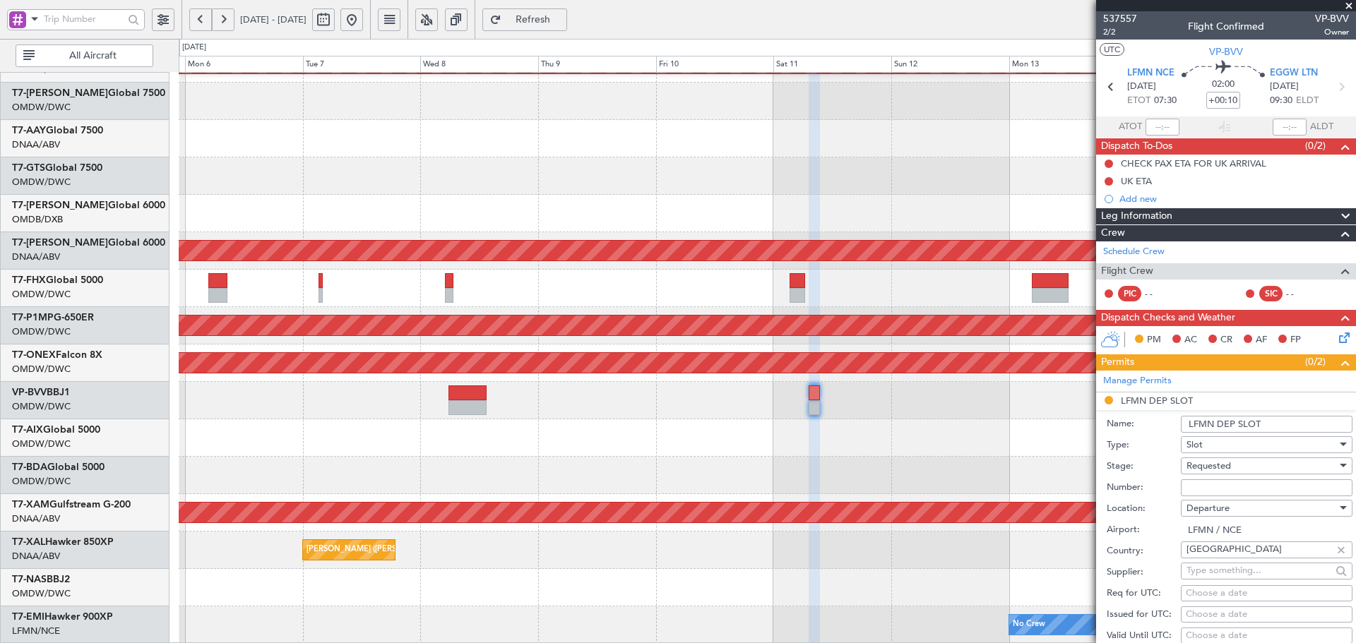
click at [1229, 489] on input "Number:" at bounding box center [1267, 488] width 172 height 17
paste input "LFMND000091209"
type input "LFMND000091209"
click at [1223, 461] on span "Requested" at bounding box center [1209, 466] width 44 height 13
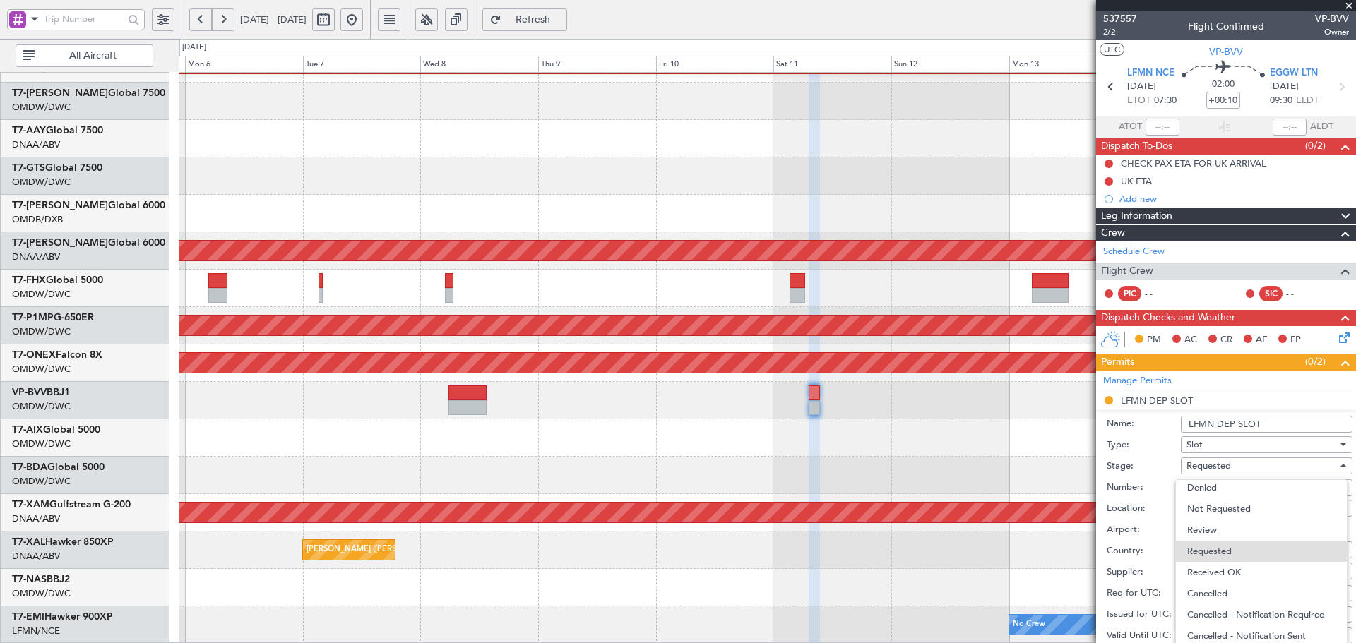
click at [1211, 570] on span "Received OK" at bounding box center [1261, 572] width 148 height 21
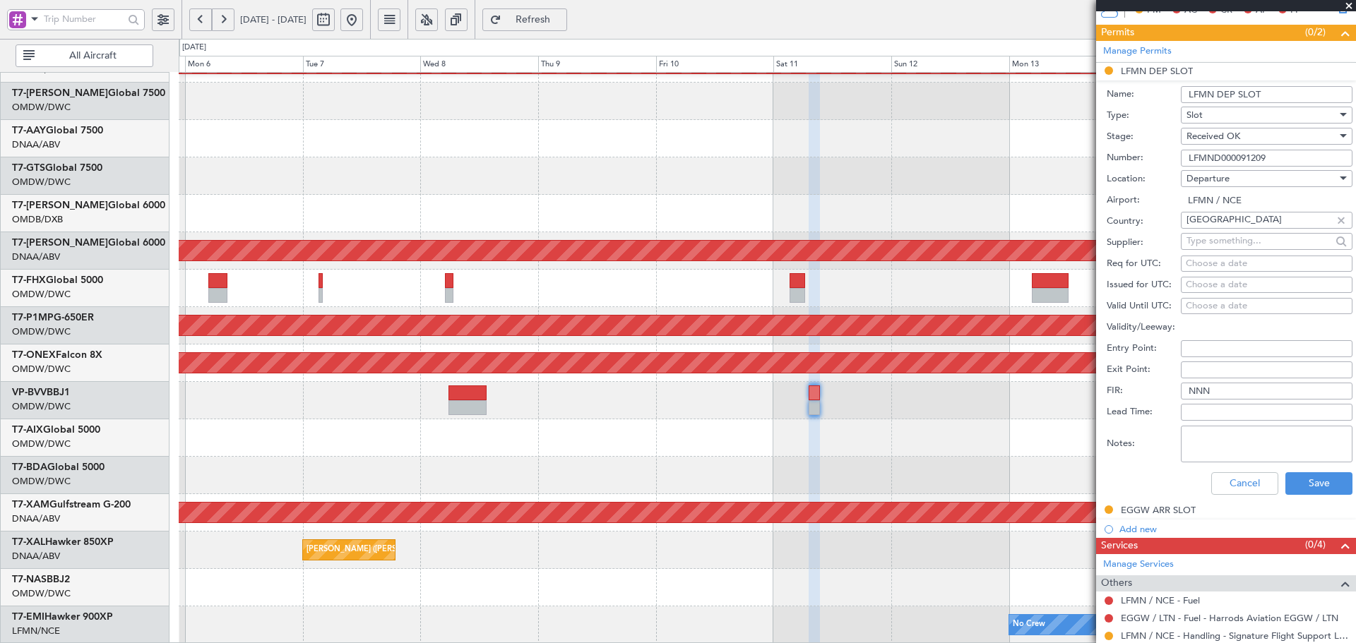
click at [1210, 262] on div "Choose a date" at bounding box center [1267, 264] width 162 height 14
select select "9"
select select "2025"
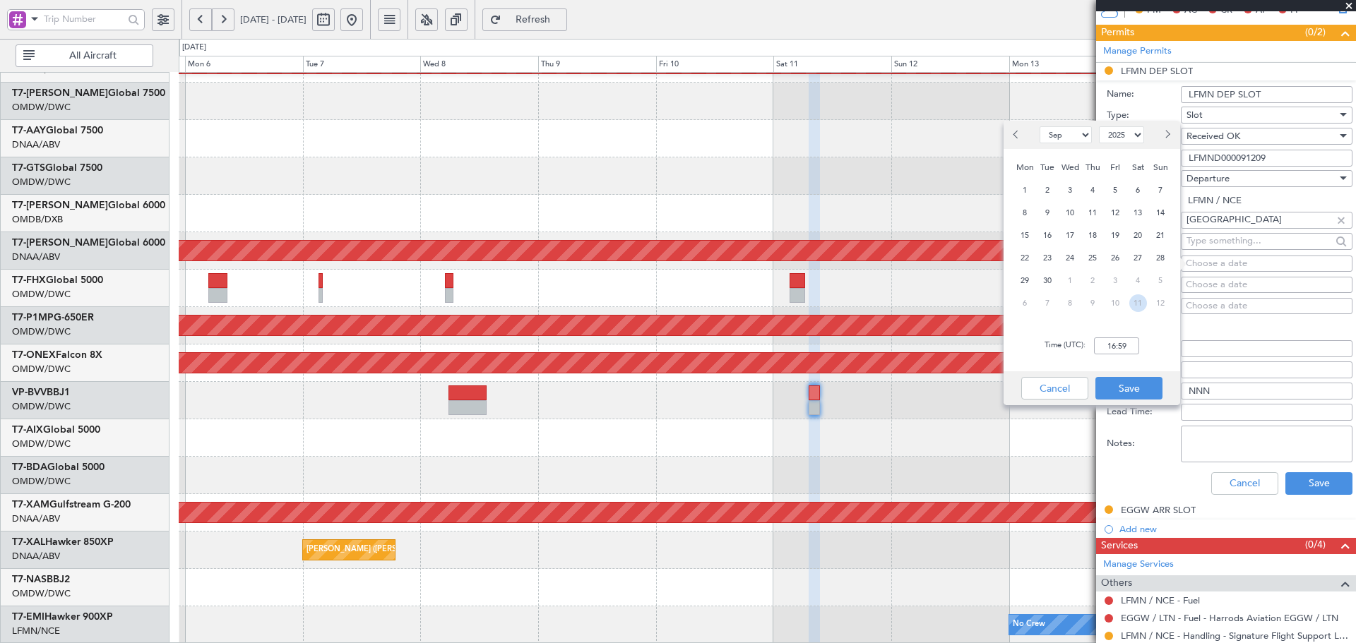
click at [1136, 300] on span "11" at bounding box center [1138, 304] width 18 height 18
select select "10"
click at [1111, 343] on input "00:00" at bounding box center [1116, 346] width 45 height 17
type input "07:30"
click at [1153, 390] on button "Save" at bounding box center [1128, 388] width 67 height 23
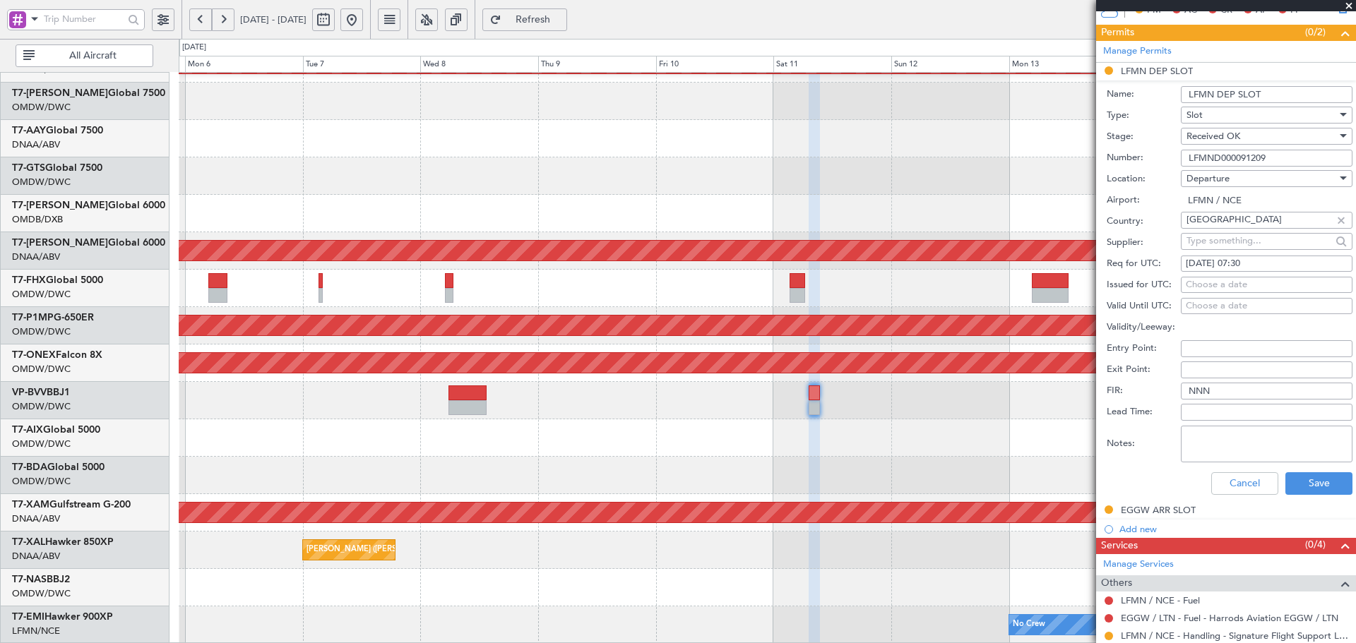
click at [1204, 285] on div "Choose a date" at bounding box center [1267, 285] width 162 height 14
select select "9"
select select "2025"
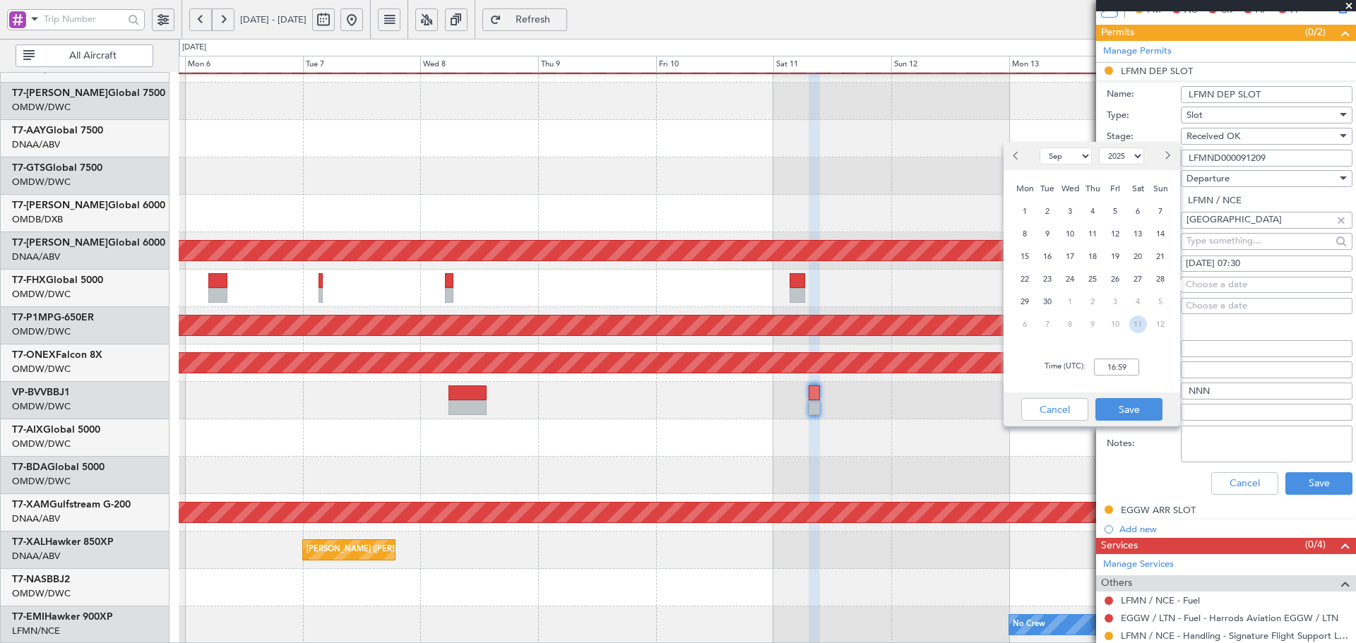
drag, startPoint x: 1143, startPoint y: 327, endPoint x: 1129, endPoint y: 353, distance: 29.7
click at [1143, 326] on span "11" at bounding box center [1138, 325] width 18 height 18
select select "10"
drag, startPoint x: 1125, startPoint y: 365, endPoint x: 1057, endPoint y: 283, distance: 106.8
click at [1126, 365] on input "00:00" at bounding box center [1116, 367] width 45 height 17
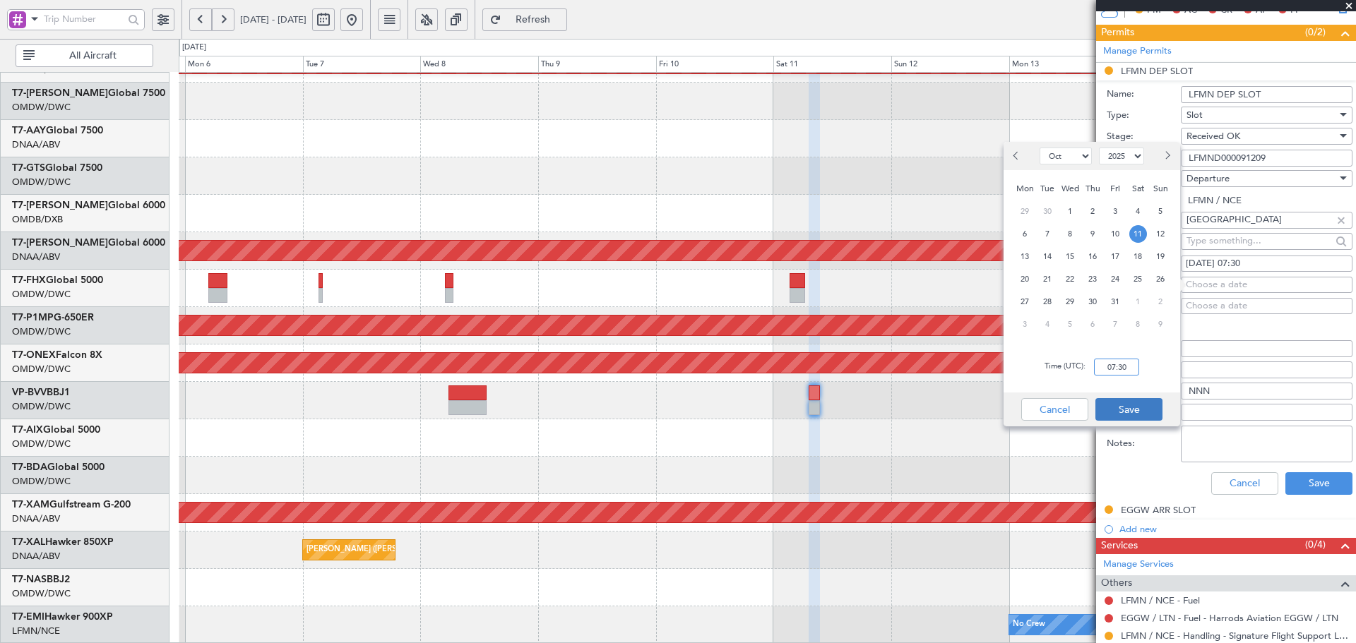
type input "07:30"
click at [1122, 412] on button "Save" at bounding box center [1128, 409] width 67 height 23
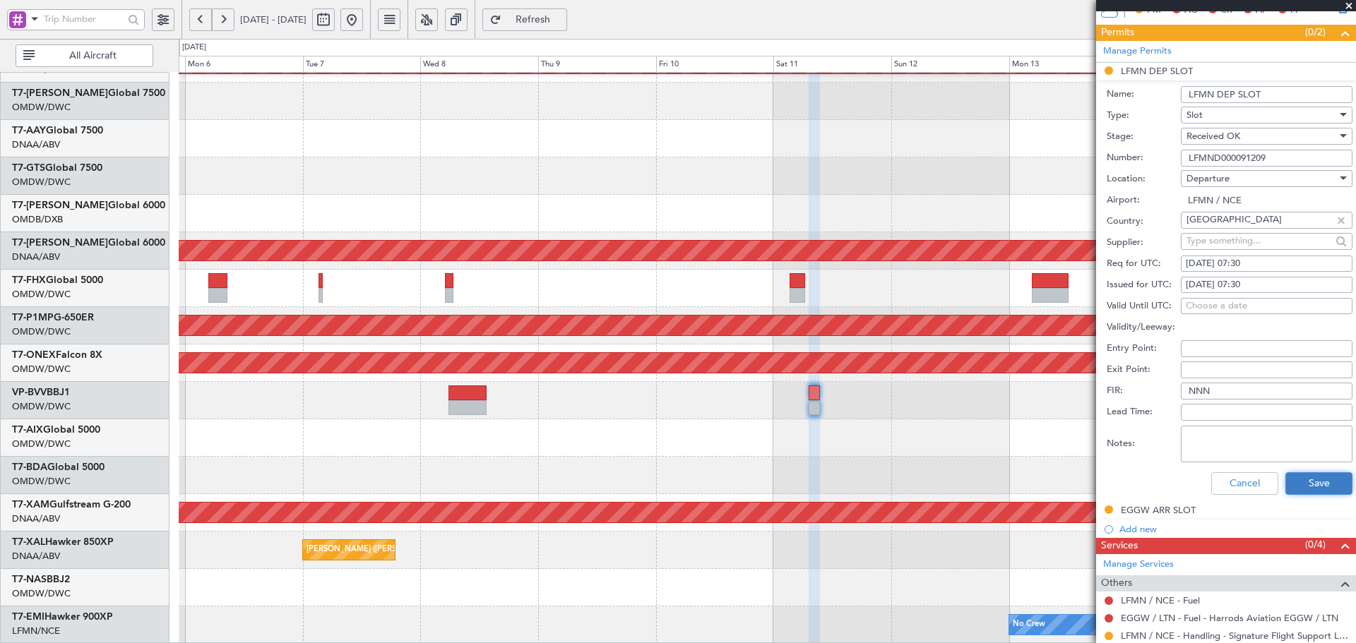
click at [1305, 487] on button "Save" at bounding box center [1318, 484] width 67 height 23
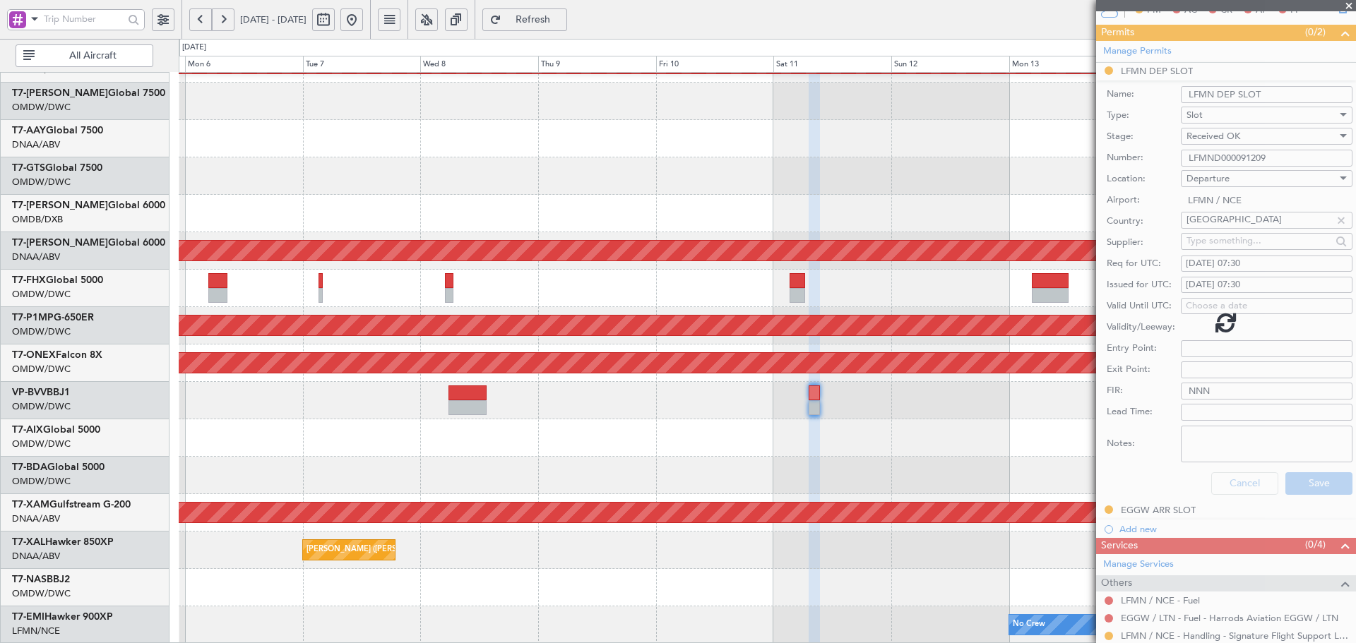
scroll to position [62, 0]
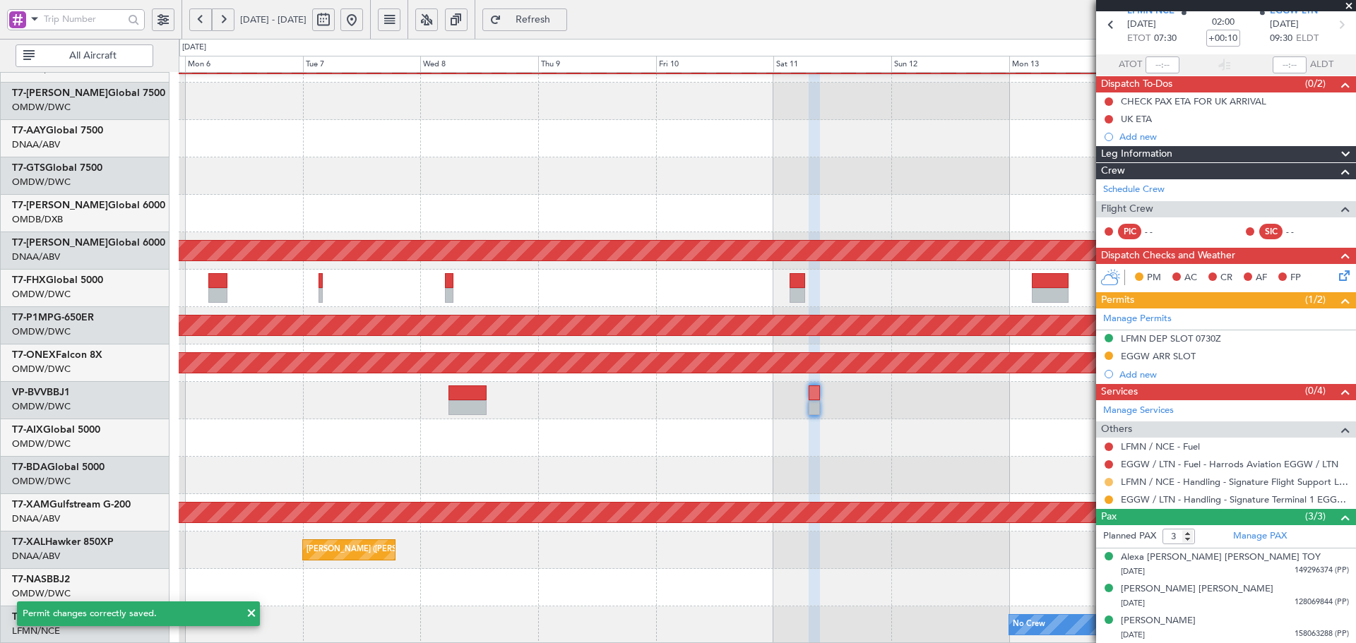
click at [1107, 482] on button at bounding box center [1109, 482] width 8 height 8
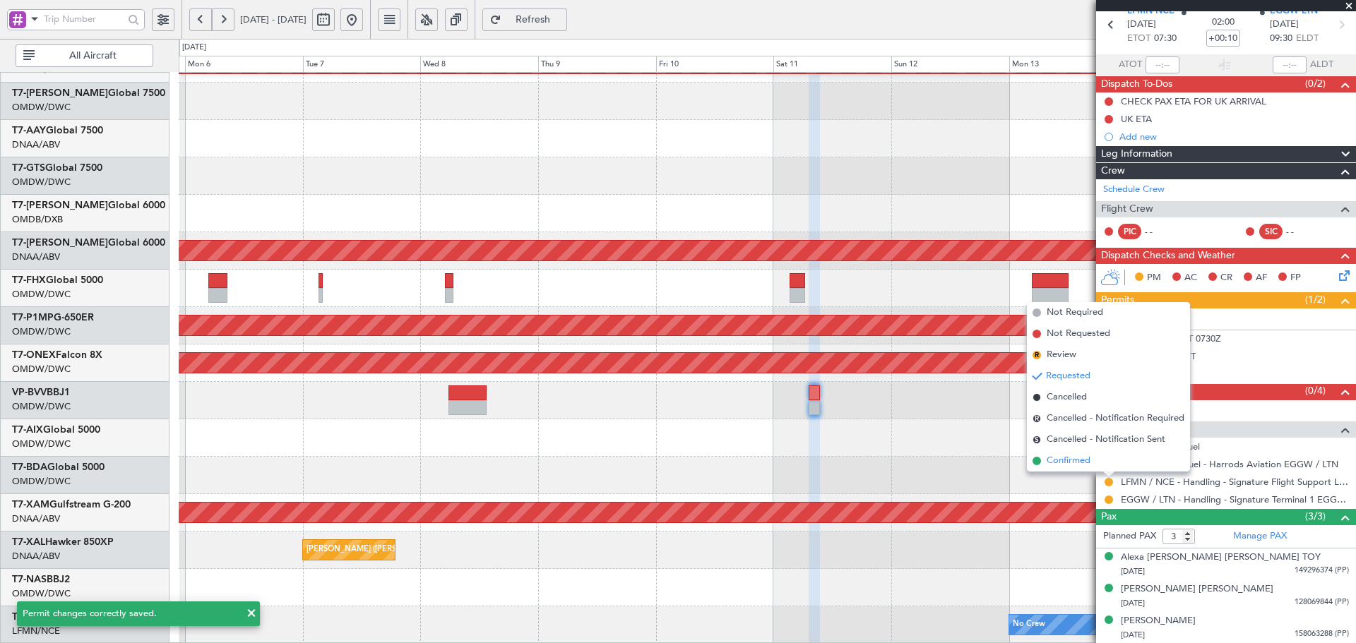
click at [1078, 461] on span "Confirmed" at bounding box center [1069, 461] width 44 height 14
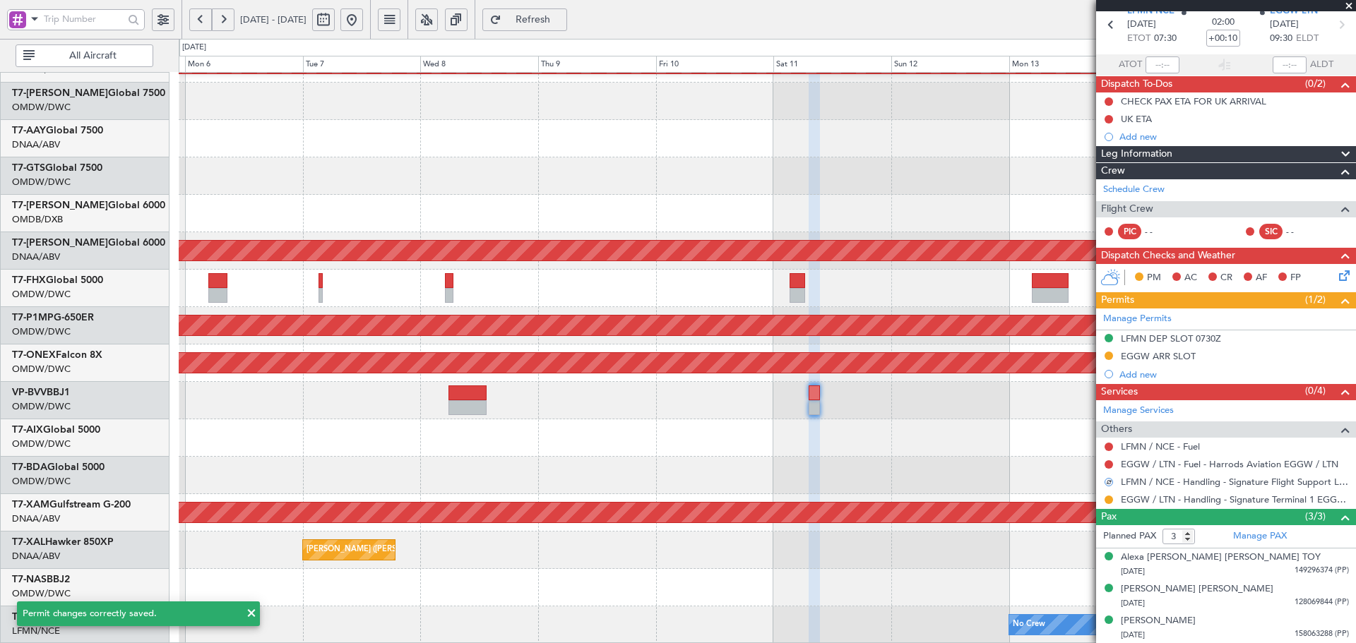
click at [983, 499] on div "Planned Maint Cologne-[GEOGRAPHIC_DATA]" at bounding box center [767, 512] width 1177 height 37
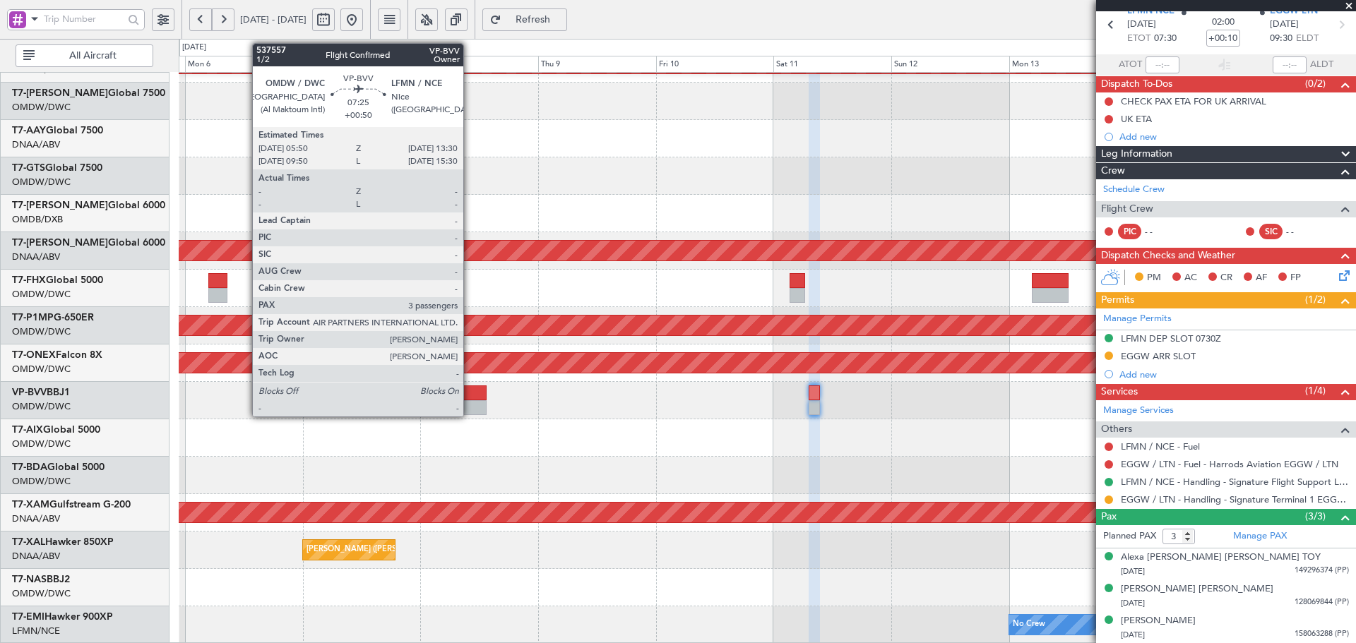
click at [470, 405] on div at bounding box center [468, 407] width 38 height 15
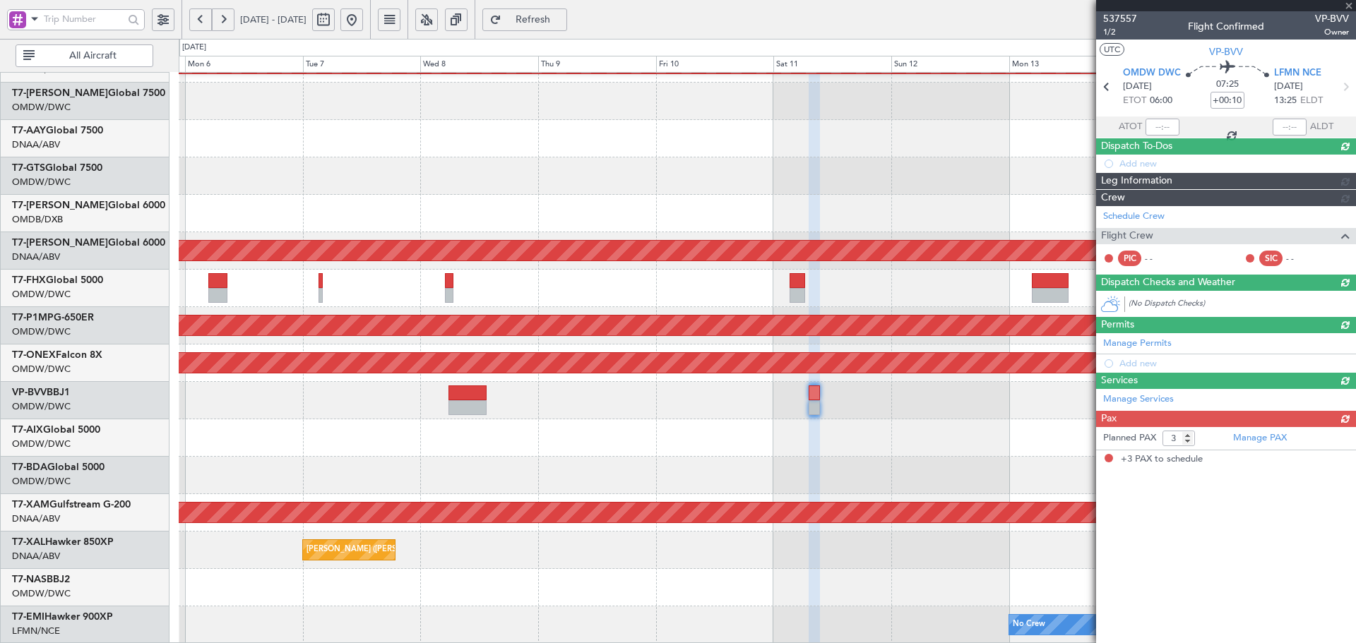
type input "+00:50"
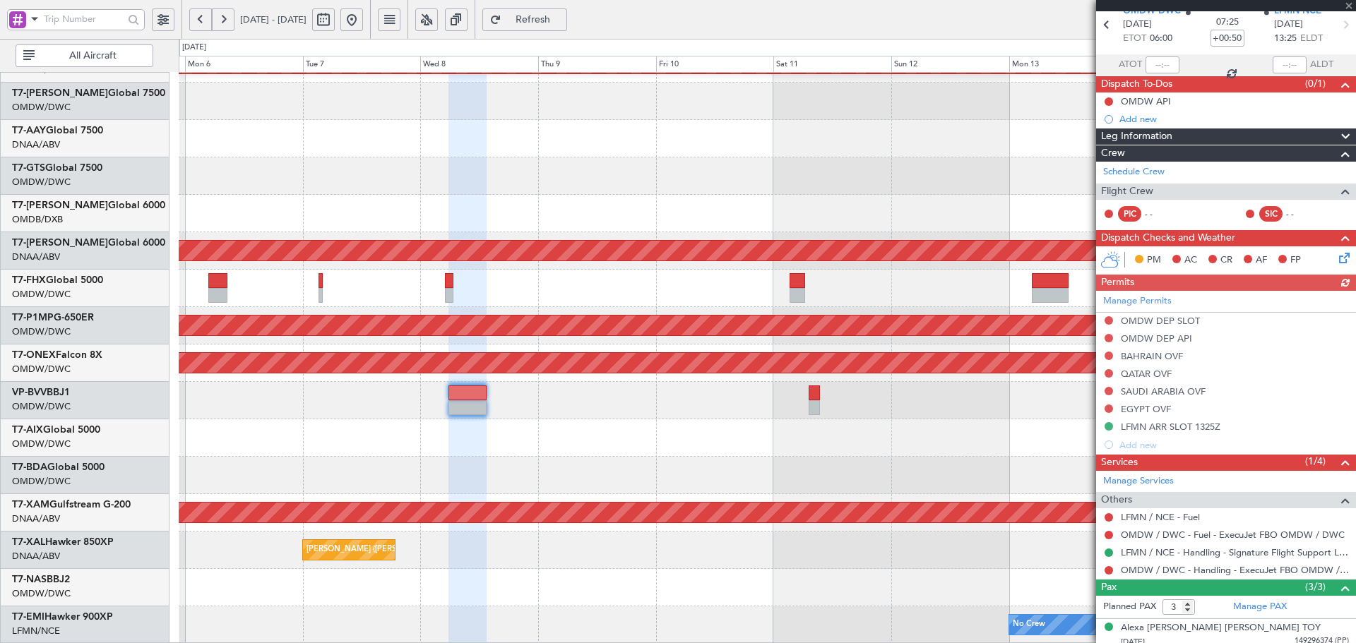
scroll to position [0, 0]
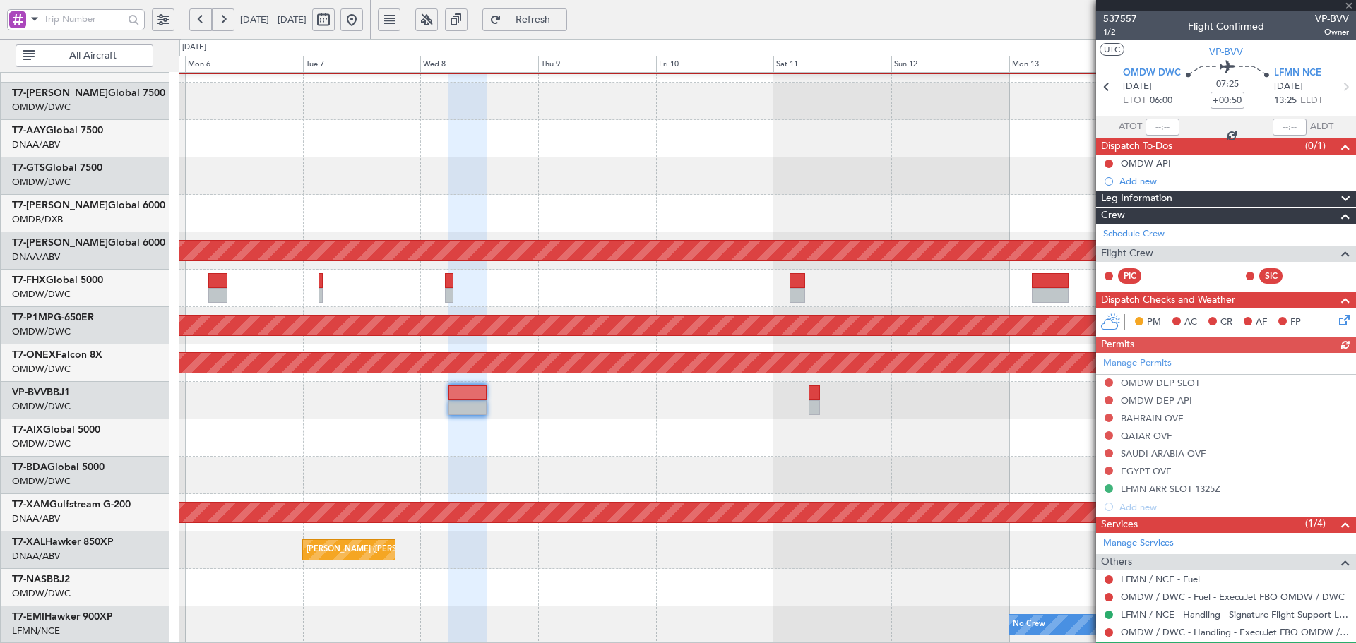
click at [562, 20] on span "Refresh" at bounding box center [533, 20] width 58 height 10
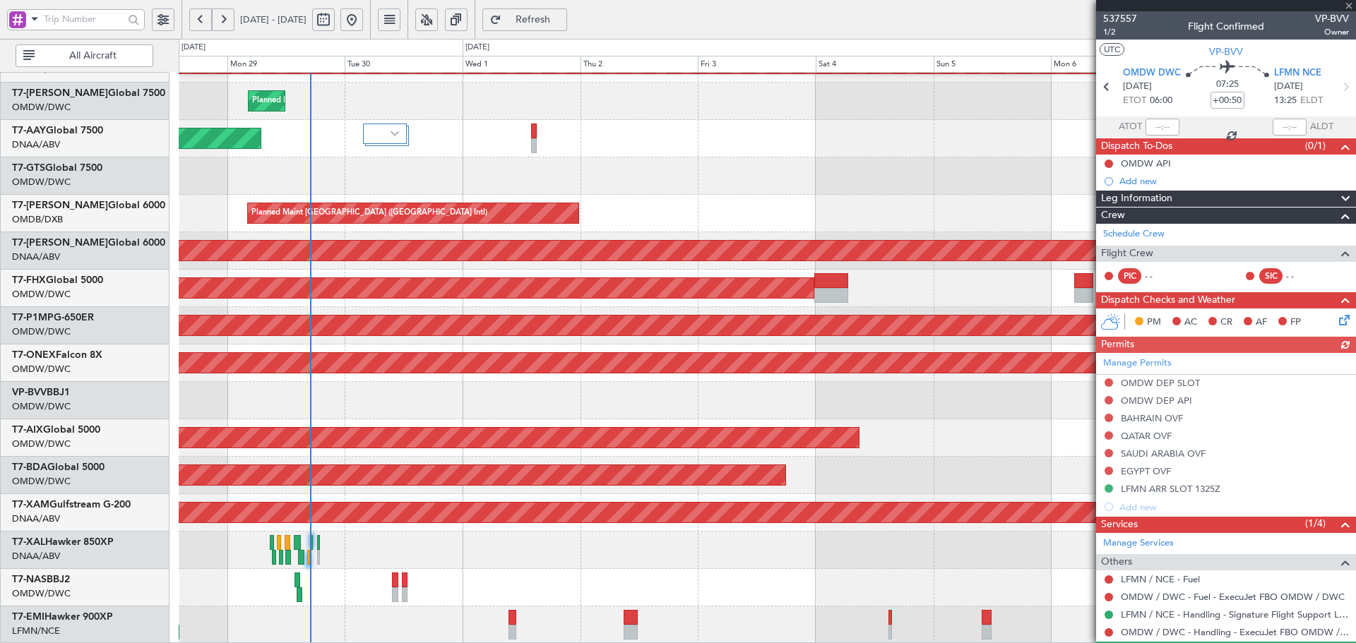
click at [1140, 282] on fb-app "05 Oct 2025 - 15 Oct 2025 Refresh Quick Links All Aircraft Planned Maint Dubai …" at bounding box center [678, 331] width 1356 height 626
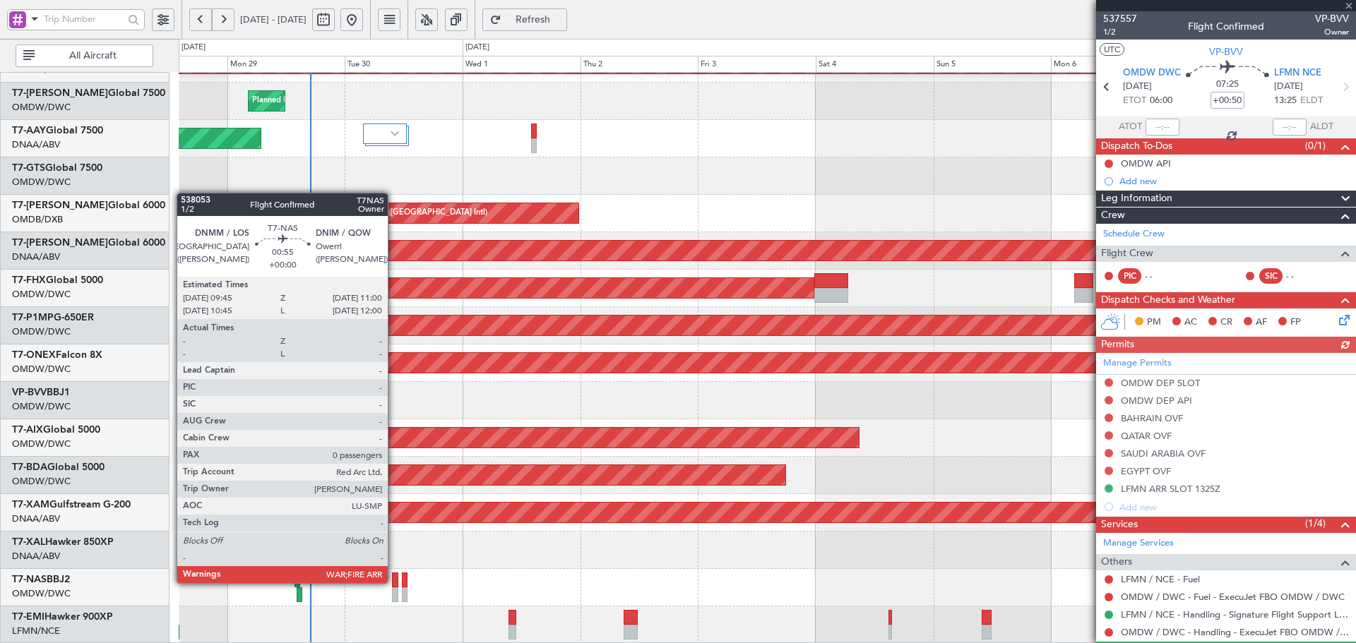
click at [394, 582] on div at bounding box center [395, 580] width 6 height 15
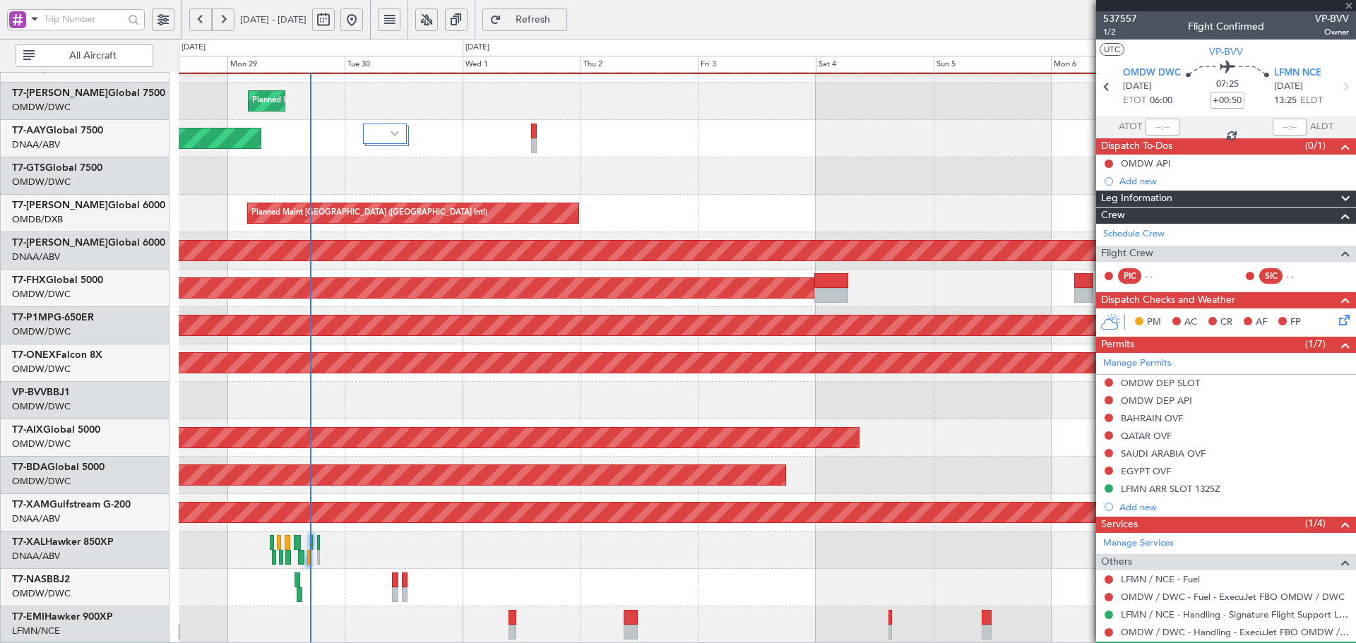
type input "0"
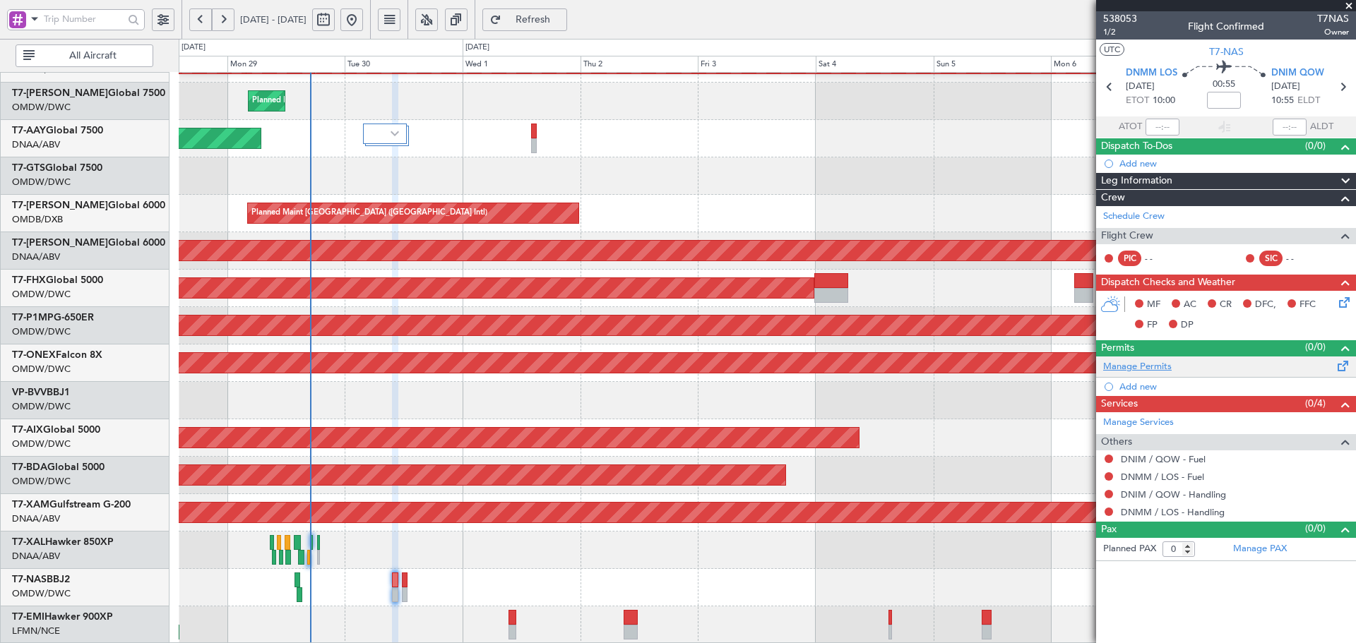
click at [1152, 367] on link "Manage Permits" at bounding box center [1137, 367] width 69 height 14
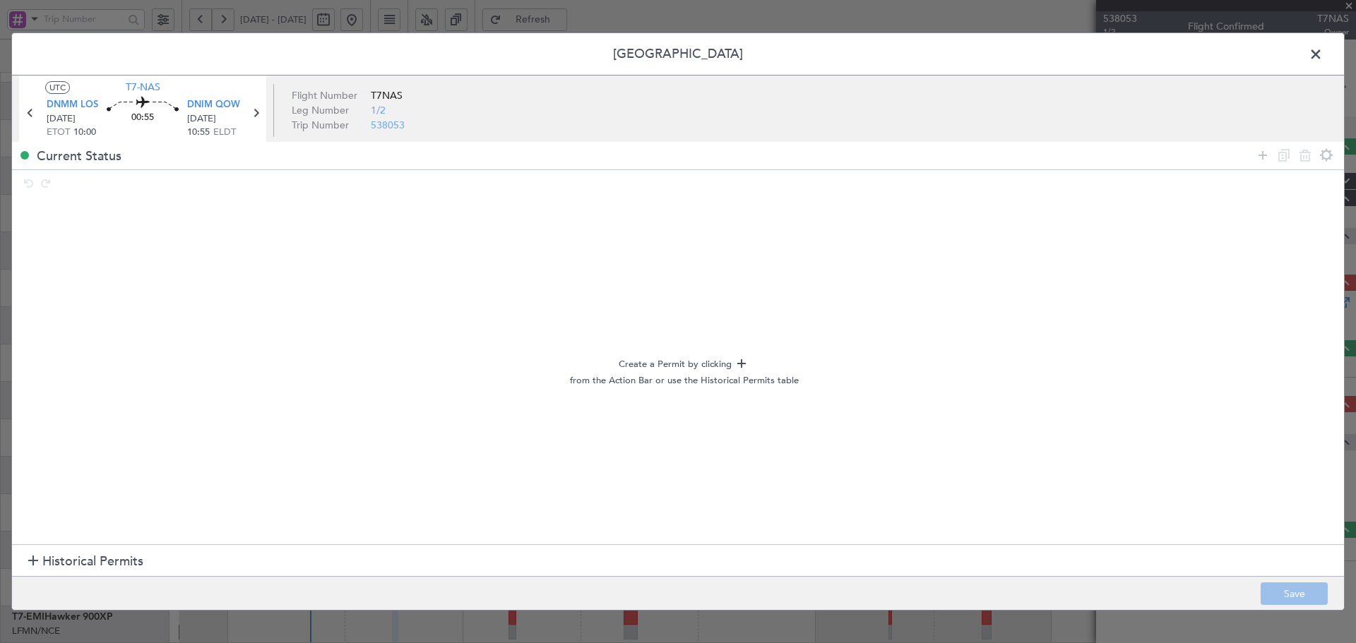
click at [144, 566] on section "Historical Permits" at bounding box center [678, 562] width 1332 height 34
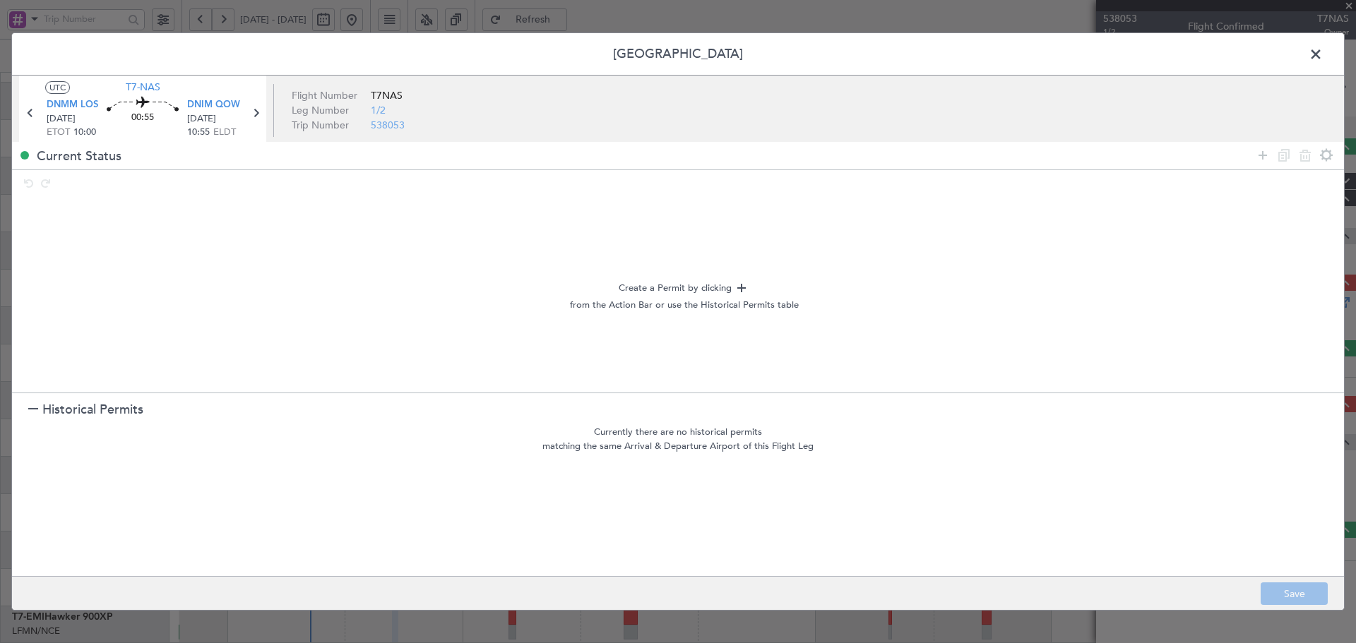
click at [103, 405] on span "Historical Permits" at bounding box center [92, 409] width 101 height 19
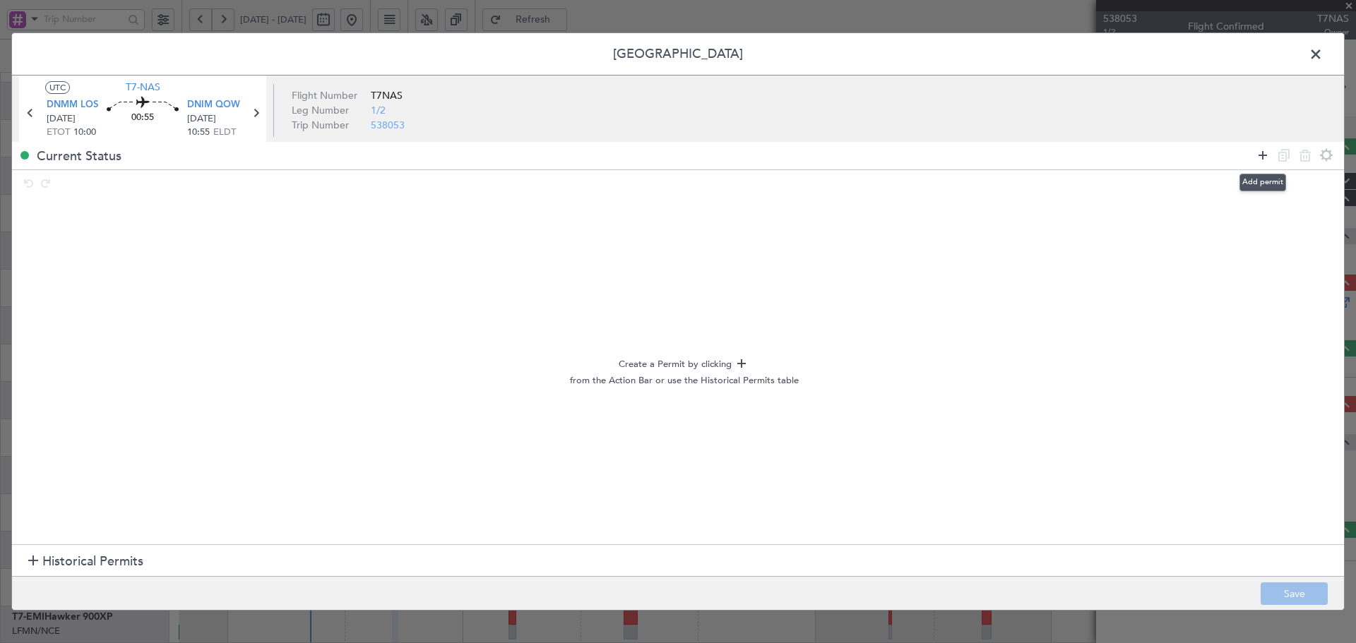
click at [1266, 150] on icon at bounding box center [1262, 155] width 17 height 17
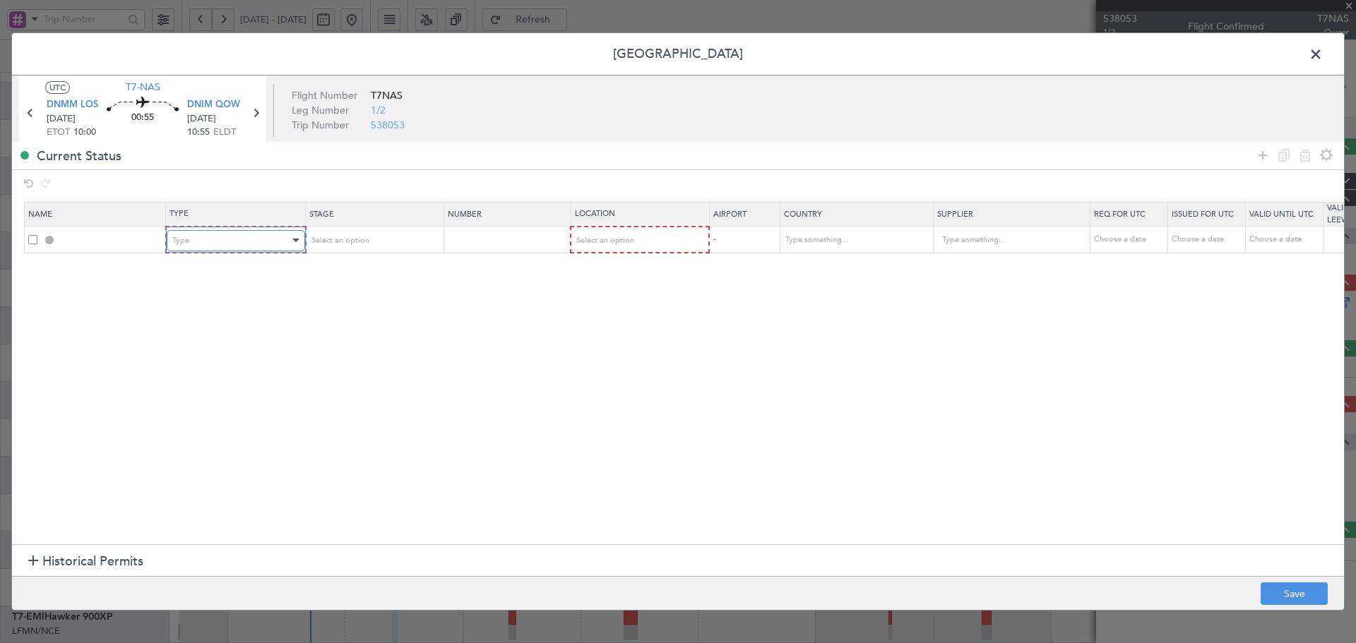
click at [286, 244] on div "Type" at bounding box center [230, 240] width 117 height 21
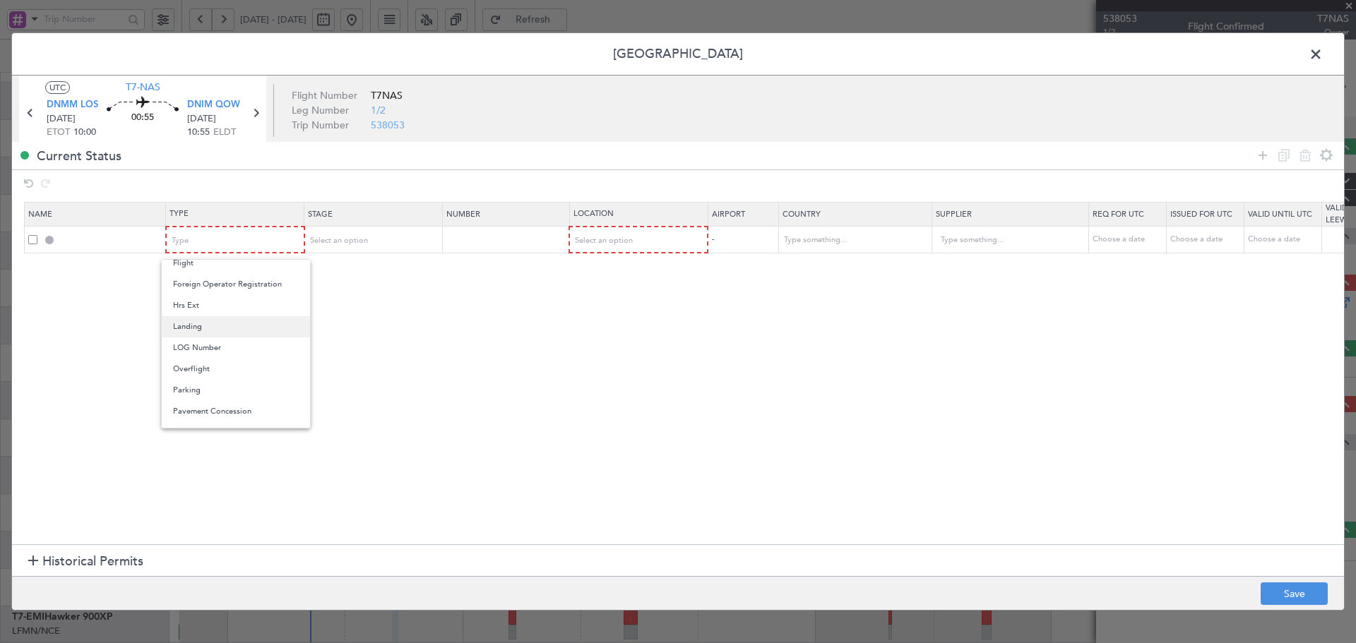
click at [203, 330] on span "Landing" at bounding box center [236, 326] width 126 height 21
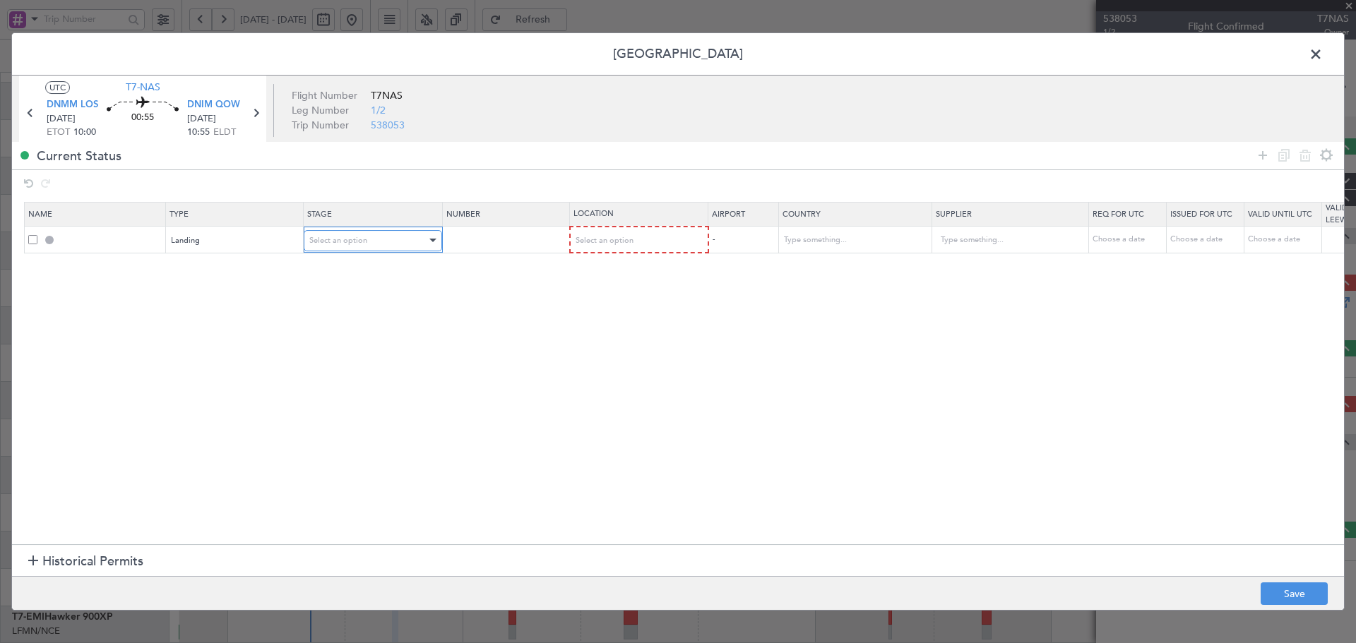
click at [355, 247] on div "Select an option" at bounding box center [367, 240] width 117 height 21
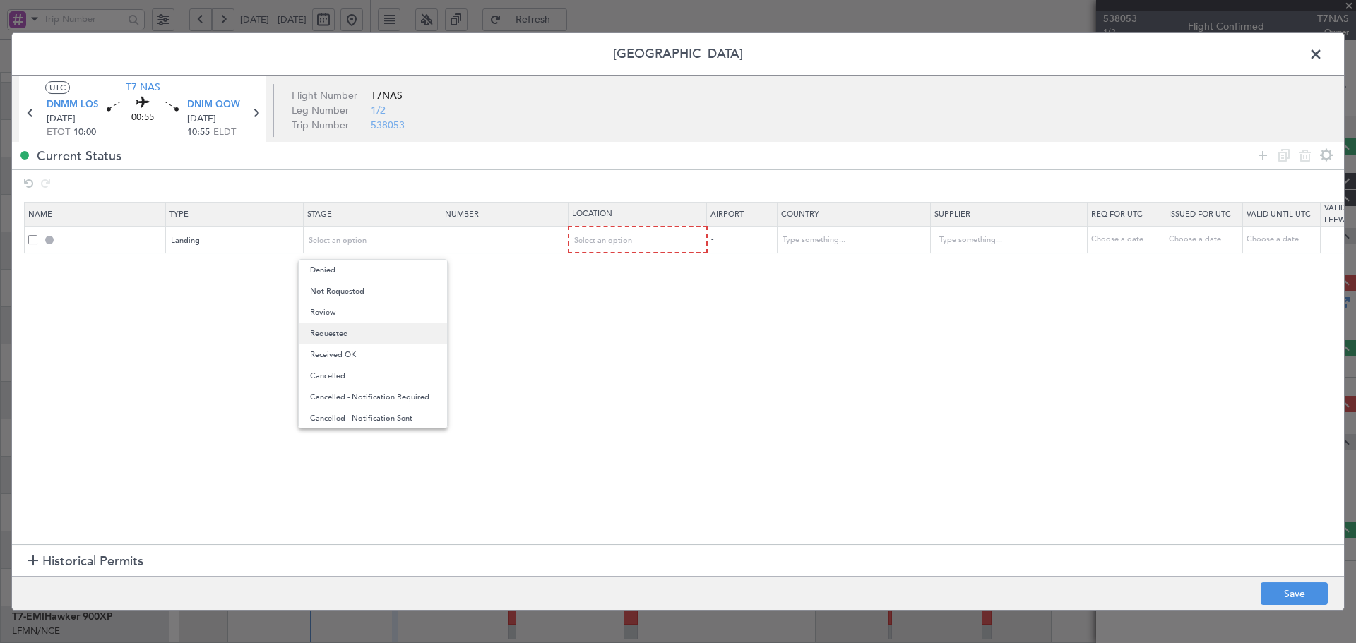
click at [338, 331] on span "Requested" at bounding box center [373, 333] width 126 height 21
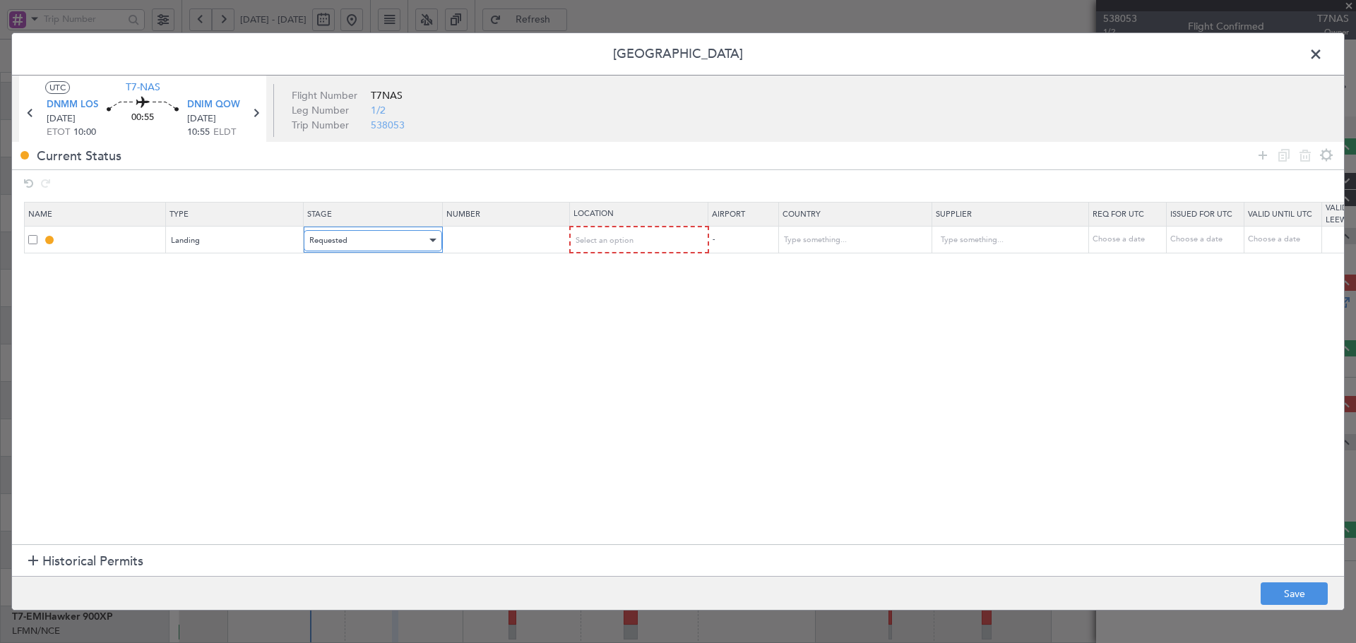
click at [348, 244] on div "Requested" at bounding box center [367, 240] width 117 height 21
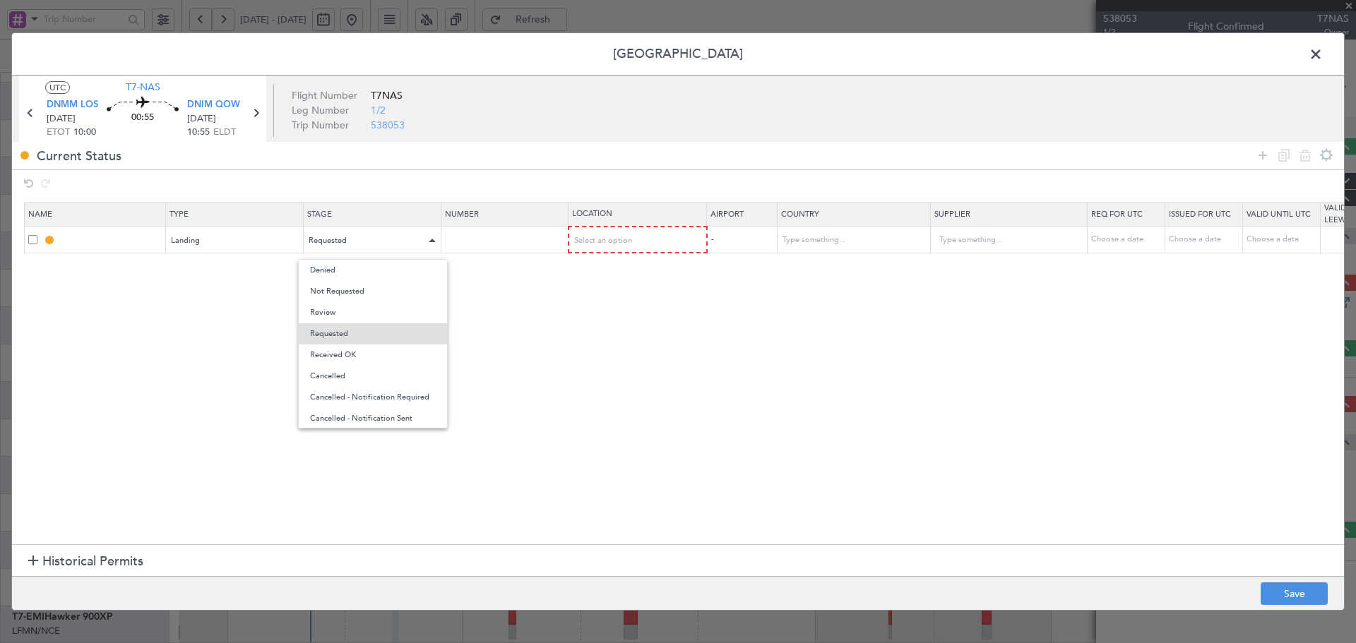
click at [349, 291] on span "Not Requested" at bounding box center [373, 291] width 126 height 21
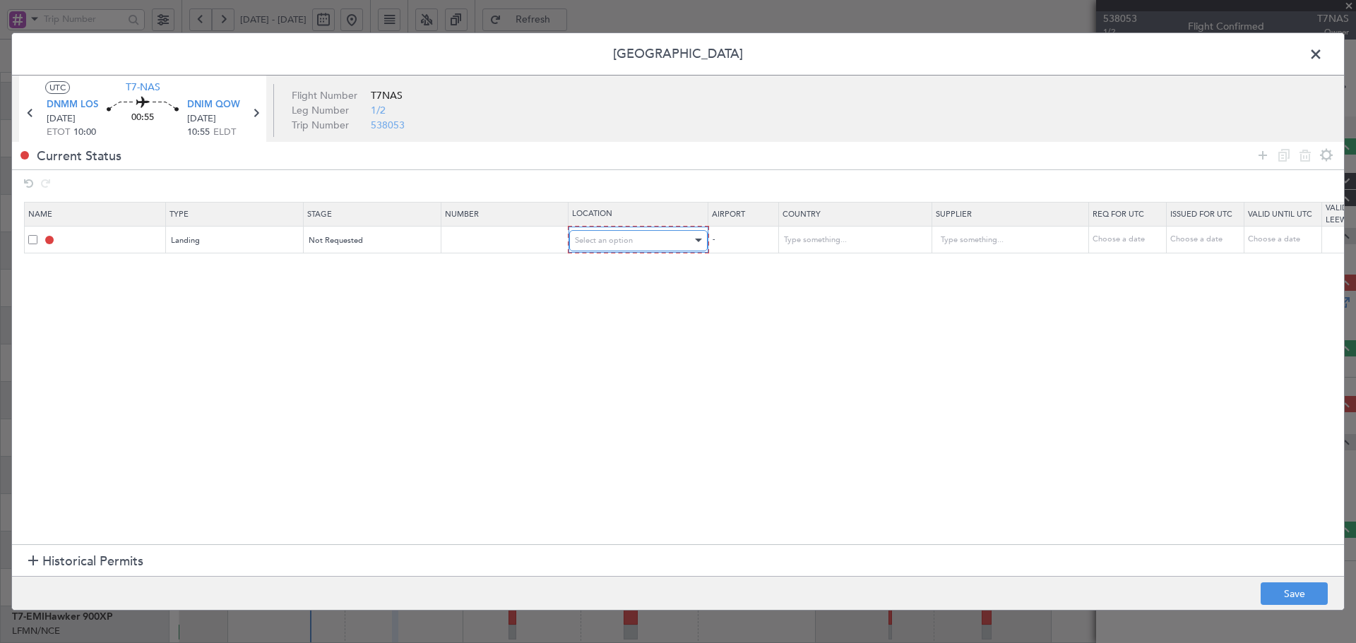
click at [634, 239] on div "Select an option" at bounding box center [633, 240] width 117 height 21
click at [604, 310] on span "Arrival" at bounding box center [639, 312] width 126 height 21
click at [373, 411] on section "Name Type Stage Number Location Airport Country Supplier Req For Utc Issued For…" at bounding box center [678, 371] width 1332 height 346
click at [1303, 593] on button "Save" at bounding box center [1294, 594] width 67 height 23
type input "DNIM LDG"
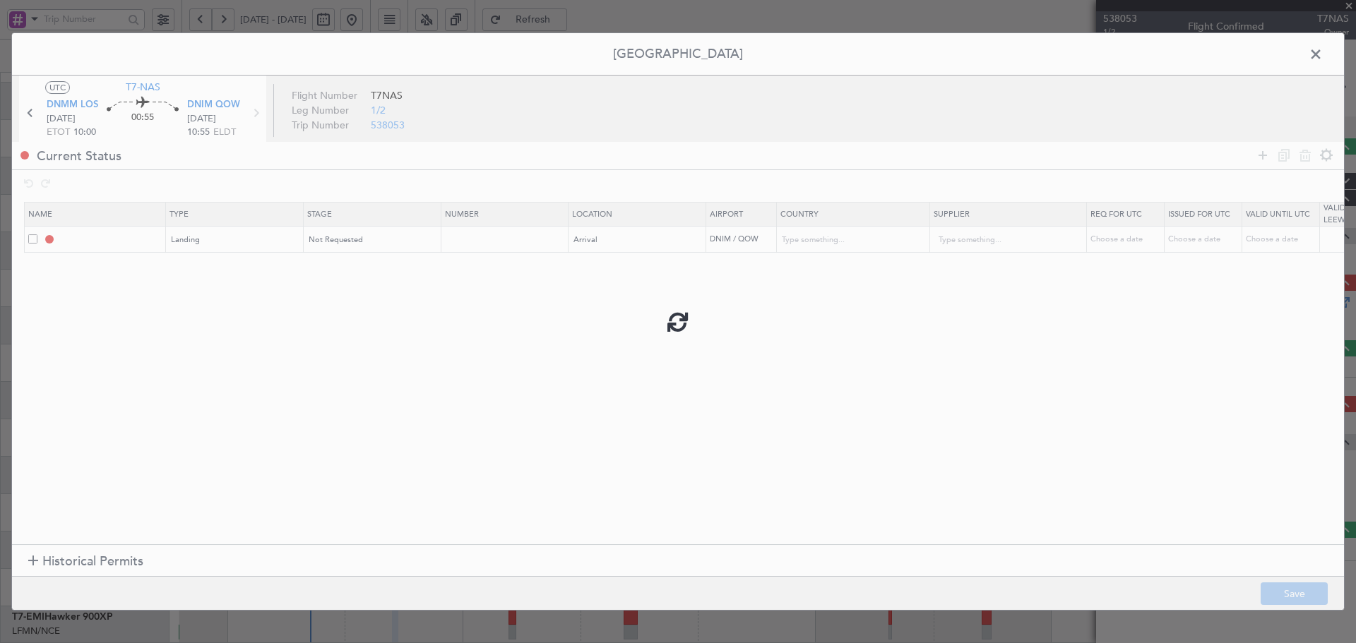
type input "Nigeria"
type input "NNN"
click at [254, 118] on icon at bounding box center [256, 113] width 18 height 18
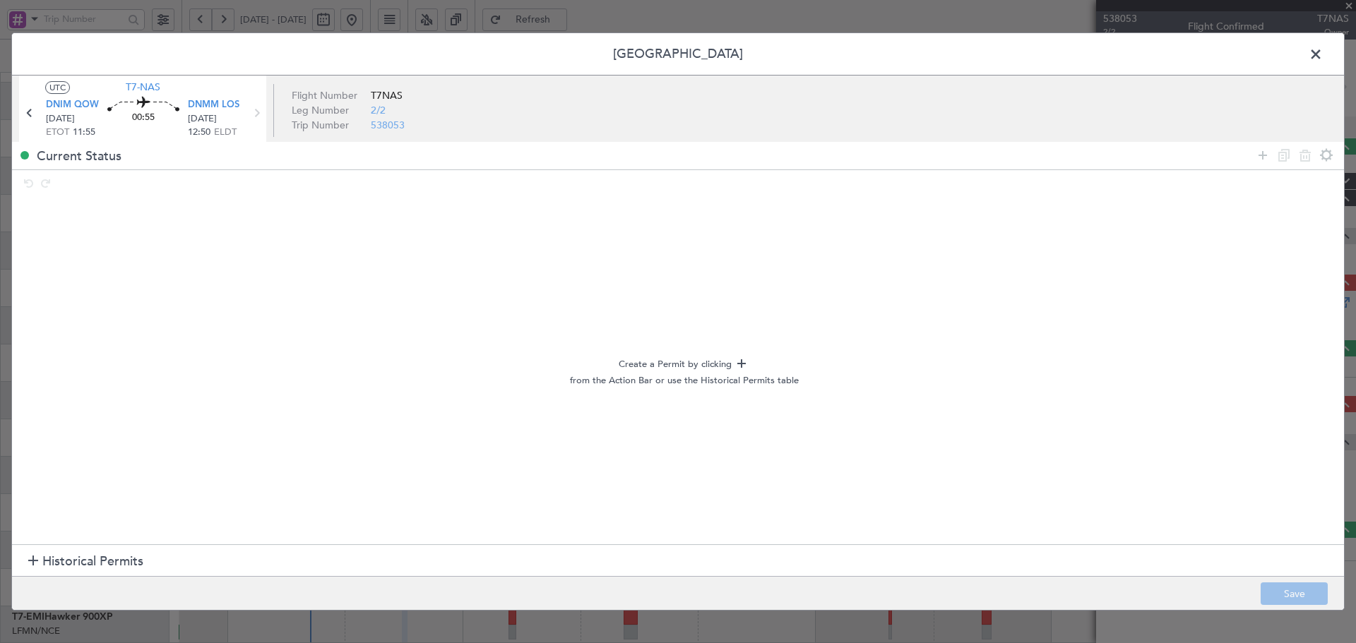
click at [72, 559] on span "Historical Permits" at bounding box center [92, 561] width 101 height 19
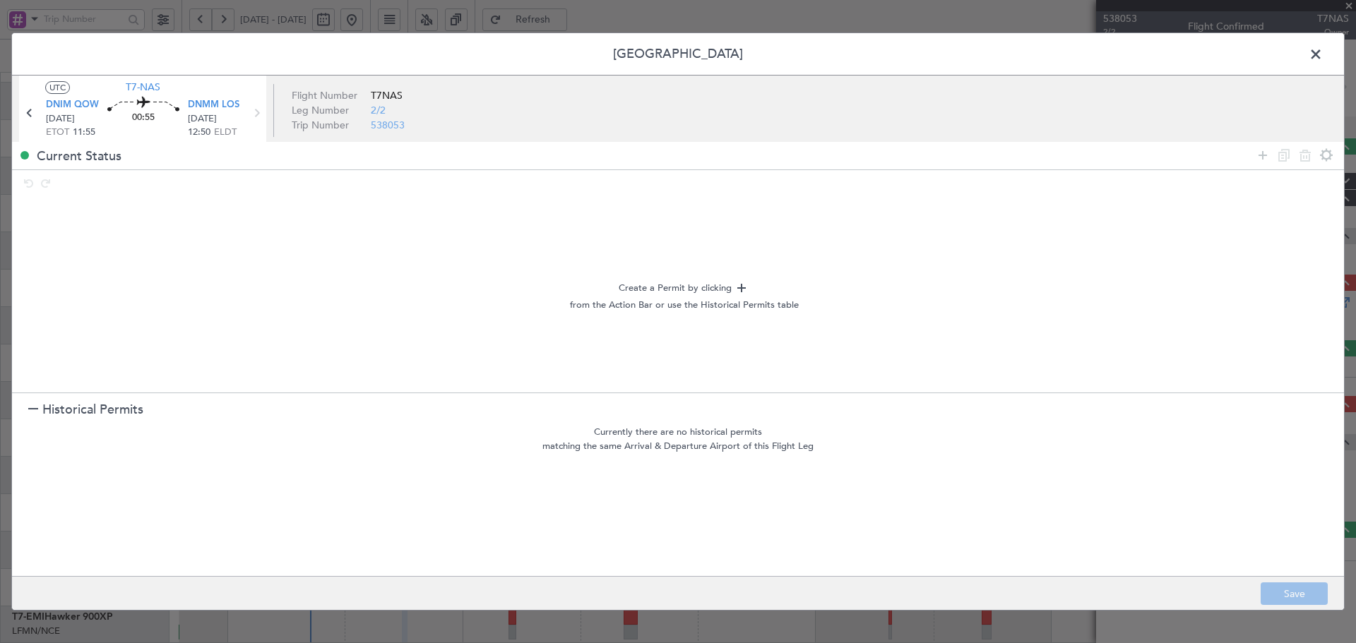
click at [62, 408] on span "Historical Permits" at bounding box center [92, 409] width 101 height 19
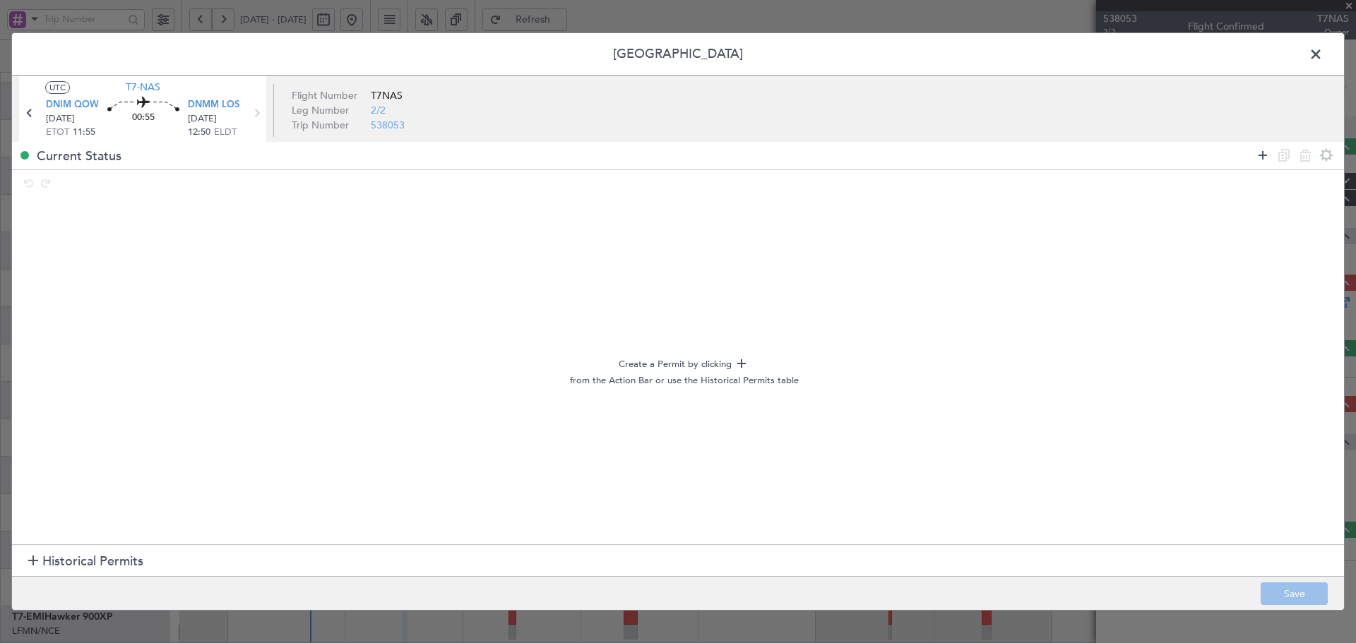
drag, startPoint x: 1263, startPoint y: 152, endPoint x: 538, endPoint y: 178, distance: 725.1
click at [1261, 153] on icon at bounding box center [1262, 155] width 17 height 17
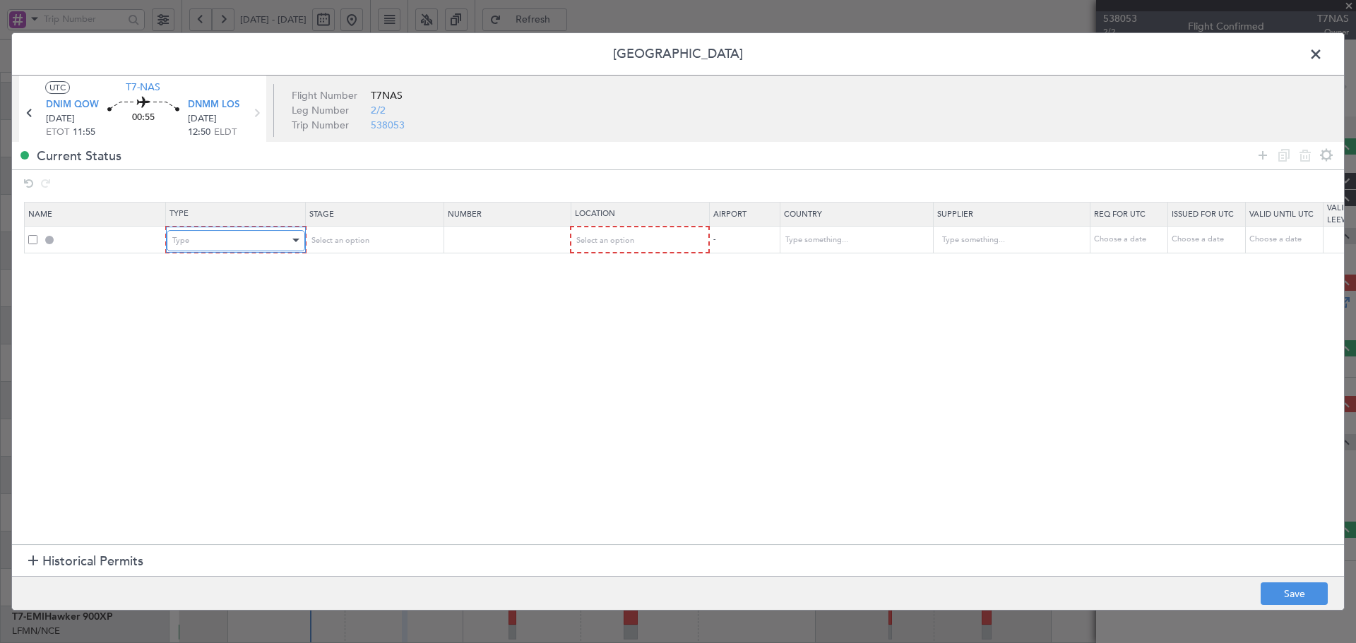
click at [276, 235] on div "Type" at bounding box center [230, 240] width 117 height 21
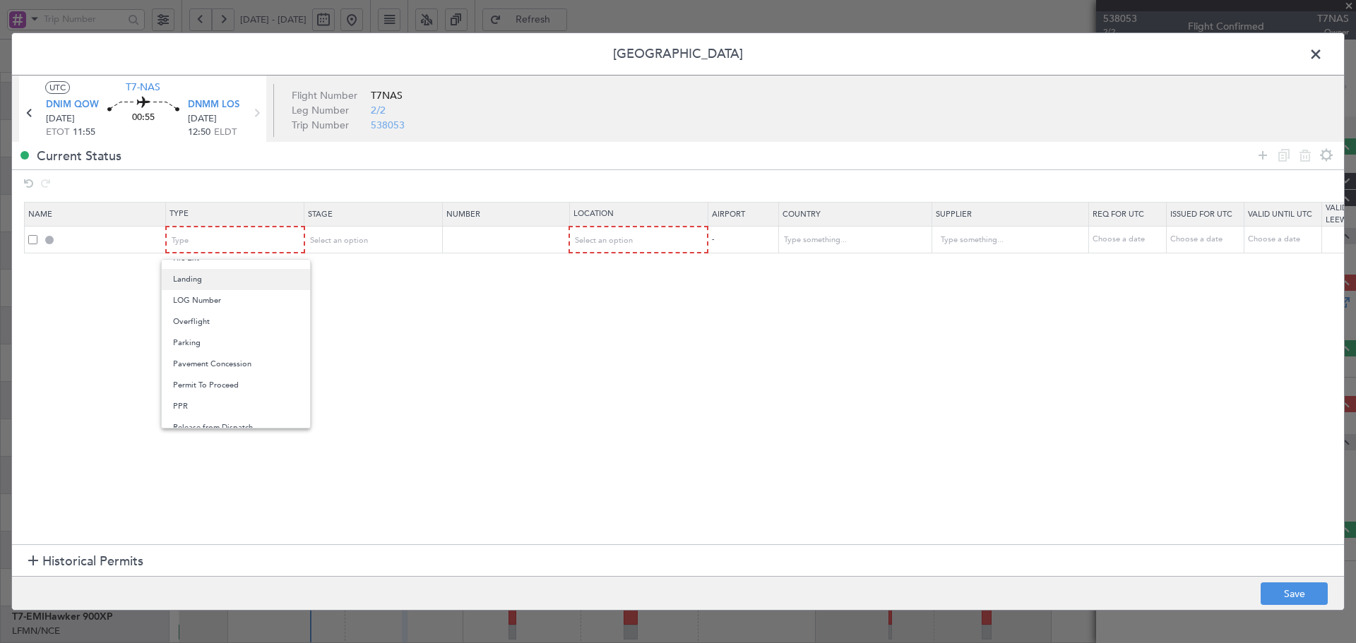
click at [198, 281] on span "Landing" at bounding box center [236, 279] width 126 height 21
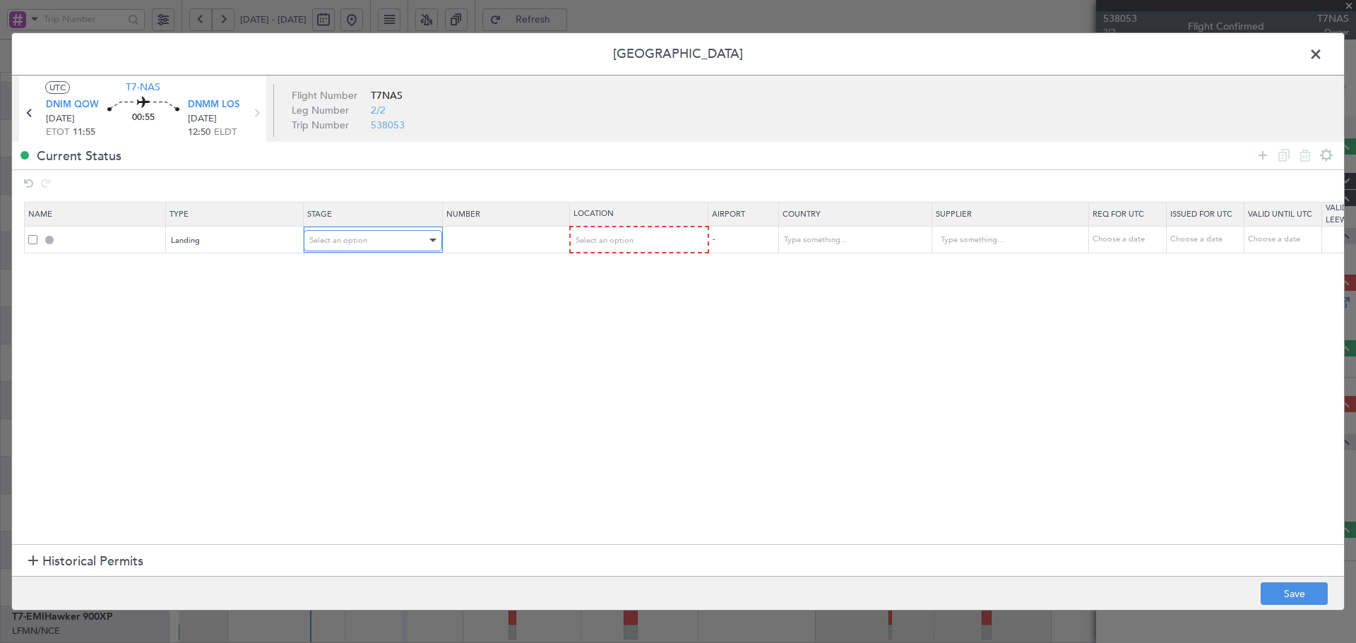
click at [331, 241] on span "Select an option" at bounding box center [338, 240] width 58 height 11
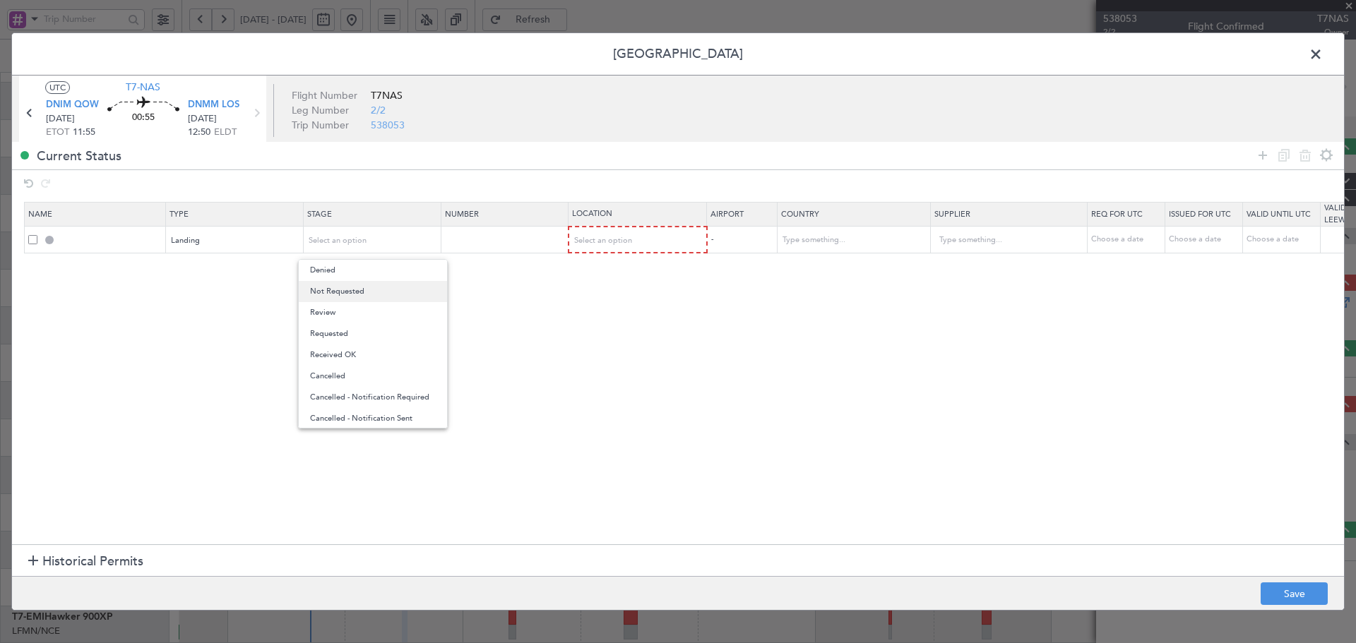
click at [343, 295] on span "Not Requested" at bounding box center [373, 291] width 126 height 21
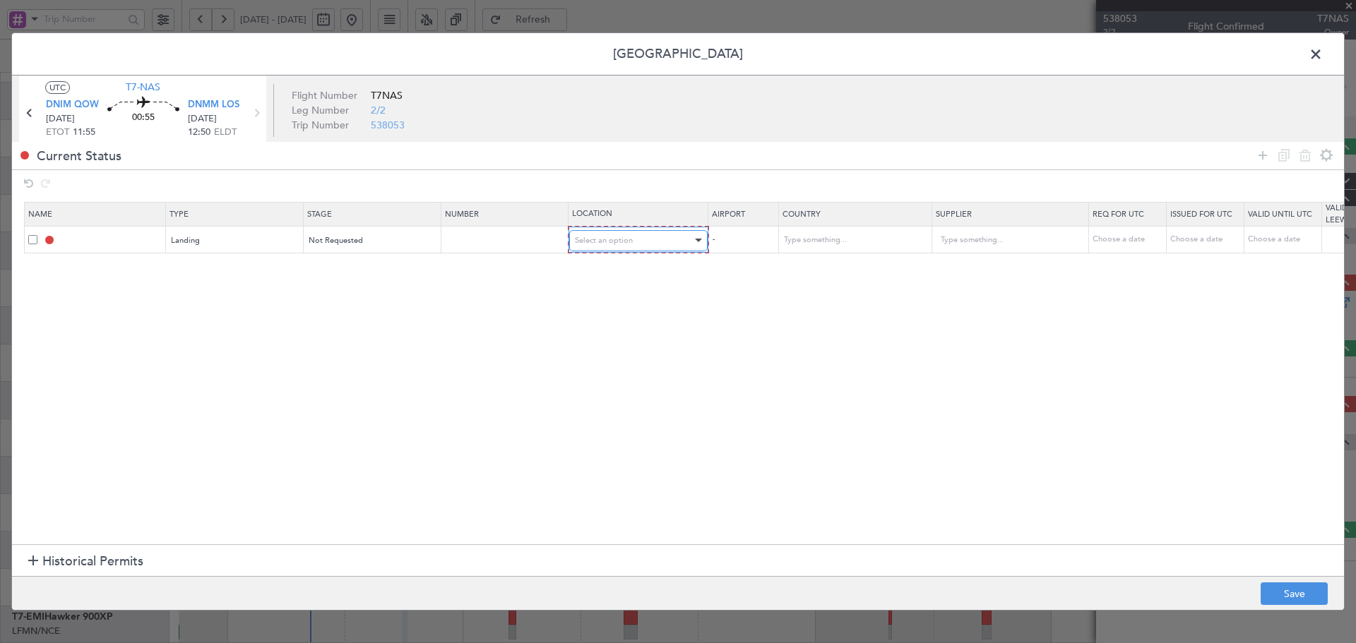
click at [614, 231] on div "Select an option" at bounding box center [633, 240] width 117 height 21
drag, startPoint x: 600, startPoint y: 314, endPoint x: 658, endPoint y: 355, distance: 71.4
click at [600, 313] on span "Arrival" at bounding box center [639, 312] width 126 height 21
click at [684, 389] on section "Name Type Stage Number Location Airport Country Supplier Req For Utc Issued For…" at bounding box center [678, 371] width 1332 height 346
click at [1313, 597] on button "Save" at bounding box center [1294, 594] width 67 height 23
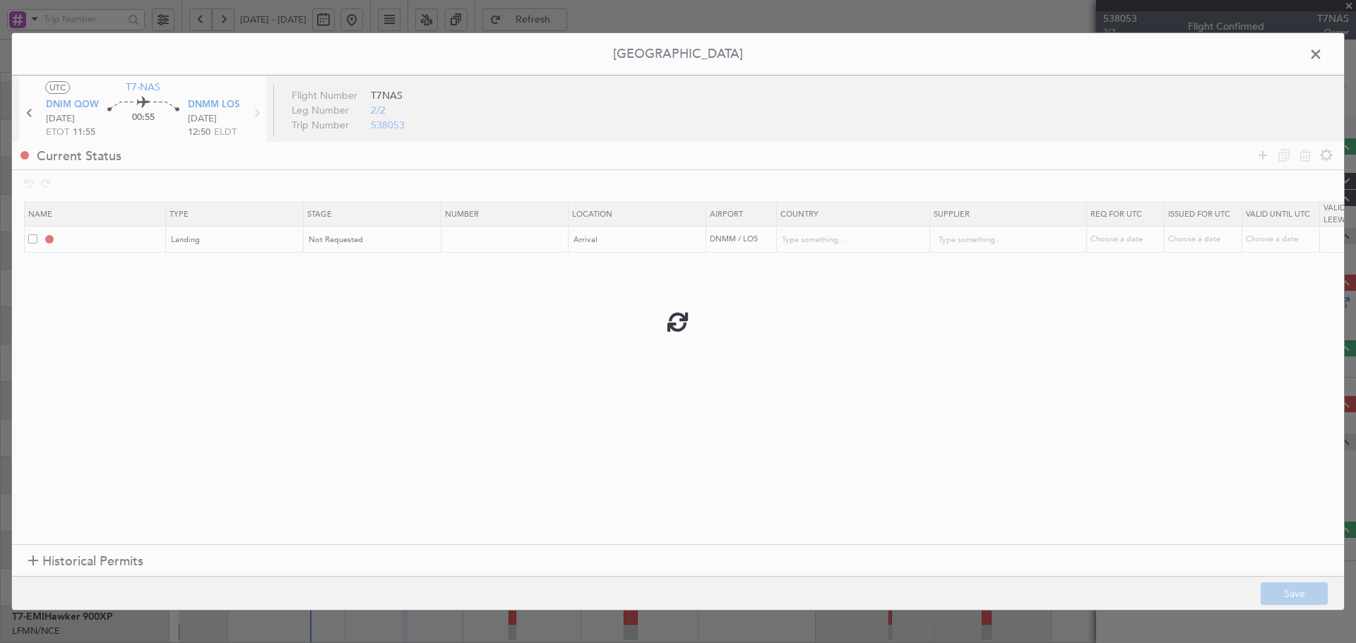
type input "DNMM LDG"
type input "Nigeria"
type input "NNN"
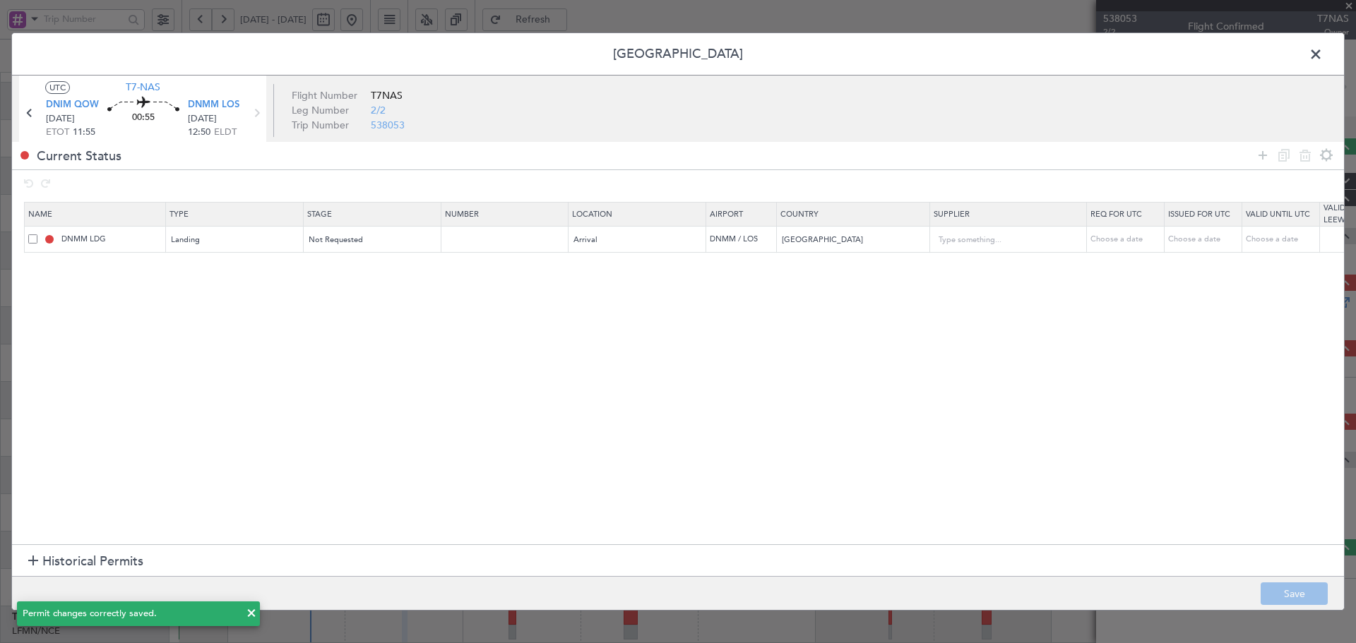
click at [1323, 51] on span at bounding box center [1323, 58] width 0 height 28
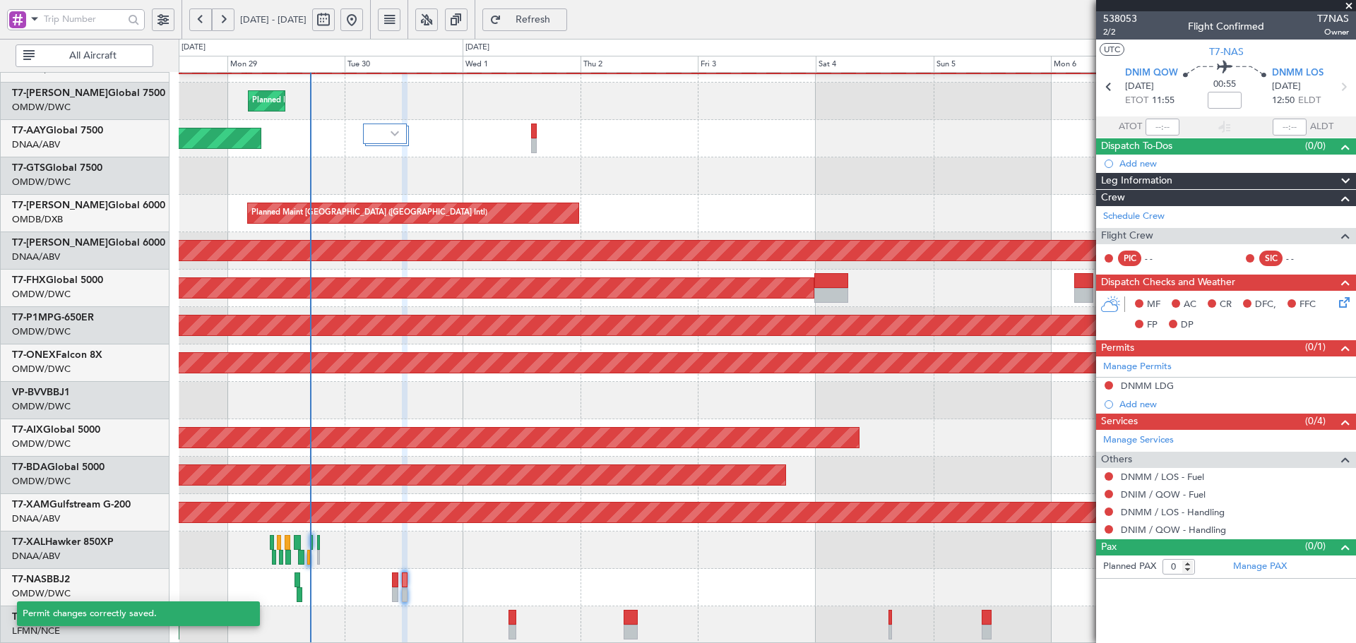
click at [562, 22] on span "Refresh" at bounding box center [533, 20] width 58 height 10
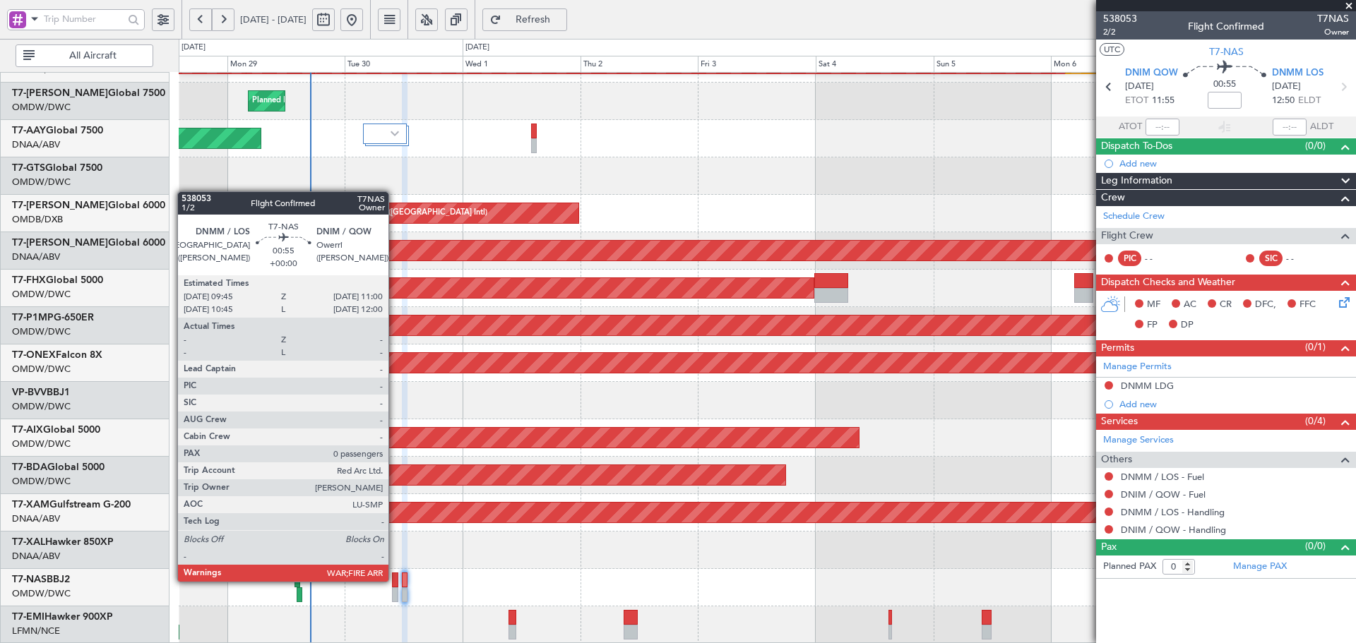
click at [395, 581] on div at bounding box center [395, 580] width 6 height 15
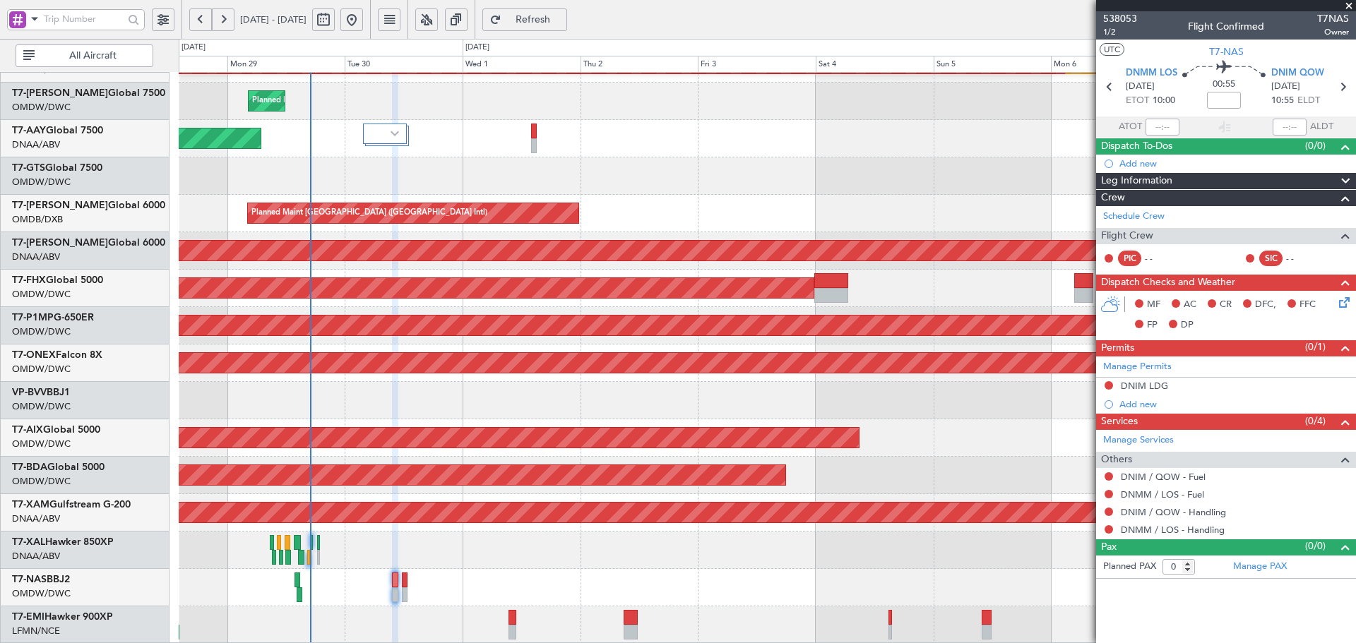
click at [562, 21] on span "Refresh" at bounding box center [533, 20] width 58 height 10
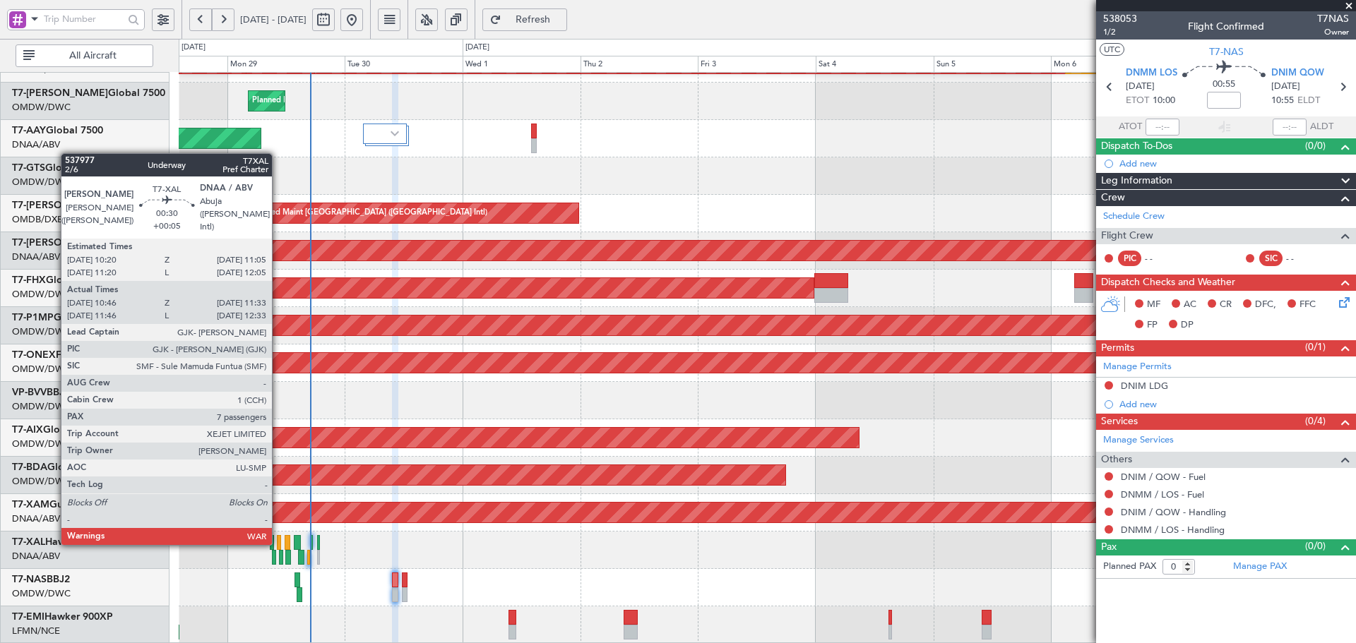
click at [278, 542] on div at bounding box center [279, 542] width 4 height 15
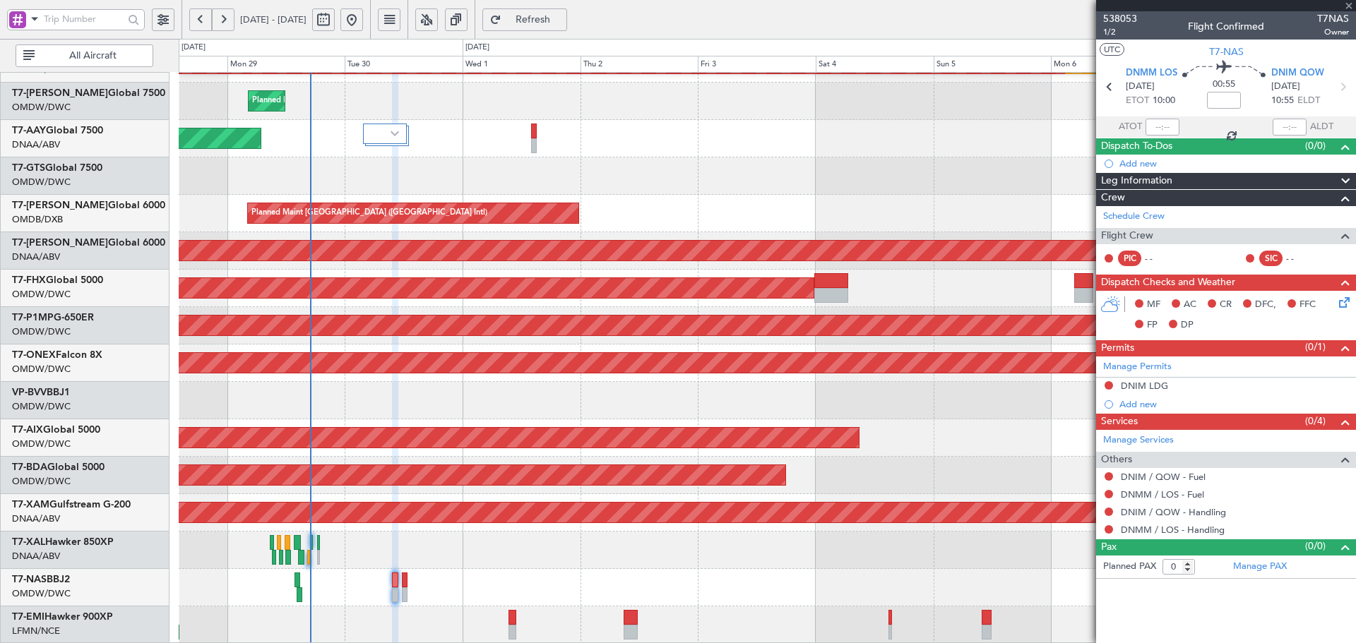
type input "+00:05"
type input "10:56"
type input "11:28"
type input "7"
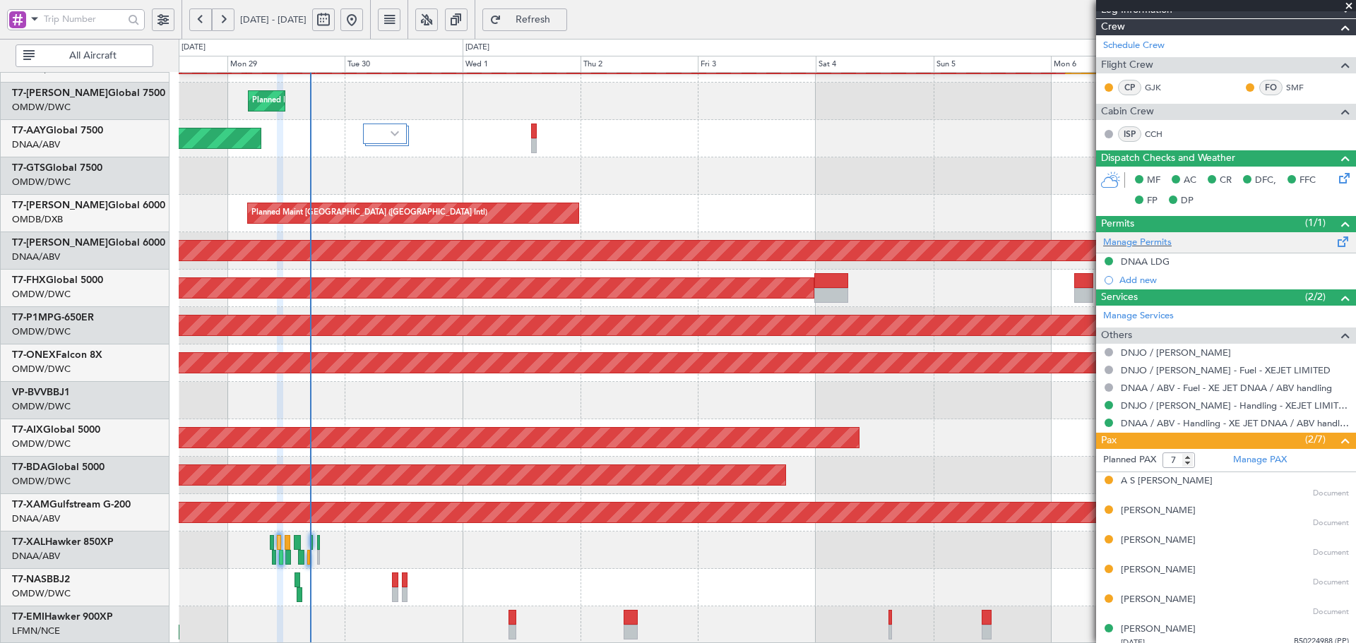
scroll to position [264, 0]
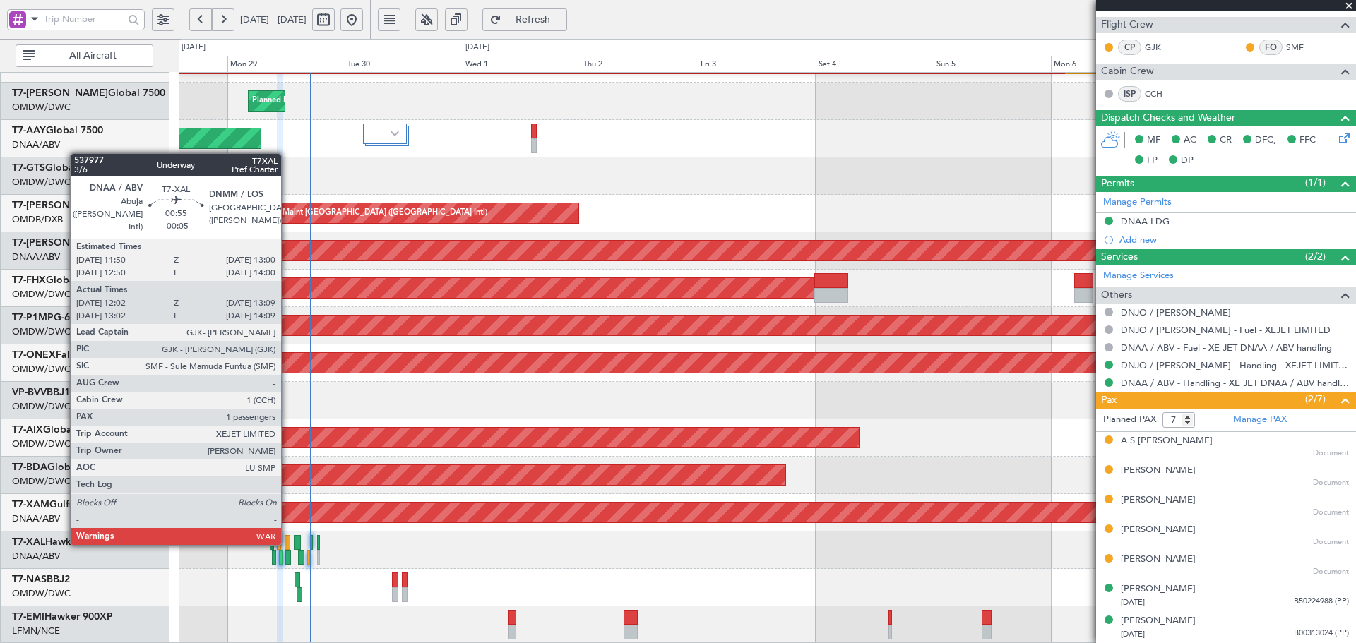
click at [287, 542] on div at bounding box center [288, 542] width 6 height 15
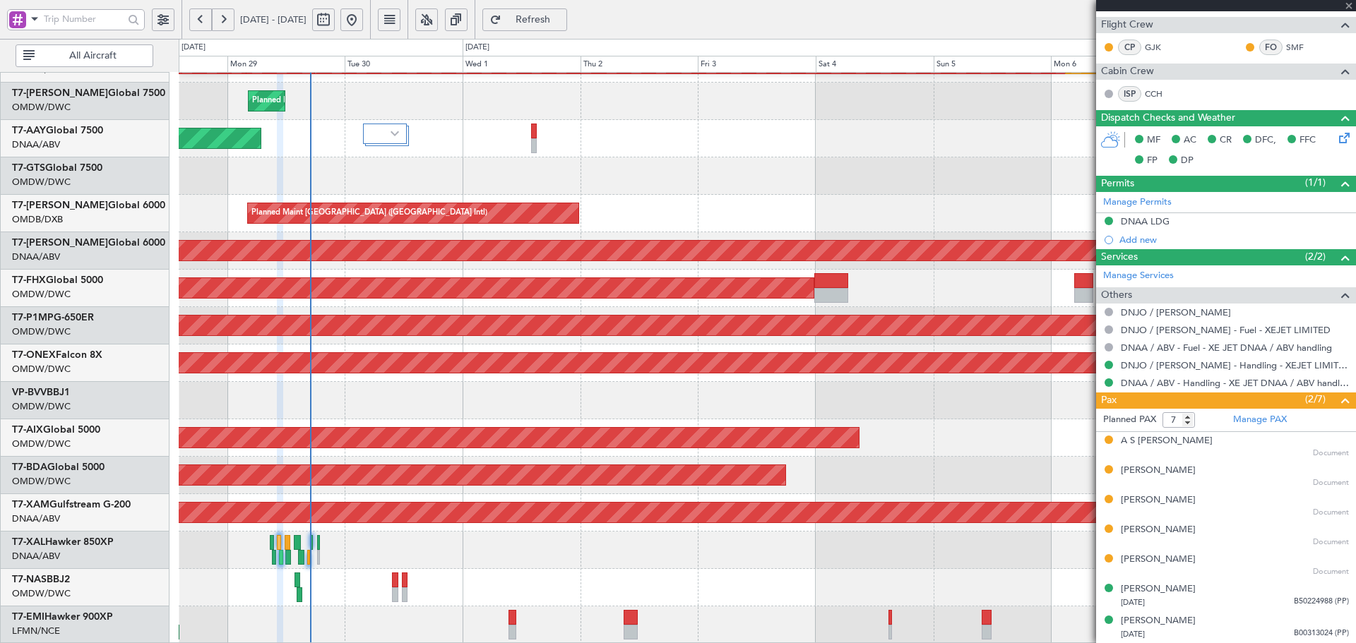
type input "-00:05"
type input "12:12"
type input "13:04"
type input "1"
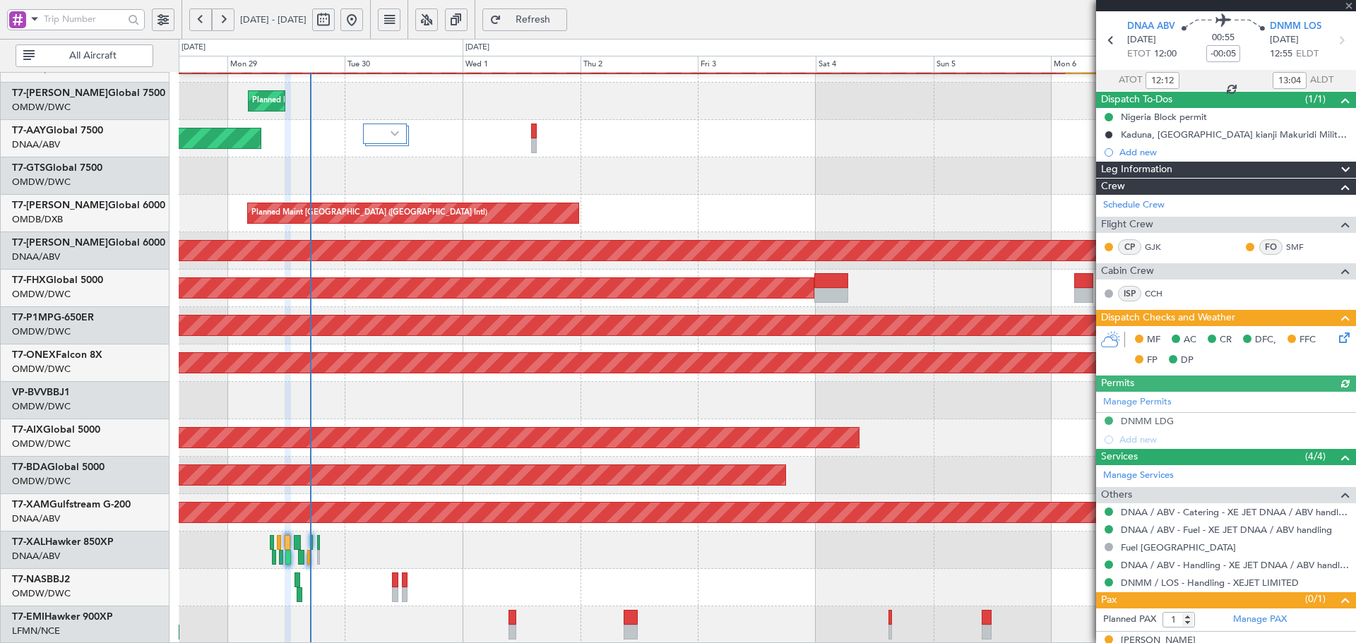
scroll to position [47, 0]
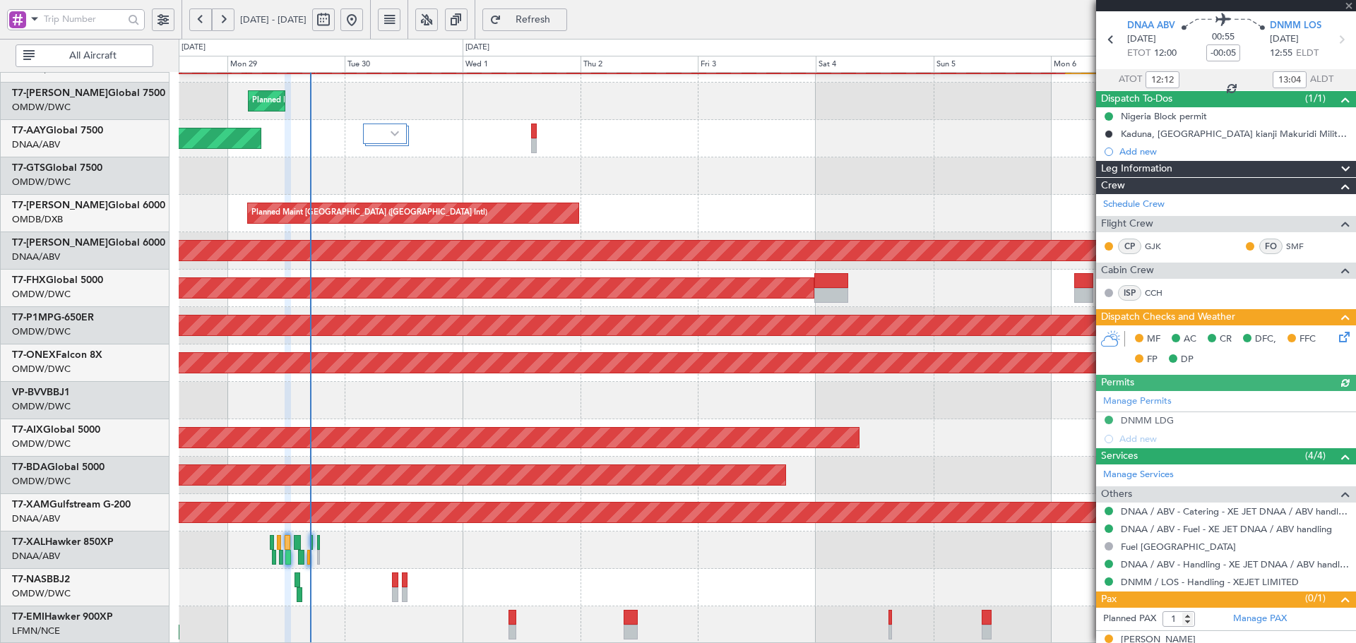
click at [1336, 338] on icon at bounding box center [1341, 334] width 11 height 11
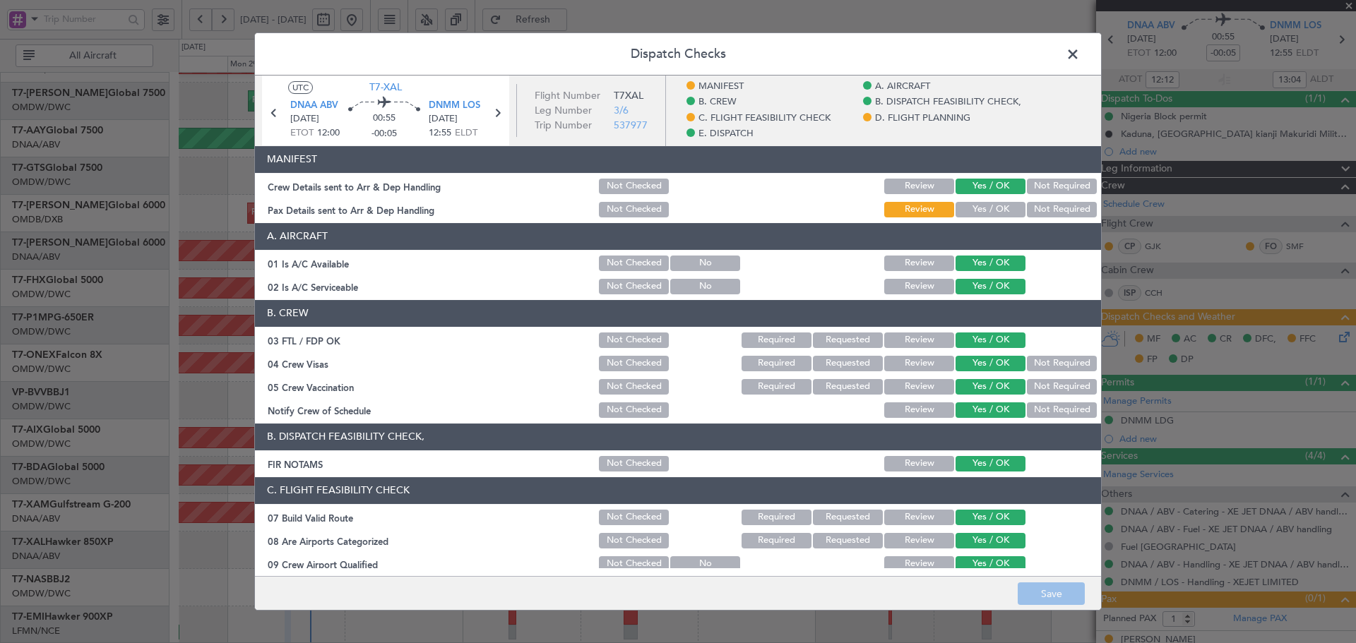
click at [968, 213] on button "Yes / OK" at bounding box center [991, 210] width 70 height 16
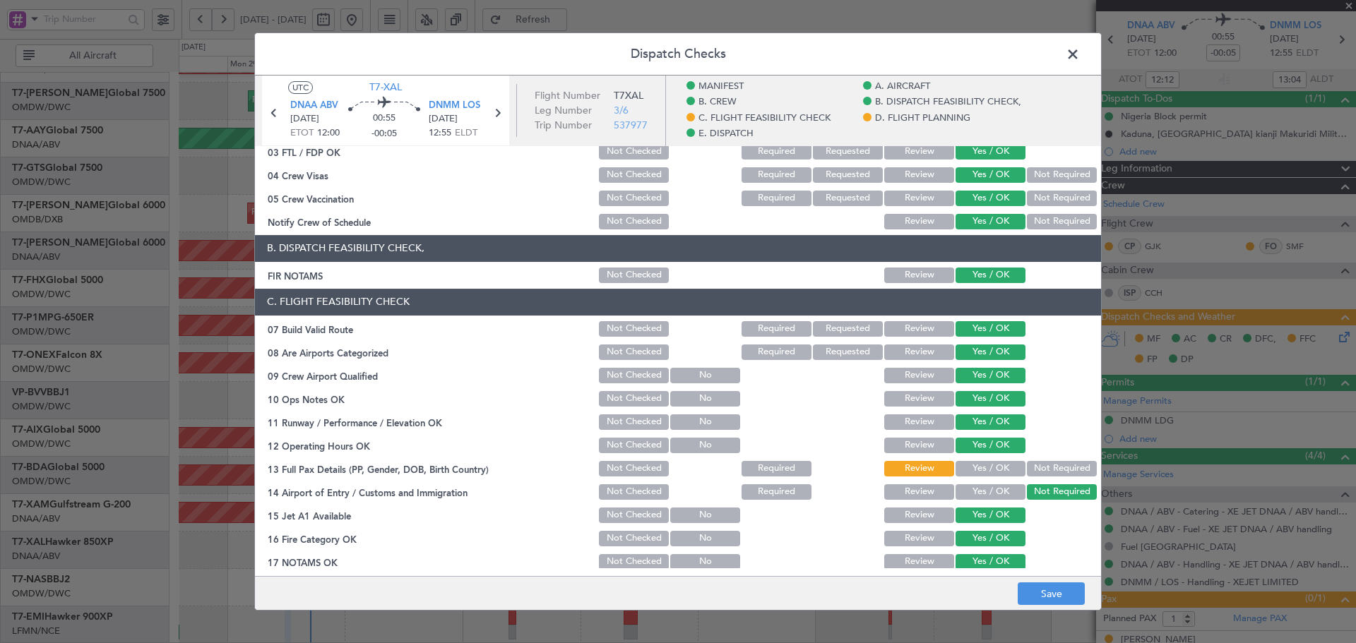
click at [974, 466] on button "Yes / OK" at bounding box center [991, 469] width 70 height 16
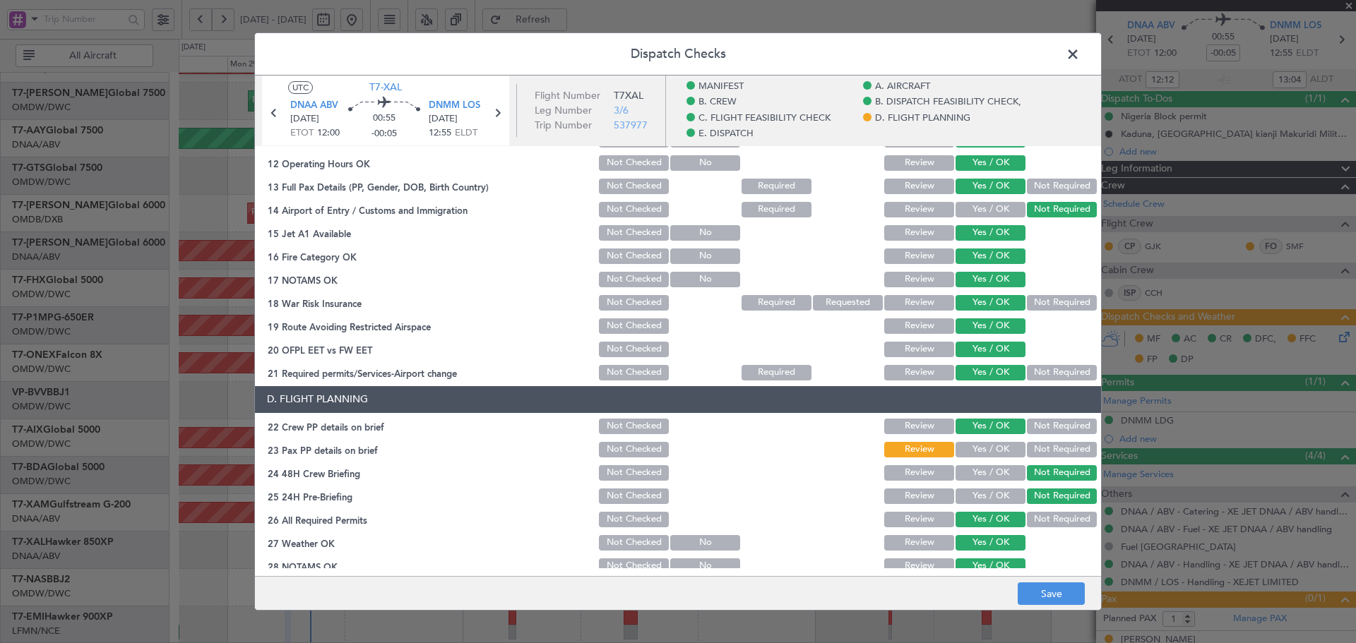
click at [978, 457] on button "Yes / OK" at bounding box center [991, 450] width 70 height 16
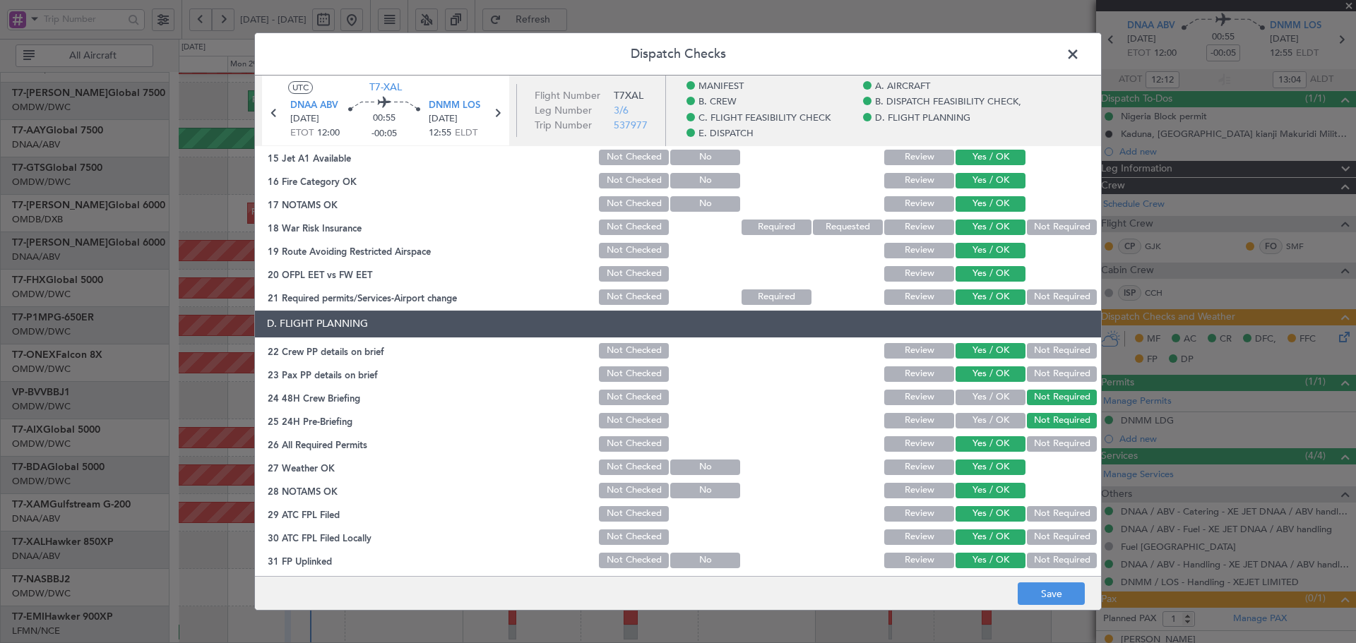
scroll to position [706, 0]
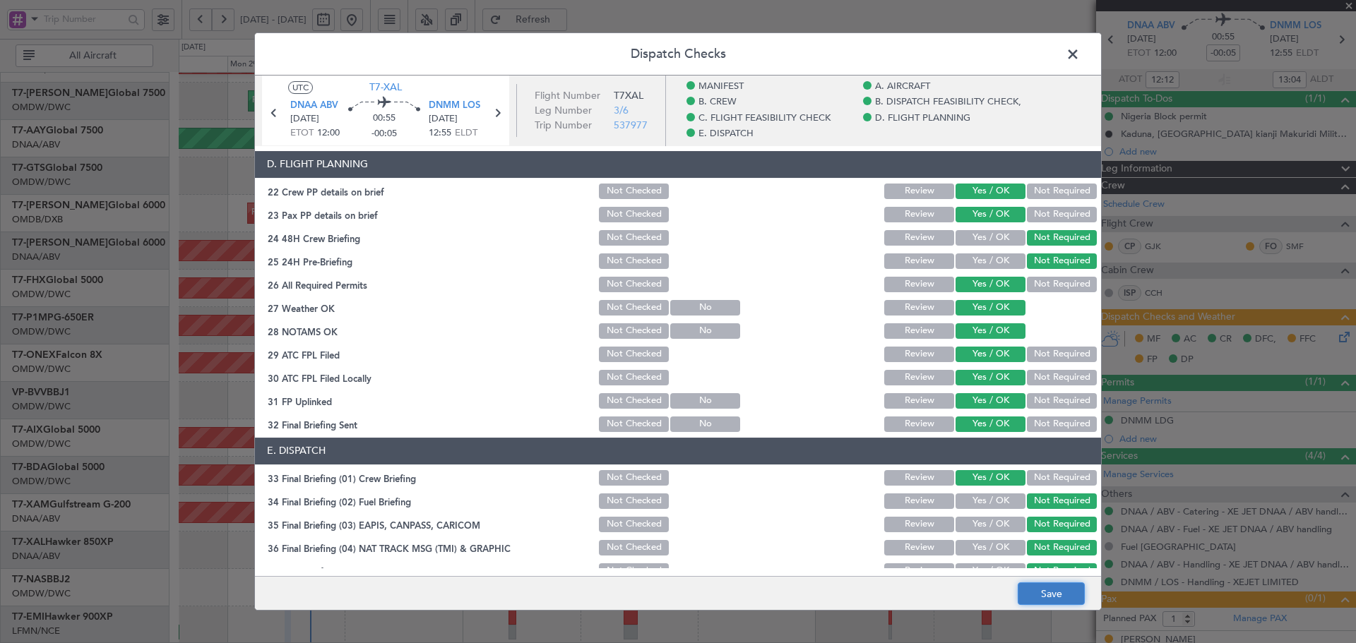
click at [1051, 597] on button "Save" at bounding box center [1051, 594] width 67 height 23
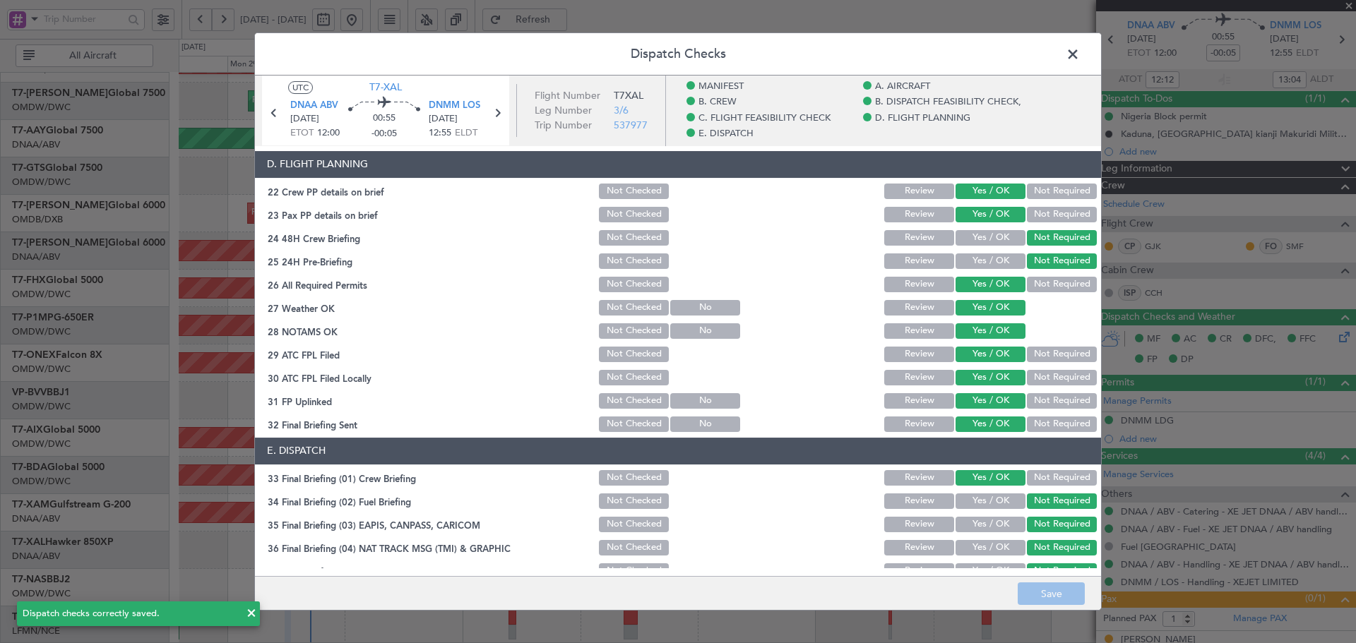
click at [1080, 49] on span at bounding box center [1080, 58] width 0 height 28
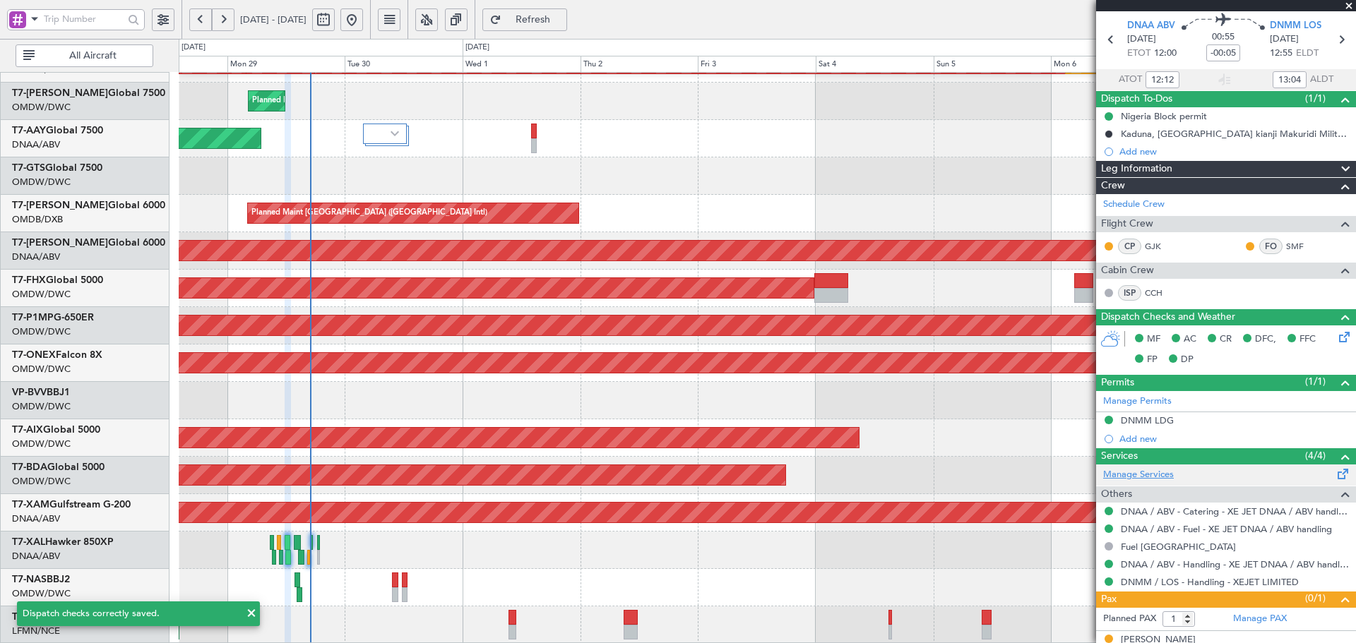
scroll to position [64, 0]
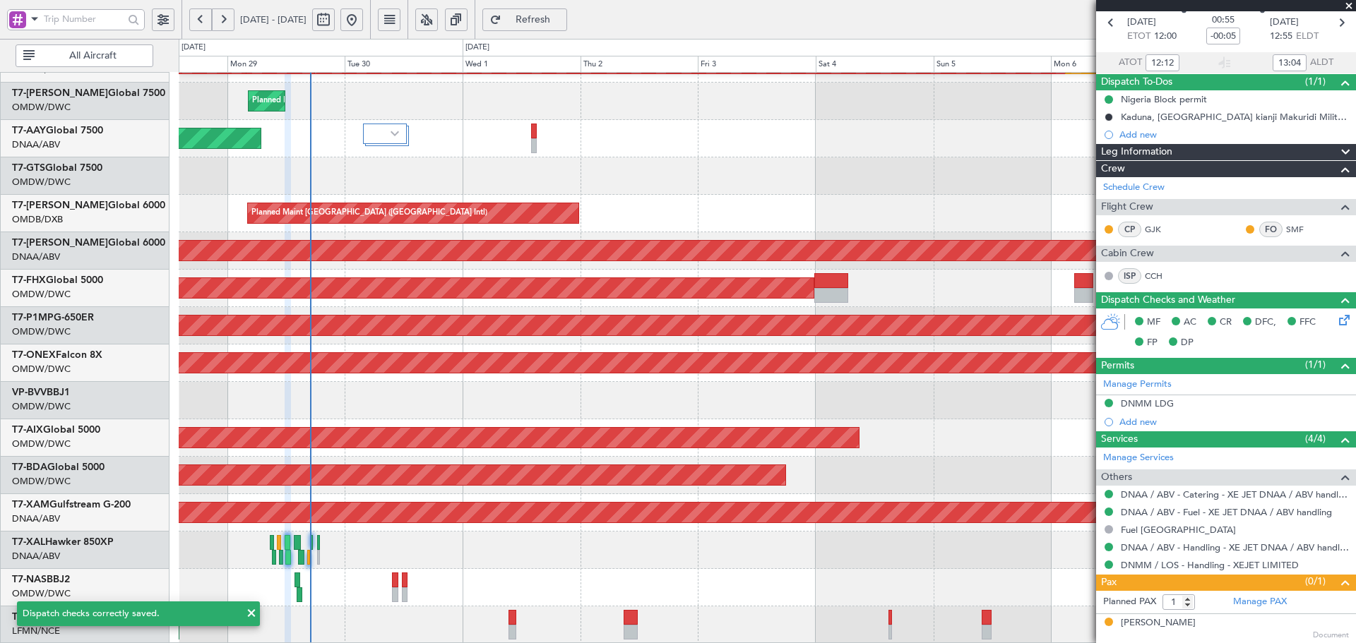
click at [562, 22] on span "Refresh" at bounding box center [533, 20] width 58 height 10
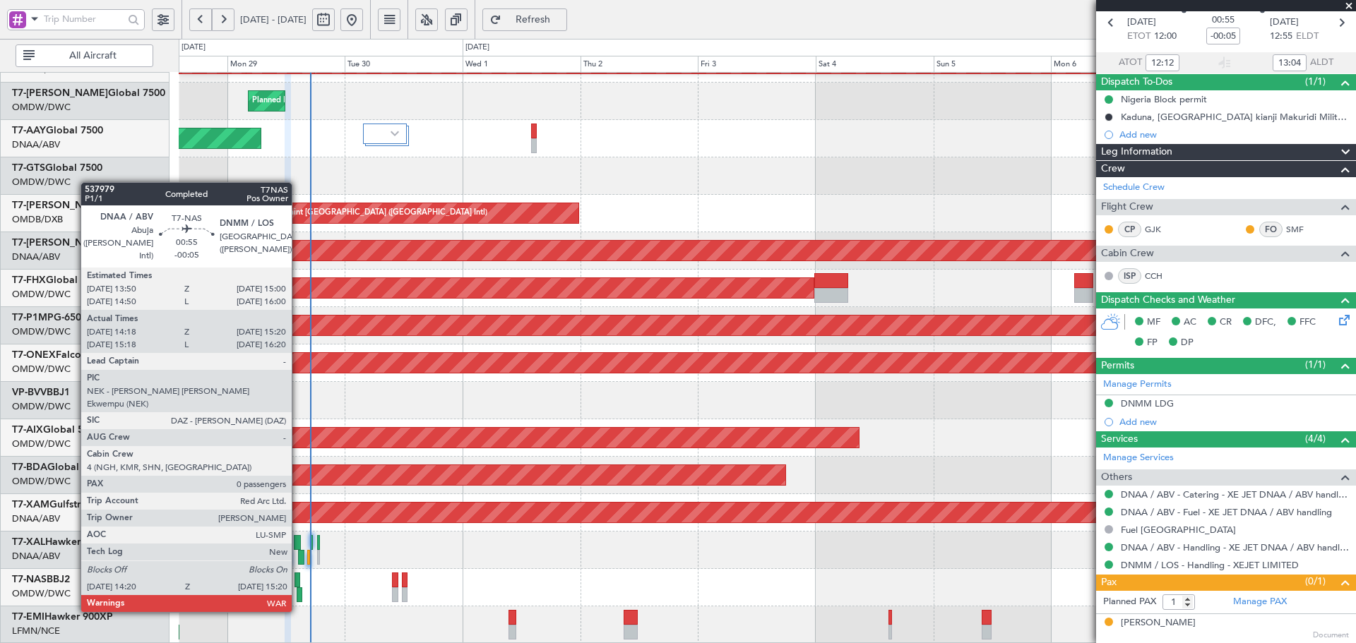
click at [298, 584] on div at bounding box center [298, 580] width 6 height 15
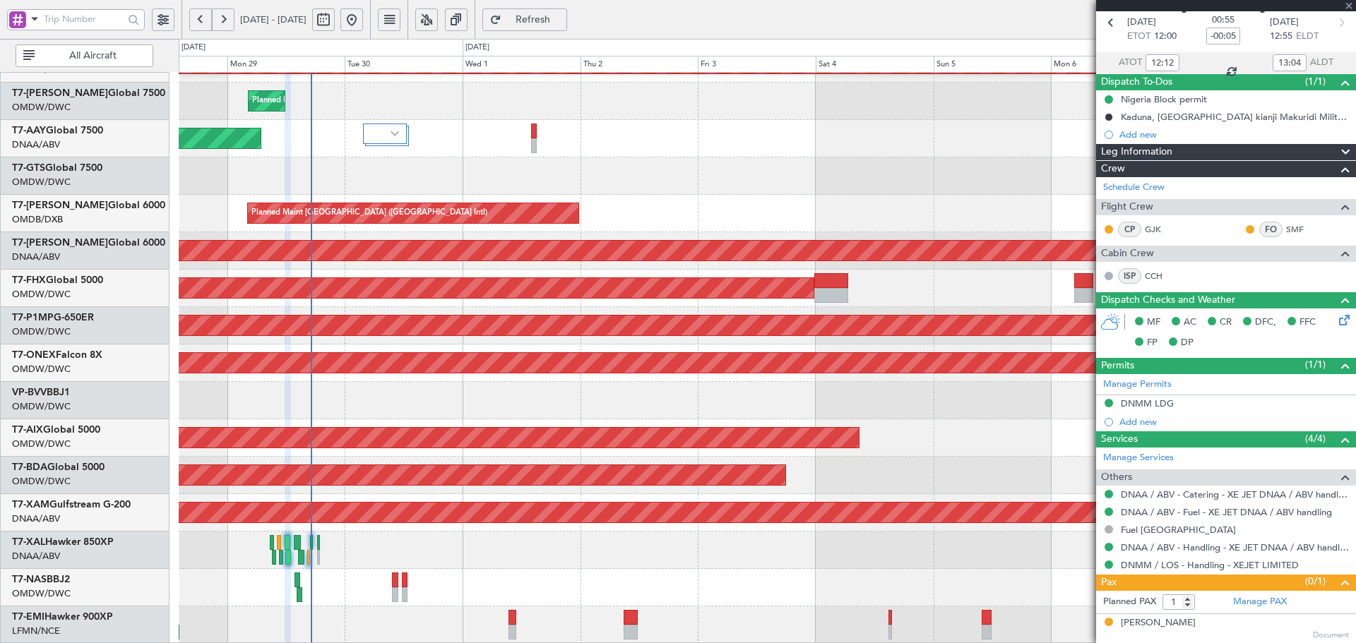
type input "14:28"
type input "15:15"
type input "0"
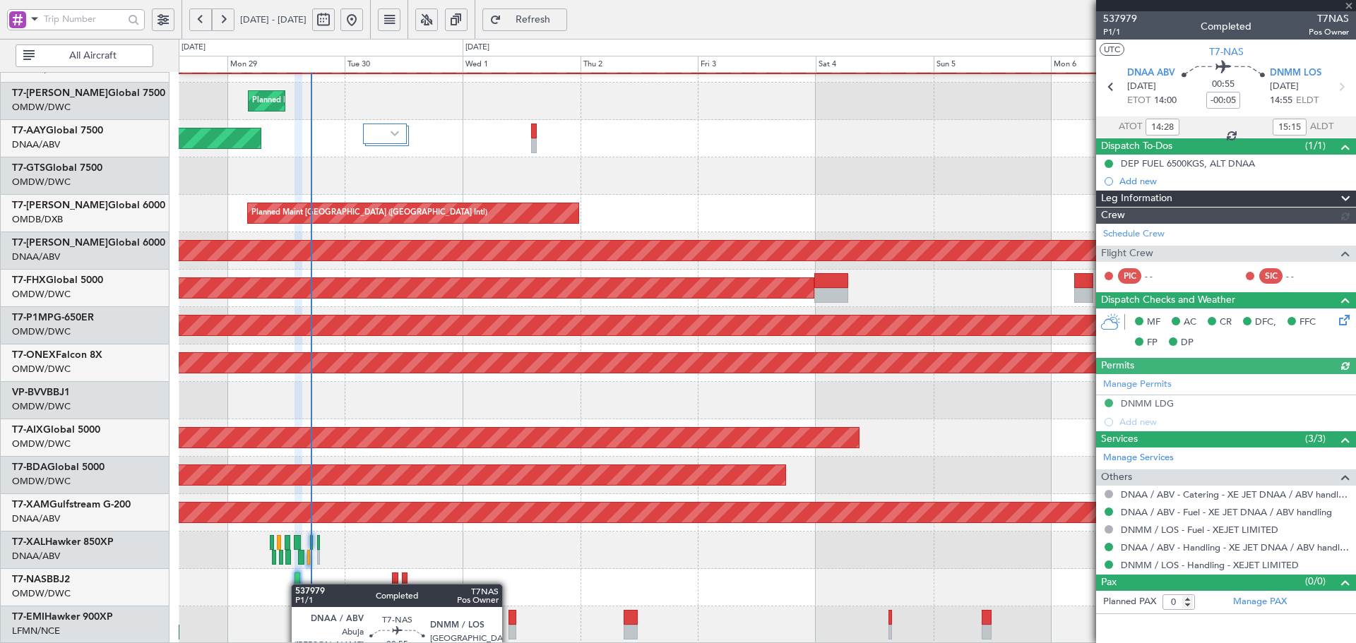
type input "Dherander Fithani (DHF)"
type input "7382"
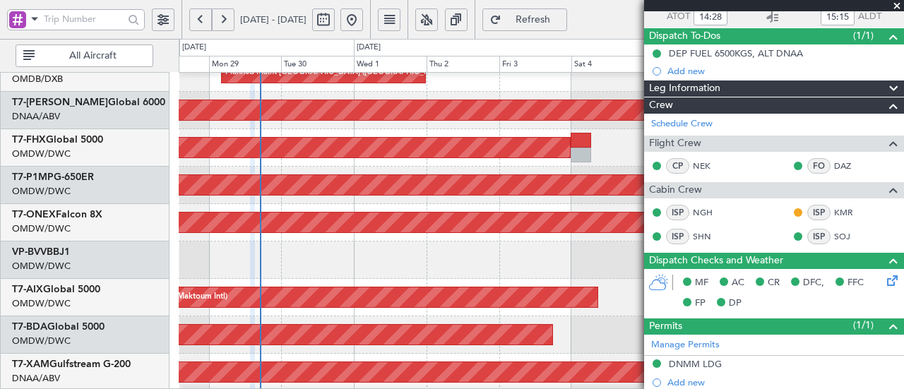
scroll to position [188, 0]
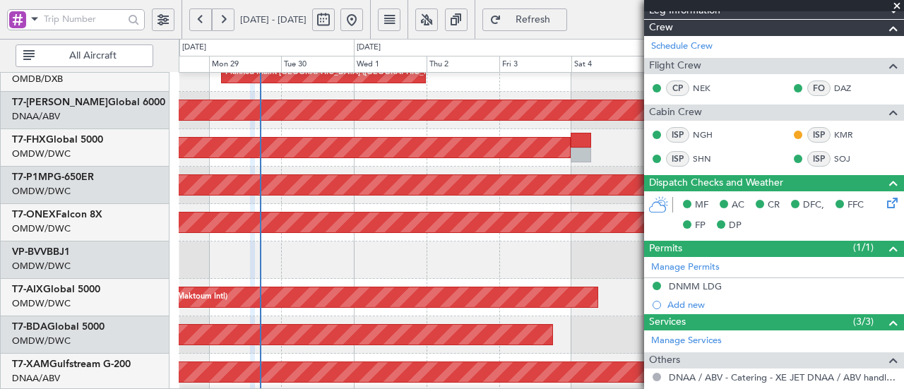
click at [898, 7] on span at bounding box center [897, 6] width 14 height 13
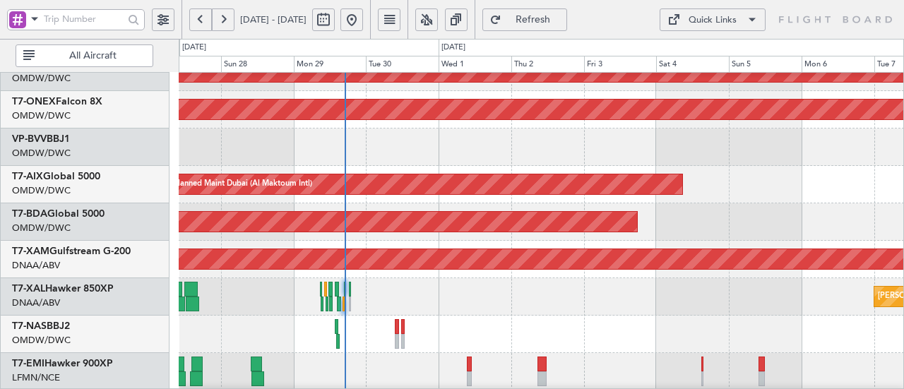
scroll to position [506, 0]
click at [387, 48] on div "Planned Maint Savannah (Savannah/hilton Head Intl) Planned Maint Nurnberg Plann…" at bounding box center [452, 214] width 904 height 350
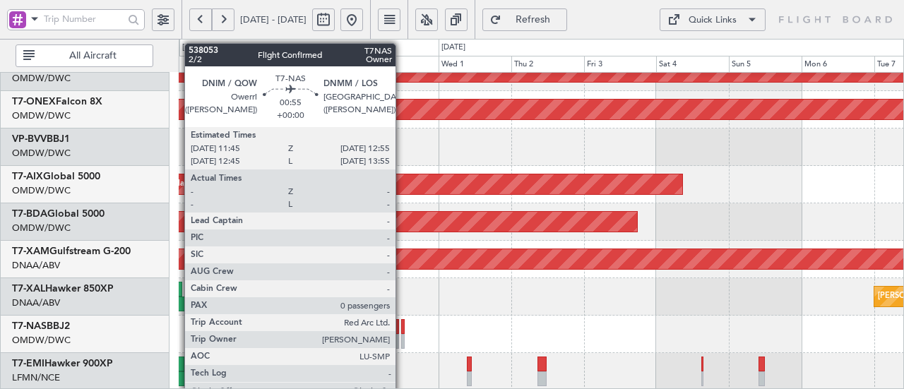
click at [403, 328] on div at bounding box center [403, 326] width 4 height 15
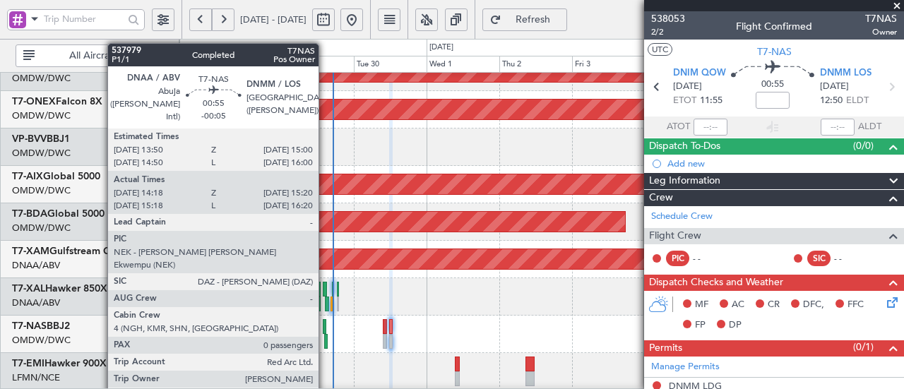
click at [326, 329] on div at bounding box center [325, 326] width 4 height 15
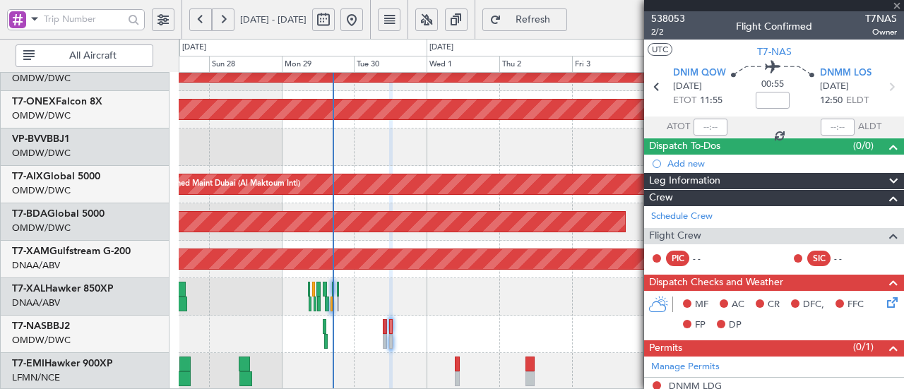
type input "-00:05"
type input "14:28"
type input "15:15"
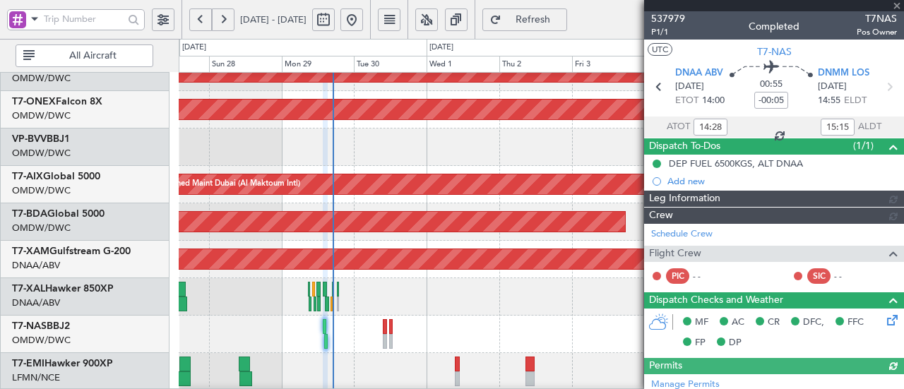
type input "Dherander Fithani (DHF)"
type input "7382"
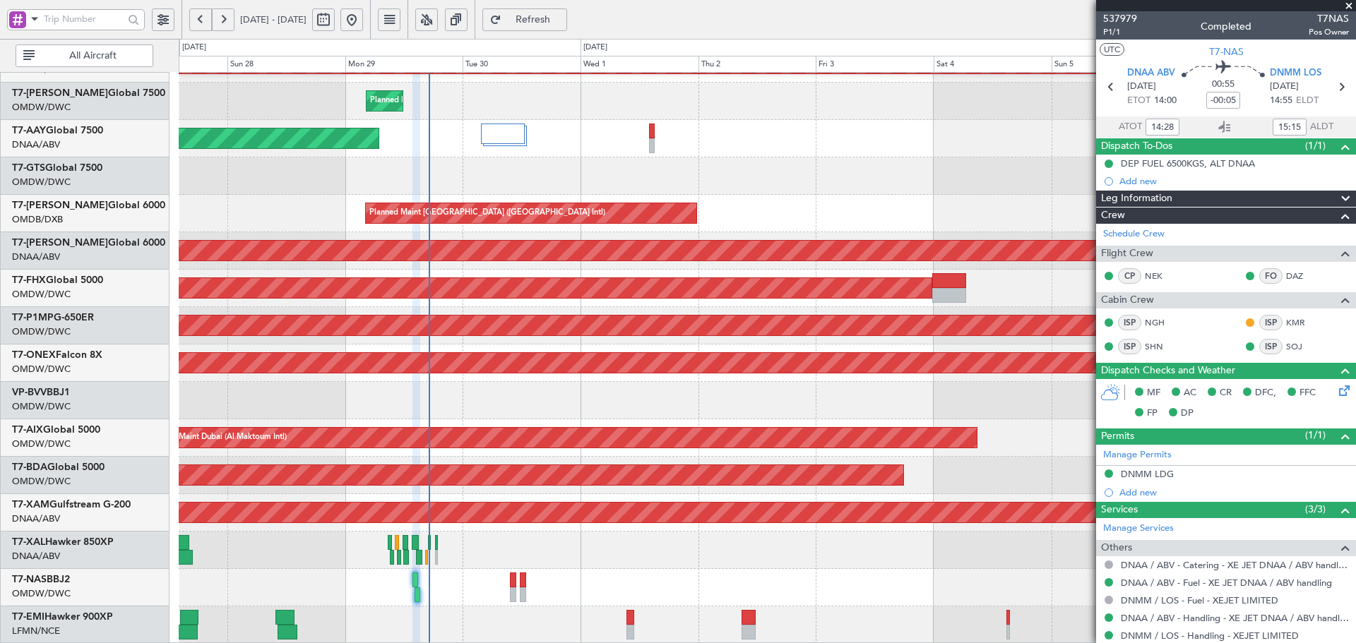
scroll to position [252, 0]
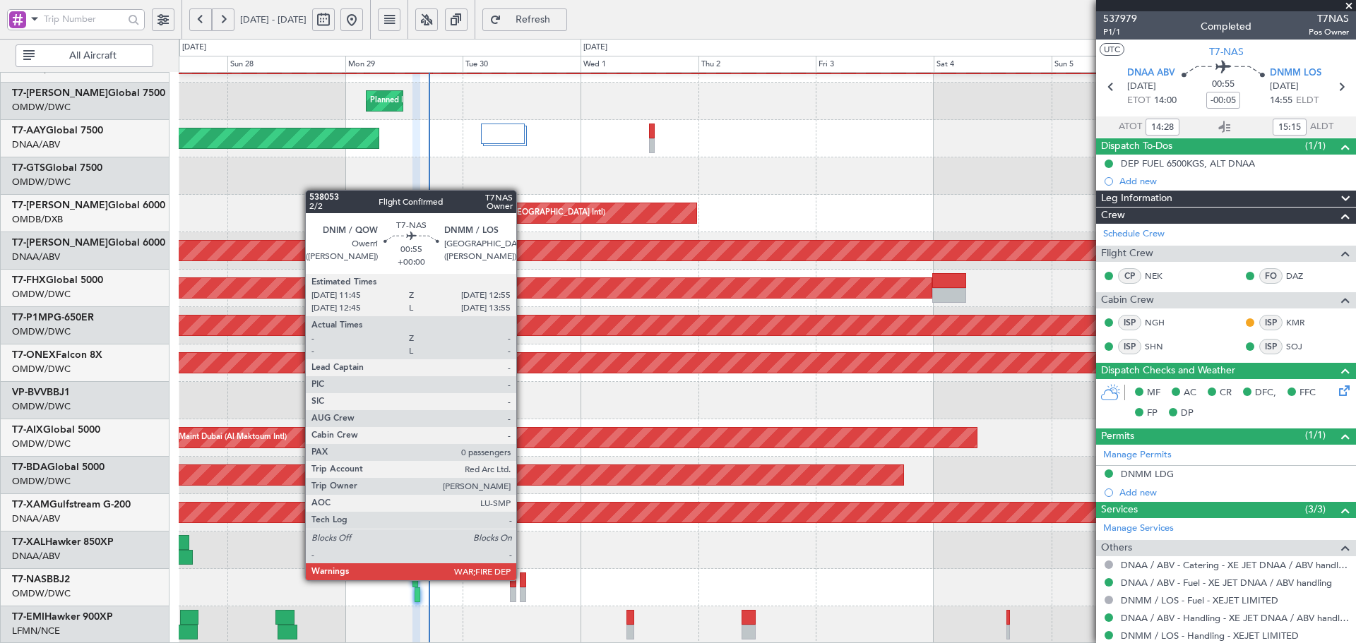
click at [523, 578] on div at bounding box center [523, 580] width 6 height 15
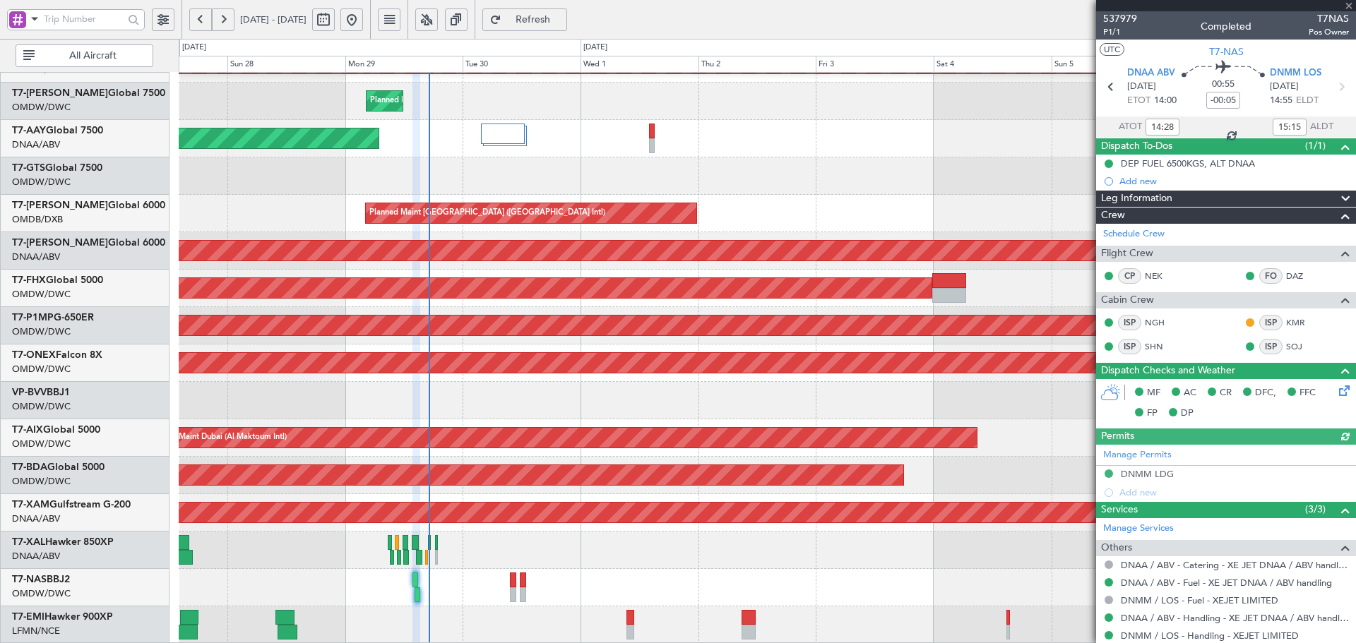
type input "Dherander Fithani (DHF)"
type input "7382"
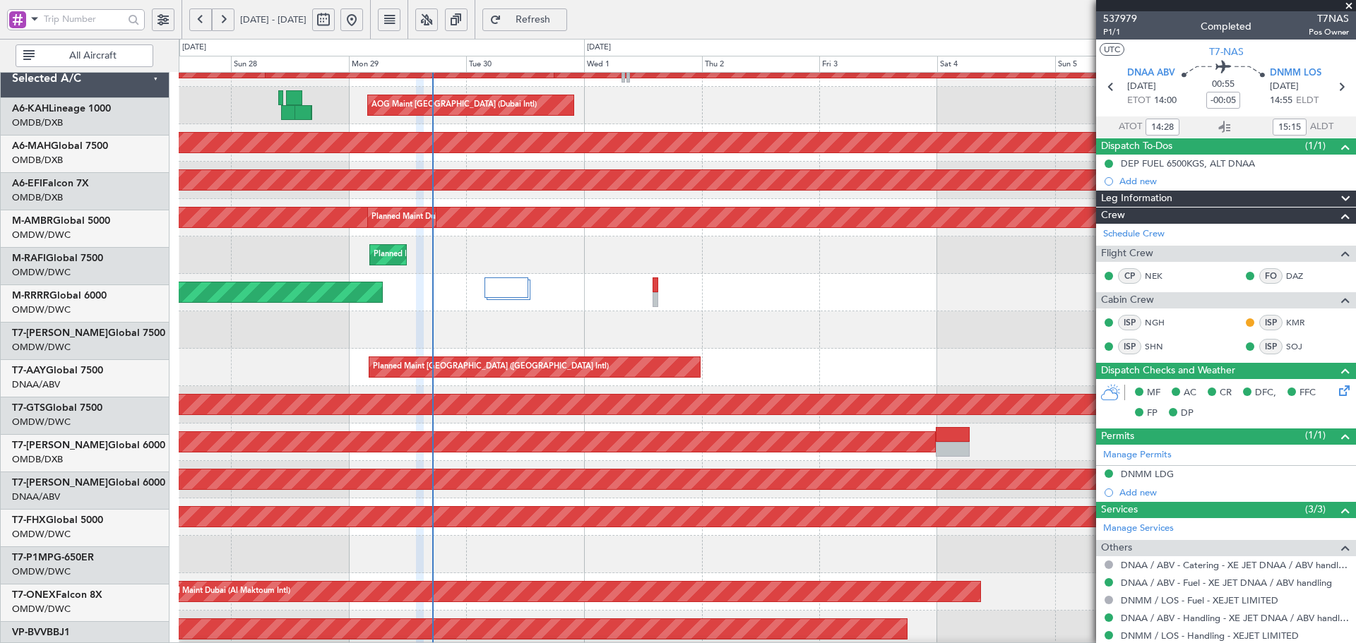
scroll to position [0, 0]
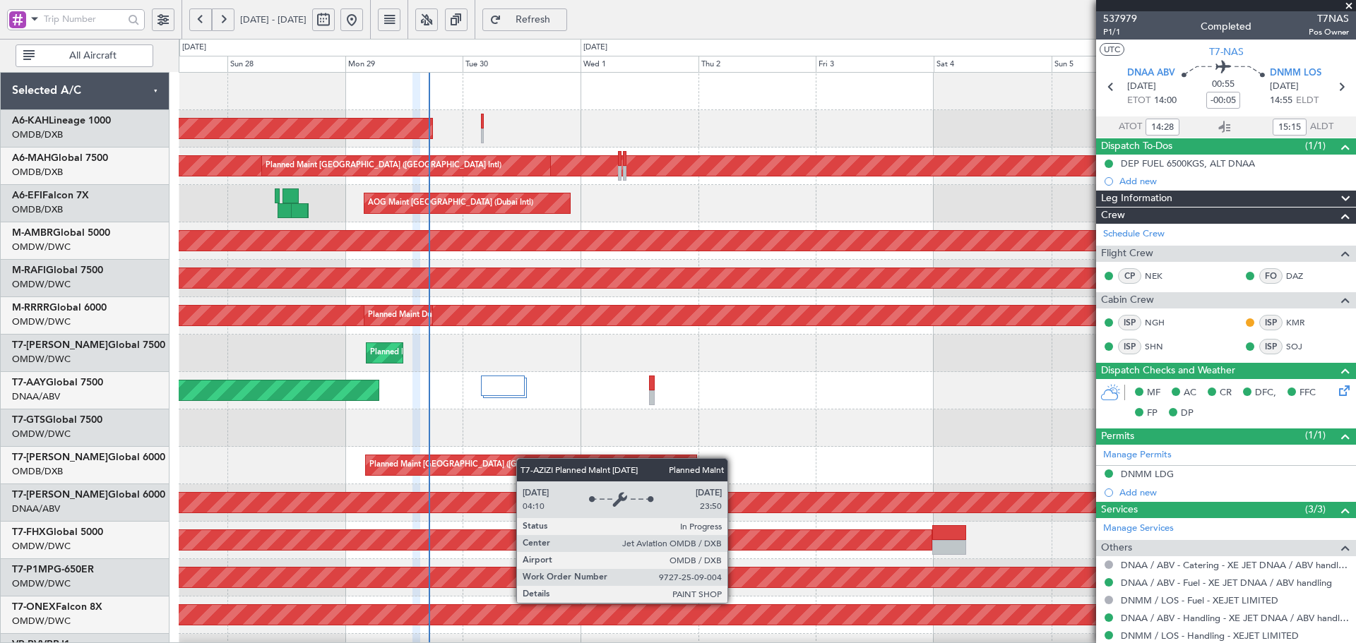
click at [519, 476] on div "Planned Maint Abu Dhabi (Al Bateen Executive) Planned Maint Dubai (Dubai Intl) …" at bounding box center [767, 485] width 1177 height 824
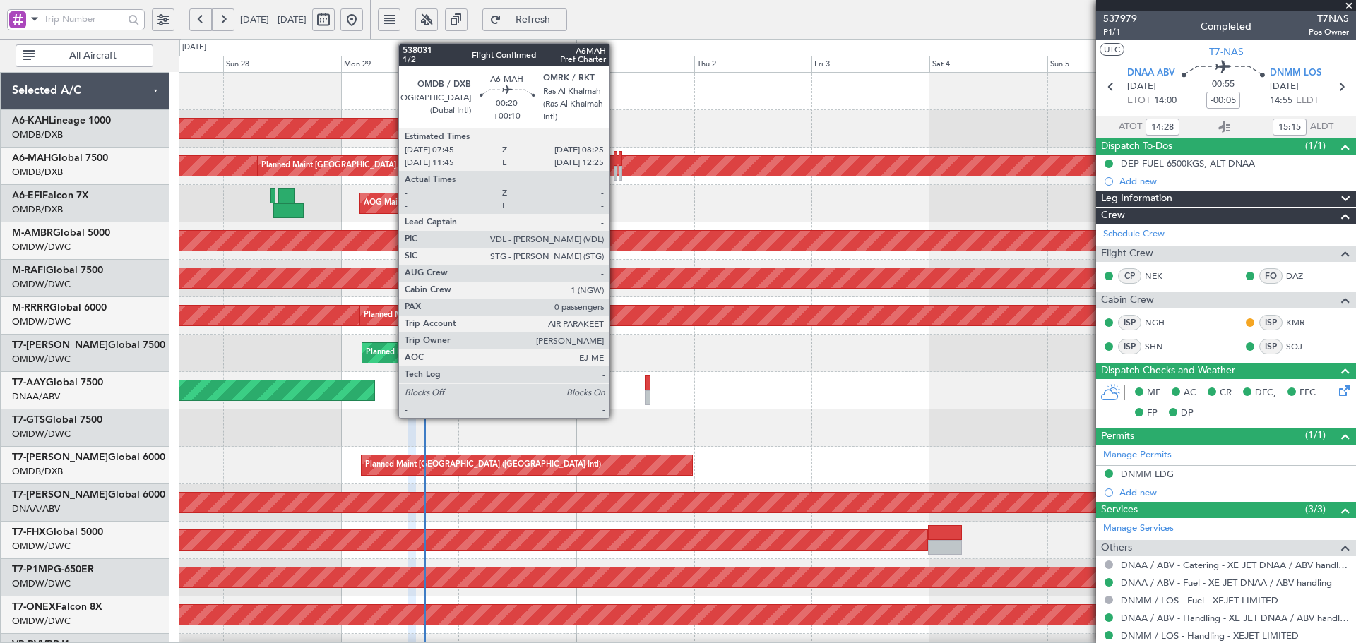
click at [616, 157] on div at bounding box center [616, 158] width 4 height 15
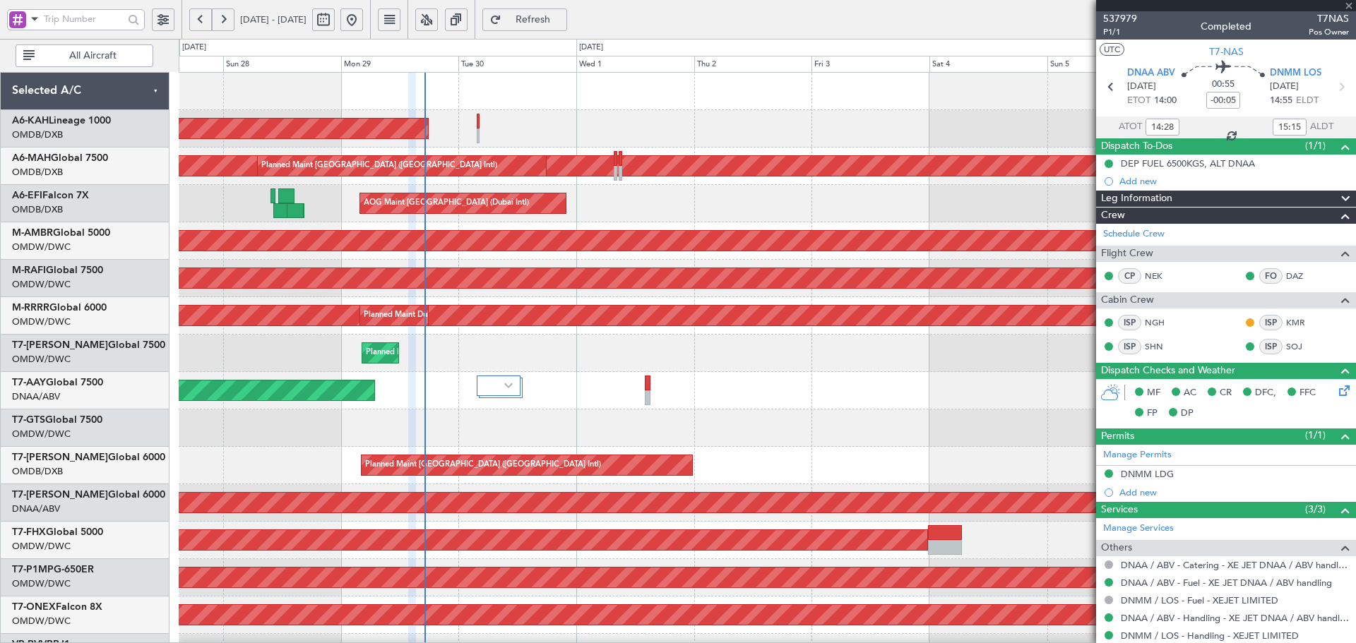
type input "+00:10"
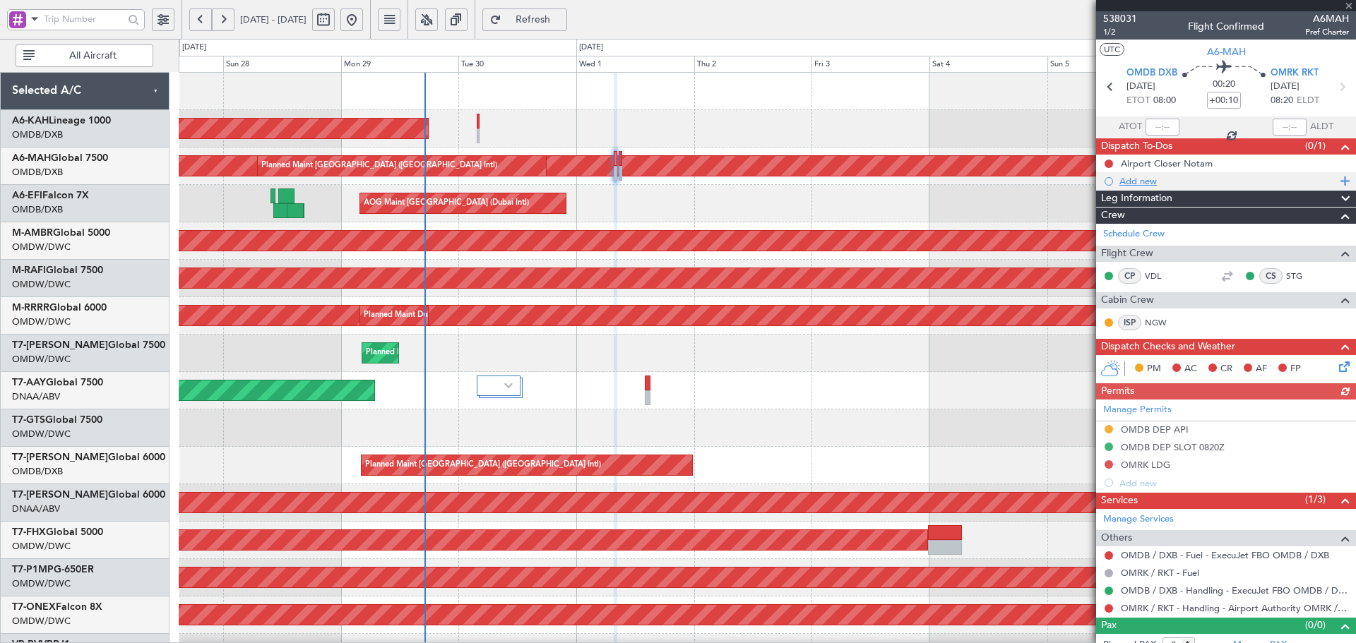
click at [1146, 185] on div "Add new" at bounding box center [1228, 181] width 217 height 12
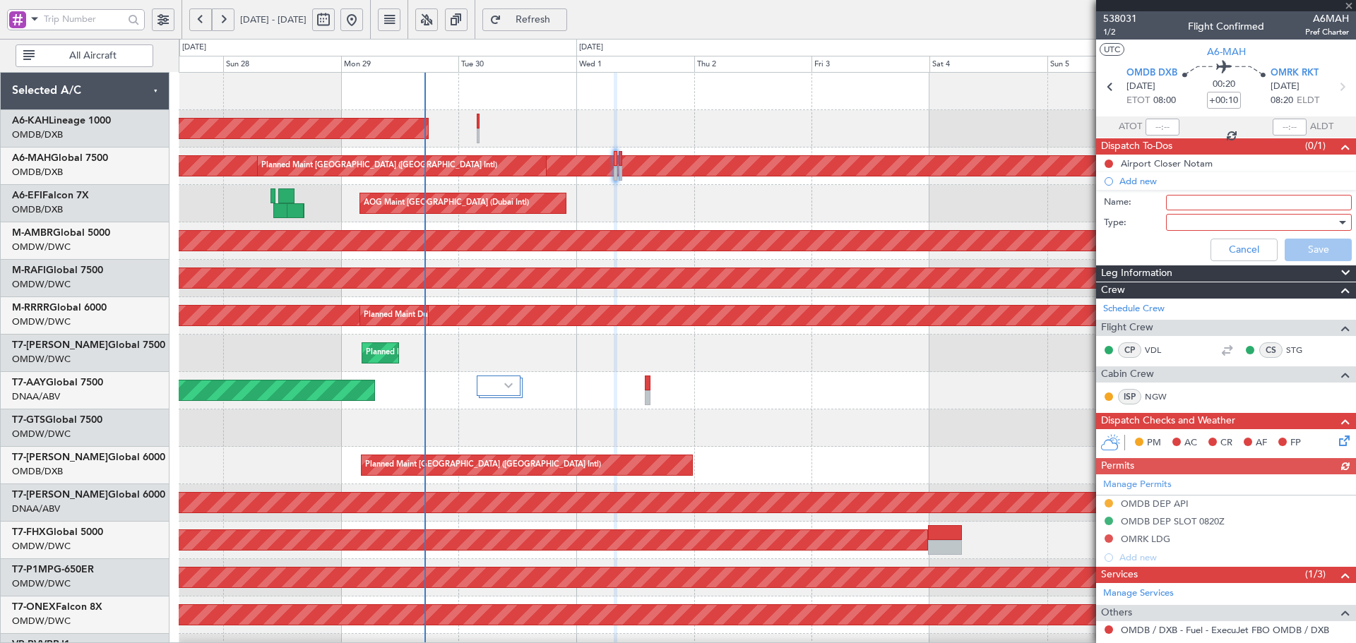
click at [1218, 205] on input "Name:" at bounding box center [1259, 203] width 186 height 16
type input "Flight PLanning"
click at [1193, 218] on div at bounding box center [1254, 222] width 165 height 21
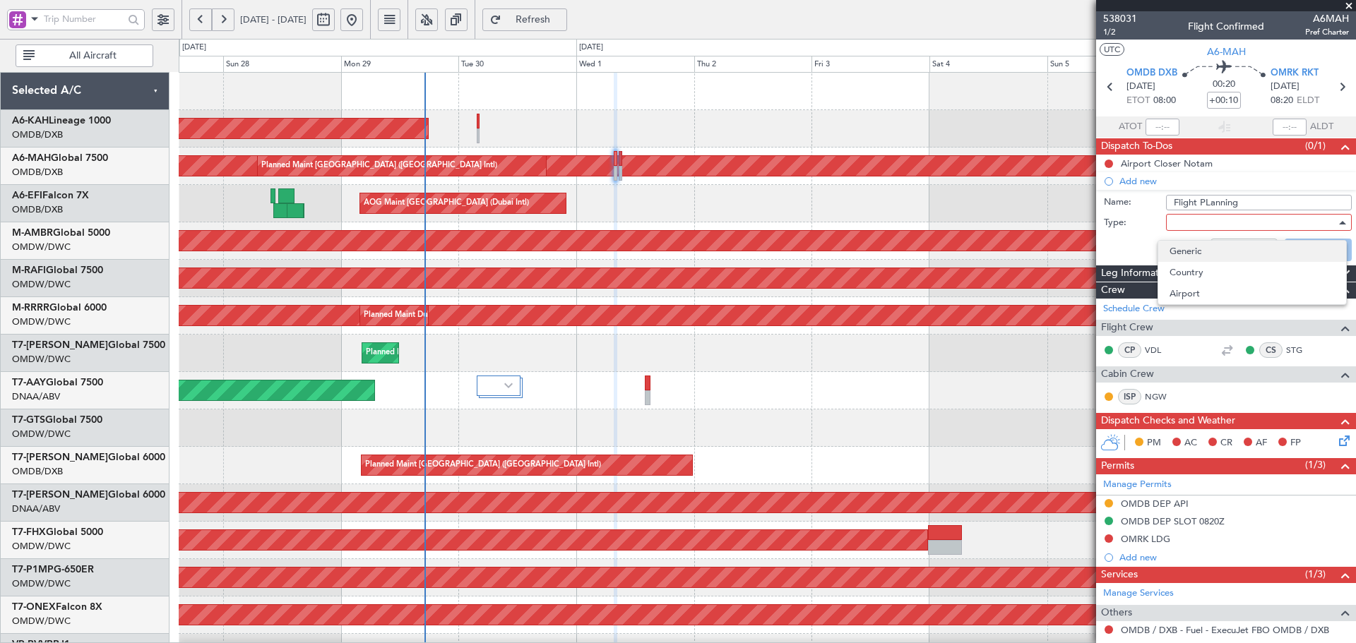
click at [1199, 249] on span "Generic" at bounding box center [1252, 251] width 165 height 21
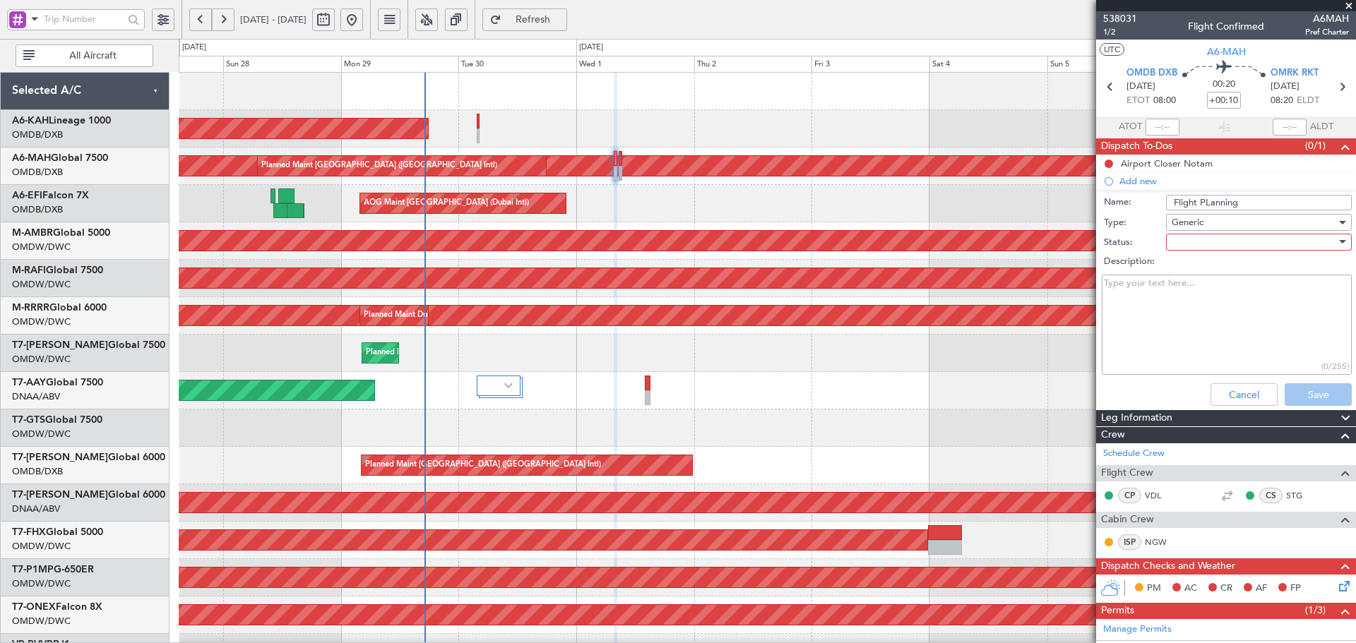
click at [1199, 234] on div at bounding box center [1254, 242] width 165 height 21
click at [1200, 266] on span "Not Started" at bounding box center [1252, 270] width 165 height 21
click at [1202, 312] on textarea "Description:" at bounding box center [1227, 325] width 250 height 101
paste textarea "With Alt. OMDB FOB: 12000lbs"
type textarea "With Alt. OMDB FOB: 12000lbs"
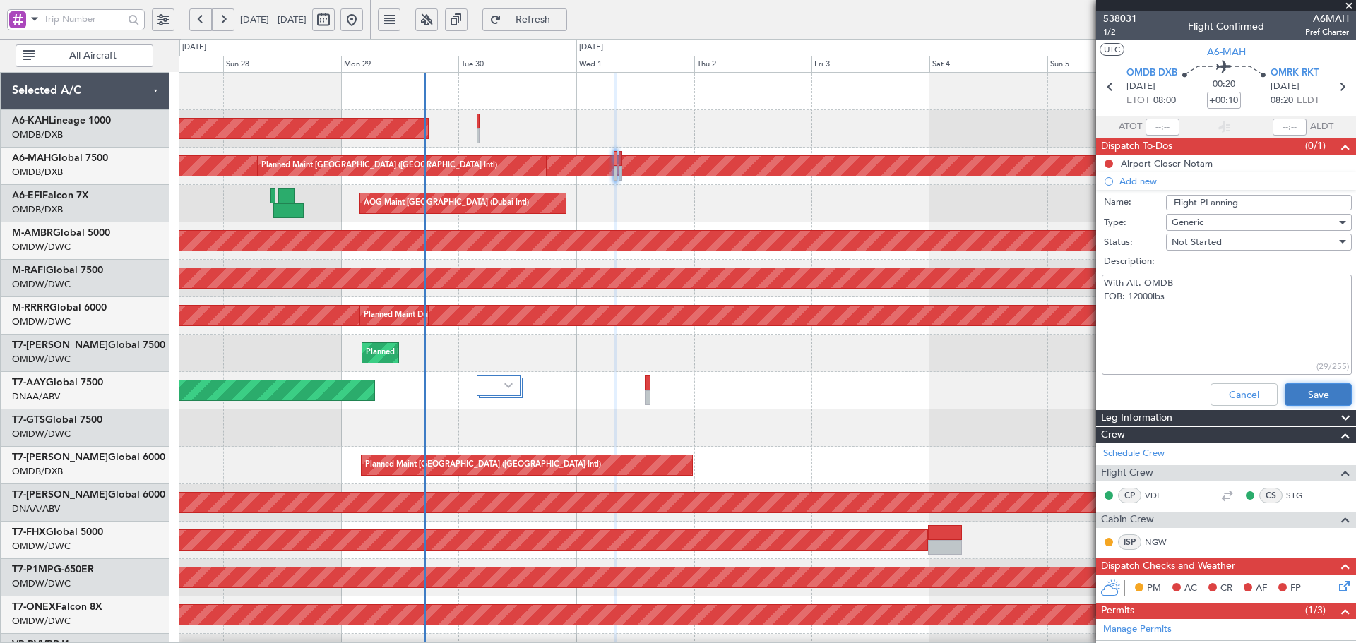
click at [1314, 397] on button "Save" at bounding box center [1318, 395] width 67 height 23
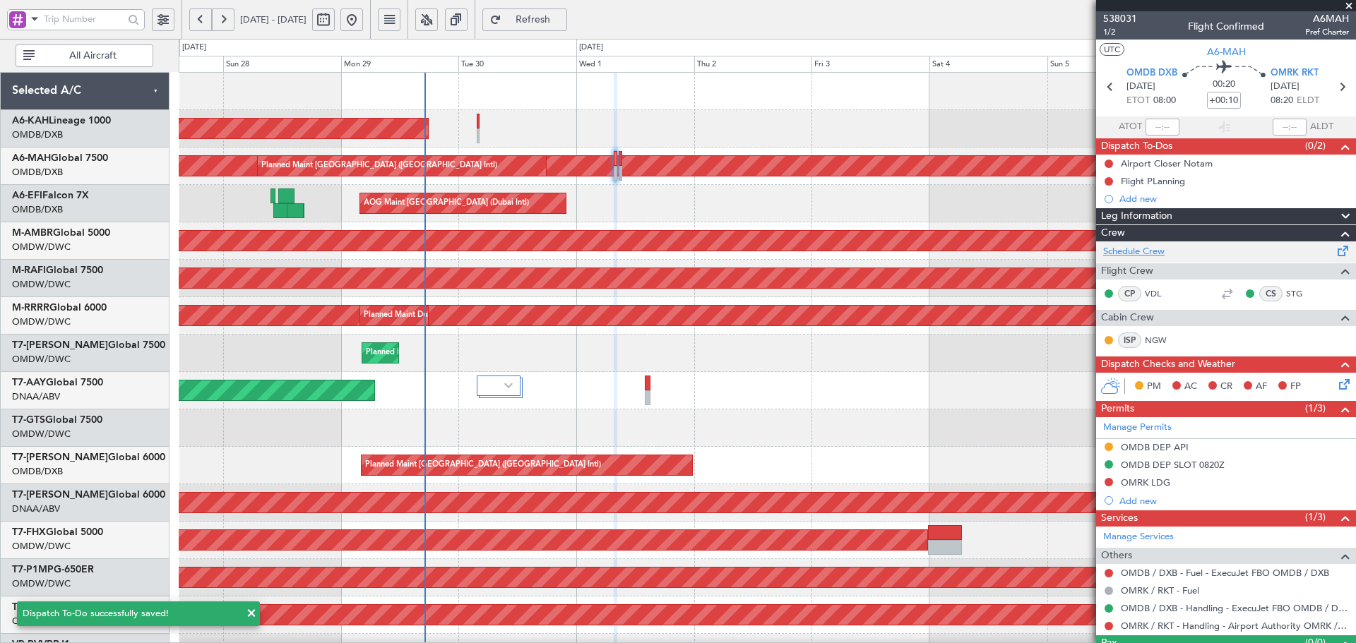
click at [1130, 255] on link "Schedule Crew" at bounding box center [1133, 252] width 61 height 14
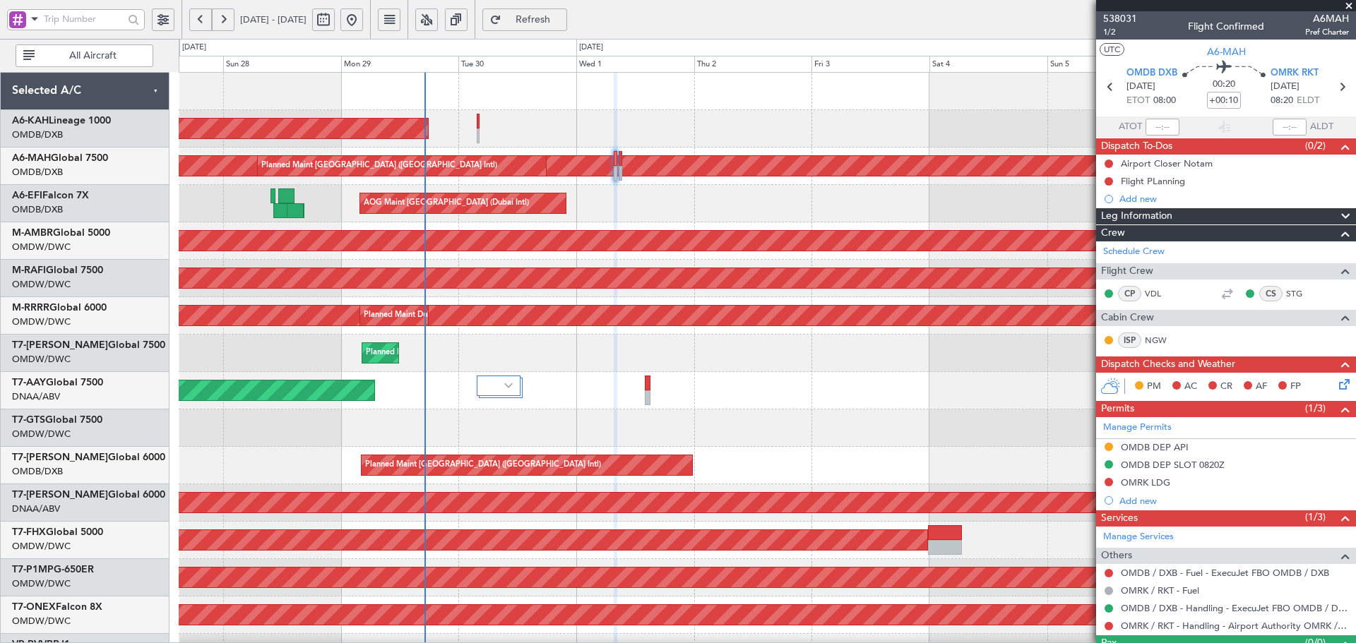
click at [562, 18] on span "Refresh" at bounding box center [533, 20] width 58 height 10
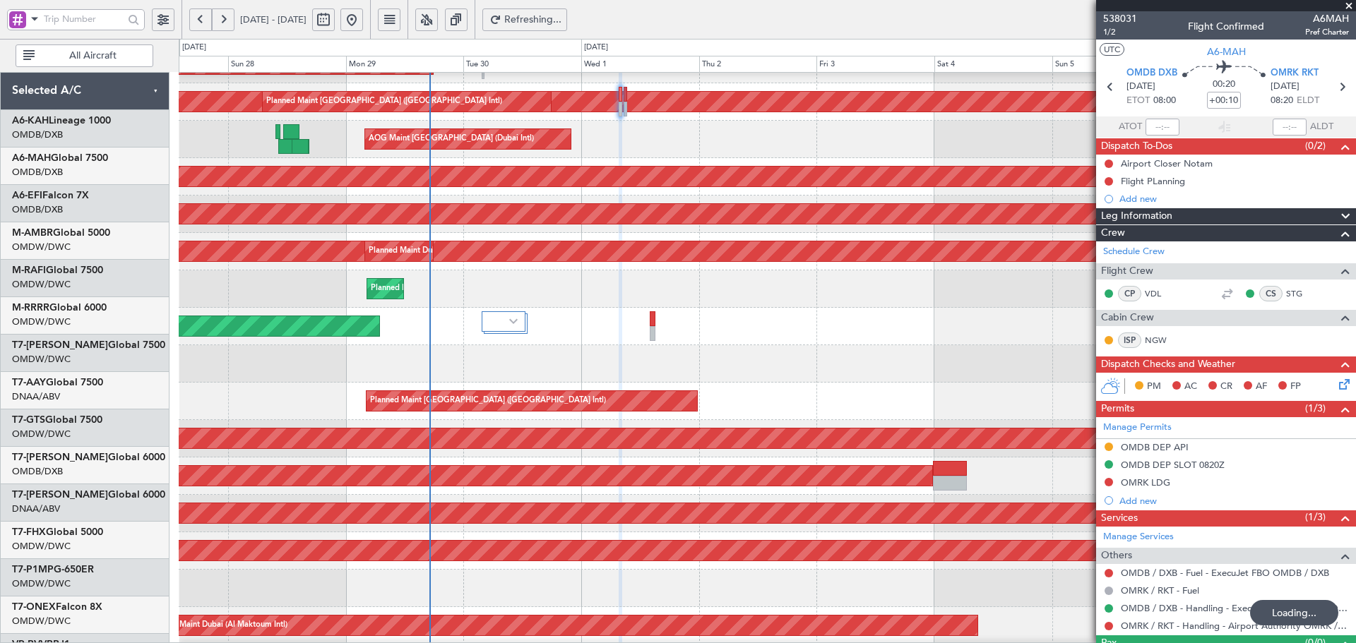
scroll to position [252, 0]
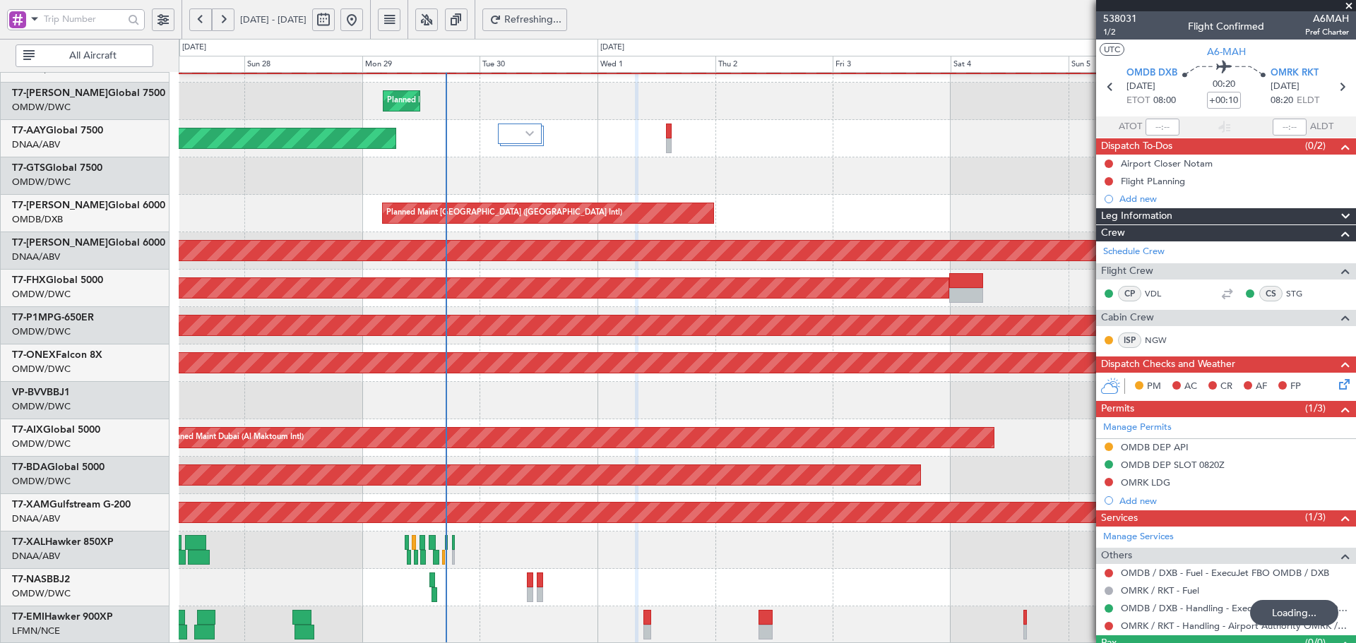
click at [598, 85] on div "Planned Maint Dubai (Al Maktoum Intl) Planned Maint Dubai (Al Maktoum Intl)" at bounding box center [767, 101] width 1177 height 37
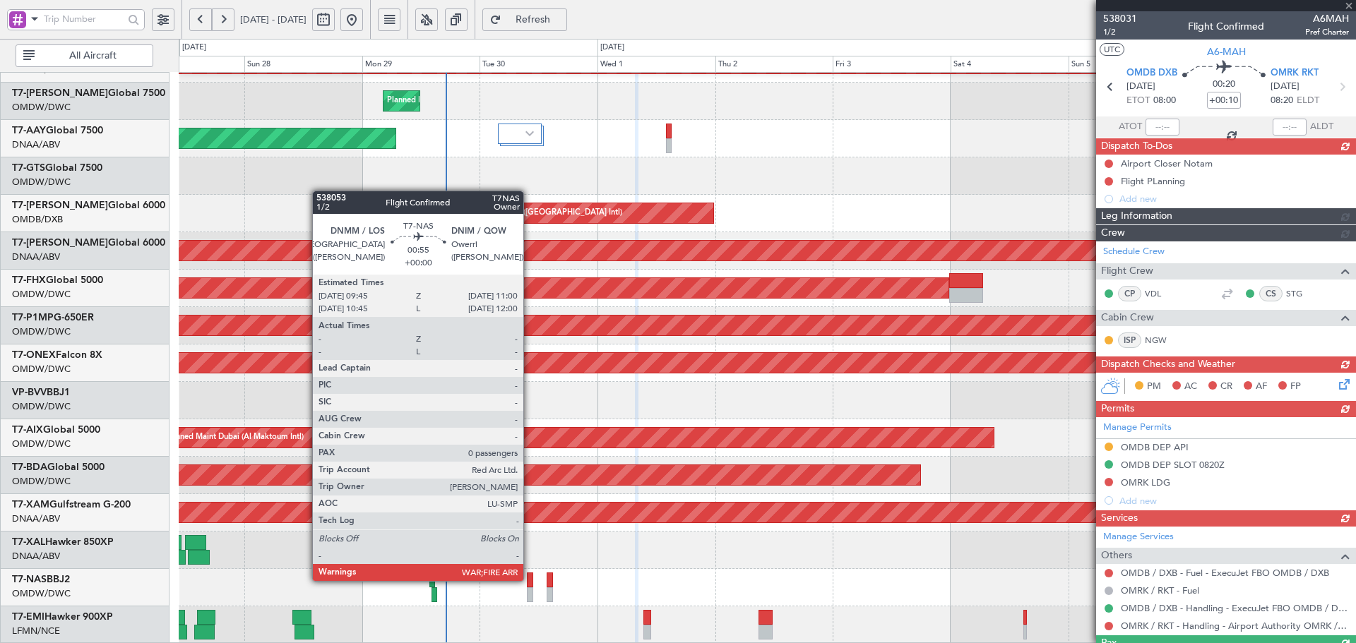
click at [530, 580] on div at bounding box center [530, 580] width 6 height 15
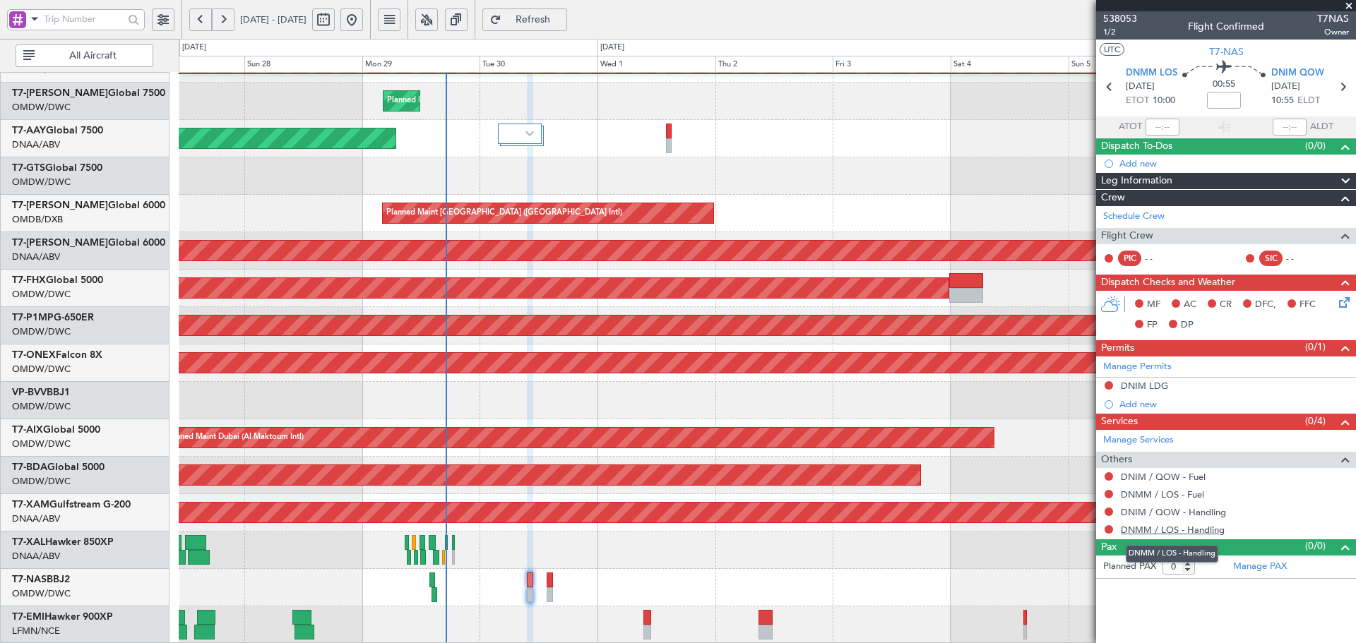
click at [1156, 532] on link "DNMM / LOS - Handling" at bounding box center [1173, 530] width 104 height 12
click at [1229, 99] on input at bounding box center [1224, 100] width 34 height 17
click at [897, 397] on div at bounding box center [767, 400] width 1177 height 37
type input "-00:15"
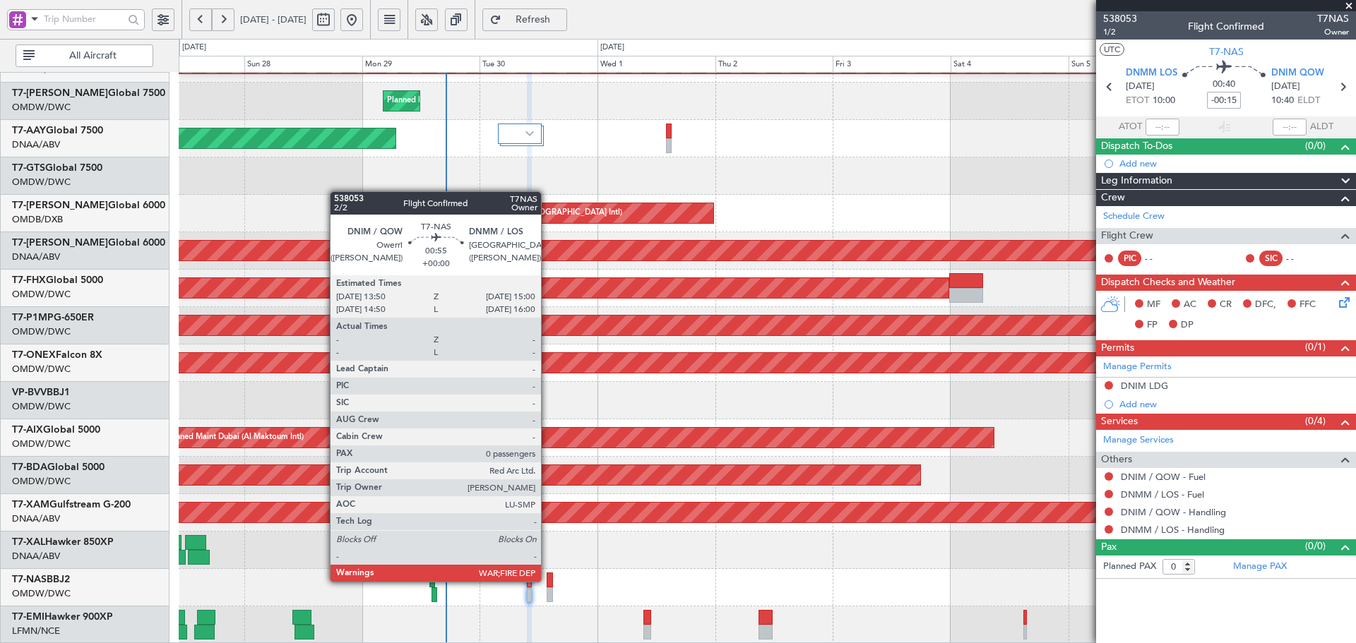
click at [547, 580] on div at bounding box center [550, 580] width 6 height 15
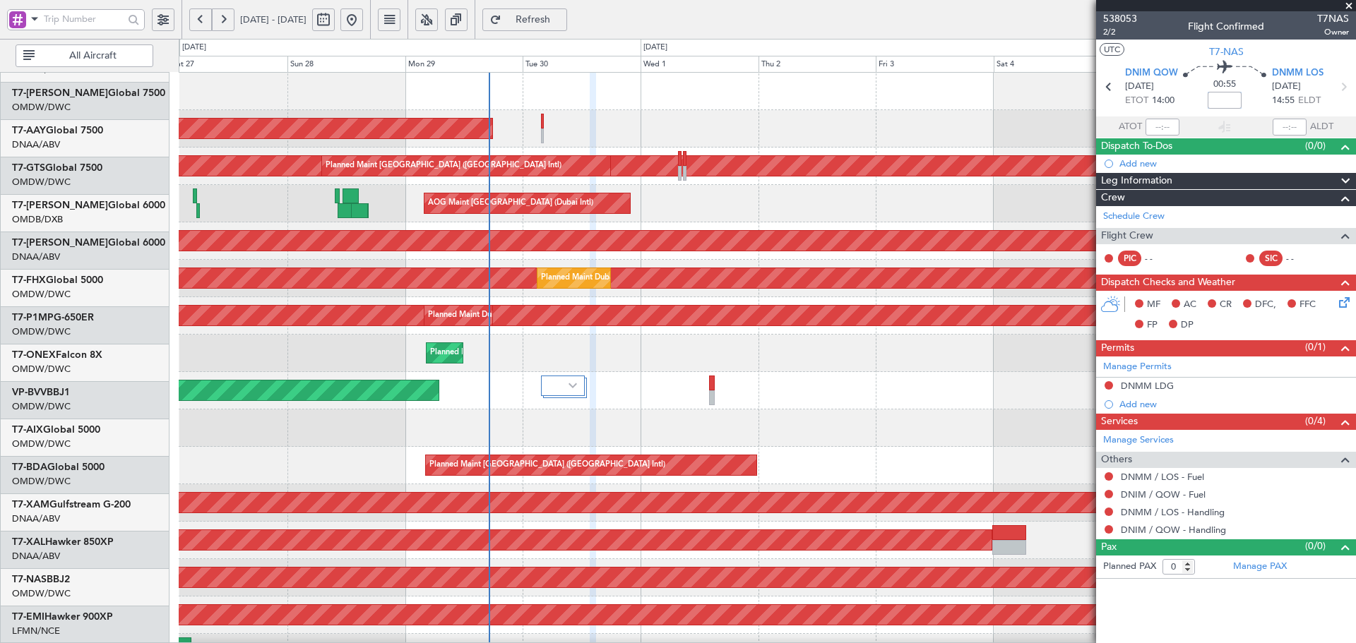
scroll to position [0, 0]
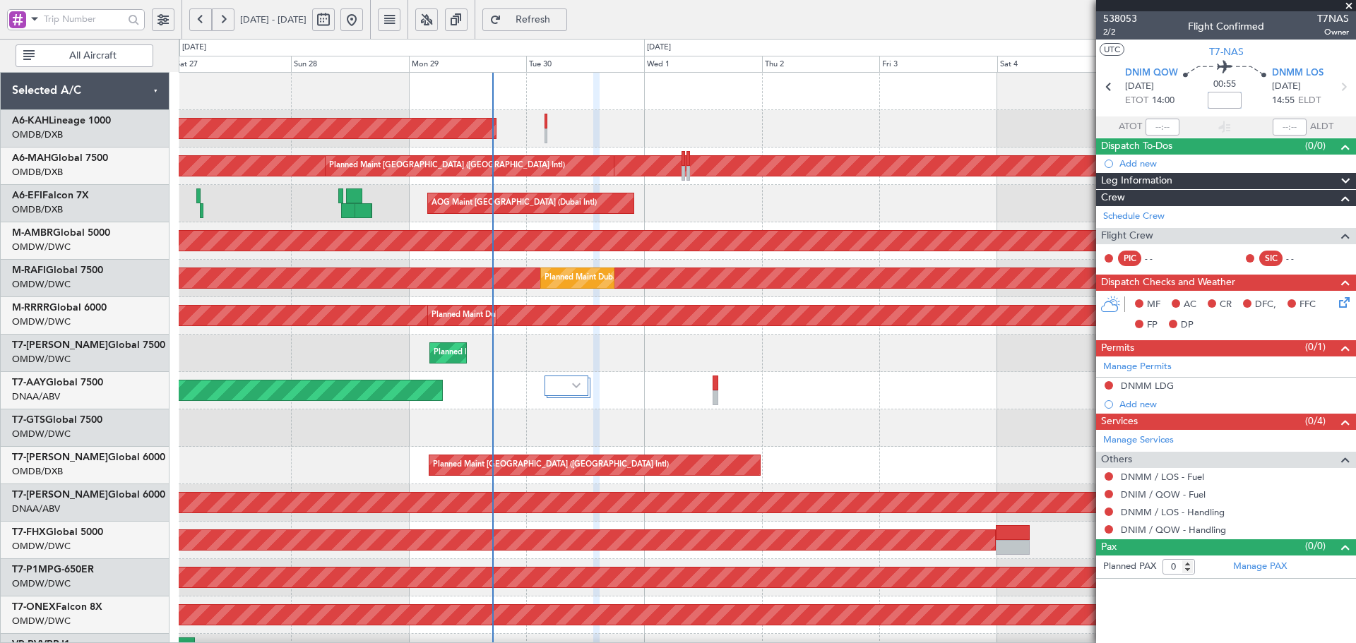
click at [576, 516] on div "Planned Maint Abu Dhabi (Al Bateen Executive) Planned Maint Dubai (Dubai Intl) …" at bounding box center [767, 485] width 1177 height 824
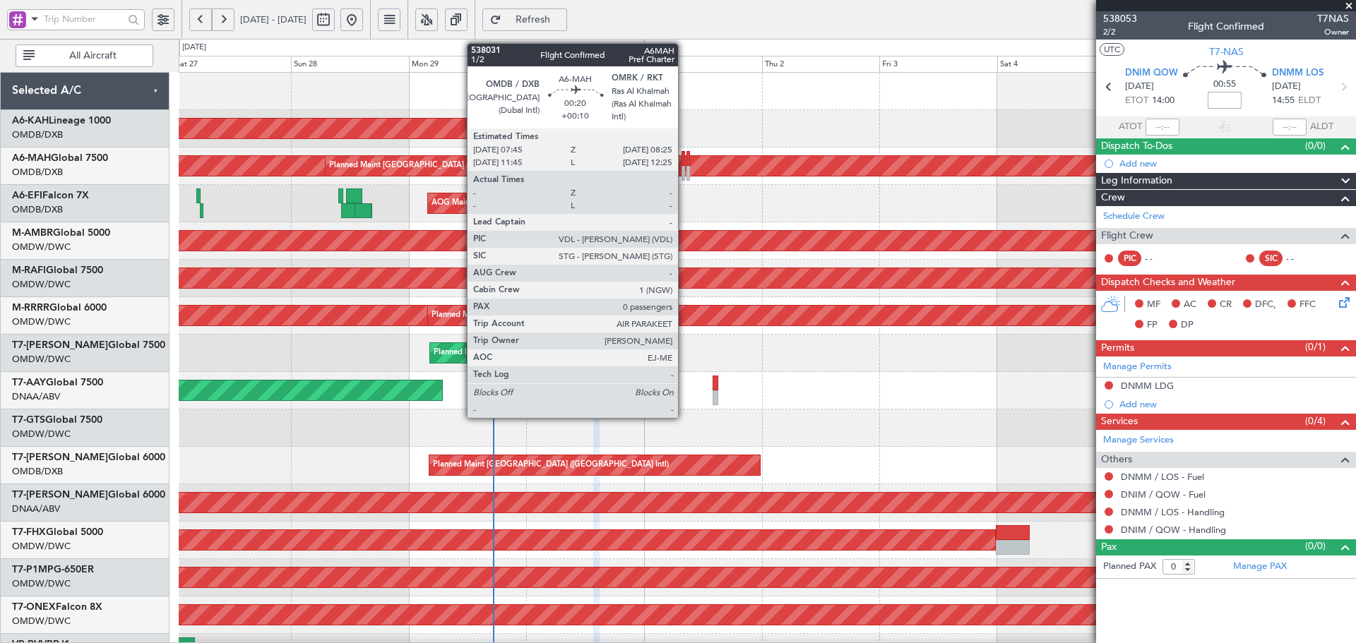
click at [684, 159] on div at bounding box center [684, 158] width 4 height 15
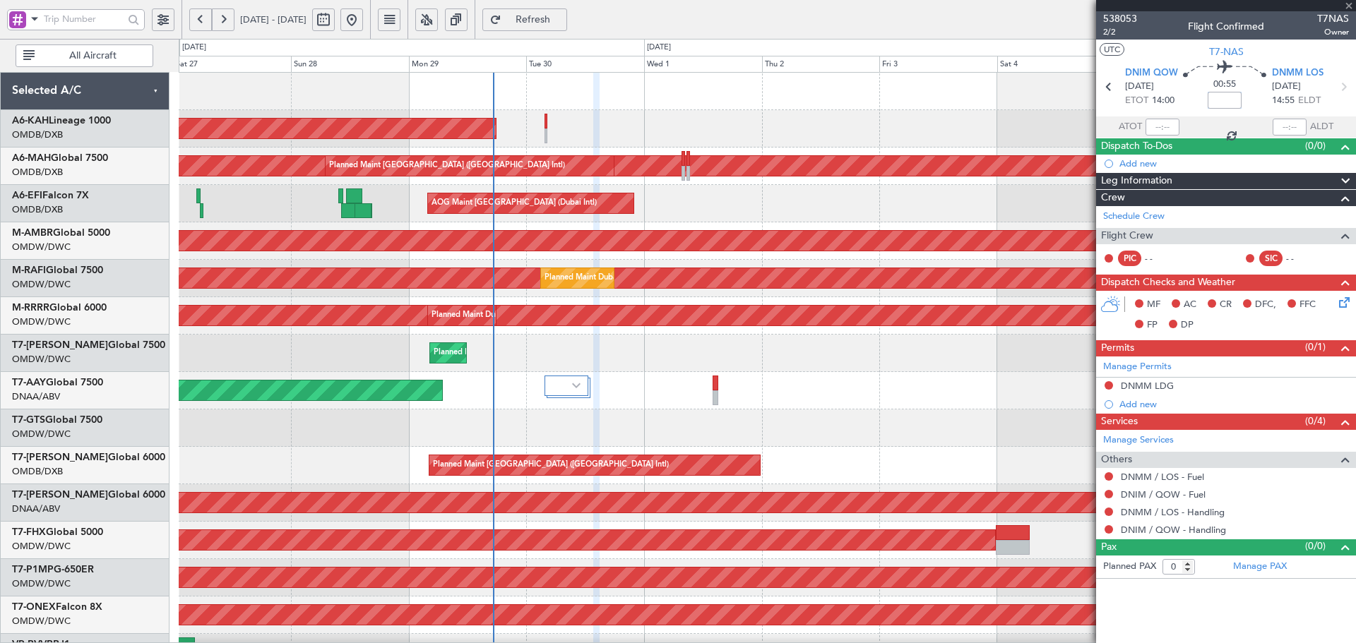
type input "+00:10"
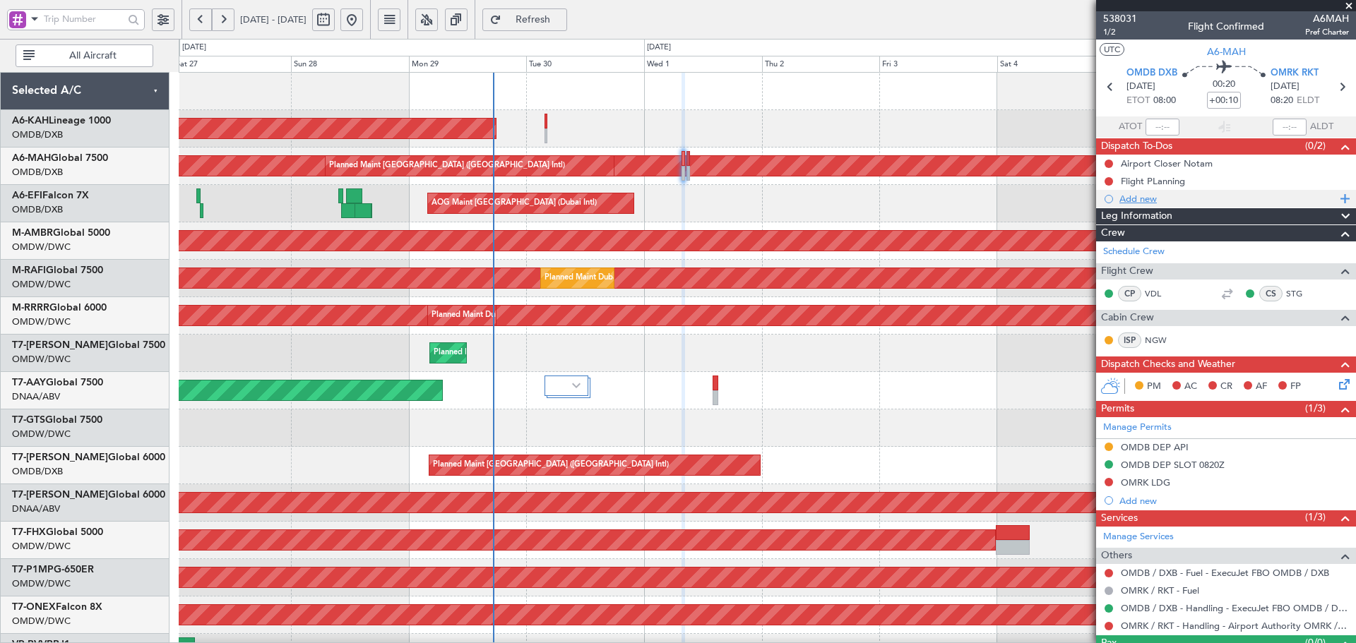
click at [1153, 200] on div "Add new" at bounding box center [1228, 199] width 217 height 12
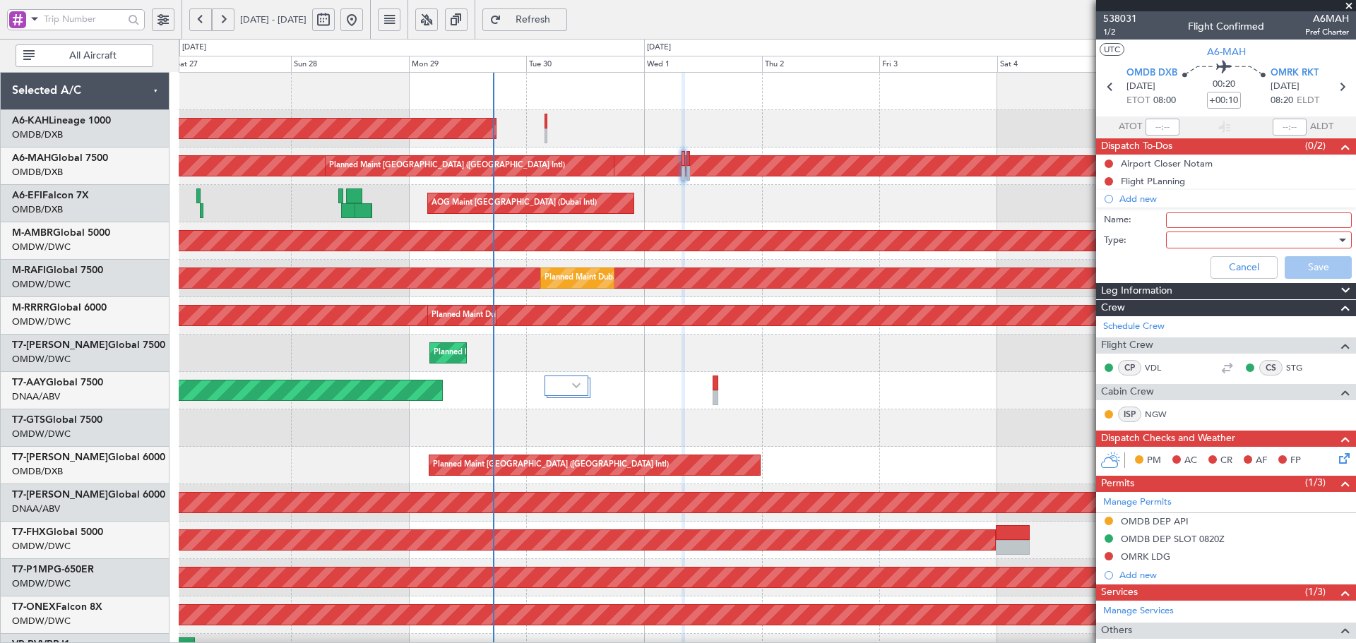
click at [1256, 215] on input "Name:" at bounding box center [1259, 221] width 186 height 16
click at [1213, 218] on input "Crew:" at bounding box center [1259, 221] width 186 height 16
paste input "STG & VDL"
type input "Crew: STG & VDL , [PERSON_NAME]"
click at [1191, 237] on div at bounding box center [1254, 240] width 165 height 21
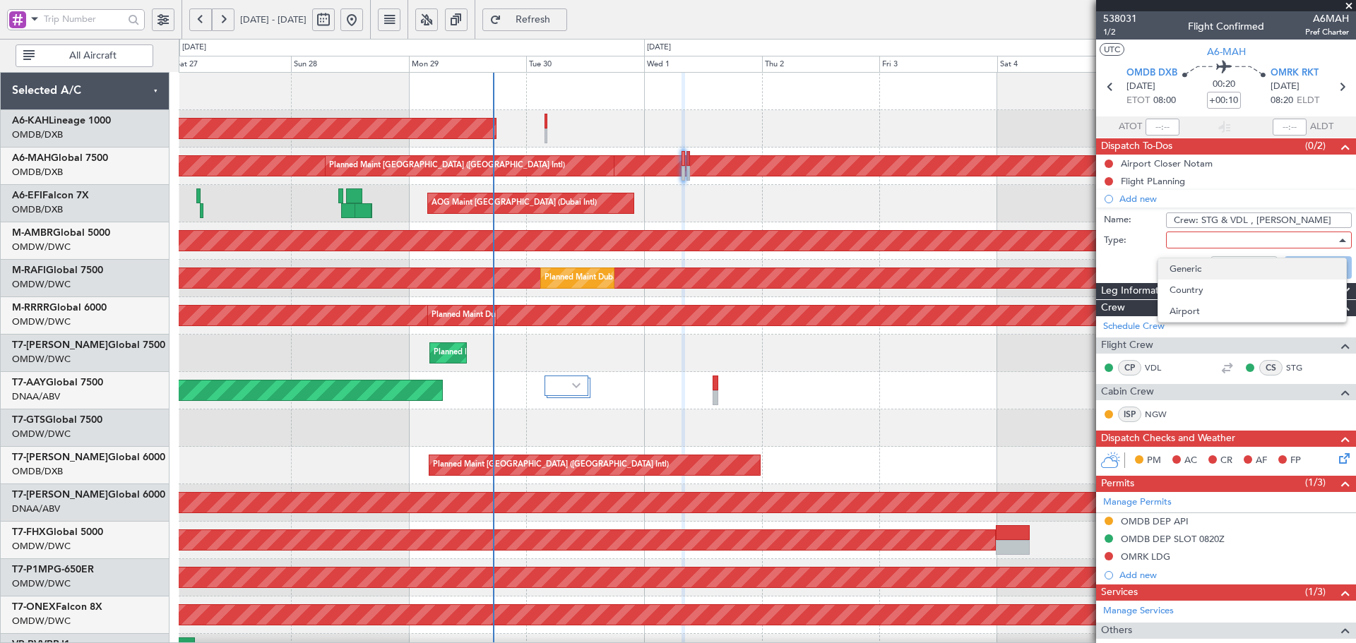
click at [1189, 261] on span "Generic" at bounding box center [1252, 269] width 165 height 21
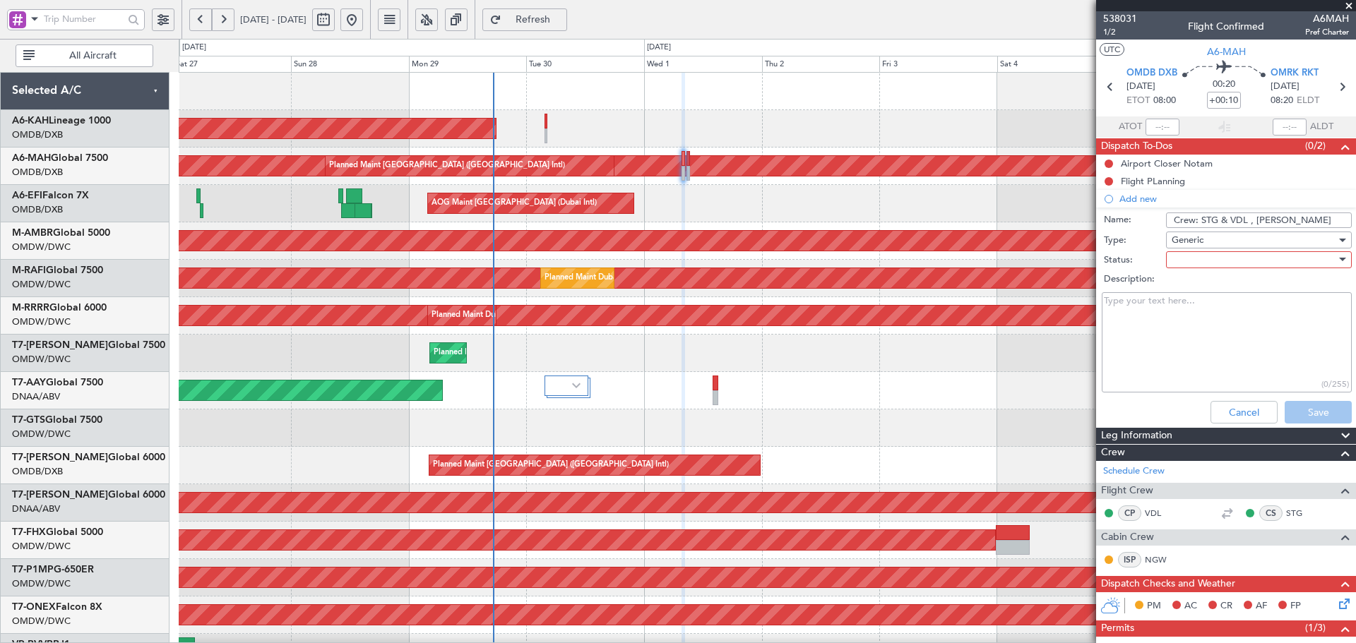
click at [1188, 254] on div at bounding box center [1254, 259] width 165 height 21
click at [1187, 293] on span "Not Started" at bounding box center [1252, 288] width 165 height 21
click at [1304, 408] on button "Save" at bounding box center [1318, 412] width 67 height 23
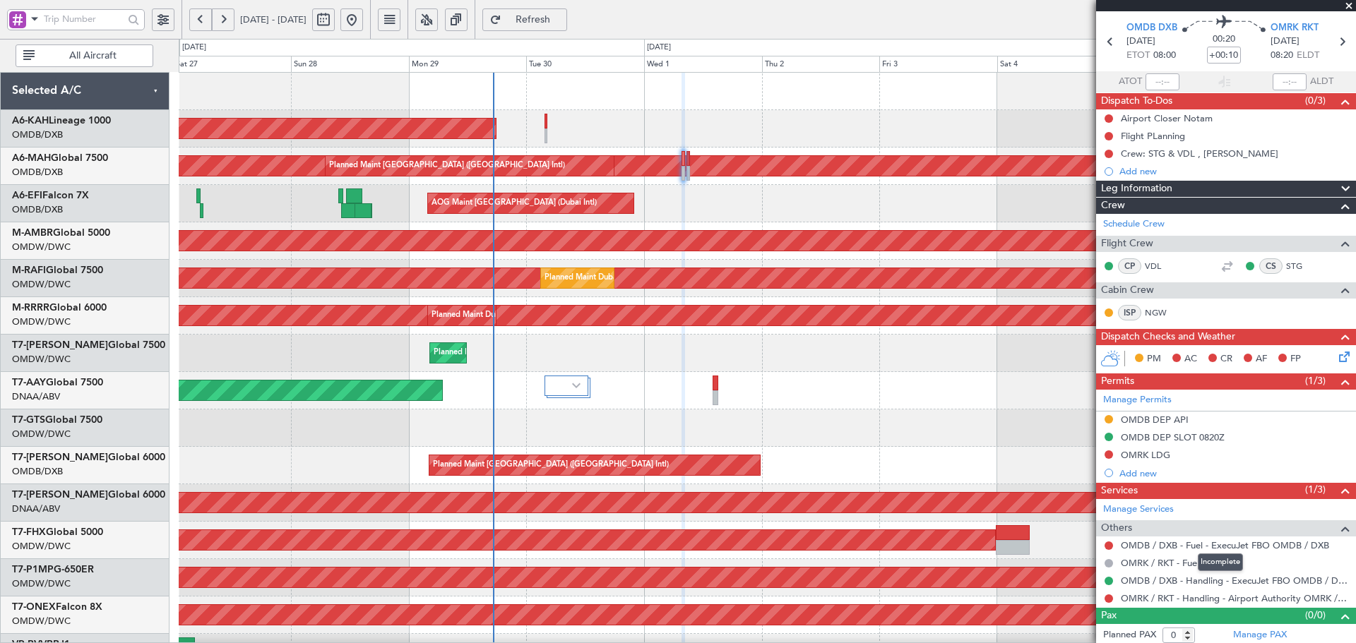
scroll to position [49, 0]
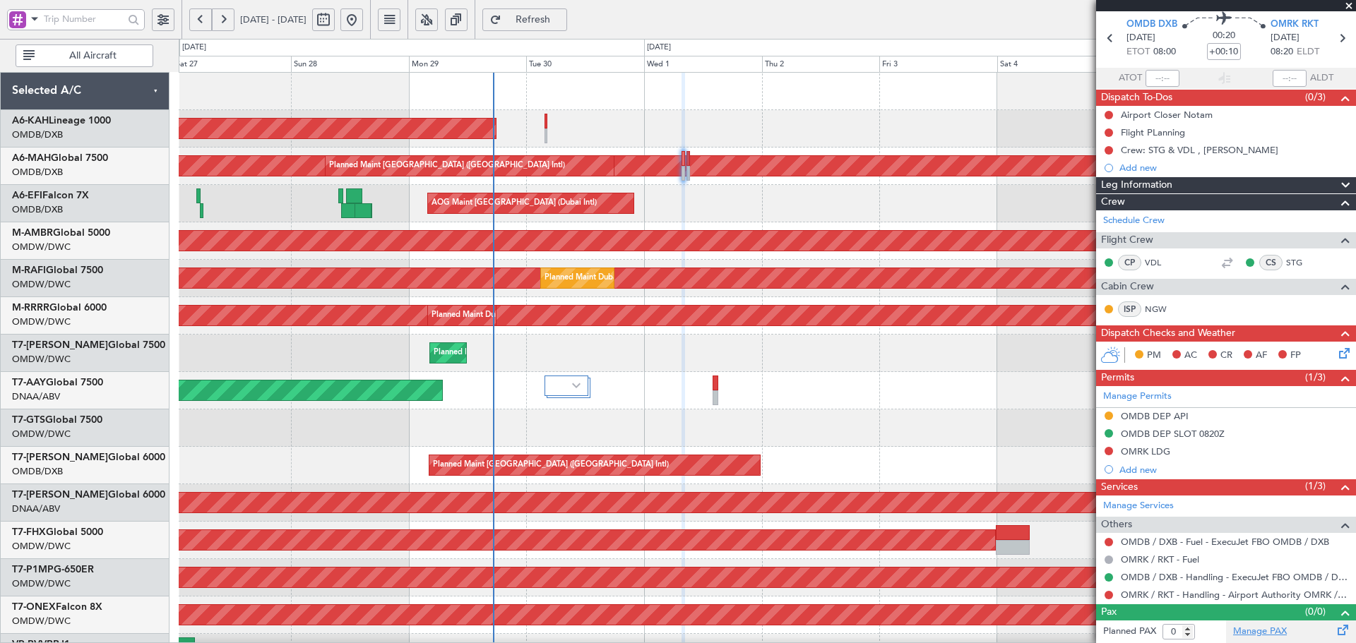
click at [1245, 633] on link "Manage PAX" at bounding box center [1260, 632] width 54 height 14
click at [557, 11] on button "Refresh" at bounding box center [524, 19] width 85 height 23
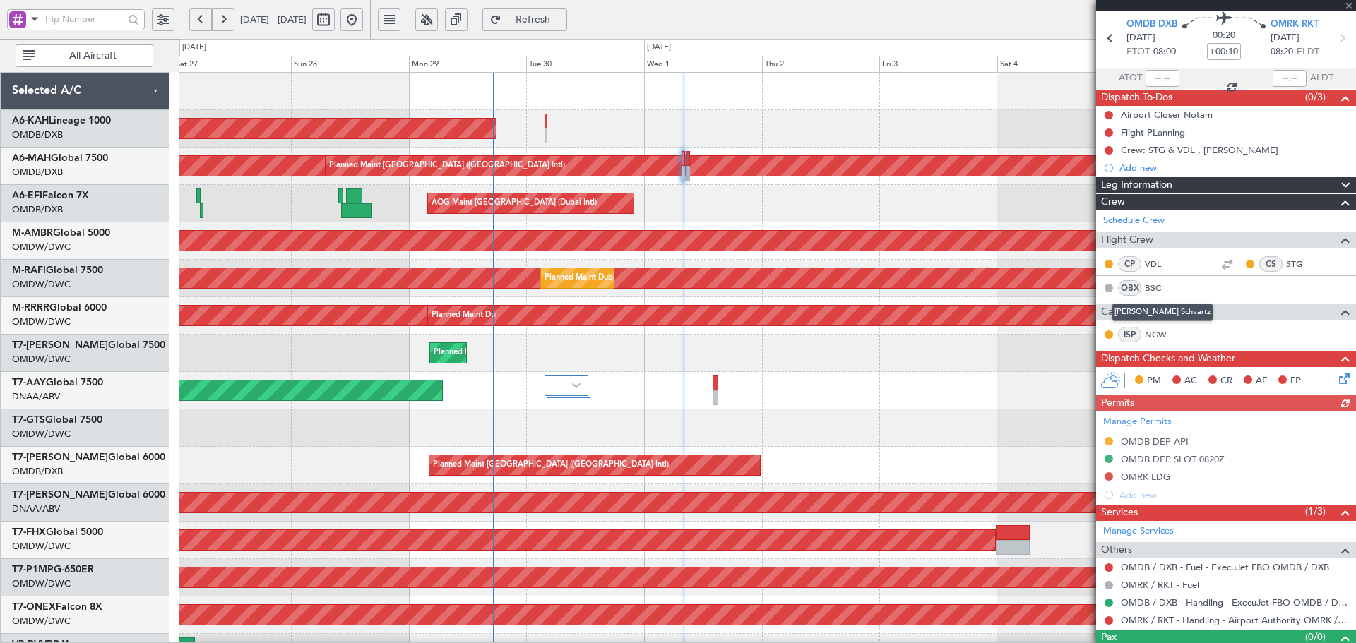
click at [1147, 287] on link "BSC" at bounding box center [1161, 288] width 32 height 13
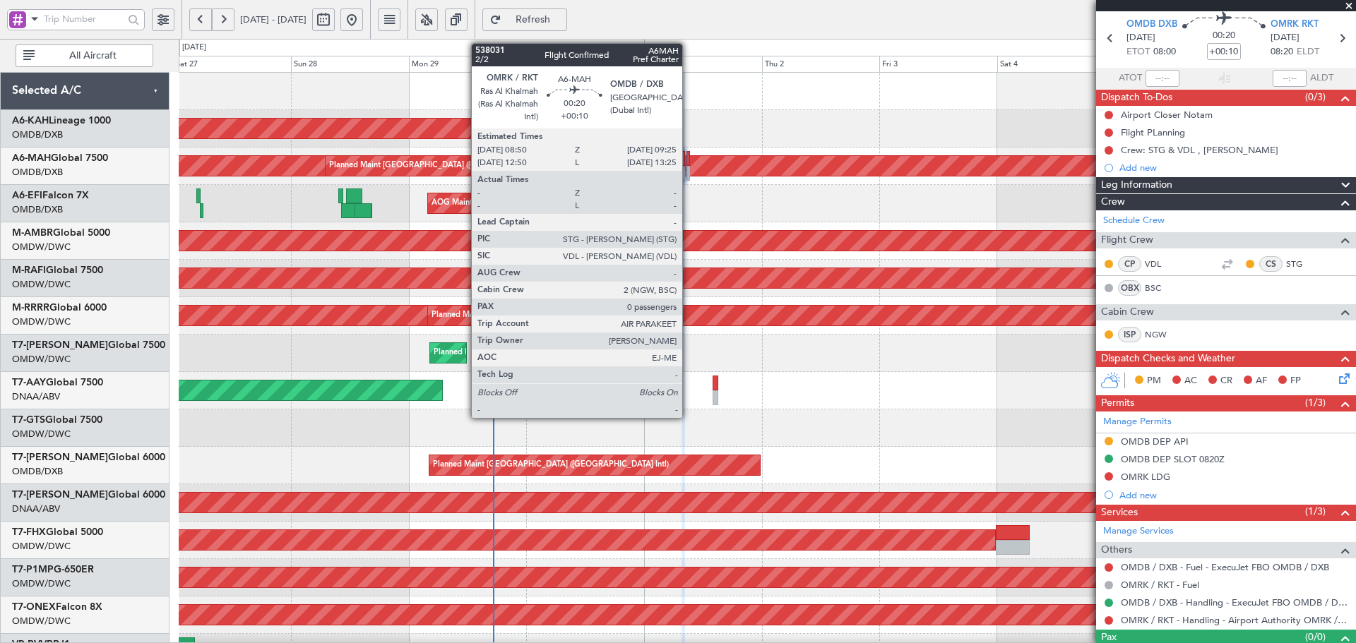
click at [689, 159] on div at bounding box center [689, 158] width 4 height 15
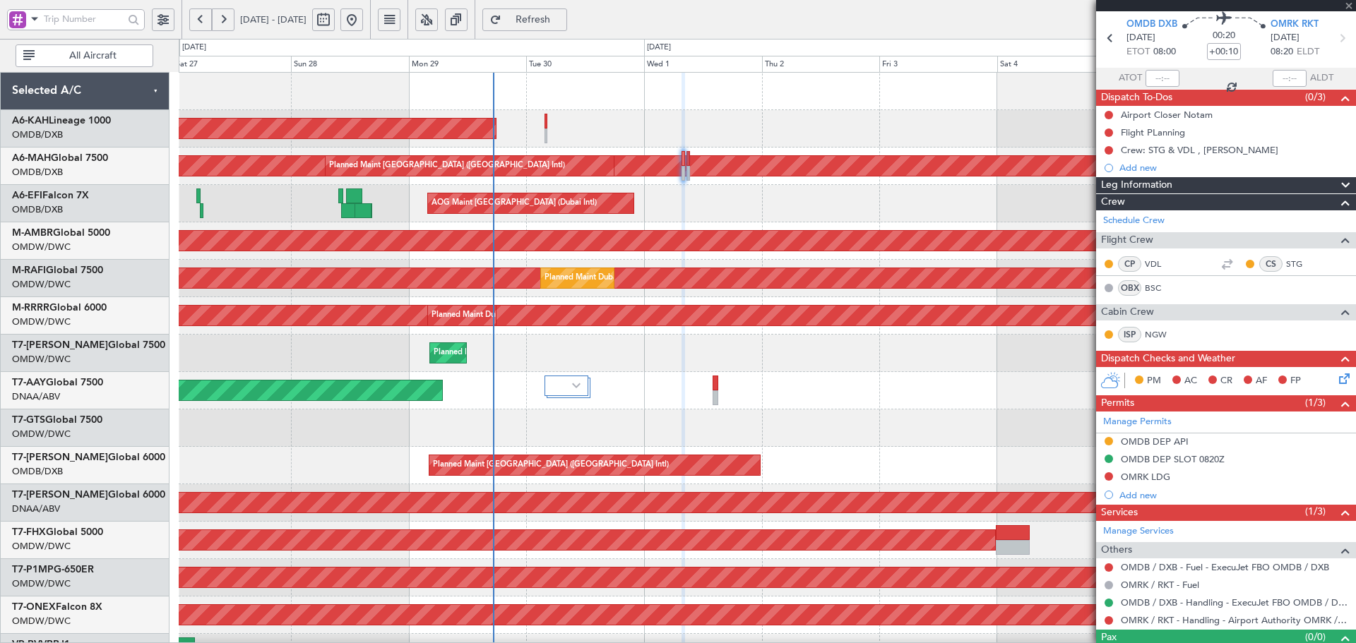
scroll to position [0, 0]
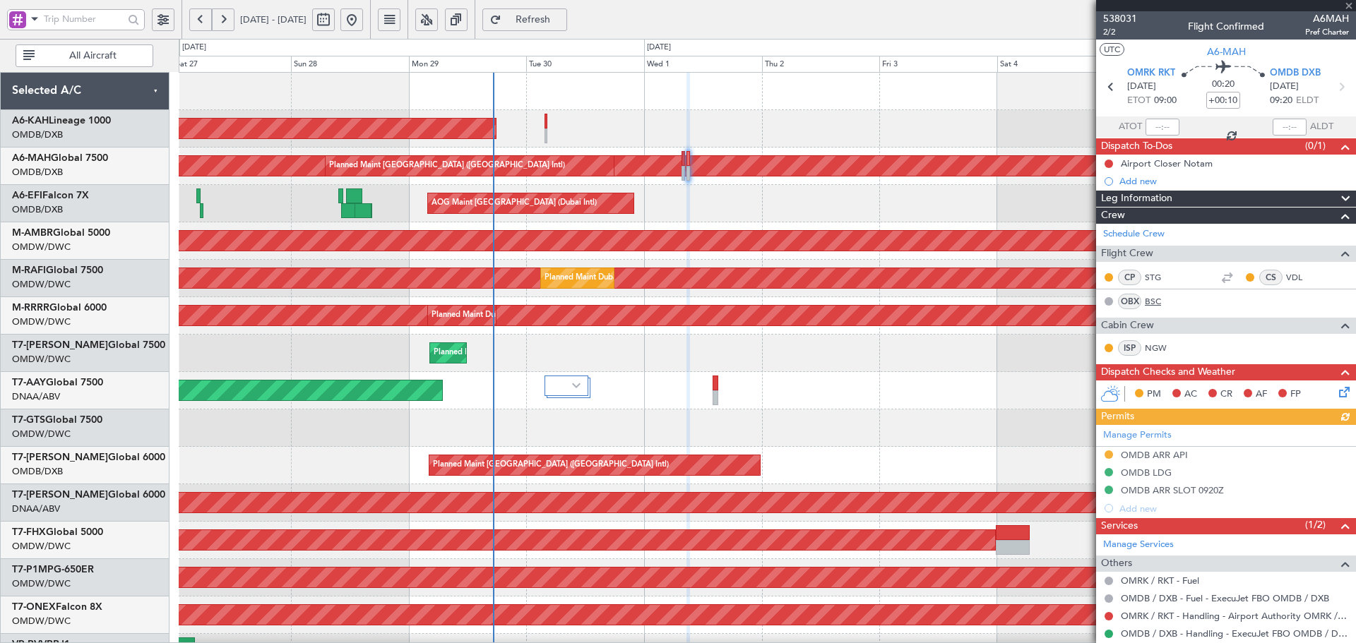
click at [1148, 302] on link "BSC" at bounding box center [1161, 301] width 32 height 13
click at [562, 15] on span "Refresh" at bounding box center [533, 20] width 58 height 10
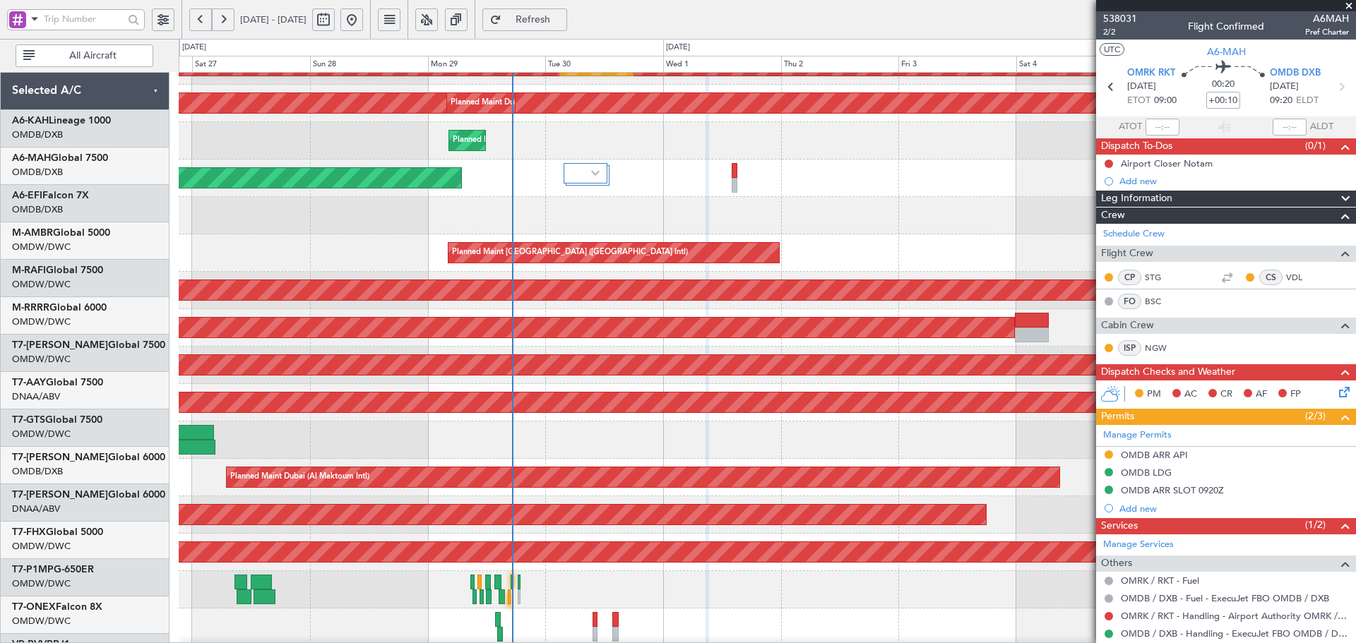
scroll to position [252, 0]
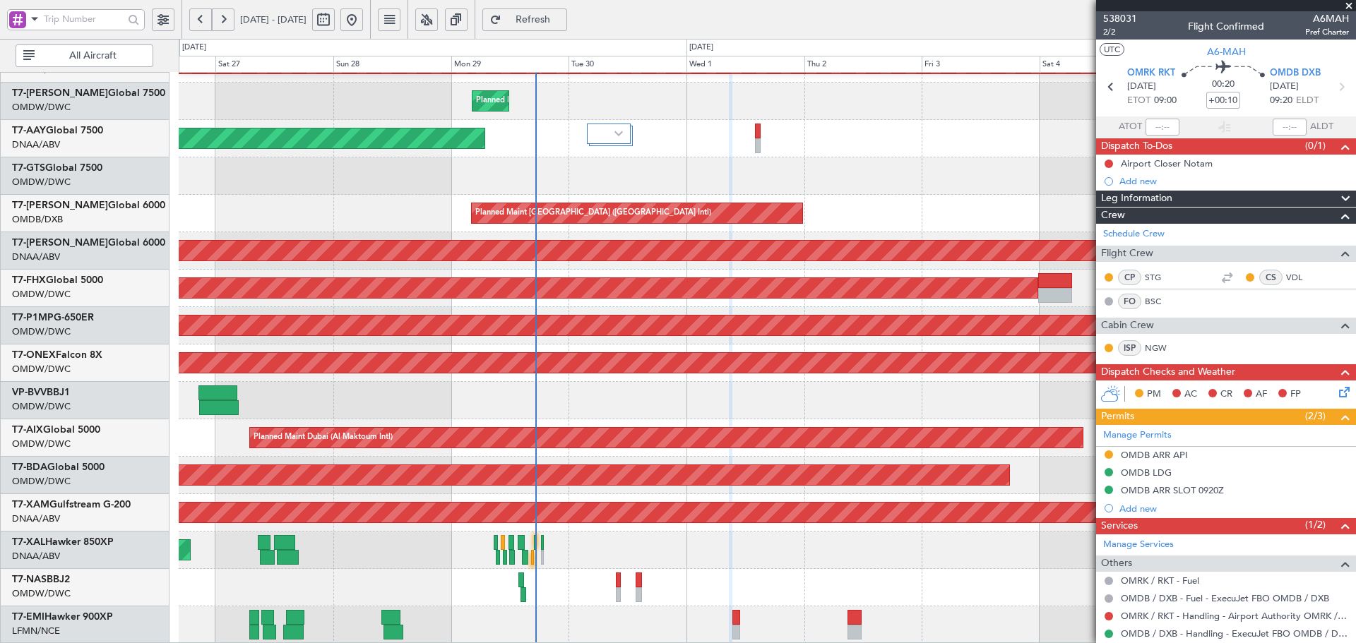
click at [692, 18] on fb-flight-board "27 Sep 2025 - 07 Oct 2025 Refresh Quick Links All Aircraft Planned Maint Dubai …" at bounding box center [678, 331] width 1356 height 626
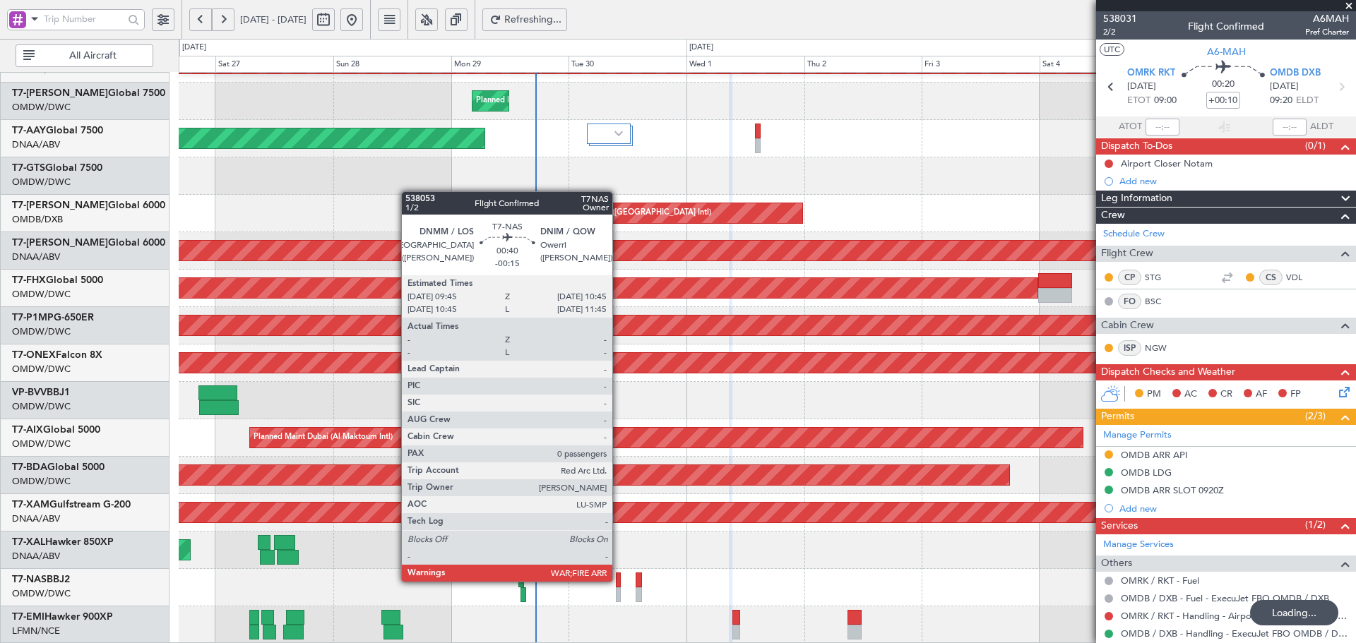
click at [619, 581] on div at bounding box center [618, 580] width 5 height 15
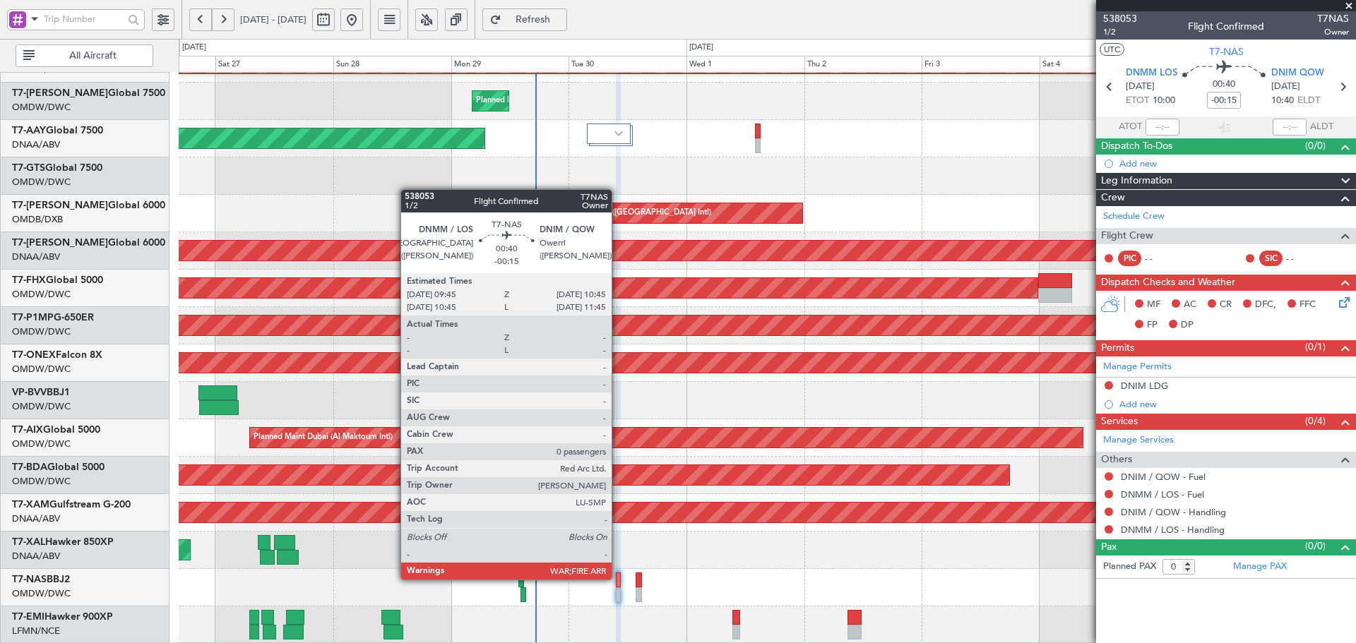
click at [618, 578] on div at bounding box center [618, 580] width 5 height 15
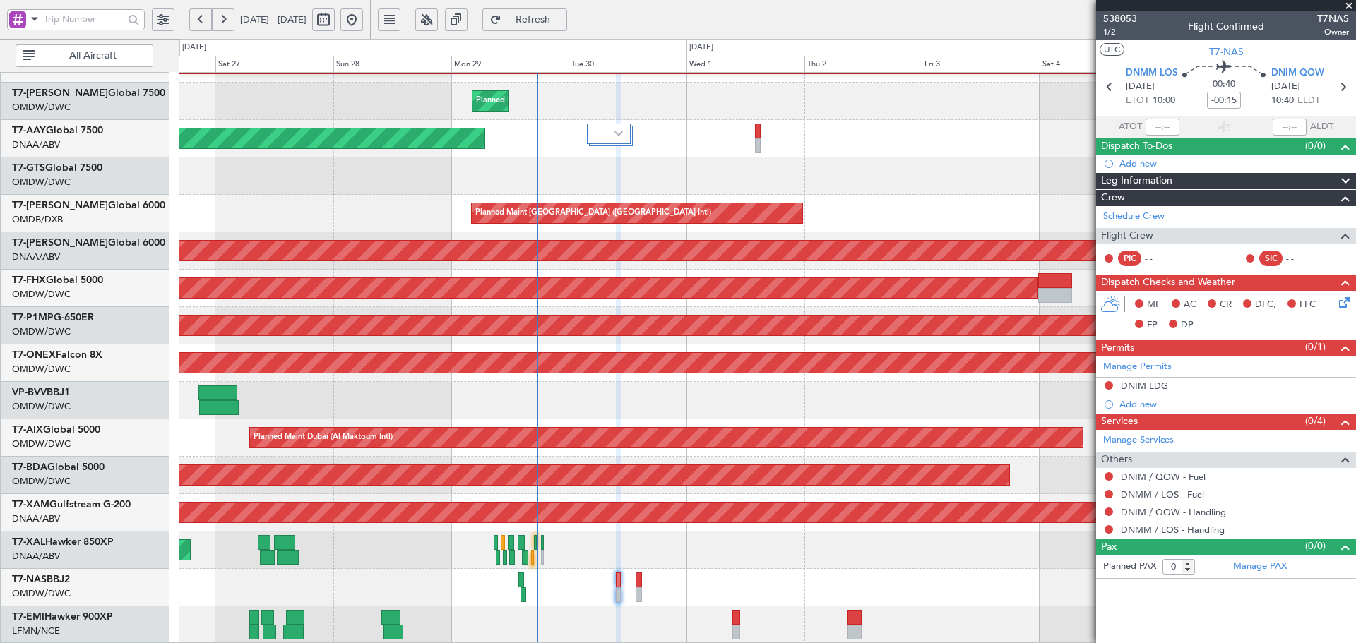
click at [555, 23] on span "Refresh" at bounding box center [533, 20] width 58 height 10
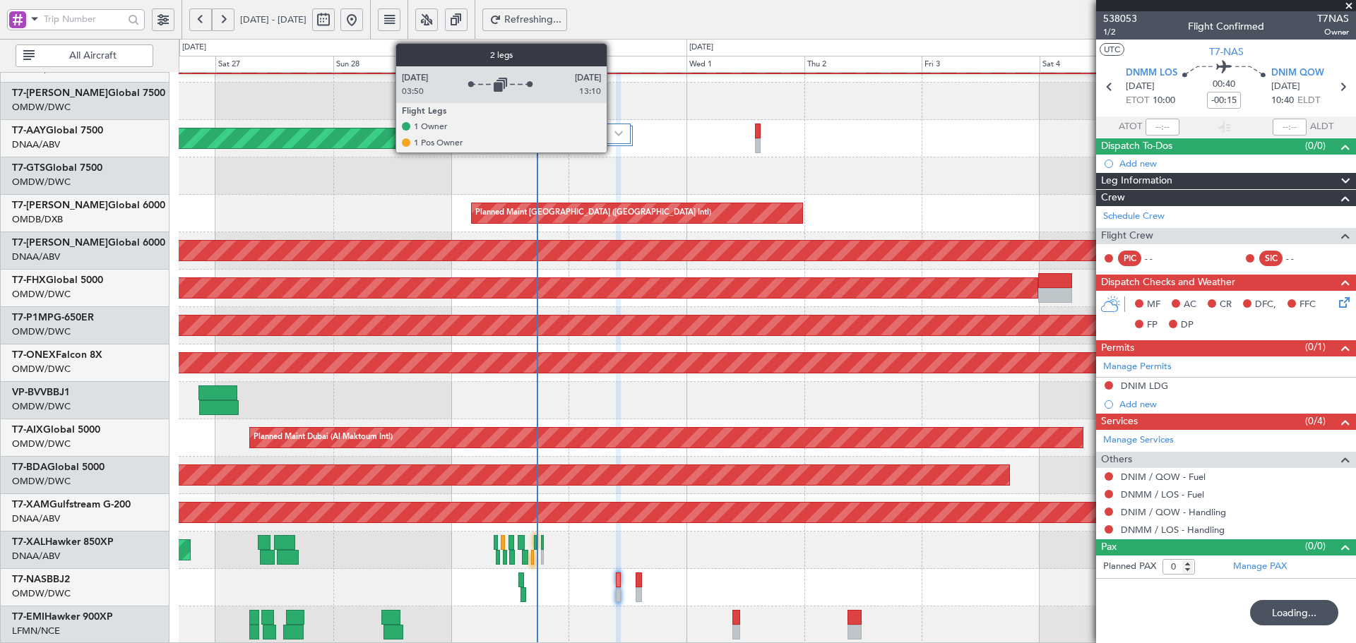
click at [613, 139] on div at bounding box center [609, 134] width 44 height 20
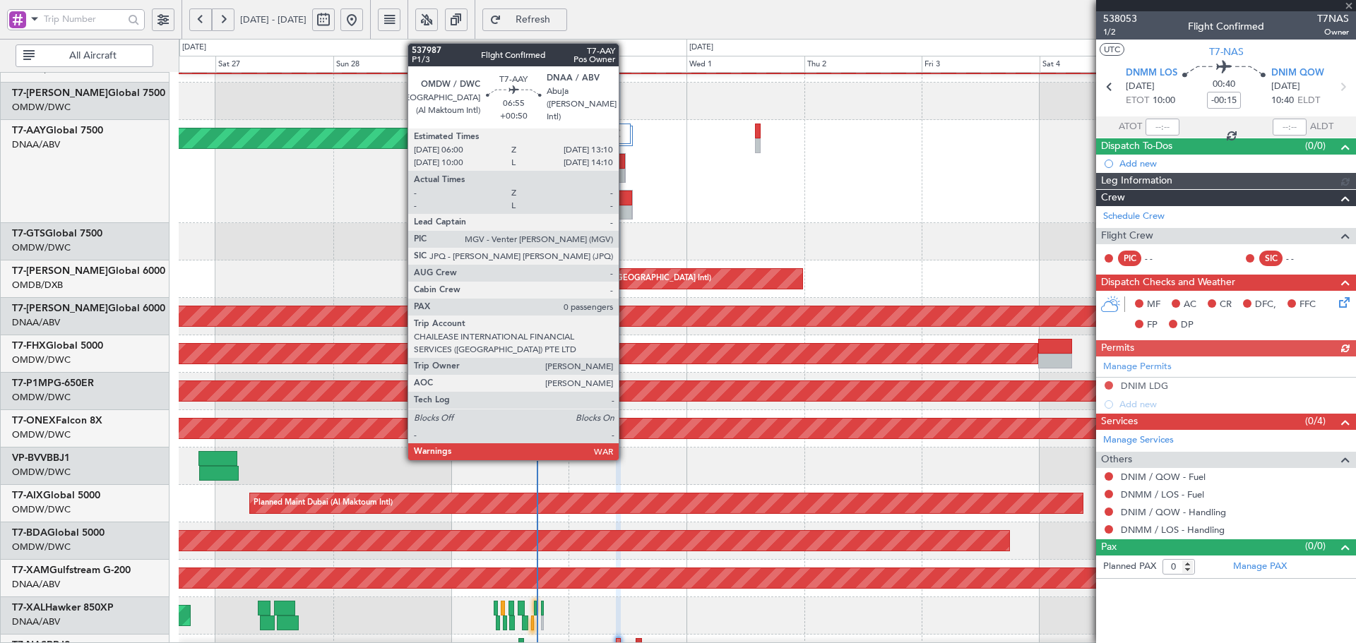
click at [625, 202] on div at bounding box center [615, 198] width 34 height 15
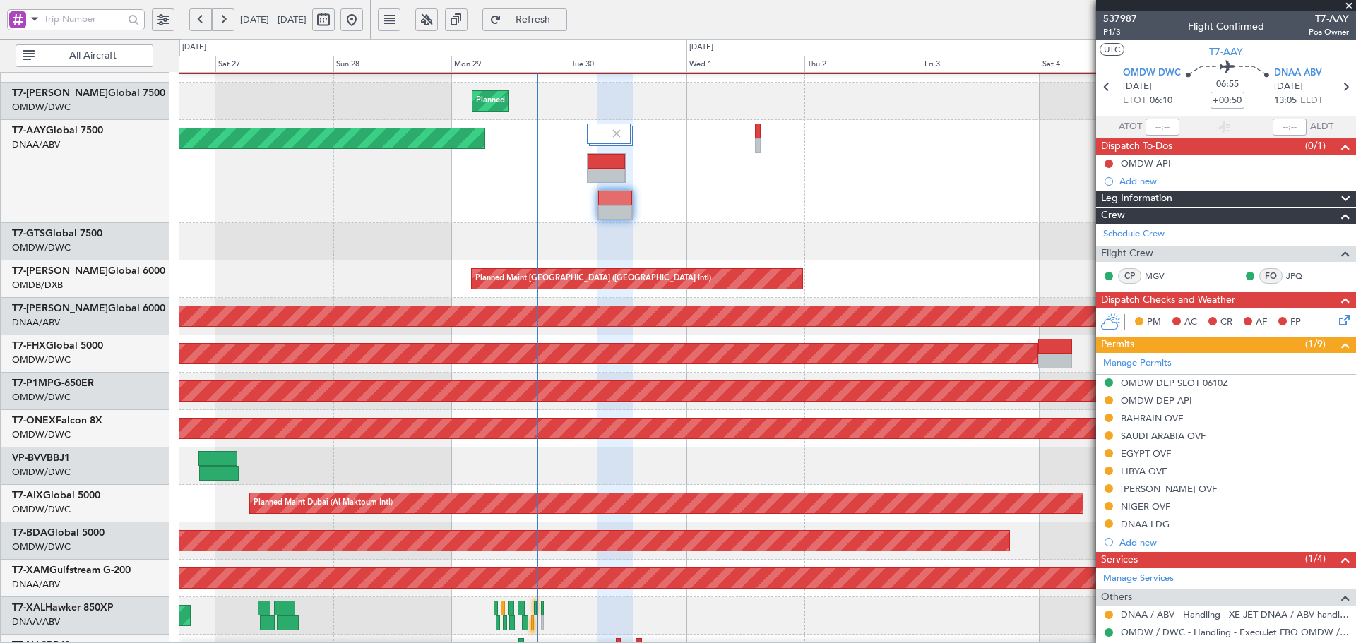
scroll to position [318, 0]
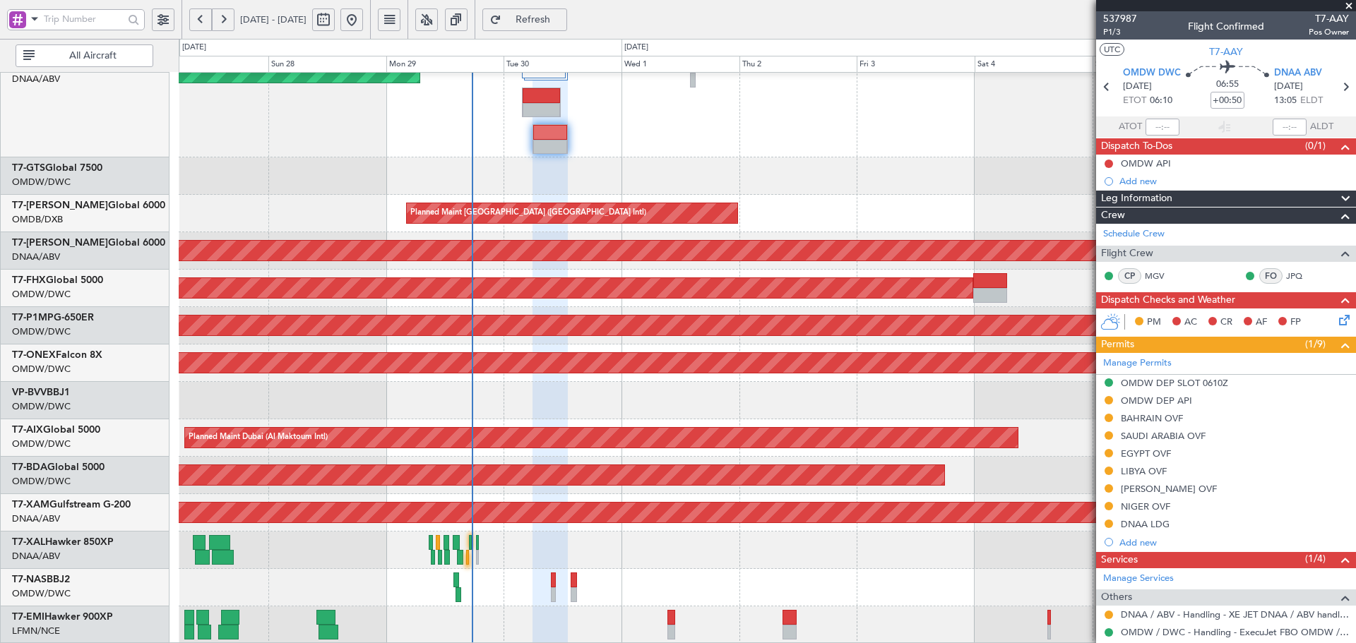
click at [489, 379] on div "Unplanned Maint Dubai (Al Maktoum Intl) Unplanned Maint Dubai (Al Maktoum Intl)…" at bounding box center [767, 199] width 1177 height 889
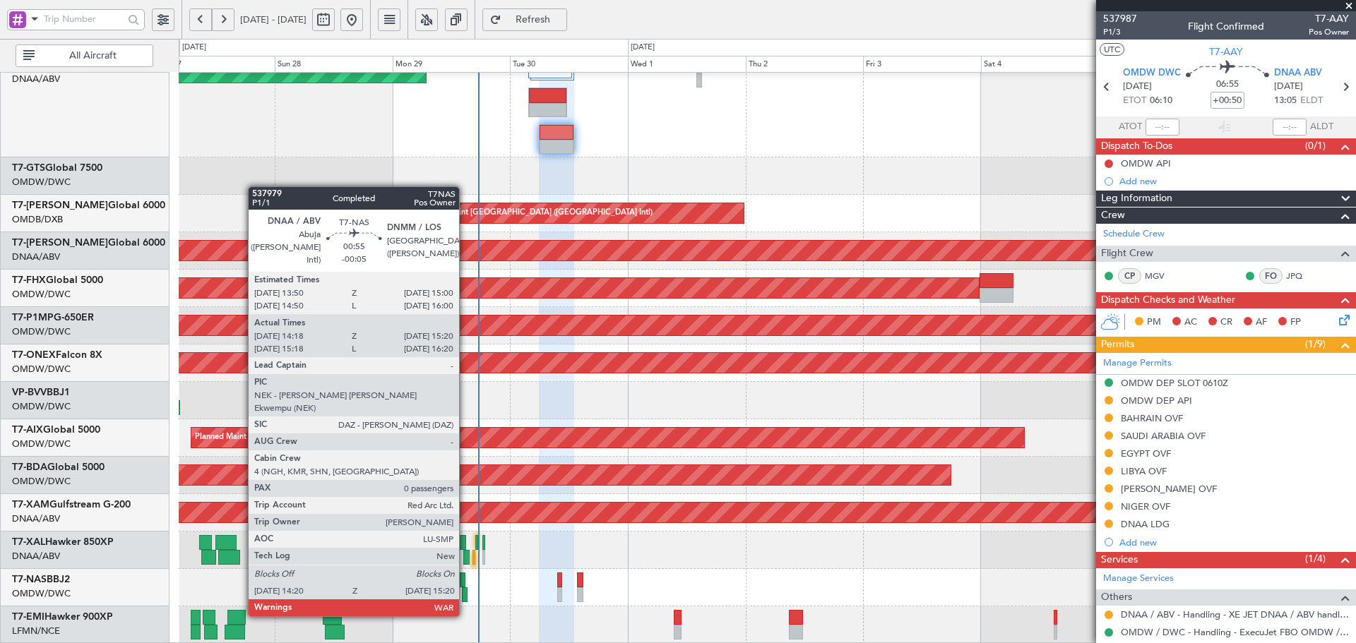
click at [465, 588] on div at bounding box center [464, 595] width 5 height 15
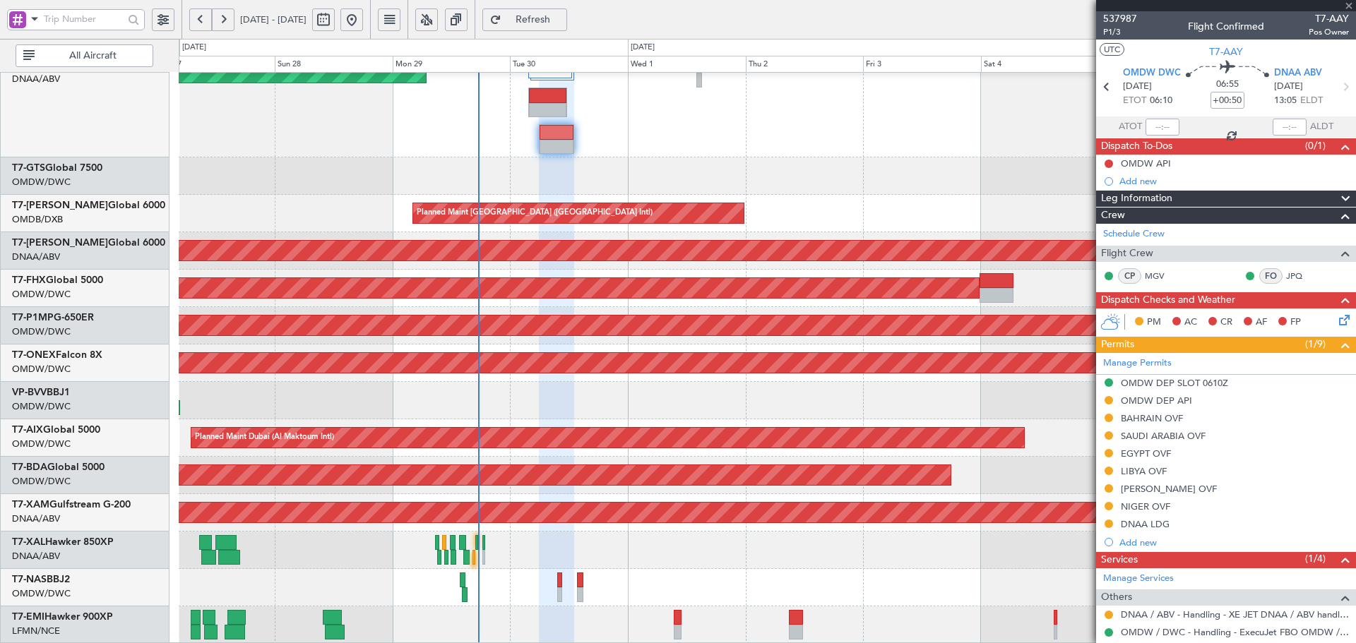
type input "-00:05"
type input "14:28"
type input "15:15"
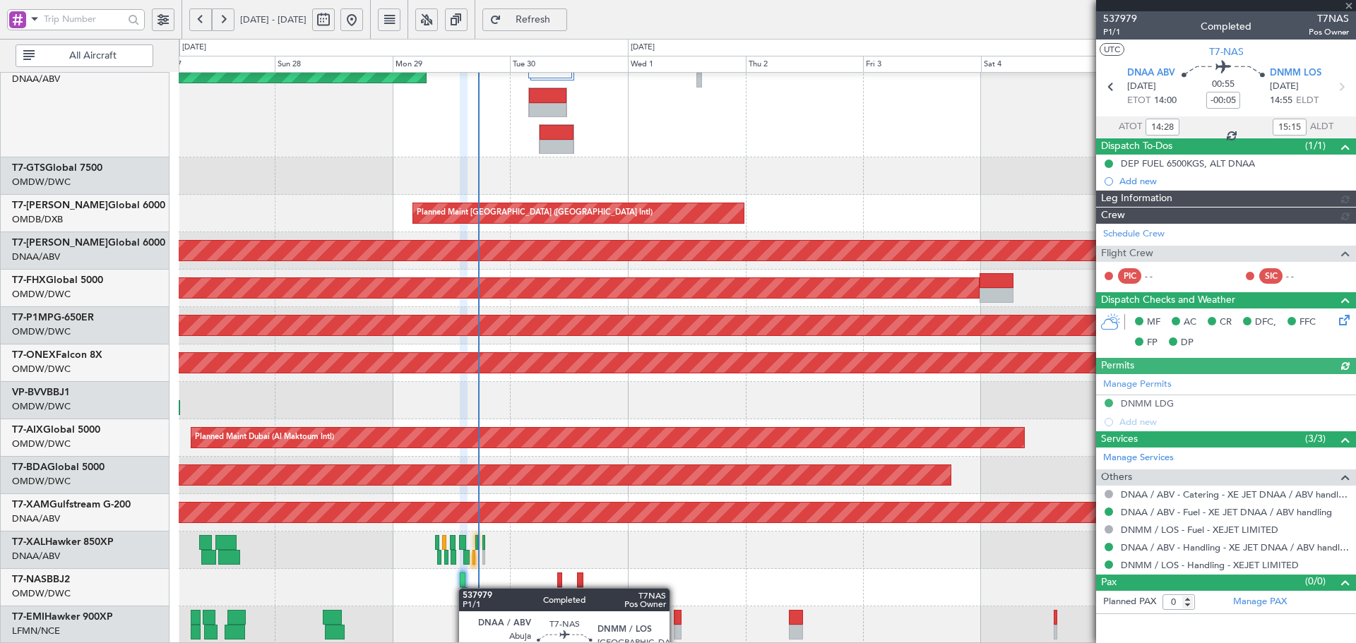
type input "Dherander Fithani (DHF)"
type input "7382"
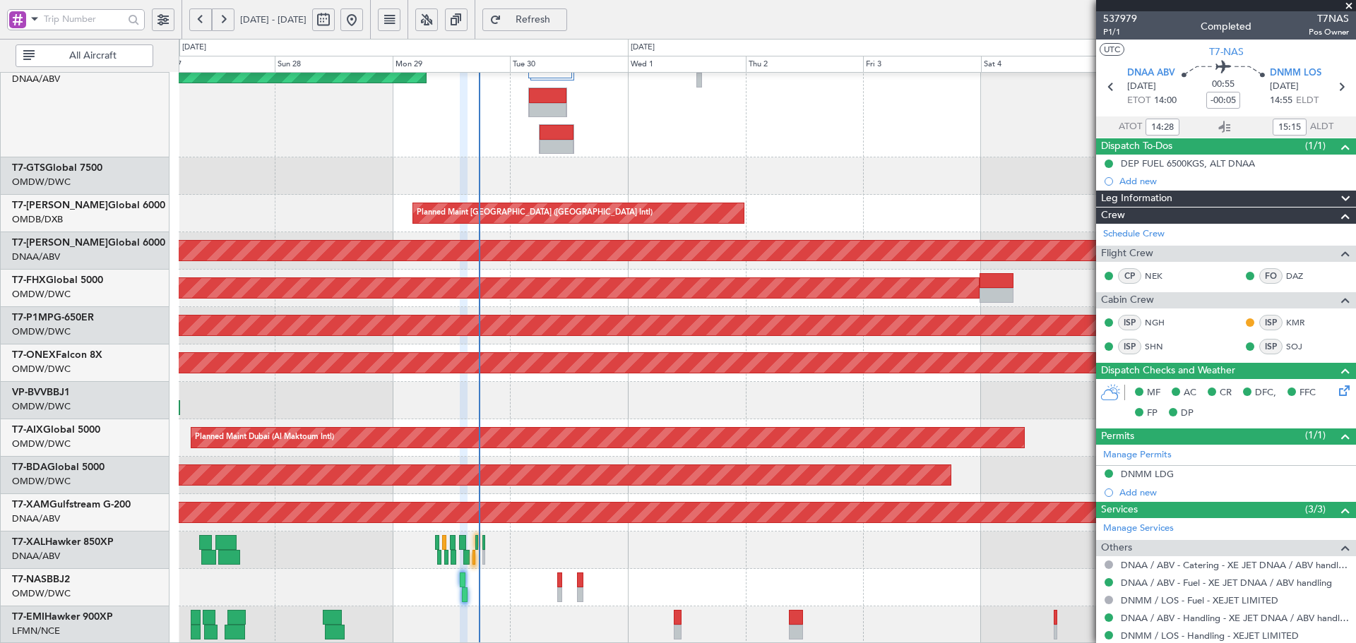
type input "Dherander Fithani (DHF)"
type input "7382"
type input "Dherander Fithani (DHF)"
type input "7382"
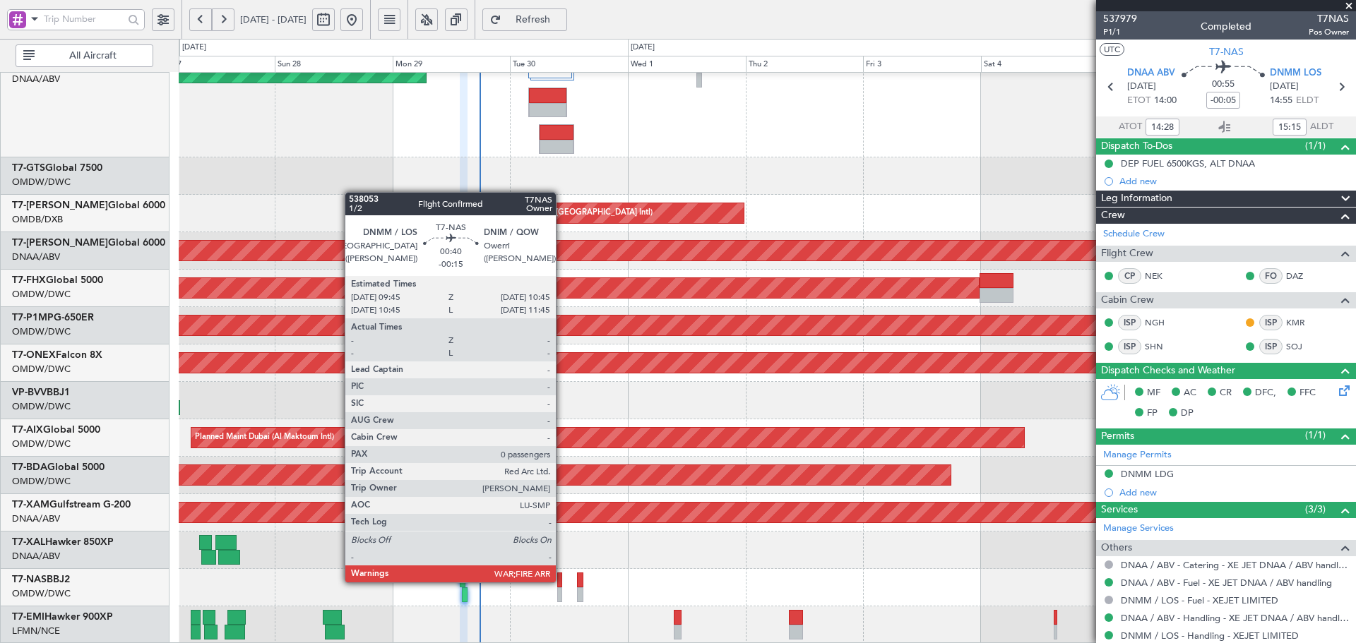
click at [562, 581] on div at bounding box center [559, 580] width 5 height 15
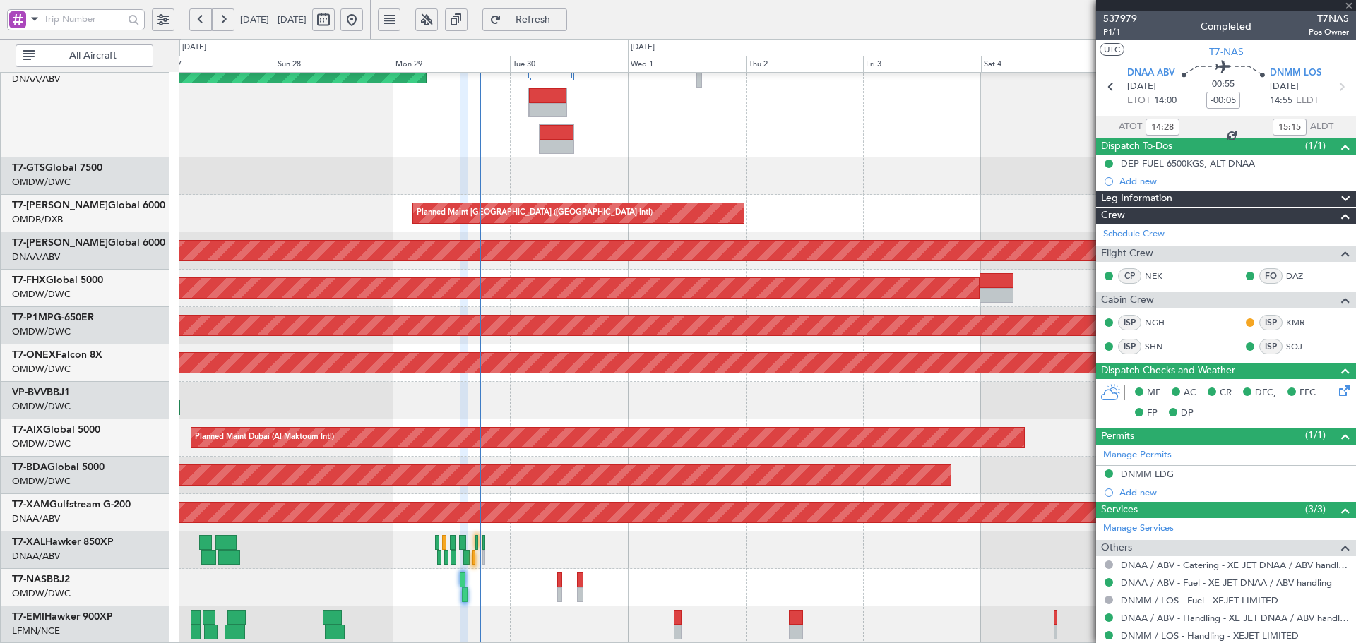
type input "-00:15"
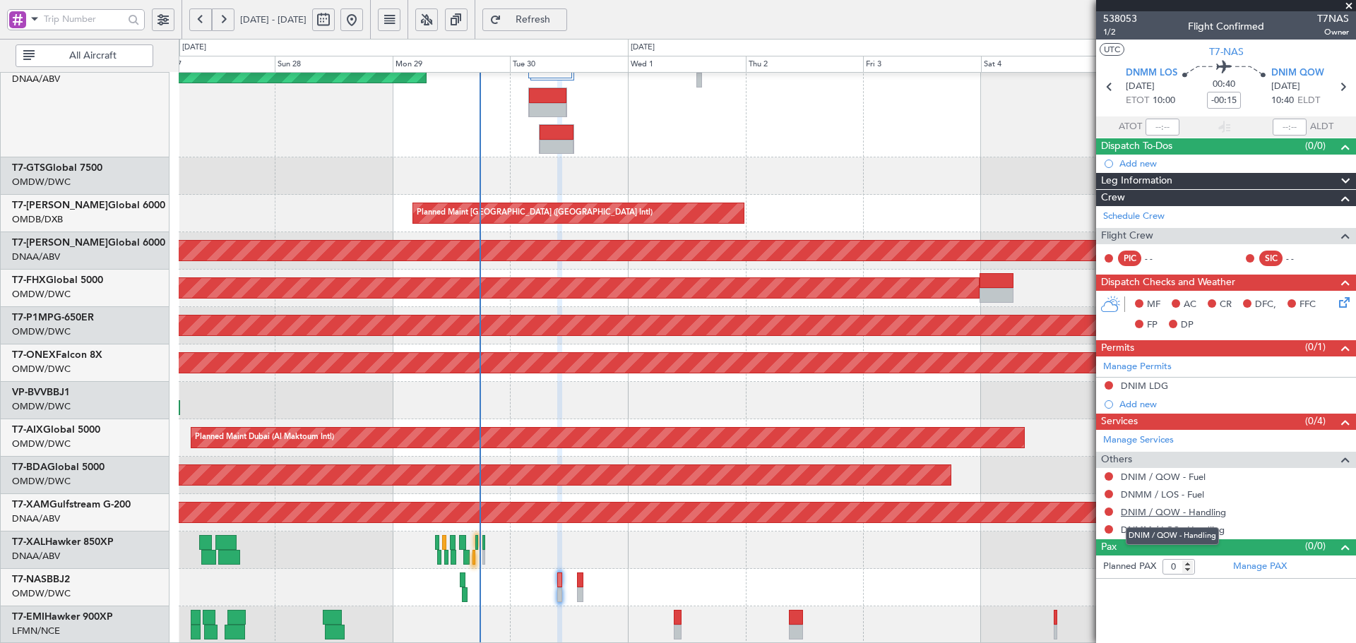
click at [1175, 509] on link "DNIM / QOW - Handling" at bounding box center [1173, 512] width 105 height 12
click at [1150, 220] on link "Schedule Crew" at bounding box center [1133, 217] width 61 height 14
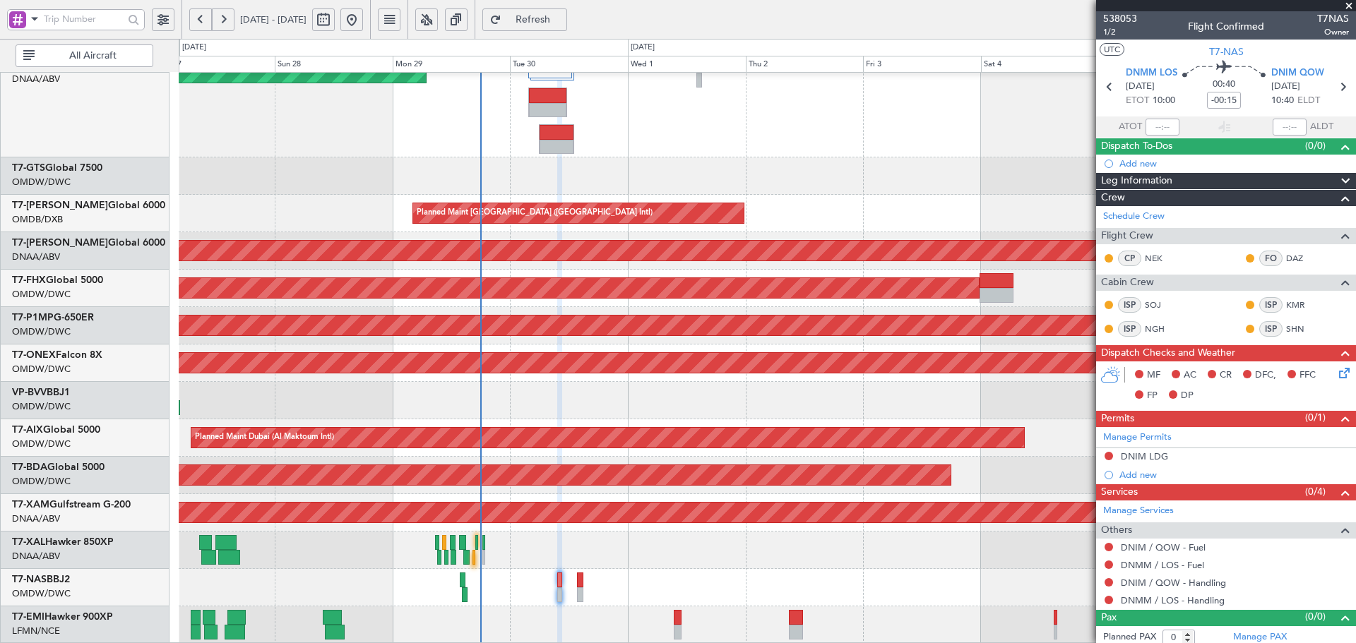
click at [562, 25] on span "Refresh" at bounding box center [533, 20] width 58 height 10
click at [1107, 581] on button at bounding box center [1109, 582] width 8 height 8
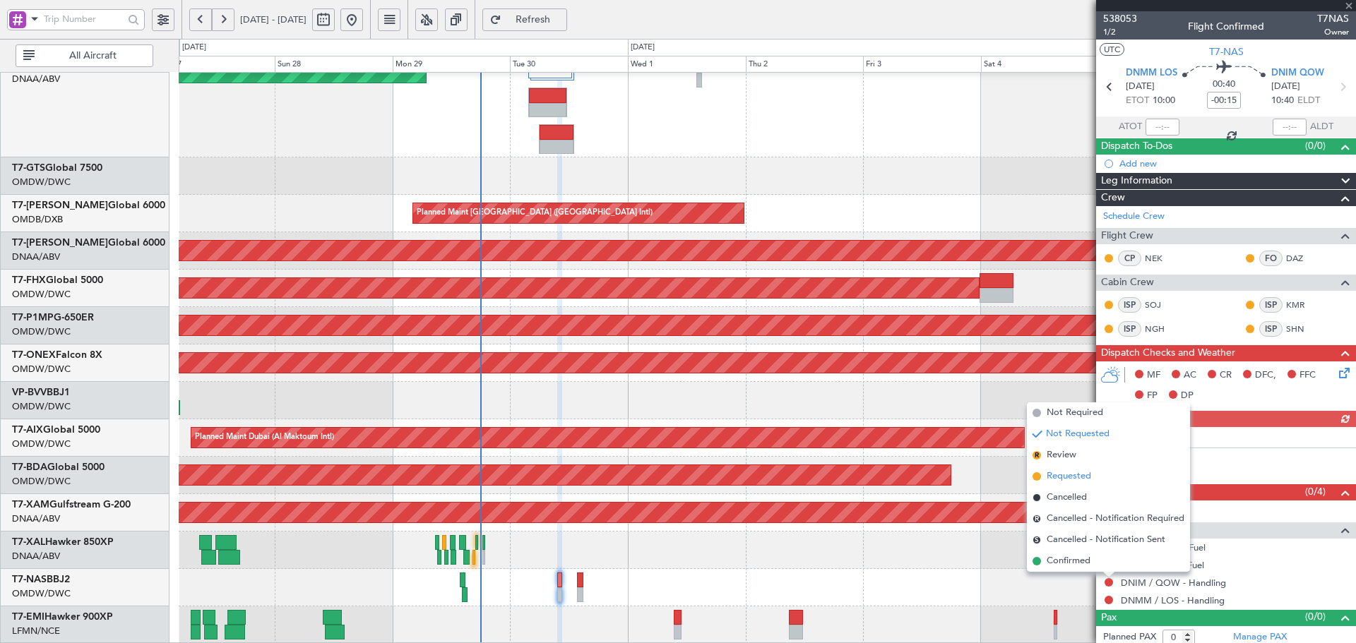
click at [1067, 481] on span "Requested" at bounding box center [1069, 477] width 44 height 14
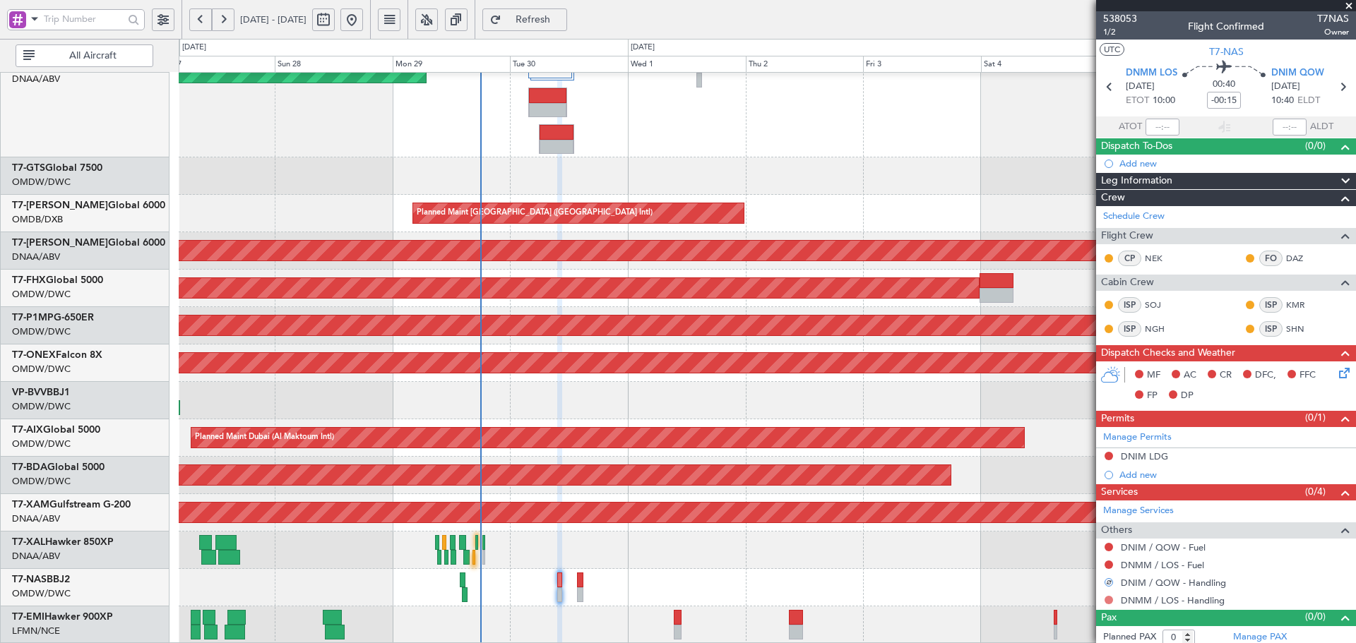
click at [1107, 599] on button at bounding box center [1109, 600] width 8 height 8
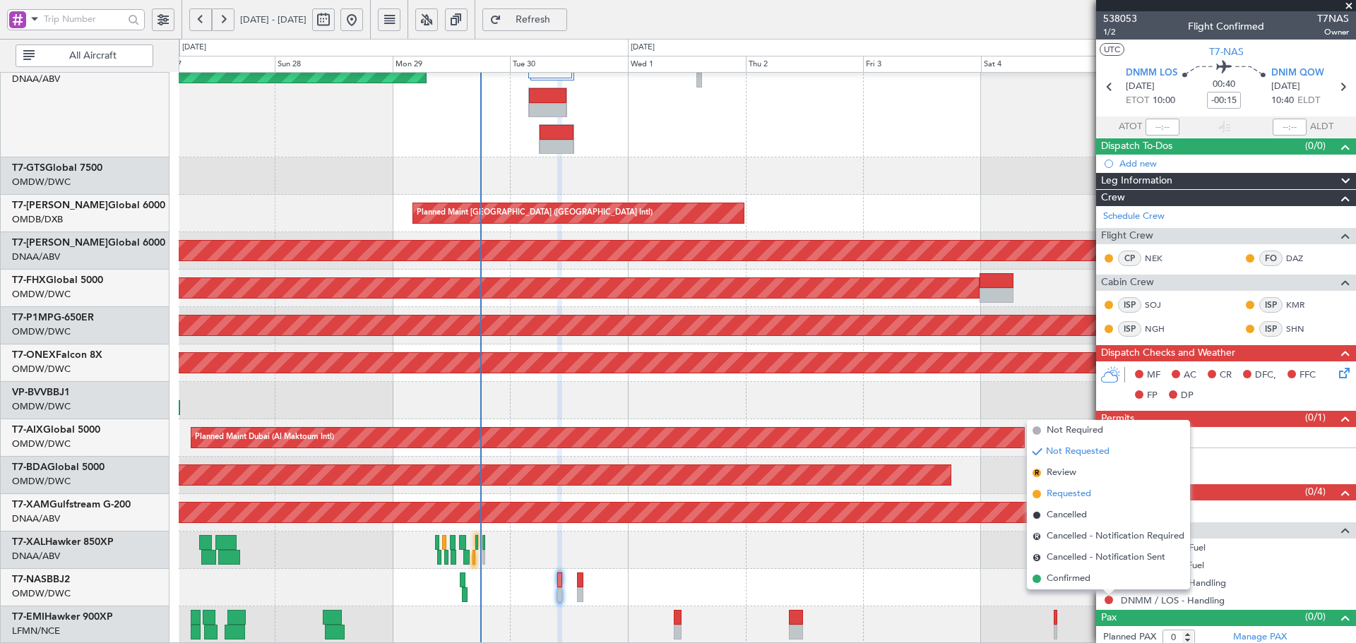
click at [1062, 500] on span "Requested" at bounding box center [1069, 494] width 44 height 14
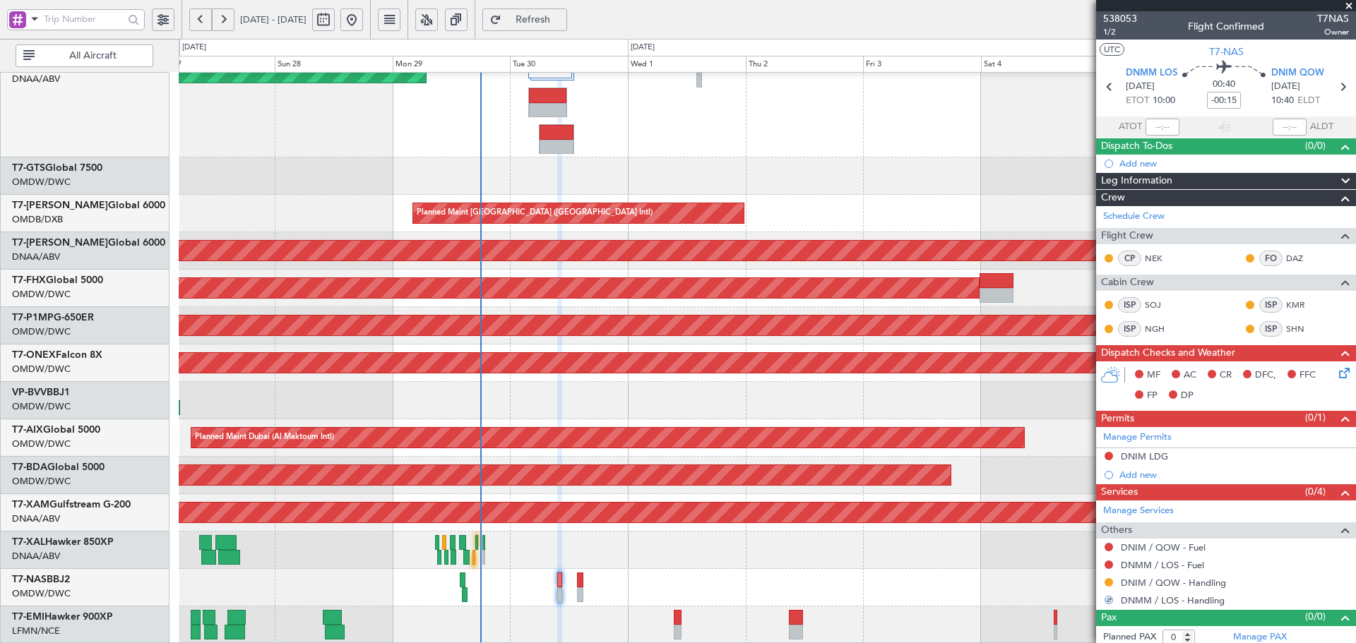
click at [1109, 559] on div at bounding box center [1108, 564] width 11 height 11
click at [1110, 564] on button at bounding box center [1109, 565] width 8 height 8
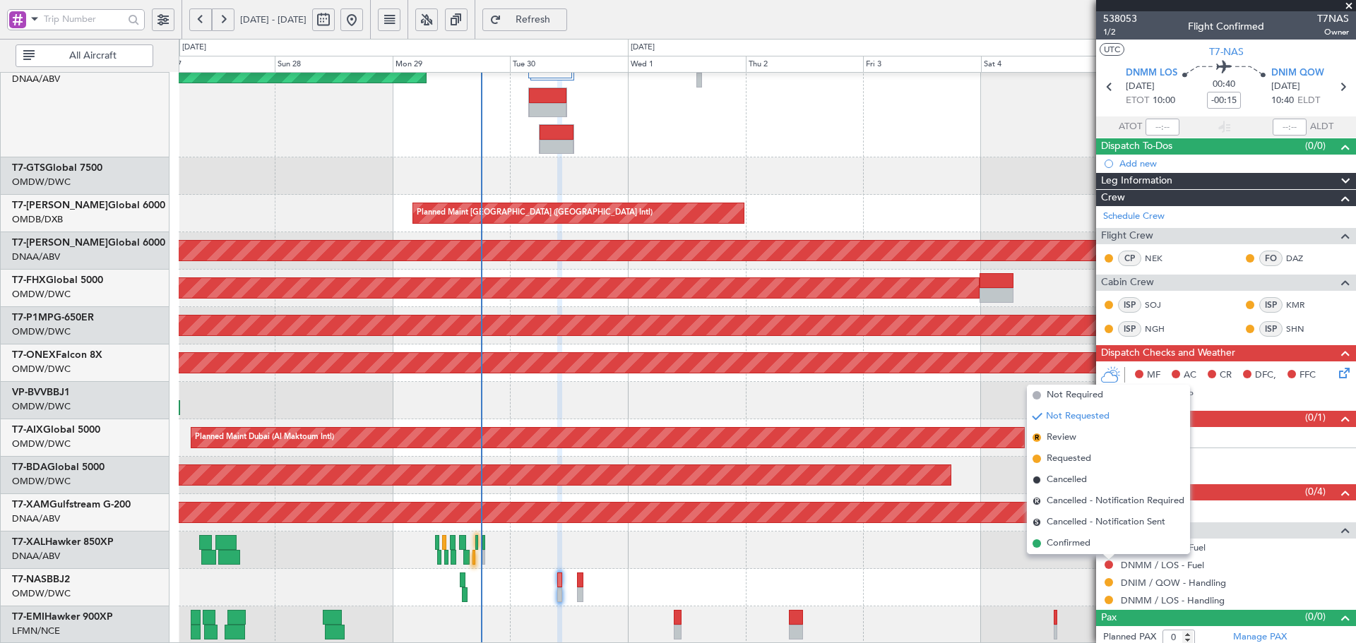
drag, startPoint x: 1077, startPoint y: 457, endPoint x: 652, endPoint y: 593, distance: 446.5
click at [1074, 458] on span "Requested" at bounding box center [1069, 459] width 44 height 14
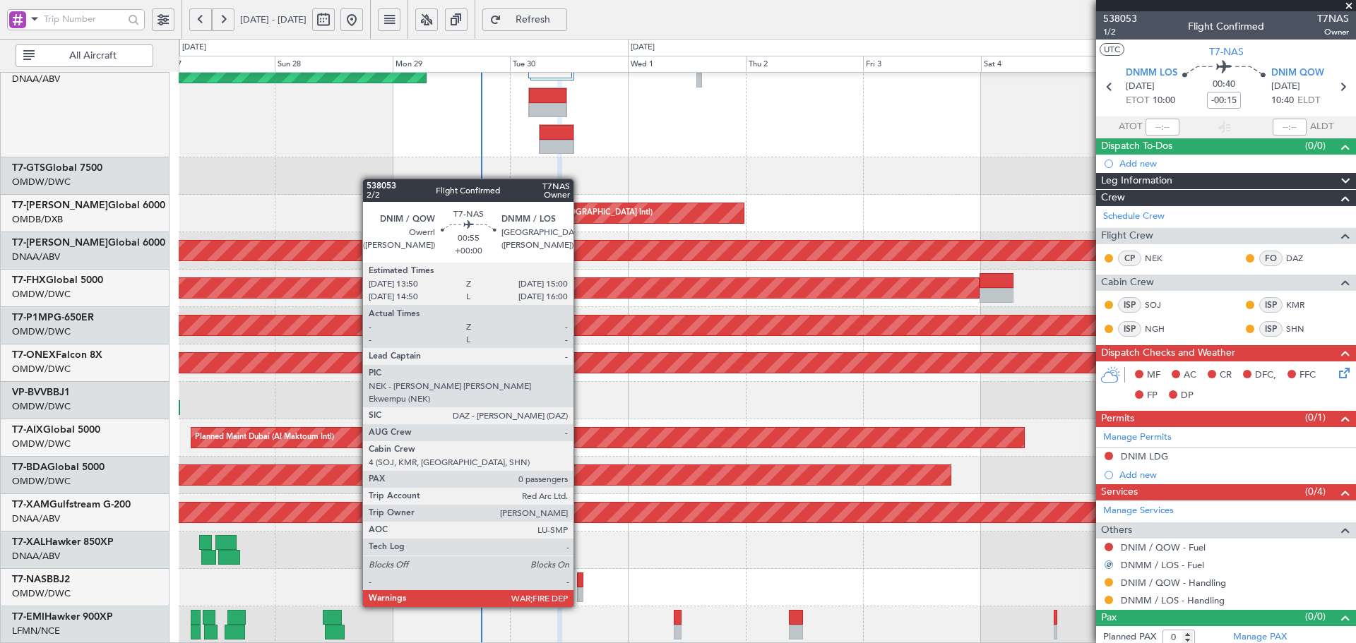
click at [580, 580] on div at bounding box center [580, 580] width 6 height 15
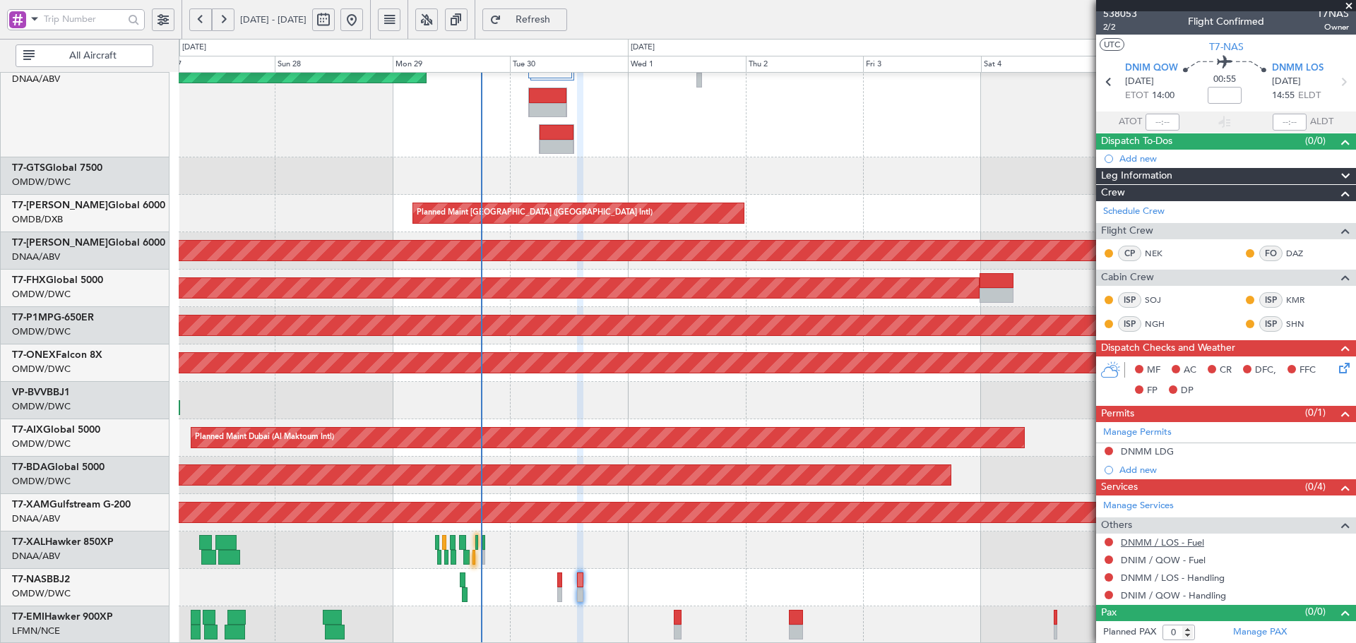
scroll to position [6, 0]
click at [1105, 449] on button at bounding box center [1109, 450] width 8 height 8
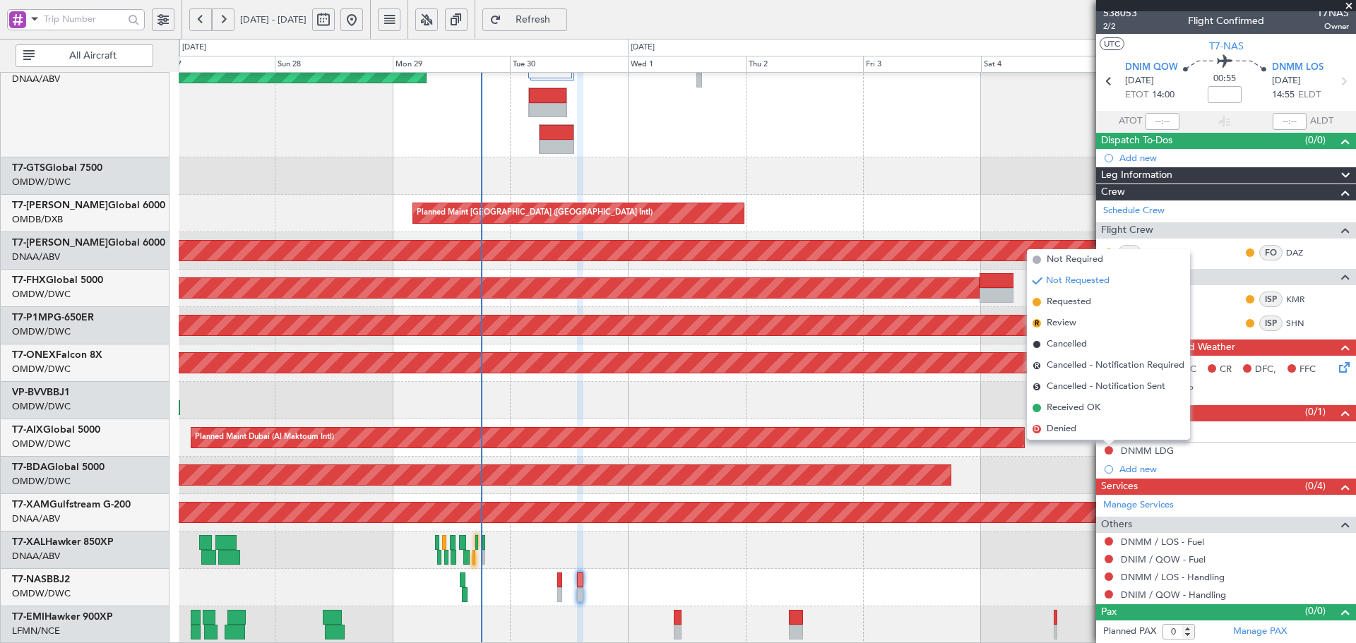
drag, startPoint x: 1062, startPoint y: 302, endPoint x: 1085, endPoint y: 357, distance: 59.8
click at [1062, 302] on span "Requested" at bounding box center [1069, 302] width 44 height 14
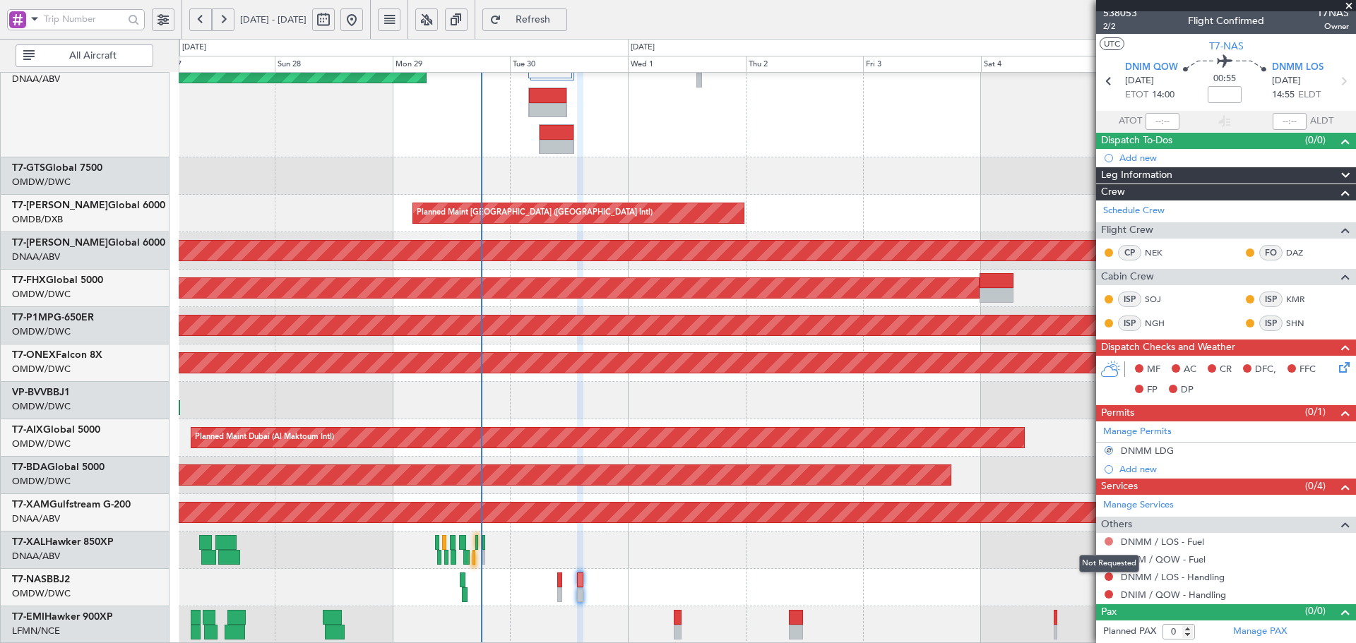
click at [1106, 540] on button at bounding box center [1109, 542] width 8 height 8
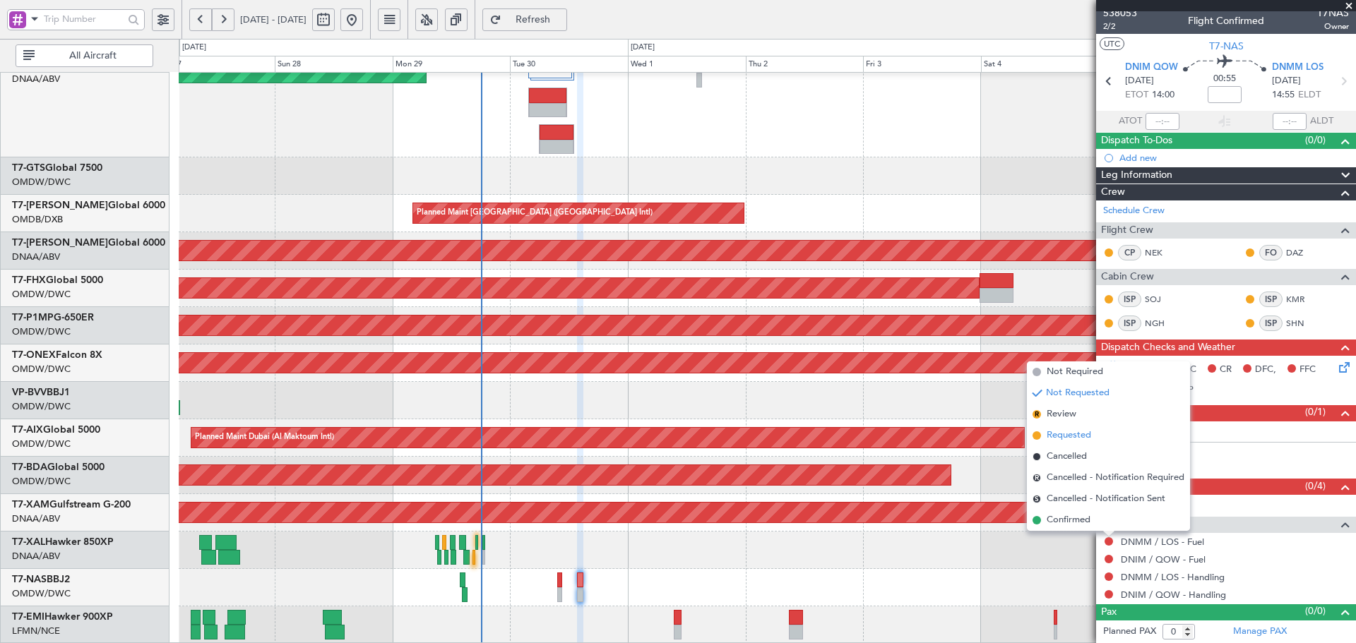
click at [1058, 439] on span "Requested" at bounding box center [1069, 436] width 44 height 14
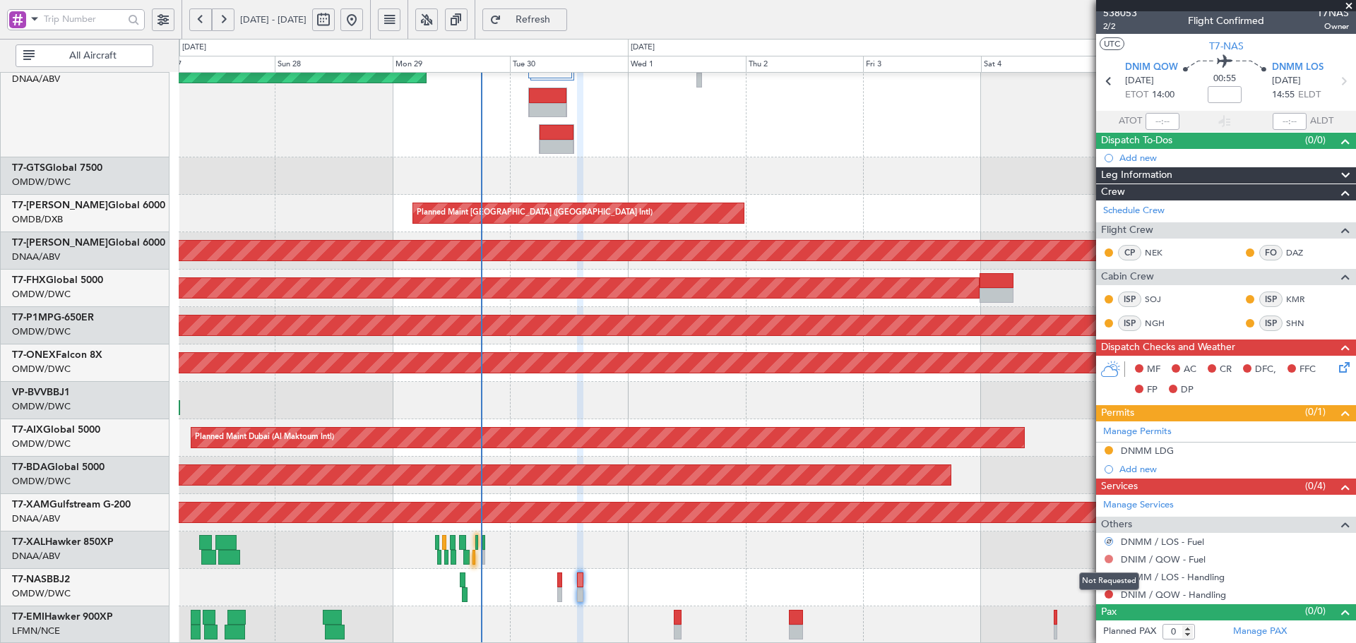
click at [1106, 557] on button at bounding box center [1109, 559] width 8 height 8
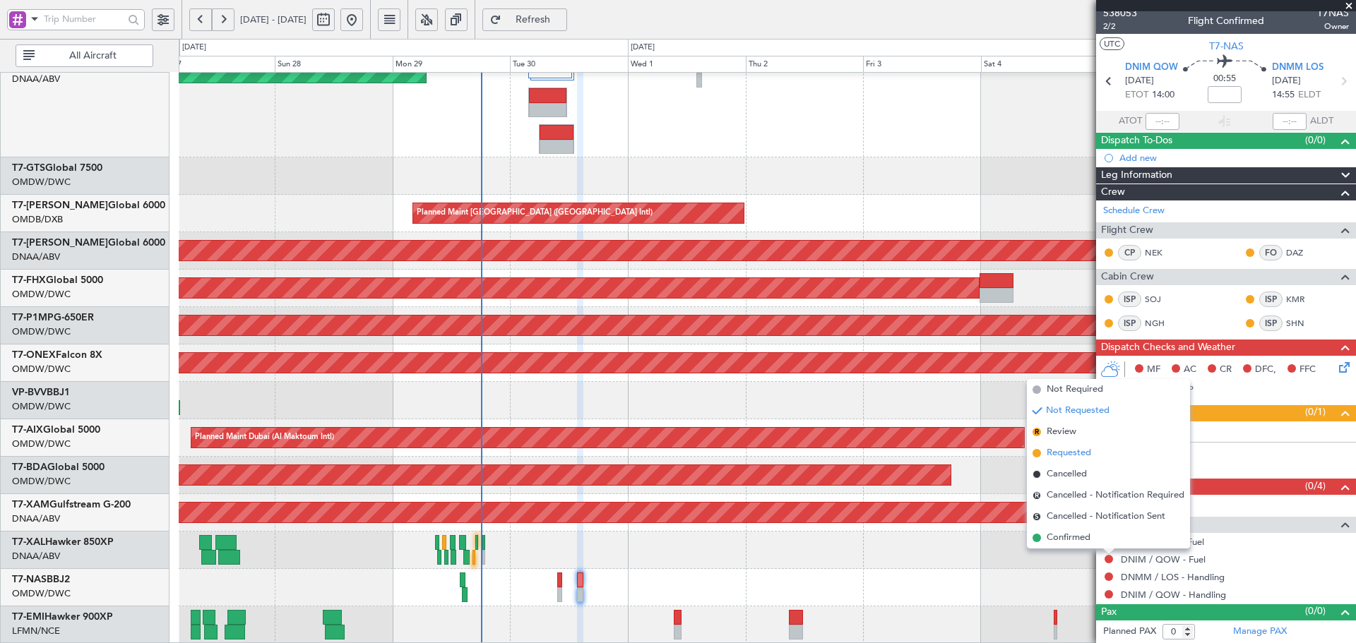
click at [1086, 451] on span "Requested" at bounding box center [1069, 453] width 44 height 14
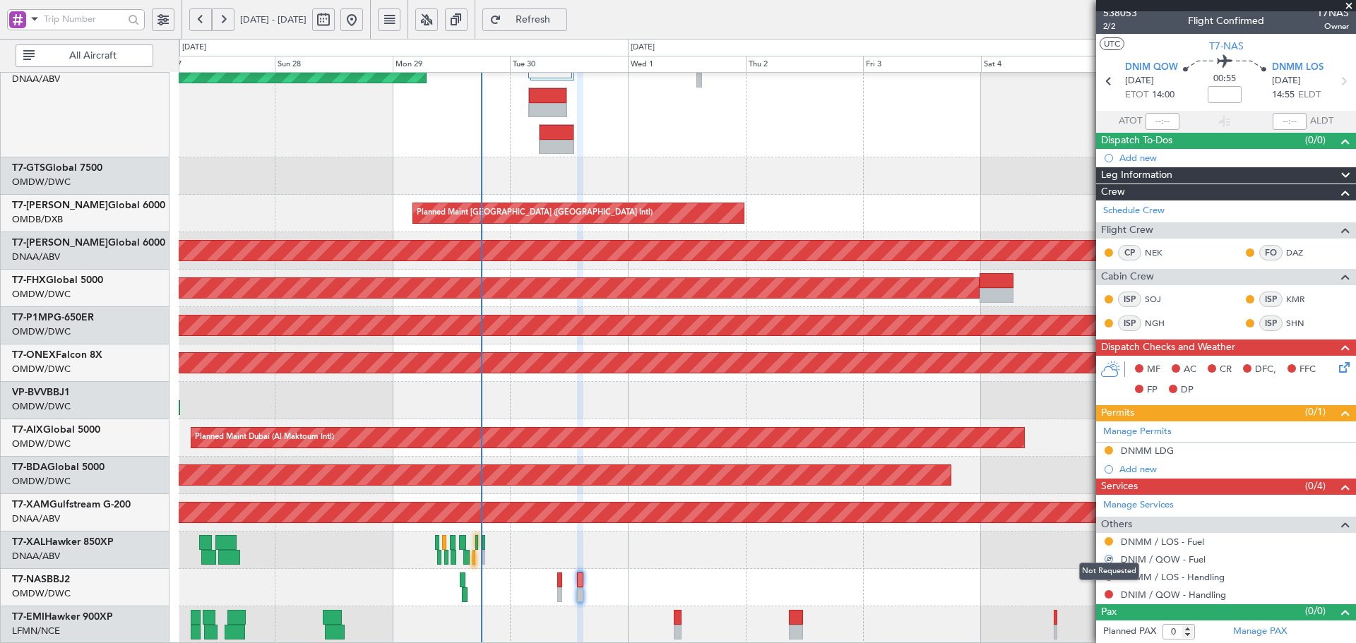
click at [1107, 576] on div "Not Requested" at bounding box center [1109, 572] width 60 height 18
click at [1107, 540] on button at bounding box center [1109, 542] width 8 height 8
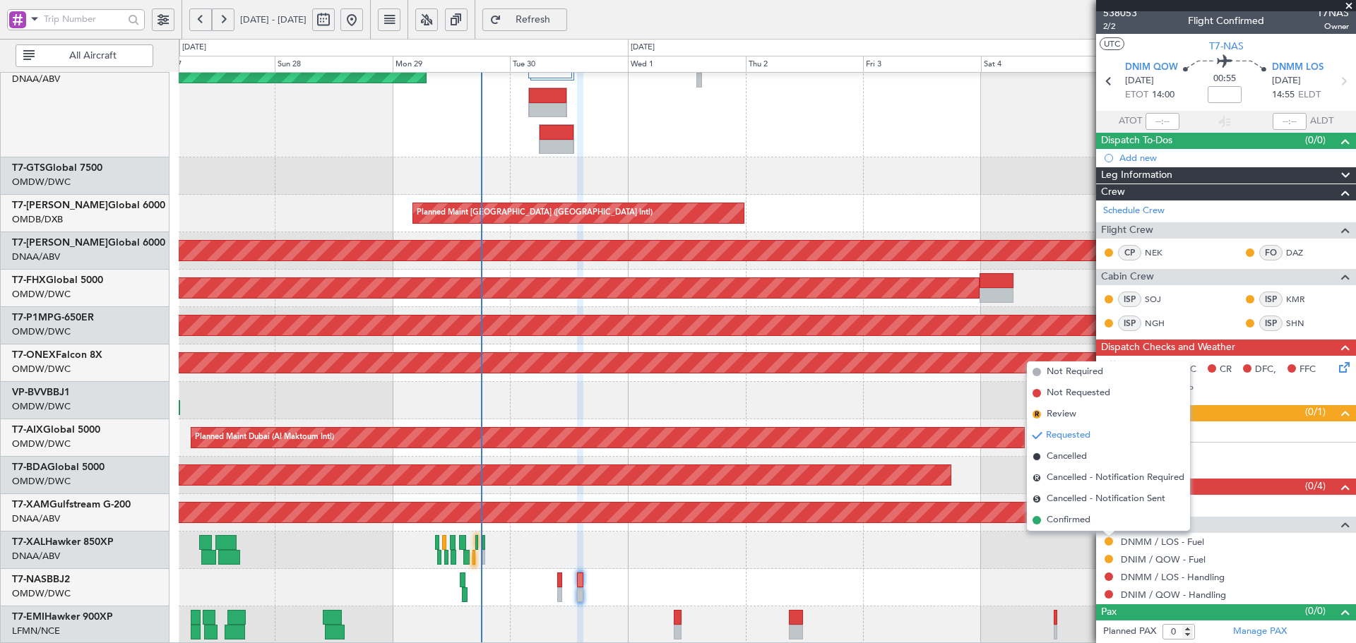
click at [1058, 369] on span "Not Required" at bounding box center [1075, 372] width 57 height 14
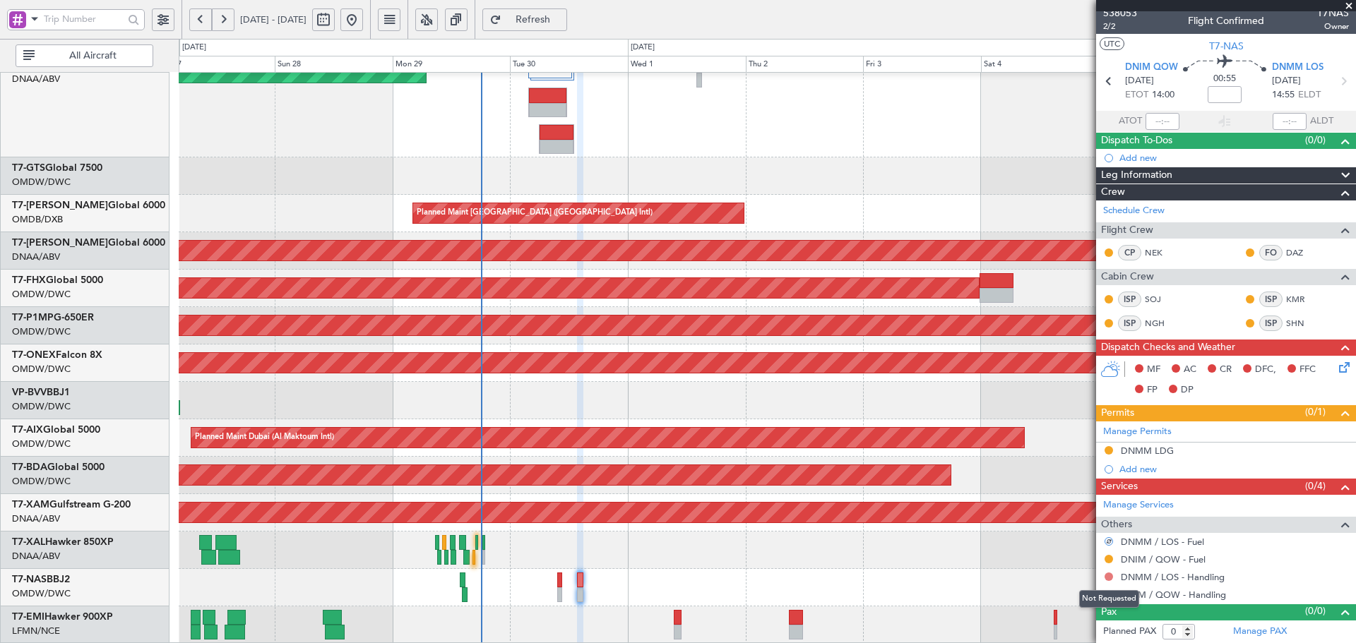
click at [1107, 578] on button at bounding box center [1109, 577] width 8 height 8
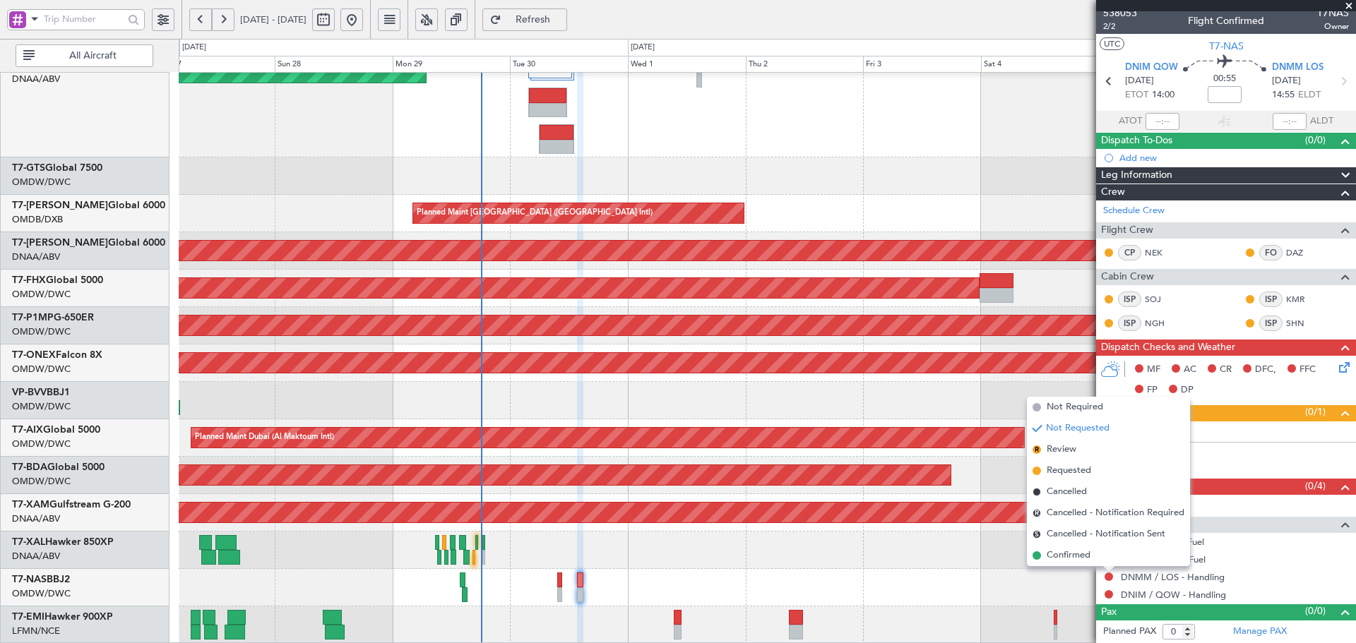
drag, startPoint x: 1051, startPoint y: 470, endPoint x: 1081, endPoint y: 568, distance: 102.6
click at [1051, 470] on span "Requested" at bounding box center [1069, 471] width 44 height 14
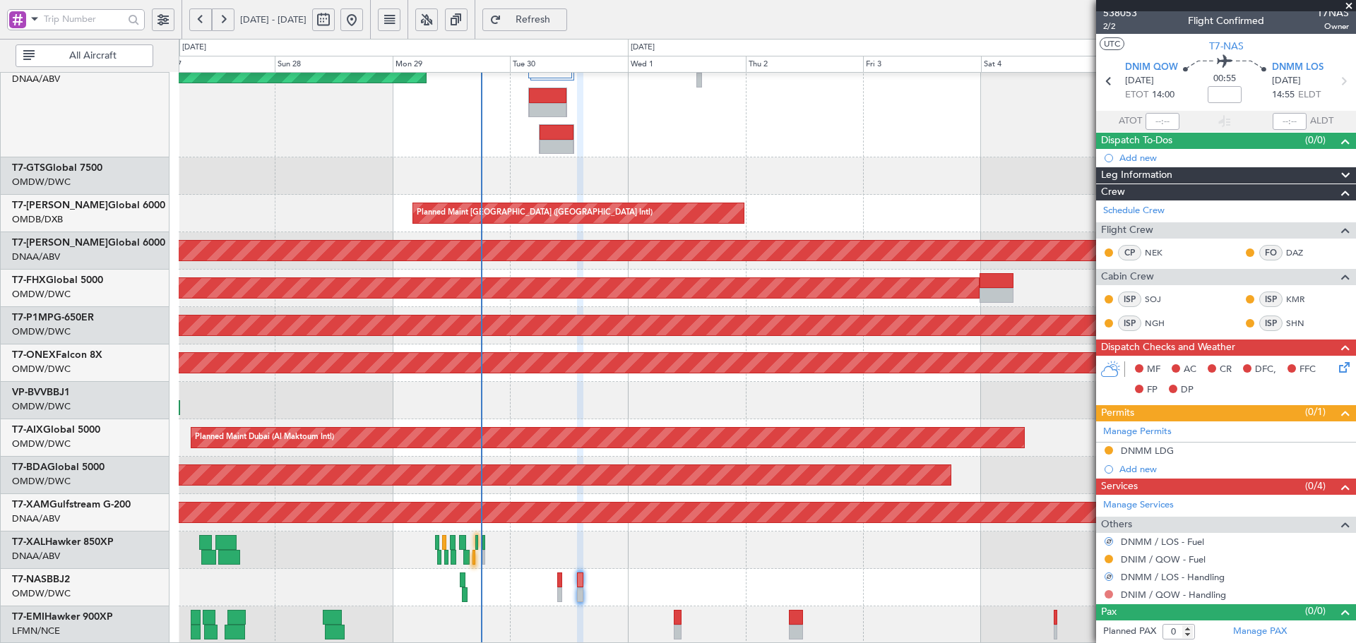
click at [1111, 593] on button at bounding box center [1109, 594] width 8 height 8
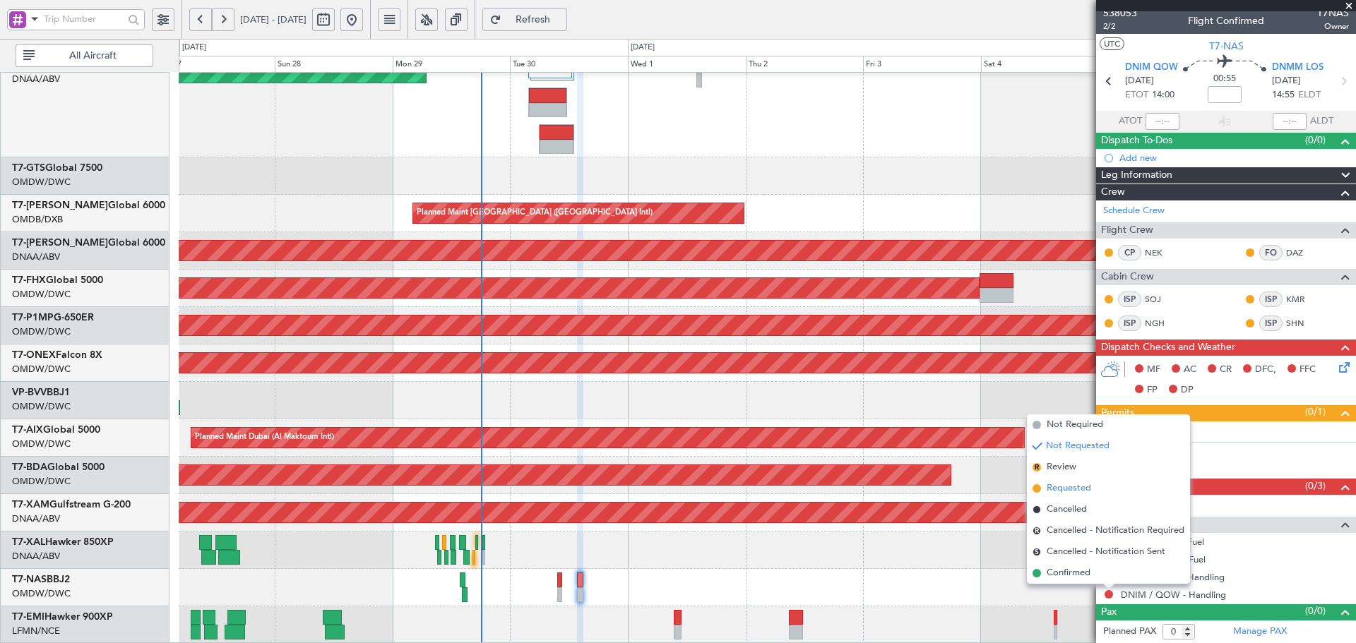
click at [1069, 491] on span "Requested" at bounding box center [1069, 489] width 44 height 14
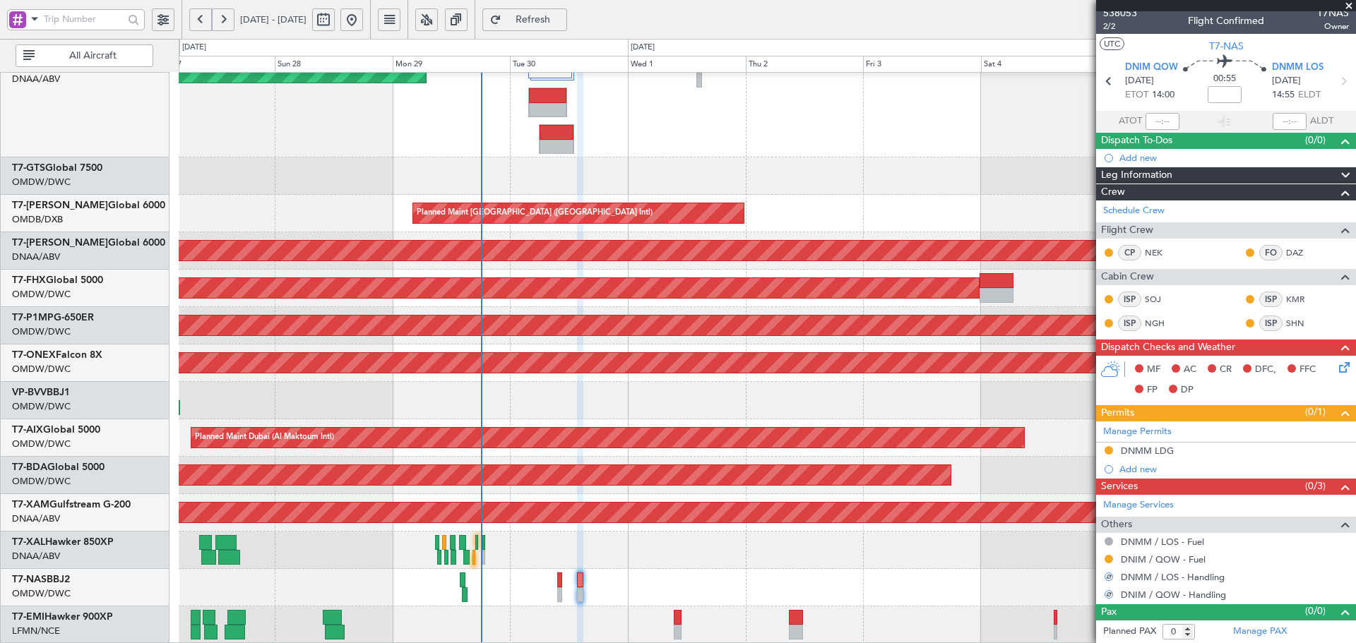
click at [947, 561] on div "MEL Abuja (Nnamdi Azikiwe Intl) Planned Maint Chester" at bounding box center [767, 550] width 1177 height 37
click at [67, 581] on link "T7-NAS BBJ2" at bounding box center [41, 580] width 58 height 10
click at [562, 24] on span "Refresh" at bounding box center [533, 20] width 58 height 10
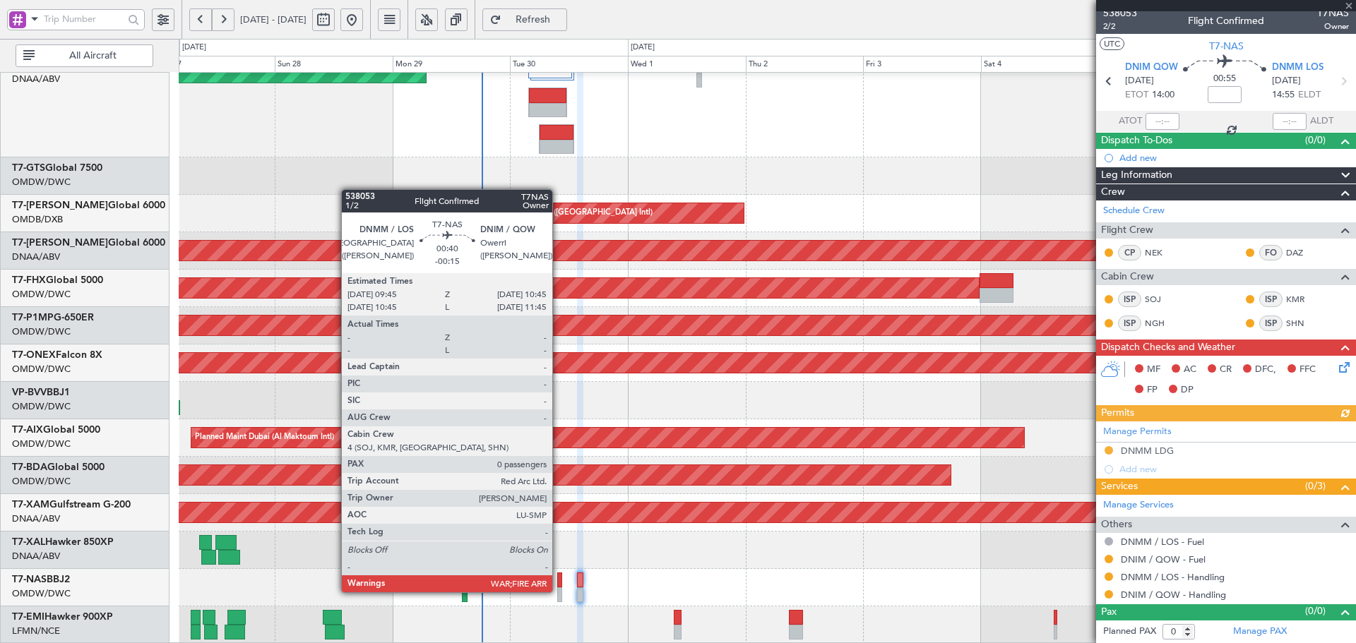
click at [559, 578] on div at bounding box center [559, 580] width 5 height 15
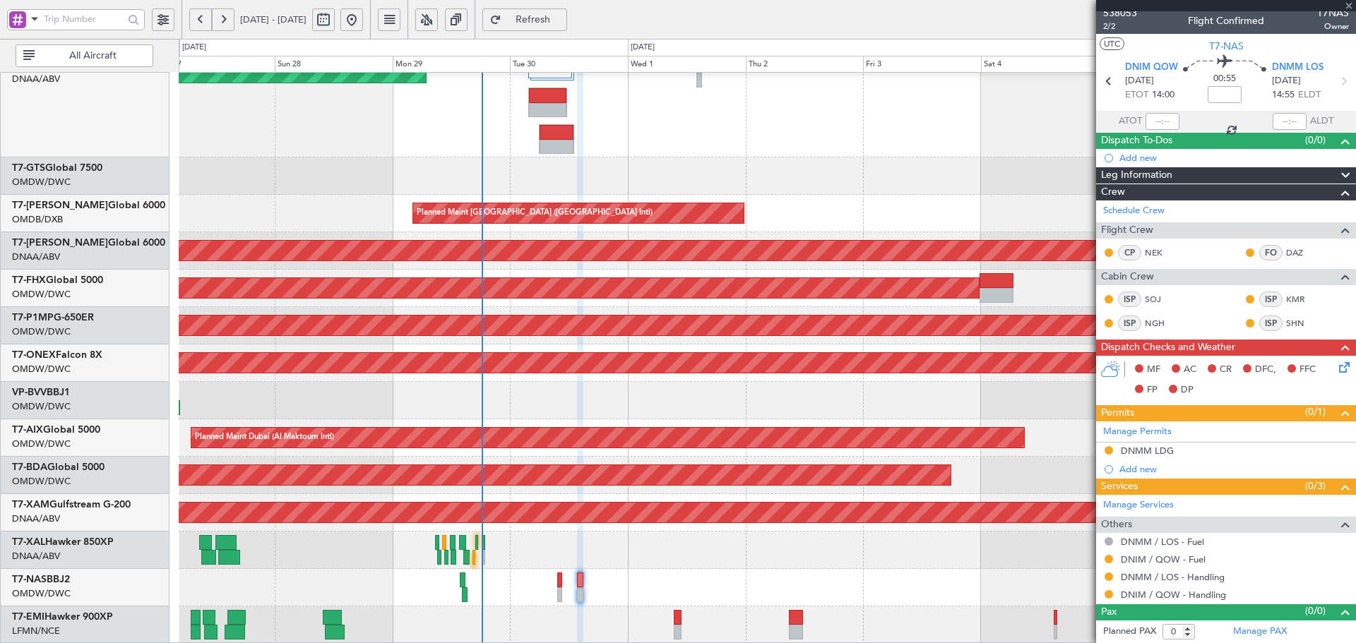
type input "-00:15"
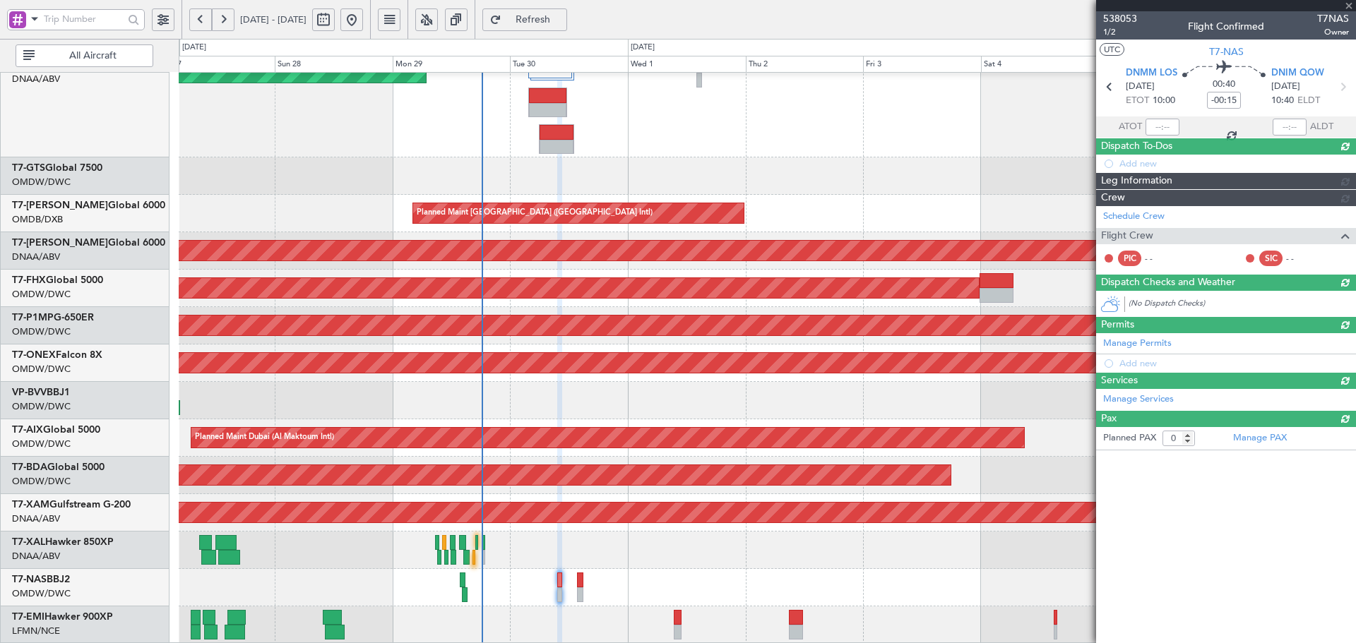
scroll to position [0, 0]
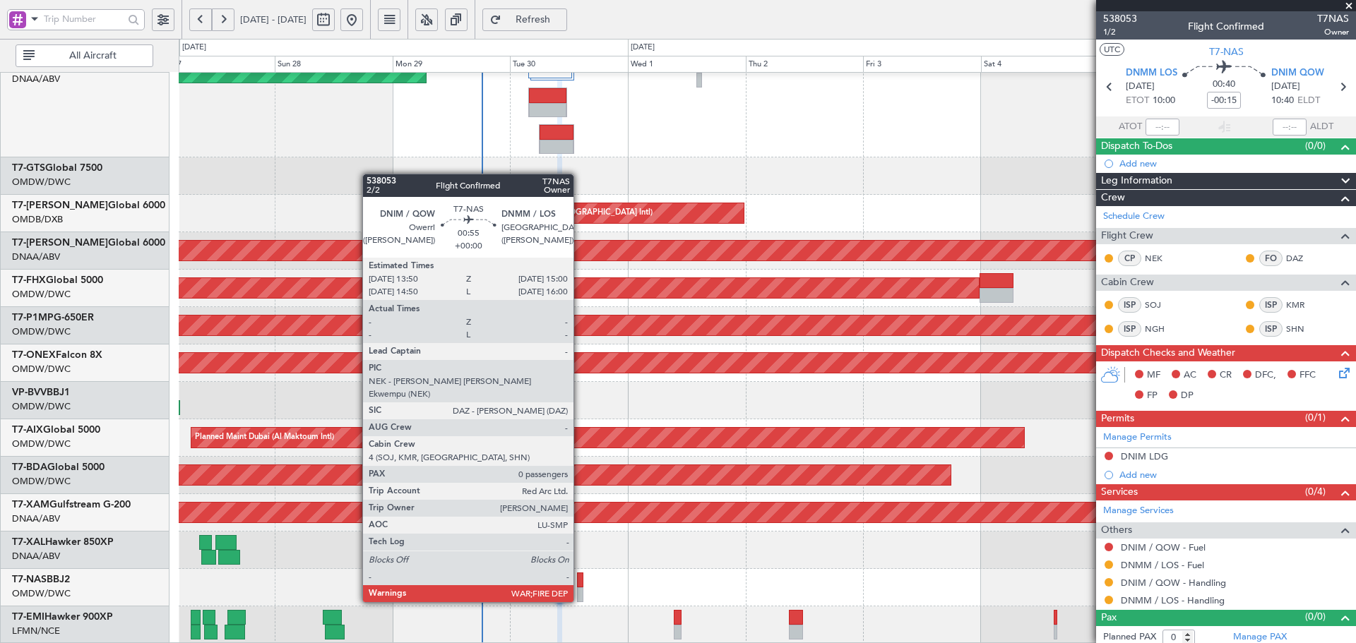
click at [580, 576] on div at bounding box center [580, 580] width 6 height 15
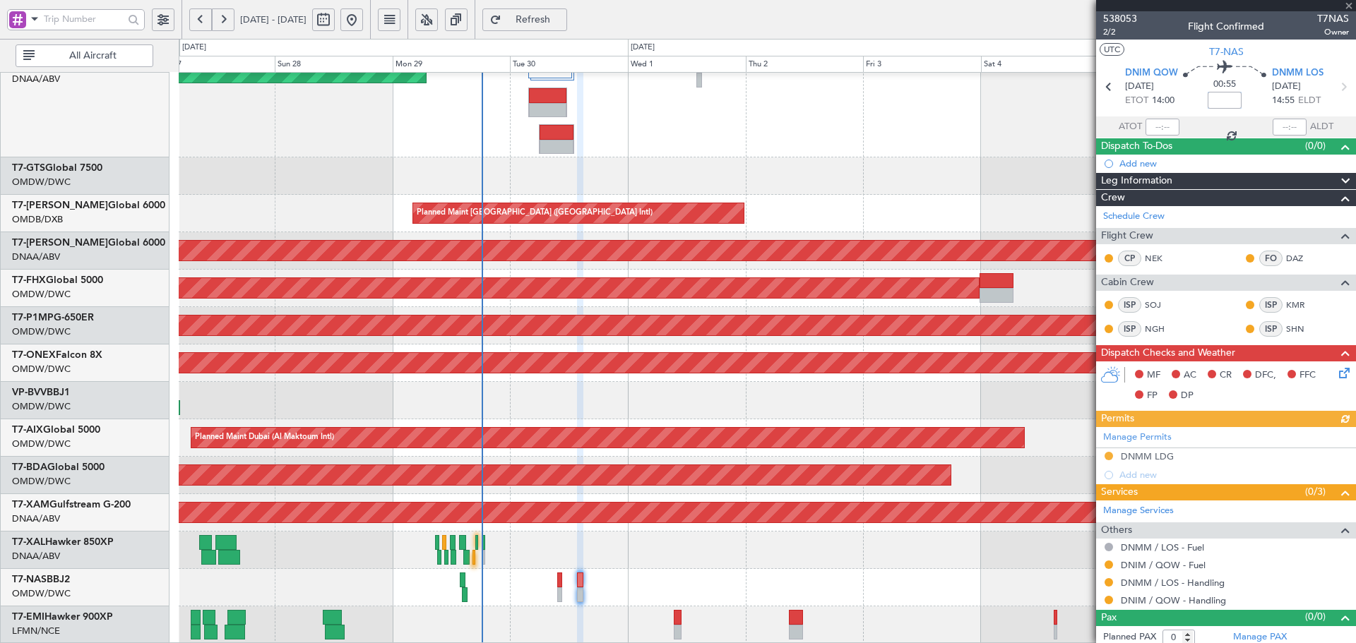
click at [1223, 102] on input at bounding box center [1225, 100] width 34 height 17
click at [900, 116] on div "Unplanned Maint [GEOGRAPHIC_DATA] (Al Maktoum Intl) Unplanned Maint [GEOGRAPHIC…" at bounding box center [767, 105] width 1177 height 103
type input "-00:15"
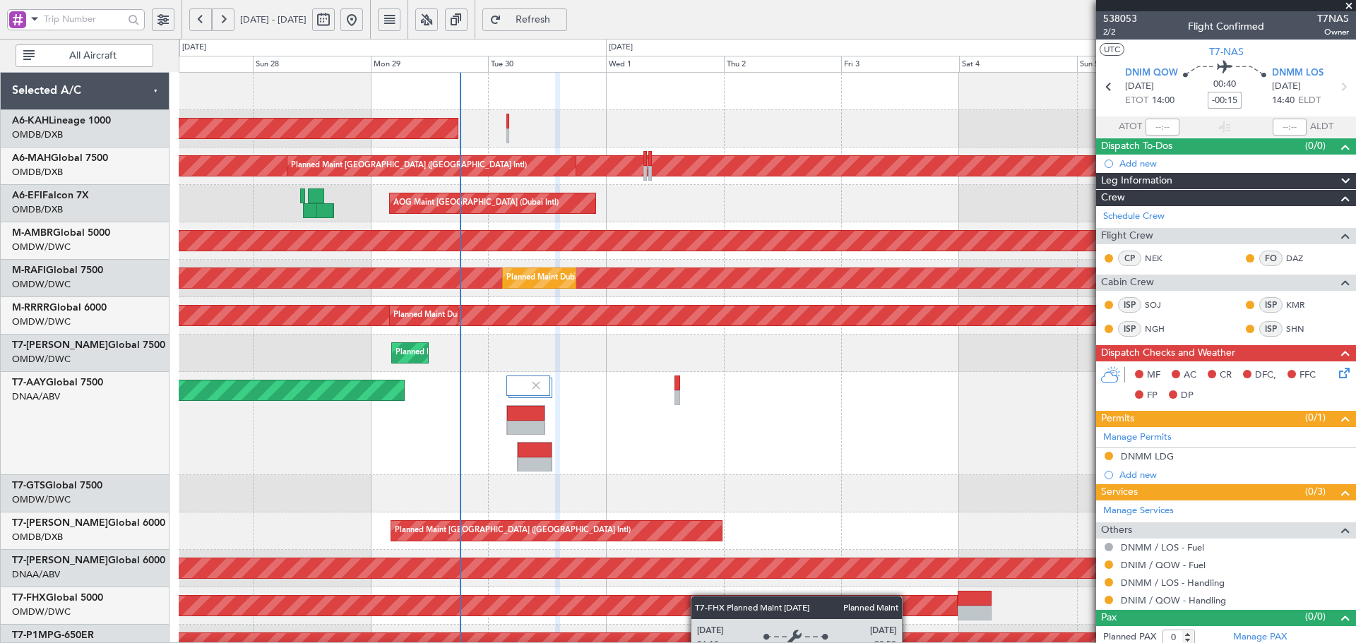
click at [697, 597] on div "Planned Maint [GEOGRAPHIC_DATA] (Al Bateen Executive) Planned Maint [GEOGRAPHIC…" at bounding box center [767, 517] width 1177 height 889
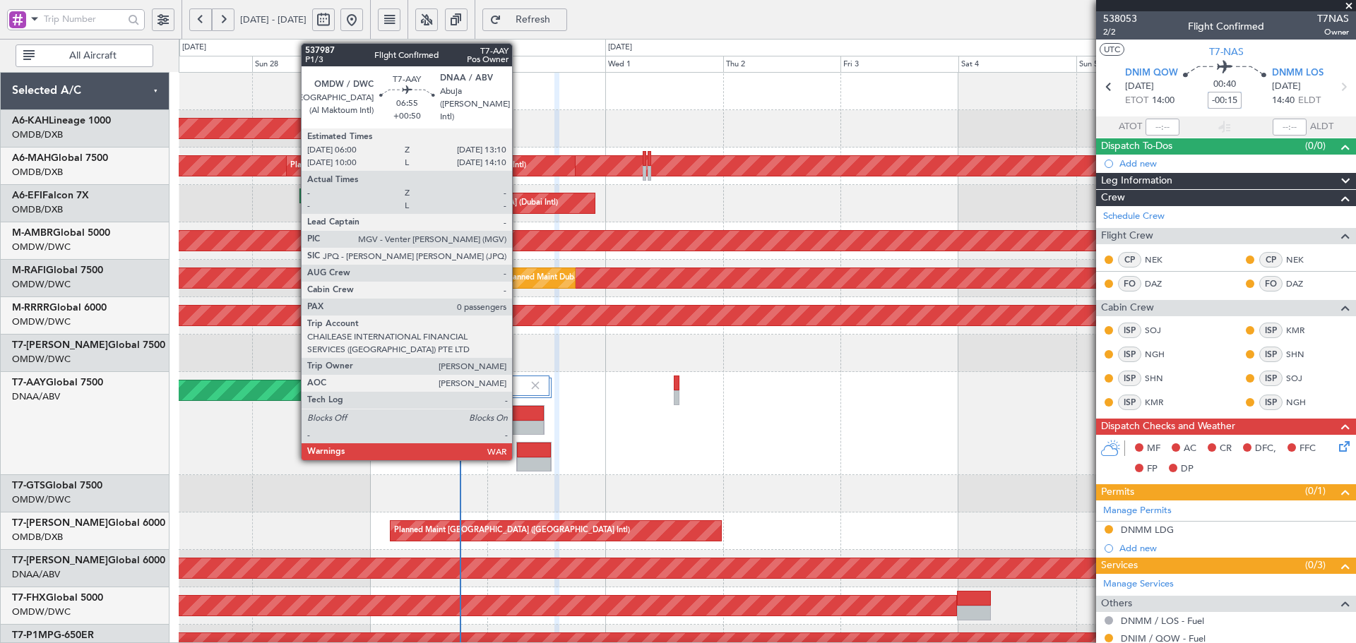
click at [518, 456] on div at bounding box center [534, 450] width 34 height 15
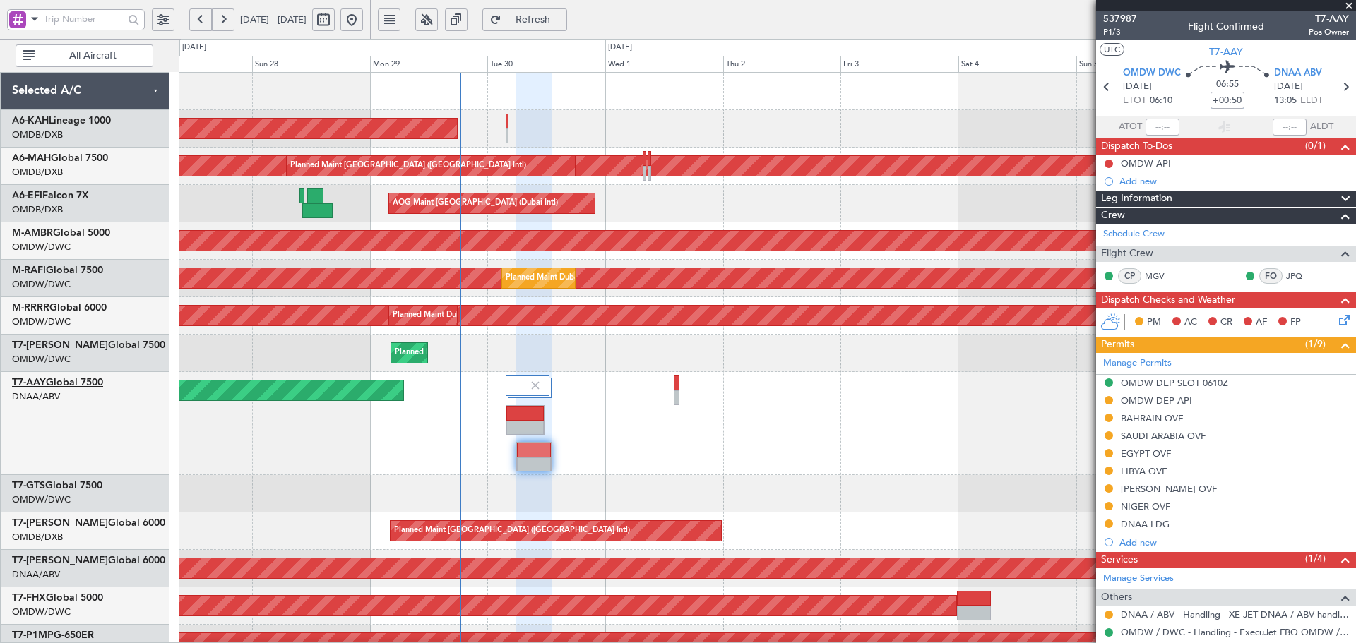
click at [95, 381] on link "T7-AAY Global 7500" at bounding box center [57, 383] width 91 height 10
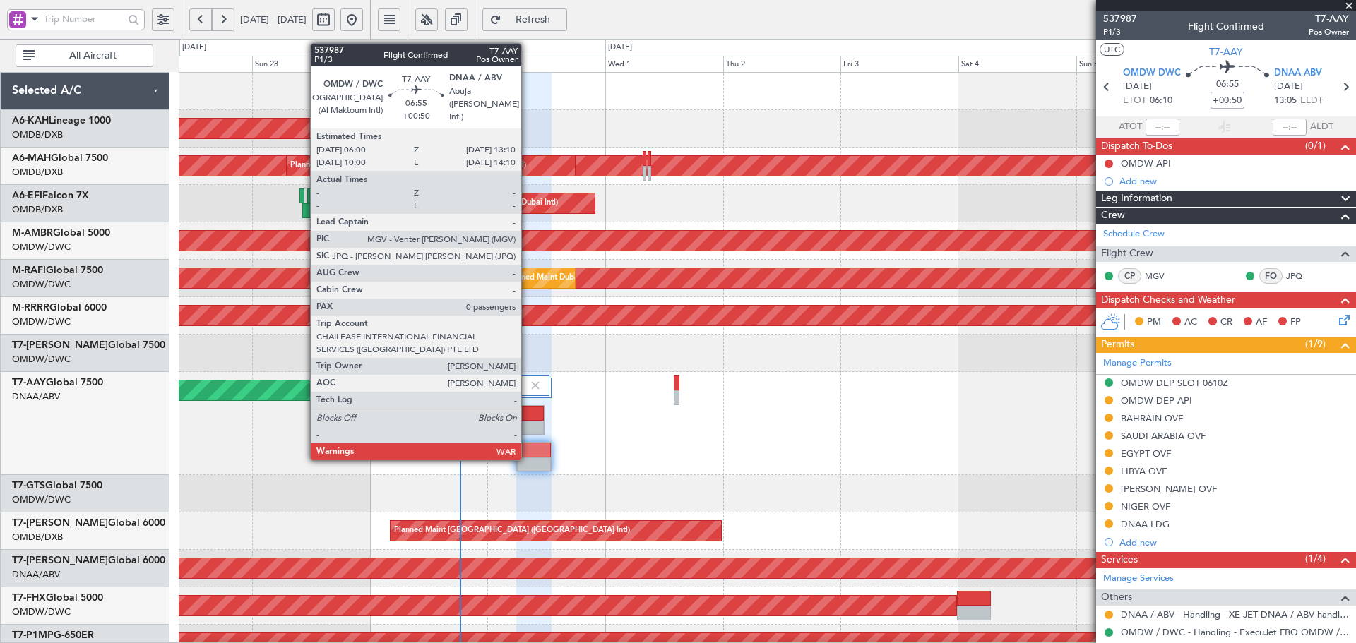
click at [528, 454] on div at bounding box center [534, 450] width 34 height 15
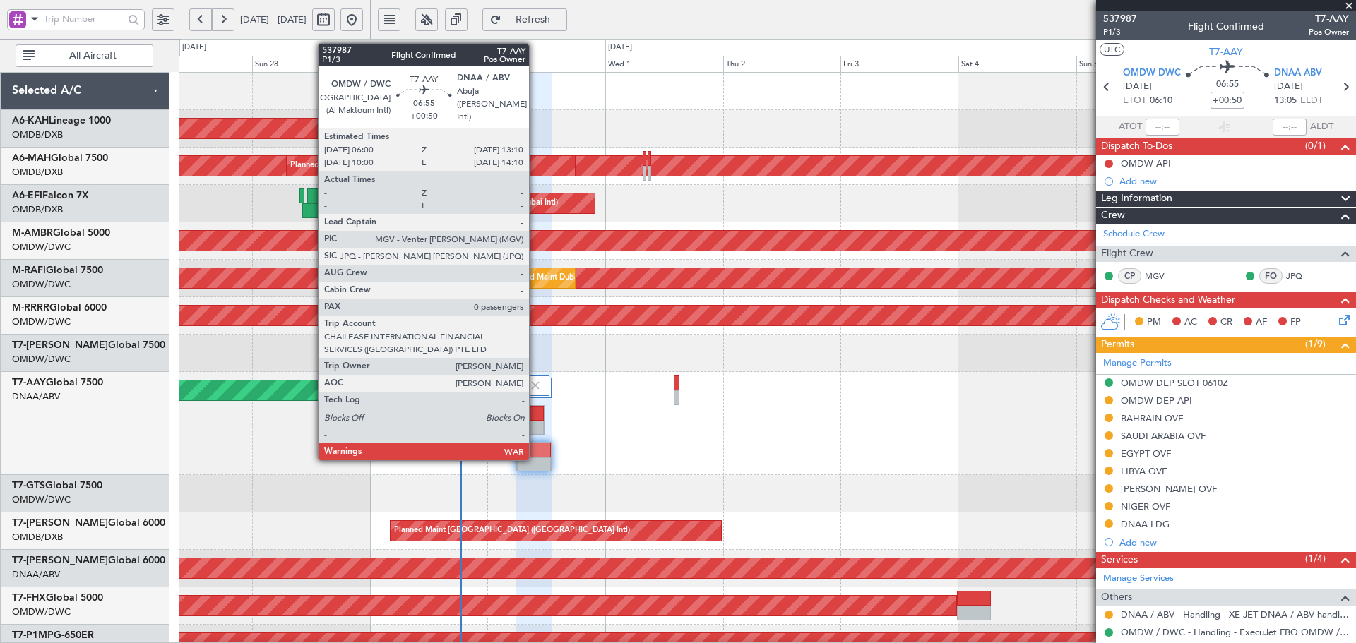
click at [535, 452] on div at bounding box center [534, 450] width 34 height 15
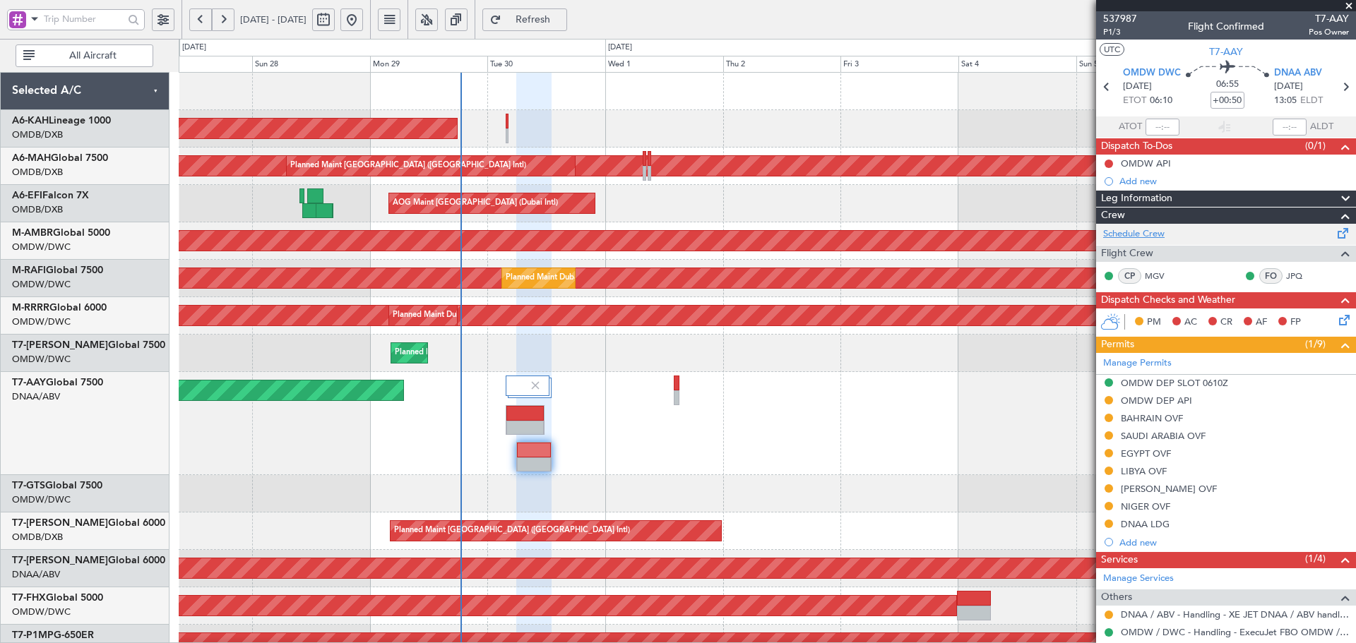
click at [1152, 236] on link "Schedule Crew" at bounding box center [1133, 234] width 61 height 14
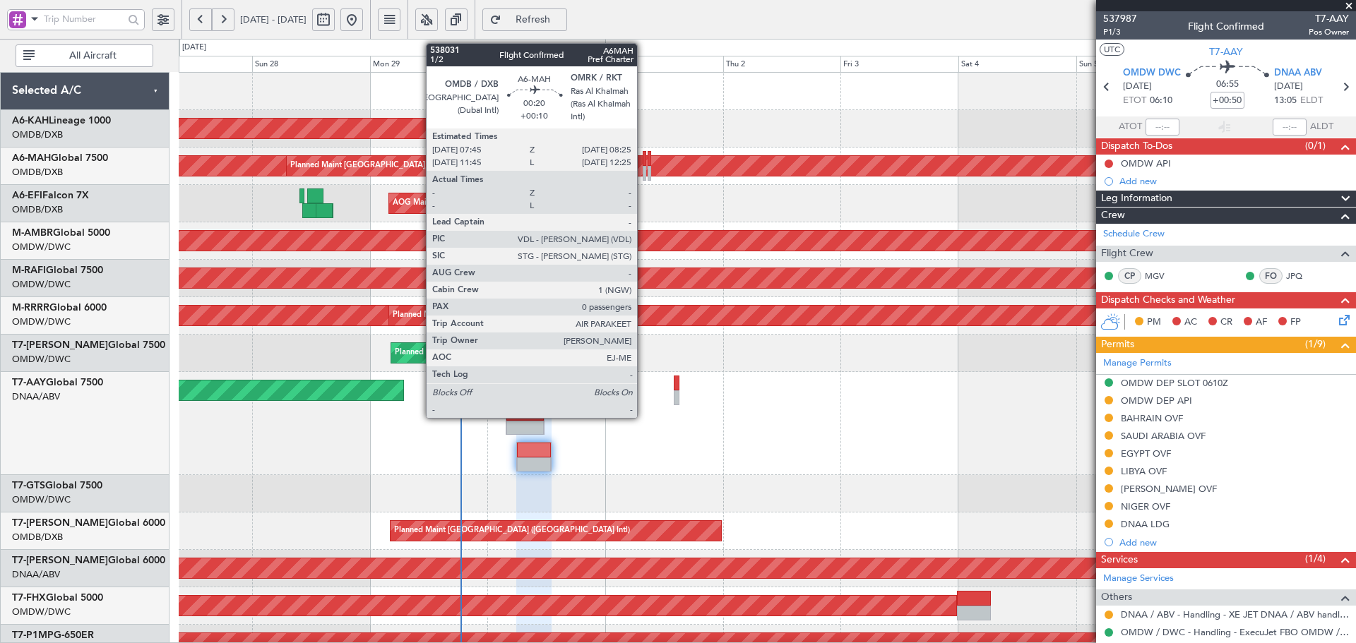
click at [643, 165] on div at bounding box center [645, 158] width 4 height 15
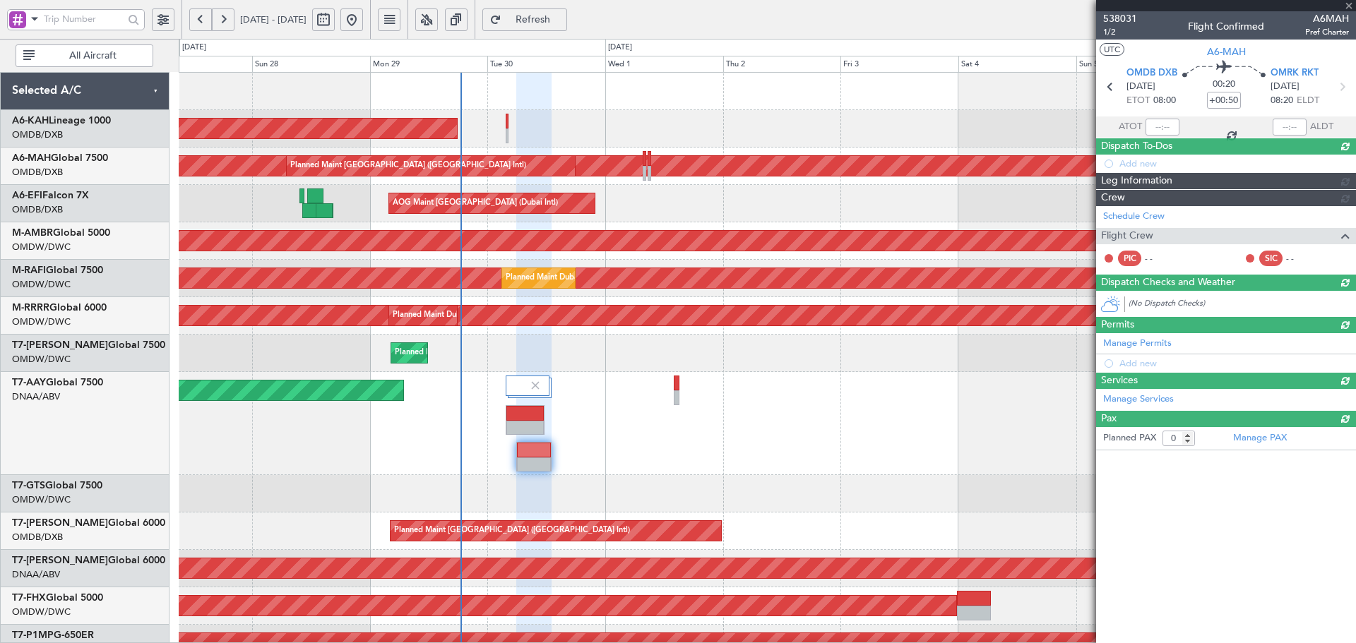
type input "+00:10"
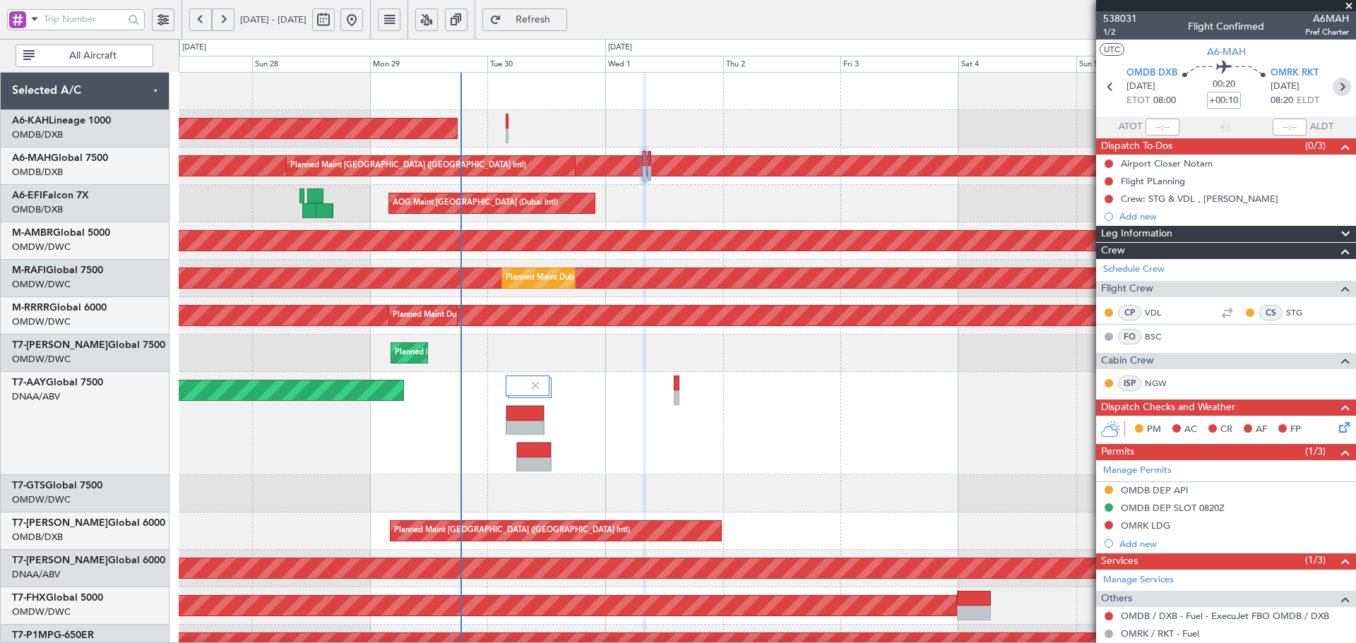
click at [1337, 89] on icon at bounding box center [1342, 87] width 18 height 18
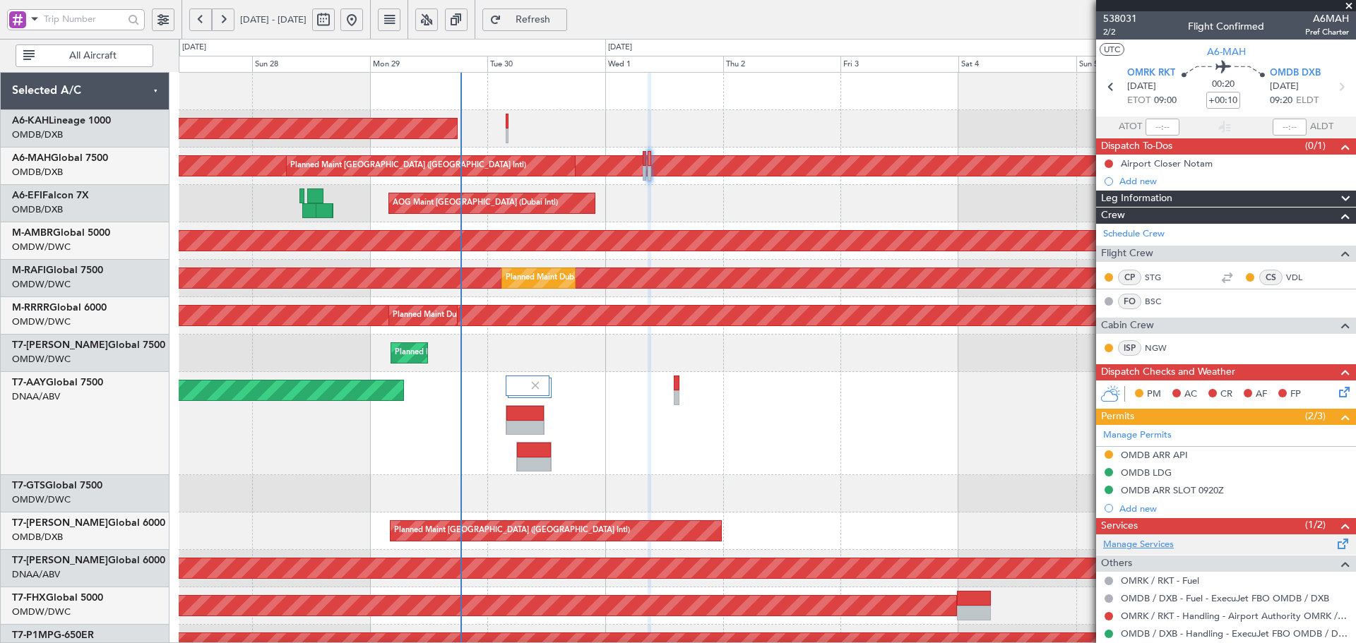
scroll to position [39, 0]
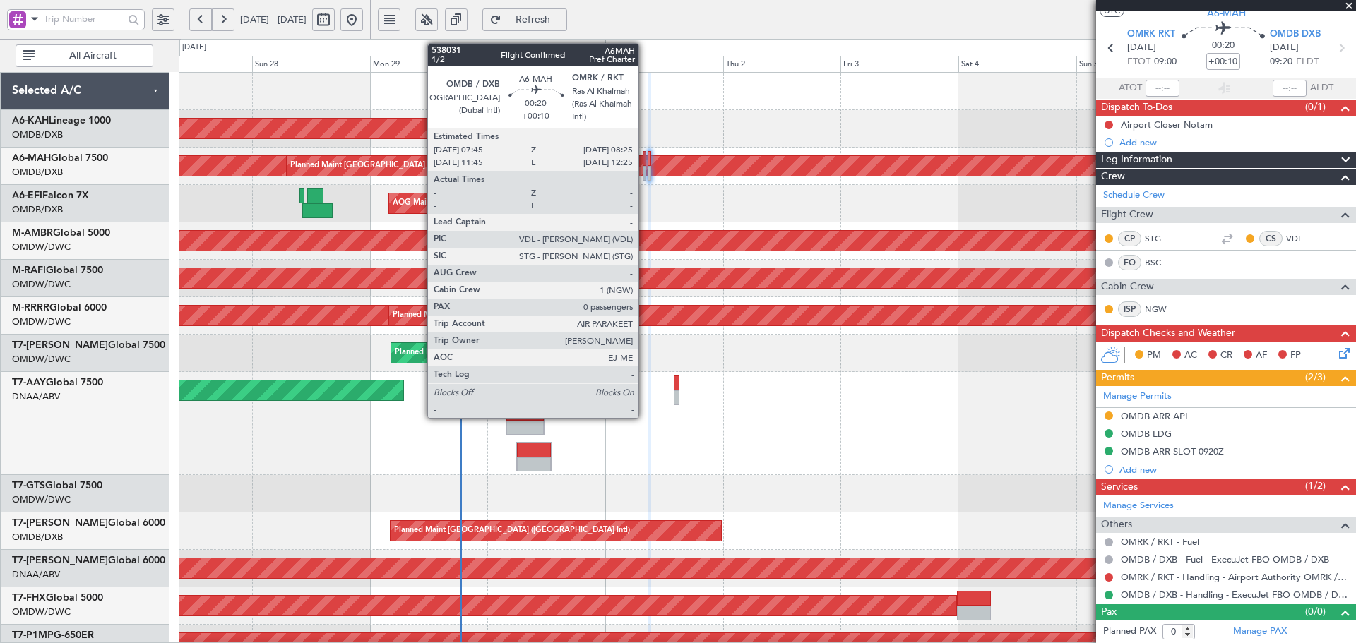
click at [645, 162] on div at bounding box center [645, 158] width 4 height 15
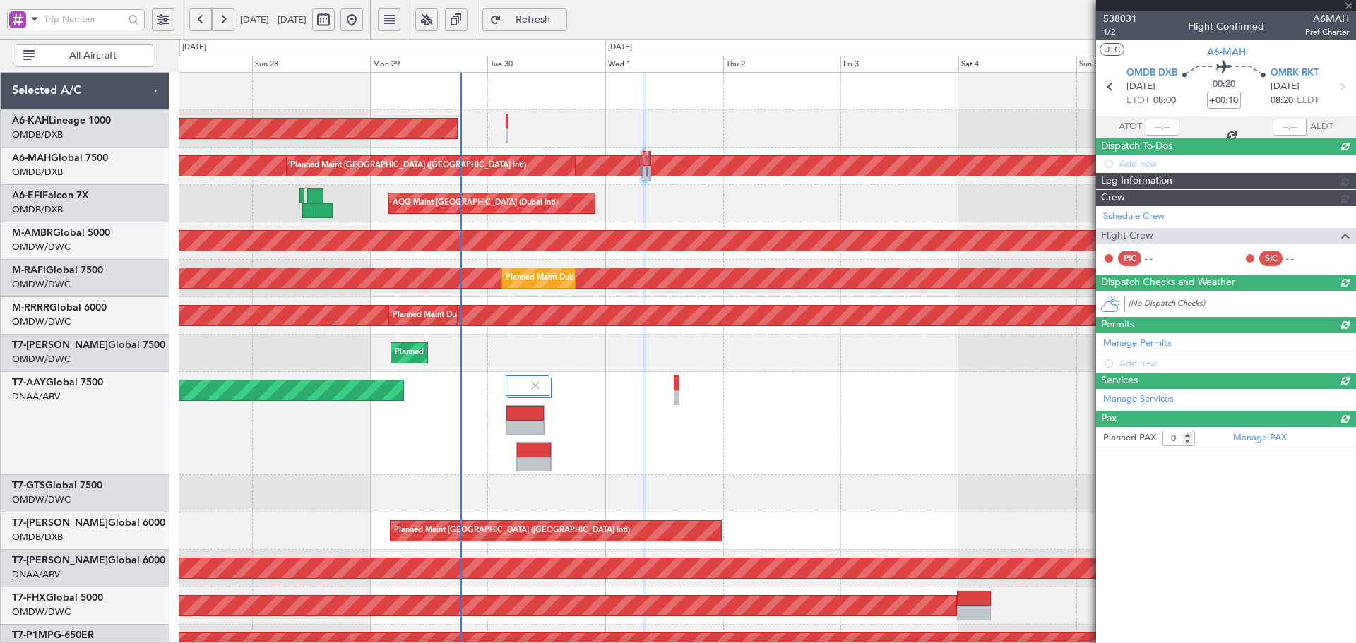
scroll to position [0, 0]
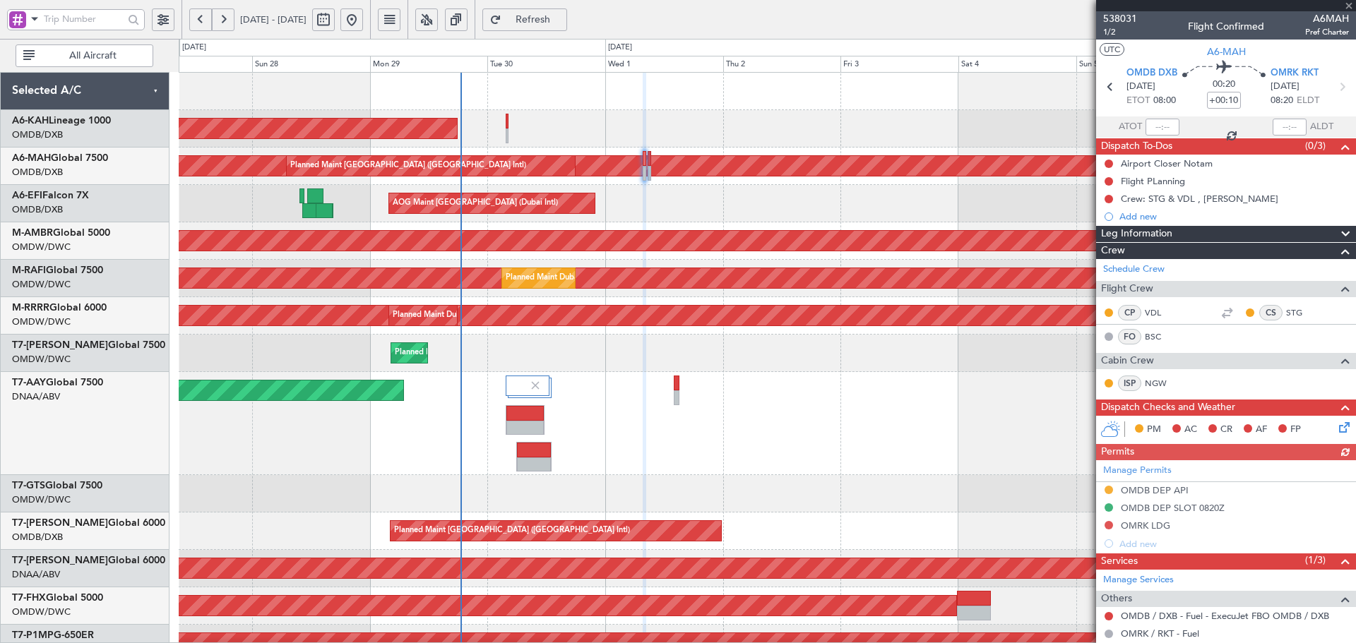
click at [1107, 523] on div "Manage Permits OMDB DEP API OMDB DEP SLOT 0820Z OMRK LDG Add new" at bounding box center [1226, 507] width 260 height 93
click at [1110, 527] on button at bounding box center [1109, 525] width 8 height 8
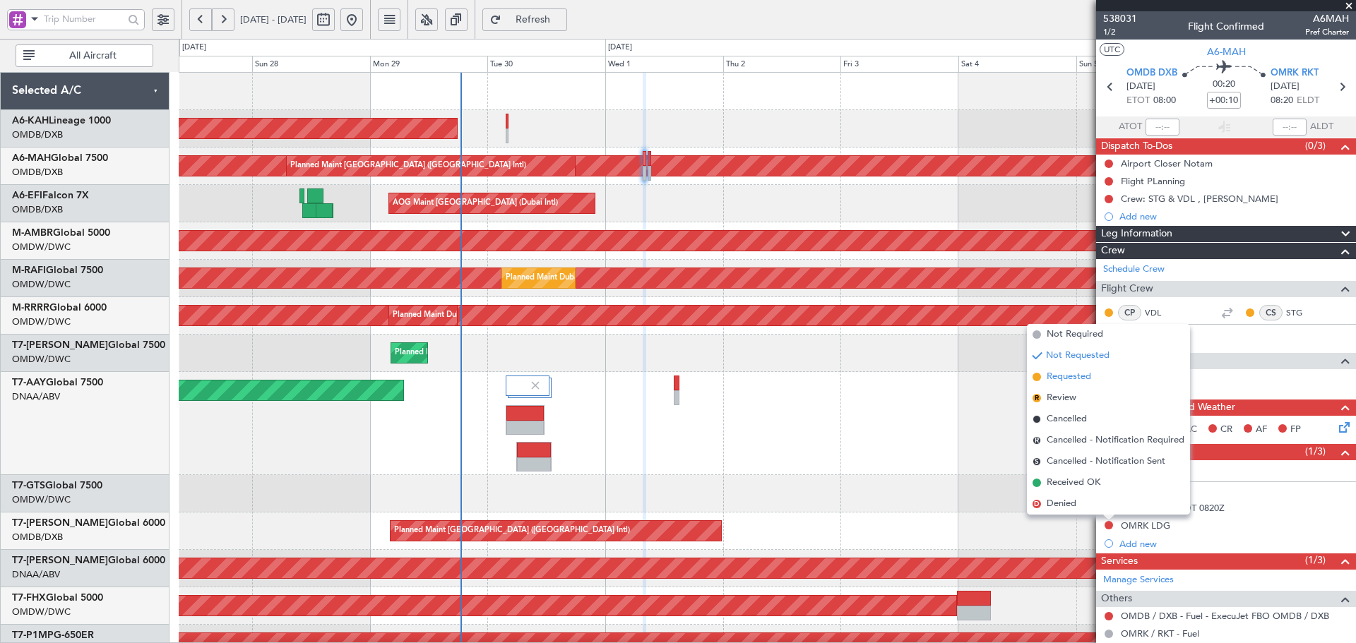
click at [1080, 375] on span "Requested" at bounding box center [1069, 377] width 44 height 14
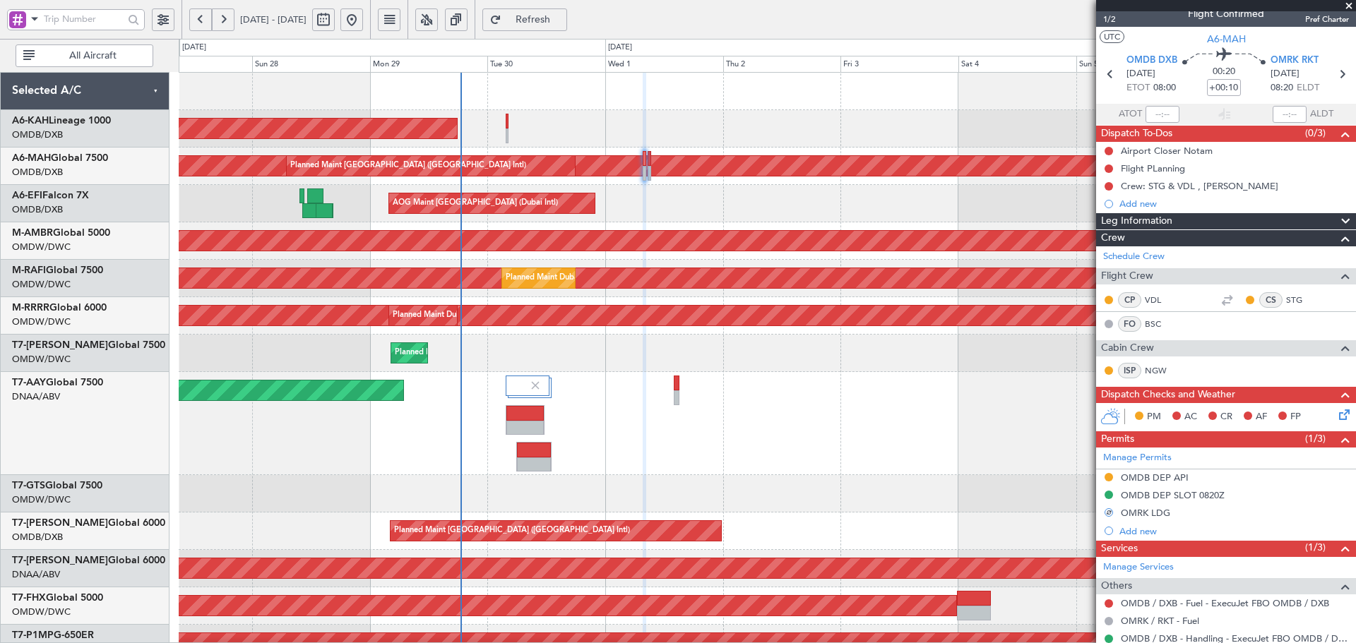
scroll to position [47, 0]
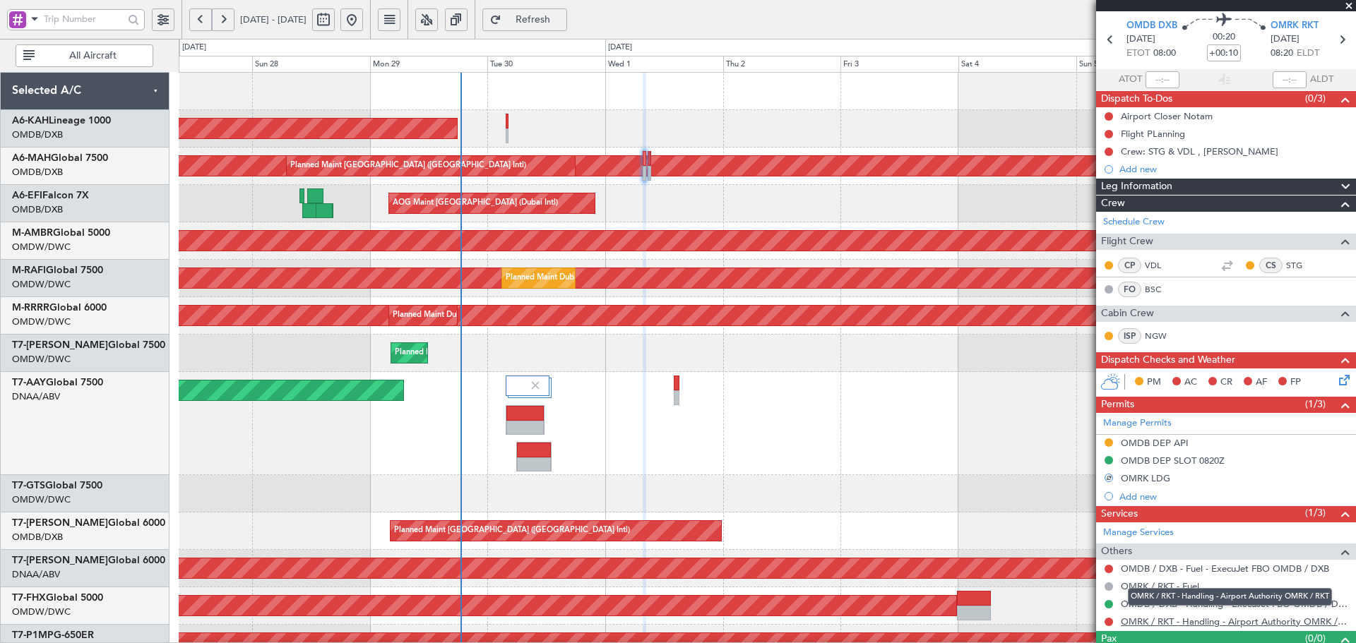
click at [1184, 622] on link "OMRK / RKT - Handling - Airport Authority OMRK / RKT" at bounding box center [1235, 622] width 228 height 12
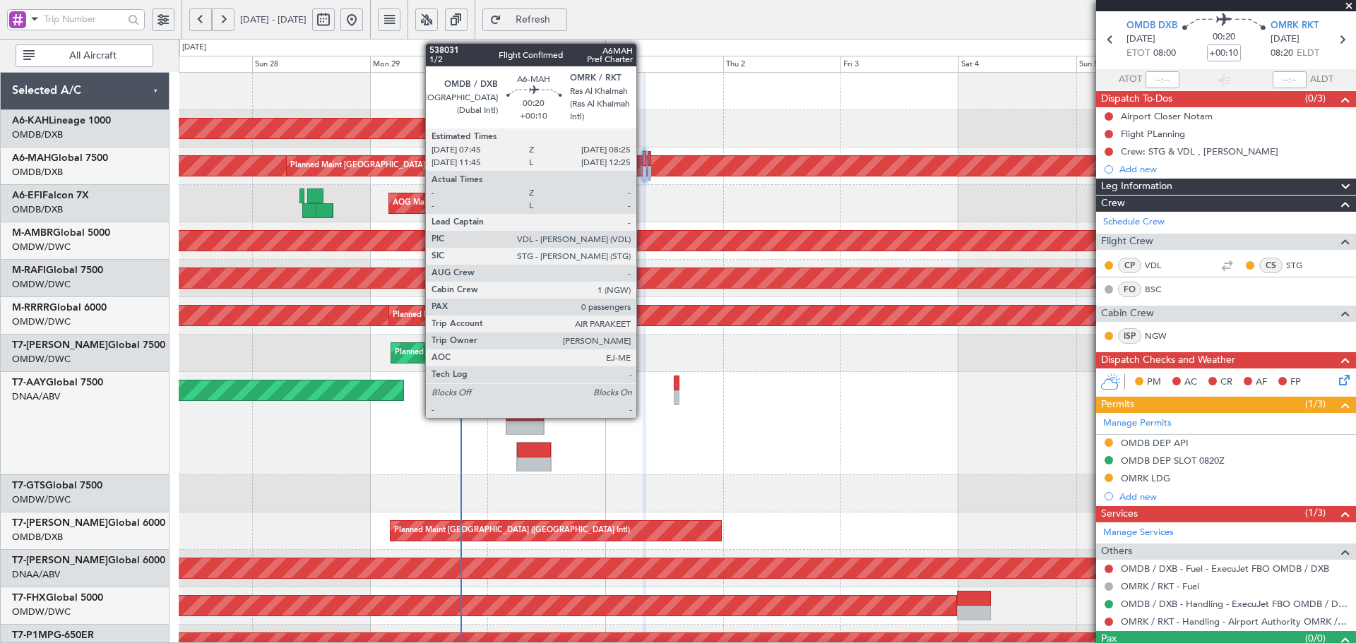
click at [643, 158] on div at bounding box center [645, 158] width 4 height 15
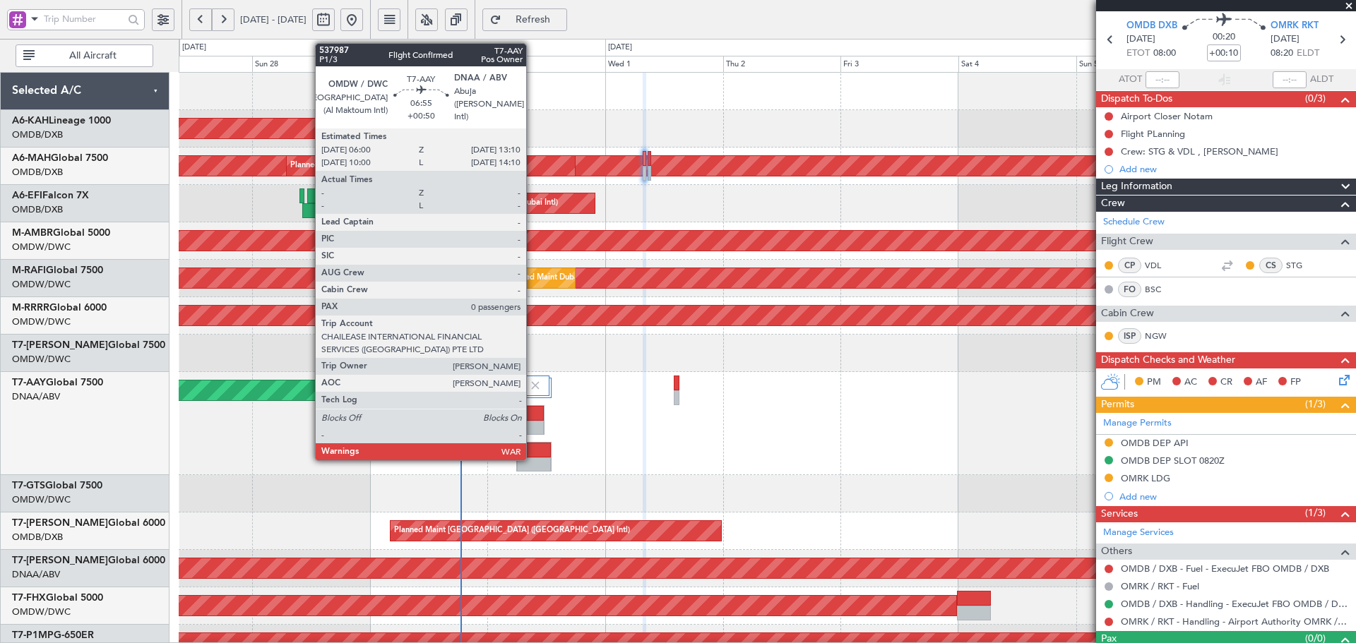
click at [533, 451] on div at bounding box center [534, 450] width 34 height 15
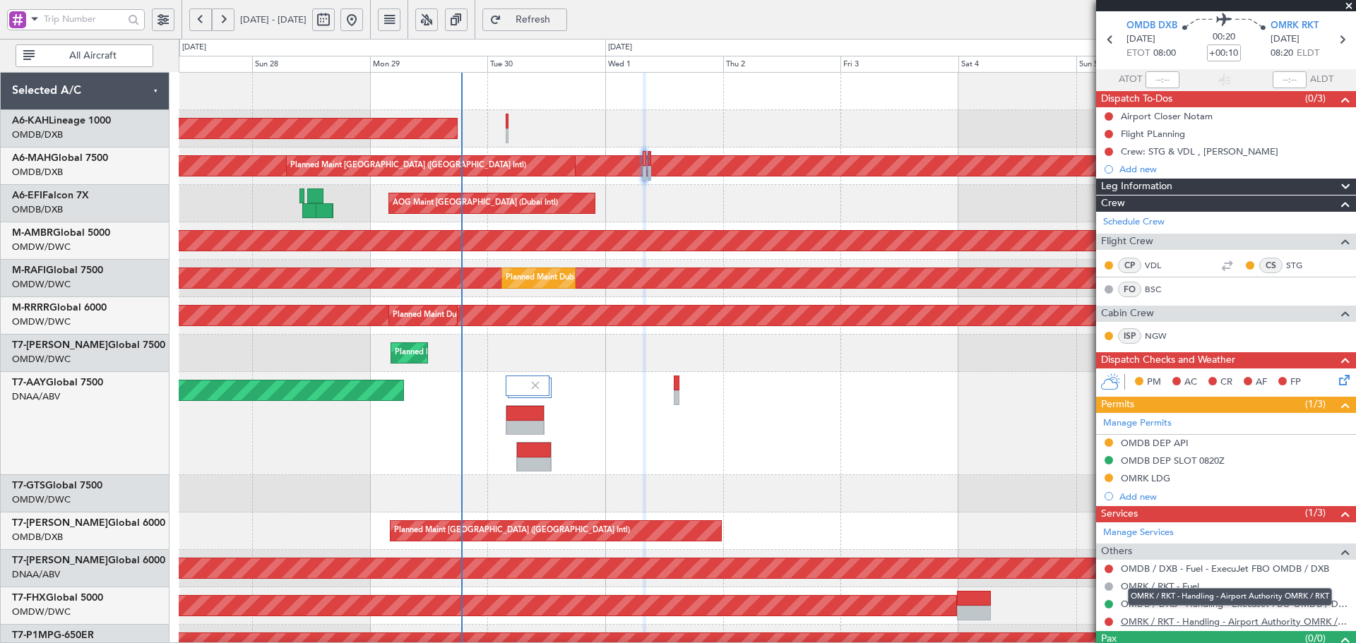
click at [1204, 625] on link "OMRK / RKT - Handling - Airport Authority OMRK / RKT" at bounding box center [1235, 622] width 228 height 12
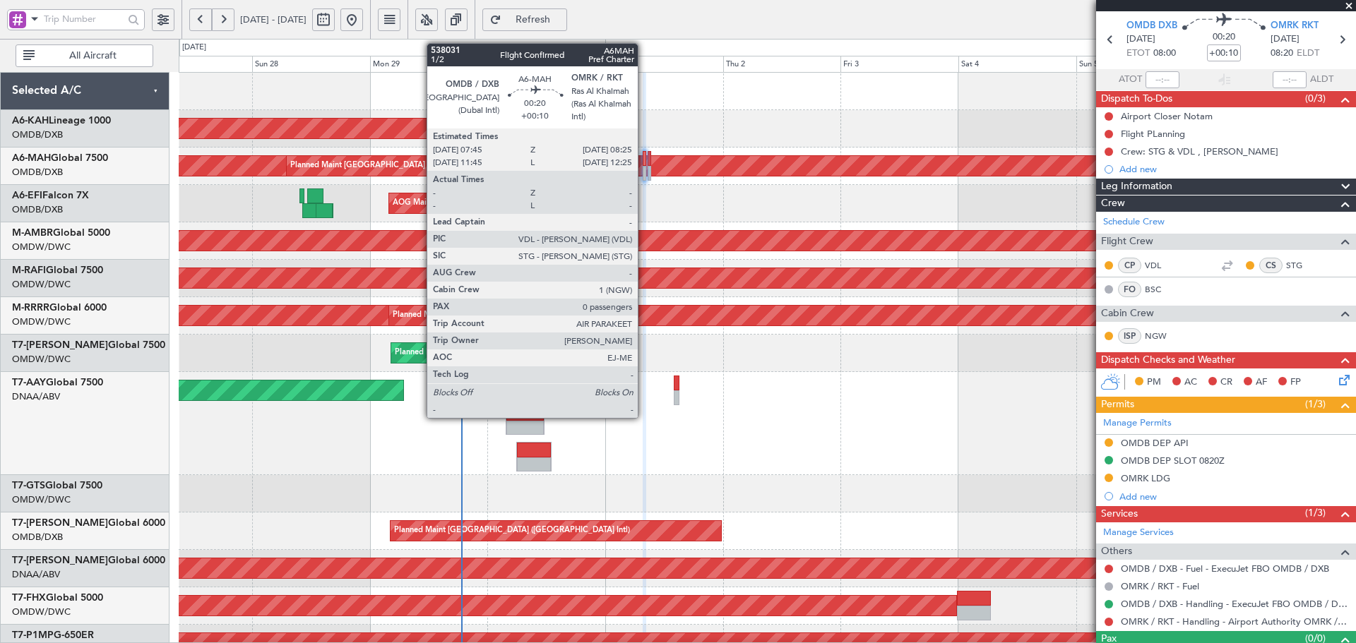
click at [644, 162] on div at bounding box center [645, 158] width 4 height 15
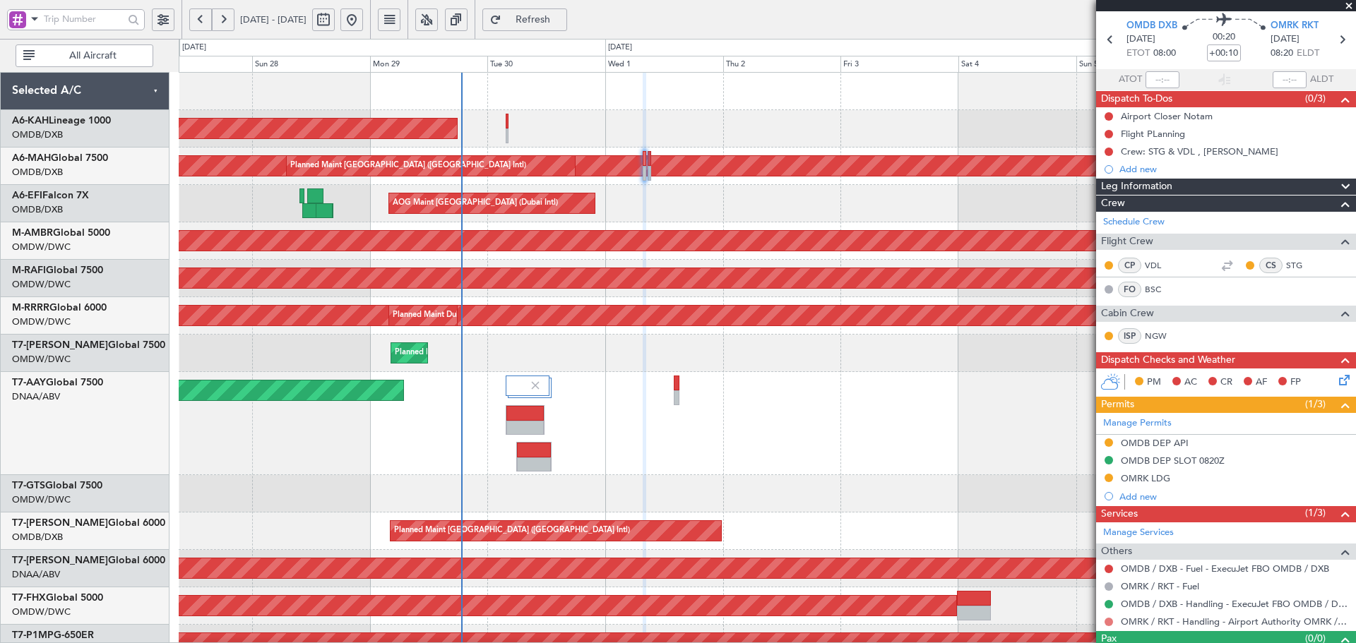
click at [1109, 619] on button at bounding box center [1109, 622] width 8 height 8
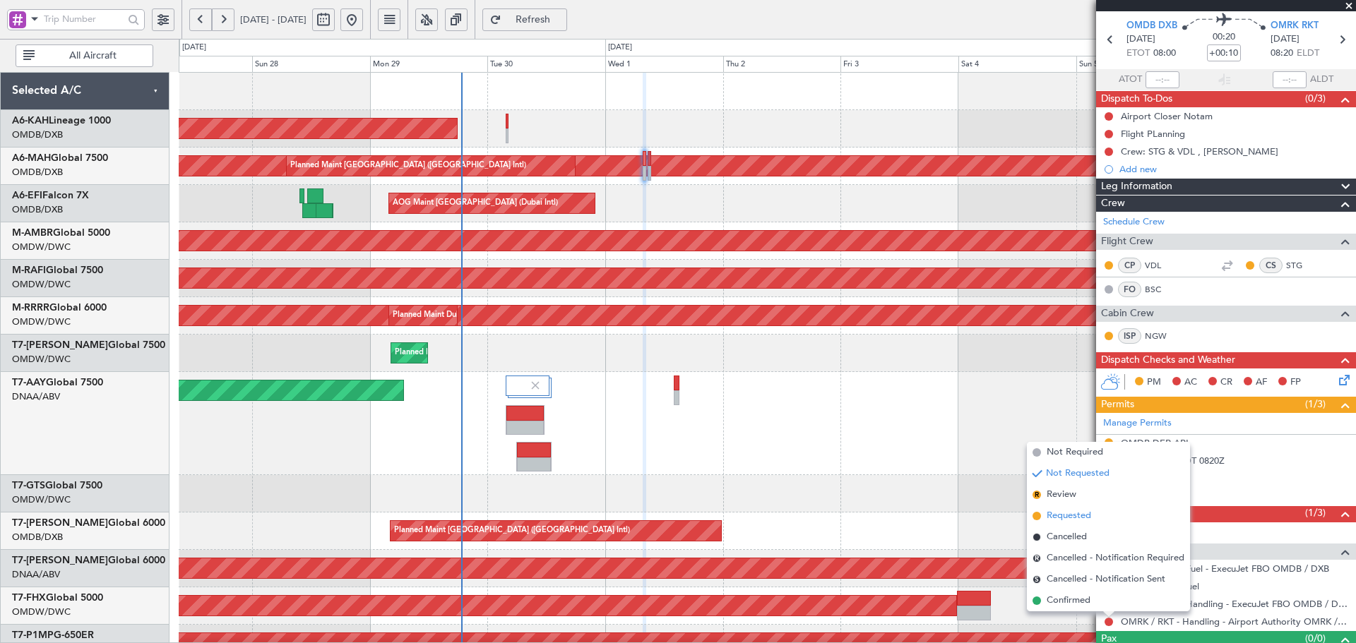
click at [1066, 516] on span "Requested" at bounding box center [1069, 516] width 44 height 14
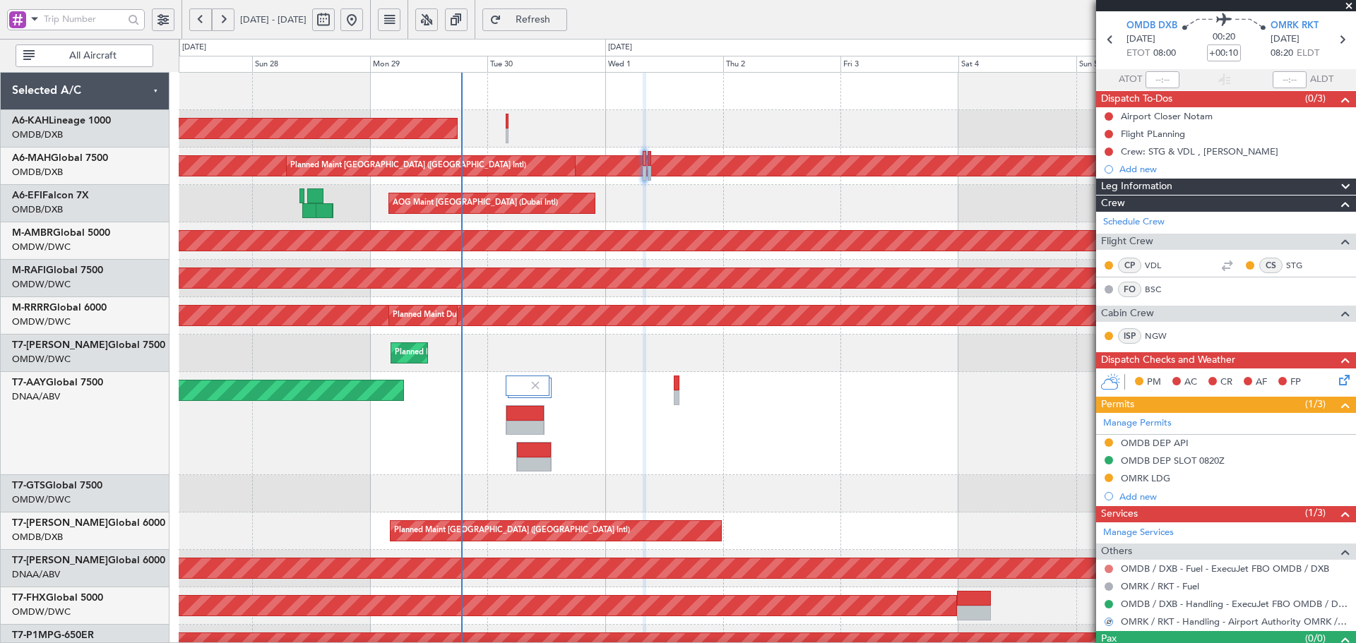
click at [1106, 569] on button at bounding box center [1109, 569] width 8 height 8
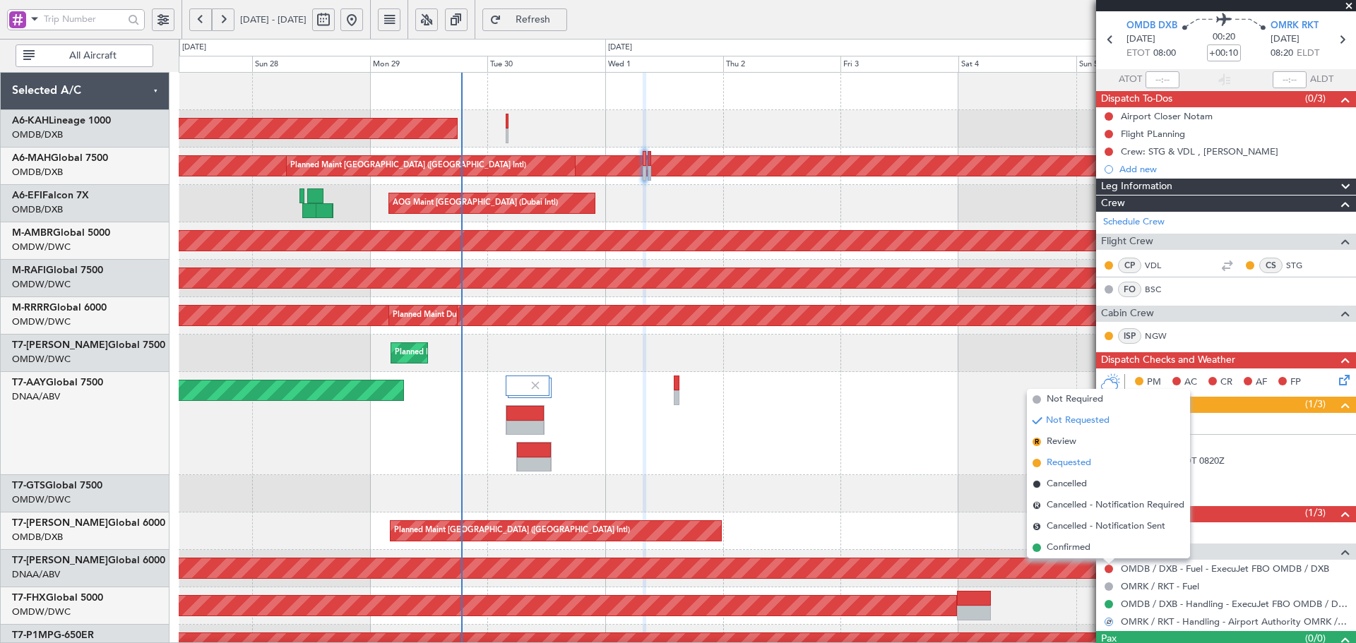
click at [1067, 467] on span "Requested" at bounding box center [1069, 463] width 44 height 14
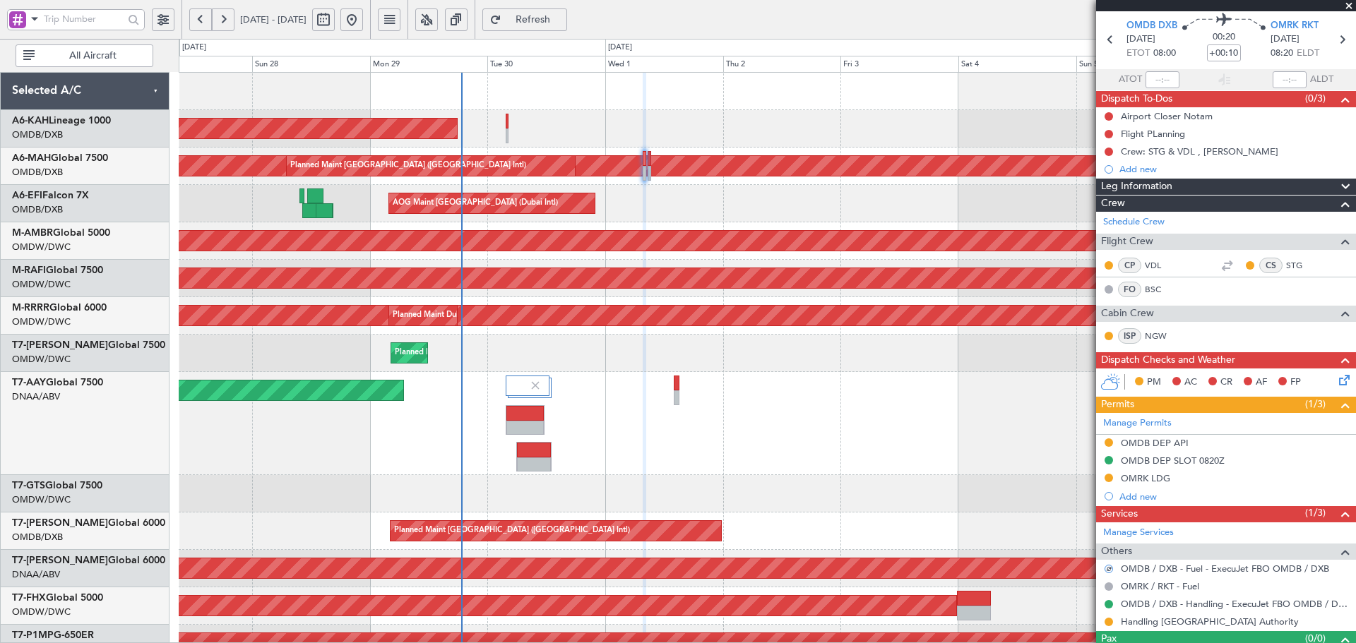
click at [997, 493] on div at bounding box center [767, 493] width 1177 height 37
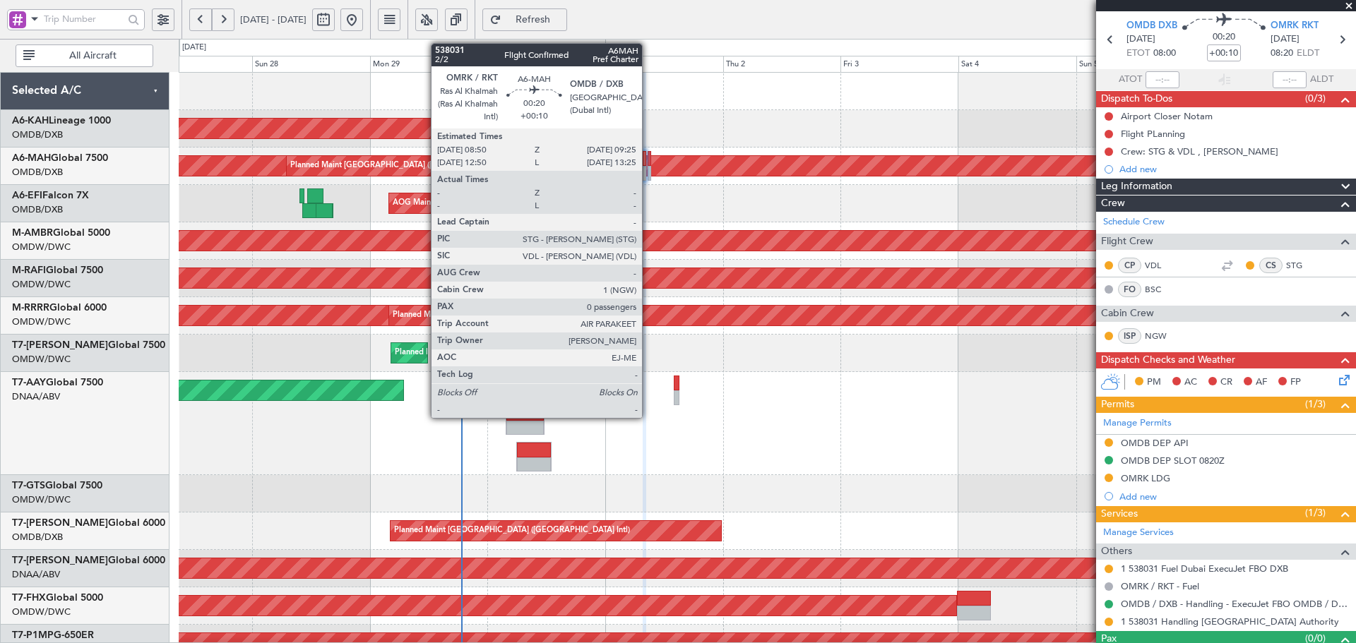
click at [648, 166] on div at bounding box center [650, 173] width 4 height 15
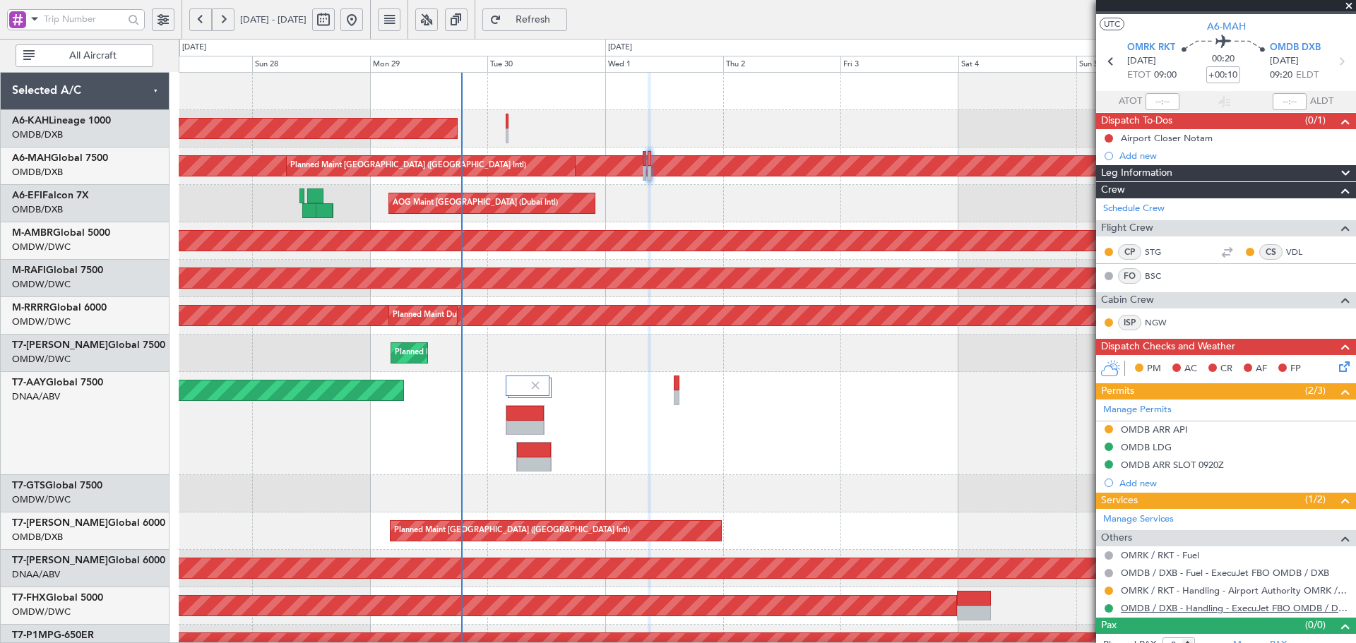
scroll to position [39, 0]
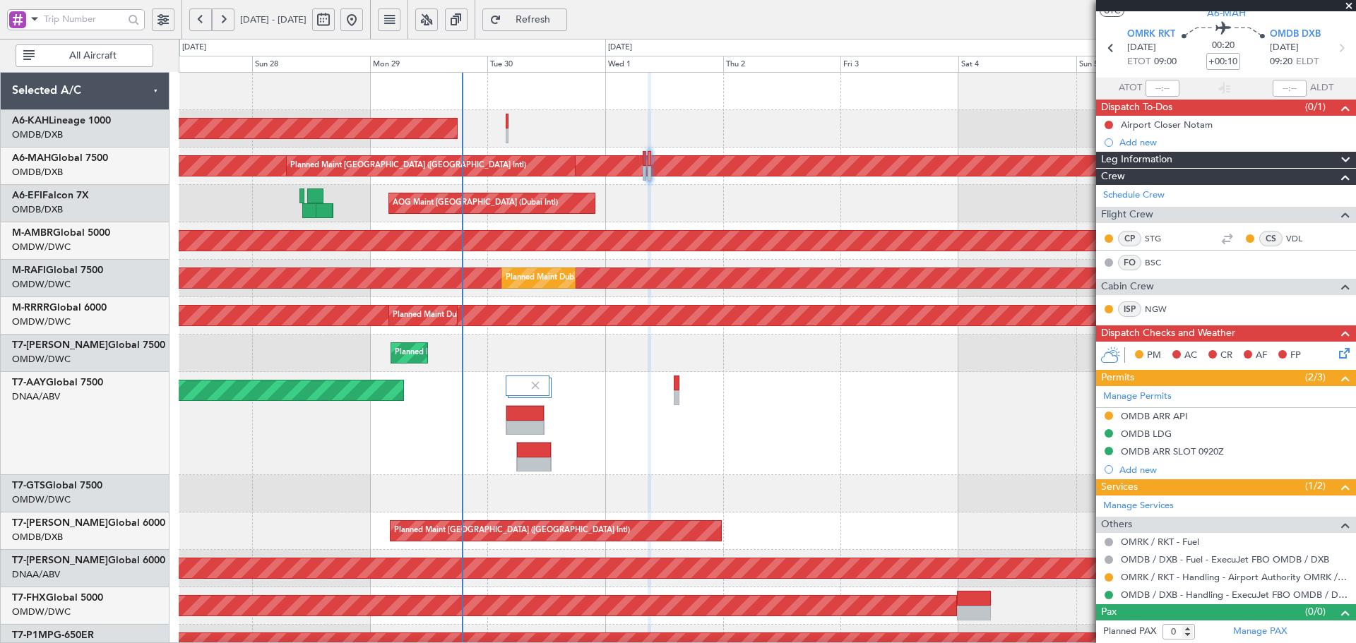
click at [557, 18] on span "Refresh" at bounding box center [533, 20] width 58 height 10
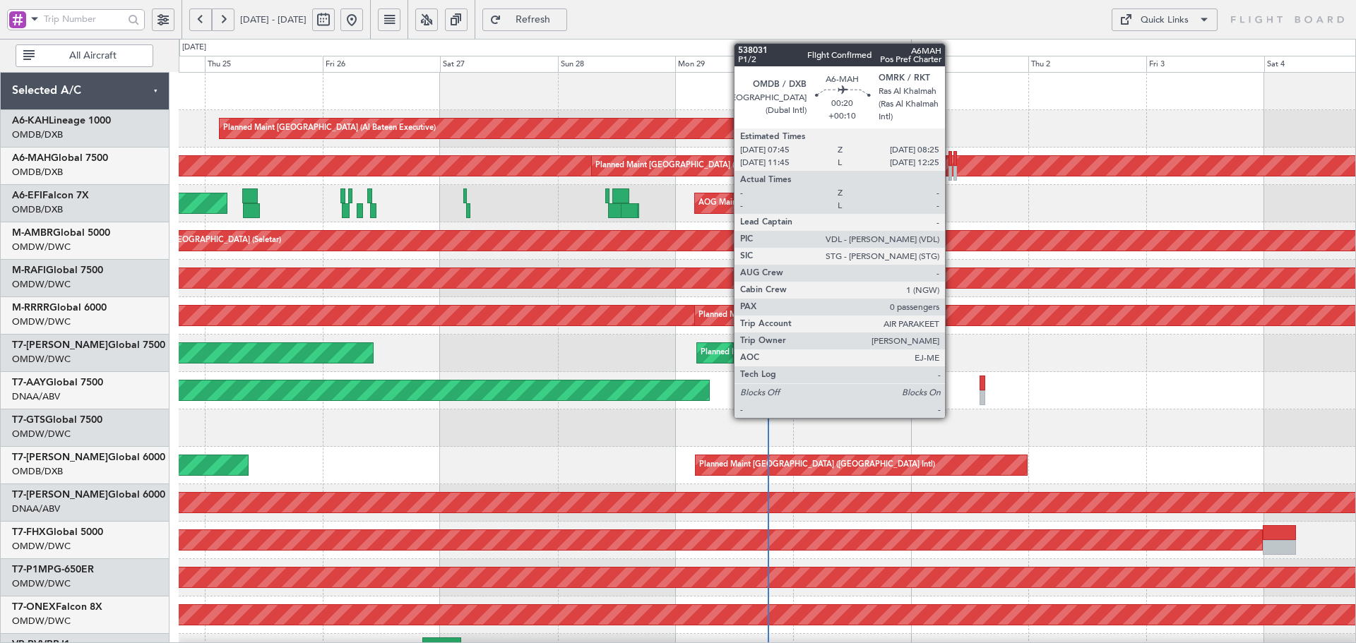
click at [951, 161] on div at bounding box center [951, 158] width 4 height 15
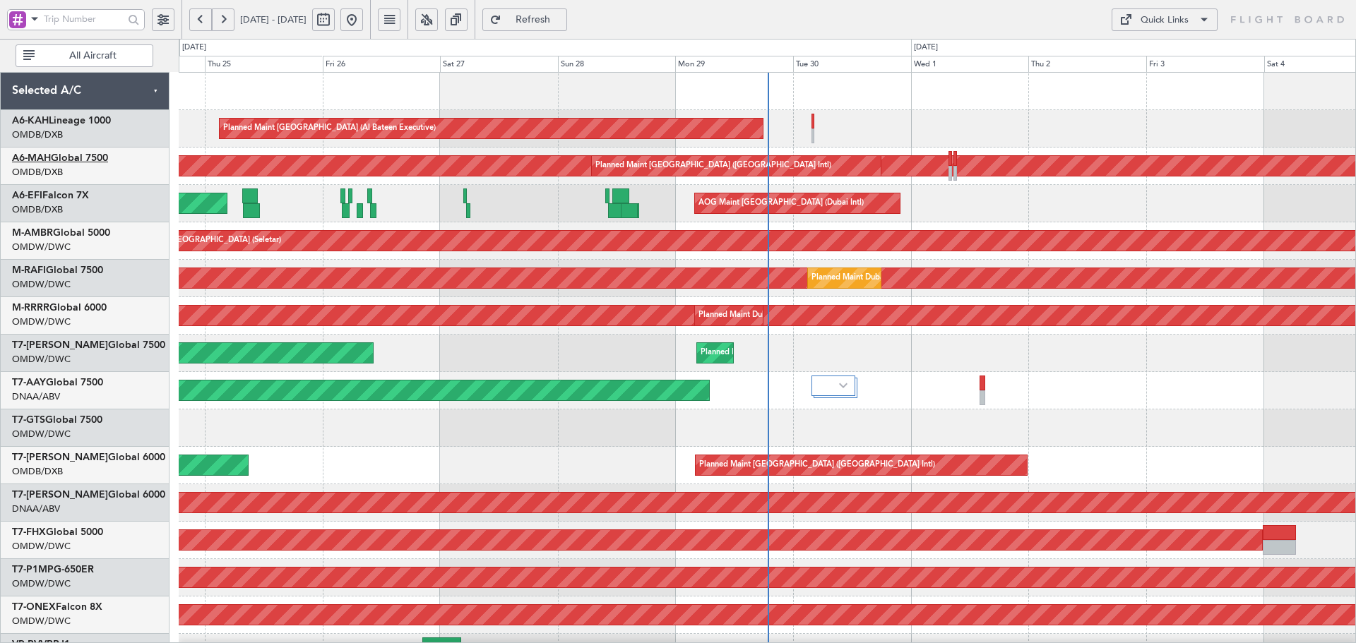
click at [86, 160] on link "A6-MAH Global 7500" at bounding box center [60, 158] width 96 height 10
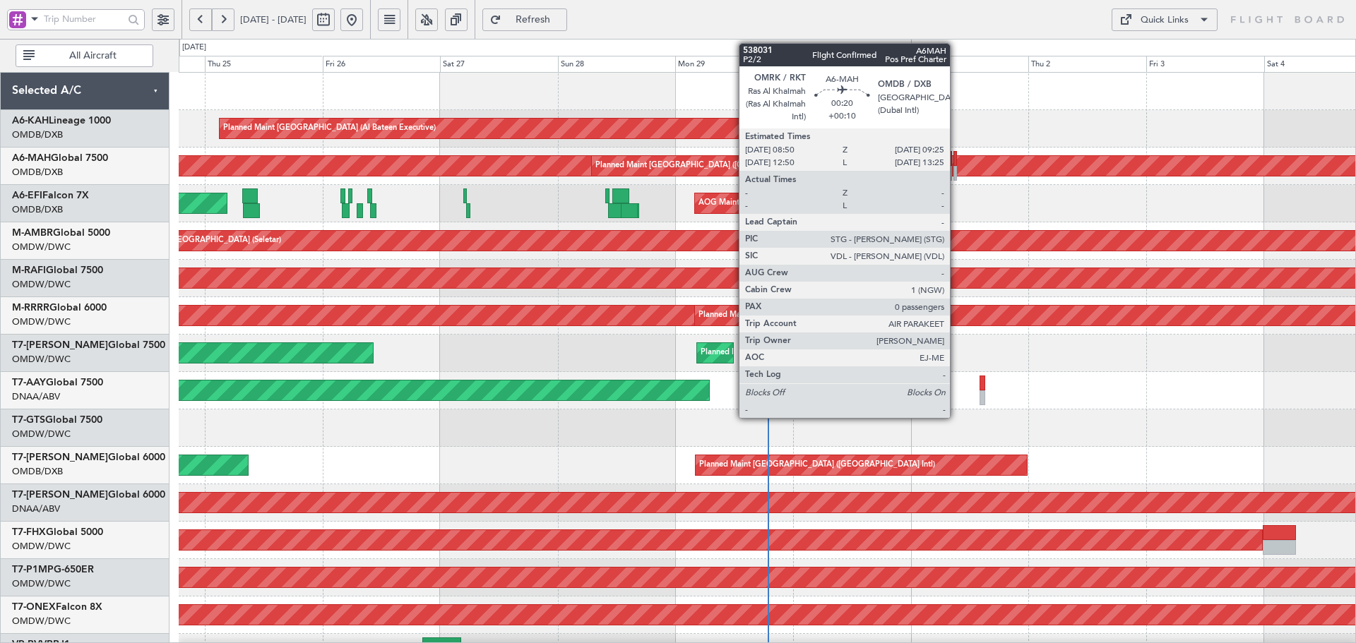
click at [956, 161] on div at bounding box center [956, 158] width 4 height 15
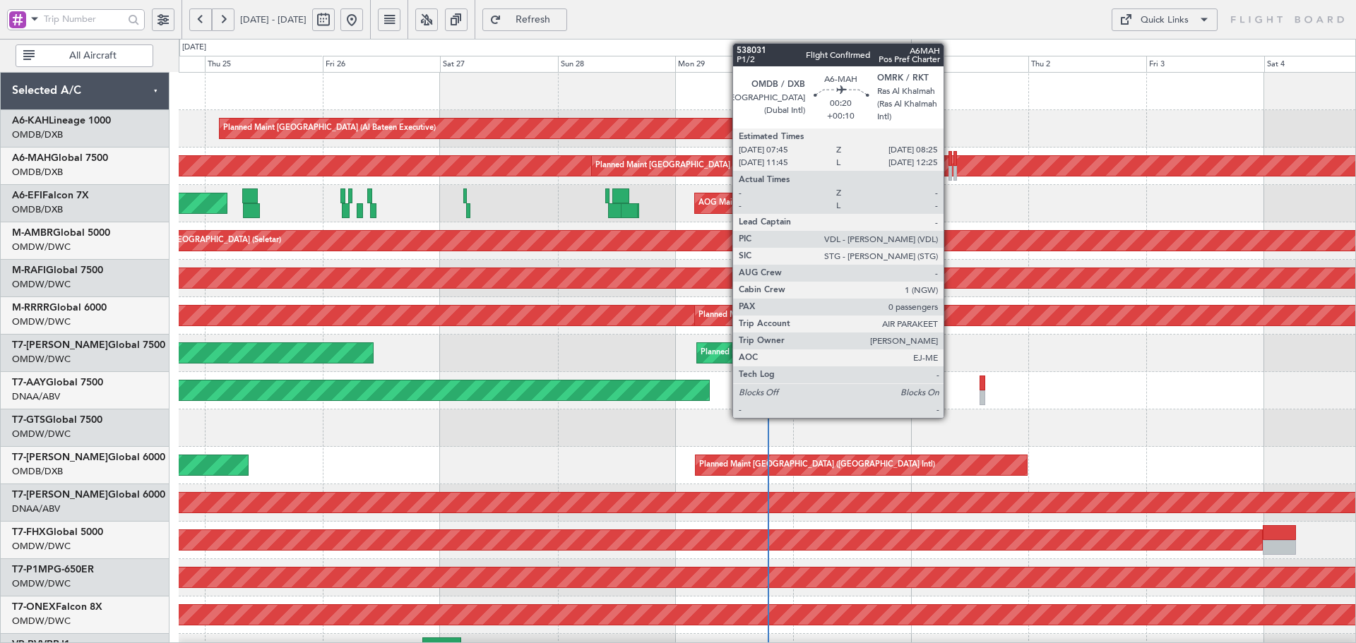
click at [950, 159] on div at bounding box center [951, 158] width 4 height 15
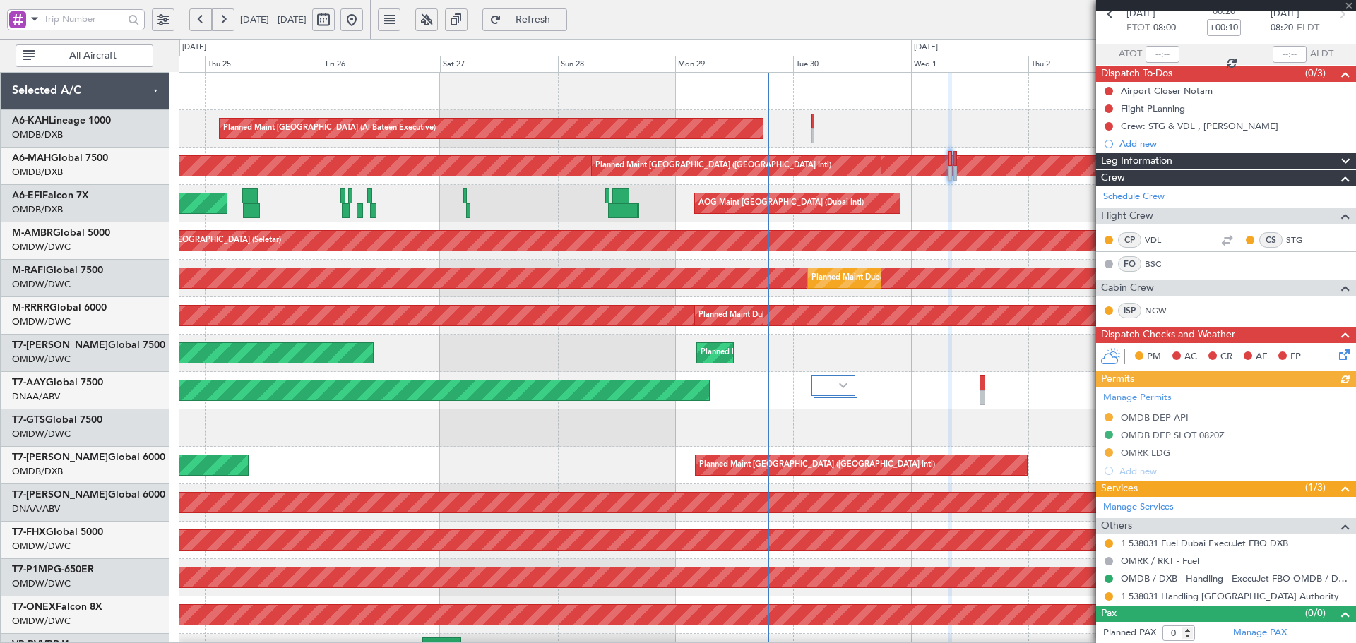
scroll to position [74, 0]
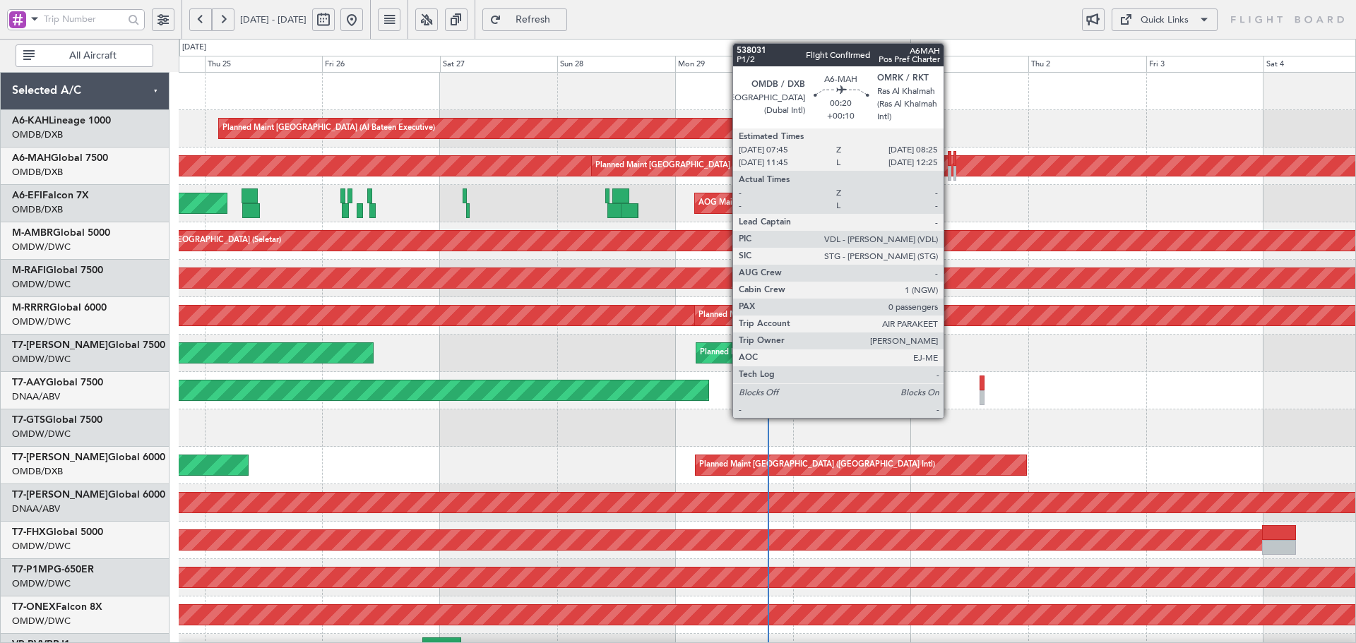
click at [950, 159] on div at bounding box center [950, 158] width 4 height 15
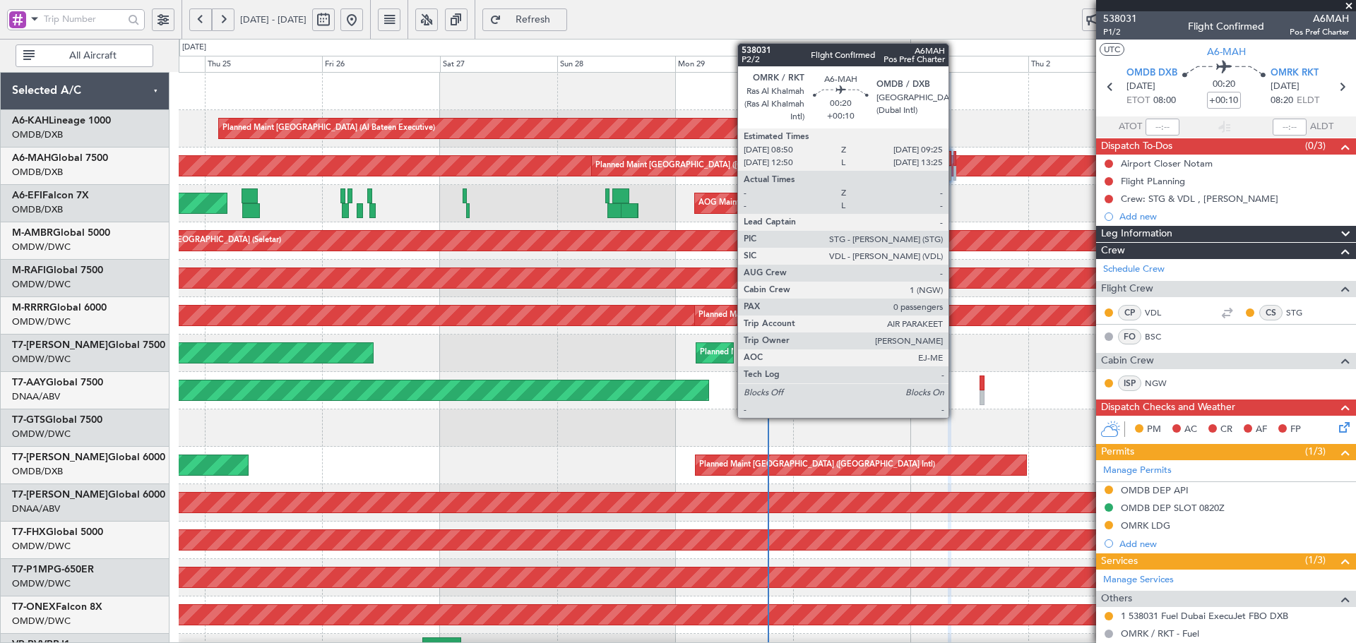
click at [955, 153] on div at bounding box center [956, 158] width 4 height 15
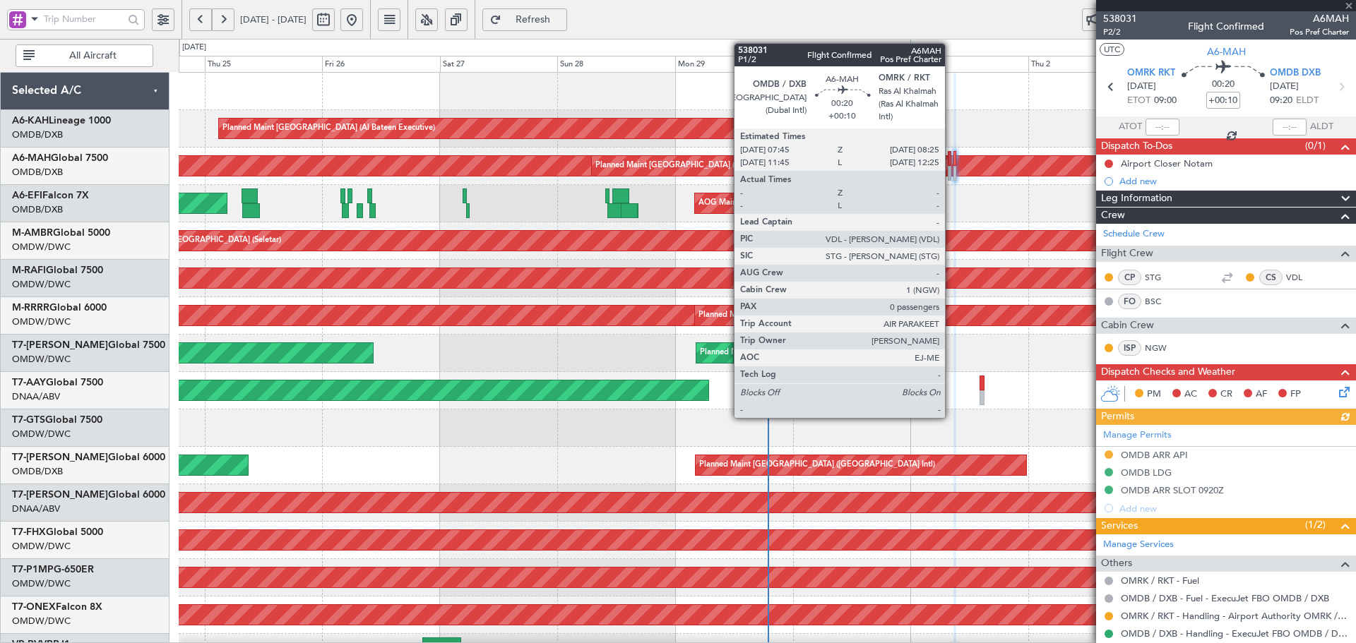
click at [951, 162] on div at bounding box center [950, 158] width 4 height 15
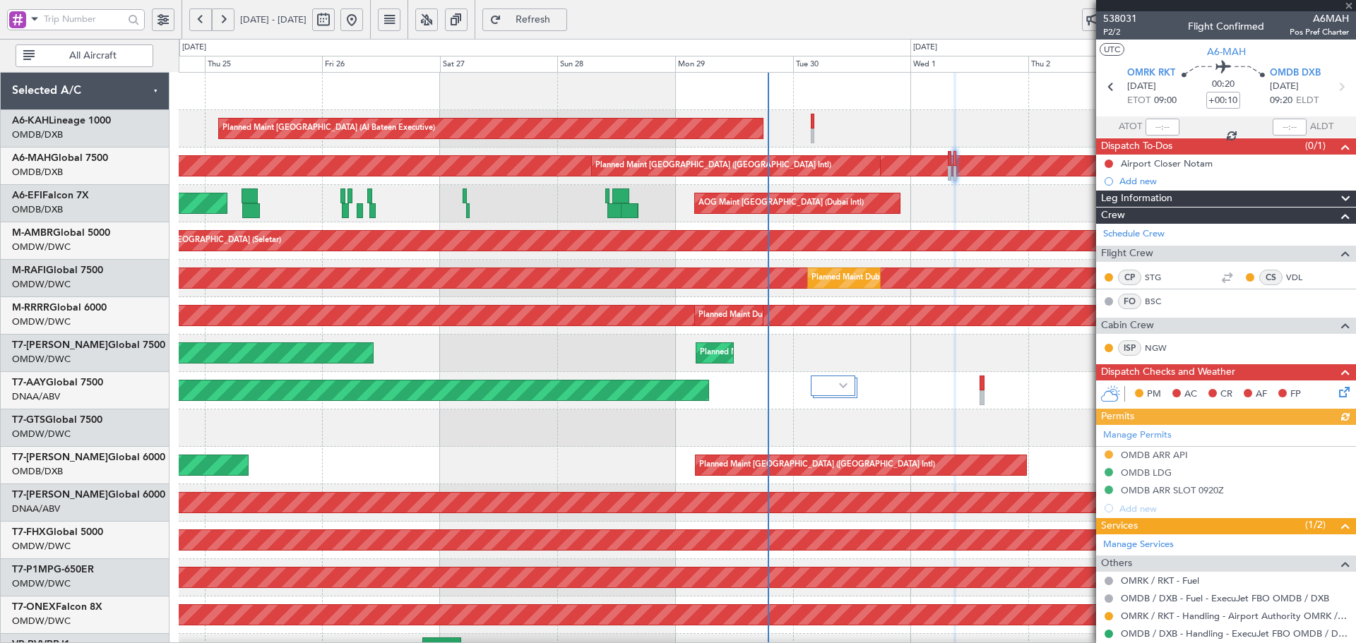
click at [949, 161] on div at bounding box center [950, 158] width 4 height 15
click at [1211, 104] on input "+00:10" at bounding box center [1223, 100] width 34 height 17
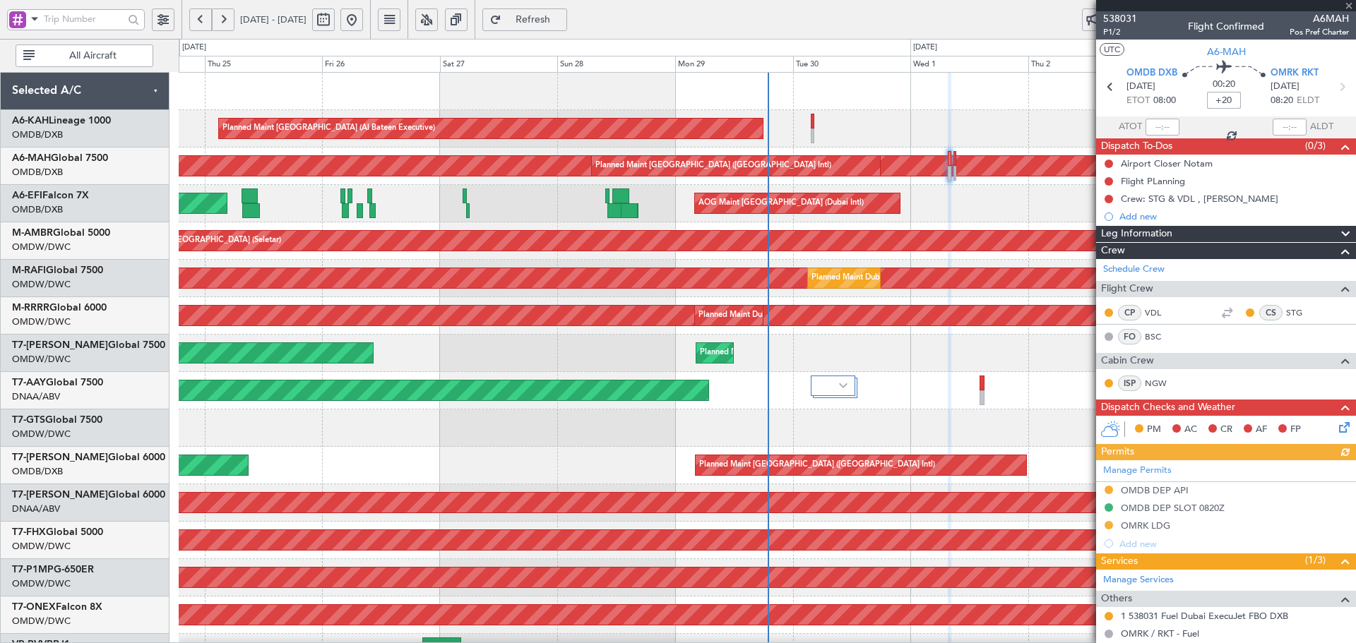
type input "+20"
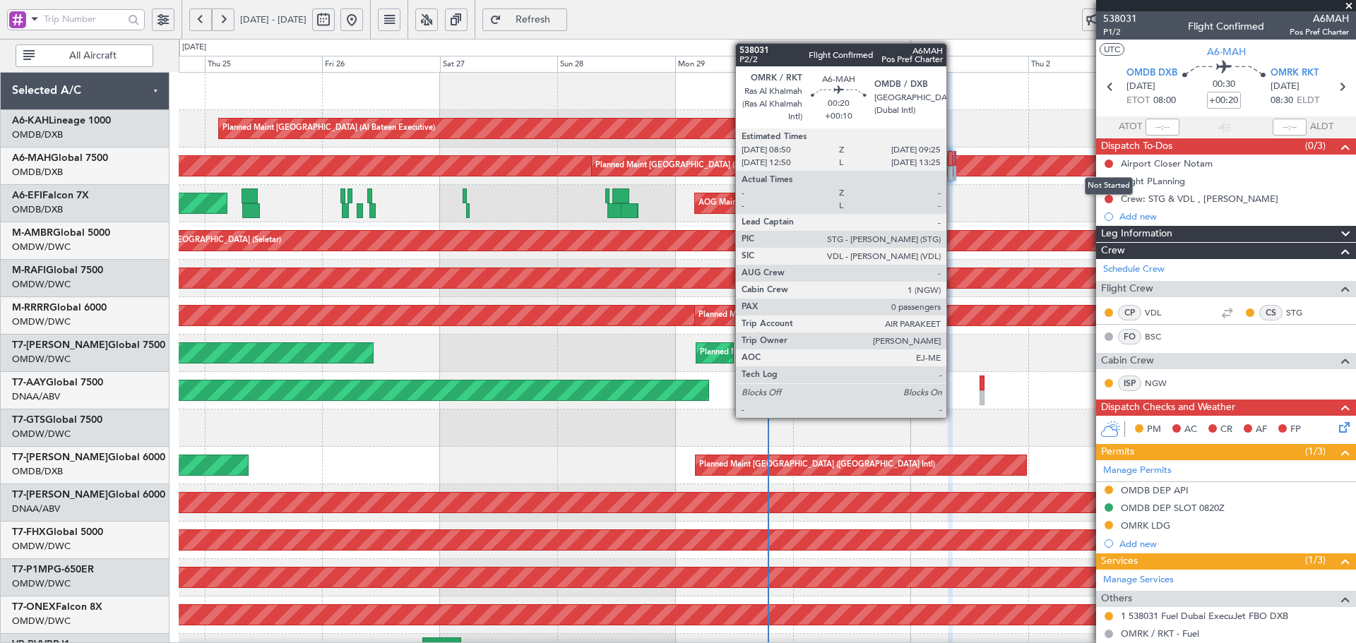
click at [954, 158] on div at bounding box center [956, 158] width 4 height 15
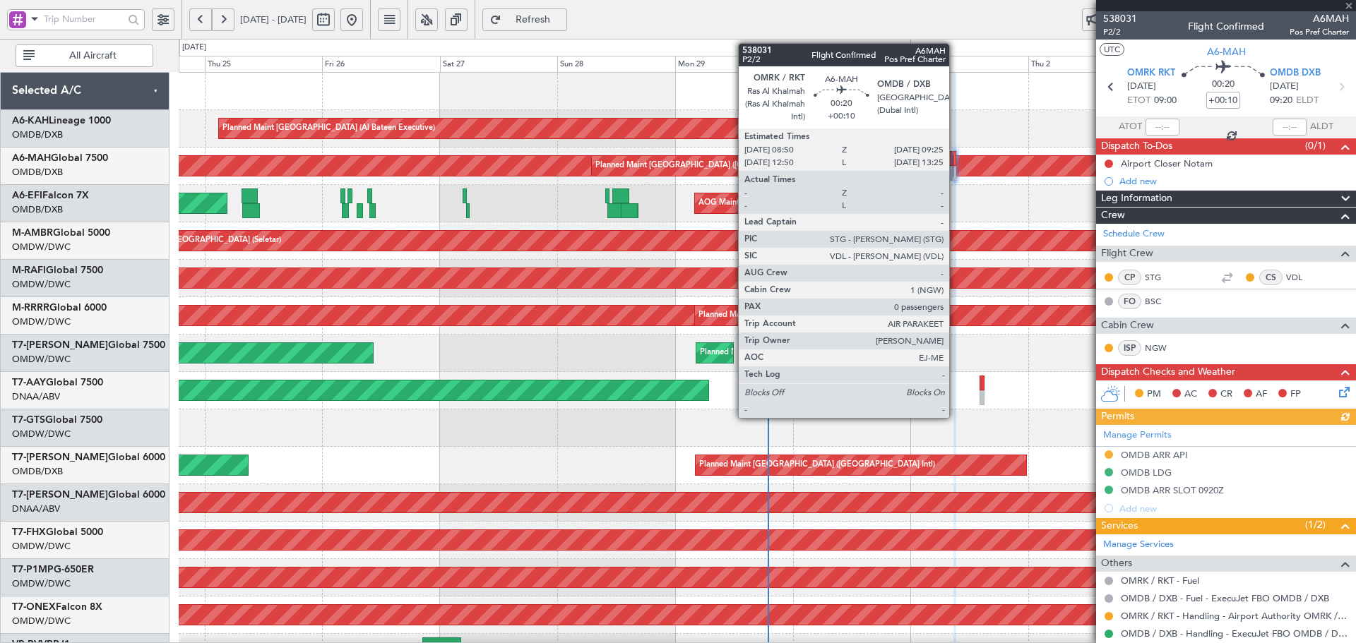
click at [956, 158] on div at bounding box center [956, 158] width 4 height 15
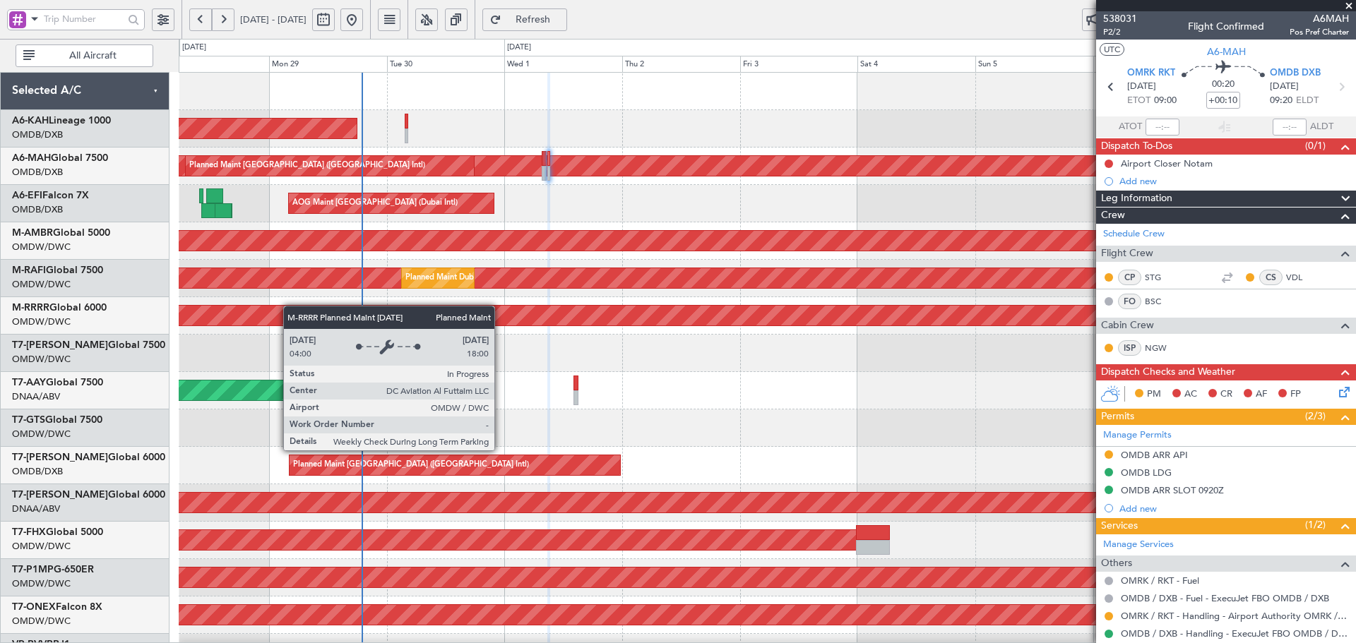
click at [290, 335] on div "Planned Maint [GEOGRAPHIC_DATA] (Al Bateen Executive) Planned Maint [GEOGRAPHIC…" at bounding box center [767, 485] width 1177 height 824
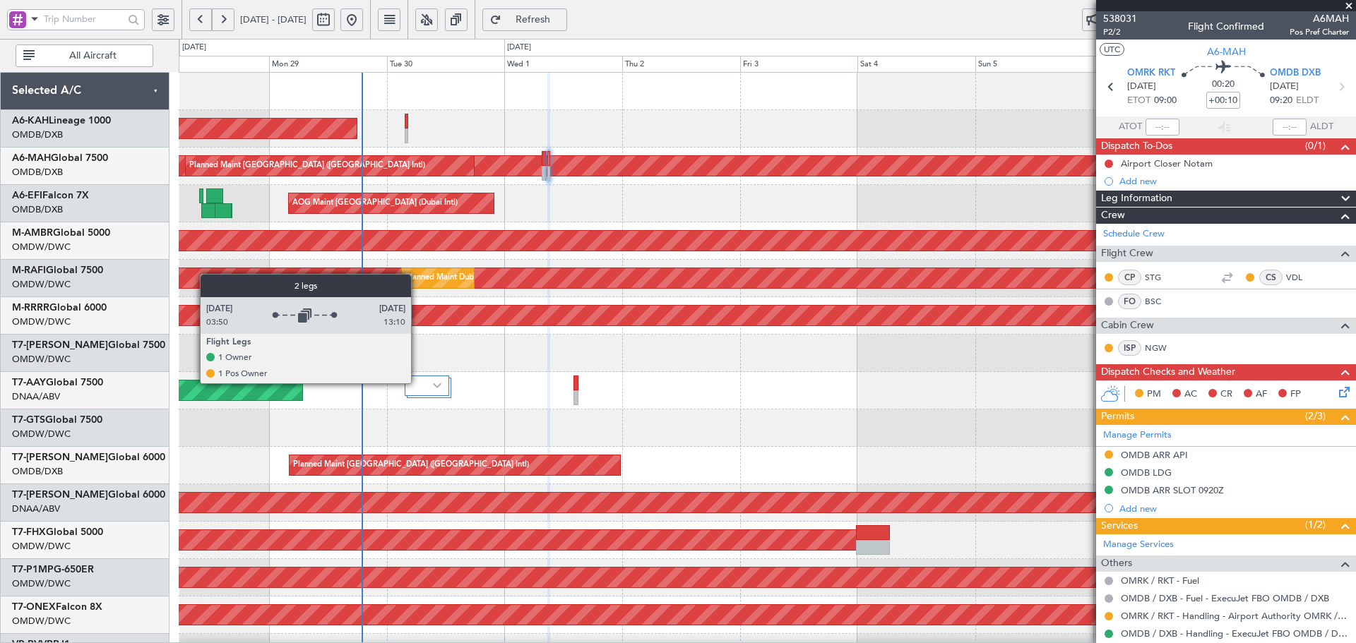
click at [417, 383] on div at bounding box center [427, 386] width 44 height 20
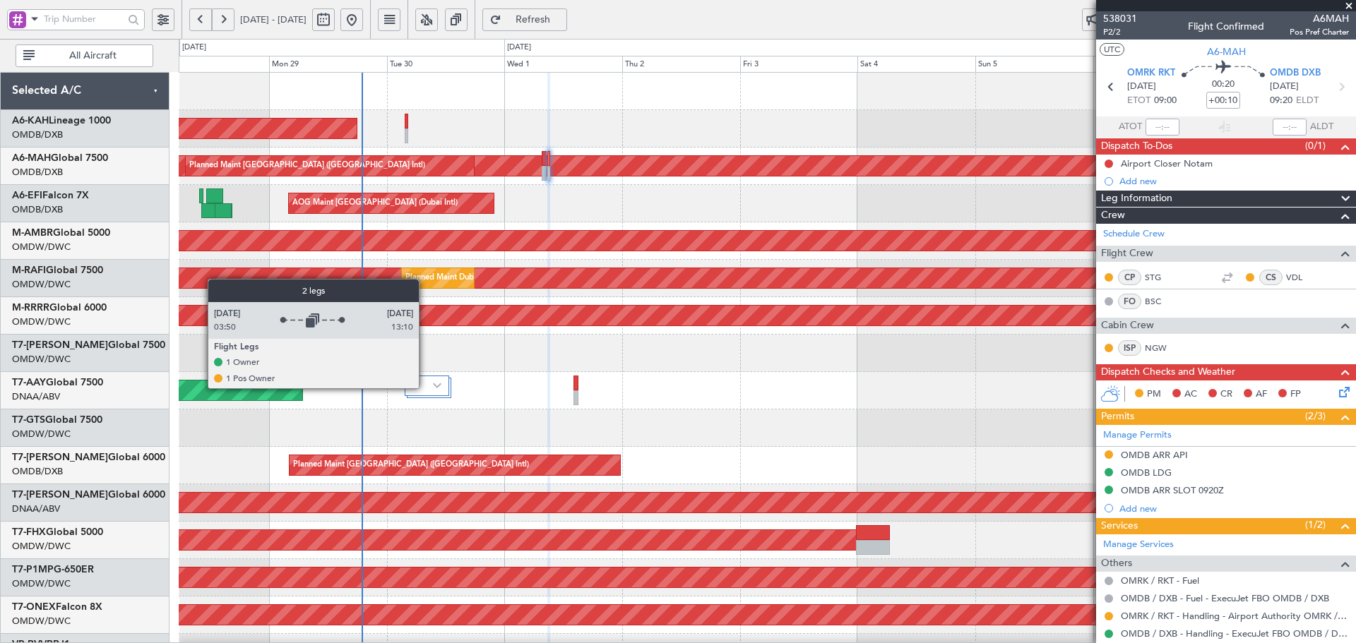
click at [425, 388] on div at bounding box center [427, 386] width 44 height 20
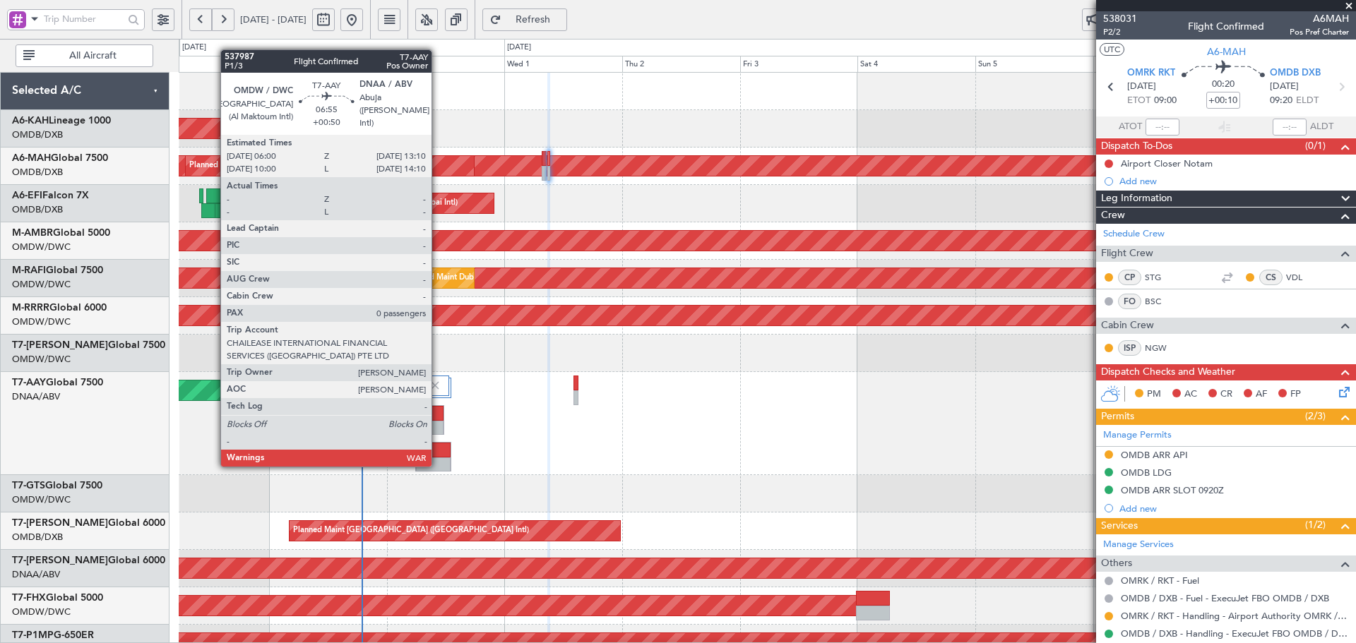
click at [438, 464] on div at bounding box center [433, 465] width 34 height 15
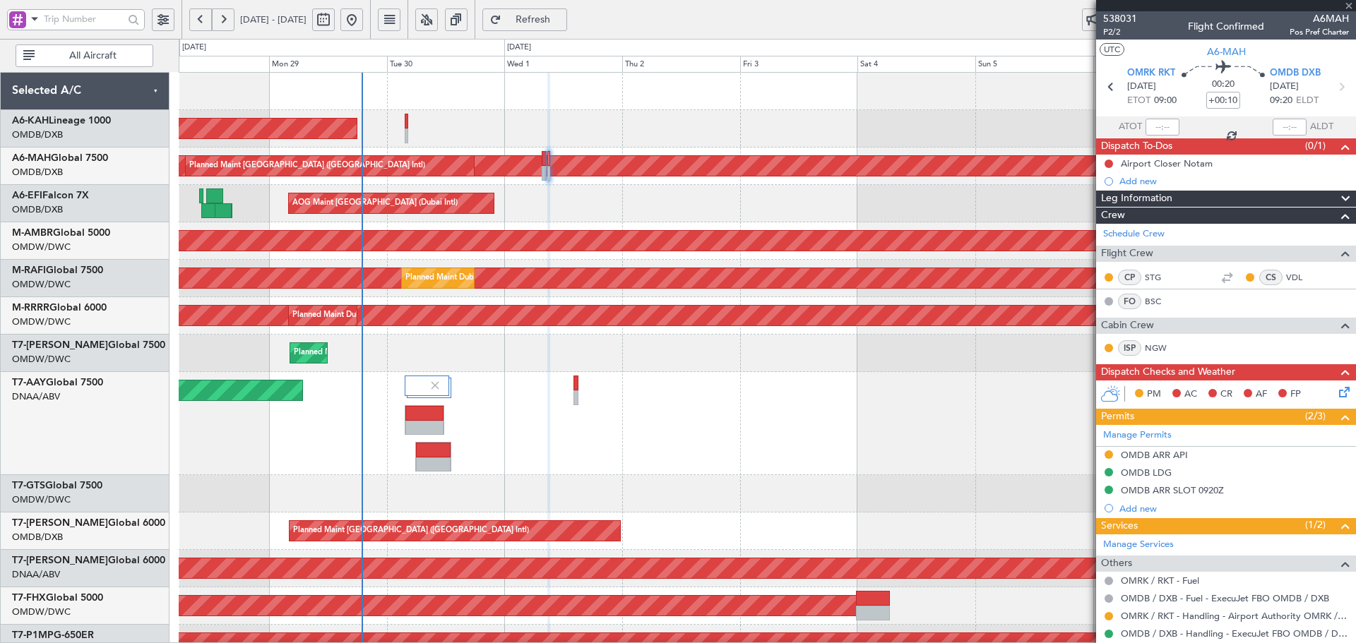
type input "+00:50"
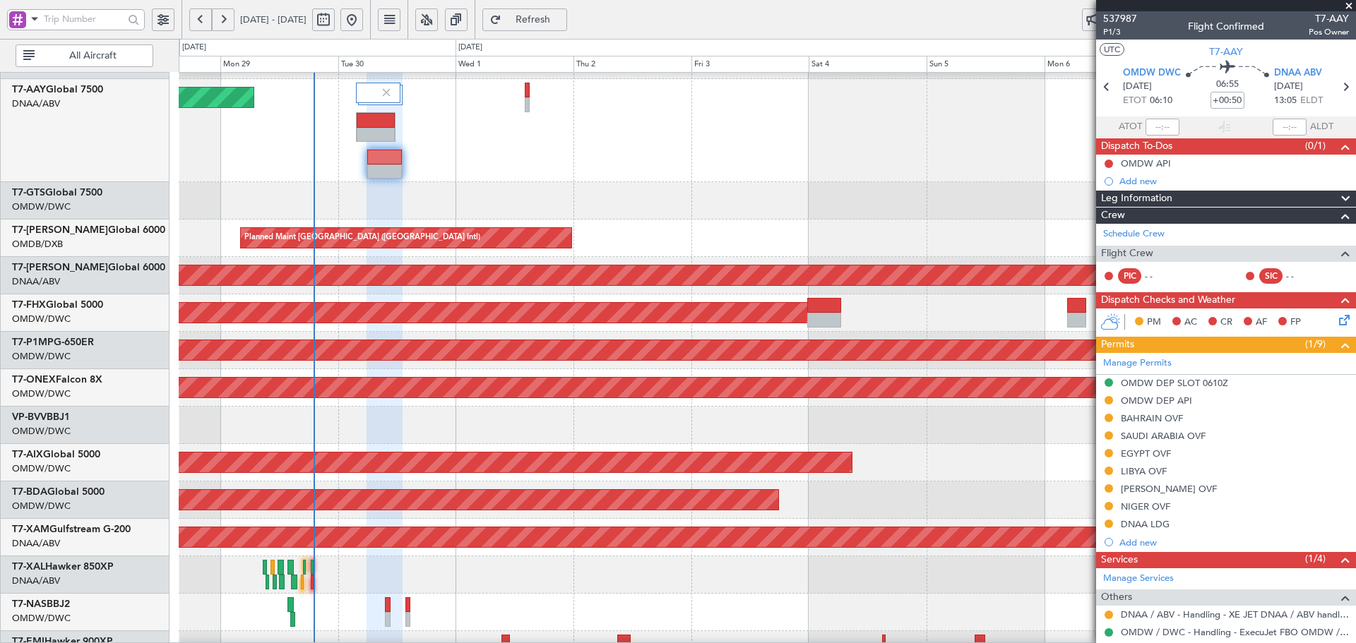
scroll to position [318, 0]
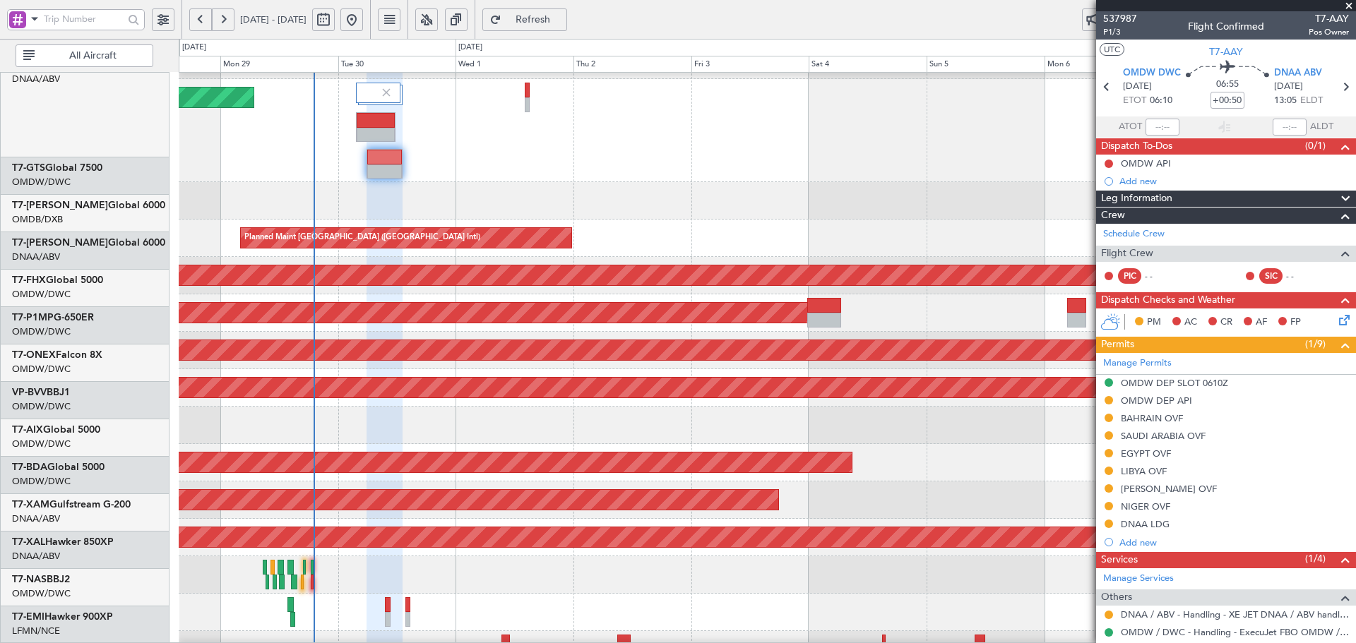
click at [396, 399] on div "Planned Maint Dubai (Al Maktoum Intl) Planned Maint [GEOGRAPHIC_DATA] (Al Makto…" at bounding box center [767, 224] width 1177 height 889
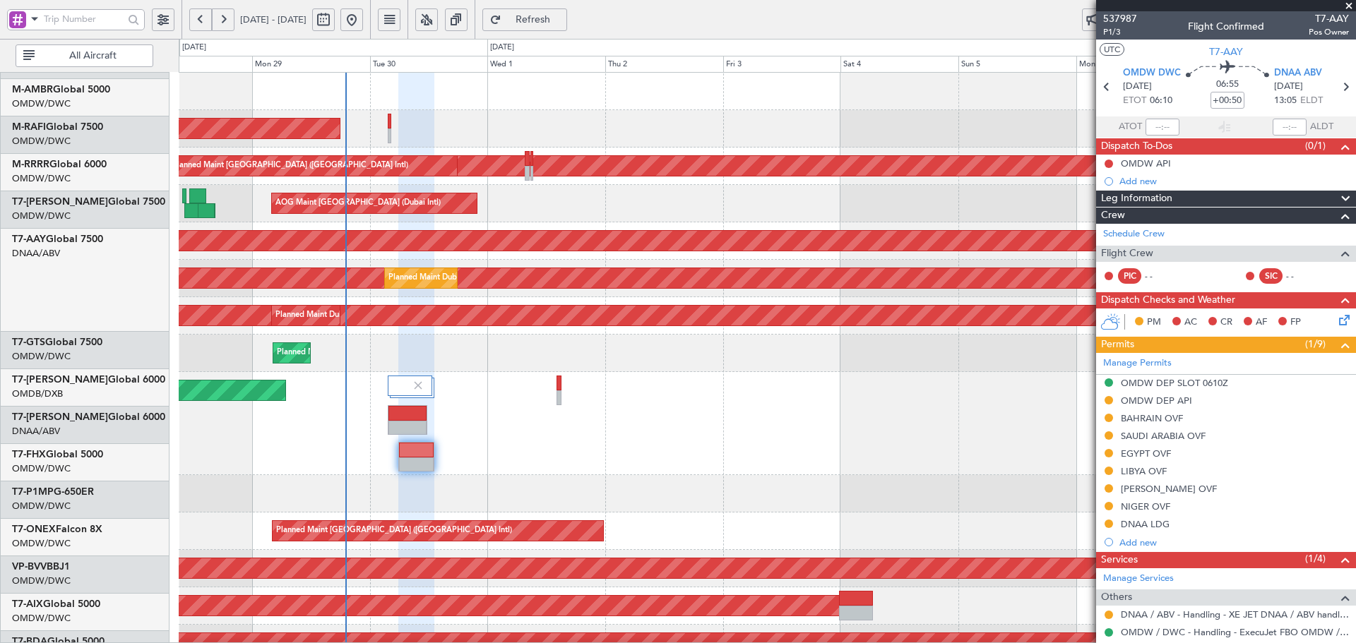
scroll to position [0, 0]
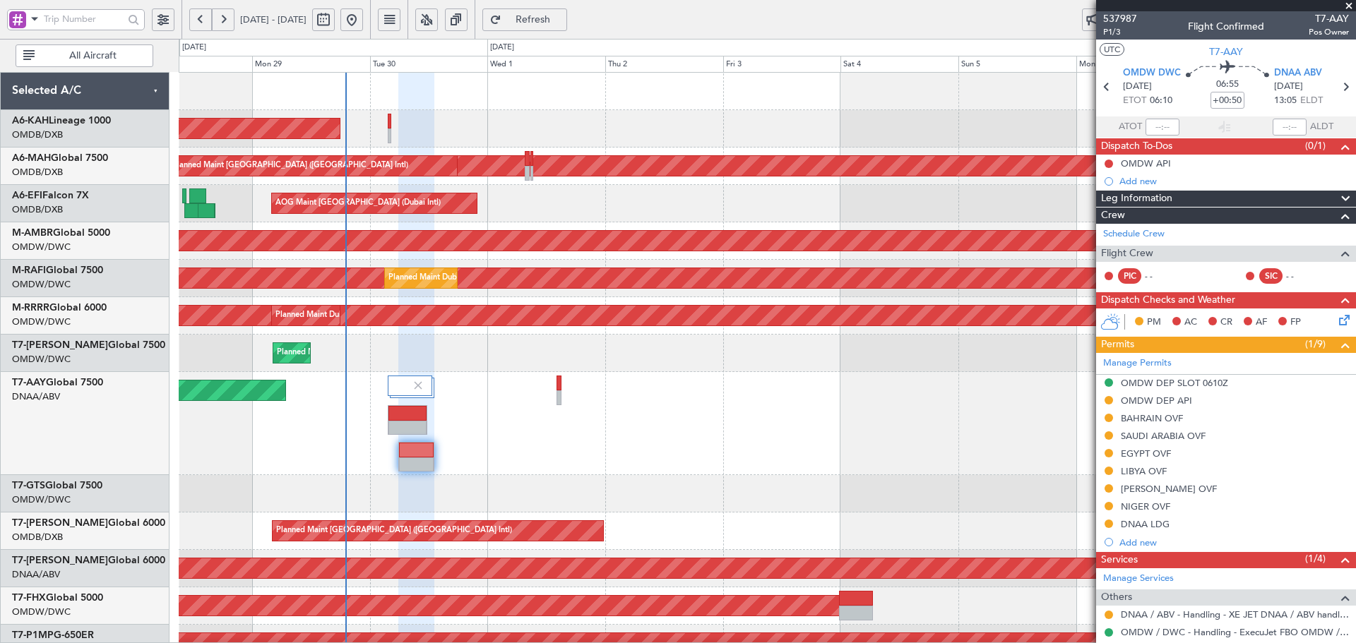
click at [472, 458] on div "Unplanned Maint [GEOGRAPHIC_DATA] (Al Maktoum Intl) Unplanned Maint [GEOGRAPHIC…" at bounding box center [767, 423] width 1177 height 103
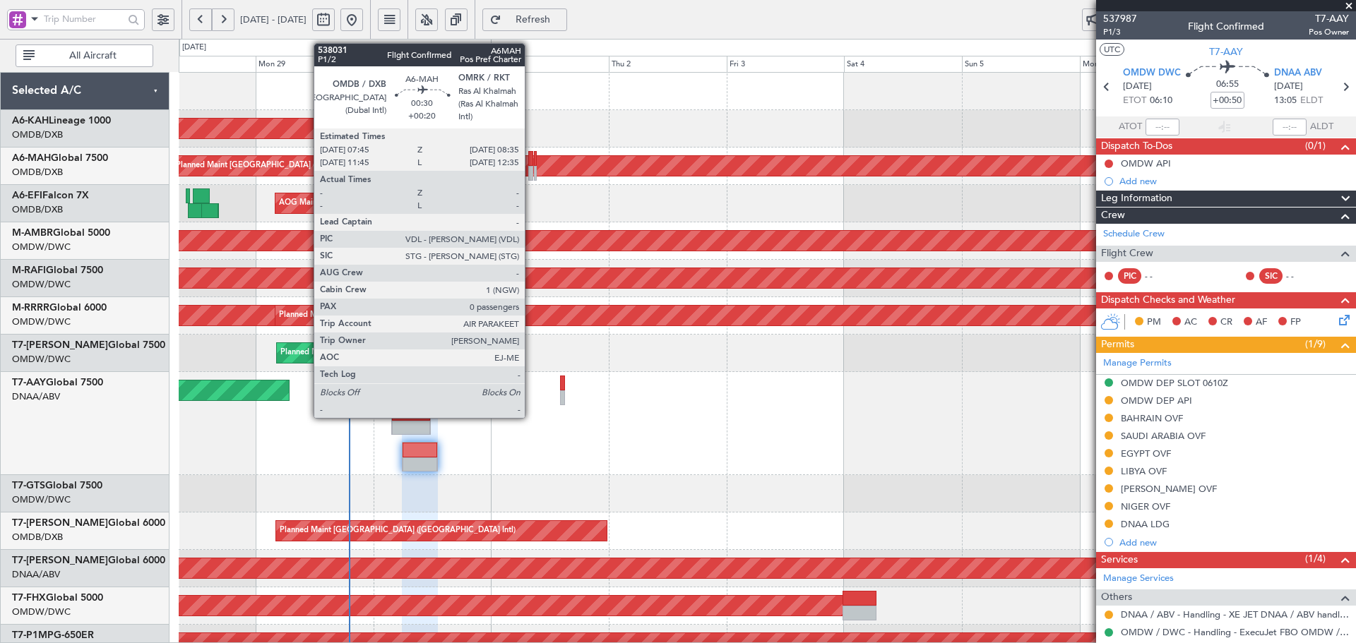
click at [531, 170] on div at bounding box center [530, 173] width 4 height 15
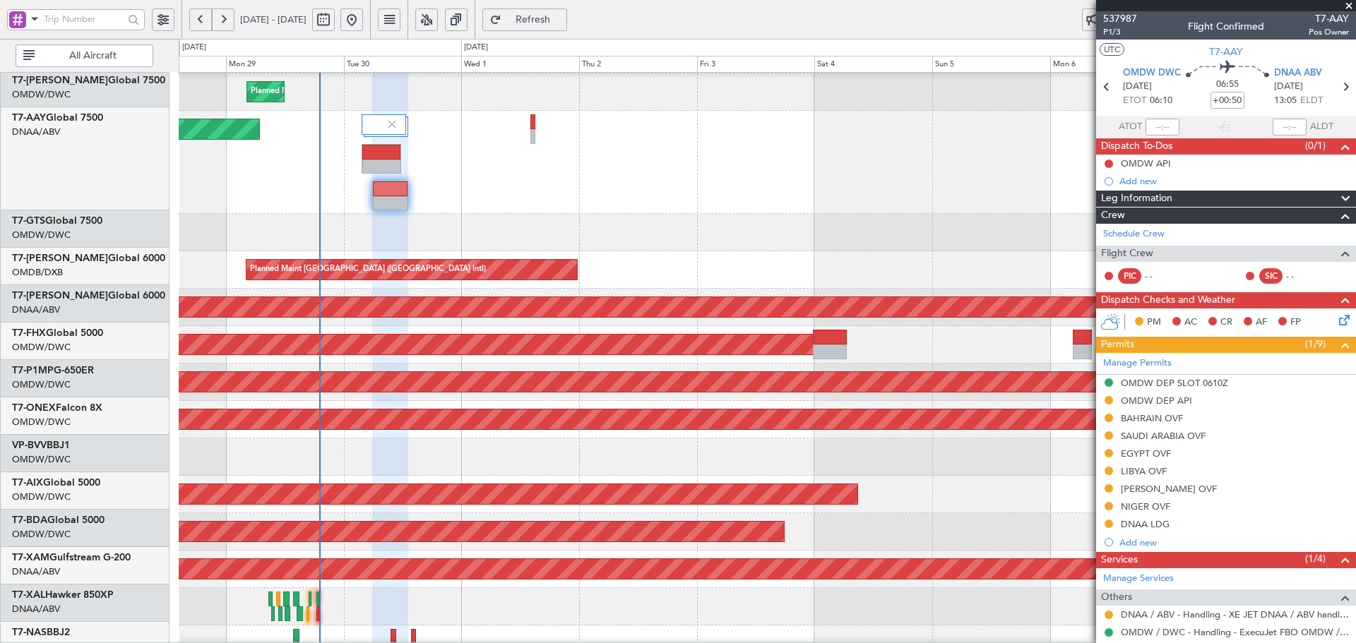
click at [540, 199] on div "Unplanned Maint [GEOGRAPHIC_DATA] (Al Maktoum Intl) Unplanned Maint [GEOGRAPHIC…" at bounding box center [767, 162] width 1177 height 103
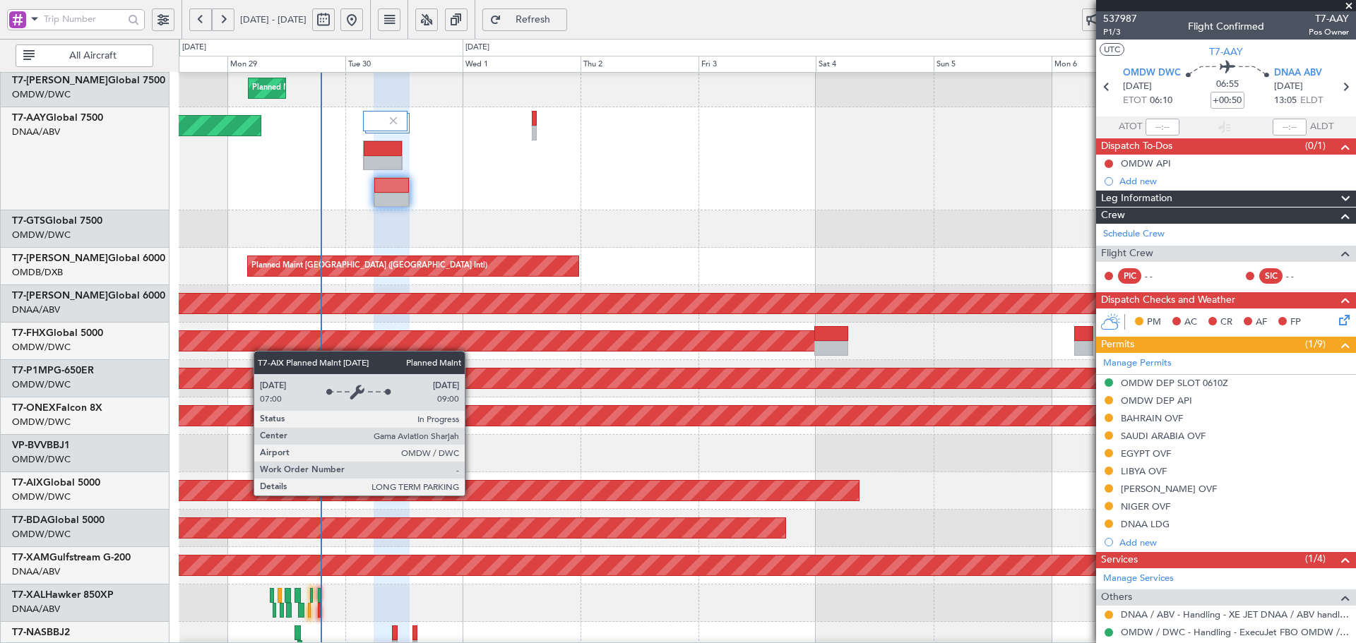
scroll to position [318, 0]
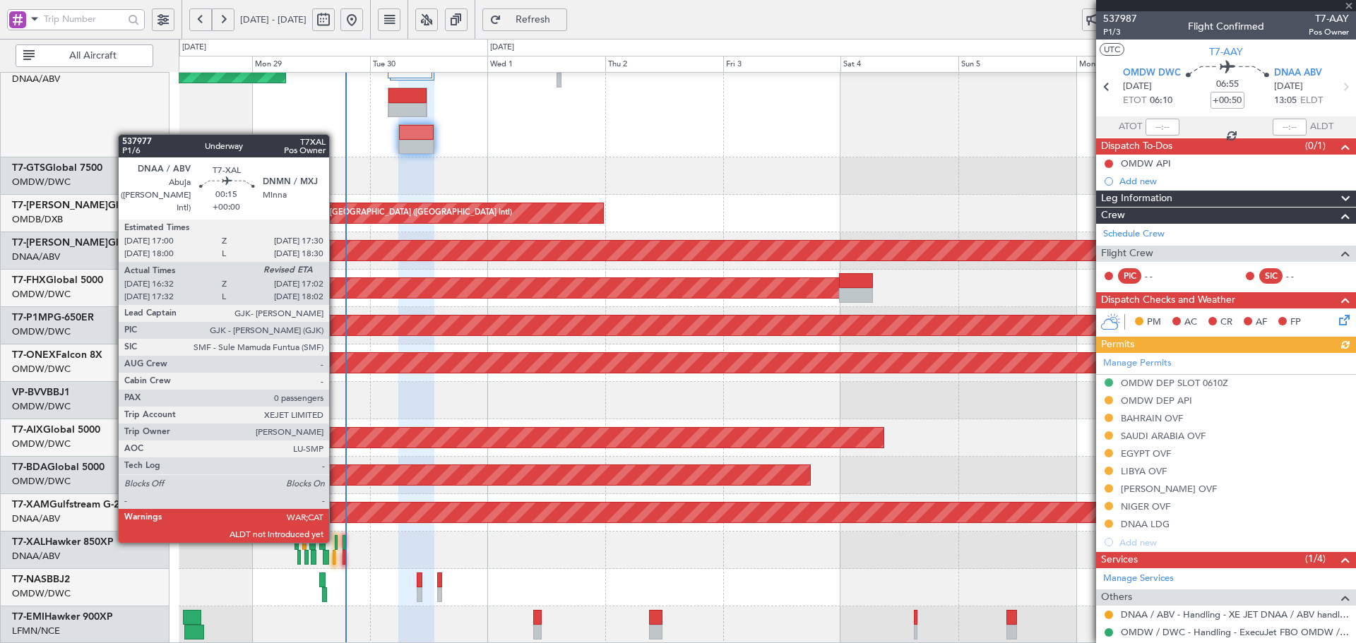
click at [335, 540] on div at bounding box center [336, 542] width 3 height 15
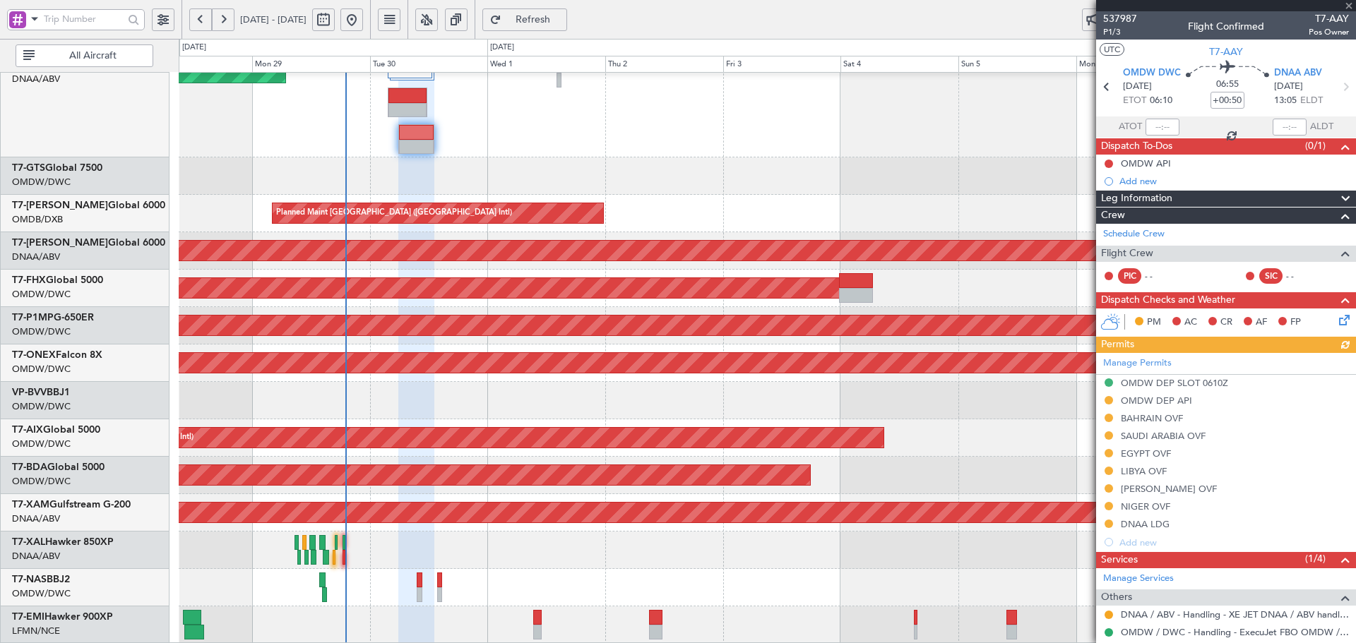
type input "16:42"
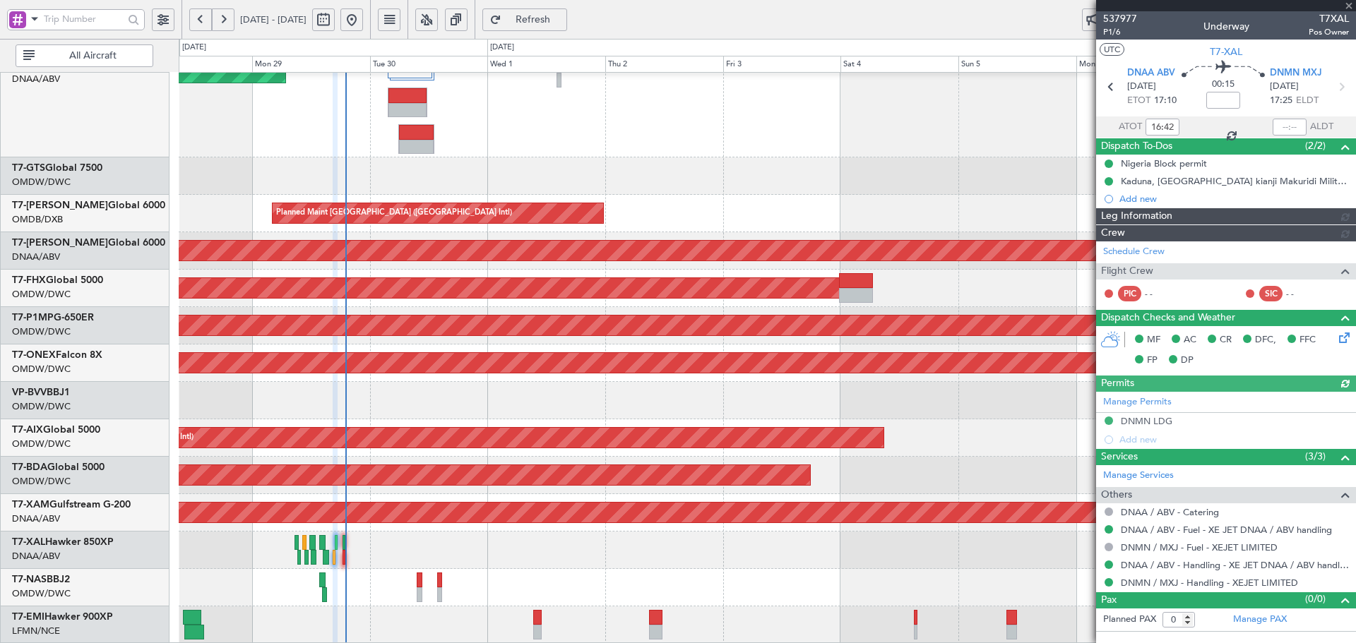
type input "[PERSON_NAME] (ANI)"
type input "7391"
click at [1295, 123] on div at bounding box center [1290, 127] width 34 height 17
click at [1283, 125] on div at bounding box center [1290, 127] width 34 height 17
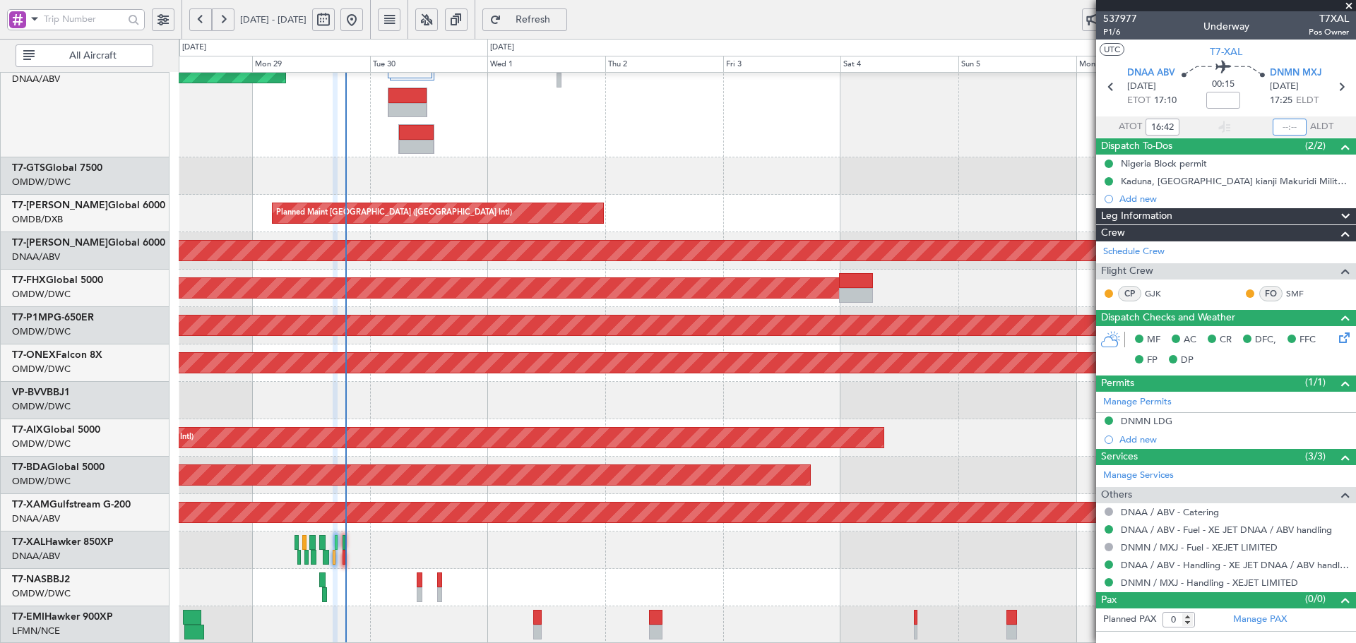
click at [1289, 125] on input "text" at bounding box center [1290, 127] width 34 height 17
click at [698, 183] on div at bounding box center [767, 176] width 1177 height 37
type input "17:00"
click at [560, 15] on span "Refresh" at bounding box center [533, 20] width 58 height 10
type input "[PERSON_NAME] (ANI)"
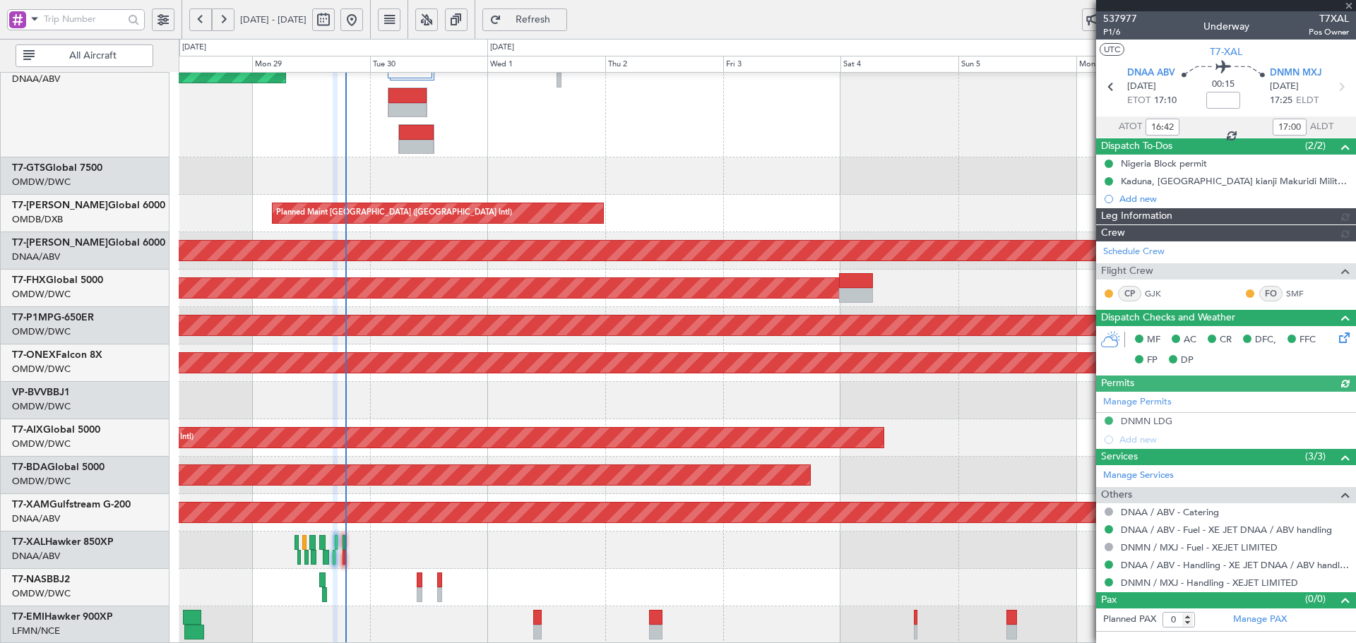
type input "7391"
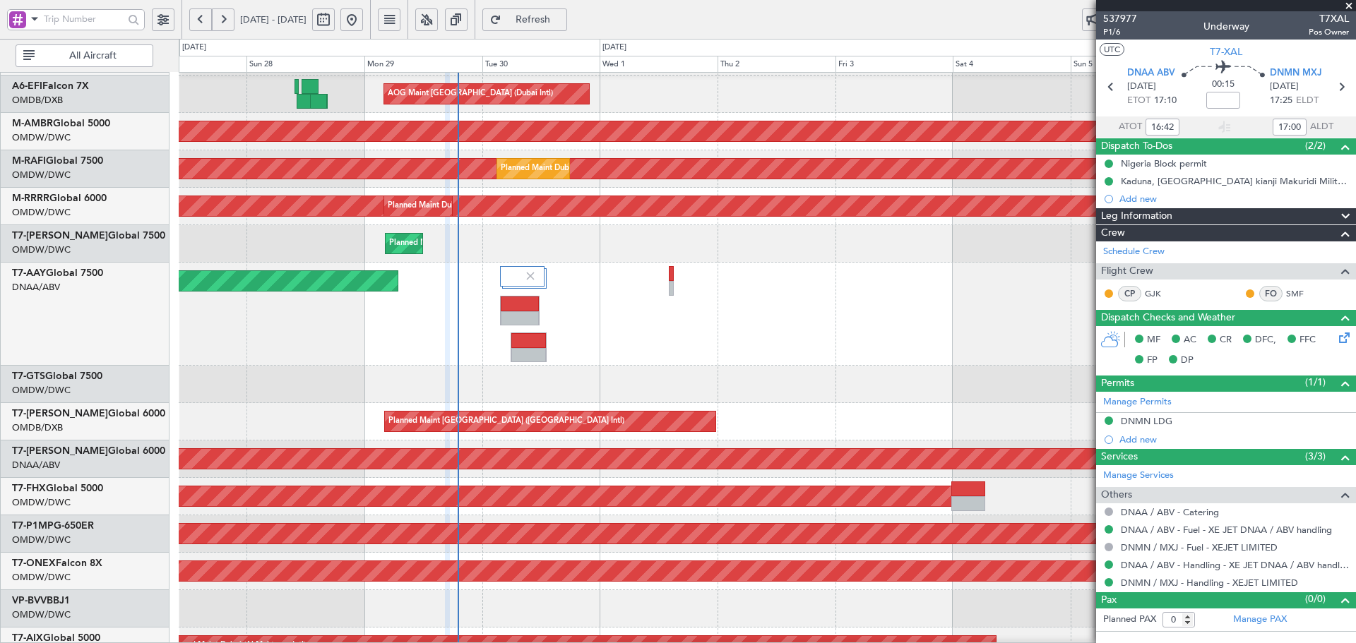
scroll to position [0, 0]
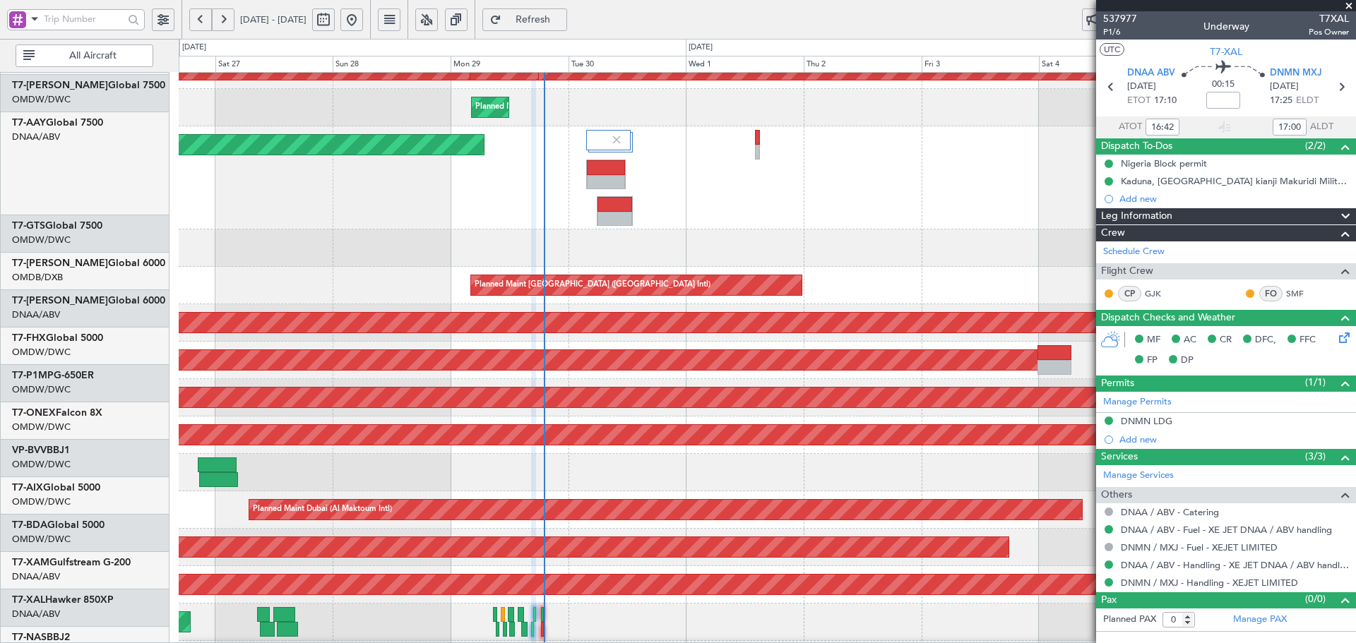
click at [619, 35] on fb-flight-board "[DATE] - [DATE] Refresh Quick Links All Aircraft Planned Maint [GEOGRAPHIC_DATA…" at bounding box center [678, 331] width 1356 height 626
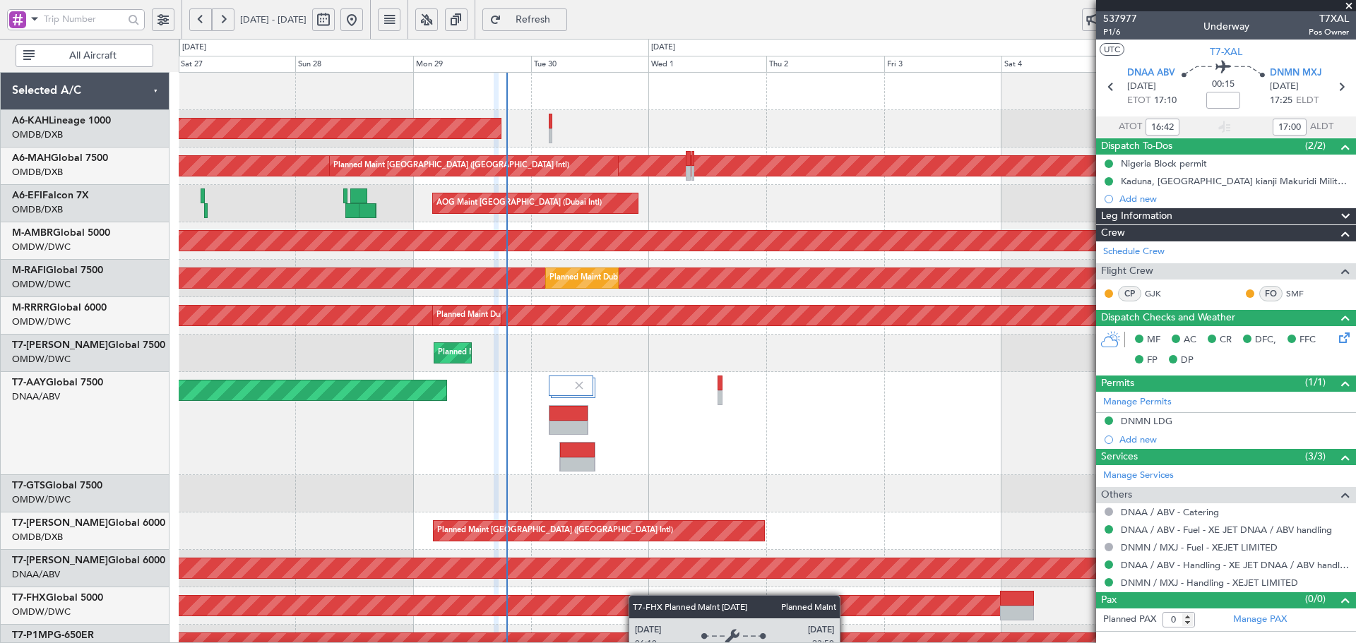
click at [636, 610] on div "Planned Maint [GEOGRAPHIC_DATA] (Al Bateen Executive) Planned Maint [GEOGRAPHIC…" at bounding box center [767, 517] width 1177 height 889
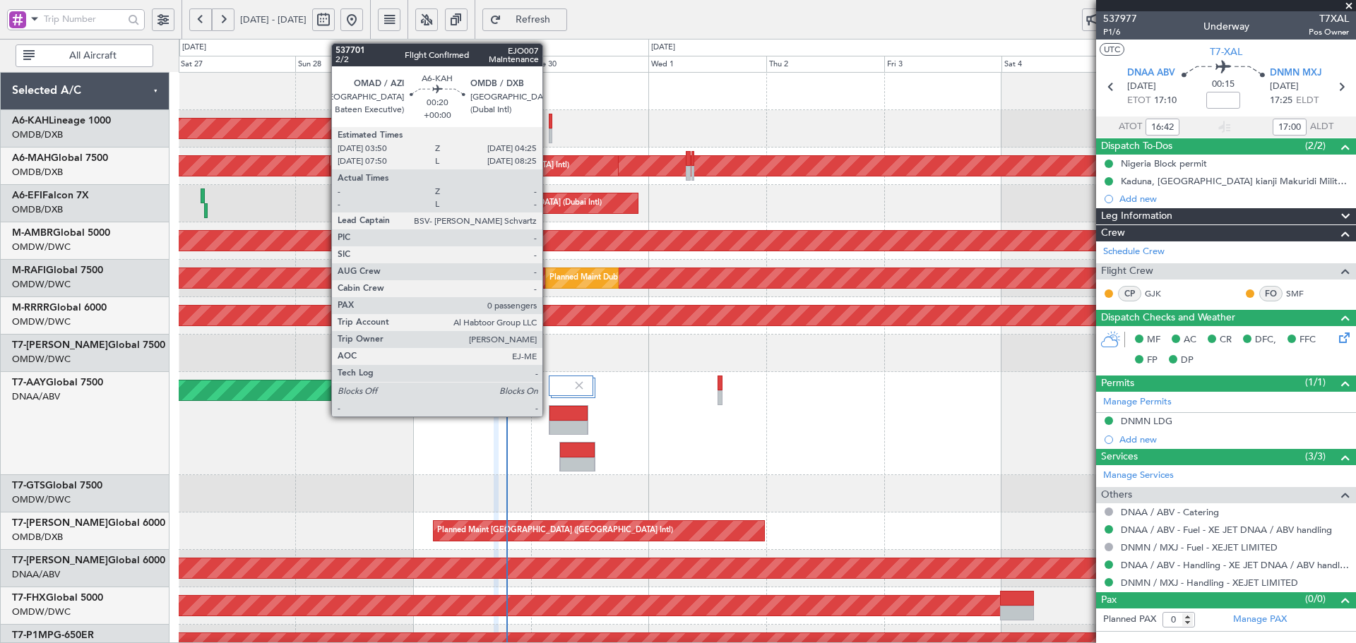
click at [549, 121] on div at bounding box center [551, 121] width 4 height 15
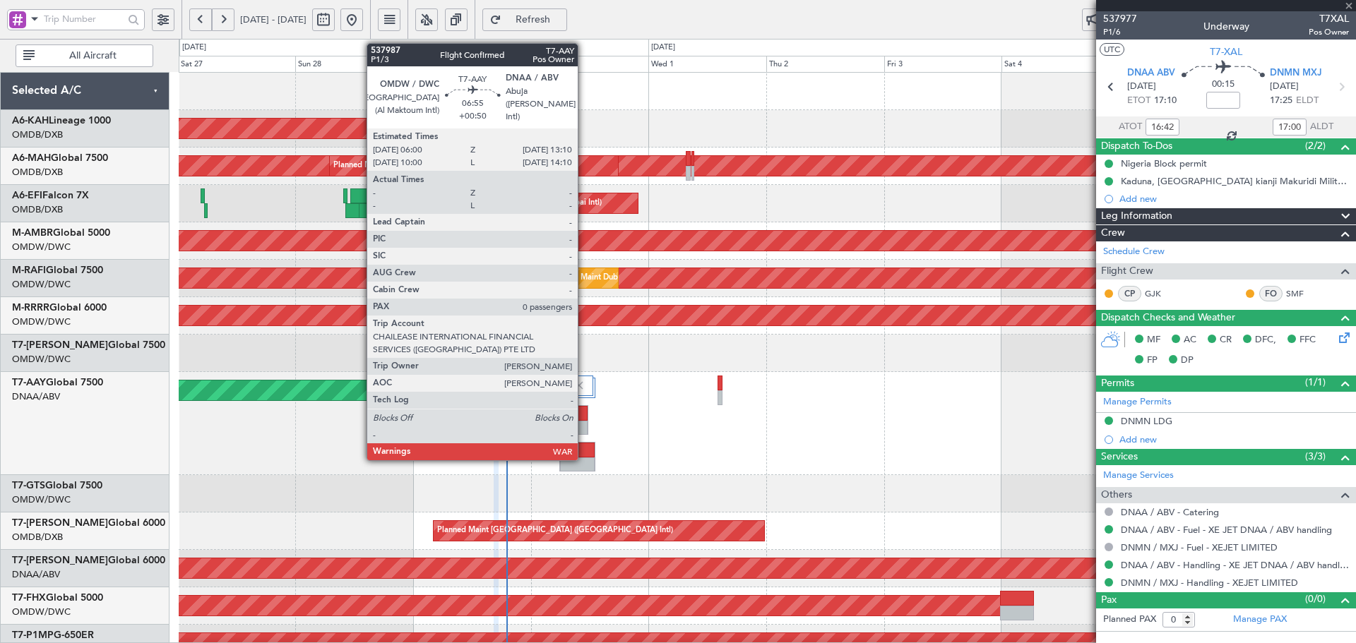
click at [584, 444] on div at bounding box center [577, 450] width 34 height 15
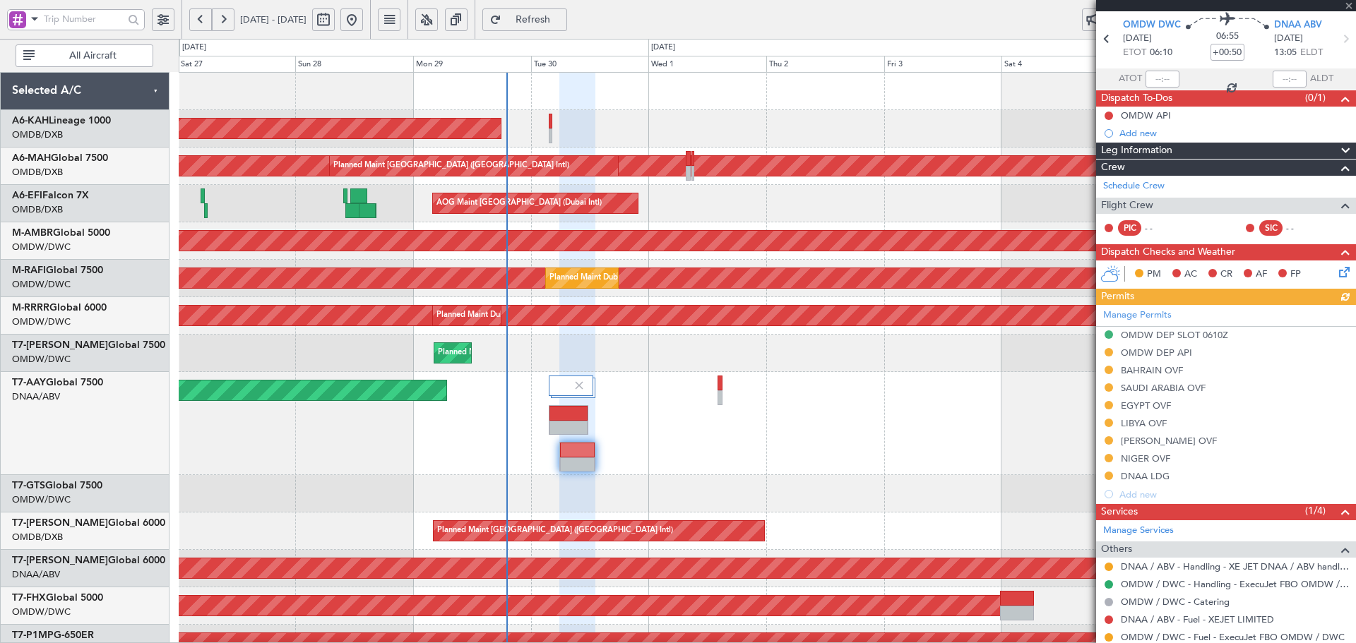
scroll to position [90, 0]
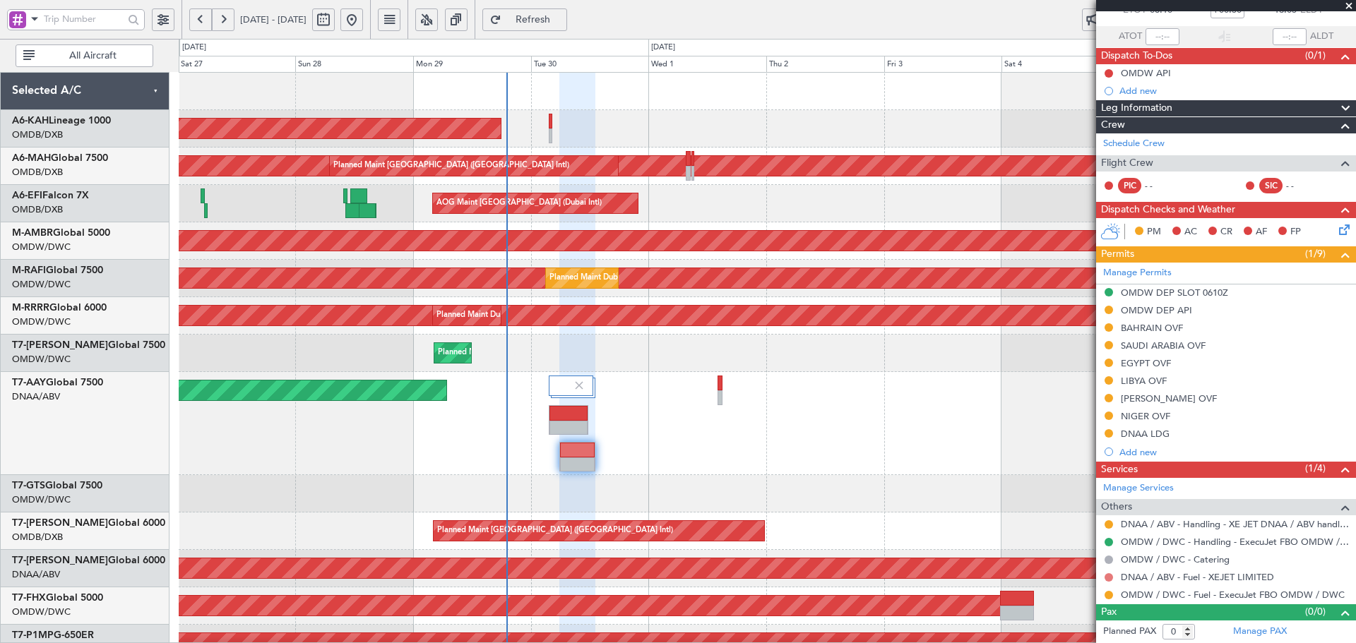
click at [1112, 578] on button at bounding box center [1109, 578] width 8 height 8
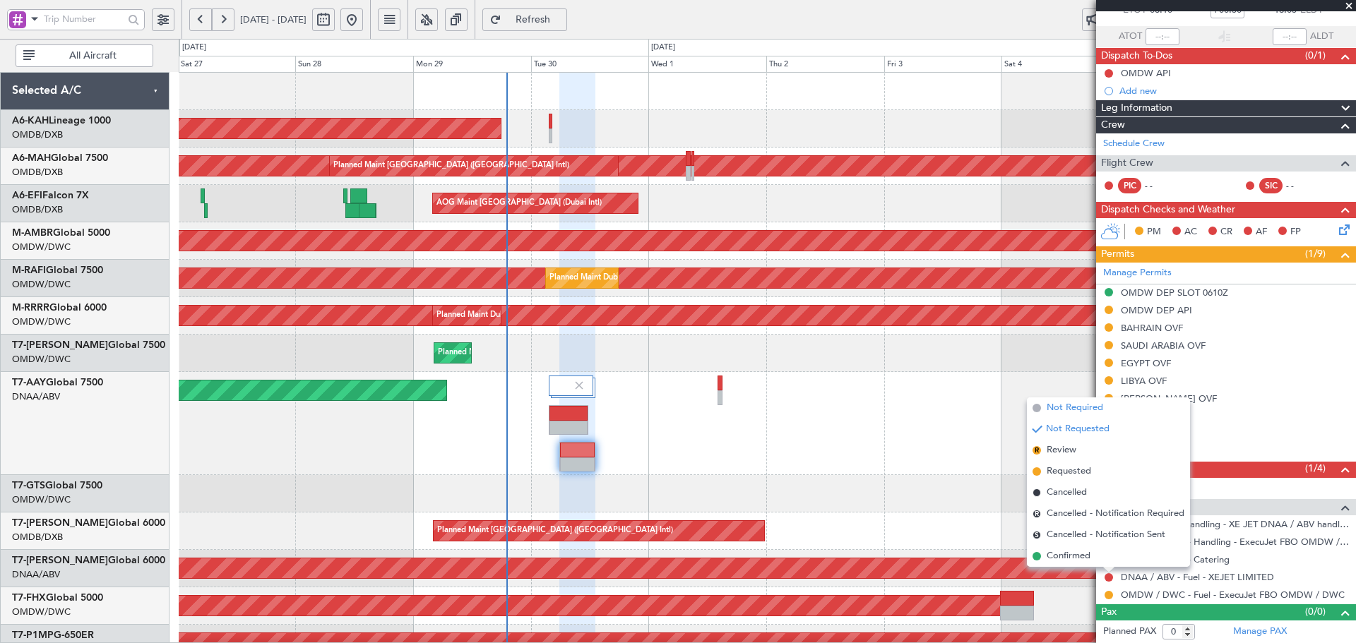
click at [1067, 406] on span "Not Required" at bounding box center [1075, 408] width 57 height 14
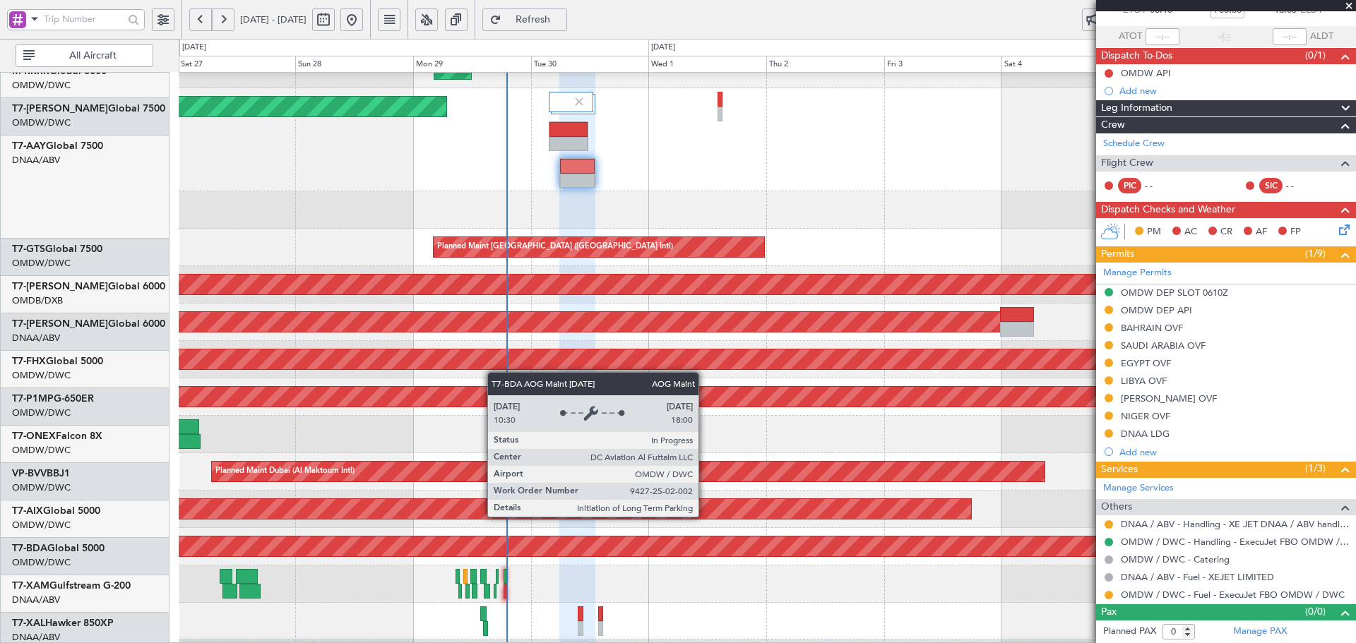
scroll to position [318, 0]
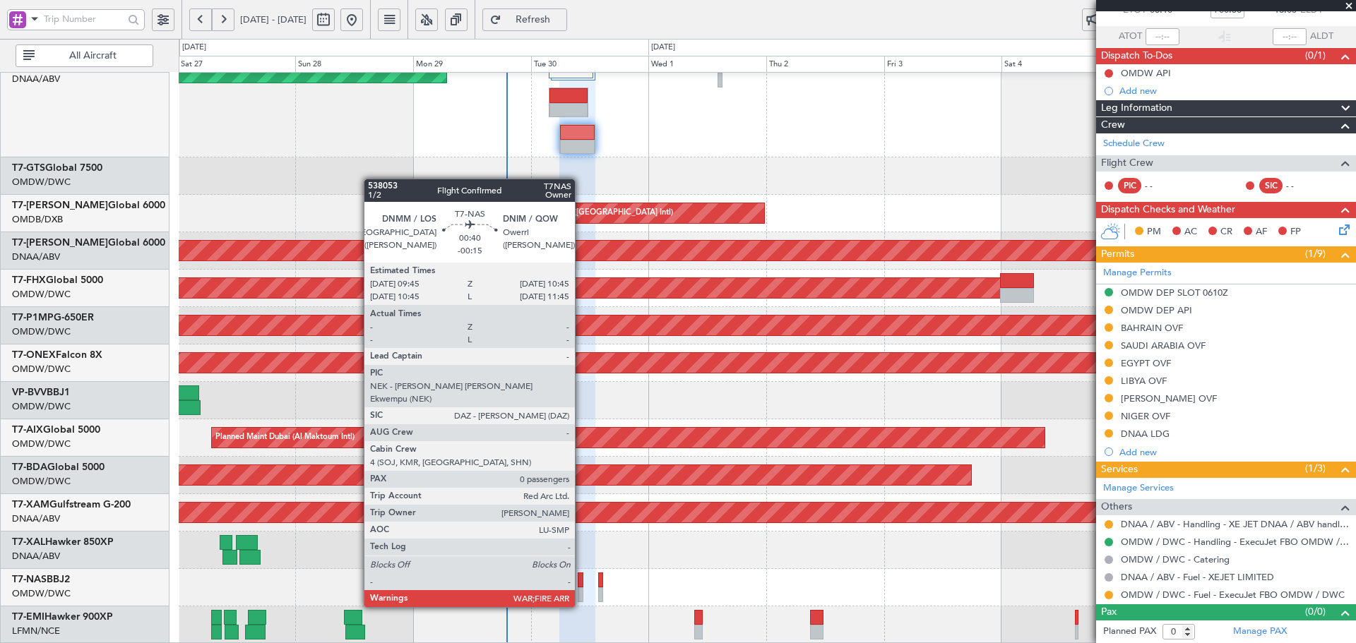
click at [581, 581] on div at bounding box center [580, 580] width 5 height 15
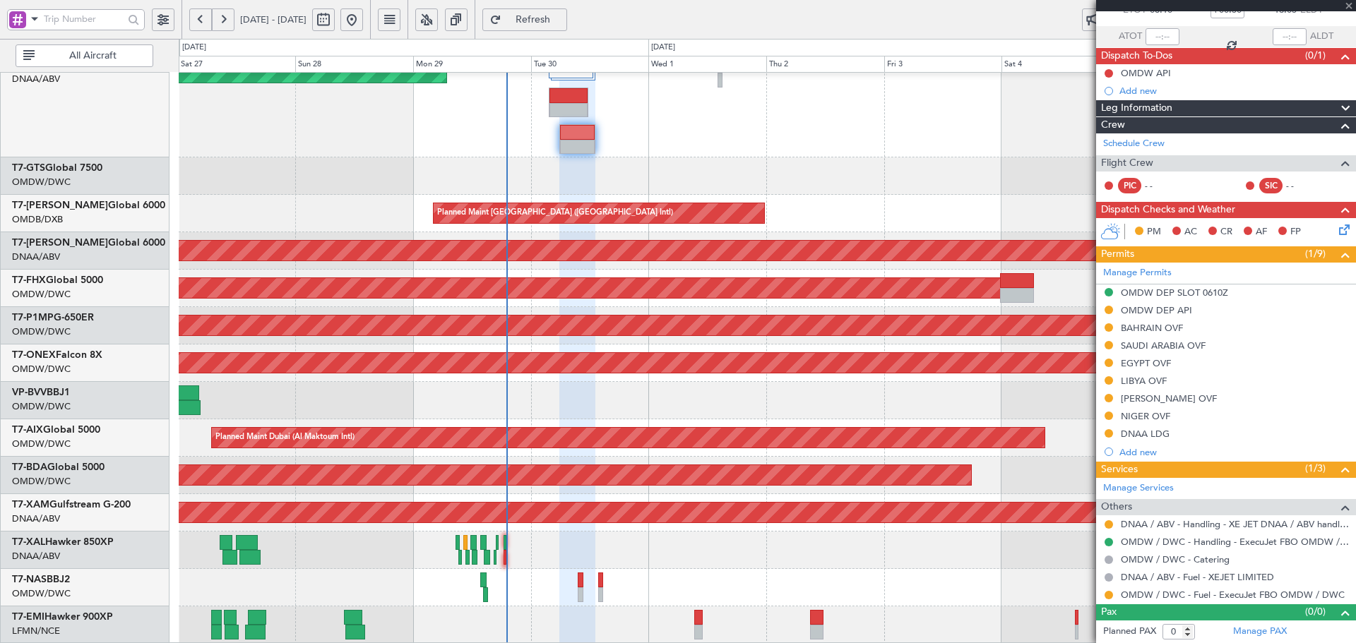
type input "-00:15"
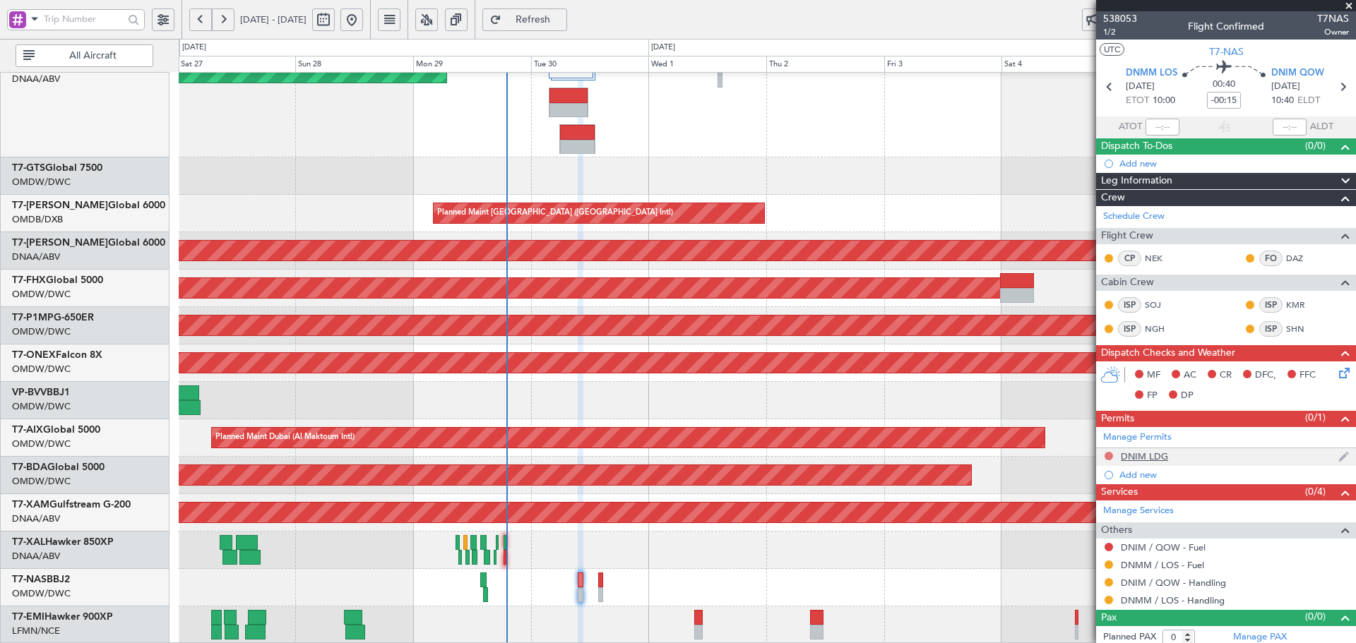
click at [1109, 456] on button at bounding box center [1109, 456] width 8 height 8
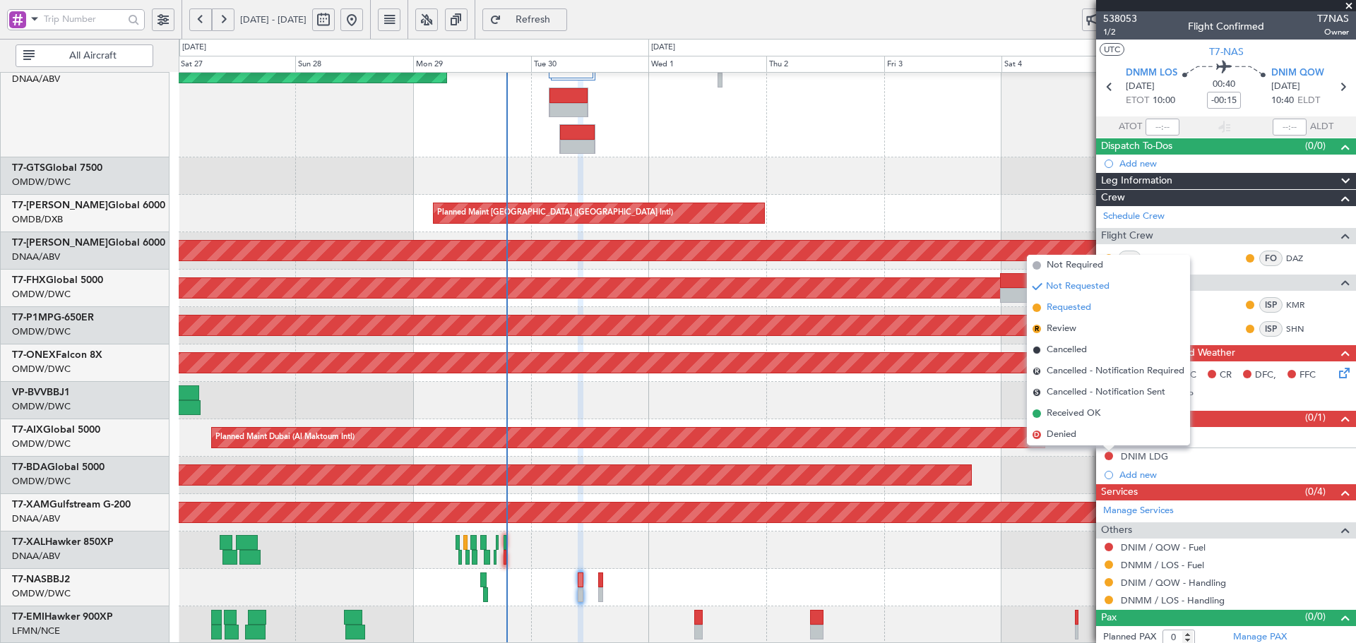
click at [1066, 311] on span "Requested" at bounding box center [1069, 308] width 44 height 14
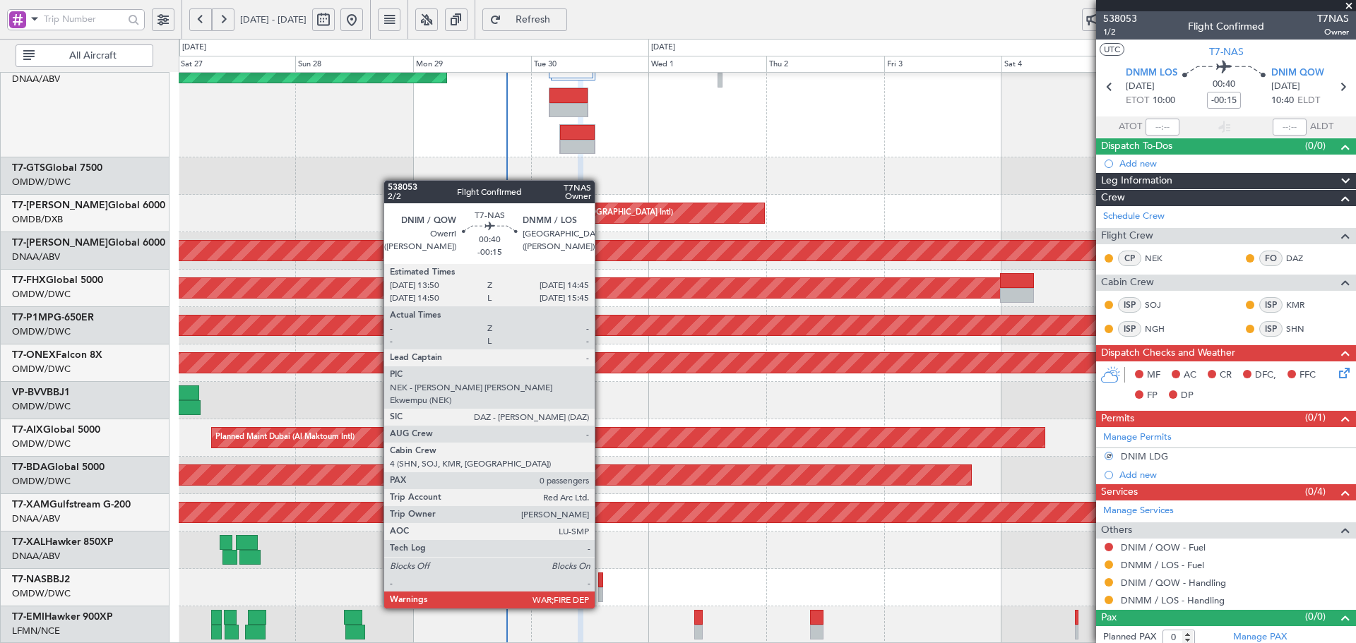
click at [601, 581] on div at bounding box center [600, 580] width 5 height 15
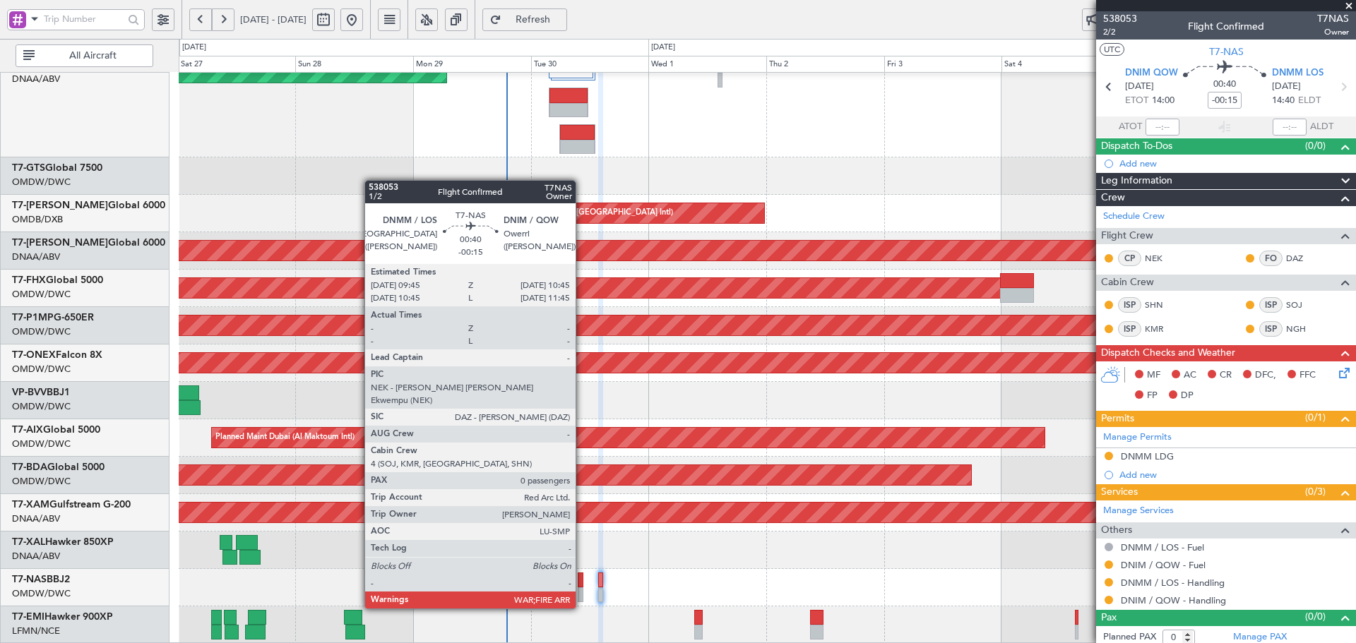
click at [582, 582] on div at bounding box center [580, 580] width 5 height 15
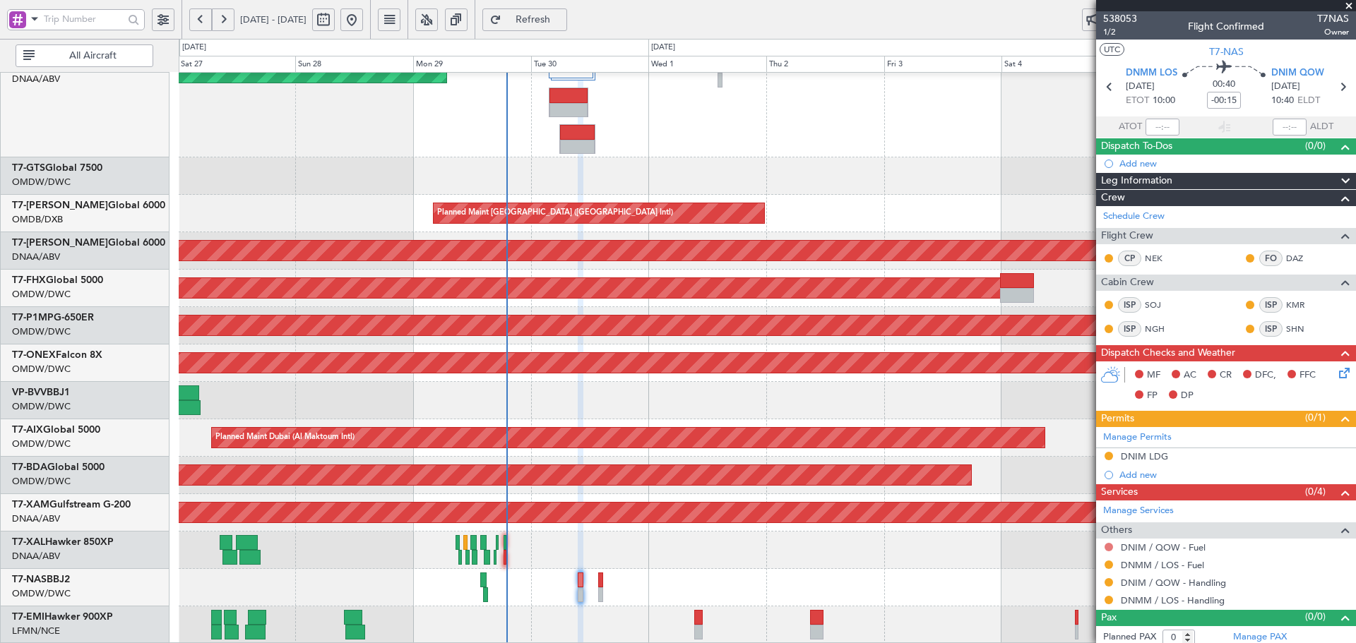
click at [1111, 548] on button at bounding box center [1109, 547] width 8 height 8
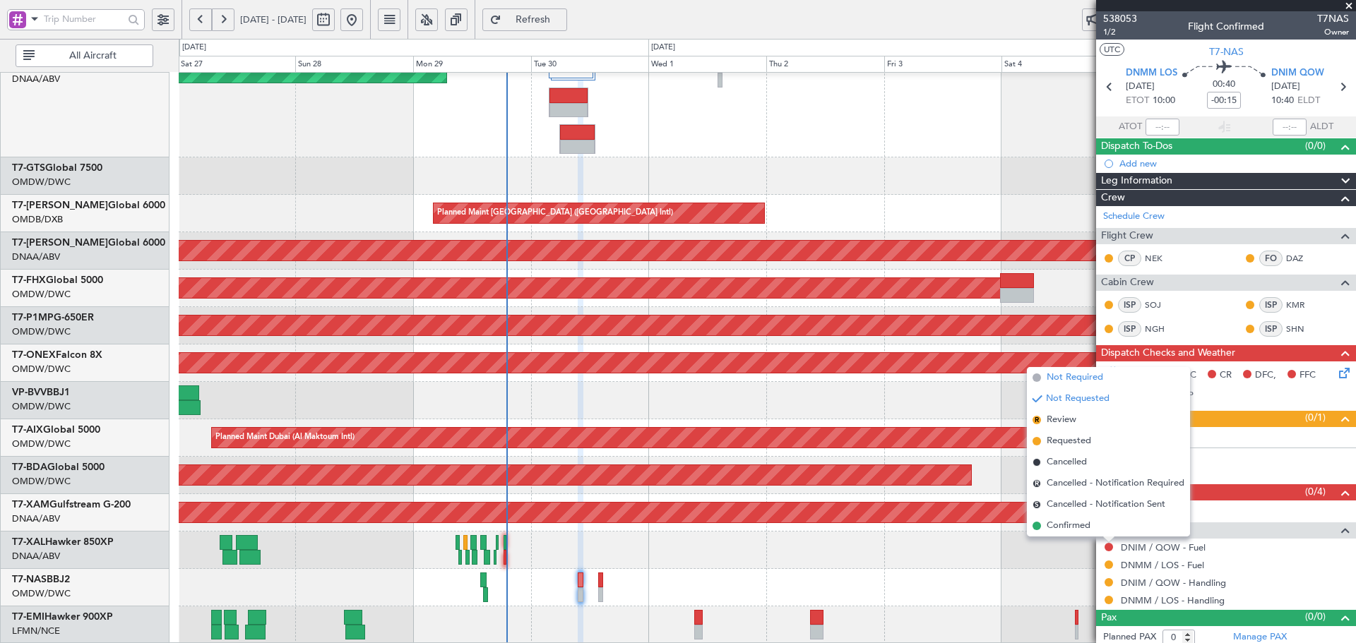
click at [1076, 379] on span "Not Required" at bounding box center [1075, 378] width 57 height 14
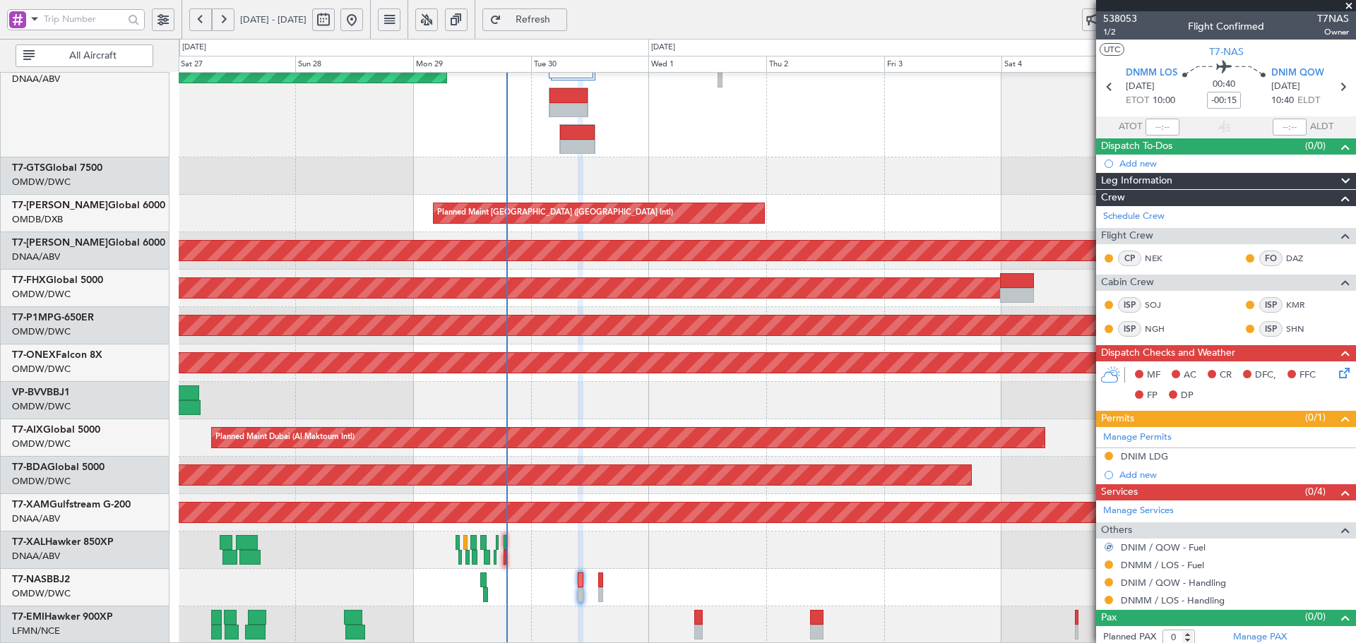
click at [833, 462] on div "AOG Maint Dubai (Al Maktoum Intl)" at bounding box center [767, 475] width 1177 height 37
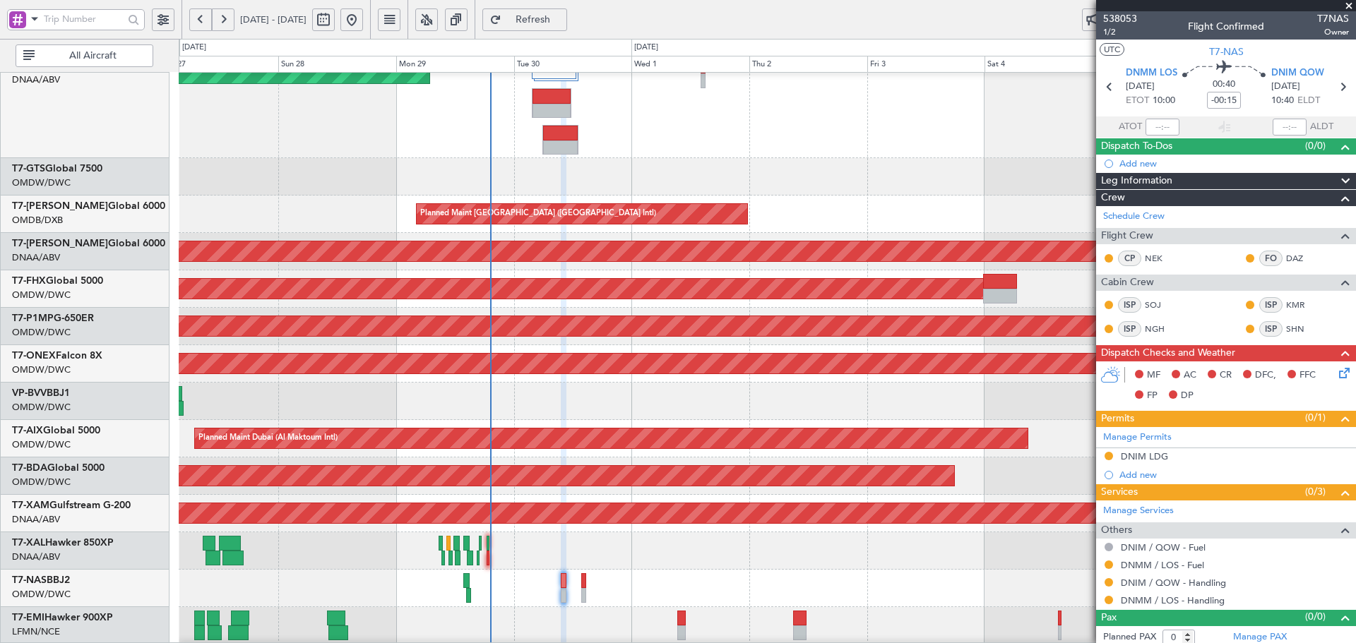
scroll to position [318, 0]
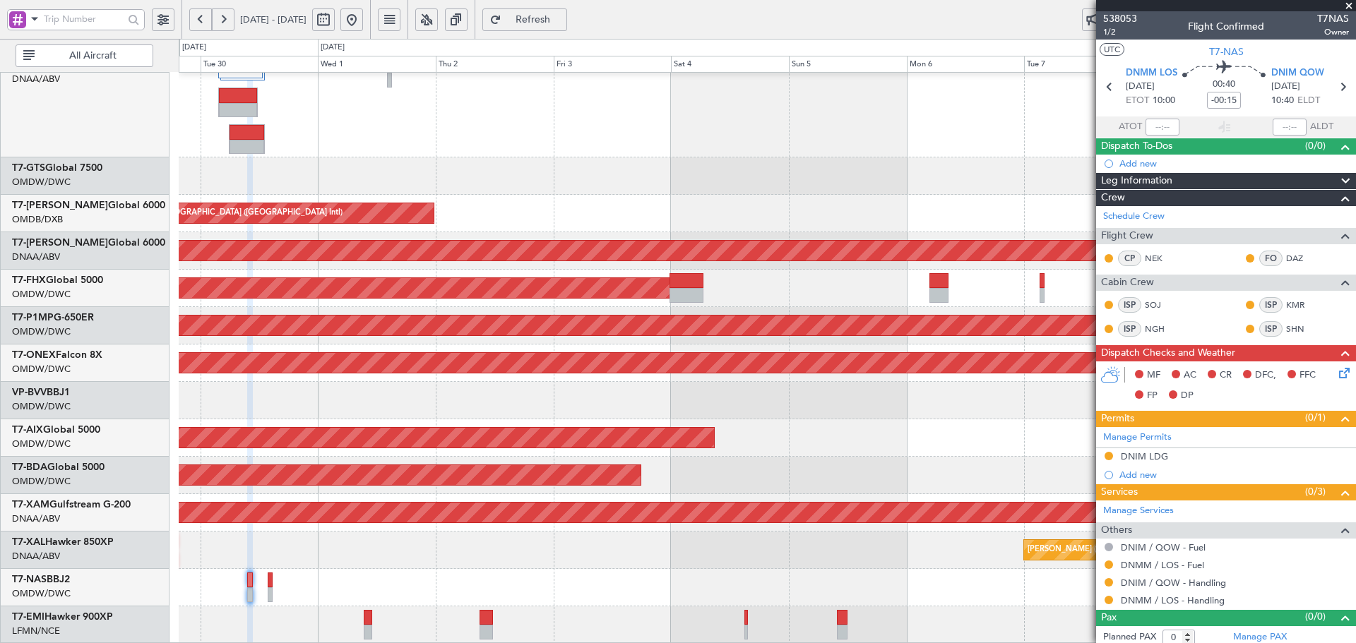
click at [326, 376] on div "Unplanned Maint [GEOGRAPHIC_DATA] (Al Maktoum Intl) Planned Maint [GEOGRAPHIC_D…" at bounding box center [767, 199] width 1177 height 889
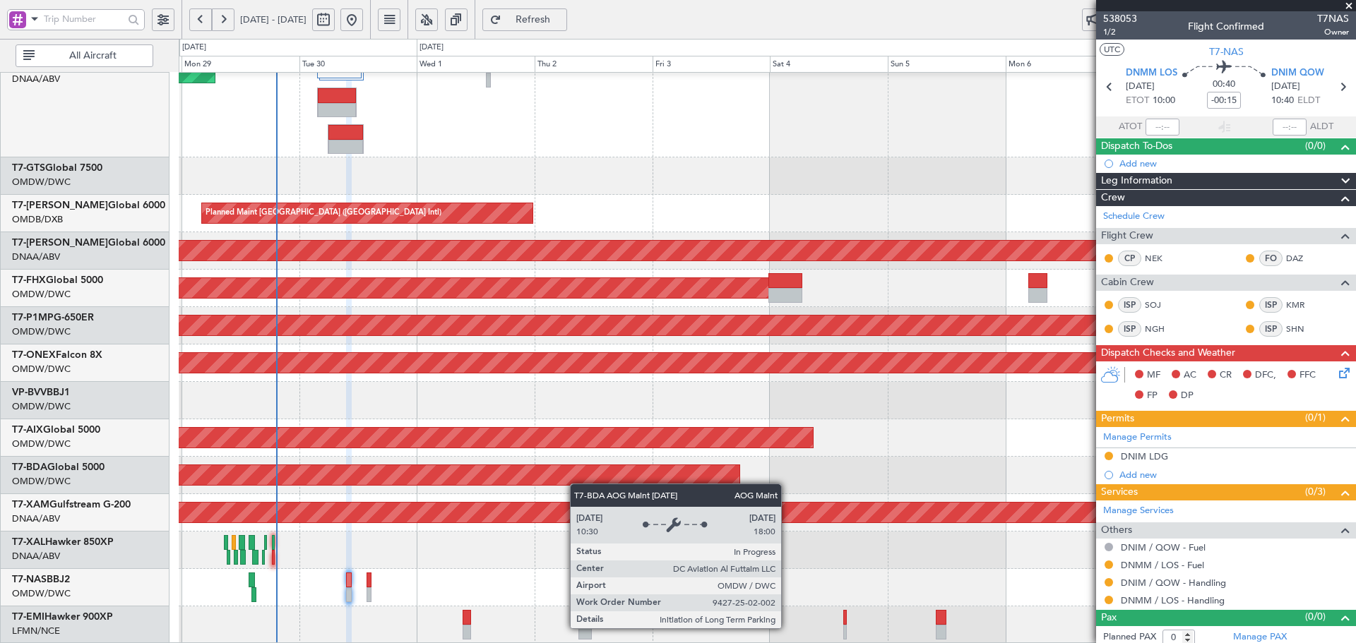
click at [727, 394] on div "Unplanned Maint [GEOGRAPHIC_DATA] (Al Maktoum Intl) Unplanned Maint [GEOGRAPHIC…" at bounding box center [767, 199] width 1177 height 889
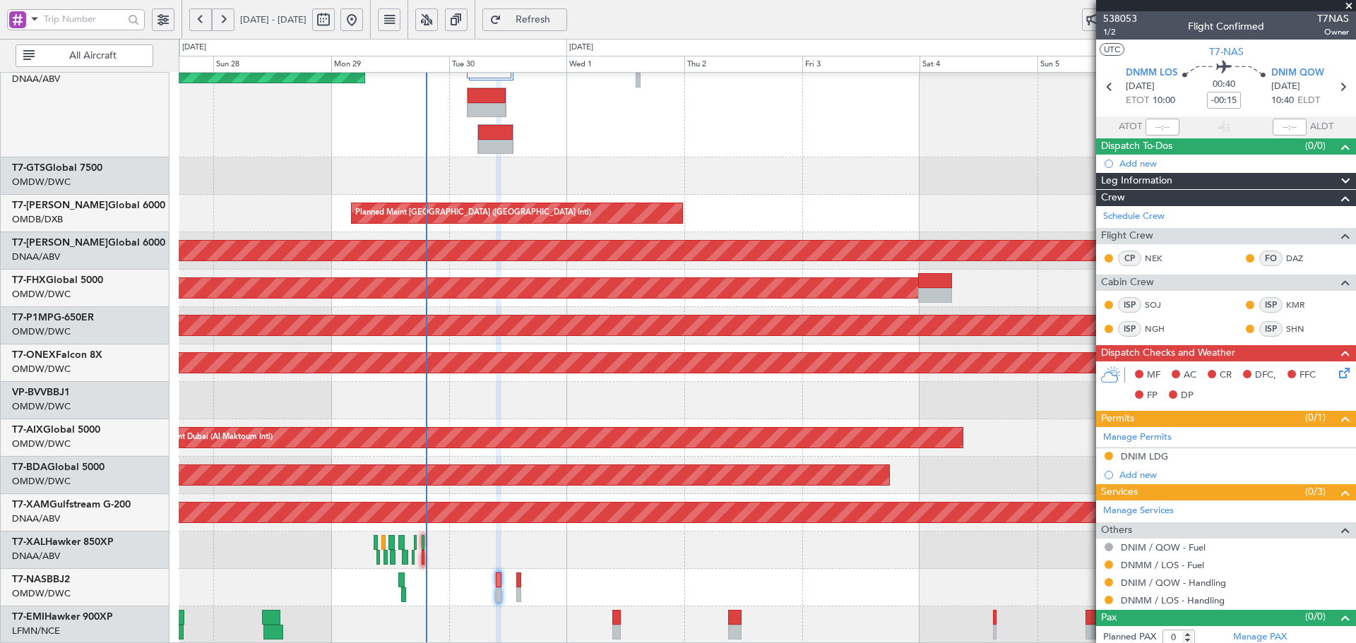
click at [1151, 163] on div "Add new" at bounding box center [1235, 164] width 230 height 12
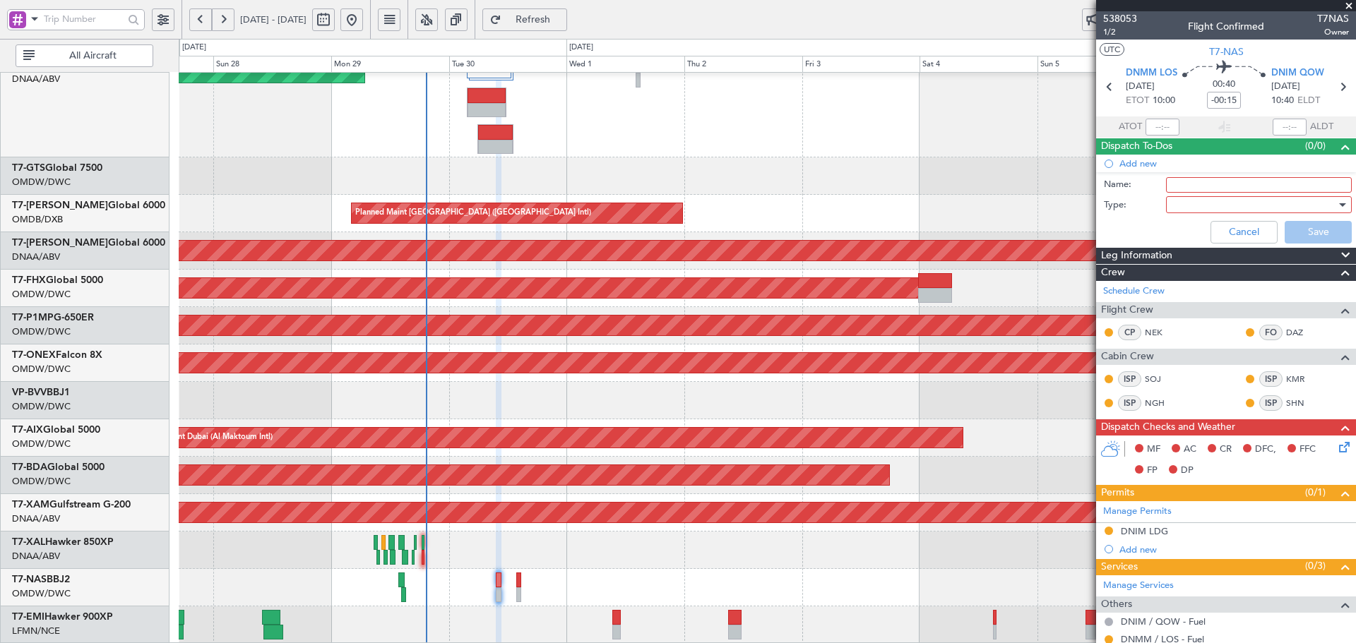
click at [1208, 180] on input "Name:" at bounding box center [1259, 185] width 186 height 16
click at [1274, 184] on input "DEPARTURE FUEL 18,000 lbs" at bounding box center [1259, 185] width 186 height 16
drag, startPoint x: 1265, startPoint y: 186, endPoint x: 1249, endPoint y: 184, distance: 15.7
click at [1249, 184] on input "DEPARTURE FUEL 18,000 lbs" at bounding box center [1259, 185] width 186 height 16
type input "DEPARTURE FUEL 9500 lbs"
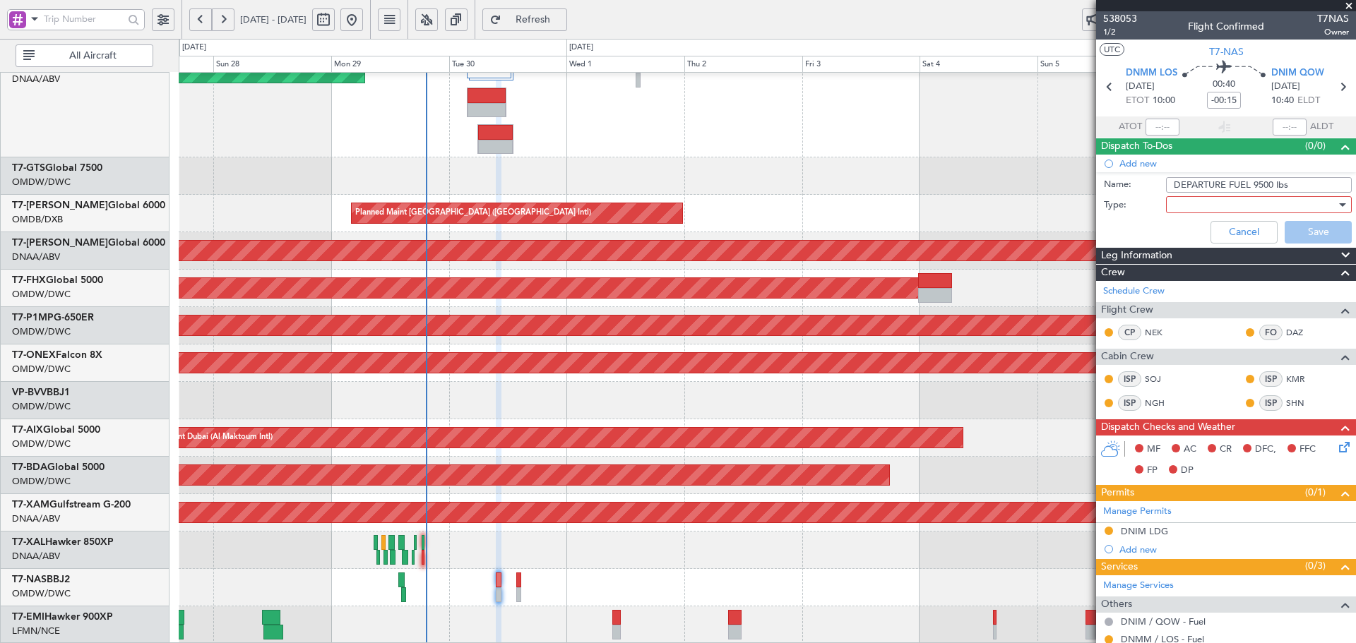
click at [1225, 206] on div at bounding box center [1254, 204] width 165 height 21
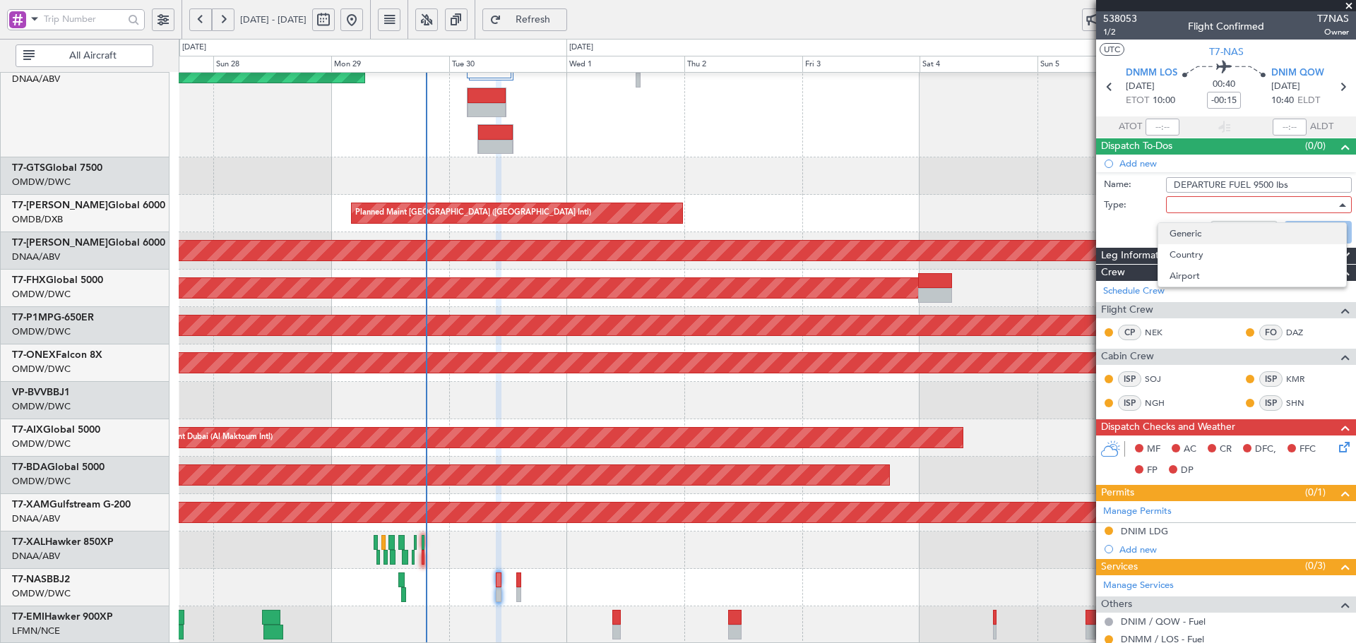
click at [1206, 233] on span "Generic" at bounding box center [1252, 233] width 165 height 21
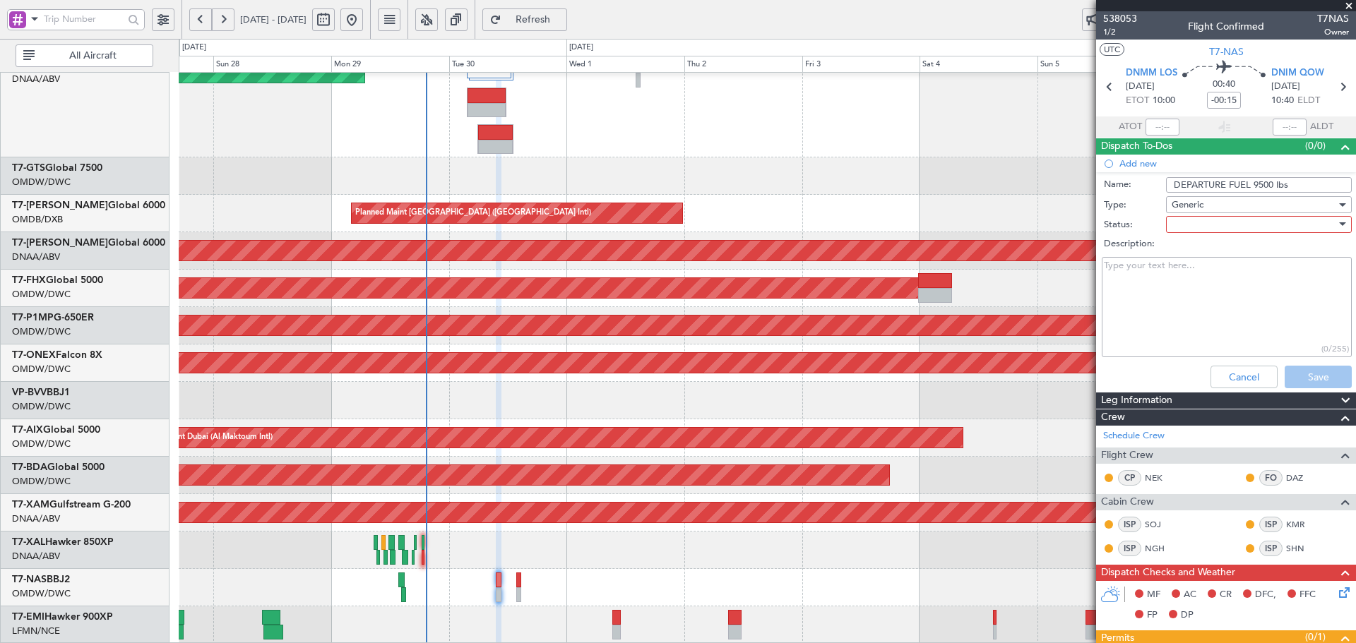
click at [1211, 220] on div at bounding box center [1254, 224] width 165 height 21
click at [1201, 252] on span "Not Started" at bounding box center [1252, 252] width 165 height 21
click at [1315, 377] on button "Save" at bounding box center [1318, 377] width 67 height 23
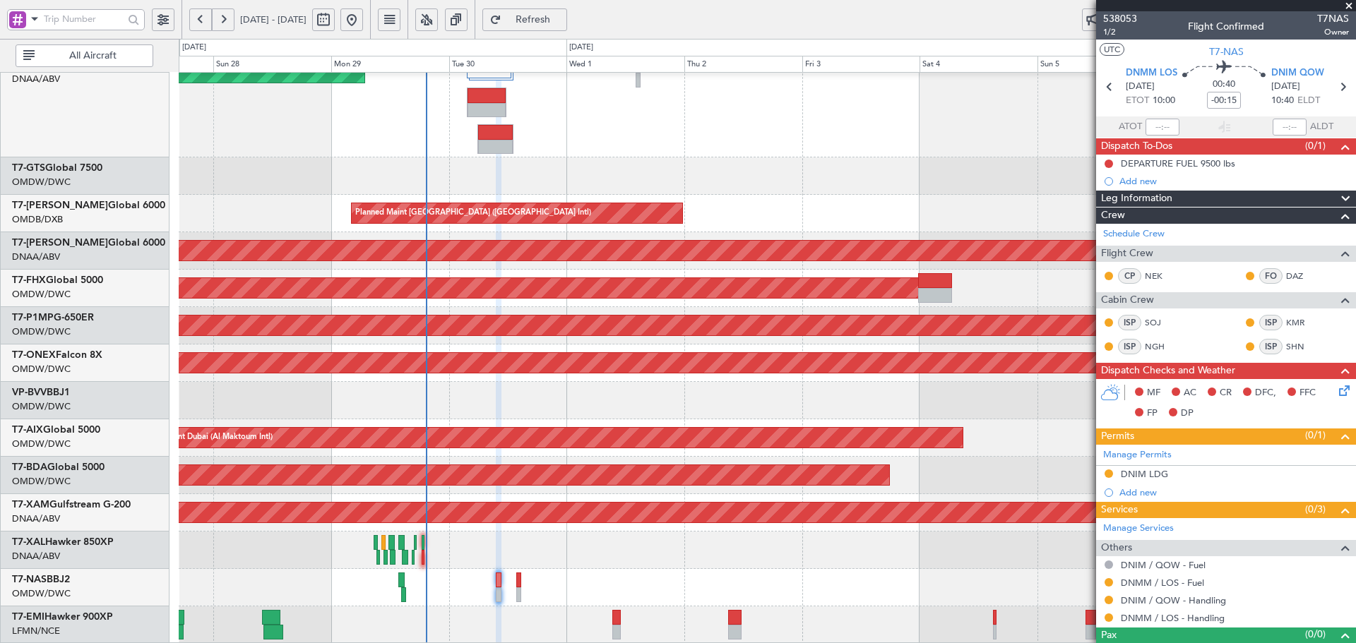
click at [562, 15] on span "Refresh" at bounding box center [533, 20] width 58 height 10
click at [562, 20] on span "Refresh" at bounding box center [533, 20] width 58 height 10
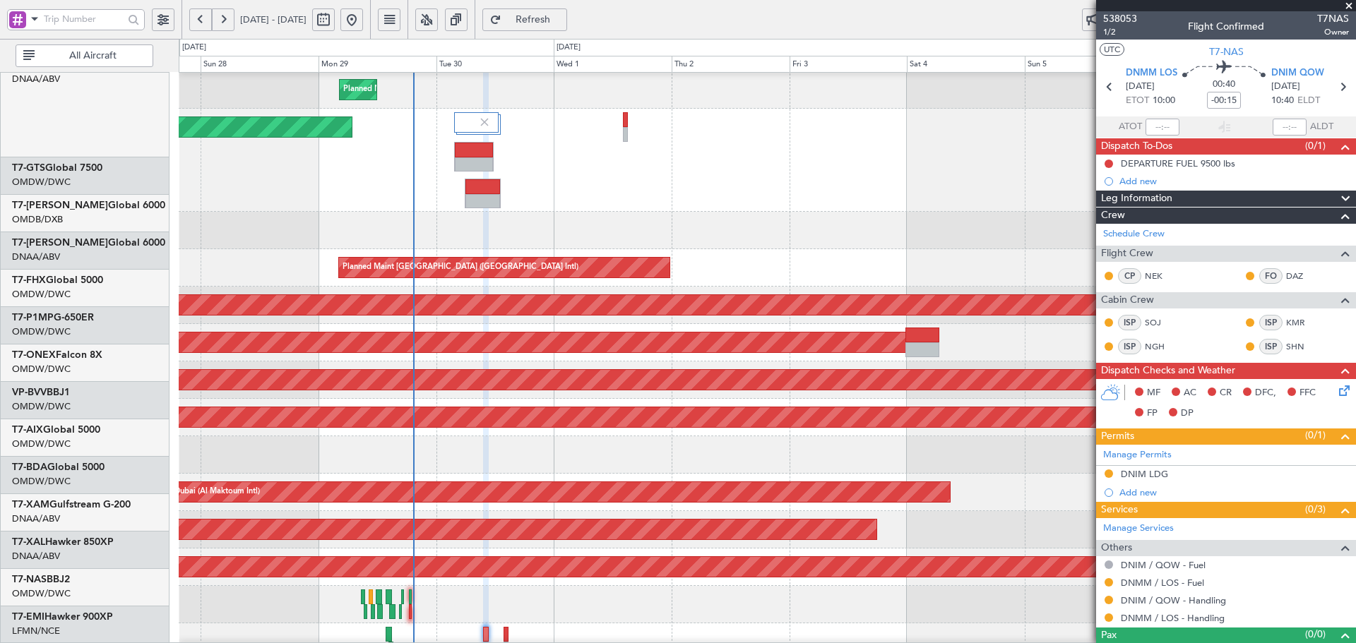
scroll to position [0, 0]
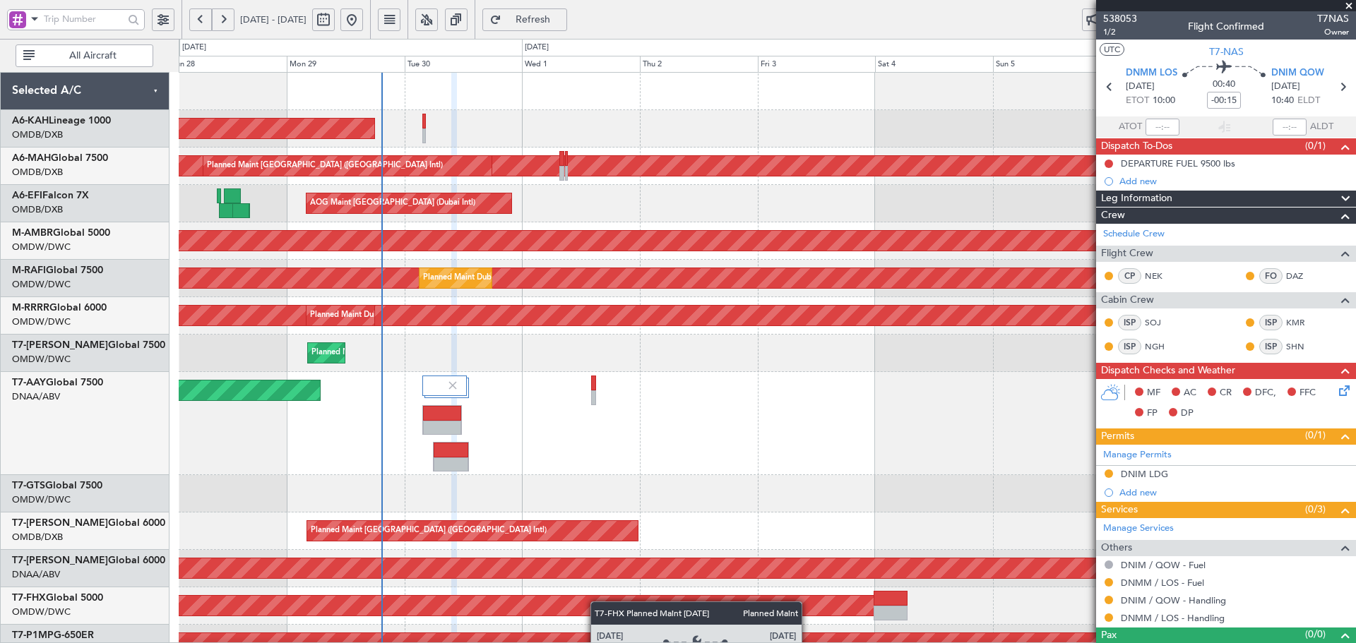
click at [598, 603] on div "Planned Maint [GEOGRAPHIC_DATA] (Al Bateen Executive) Planned Maint [GEOGRAPHIC…" at bounding box center [767, 517] width 1177 height 889
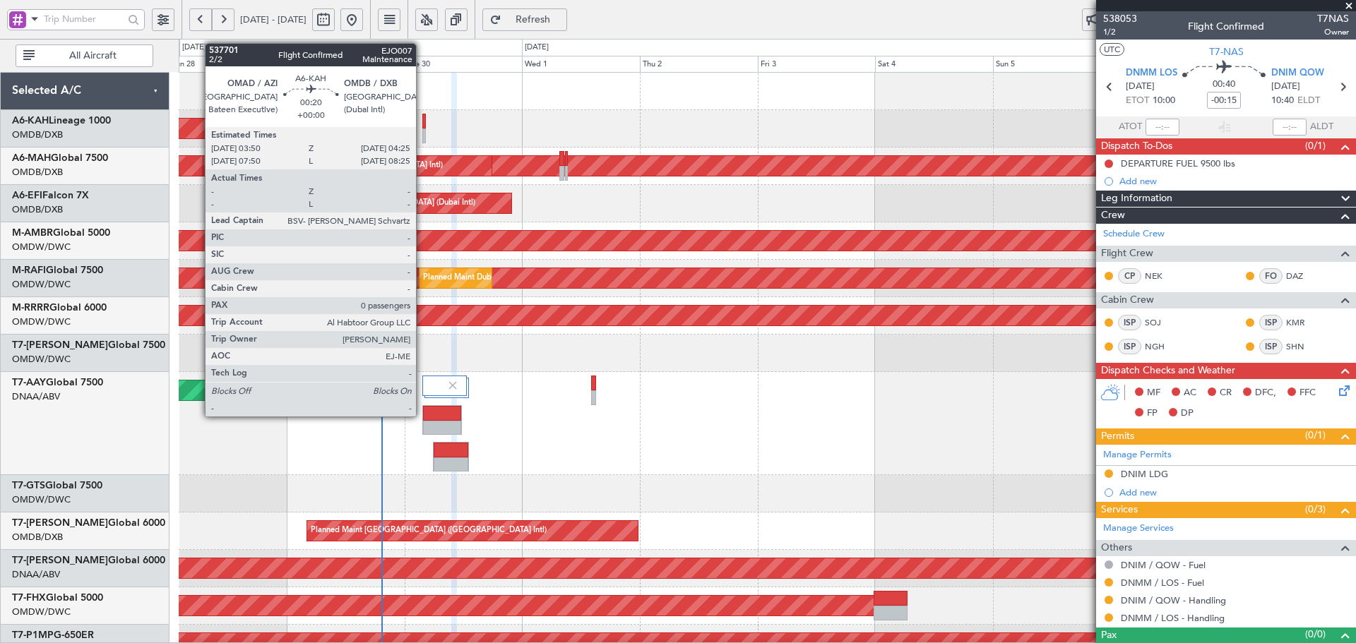
click at [422, 122] on div at bounding box center [424, 121] width 4 height 15
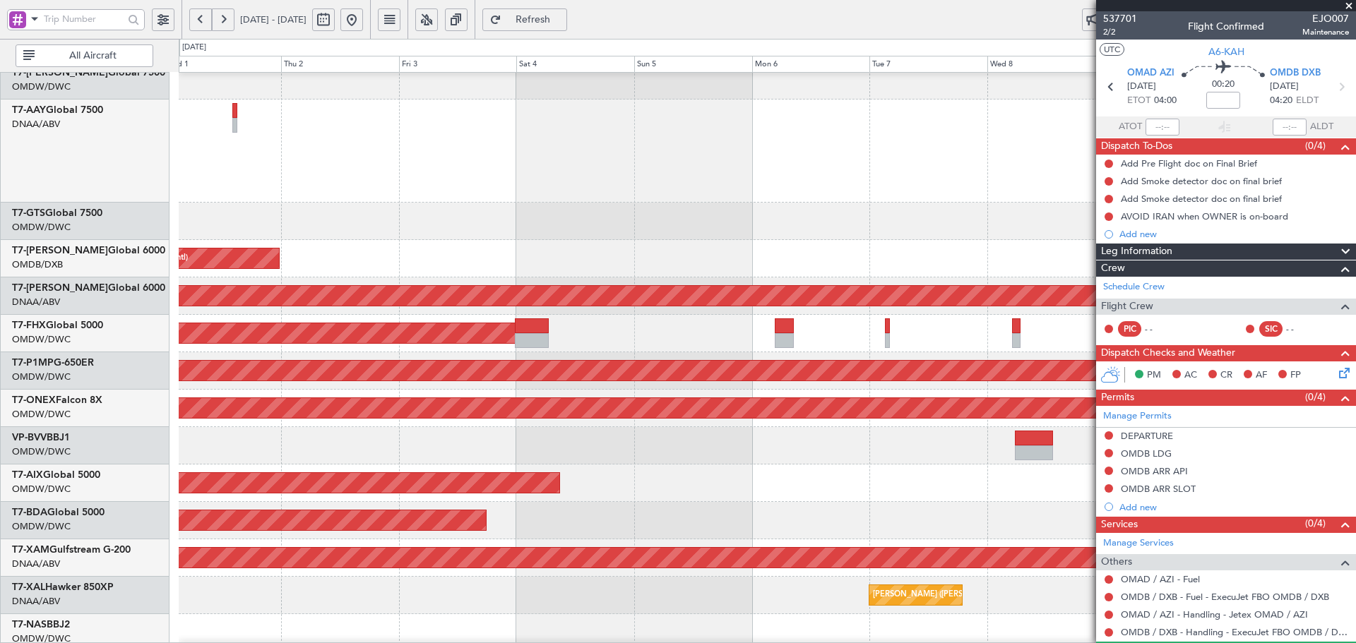
scroll to position [264, 0]
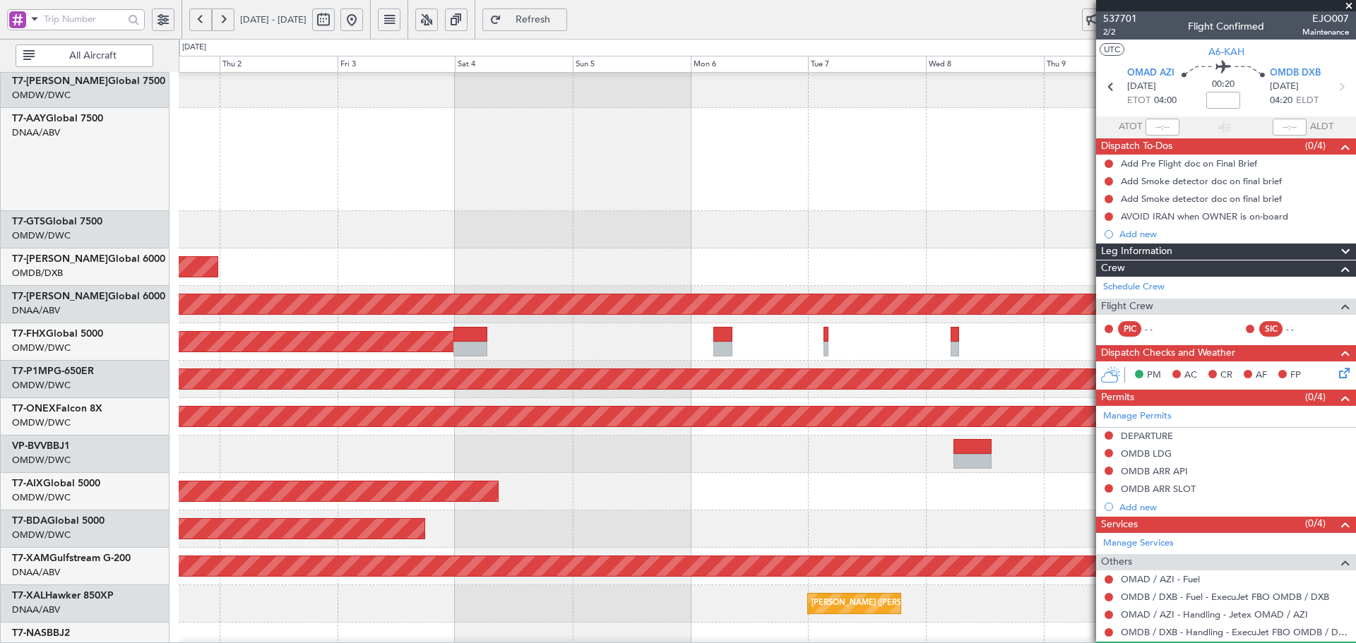
click at [129, 469] on div "Planned Maint Dubai (Al Maktoum Intl) Planned Maint [GEOGRAPHIC_DATA] (Al Makto…" at bounding box center [678, 341] width 1356 height 605
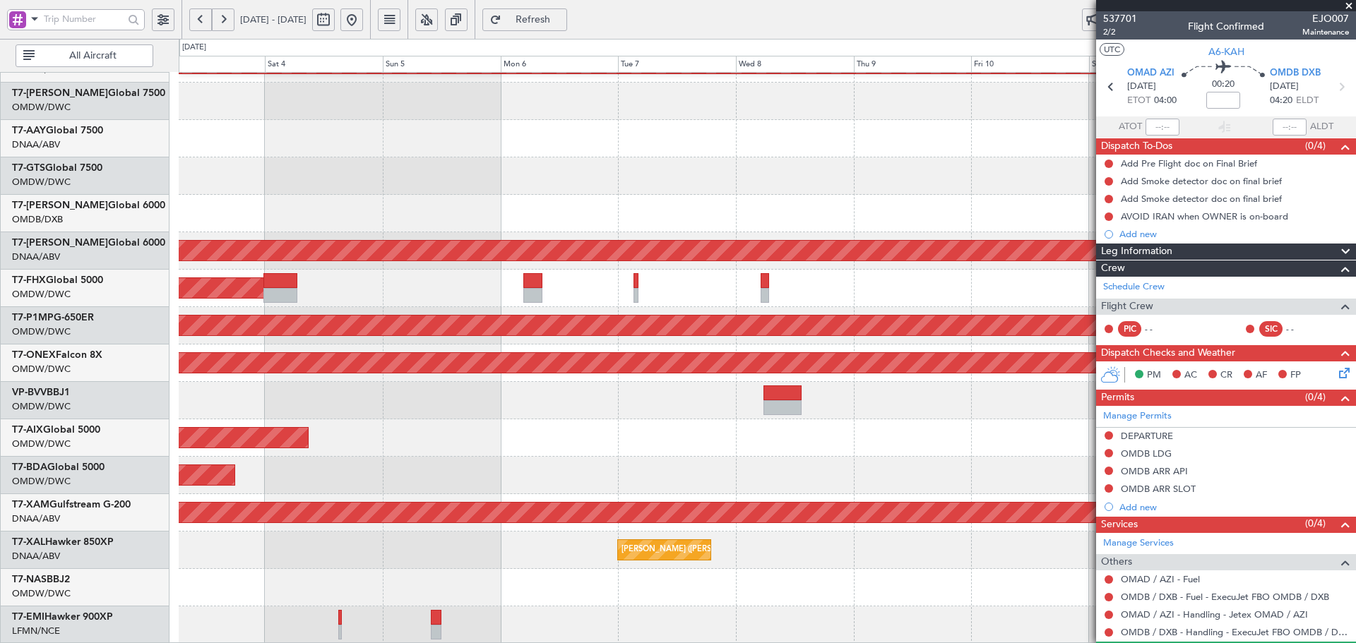
click at [609, 414] on div "Planned Maint Dubai (Al Maktoum Intl) Planned Maint [GEOGRAPHIC_DATA] (Al Makto…" at bounding box center [767, 233] width 1177 height 824
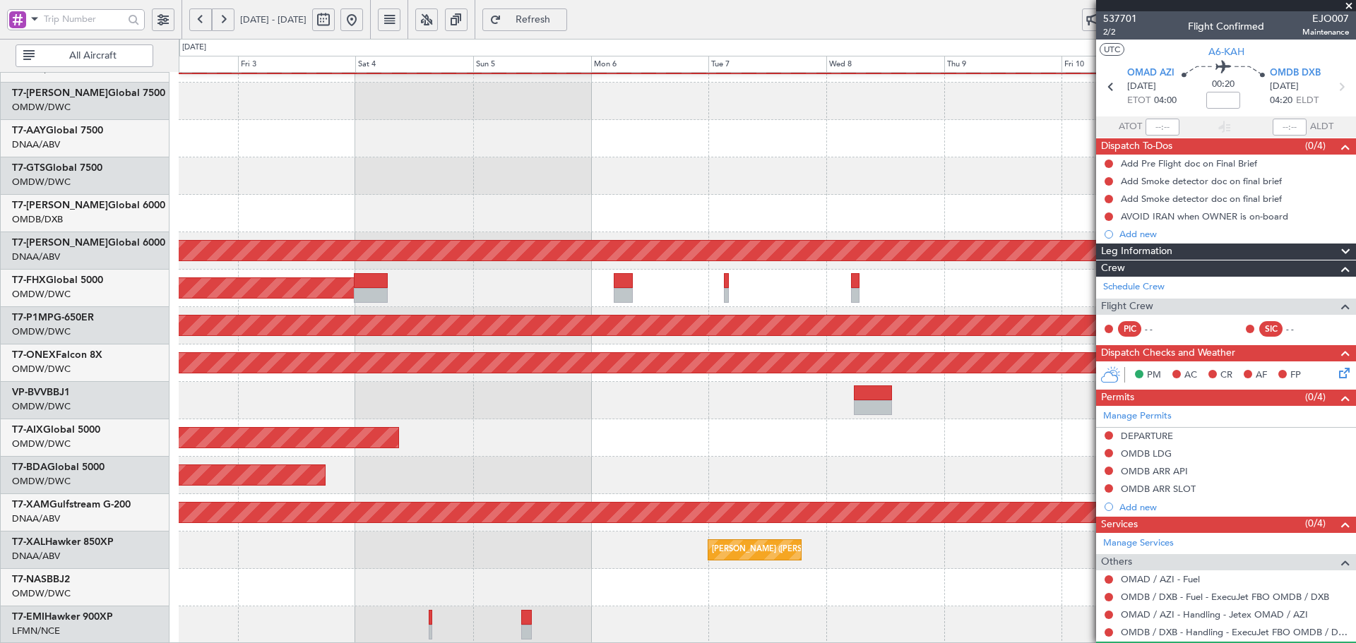
scroll to position [318, 0]
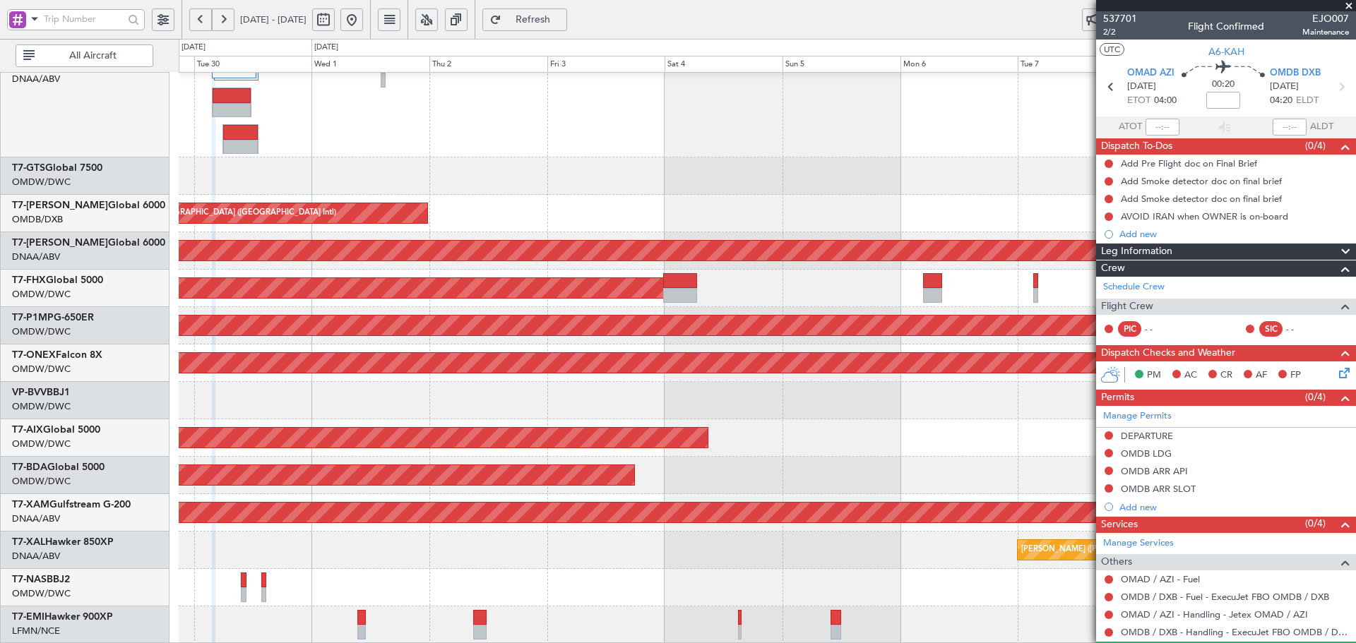
click at [837, 384] on div "Unplanned Maint [GEOGRAPHIC_DATA] (Al Maktoum Intl) Planned Maint [GEOGRAPHIC_D…" at bounding box center [767, 199] width 1177 height 889
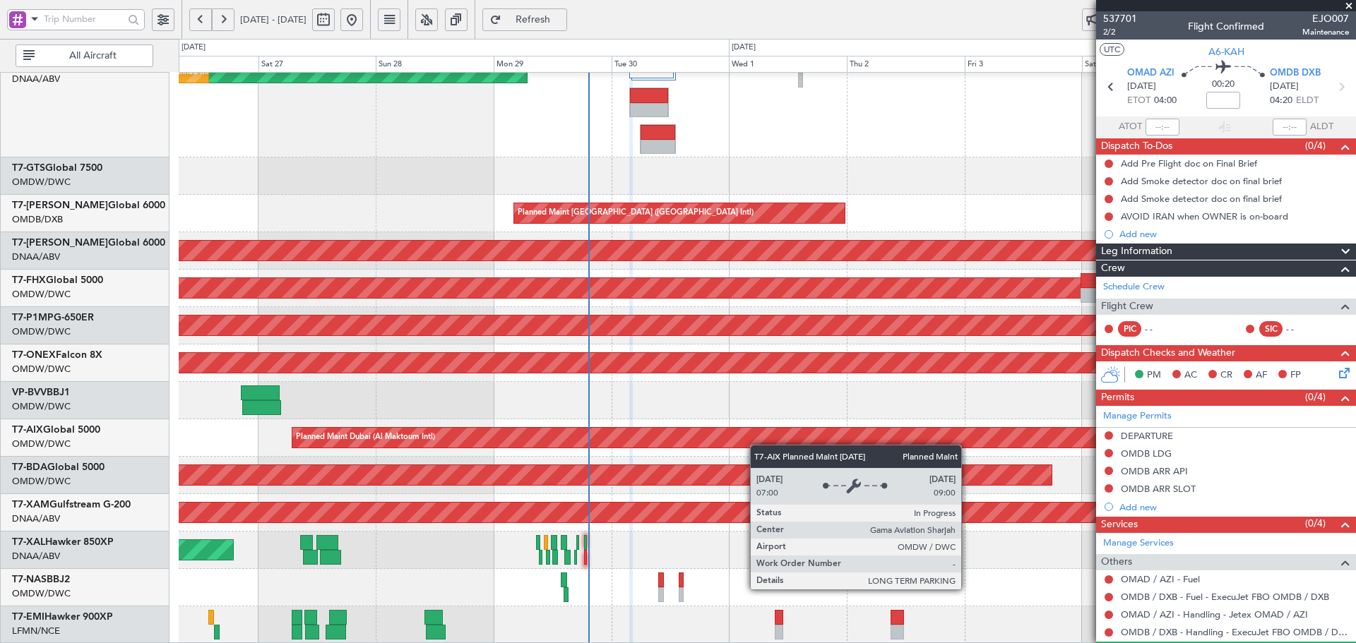
click at [771, 441] on div "Unplanned Maint [GEOGRAPHIC_DATA] (Al Maktoum Intl) Unplanned Maint [GEOGRAPHIC…" at bounding box center [767, 199] width 1177 height 889
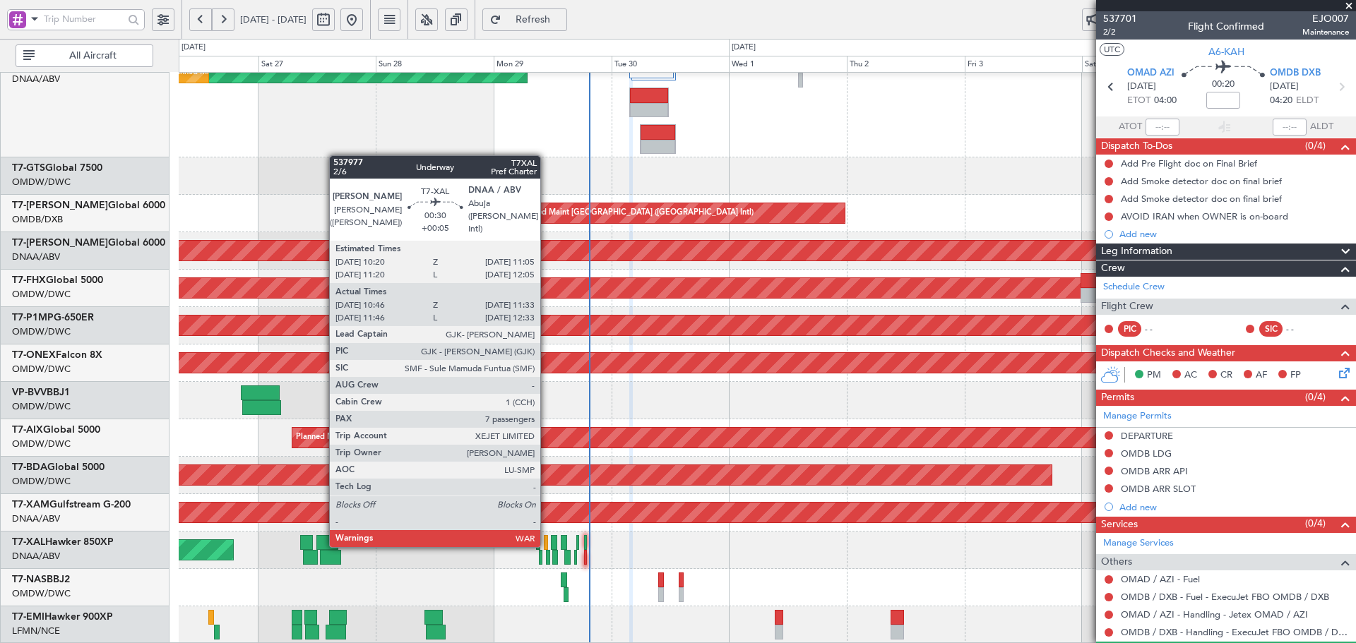
click at [547, 544] on div at bounding box center [546, 542] width 4 height 15
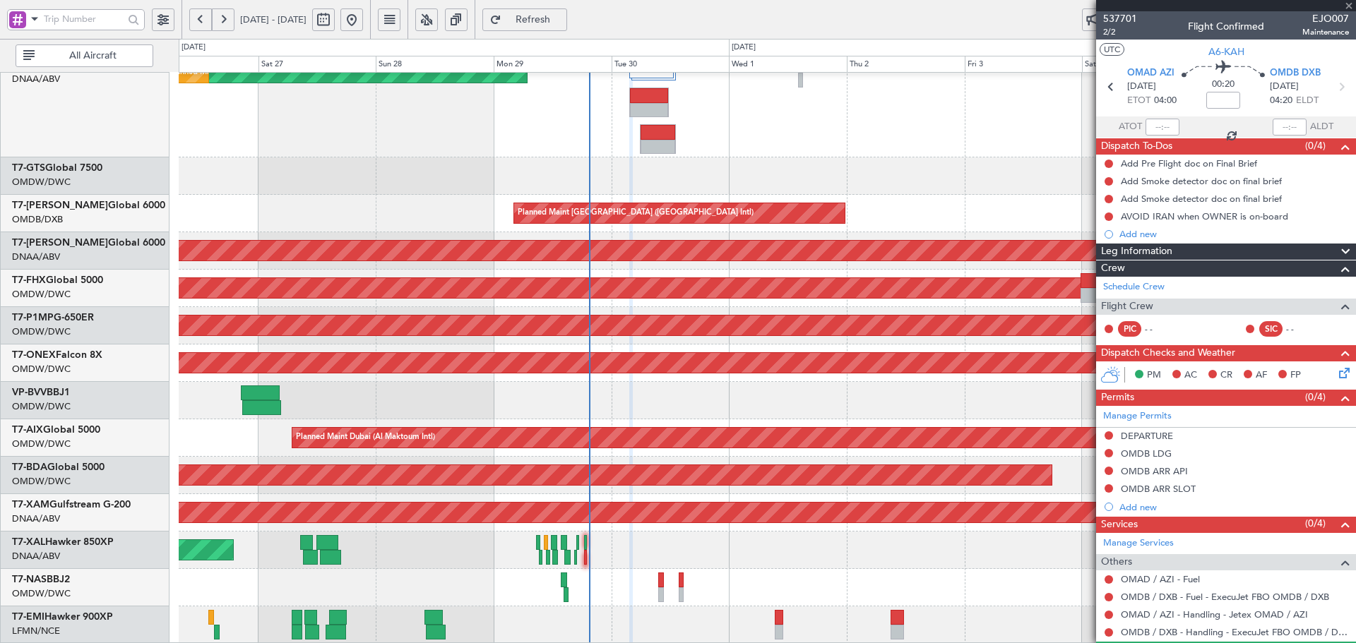
type input "+00:05"
type input "10:56"
type input "11:28"
type input "7"
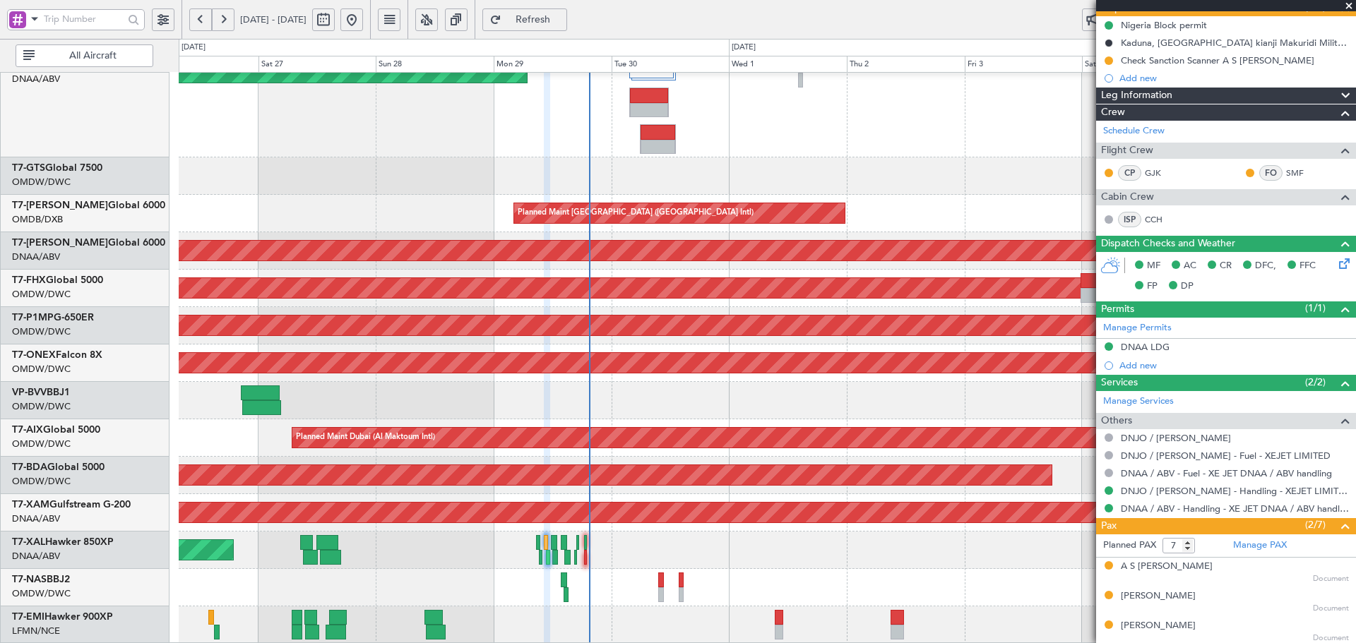
scroll to position [141, 0]
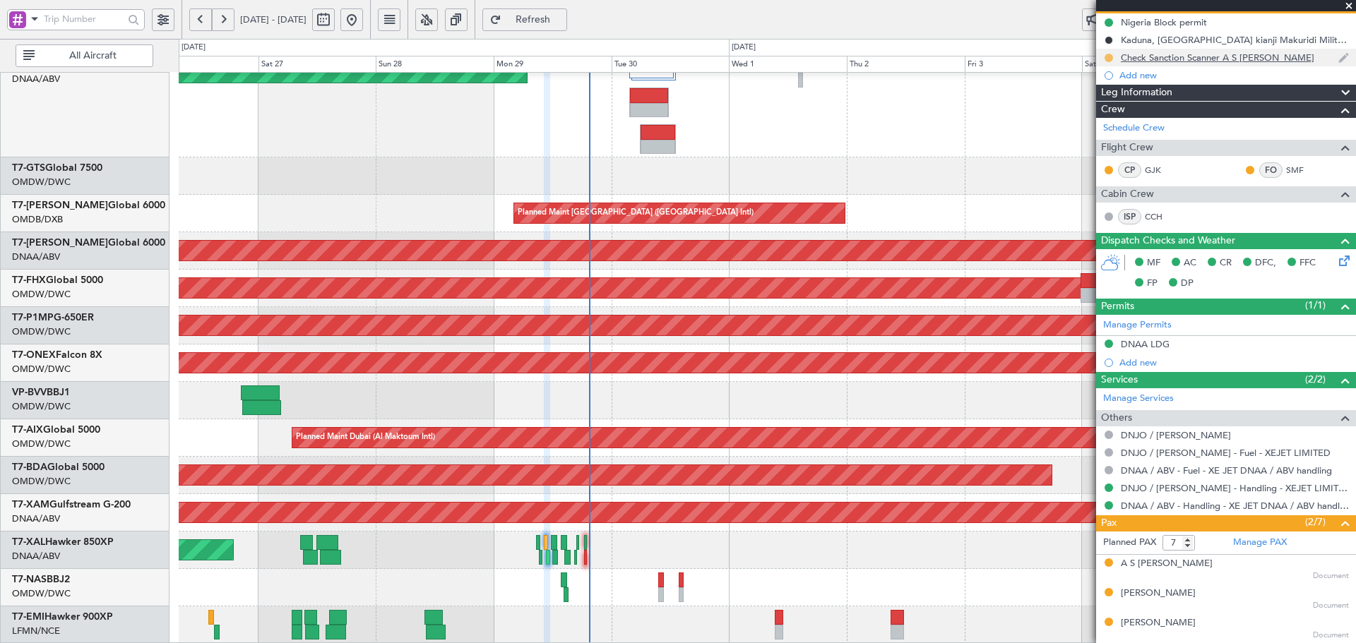
click at [1110, 57] on button at bounding box center [1109, 58] width 8 height 8
click at [1110, 118] on span "Completed" at bounding box center [1114, 120] width 47 height 14
click at [895, 302] on div "Planned Maint [GEOGRAPHIC_DATA] ([GEOGRAPHIC_DATA])" at bounding box center [767, 288] width 1177 height 37
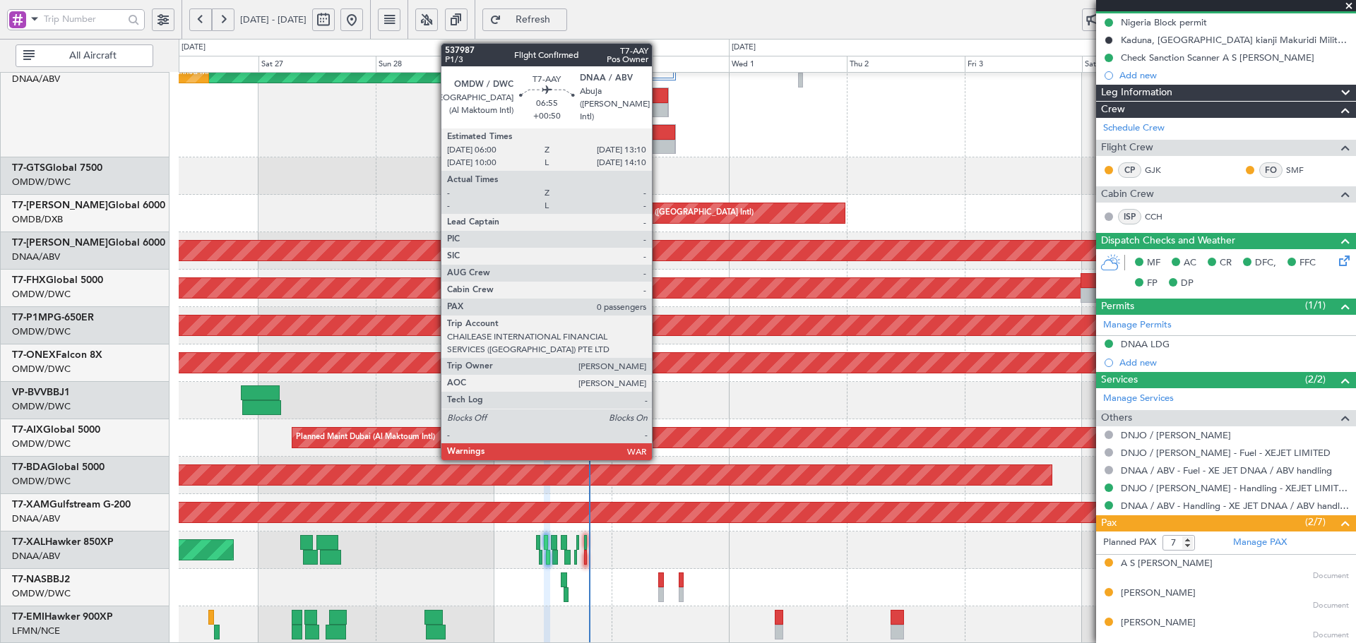
click at [658, 140] on div at bounding box center [658, 147] width 34 height 15
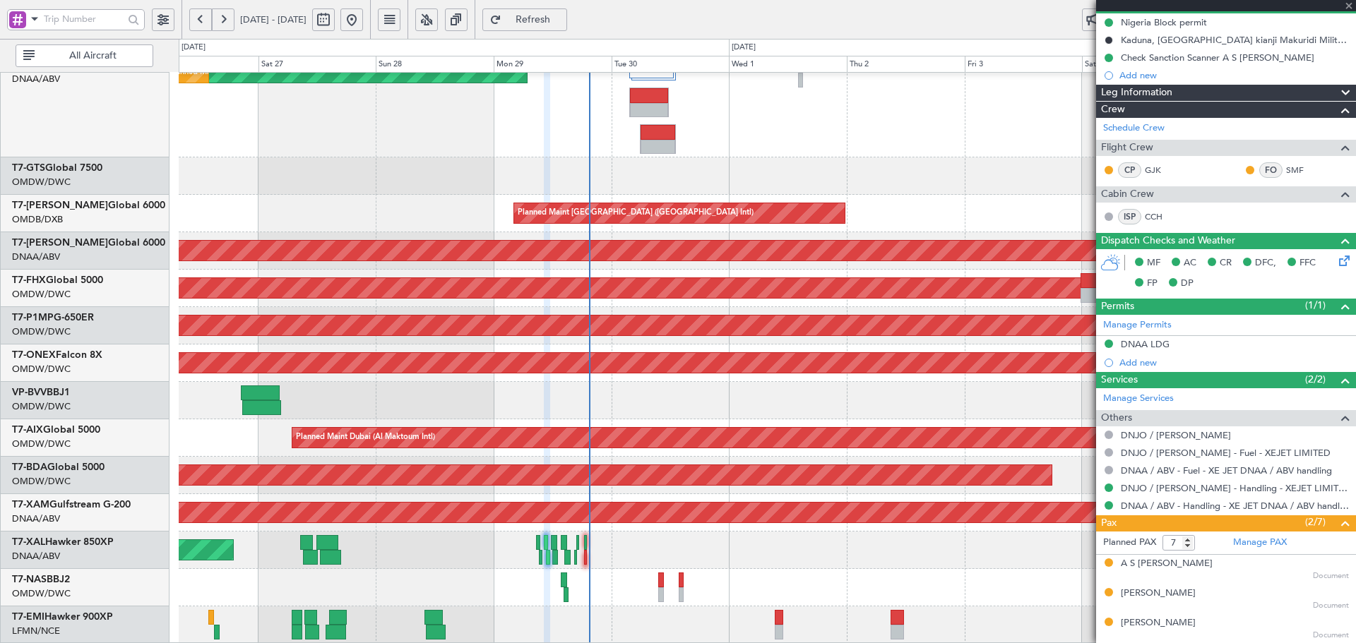
type input "+00:50"
type input "0"
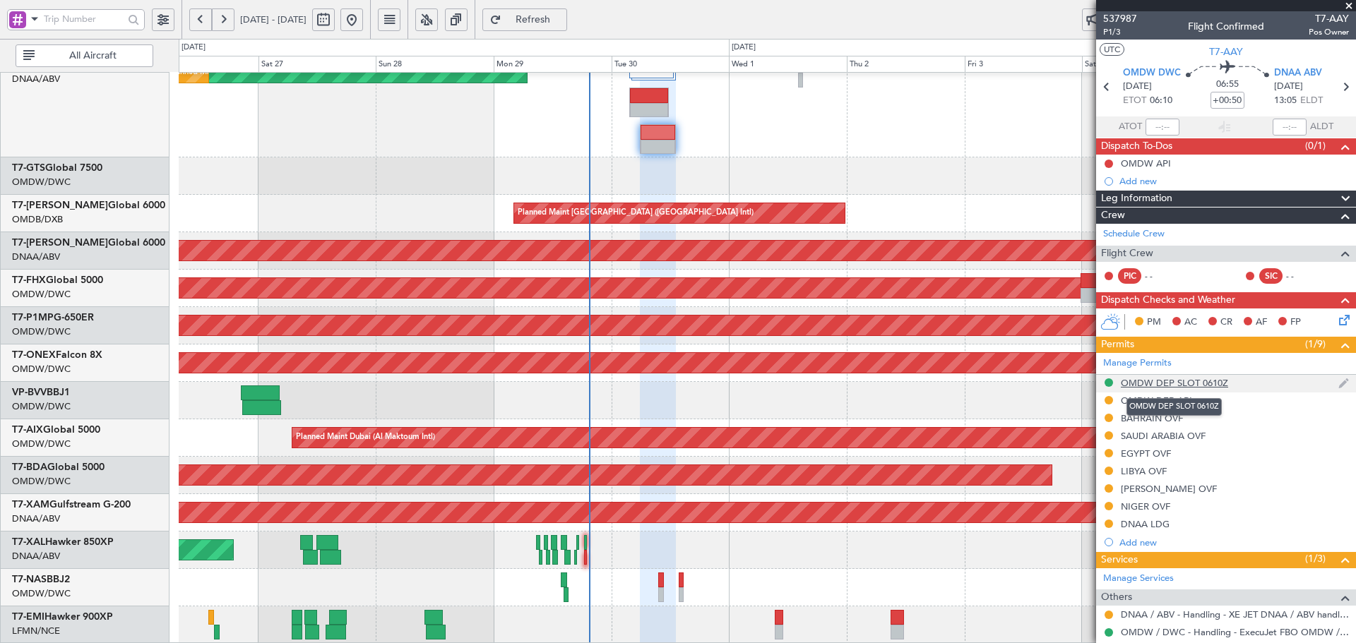
click at [1199, 386] on div "OMDW DEP SLOT 0610Z" at bounding box center [1174, 383] width 107 height 12
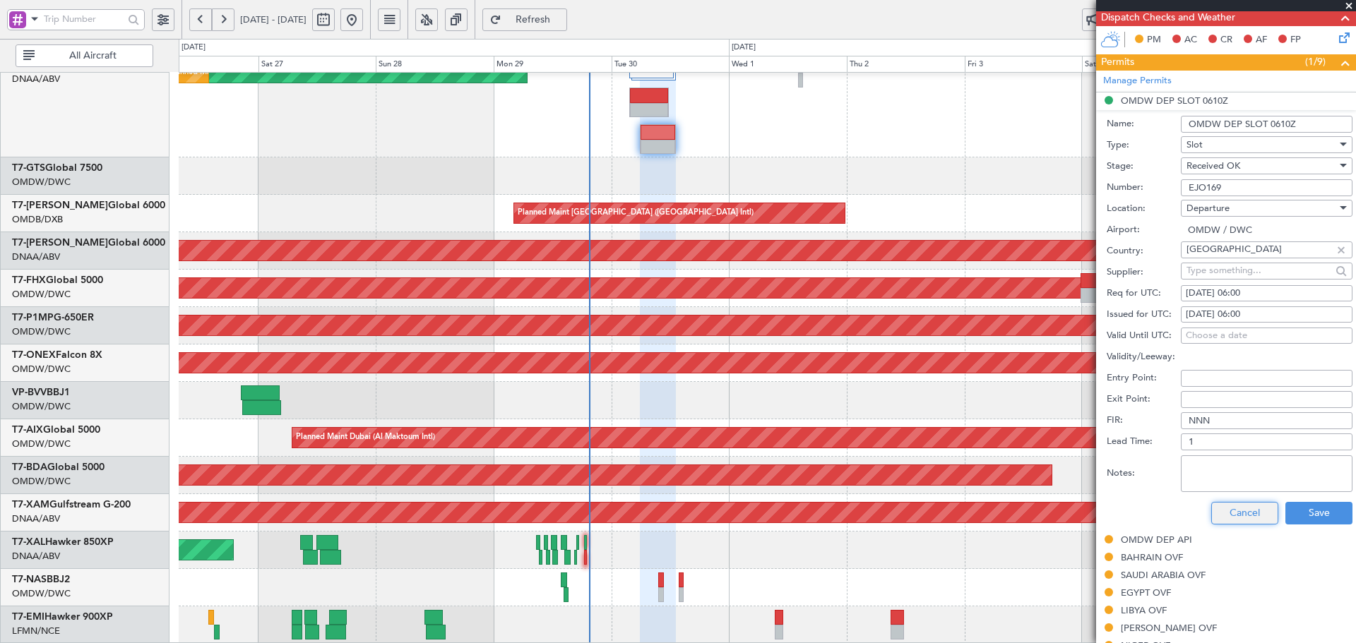
click at [1234, 512] on button "Cancel" at bounding box center [1244, 513] width 67 height 23
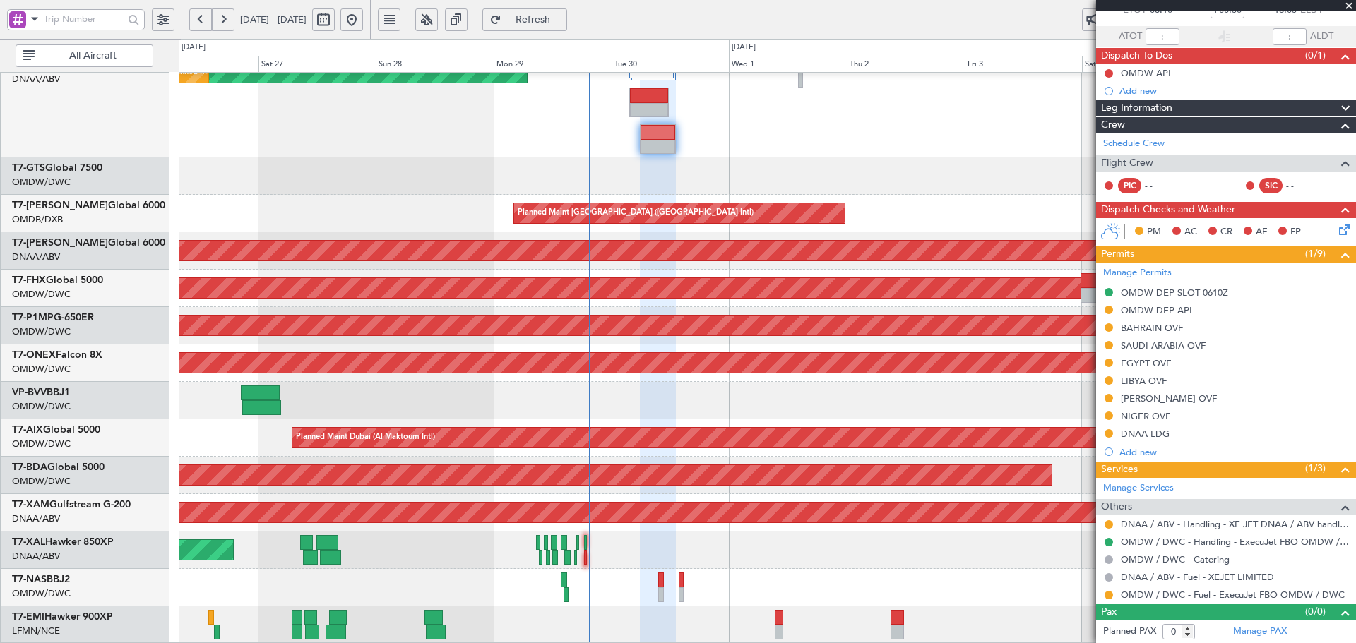
scroll to position [90, 0]
